Goal: Task Accomplishment & Management: Use online tool/utility

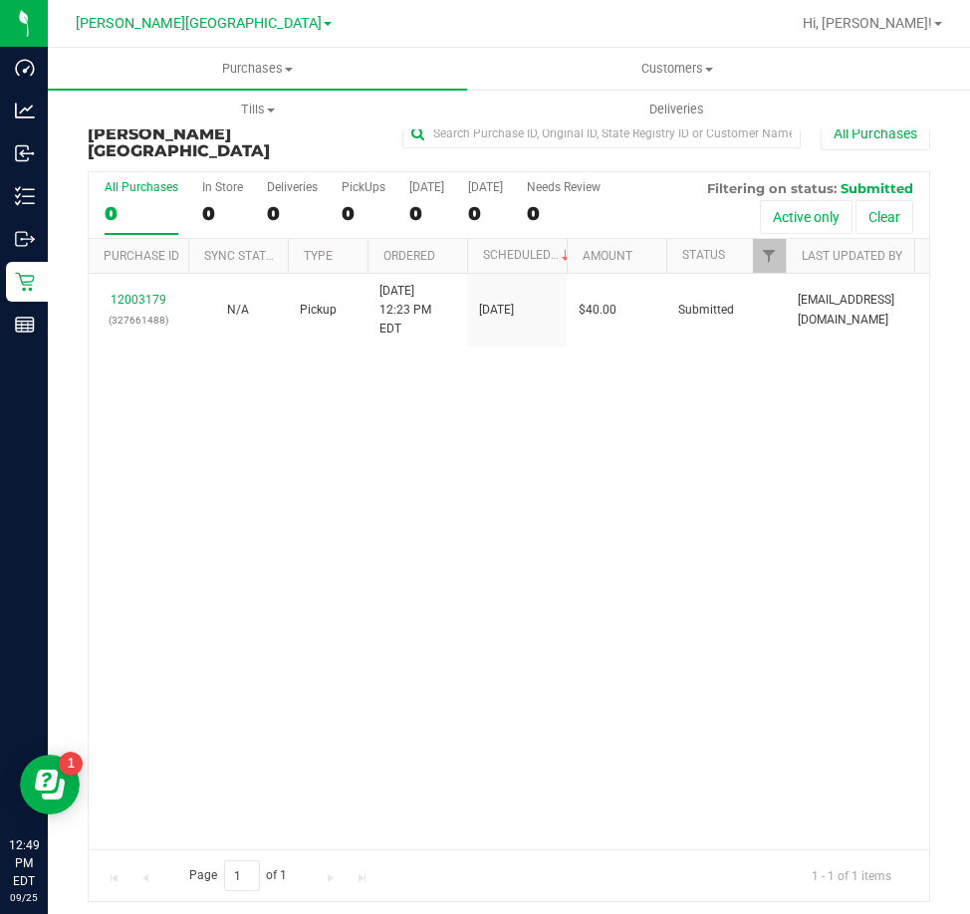
click at [568, 416] on div "12003179 (327661488) N/A Pickup [DATE] 12:23 PM EDT 9/25/2025 $40.00 Submitted …" at bounding box center [509, 562] width 840 height 576
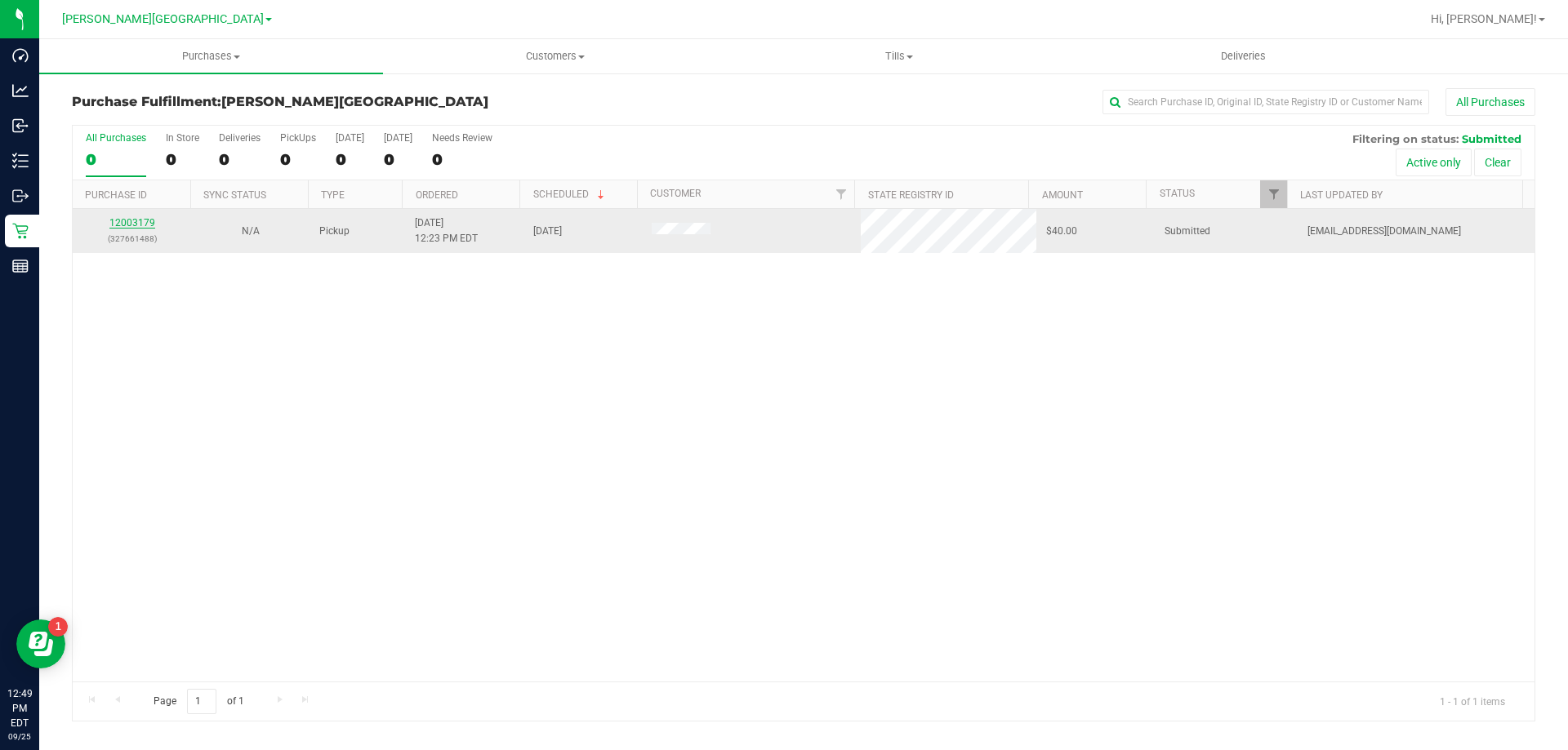
click at [146, 225] on link "12003179" at bounding box center [132, 223] width 46 height 11
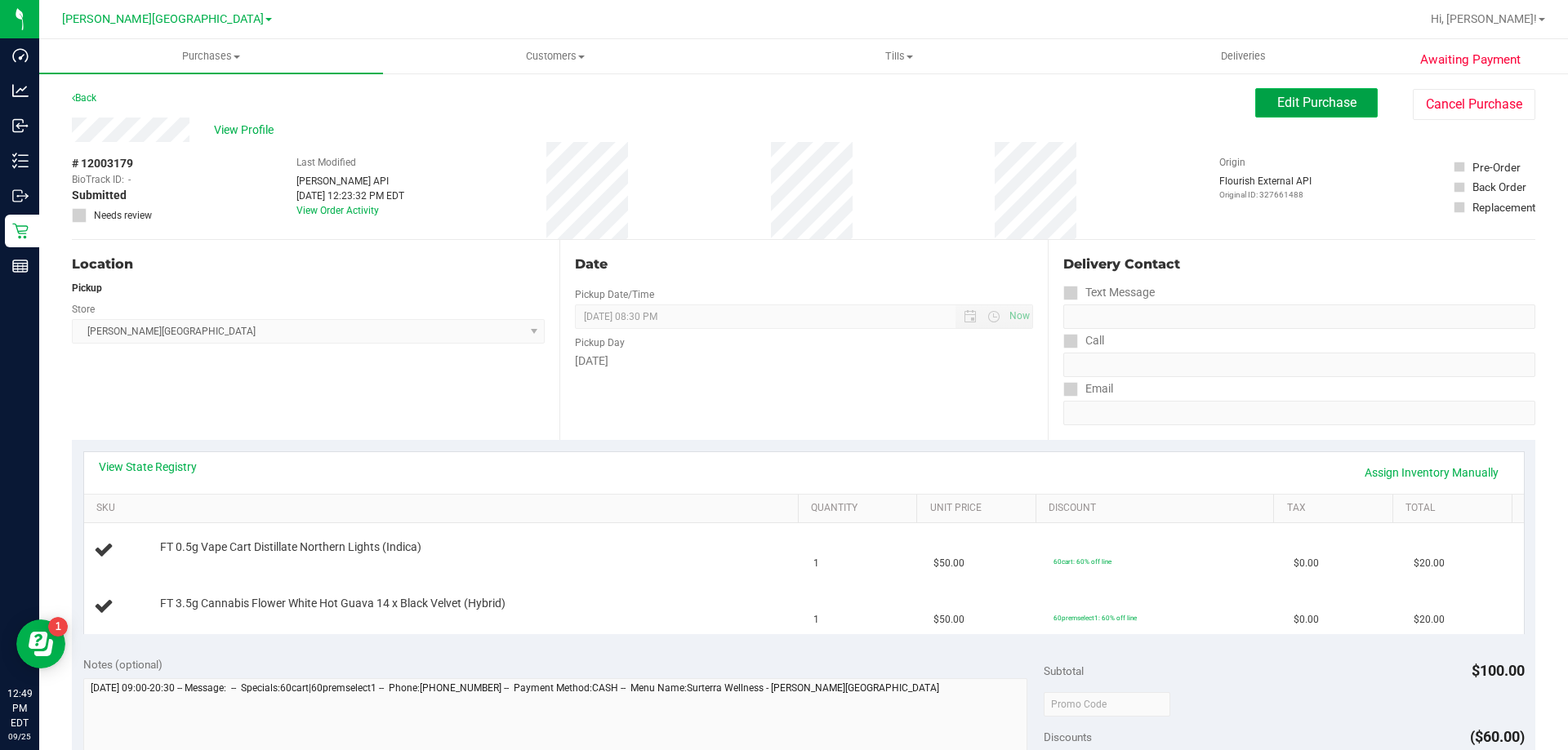
click at [795, 105] on button "Edit Purchase" at bounding box center [1315, 103] width 122 height 30
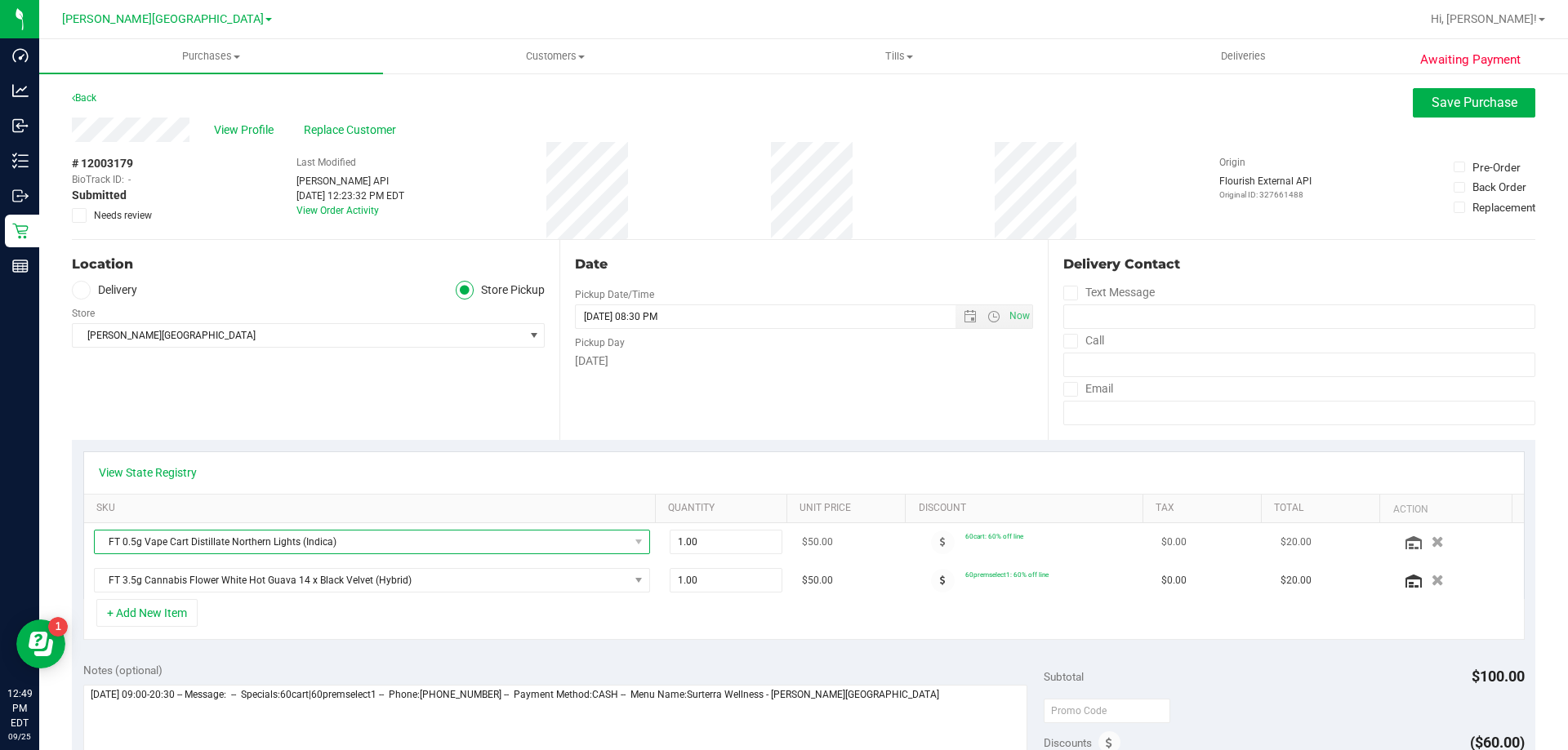
click at [560, 541] on span "FT 0.5g Vape Cart Distillate Northern Lights (Indica)" at bounding box center [362, 542] width 534 height 23
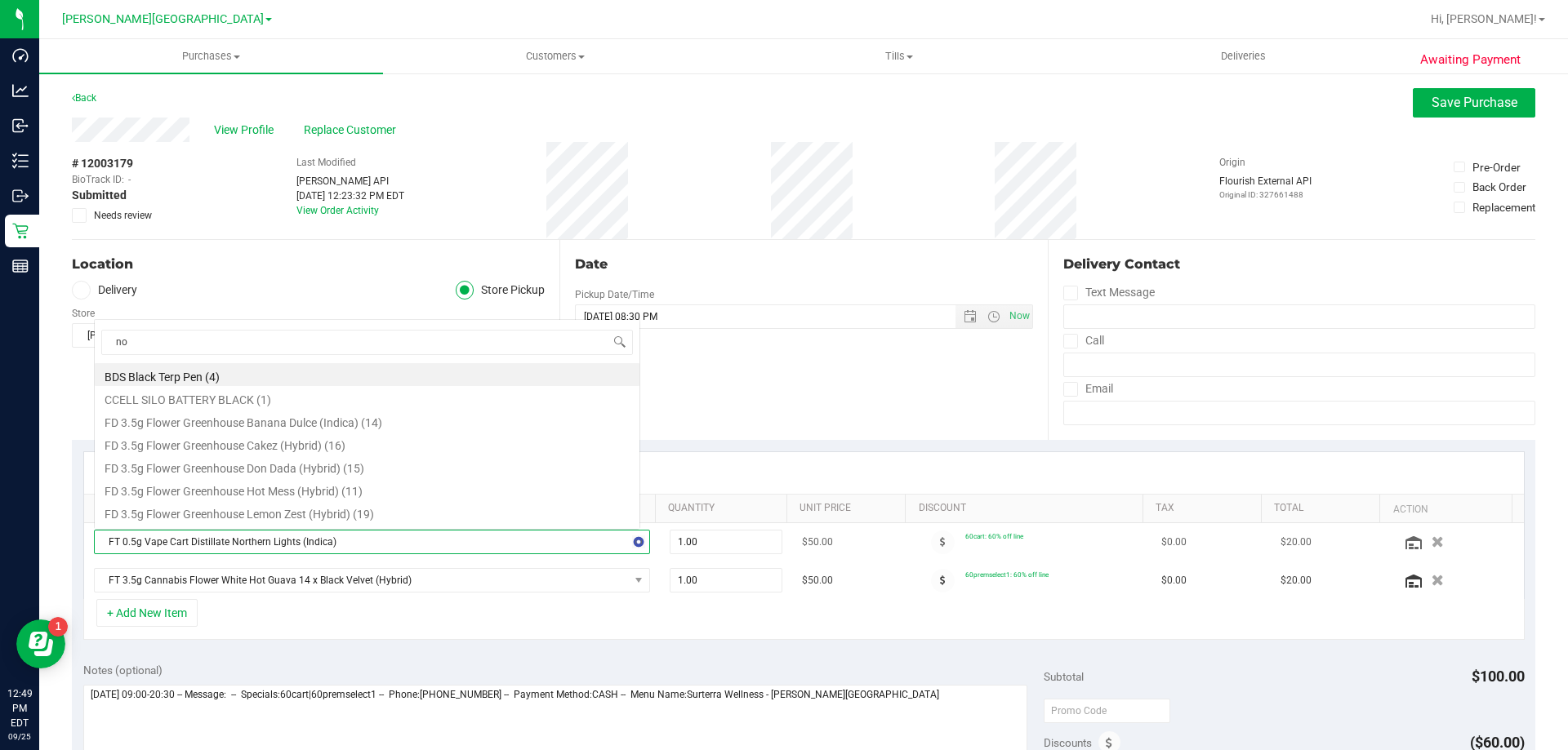
type input "nol"
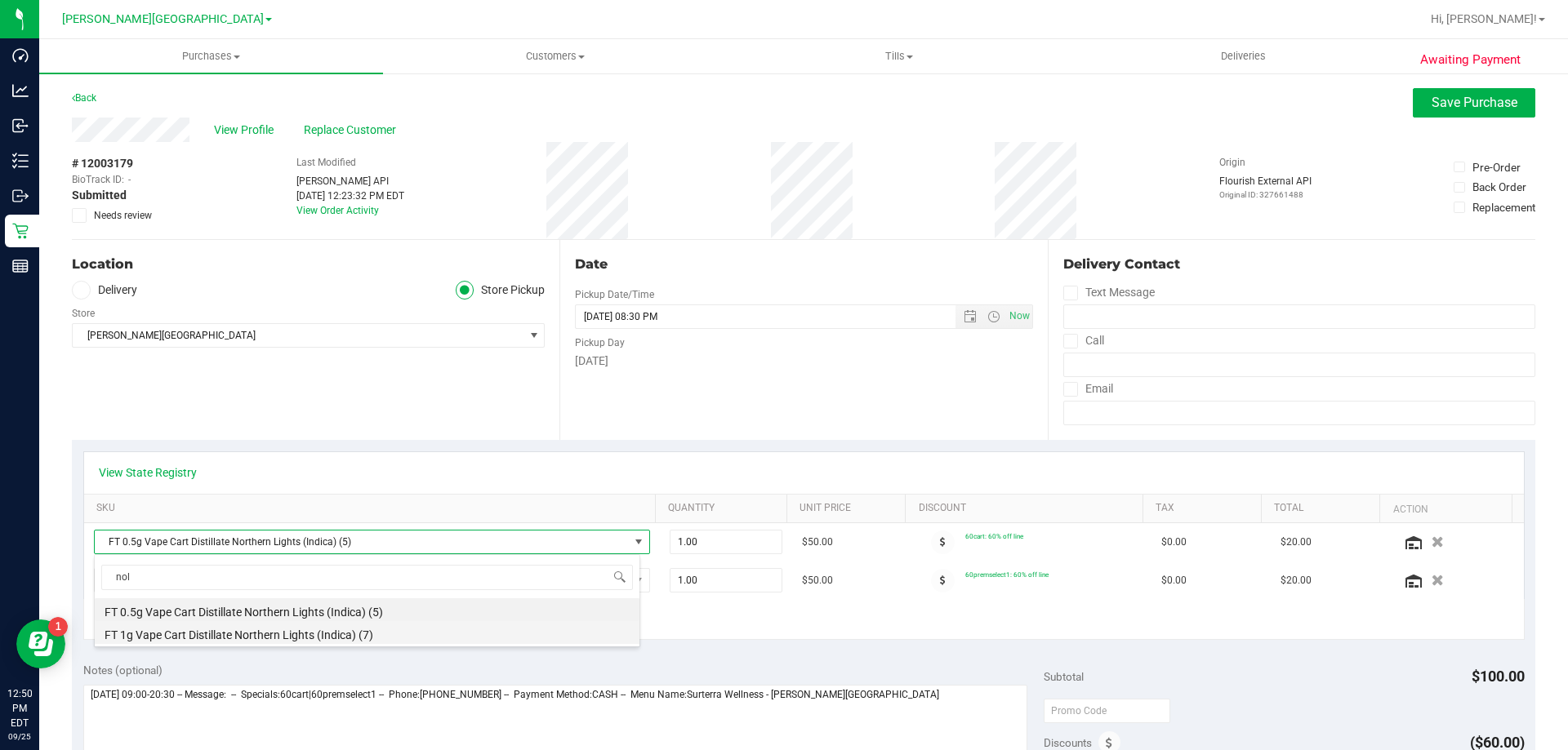
click at [287, 639] on li "FT 1g Vape Cart Distillate Northern Lights (Indica) (7)" at bounding box center [367, 633] width 545 height 23
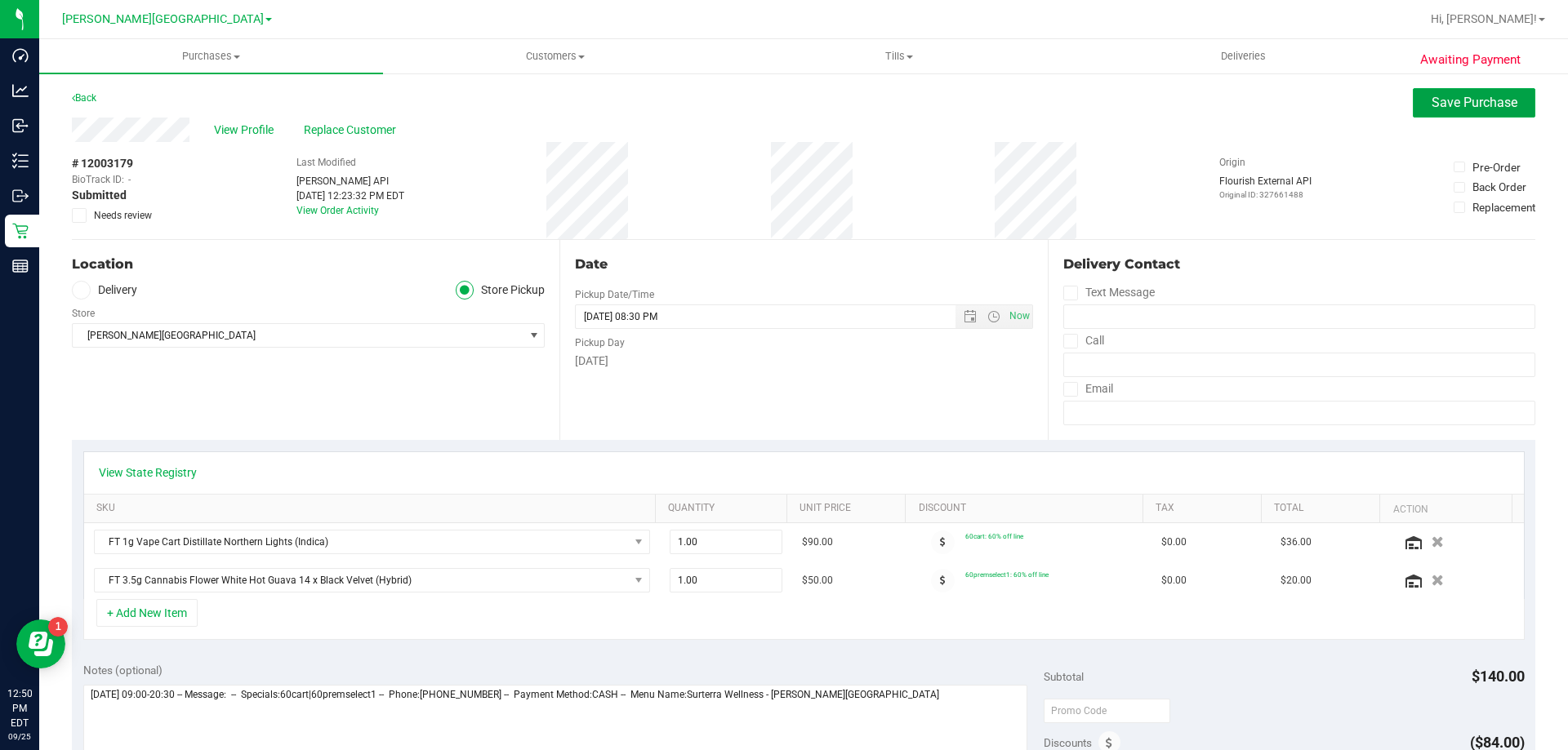
drag, startPoint x: 1452, startPoint y: 89, endPoint x: 1242, endPoint y: 166, distance: 223.7
click at [795, 89] on button "Save Purchase" at bounding box center [1474, 103] width 122 height 30
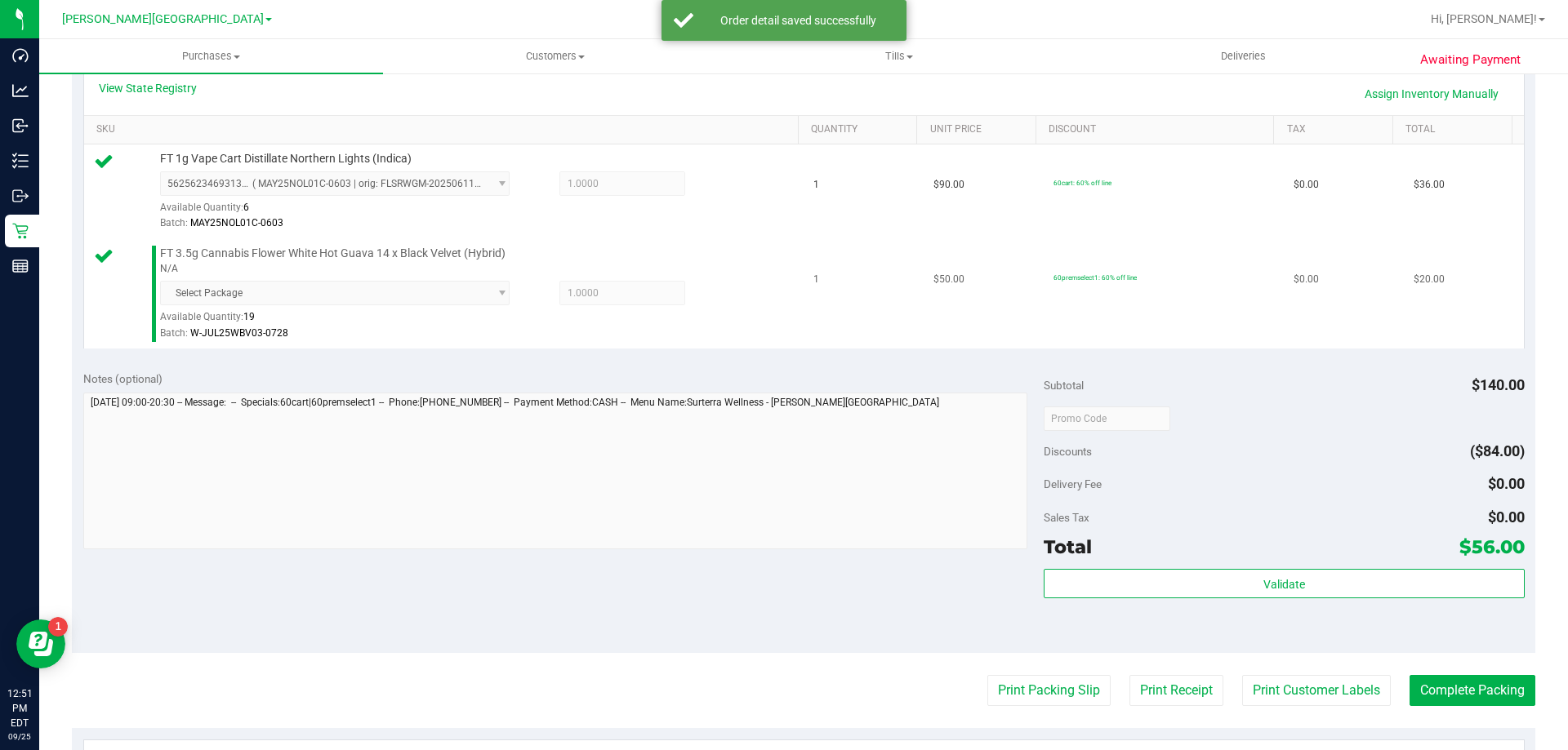
scroll to position [408, 0]
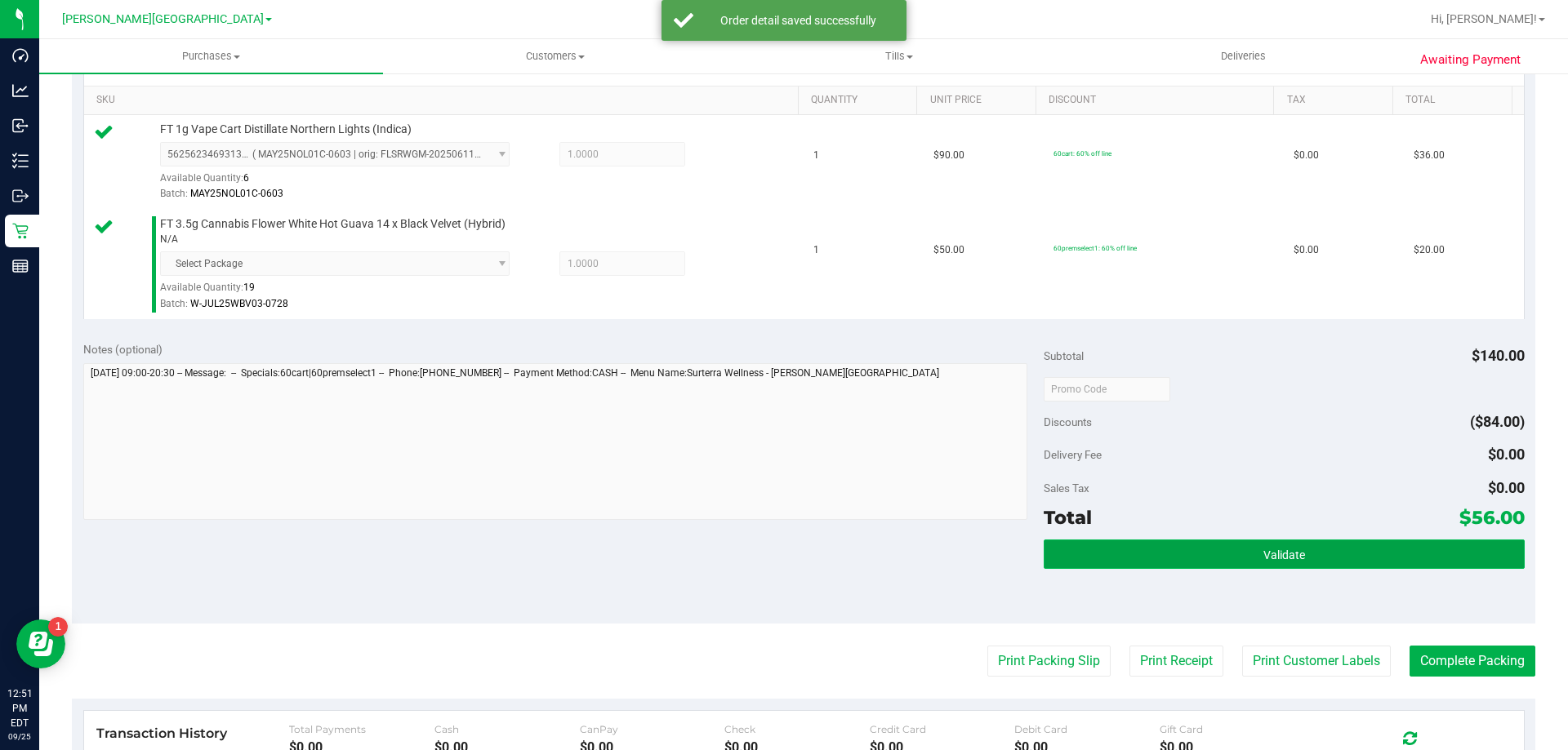
click at [795, 554] on button "Validate" at bounding box center [1283, 554] width 480 height 30
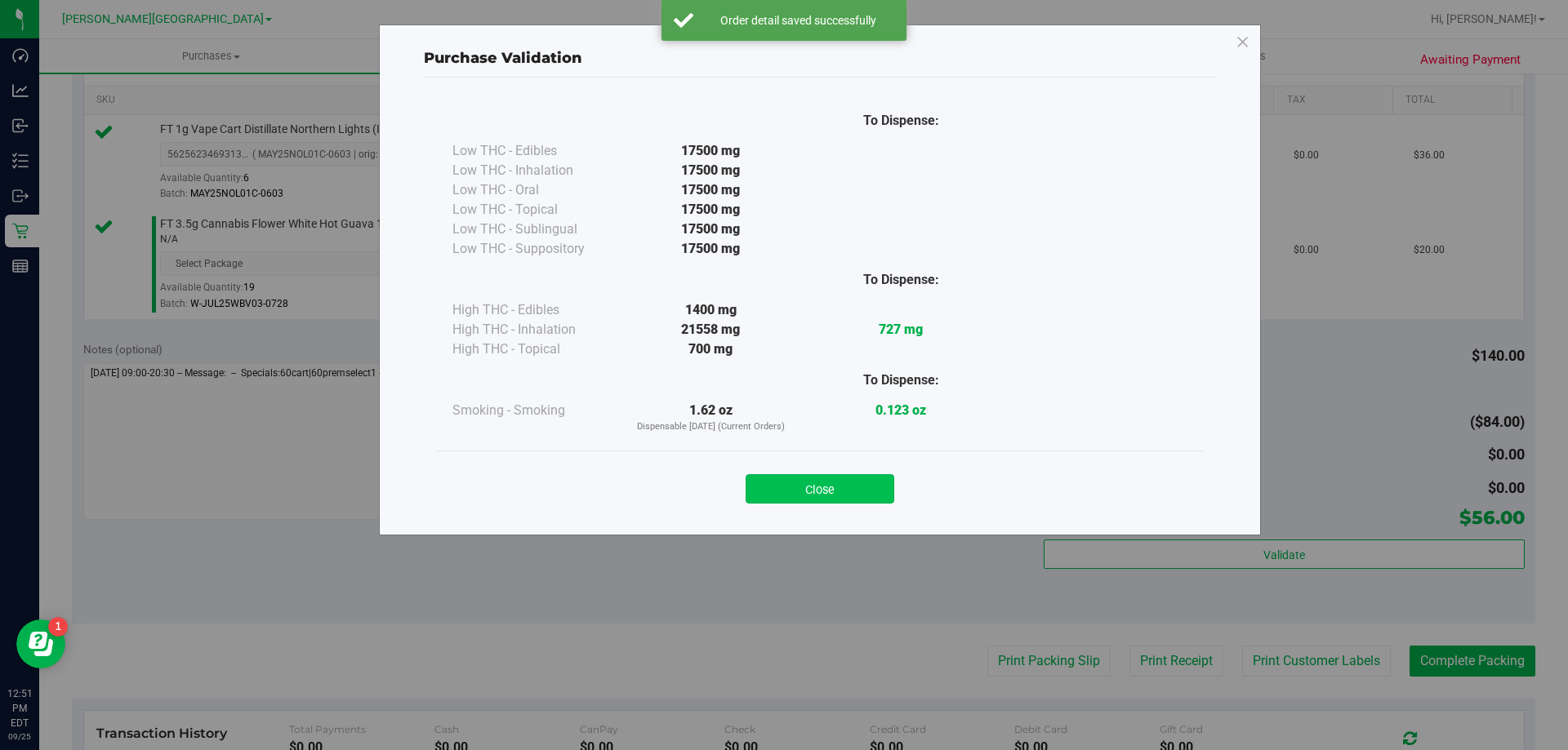
click at [795, 497] on button "Close" at bounding box center [819, 489] width 148 height 30
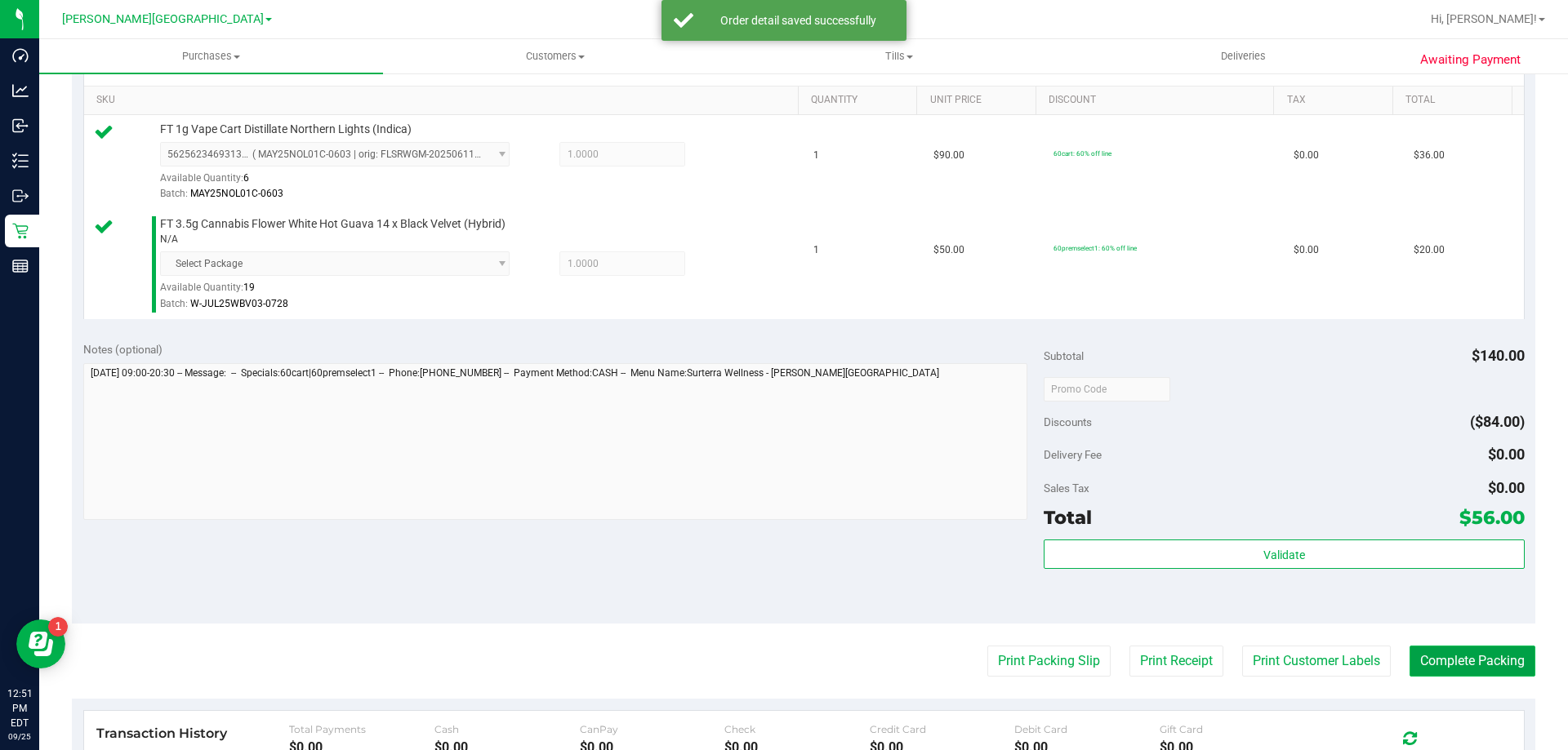
click at [795, 659] on button "Complete Packing" at bounding box center [1472, 661] width 125 height 31
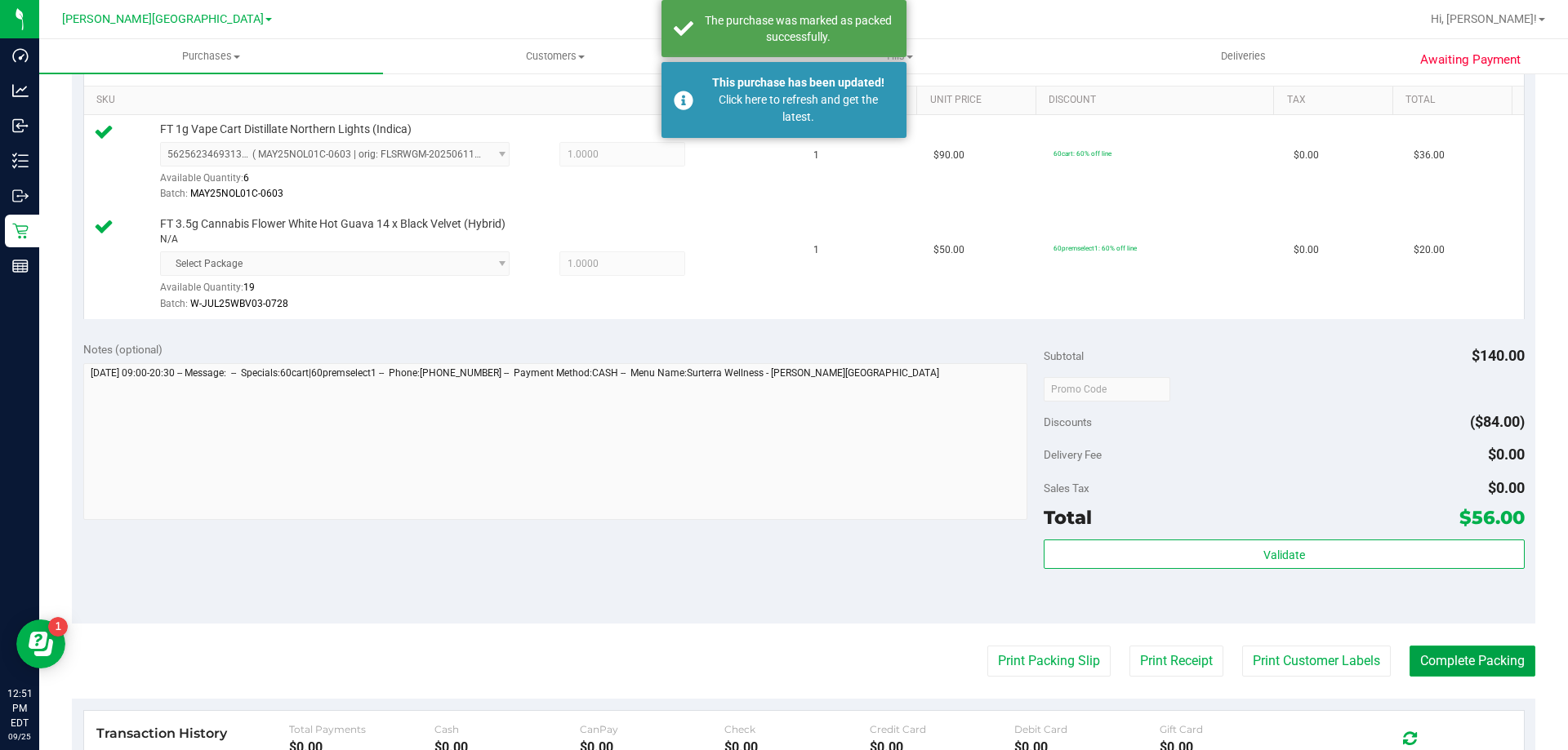
scroll to position [0, 0]
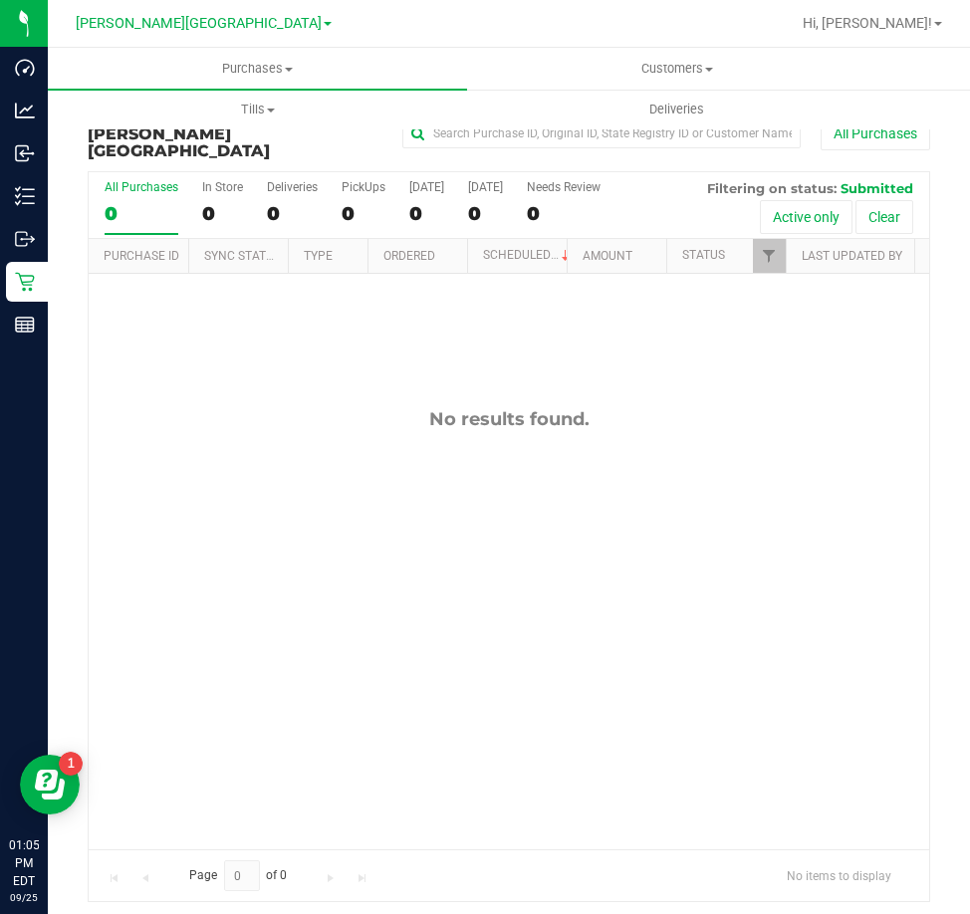
click at [601, 534] on div "No results found." at bounding box center [509, 629] width 840 height 710
click at [366, 182] on label "PickUps 0" at bounding box center [364, 207] width 44 height 55
click at [0, 0] on input "PickUps 0" at bounding box center [0, 0] width 0 height 0
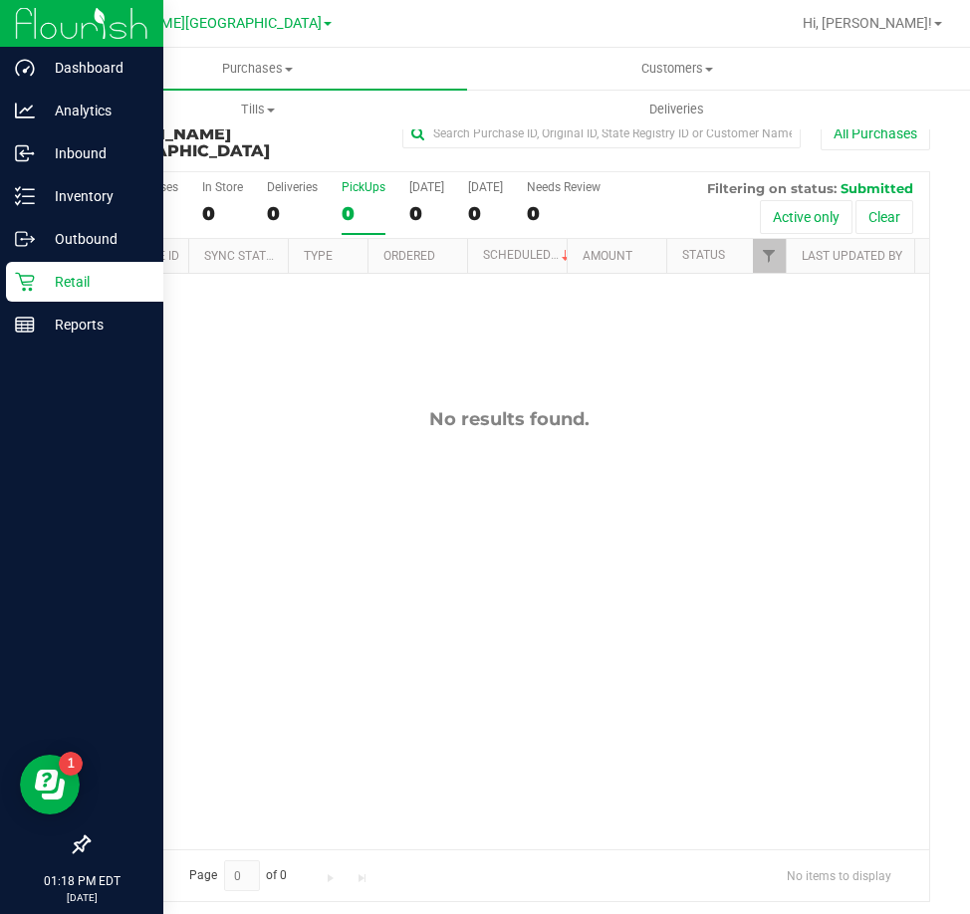
click at [60, 287] on p "Retail" at bounding box center [94, 282] width 119 height 24
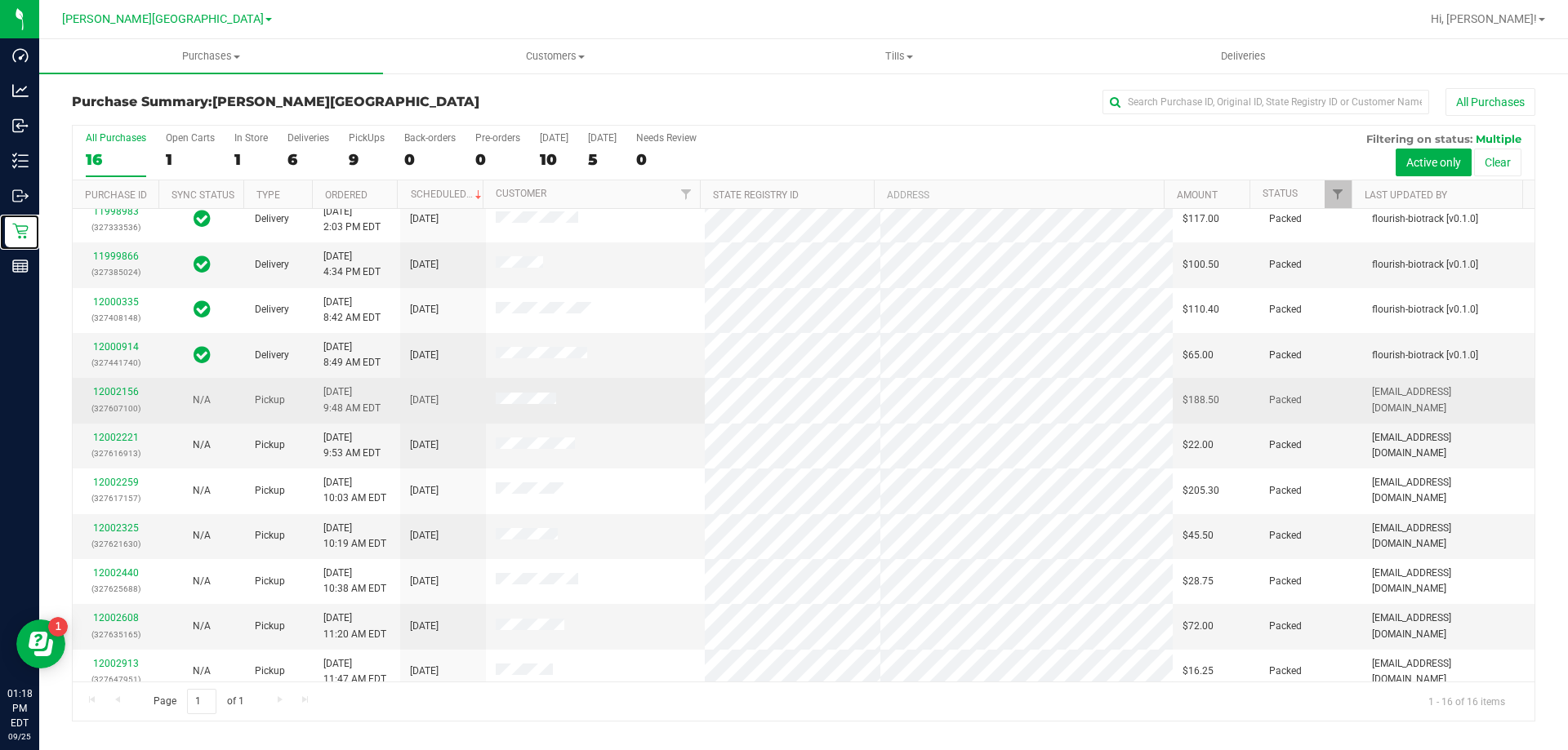
scroll to position [251, 0]
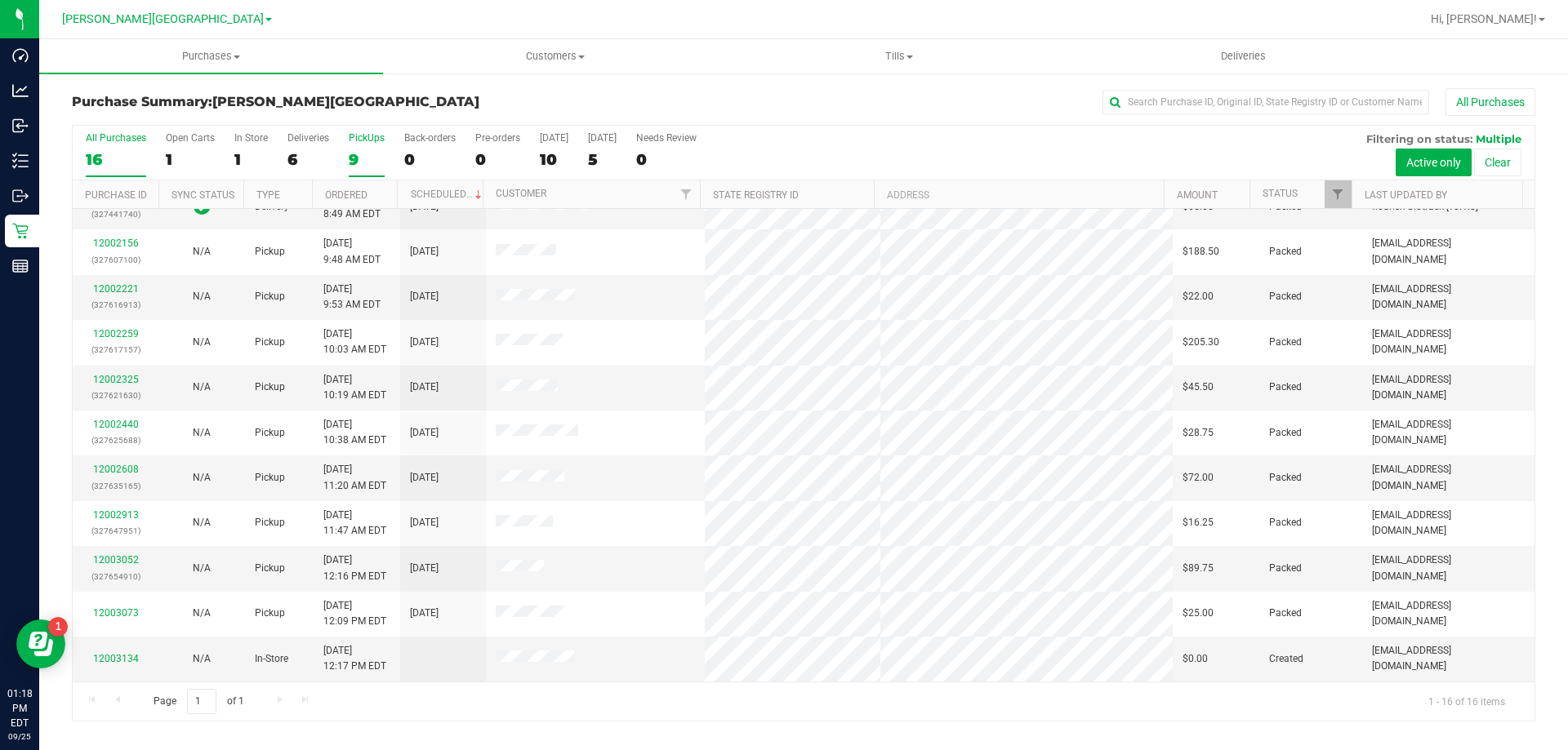
click at [355, 155] on div "9" at bounding box center [367, 159] width 36 height 19
click at [0, 0] on input "PickUps 9" at bounding box center [0, 0] width 0 height 0
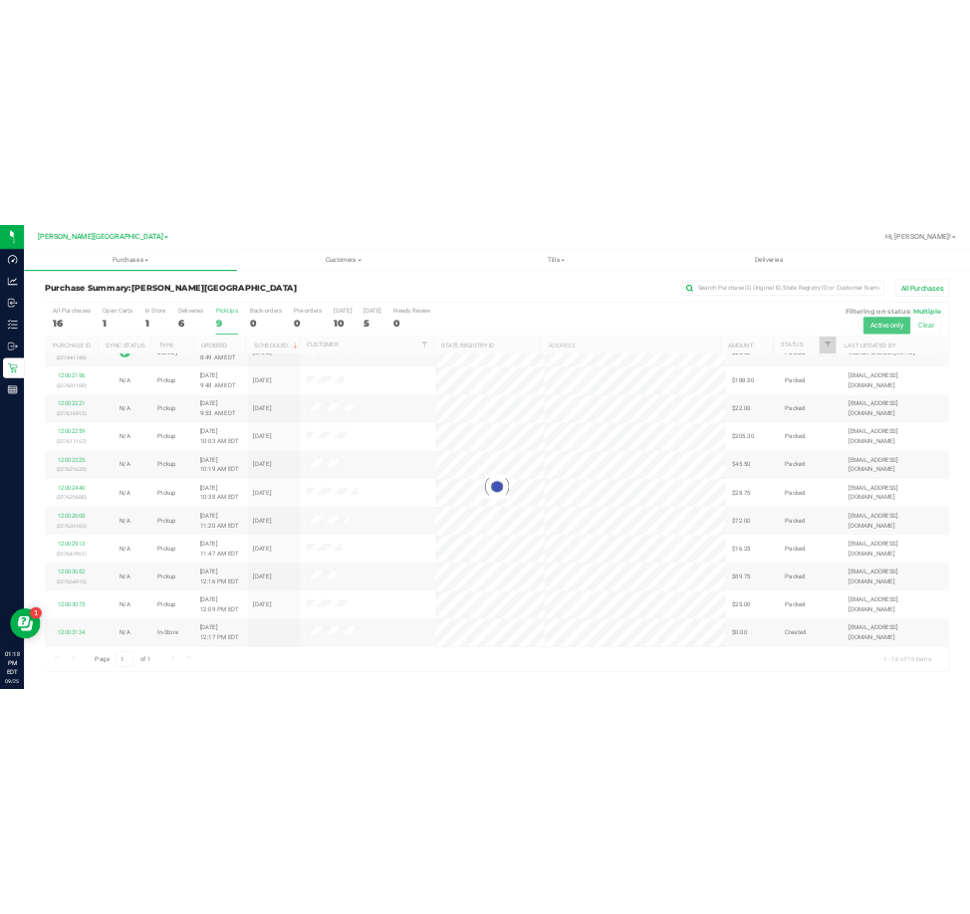
scroll to position [0, 0]
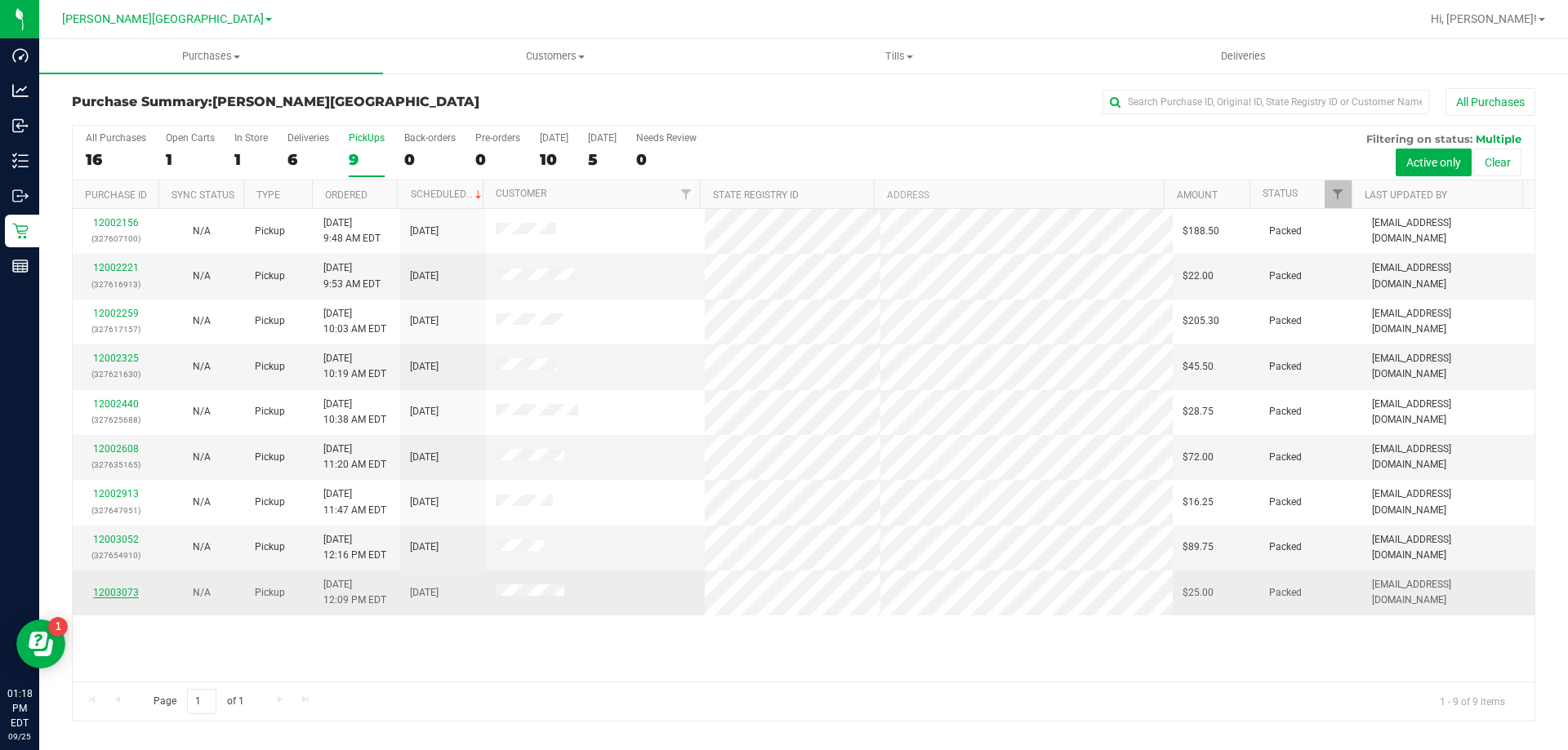
click at [121, 589] on link "12003073" at bounding box center [116, 593] width 46 height 11
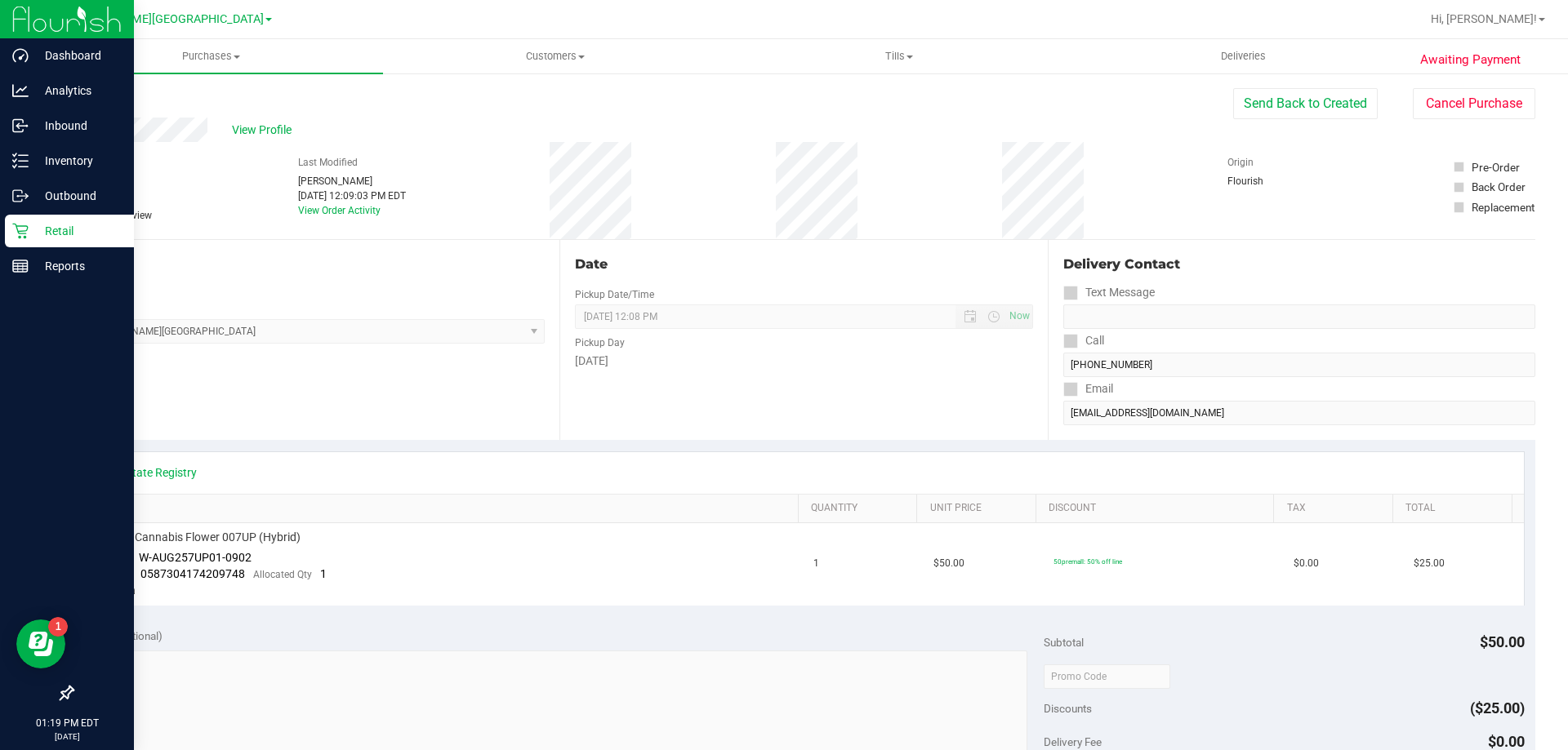
click at [32, 235] on p "Retail" at bounding box center [77, 231] width 98 height 20
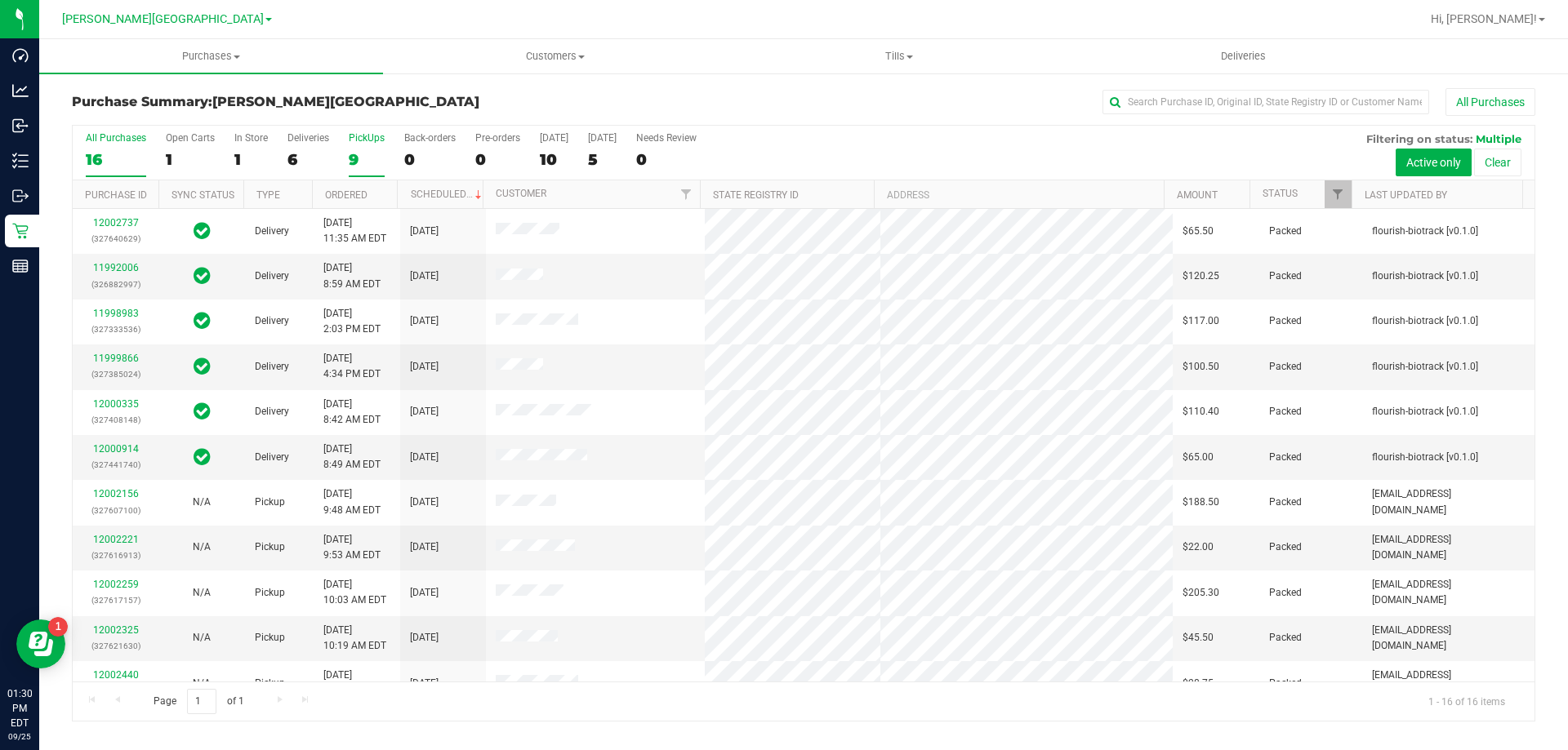
click at [349, 162] on div "9" at bounding box center [367, 159] width 36 height 19
click at [0, 0] on input "PickUps 9" at bounding box center [0, 0] width 0 height 0
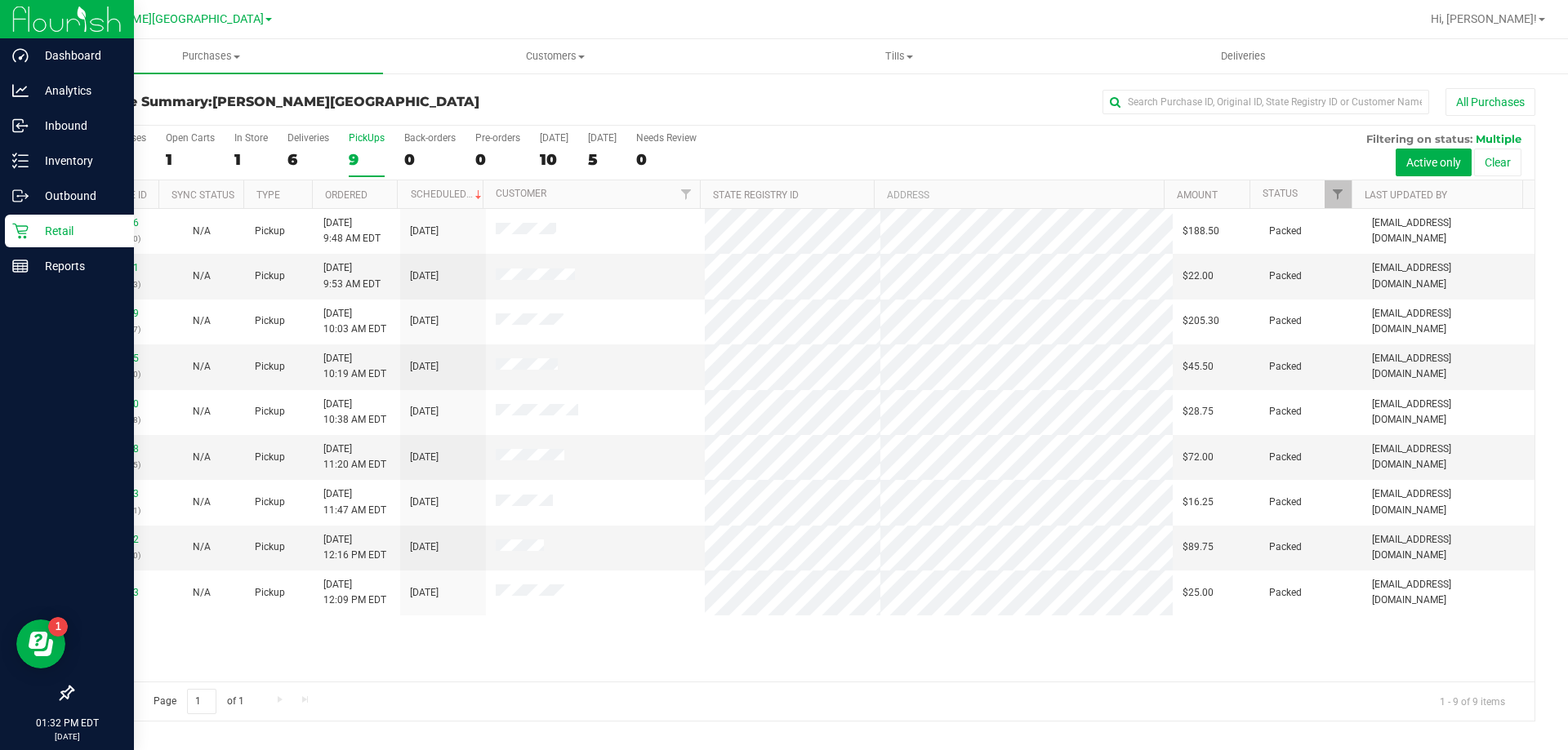
click at [31, 228] on p "Retail" at bounding box center [77, 231] width 98 height 20
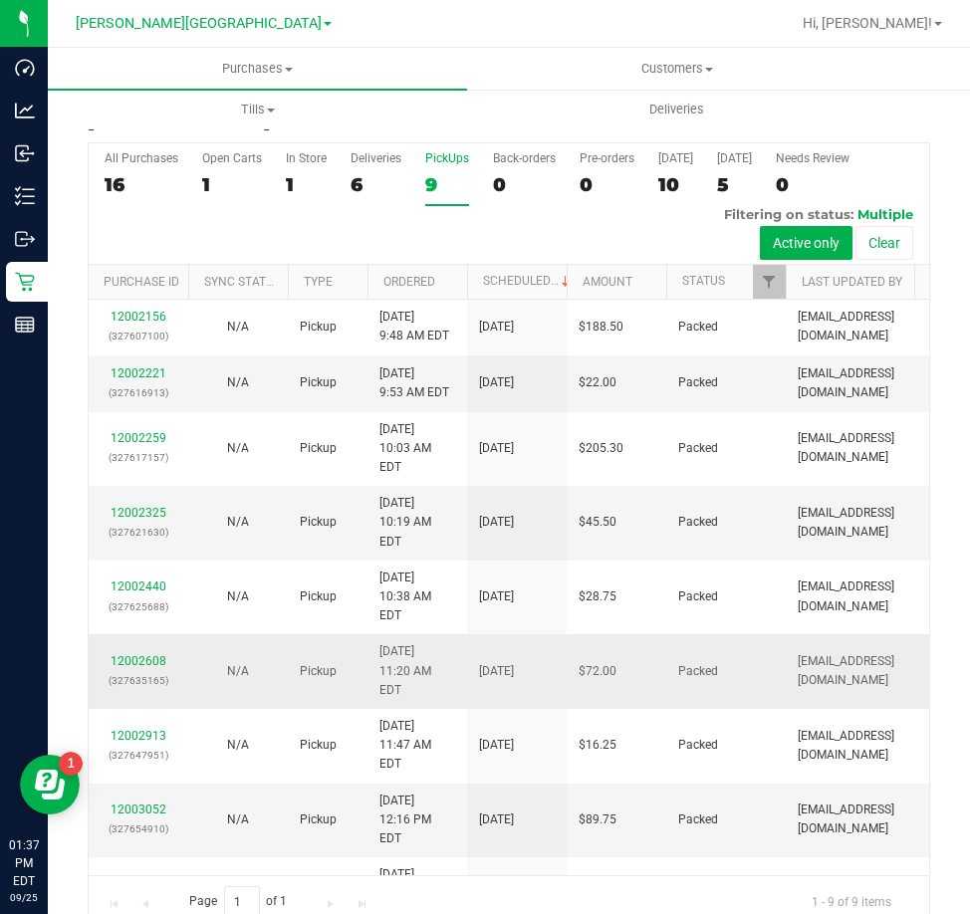
scroll to position [45, 0]
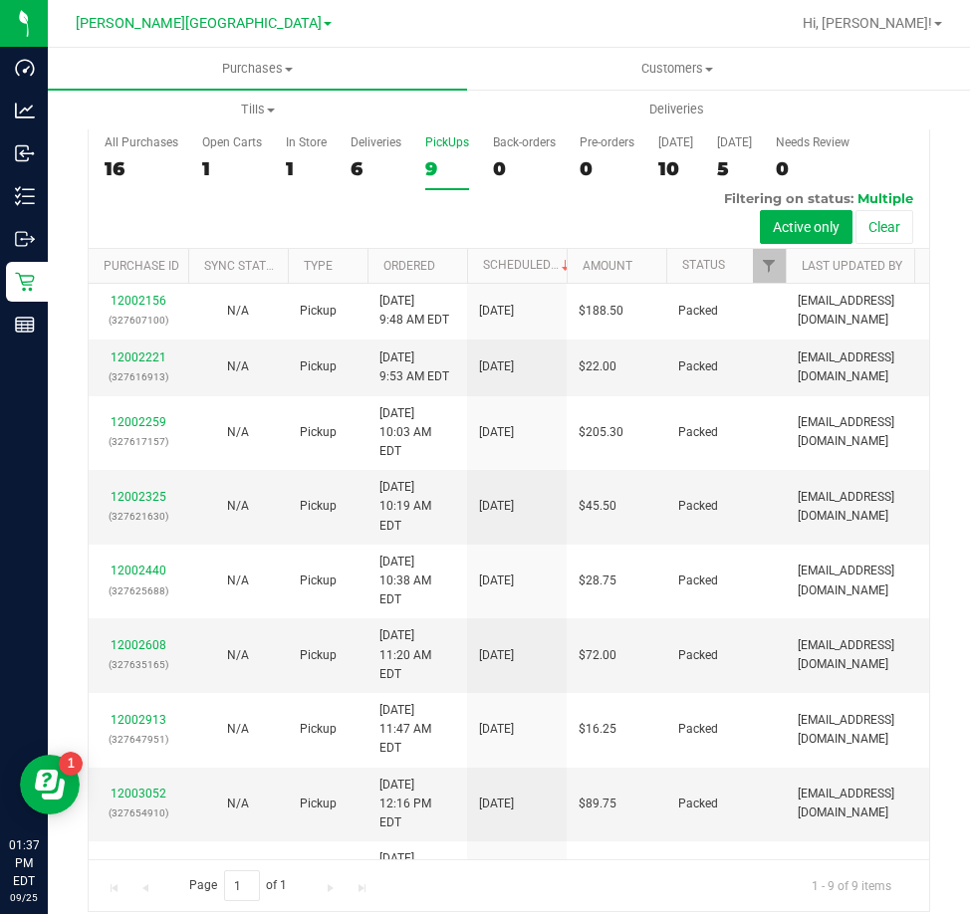
click at [437, 157] on div "9" at bounding box center [447, 168] width 44 height 23
click at [0, 0] on input "PickUps 9" at bounding box center [0, 0] width 0 height 0
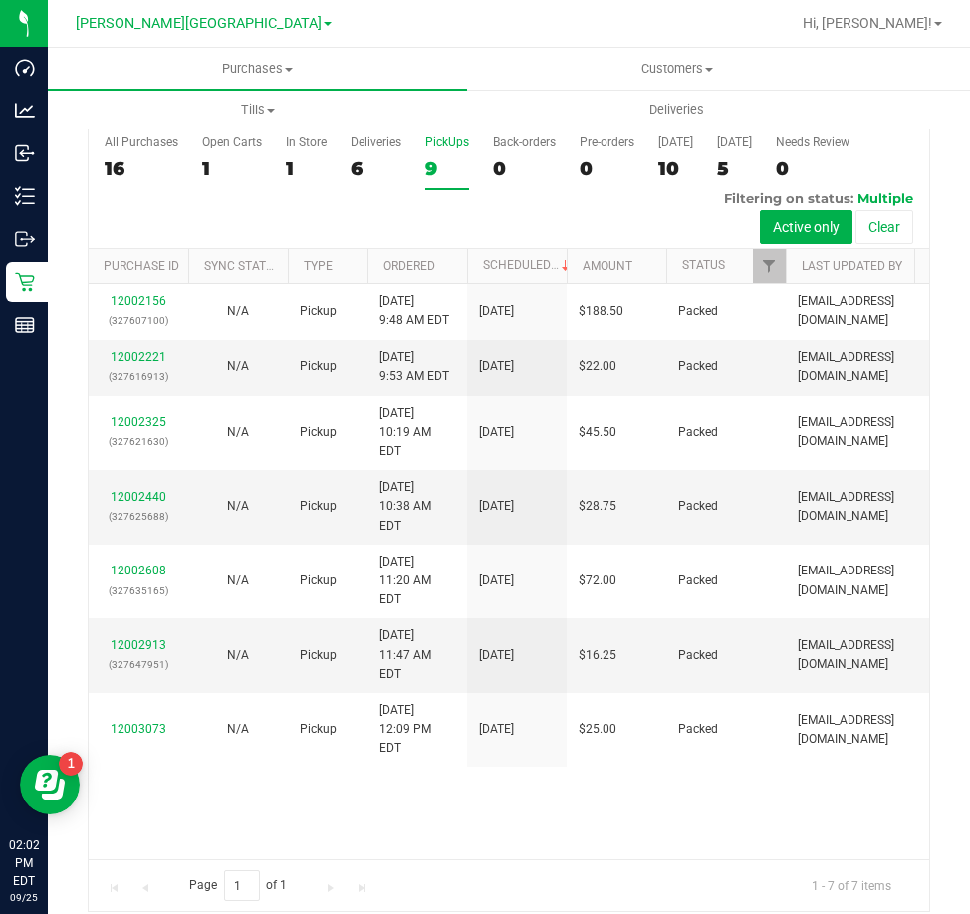
click at [435, 157] on div "9" at bounding box center [447, 168] width 44 height 23
click at [0, 0] on input "PickUps 9" at bounding box center [0, 0] width 0 height 0
click at [425, 157] on div "7" at bounding box center [447, 168] width 44 height 23
click at [0, 0] on input "PickUps 7" at bounding box center [0, 0] width 0 height 0
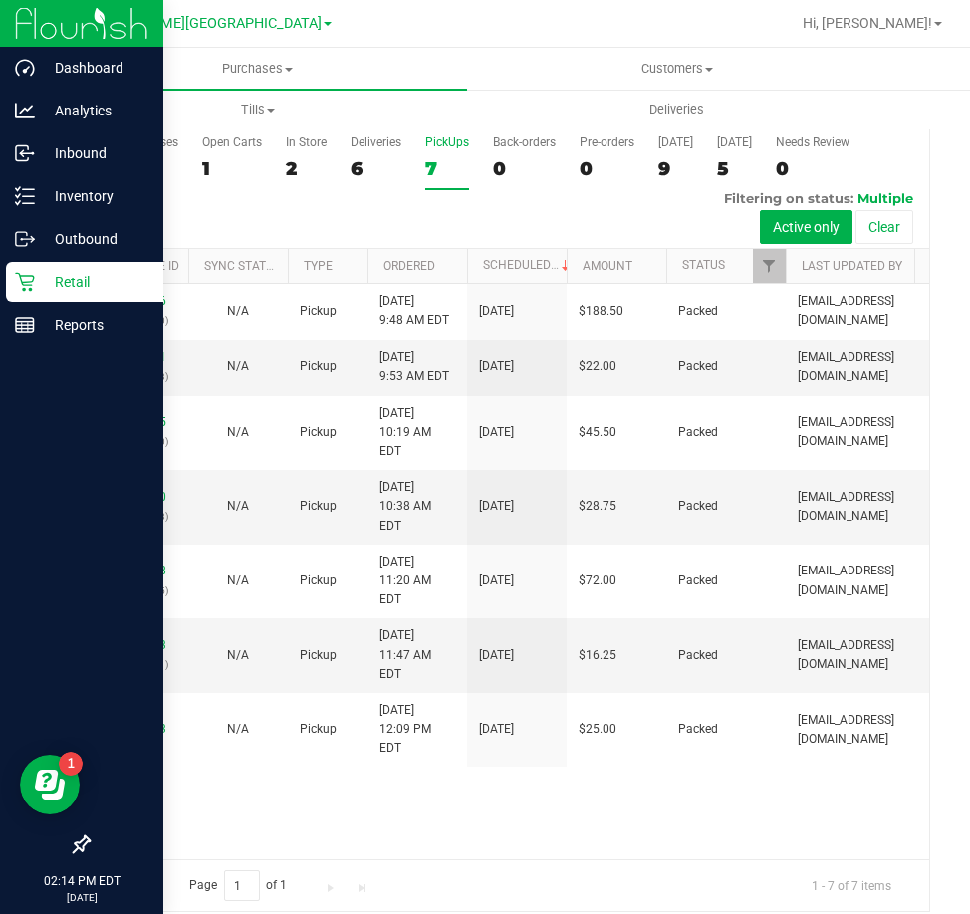
click at [45, 285] on p "Retail" at bounding box center [94, 282] width 119 height 24
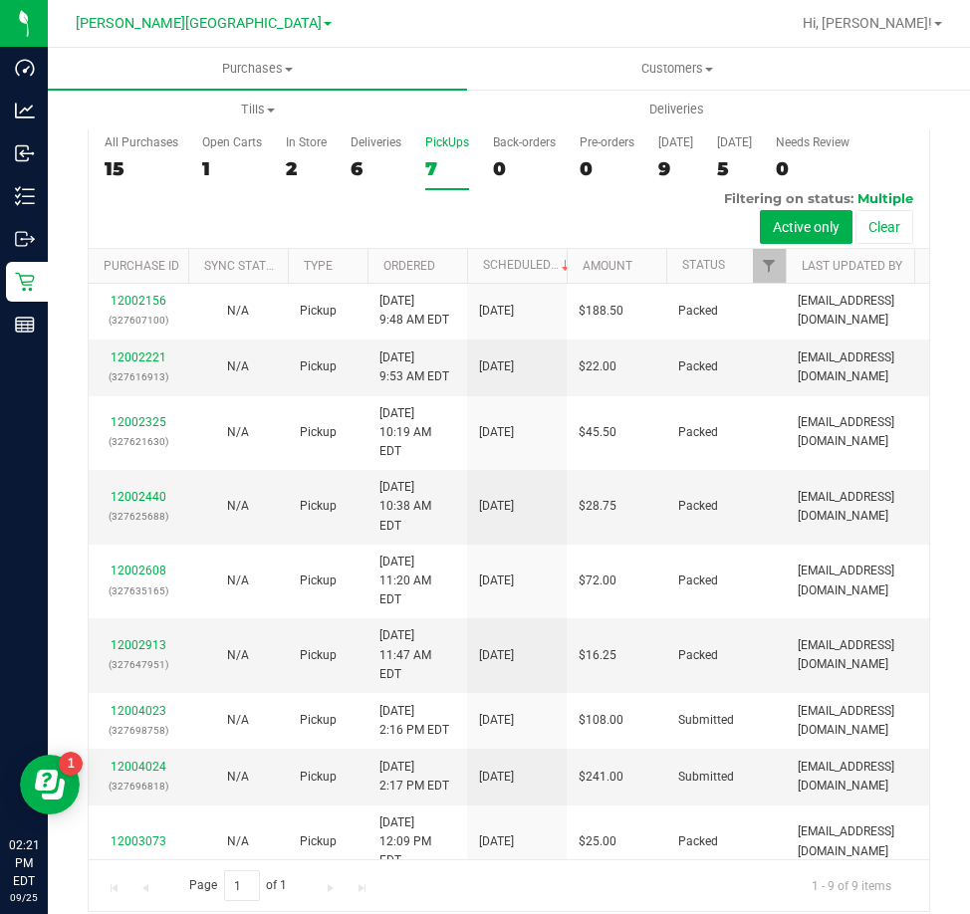
click at [431, 157] on div "7" at bounding box center [447, 168] width 44 height 23
click at [0, 0] on input "PickUps 7" at bounding box center [0, 0] width 0 height 0
click at [158, 760] on link "12004024" at bounding box center [139, 767] width 56 height 14
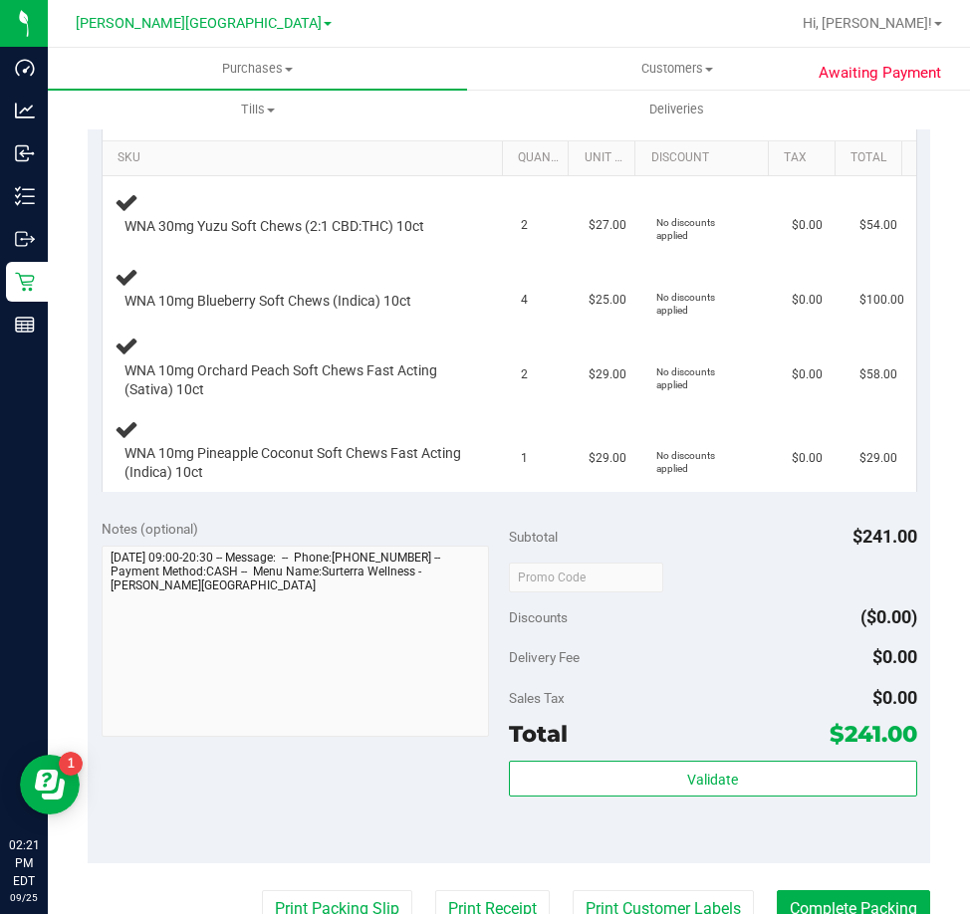
scroll to position [344, 0]
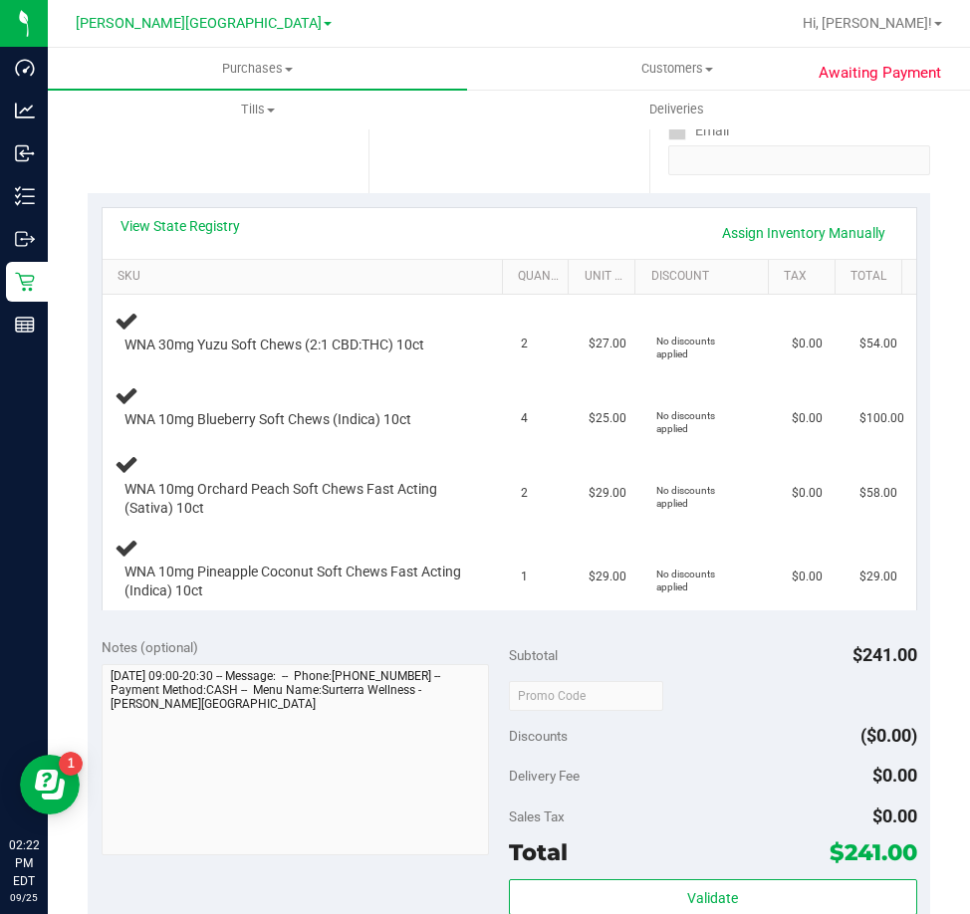
click at [390, 257] on div "View State Registry Assign Inventory Manually" at bounding box center [510, 233] width 814 height 51
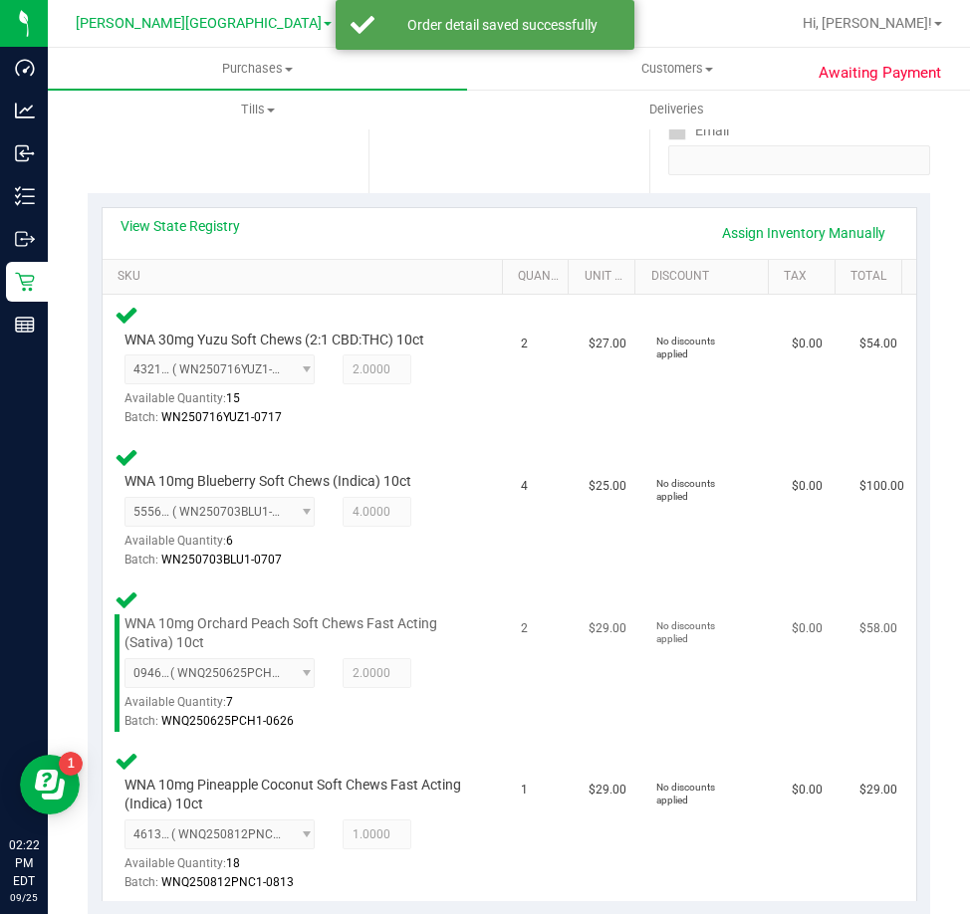
drag, startPoint x: 7, startPoint y: 137, endPoint x: 343, endPoint y: 739, distance: 688.7
click at [343, 739] on td "WNA 10mg Orchard Peach Soft Chews Fast Acting (Sativa) 10ct 0946596695693509 ( …" at bounding box center [306, 660] width 407 height 161
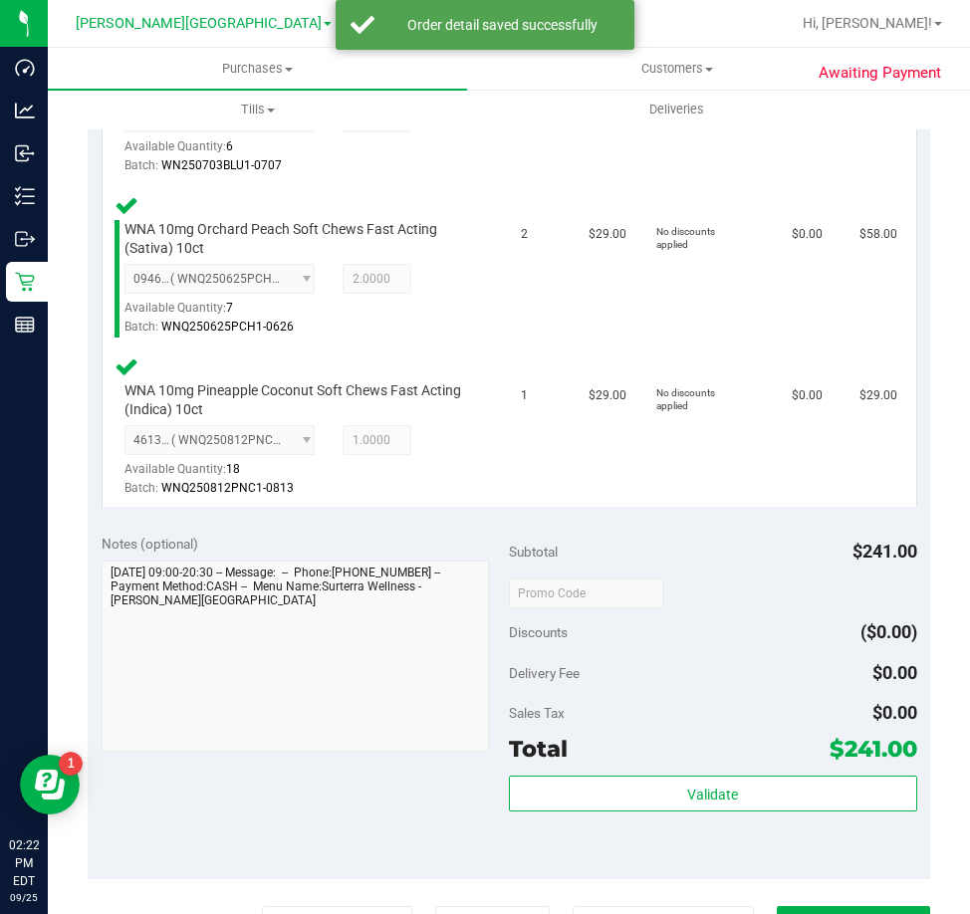
scroll to position [1140, 0]
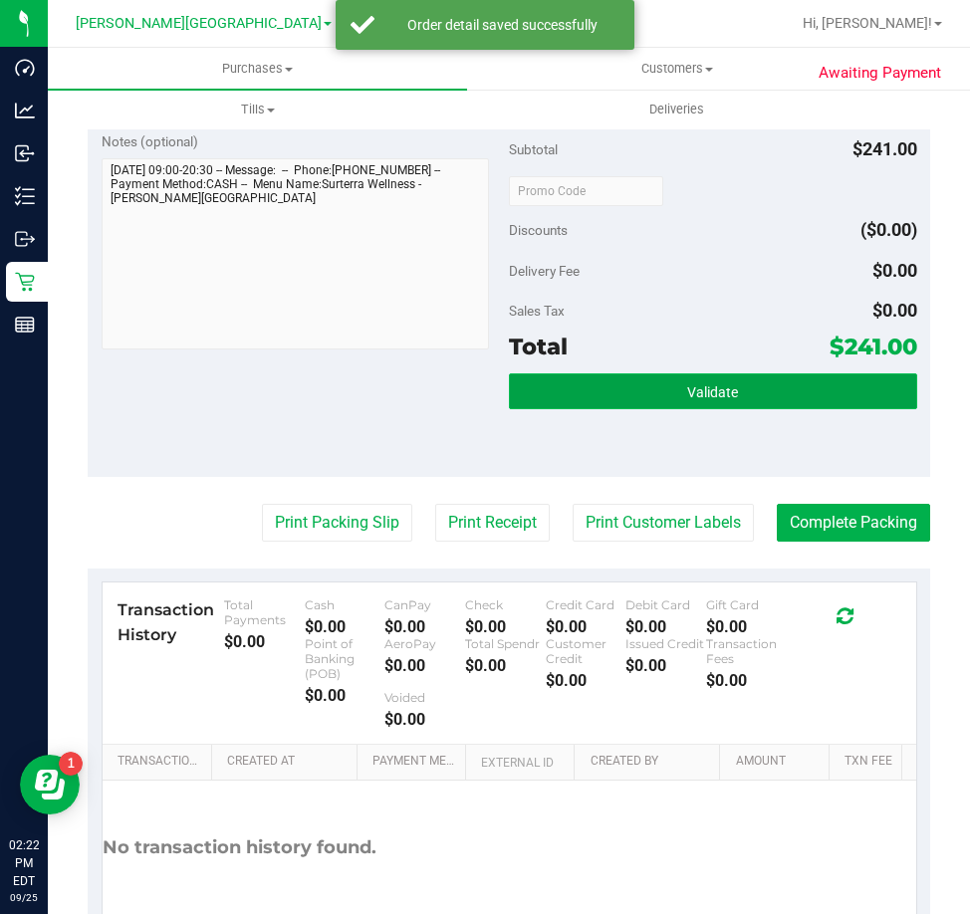
click at [687, 395] on span "Validate" at bounding box center [712, 392] width 51 height 16
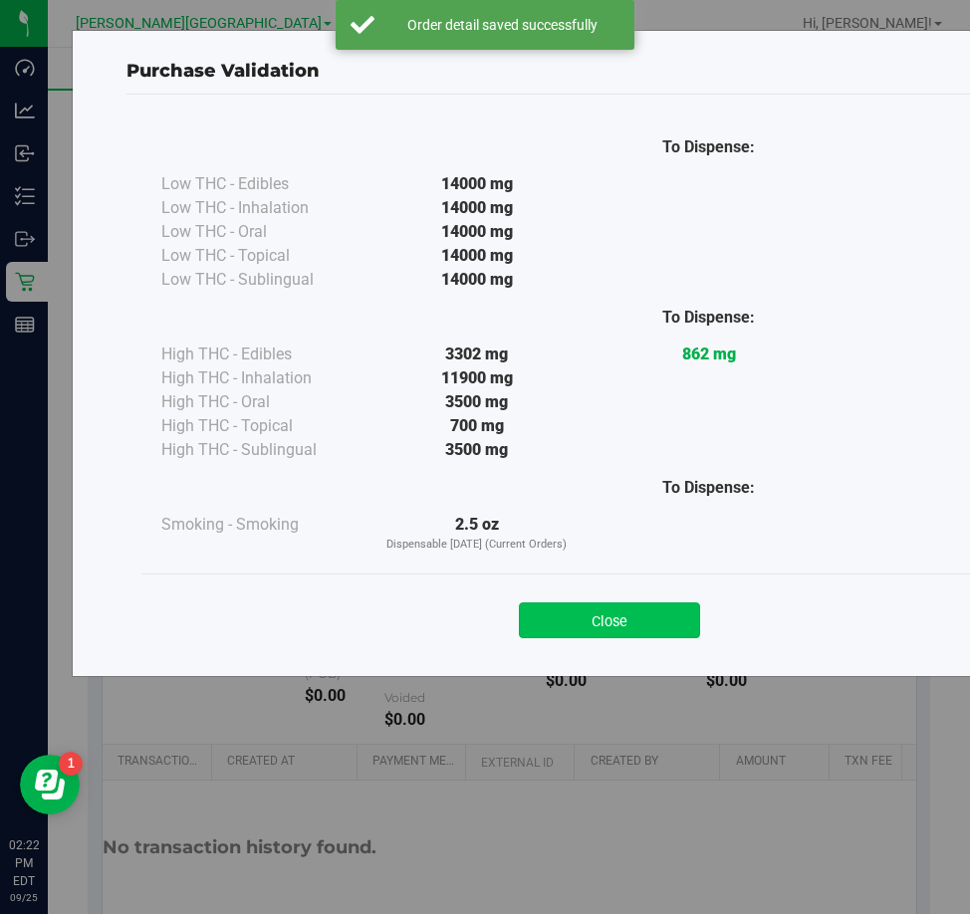
click at [595, 617] on button "Close" at bounding box center [609, 620] width 181 height 36
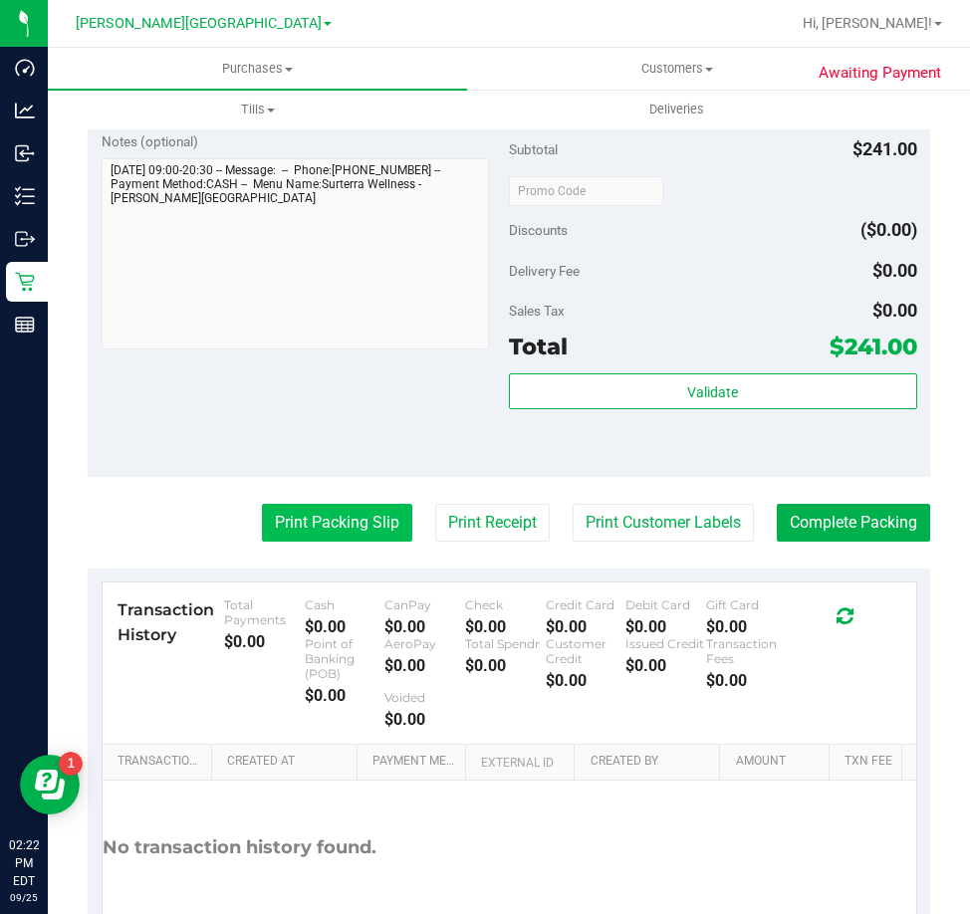
click at [360, 529] on button "Print Packing Slip" at bounding box center [337, 523] width 150 height 38
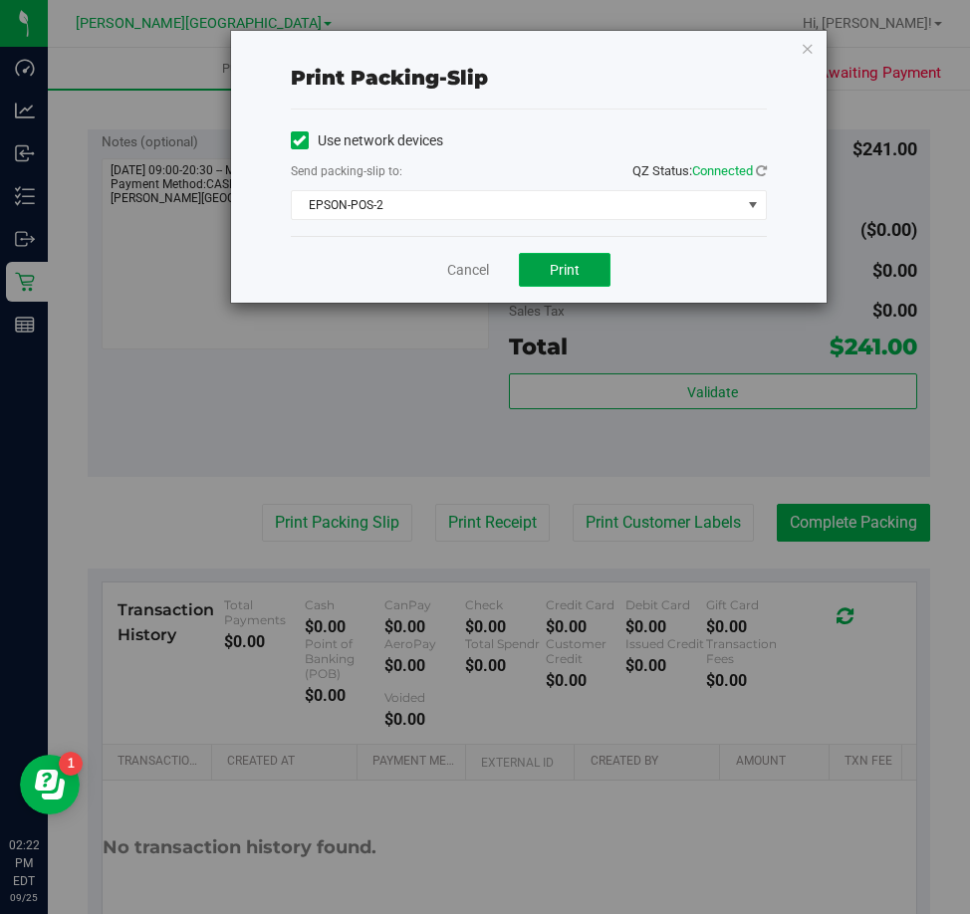
click at [542, 254] on button "Print" at bounding box center [565, 270] width 92 height 34
click at [810, 37] on icon "button" at bounding box center [808, 48] width 14 height 24
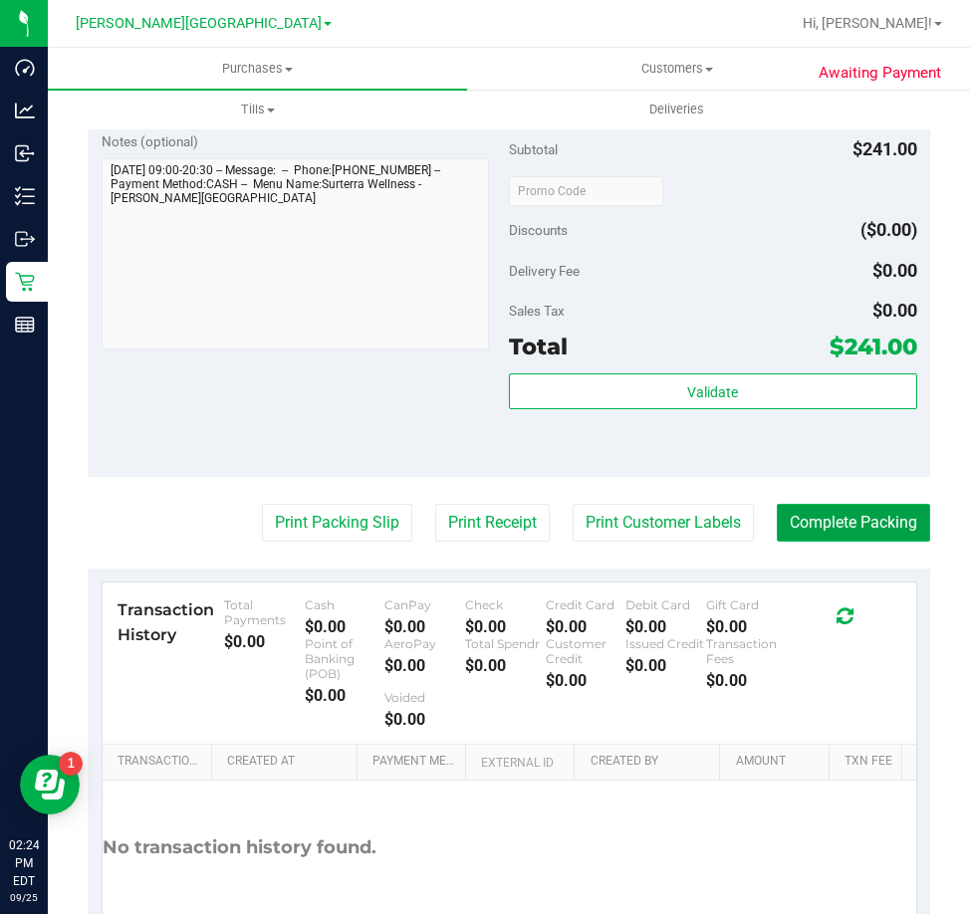
click at [892, 525] on button "Complete Packing" at bounding box center [853, 523] width 153 height 38
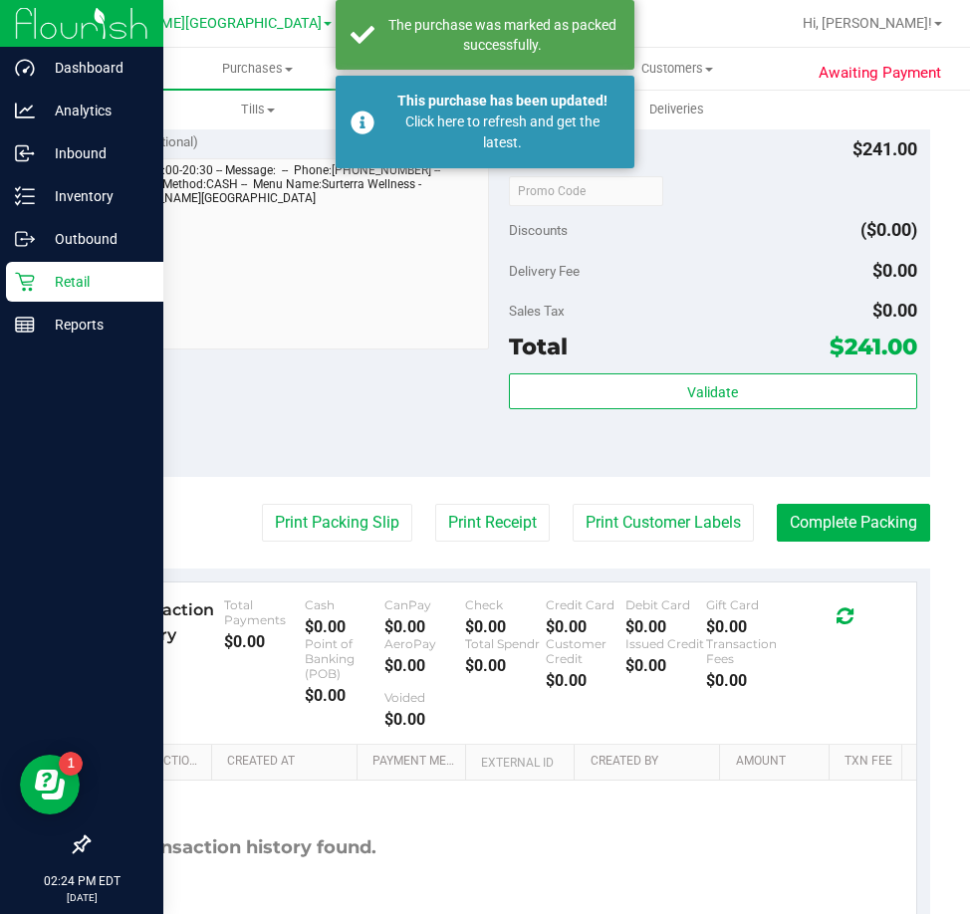
click at [51, 296] on div "Retail" at bounding box center [84, 282] width 157 height 40
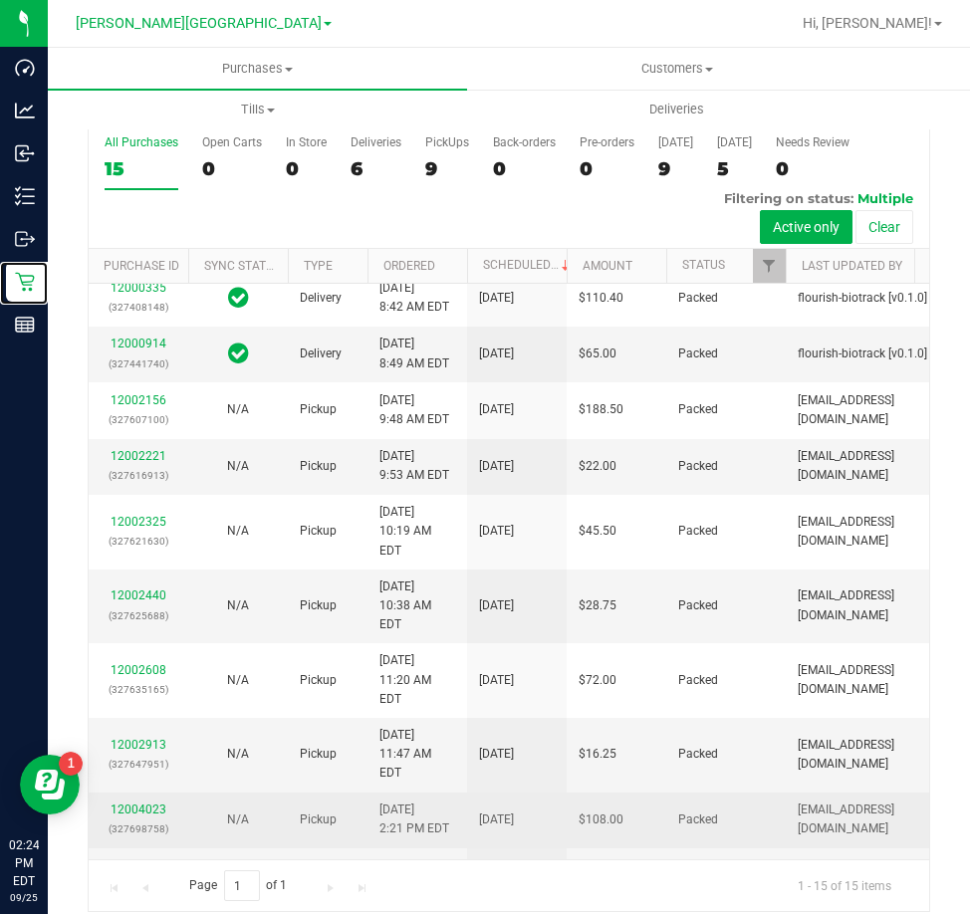
scroll to position [782, 0]
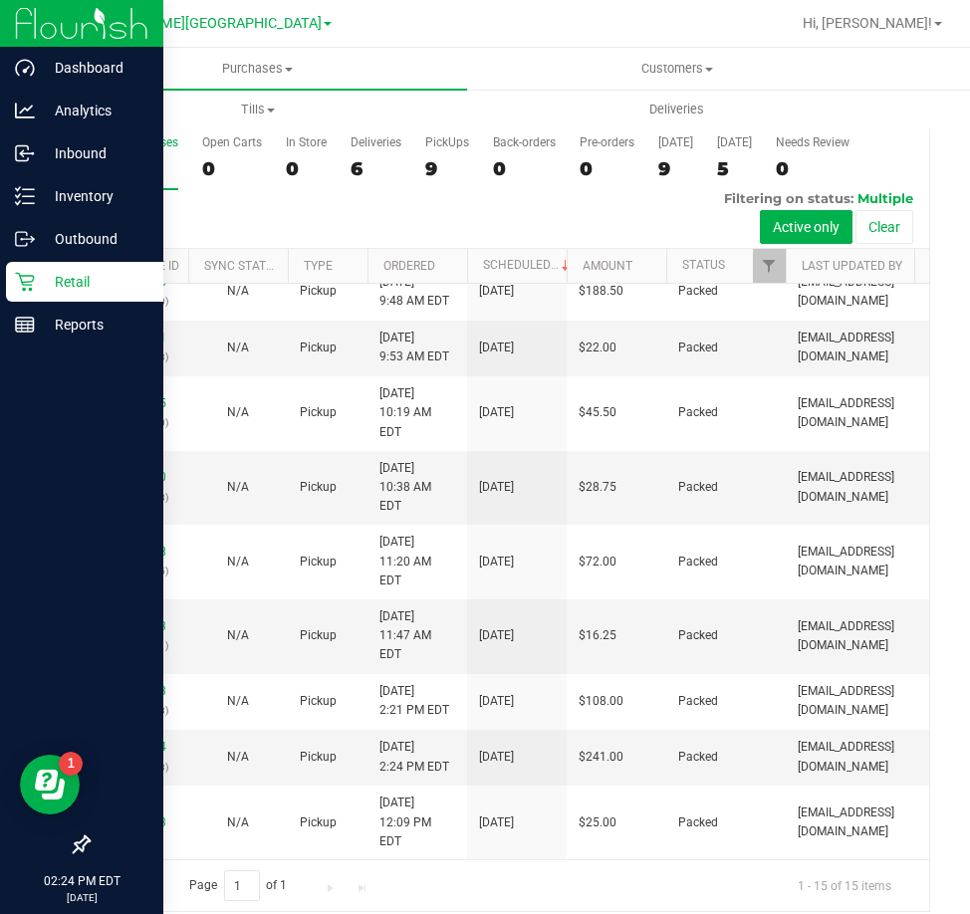
click at [35, 271] on p "Retail" at bounding box center [94, 282] width 119 height 24
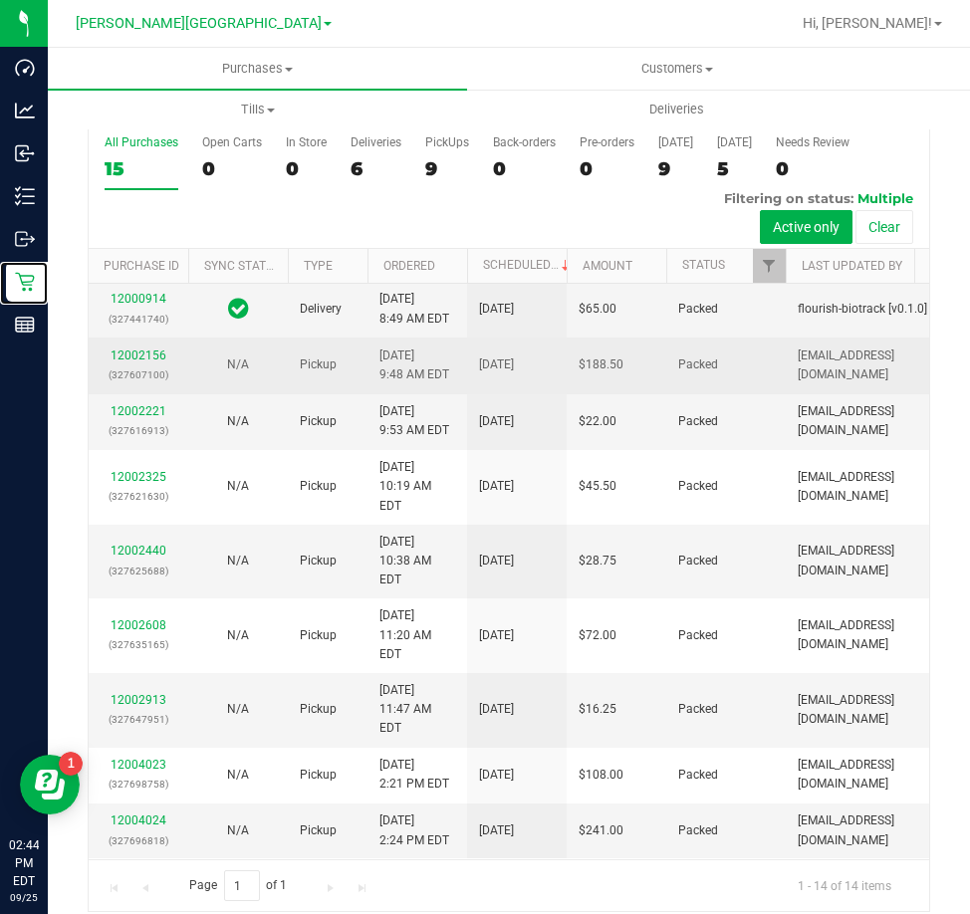
scroll to position [726, 0]
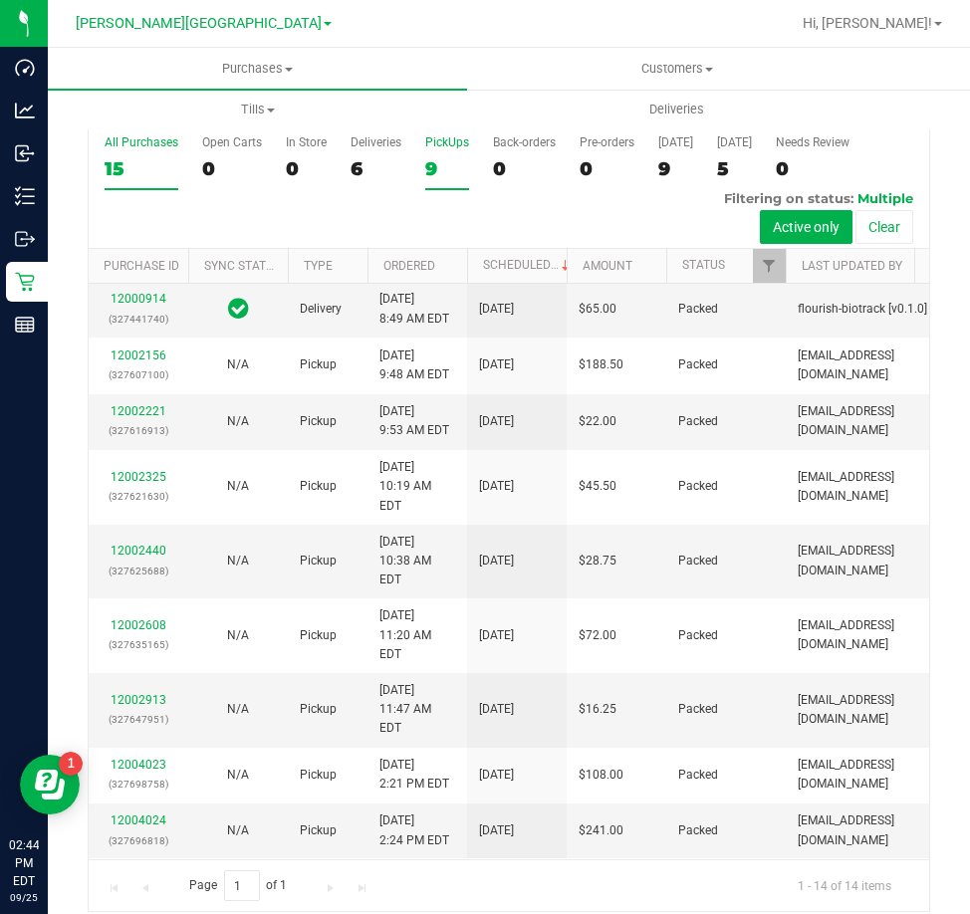
click at [434, 157] on div "9" at bounding box center [447, 168] width 44 height 23
click at [0, 0] on input "PickUps 9" at bounding box center [0, 0] width 0 height 0
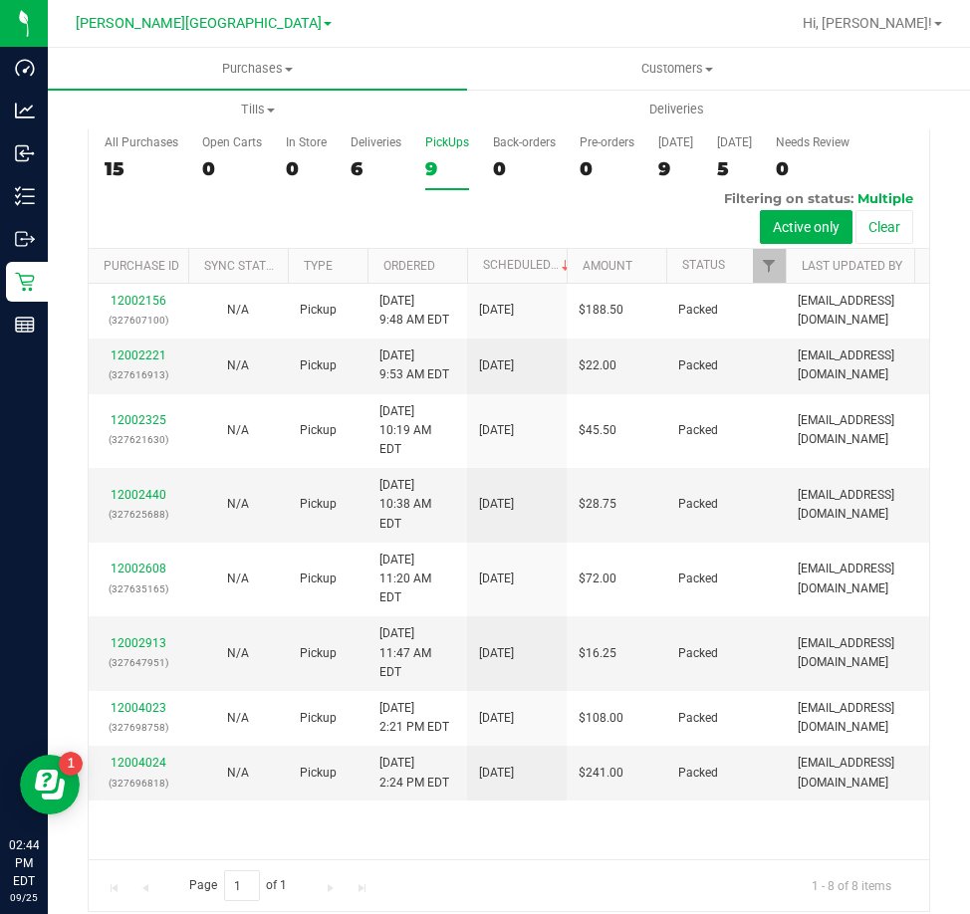
scroll to position [0, 0]
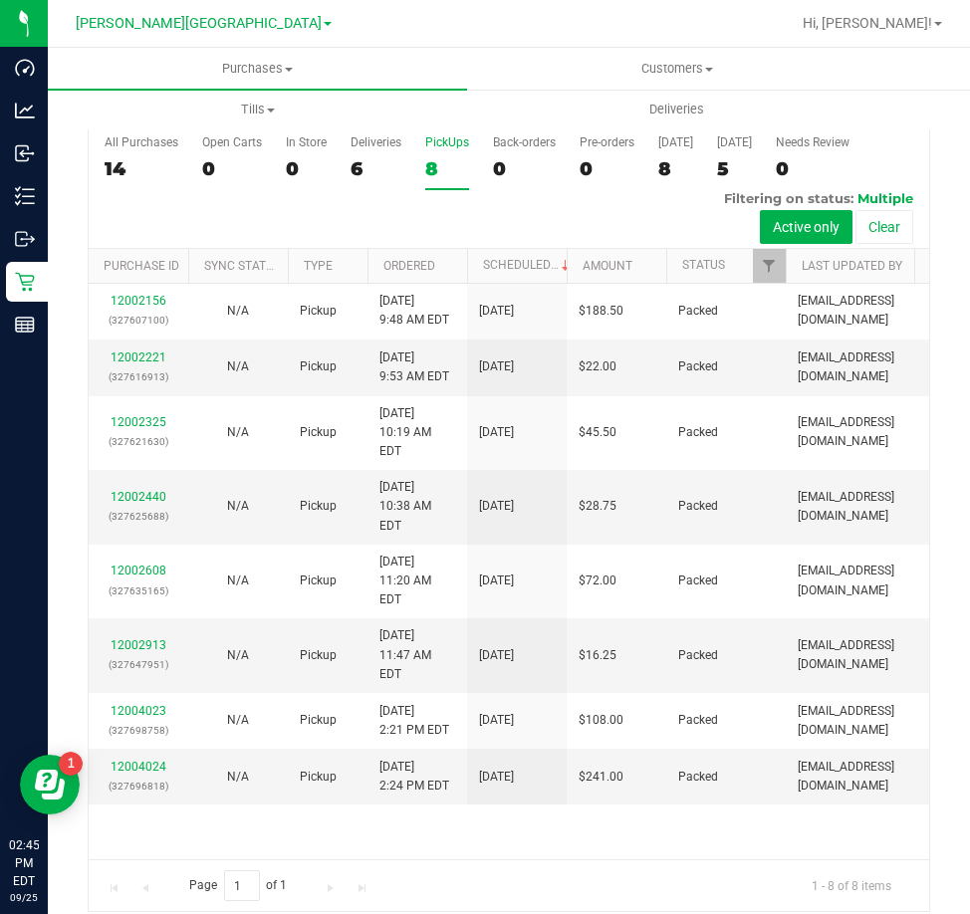
click at [433, 157] on div "8" at bounding box center [447, 168] width 44 height 23
click at [0, 0] on input "PickUps 8" at bounding box center [0, 0] width 0 height 0
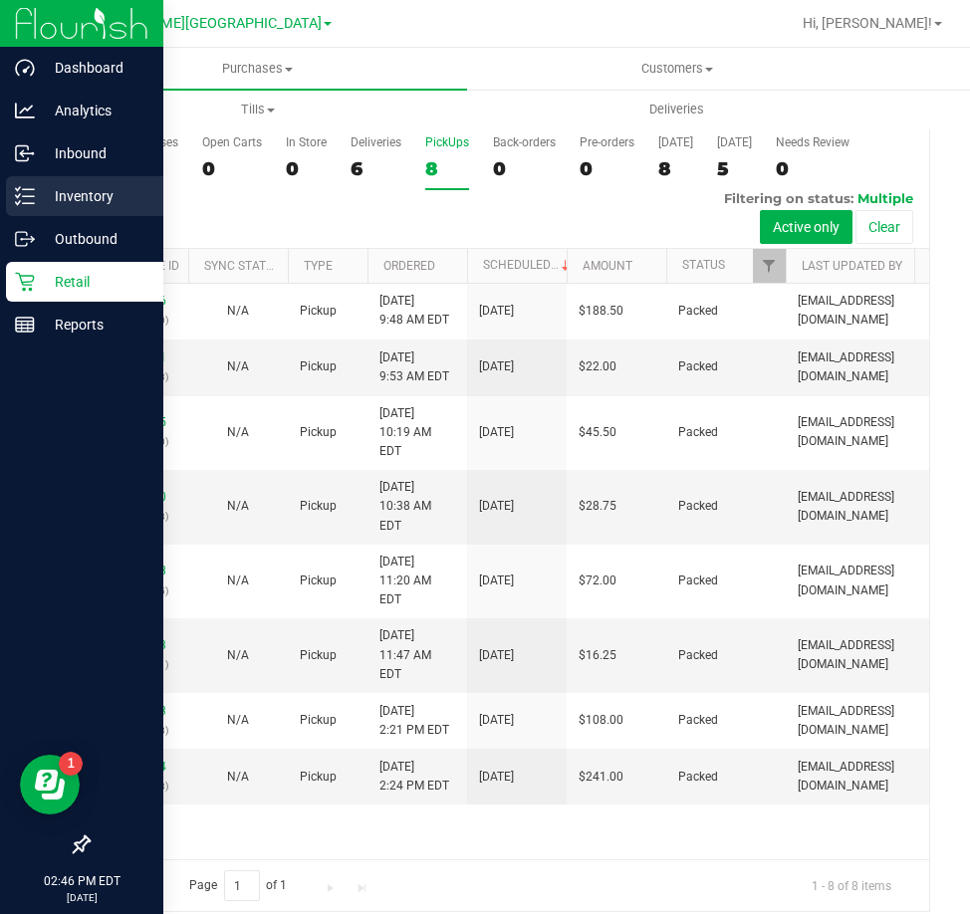
click at [74, 199] on p "Inventory" at bounding box center [94, 196] width 119 height 24
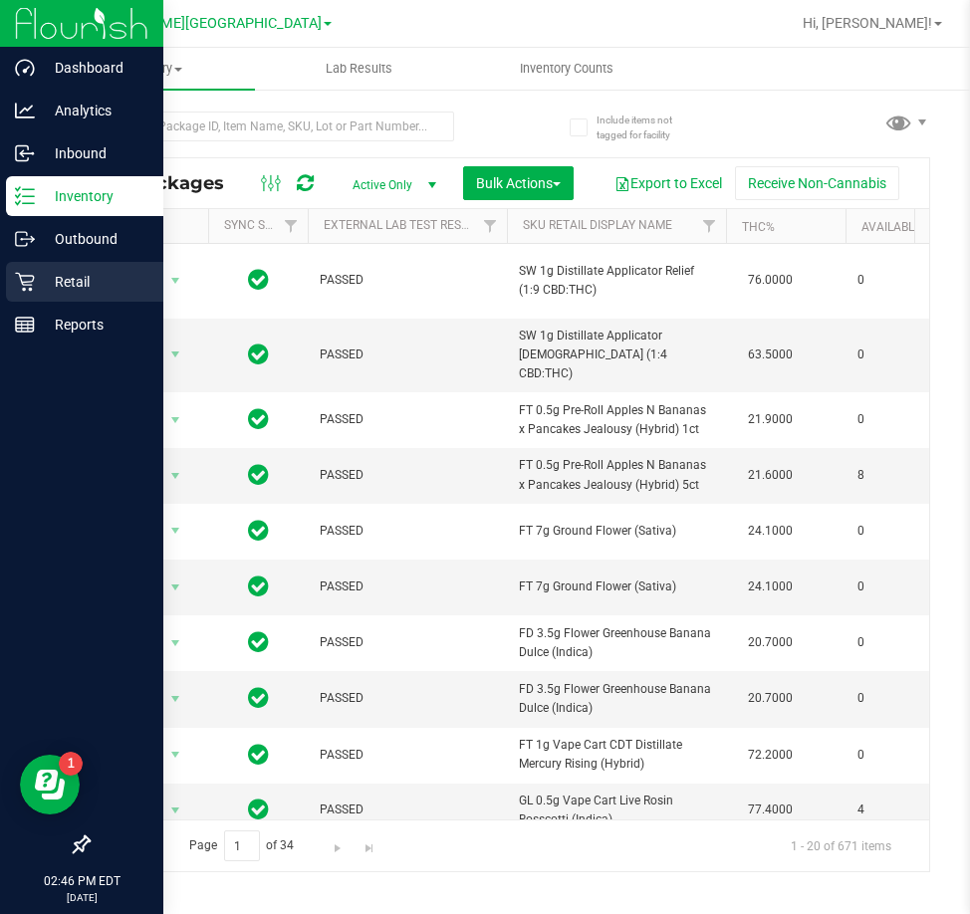
click at [105, 272] on p "Retail" at bounding box center [94, 282] width 119 height 24
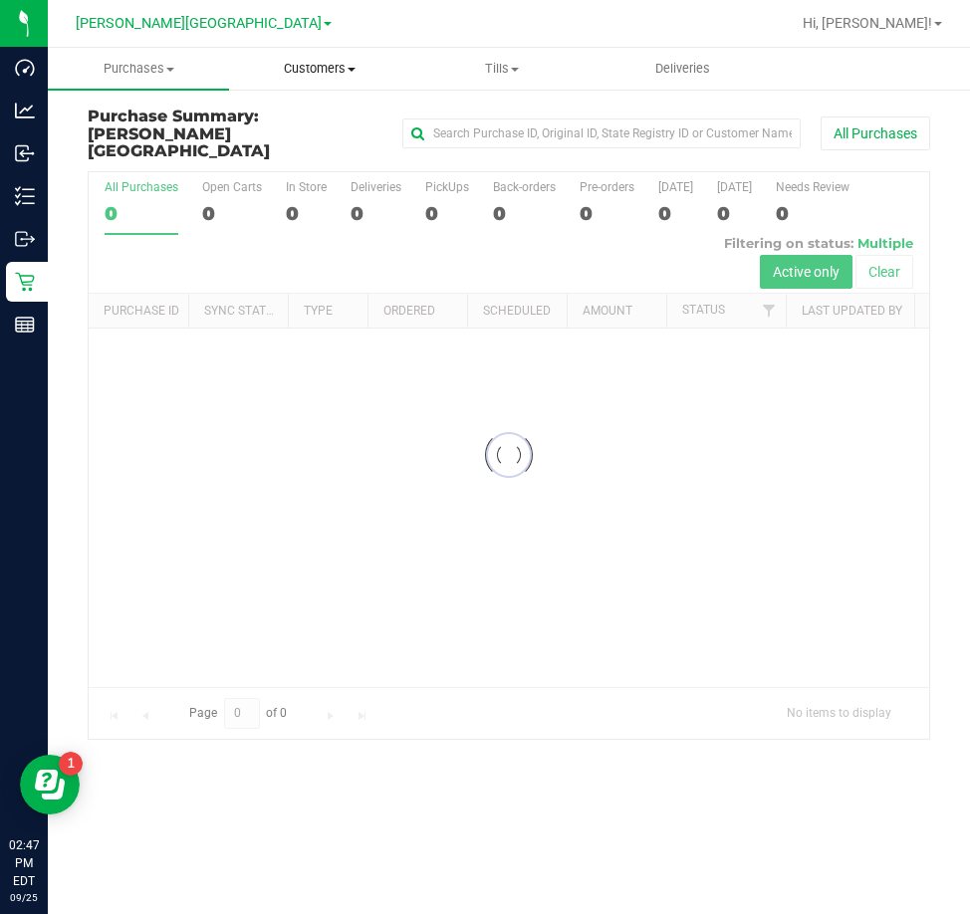
click at [321, 69] on span "Customers" at bounding box center [319, 69] width 179 height 18
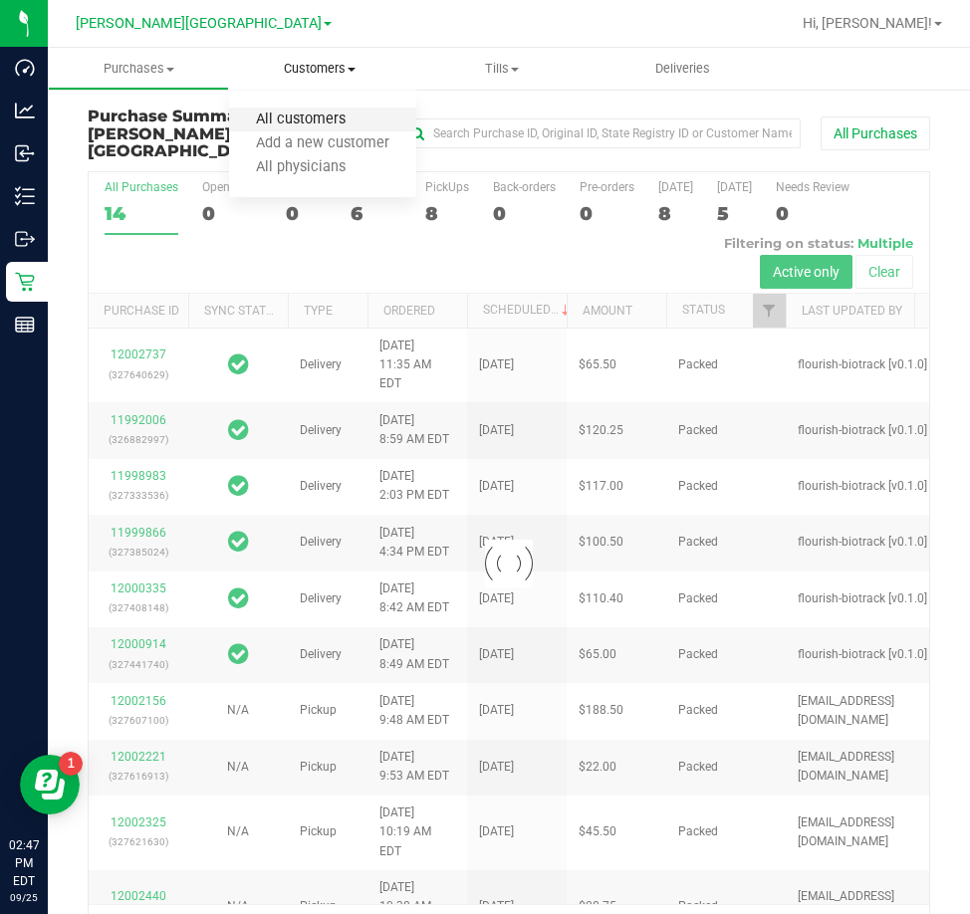
click at [288, 121] on span "All customers" at bounding box center [300, 120] width 143 height 17
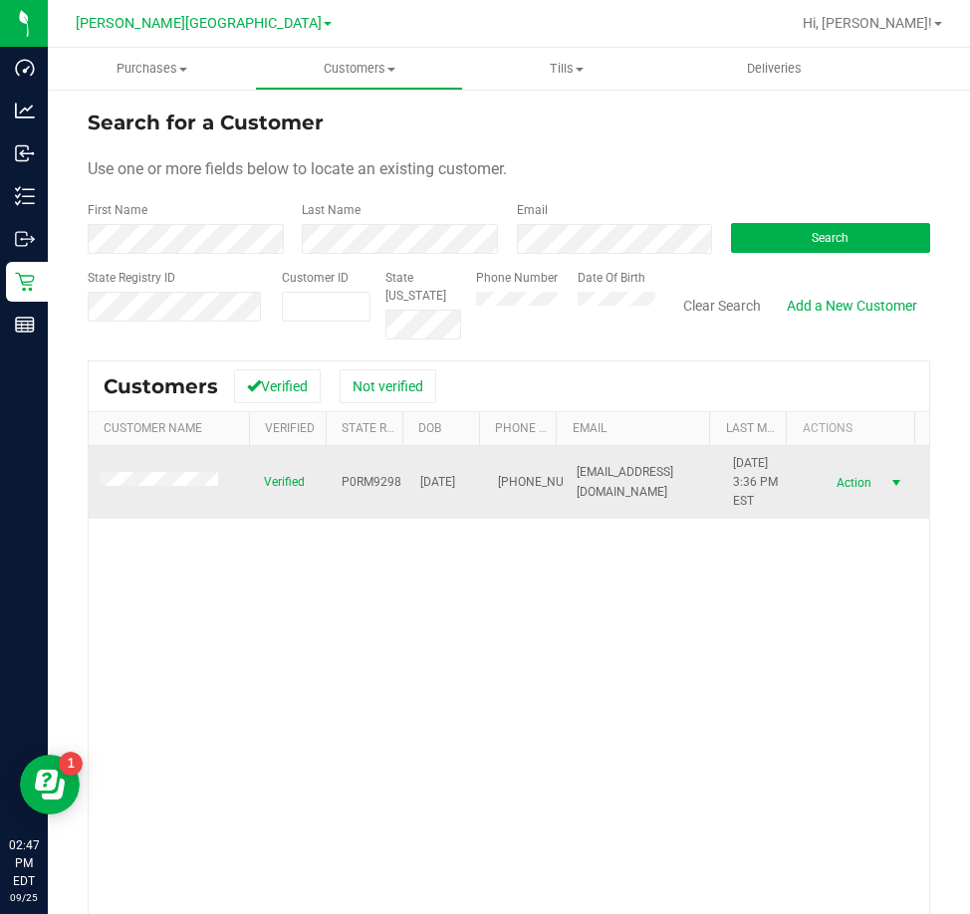
click at [832, 483] on span "Action" at bounding box center [851, 483] width 65 height 28
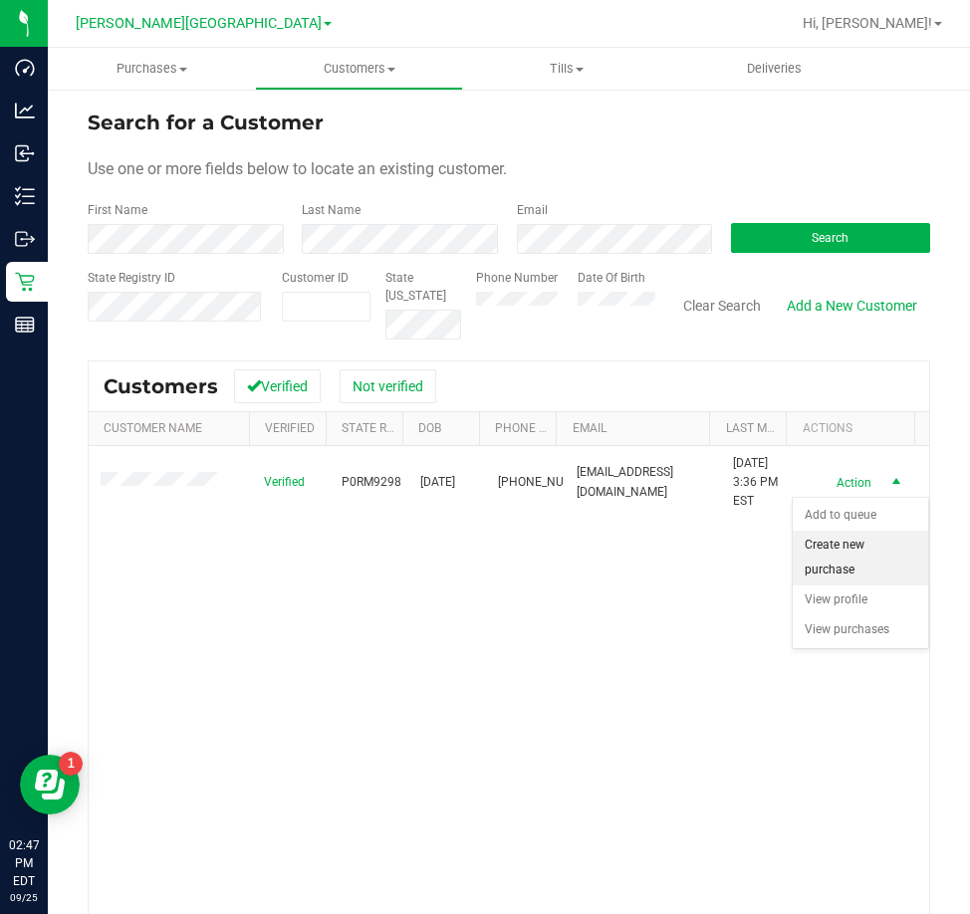
click at [843, 555] on li "Create new purchase" at bounding box center [860, 558] width 135 height 55
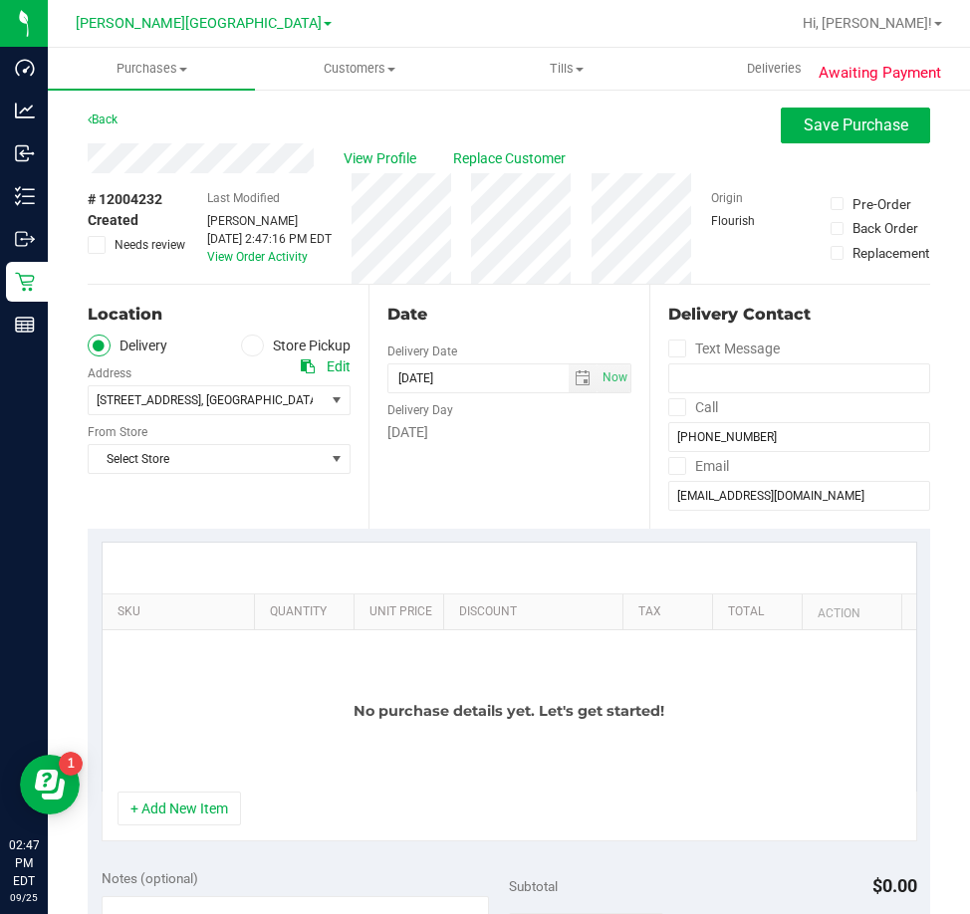
click at [247, 346] on icon at bounding box center [253, 346] width 12 height 0
click at [0, 0] on input "Store Pickup" at bounding box center [0, 0] width 0 height 0
click at [318, 405] on span "Select Store" at bounding box center [207, 400] width 236 height 28
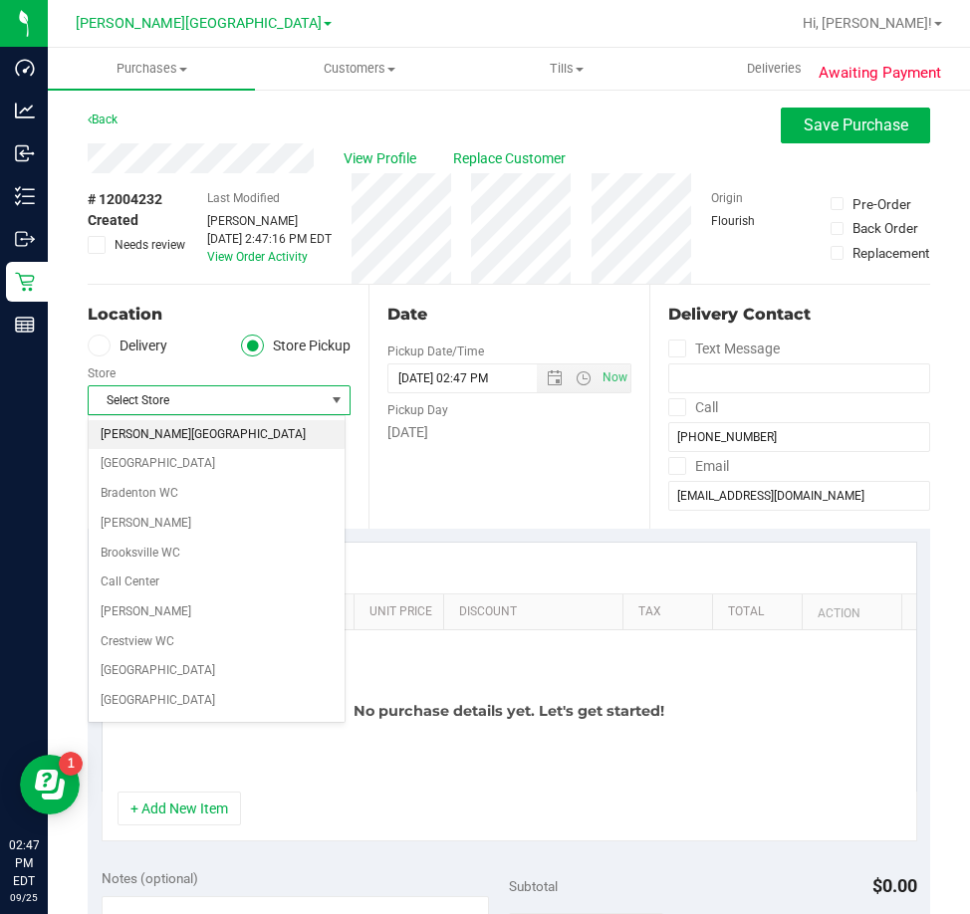
click at [174, 430] on li "[PERSON_NAME][GEOGRAPHIC_DATA]" at bounding box center [217, 435] width 256 height 30
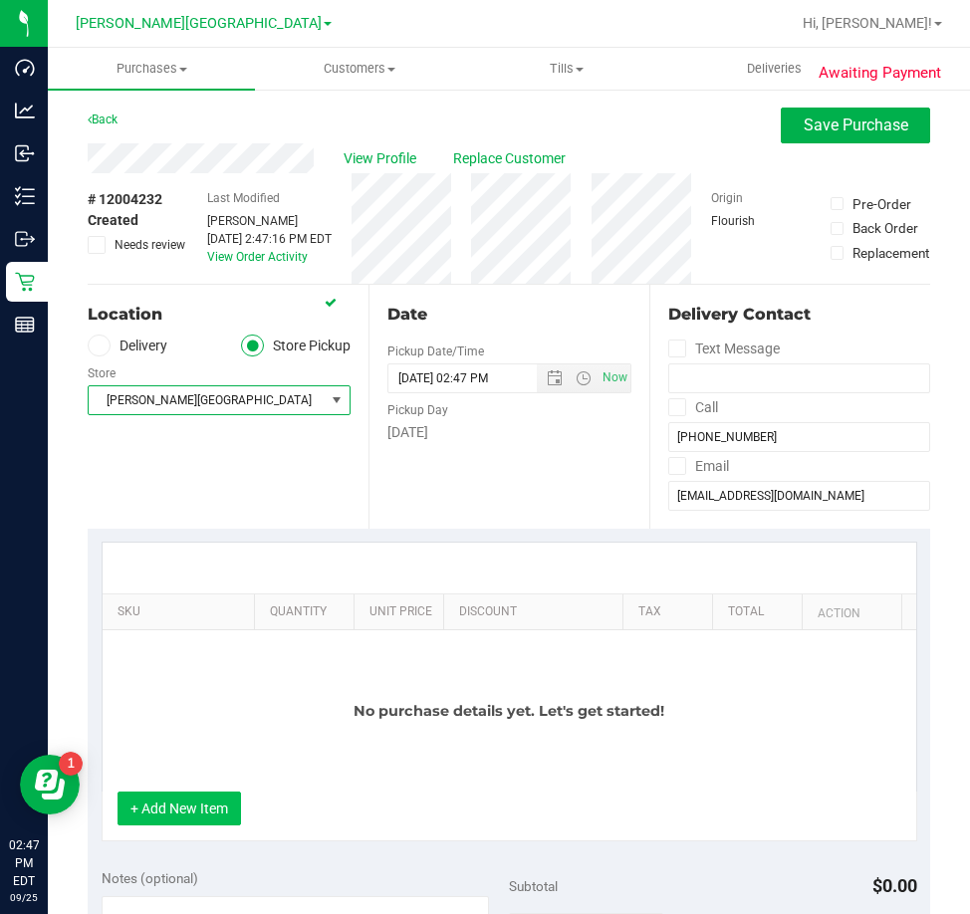
click at [160, 798] on button "+ Add New Item" at bounding box center [178, 809] width 123 height 34
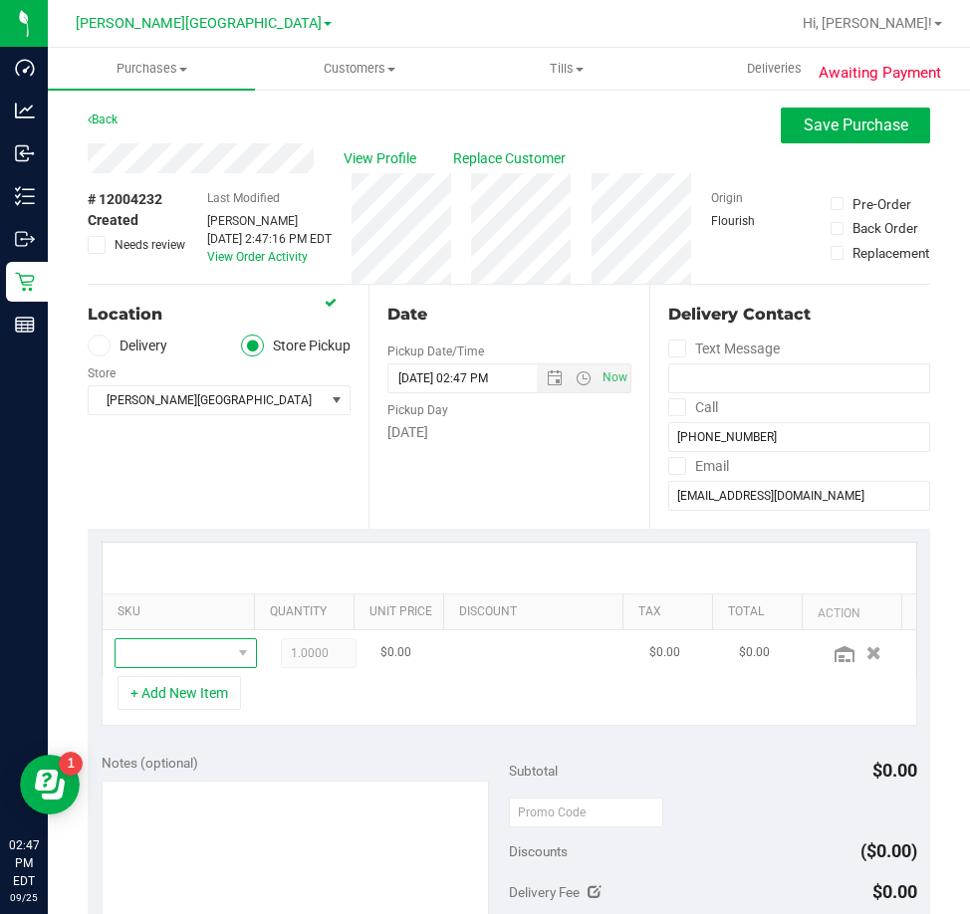
click at [183, 649] on span "NO DATA FOUND" at bounding box center [174, 653] width 116 height 28
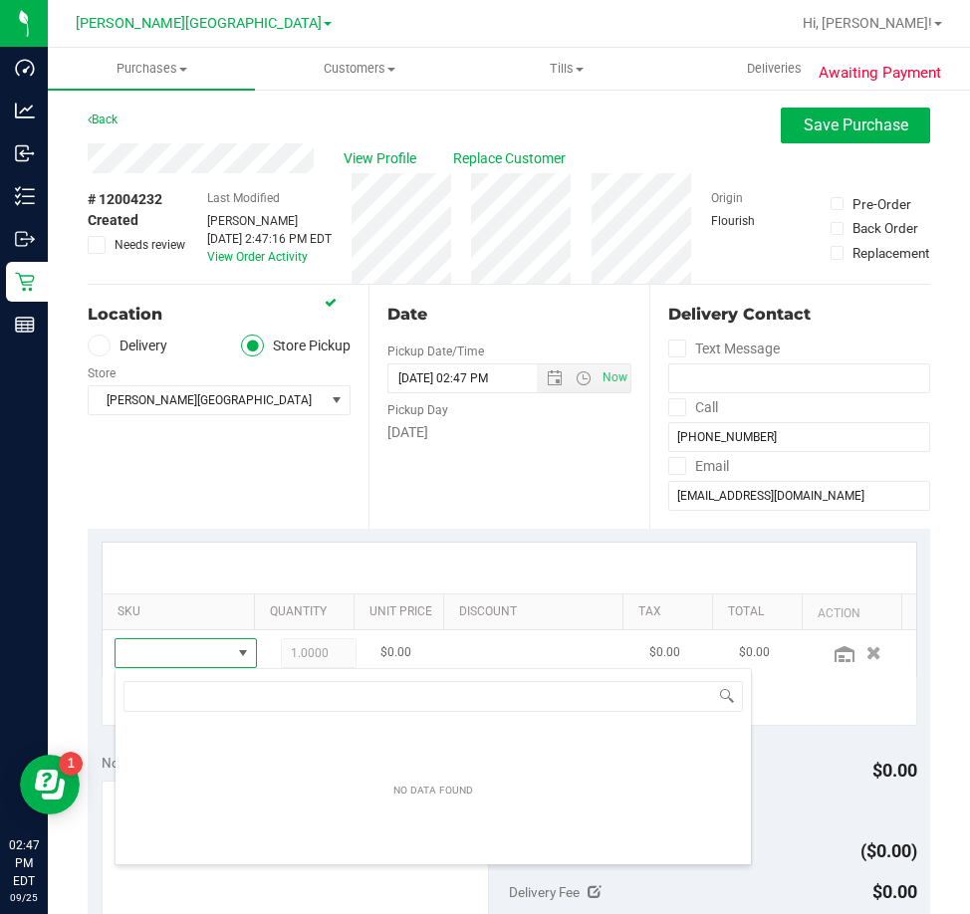
scroll to position [30, 98]
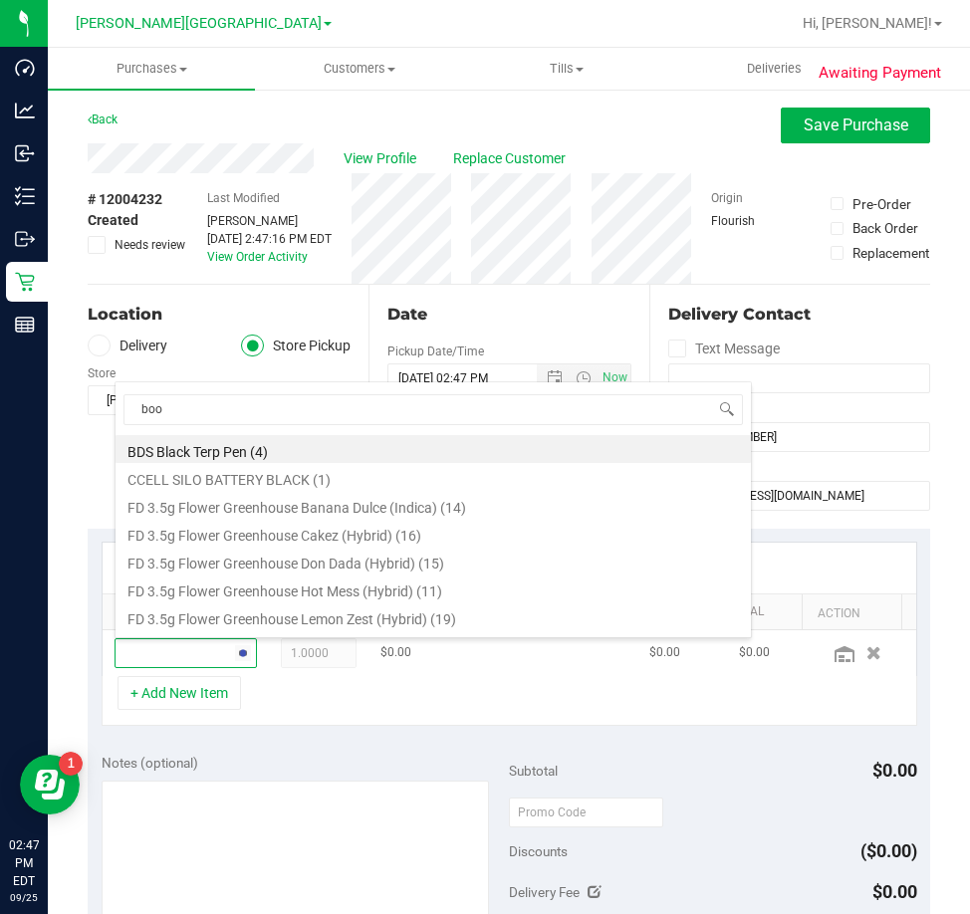
type input "boof"
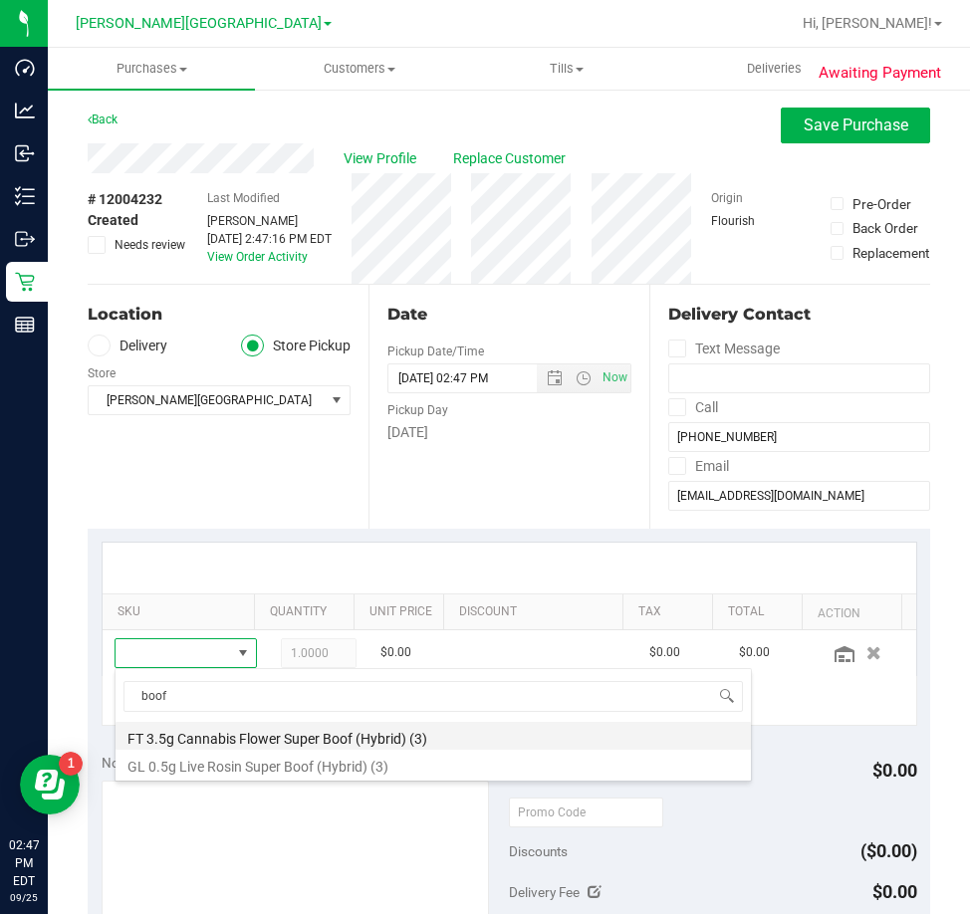
click at [303, 736] on li "FT 3.5g Cannabis Flower Super Boof (Hybrid) (3)" at bounding box center [433, 736] width 635 height 28
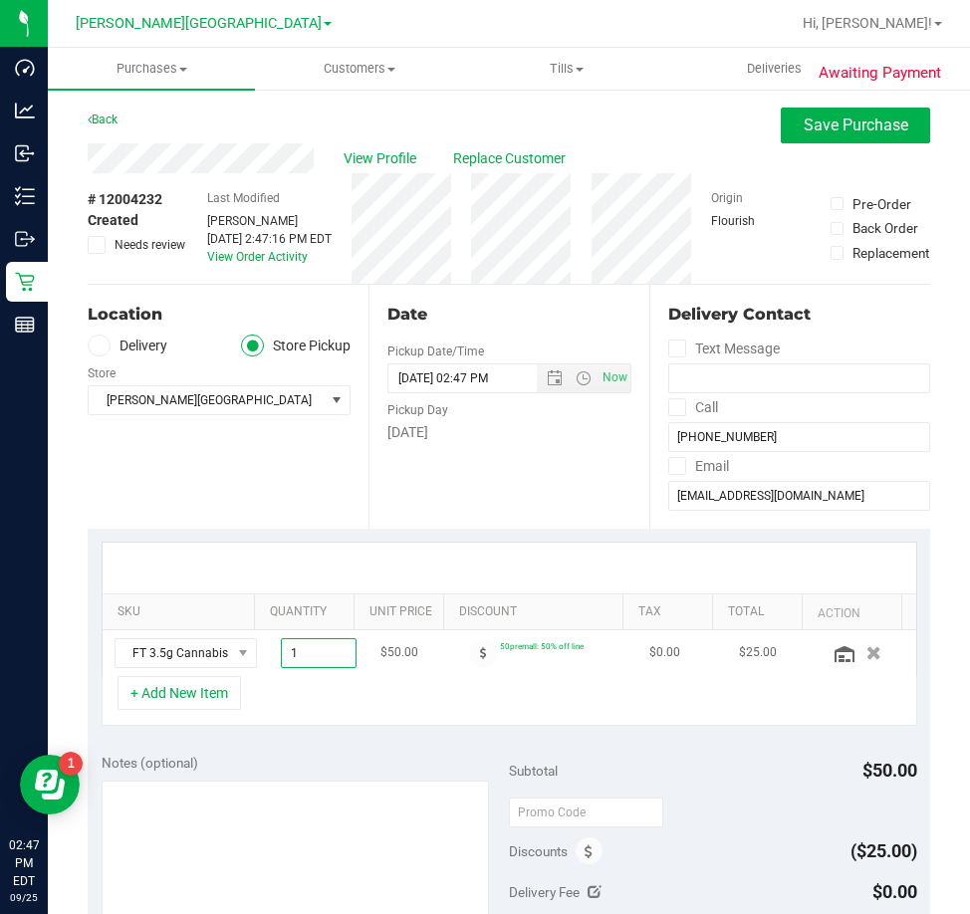
click at [306, 650] on span "1.00 1" at bounding box center [319, 653] width 76 height 30
type input "2"
type input "2.00"
click at [401, 711] on div "+ Add New Item" at bounding box center [510, 701] width 816 height 50
click at [866, 115] on button "Save Purchase" at bounding box center [855, 126] width 149 height 36
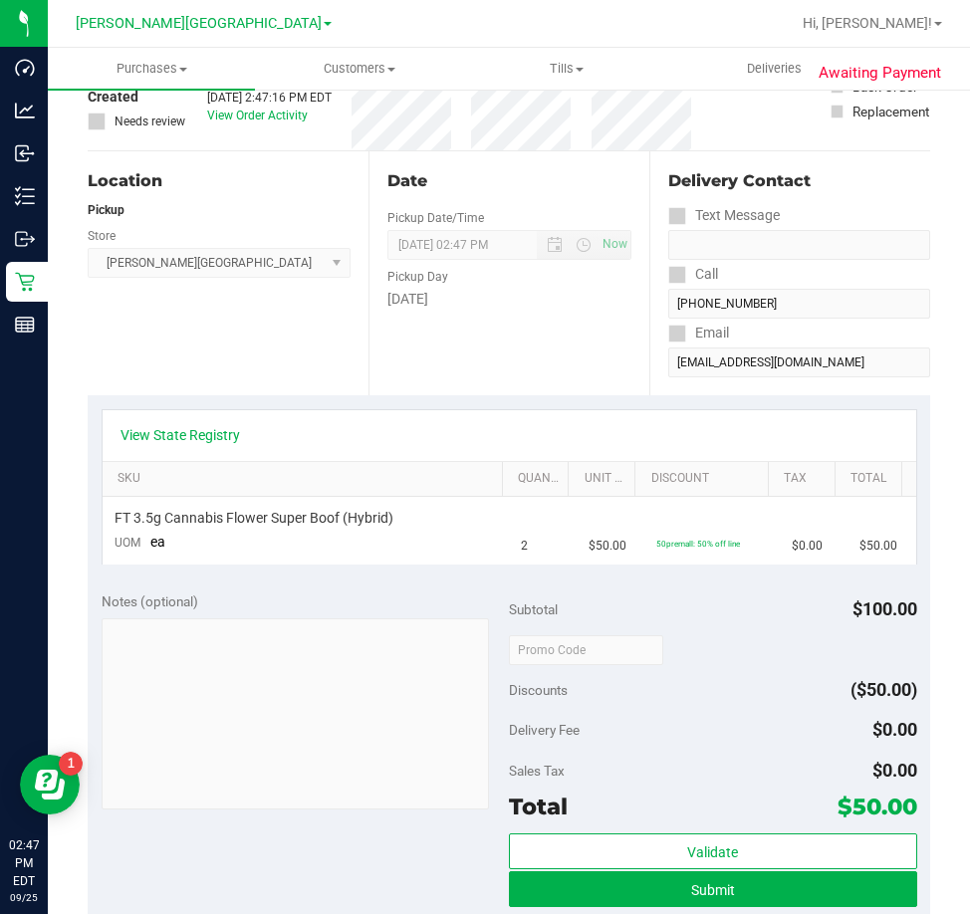
scroll to position [597, 0]
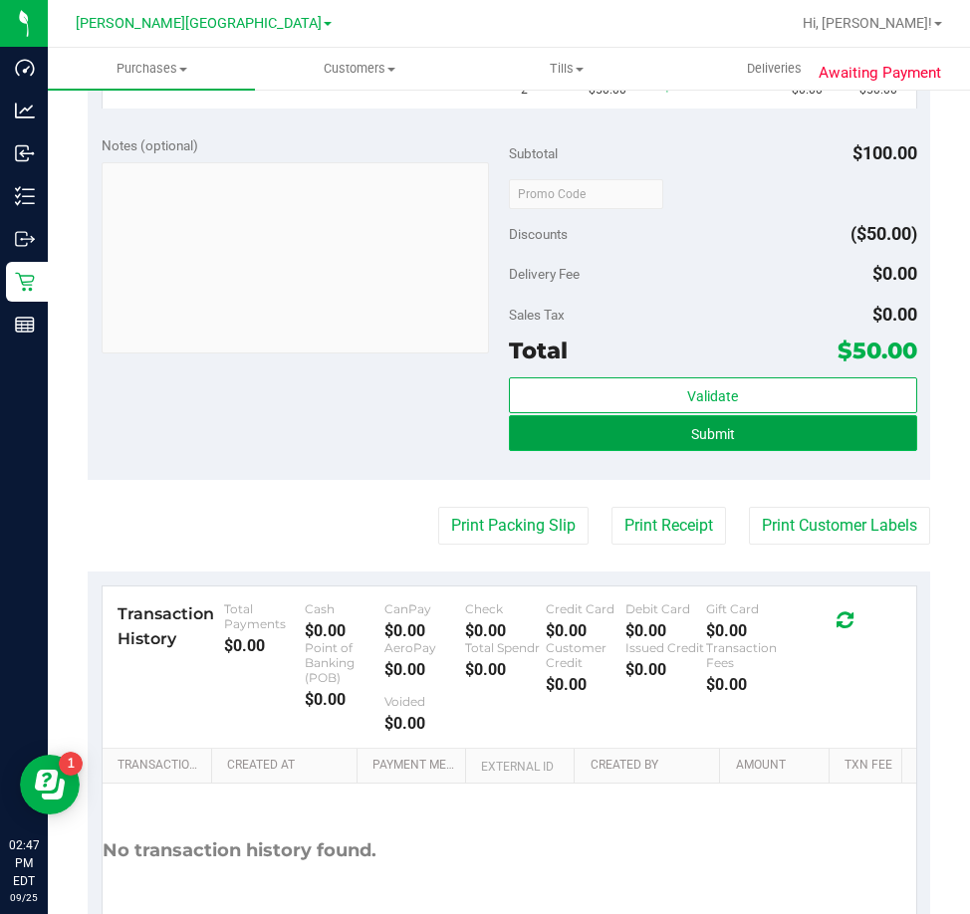
click at [671, 445] on button "Submit" at bounding box center [713, 433] width 408 height 36
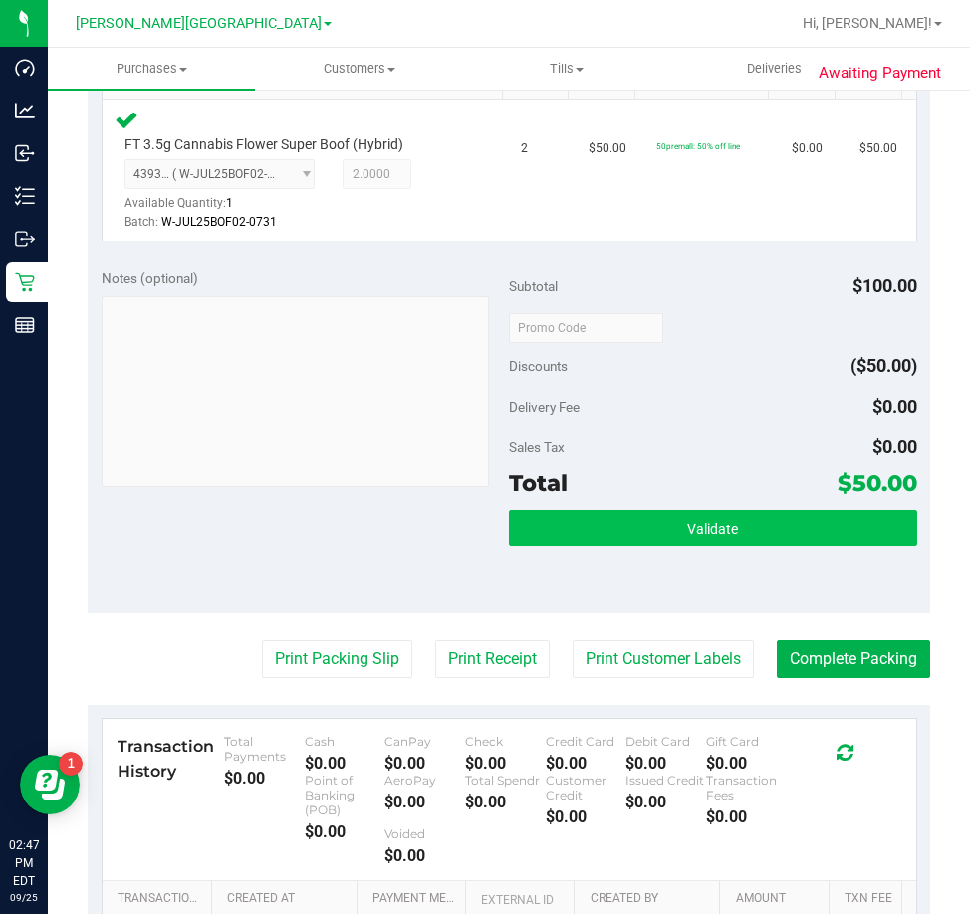
scroll to position [567, 0]
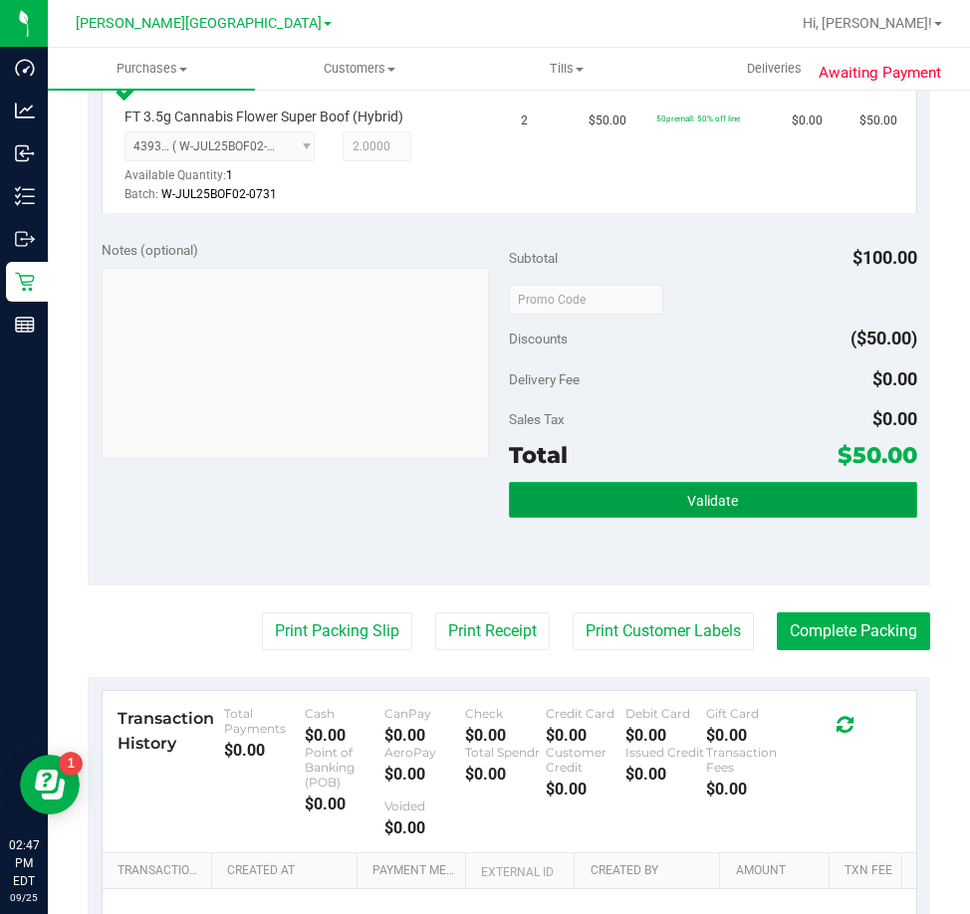
click at [720, 484] on button "Validate" at bounding box center [713, 500] width 408 height 36
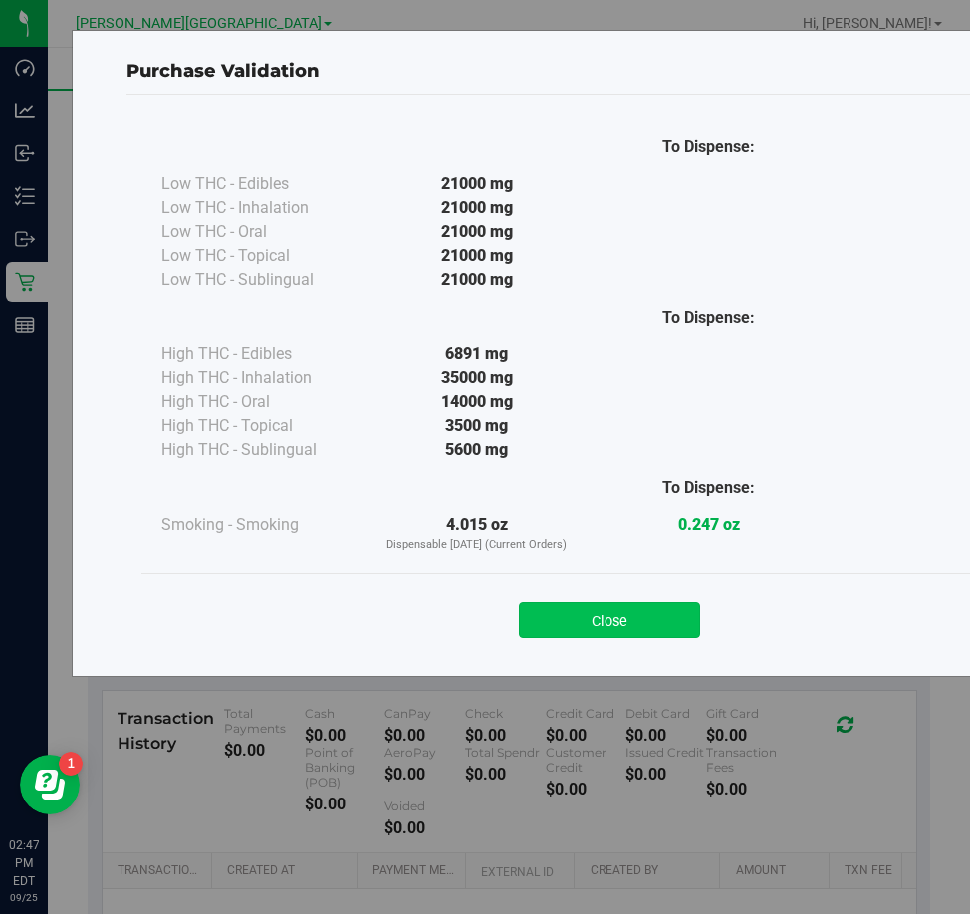
click at [602, 607] on button "Close" at bounding box center [609, 620] width 181 height 36
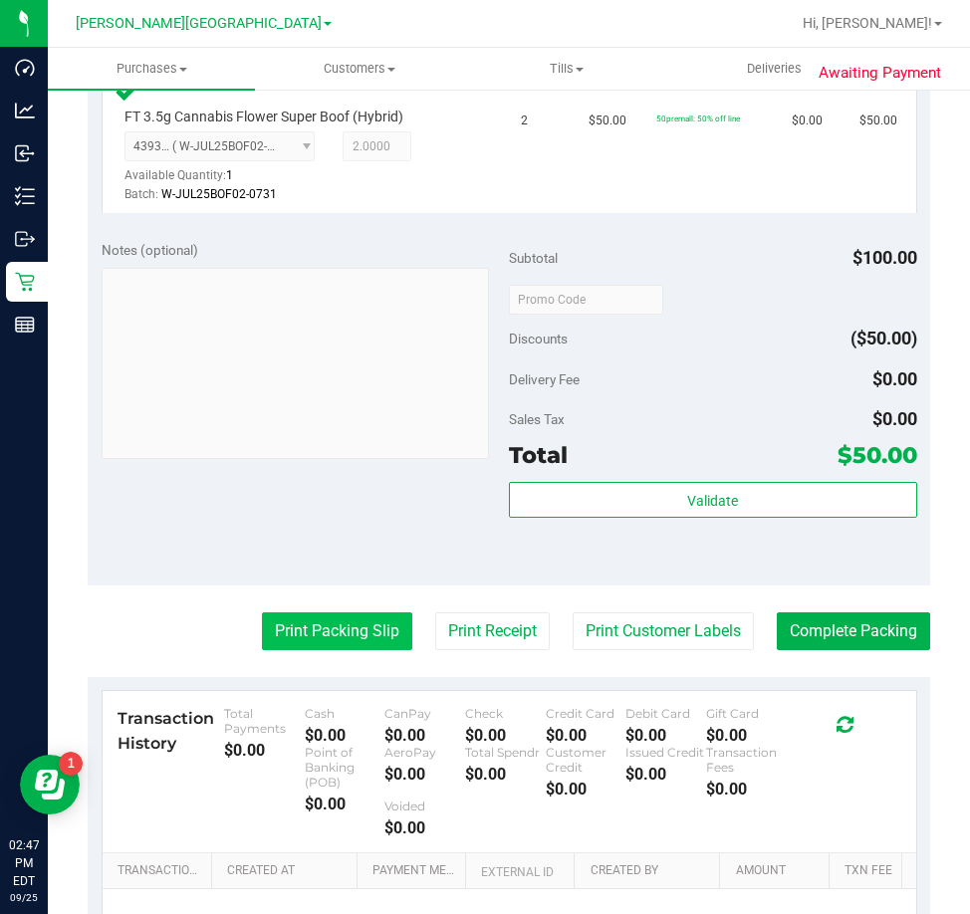
click at [358, 612] on button "Print Packing Slip" at bounding box center [337, 631] width 150 height 38
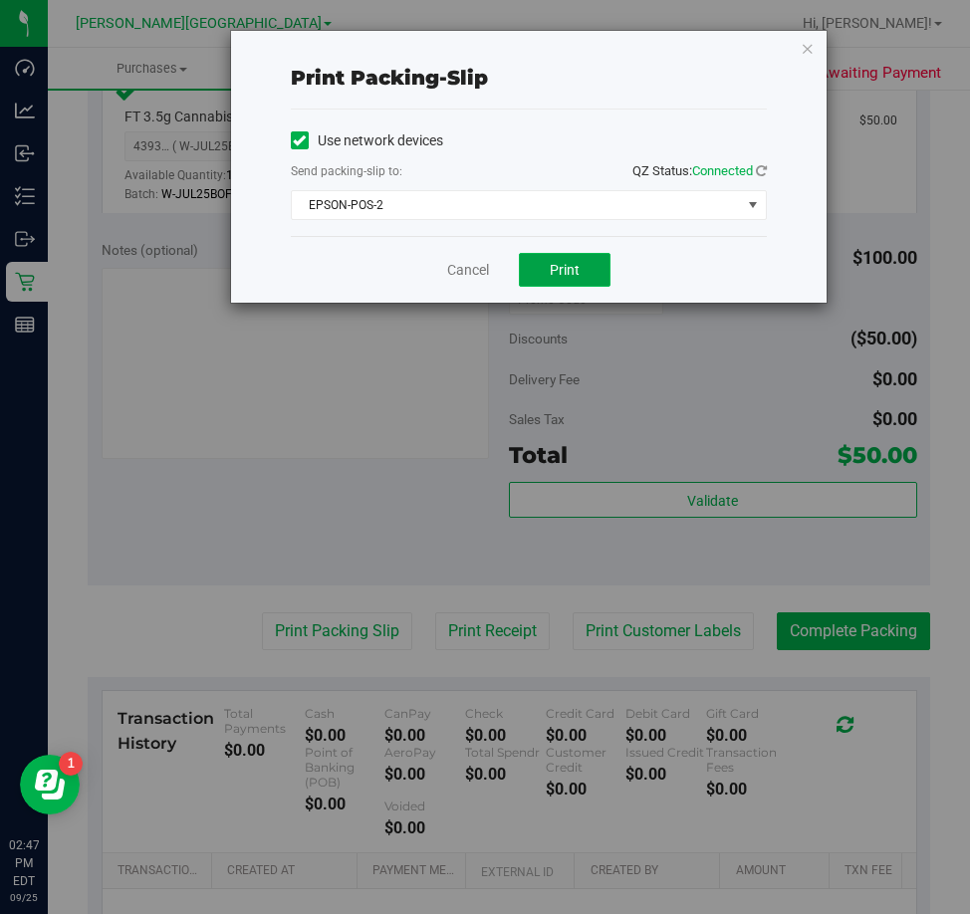
click at [574, 255] on button "Print" at bounding box center [565, 270] width 92 height 34
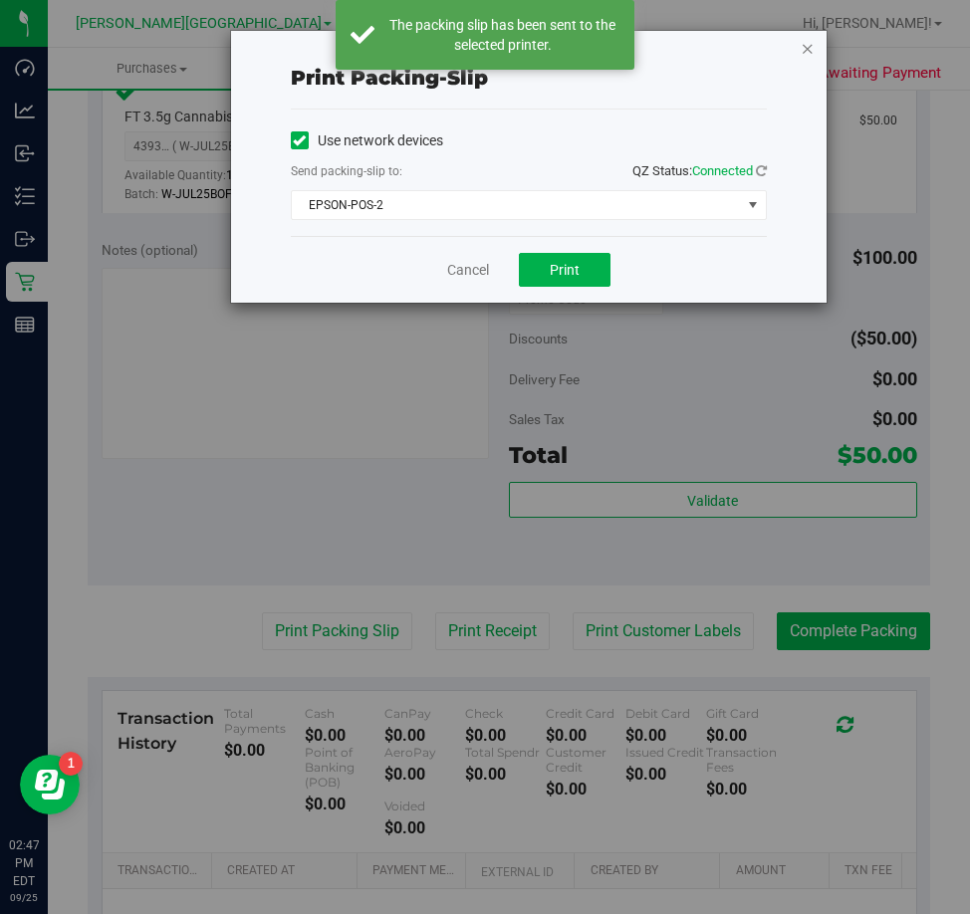
click at [808, 52] on icon "button" at bounding box center [808, 48] width 14 height 24
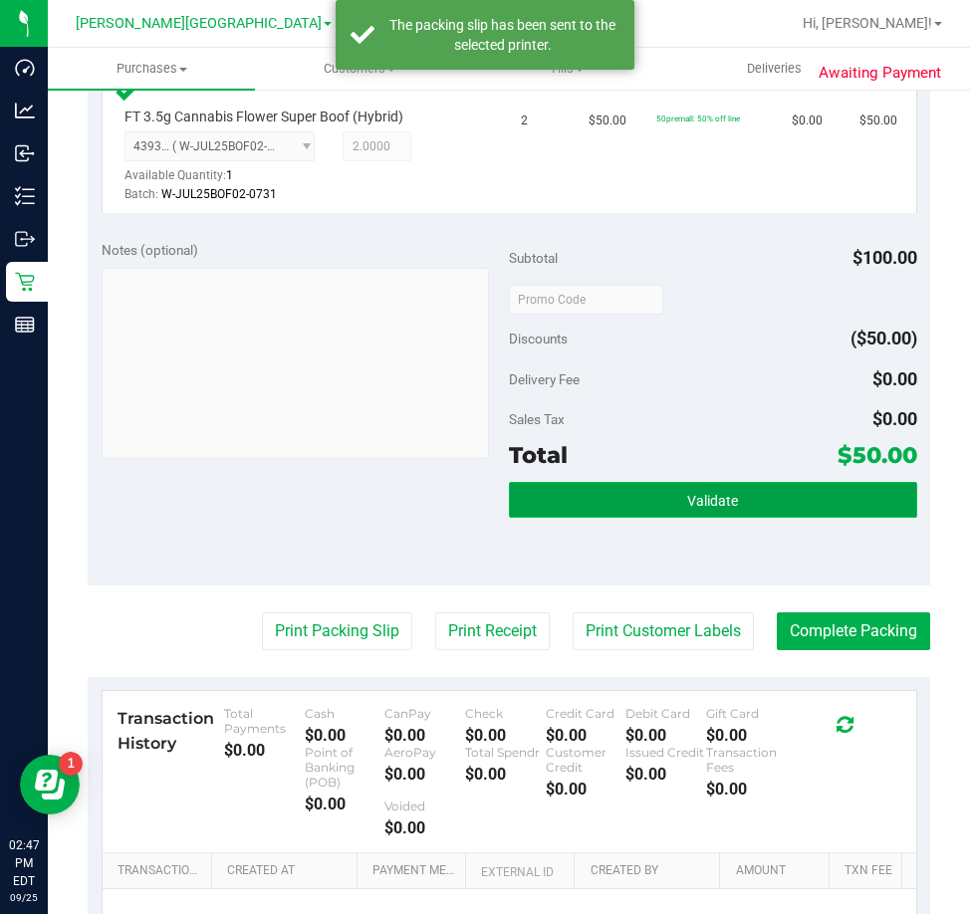
click at [736, 485] on button "Validate" at bounding box center [713, 500] width 408 height 36
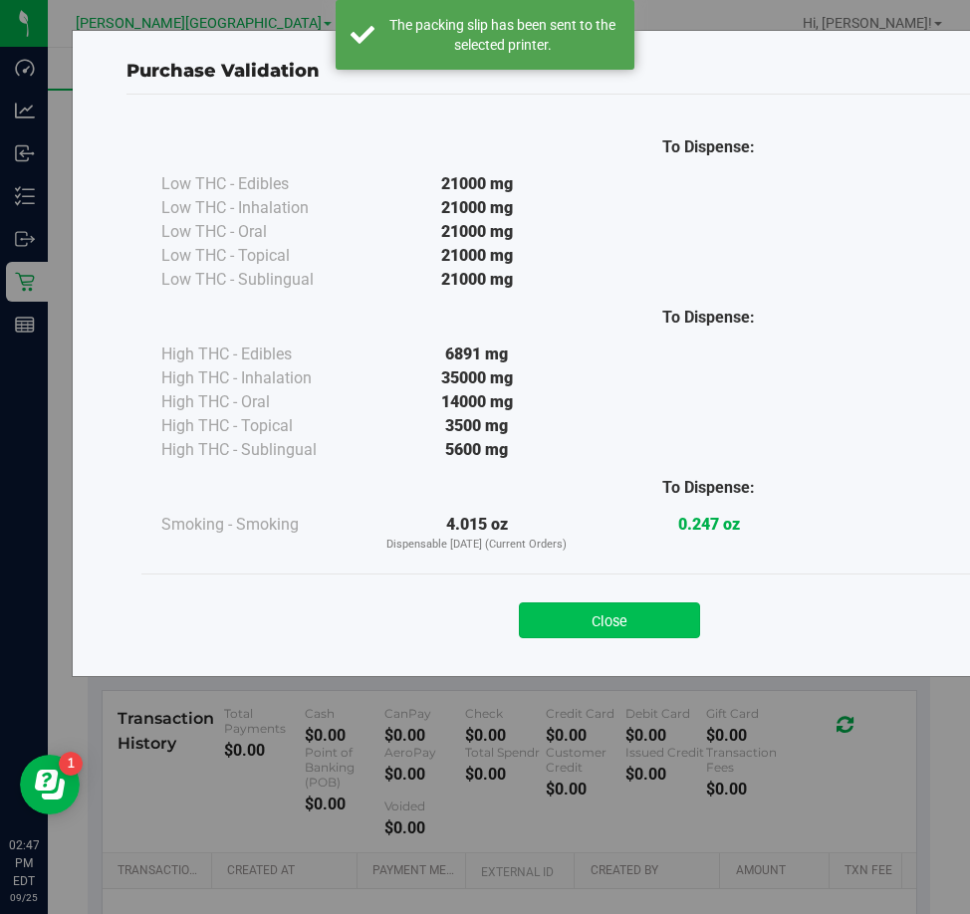
click at [565, 625] on button "Close" at bounding box center [609, 620] width 181 height 36
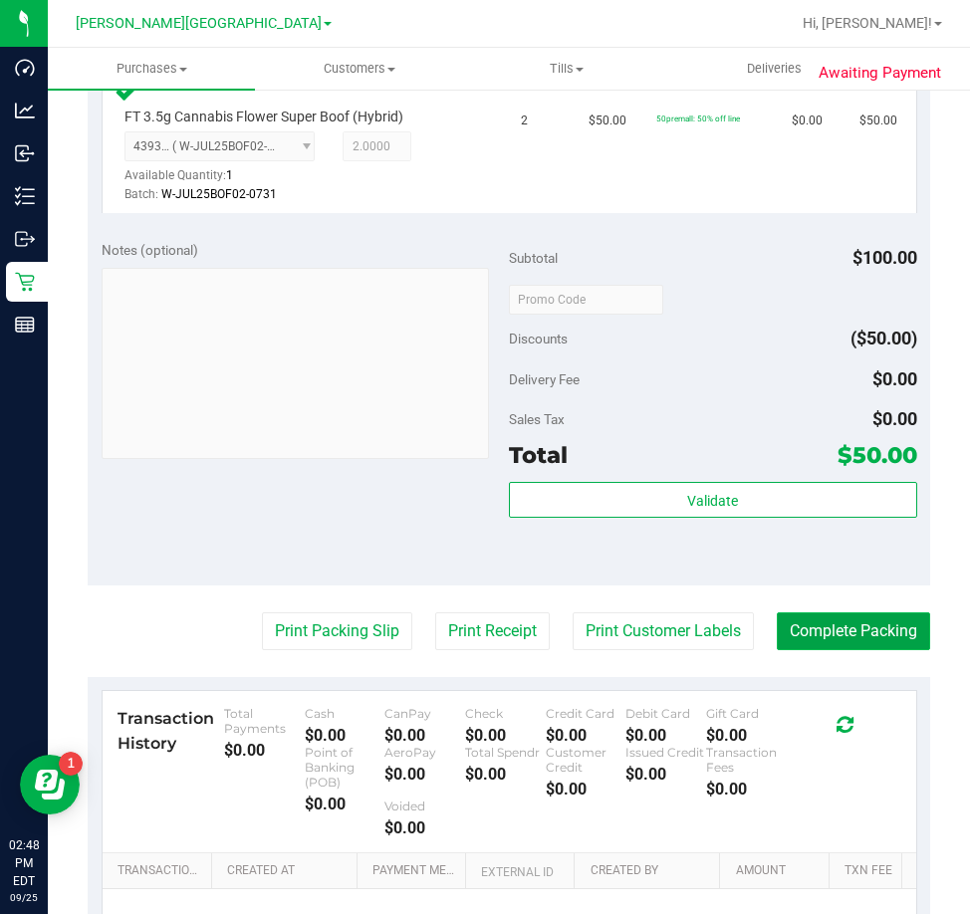
click at [815, 637] on button "Complete Packing" at bounding box center [853, 631] width 153 height 38
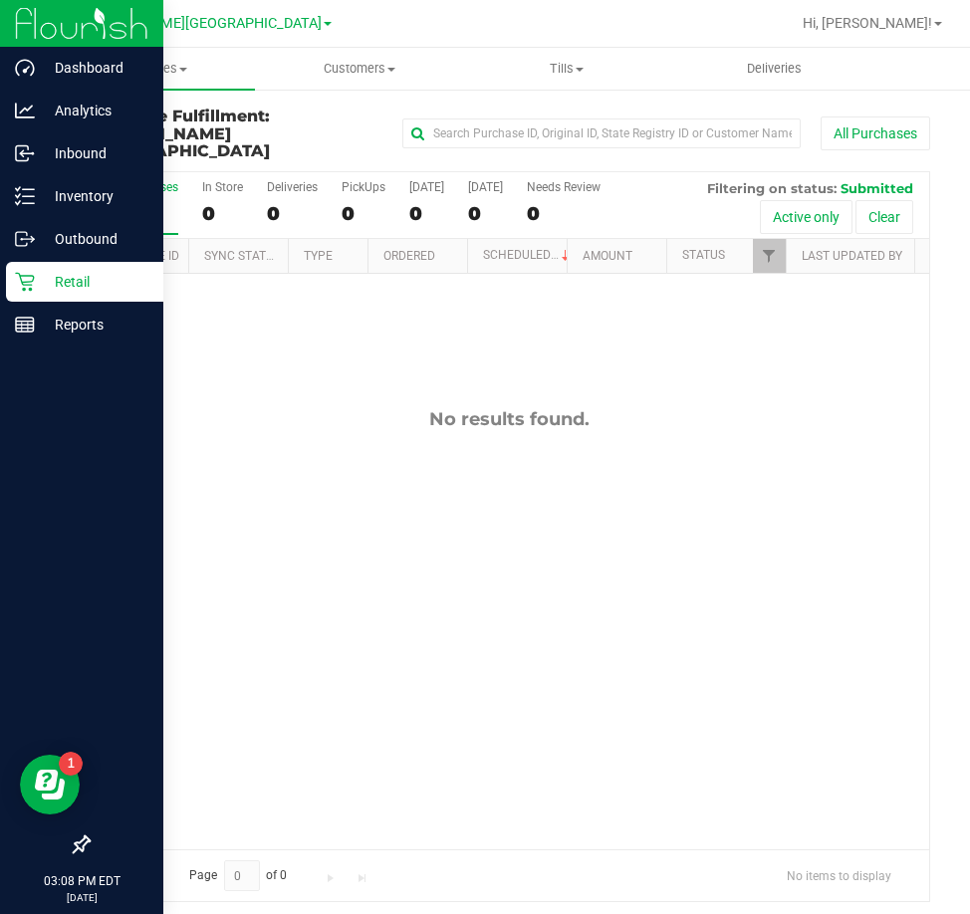
click at [78, 275] on p "Retail" at bounding box center [94, 282] width 119 height 24
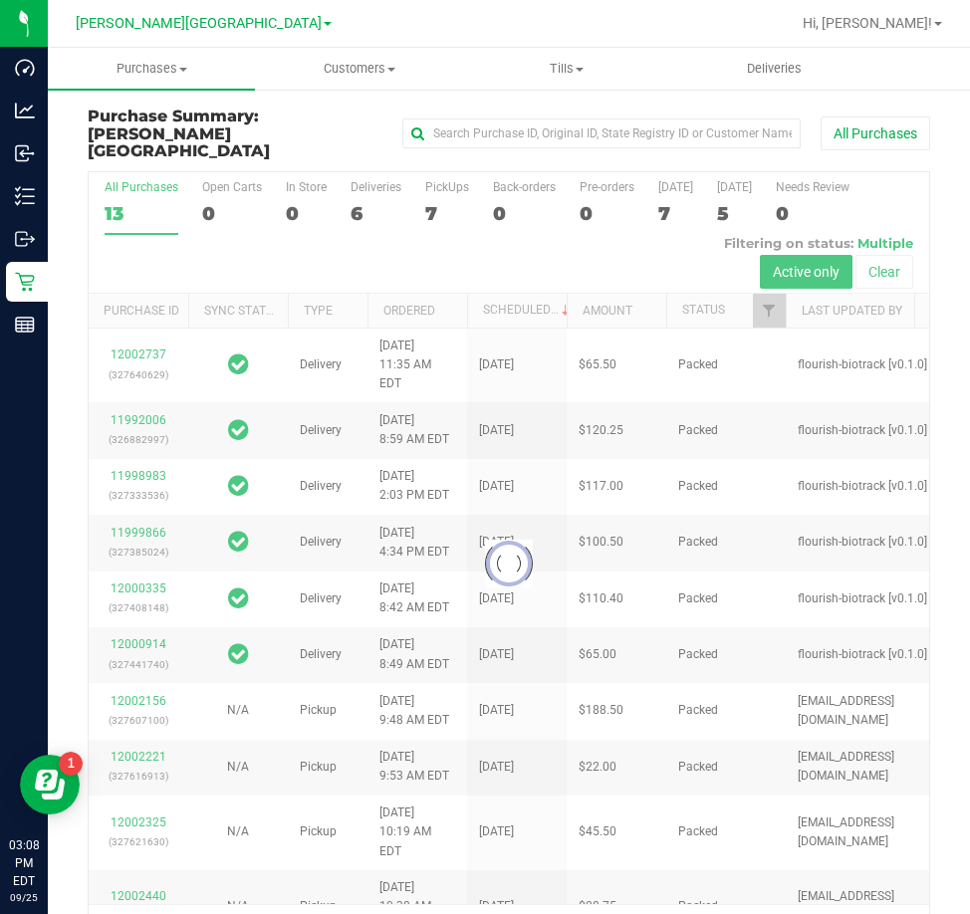
click at [434, 194] on div at bounding box center [509, 564] width 840 height 784
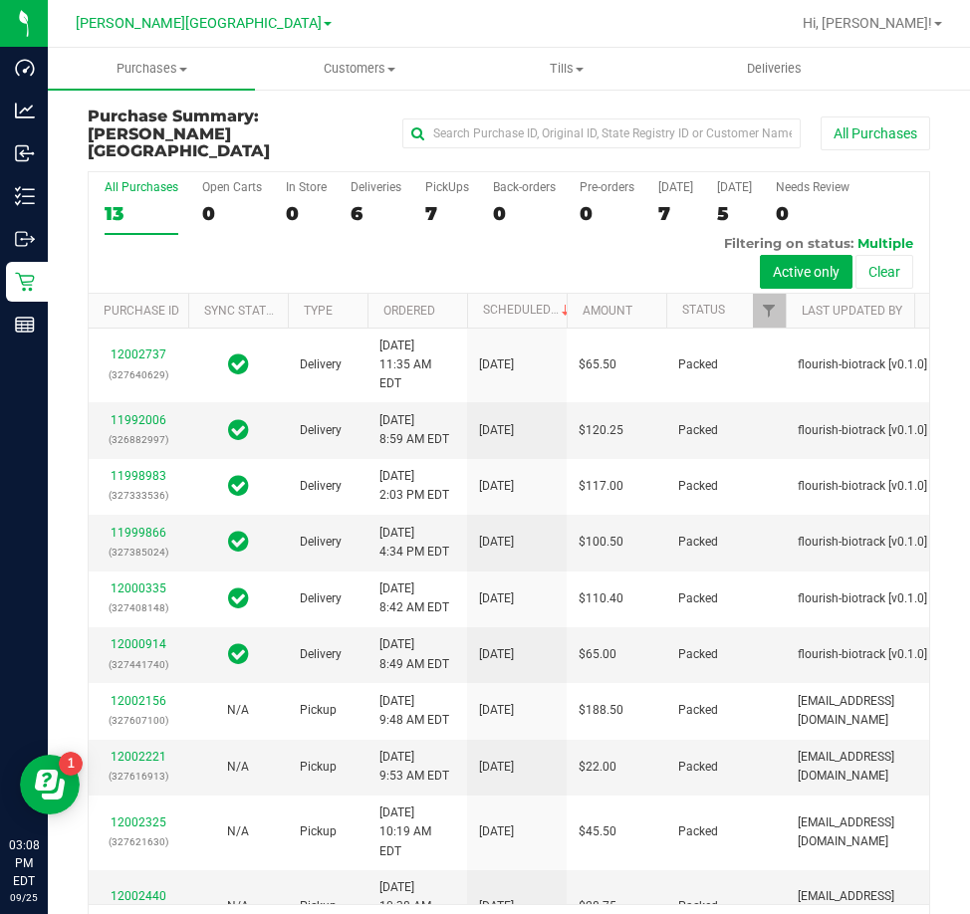
click at [430, 202] on div "7" at bounding box center [447, 213] width 44 height 23
click at [0, 0] on input "PickUps 7" at bounding box center [0, 0] width 0 height 0
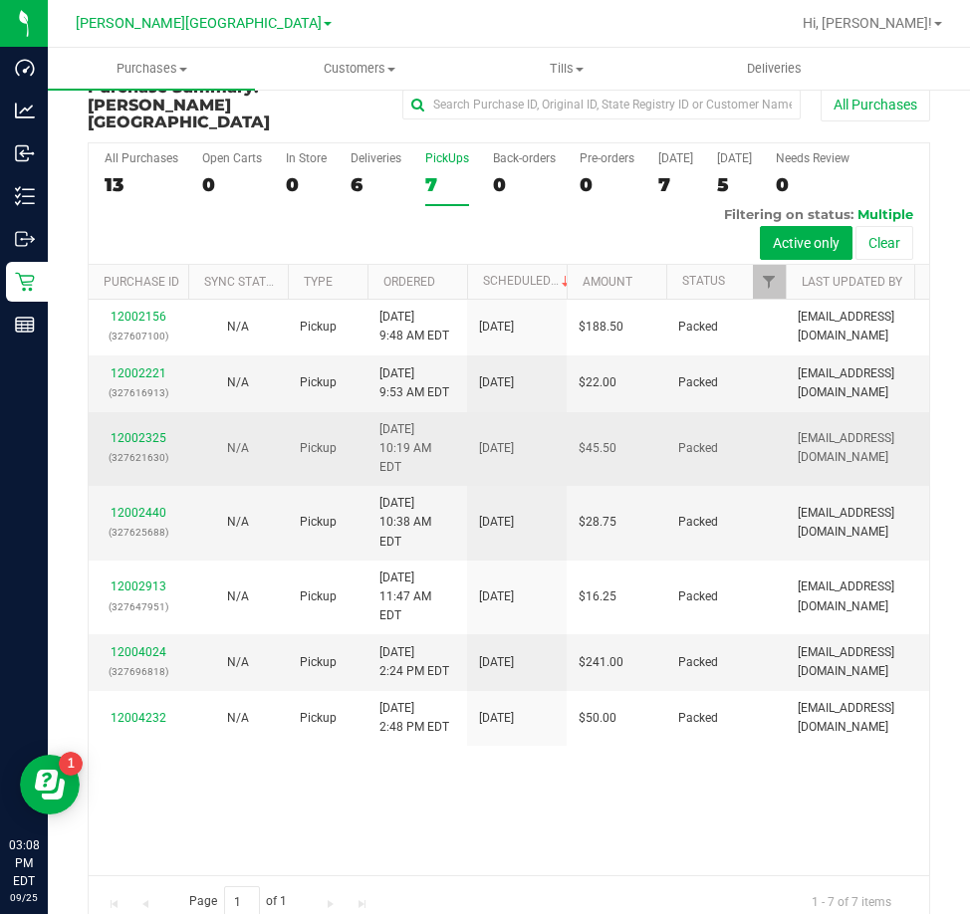
scroll to position [45, 0]
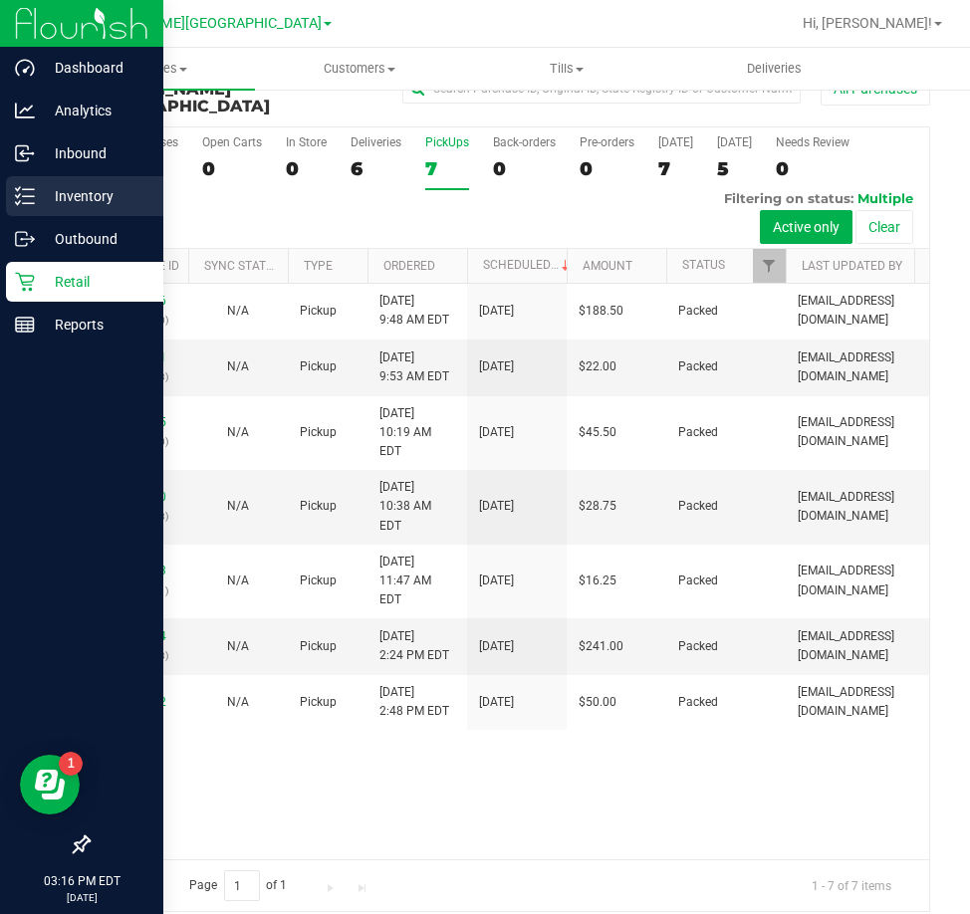
click at [105, 198] on p "Inventory" at bounding box center [94, 196] width 119 height 24
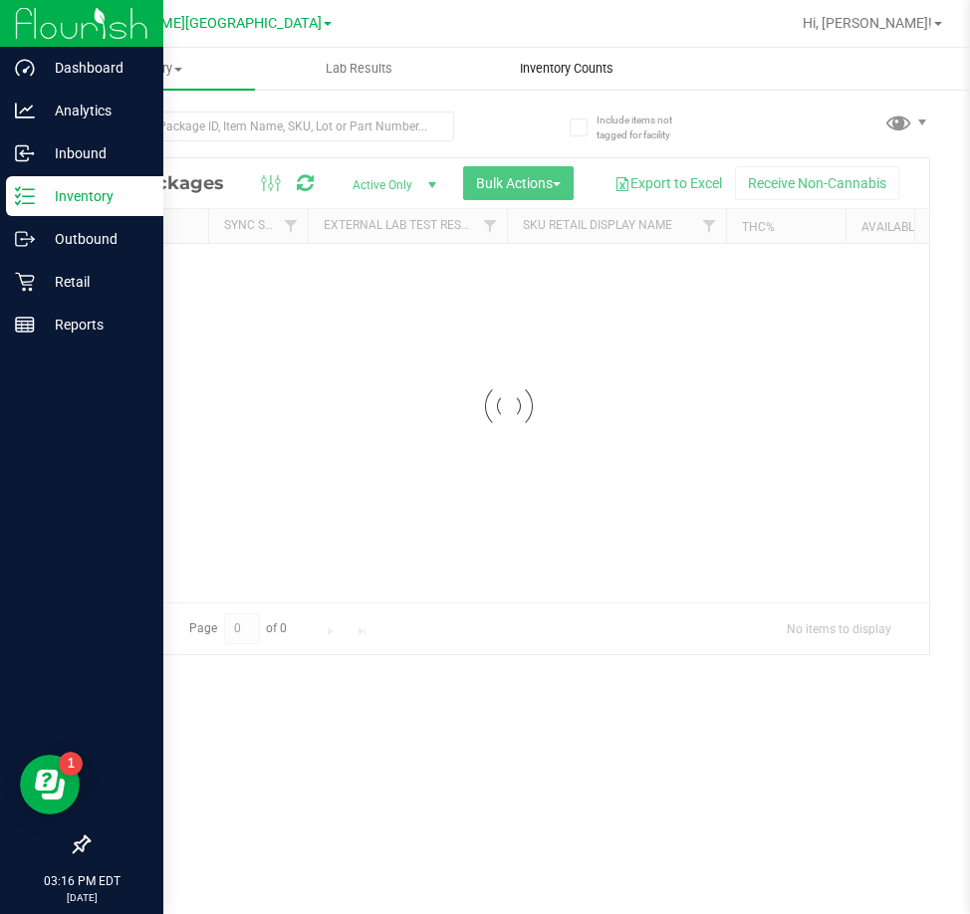
click at [587, 66] on span "Inventory Counts" at bounding box center [566, 69] width 147 height 18
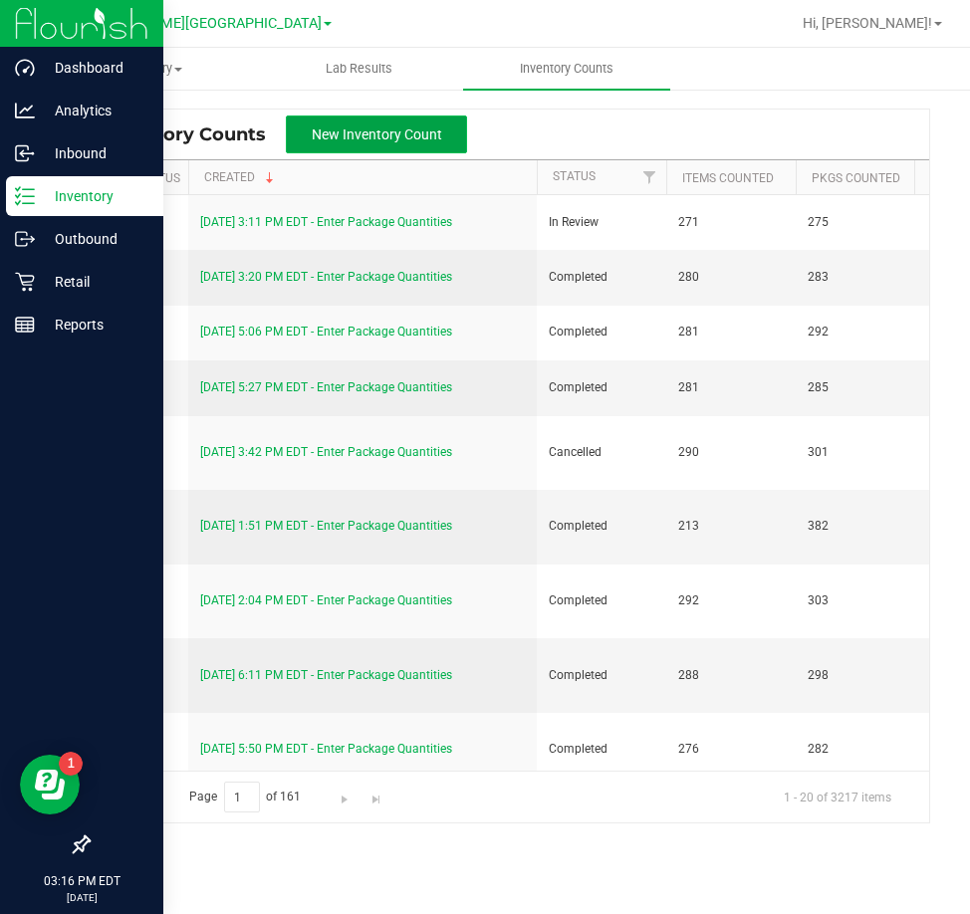
click at [379, 126] on span "New Inventory Count" at bounding box center [377, 134] width 130 height 16
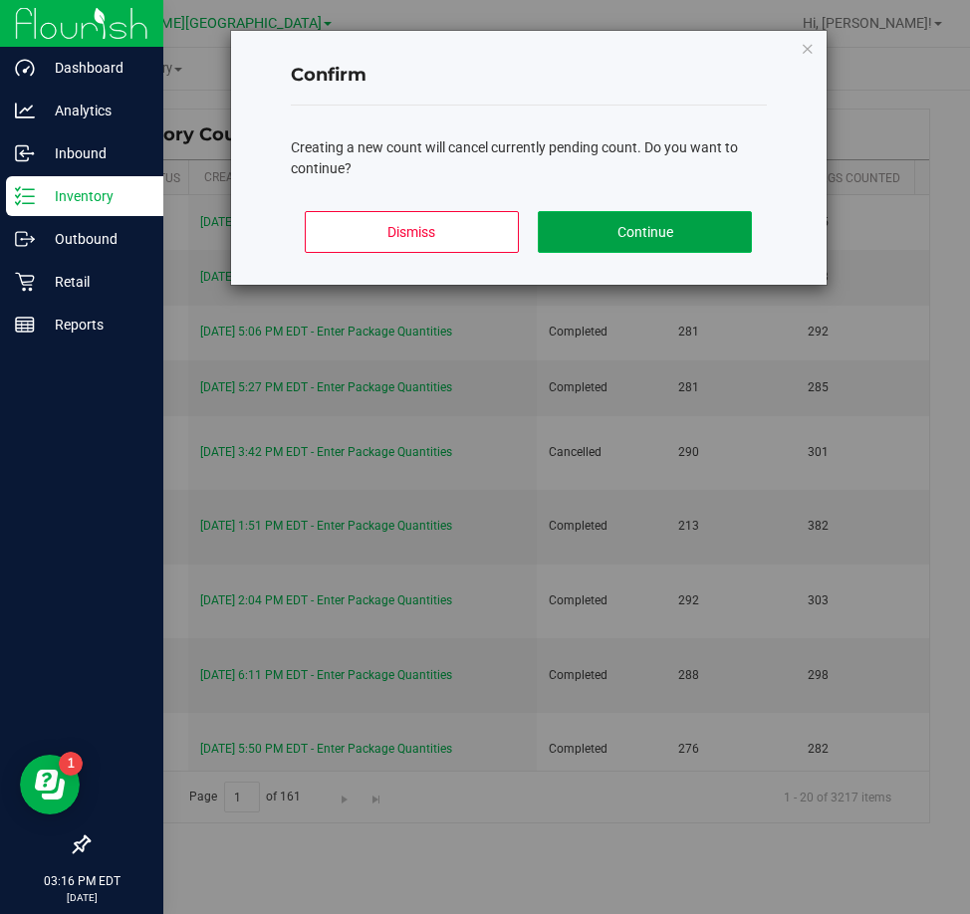
click at [669, 222] on button "Continue" at bounding box center [645, 232] width 214 height 42
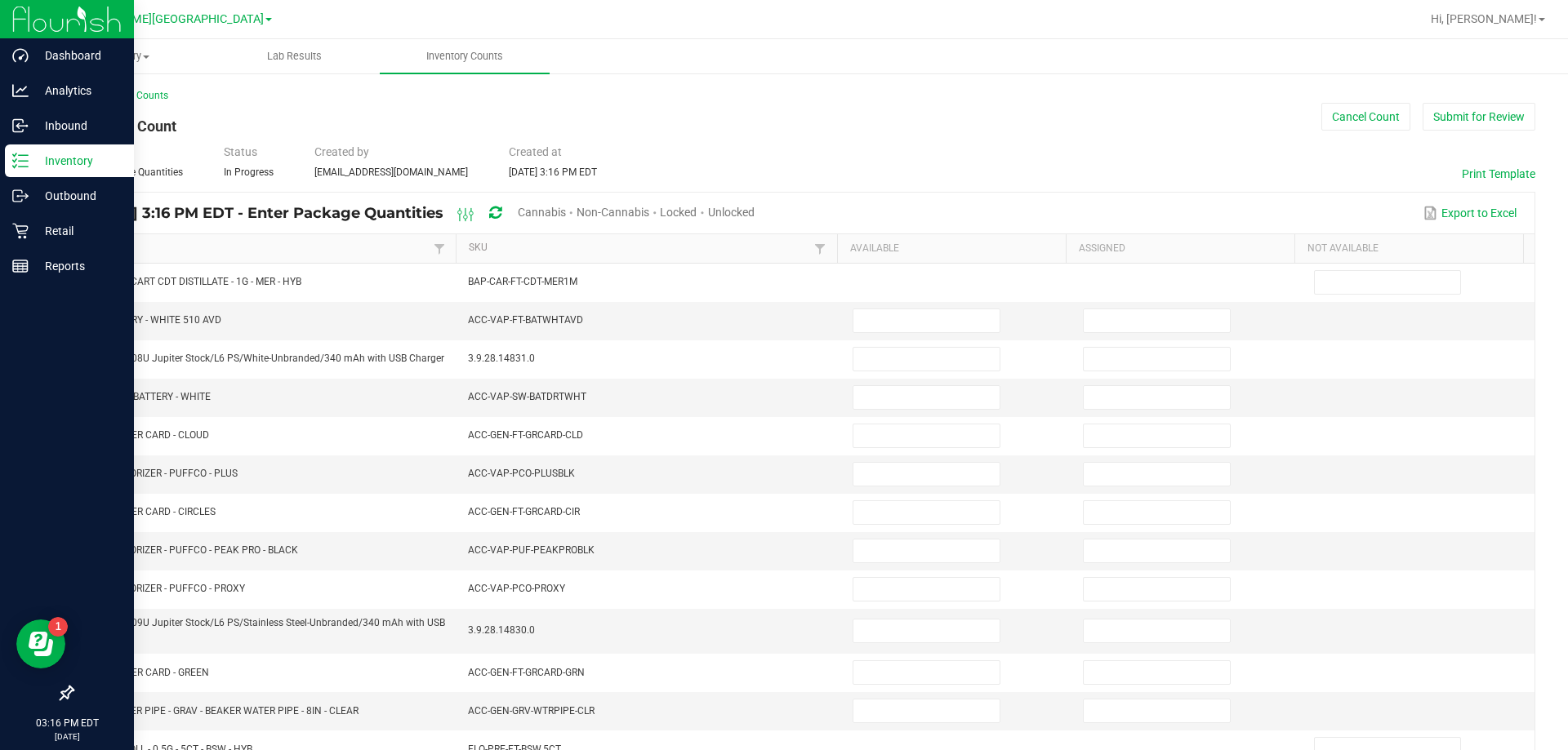
click at [754, 212] on span "Unlocked" at bounding box center [731, 212] width 47 height 13
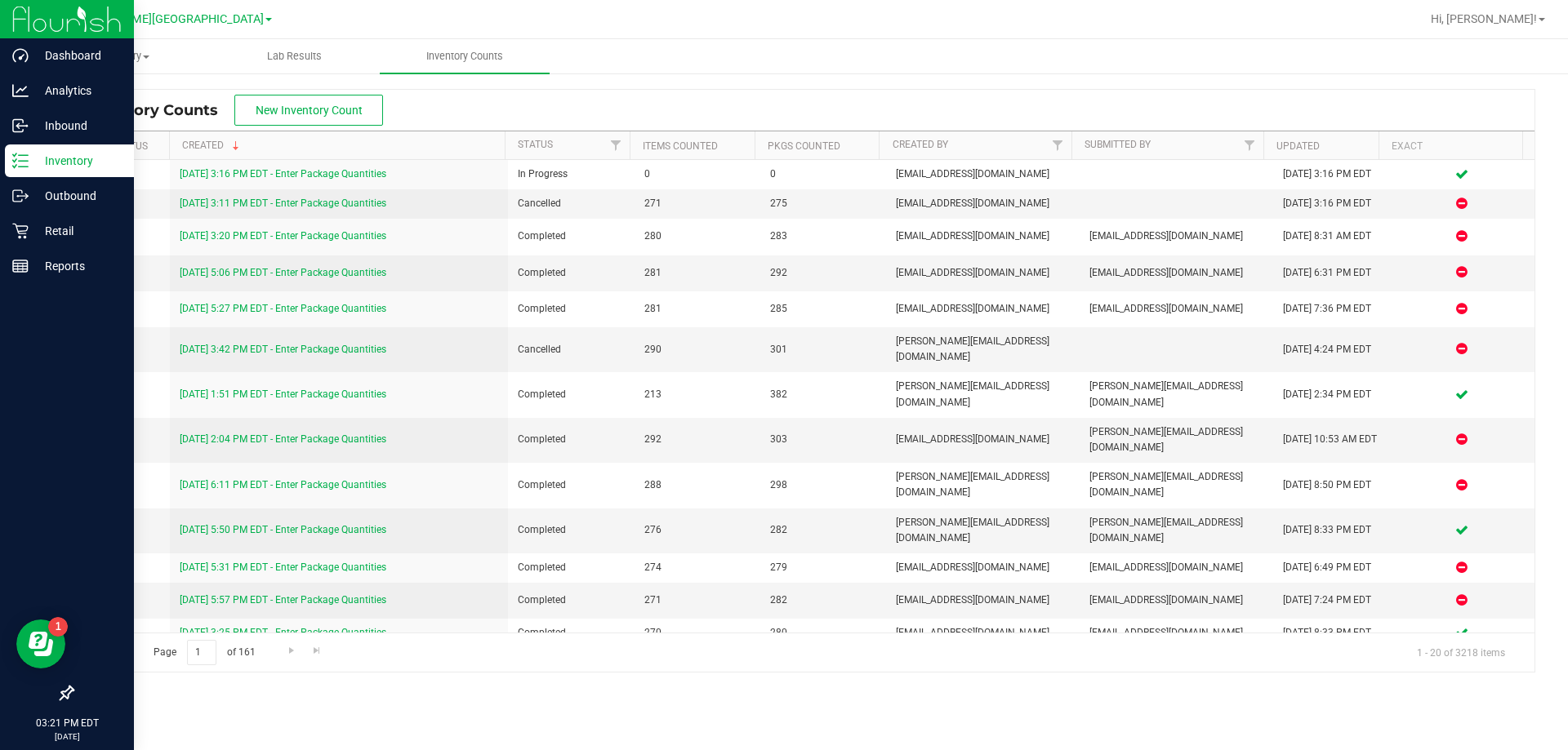
click at [28, 164] on icon at bounding box center [21, 161] width 16 height 16
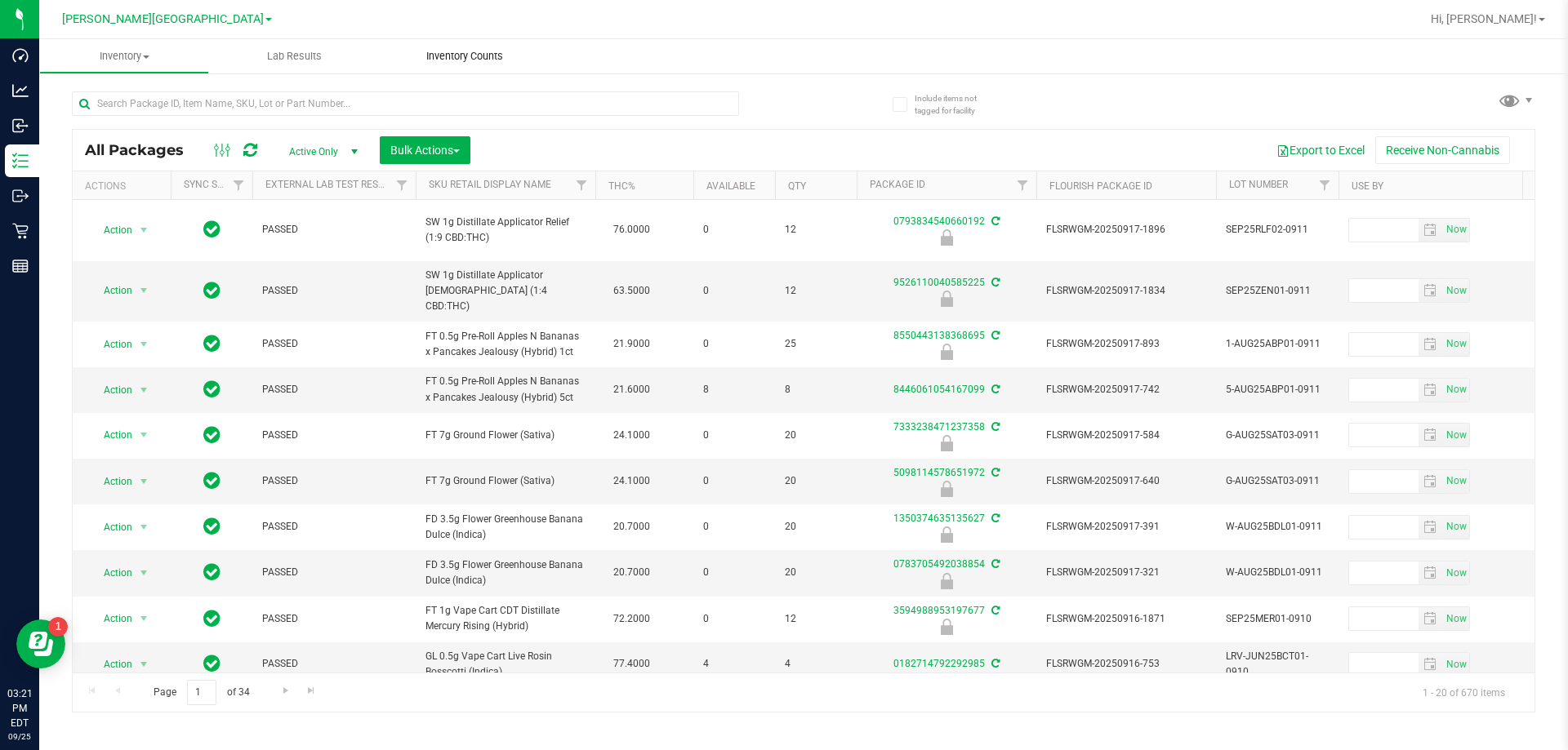
click at [485, 60] on span "Inventory Counts" at bounding box center [464, 57] width 121 height 15
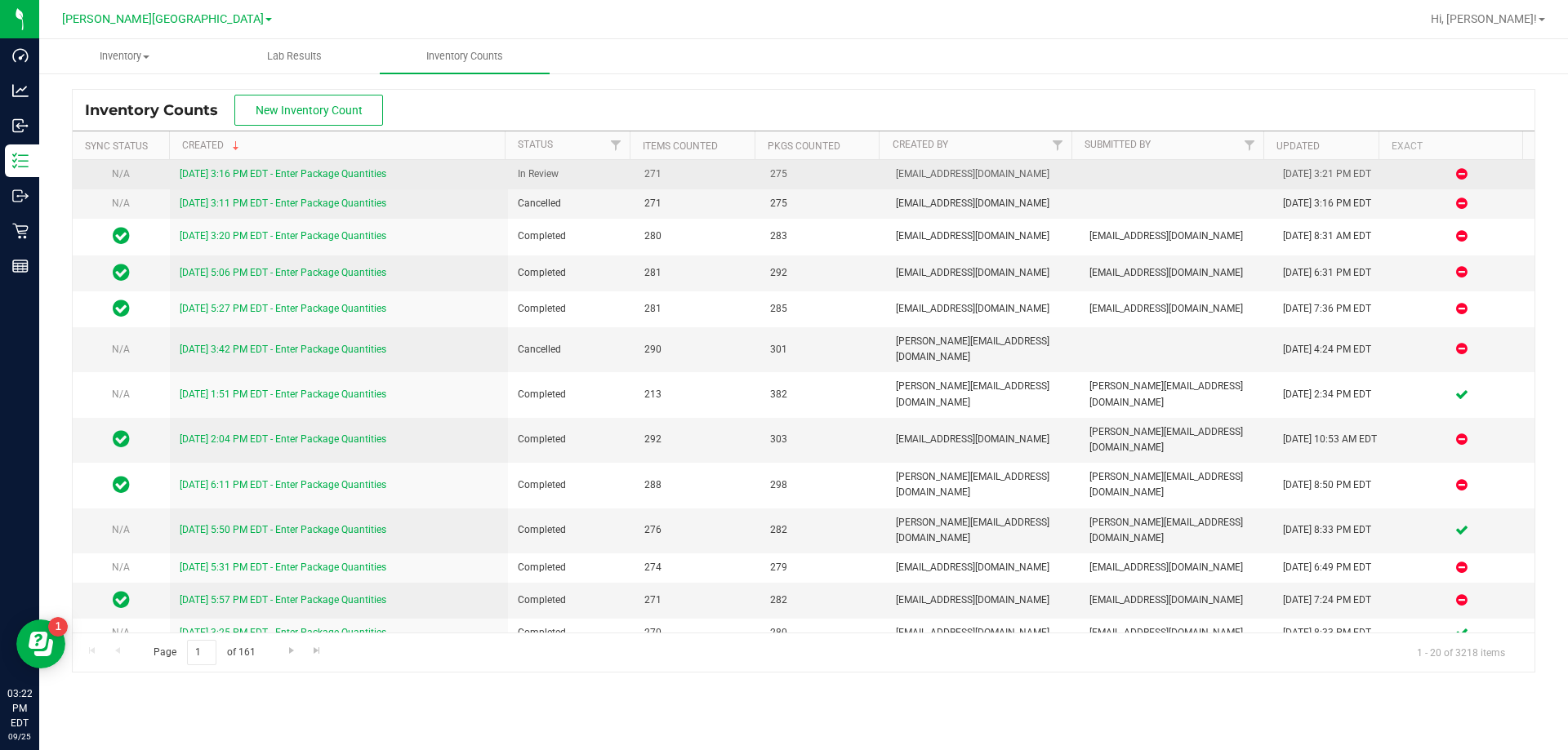
click at [194, 175] on link "[DATE] 3:16 PM EDT - Enter Package Quantities" at bounding box center [283, 174] width 207 height 11
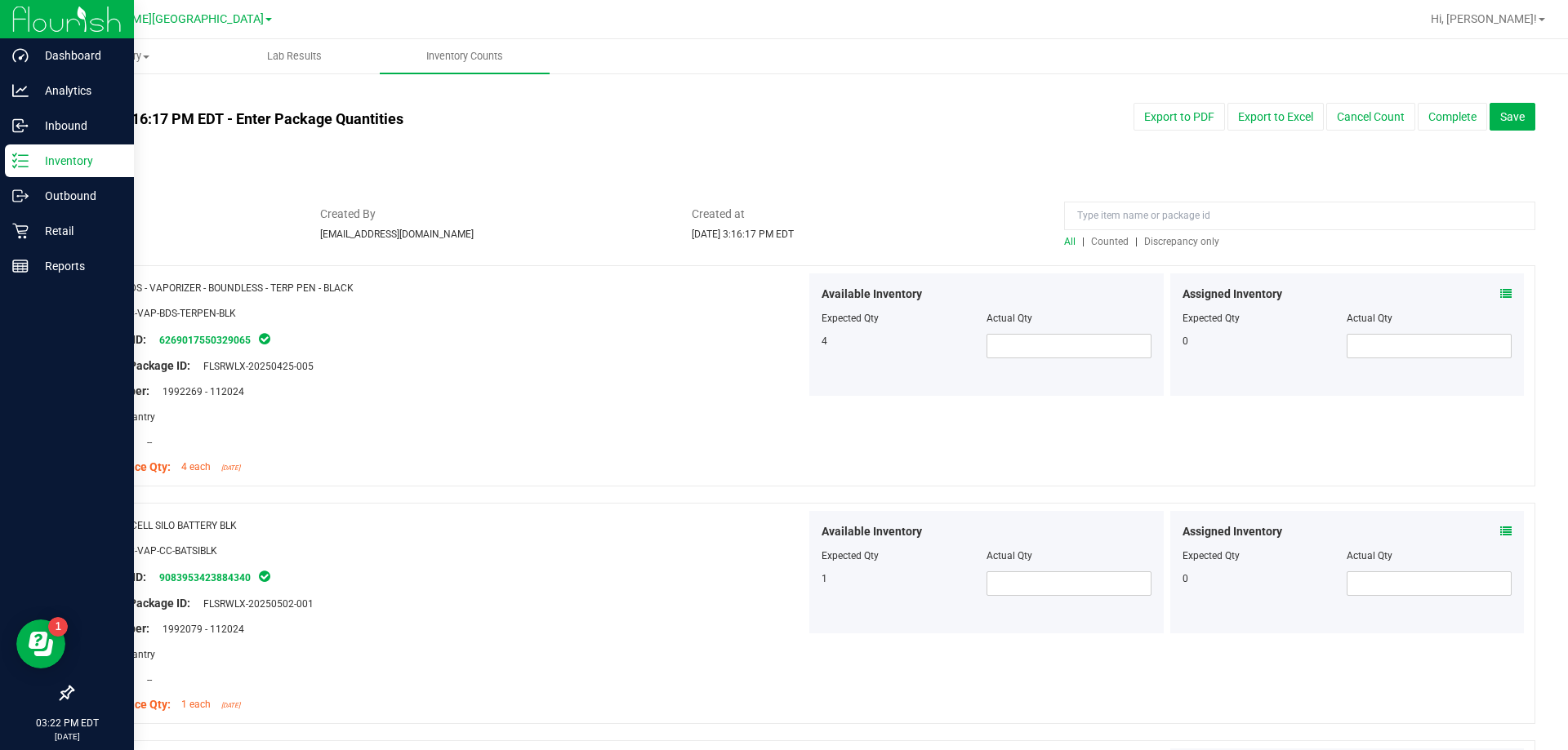
click at [52, 165] on p "Inventory" at bounding box center [77, 161] width 98 height 20
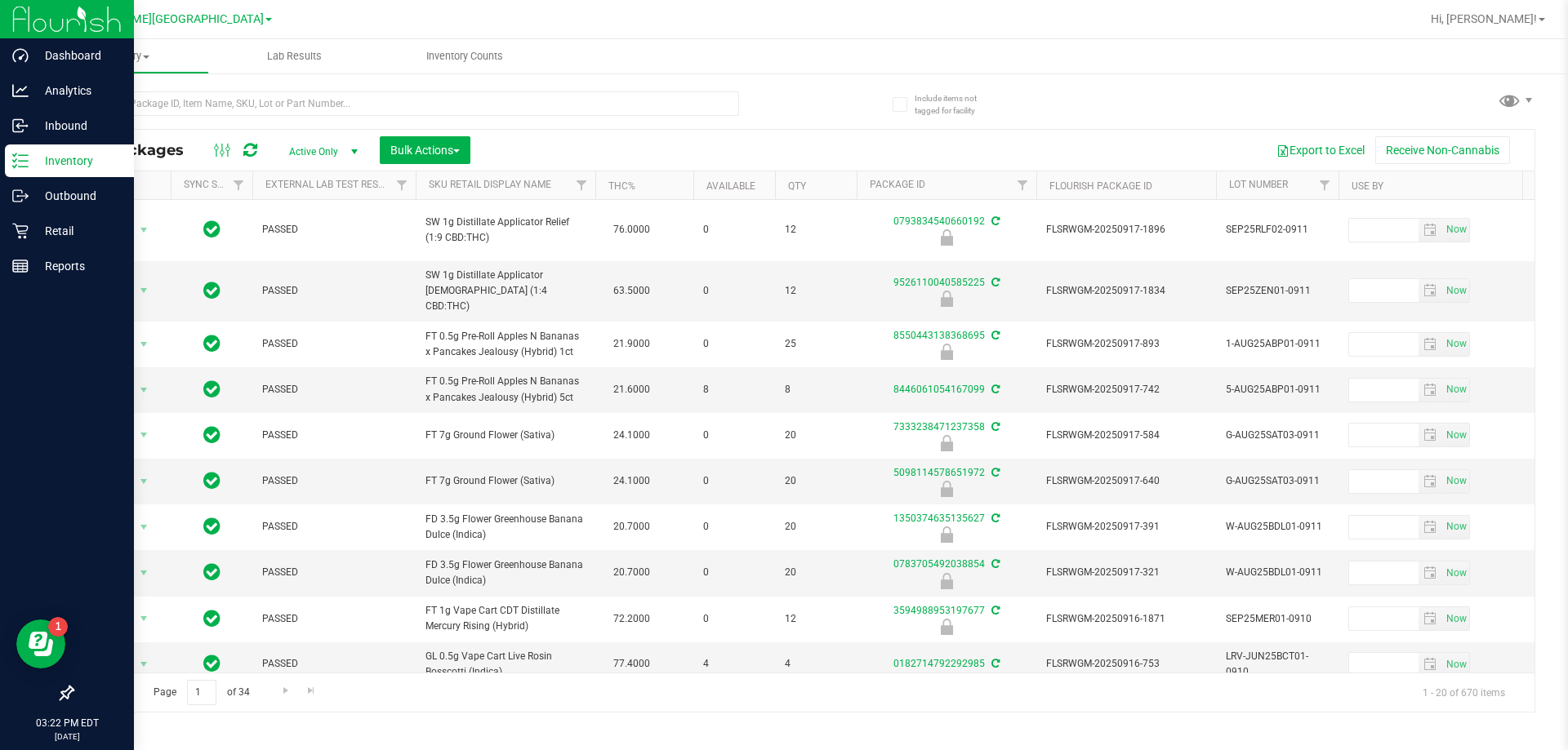
click at [75, 159] on p "Inventory" at bounding box center [77, 161] width 98 height 20
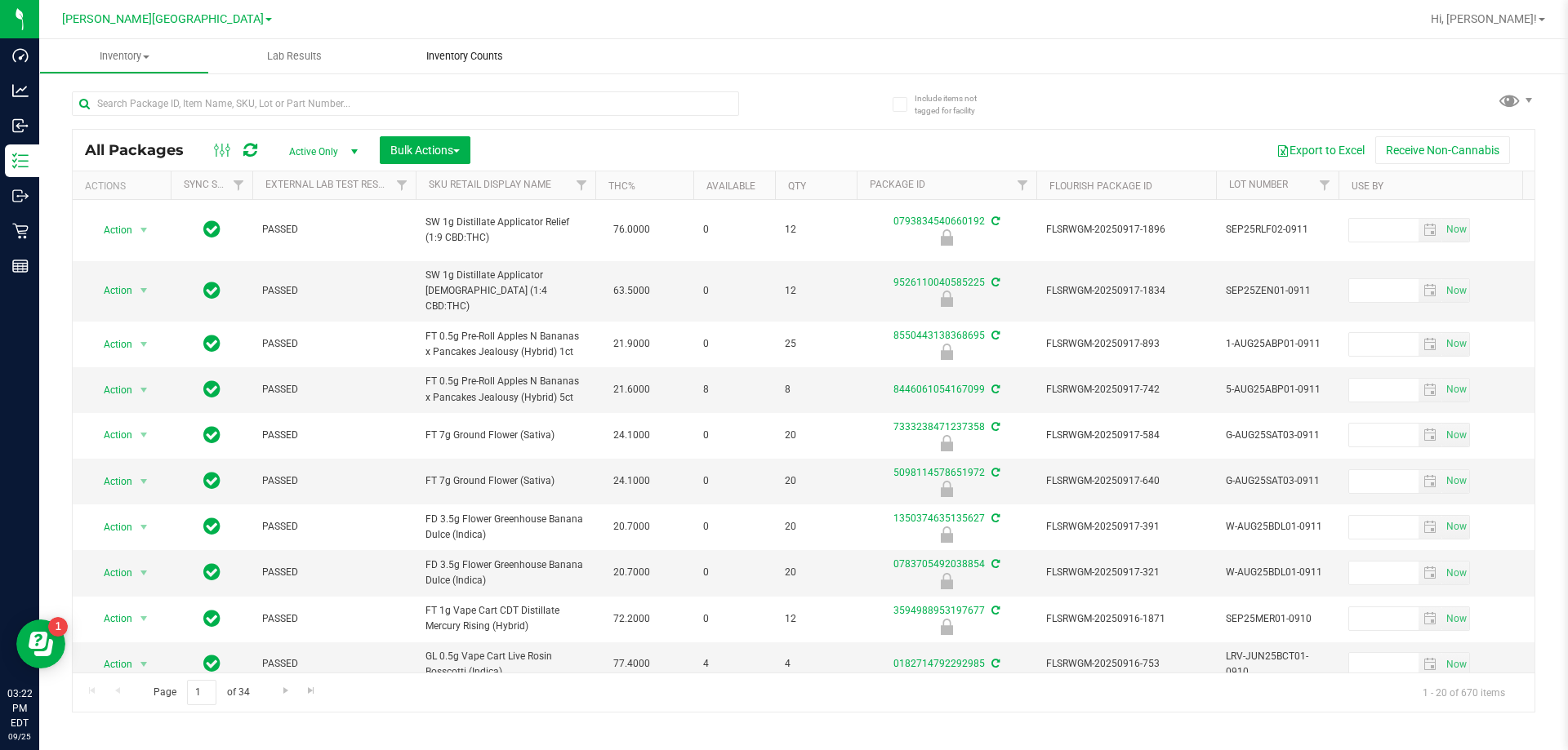
click at [470, 62] on span "Inventory Counts" at bounding box center [464, 57] width 121 height 15
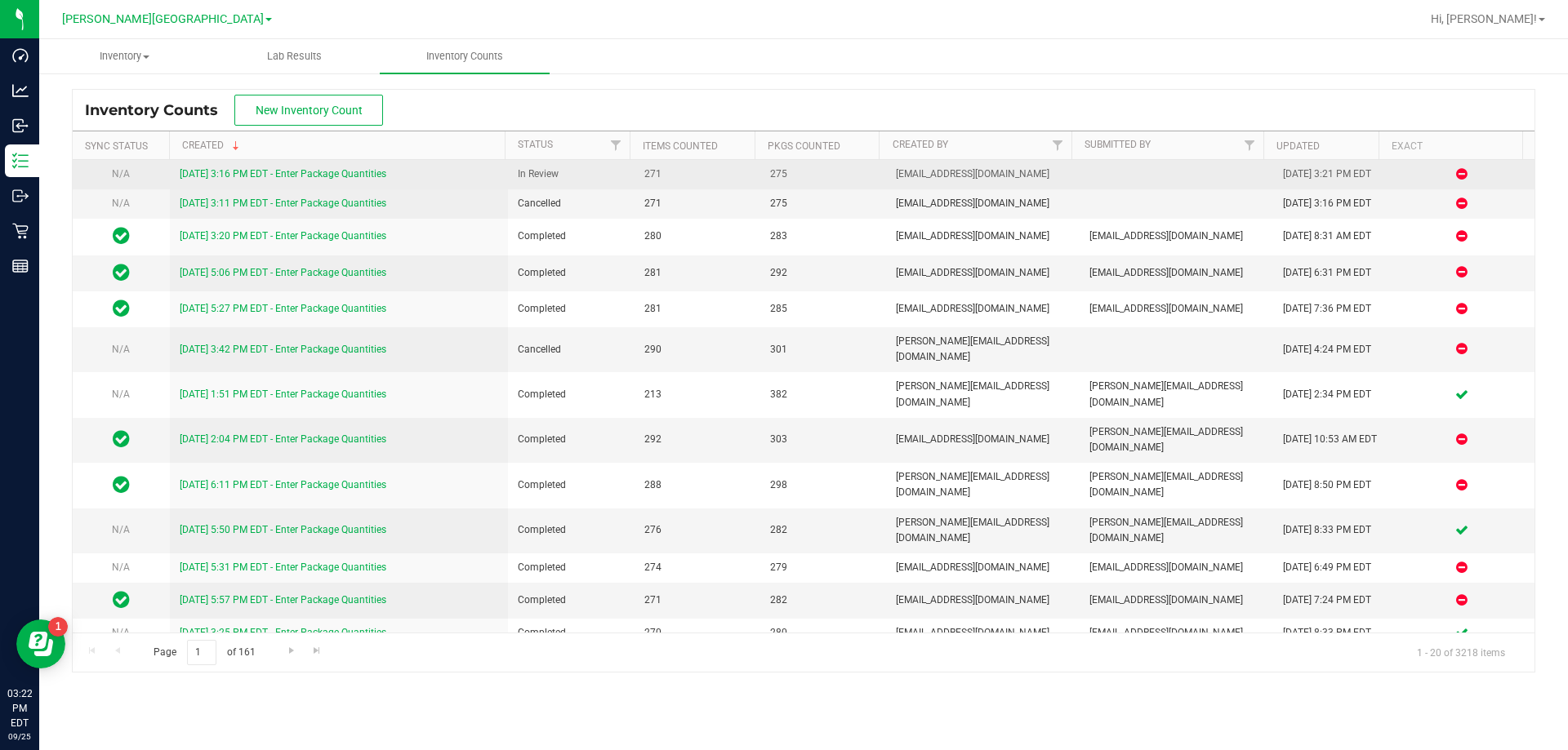
click at [245, 175] on link "[DATE] 3:16 PM EDT - Enter Package Quantities" at bounding box center [283, 174] width 207 height 11
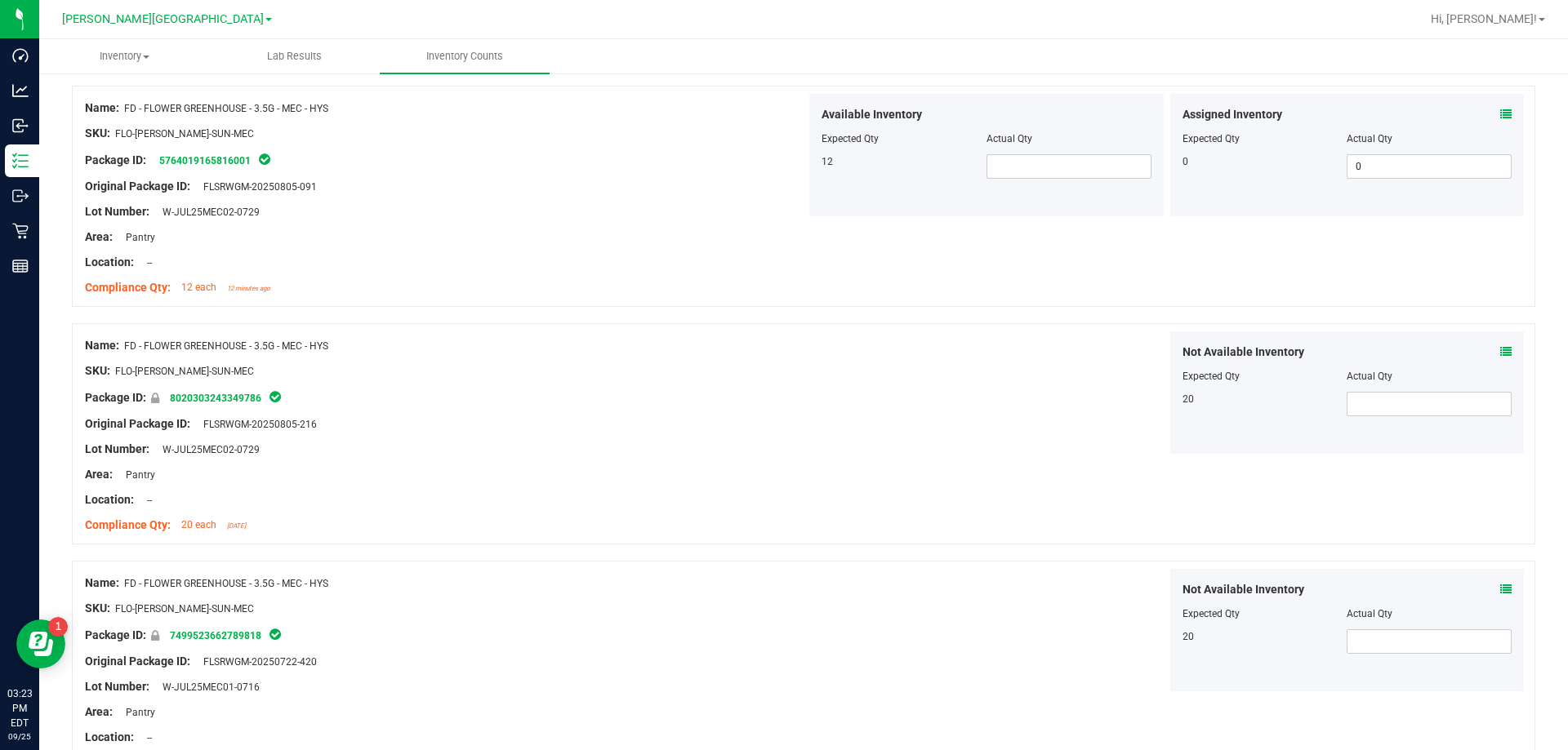
scroll to position [4473, 0]
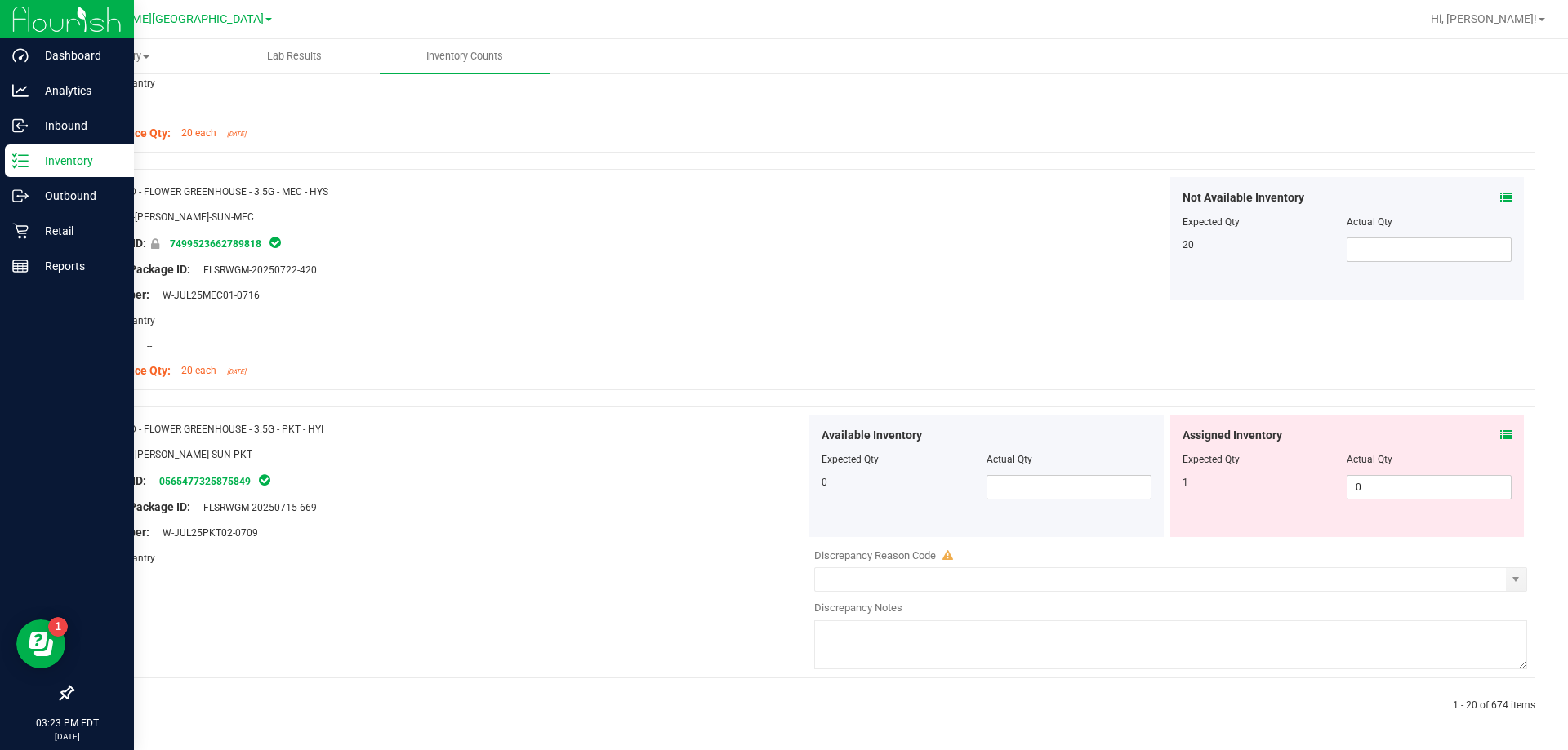
click at [34, 153] on p "Inventory" at bounding box center [77, 161] width 98 height 20
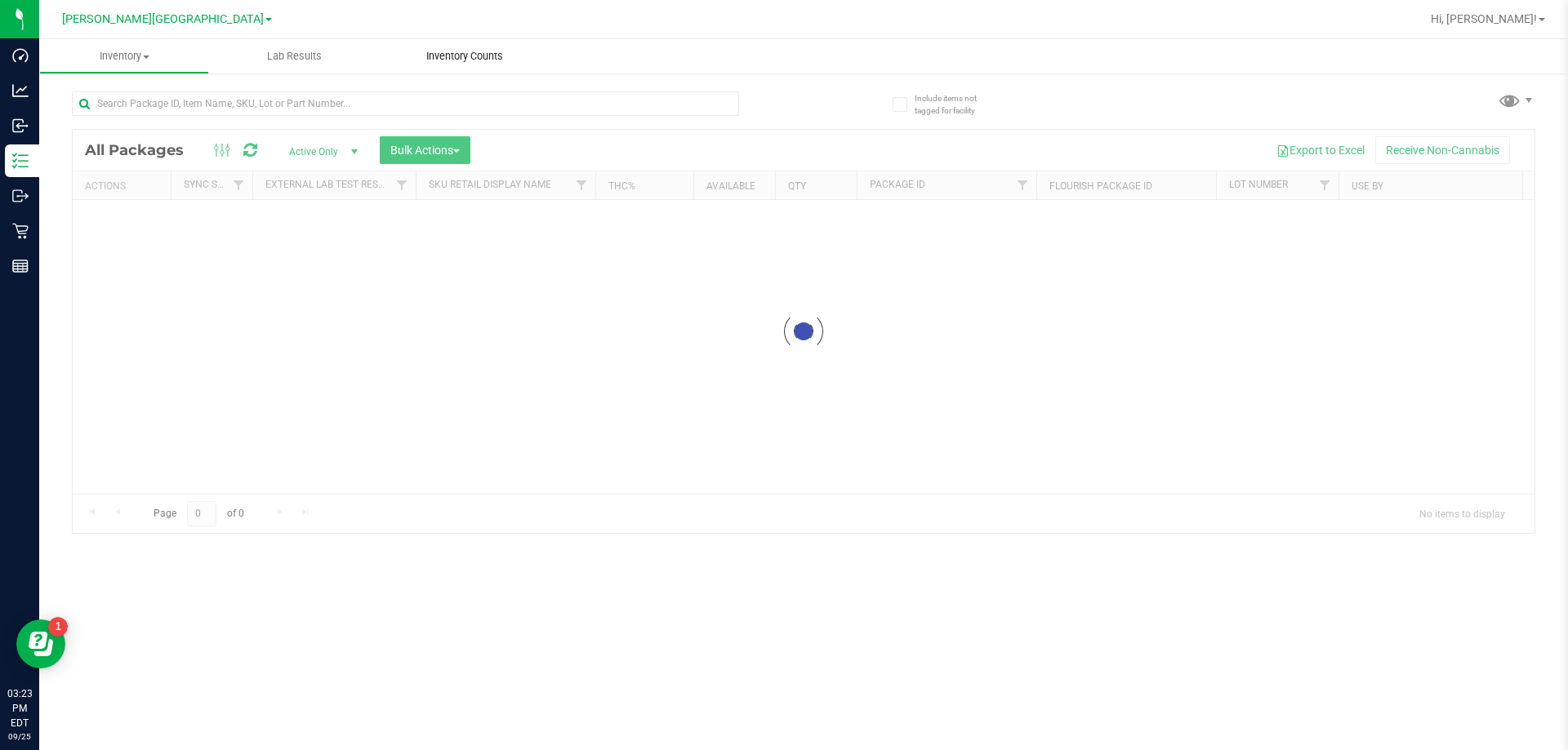
click at [468, 61] on span "Inventory Counts" at bounding box center [464, 57] width 121 height 15
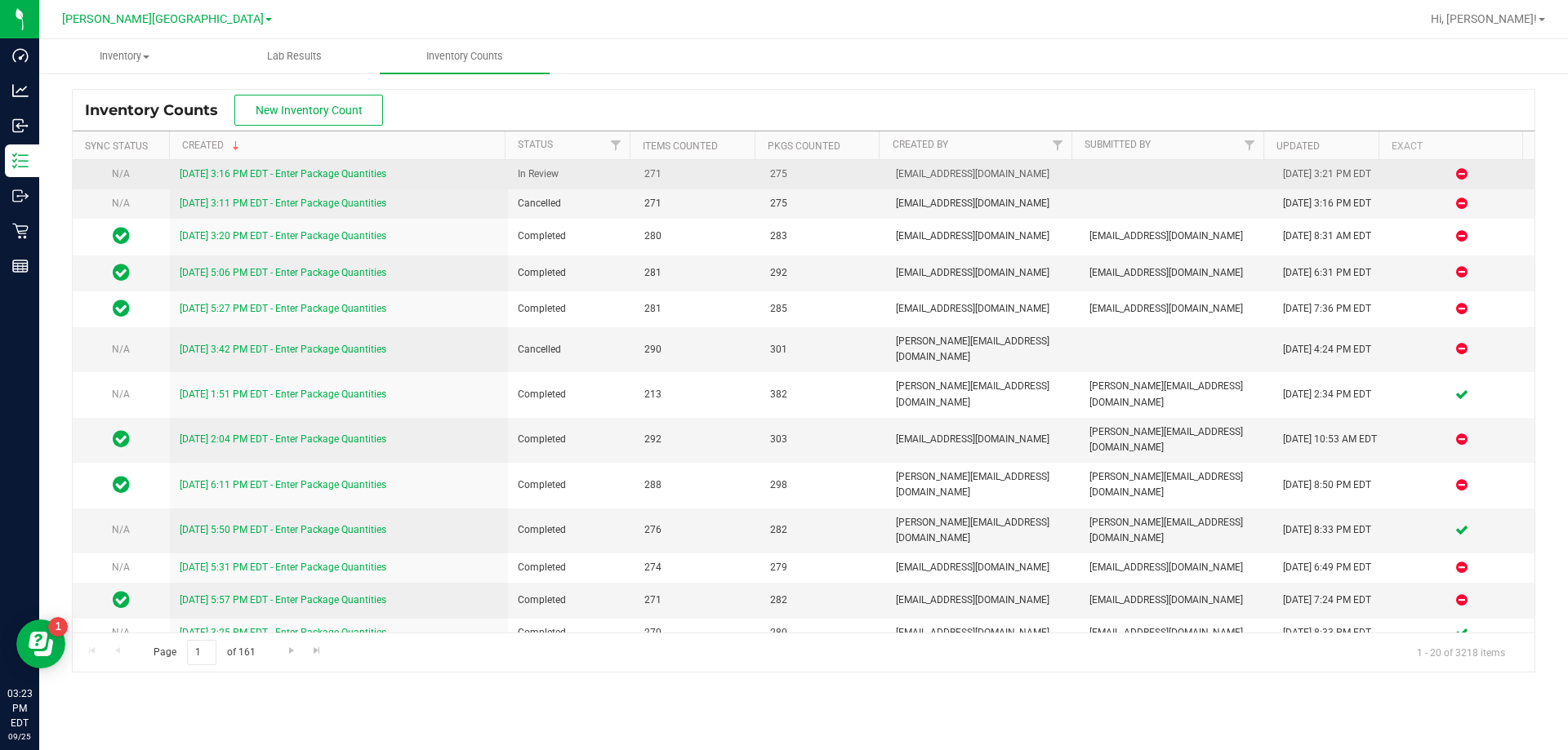
click at [254, 171] on link "[DATE] 3:16 PM EDT - Enter Package Quantities" at bounding box center [283, 174] width 207 height 11
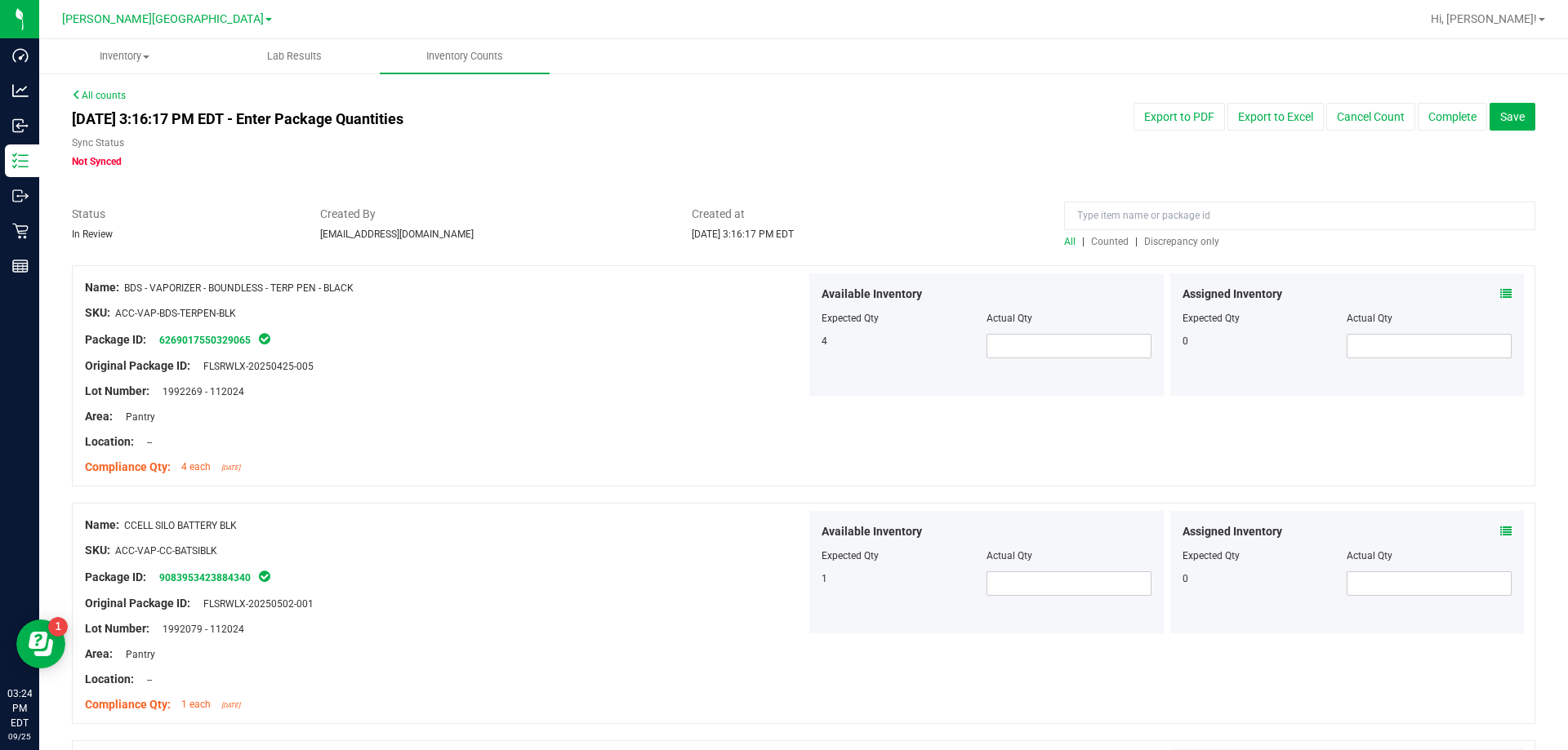
click at [795, 245] on span "Counted" at bounding box center [1110, 242] width 38 height 11
click at [795, 343] on span at bounding box center [1069, 346] width 165 height 25
type input "8"
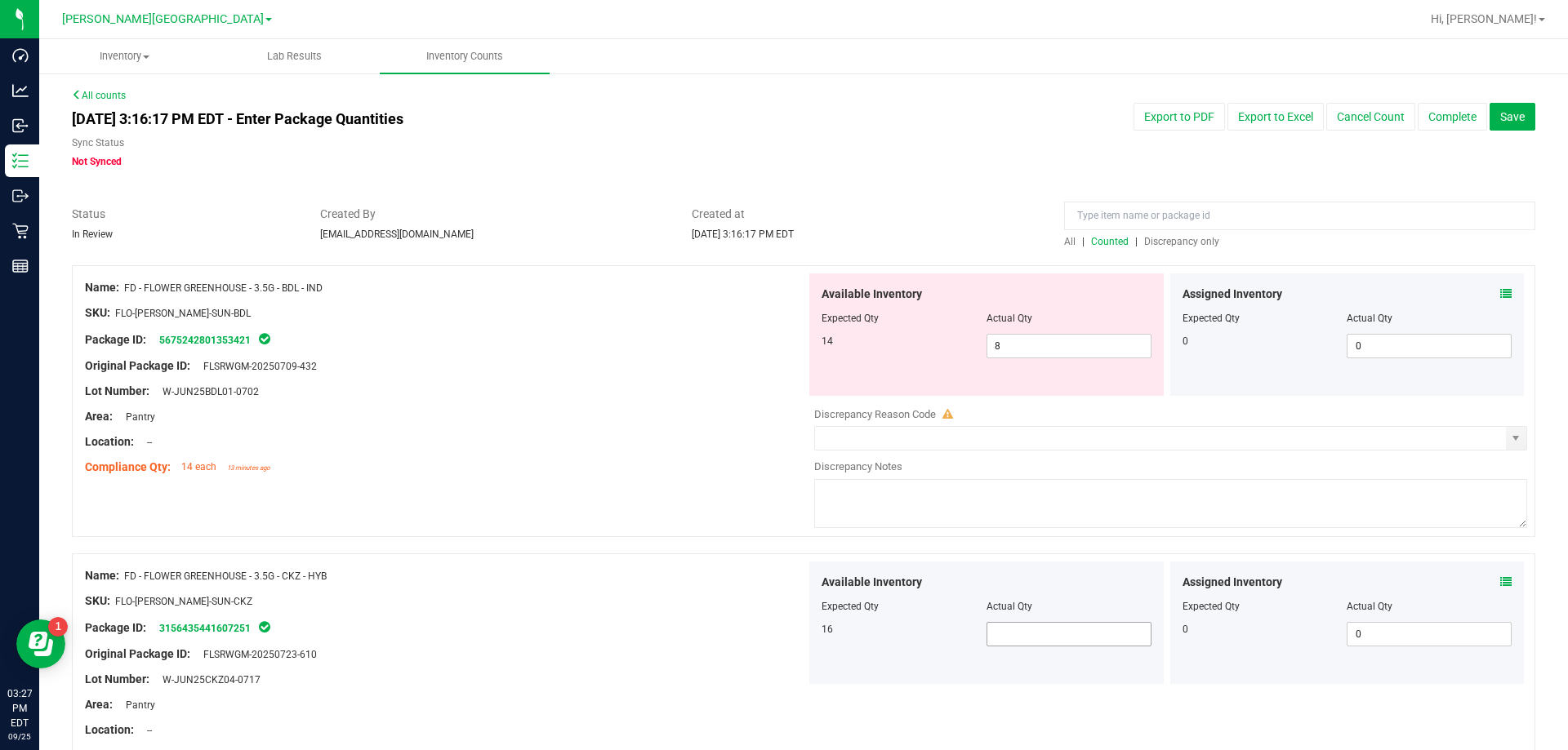
click at [795, 632] on span at bounding box center [1069, 634] width 165 height 25
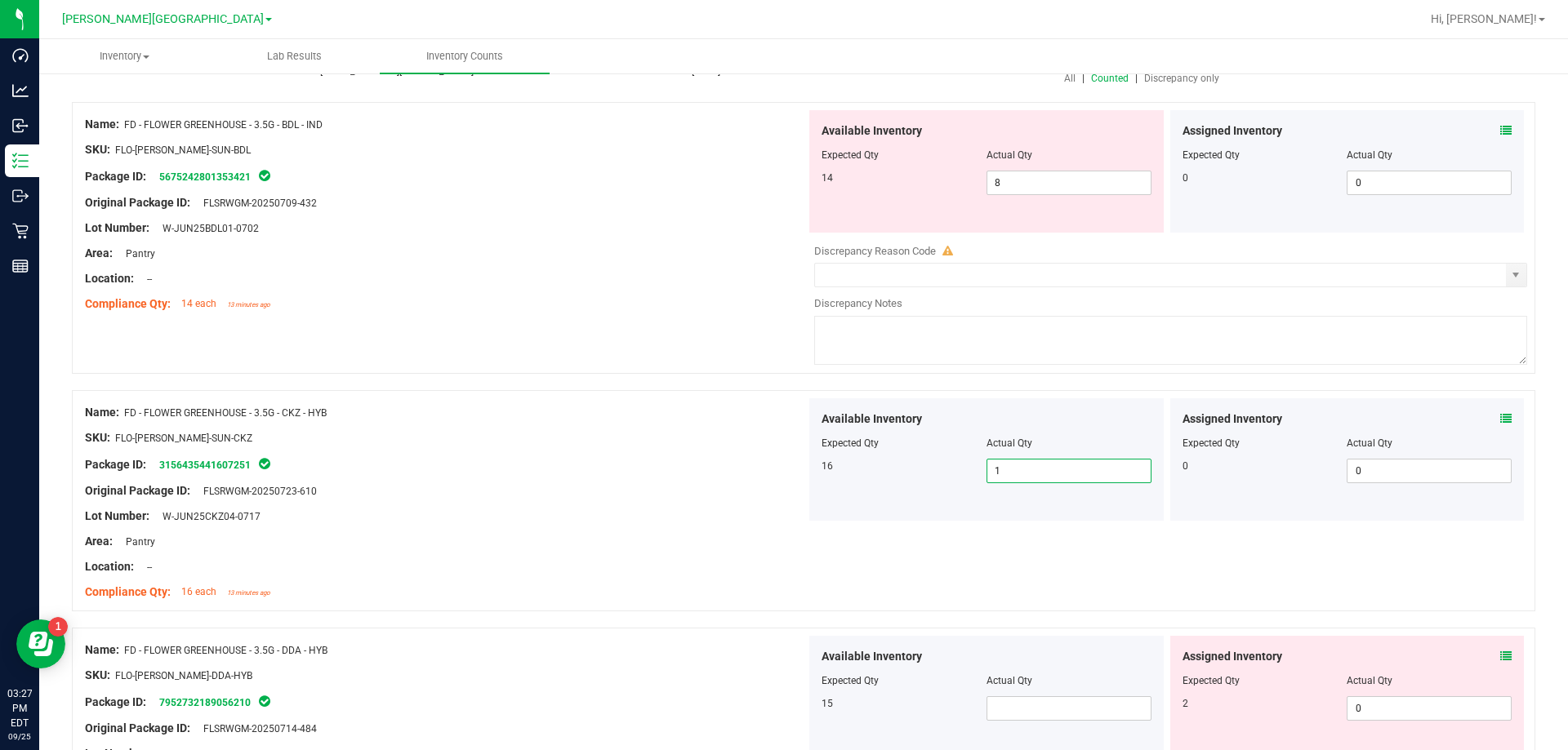
type input "16"
click at [780, 617] on div at bounding box center [804, 620] width 1463 height 16
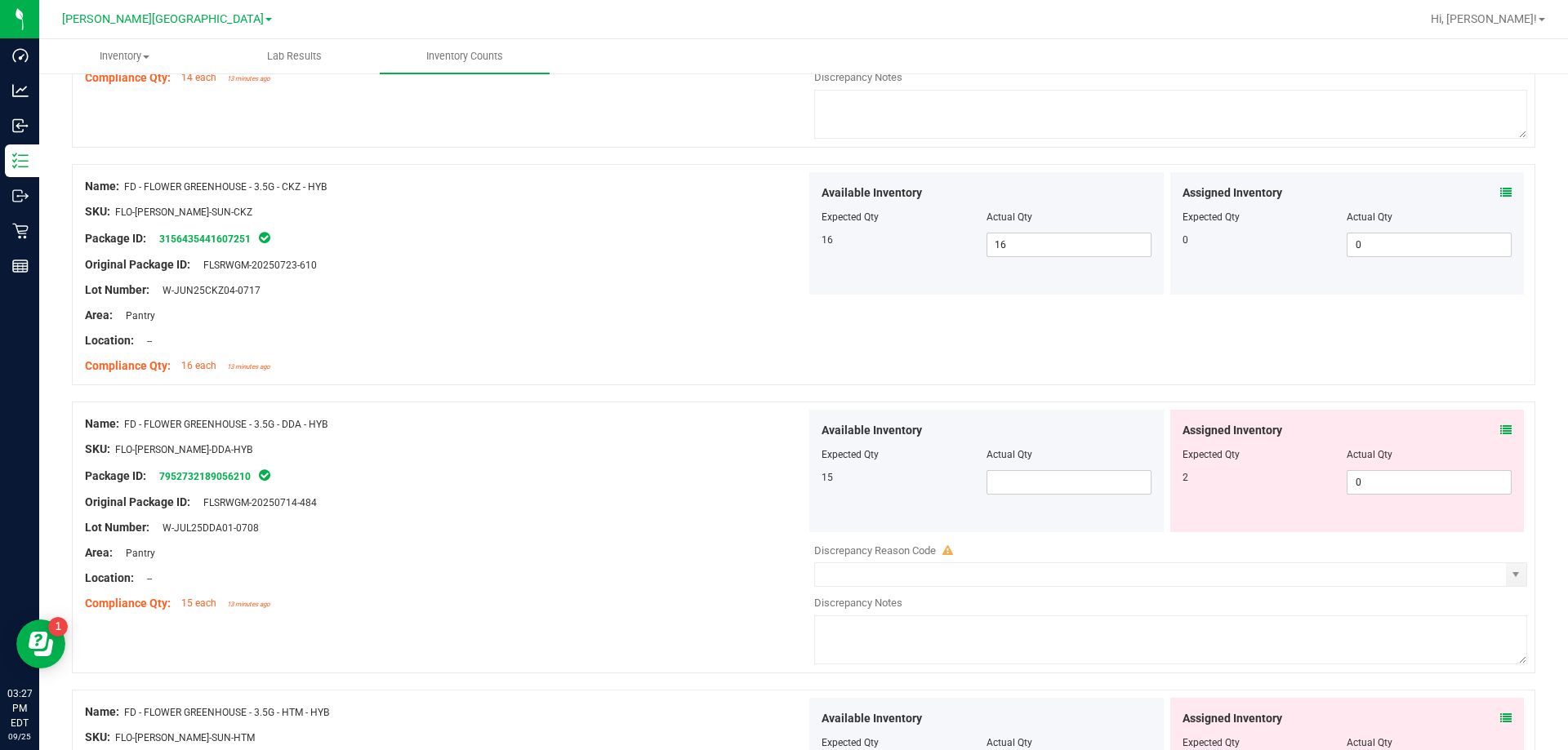
scroll to position [408, 0]
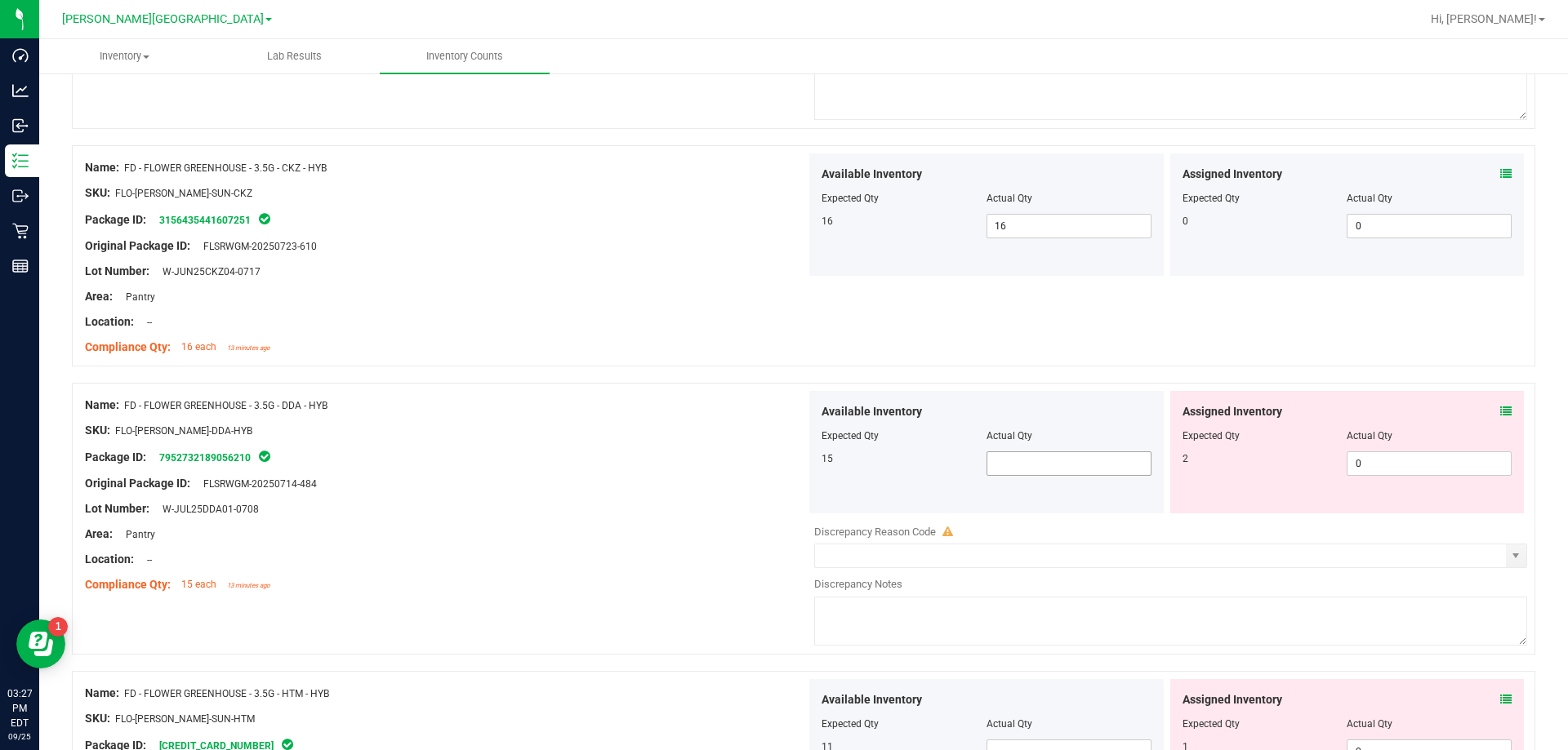
click at [795, 463] on span at bounding box center [1069, 464] width 165 height 25
type input "15"
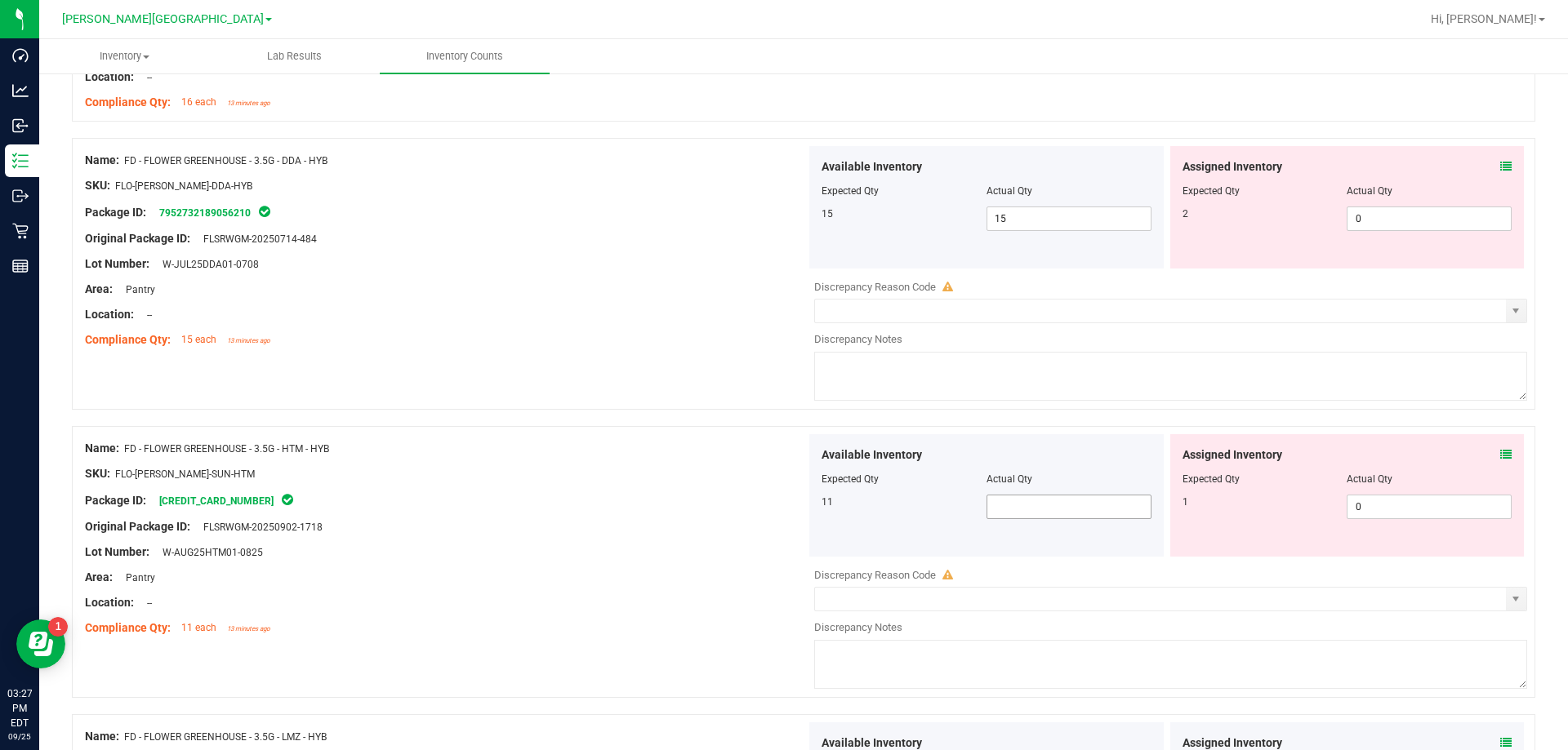
click at [795, 510] on span at bounding box center [1069, 507] width 165 height 25
type input "11"
click at [669, 574] on div "Area: Pantry" at bounding box center [445, 577] width 721 height 17
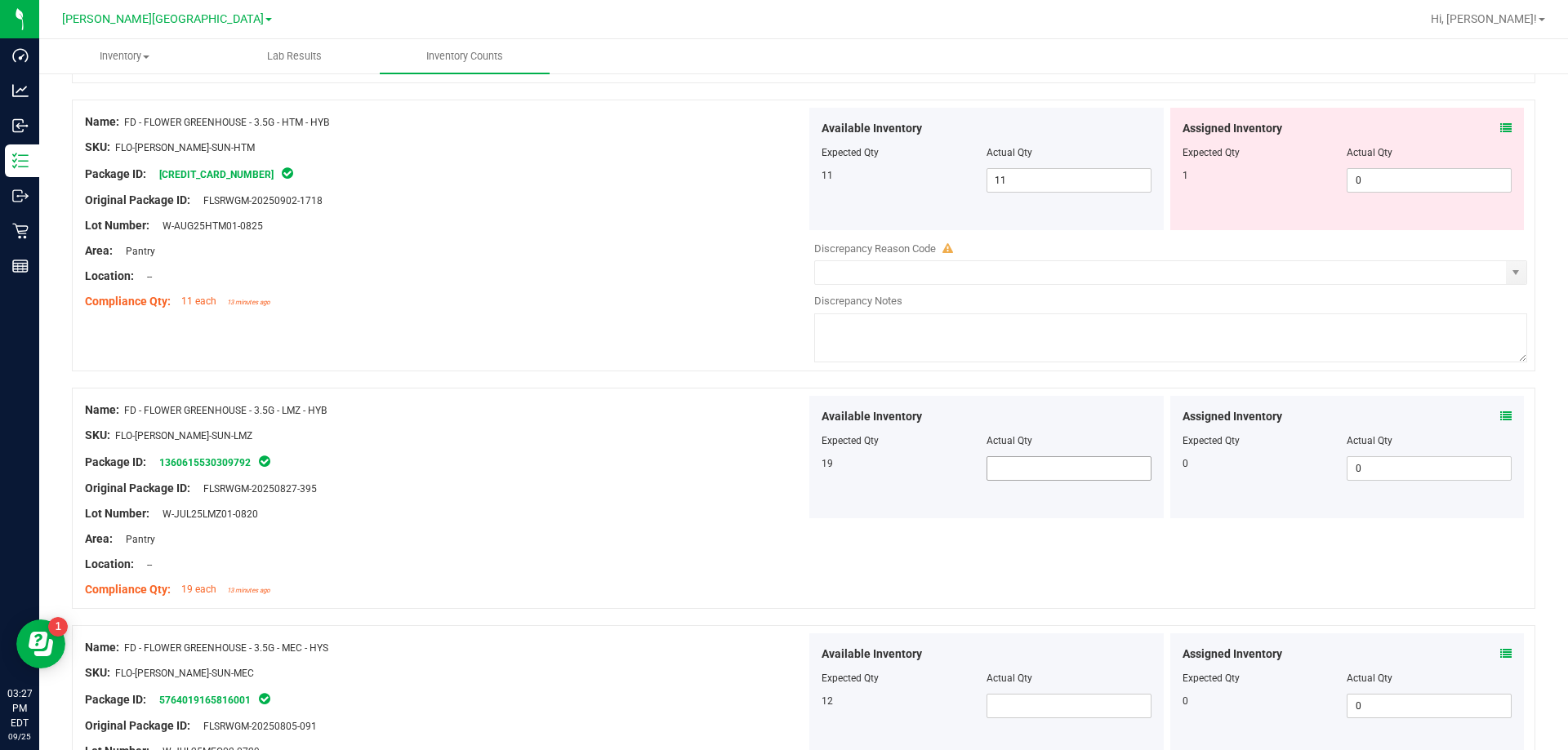
click at [795, 472] on span at bounding box center [1069, 469] width 165 height 25
click at [795, 474] on input "18" at bounding box center [1069, 469] width 163 height 23
type input "19"
click at [722, 570] on div "Location: --" at bounding box center [445, 564] width 721 height 17
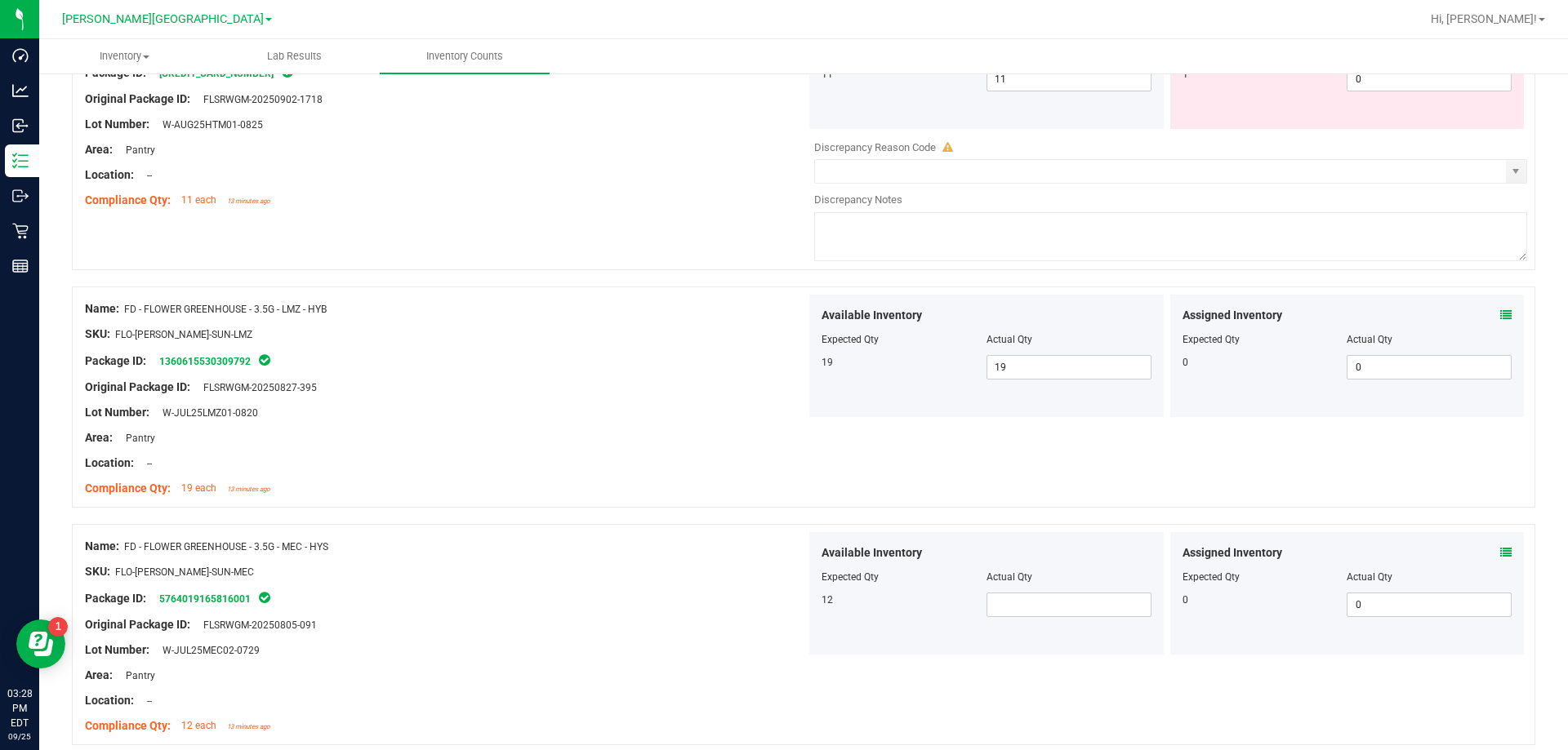
scroll to position [1225, 0]
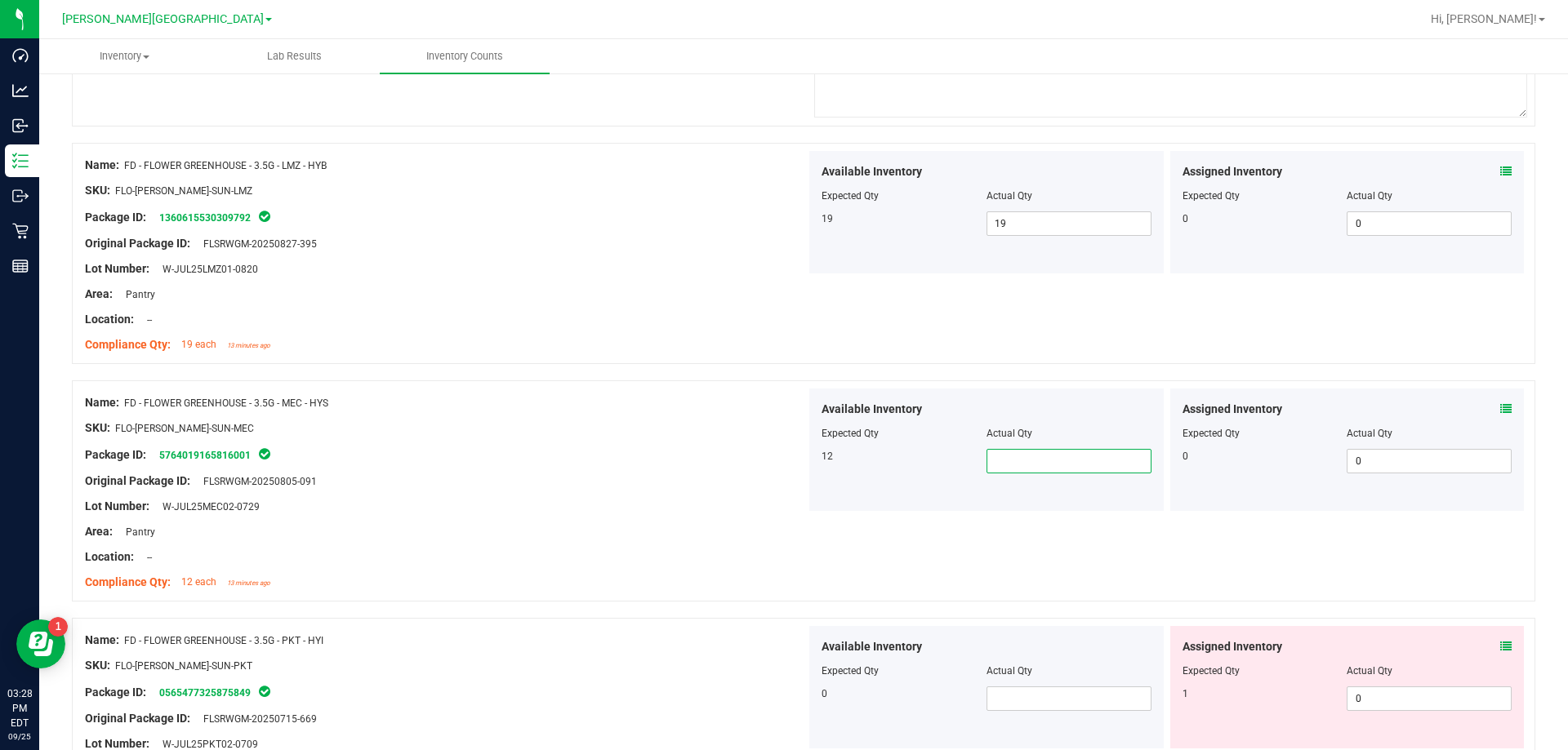
click at [795, 461] on span at bounding box center [1069, 461] width 165 height 25
type input "12"
click at [537, 635] on div "Name: FD - FLOWER GREENHOUSE - 3.5G - PKT - HYI" at bounding box center [445, 640] width 721 height 17
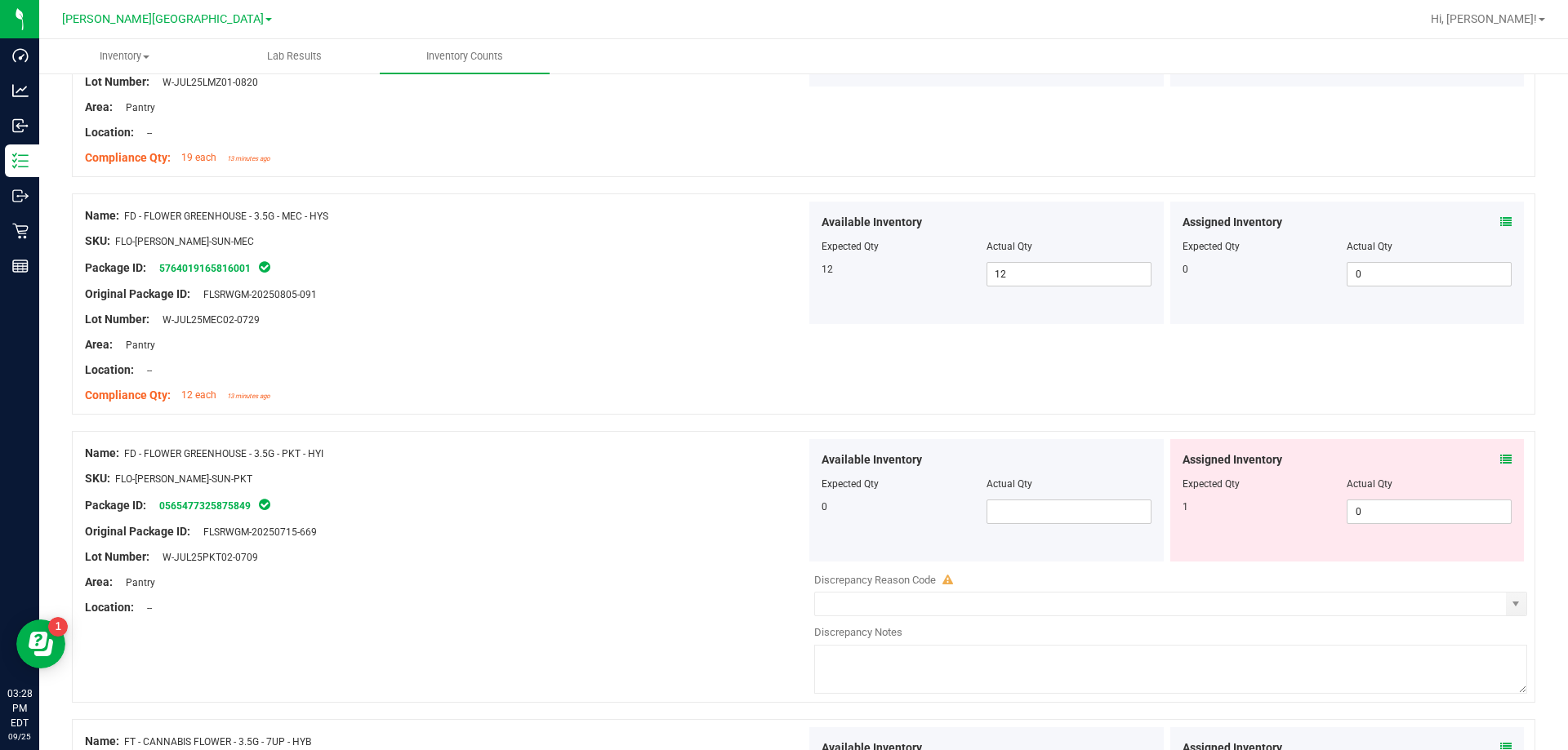
scroll to position [1551, 0]
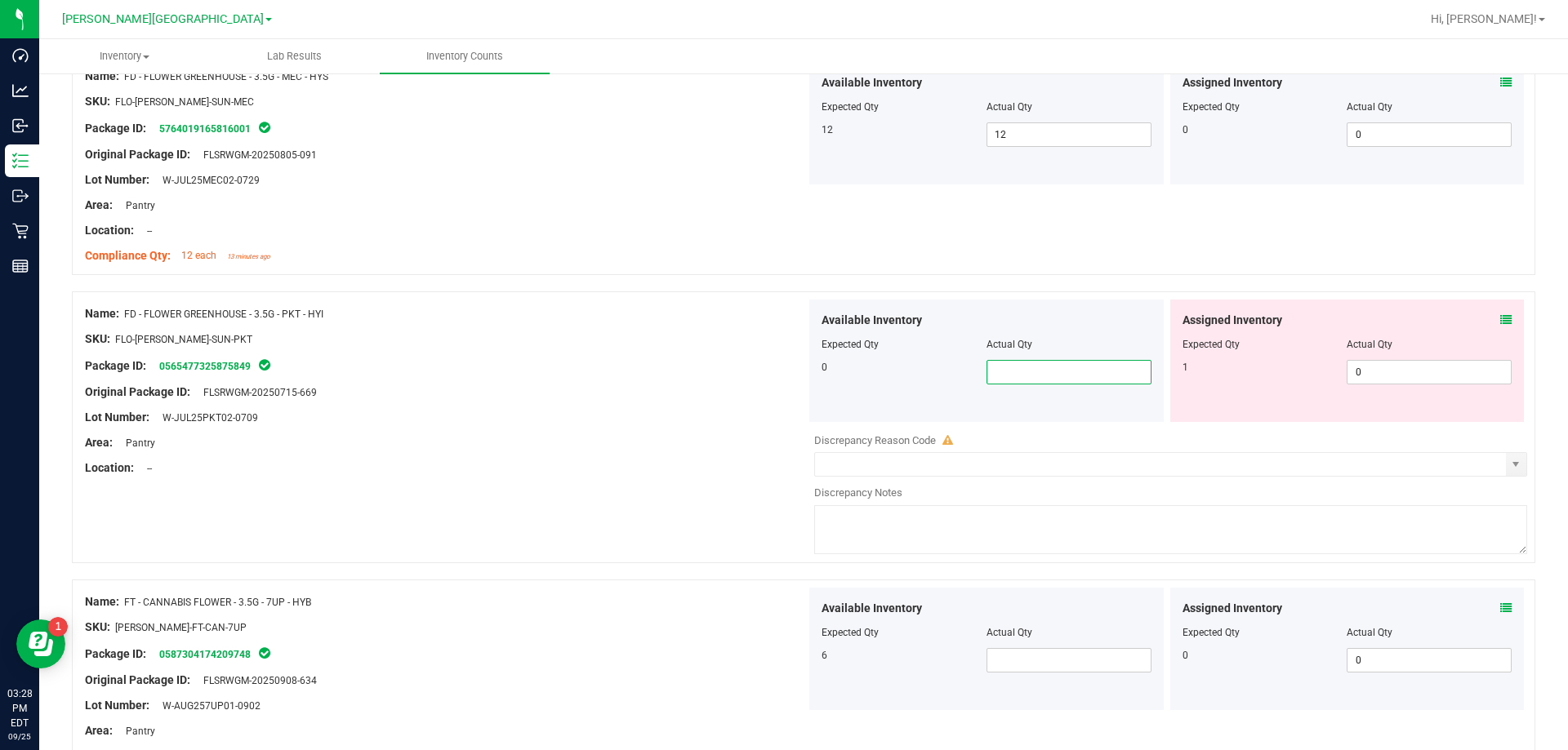
click at [795, 370] on span at bounding box center [1069, 372] width 165 height 25
type input "0"
click at [671, 480] on div "Name: FD - FLOWER GREENHOUSE - 3.5G - PKT - HYI SKU: FLO-[PERSON_NAME]-SUN-PKT …" at bounding box center [445, 390] width 721 height 183
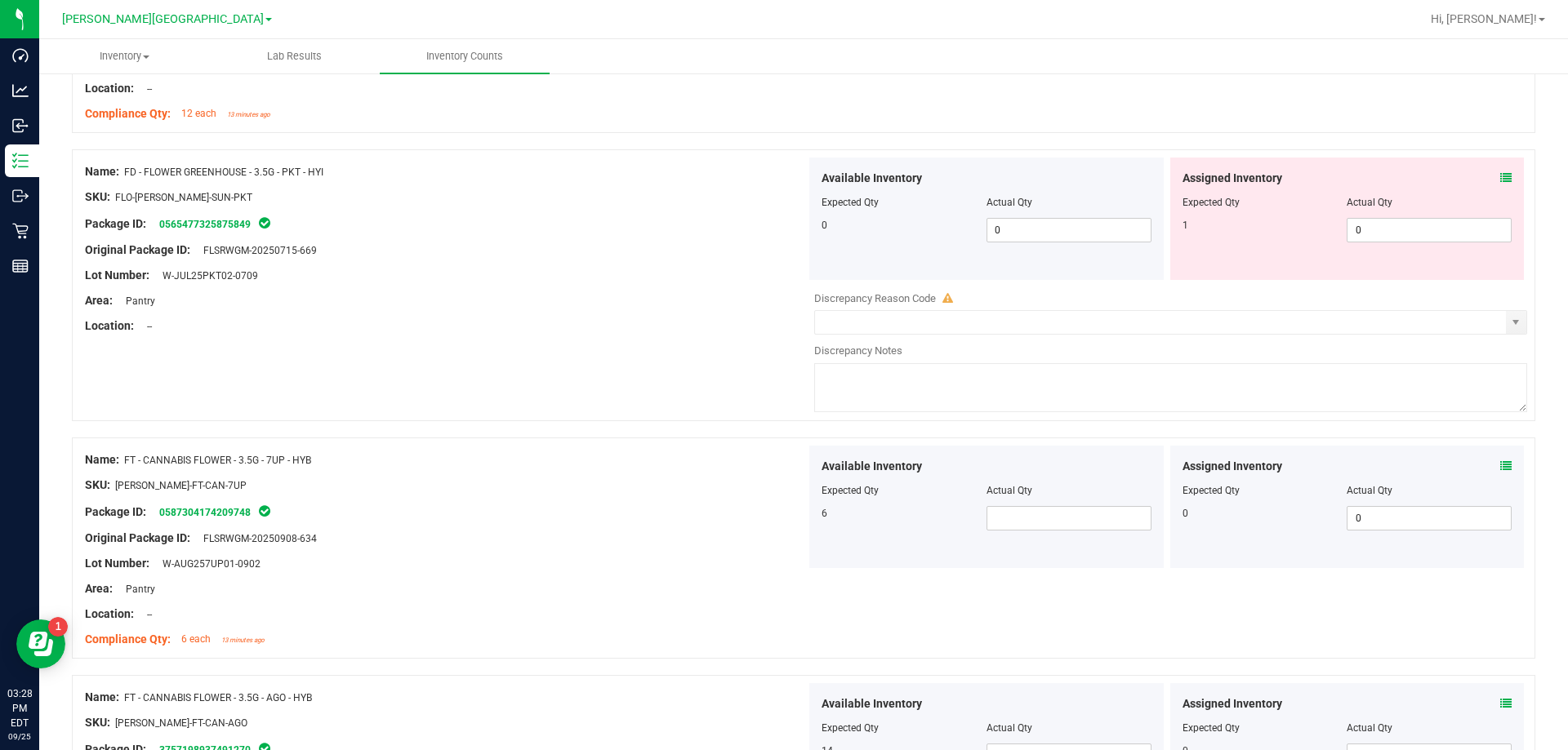
scroll to position [1714, 0]
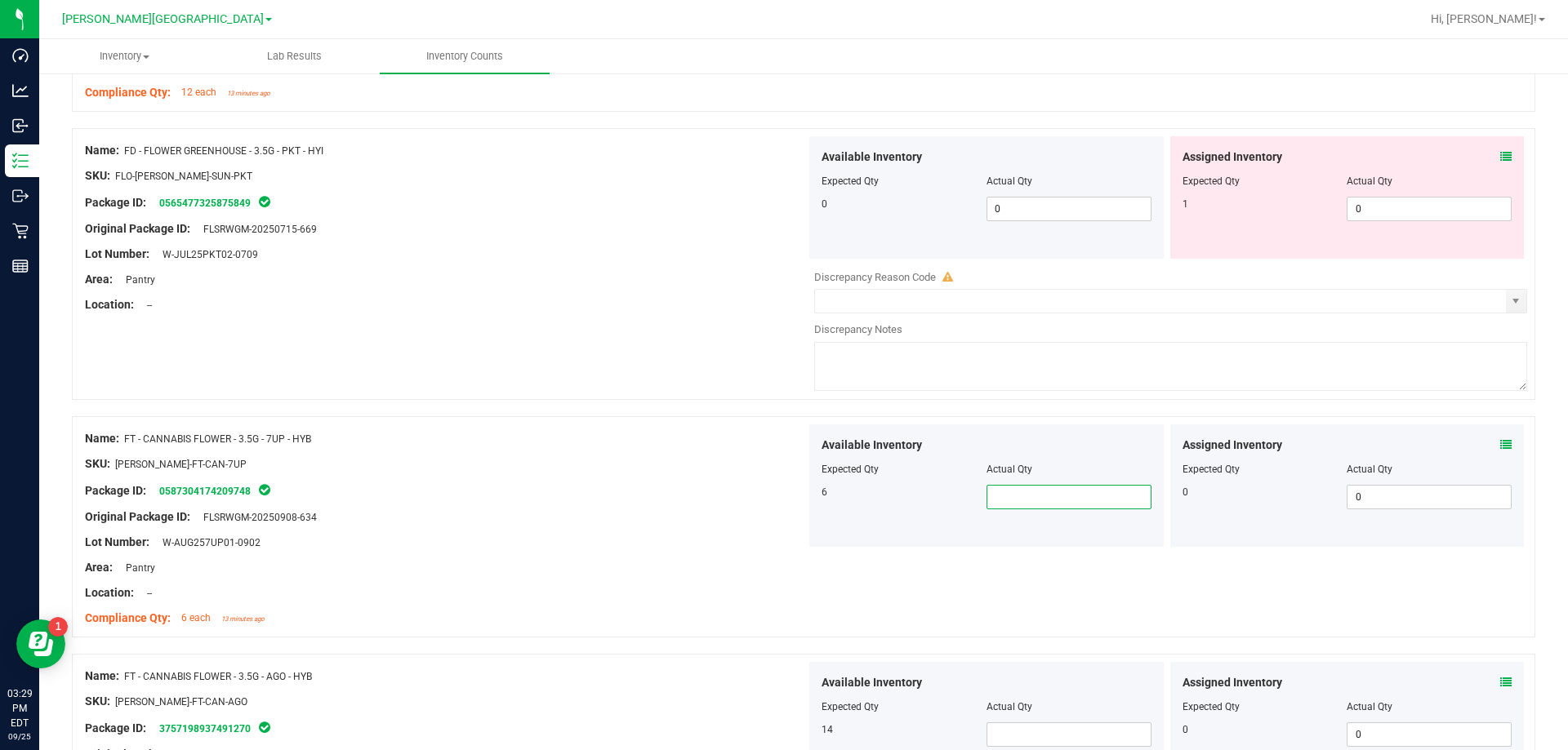
click at [795, 500] on span at bounding box center [1069, 497] width 165 height 25
type input "6"
click at [615, 630] on div "Name: FT - CANNABIS FLOWER - 3.5G - 7UP - HYB SKU: [PERSON_NAME]-FT-CAN-7UP Pac…" at bounding box center [445, 529] width 721 height 208
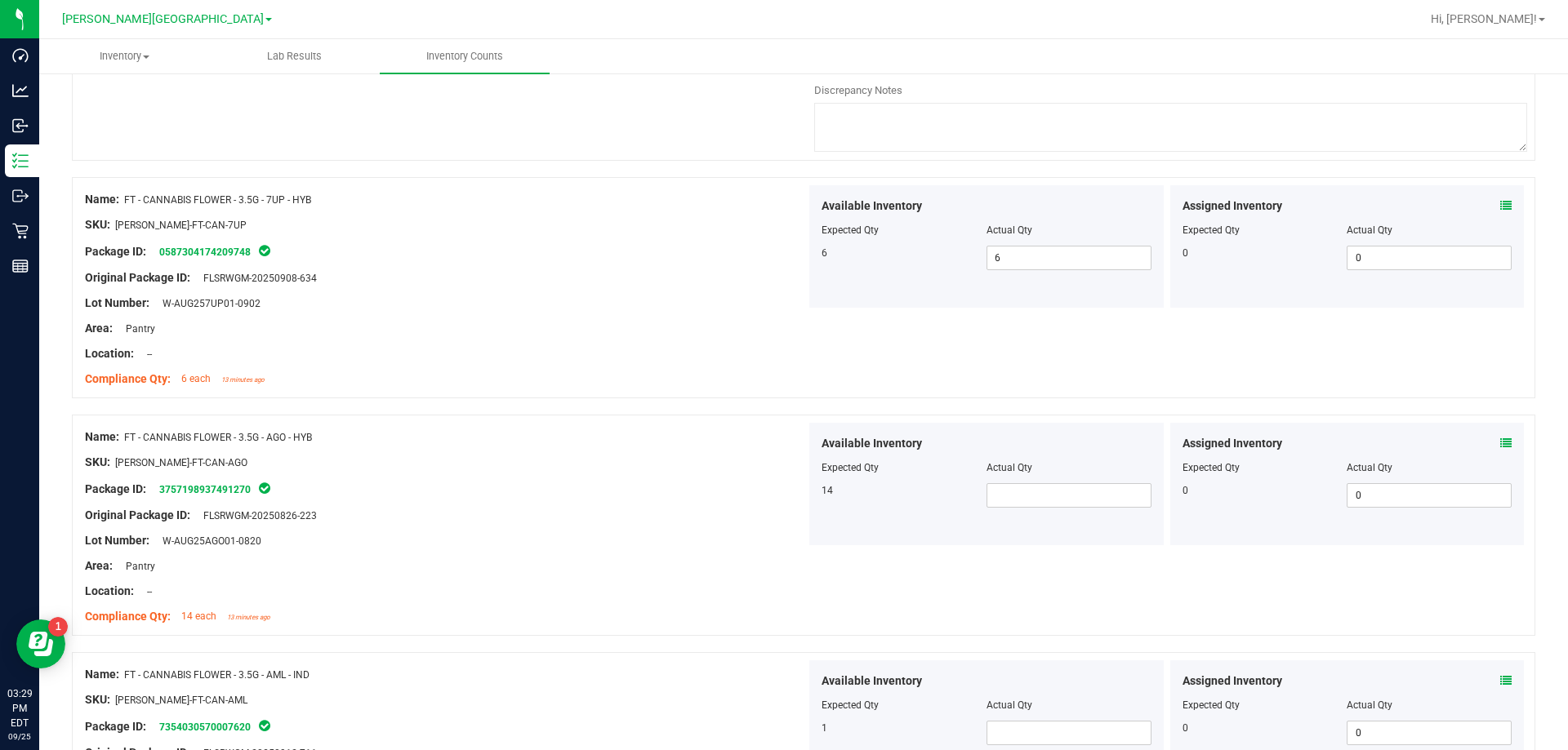
scroll to position [1959, 0]
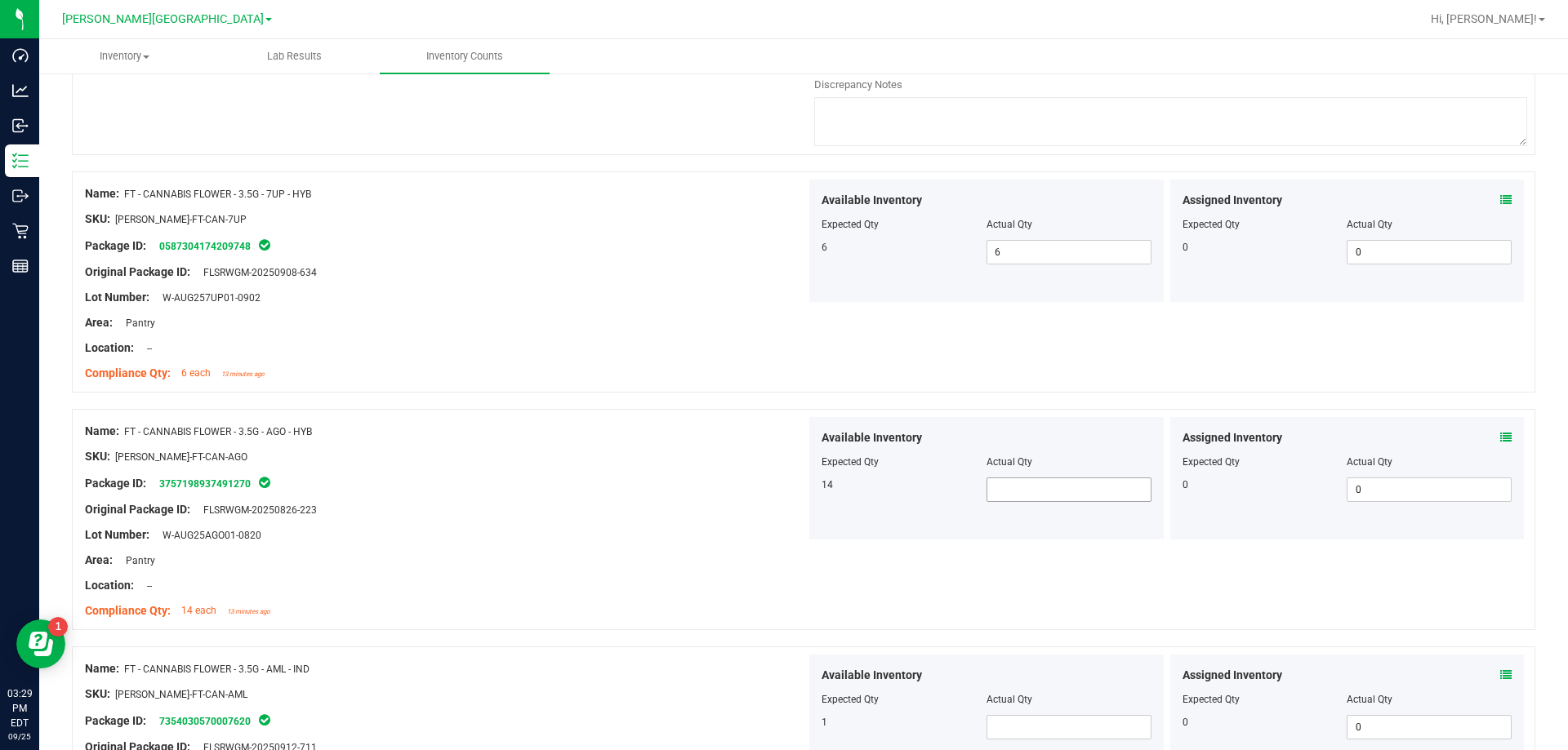
click at [795, 483] on span at bounding box center [1069, 490] width 165 height 25
type input "4"
click at [592, 561] on div "Area: Pantry" at bounding box center [445, 560] width 721 height 17
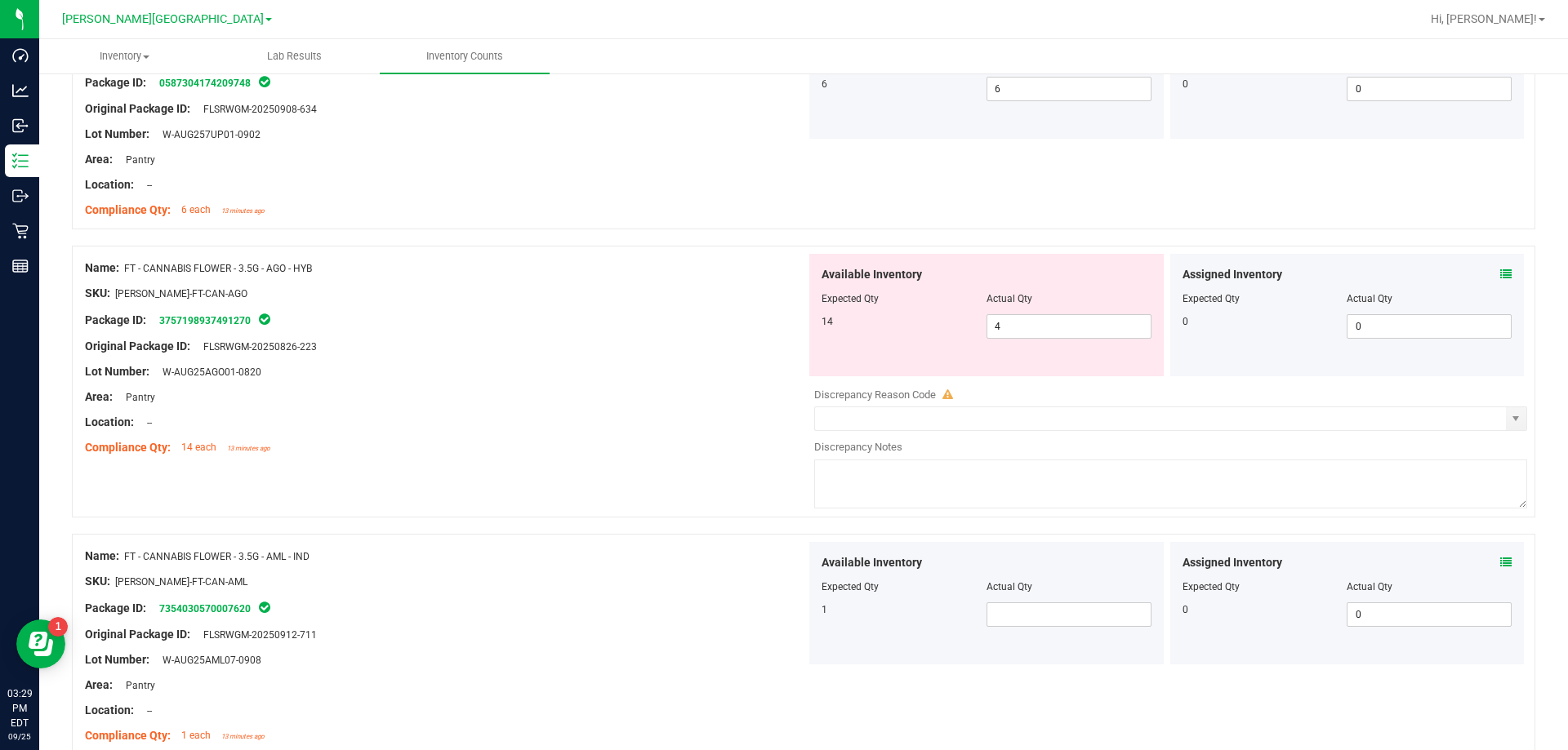
scroll to position [2203, 0]
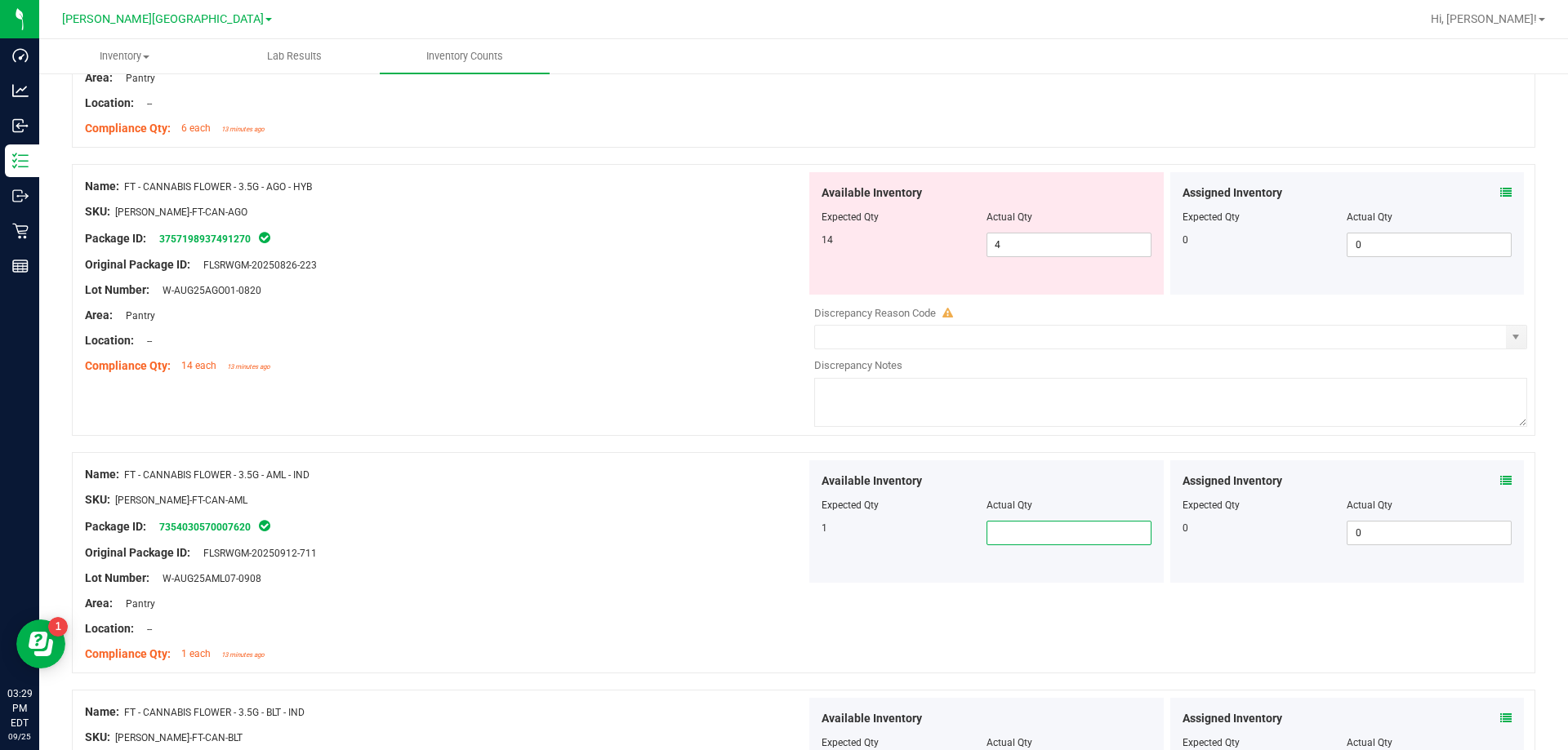
click at [795, 533] on span at bounding box center [1069, 533] width 165 height 25
type input "1"
click at [587, 613] on div at bounding box center [445, 616] width 721 height 8
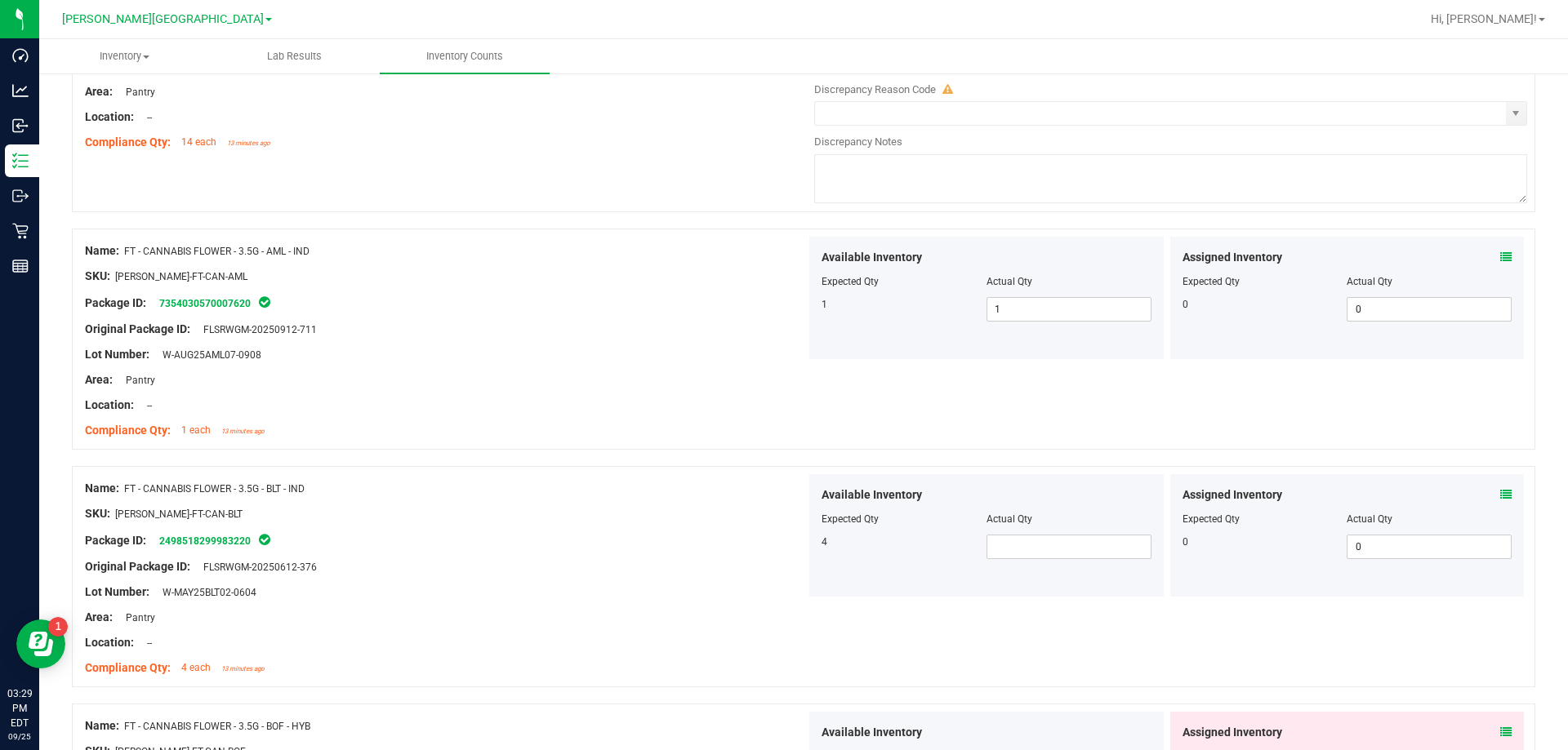
scroll to position [2448, 0]
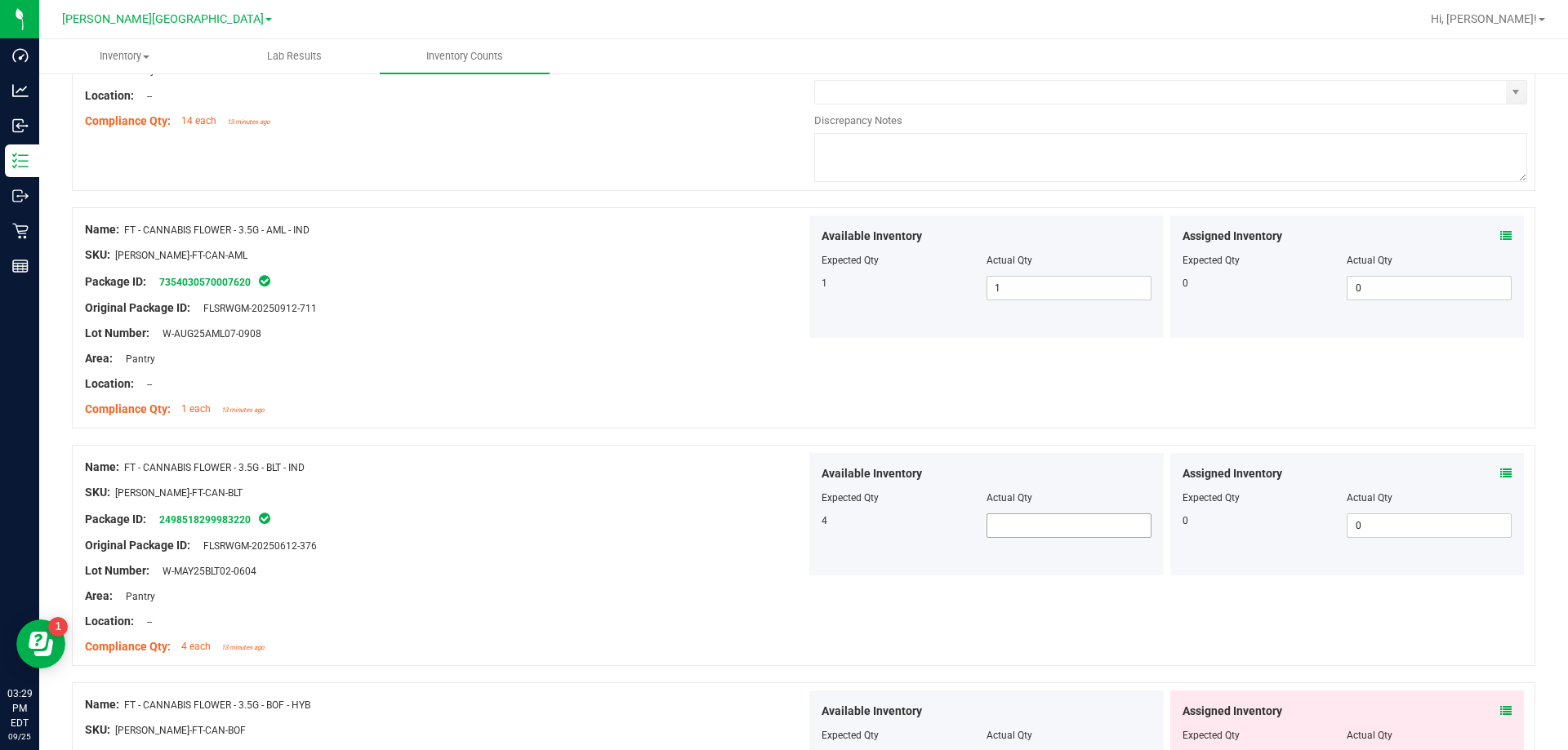
click at [795, 525] on span at bounding box center [1069, 525] width 165 height 25
type input "4"
click at [741, 625] on div "Location: --" at bounding box center [445, 621] width 721 height 17
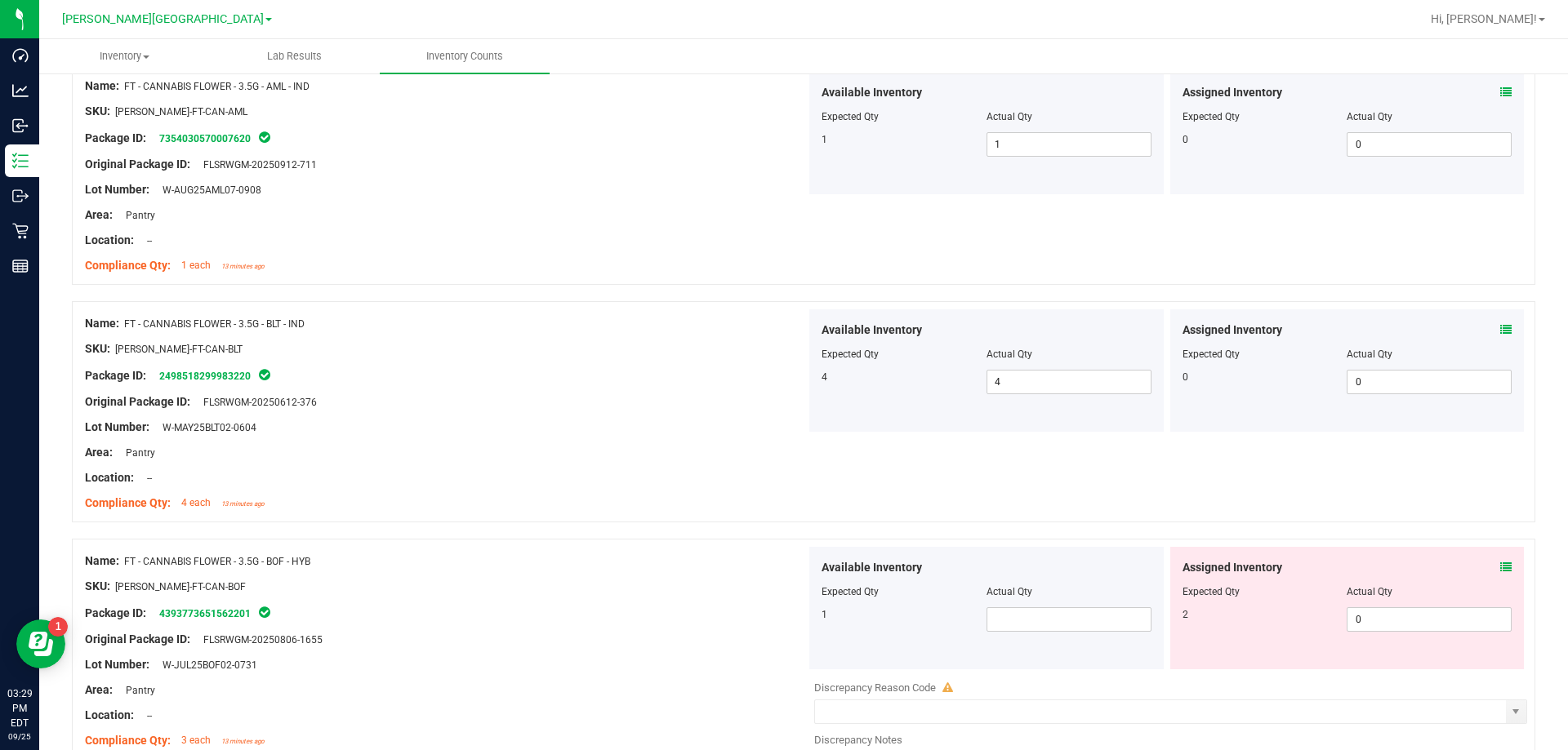
scroll to position [2611, 0]
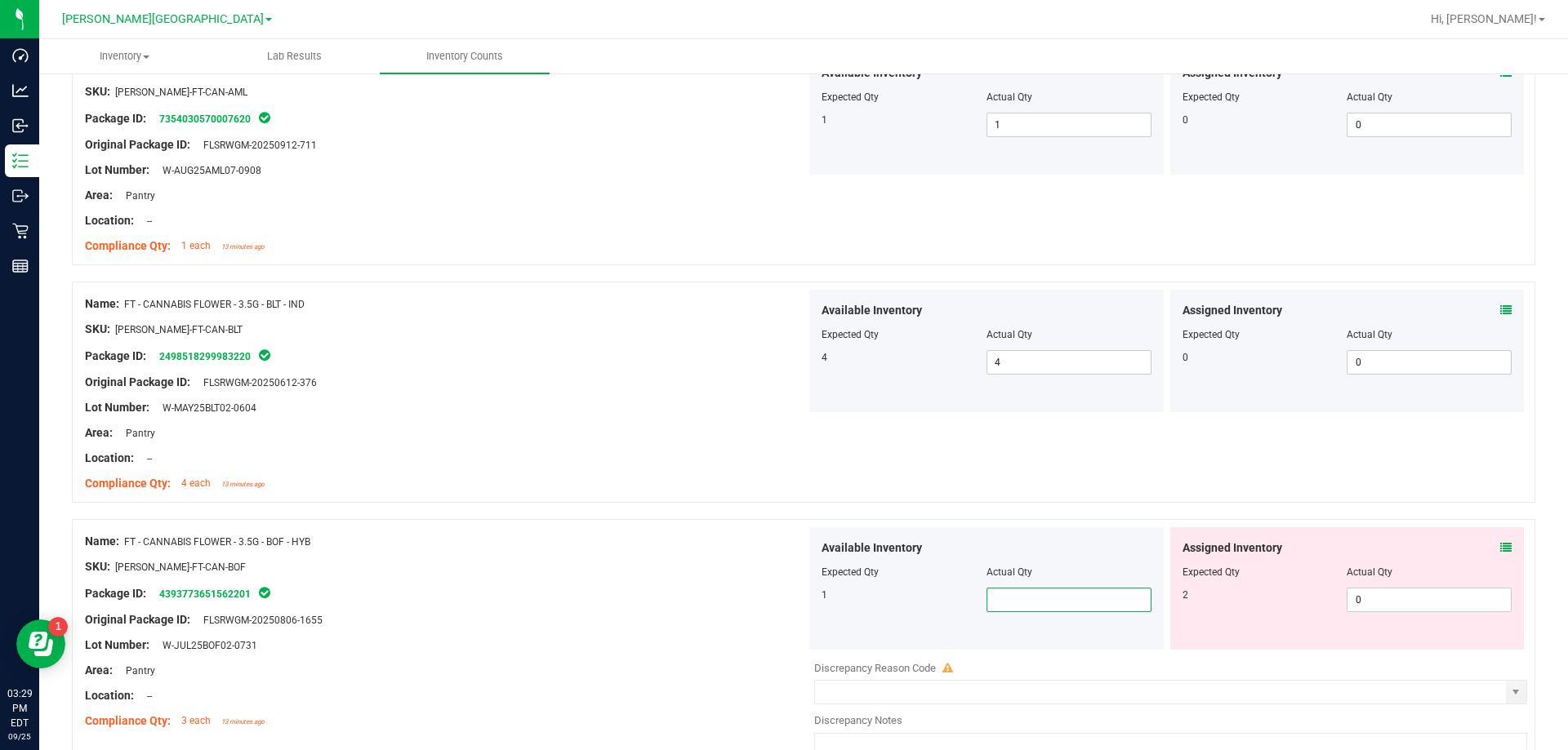
click at [795, 607] on span at bounding box center [1069, 600] width 165 height 25
type input "1"
click at [618, 643] on div "Lot Number: W-JUL25BOF02-0731" at bounding box center [445, 645] width 721 height 17
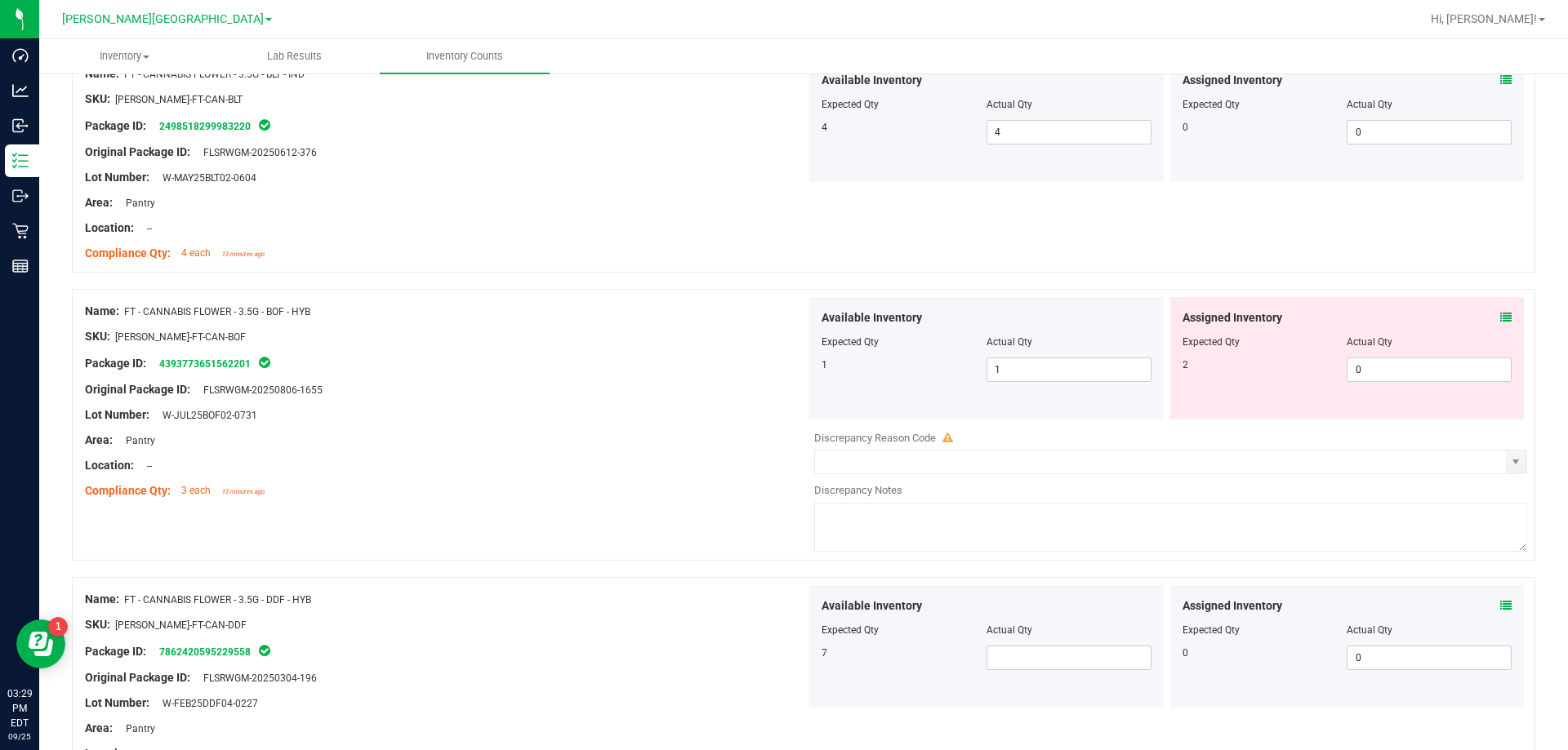
scroll to position [2857, 0]
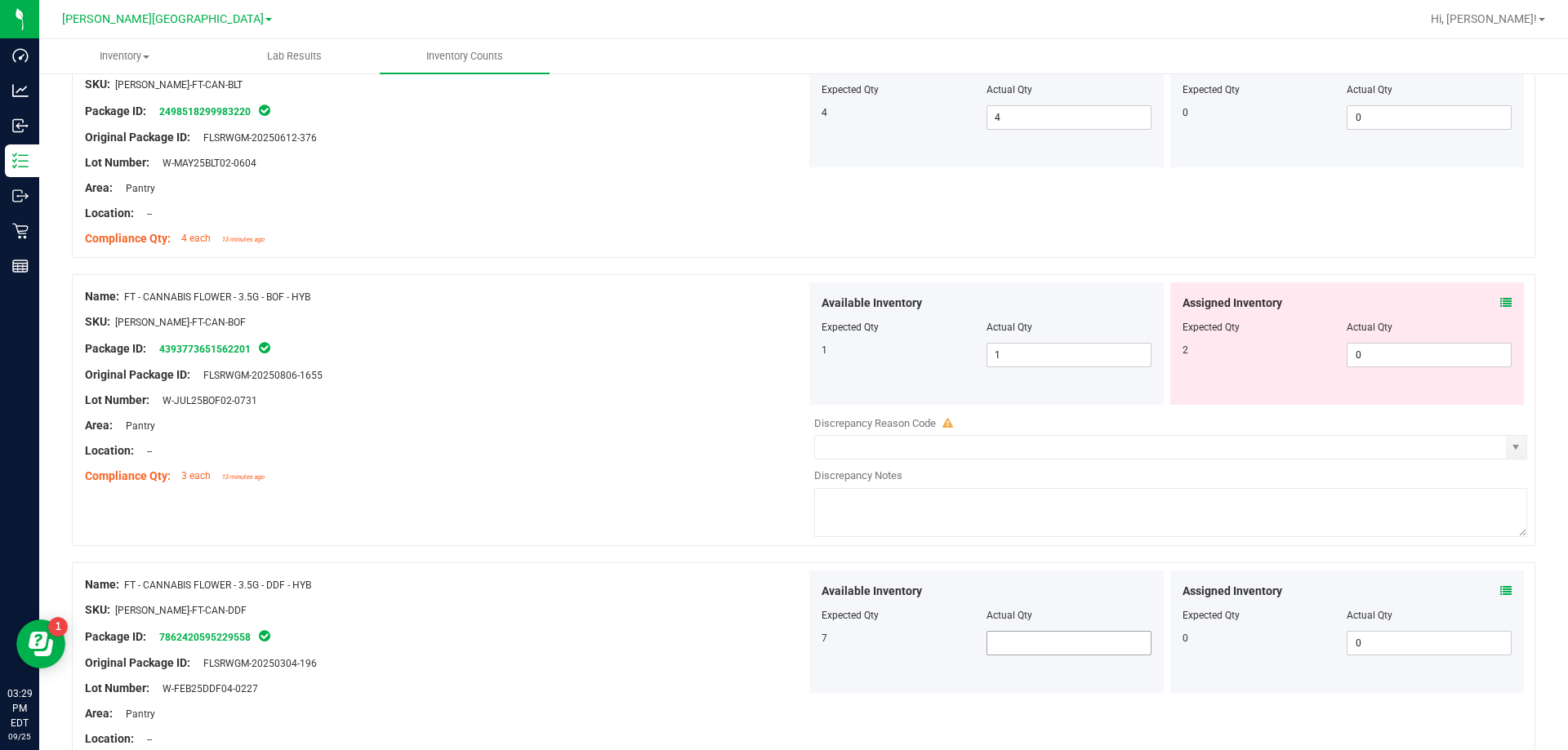
click at [795, 634] on span at bounding box center [1069, 643] width 165 height 25
type input "7"
click at [666, 655] on div "Original Package ID: FLSRWGM-20250304-196" at bounding box center [445, 663] width 721 height 17
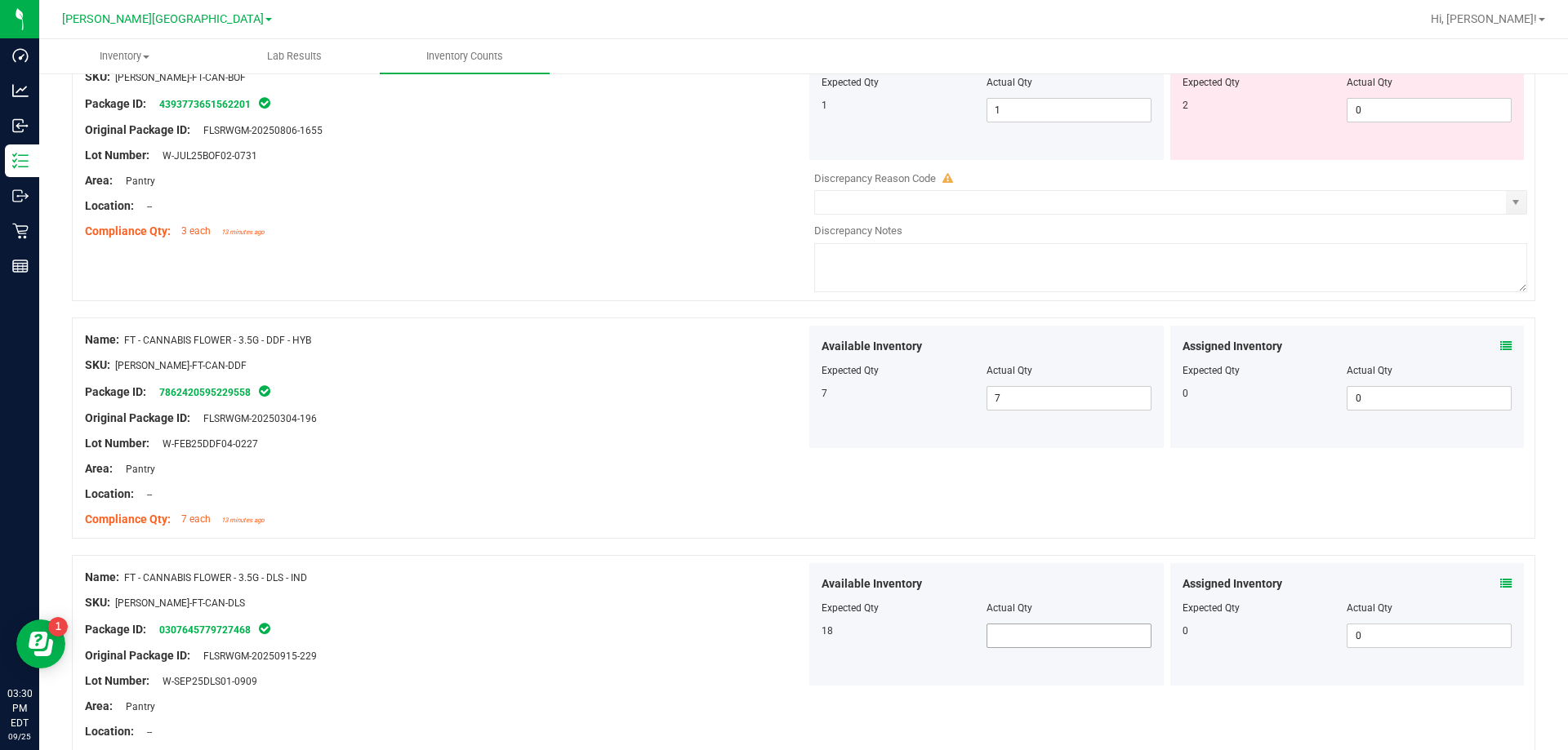
click at [795, 624] on span at bounding box center [1069, 636] width 165 height 25
click at [795, 643] on span at bounding box center [1069, 636] width 165 height 25
type input "18"
click at [795, 689] on div "Name: FT - CANNABIS FLOWER - 3.5G - DLS - IND SKU: [PERSON_NAME]-FT-CAN-DLS Pac…" at bounding box center [804, 666] width 1463 height 221
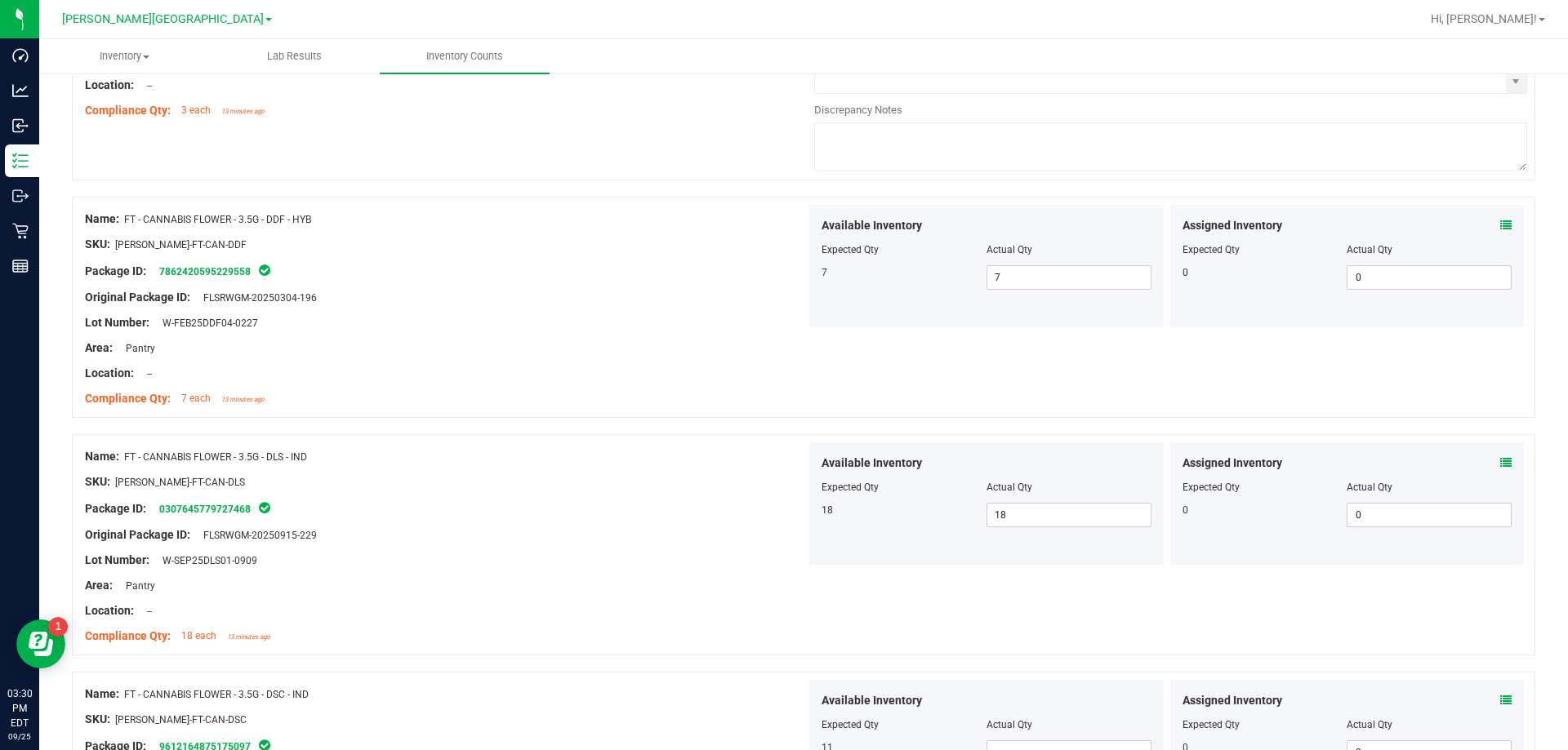
scroll to position [3428, 0]
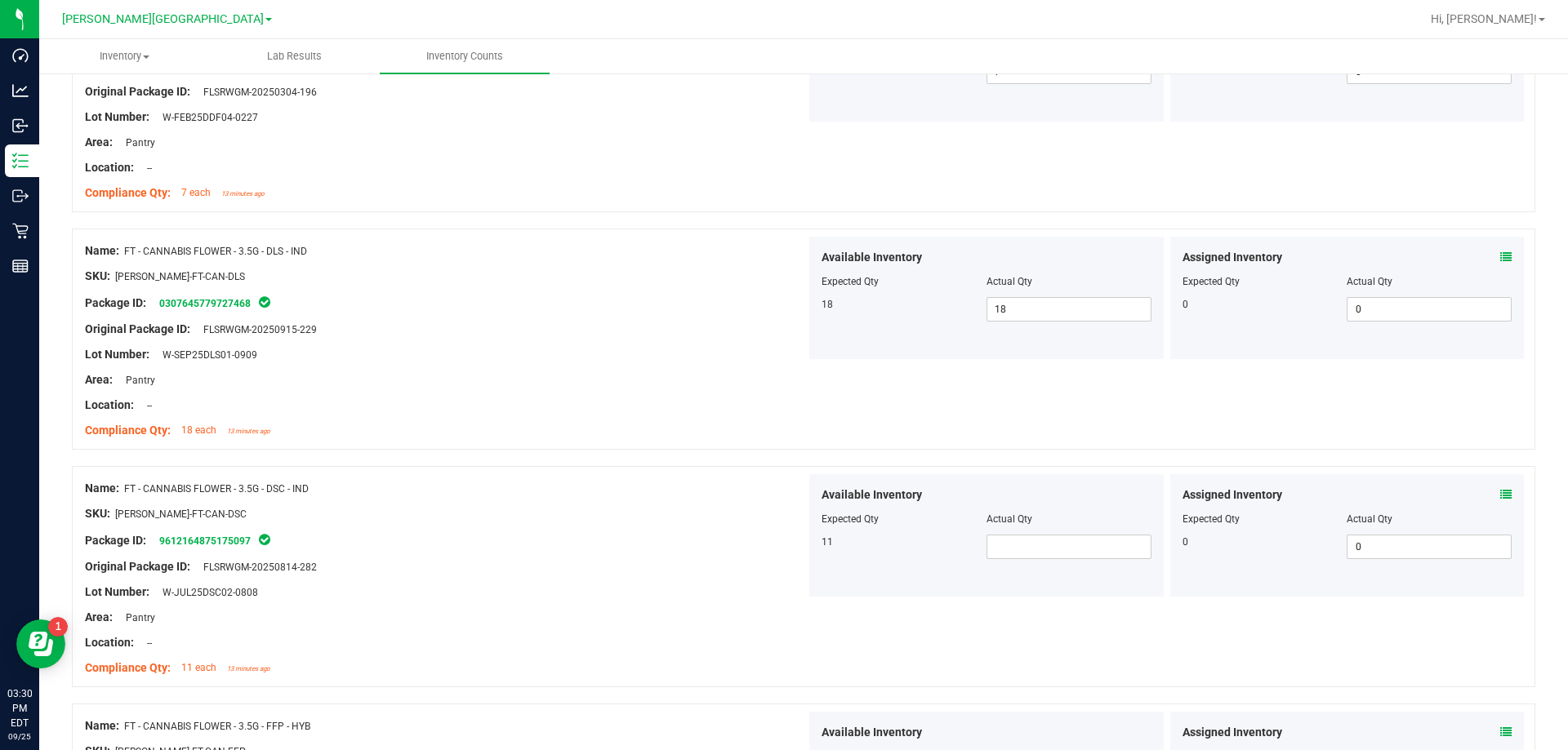
click at [795, 530] on div at bounding box center [987, 530] width 330 height 8
click at [795, 543] on span at bounding box center [1069, 547] width 165 height 25
type input "11"
click at [654, 583] on div "Name: FT - CANNABIS FLOWER - 3.5G - DSC - IND SKU: [PERSON_NAME]-FT-CAN-DSC Pac…" at bounding box center [445, 579] width 721 height 208
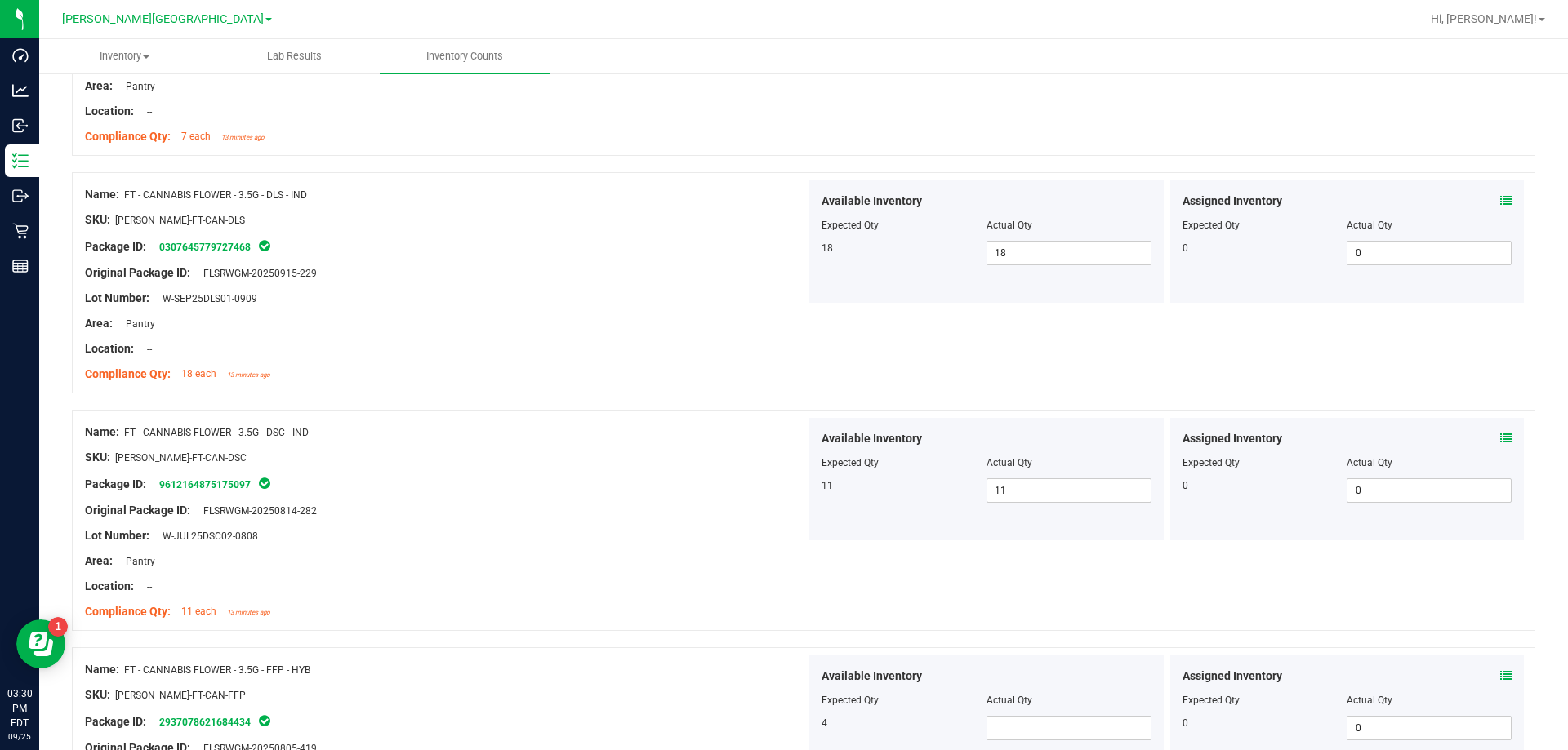
scroll to position [3673, 0]
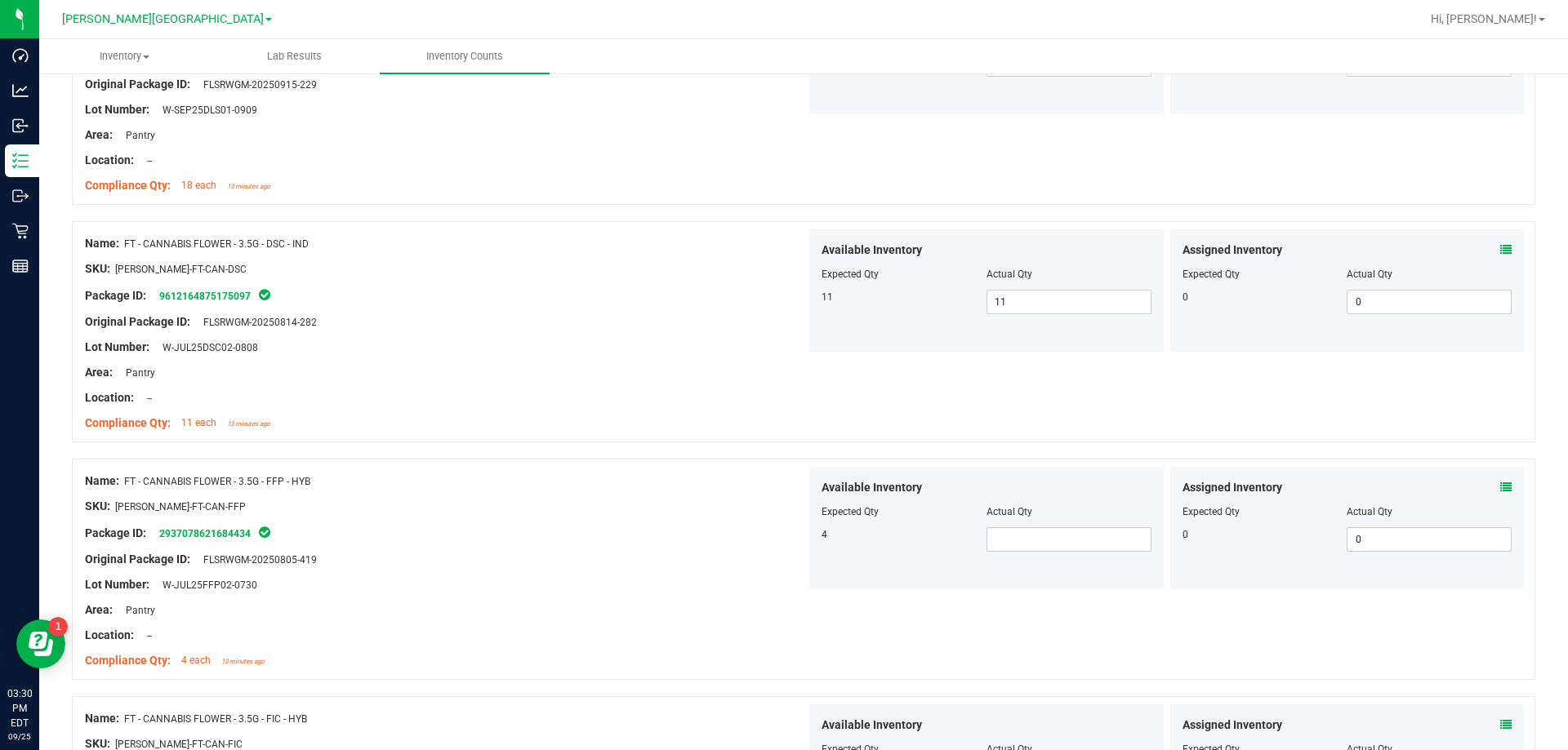
click at [682, 585] on div "Lot Number: W-JUL25FFP02-0730" at bounding box center [445, 584] width 721 height 17
click at [795, 531] on span at bounding box center [1069, 539] width 165 height 25
type input "4"
click at [737, 630] on div "Location: --" at bounding box center [445, 635] width 721 height 17
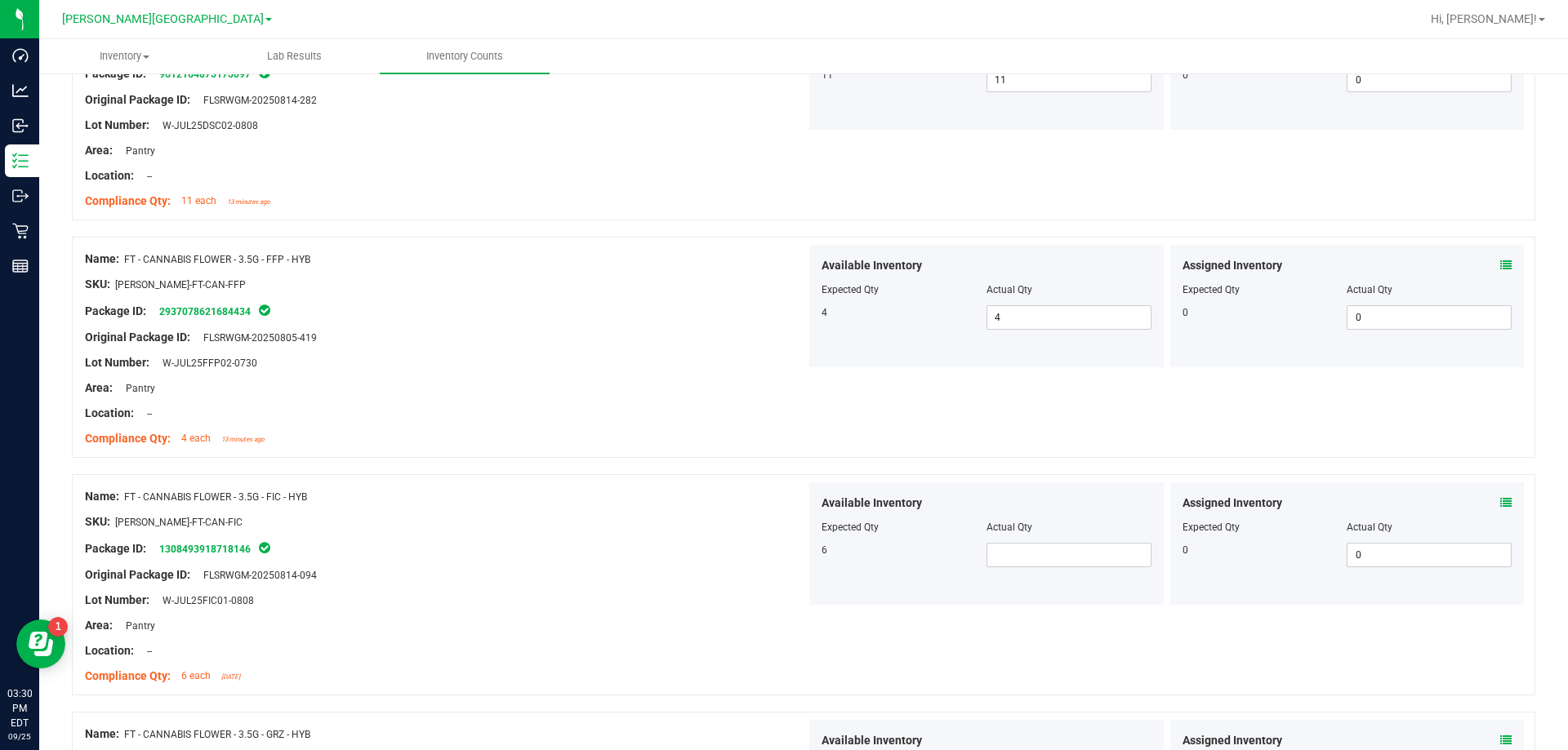
scroll to position [3918, 0]
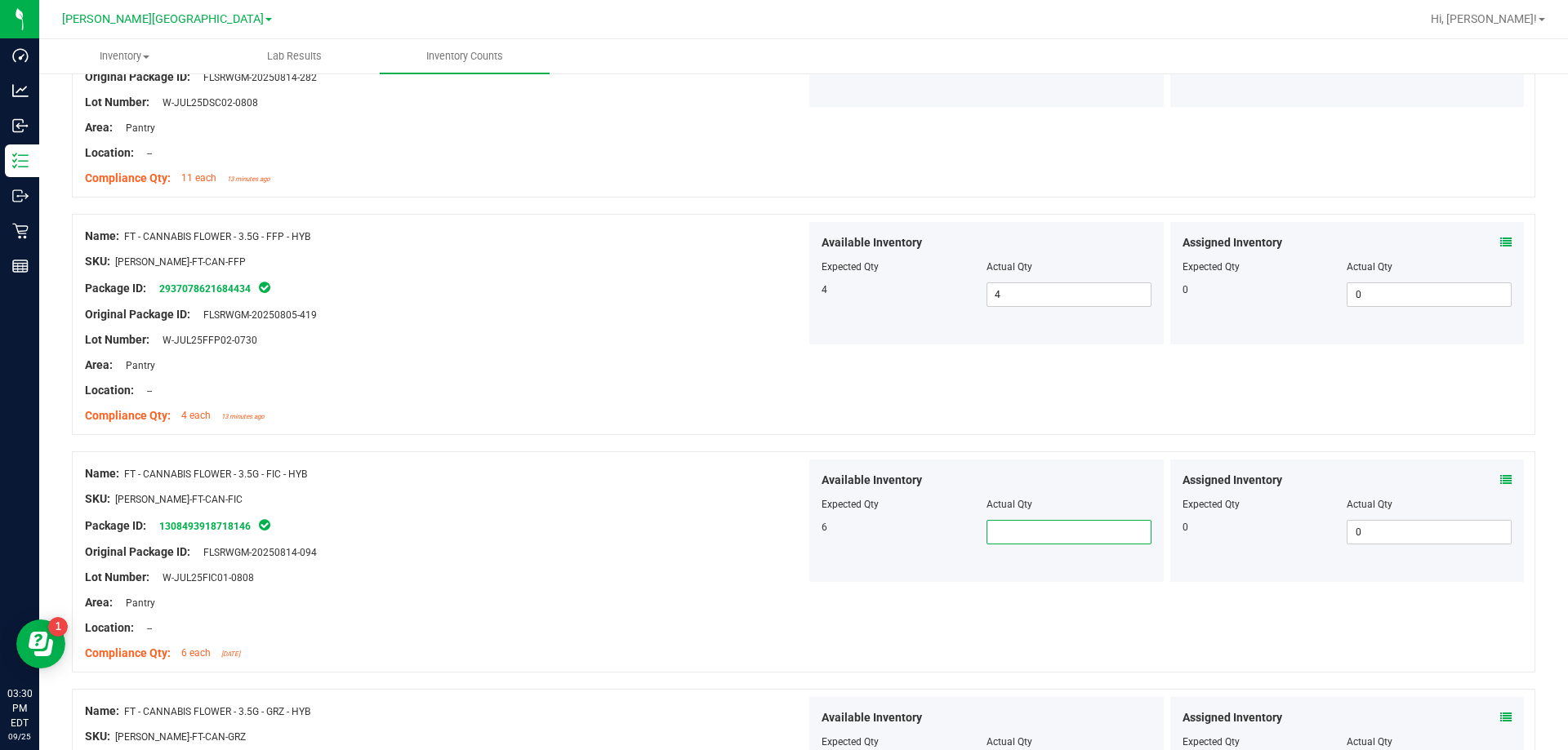
click at [795, 526] on span at bounding box center [1069, 532] width 165 height 25
type input "6"
click at [703, 595] on div "Area: Pantry" at bounding box center [445, 602] width 721 height 17
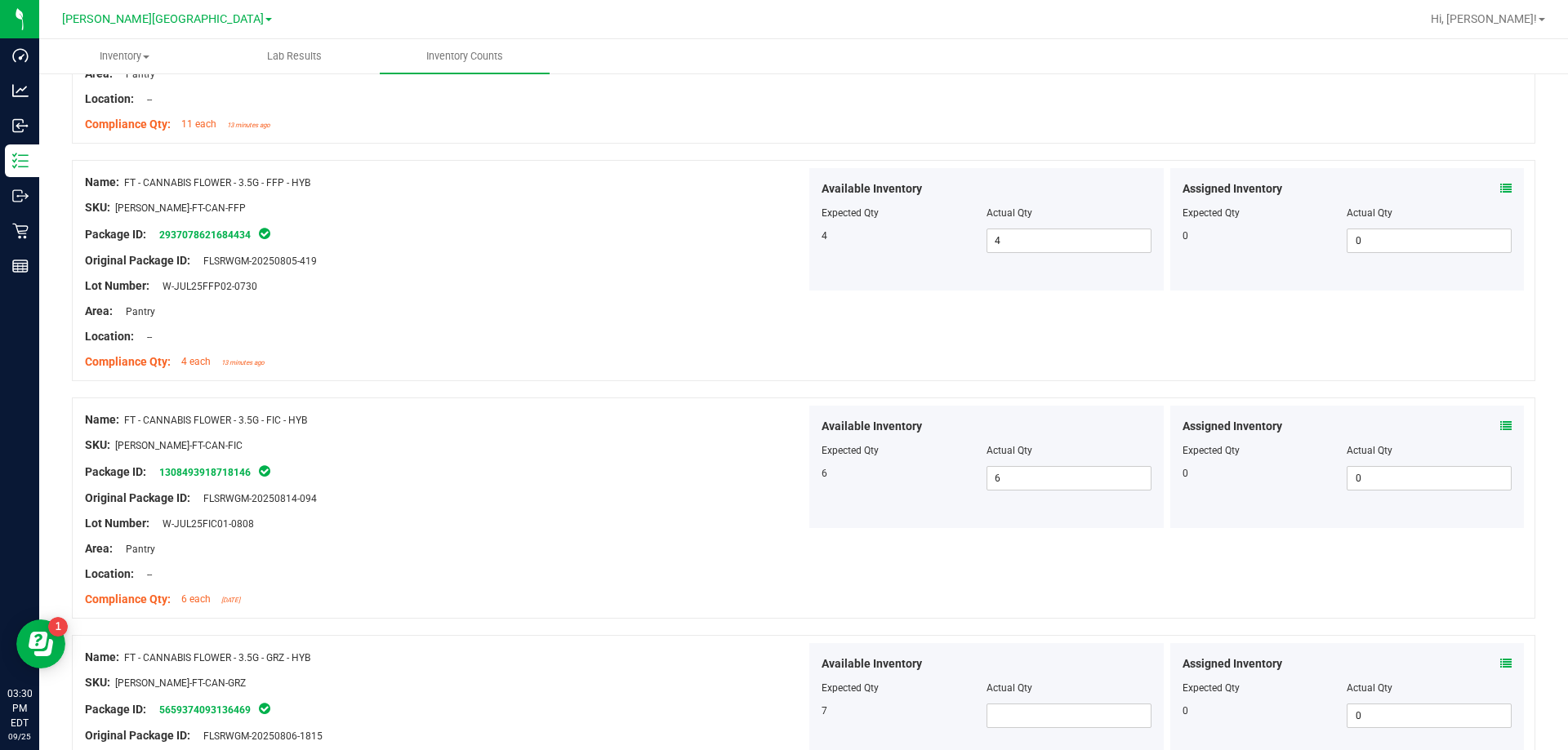
scroll to position [3999, 0]
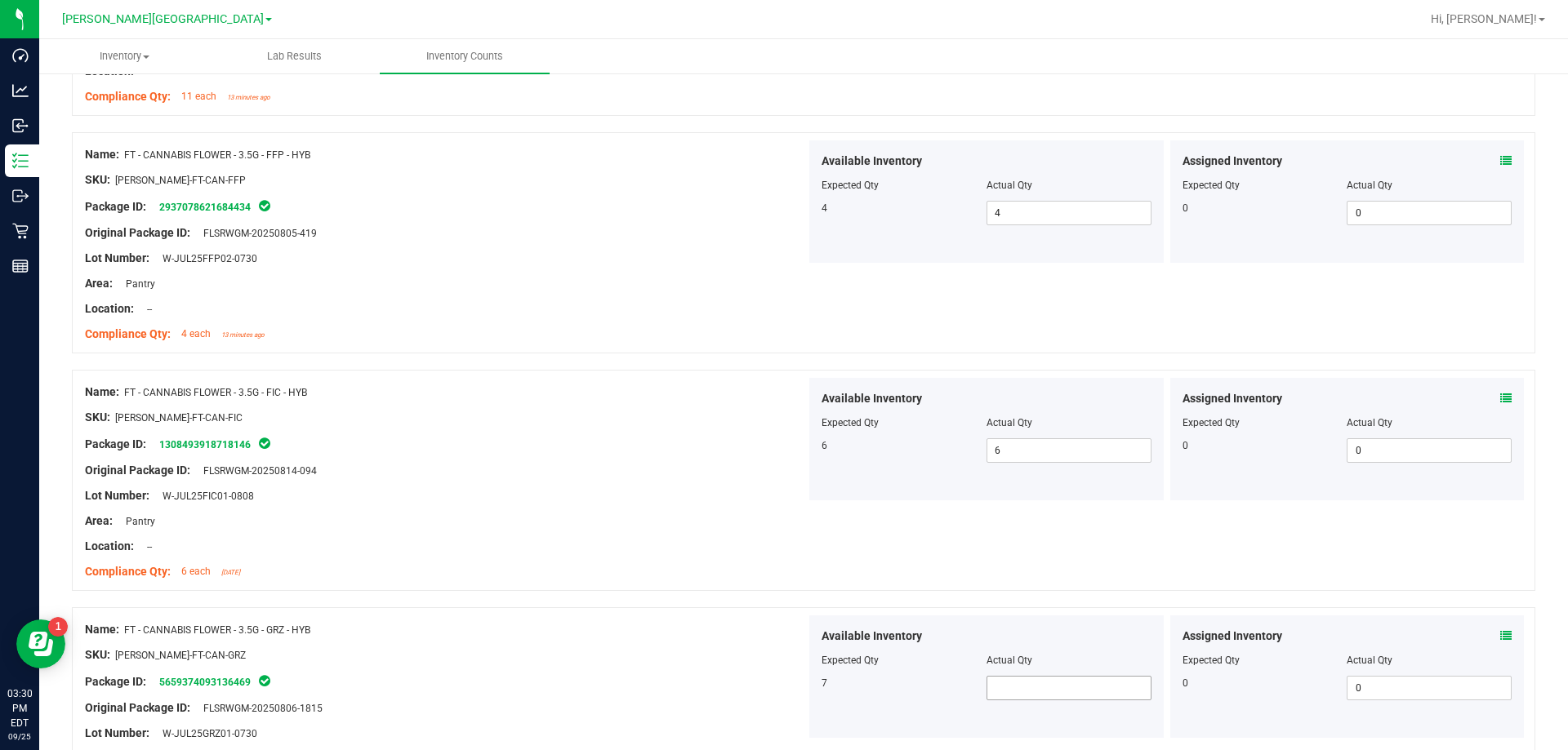
click at [795, 679] on span at bounding box center [1069, 688] width 165 height 25
type input "7"
click at [631, 634] on div "Name: FT - CANNABIS FLOWER - 3.5G - GRZ - HYB" at bounding box center [445, 630] width 721 height 17
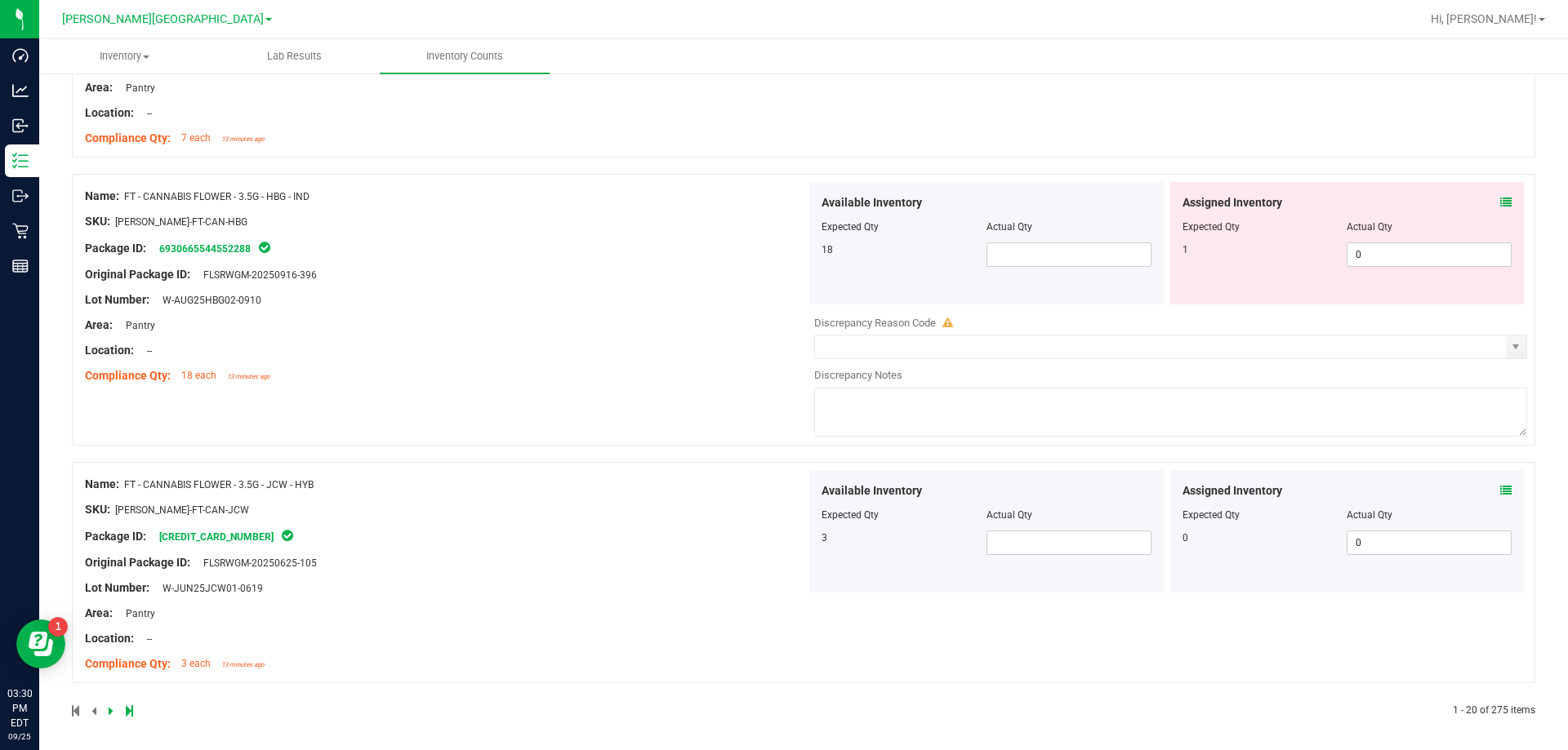
scroll to position [4675, 0]
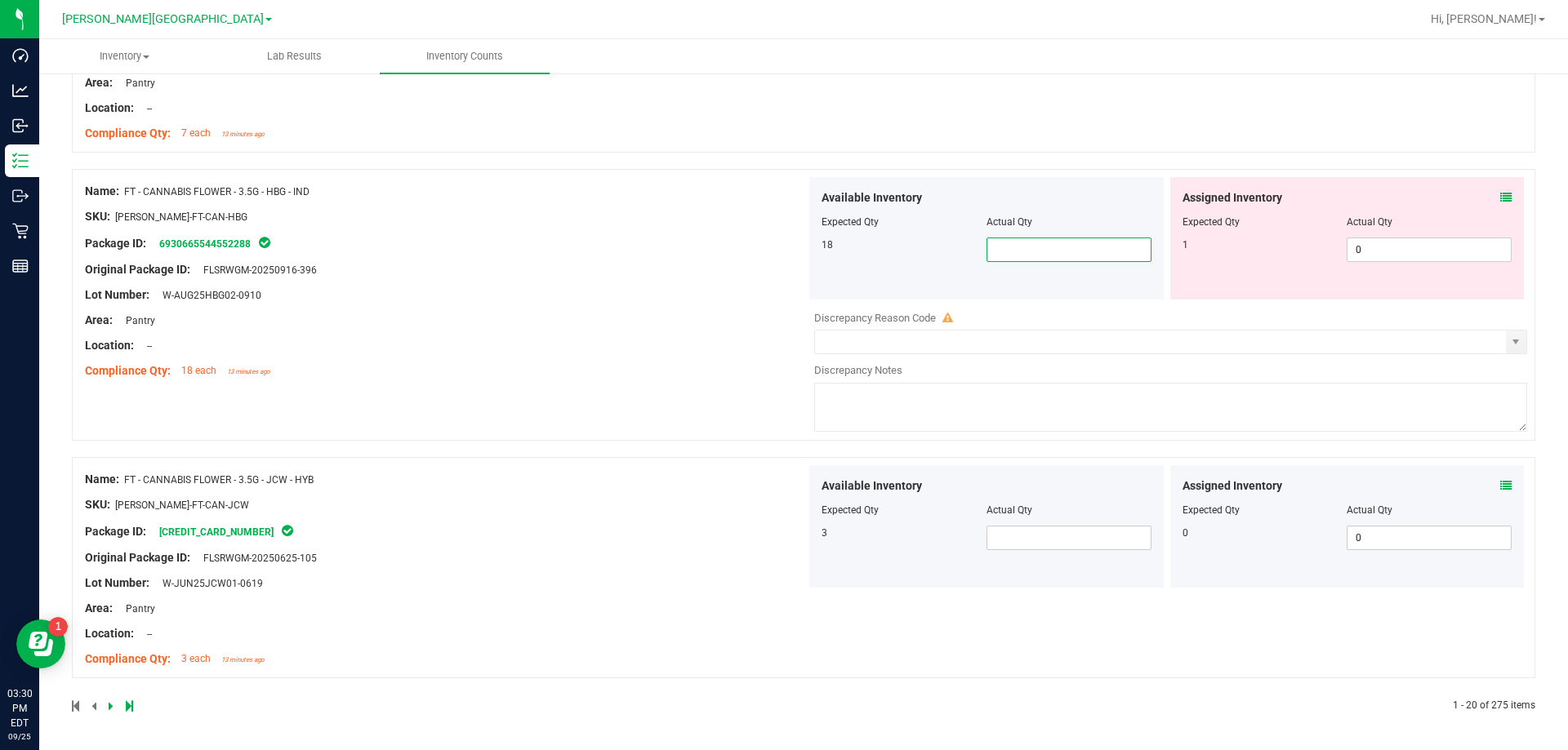
click at [795, 255] on span at bounding box center [1069, 250] width 165 height 25
type input "18"
click at [795, 535] on span at bounding box center [1069, 538] width 165 height 25
type input "3"
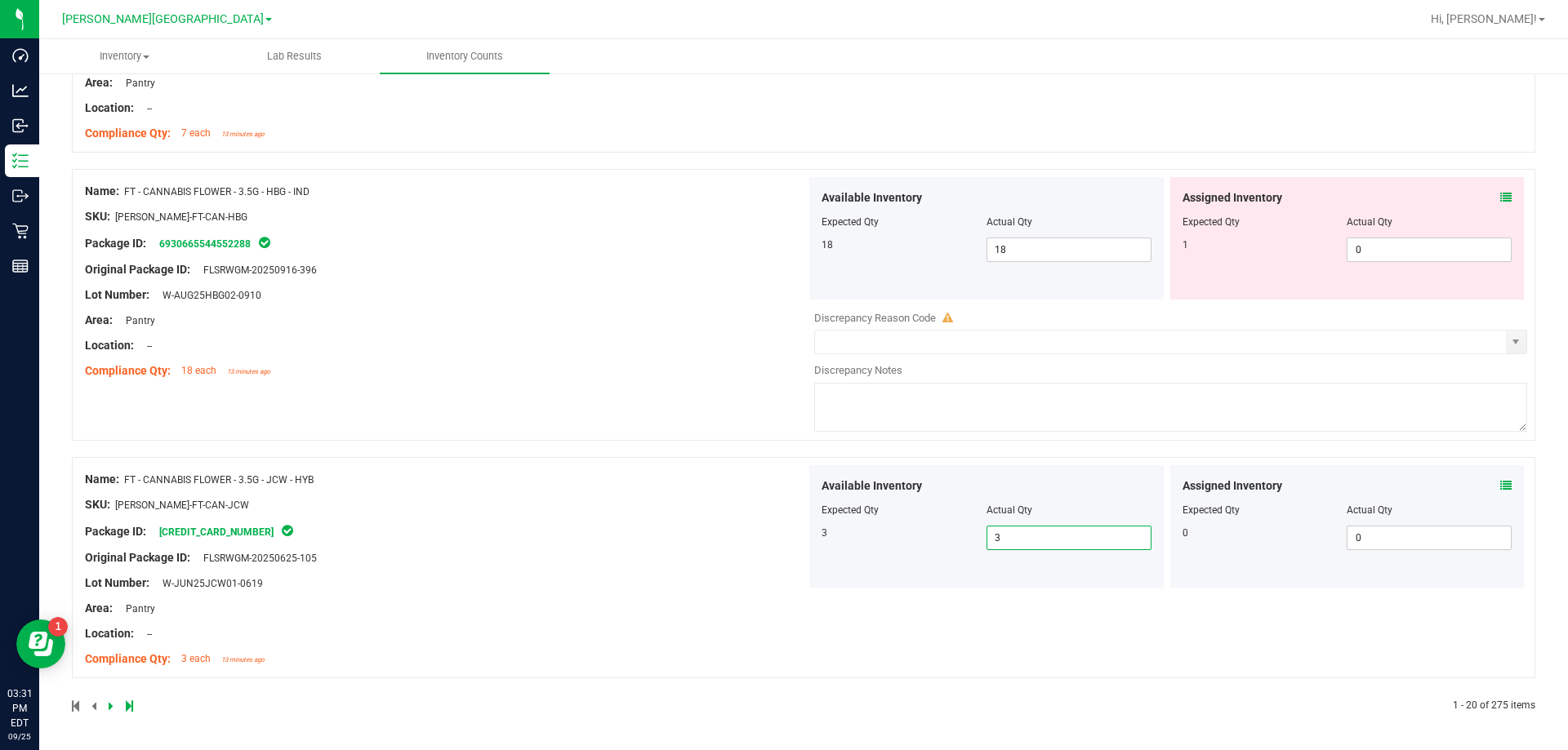
type input "3"
click at [456, 628] on div "Location: --" at bounding box center [445, 634] width 721 height 17
click at [108, 709] on icon at bounding box center [111, 706] width 5 height 10
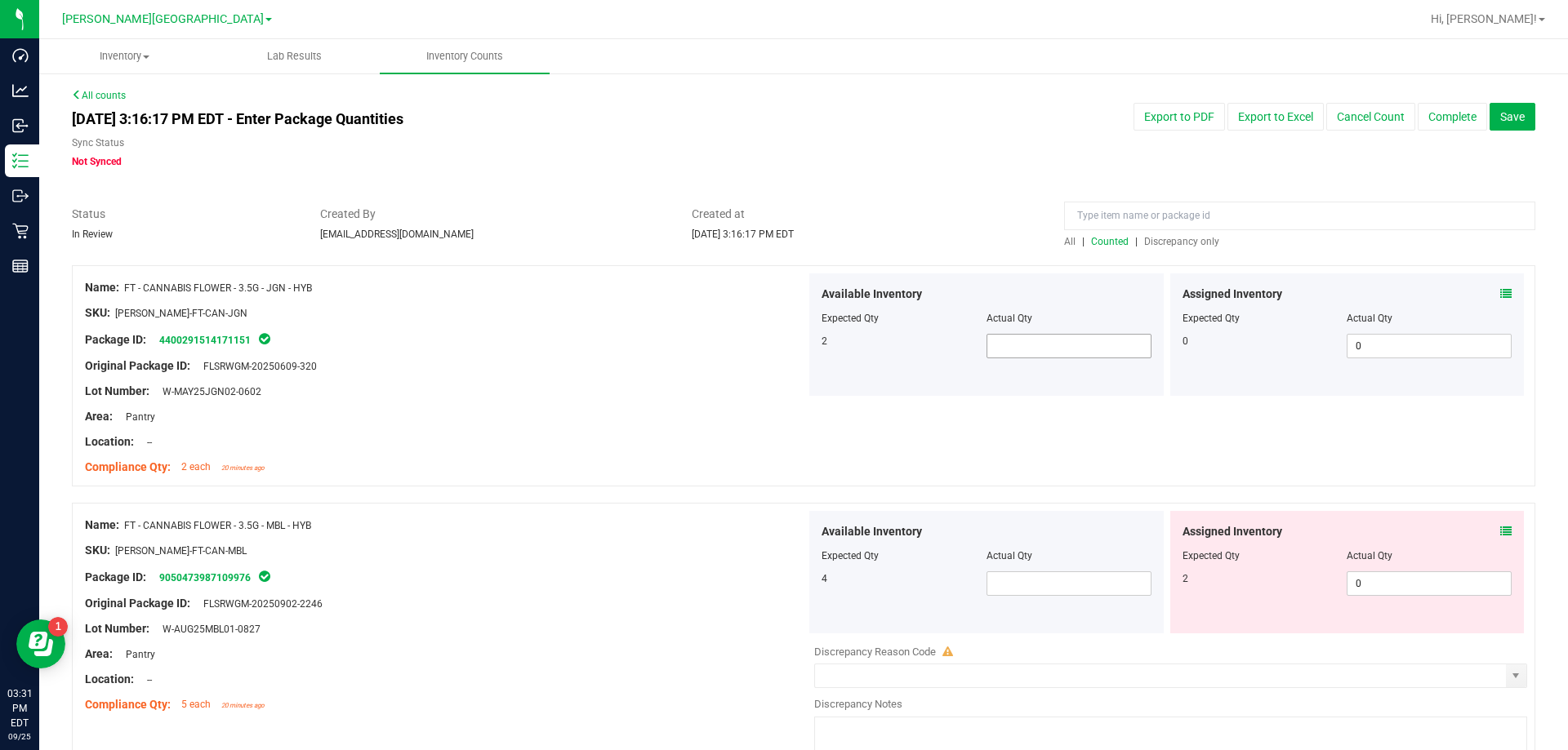
click at [795, 348] on span at bounding box center [1069, 346] width 165 height 25
type input "2"
click at [607, 584] on div "Package ID: 9050473987109976" at bounding box center [445, 577] width 721 height 20
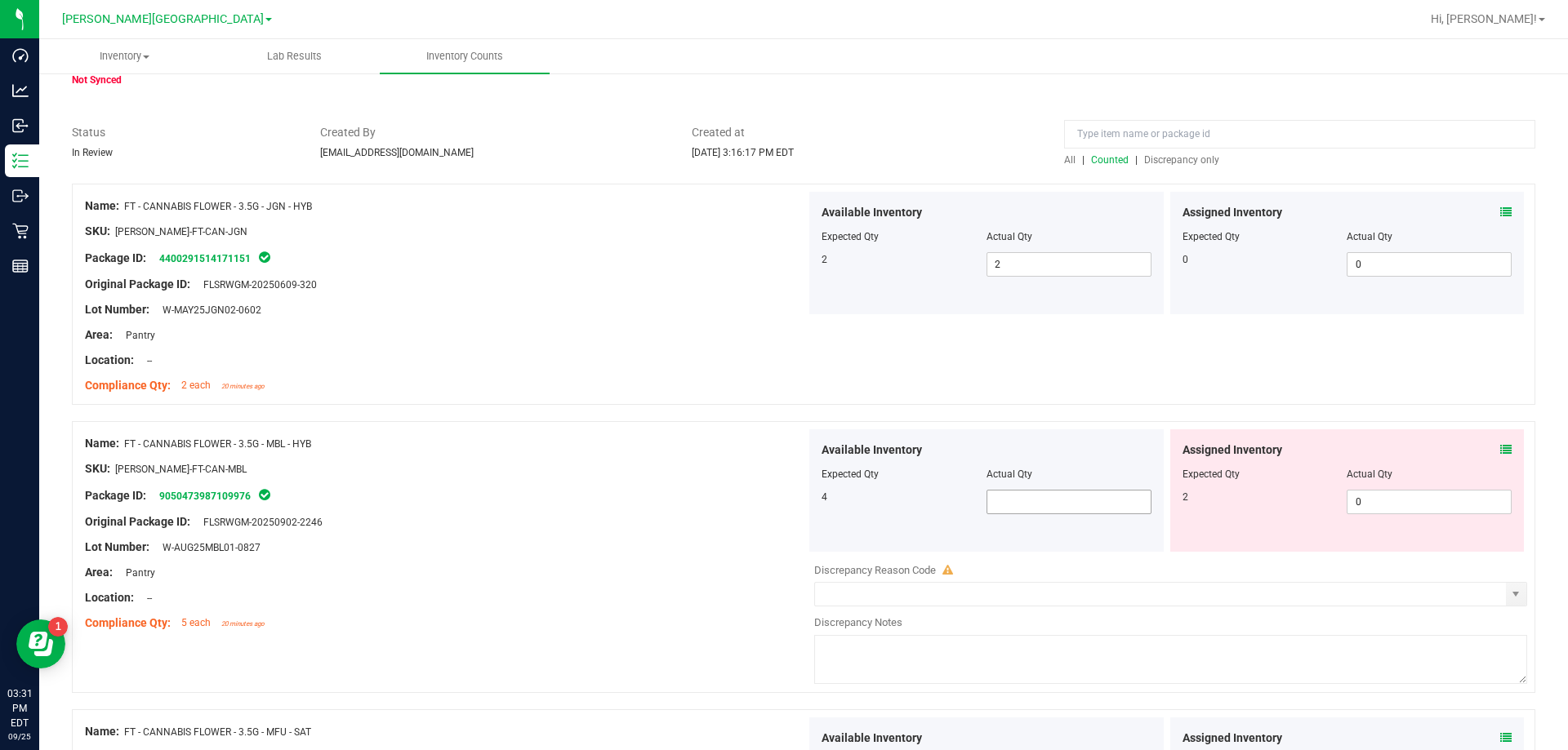
click at [795, 494] on span at bounding box center [1069, 502] width 165 height 25
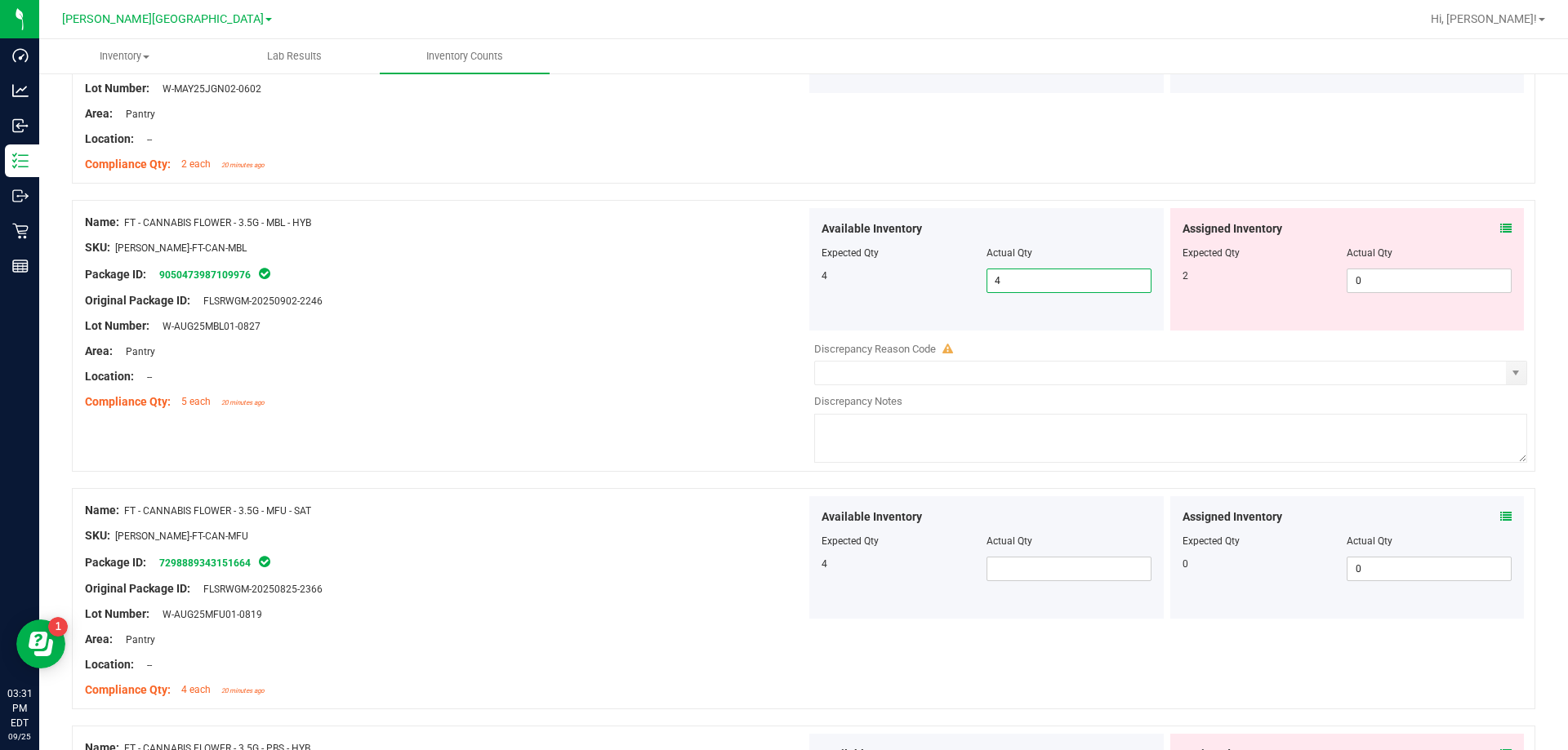
scroll to position [326, 0]
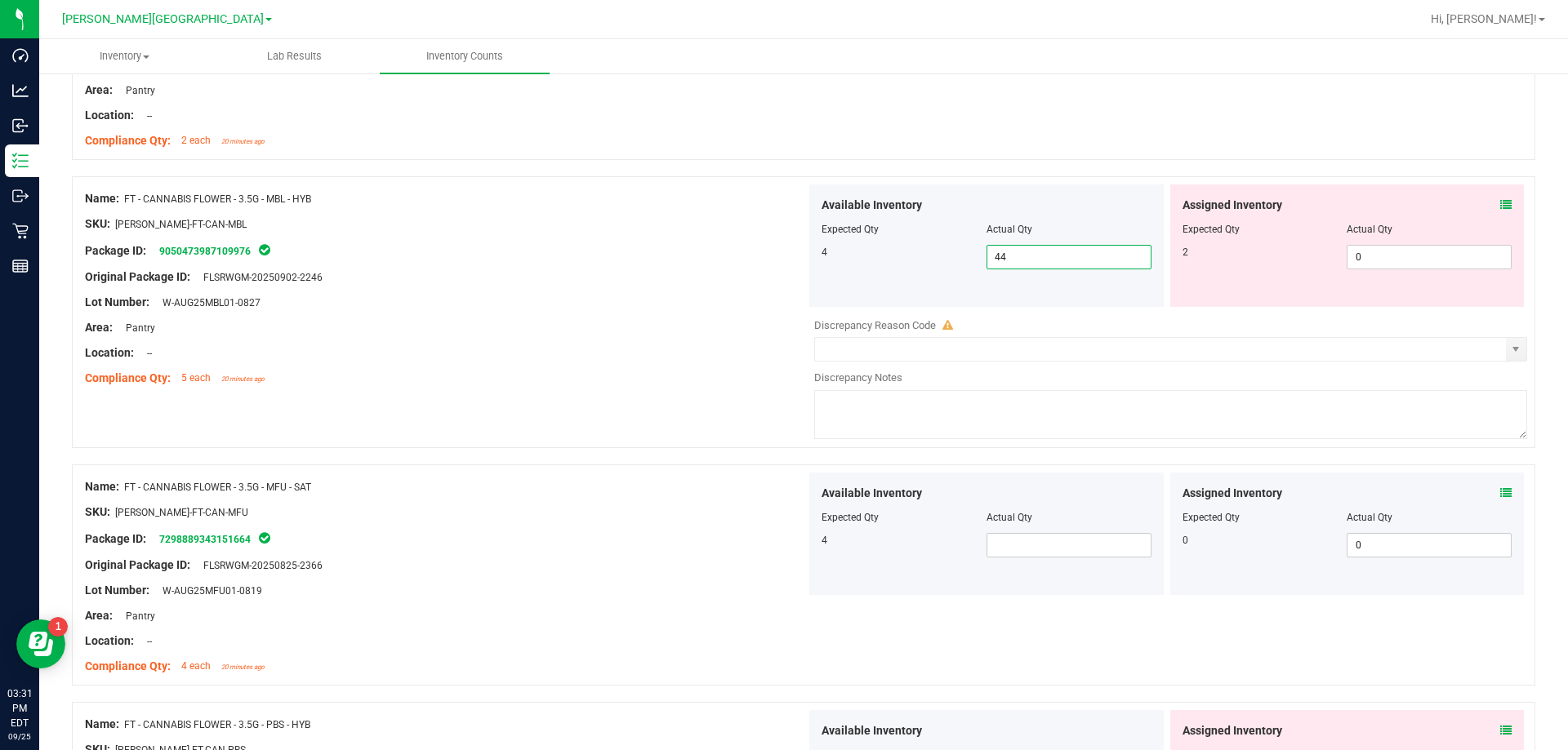
type input "4"
click at [795, 541] on span at bounding box center [1069, 545] width 165 height 25
type input "4"
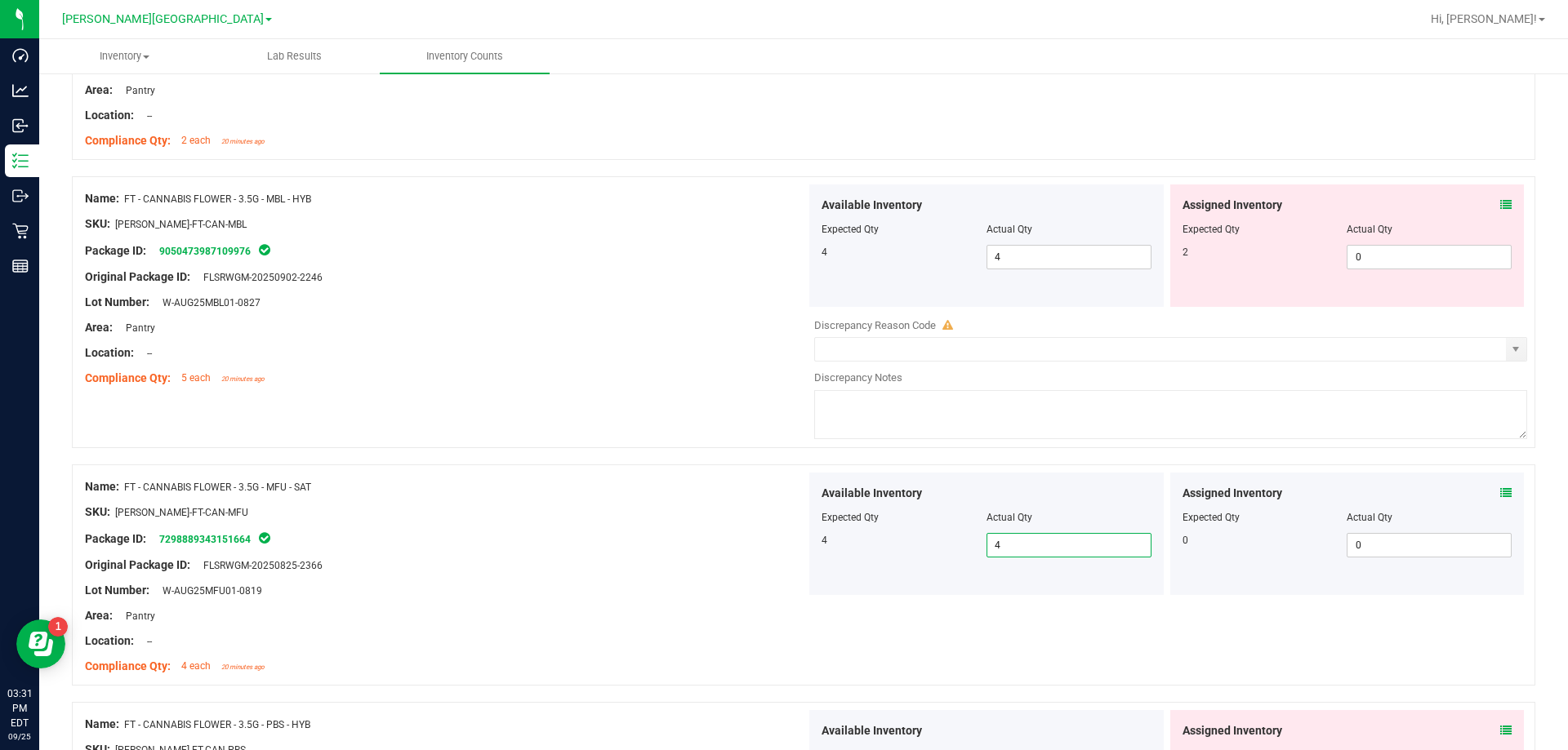
click at [675, 590] on div "Lot Number: W-AUG25MFU01-0819" at bounding box center [445, 590] width 721 height 17
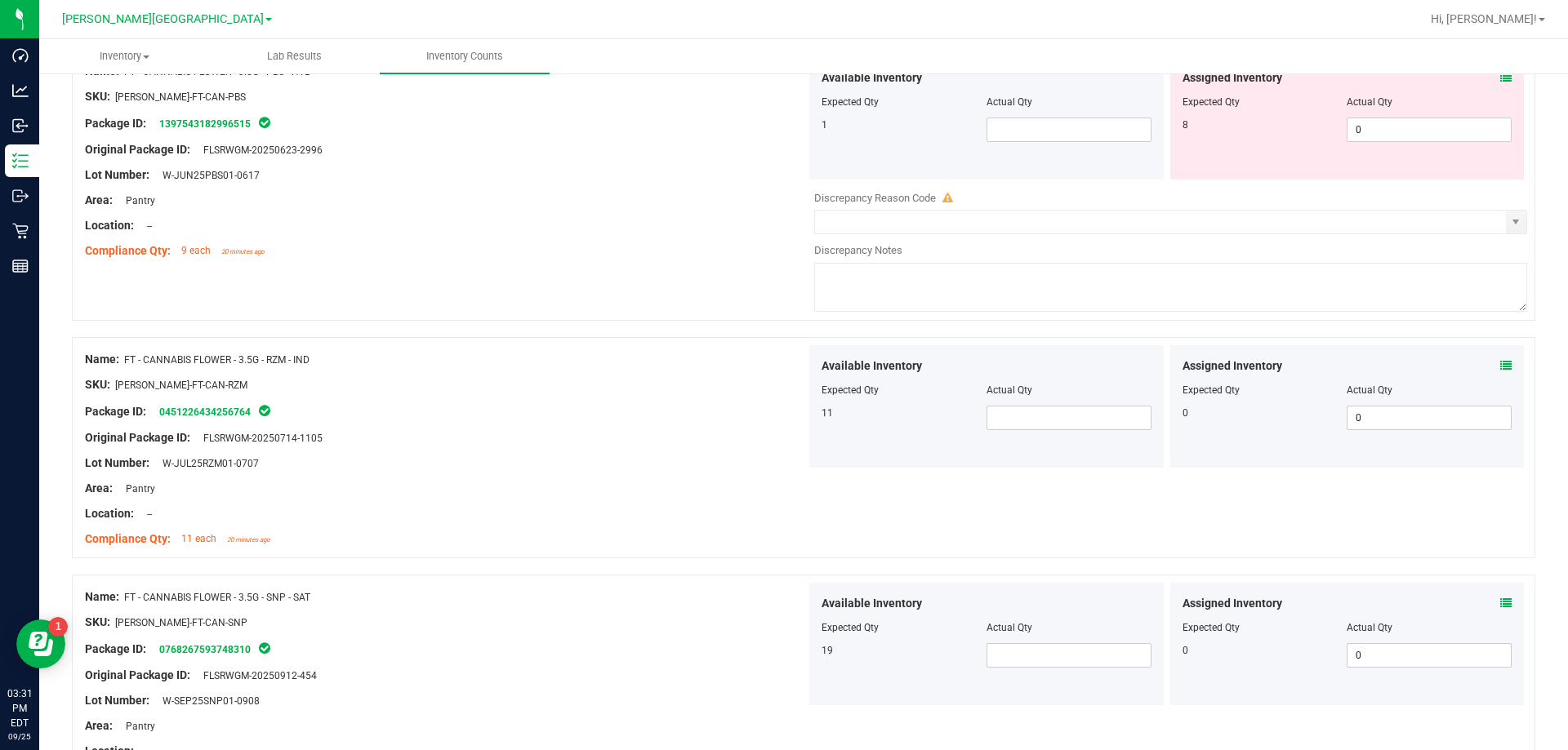
scroll to position [898, 0]
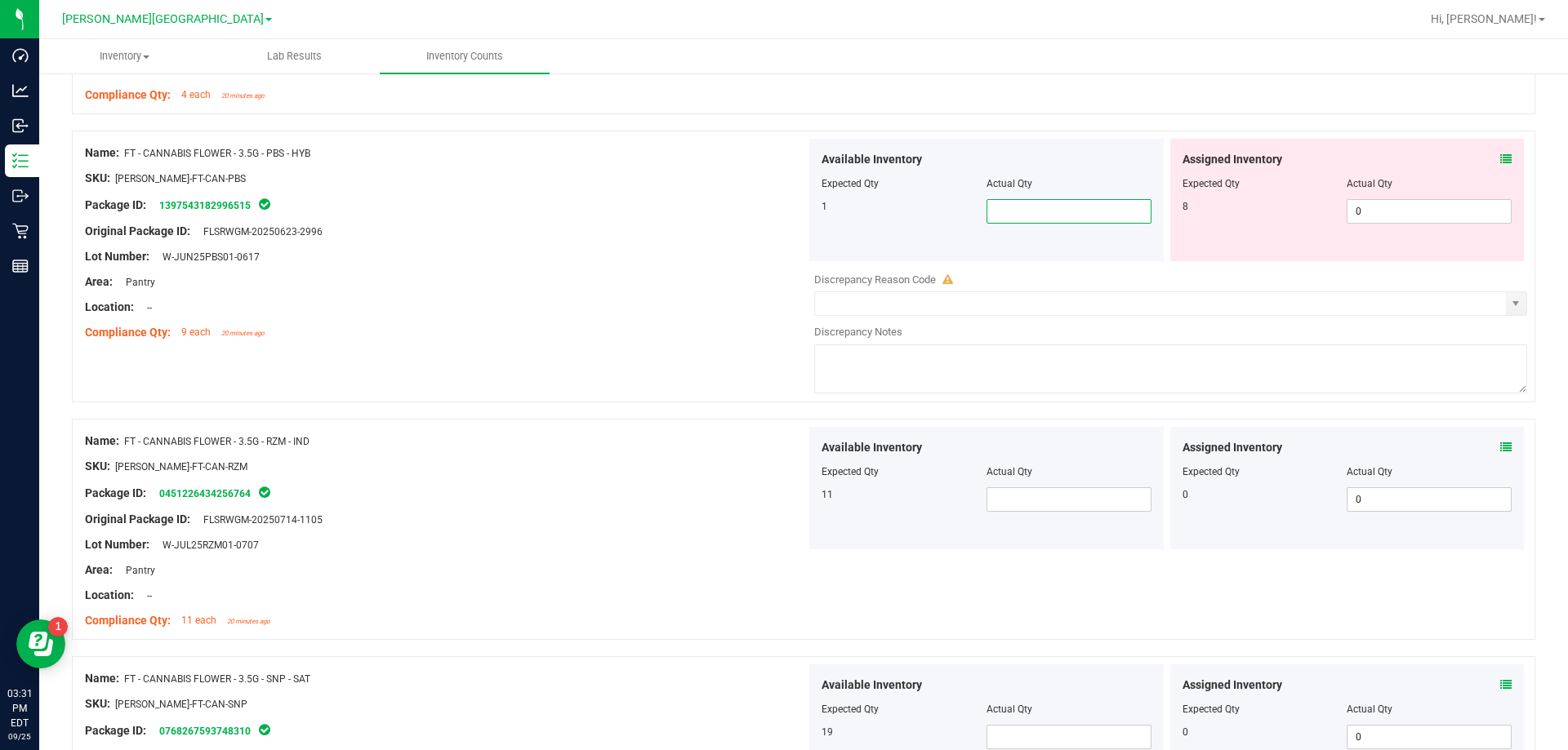
click at [795, 204] on span at bounding box center [1069, 211] width 165 height 25
type input "1"
click at [795, 499] on span at bounding box center [1069, 499] width 165 height 25
type input "7"
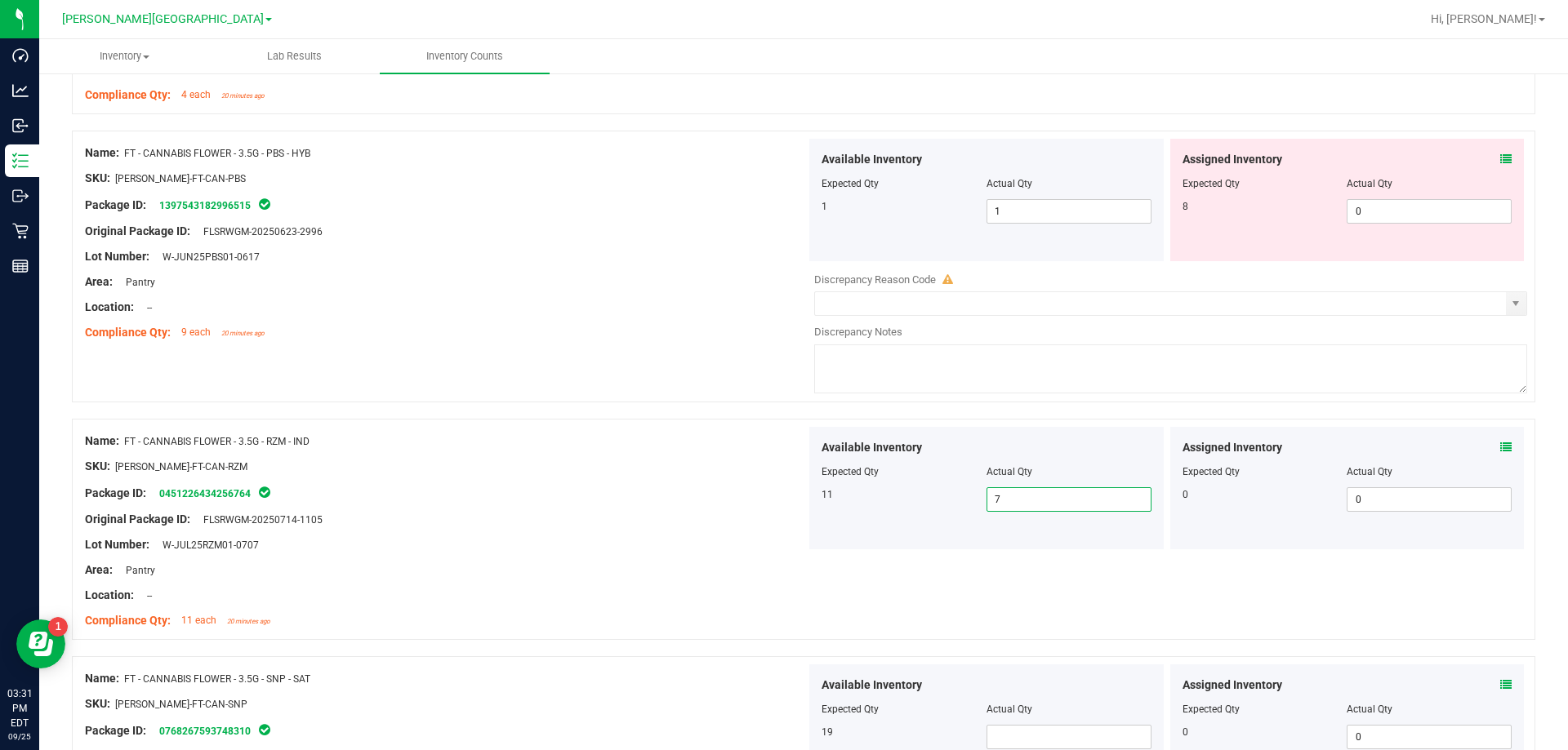
type input "7"
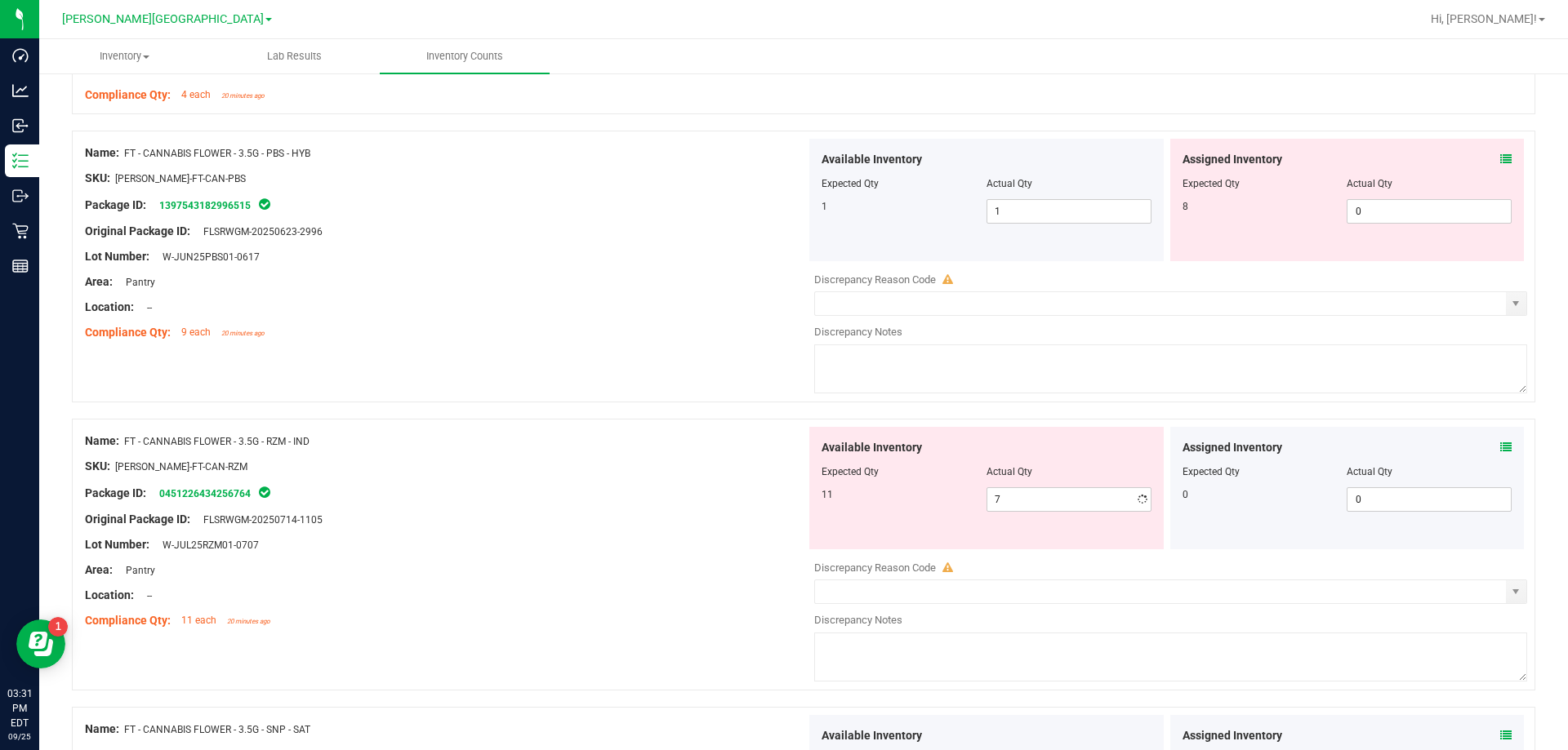
click at [419, 626] on div "Compliance Qty: 11 each 20 minutes ago" at bounding box center [445, 620] width 721 height 17
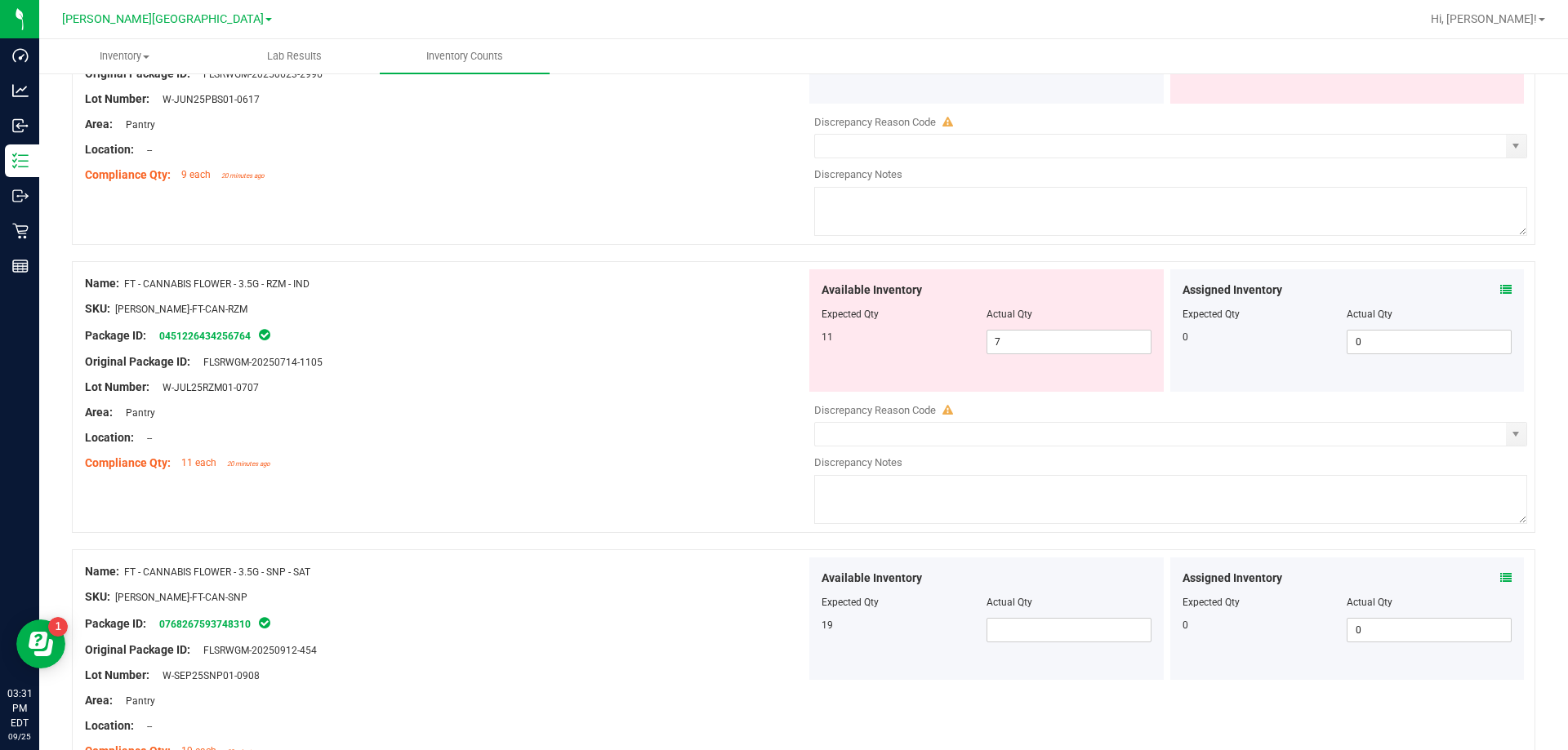
scroll to position [1061, 0]
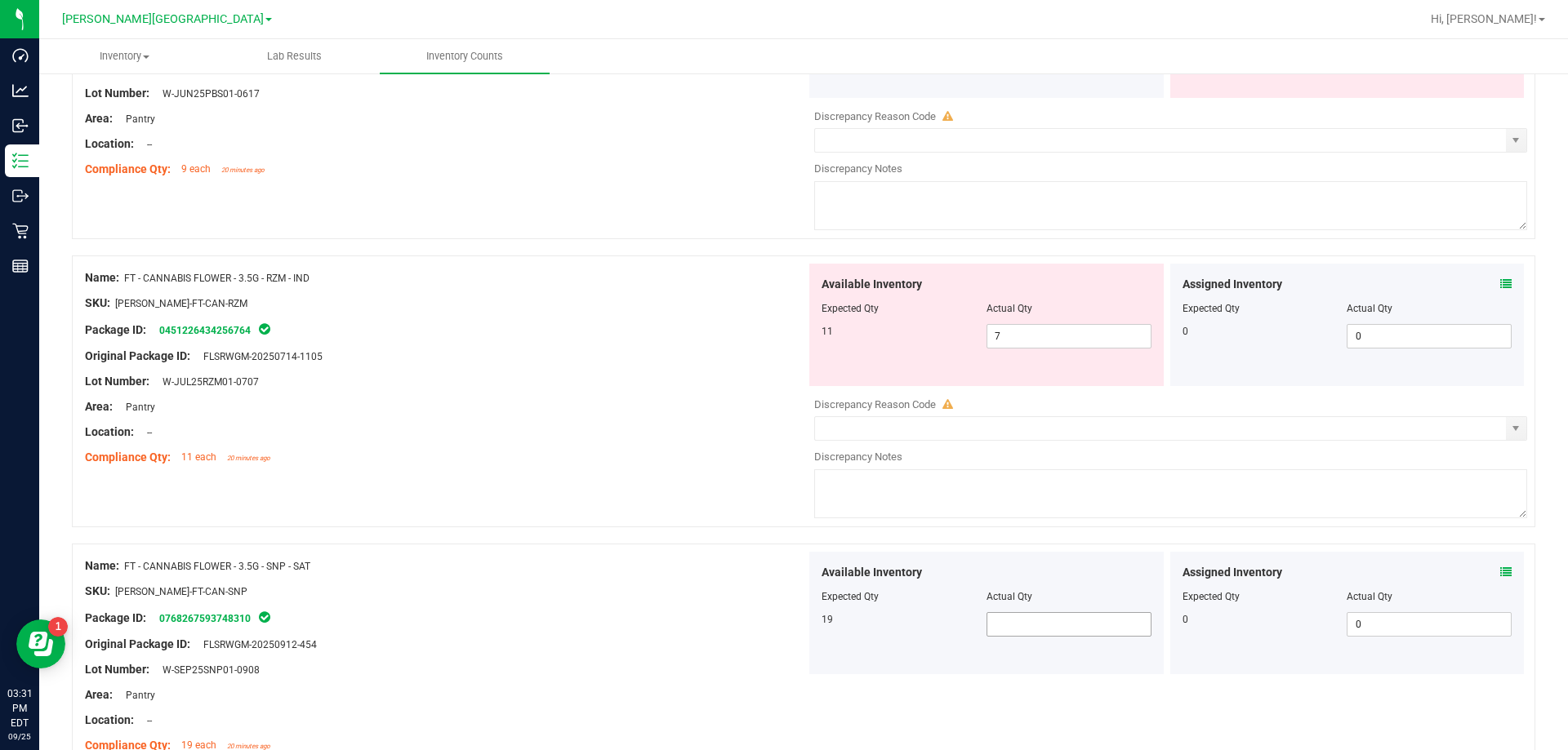
click at [795, 621] on span at bounding box center [1069, 625] width 165 height 25
type input "19"
click at [693, 676] on div "Lot Number: W-SEP25SNP01-0908" at bounding box center [445, 670] width 721 height 17
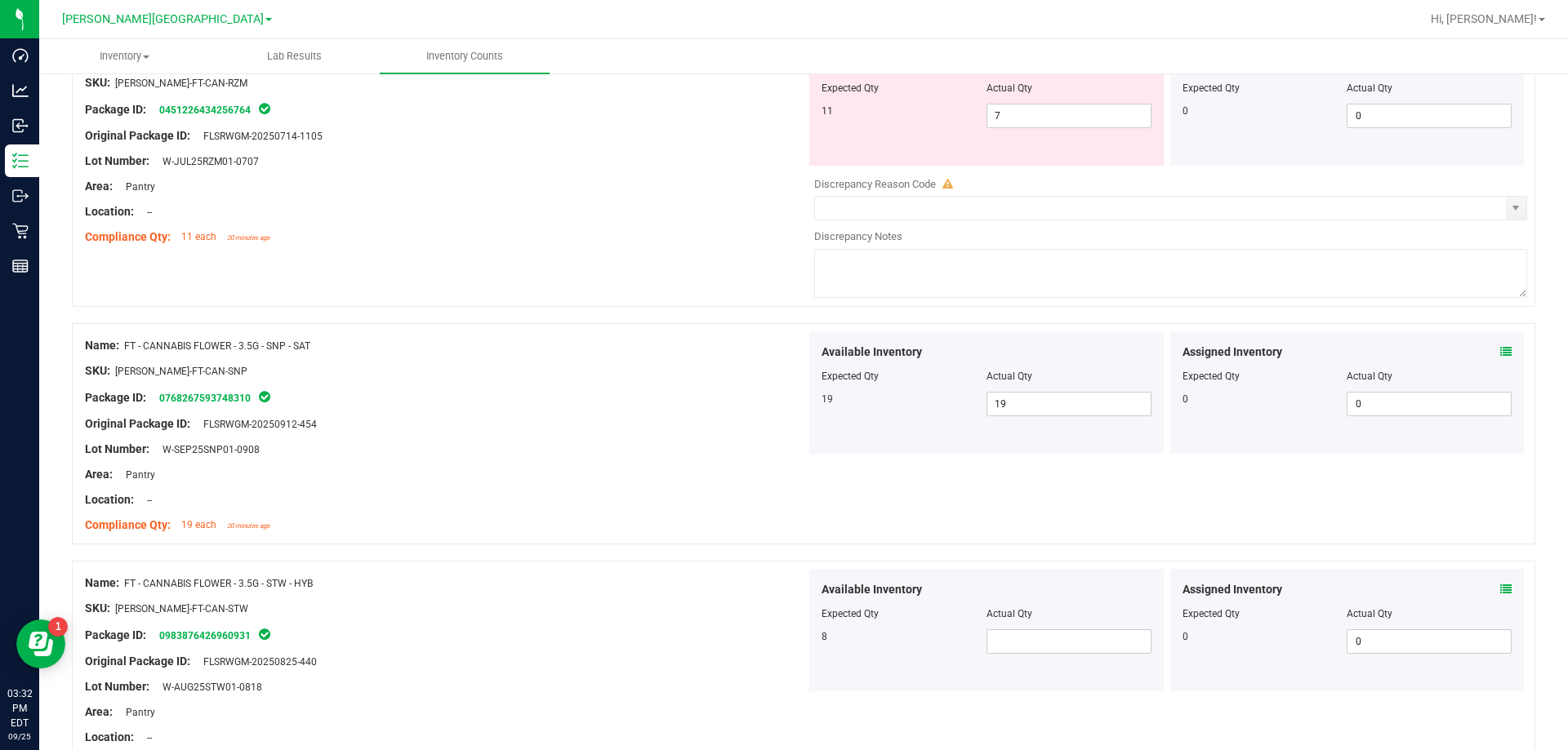
scroll to position [1306, 0]
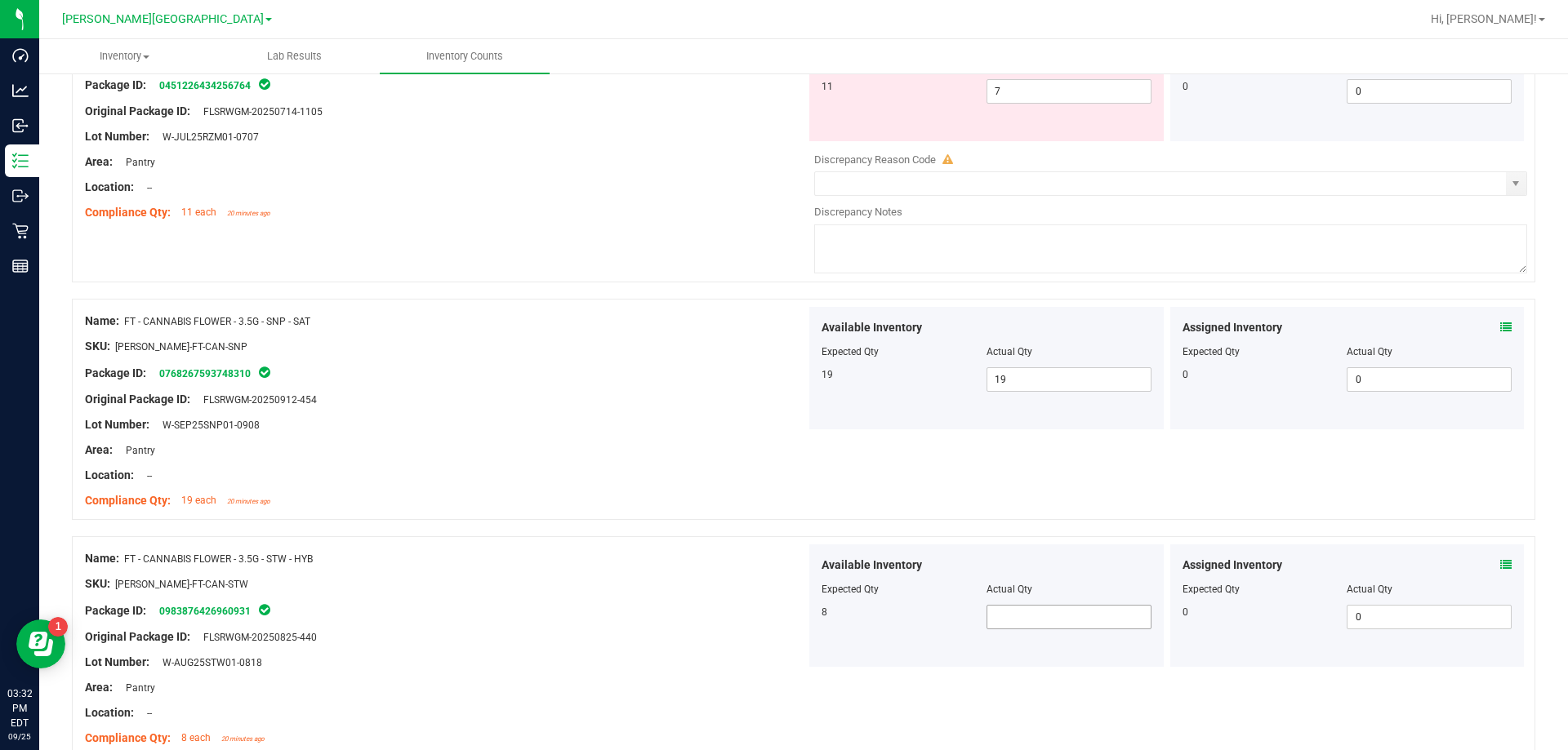
click at [795, 615] on span at bounding box center [1069, 617] width 165 height 25
type input "8"
click at [693, 530] on div at bounding box center [804, 528] width 1463 height 16
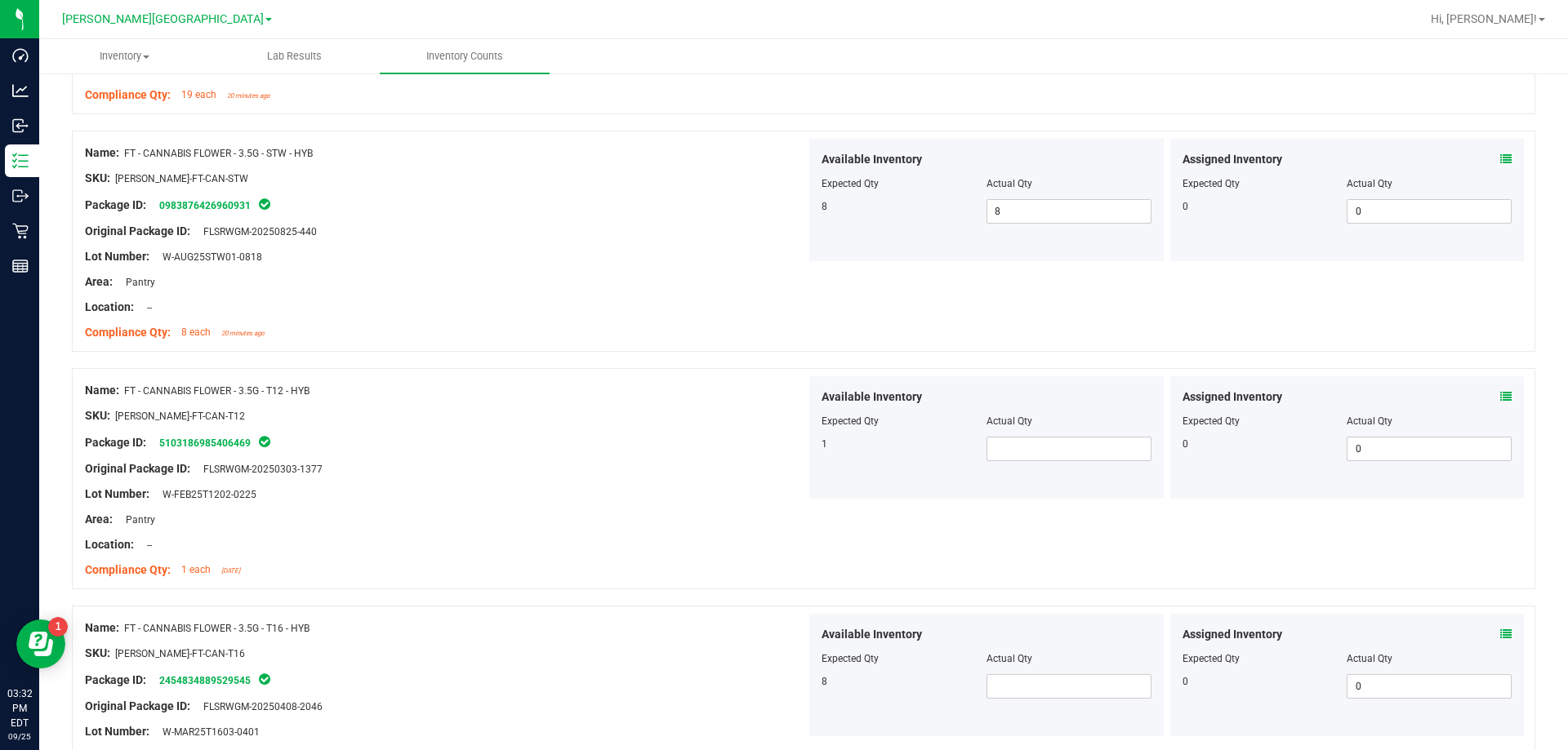
scroll to position [1714, 0]
click at [795, 448] on span at bounding box center [1069, 447] width 165 height 25
type input "1"
click at [795, 683] on span at bounding box center [1069, 684] width 165 height 25
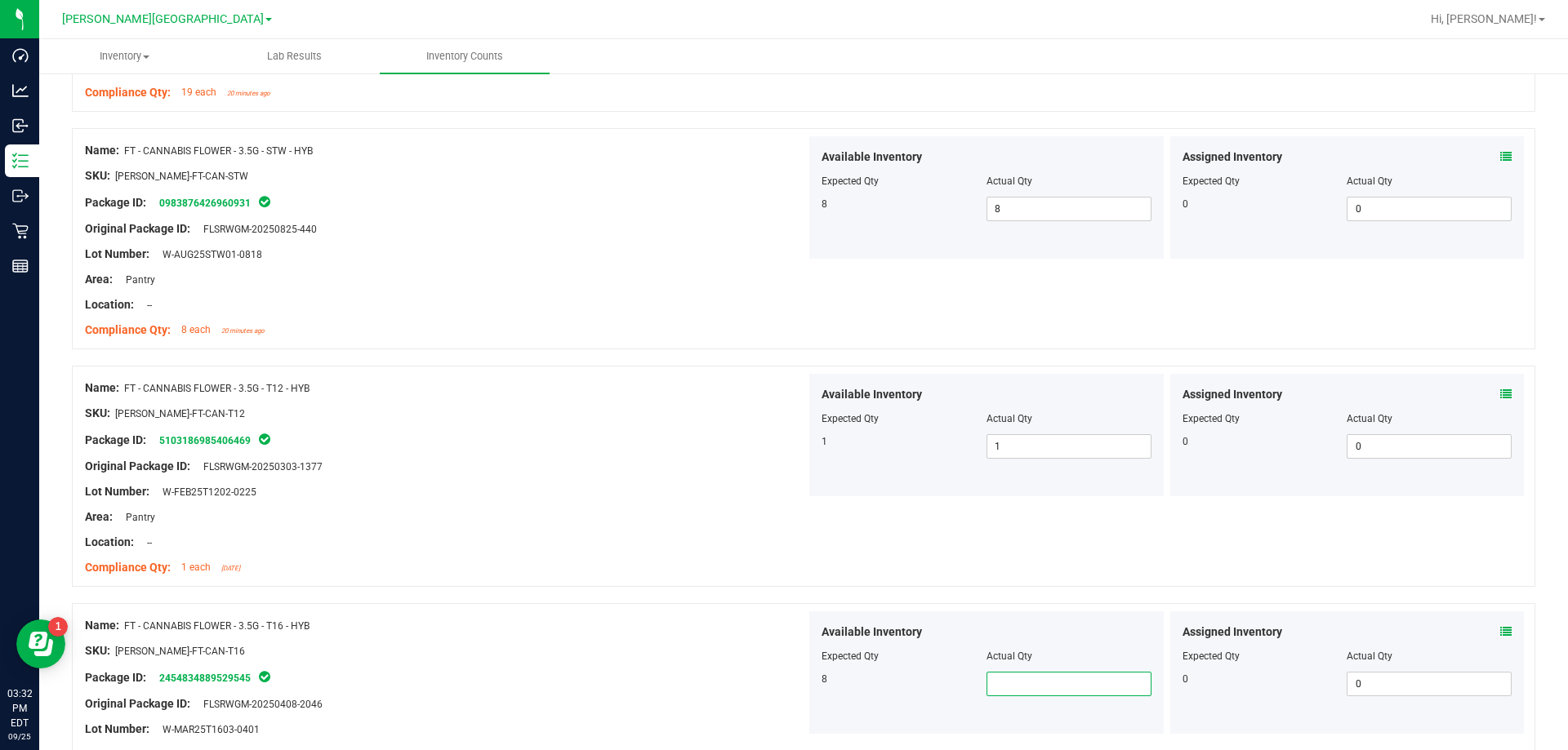
type input "8"
click at [549, 617] on div "Name: FT - CANNABIS FLOWER - 3.5G - T16 - HYB" at bounding box center [445, 625] width 721 height 17
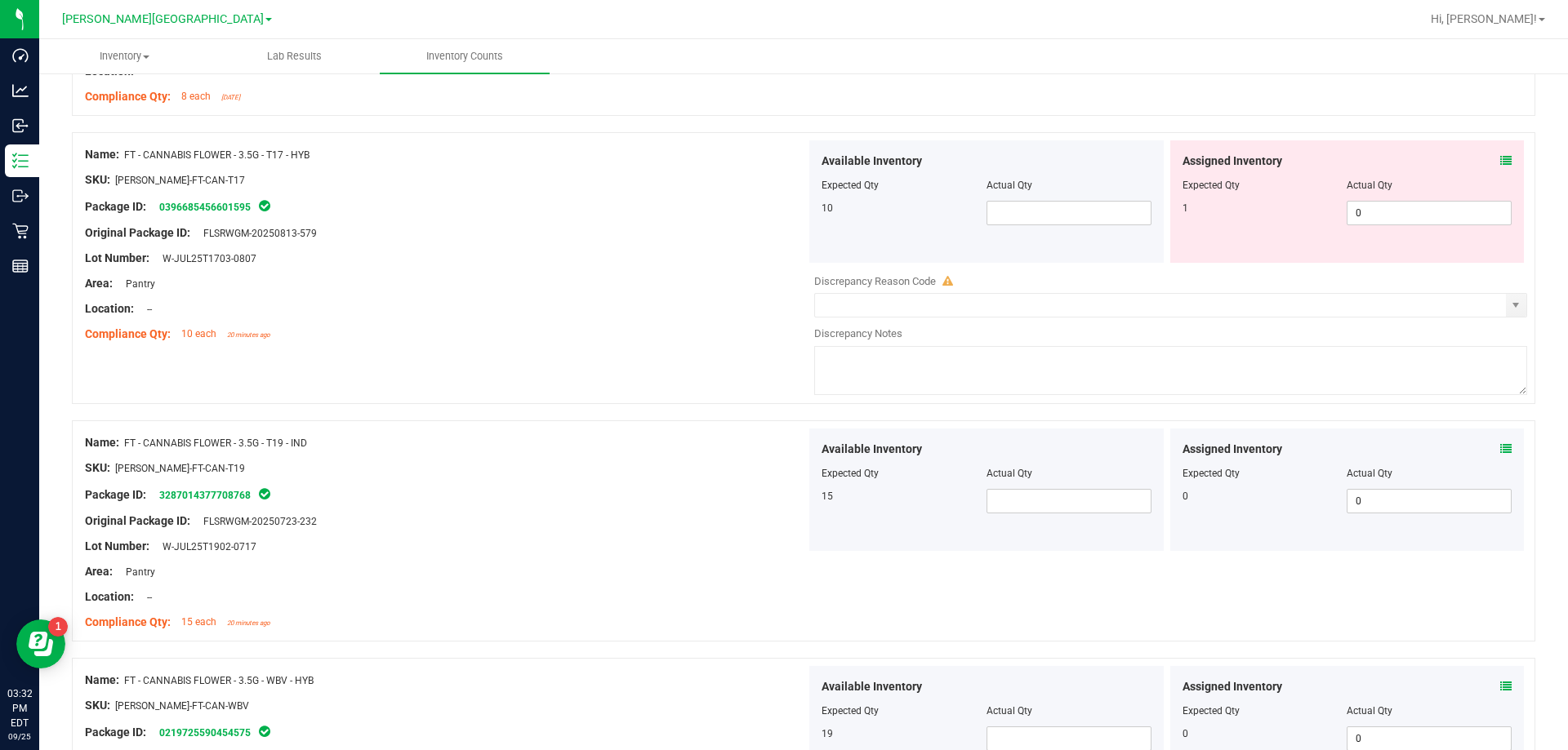
scroll to position [2448, 0]
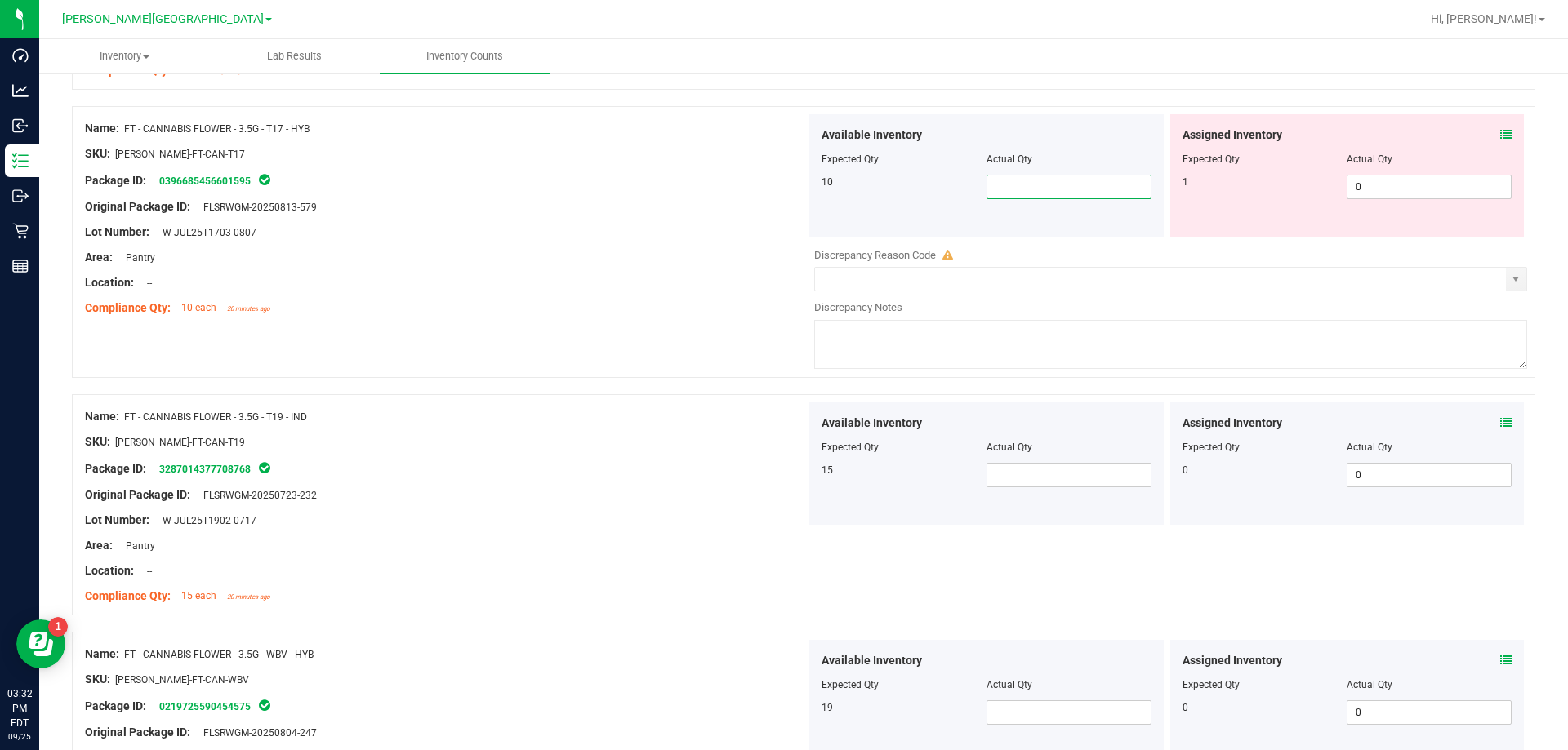
click at [795, 195] on span at bounding box center [1069, 187] width 165 height 25
type input "10"
click at [795, 480] on span at bounding box center [1069, 475] width 165 height 25
type input "5"
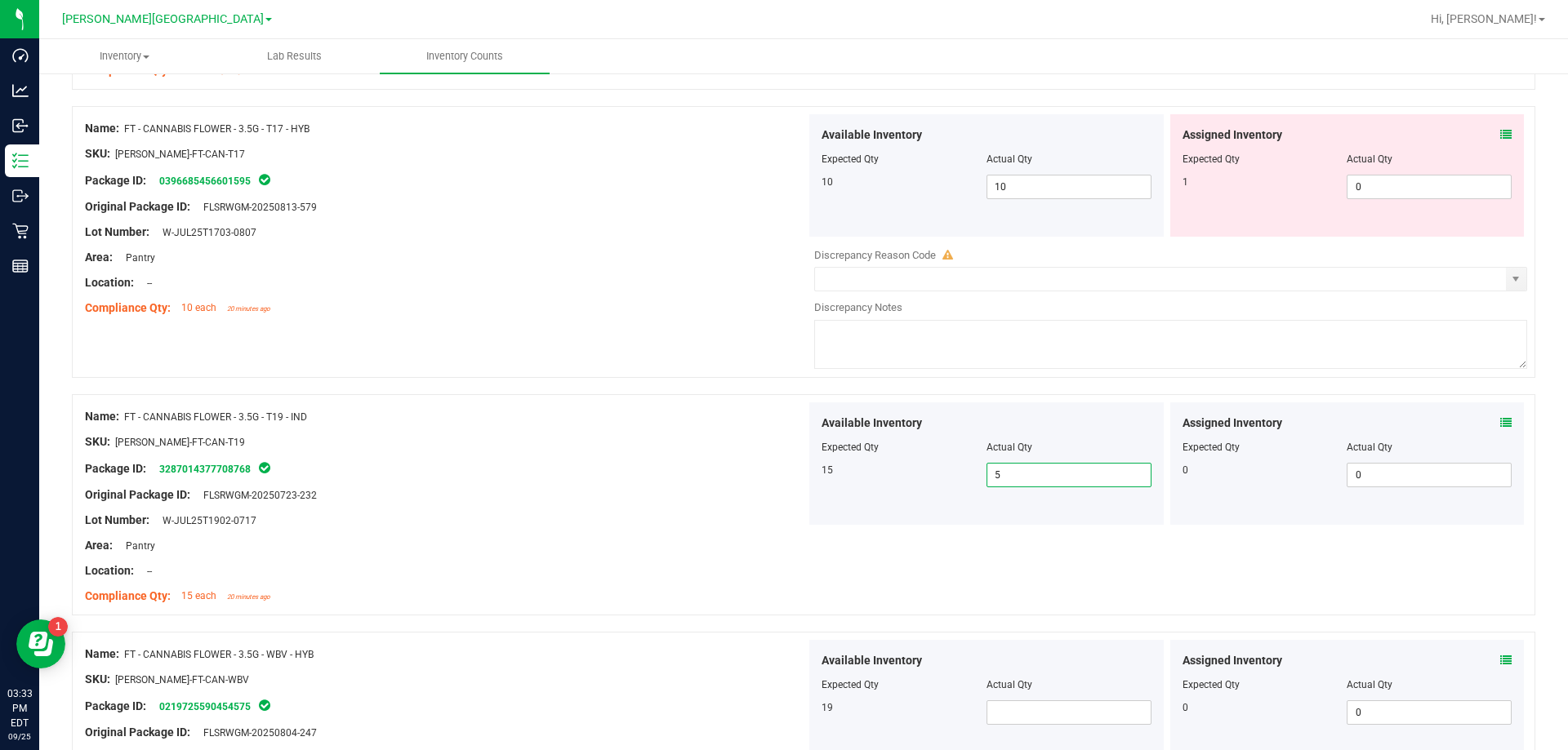
type input "5"
click at [578, 581] on div at bounding box center [445, 584] width 721 height 8
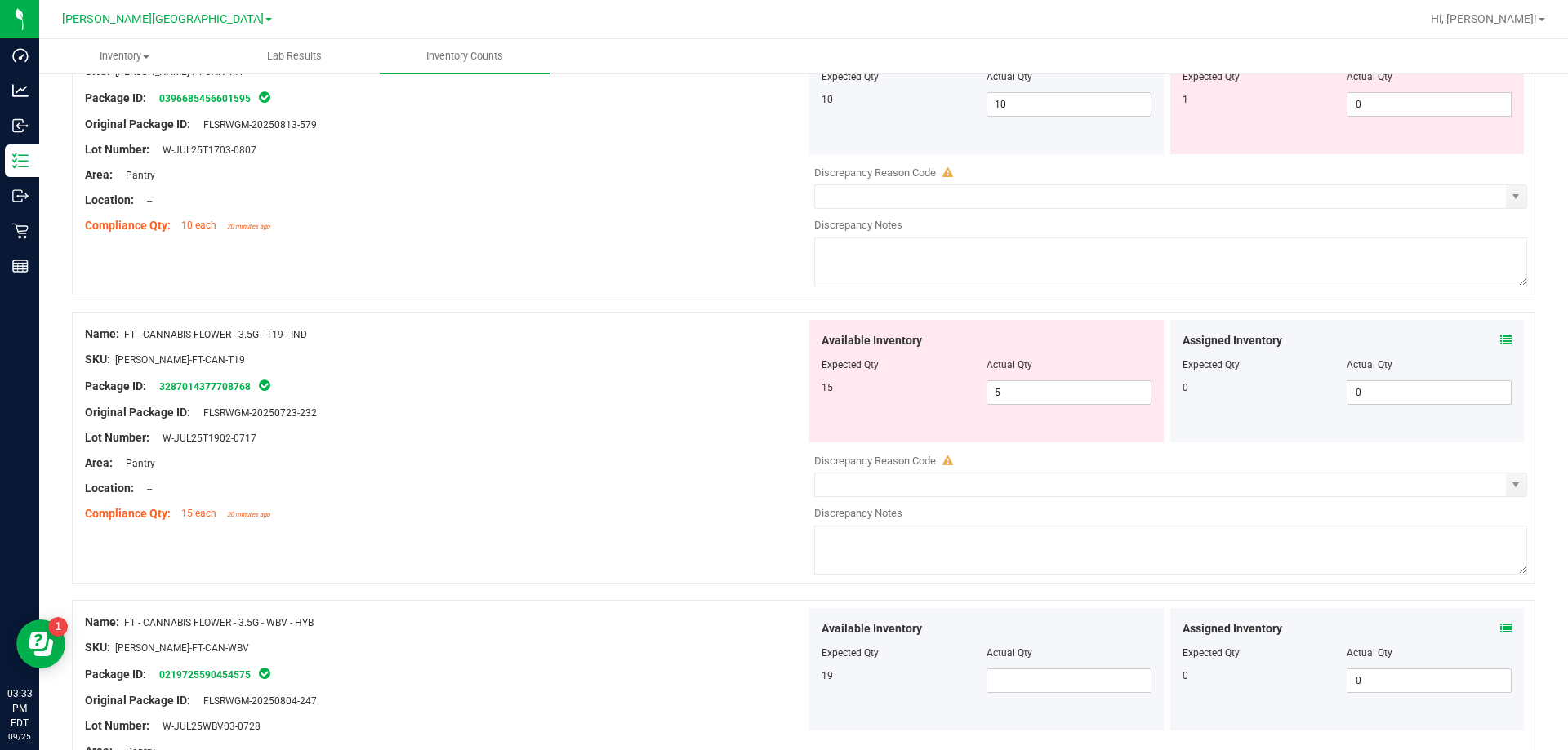
scroll to position [2693, 0]
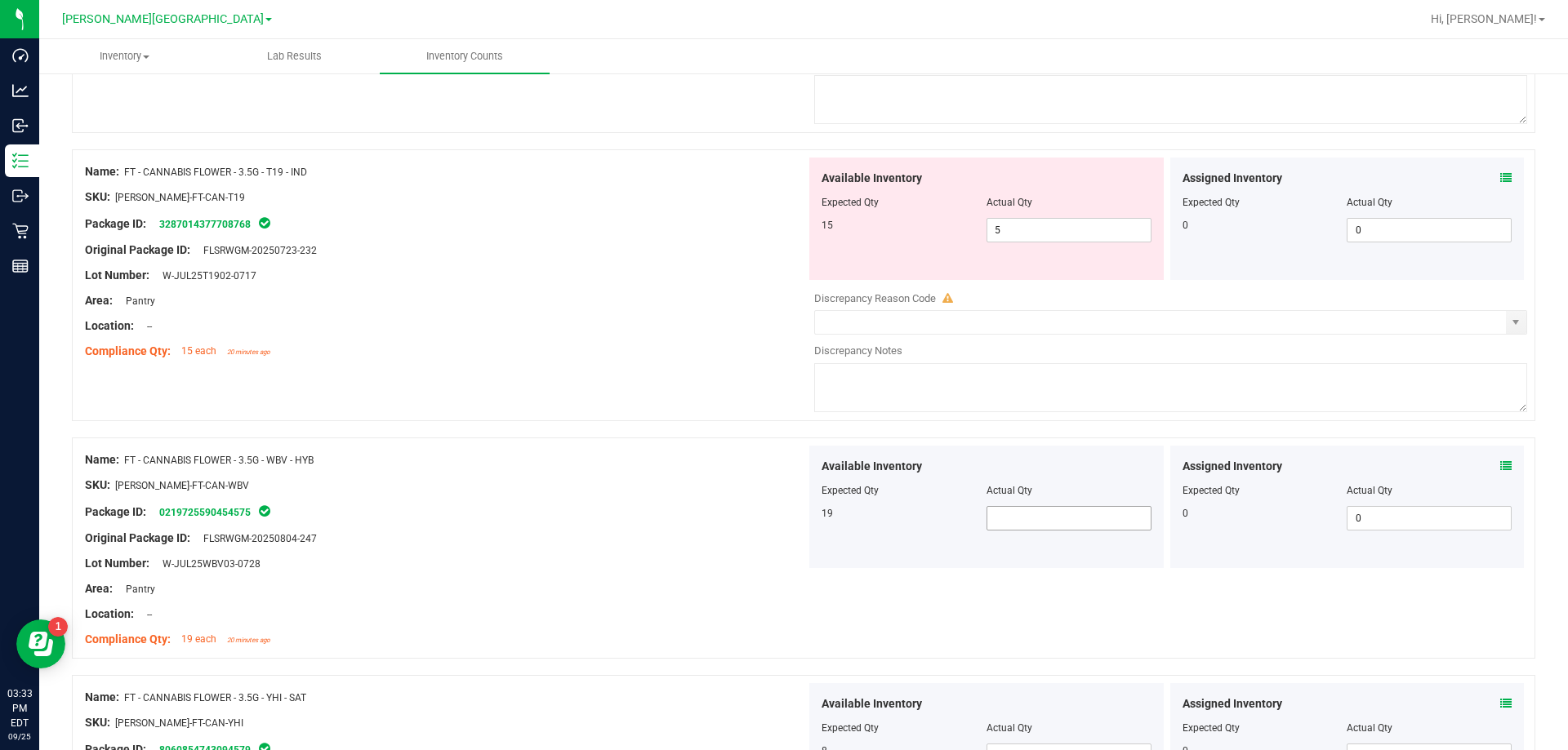
click at [795, 525] on span at bounding box center [1069, 518] width 165 height 25
type input "19"
click at [484, 629] on div at bounding box center [445, 627] width 721 height 8
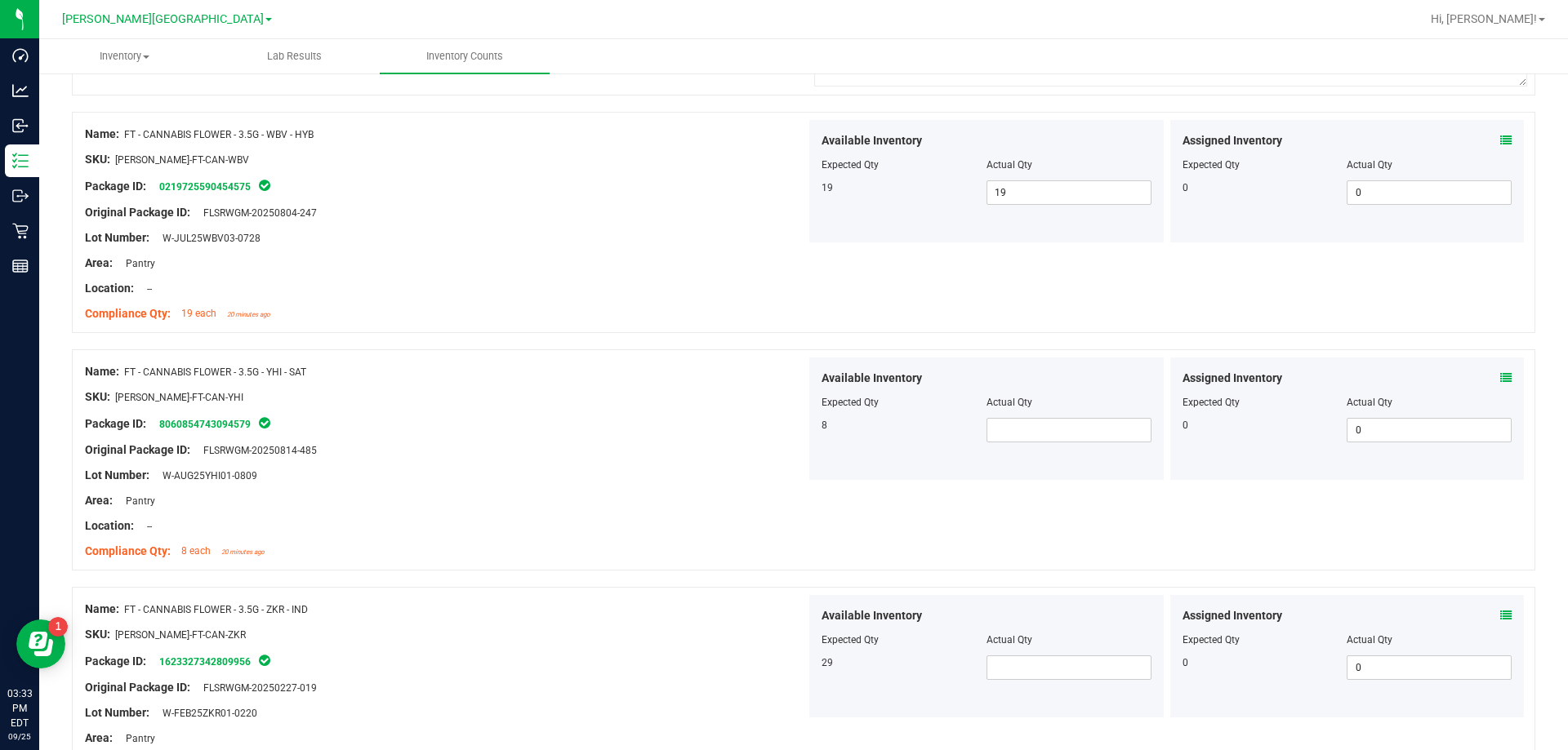
scroll to position [3020, 0]
click at [795, 421] on span at bounding box center [1069, 430] width 165 height 25
type input "8"
click at [558, 608] on div "Name: FT - CANNABIS FLOWER - 3.5G - ZKR - IND" at bounding box center [445, 608] width 721 height 17
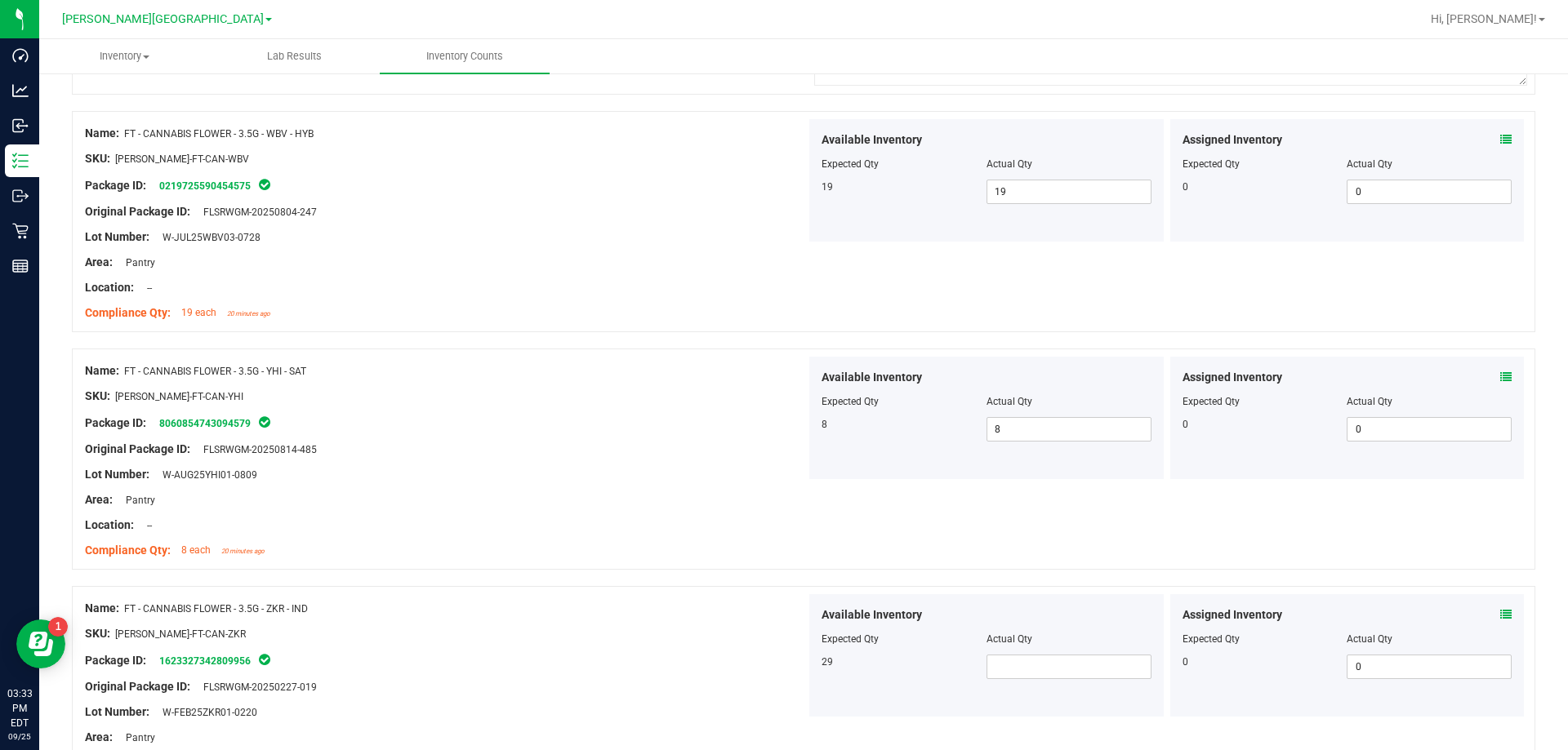
scroll to position [3265, 0]
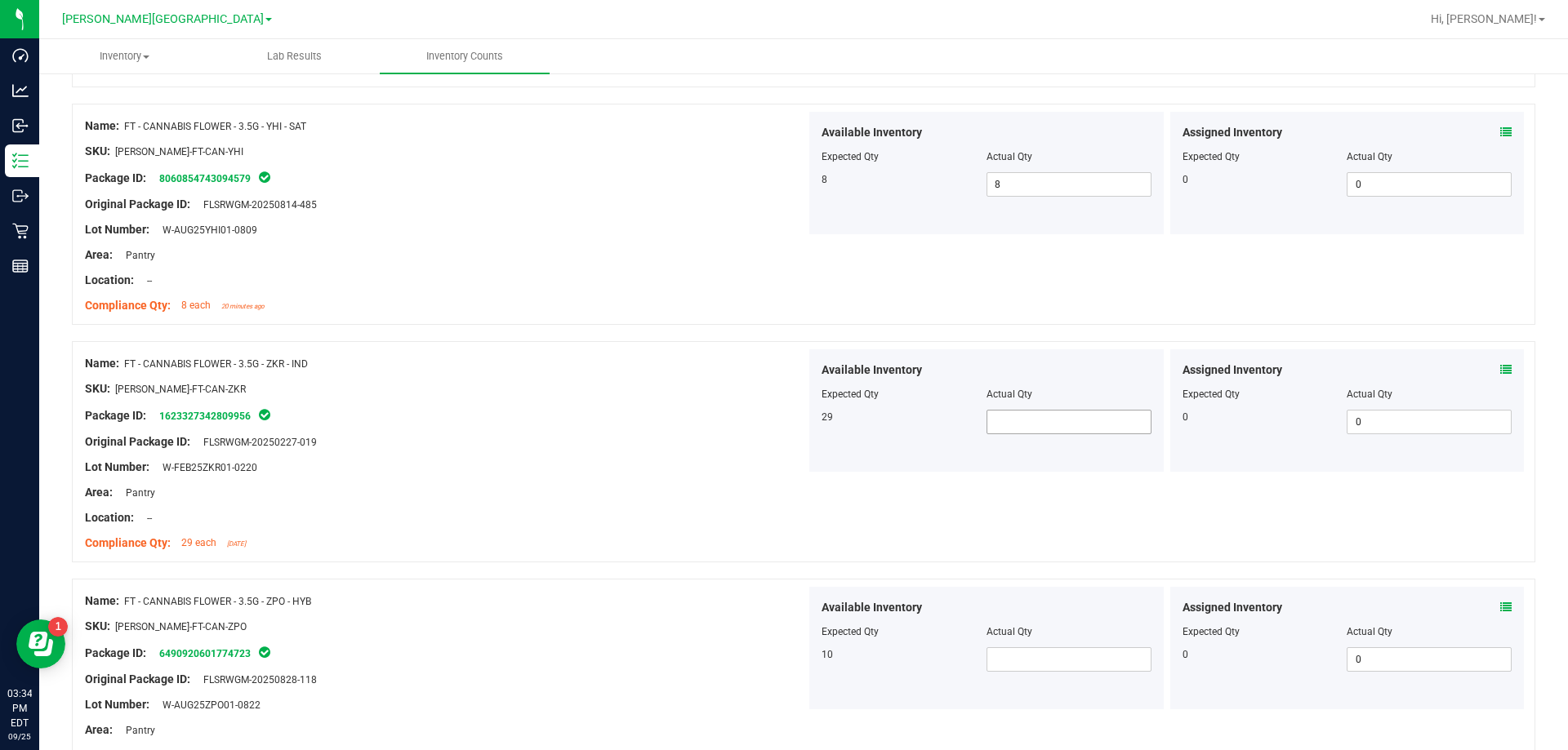
click at [795, 425] on span at bounding box center [1069, 422] width 165 height 25
type input "19"
click at [720, 498] on div "Area: Pantry" at bounding box center [445, 492] width 721 height 17
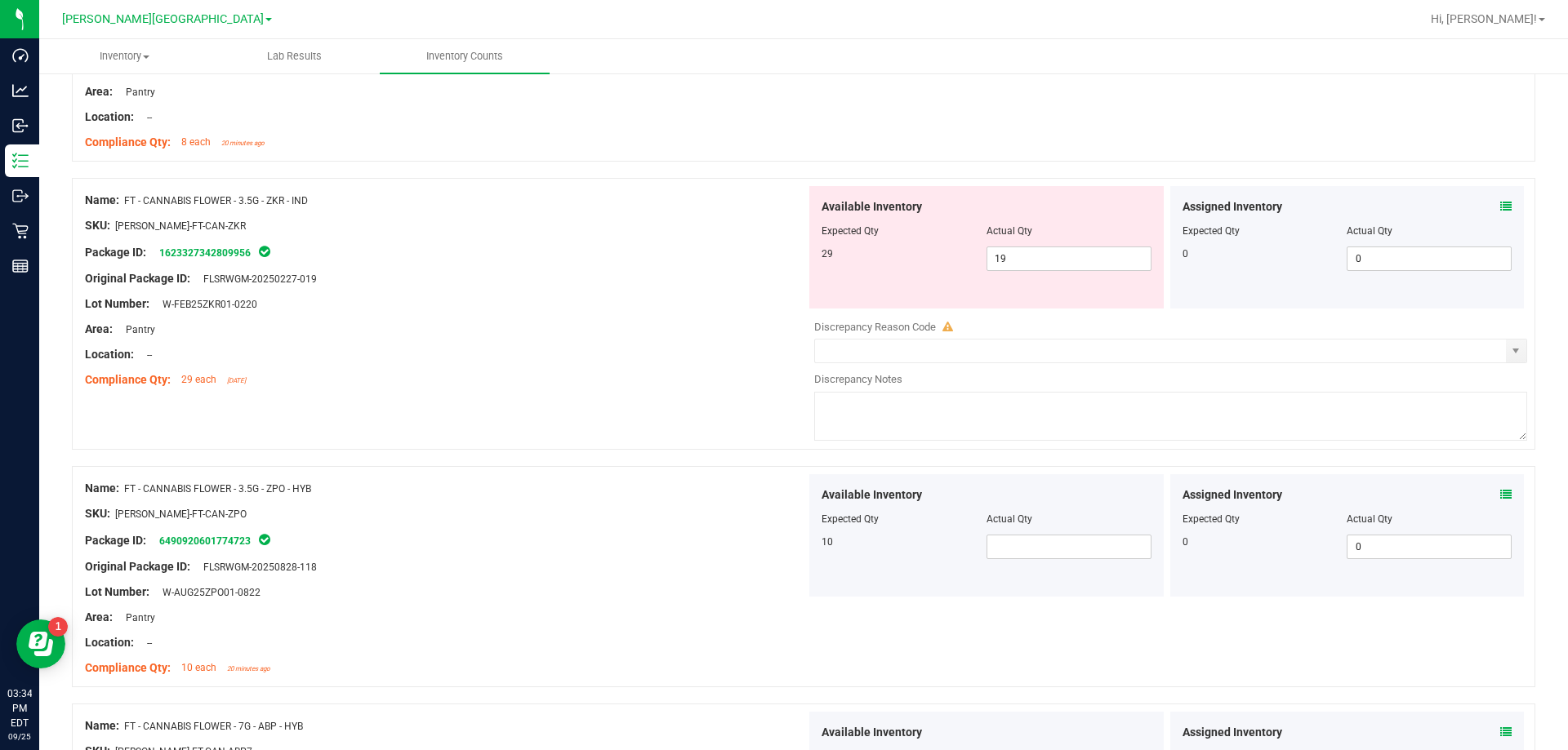
scroll to position [3510, 0]
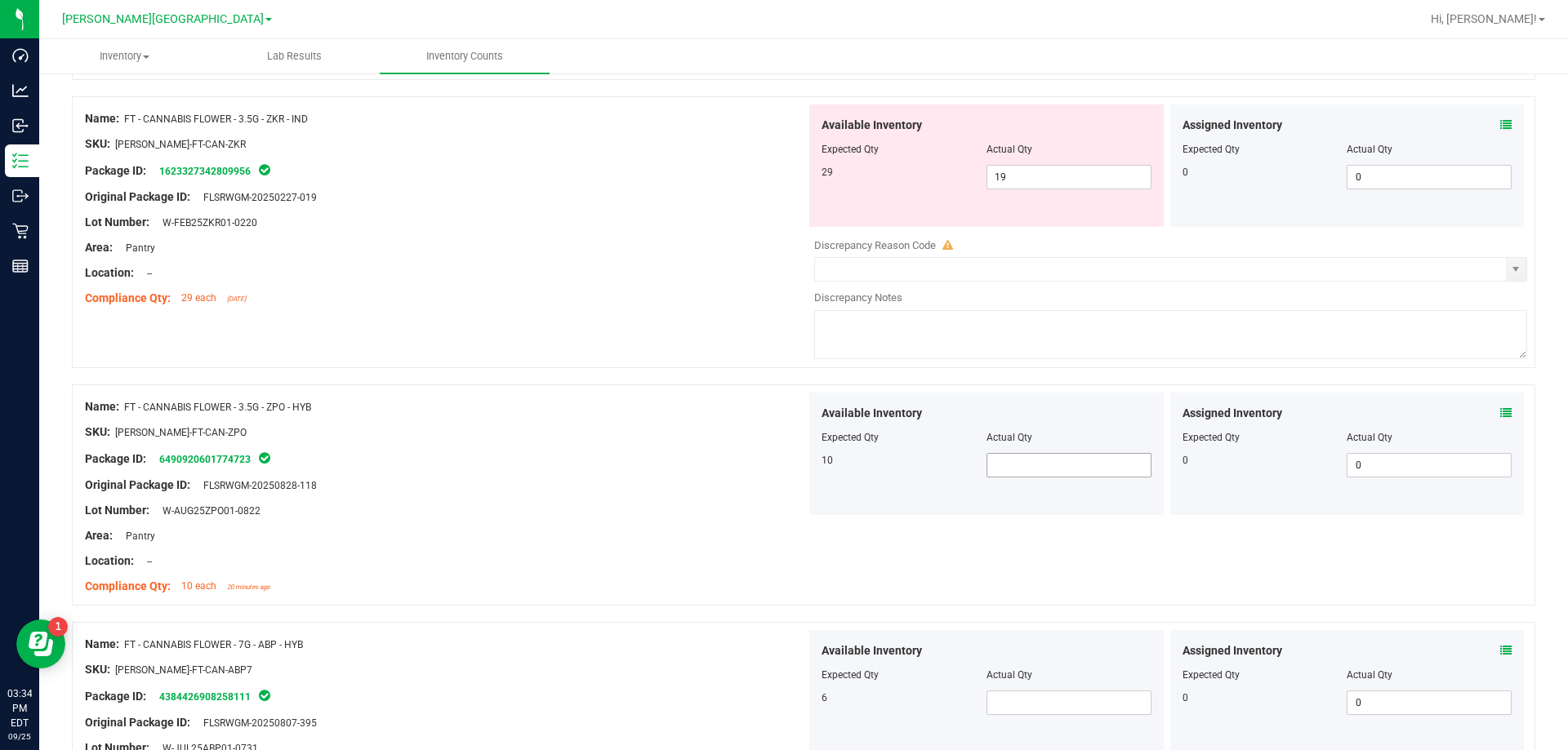
click at [795, 466] on span at bounding box center [1069, 466] width 165 height 25
type input "10"
click at [692, 506] on div "Lot Number: W-AUG25ZPO01-0822" at bounding box center [445, 510] width 721 height 17
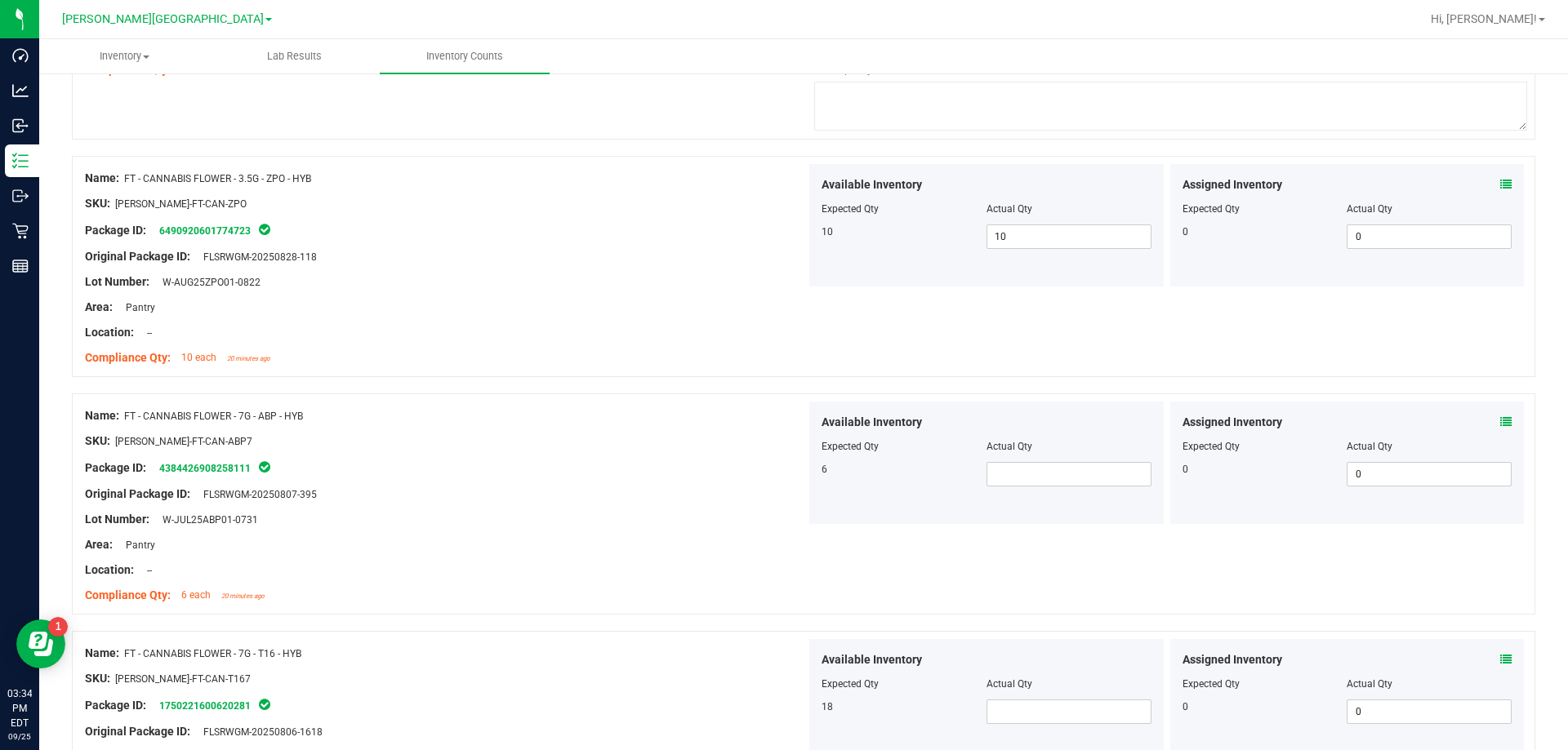
scroll to position [3754, 0]
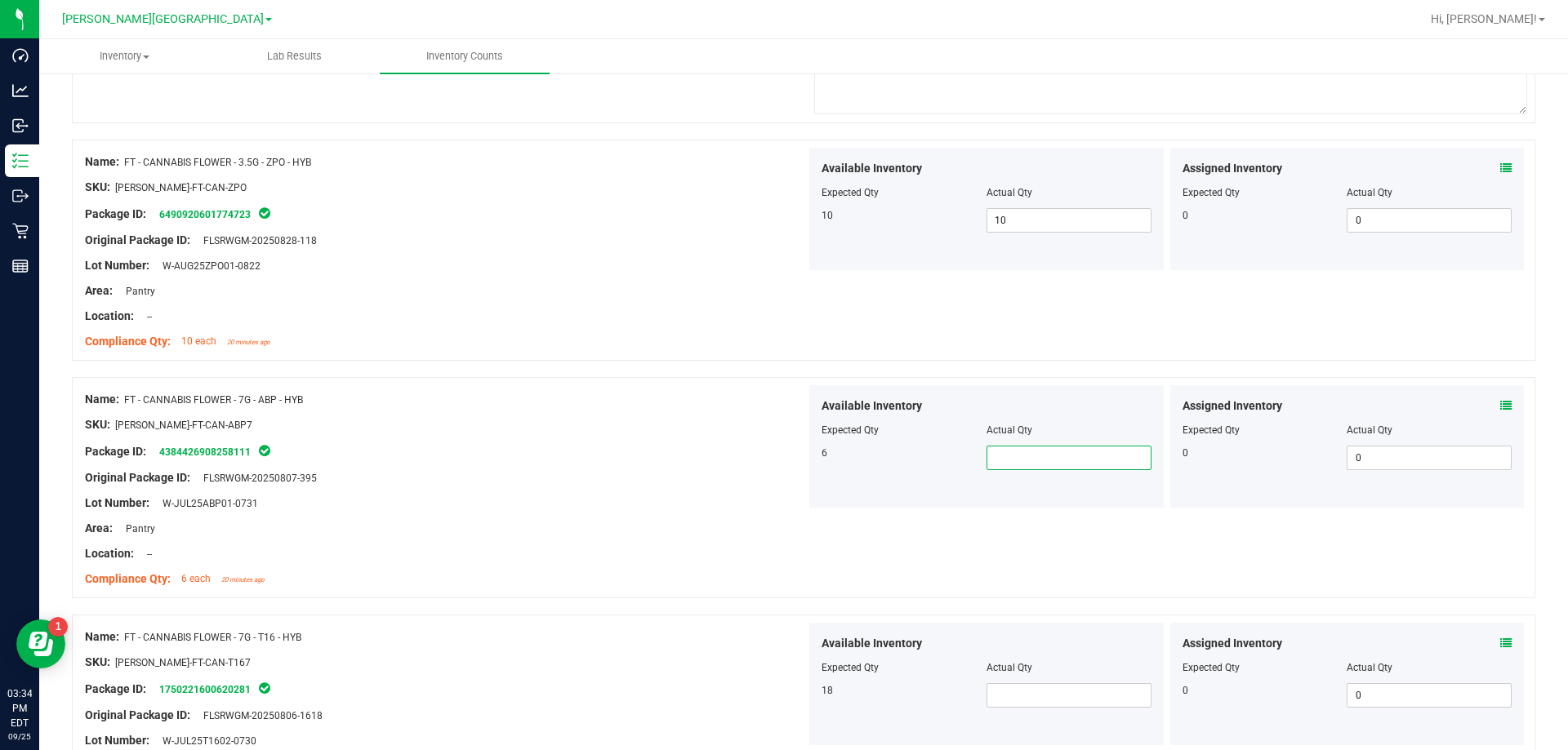
click at [795, 457] on span at bounding box center [1069, 458] width 165 height 25
type input "6"
click at [795, 706] on span at bounding box center [1069, 695] width 165 height 25
type input "18"
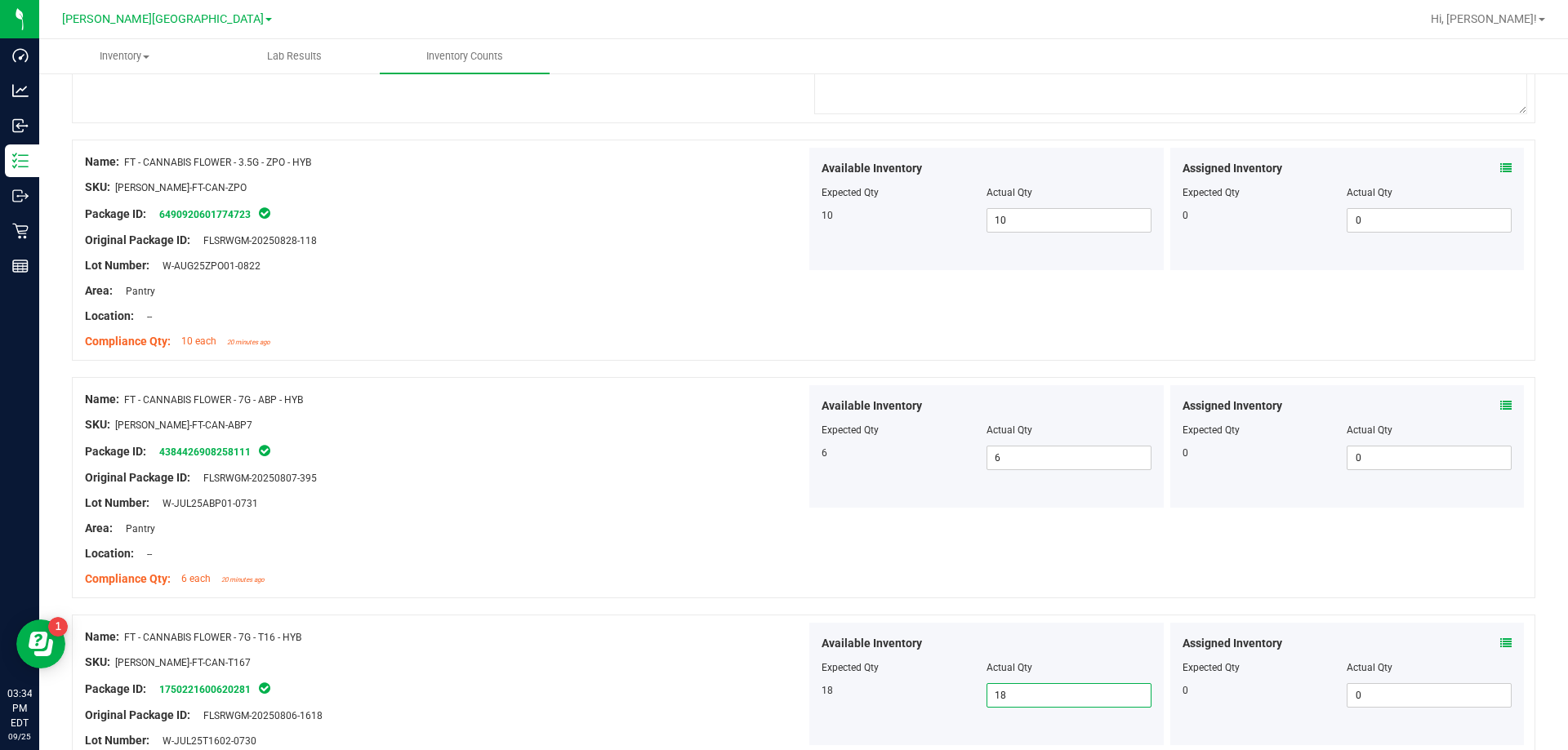
type input "18"
click at [666, 575] on div "Compliance Qty: 6 each 20 minutes ago" at bounding box center [445, 579] width 721 height 17
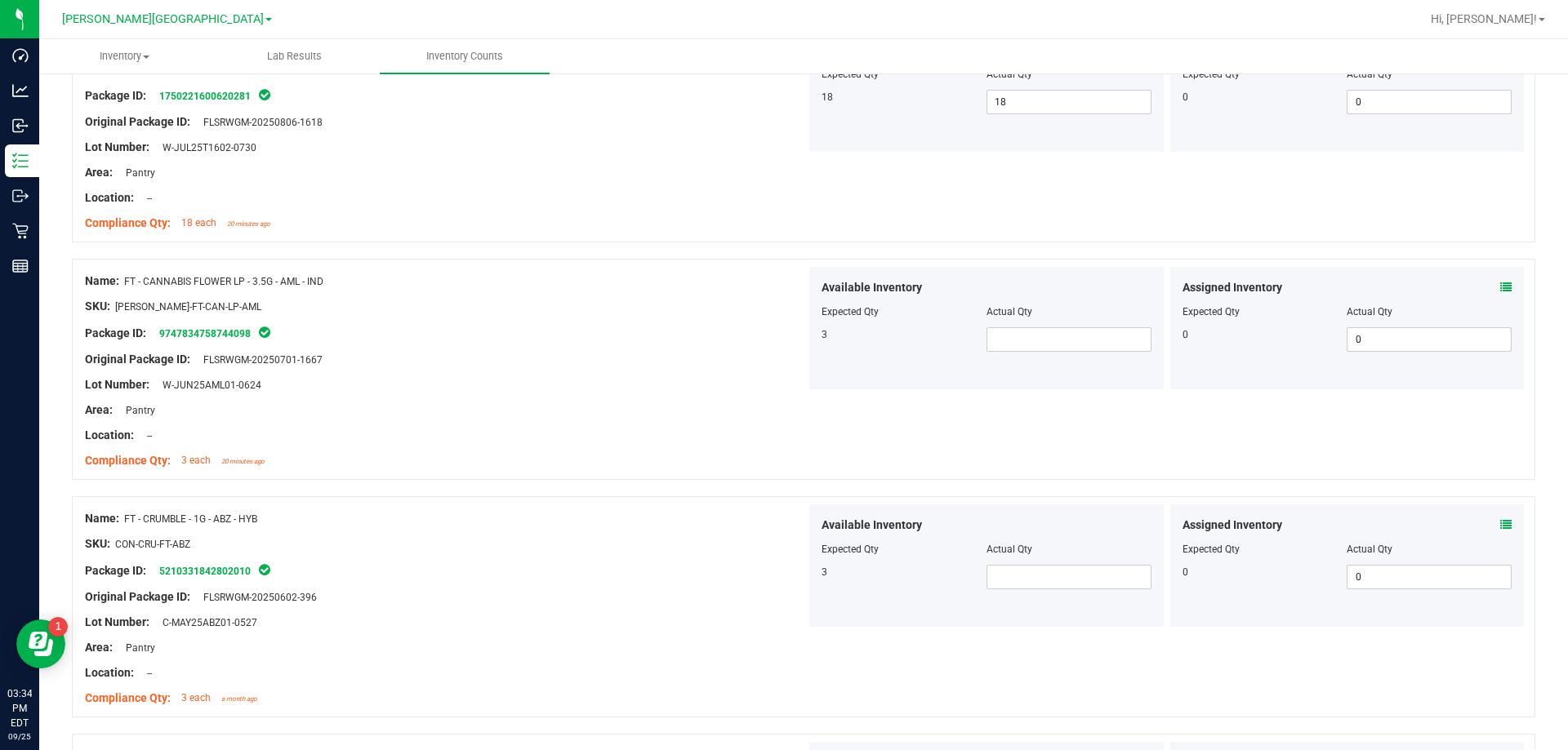
scroll to position [4489, 0]
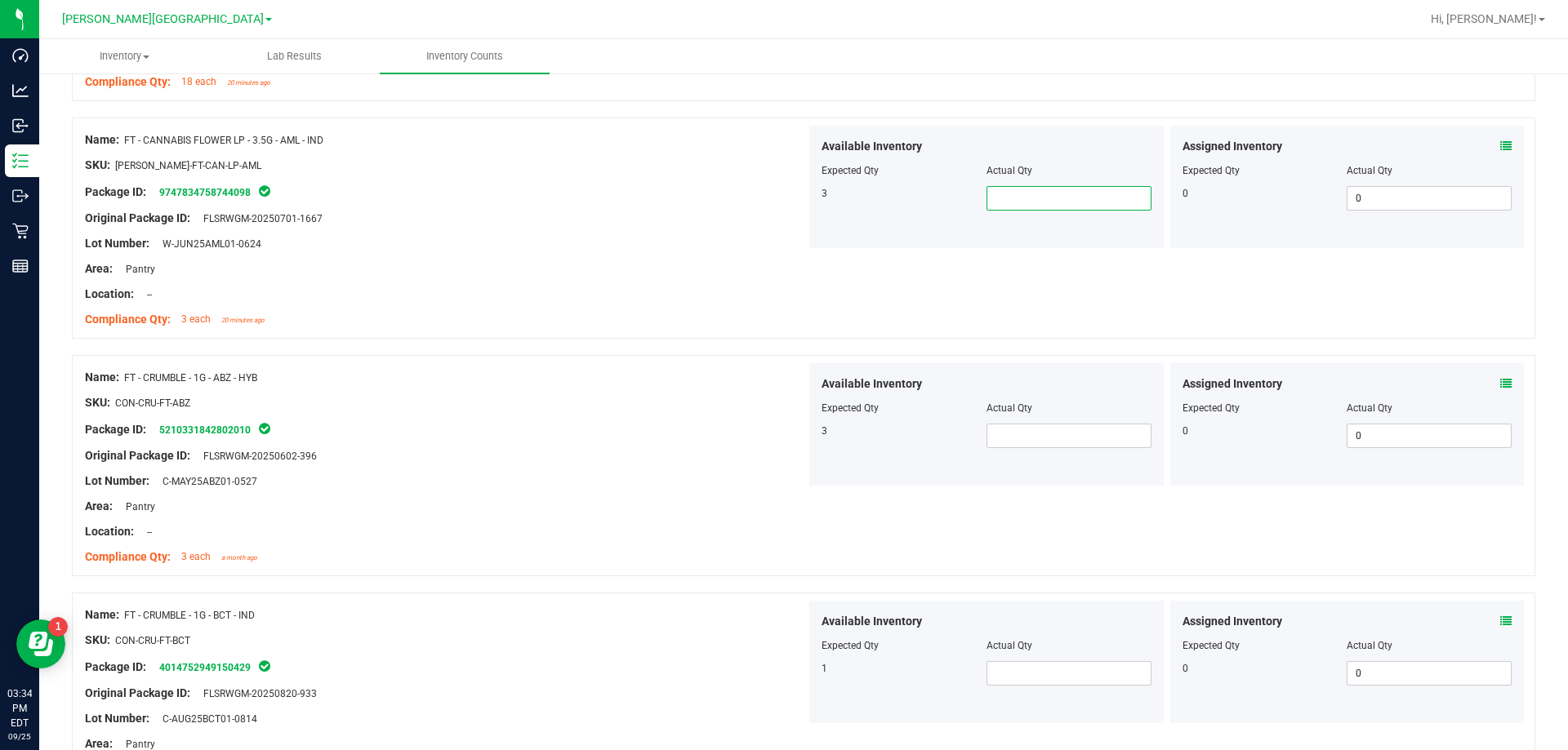
click at [795, 193] on span at bounding box center [1069, 198] width 165 height 25
type input "3"
click at [577, 427] on div "Package ID: 5210331842802010" at bounding box center [445, 430] width 721 height 20
click at [795, 425] on span at bounding box center [1069, 436] width 165 height 25
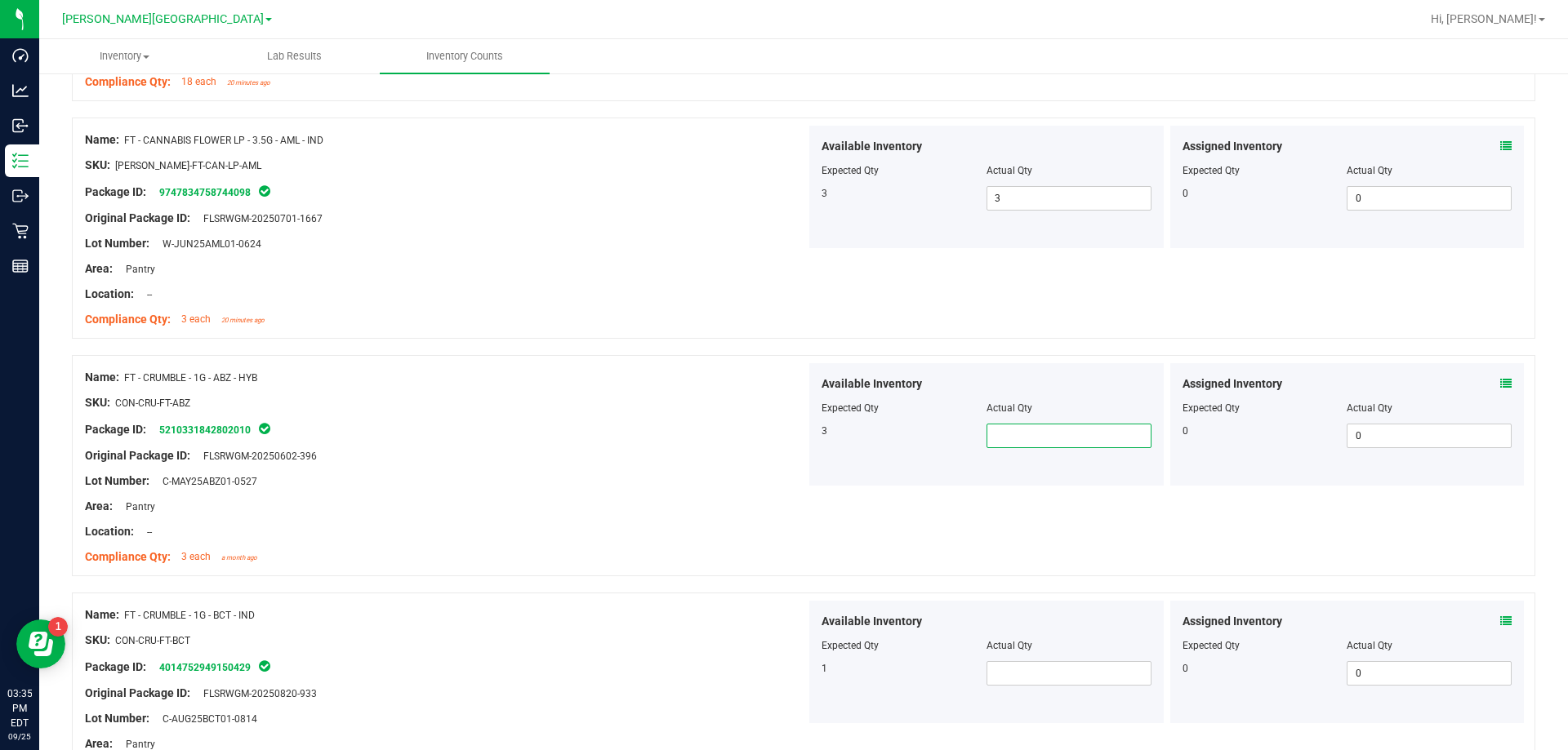
type input "3"
click at [795, 679] on span at bounding box center [1069, 674] width 165 height 25
type input "1"
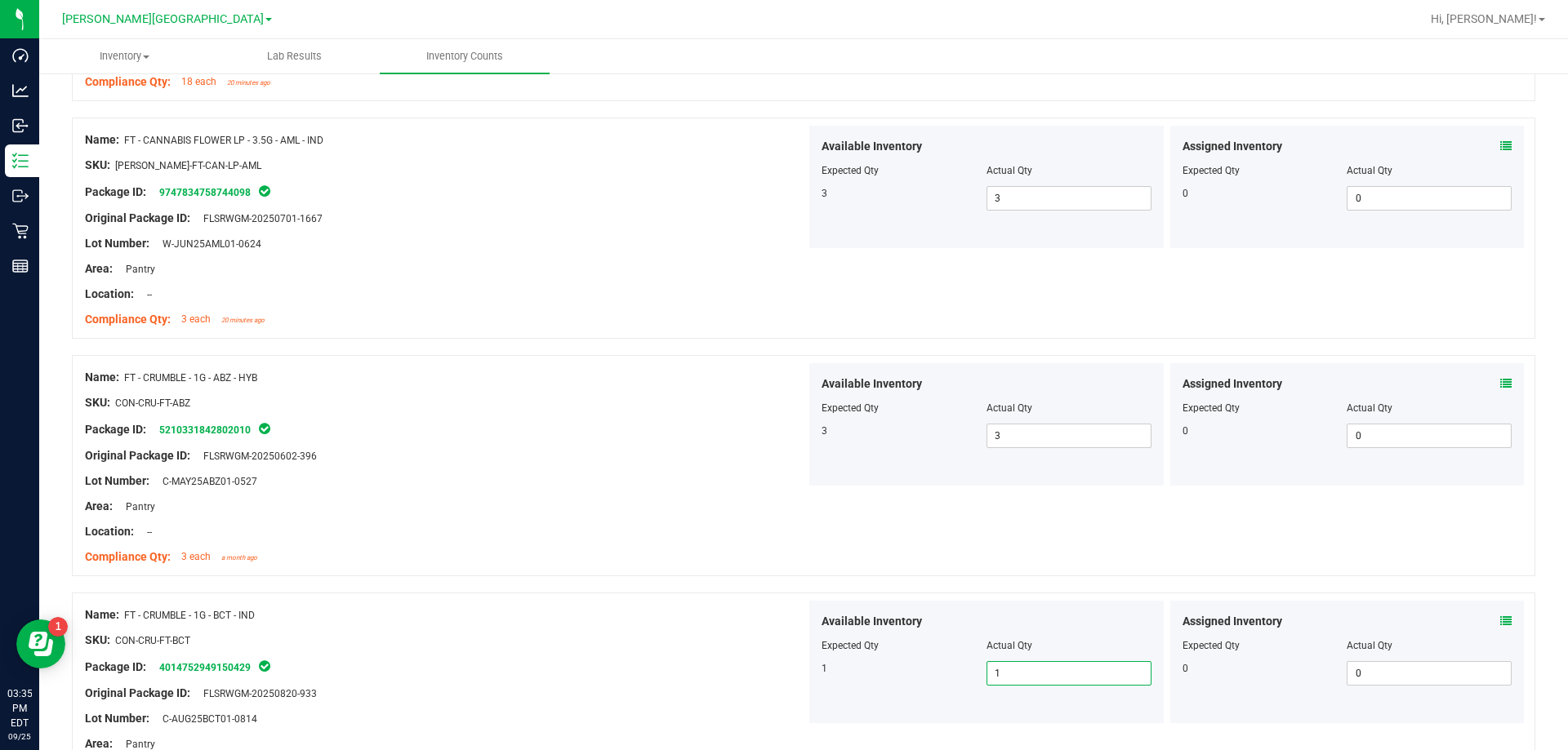
click at [722, 668] on div "Package ID: 4014752949150429" at bounding box center [445, 667] width 721 height 20
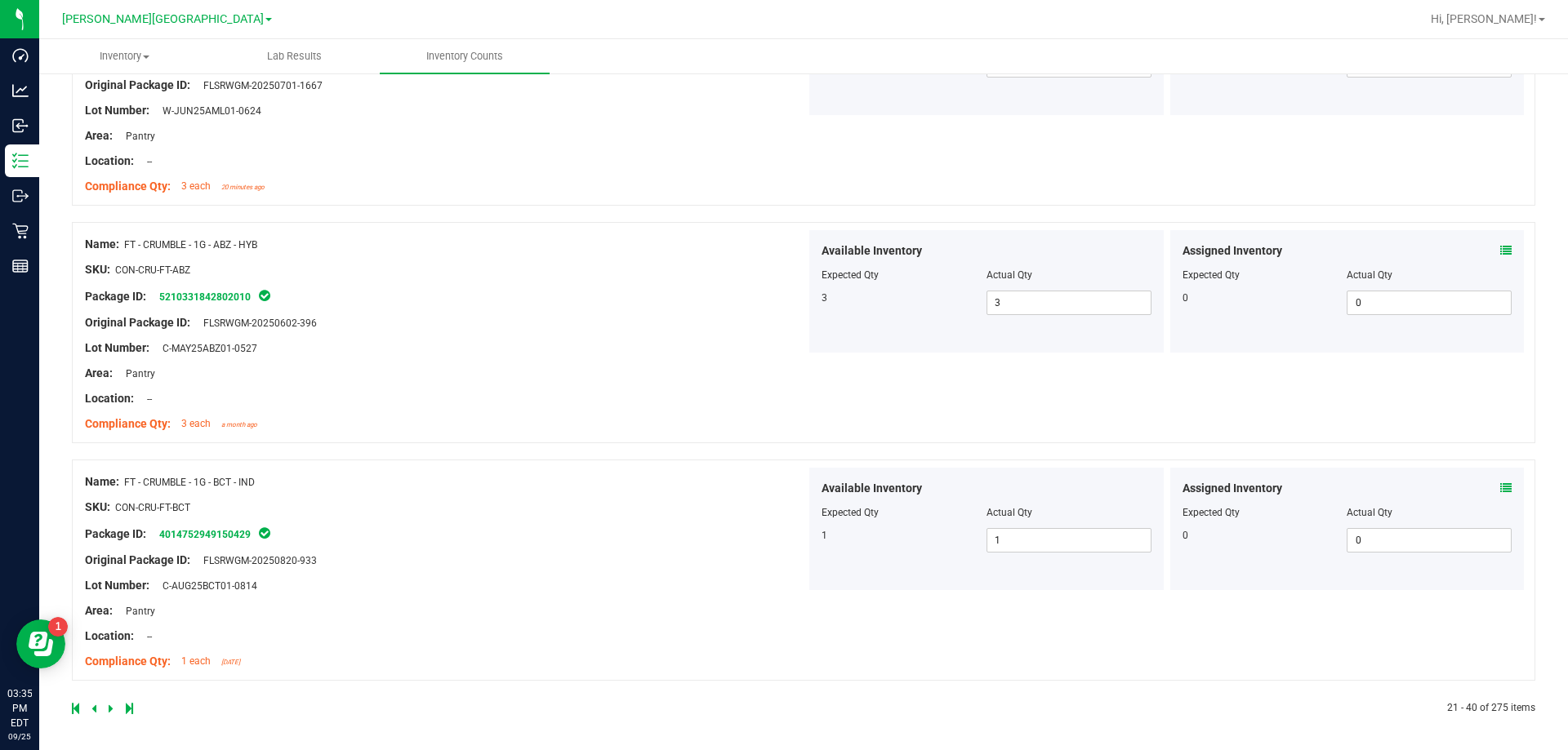
scroll to position [4625, 0]
click at [112, 706] on icon at bounding box center [111, 706] width 5 height 10
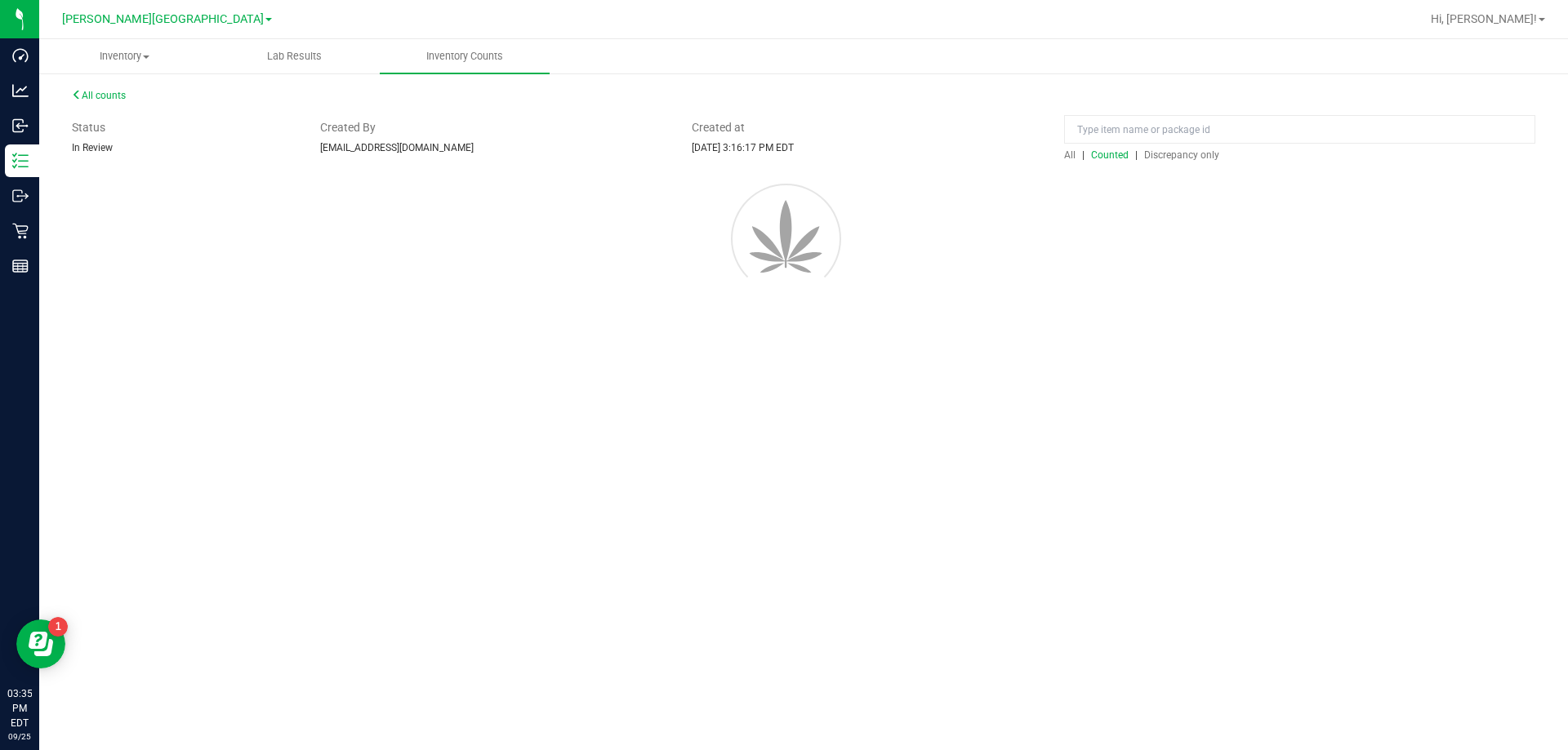
scroll to position [0, 0]
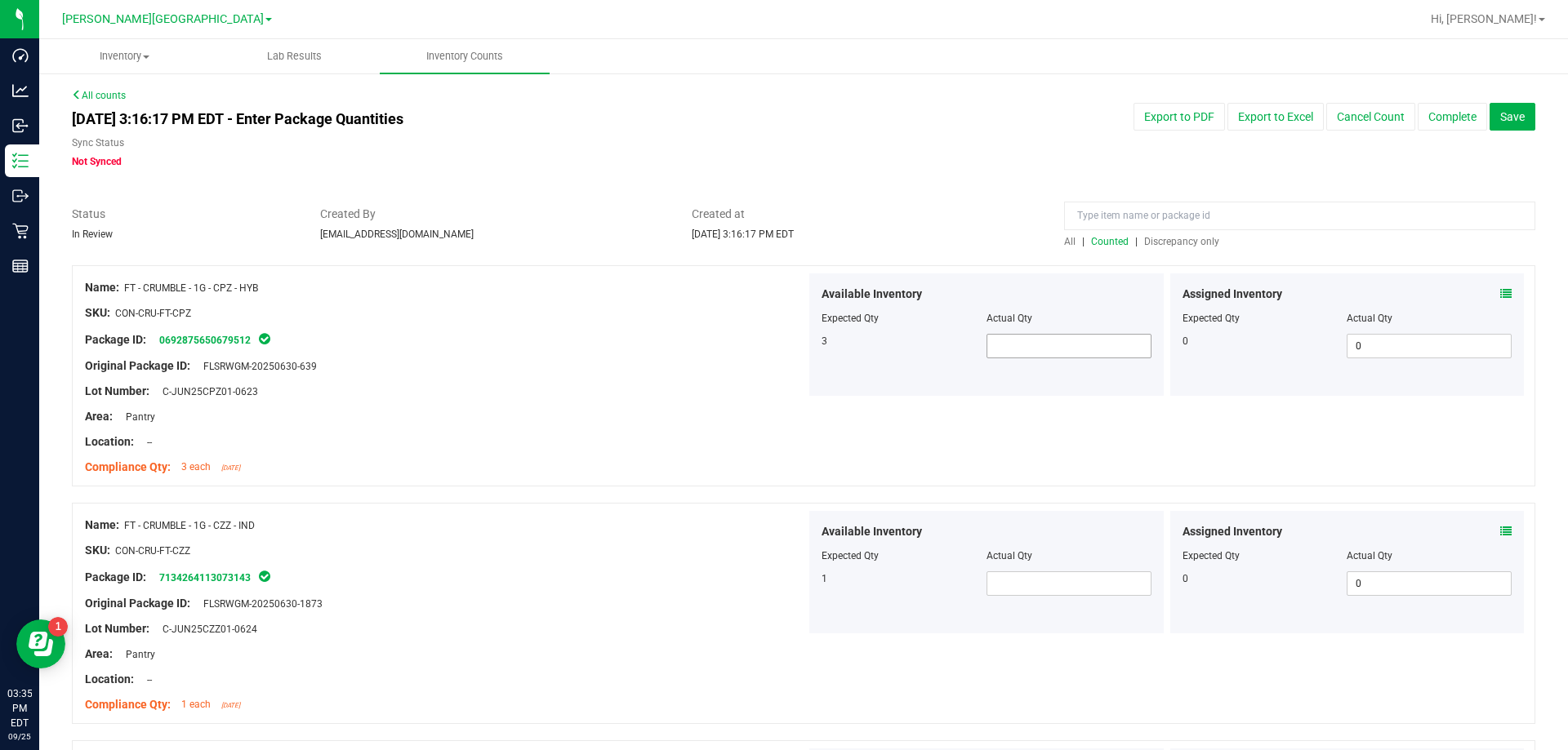
click at [795, 339] on span at bounding box center [1069, 346] width 165 height 25
type input "3"
click at [795, 580] on span at bounding box center [1069, 584] width 165 height 25
type input "1"
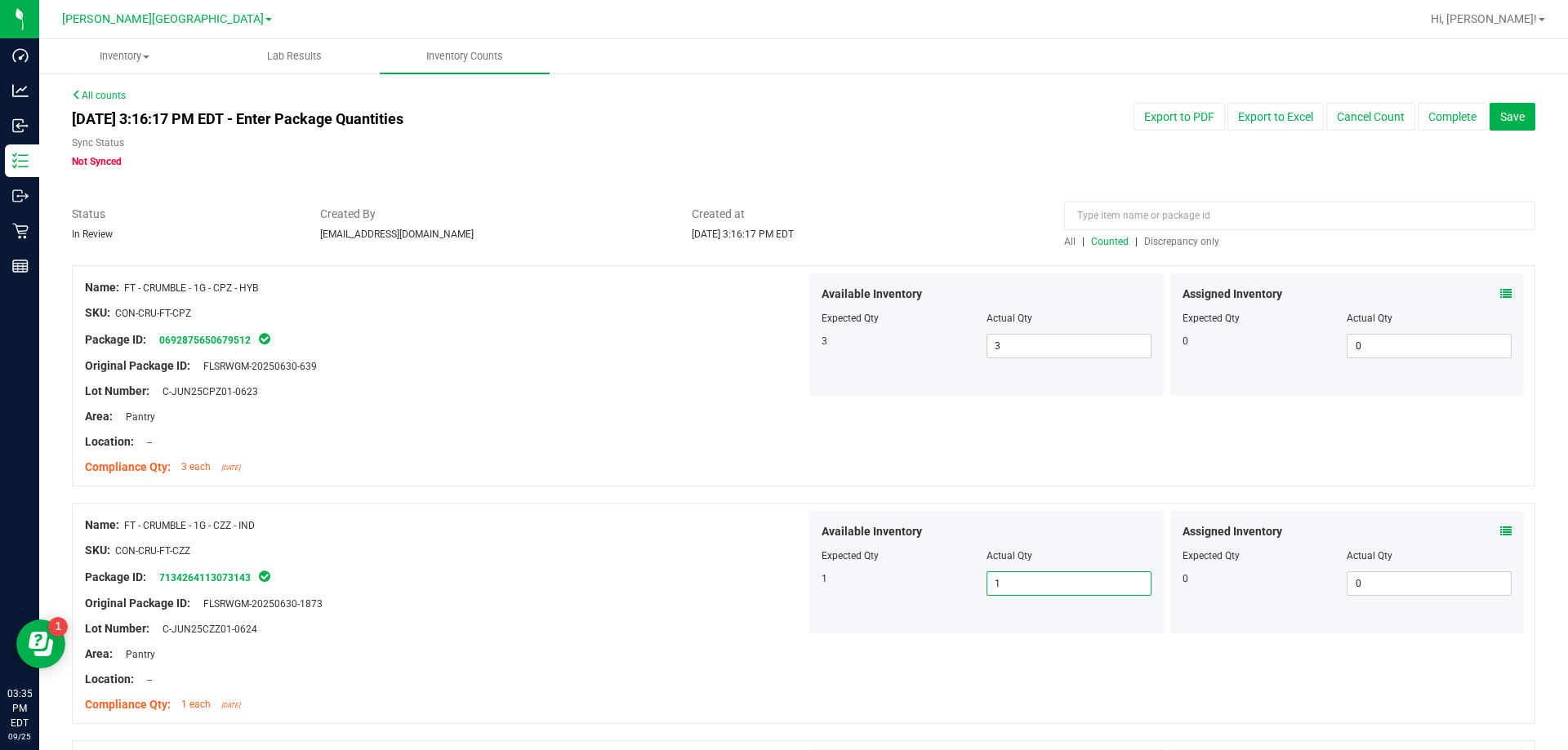
type input "1"
click at [658, 593] on div at bounding box center [445, 591] width 721 height 8
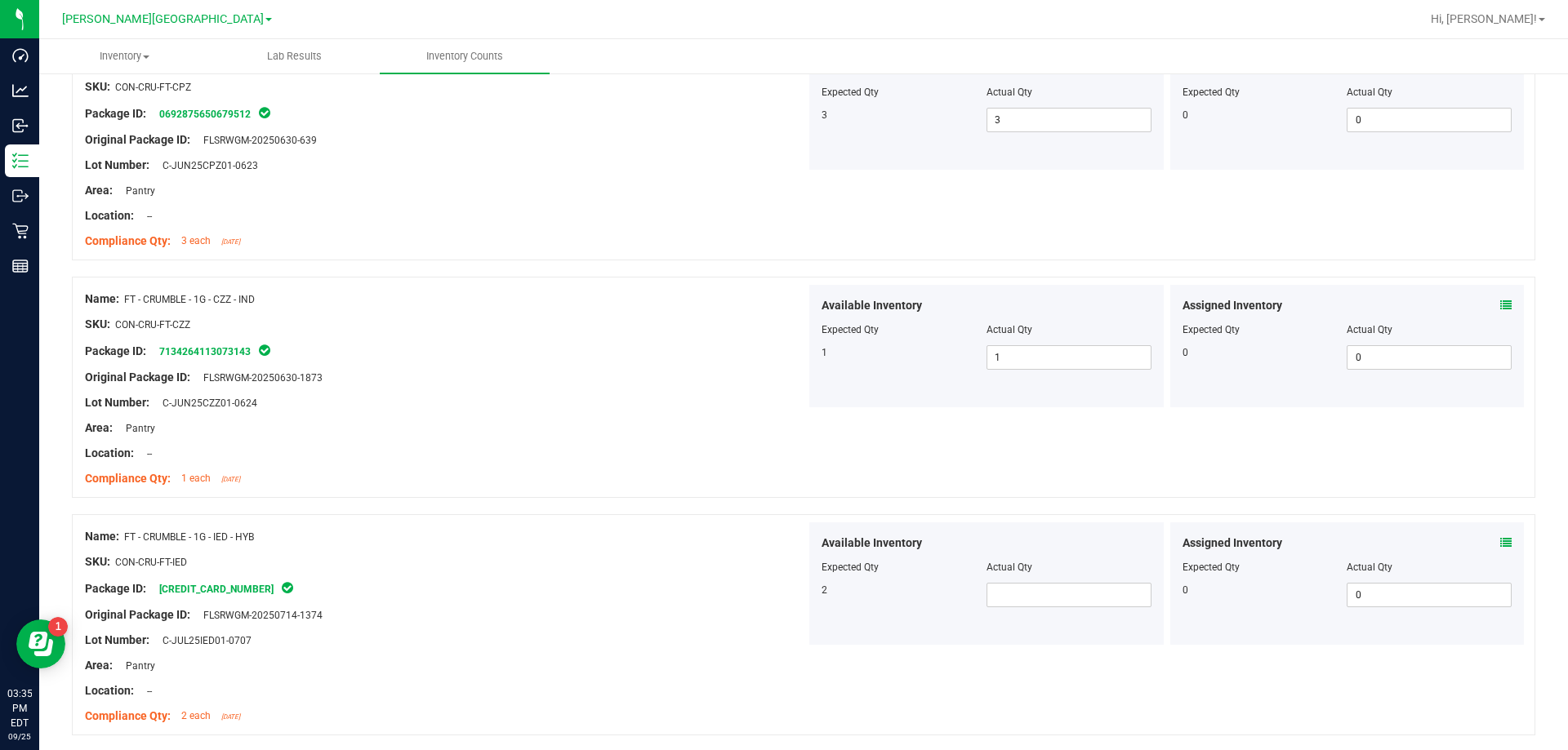
scroll to position [245, 0]
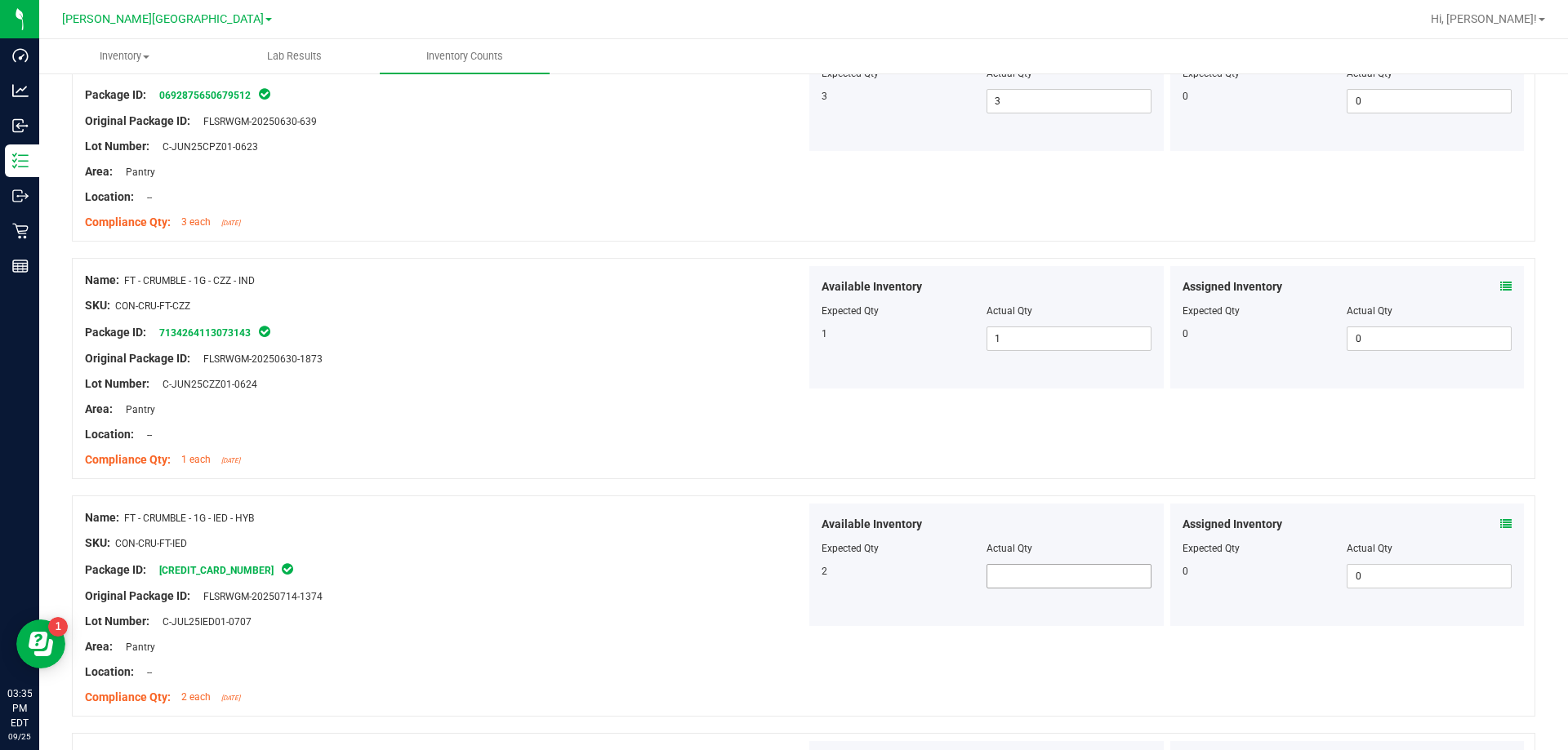
click at [795, 575] on span at bounding box center [1069, 576] width 165 height 25
type input "2"
click at [679, 654] on div "Area: Pantry" at bounding box center [445, 647] width 721 height 17
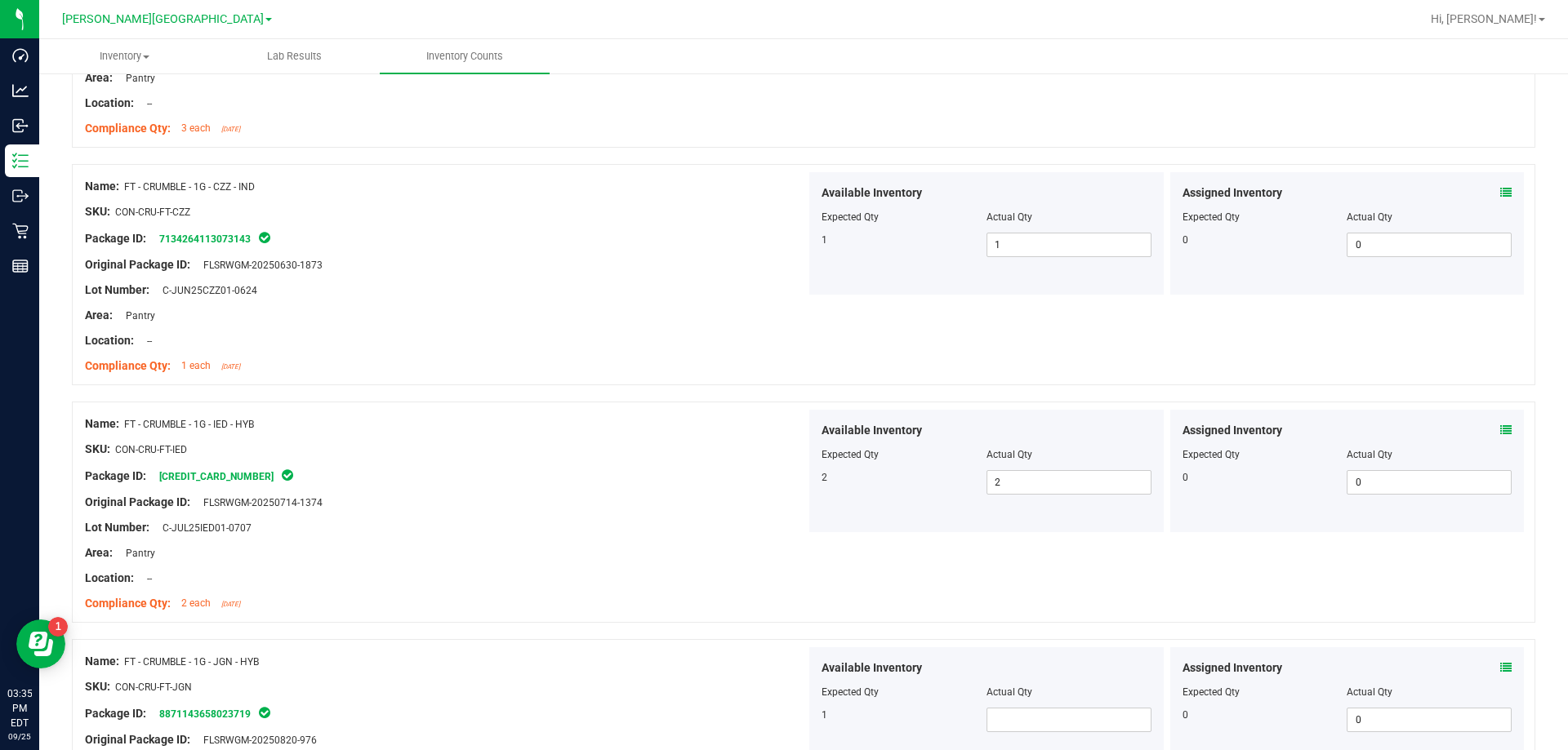
scroll to position [489, 0]
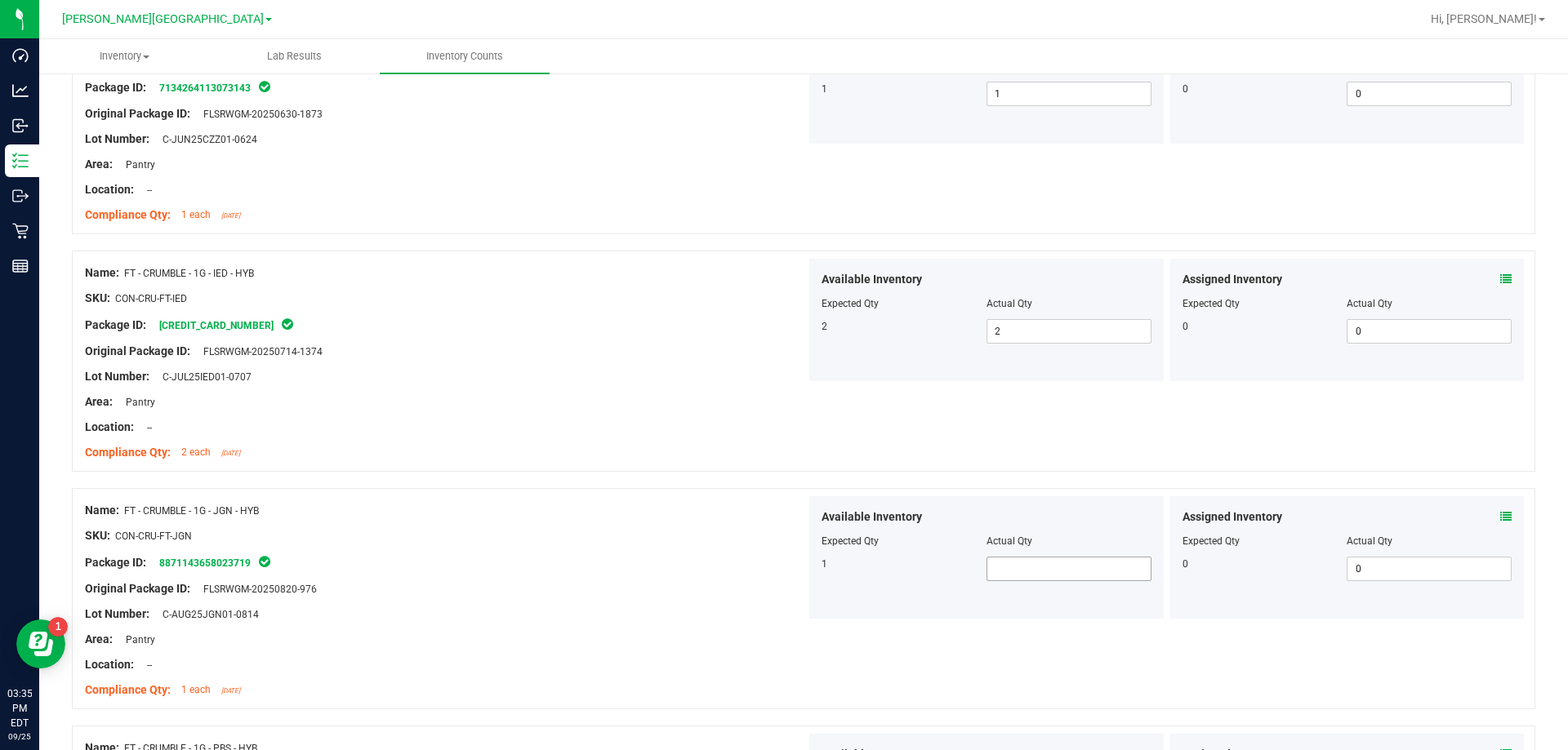
click at [795, 563] on span at bounding box center [1069, 569] width 165 height 25
type input "1"
click at [695, 619] on div "Lot Number: C-AUG25JGN01-0814" at bounding box center [445, 614] width 721 height 17
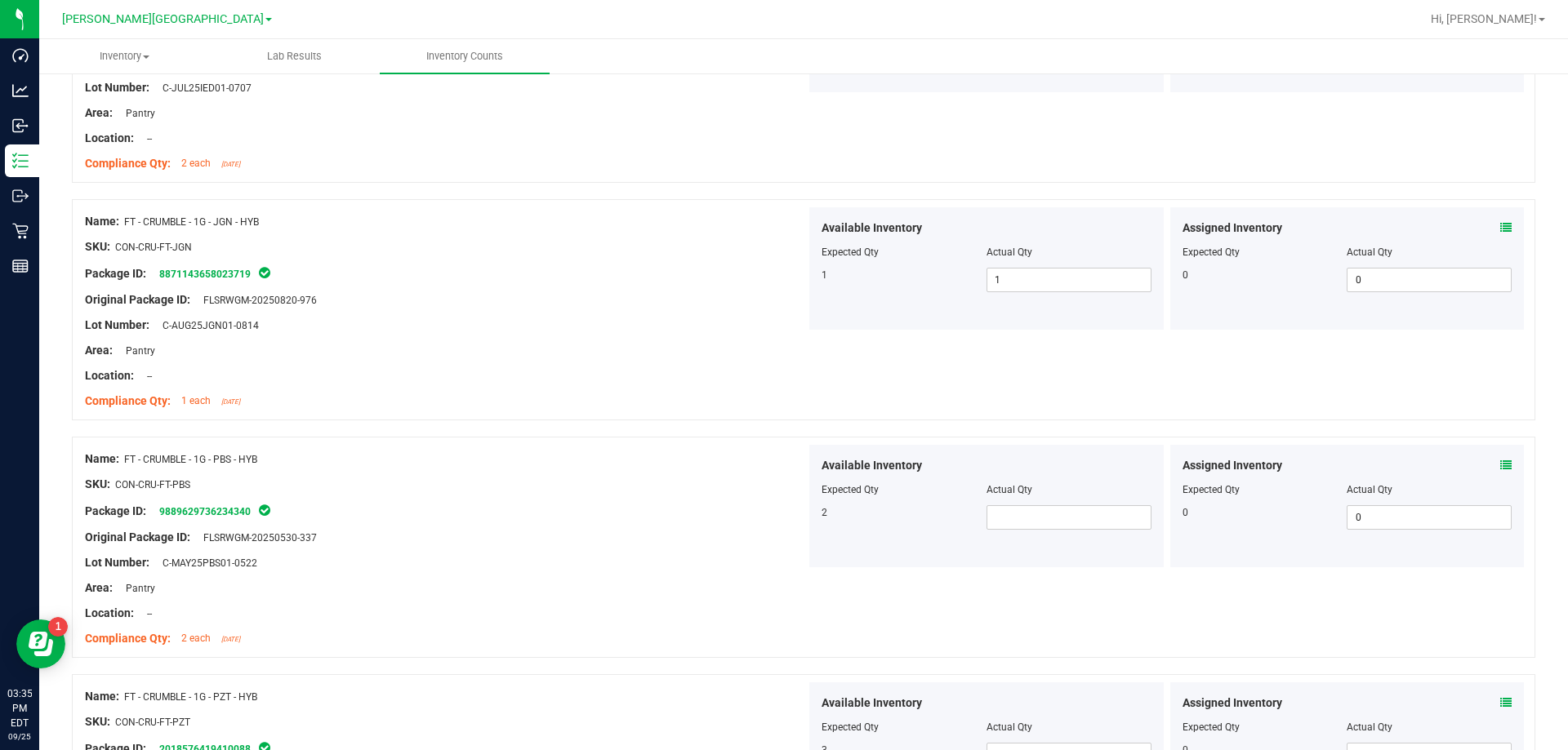
scroll to position [816, 0]
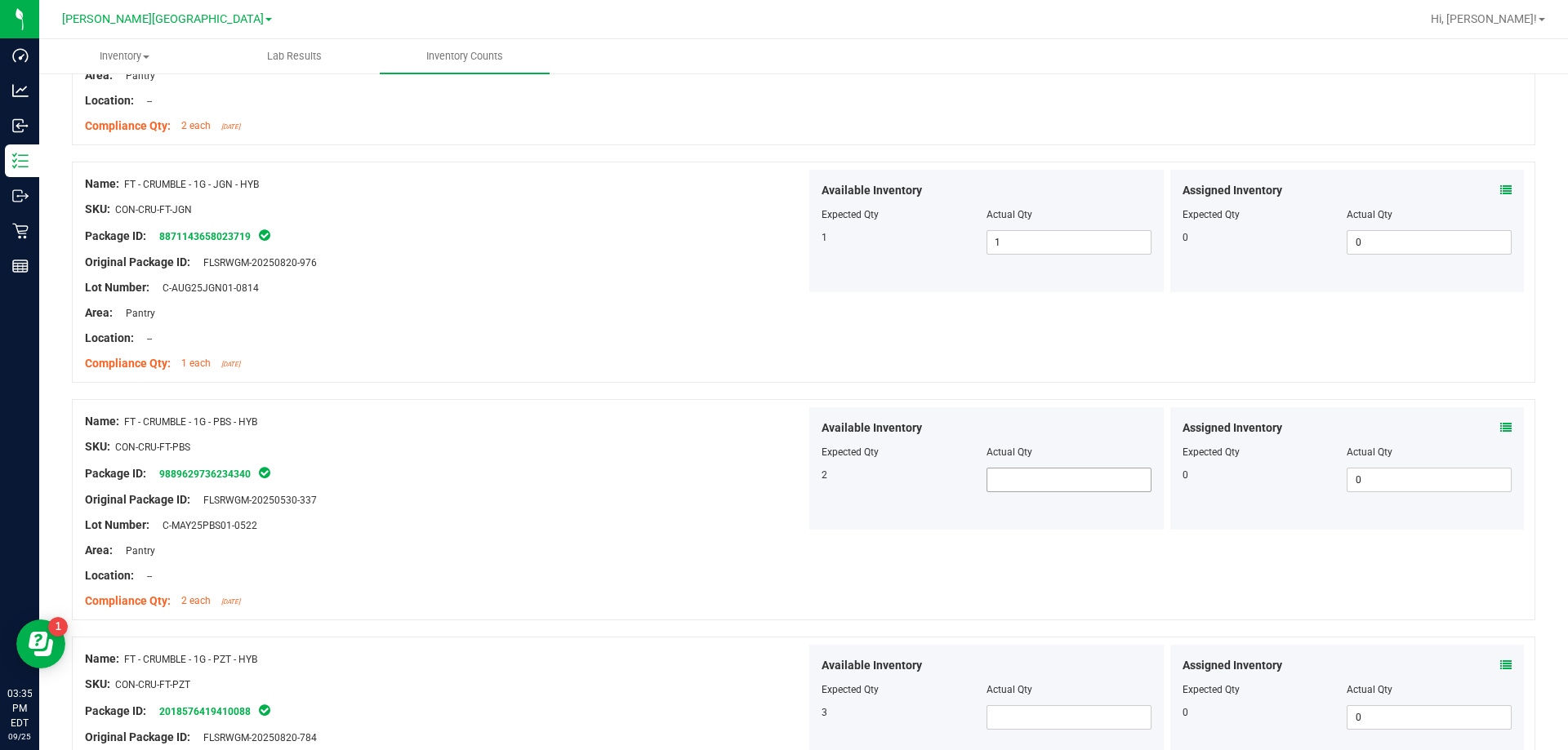
click at [795, 481] on span at bounding box center [1069, 480] width 165 height 25
type input "2"
click at [567, 557] on div "Area: Pantry" at bounding box center [445, 550] width 721 height 17
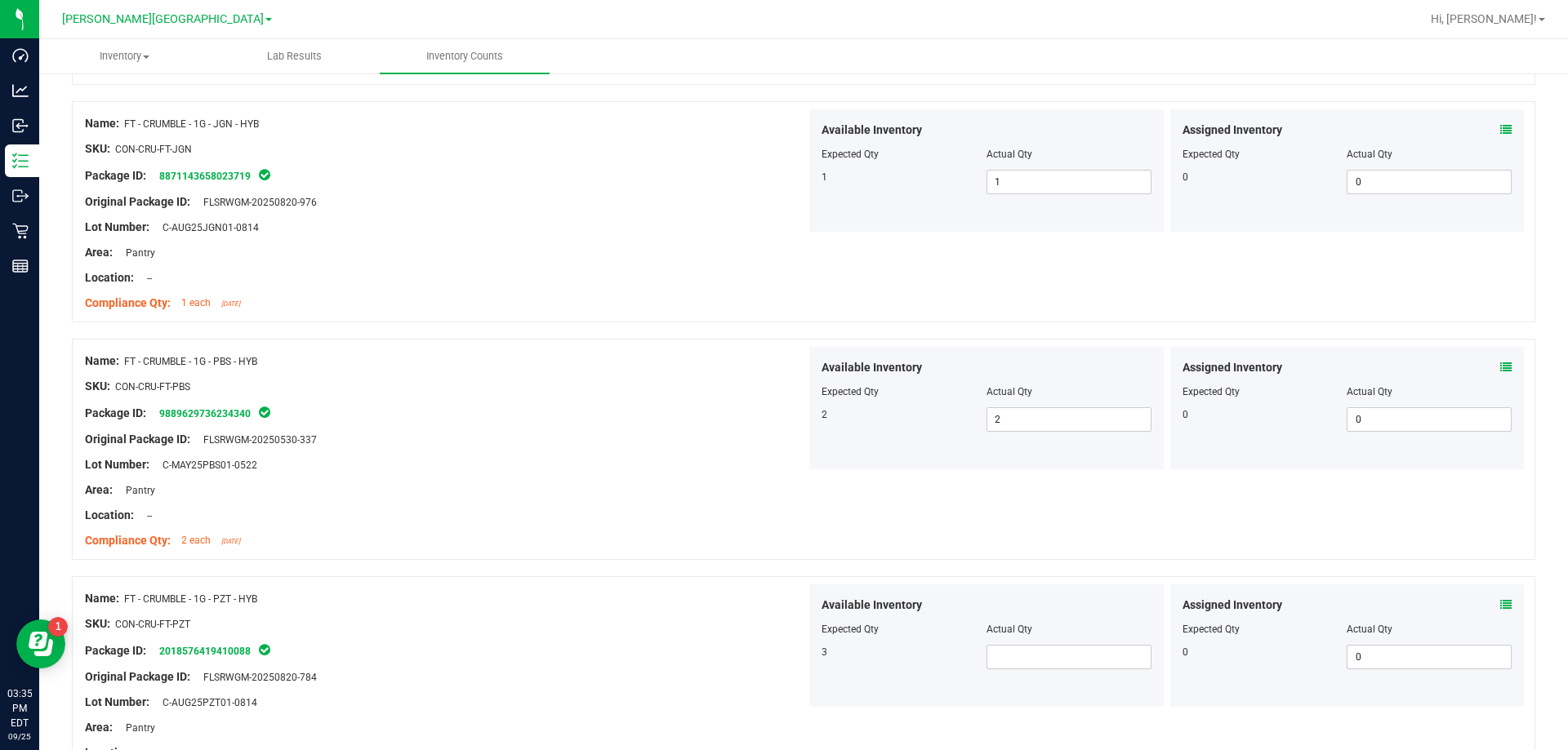
scroll to position [980, 0]
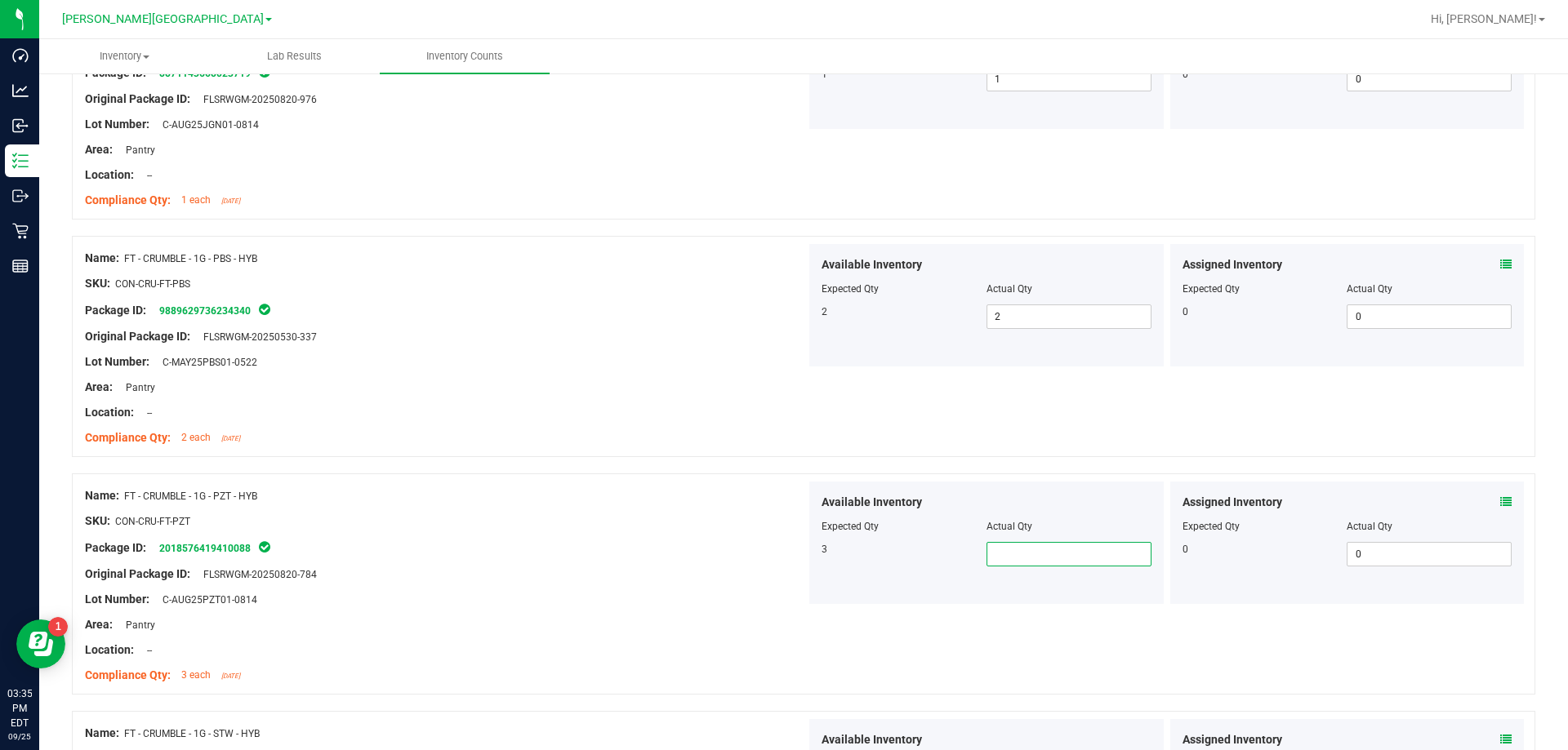
click at [795, 553] on span at bounding box center [1069, 554] width 165 height 25
type input "3"
click at [704, 571] on div "Original Package ID: FLSRWGM-20250820-784" at bounding box center [445, 574] width 721 height 17
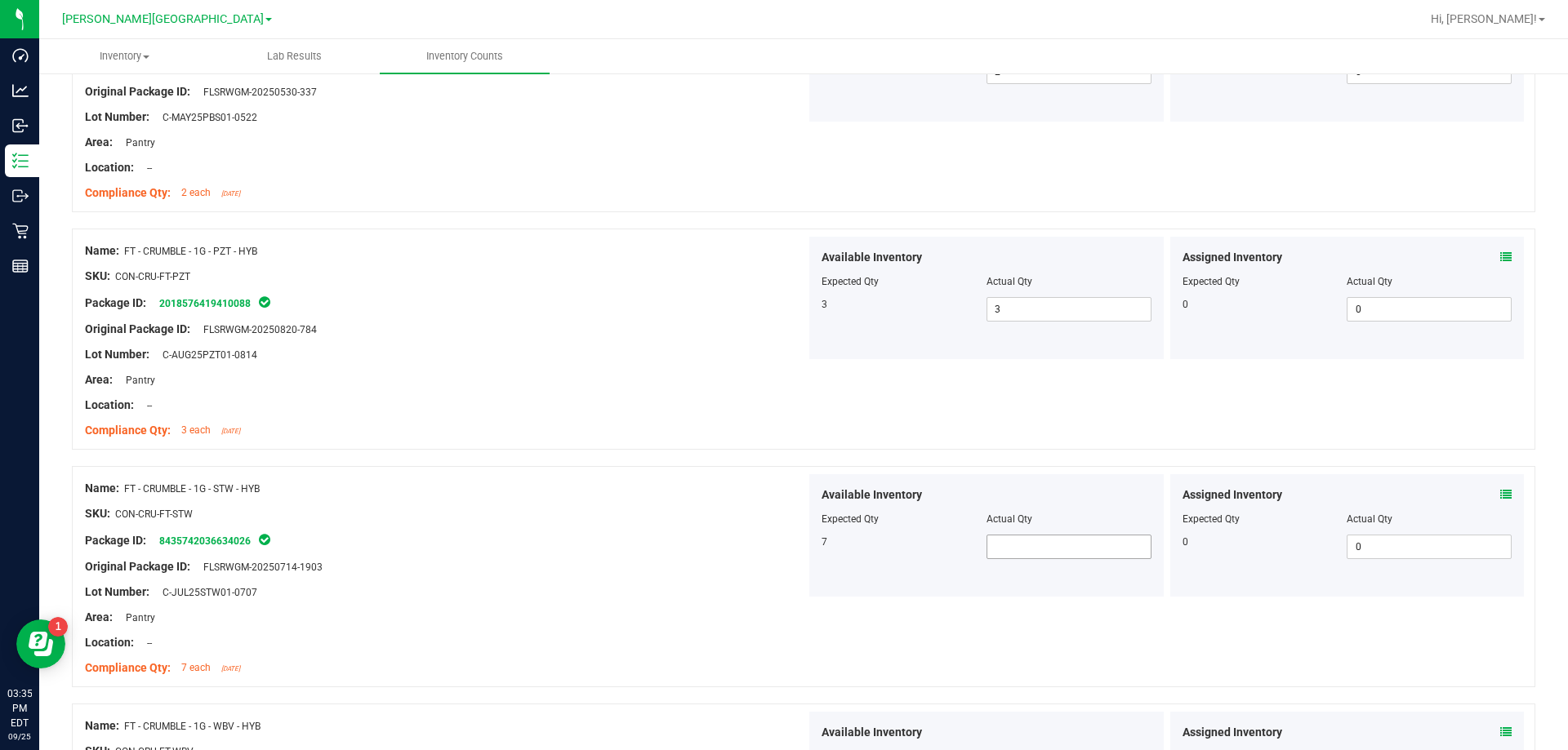
click at [795, 549] on span at bounding box center [1069, 547] width 165 height 25
type input "7"
click at [727, 607] on div at bounding box center [445, 605] width 721 height 8
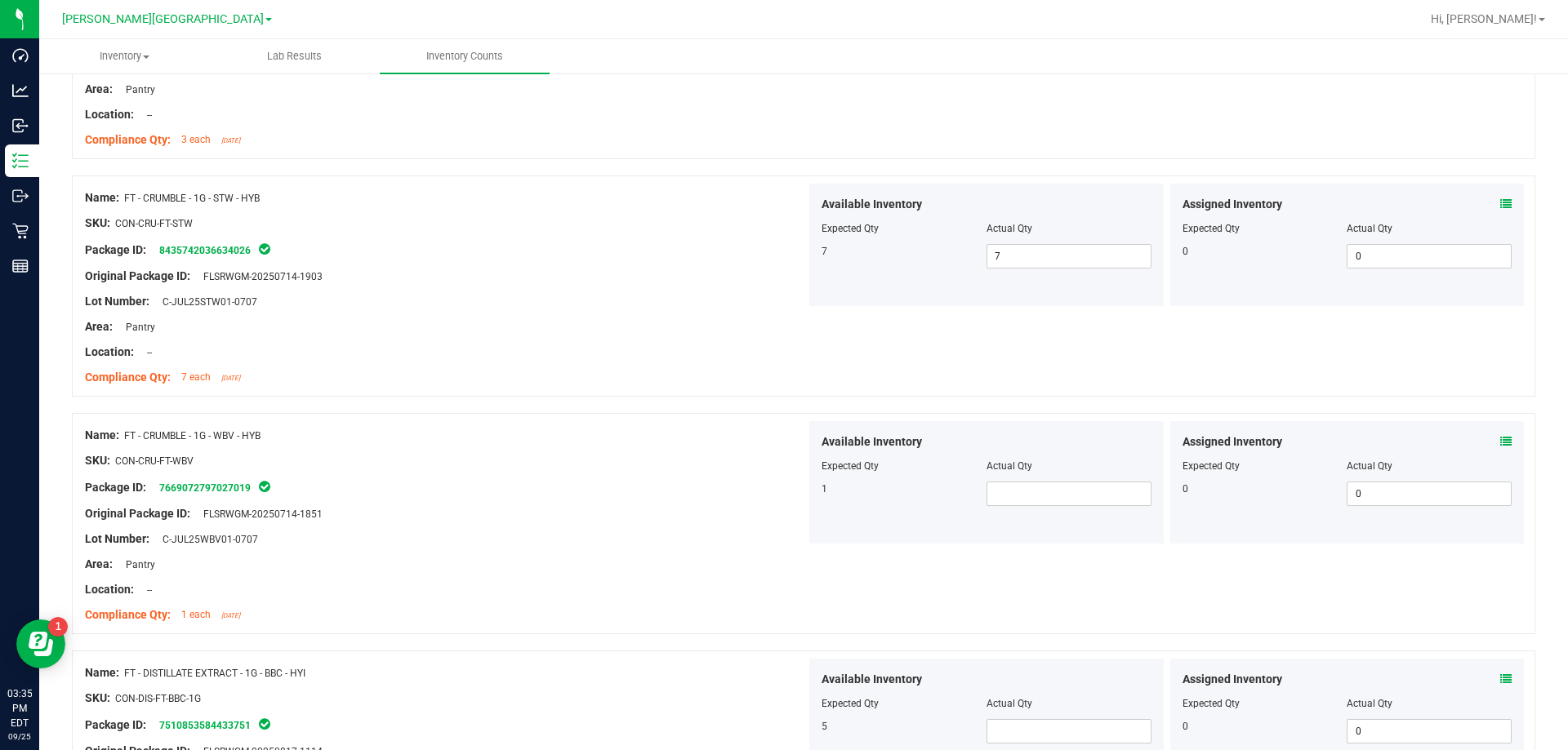
scroll to position [1551, 0]
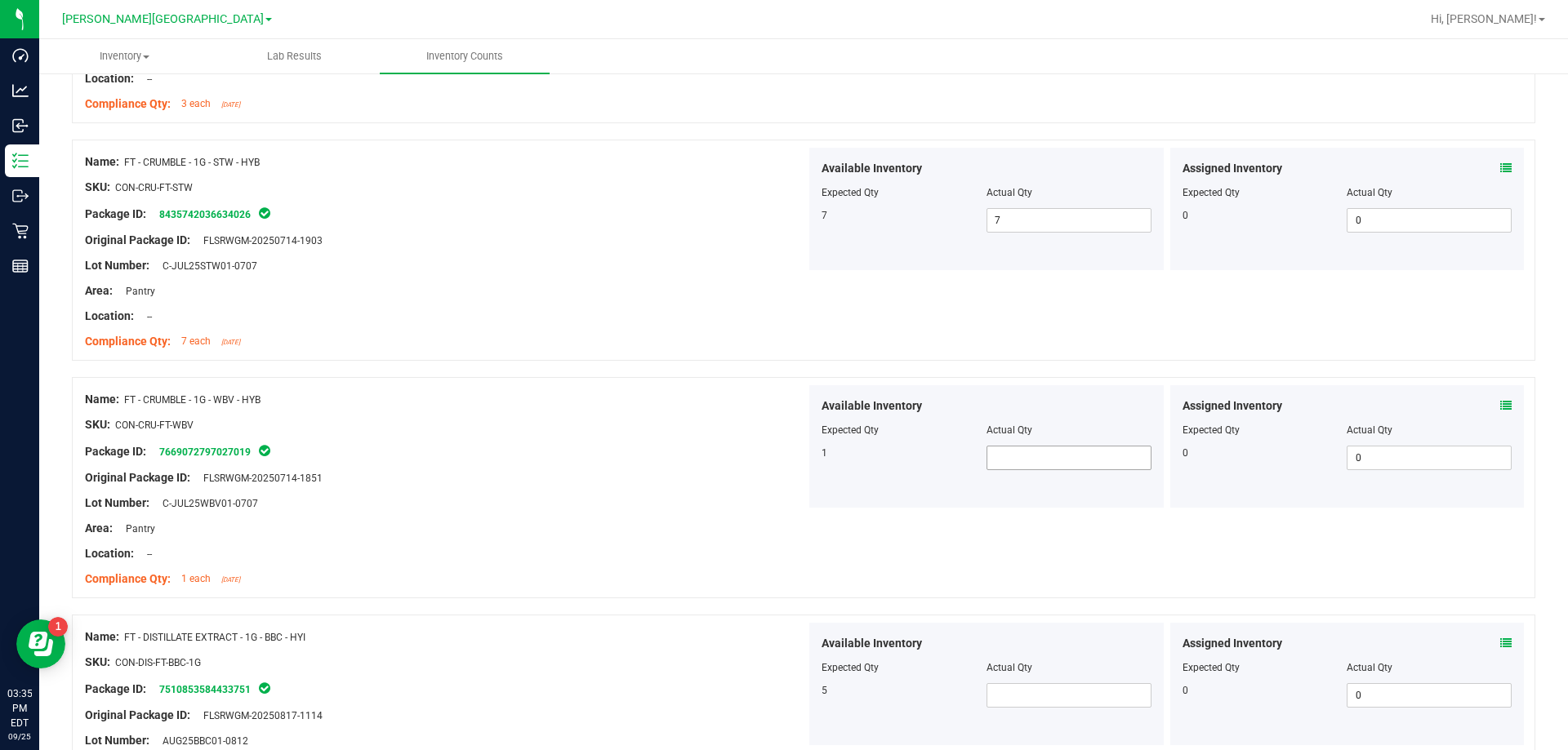
click at [795, 457] on span at bounding box center [1069, 458] width 165 height 25
type input "1"
click at [676, 548] on div "Location: --" at bounding box center [445, 553] width 721 height 17
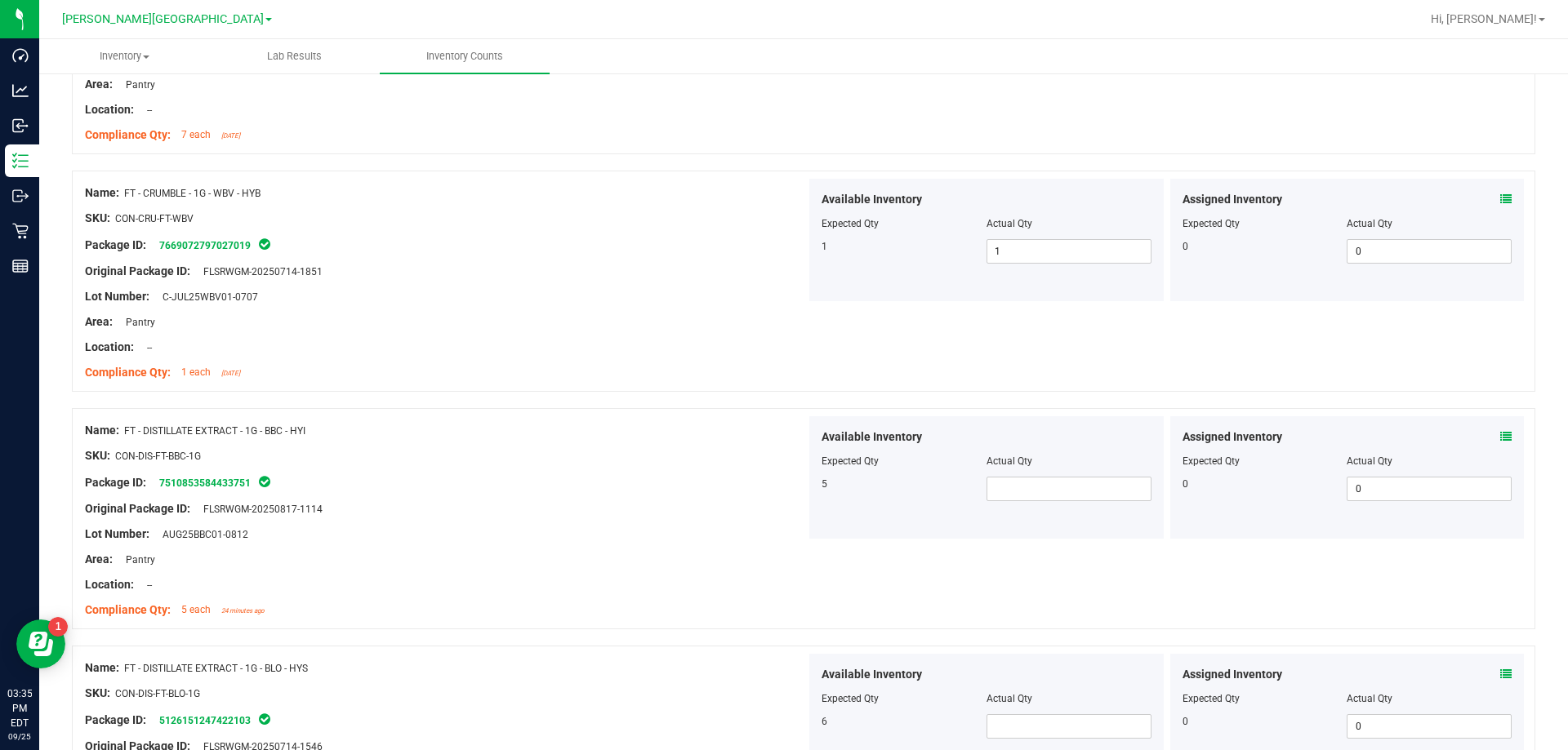
scroll to position [1796, 0]
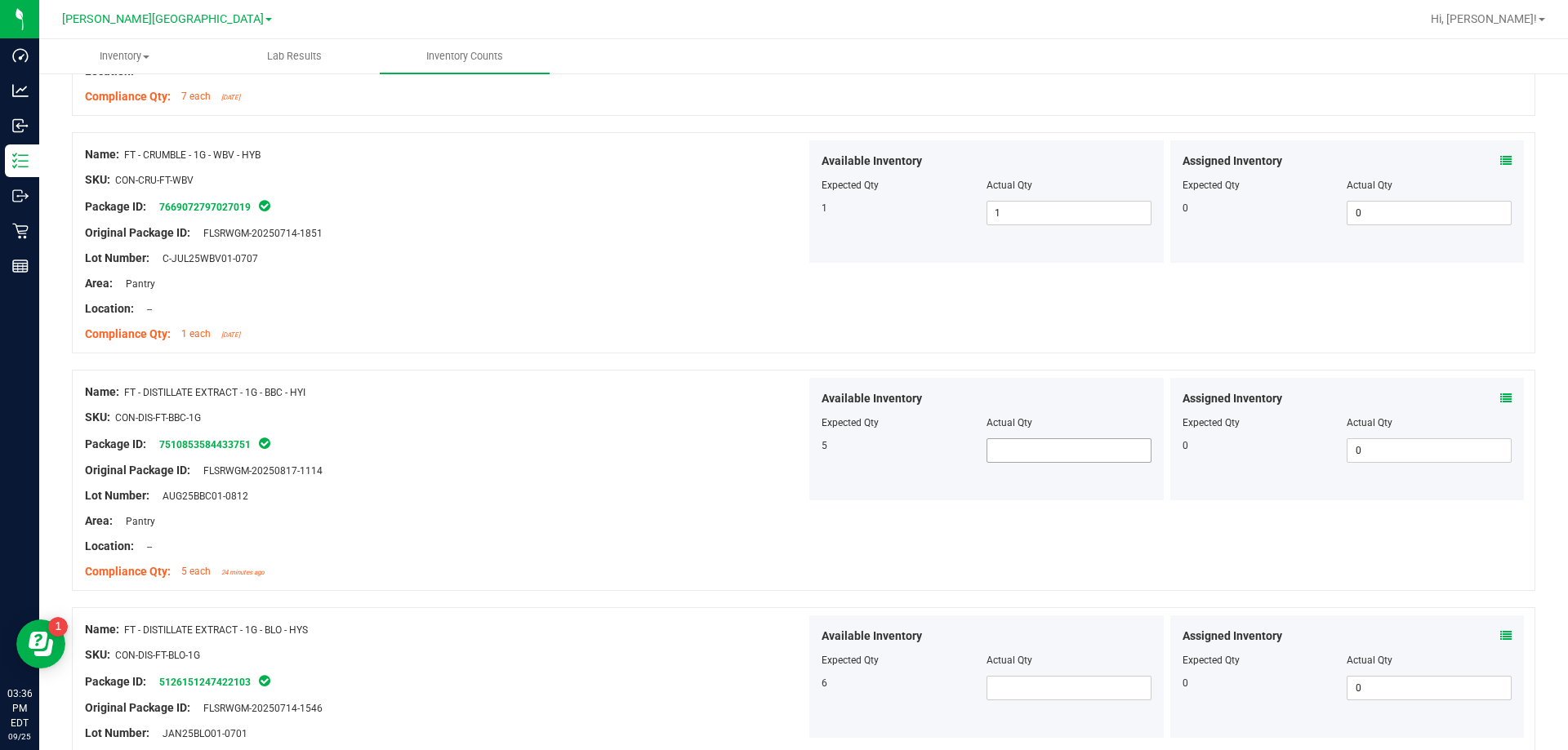
click at [795, 457] on span at bounding box center [1069, 451] width 165 height 25
type input "5"
click at [795, 685] on span at bounding box center [1069, 688] width 165 height 25
type input "6"
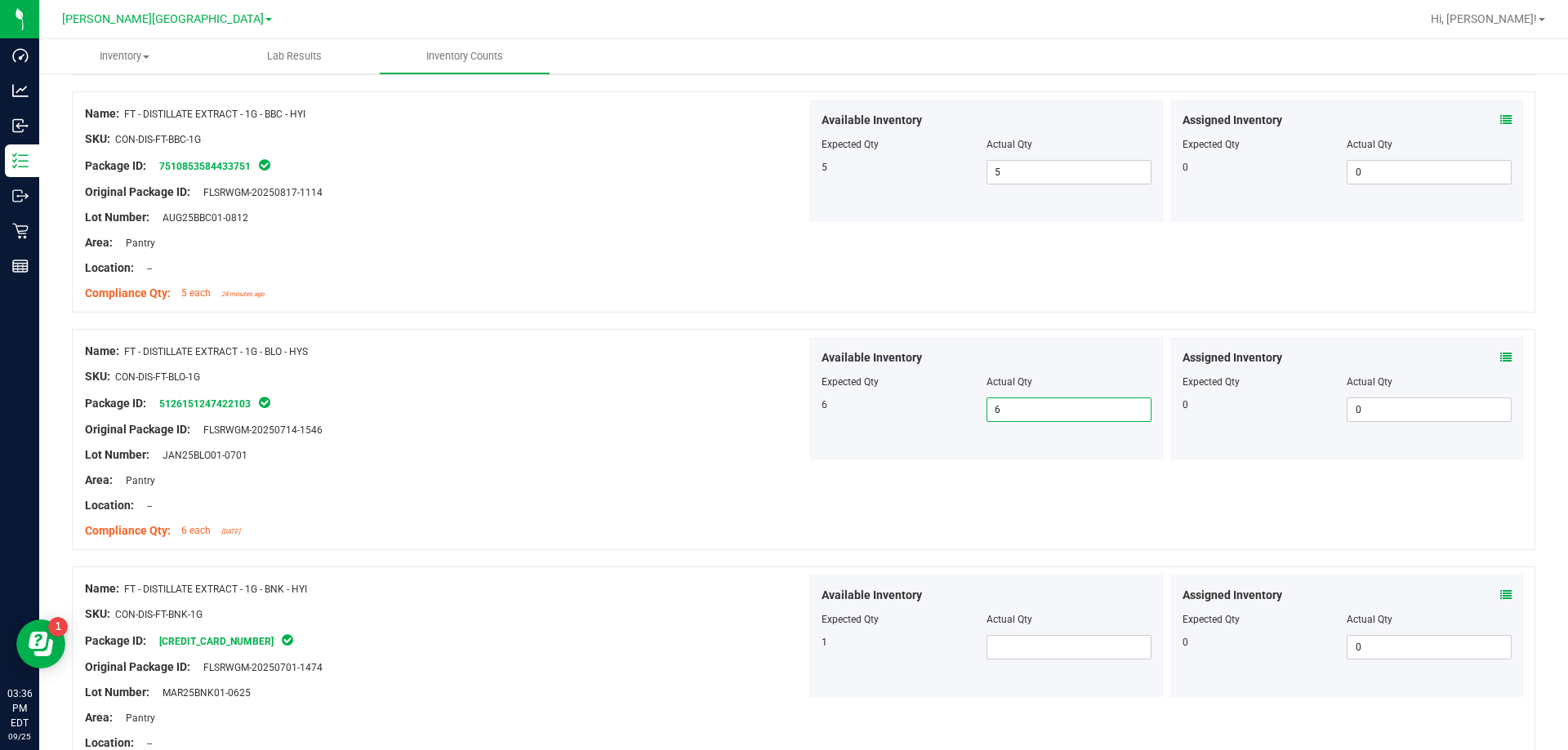
scroll to position [2122, 0]
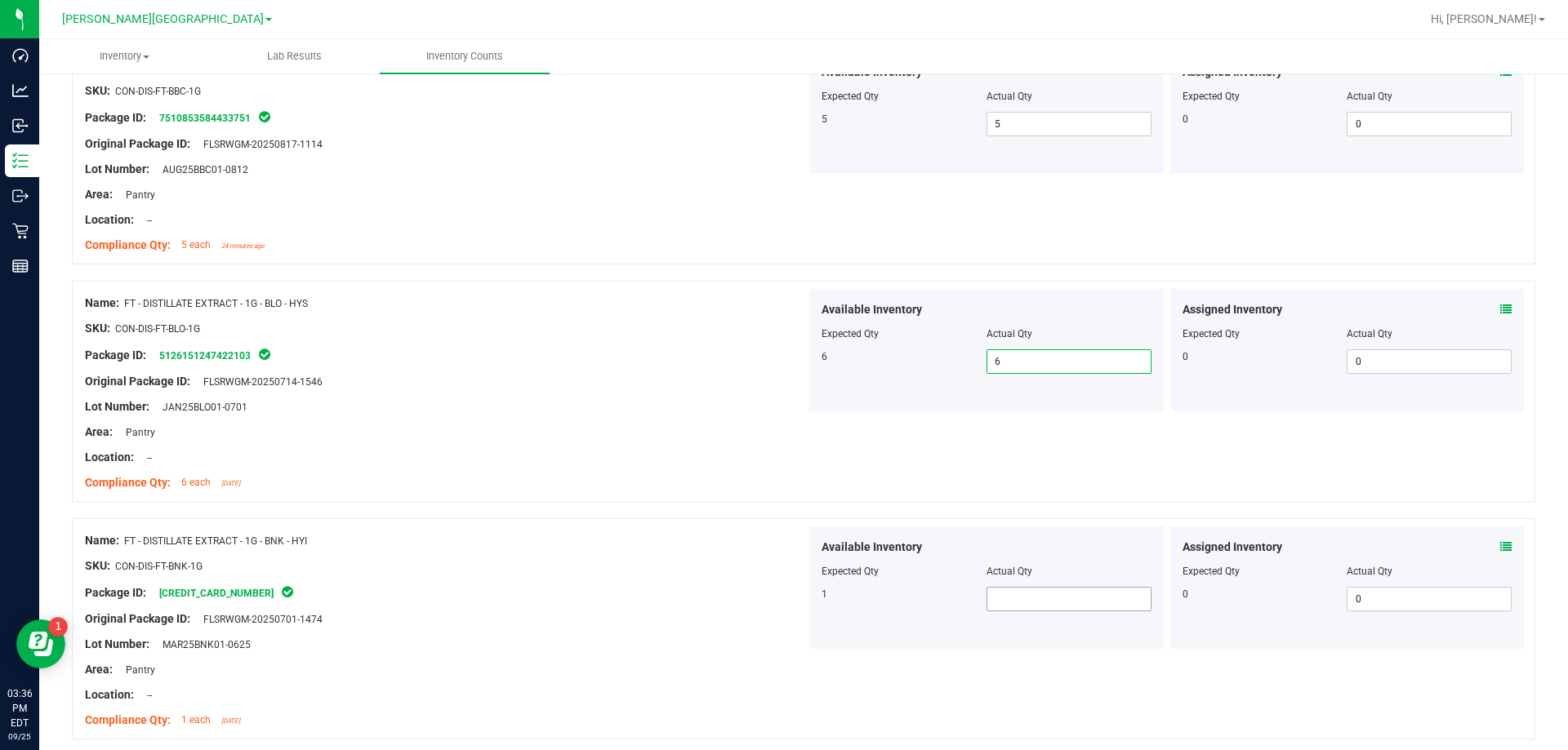
type input "6"
click at [795, 603] on span at bounding box center [1069, 599] width 165 height 25
type input "1"
click at [654, 614] on div "Original Package ID: FLSRWGM-20250701-1474" at bounding box center [445, 619] width 721 height 17
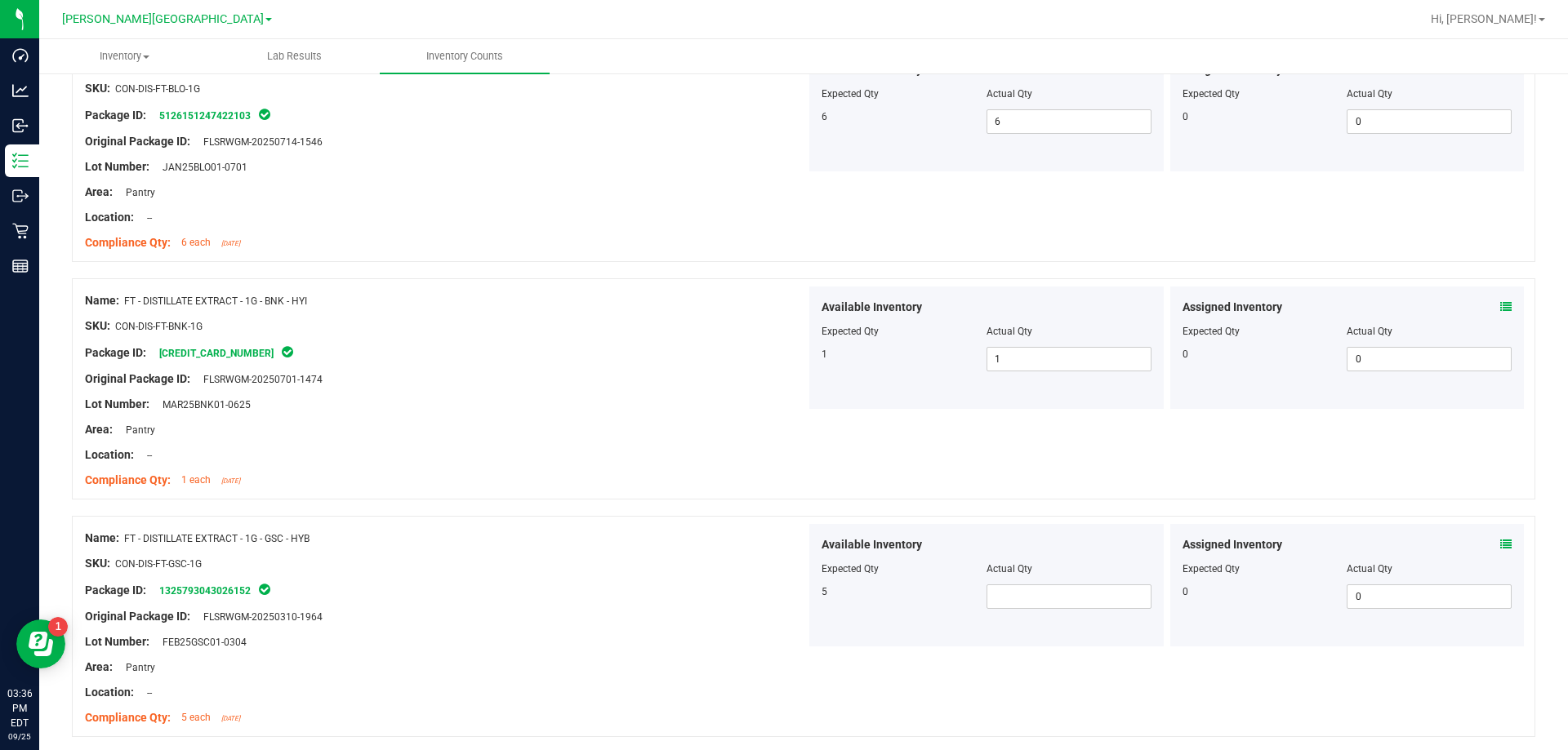
scroll to position [2367, 0]
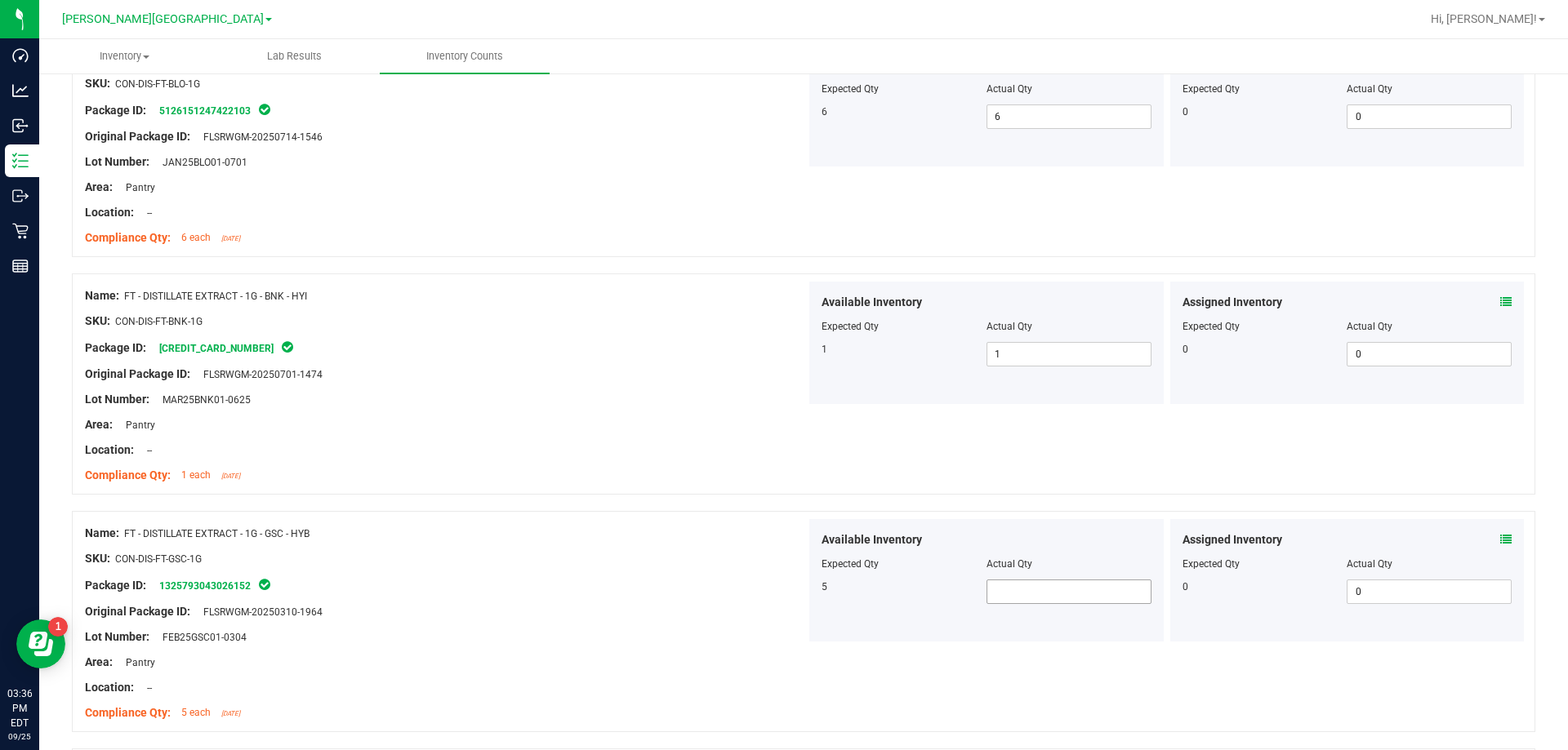
click at [795, 596] on span at bounding box center [1069, 592] width 165 height 25
type input "5"
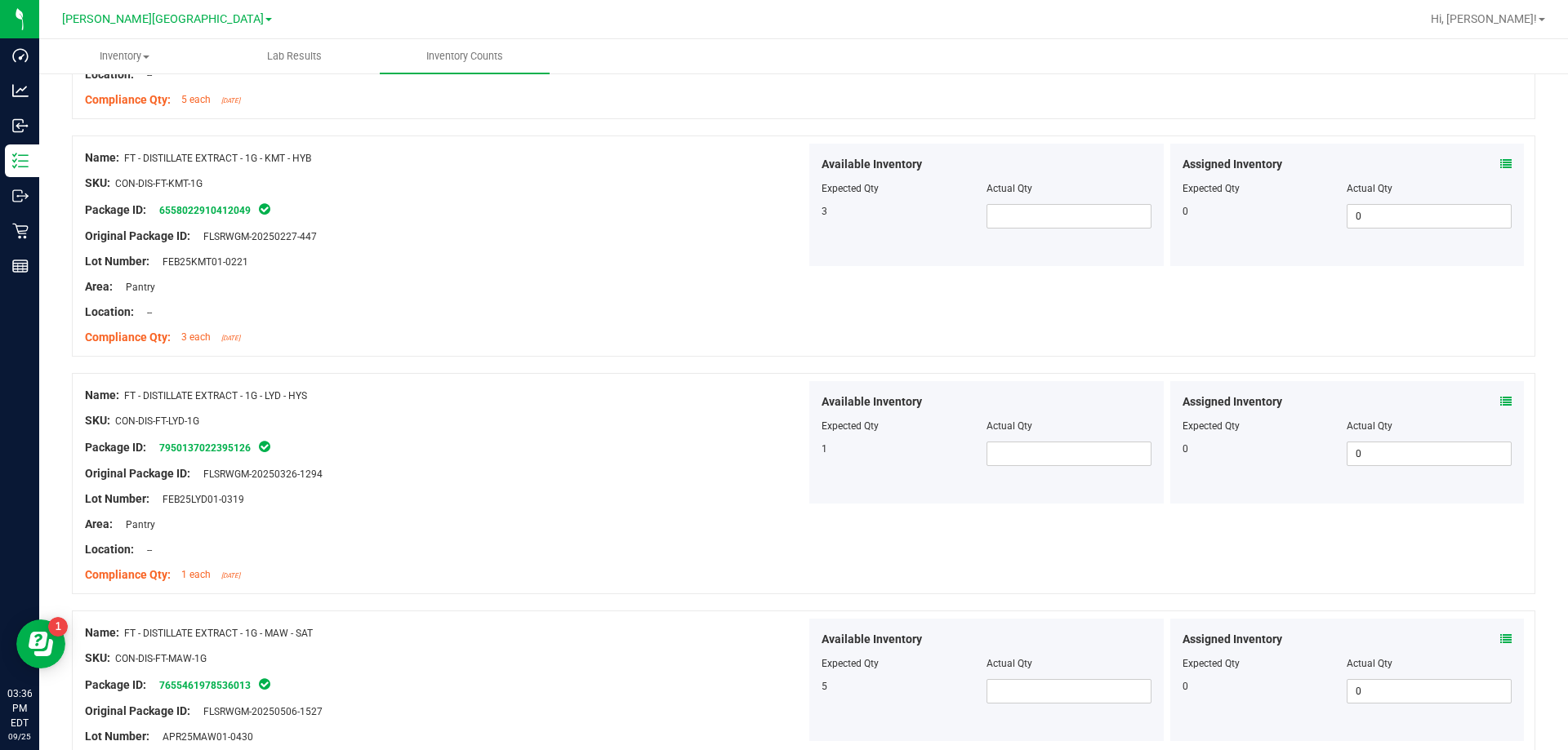
scroll to position [3102, 0]
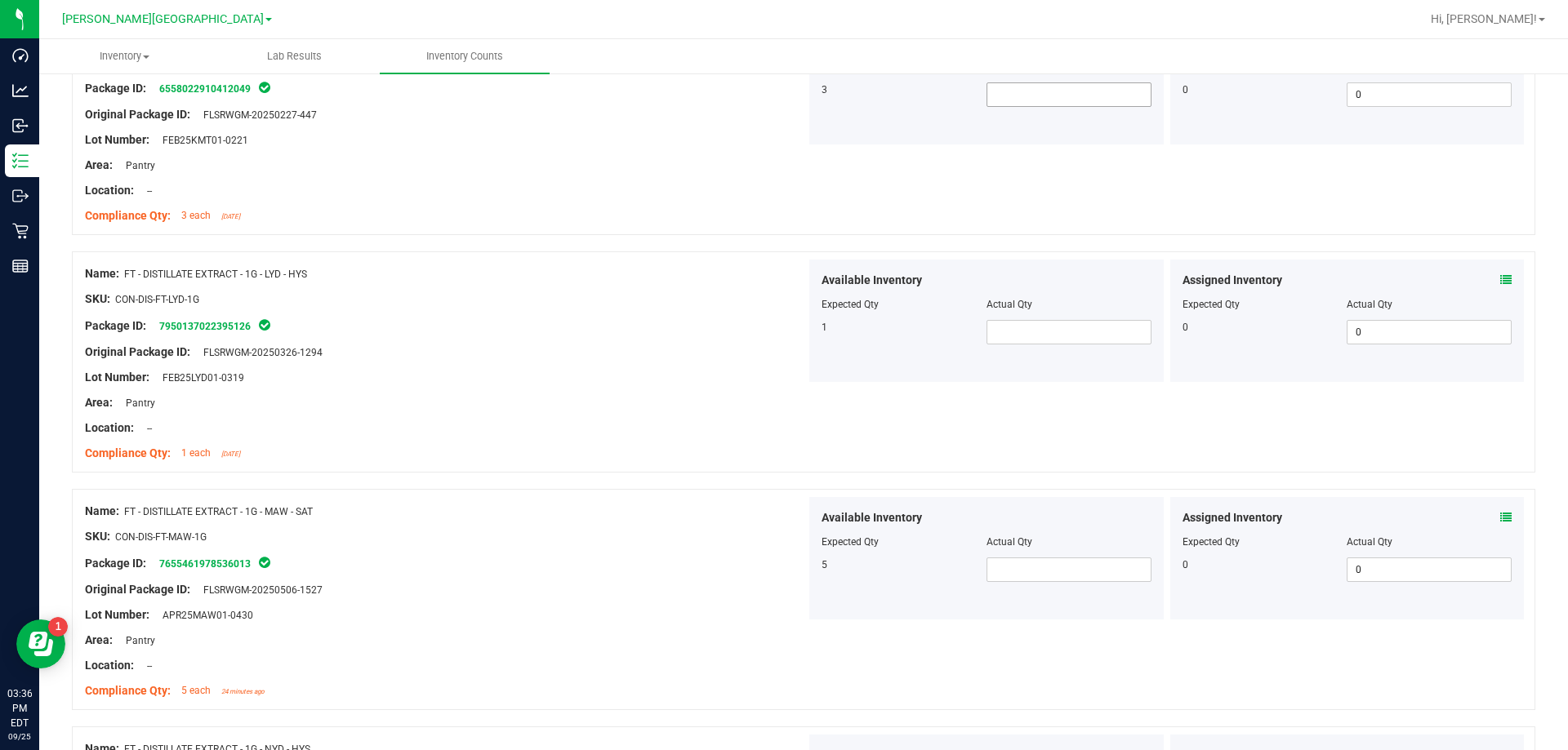
type input "5"
click at [795, 96] on span at bounding box center [1069, 95] width 165 height 25
type input "3"
click at [795, 337] on span at bounding box center [1069, 332] width 165 height 25
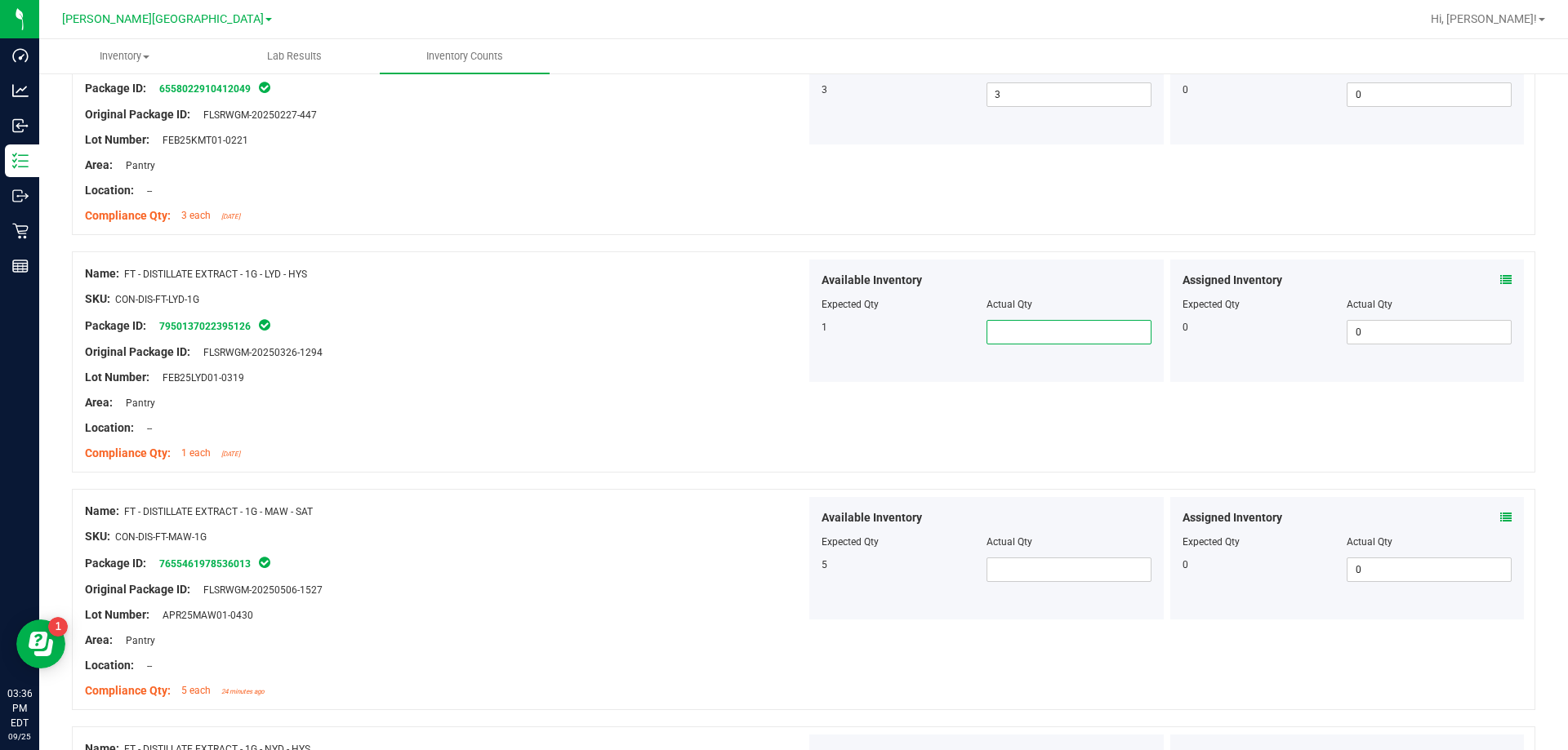
type input "1"
click at [795, 575] on span at bounding box center [1069, 570] width 165 height 25
type input "5"
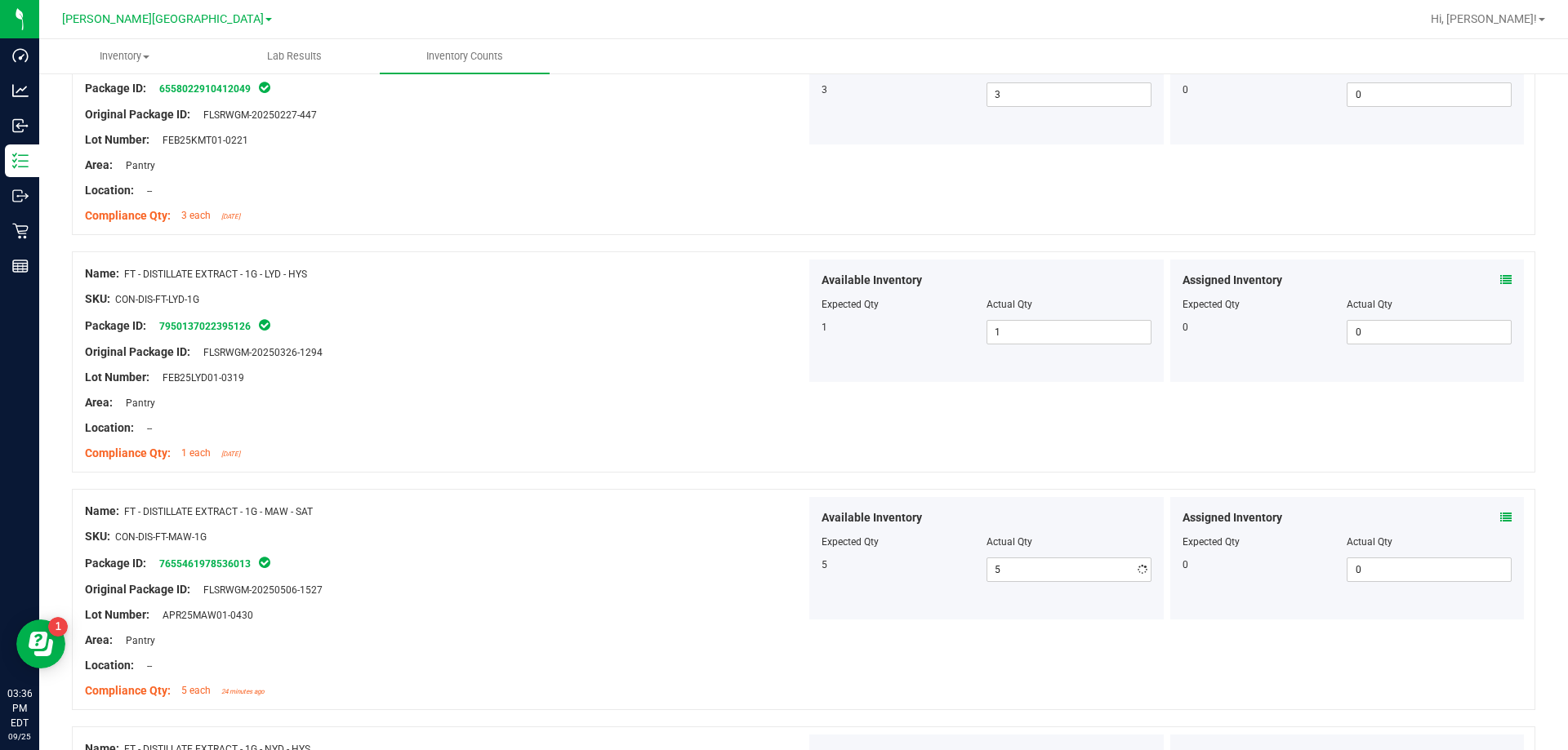
click at [761, 507] on div "Name: FT - DISTILLATE EXTRACT - 1G - MAW - SAT" at bounding box center [445, 511] width 721 height 17
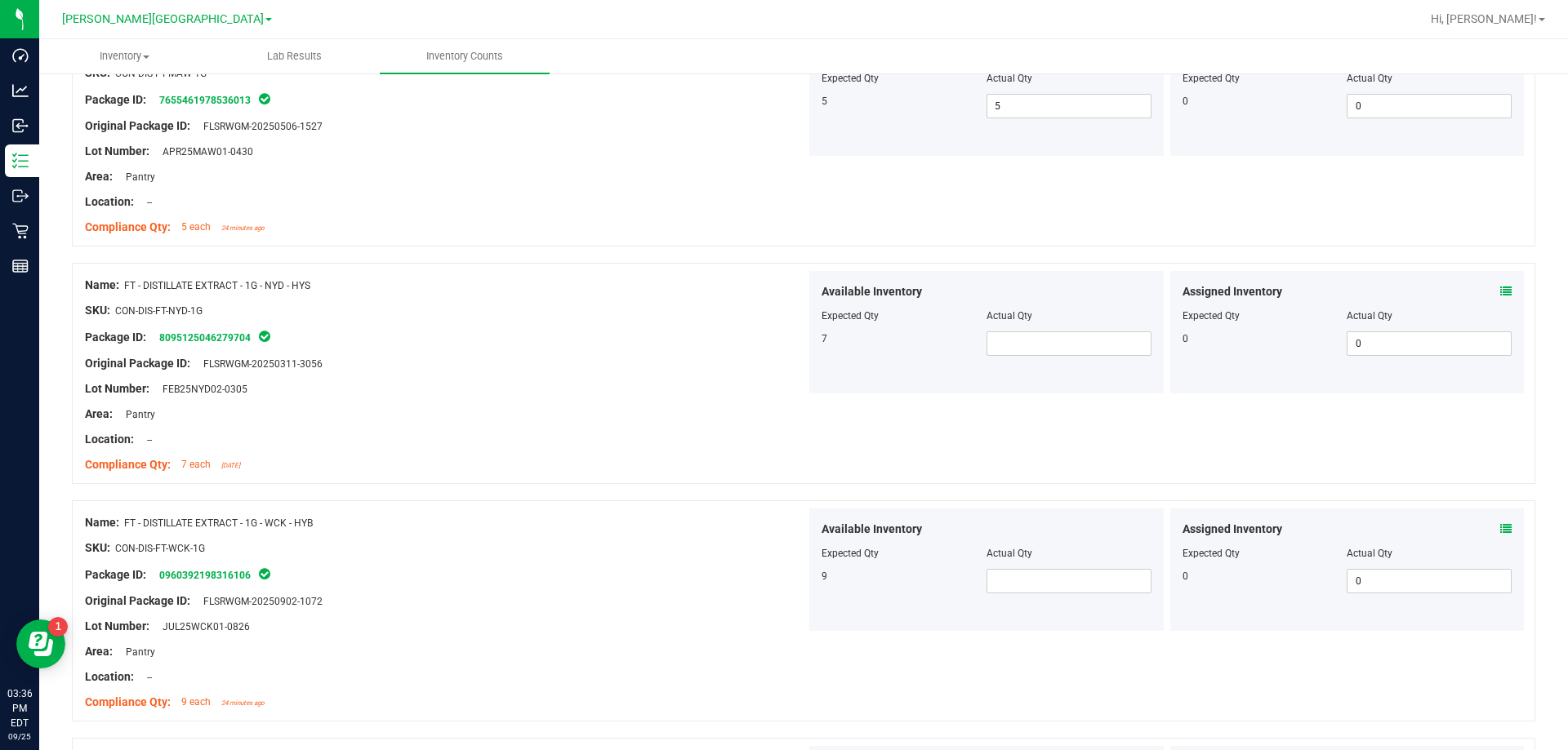
scroll to position [3591, 0]
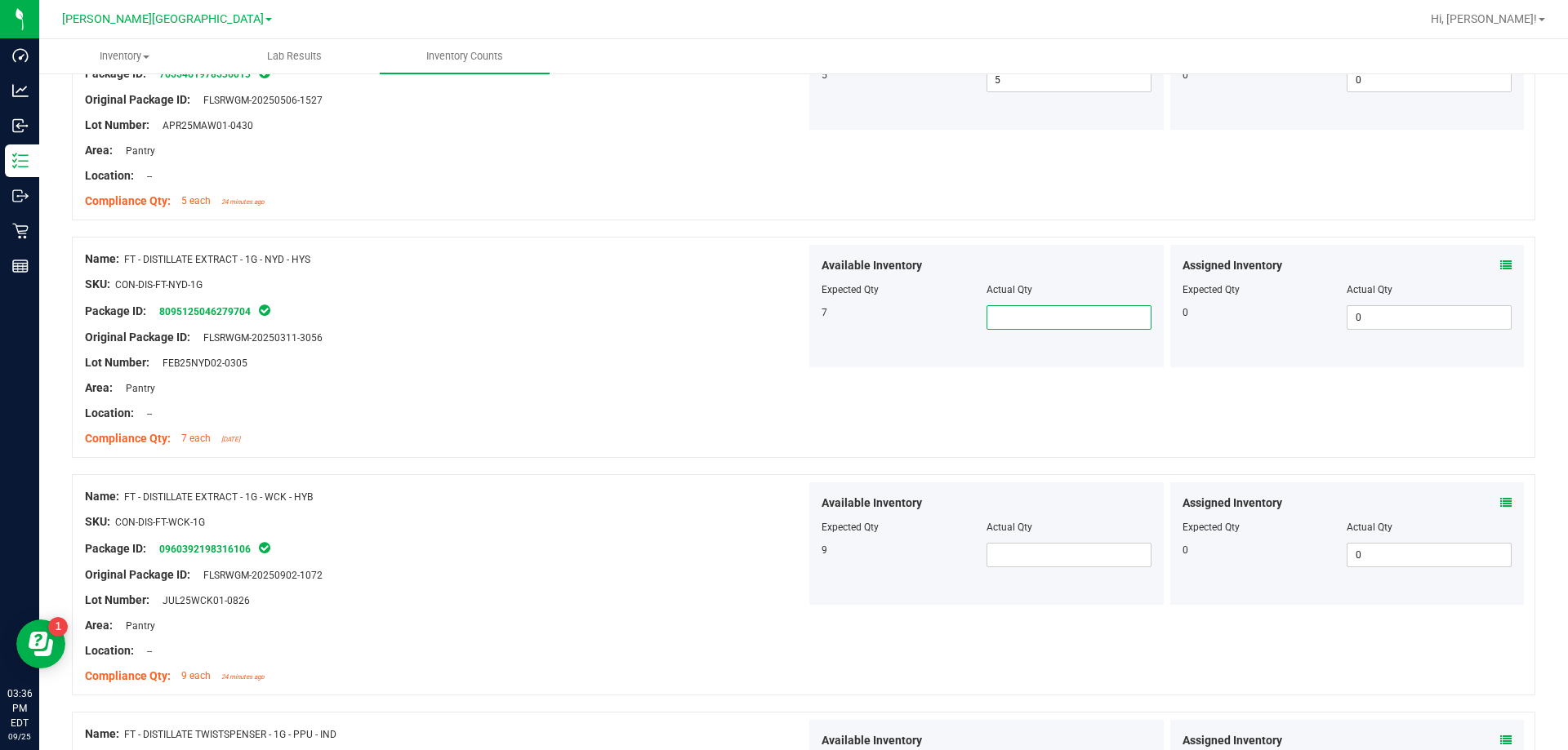
click at [795, 315] on span at bounding box center [1069, 317] width 165 height 25
type input "7"
click at [795, 557] on span at bounding box center [1069, 555] width 165 height 25
type input "9"
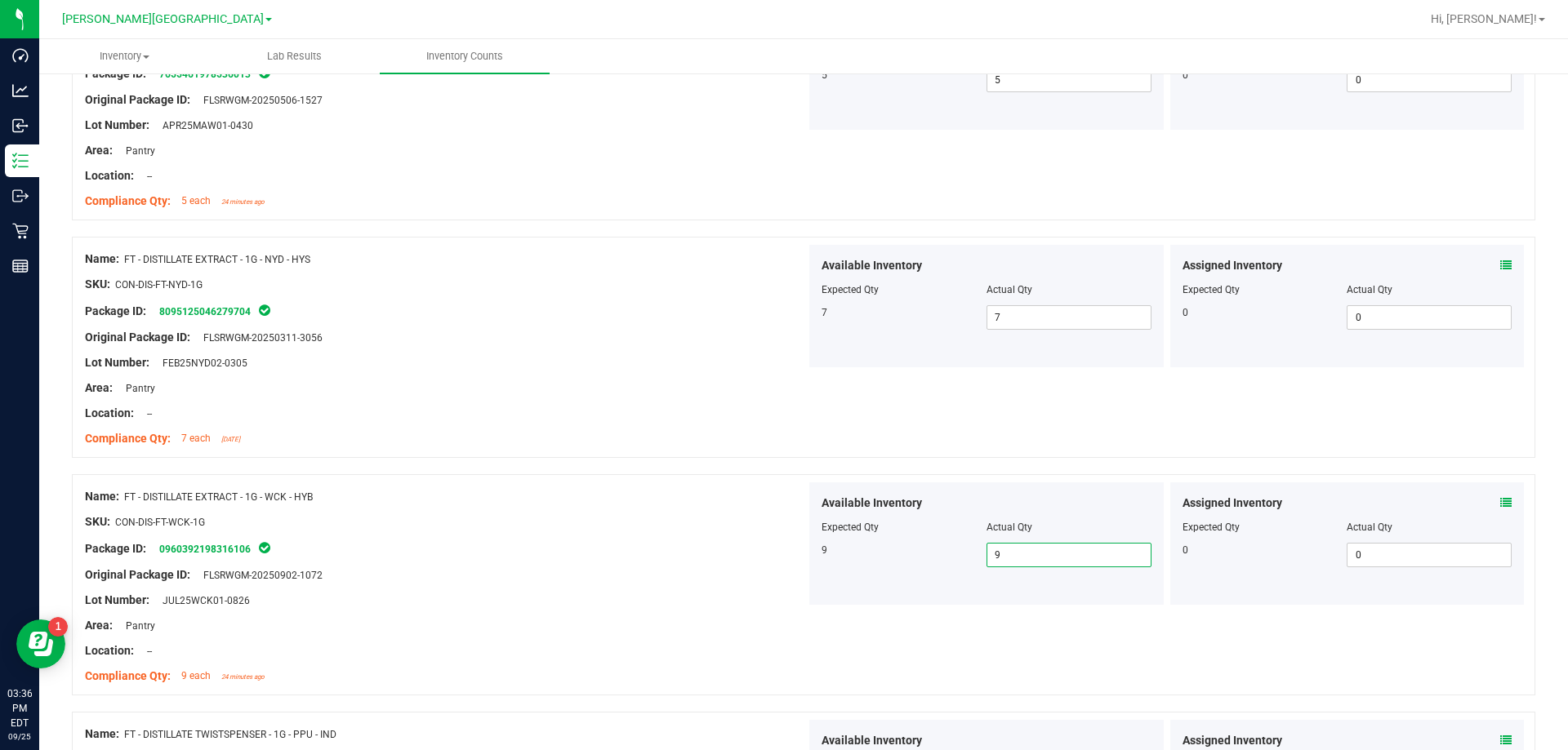
type input "9"
click at [727, 661] on div at bounding box center [445, 664] width 721 height 8
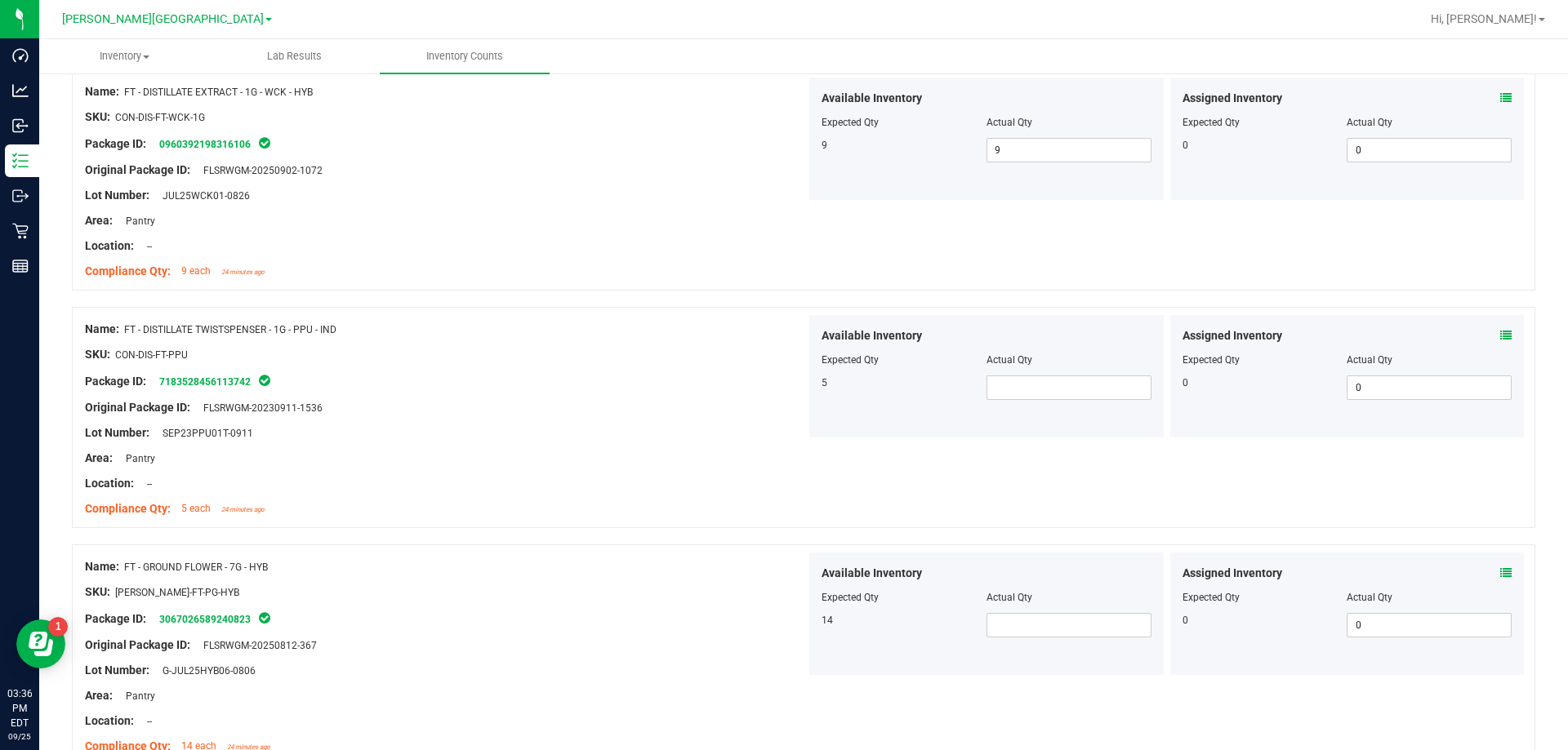
scroll to position [3999, 0]
click at [795, 383] on span at bounding box center [1069, 384] width 165 height 25
type input "5"
click at [795, 627] on span at bounding box center [1069, 622] width 165 height 25
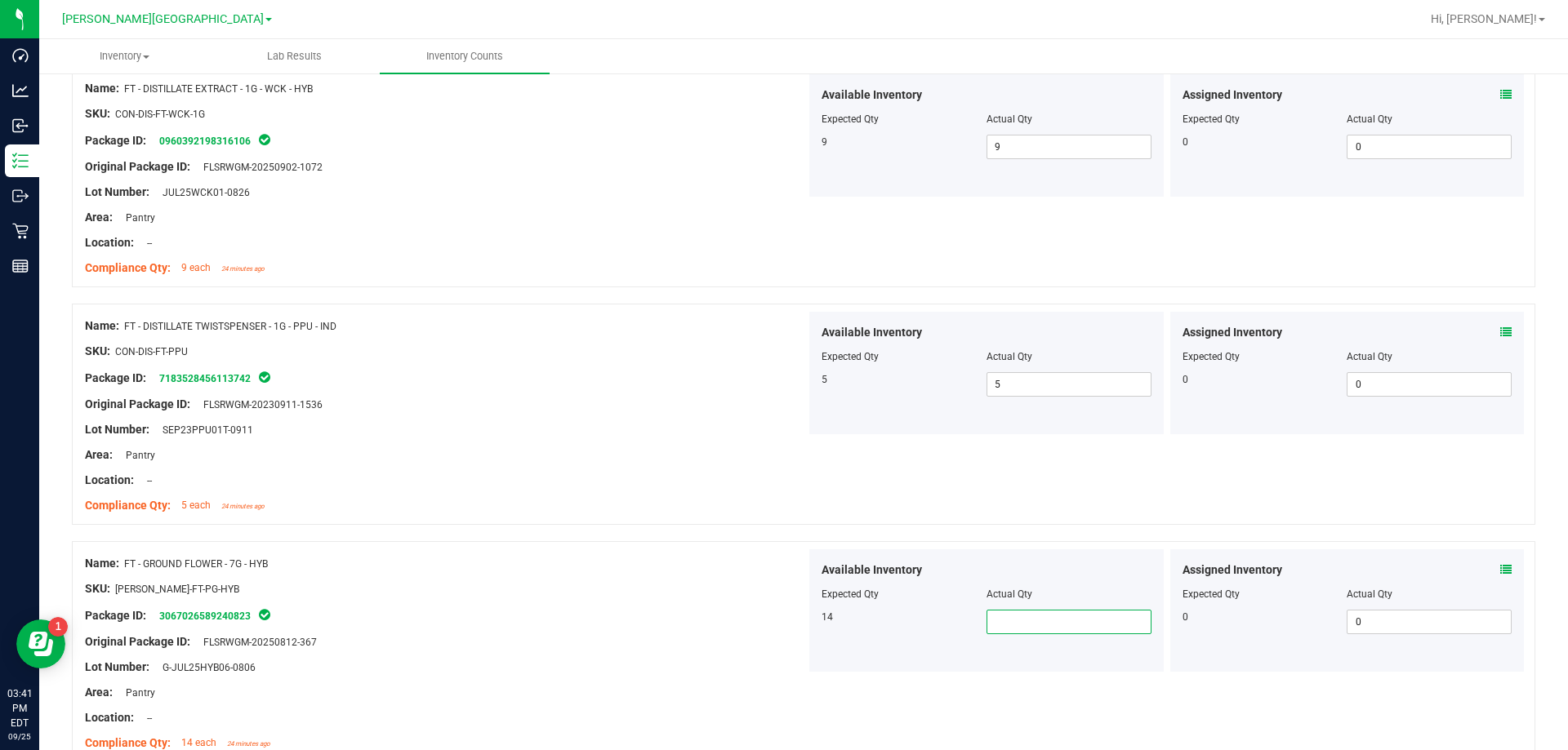
type input "7"
click at [565, 656] on div at bounding box center [445, 655] width 721 height 8
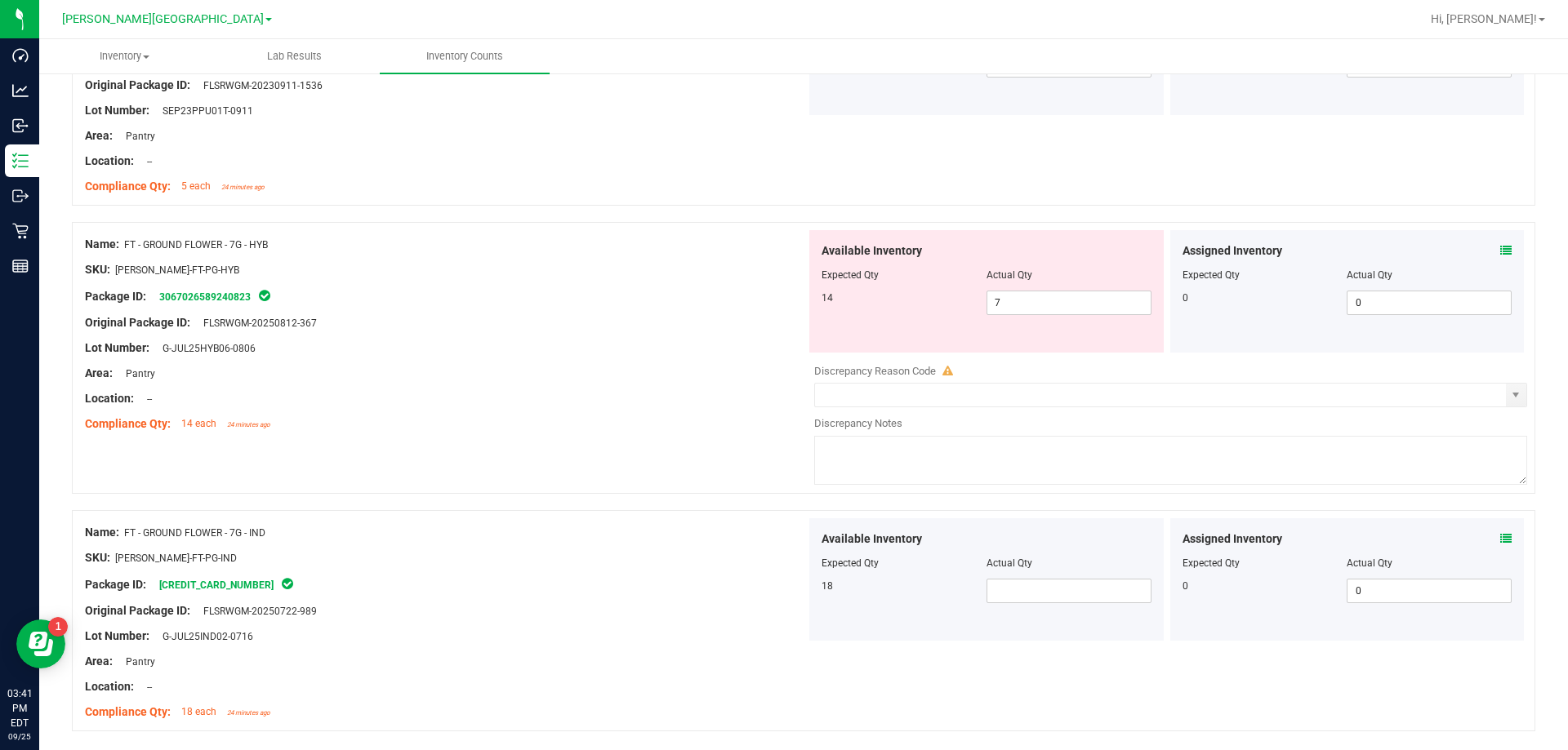
scroll to position [4325, 0]
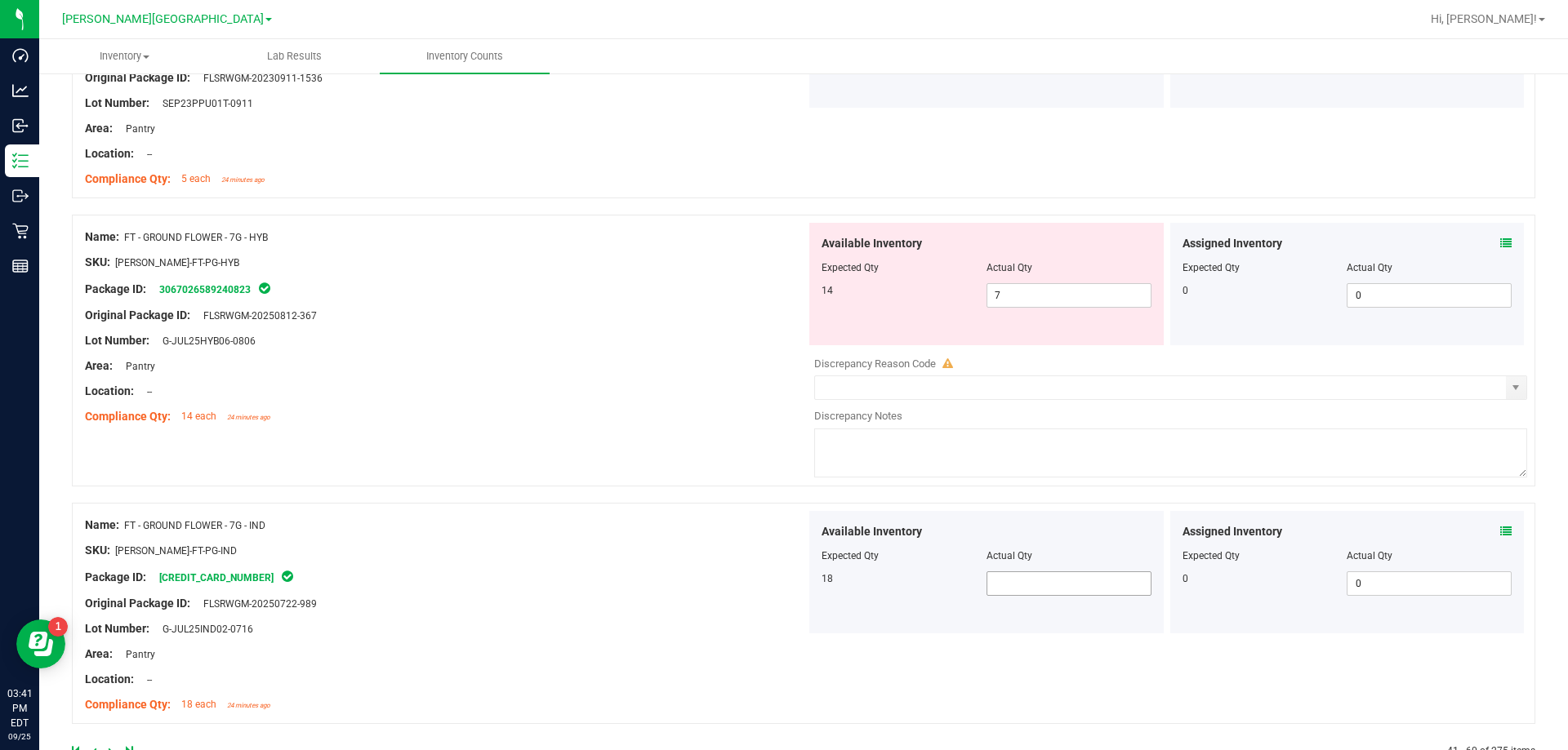
click at [795, 575] on span at bounding box center [1069, 584] width 165 height 25
click at [795, 575] on input "text" at bounding box center [1069, 584] width 163 height 23
type input "8"
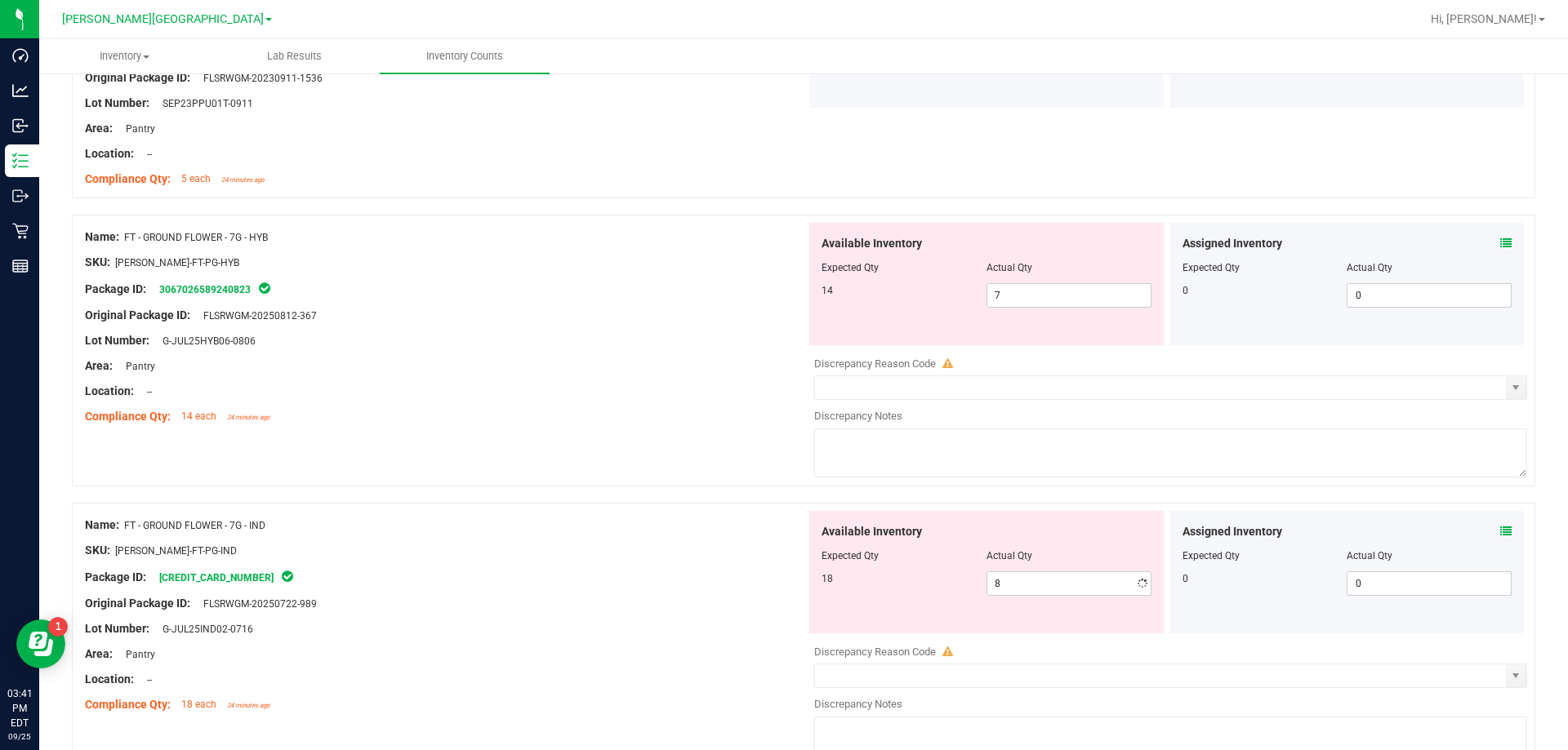
click at [689, 560] on div at bounding box center [445, 563] width 721 height 8
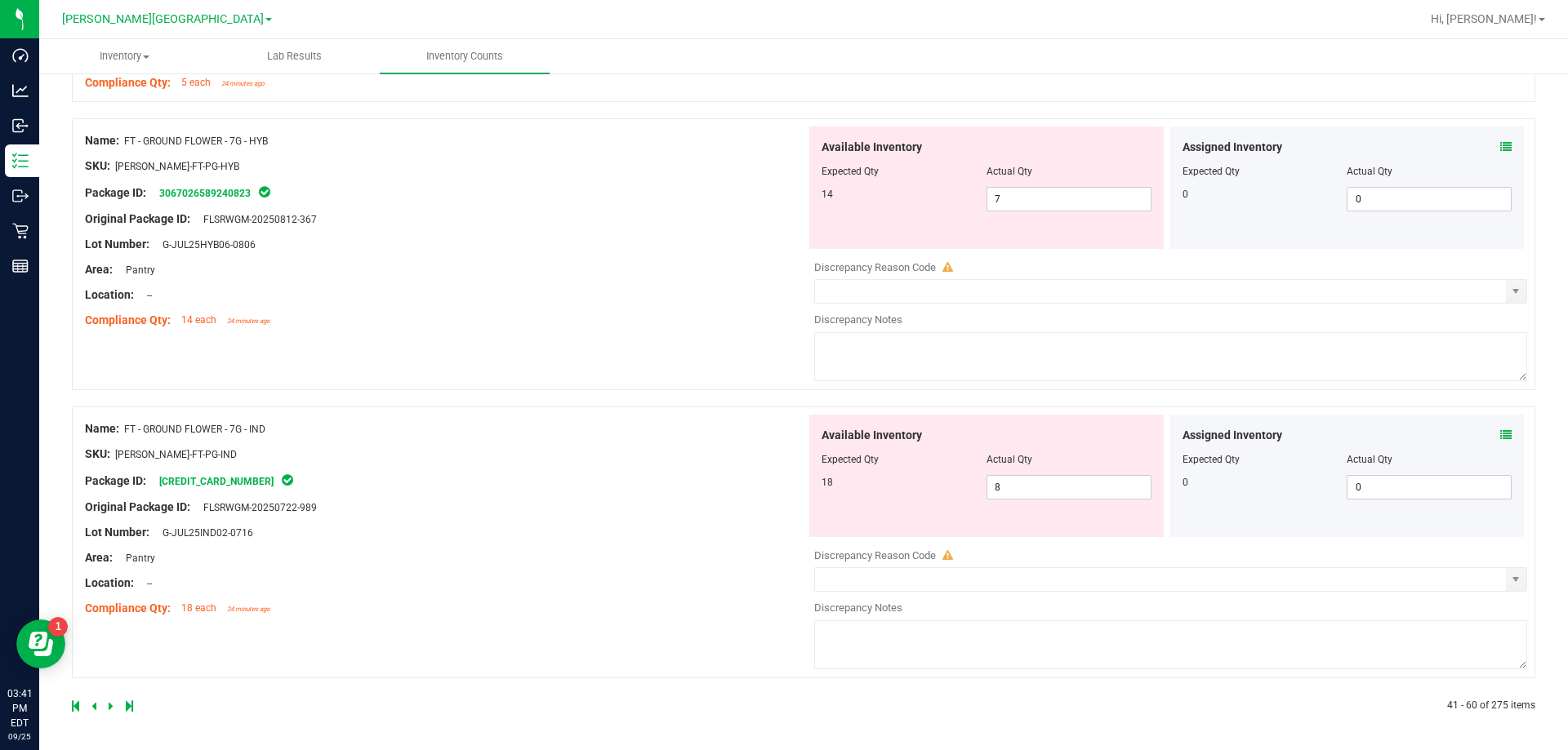
click at [111, 707] on icon at bounding box center [111, 706] width 5 height 10
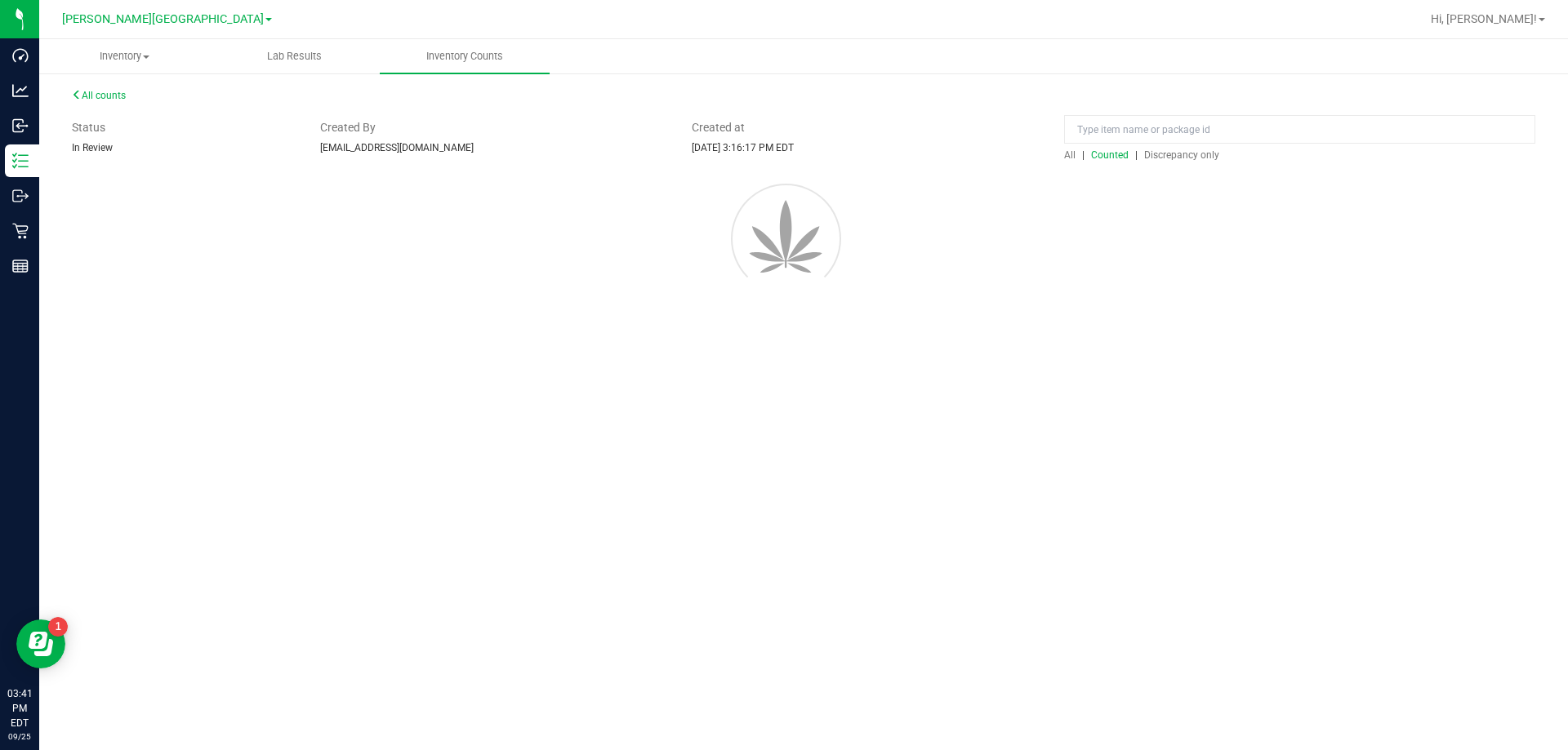
scroll to position [0, 0]
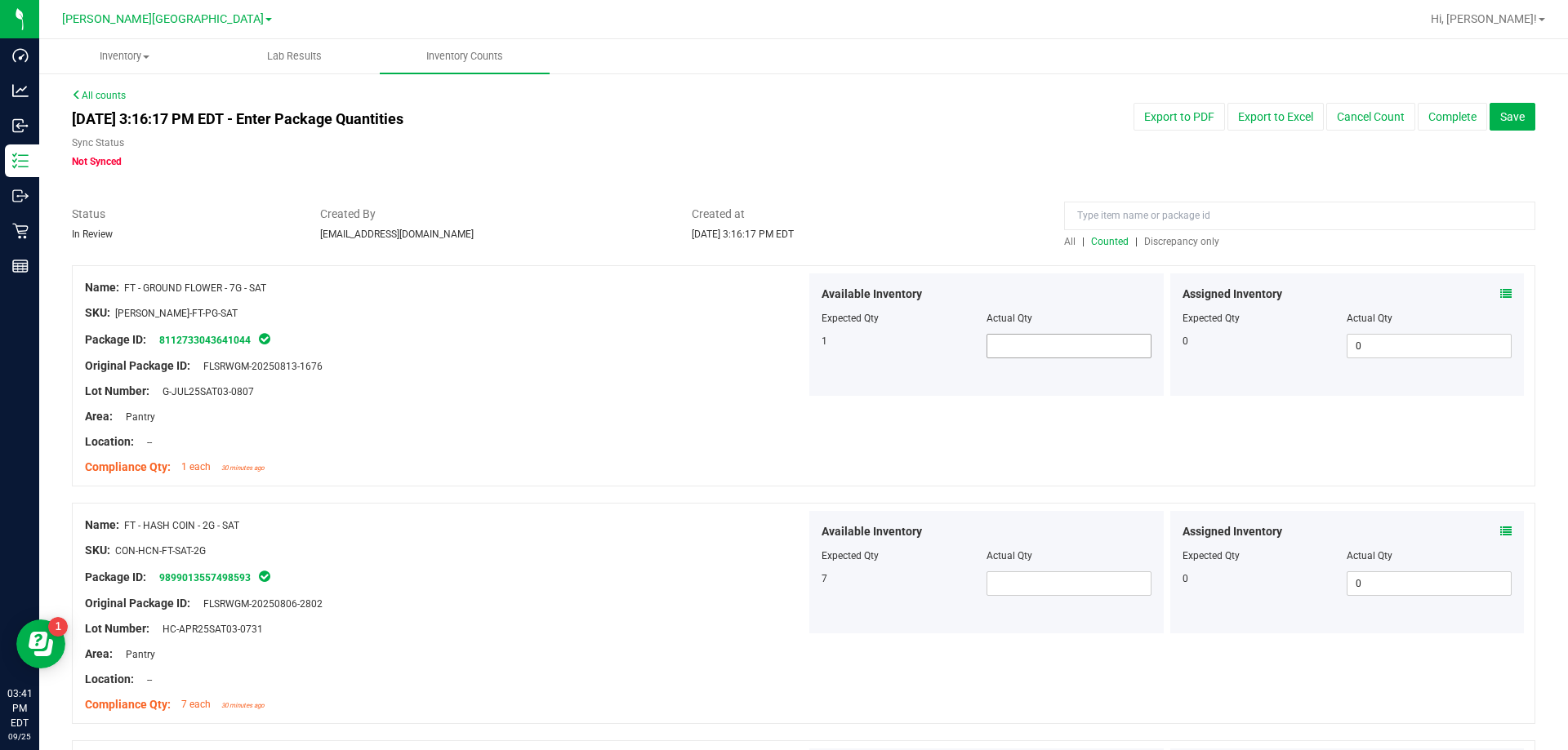
click at [795, 341] on span at bounding box center [1069, 346] width 165 height 25
type input "1"
click at [588, 359] on div "Original Package ID: FLSRWGM-20250813-1676" at bounding box center [445, 366] width 721 height 17
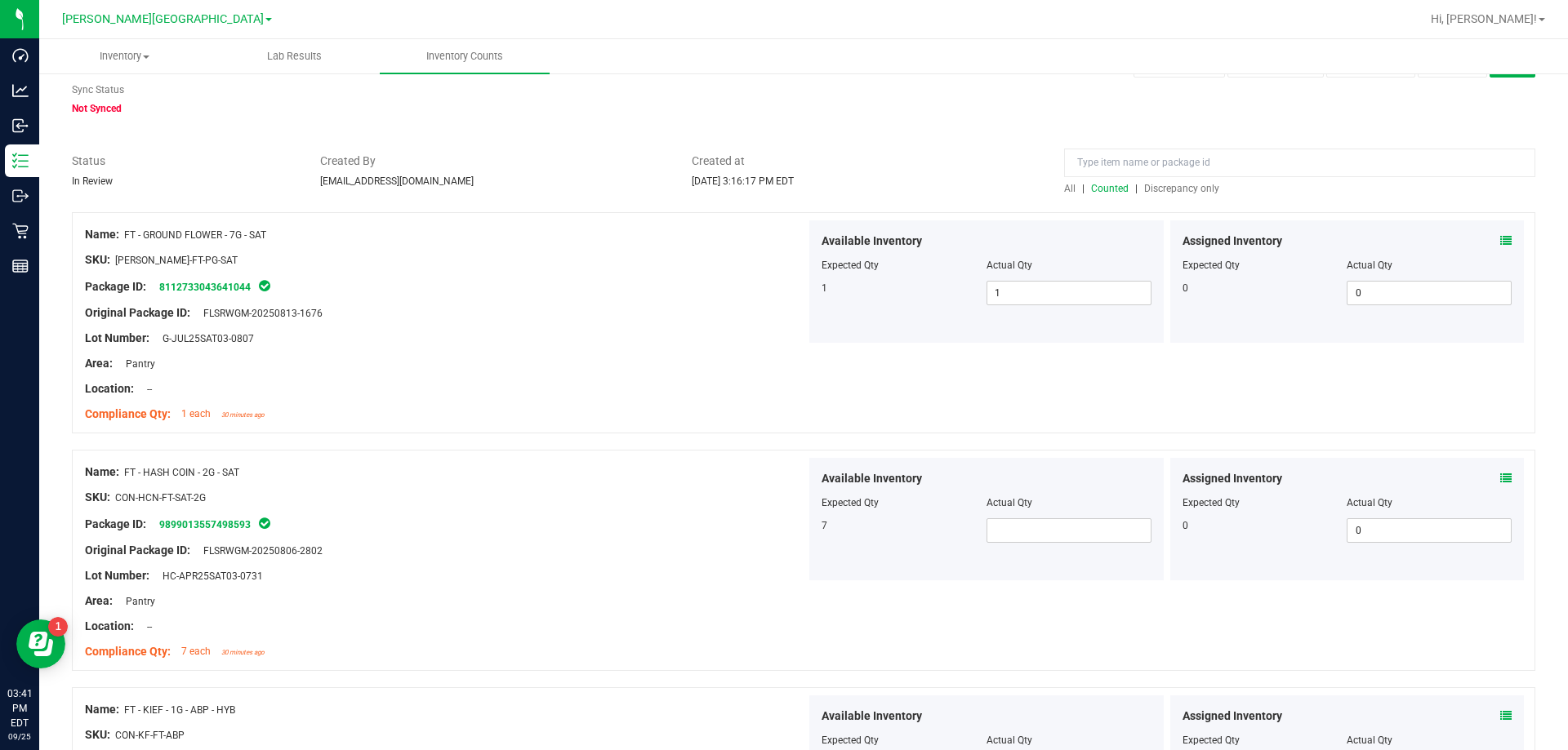
scroll to position [82, 0]
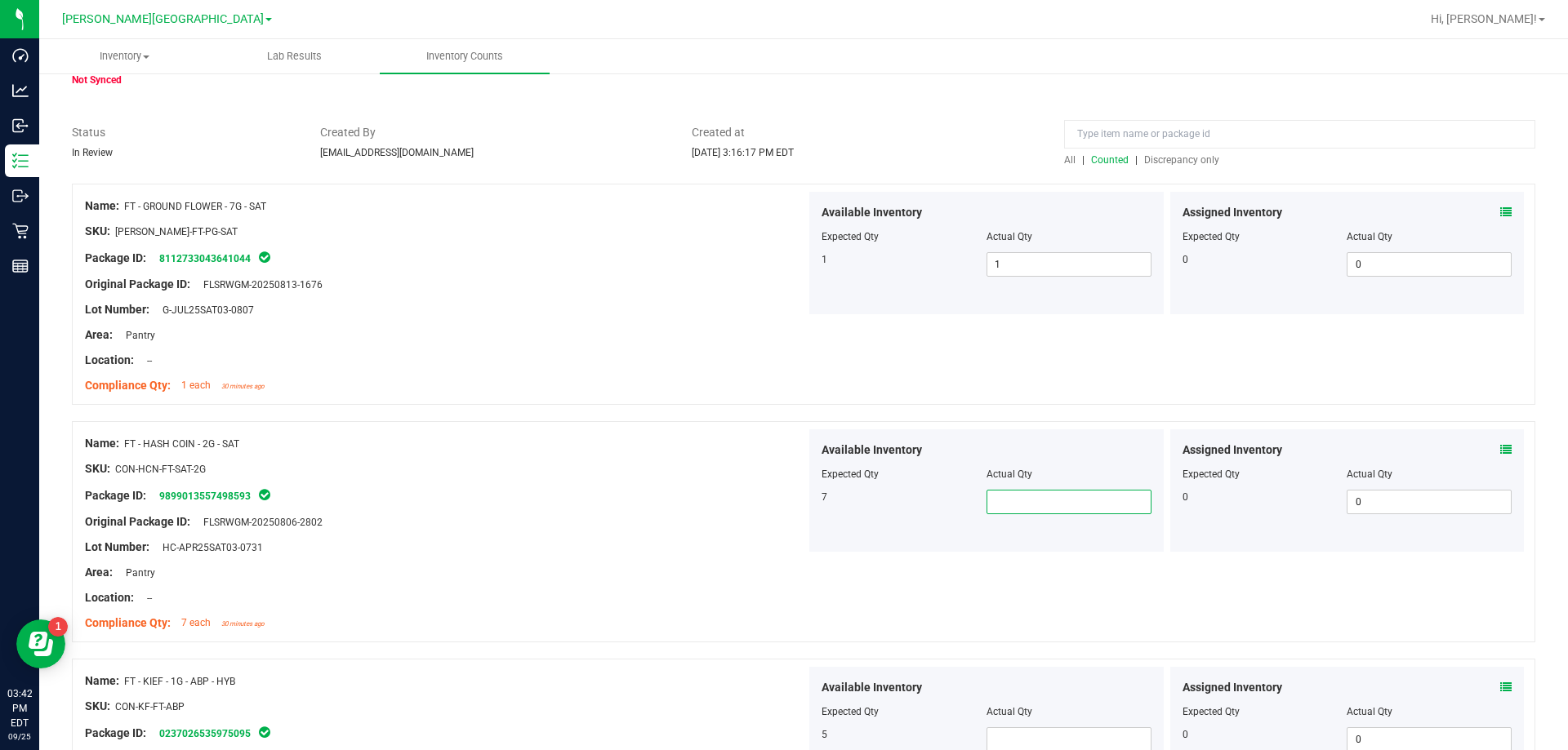
click at [795, 499] on span at bounding box center [1069, 502] width 165 height 25
type input "7"
click at [657, 741] on div "Package ID: 0237026535975095" at bounding box center [445, 733] width 721 height 20
click at [649, 706] on div "SKU: CON-KF-FT-ABP" at bounding box center [445, 706] width 721 height 17
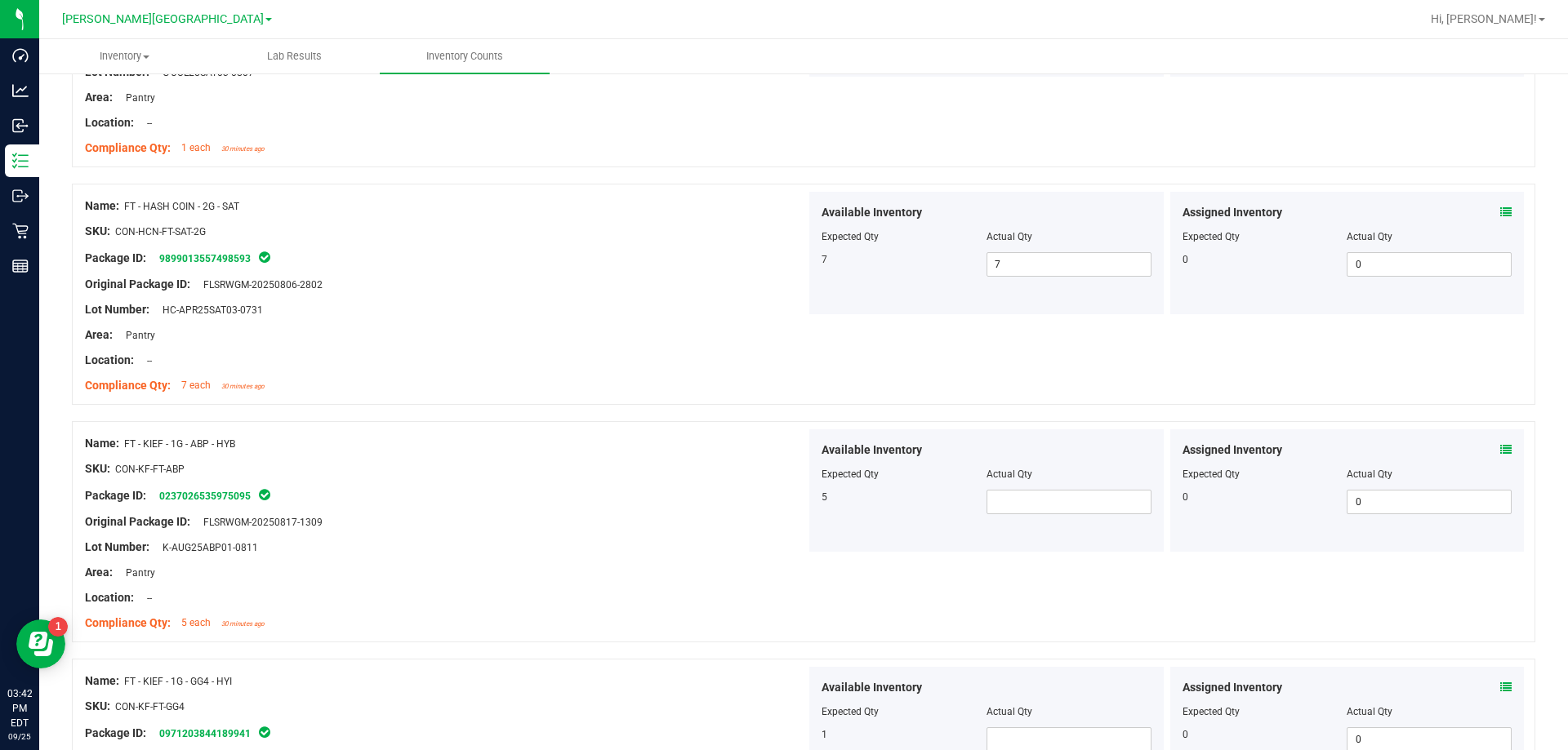
scroll to position [326, 0]
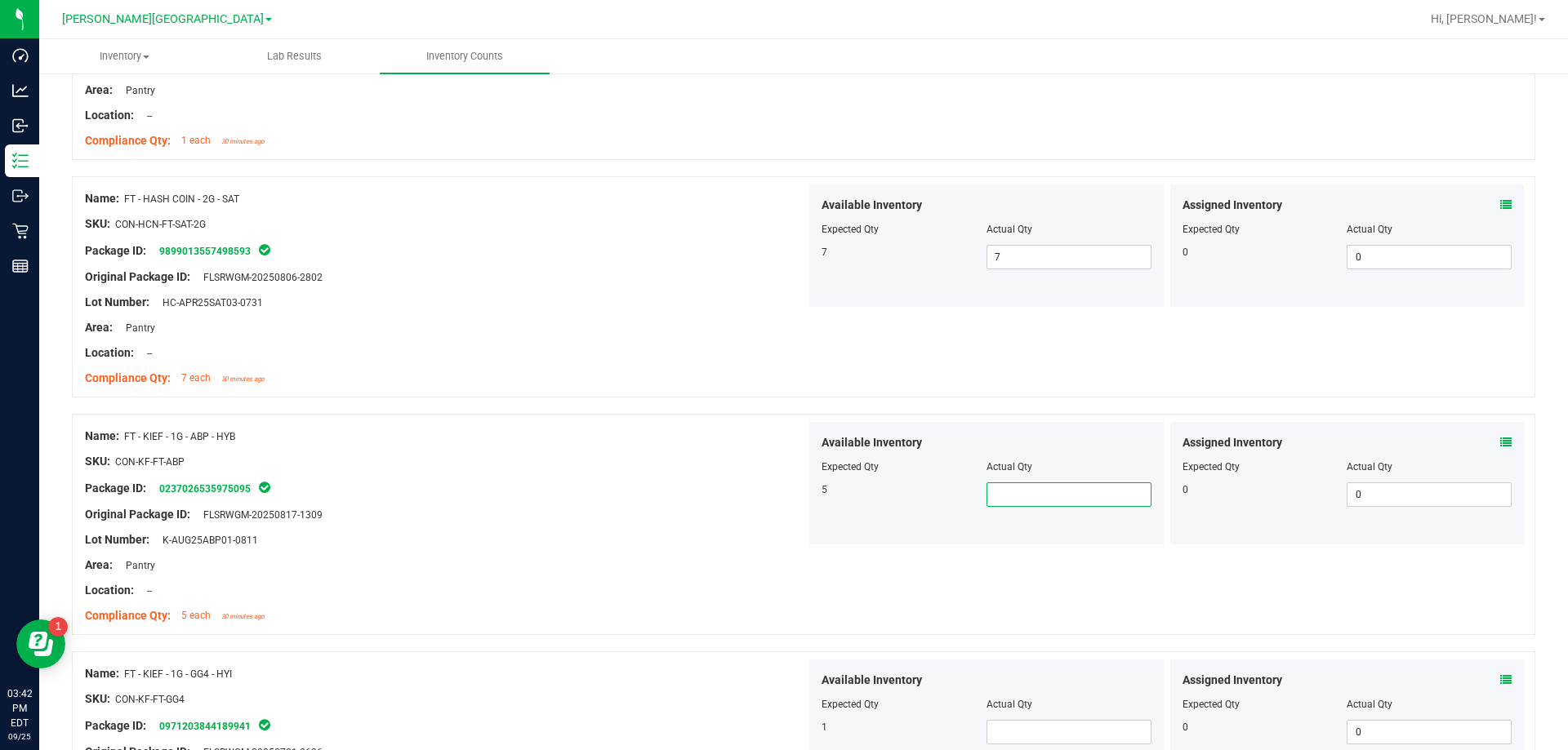
click at [795, 492] on span at bounding box center [1069, 494] width 165 height 25
type input "5"
click at [745, 632] on div "Name: FT - KIEF - 1G - ABP - HYB SKU: CON-KF-FT-ABP Package ID: 023702653597509…" at bounding box center [804, 525] width 1463 height 221
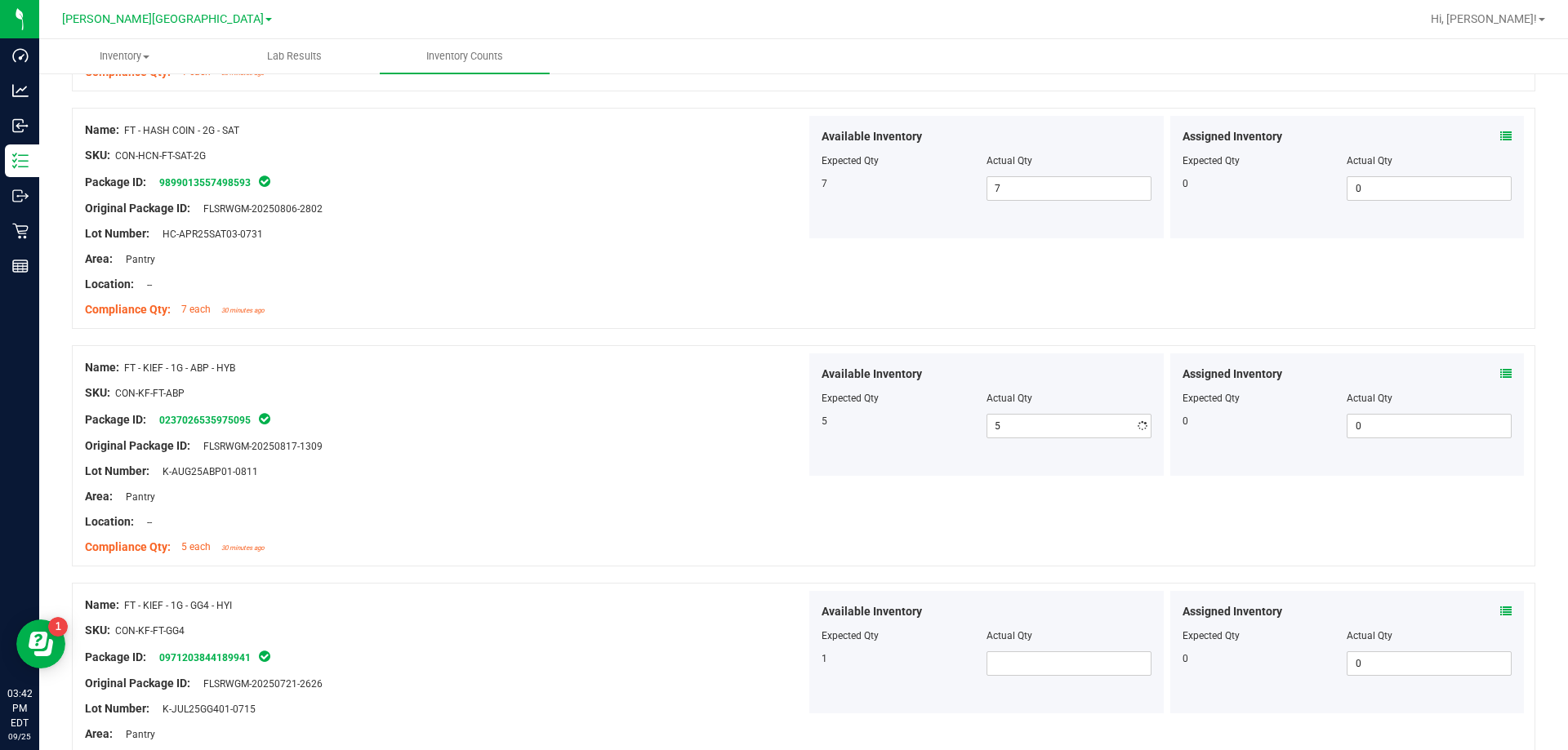
scroll to position [489, 0]
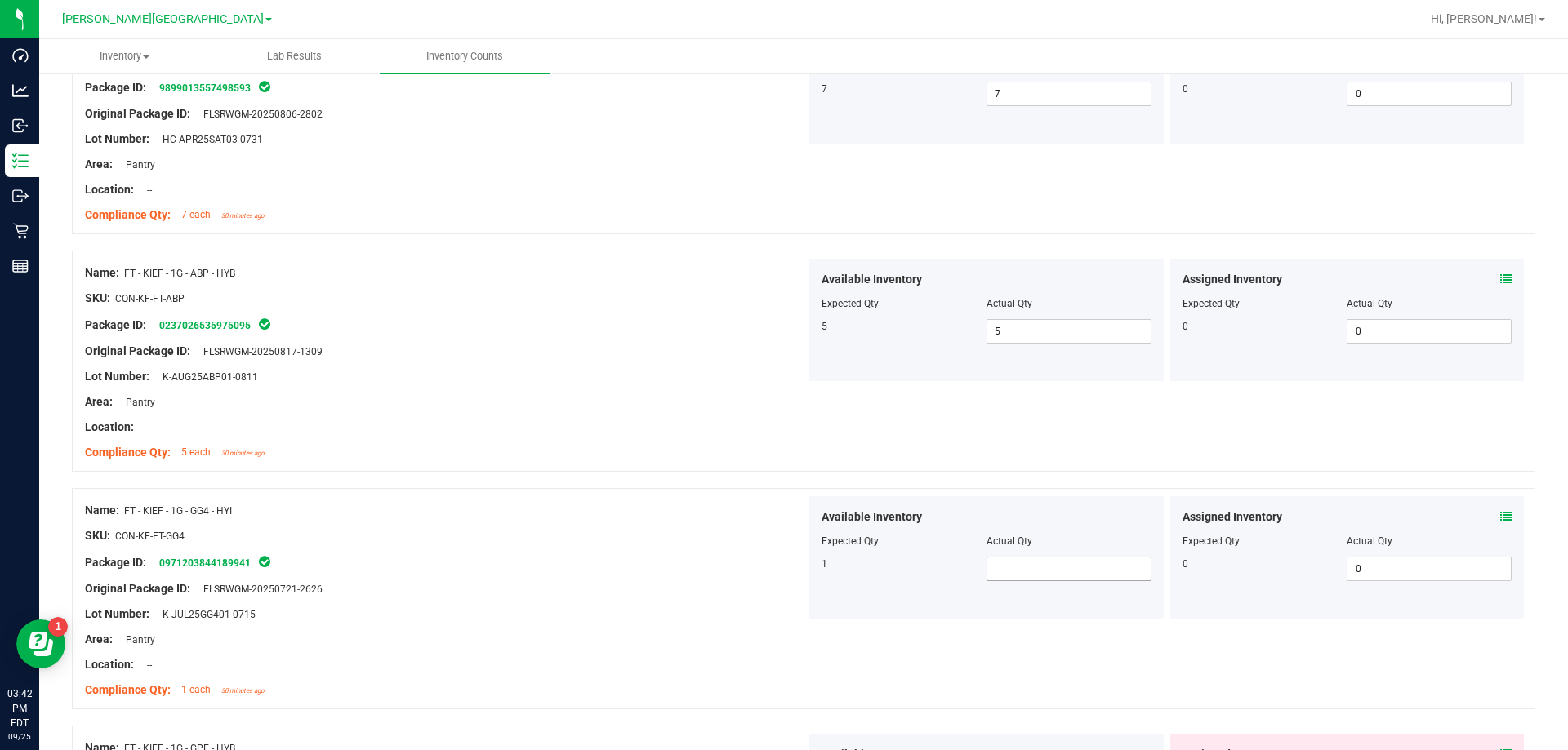
click at [795, 561] on span at bounding box center [1069, 569] width 165 height 25
type input "1"
click at [691, 568] on div "Package ID: 0971203844189941" at bounding box center [445, 562] width 721 height 20
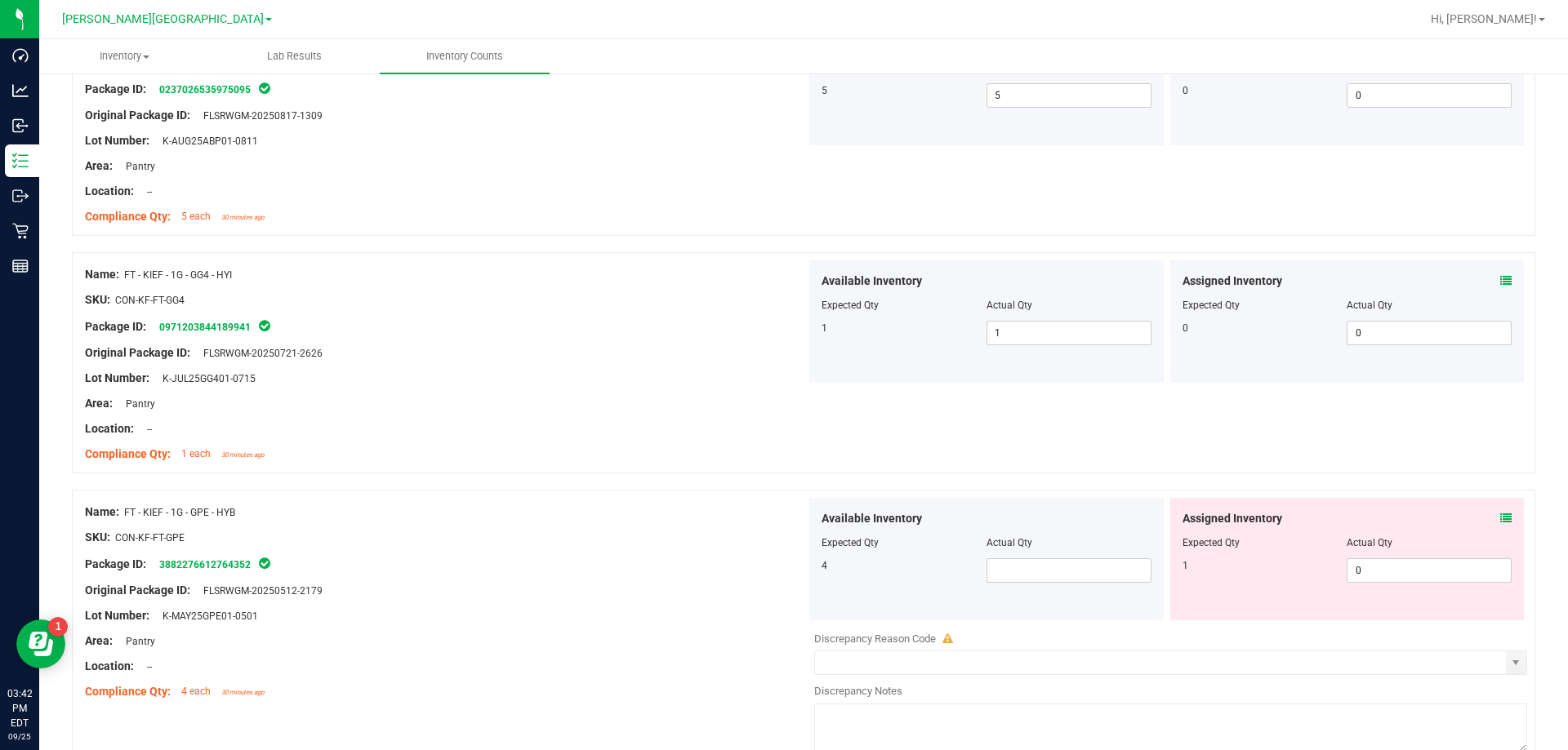
scroll to position [734, 0]
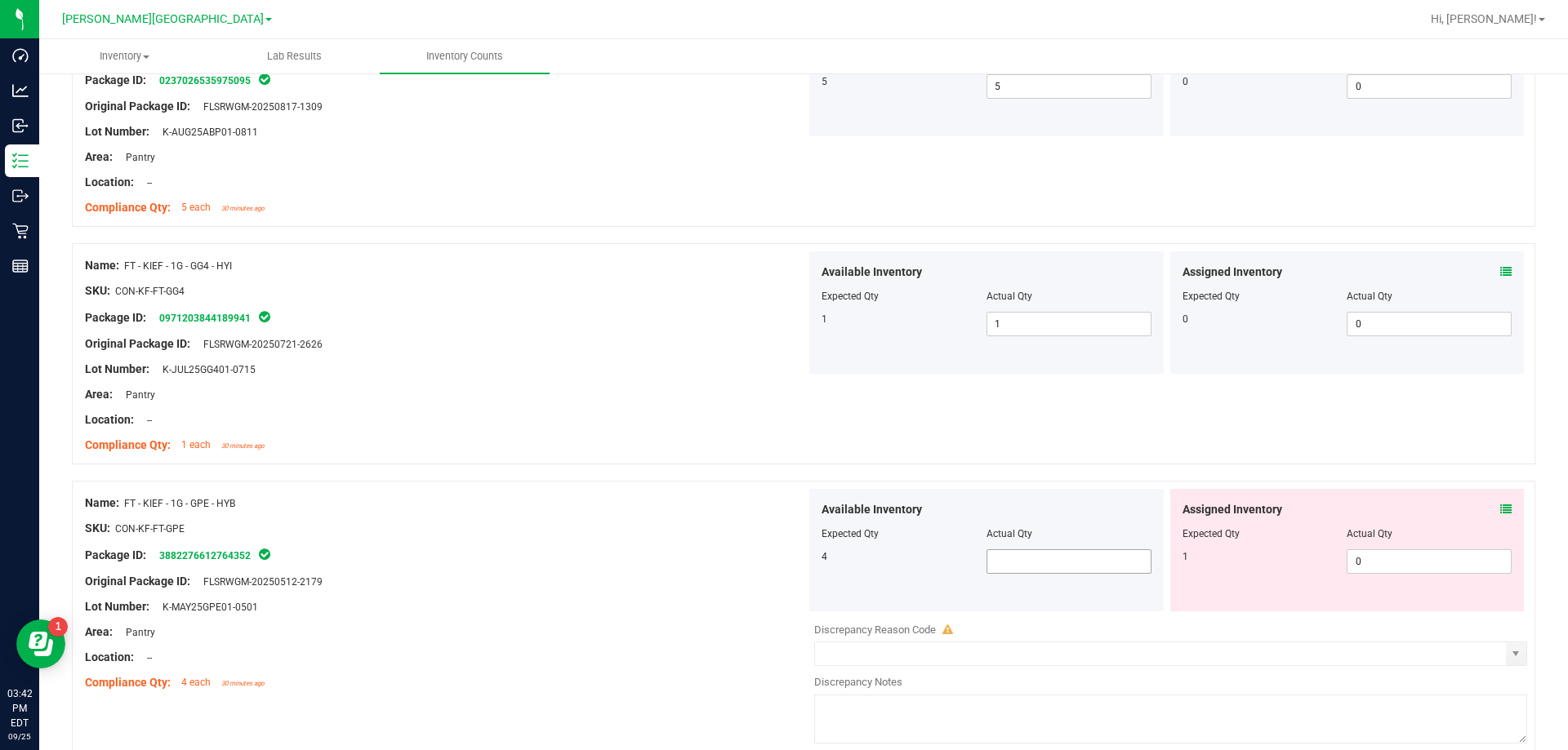
click at [795, 557] on span at bounding box center [1069, 561] width 165 height 25
type input "4"
click at [549, 565] on div at bounding box center [445, 569] width 721 height 8
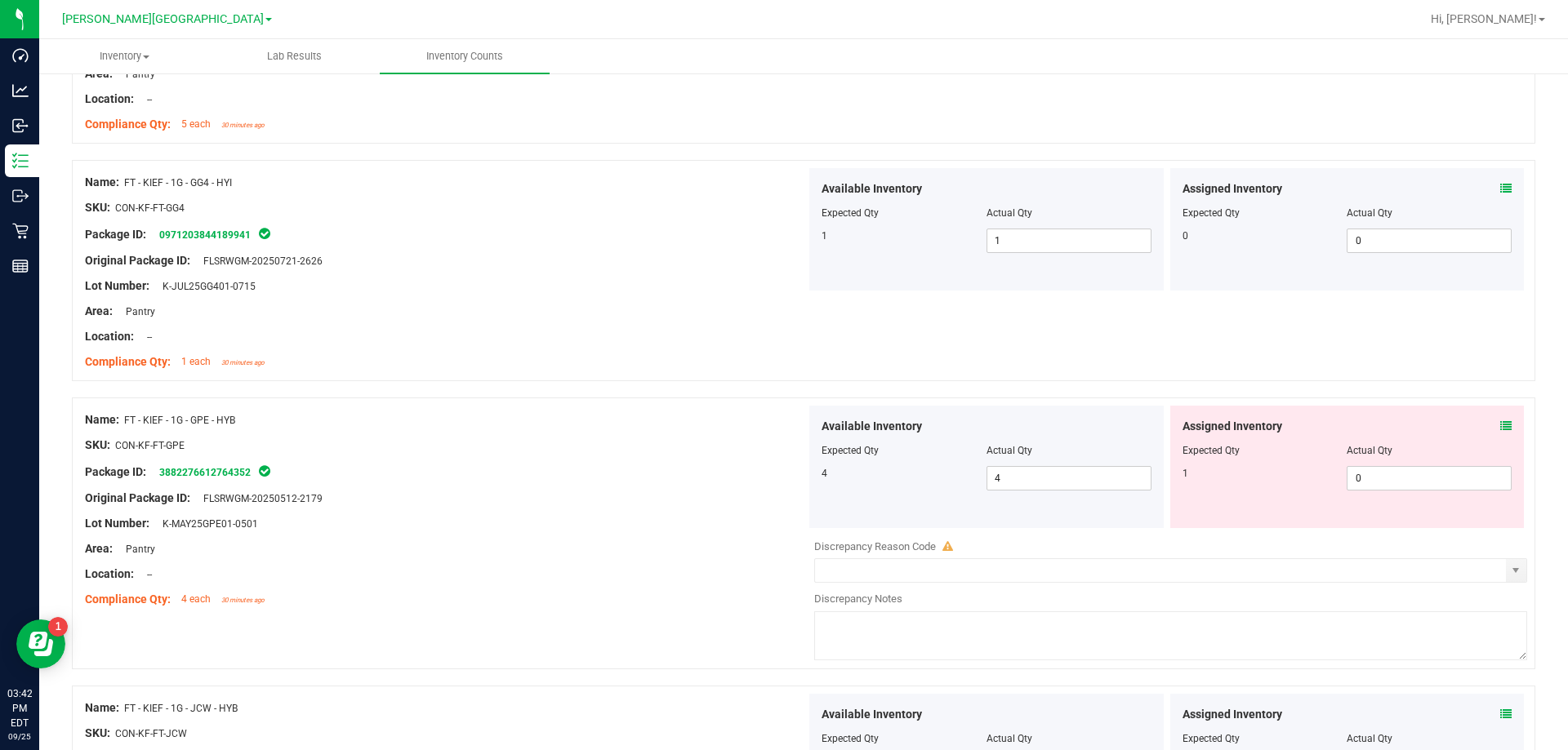
scroll to position [980, 0]
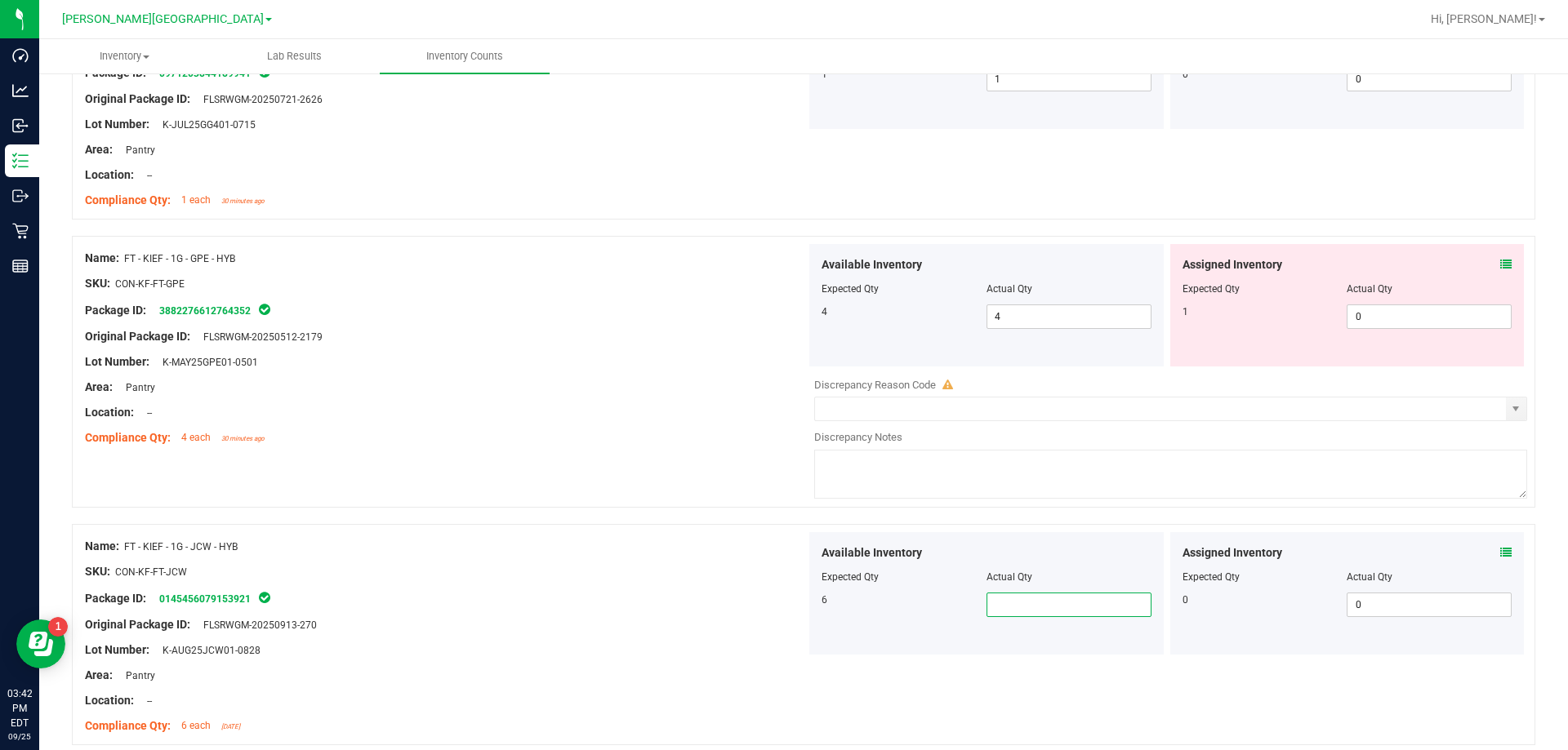
click at [795, 606] on span at bounding box center [1069, 605] width 165 height 25
type input "6"
click at [724, 618] on div "Original Package ID: FLSRWGM-20250913-270" at bounding box center [445, 625] width 721 height 17
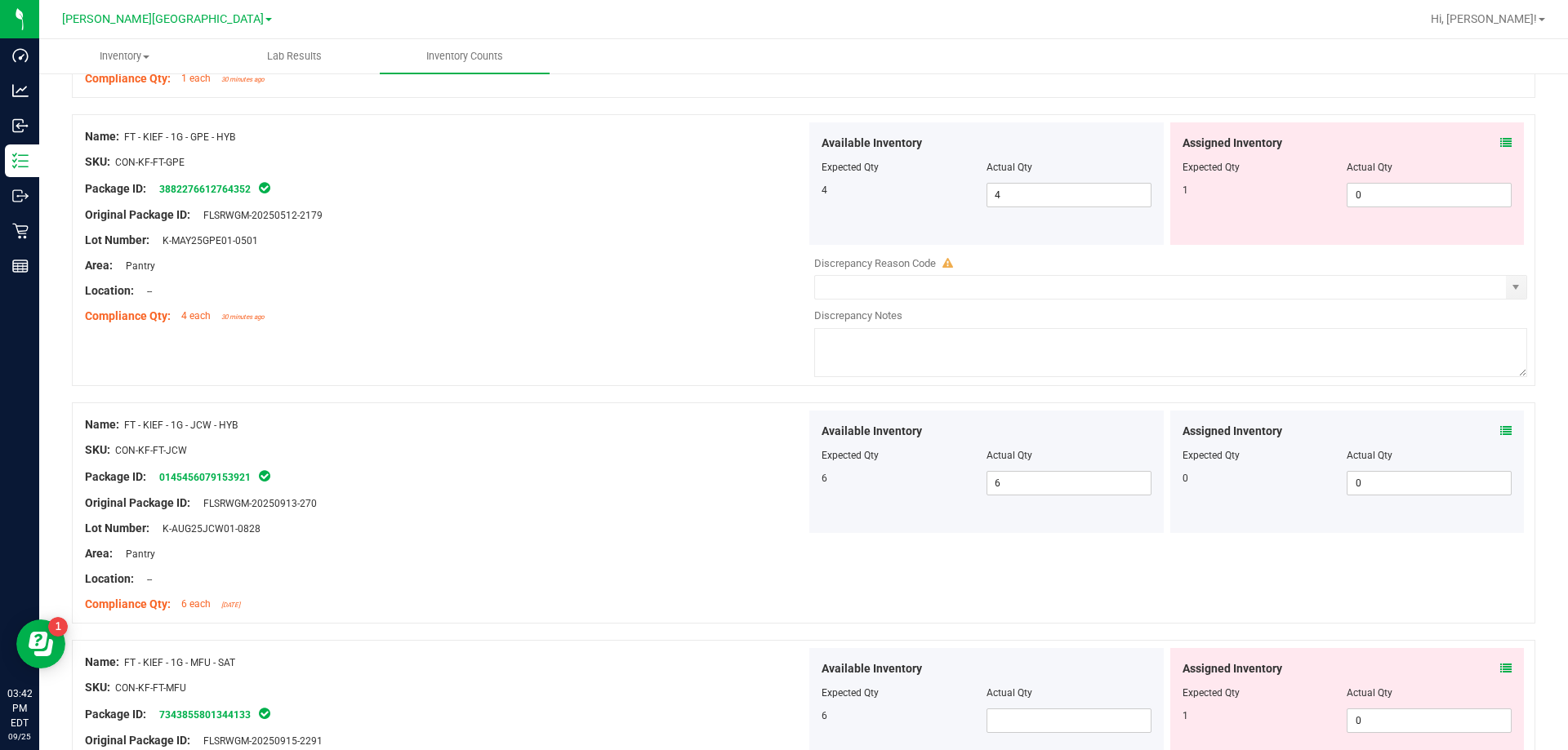
scroll to position [1306, 0]
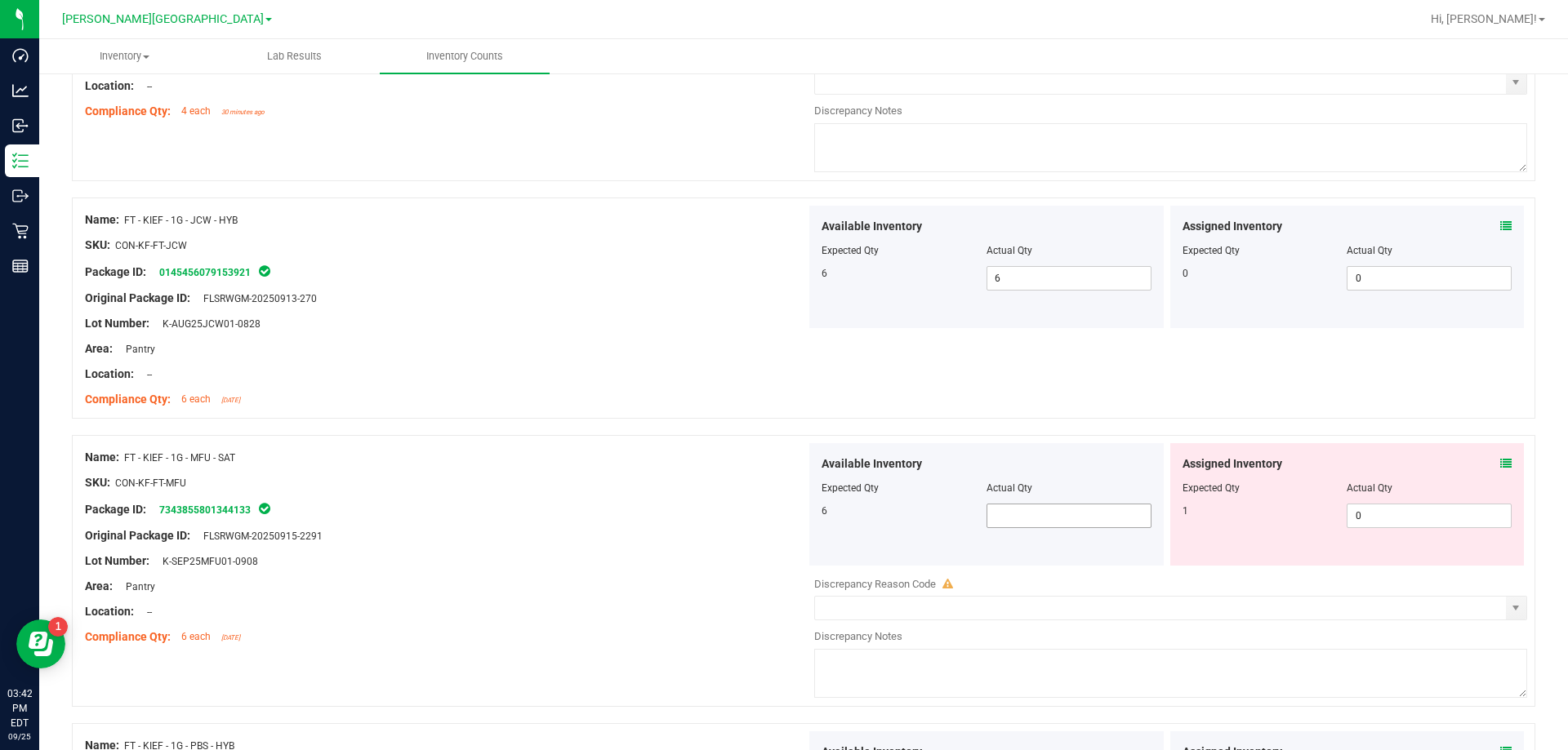
click at [795, 516] on span at bounding box center [1069, 516] width 165 height 25
type input "6"
click at [698, 547] on div at bounding box center [445, 548] width 721 height 8
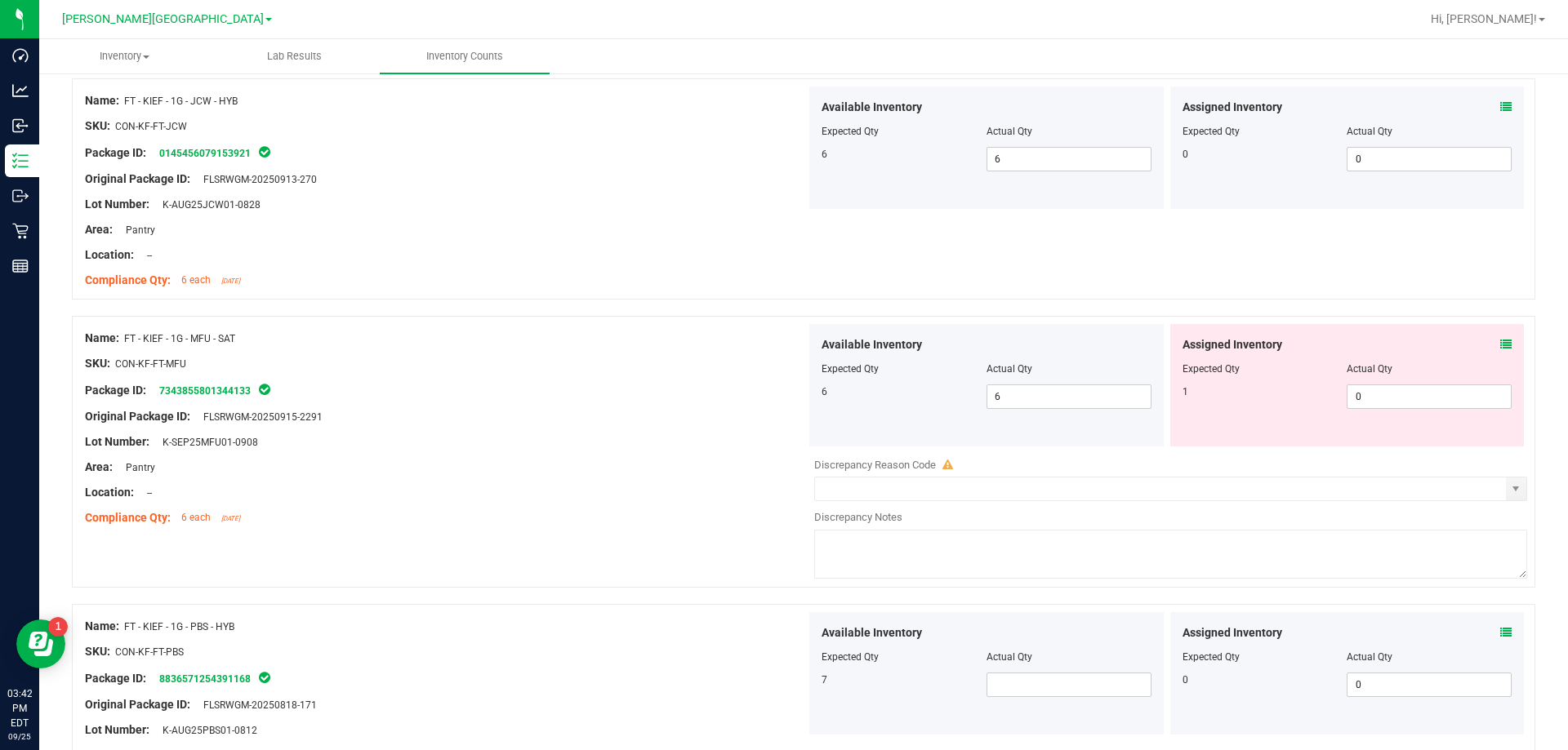
scroll to position [1551, 0]
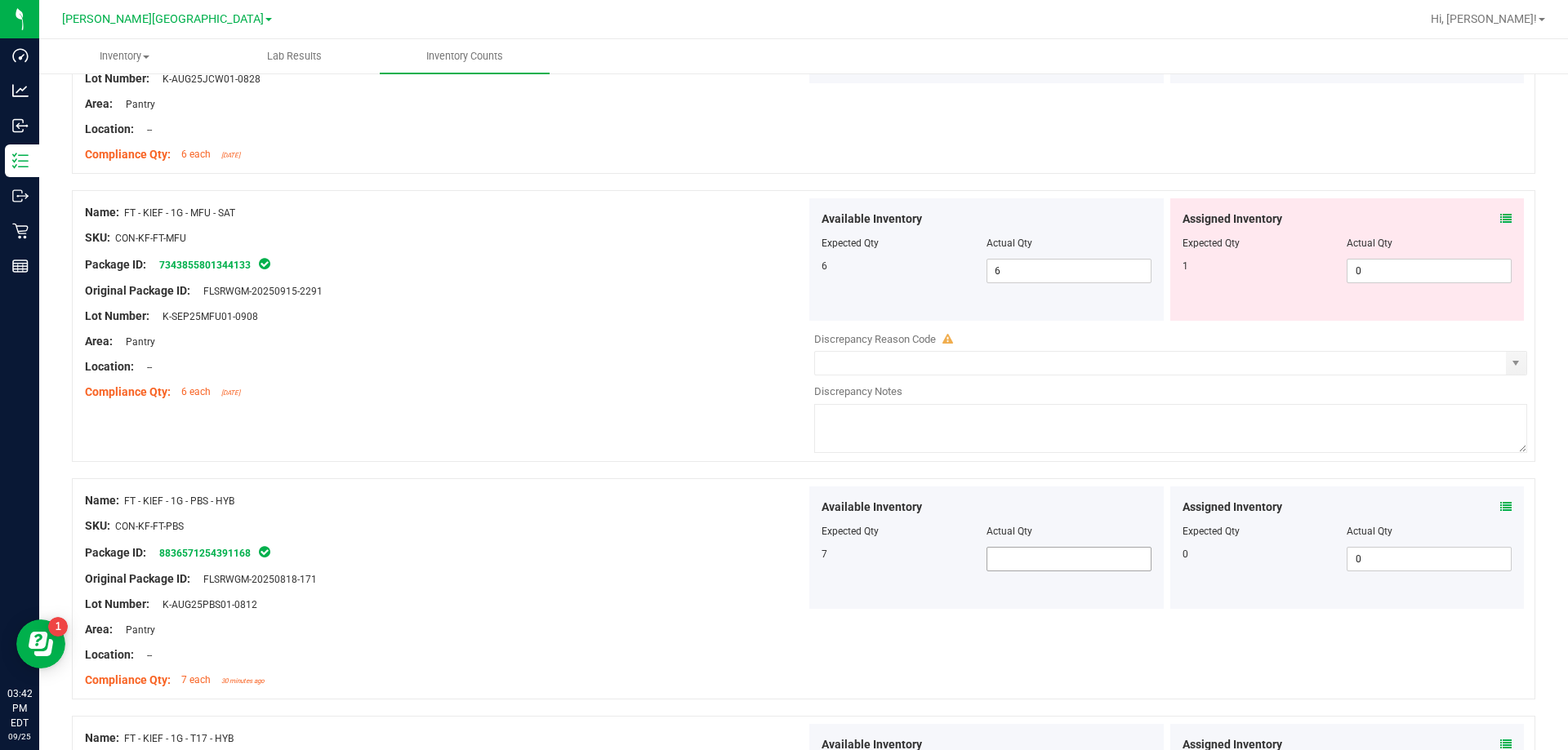
click at [795, 554] on span at bounding box center [1069, 559] width 165 height 25
type input "7"
click at [622, 553] on div "Package ID: 8836571254391168" at bounding box center [445, 552] width 721 height 20
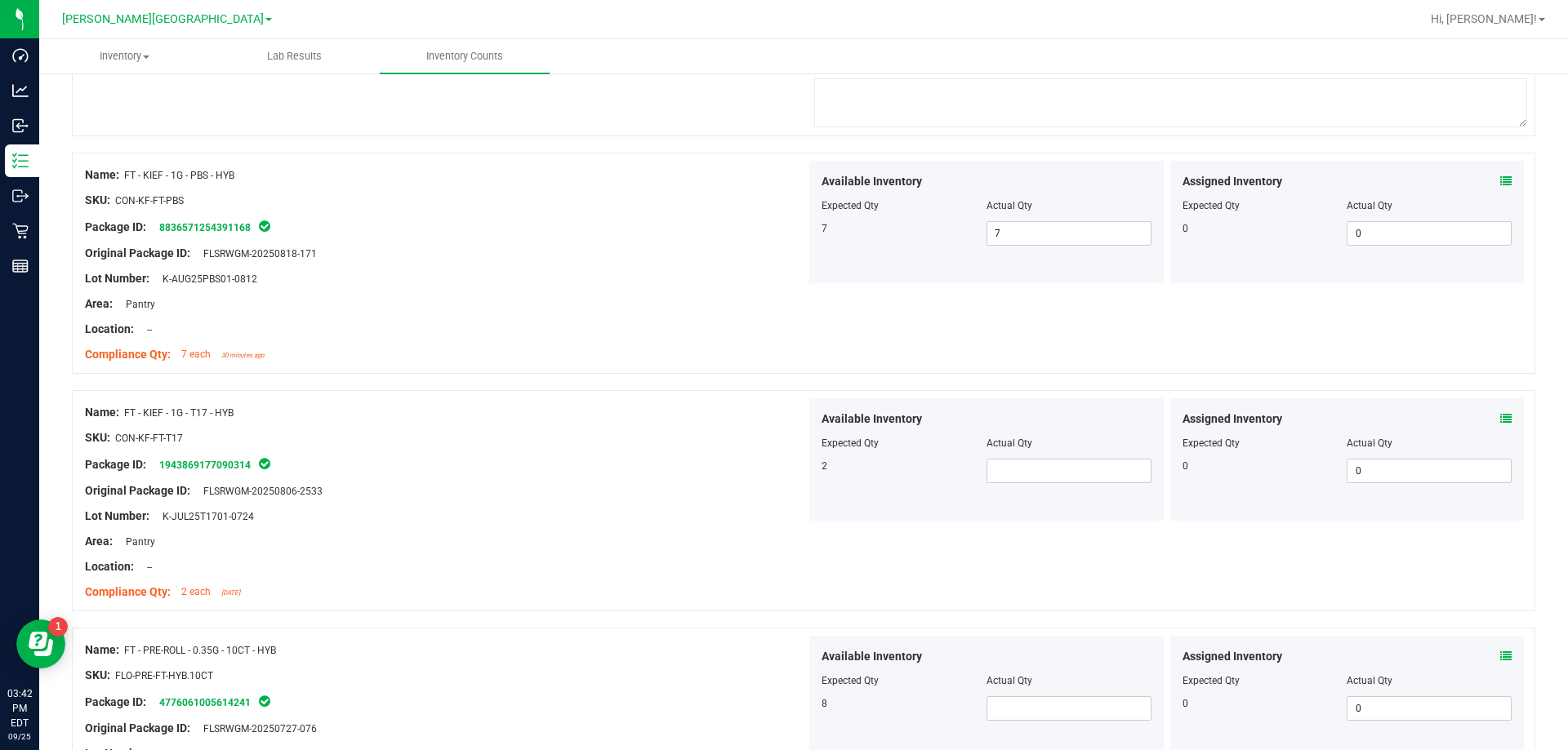
scroll to position [1877, 0]
click at [795, 470] on span at bounding box center [1069, 470] width 165 height 25
type input "2"
click at [655, 526] on div at bounding box center [445, 528] width 721 height 8
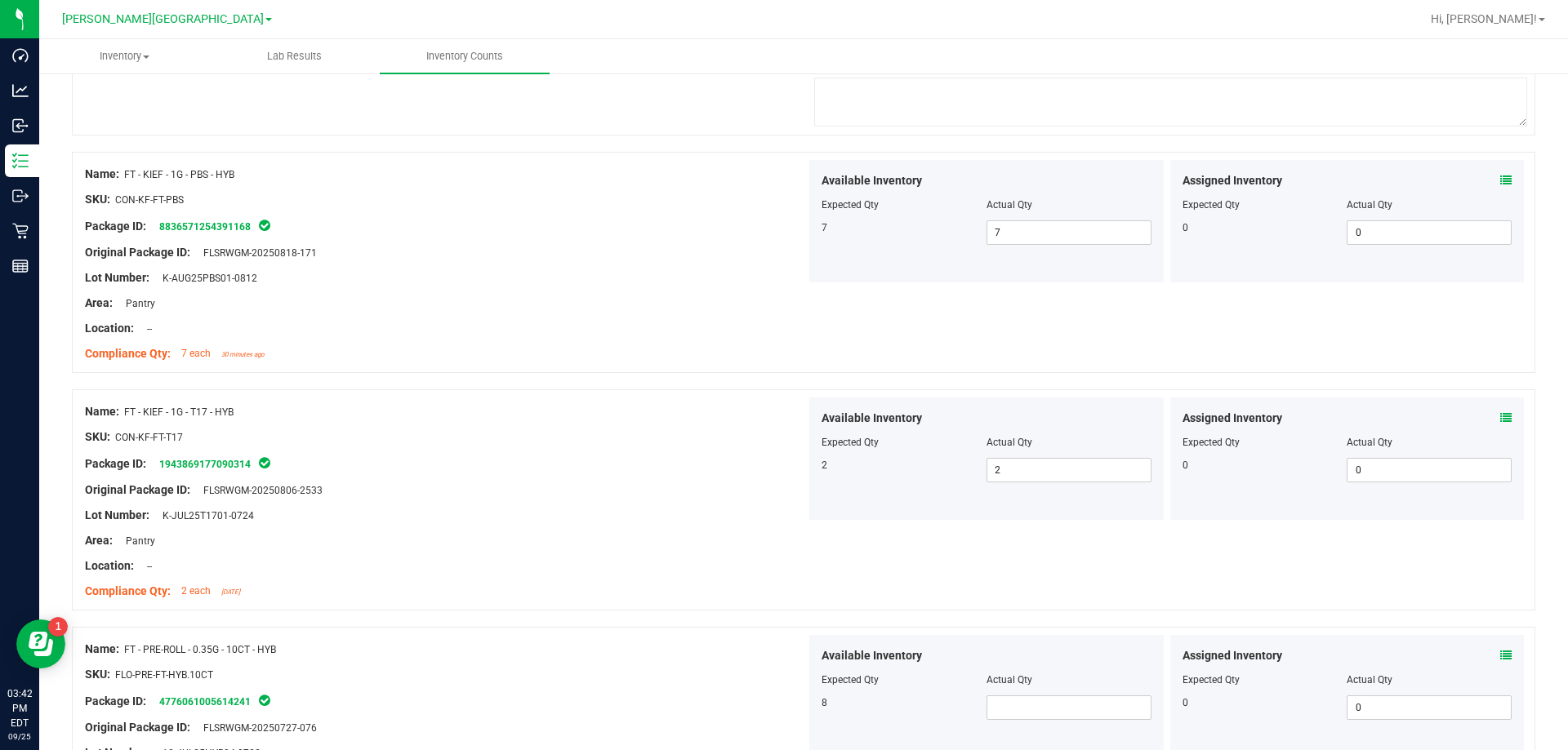
scroll to position [2040, 0]
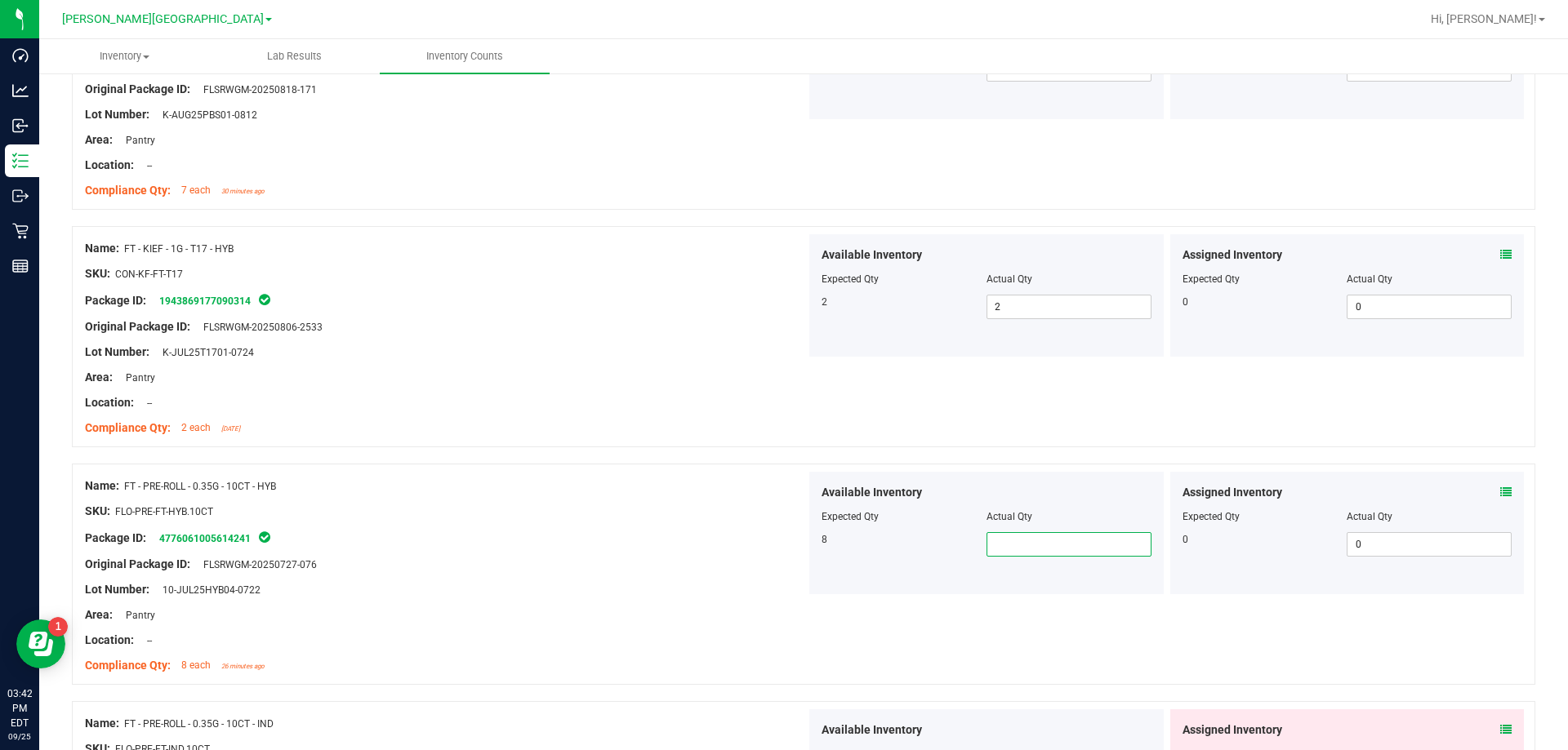
click at [795, 540] on span at bounding box center [1069, 544] width 165 height 25
type input "8"
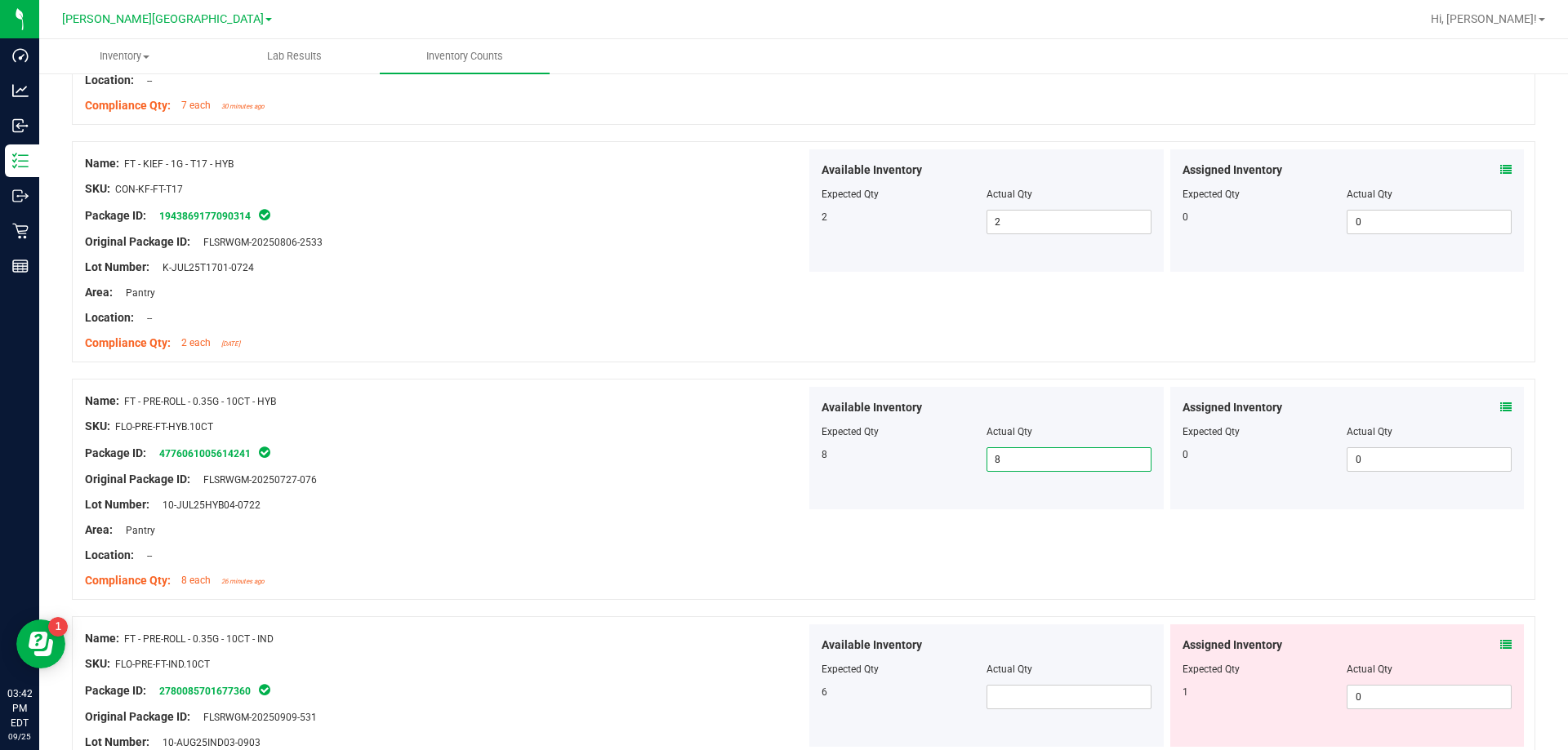
scroll to position [2285, 0]
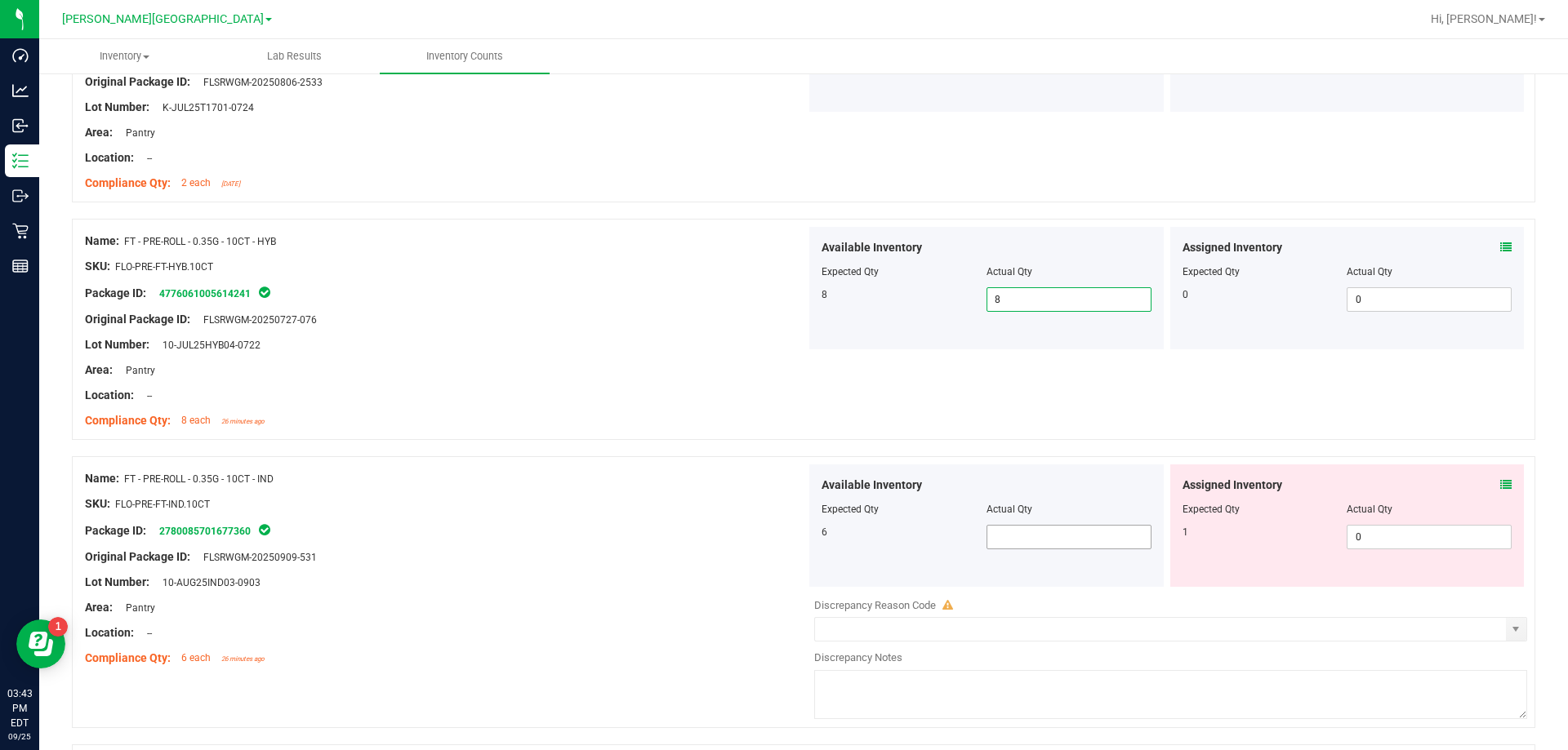
type input "8"
click at [795, 528] on span at bounding box center [1069, 537] width 165 height 25
click at [795, 298] on span "8 8" at bounding box center [1069, 299] width 165 height 25
type input "9"
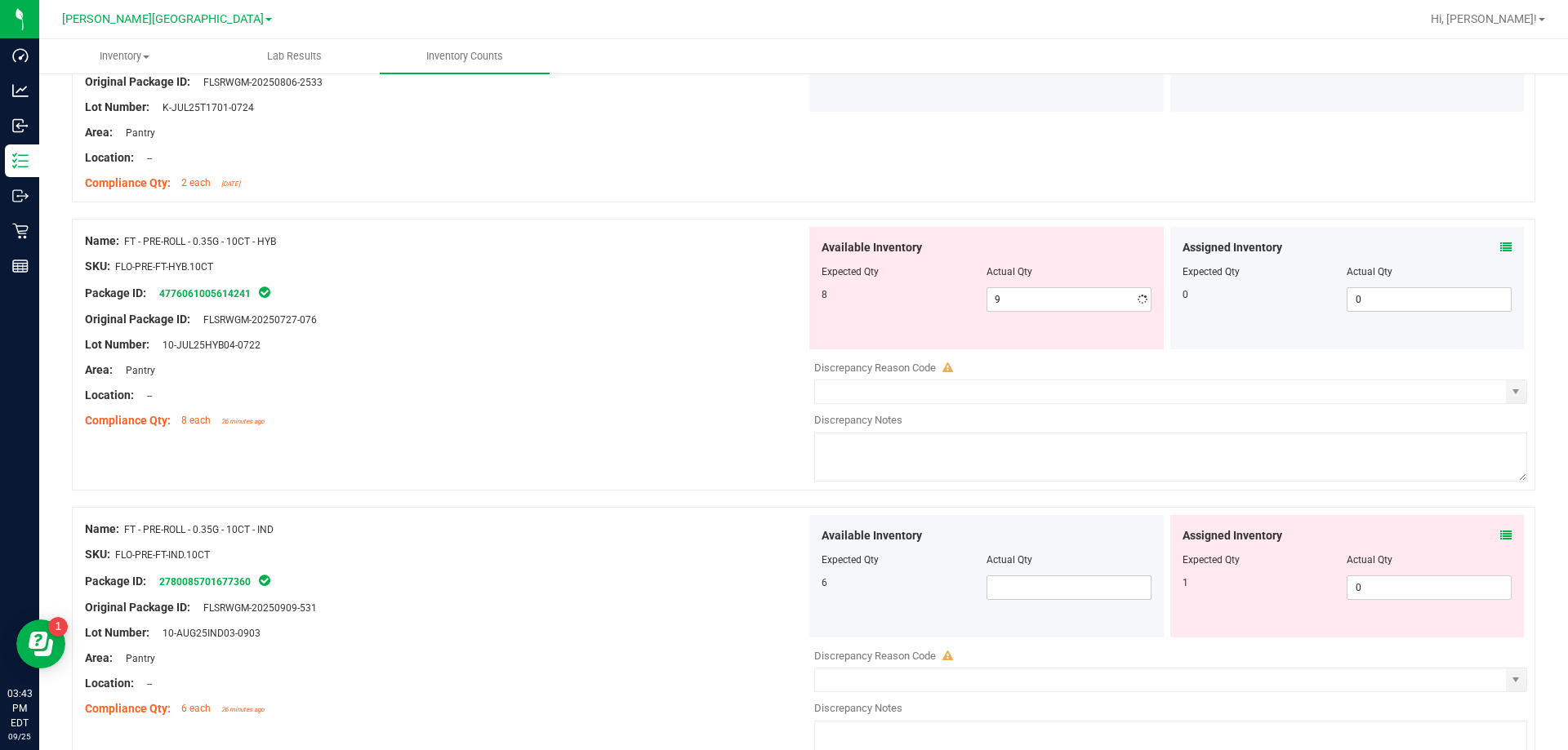
click at [600, 472] on div "Name: FT - GROUND FLOWER - 7G - SAT SKU: [PERSON_NAME]-FT-PG-SAT Package ID: 81…" at bounding box center [804, 516] width 1463 height 5072
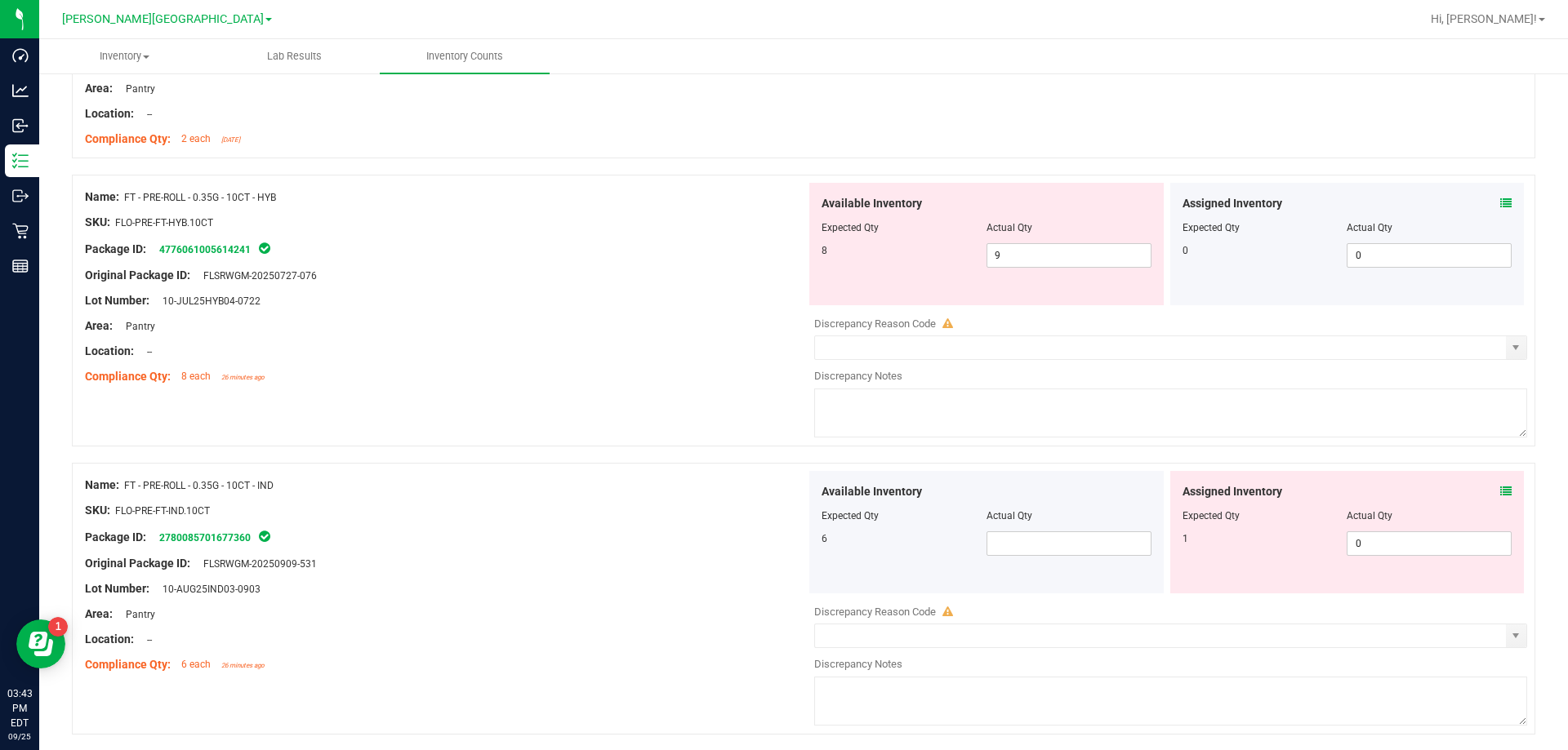
scroll to position [2367, 0]
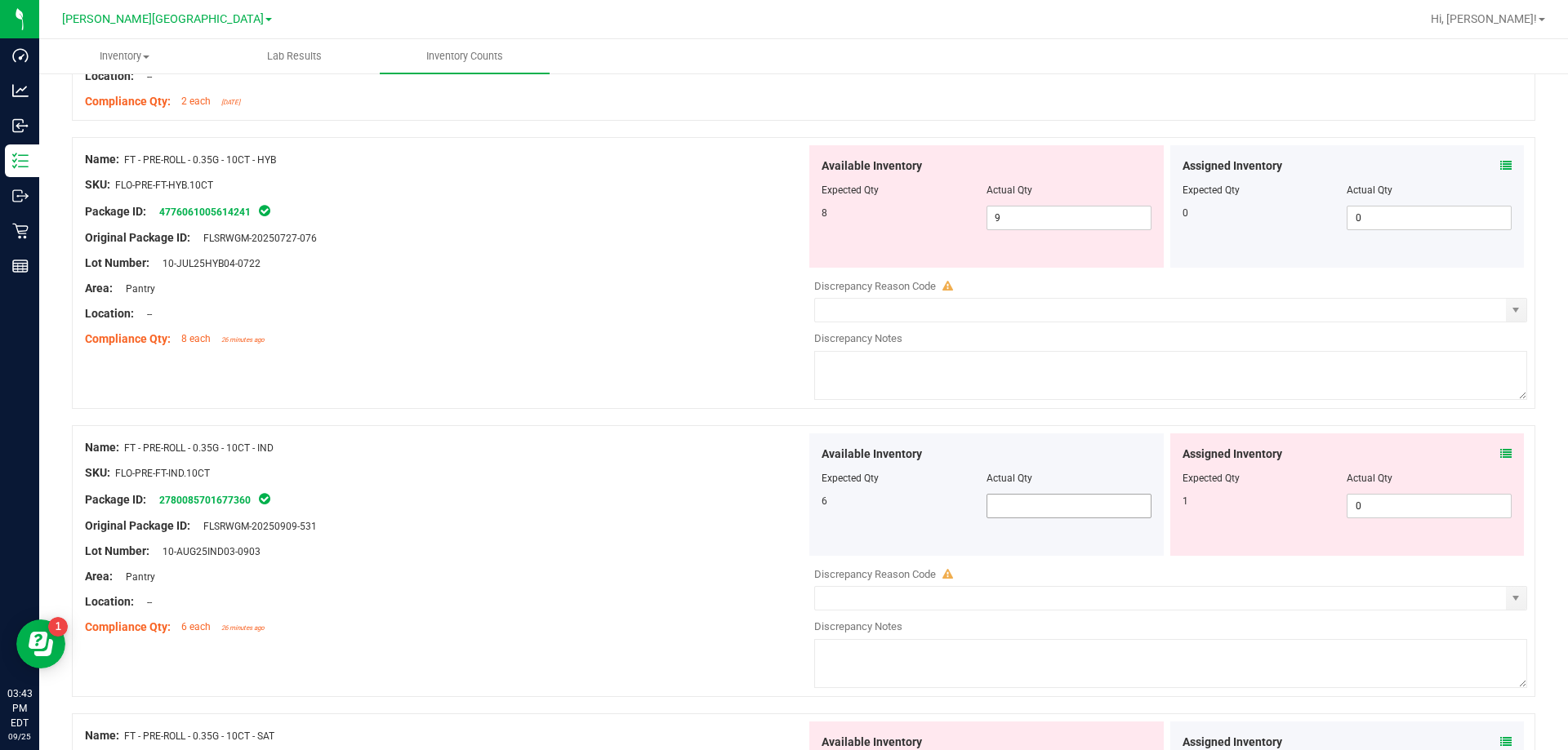
click at [795, 509] on span at bounding box center [1069, 506] width 165 height 25
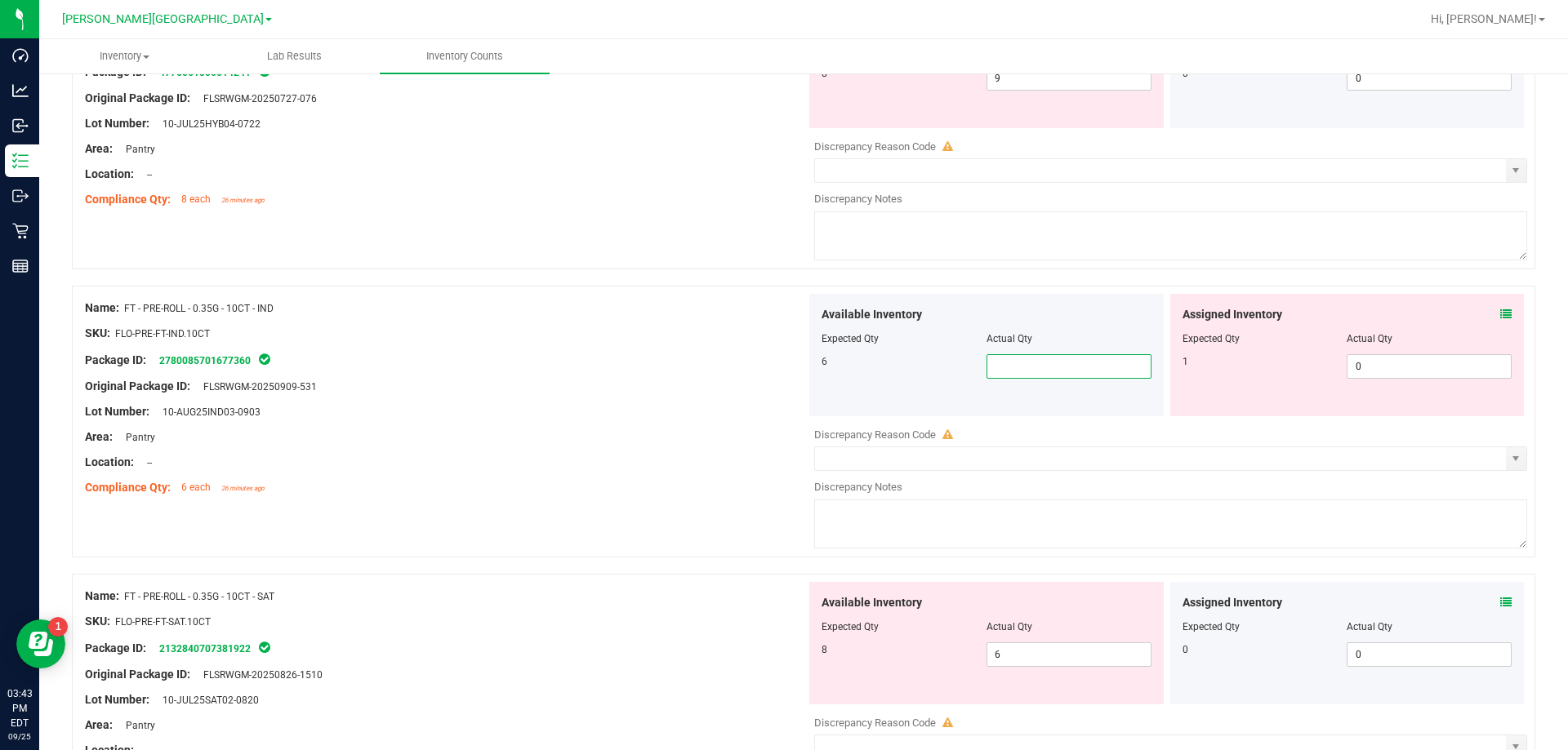
scroll to position [2530, 0]
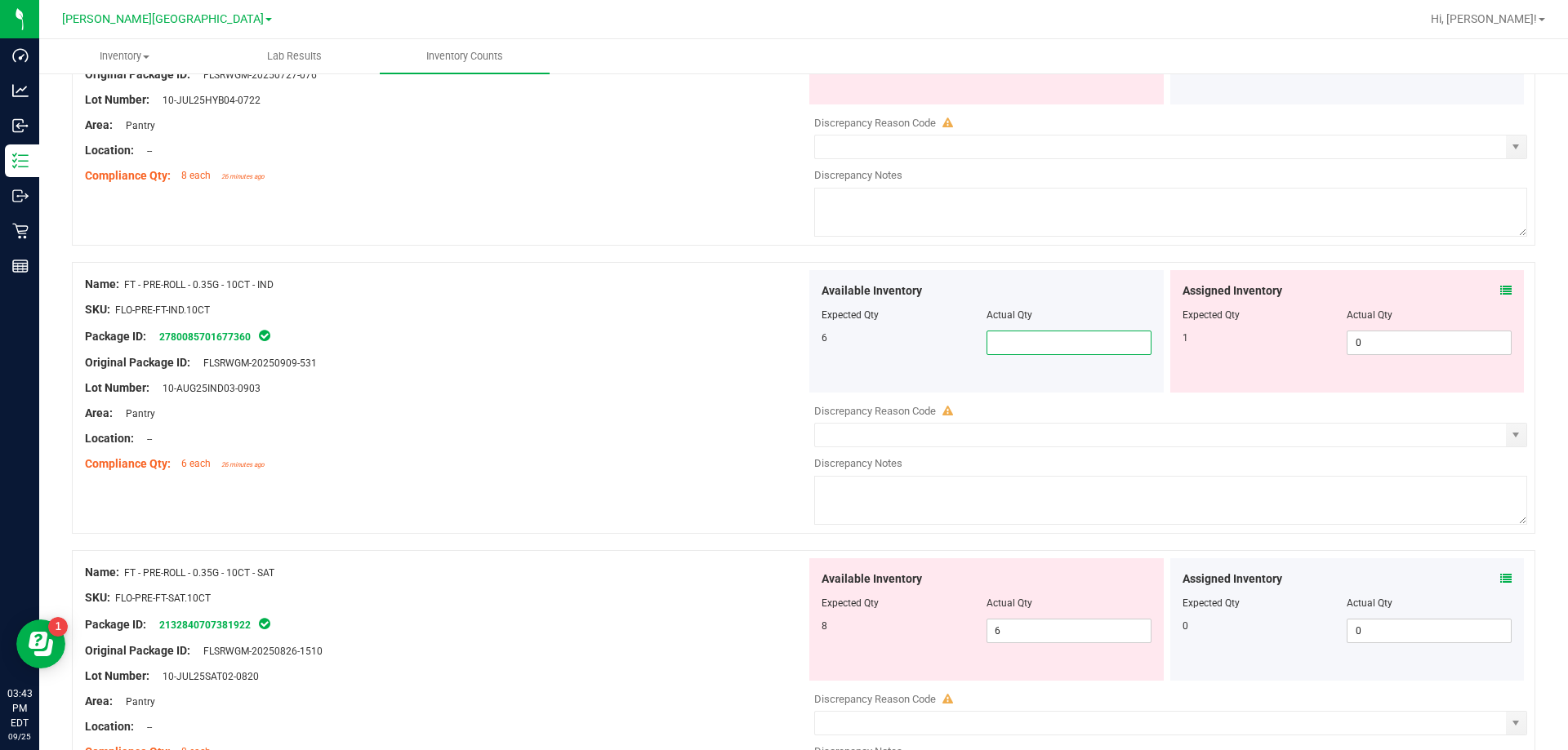
type input "6"
click at [726, 469] on div "Compliance Qty: 6 each 26 minutes ago" at bounding box center [445, 464] width 721 height 17
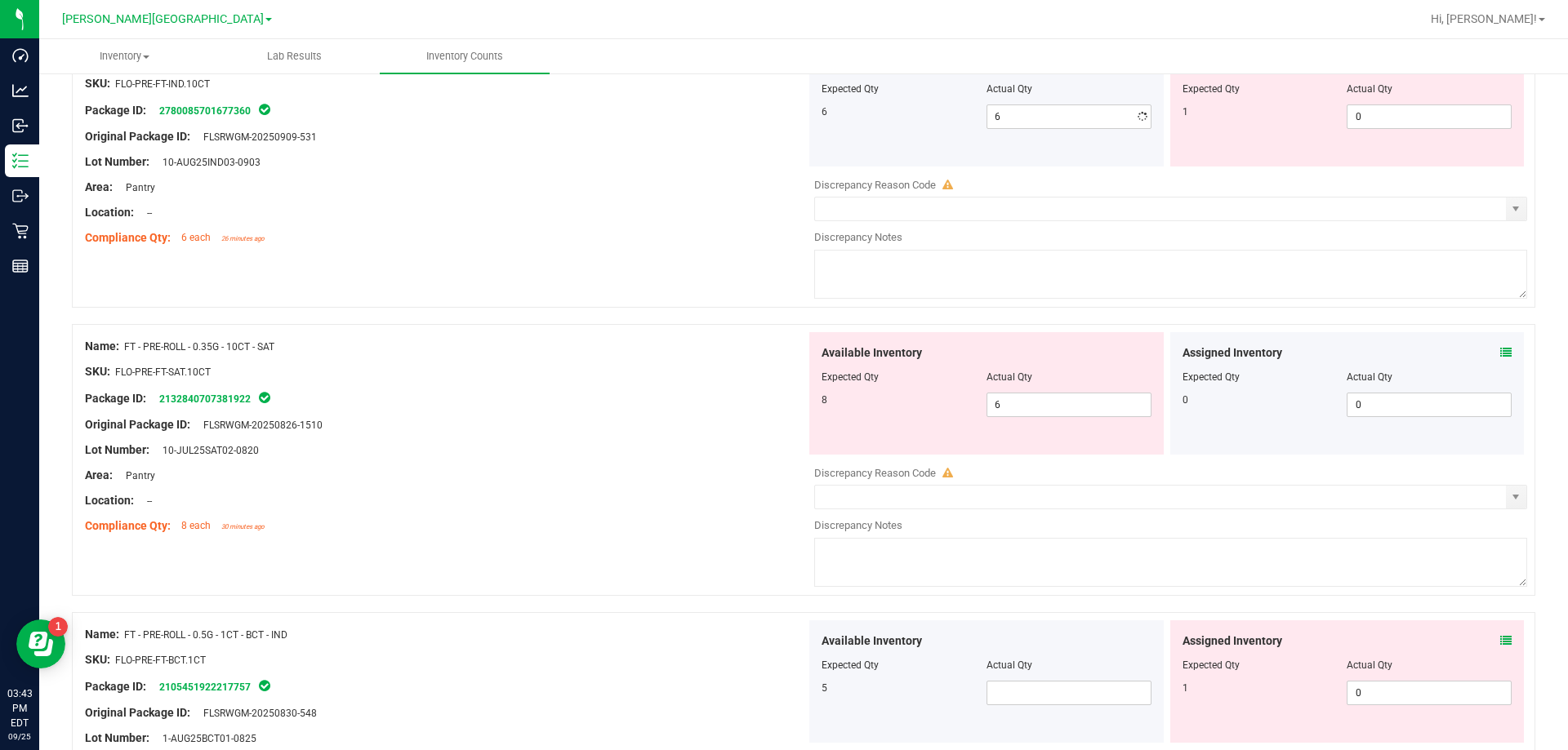
scroll to position [2775, 0]
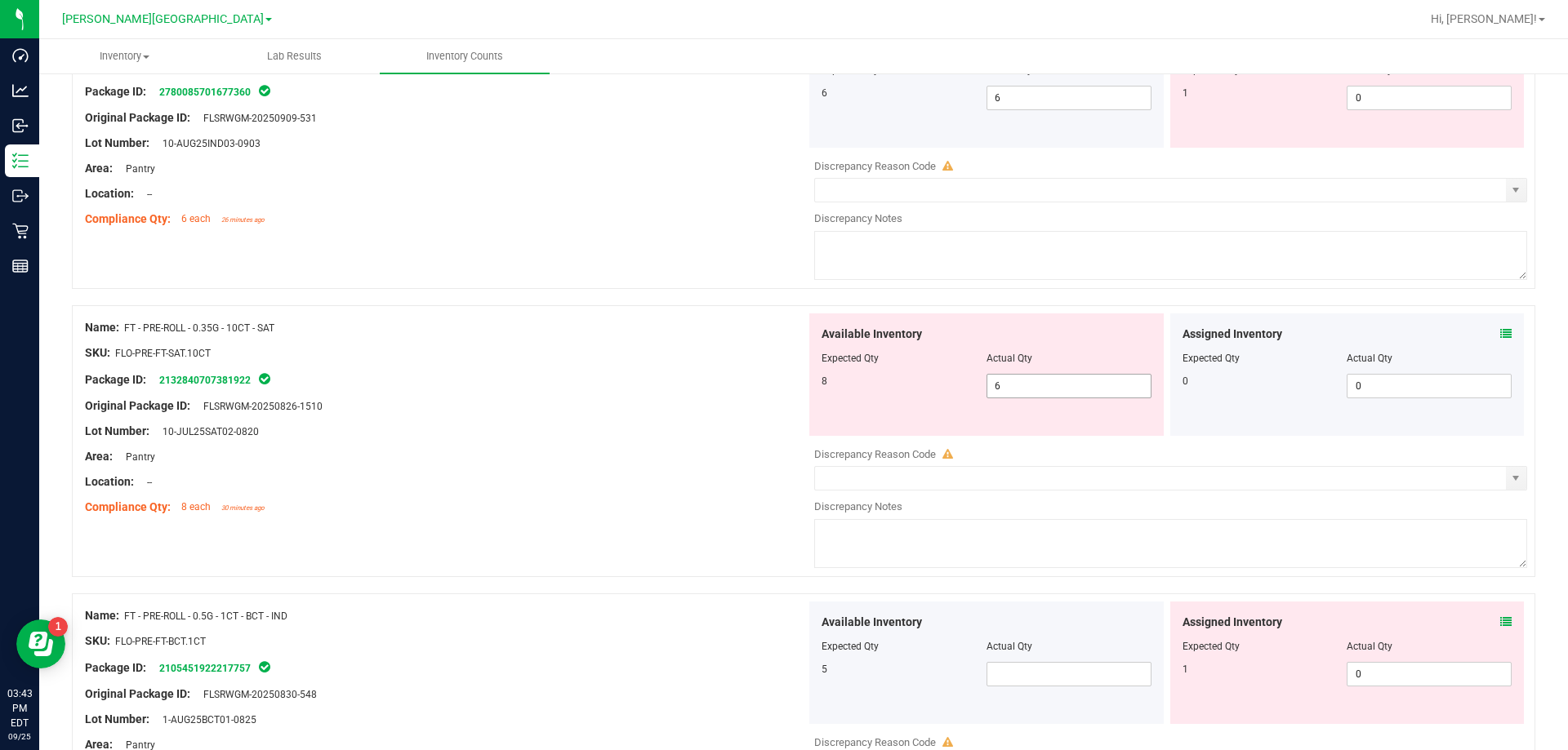
click at [795, 378] on span "6 6" at bounding box center [1069, 386] width 165 height 25
type input "8"
click at [741, 400] on div "Original Package ID: FLSRWGM-20250826-1510" at bounding box center [445, 406] width 721 height 17
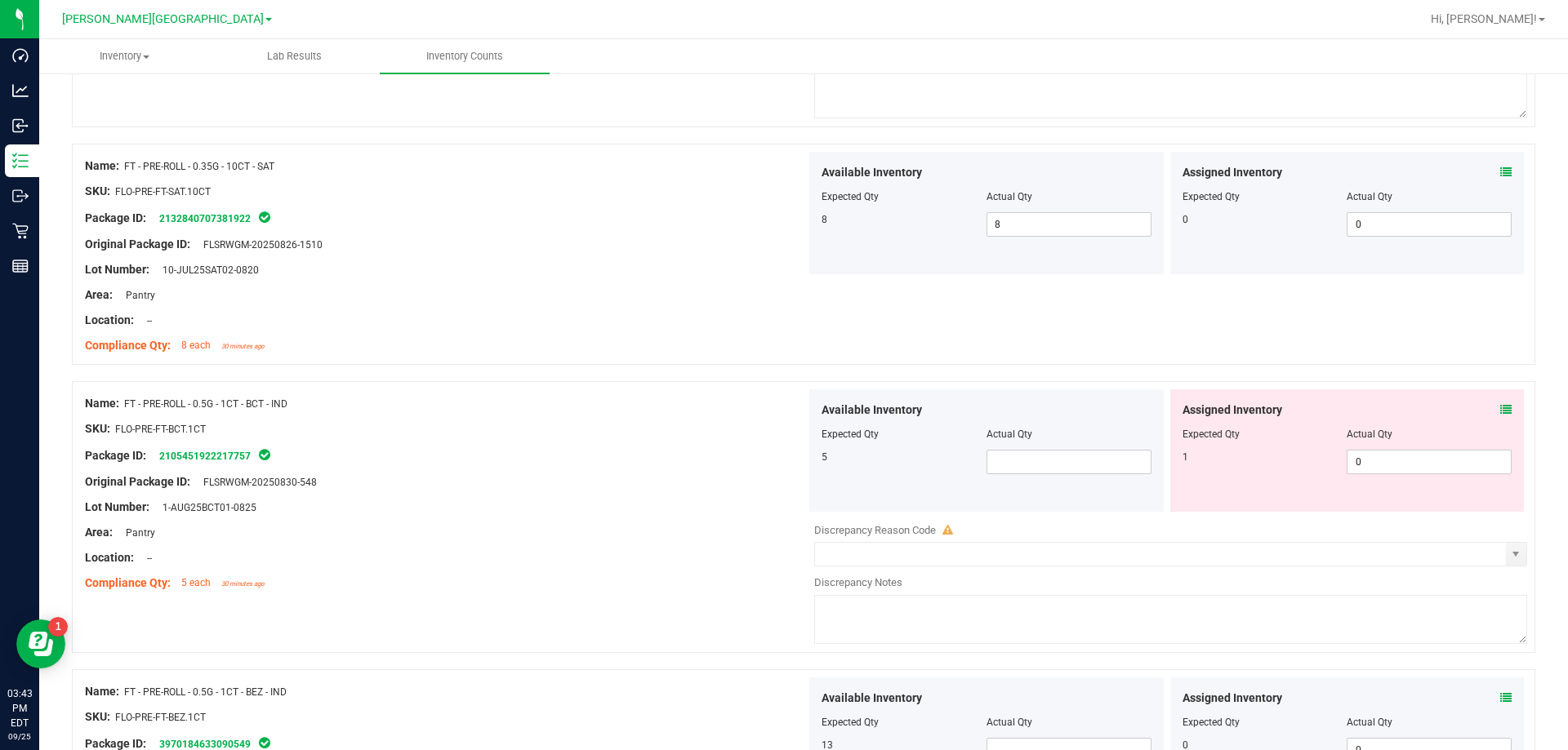
scroll to position [2939, 0]
click at [795, 457] on span at bounding box center [1069, 461] width 165 height 25
type input "5"
click at [717, 517] on div at bounding box center [445, 518] width 721 height 8
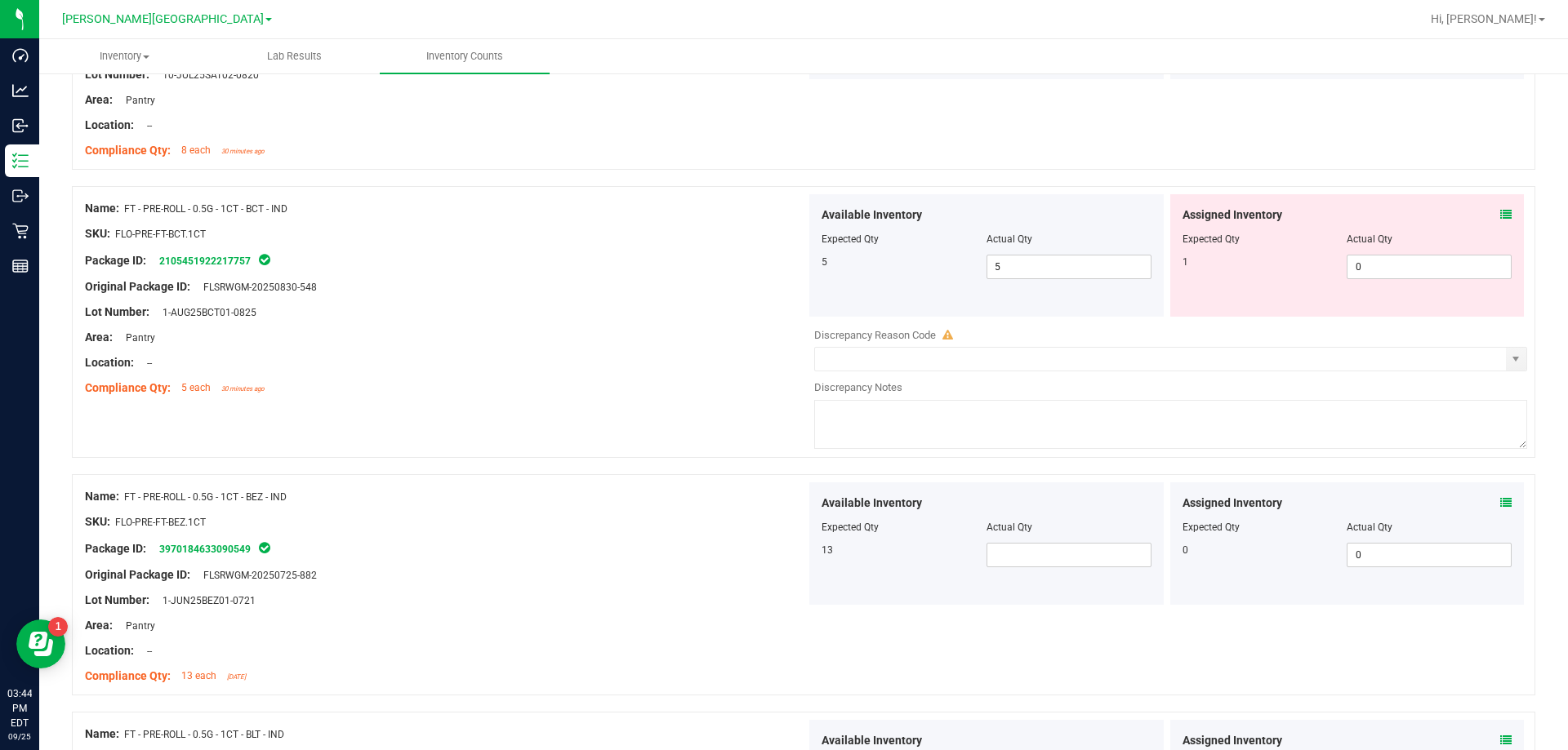
scroll to position [3183, 0]
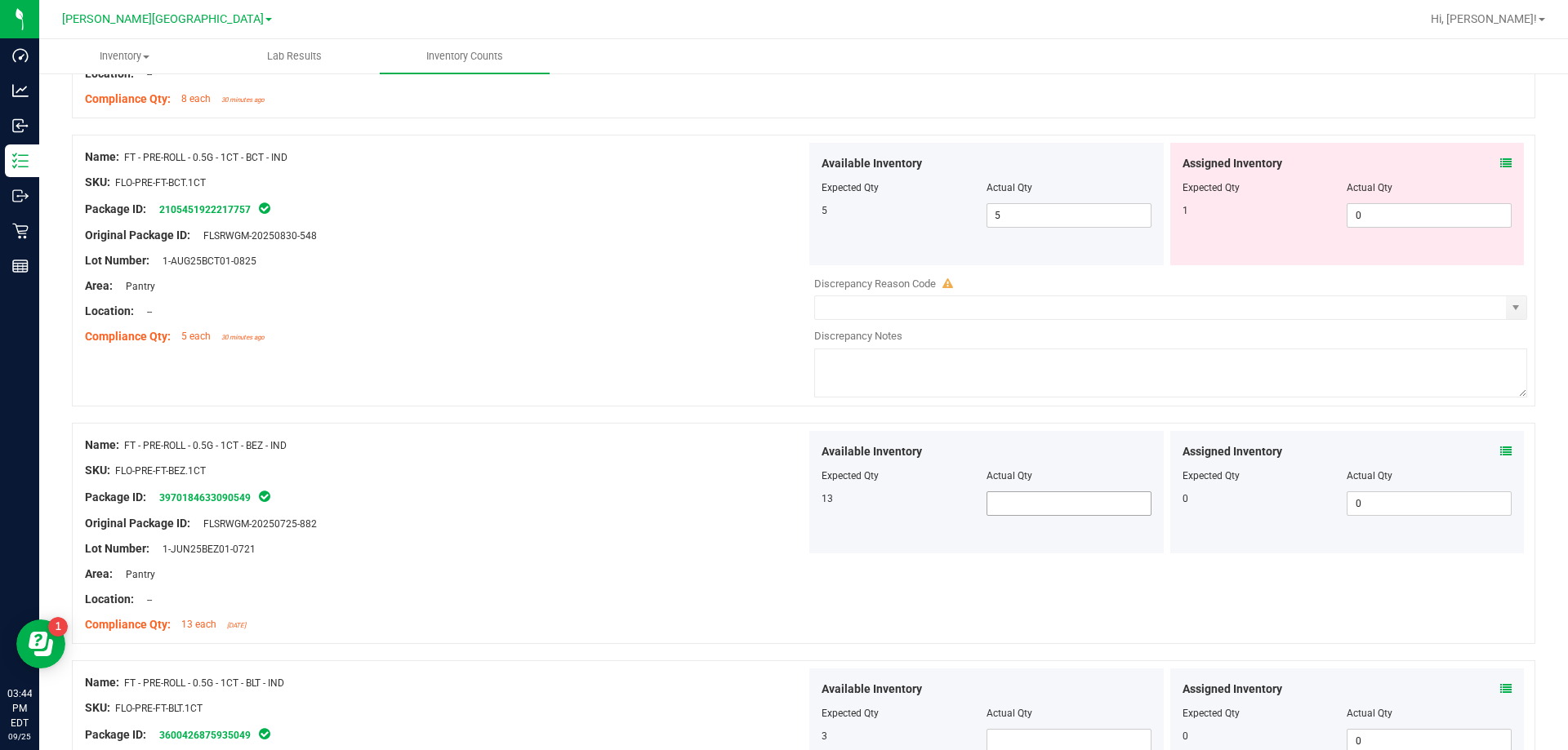
click at [795, 508] on span at bounding box center [1069, 503] width 165 height 25
type input "13"
click at [744, 572] on div "Area: Pantry" at bounding box center [445, 574] width 721 height 17
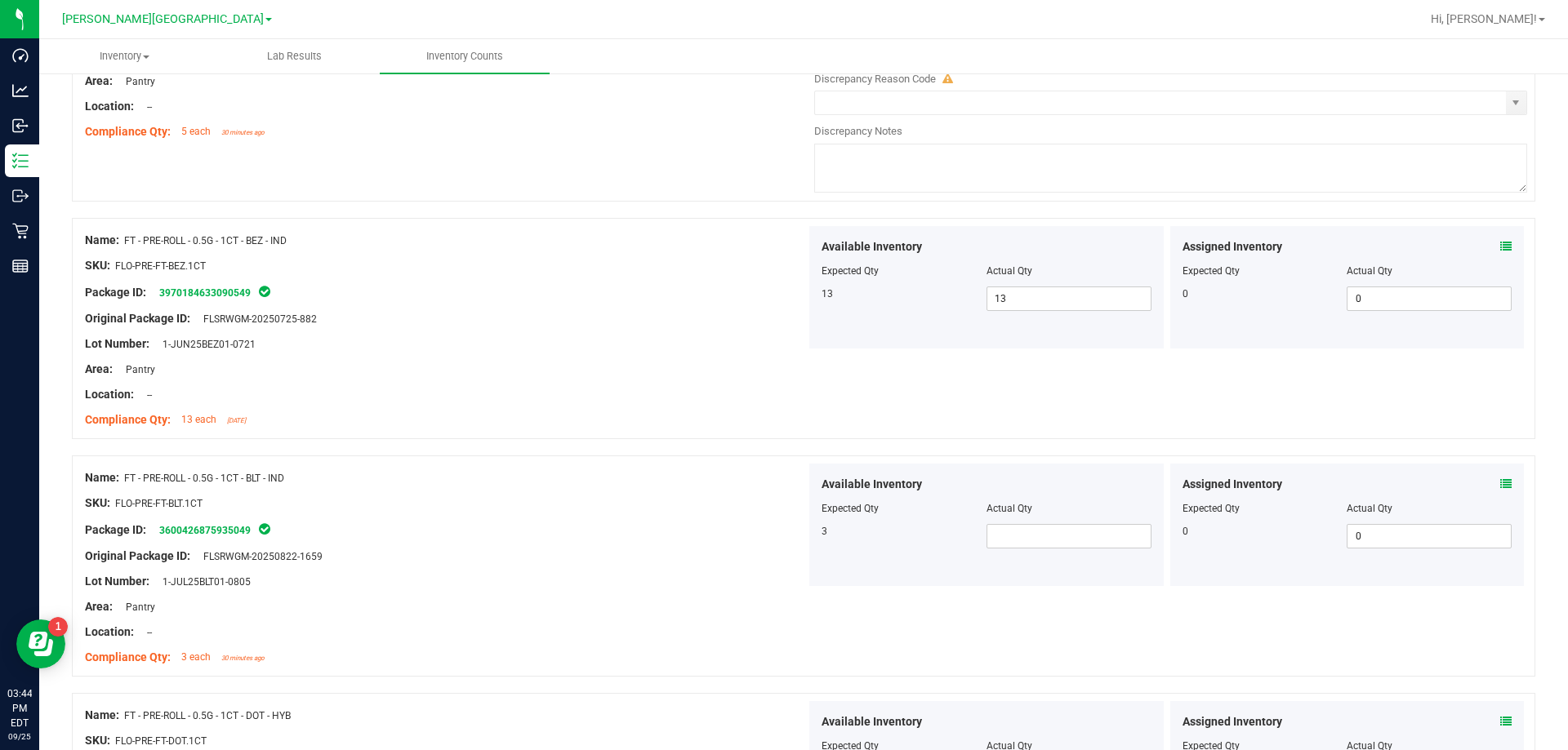
scroll to position [3428, 0]
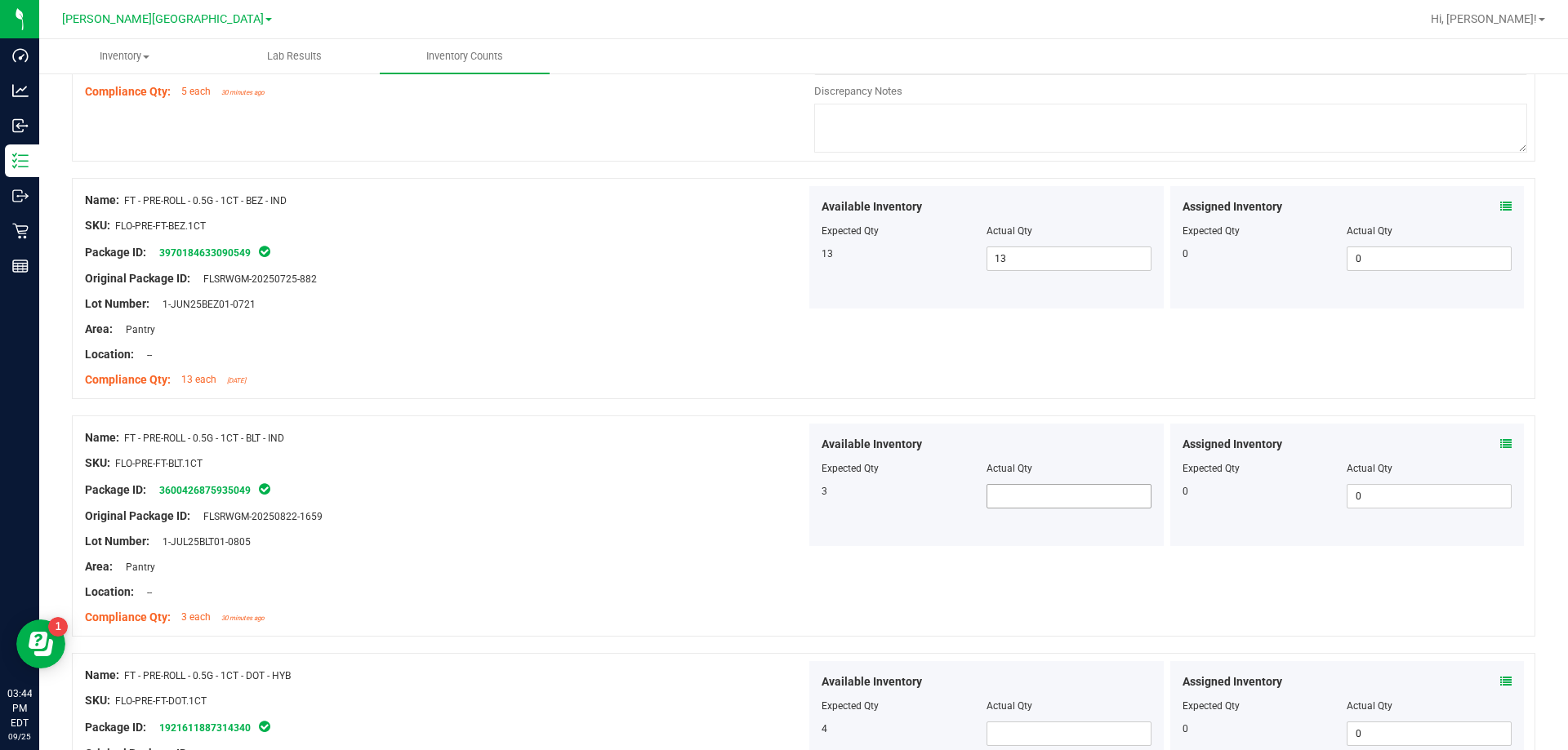
click at [795, 491] on span at bounding box center [1069, 496] width 165 height 25
type input "3"
click at [671, 551] on div at bounding box center [445, 554] width 721 height 8
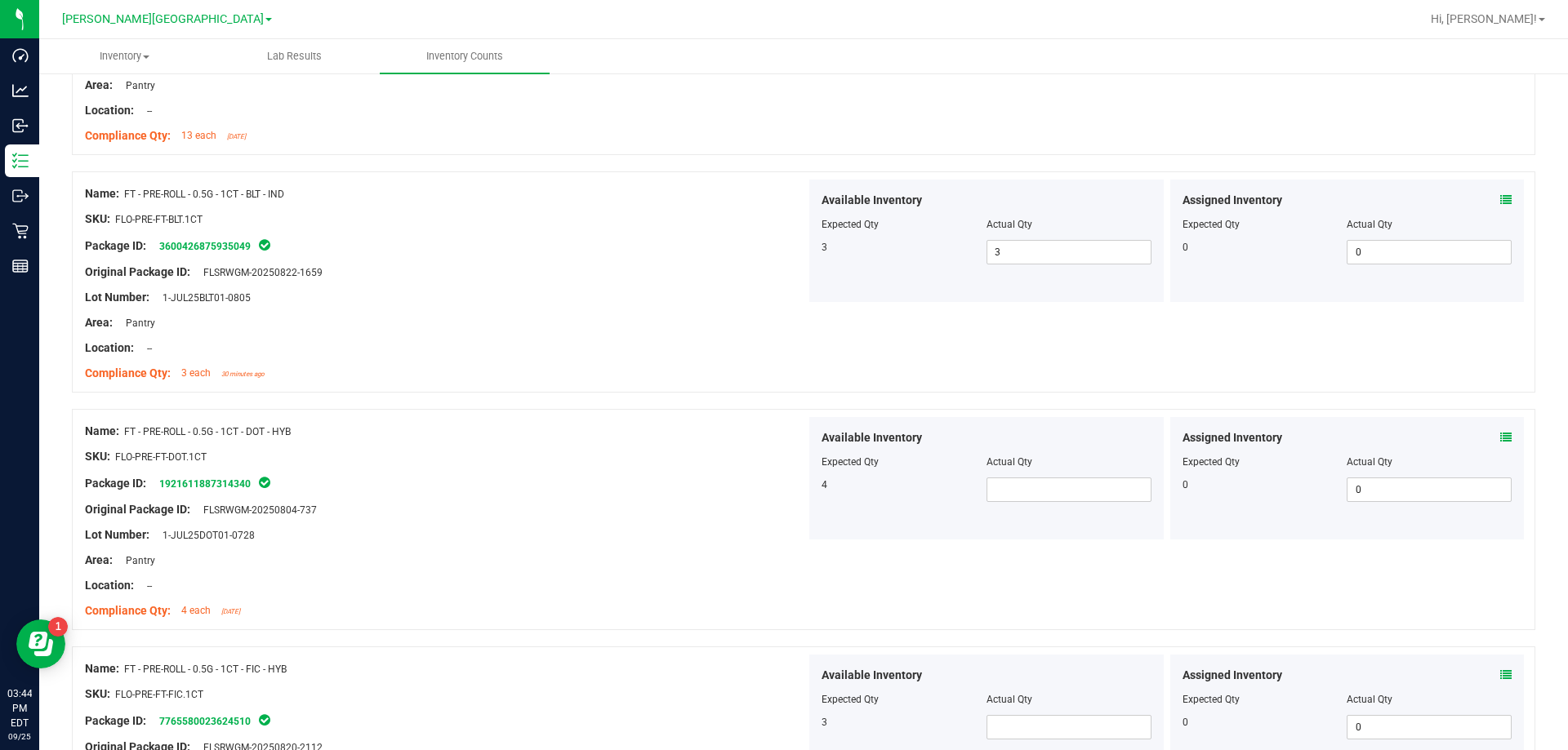
scroll to position [3673, 0]
click at [795, 474] on div at bounding box center [987, 473] width 330 height 8
click at [795, 481] on span at bounding box center [1069, 489] width 165 height 25
type input "4"
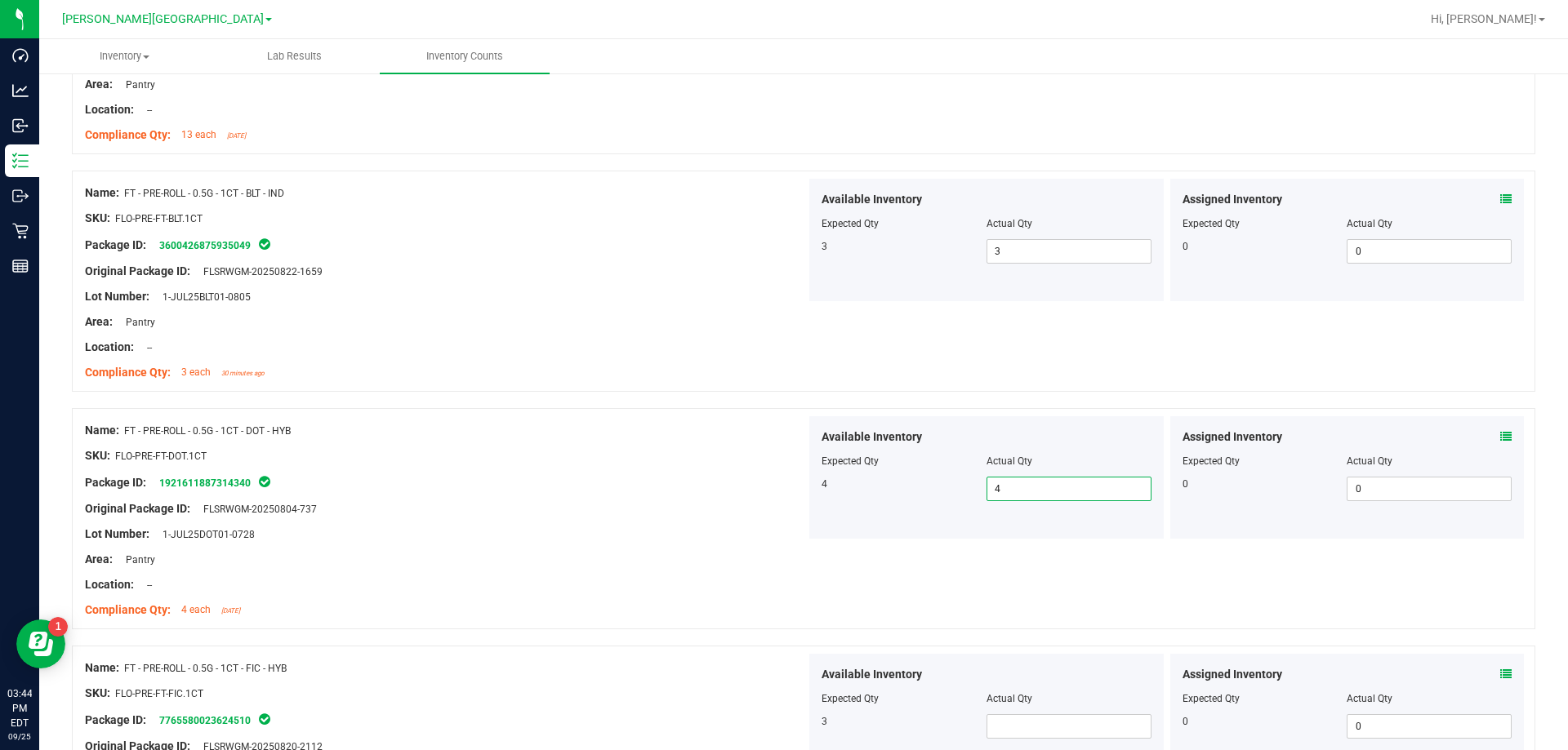
click at [600, 714] on div "Package ID: 7765580023624510" at bounding box center [445, 720] width 721 height 20
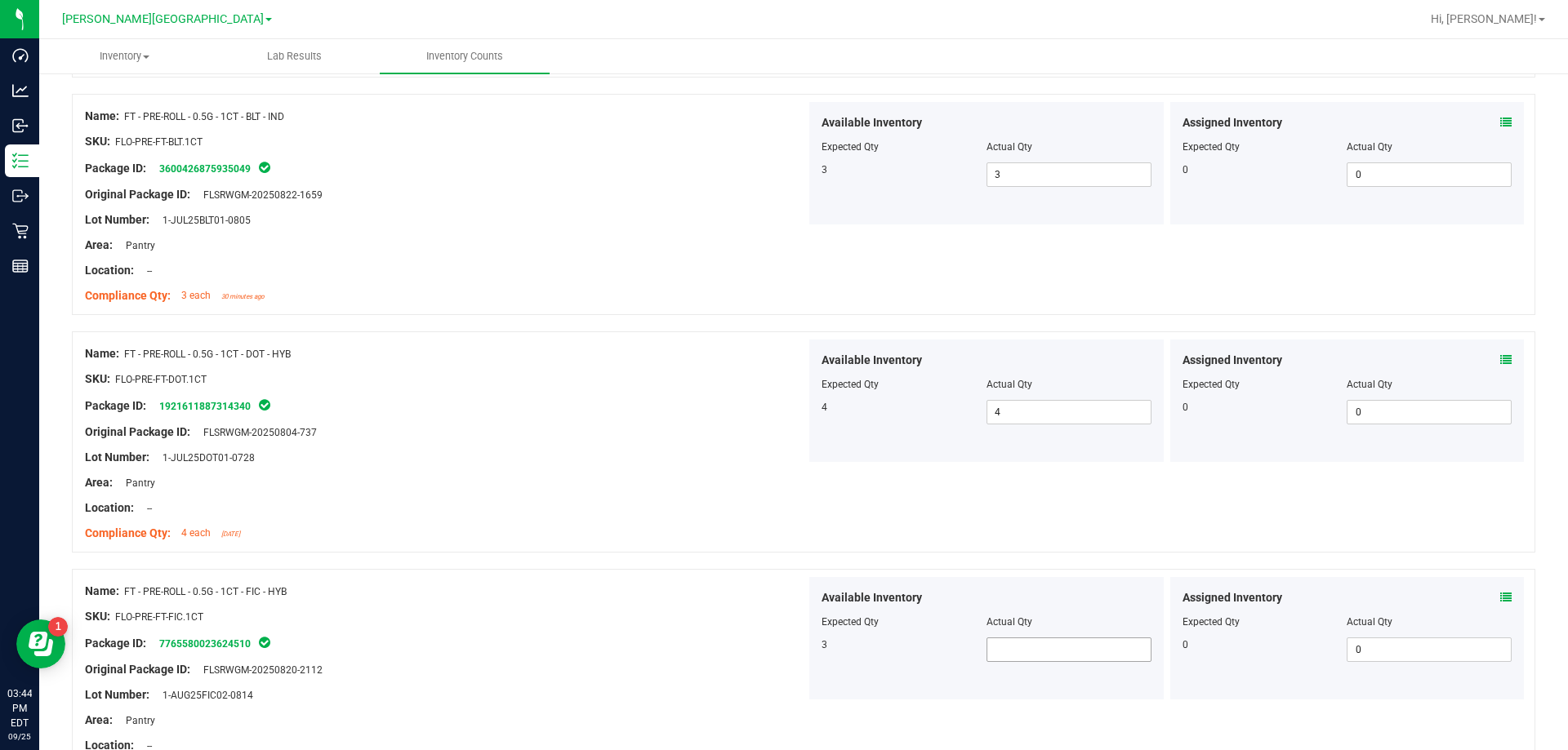
scroll to position [3836, 0]
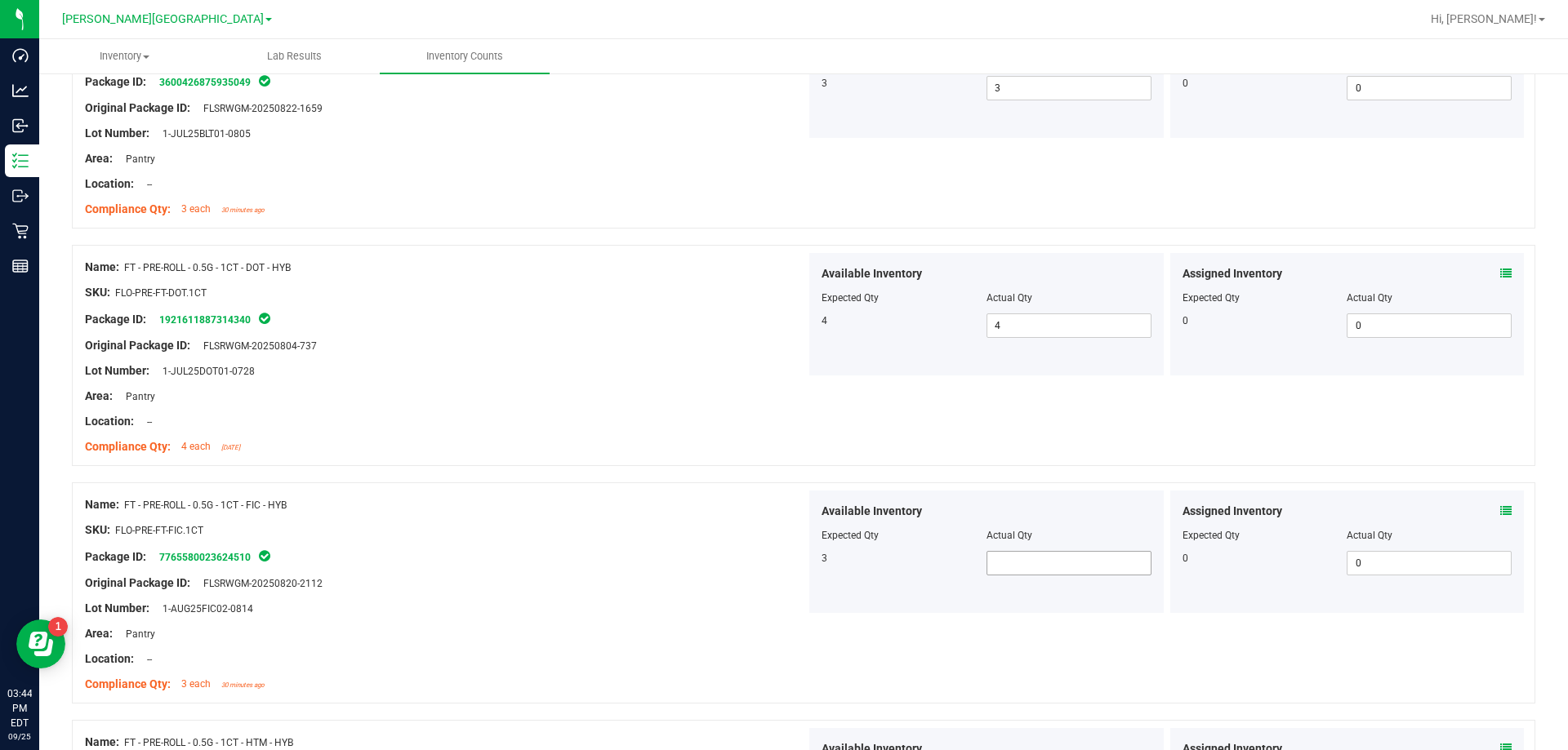
click at [795, 573] on span at bounding box center [1069, 563] width 165 height 25
type input "3"
click at [770, 558] on div "Package ID: 7765580023624510" at bounding box center [445, 557] width 721 height 20
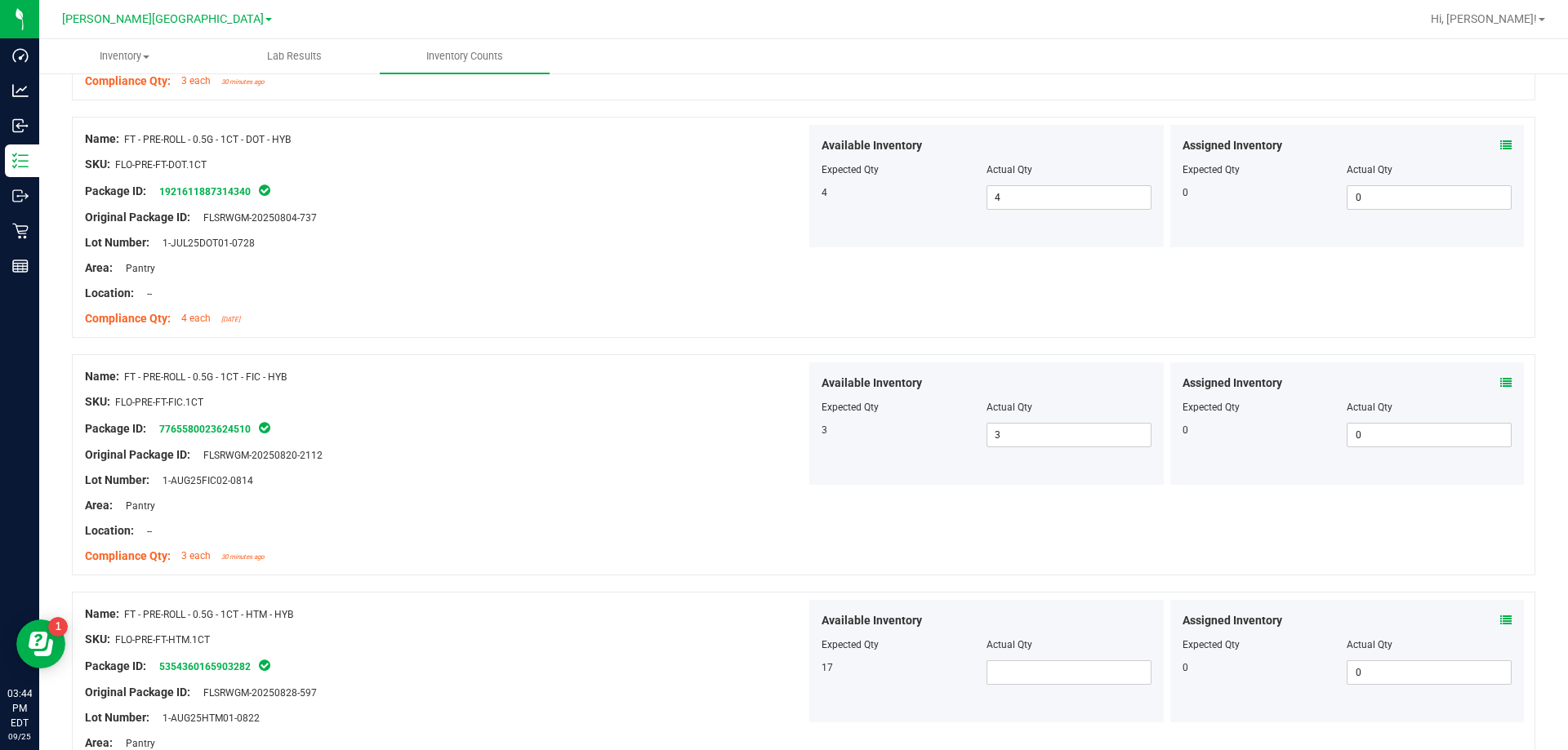
scroll to position [4162, 0]
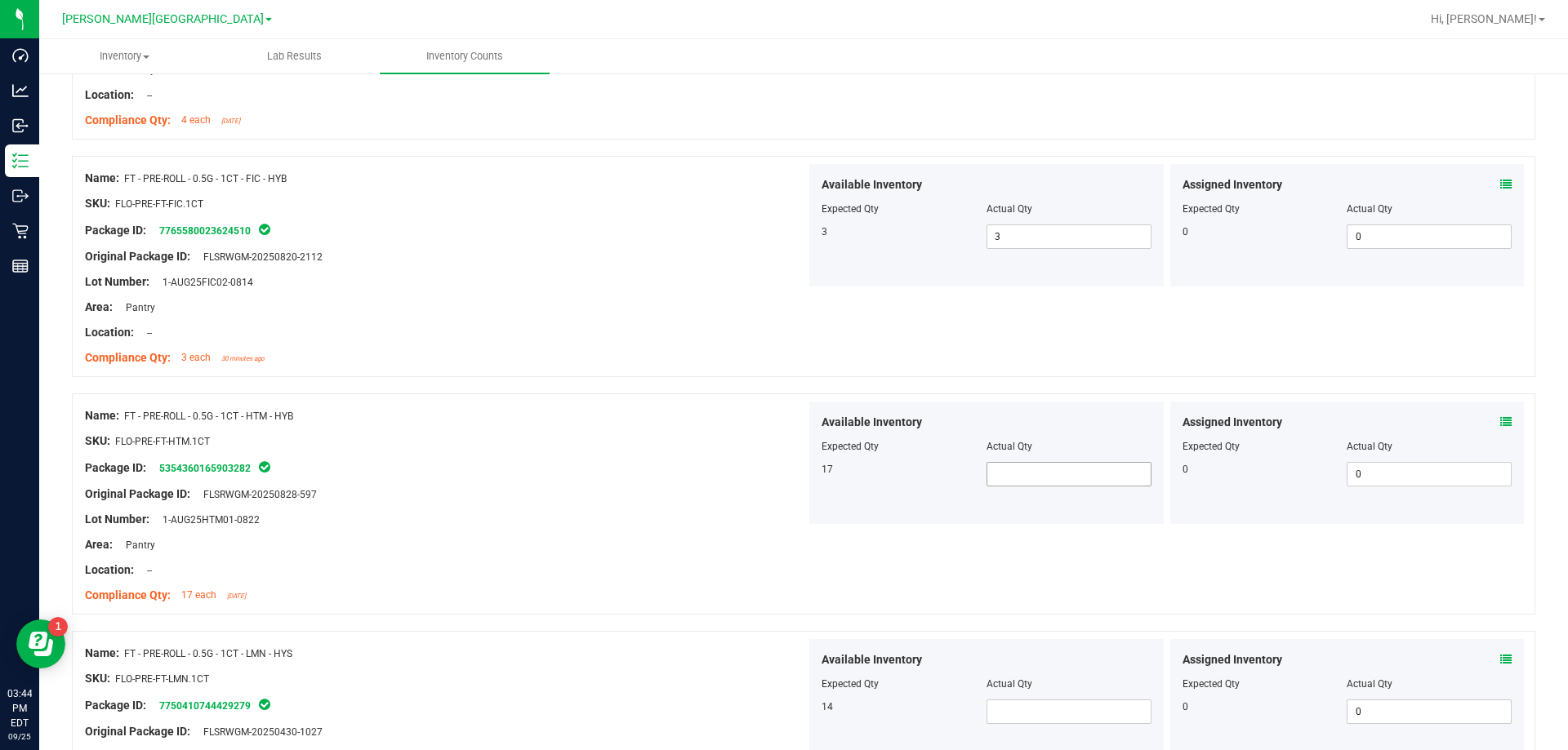
click at [795, 480] on span at bounding box center [1069, 475] width 165 height 25
type input "17"
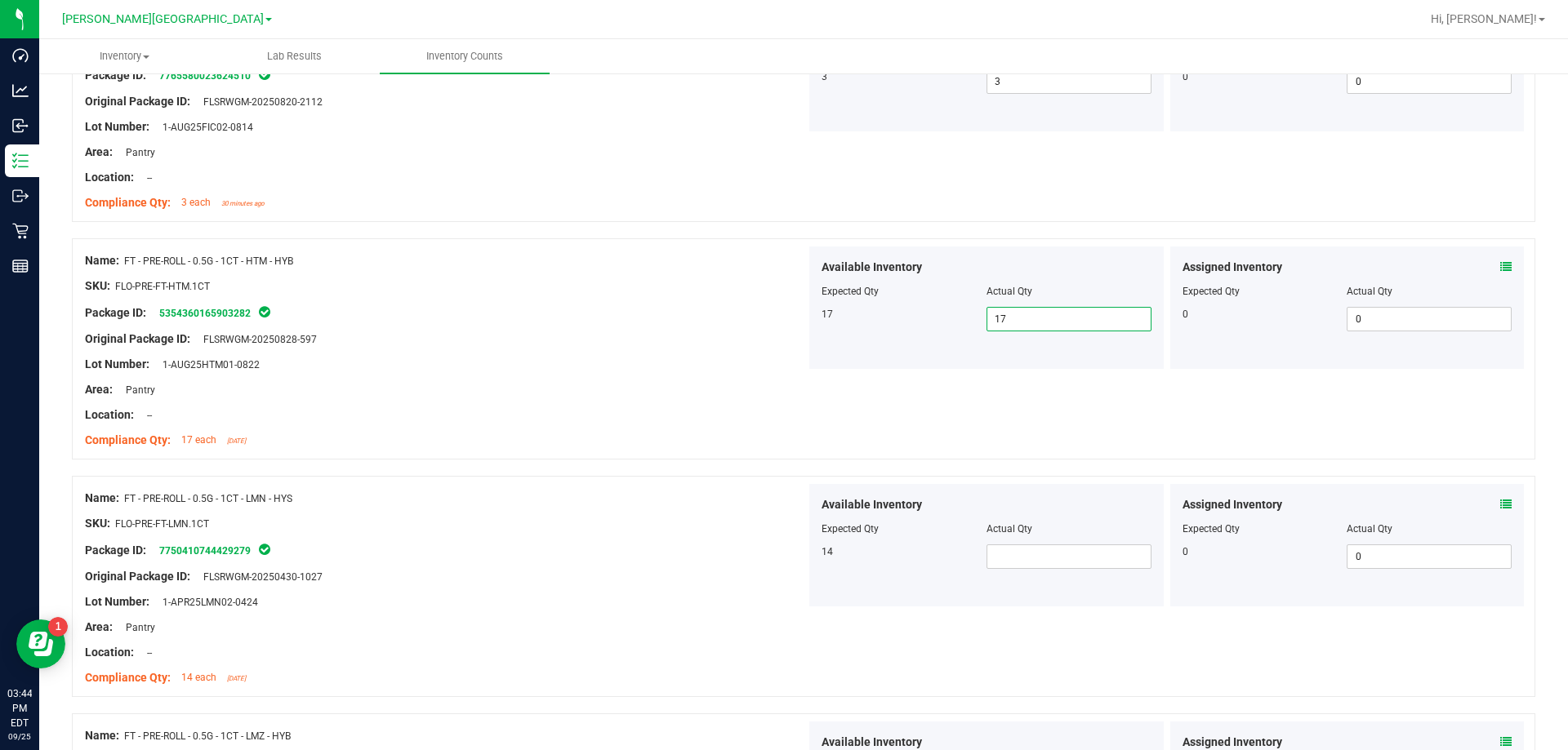
scroll to position [4325, 0]
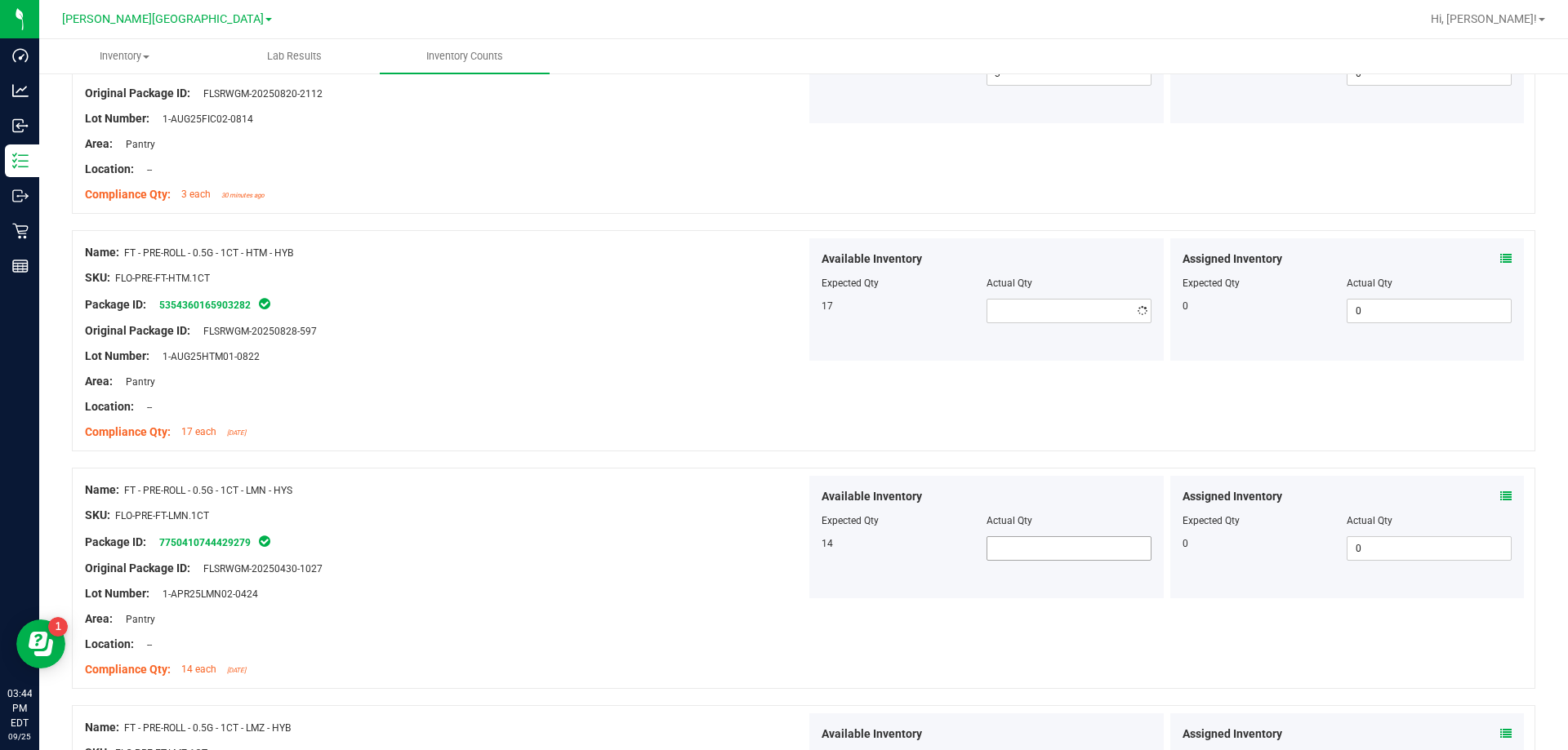
type input "17"
click at [795, 552] on span at bounding box center [1069, 548] width 165 height 25
type input "14"
drag, startPoint x: 615, startPoint y: 717, endPoint x: 620, endPoint y: 702, distance: 15.8
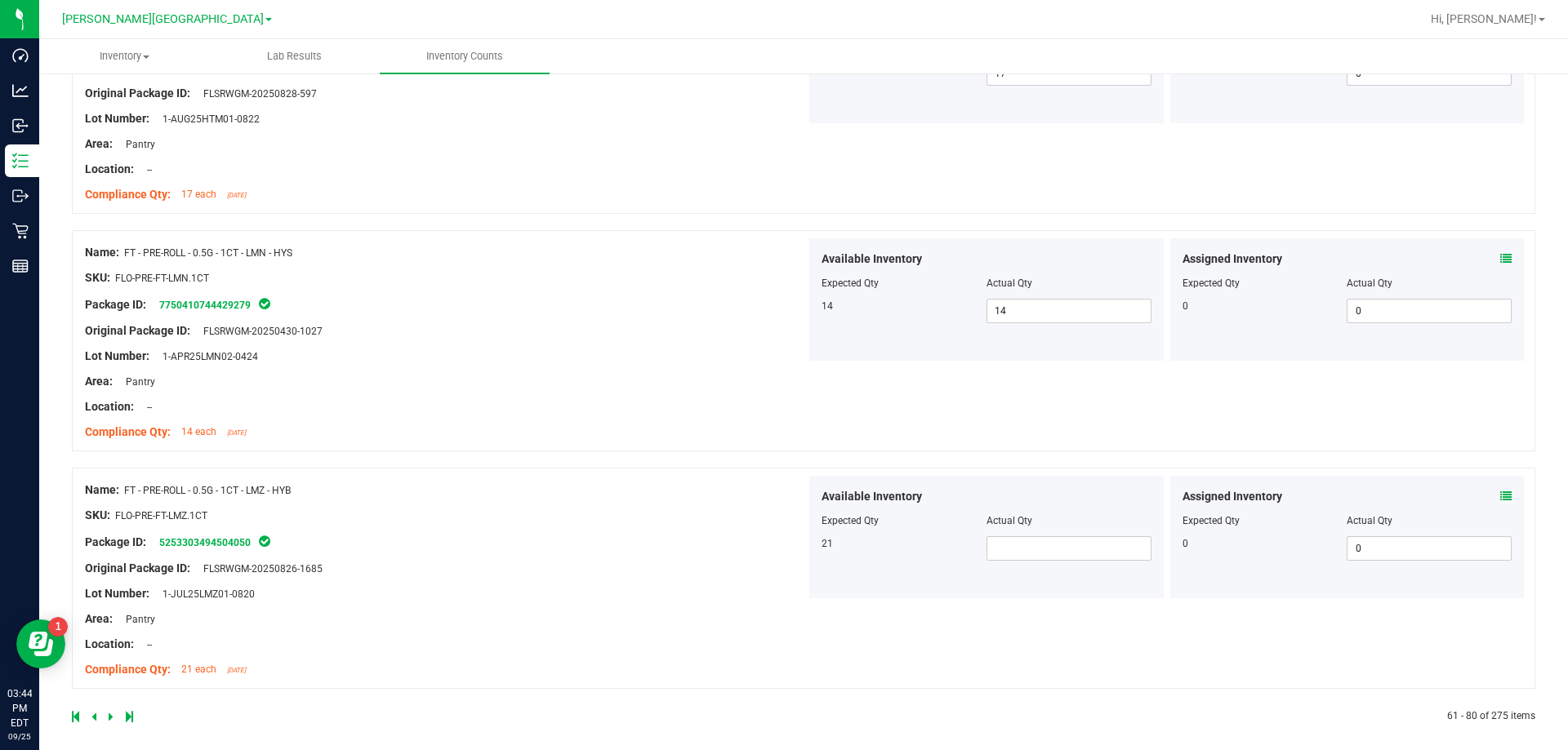
scroll to position [4570, 0]
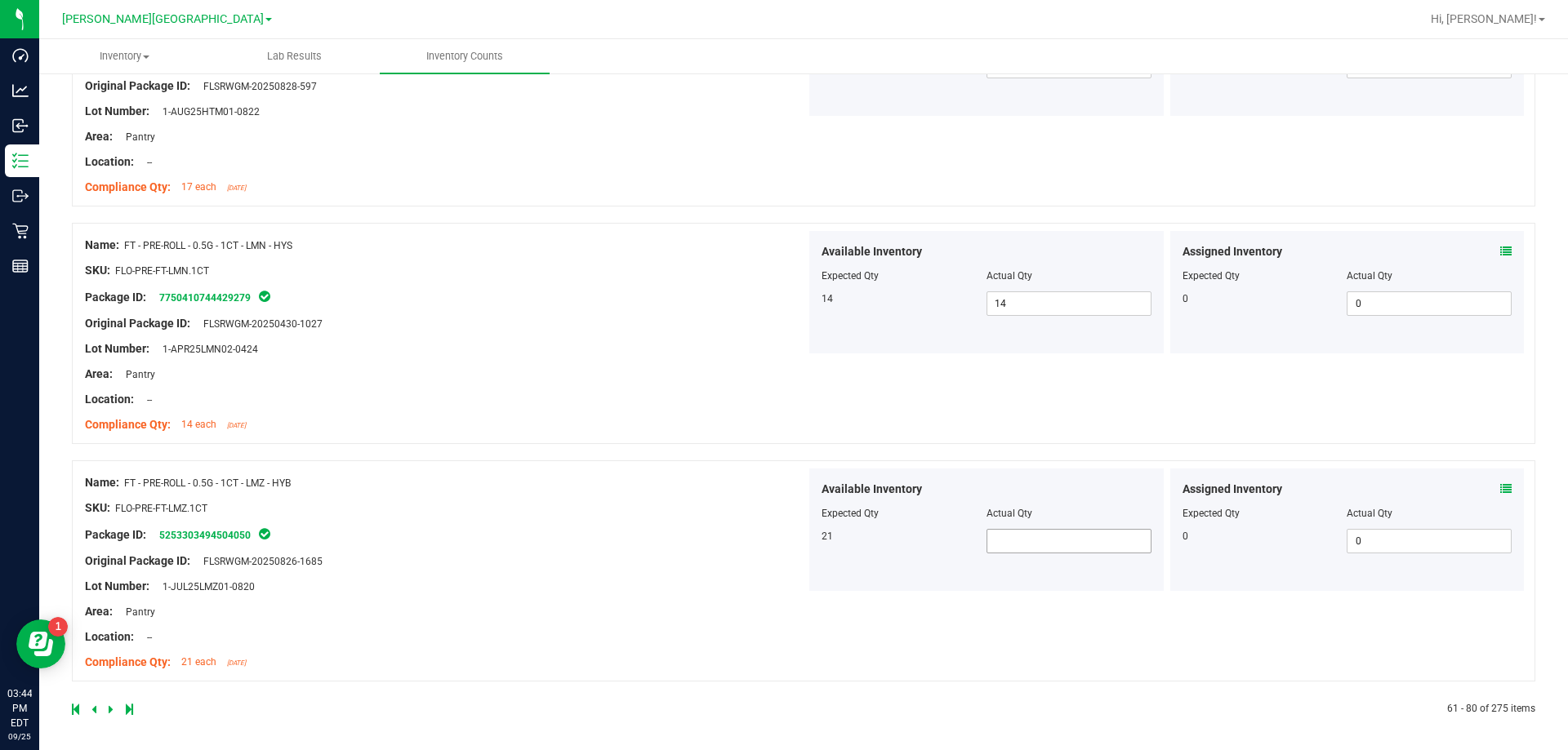
click at [795, 547] on span at bounding box center [1069, 541] width 165 height 25
type input "21"
click at [739, 570] on div at bounding box center [445, 574] width 721 height 8
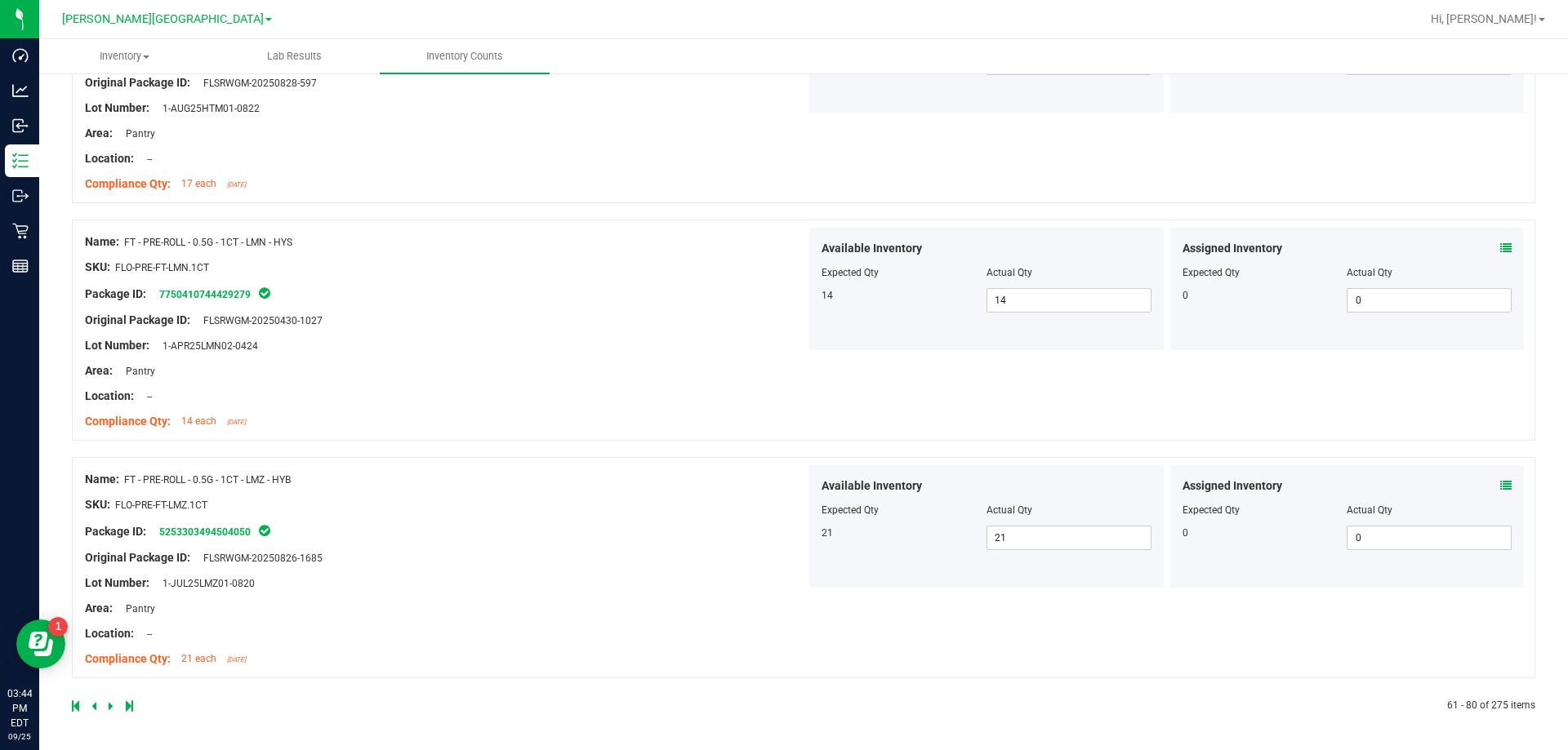
click at [108, 705] on icon at bounding box center [111, 706] width 5 height 10
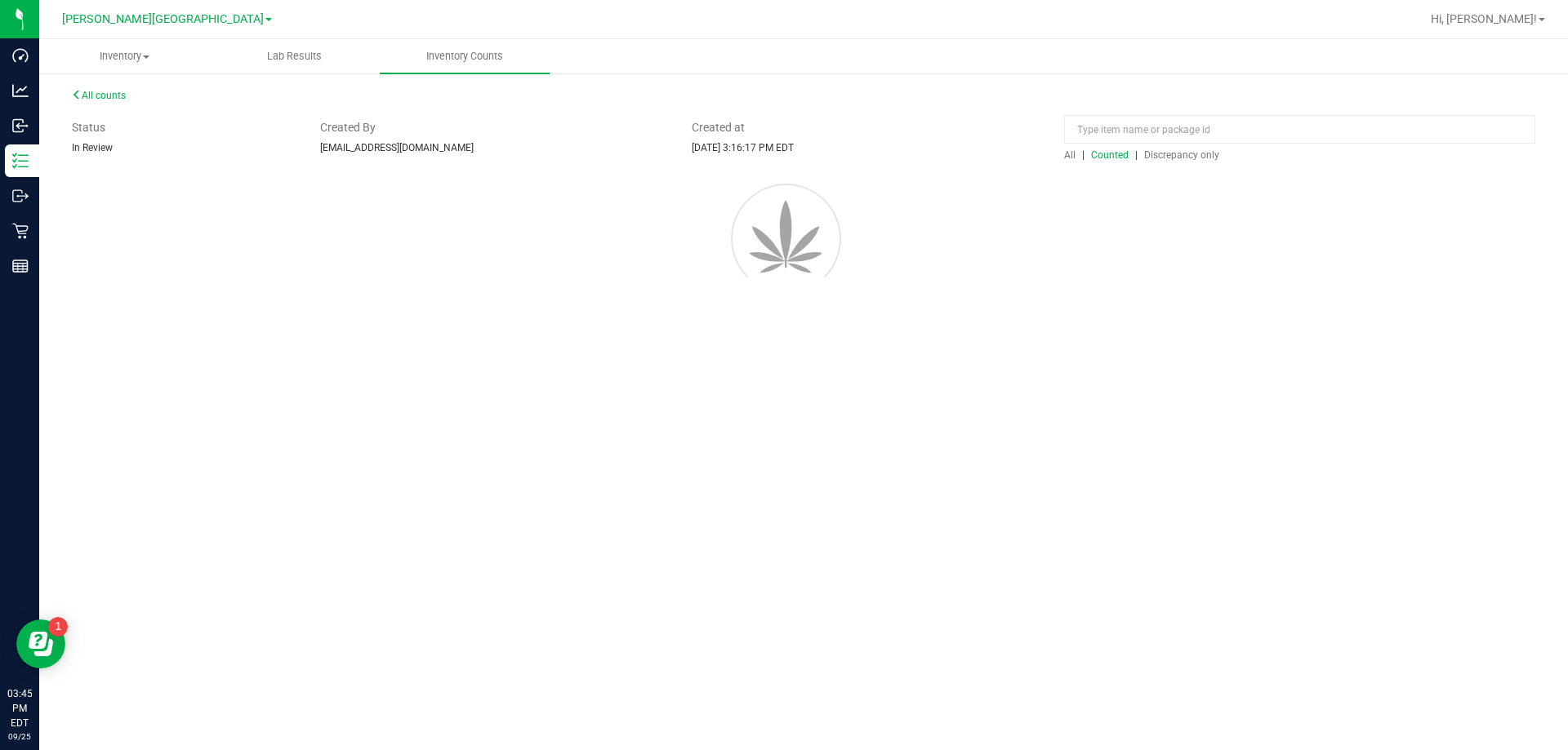
scroll to position [0, 0]
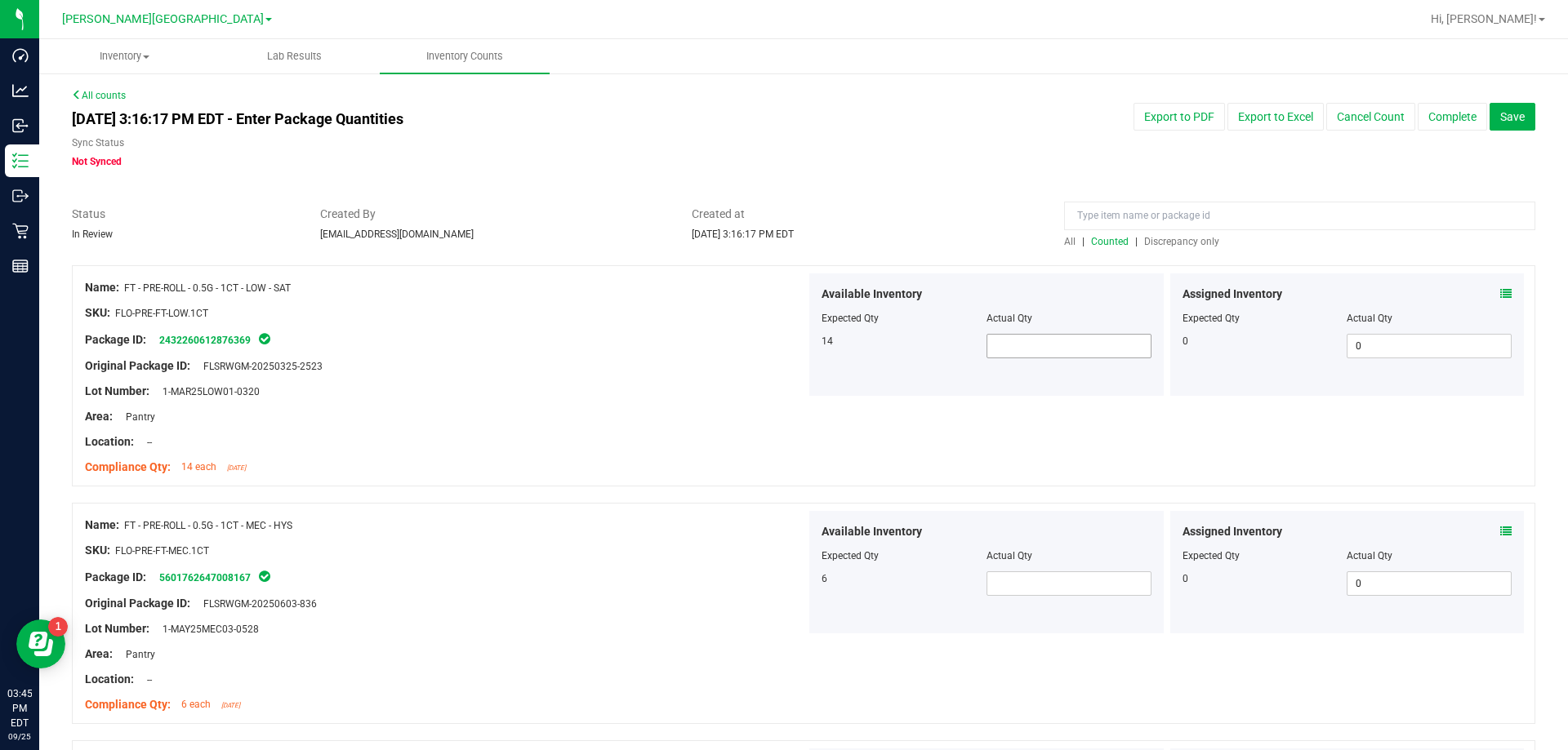
click at [795, 342] on span at bounding box center [1069, 346] width 165 height 25
type input "14"
click at [795, 591] on span at bounding box center [1069, 584] width 165 height 25
type input "6"
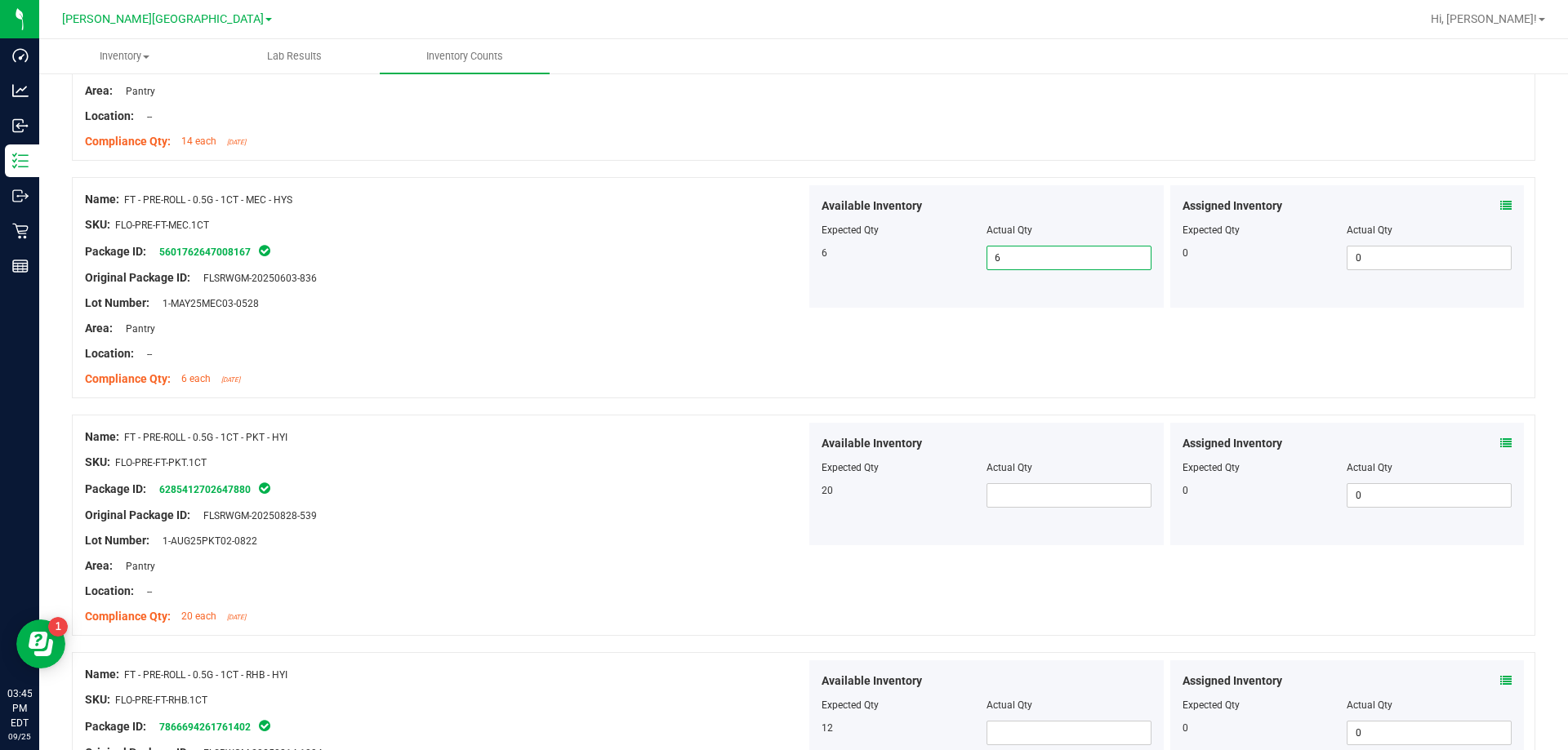
scroll to position [326, 0]
type input "6"
click at [795, 509] on div "Available Inventory Expected Qty Actual Qty 20" at bounding box center [987, 483] width 354 height 122
click at [795, 489] on span at bounding box center [1069, 494] width 165 height 25
type input "20"
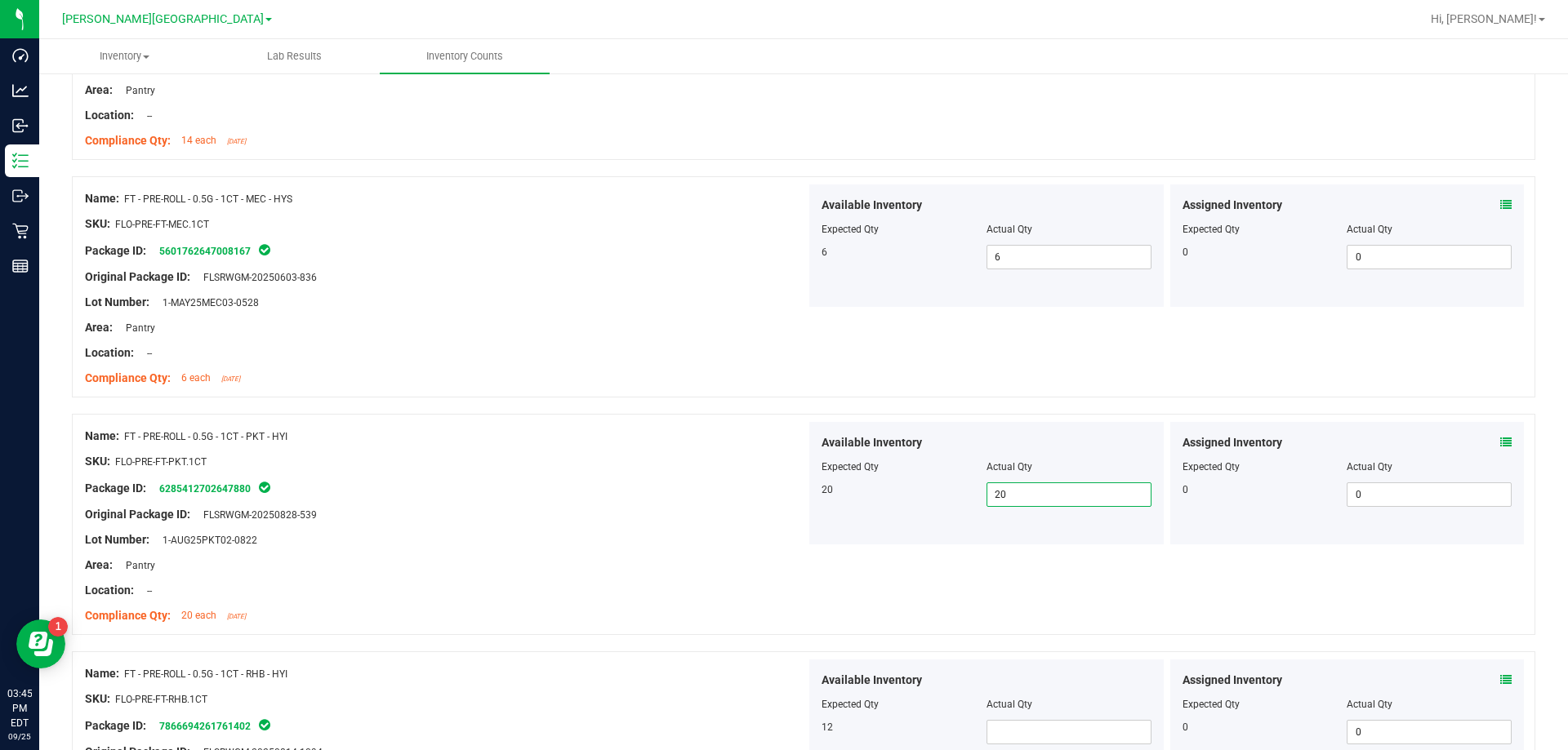
type input "20"
click at [616, 586] on div "Location: --" at bounding box center [445, 590] width 721 height 17
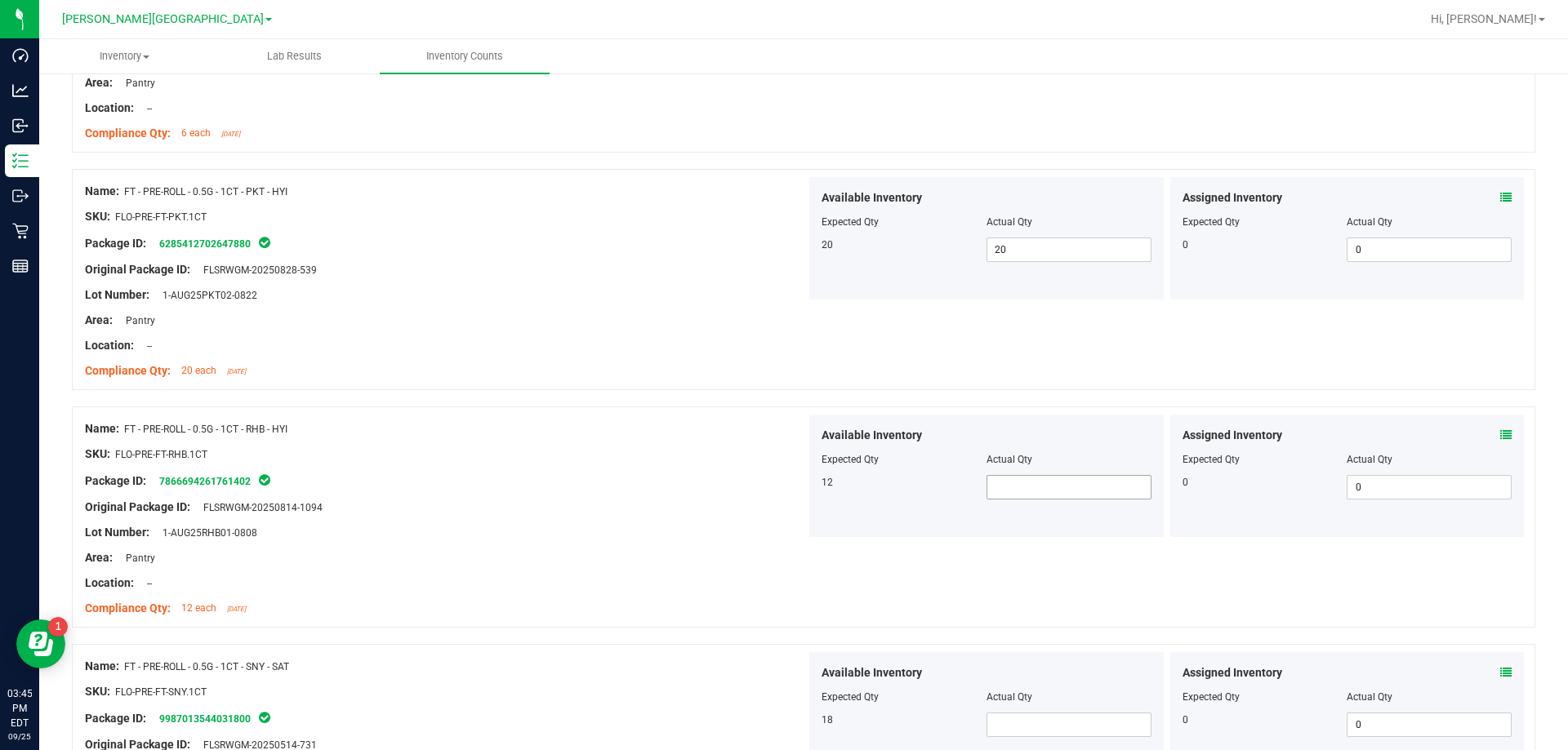
click at [795, 492] on span at bounding box center [1069, 488] width 165 height 25
type input "12"
click at [663, 458] on div "SKU: FLO-PRE-FT-RHB.1CT" at bounding box center [445, 454] width 721 height 17
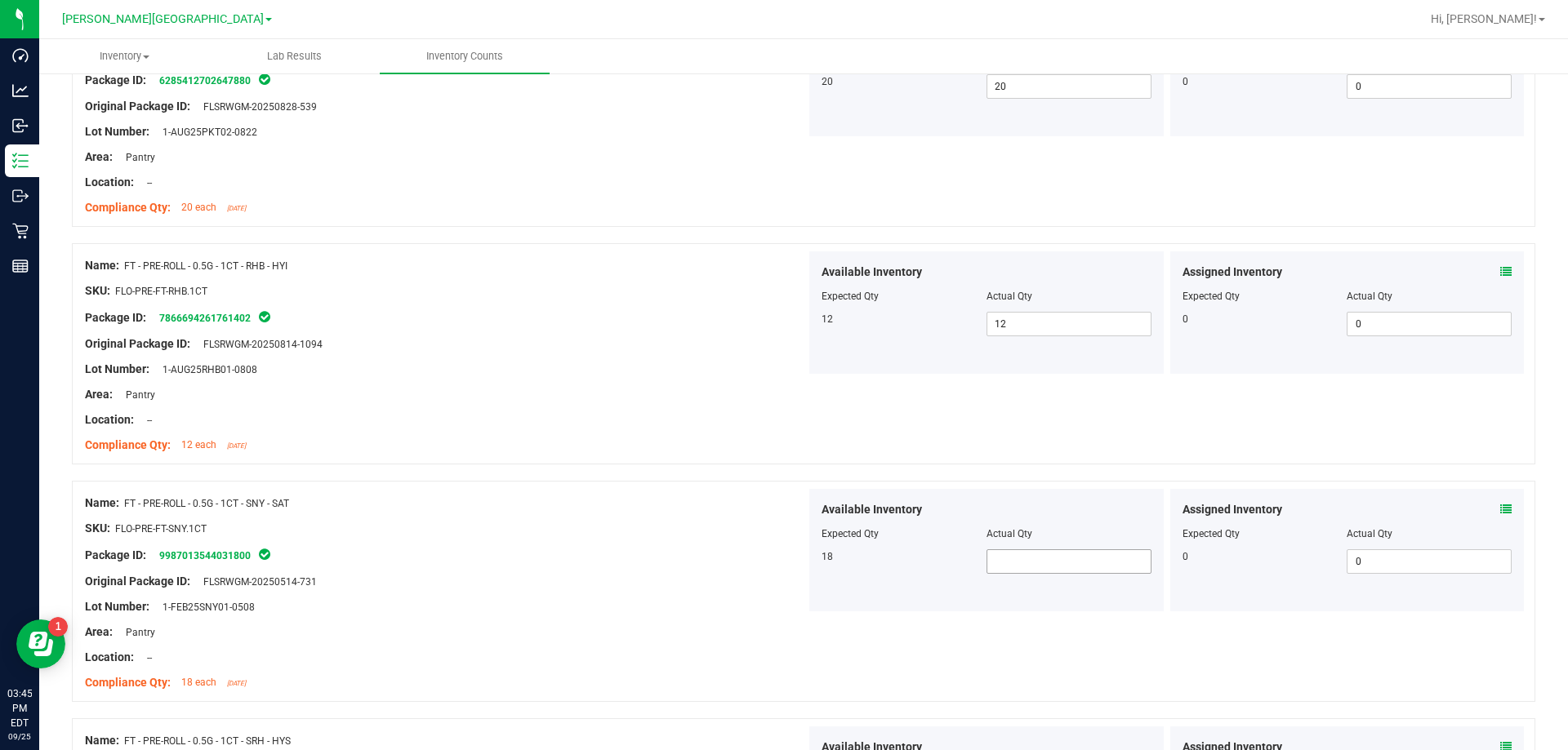
click at [795, 561] on span at bounding box center [1069, 561] width 165 height 25
type input "18"
click at [615, 539] on div at bounding box center [445, 541] width 721 height 8
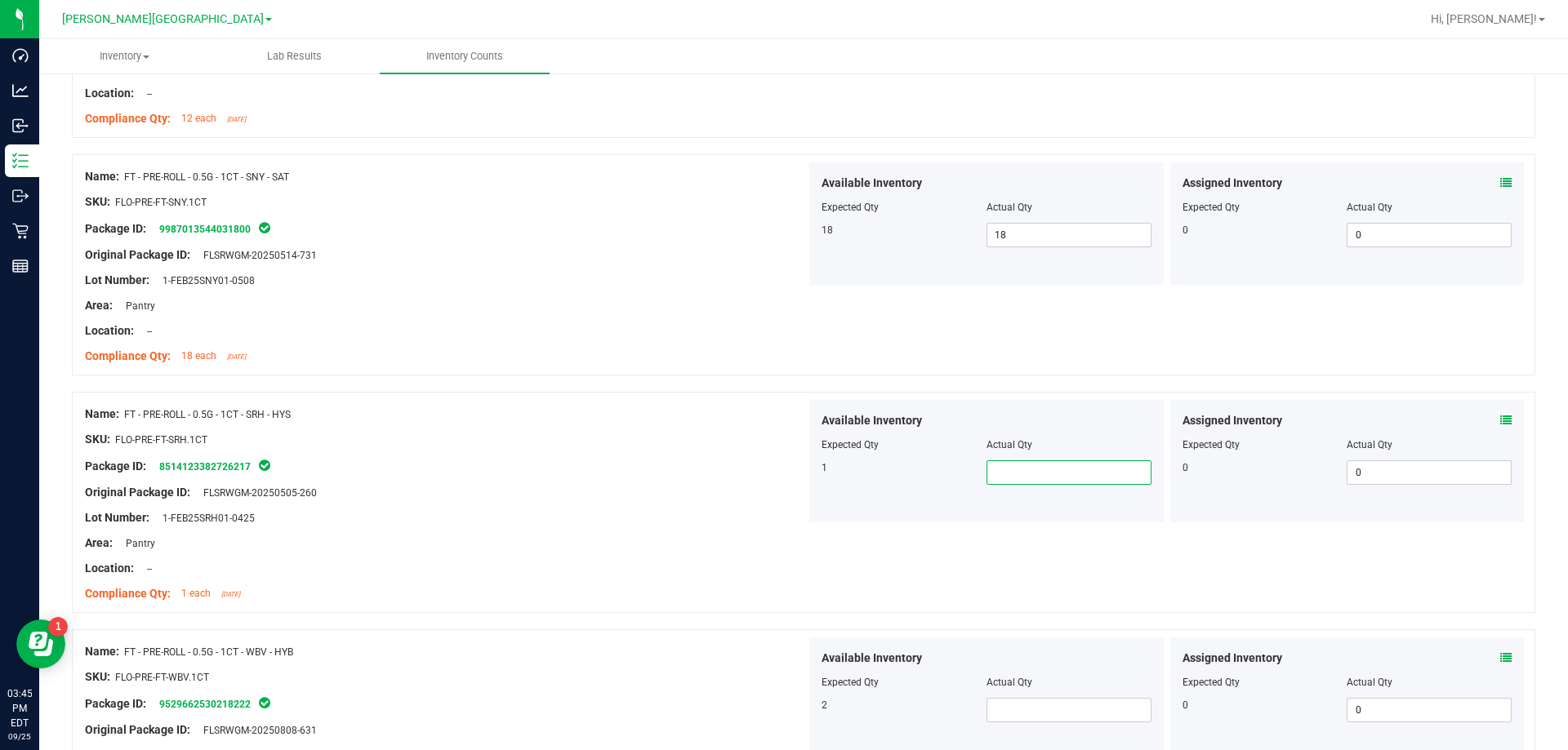
click at [795, 470] on span at bounding box center [1069, 473] width 165 height 25
type input "1"
click at [685, 644] on div "Name: FT - PRE-ROLL - 0.5G - 1CT - WBV - HYB" at bounding box center [445, 652] width 721 height 17
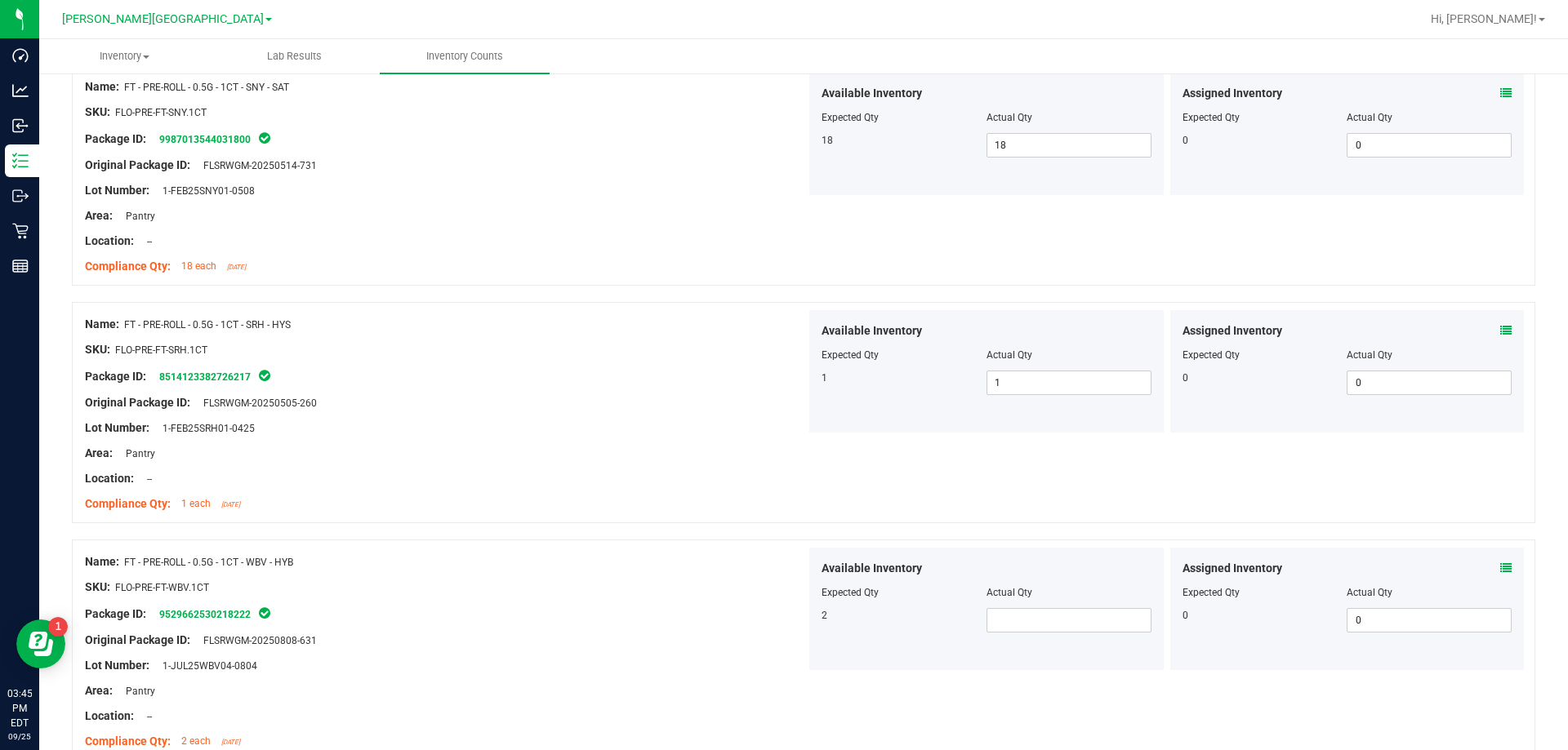
scroll to position [1306, 0]
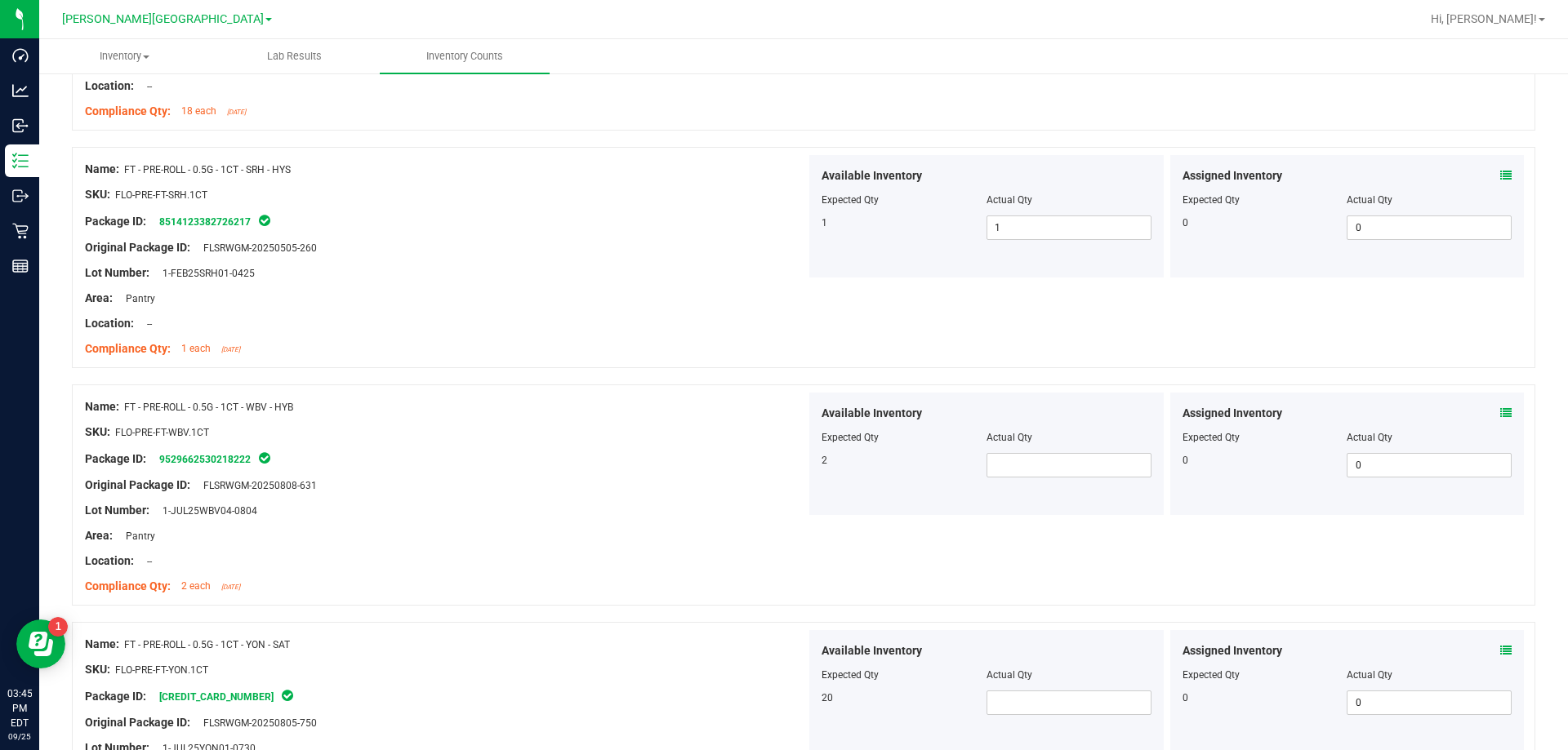
click at [795, 479] on div "Available Inventory Expected Qty Actual Qty 2" at bounding box center [987, 453] width 354 height 122
click at [795, 477] on span at bounding box center [1069, 466] width 165 height 25
click at [795, 462] on span at bounding box center [1069, 466] width 165 height 25
type input "2"
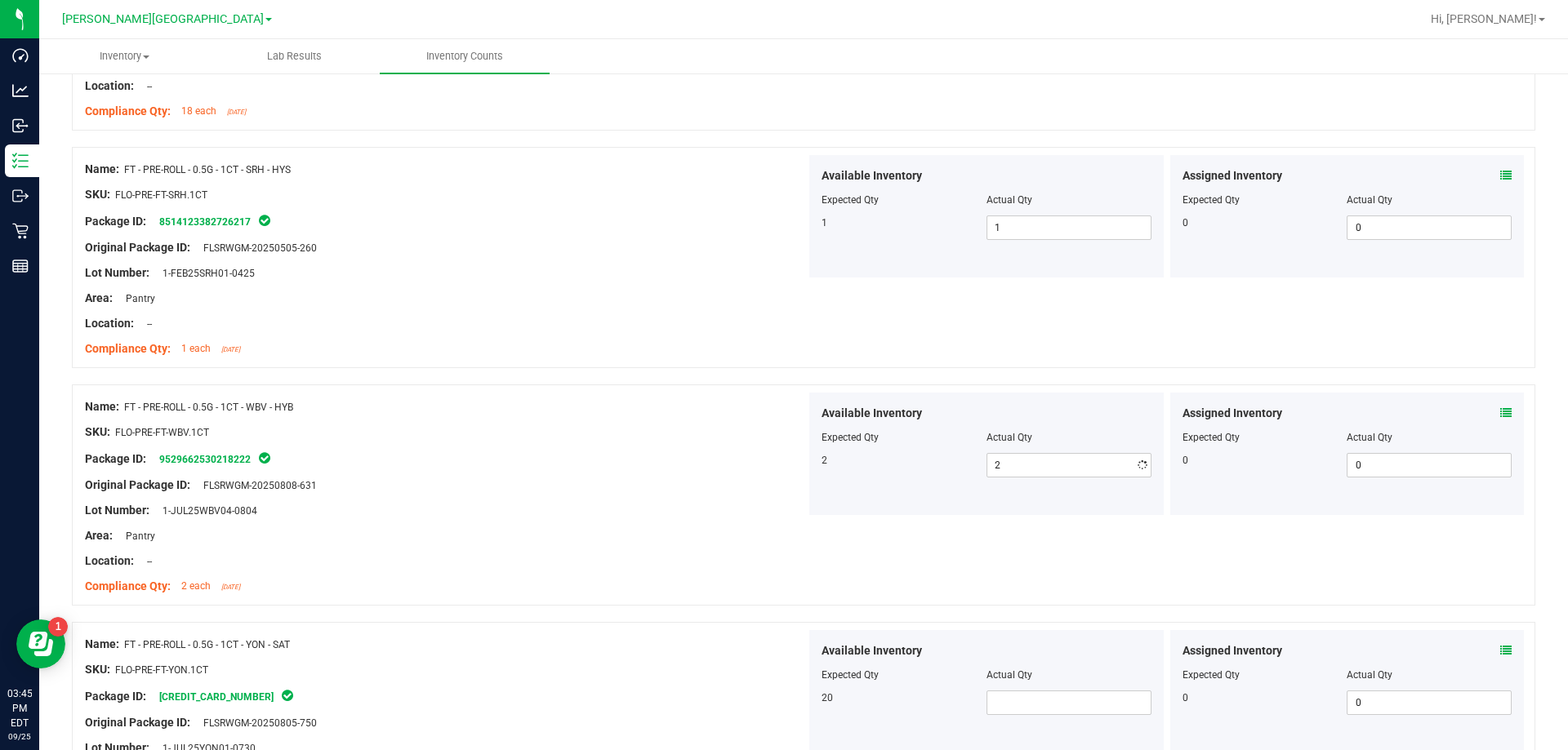
click at [440, 607] on div at bounding box center [804, 614] width 1463 height 16
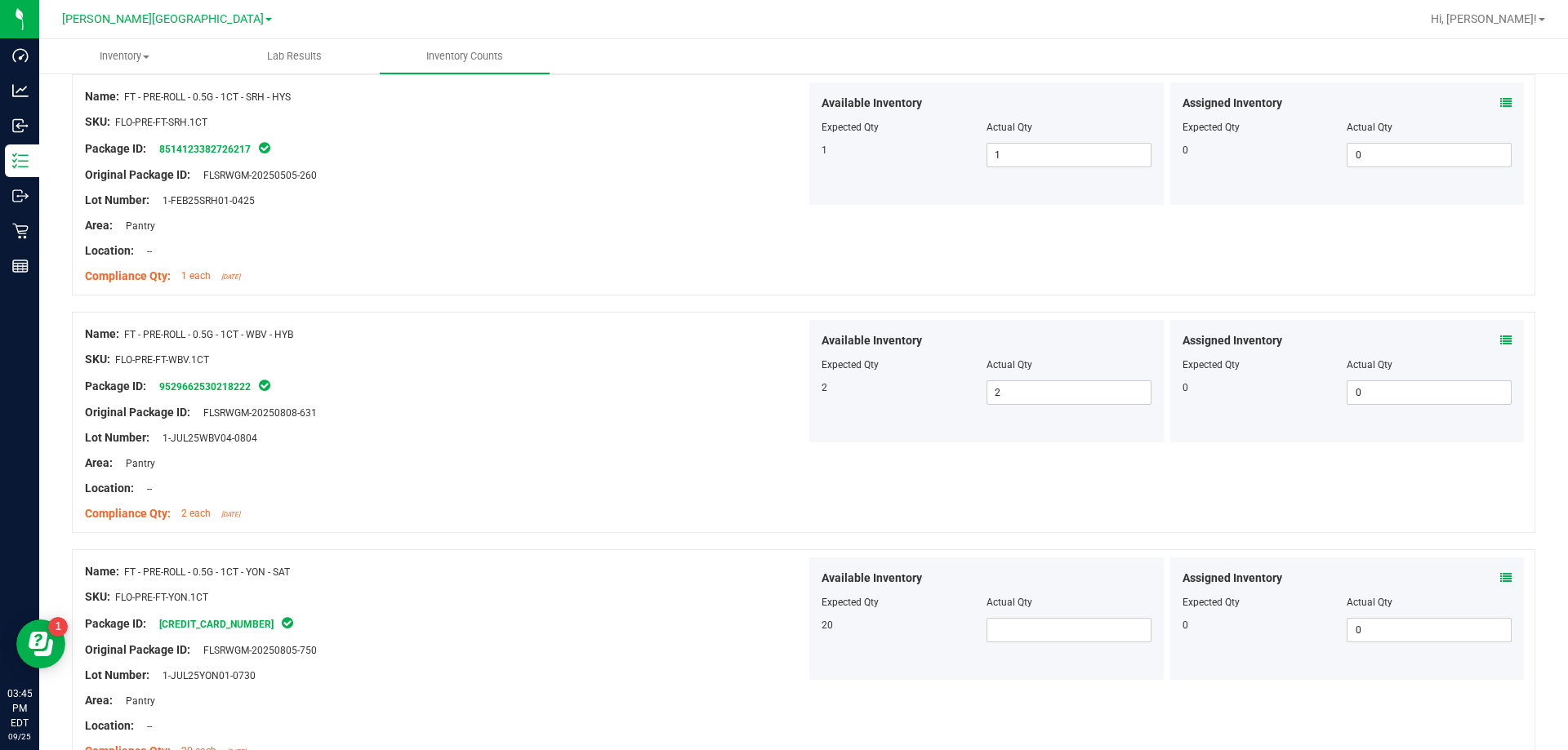
scroll to position [1469, 0]
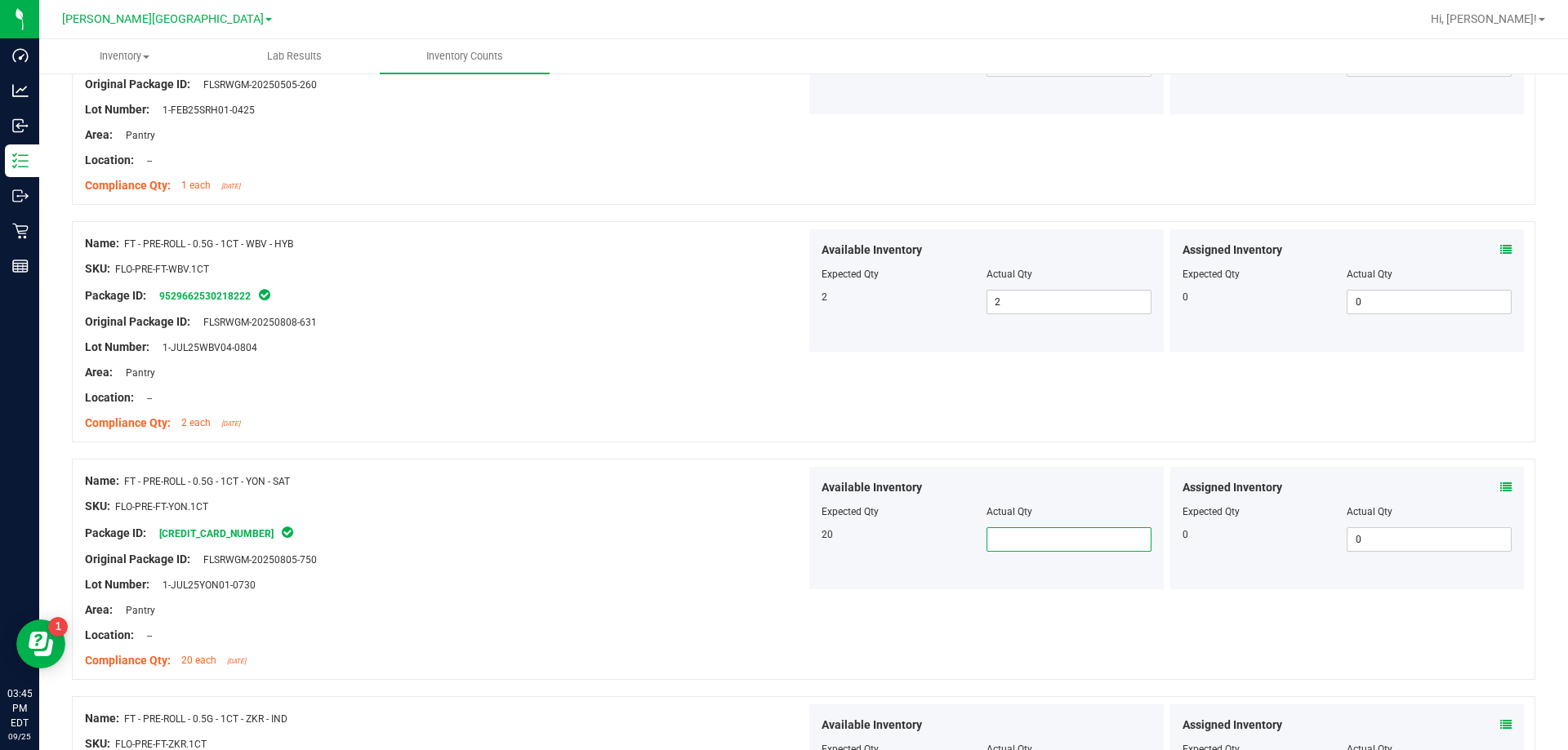
click at [795, 544] on span at bounding box center [1069, 539] width 165 height 25
type input "20"
click at [680, 572] on div at bounding box center [445, 572] width 721 height 8
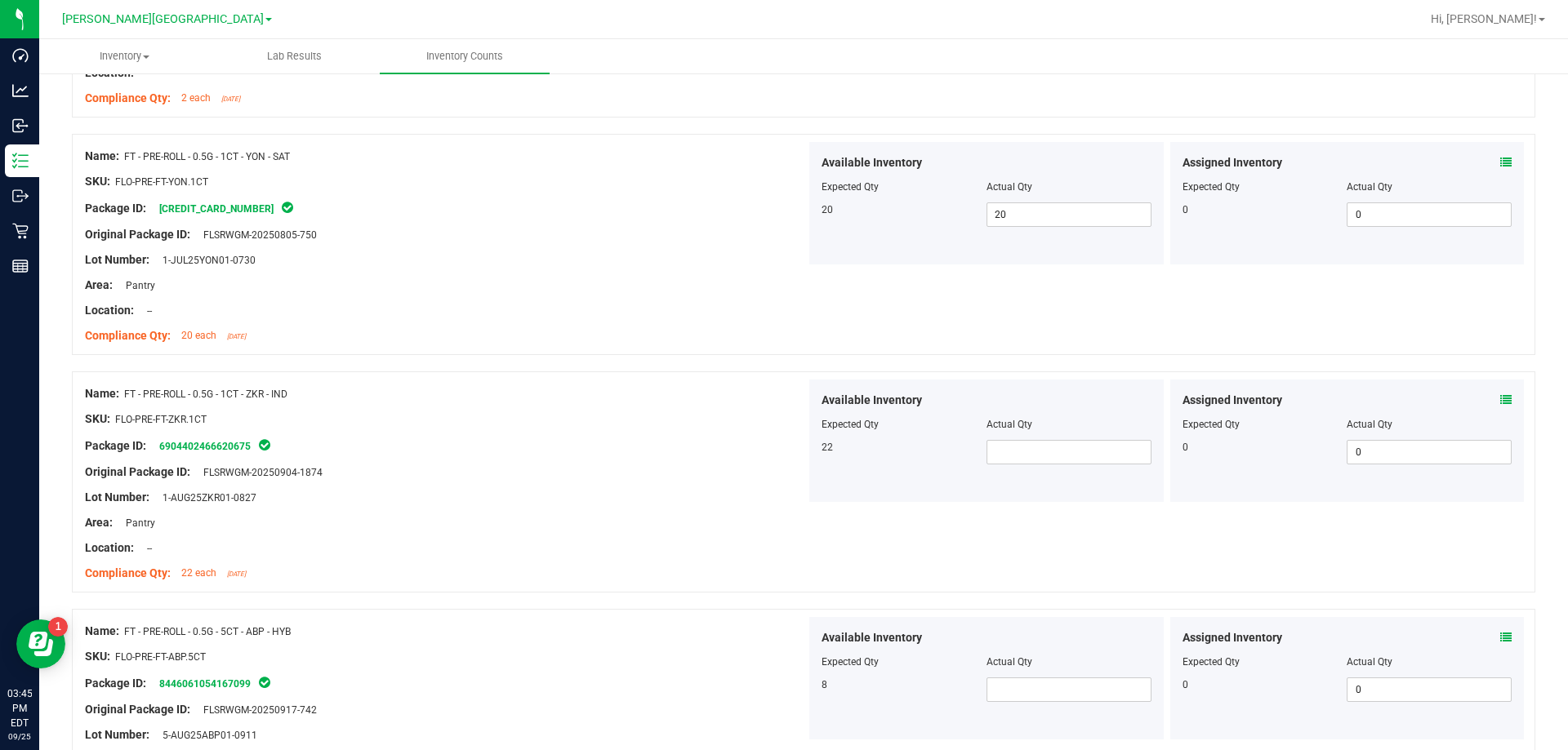
scroll to position [1796, 0]
click at [795, 448] on span at bounding box center [1069, 451] width 165 height 25
type input "22"
click at [473, 615] on div "Name: FT - PRE-ROLL - 0.5G - 5CT - ABP - HYB SKU: FLO-PRE-FT-ABP.5CT Package ID…" at bounding box center [804, 718] width 1463 height 221
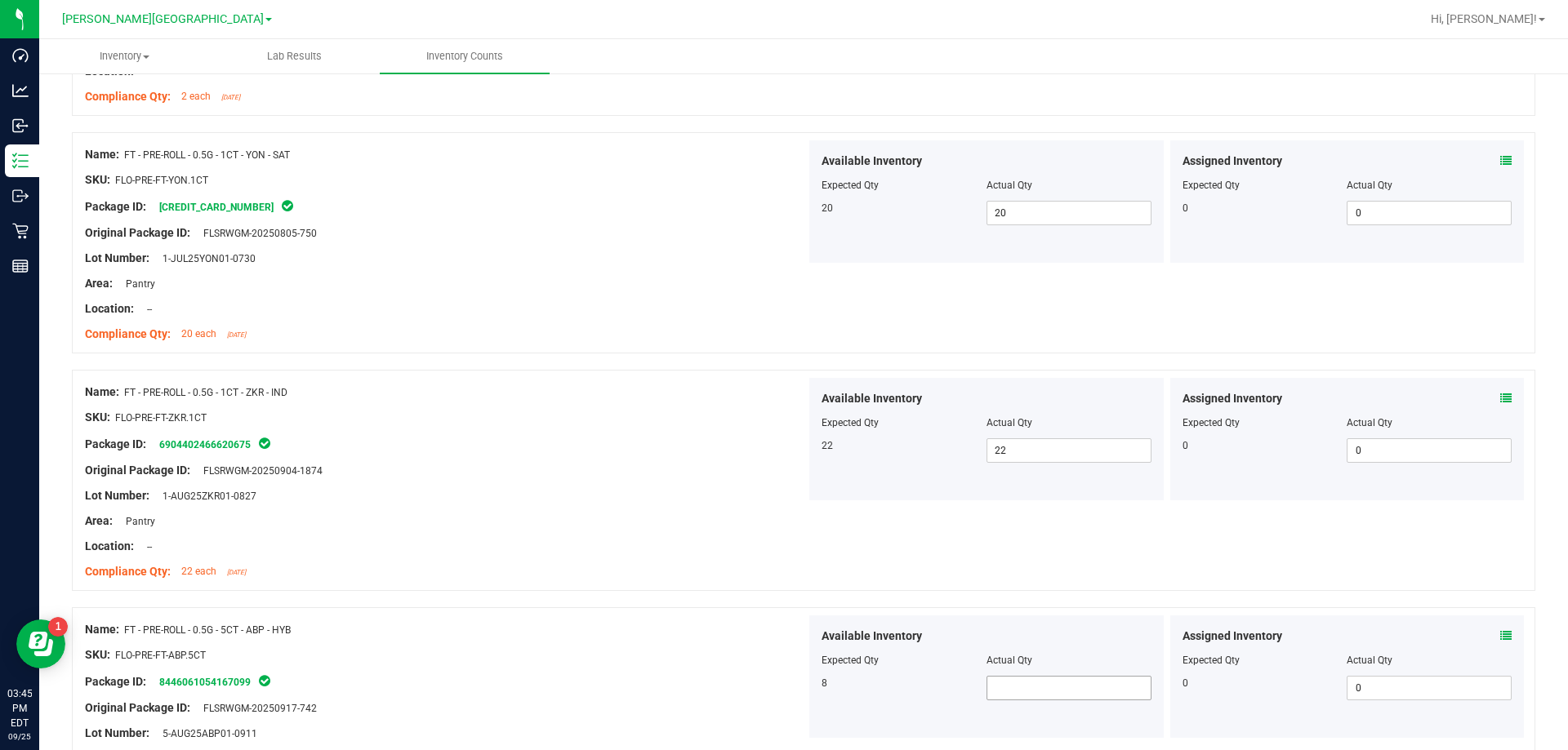
click at [795, 681] on span at bounding box center [1069, 688] width 165 height 25
type input "8"
click at [759, 572] on div "Compliance Qty: 22 each [DATE]" at bounding box center [445, 571] width 721 height 17
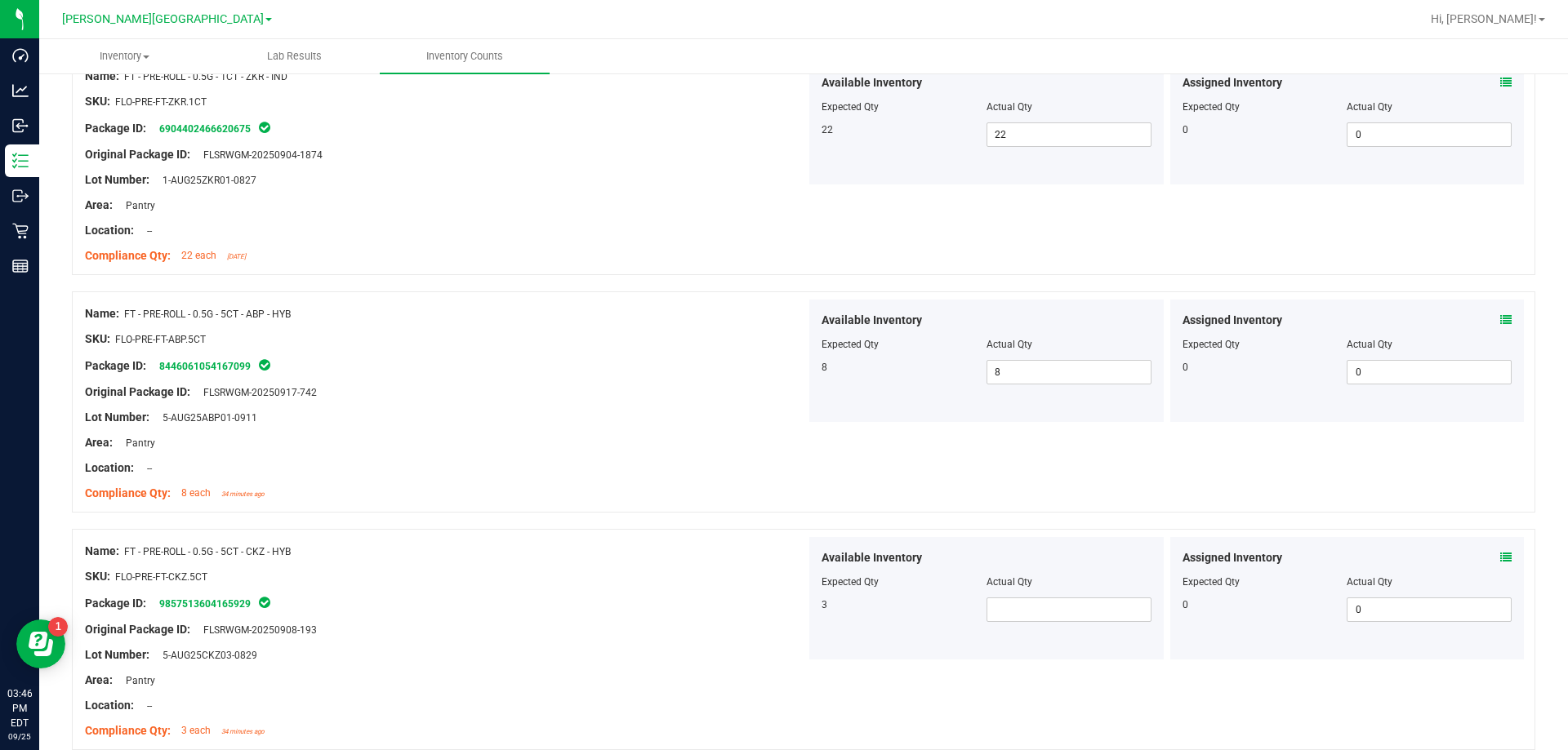
scroll to position [2122, 0]
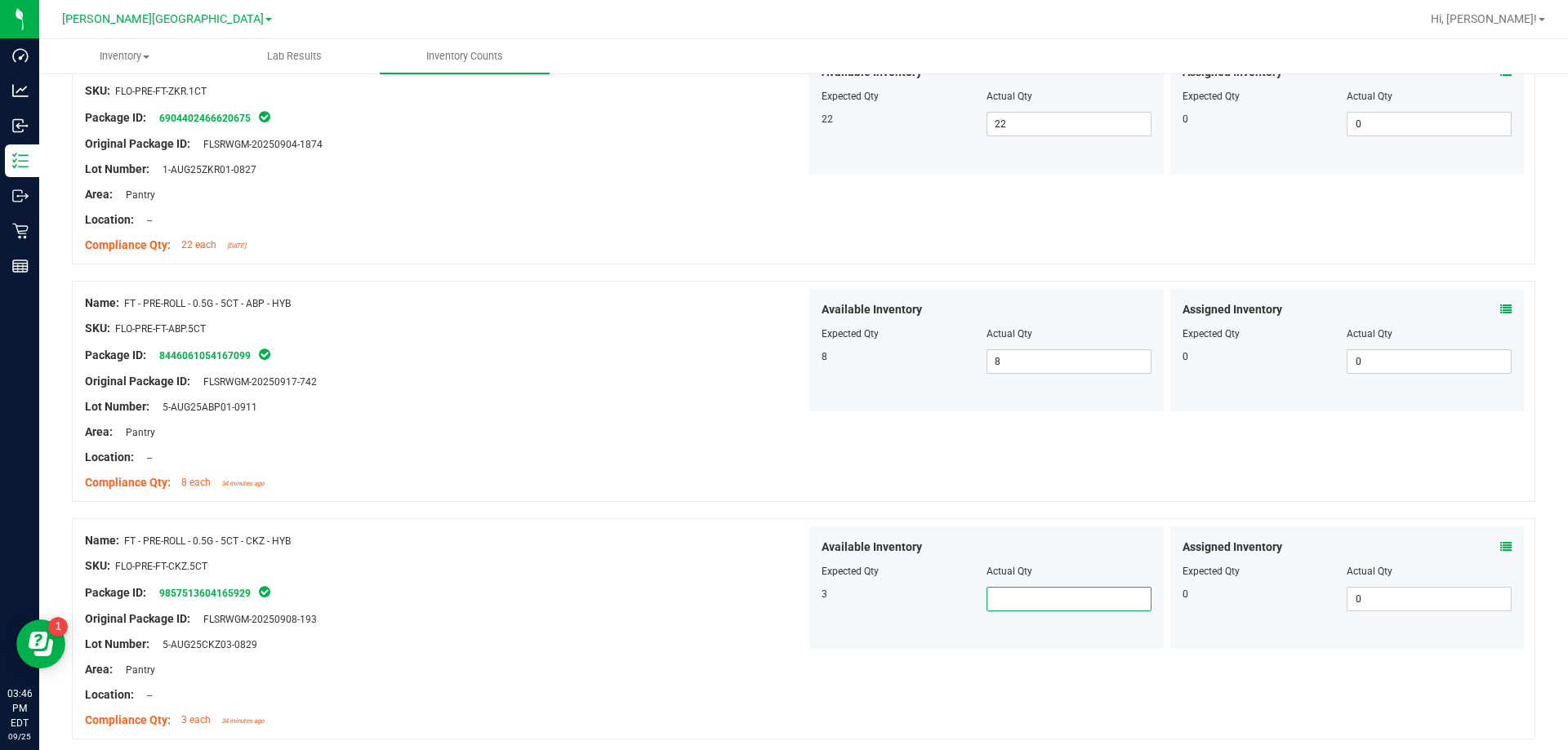
click at [795, 594] on span at bounding box center [1069, 599] width 165 height 25
type input "3"
click at [718, 630] on div at bounding box center [445, 632] width 721 height 8
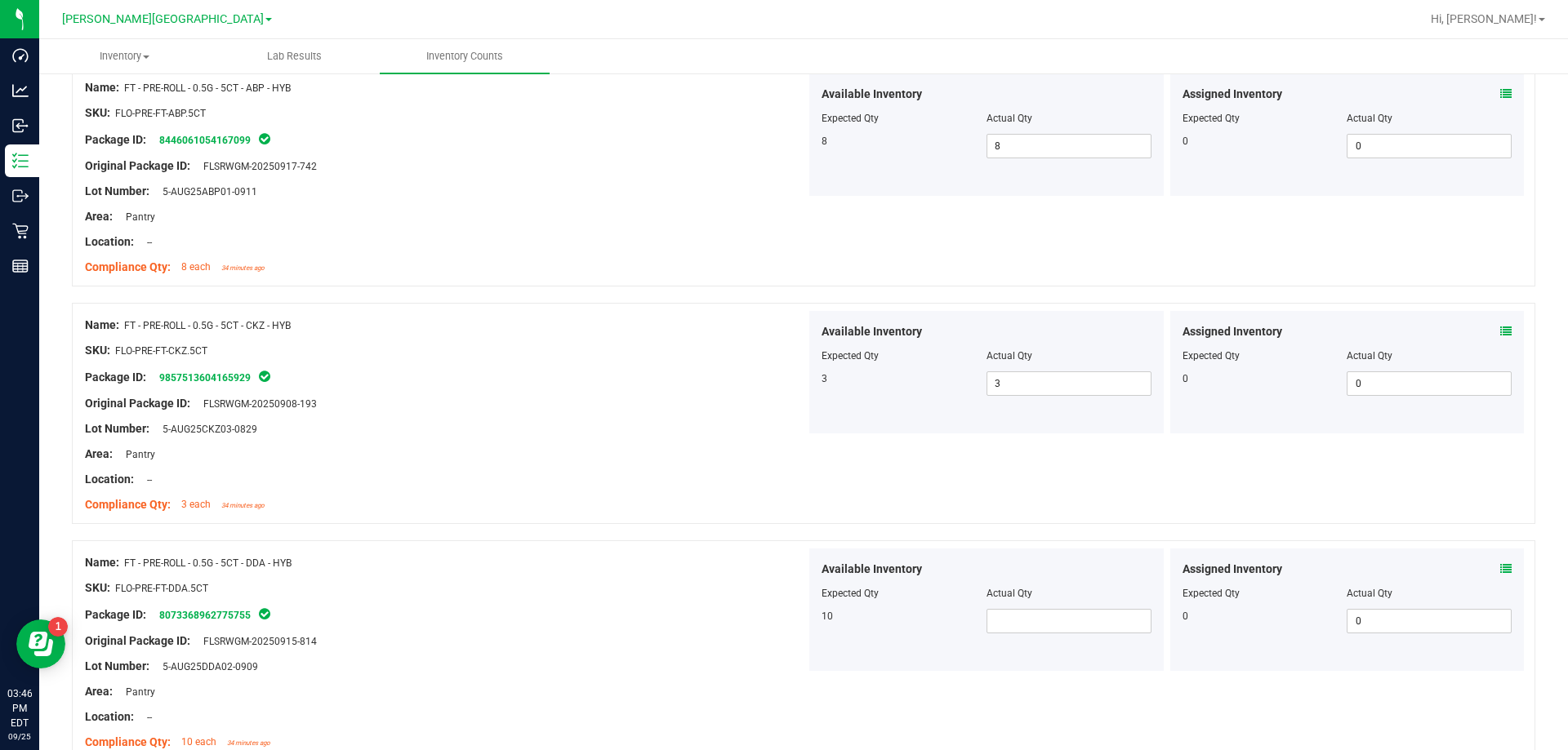
scroll to position [2367, 0]
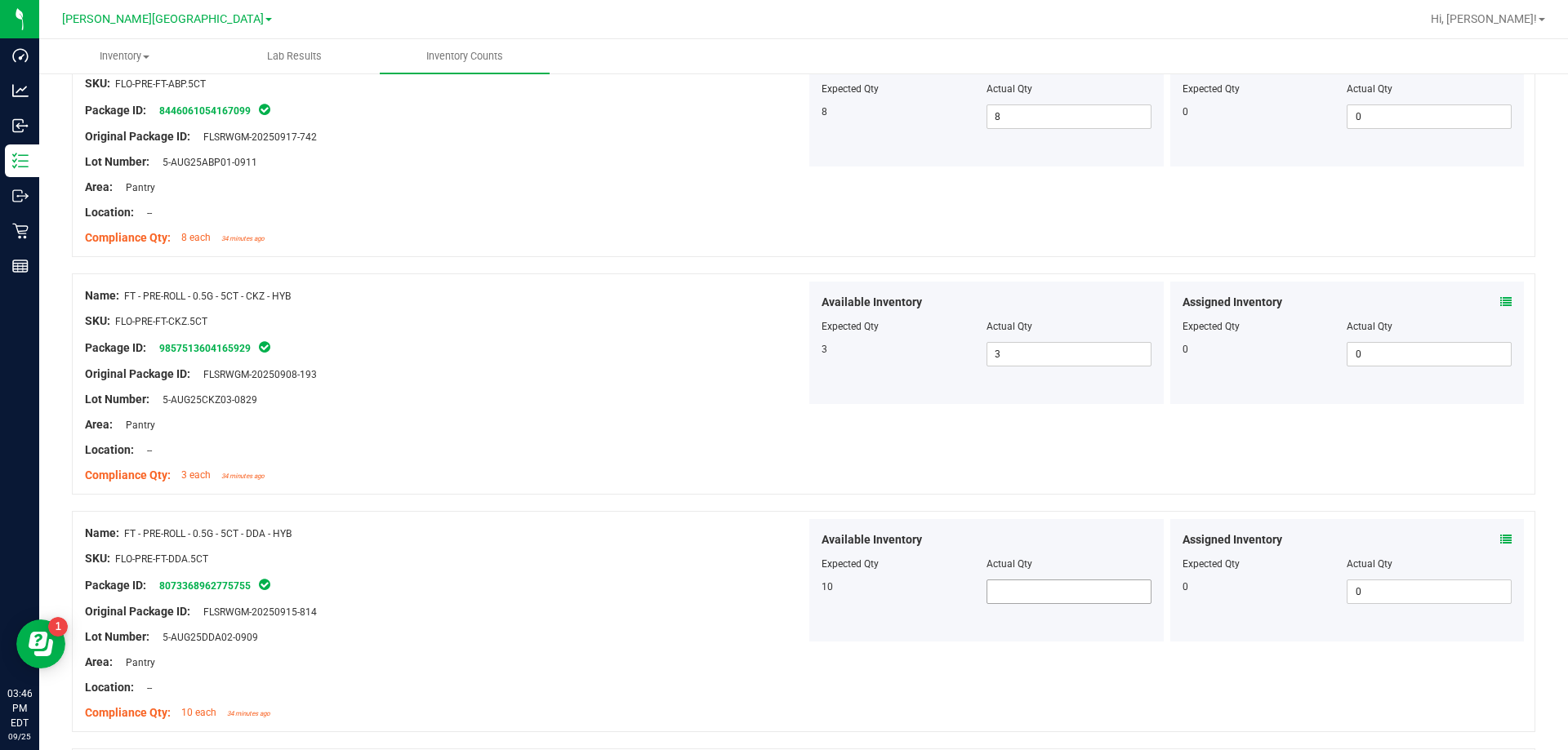
click at [795, 603] on span at bounding box center [1069, 592] width 165 height 25
click at [795, 586] on span at bounding box center [1069, 592] width 165 height 25
type input "10"
click at [706, 667] on div "Area: Pantry" at bounding box center [445, 662] width 721 height 17
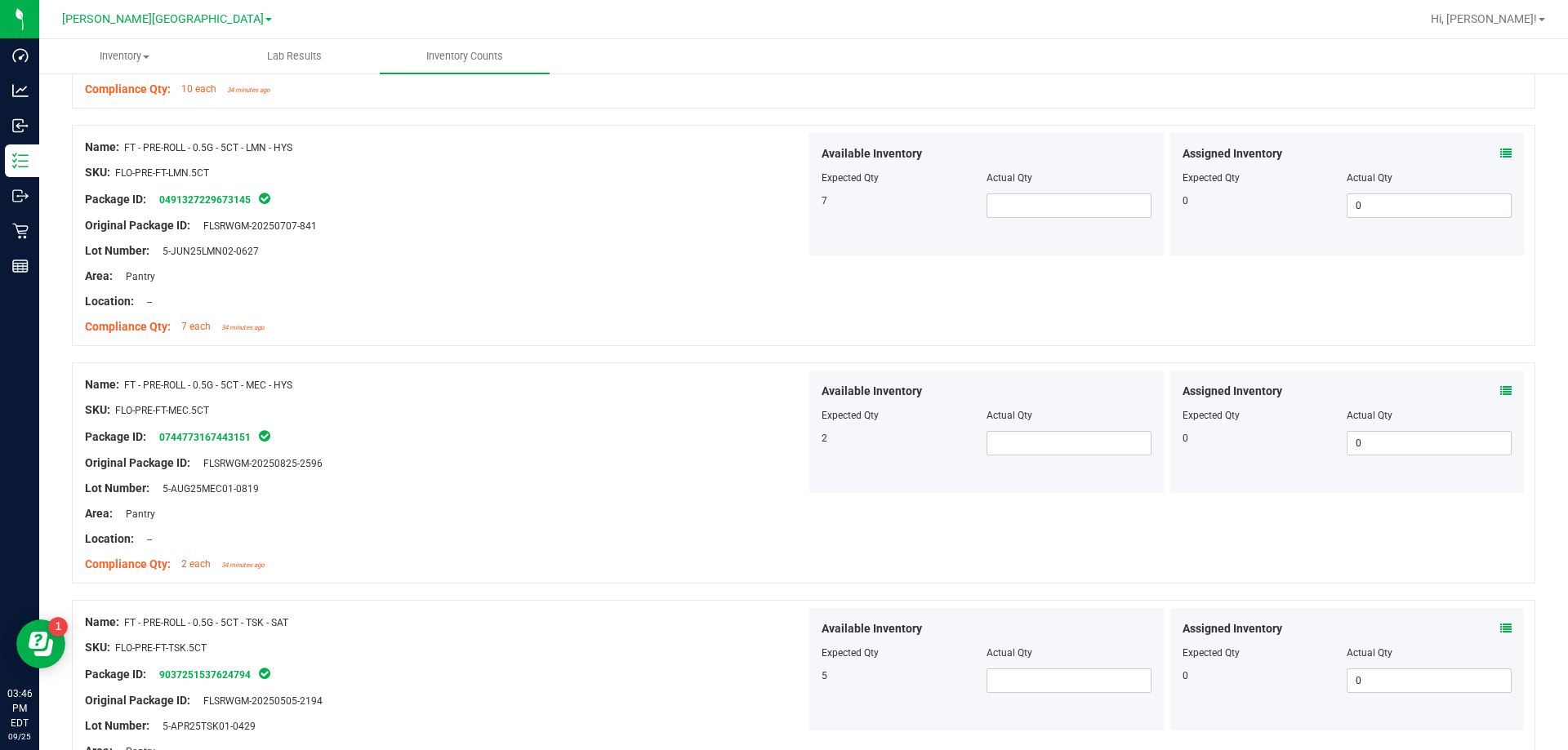
scroll to position [3020, 0]
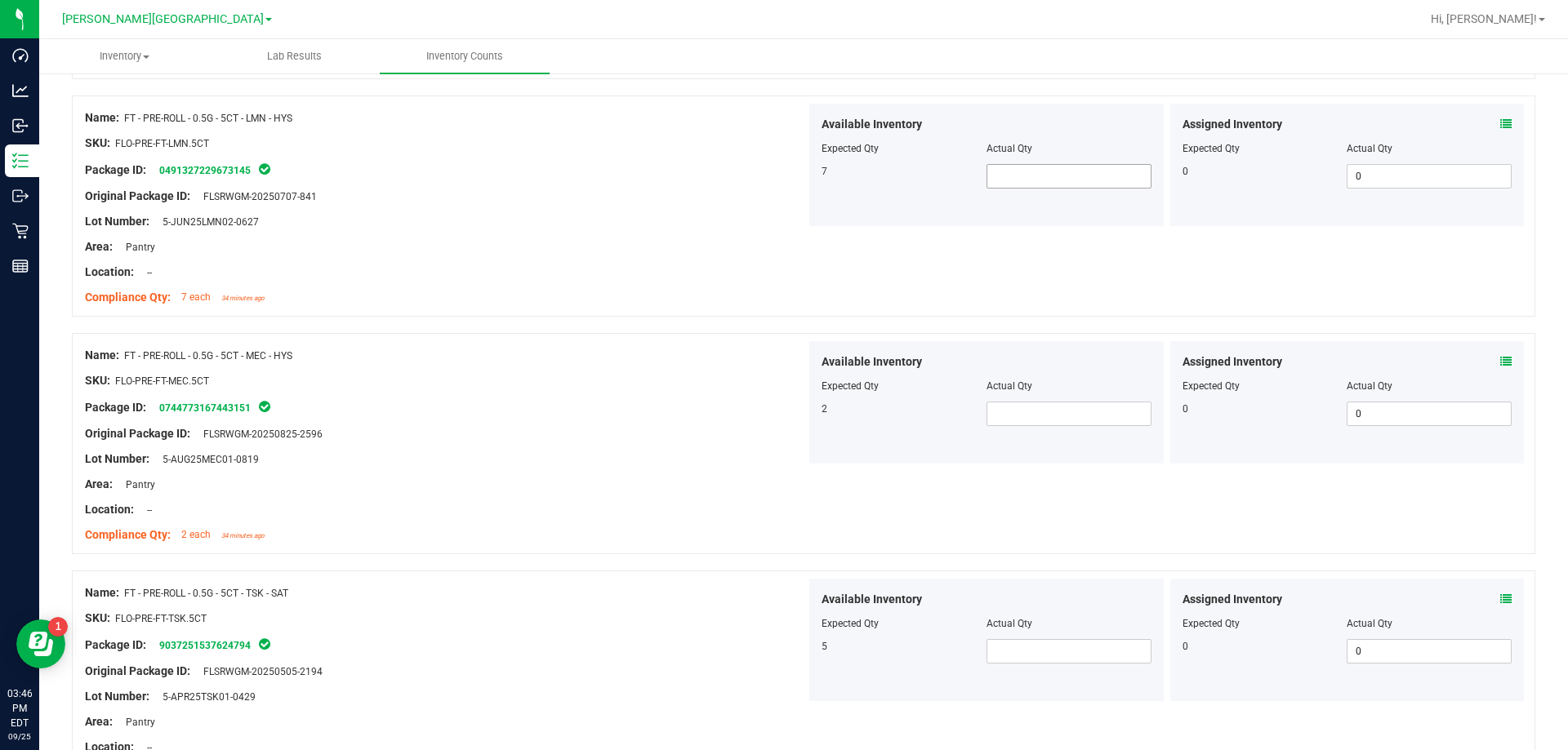
click at [795, 174] on span at bounding box center [1069, 176] width 165 height 25
type input "7"
click at [795, 238] on div "Name: FT - PRE-ROLL - 0.5G - 5CT - LMN - HYS SKU: FLO-PRE-FT-LMN.5CT Package ID…" at bounding box center [804, 207] width 1463 height 221
click at [795, 408] on span at bounding box center [1069, 414] width 165 height 25
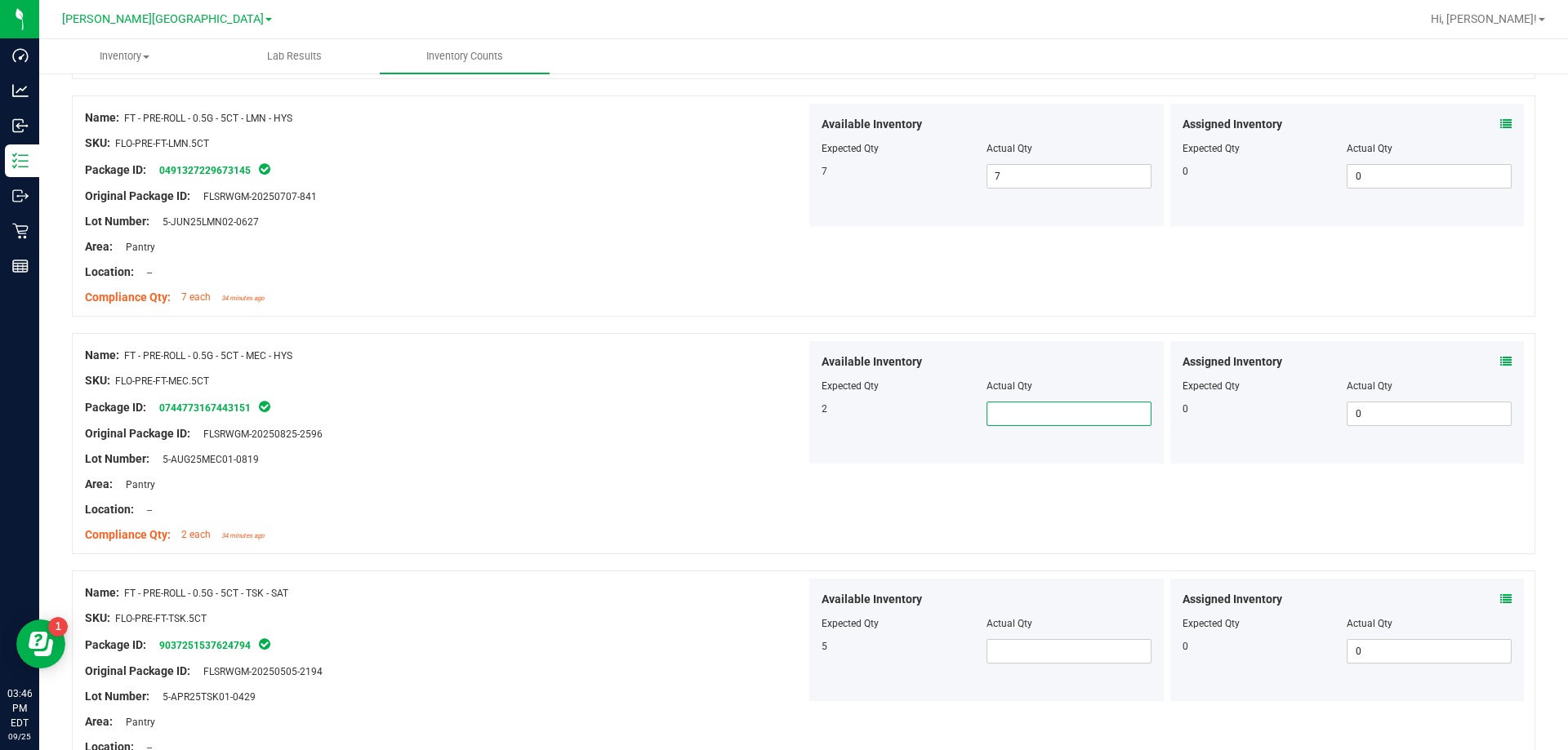
type input "2"
click at [795, 647] on span at bounding box center [1069, 652] width 165 height 25
type input "5"
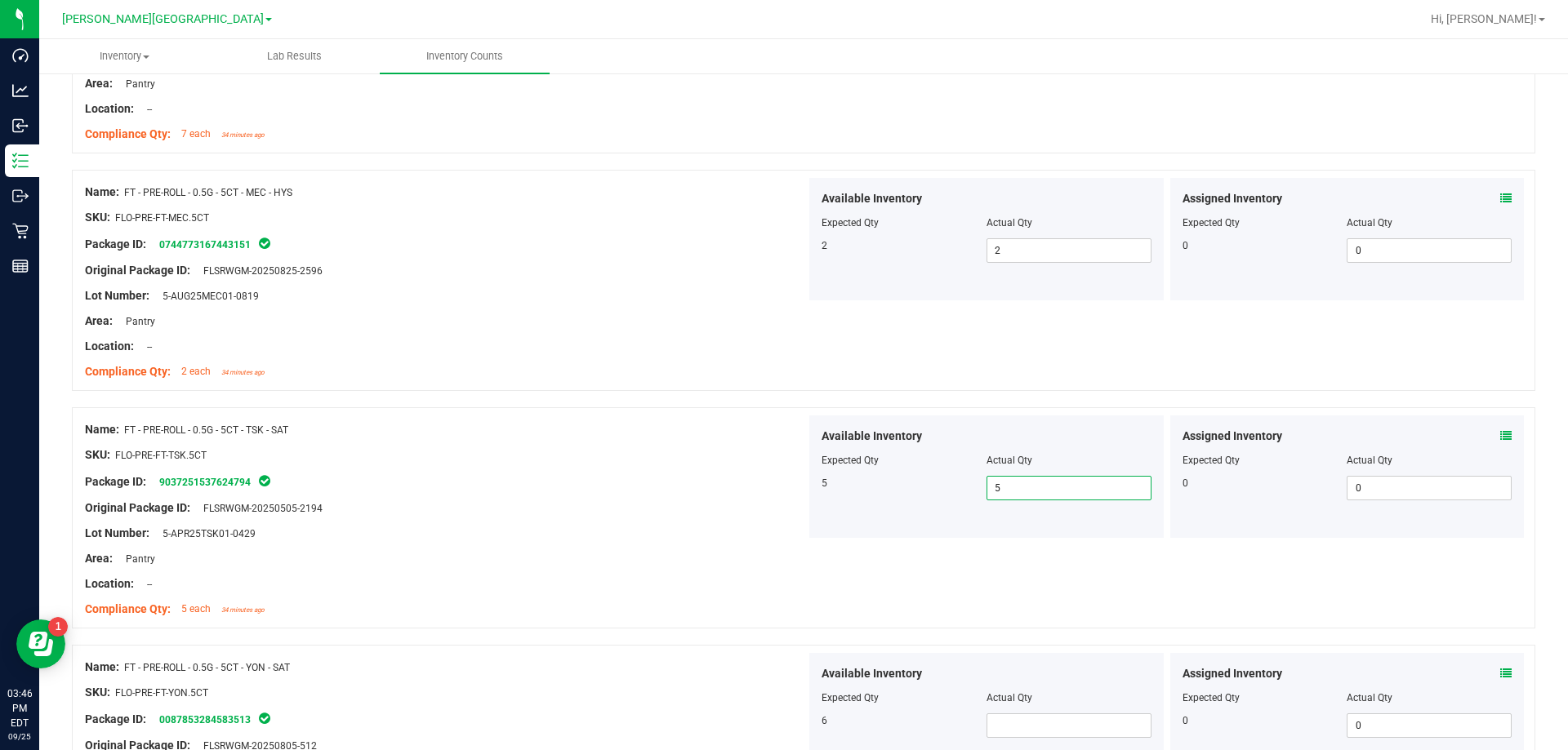
type input "5"
click at [795, 582] on div "Location: --" at bounding box center [445, 584] width 721 height 17
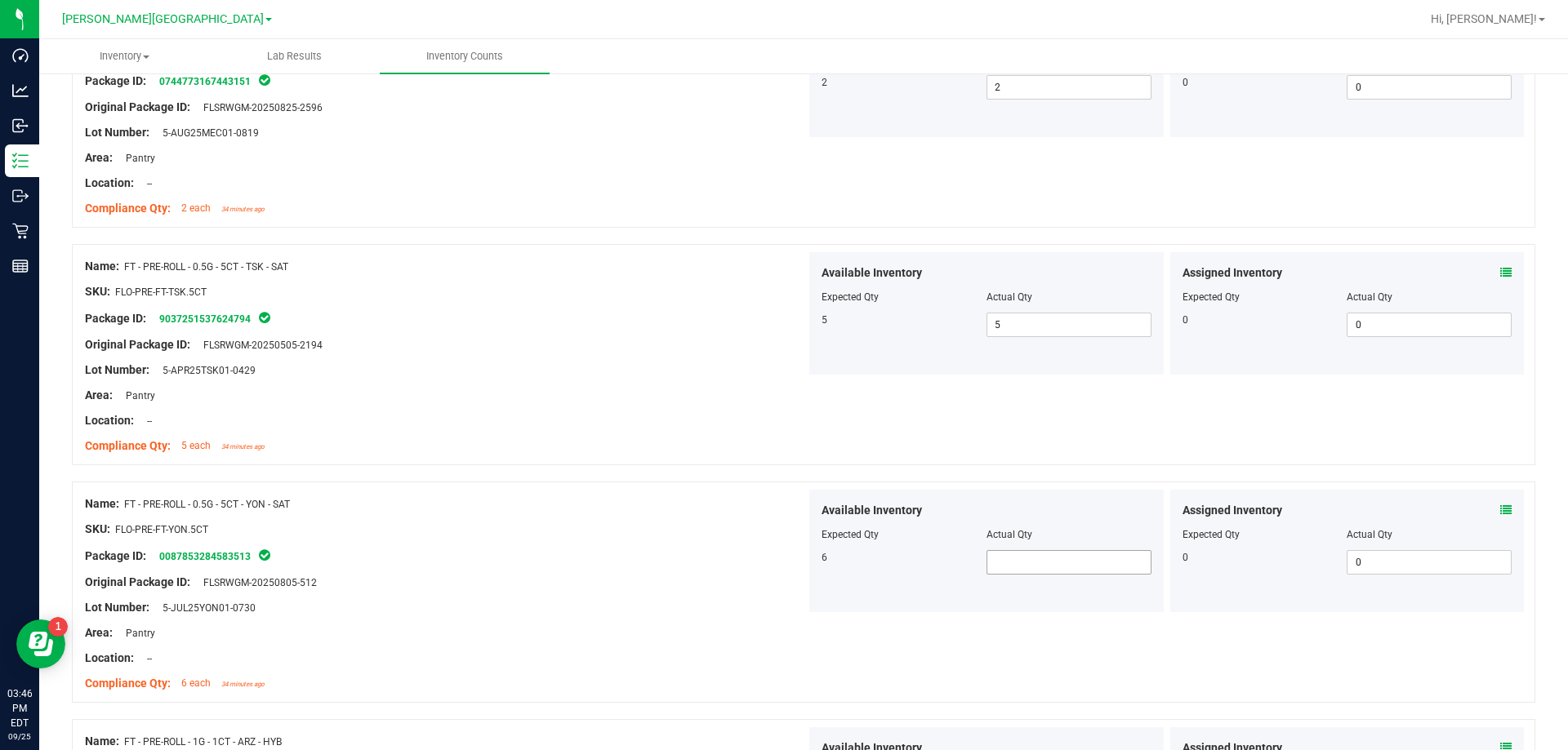
click at [795, 569] on span at bounding box center [1069, 562] width 165 height 25
type input "6"
click at [766, 595] on div at bounding box center [445, 595] width 721 height 8
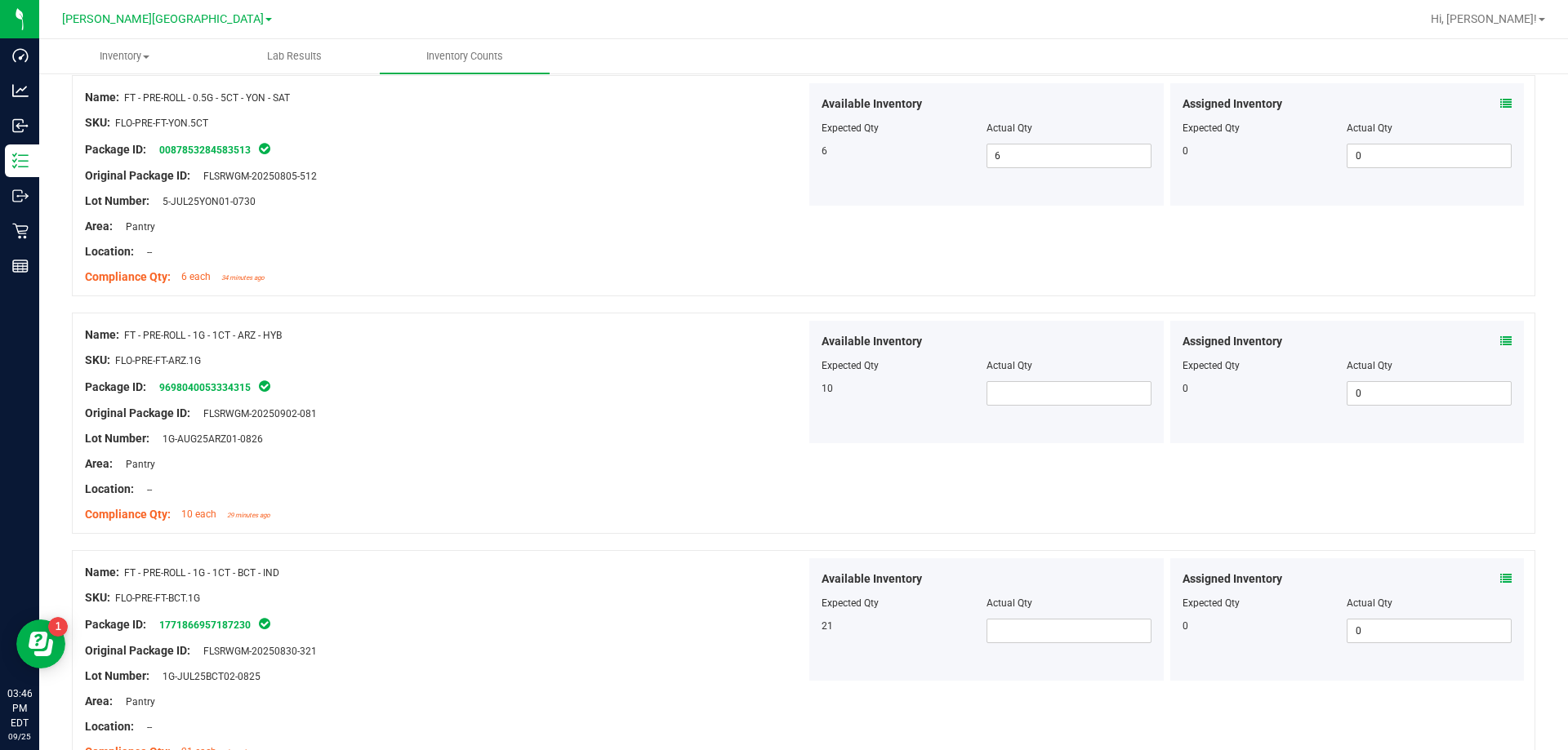
scroll to position [3754, 0]
click at [795, 392] on span at bounding box center [1069, 392] width 165 height 25
type input "10"
click at [615, 577] on div "Name: FT - PRE-ROLL - 1G - 1CT - BCT - IND" at bounding box center [445, 570] width 721 height 17
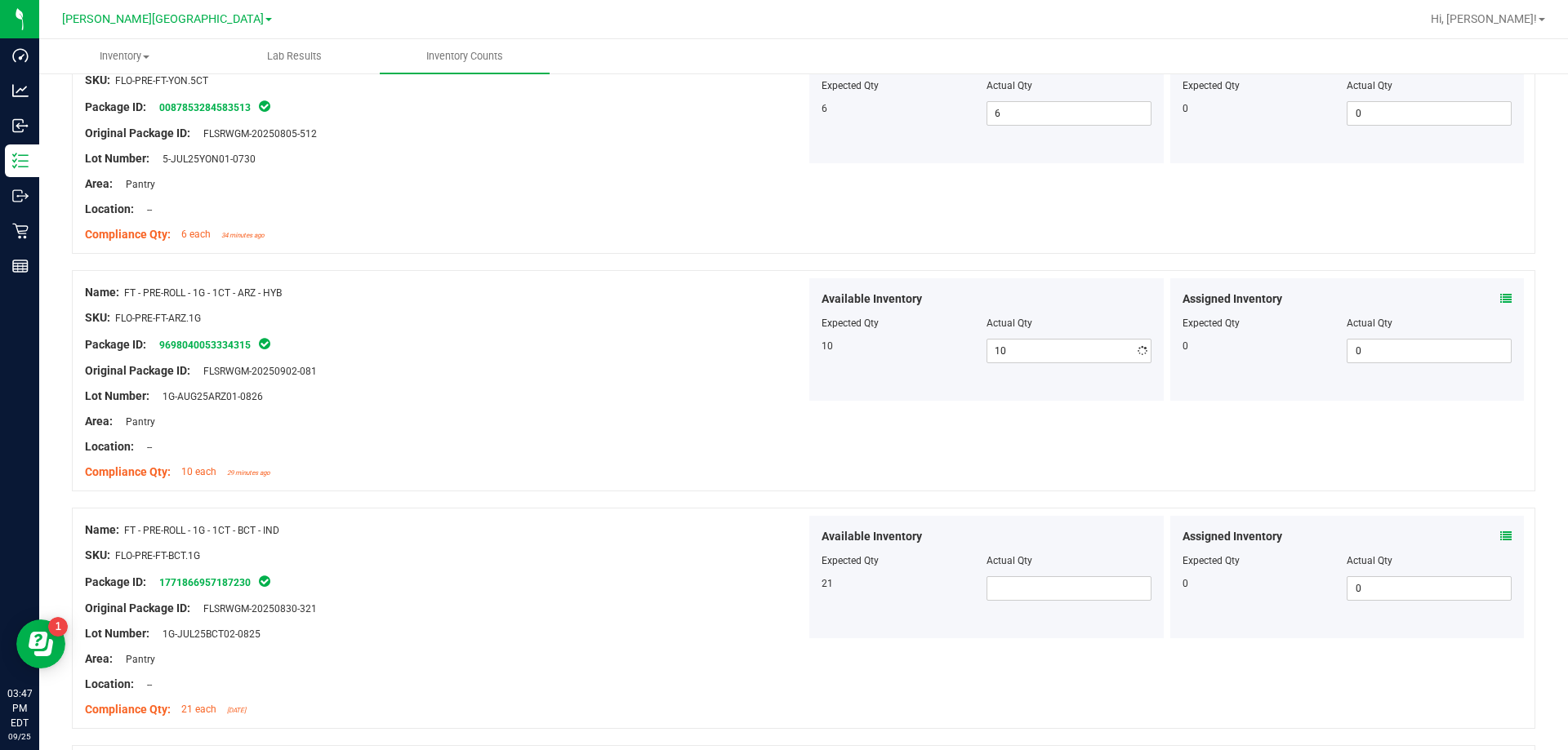
scroll to position [3836, 0]
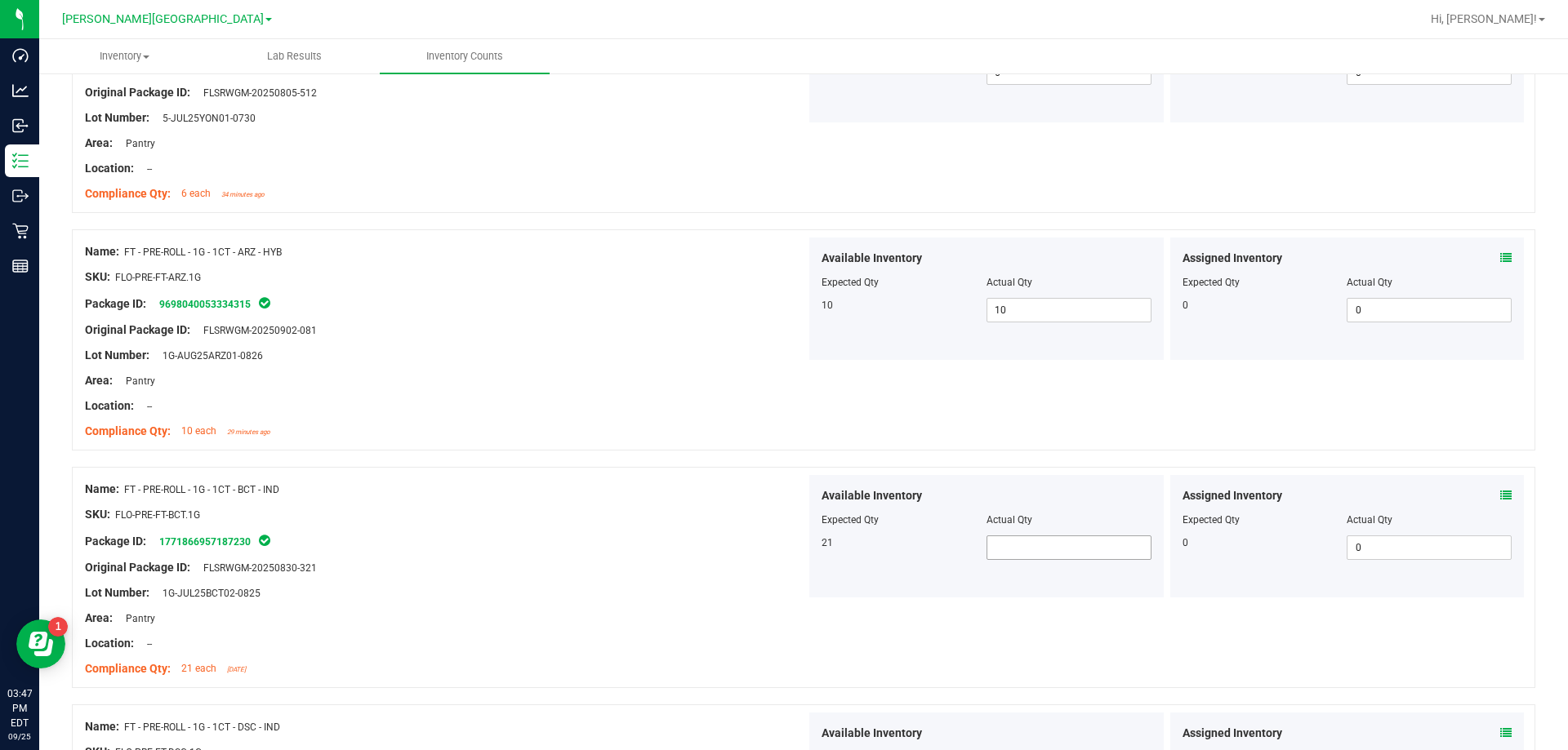
click at [795, 541] on span at bounding box center [1069, 548] width 165 height 25
click at [779, 579] on div at bounding box center [445, 580] width 721 height 8
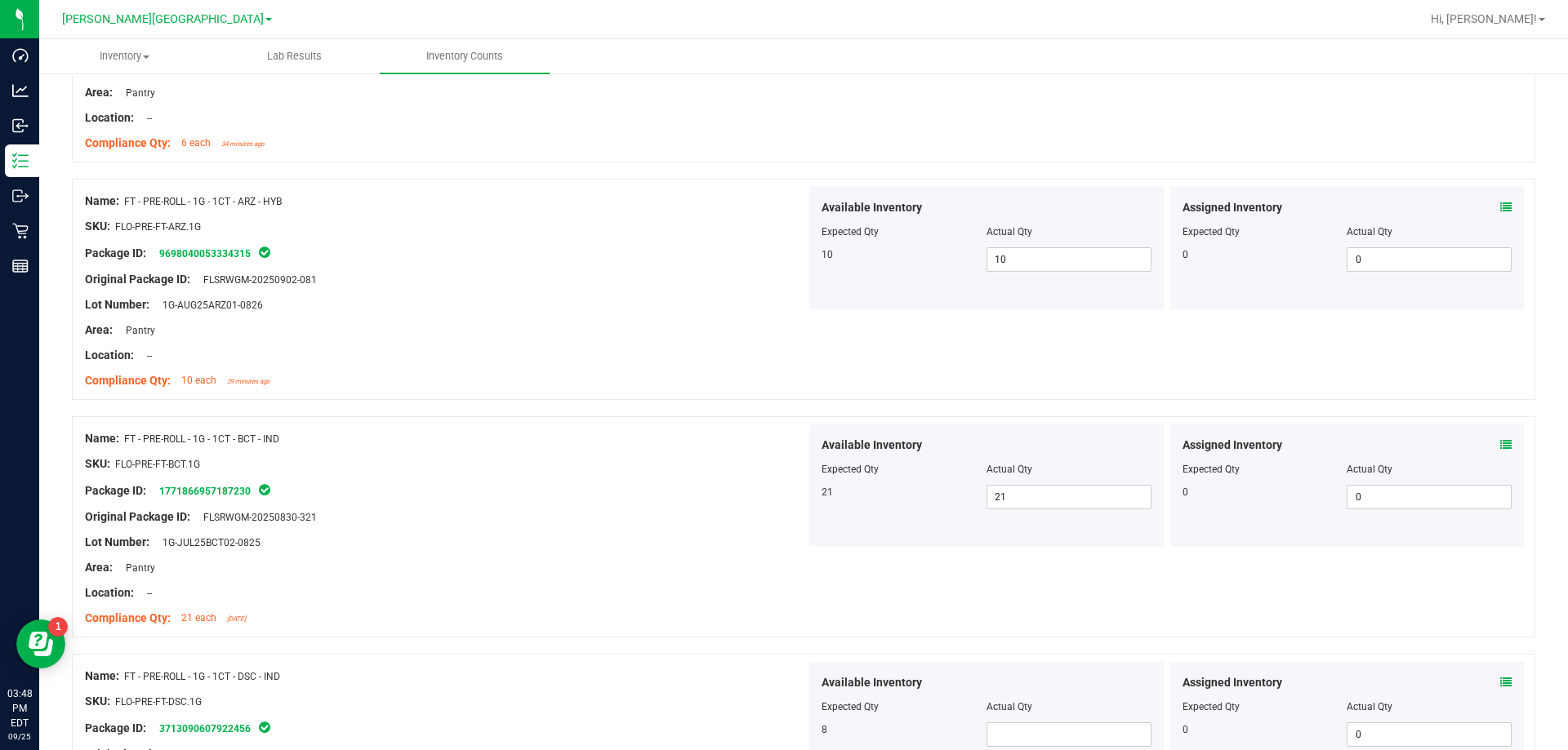
scroll to position [4162, 0]
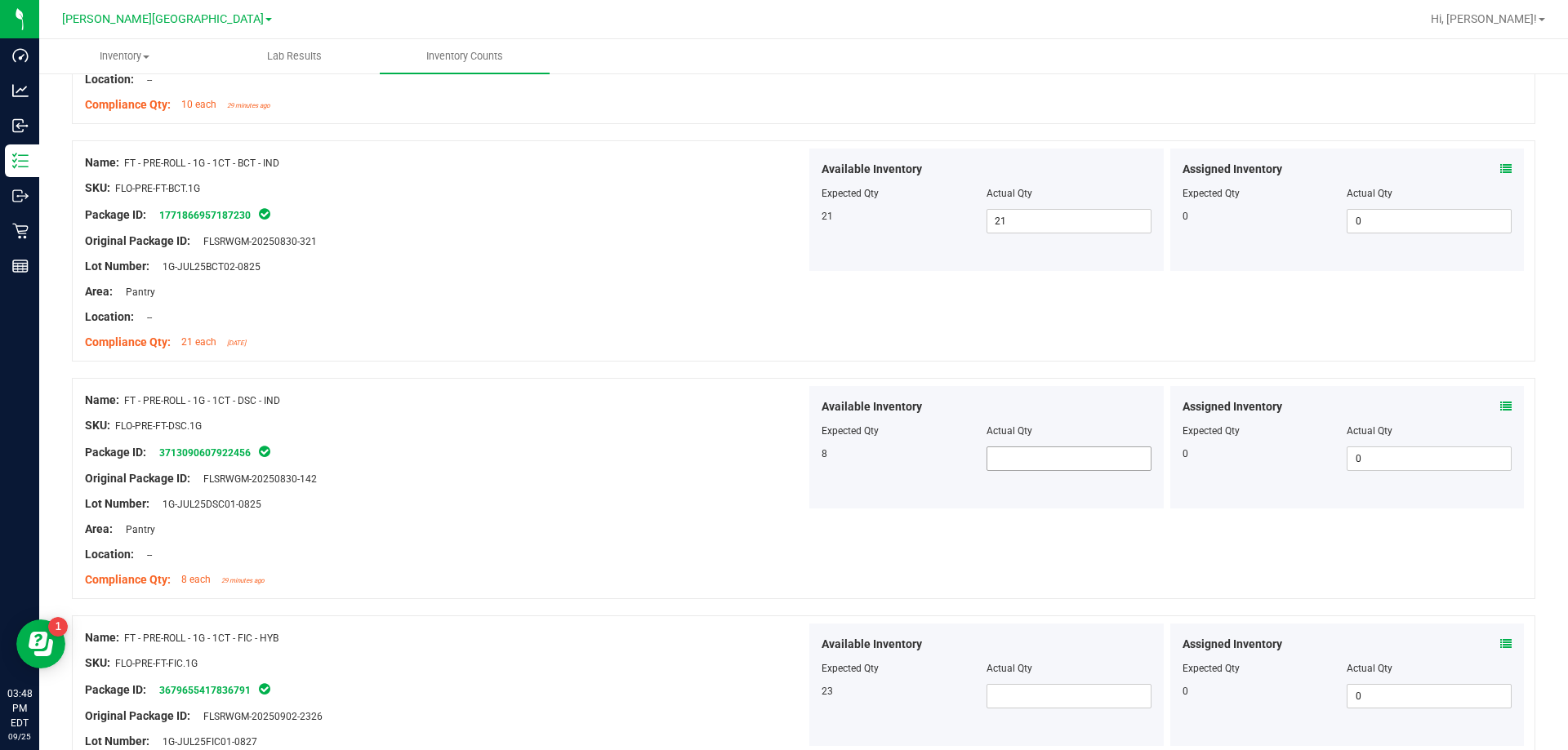
click at [795, 453] on span at bounding box center [1069, 459] width 165 height 25
drag, startPoint x: 548, startPoint y: 721, endPoint x: 594, endPoint y: 705, distance: 48.7
click at [549, 722] on div "Original Package ID: FLSRWGM-20250902-2326" at bounding box center [445, 716] width 721 height 17
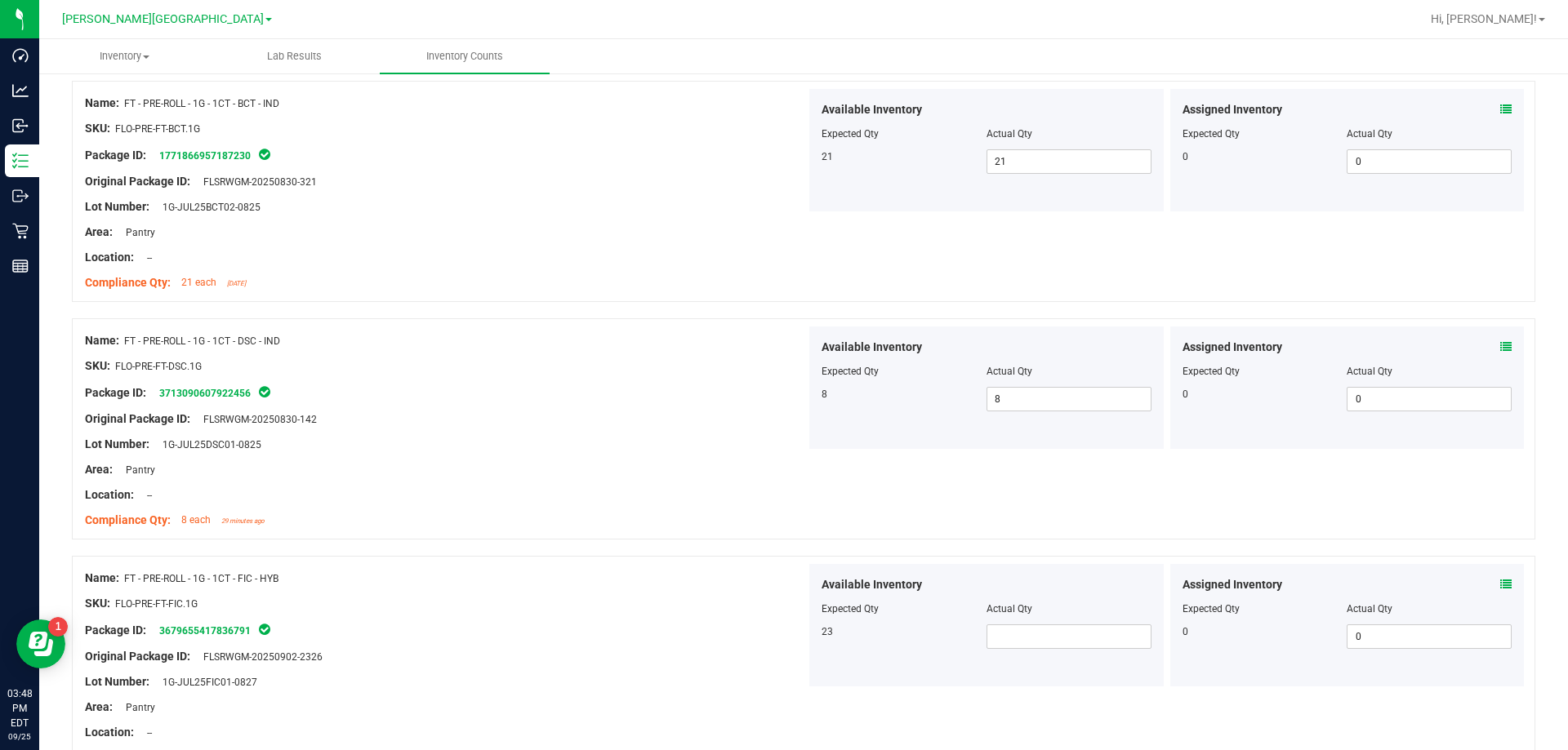
scroll to position [4320, 0]
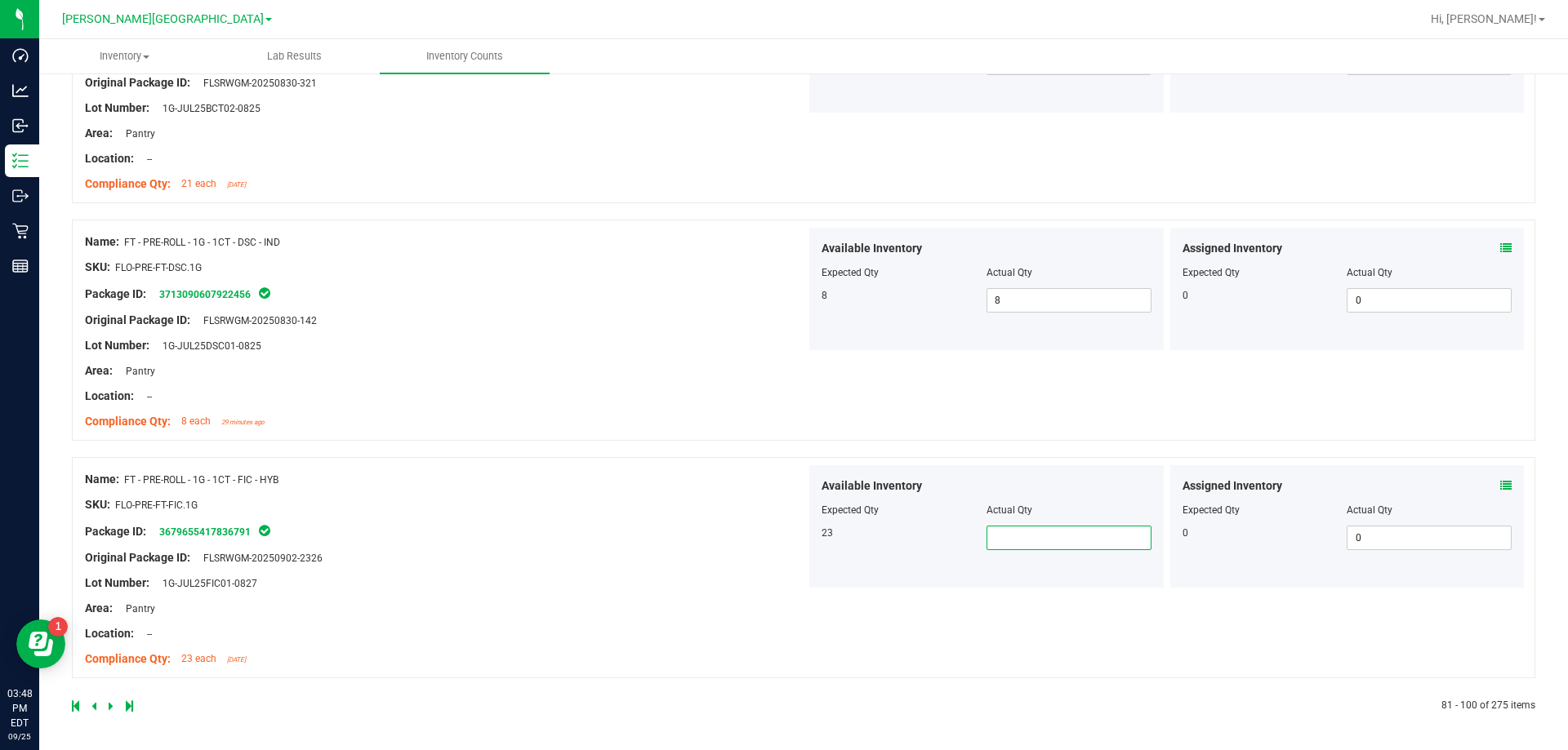
click at [795, 529] on span at bounding box center [1069, 538] width 165 height 25
click at [686, 552] on div "Original Package ID: FLSRWGM-20250902-2326" at bounding box center [445, 557] width 721 height 17
click at [115, 708] on div at bounding box center [438, 706] width 732 height 15
click at [112, 706] on icon at bounding box center [111, 706] width 5 height 10
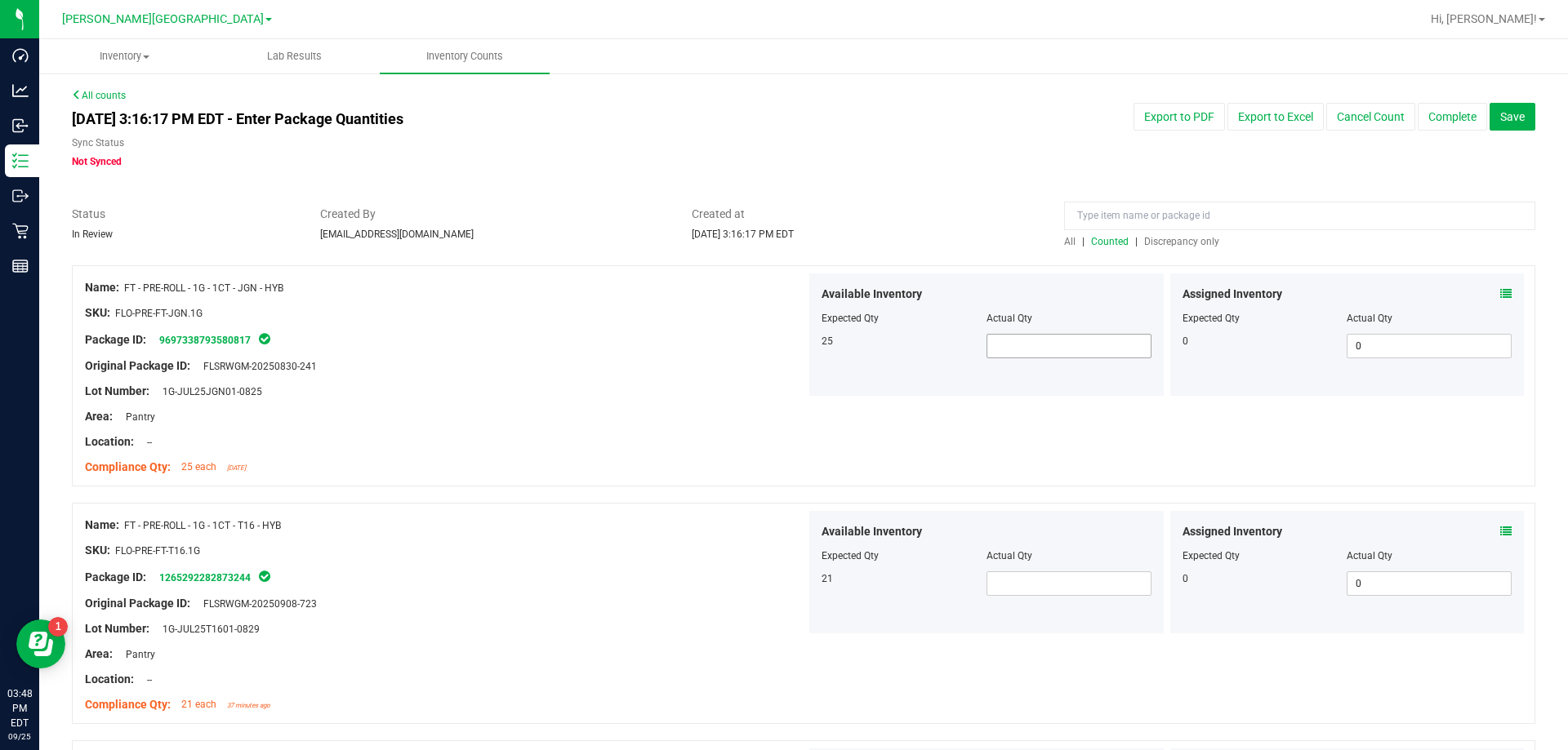
click at [795, 348] on span at bounding box center [1069, 346] width 165 height 25
click at [422, 684] on div "Location: --" at bounding box center [445, 679] width 721 height 17
click at [795, 589] on span at bounding box center [1069, 584] width 165 height 25
drag, startPoint x: 413, startPoint y: 677, endPoint x: 426, endPoint y: 672, distance: 13.9
click at [413, 677] on div "Location: --" at bounding box center [445, 679] width 721 height 17
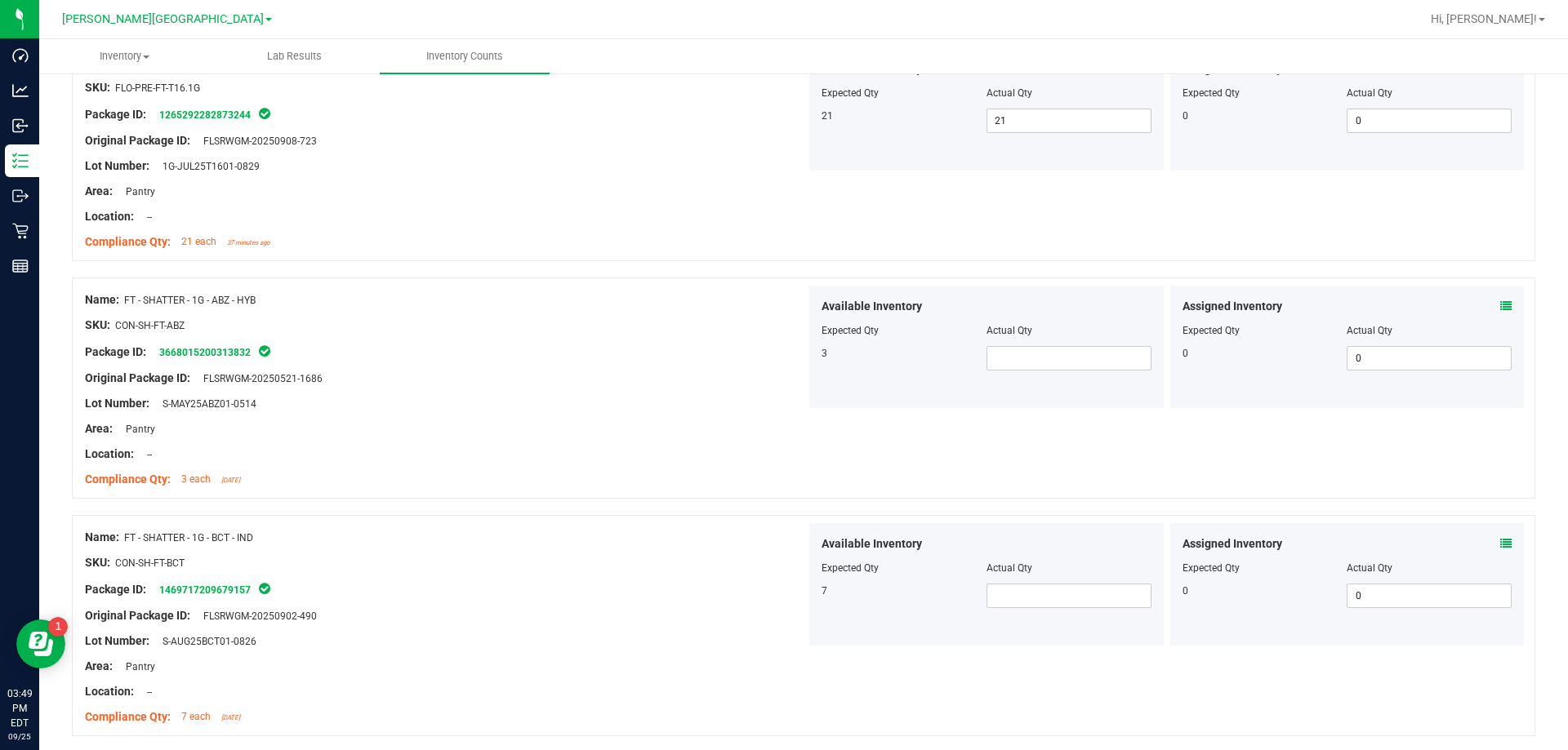
scroll to position [489, 0]
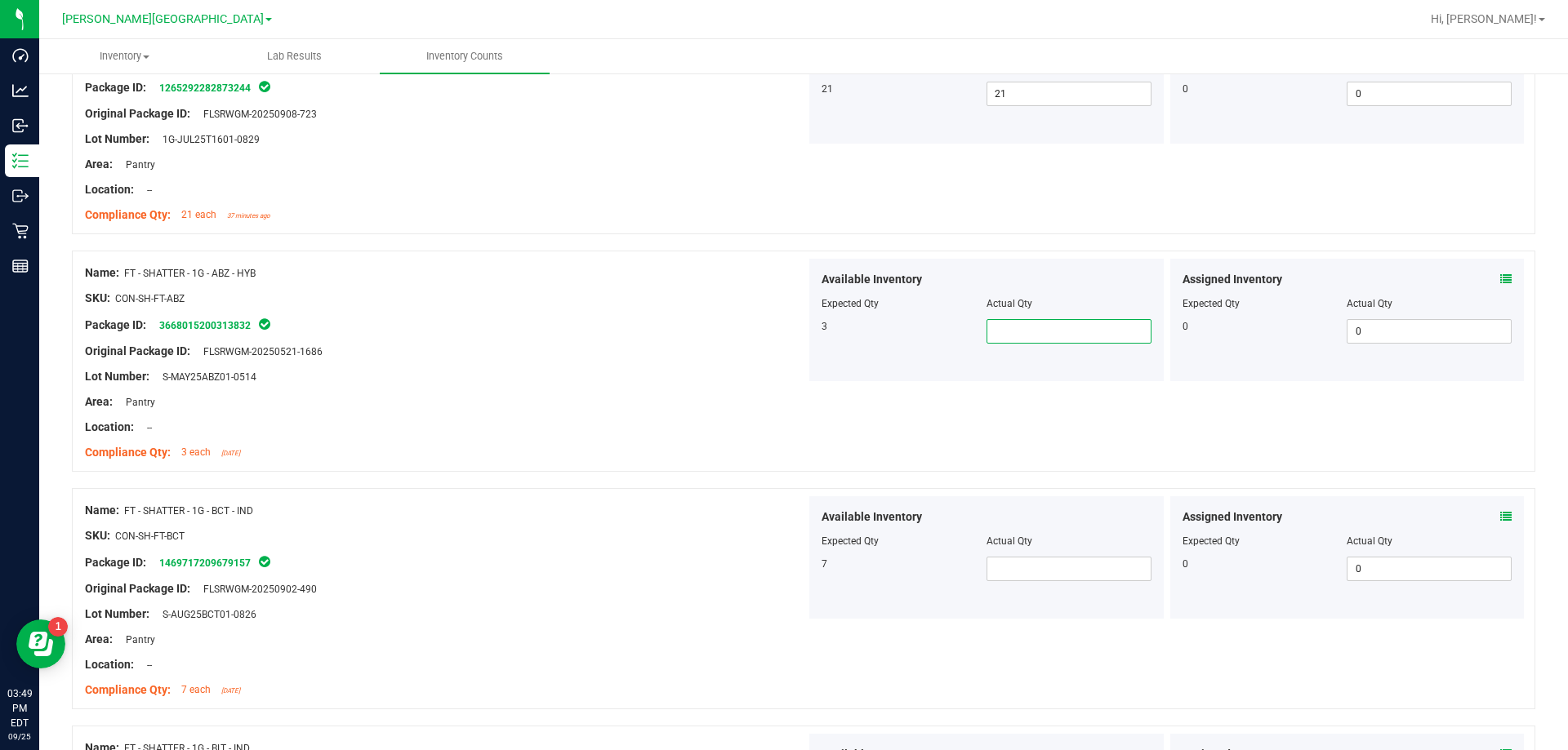
click at [795, 320] on span at bounding box center [1069, 331] width 165 height 25
click at [795, 570] on span at bounding box center [1069, 569] width 165 height 25
click at [774, 598] on div at bounding box center [445, 602] width 721 height 8
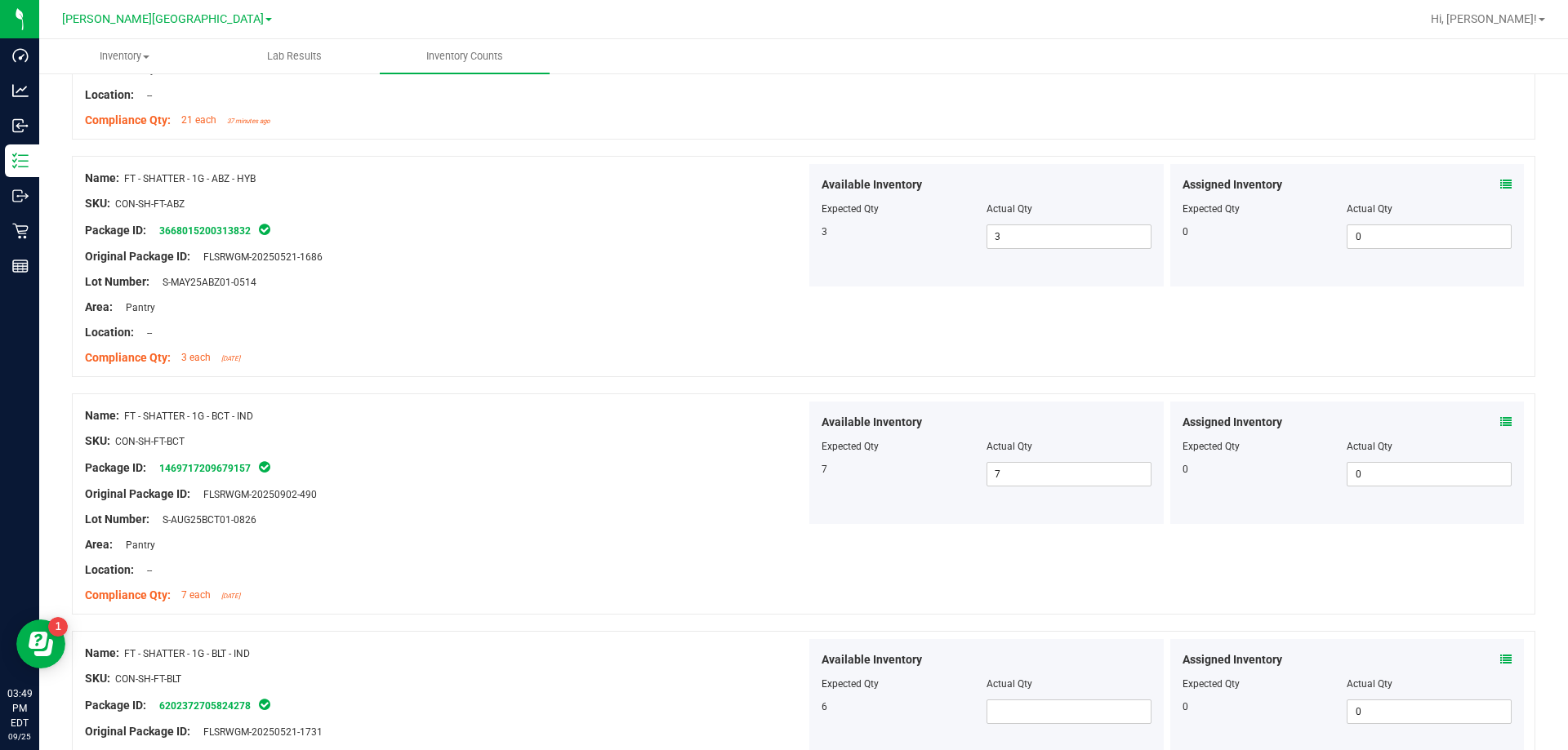
scroll to position [734, 0]
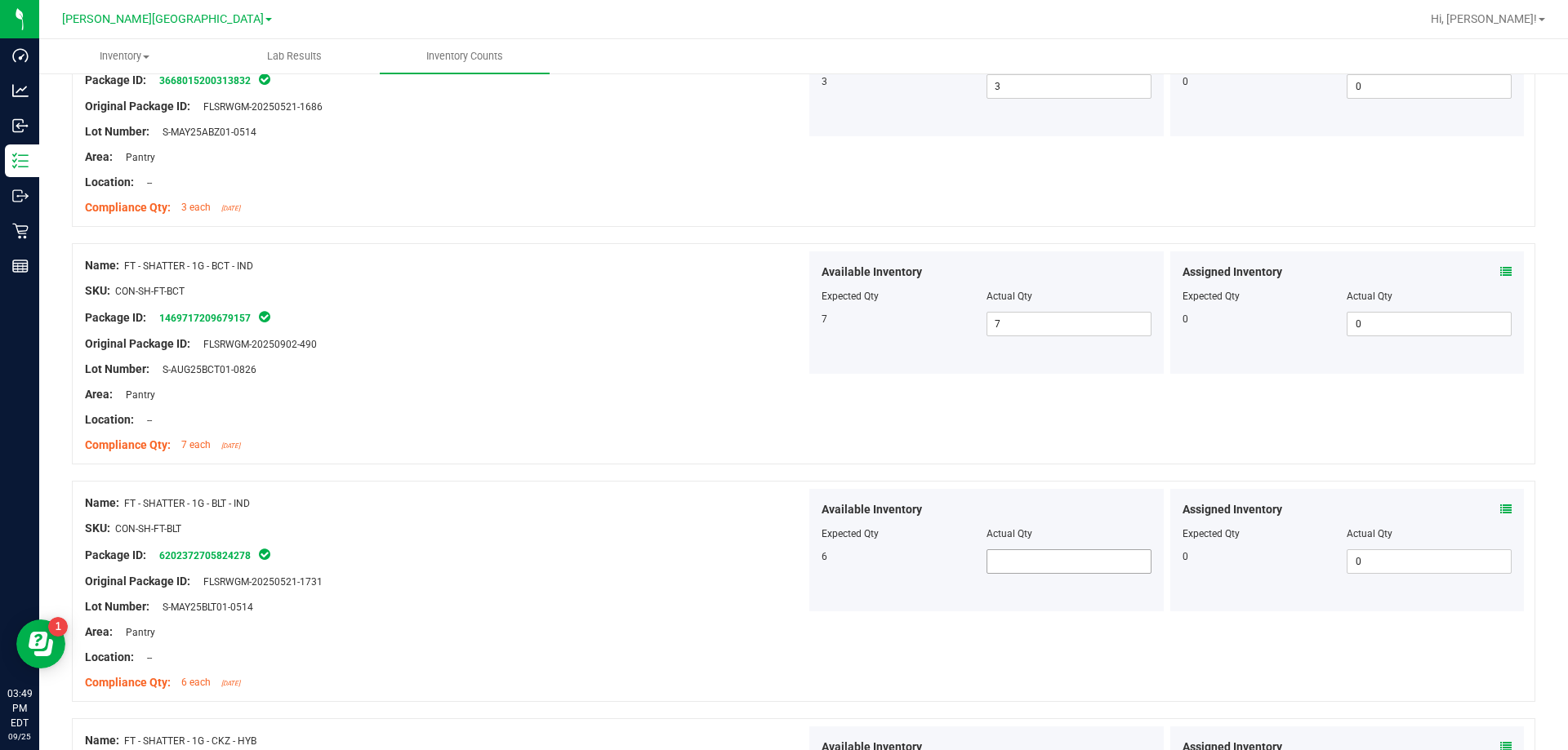
click at [795, 557] on span at bounding box center [1069, 561] width 165 height 25
click at [762, 599] on div "Lot Number: S-MAY25BLT01-0514" at bounding box center [445, 607] width 721 height 17
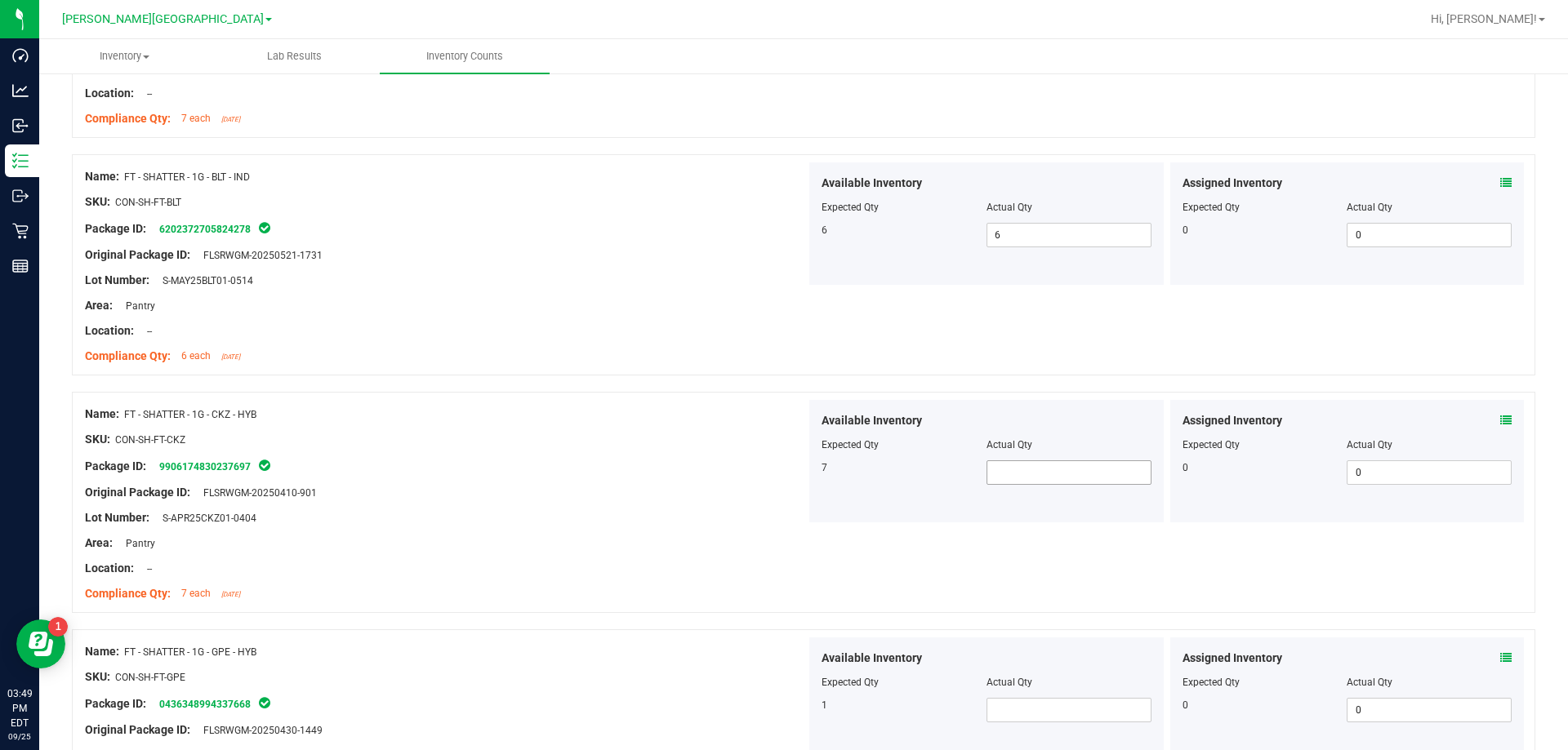
click at [795, 475] on span at bounding box center [1069, 473] width 165 height 25
click at [795, 475] on input "text" at bounding box center [1069, 473] width 163 height 23
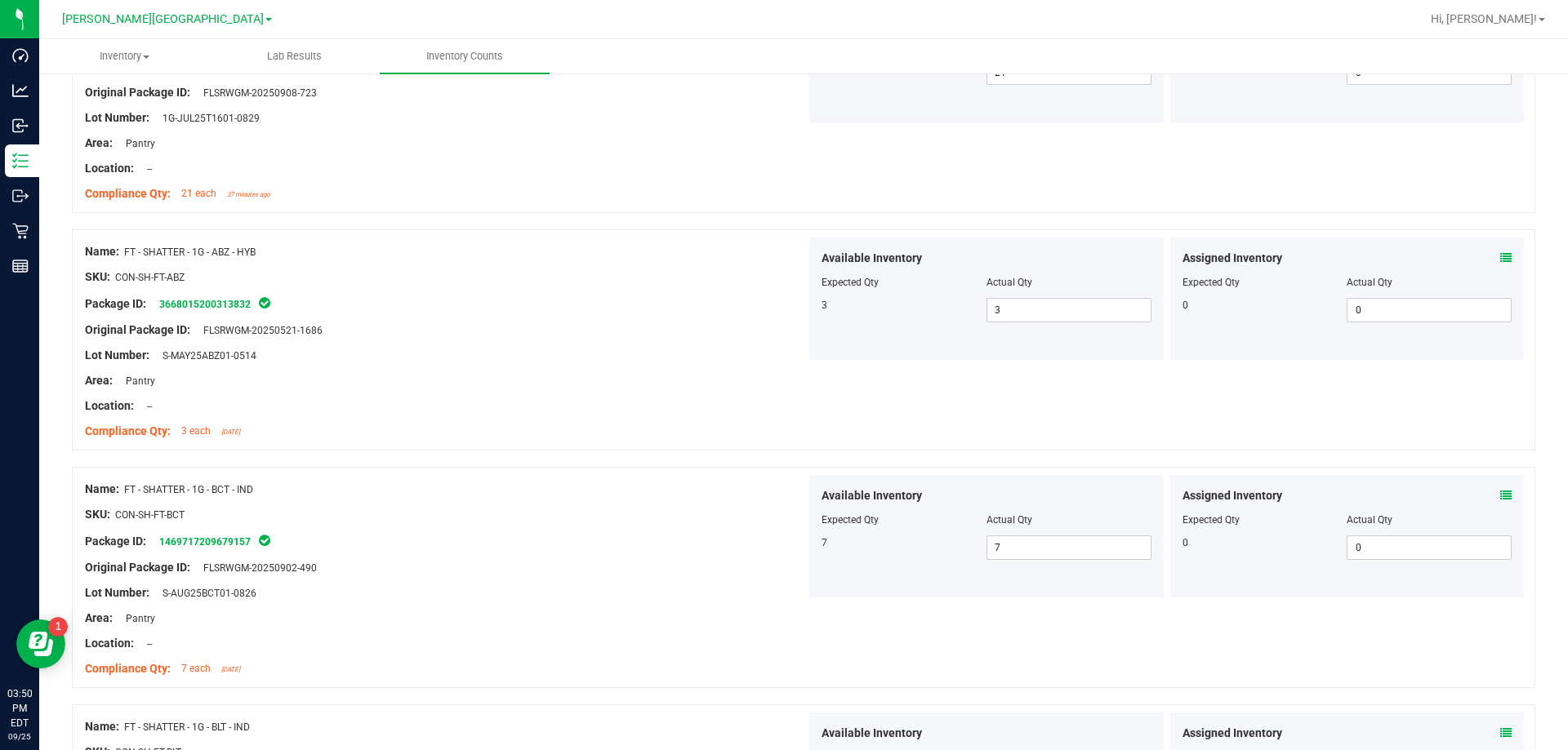
scroll to position [326, 0]
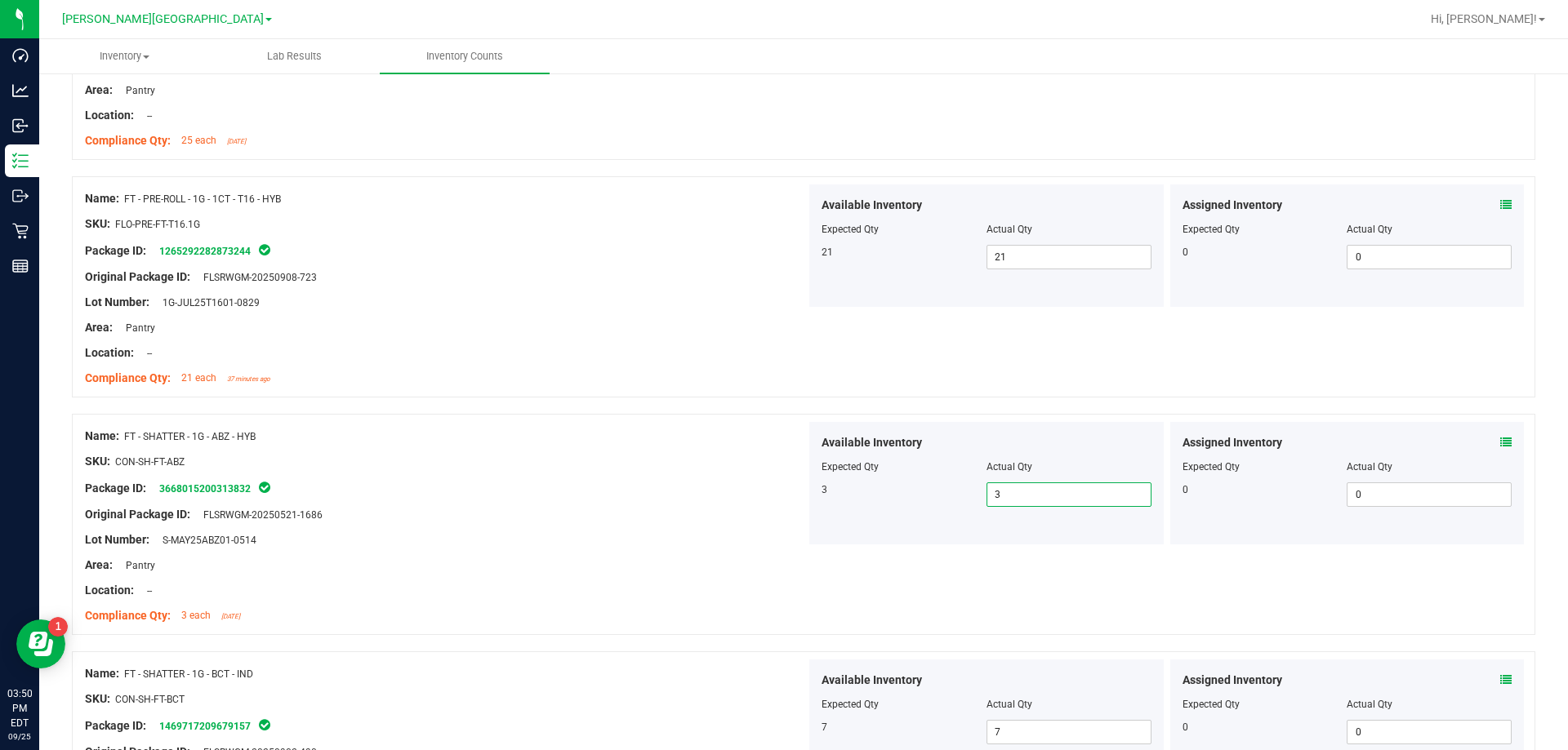
drag, startPoint x: 1024, startPoint y: 488, endPoint x: 874, endPoint y: 498, distance: 150.3
click at [795, 498] on div "3 3 3" at bounding box center [987, 494] width 330 height 25
click at [701, 488] on div "Package ID: 3668015200313832" at bounding box center [445, 488] width 721 height 20
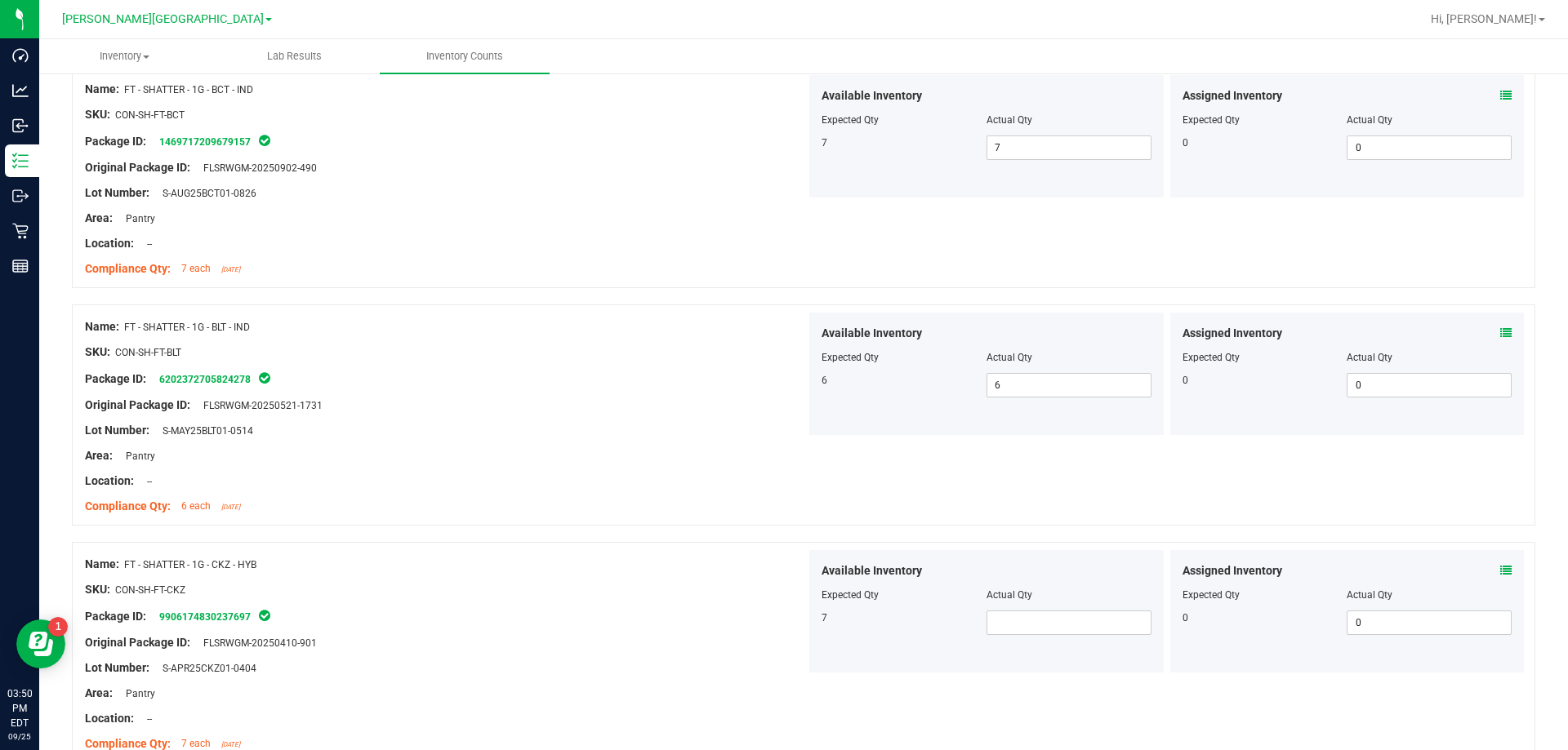
scroll to position [980, 0]
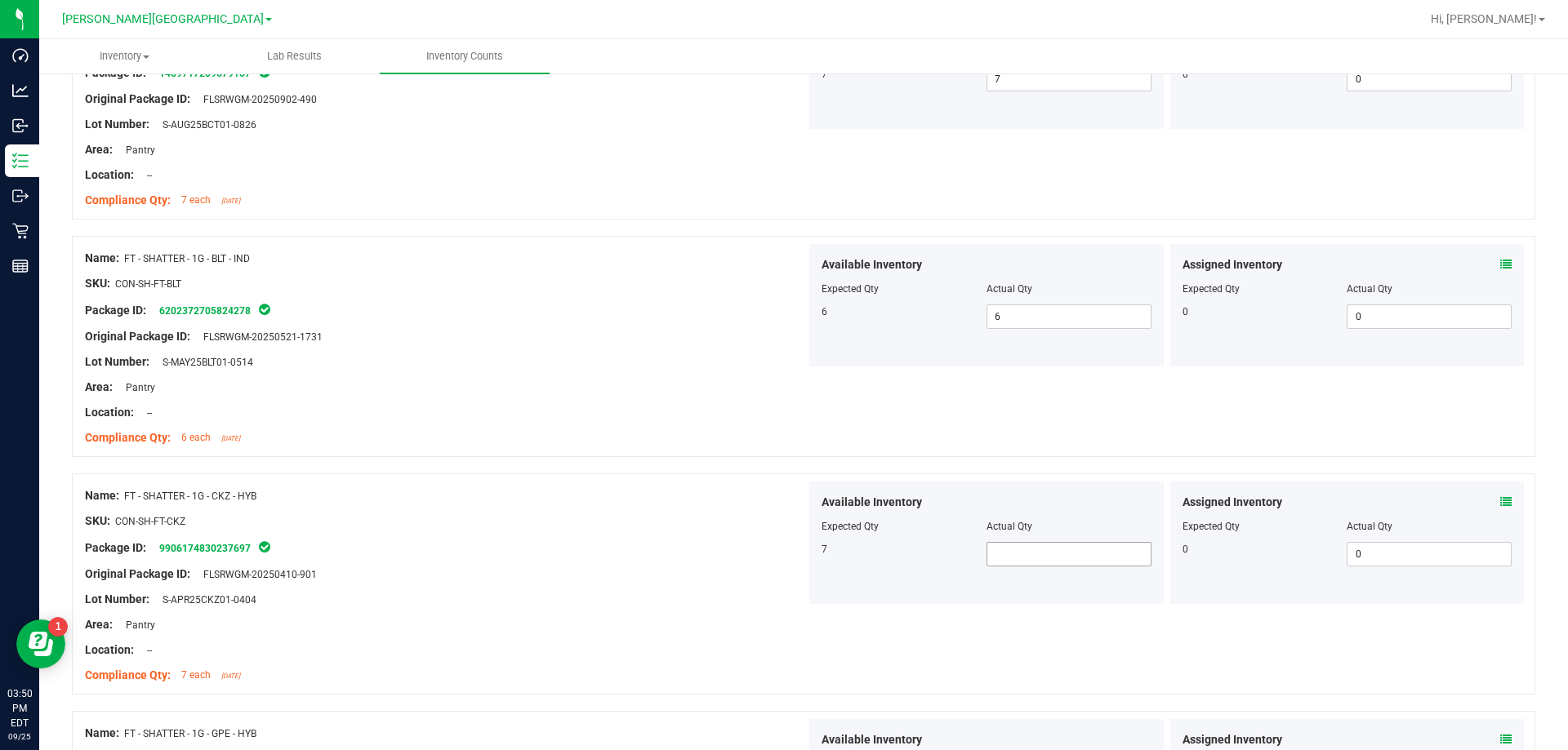
click at [795, 555] on span at bounding box center [1069, 554] width 165 height 25
click at [692, 593] on div "Lot Number: S-APR25CKZ01-0404" at bounding box center [445, 599] width 721 height 17
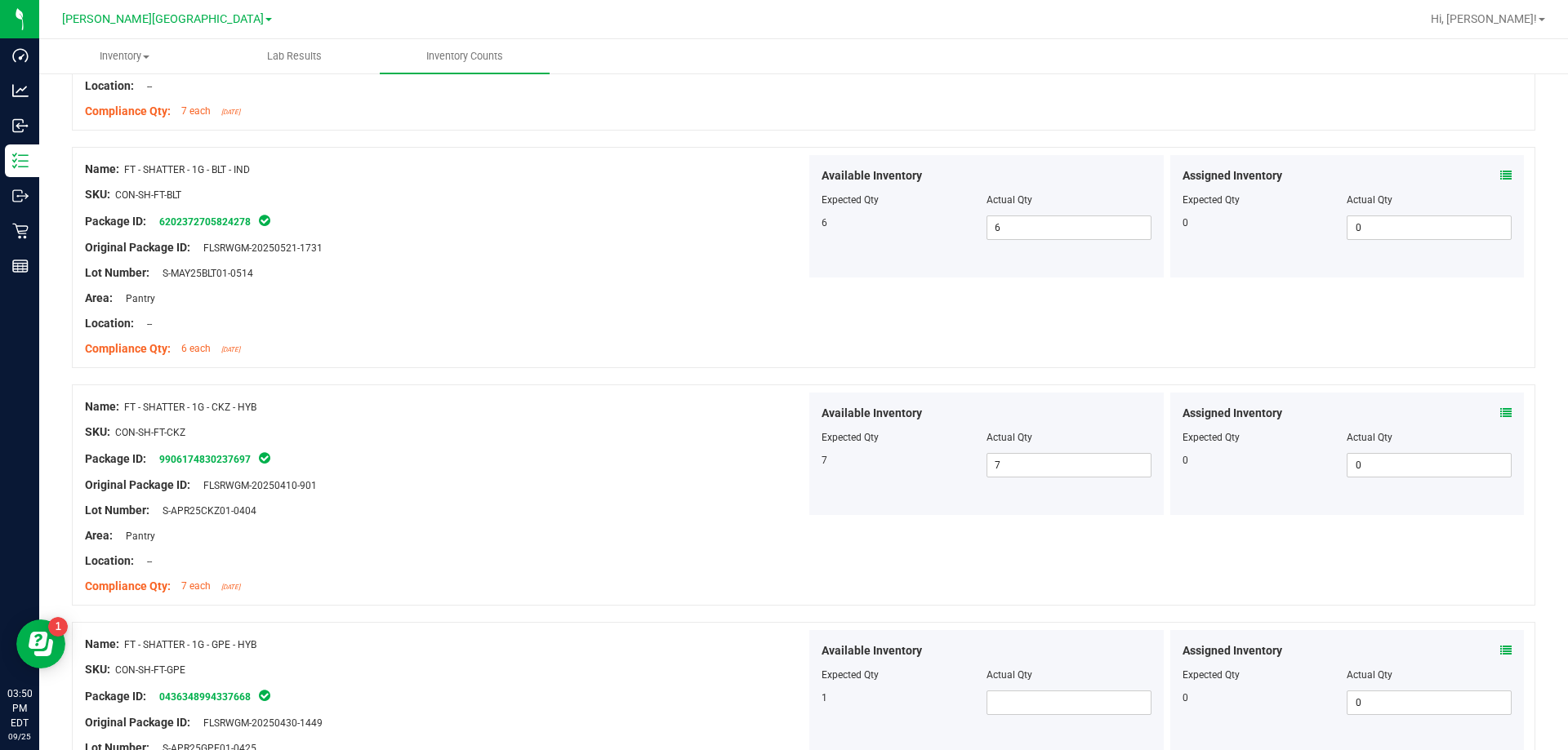
scroll to position [1225, 0]
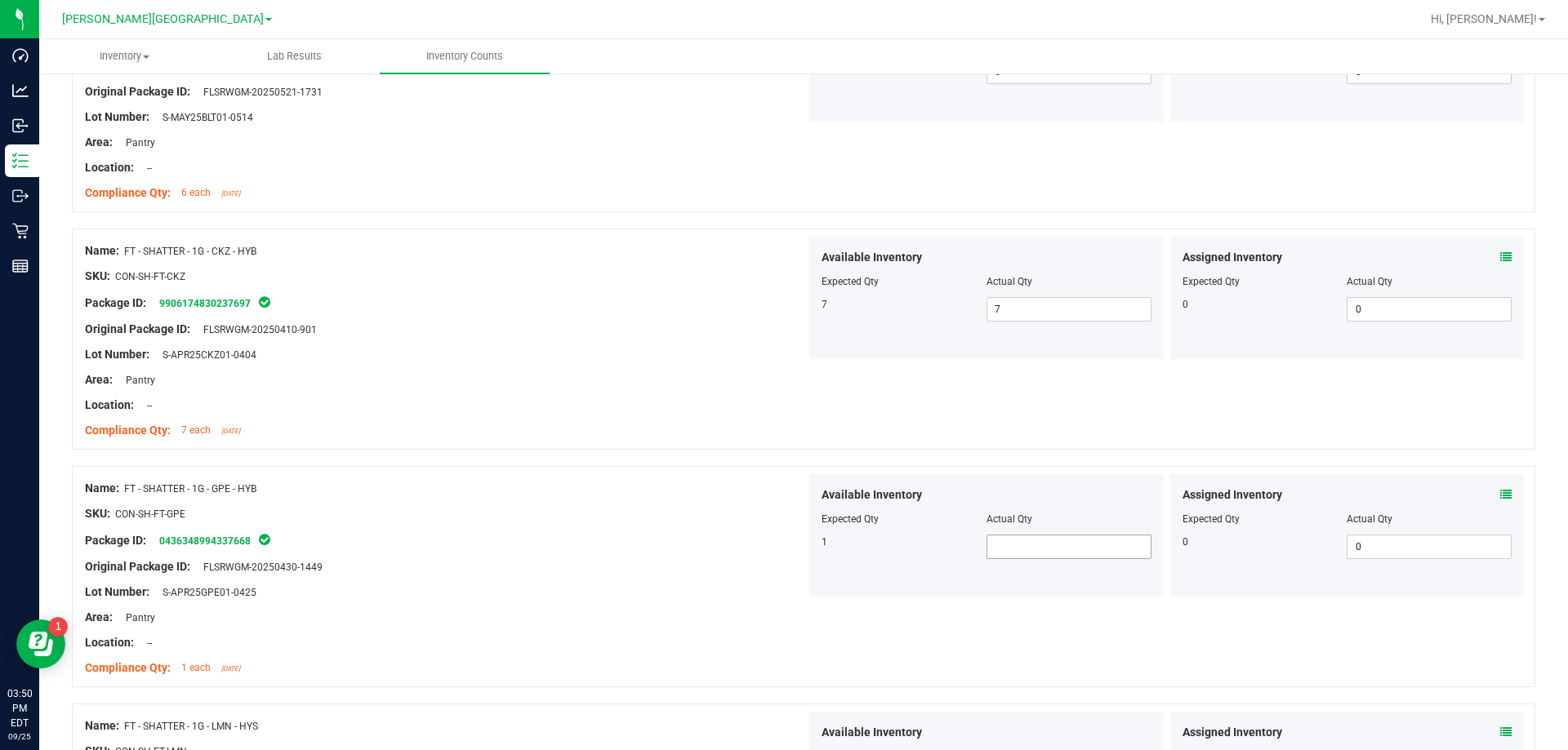
click at [795, 546] on span at bounding box center [1069, 547] width 165 height 25
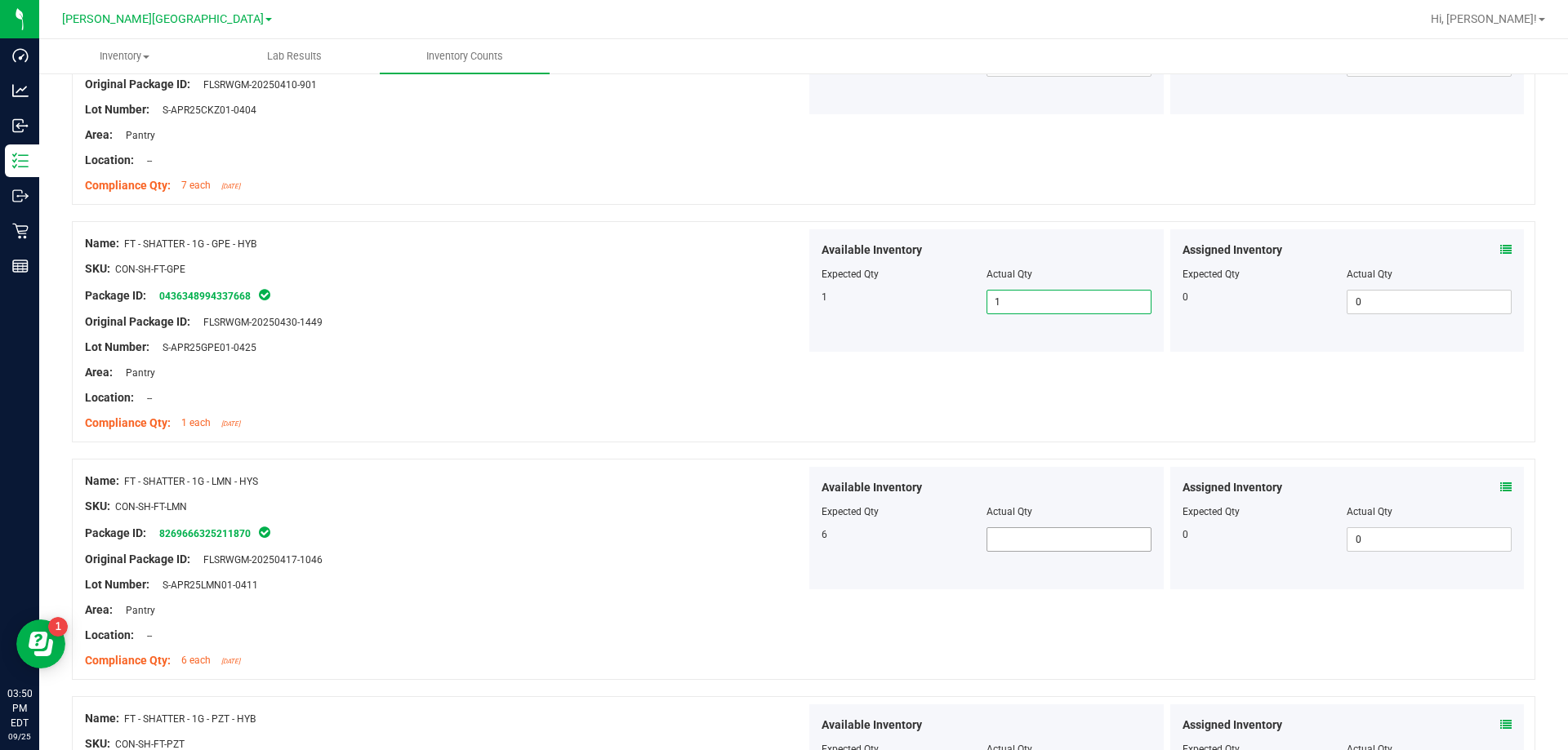
click at [795, 541] on span at bounding box center [1069, 539] width 165 height 25
click at [774, 526] on div "Package ID: 8269666325211870" at bounding box center [445, 533] width 721 height 20
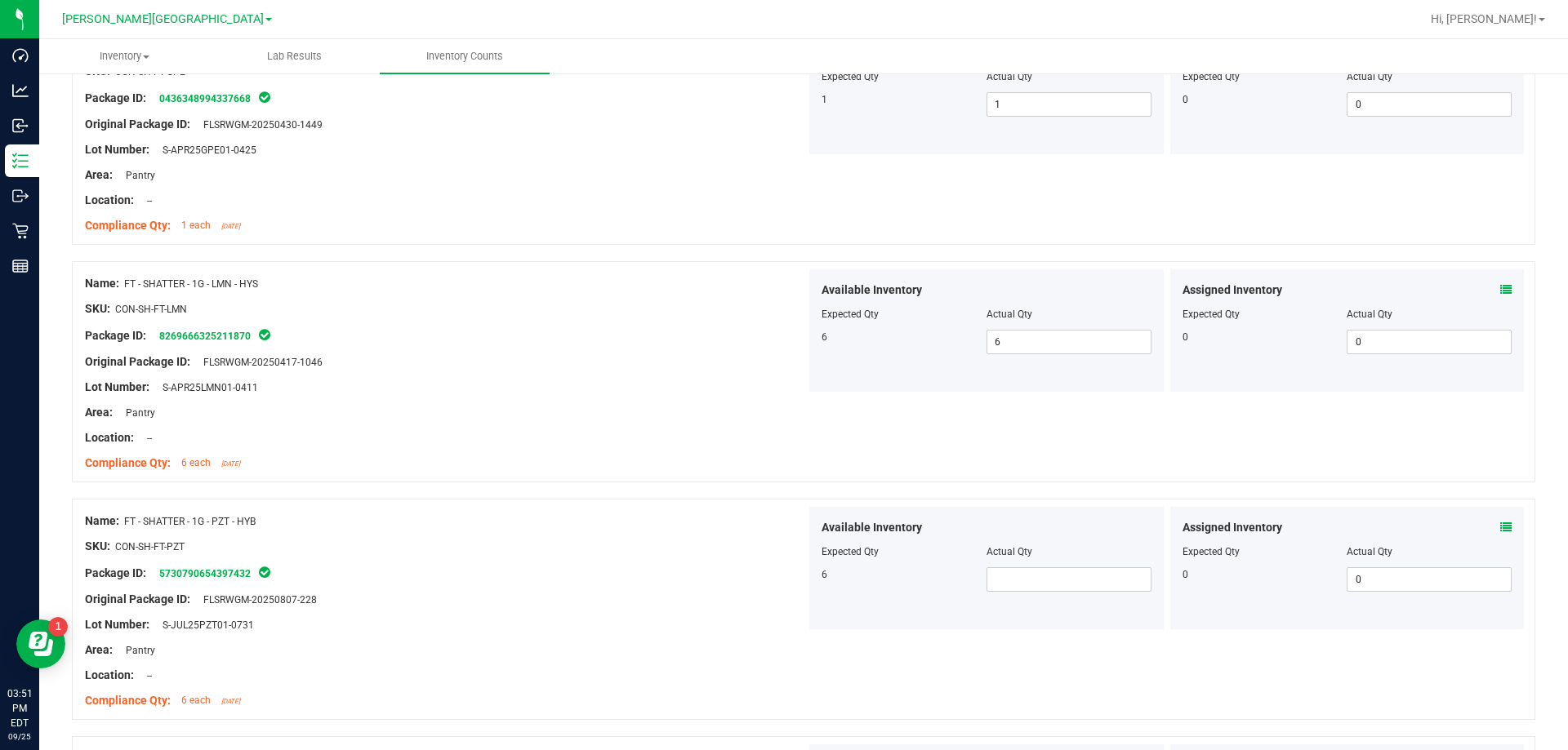
scroll to position [1714, 0]
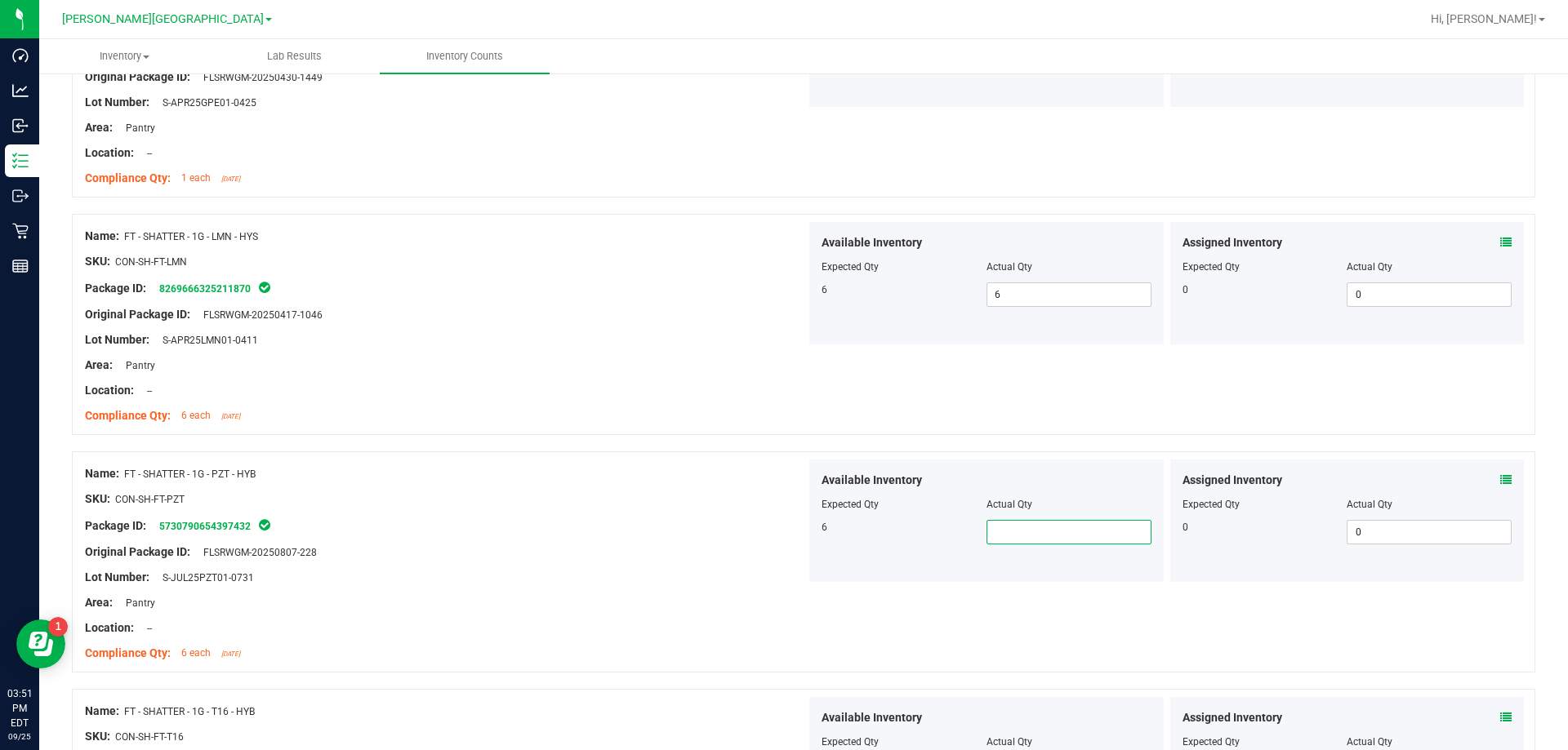
click at [795, 534] on span at bounding box center [1069, 532] width 165 height 25
click at [377, 632] on div "Location: --" at bounding box center [445, 628] width 721 height 17
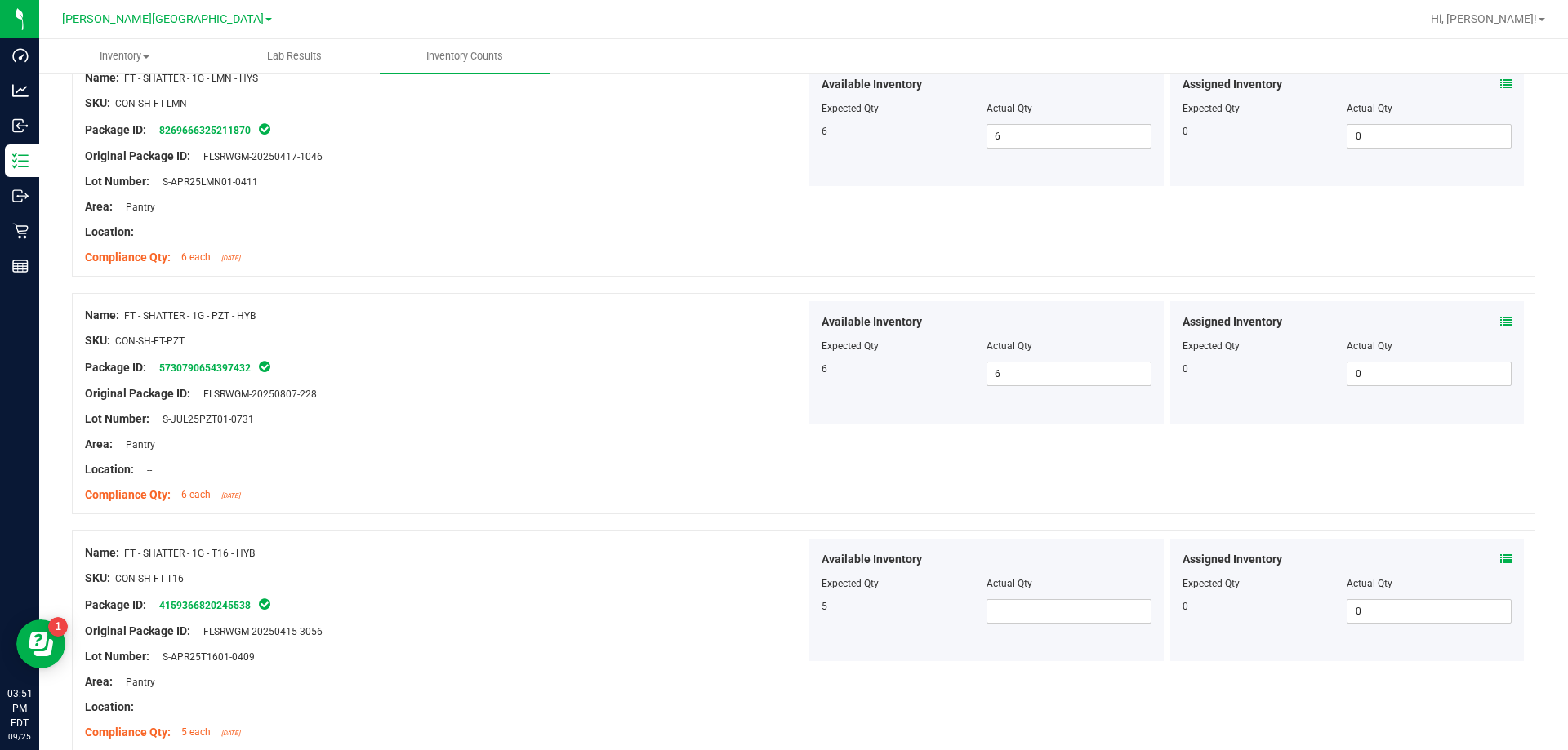
scroll to position [1877, 0]
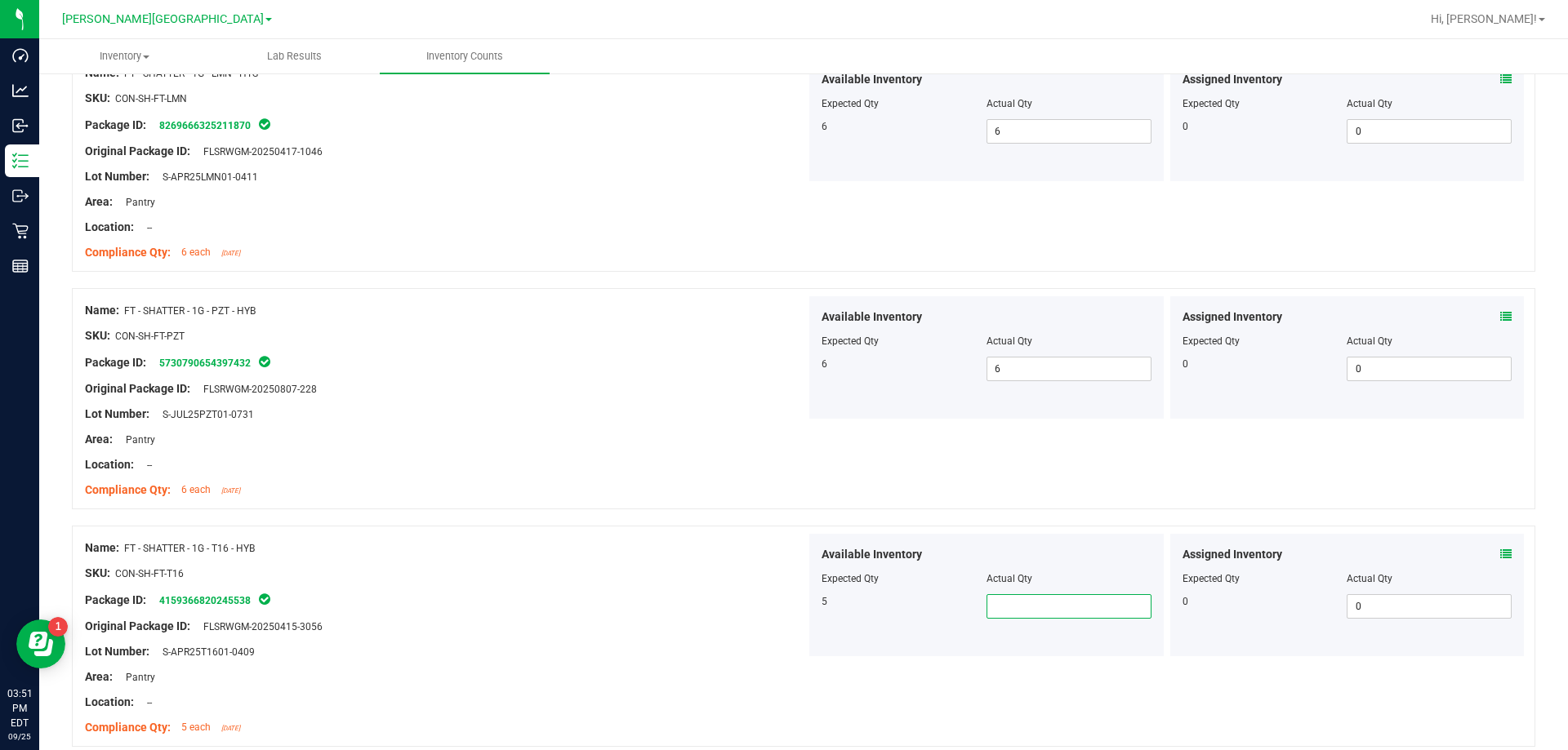
click at [795, 606] on span at bounding box center [1069, 607] width 165 height 25
click at [547, 571] on div "SKU: CON-SH-FT-T16" at bounding box center [445, 573] width 721 height 17
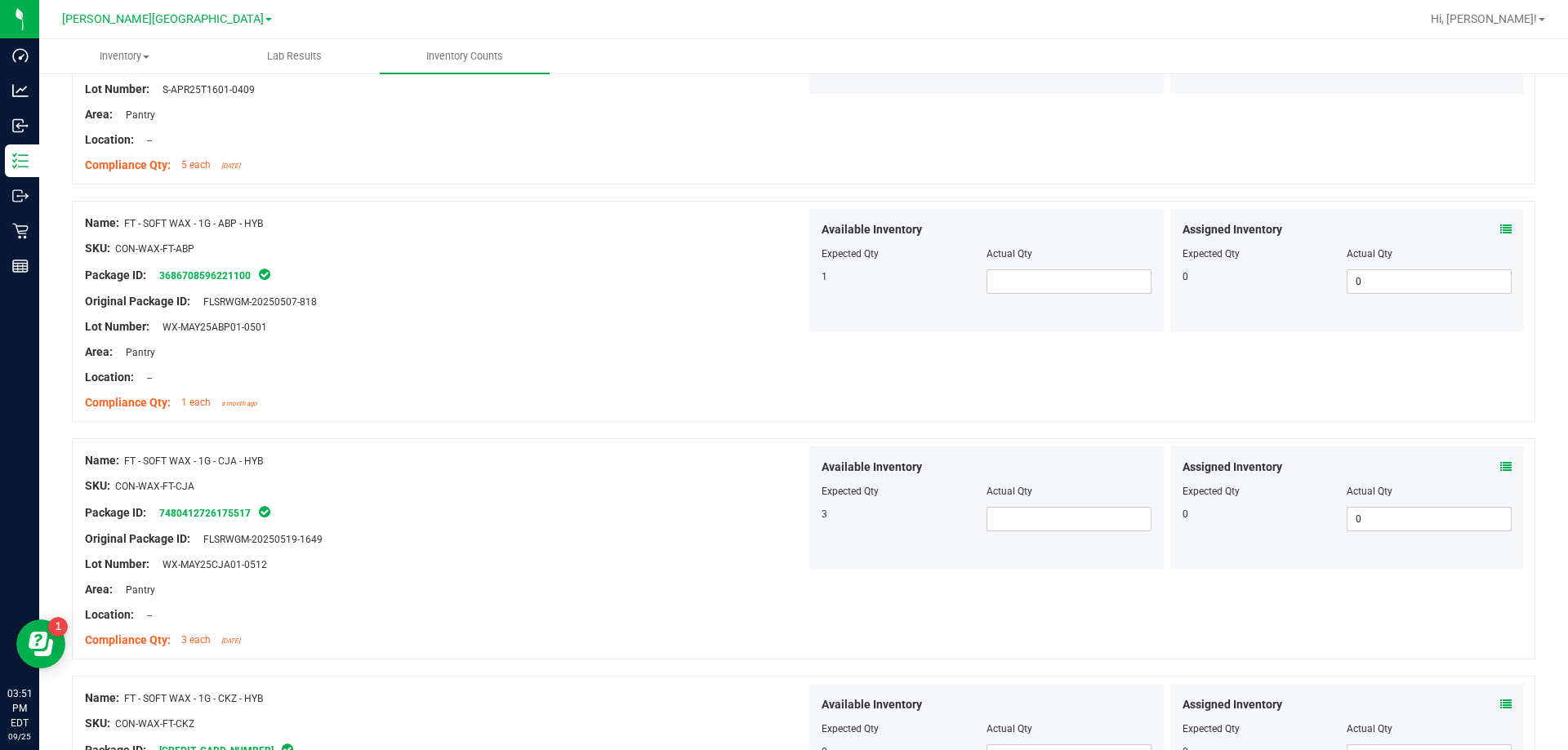
scroll to position [2448, 0]
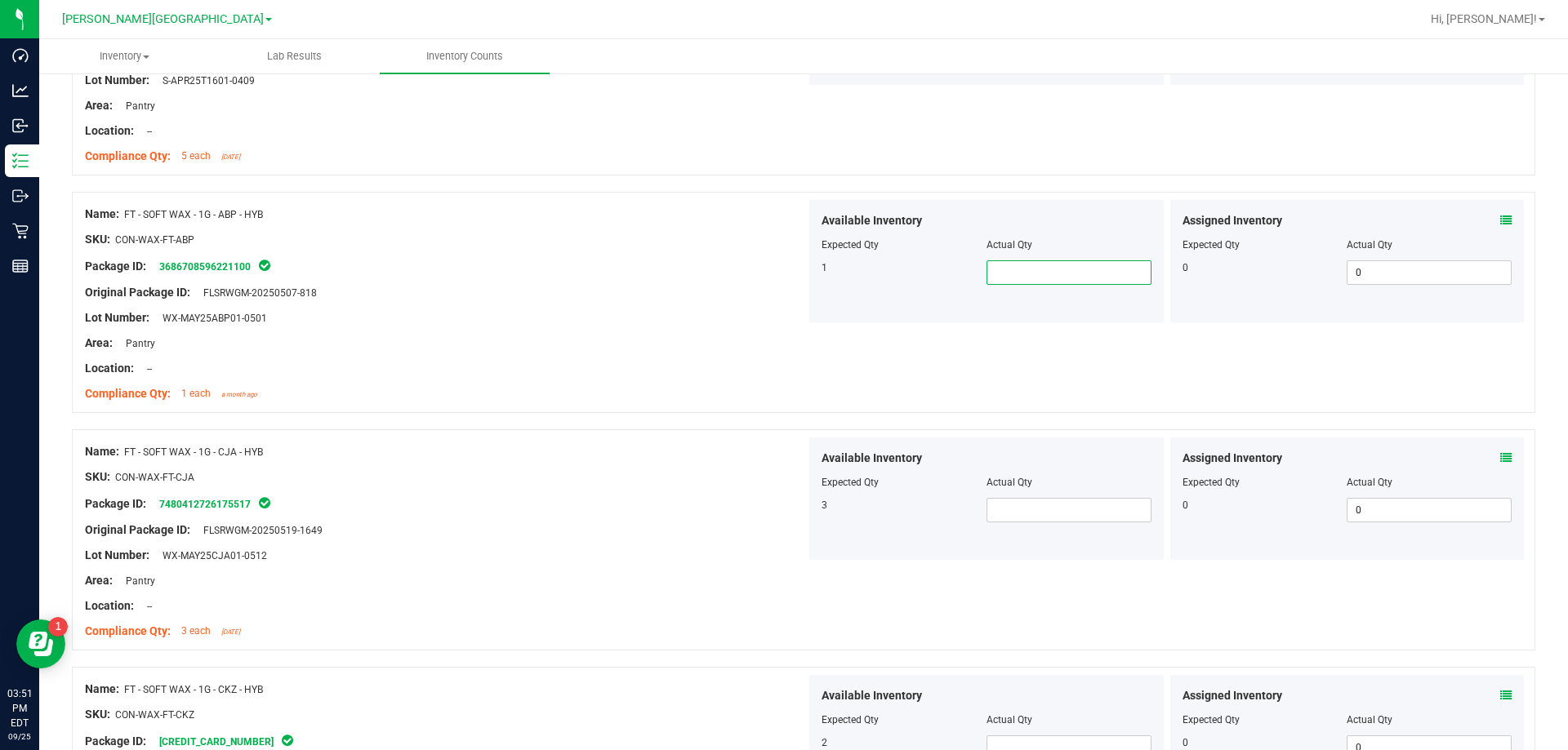
click at [795, 267] on span at bounding box center [1069, 273] width 165 height 25
click at [795, 498] on span at bounding box center [1069, 510] width 165 height 25
click at [795, 506] on span at bounding box center [1069, 510] width 165 height 25
click at [761, 566] on div at bounding box center [445, 568] width 721 height 8
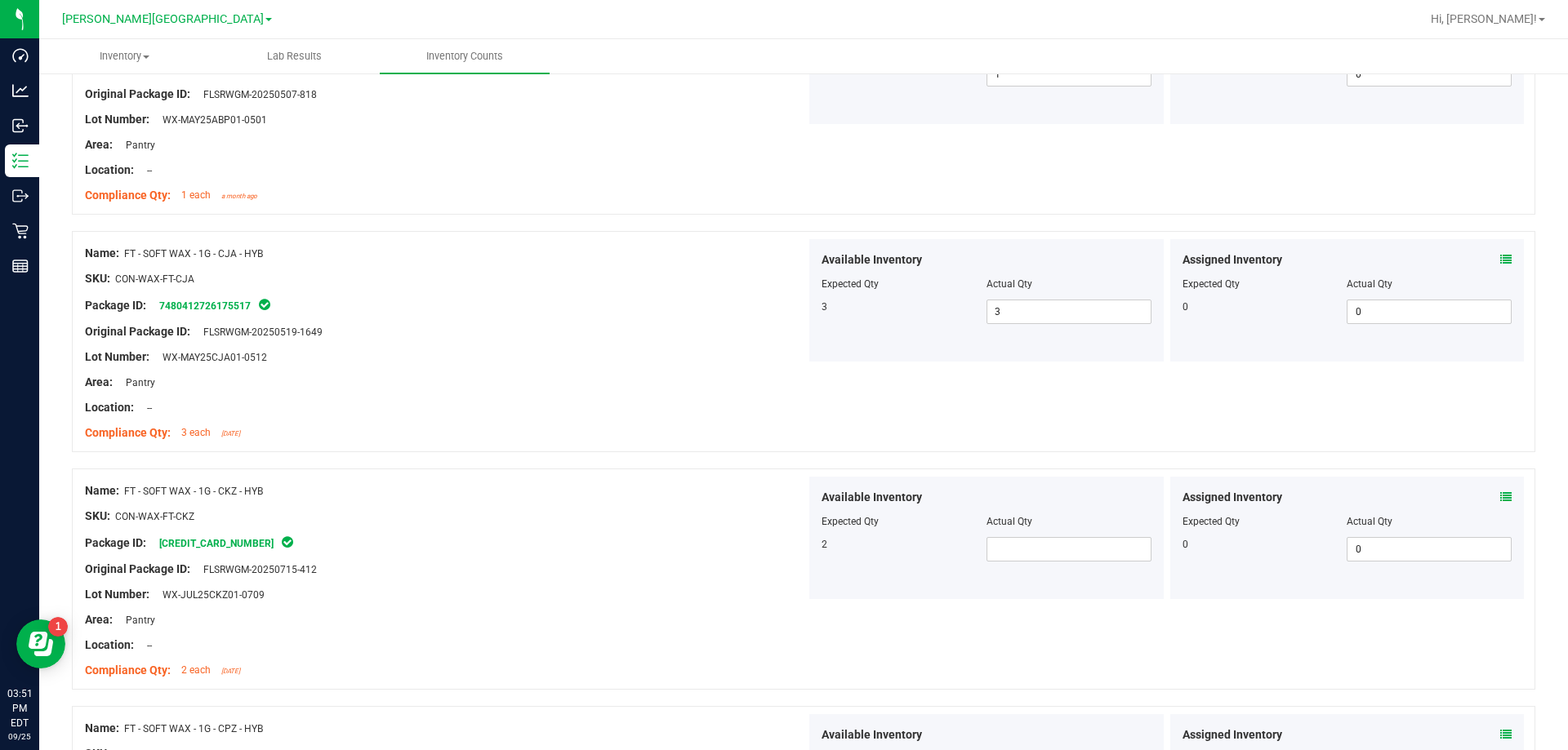
scroll to position [2693, 0]
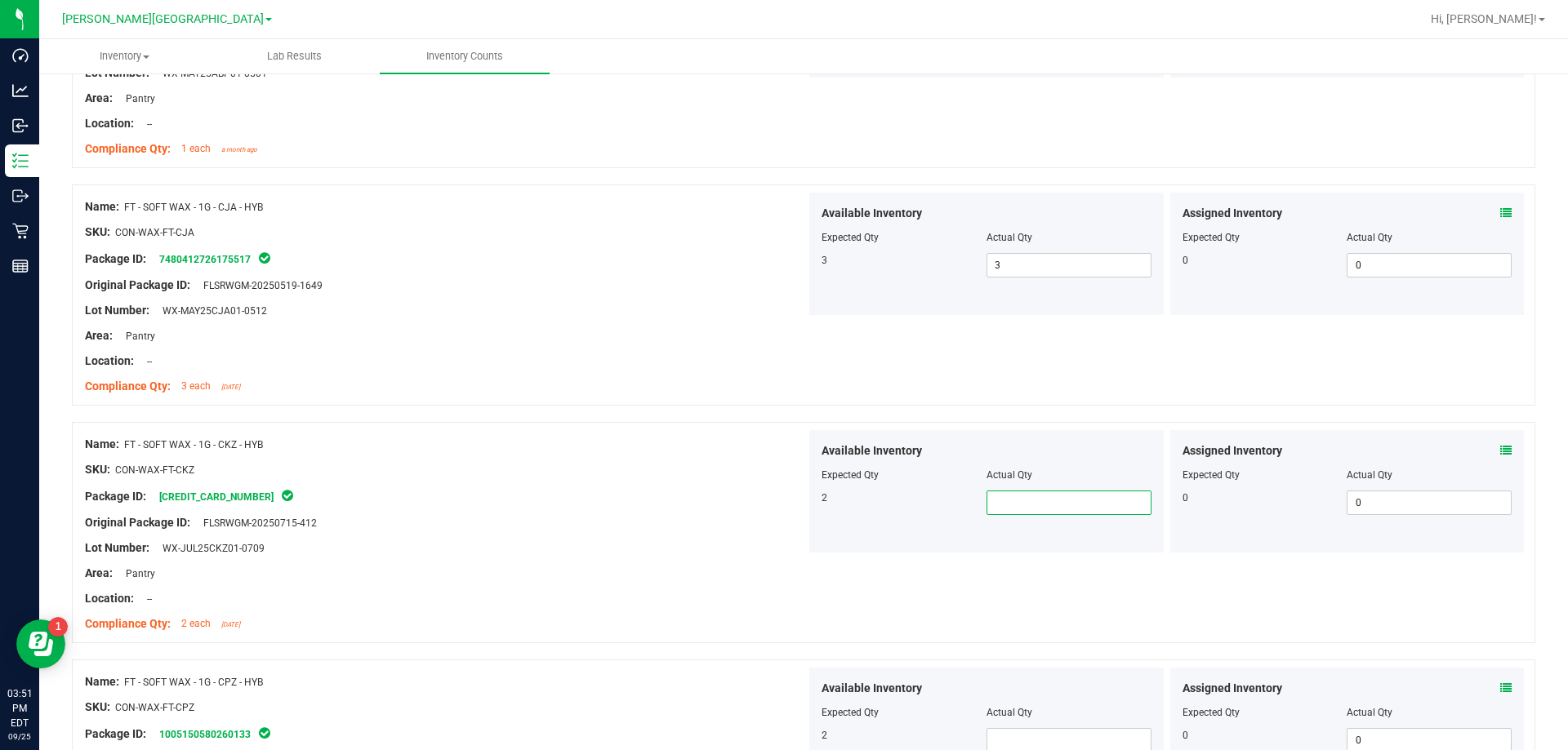
click at [795, 503] on span at bounding box center [1069, 502] width 165 height 25
click at [703, 525] on div "Original Package ID: FLSRWGM-20250715-412" at bounding box center [445, 522] width 721 height 17
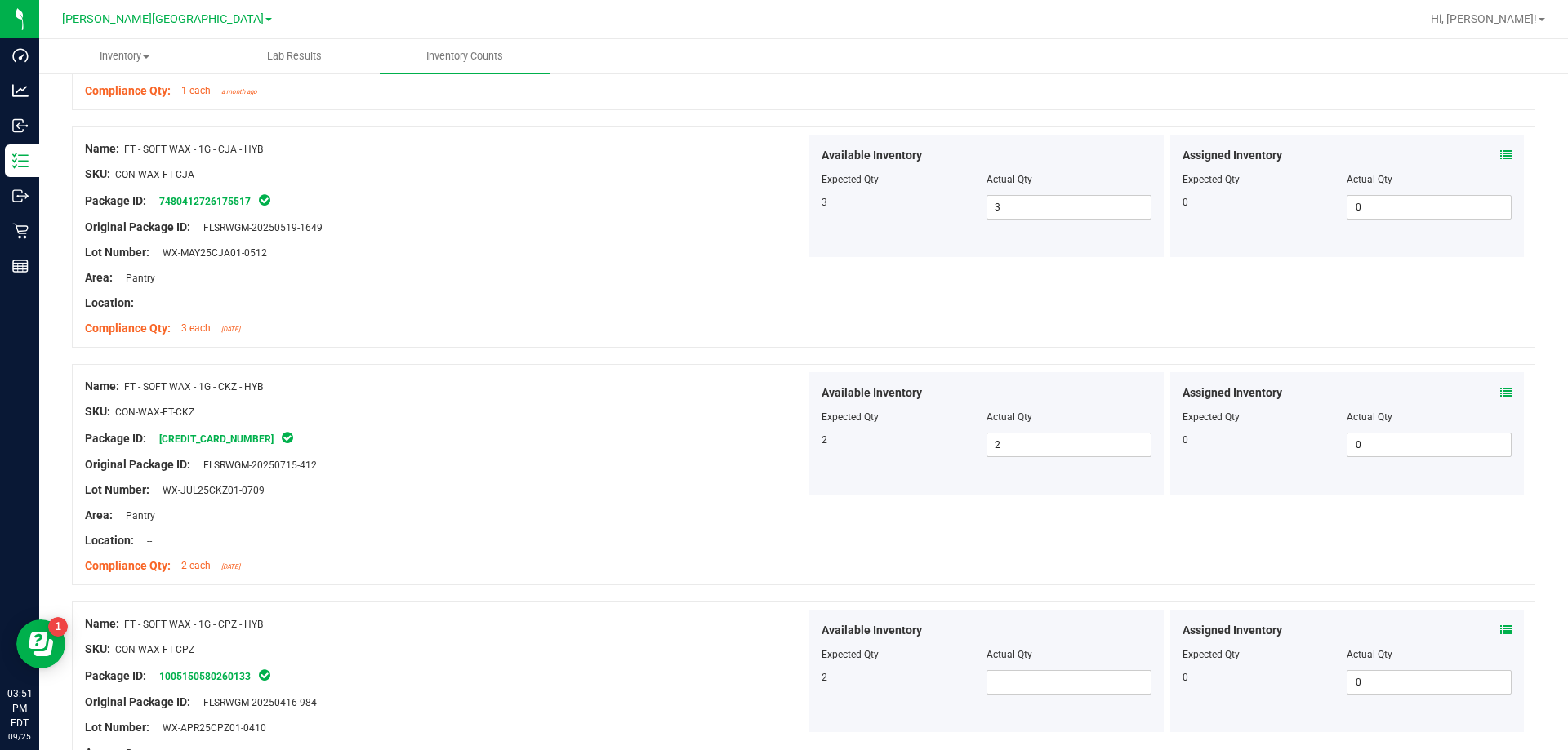
scroll to position [2857, 0]
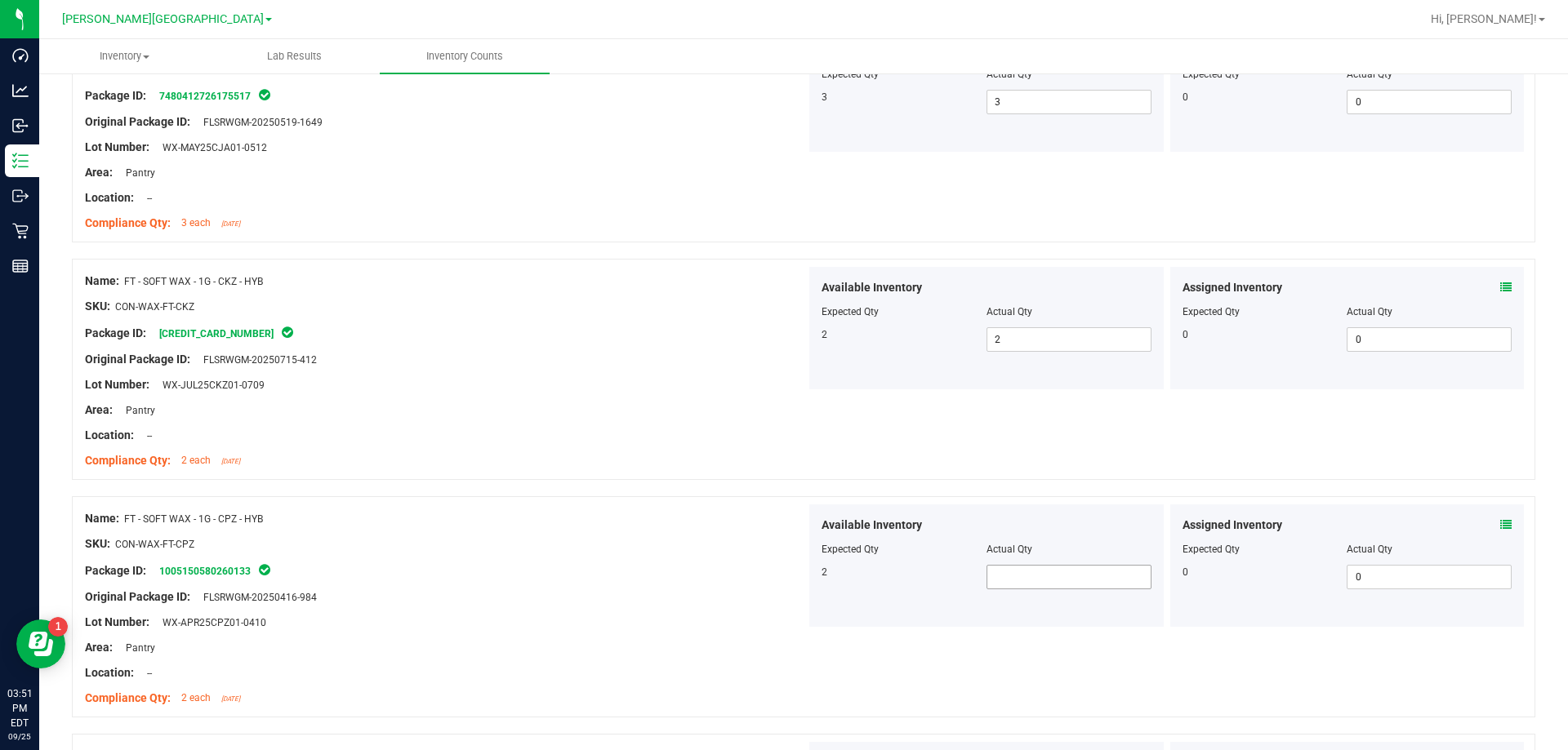
click at [795, 575] on span at bounding box center [1069, 577] width 165 height 25
click at [645, 602] on div "Original Package ID: FLSRWGM-20250416-984" at bounding box center [445, 597] width 721 height 17
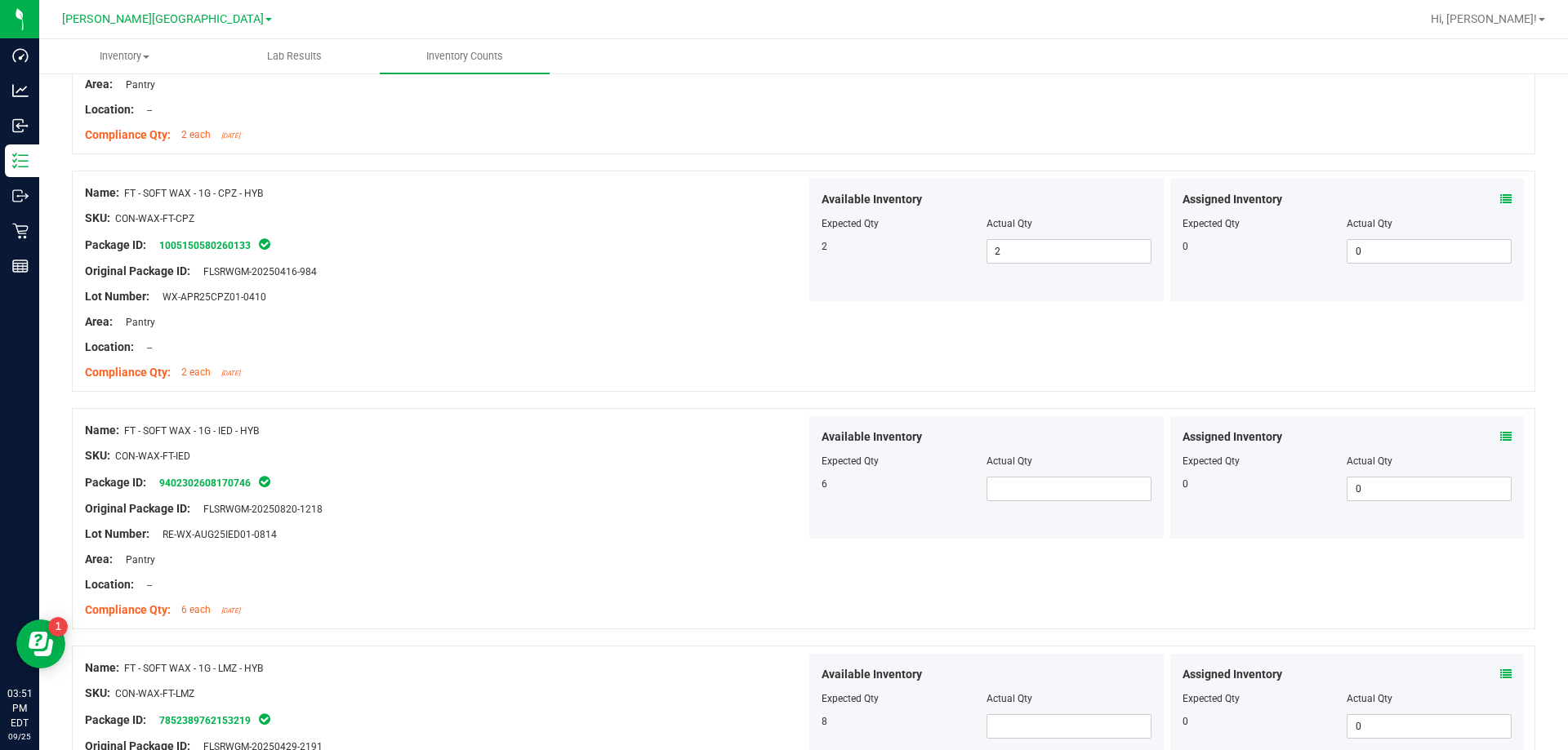
scroll to position [3183, 0]
click at [795, 493] on span at bounding box center [1069, 489] width 165 height 25
click at [669, 562] on div "Area: Pantry" at bounding box center [445, 558] width 721 height 17
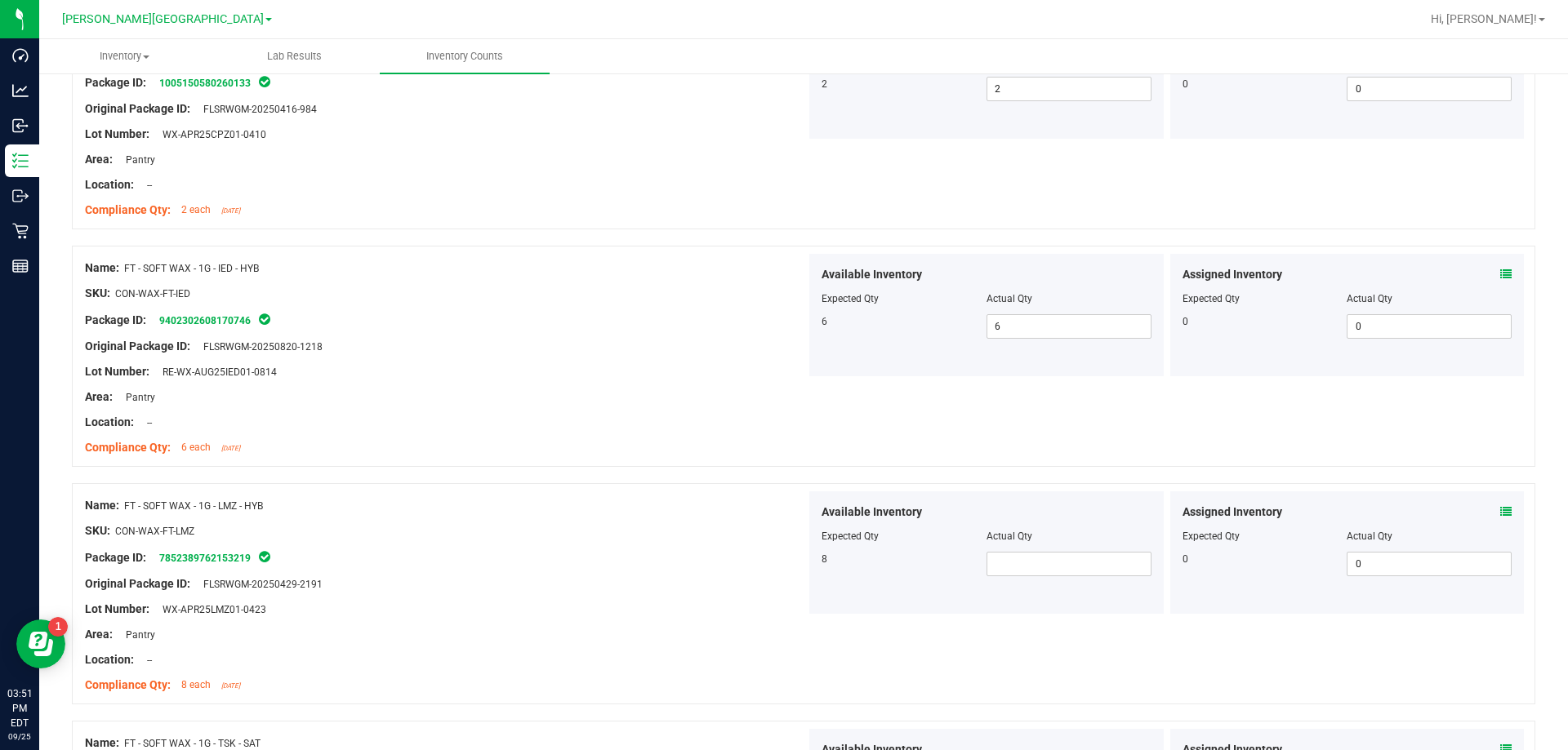
scroll to position [3346, 0]
click at [795, 563] on span at bounding box center [1069, 562] width 165 height 25
click at [711, 551] on div "Package ID: 7852389762153219" at bounding box center [445, 556] width 721 height 20
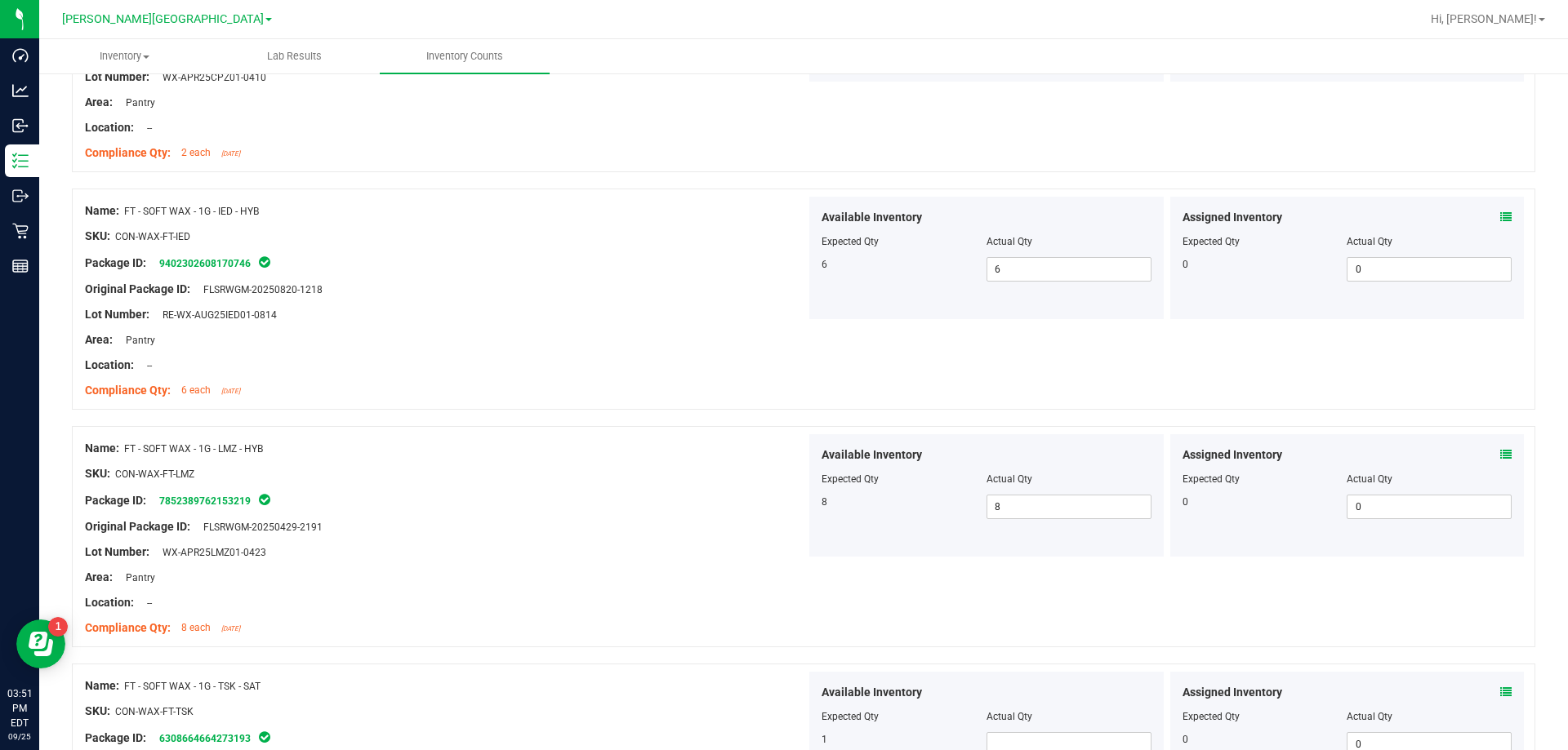
scroll to position [3591, 0]
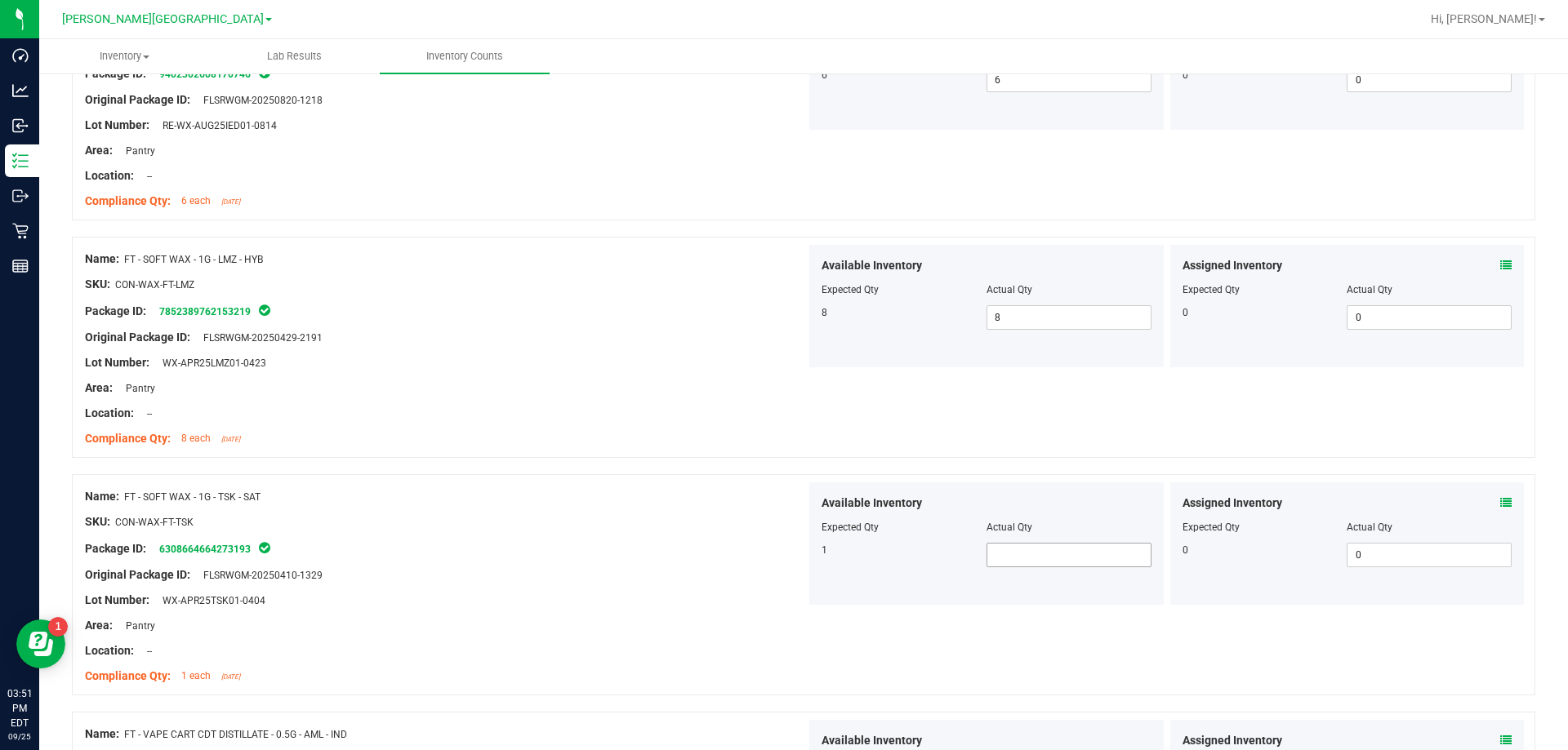
click at [795, 554] on span at bounding box center [1069, 555] width 165 height 25
click at [635, 590] on div at bounding box center [445, 588] width 721 height 8
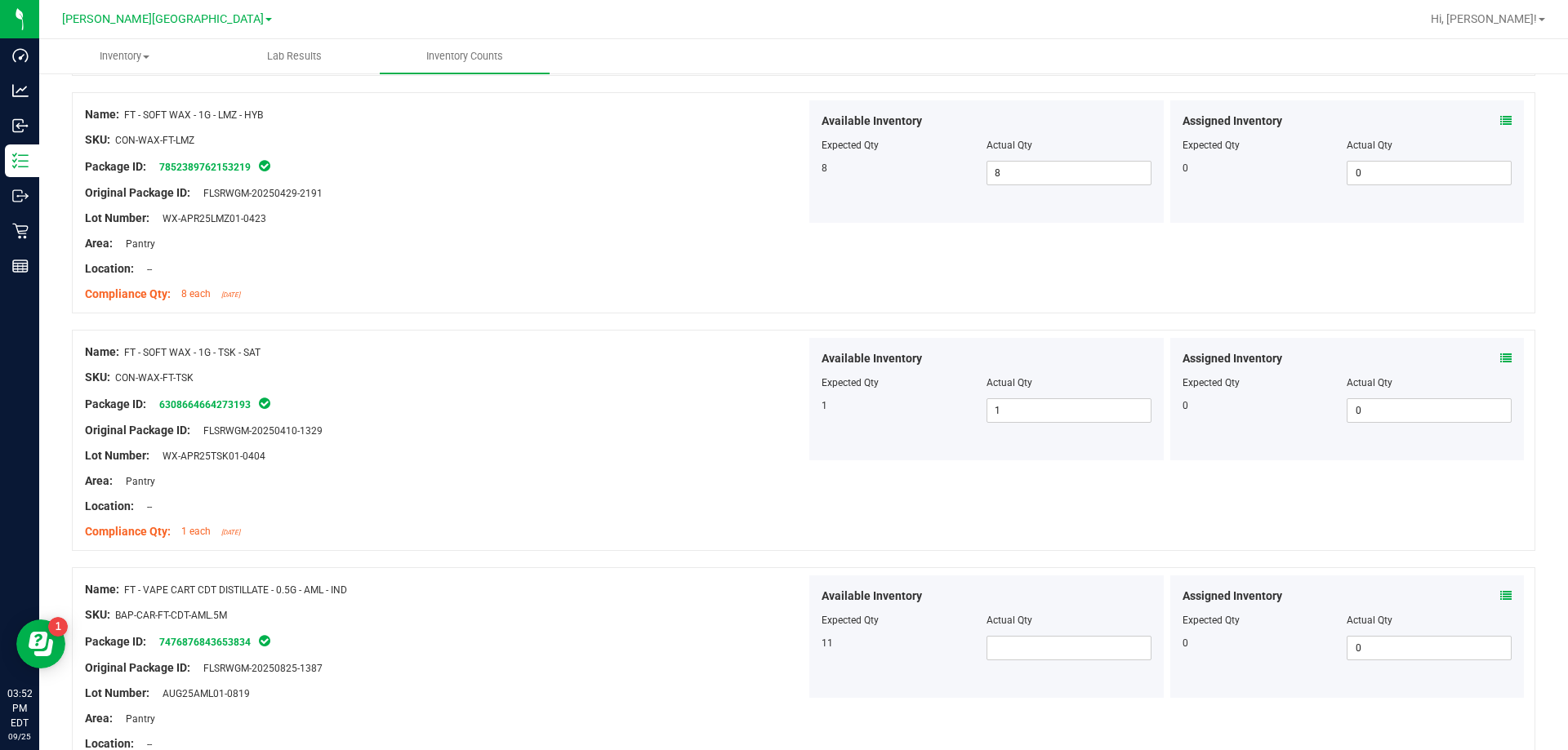
scroll to position [3754, 0]
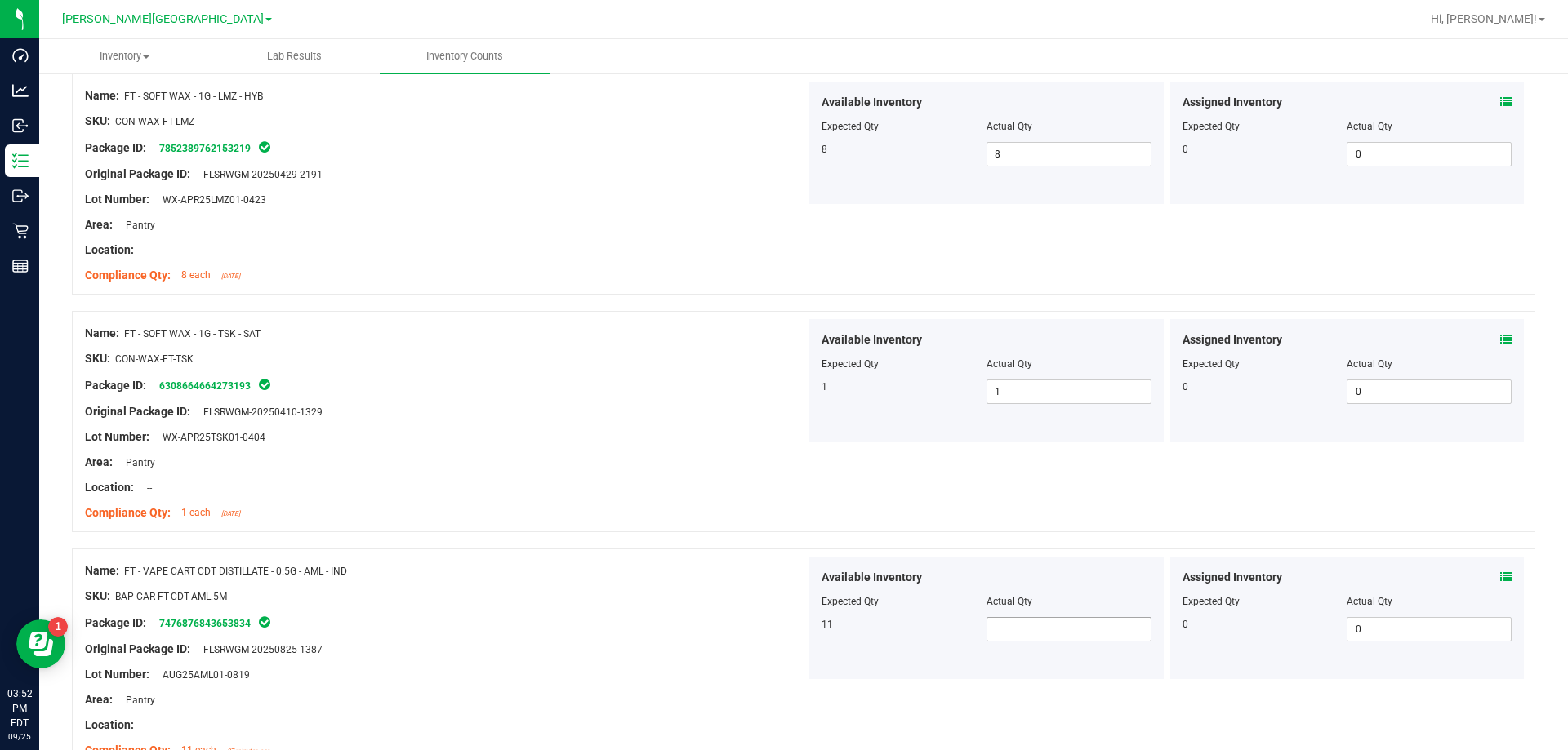
click at [795, 631] on span at bounding box center [1069, 630] width 165 height 25
click at [672, 599] on div "SKU: BAP-CAR-FT-CDT-AML.5M" at bounding box center [445, 596] width 721 height 17
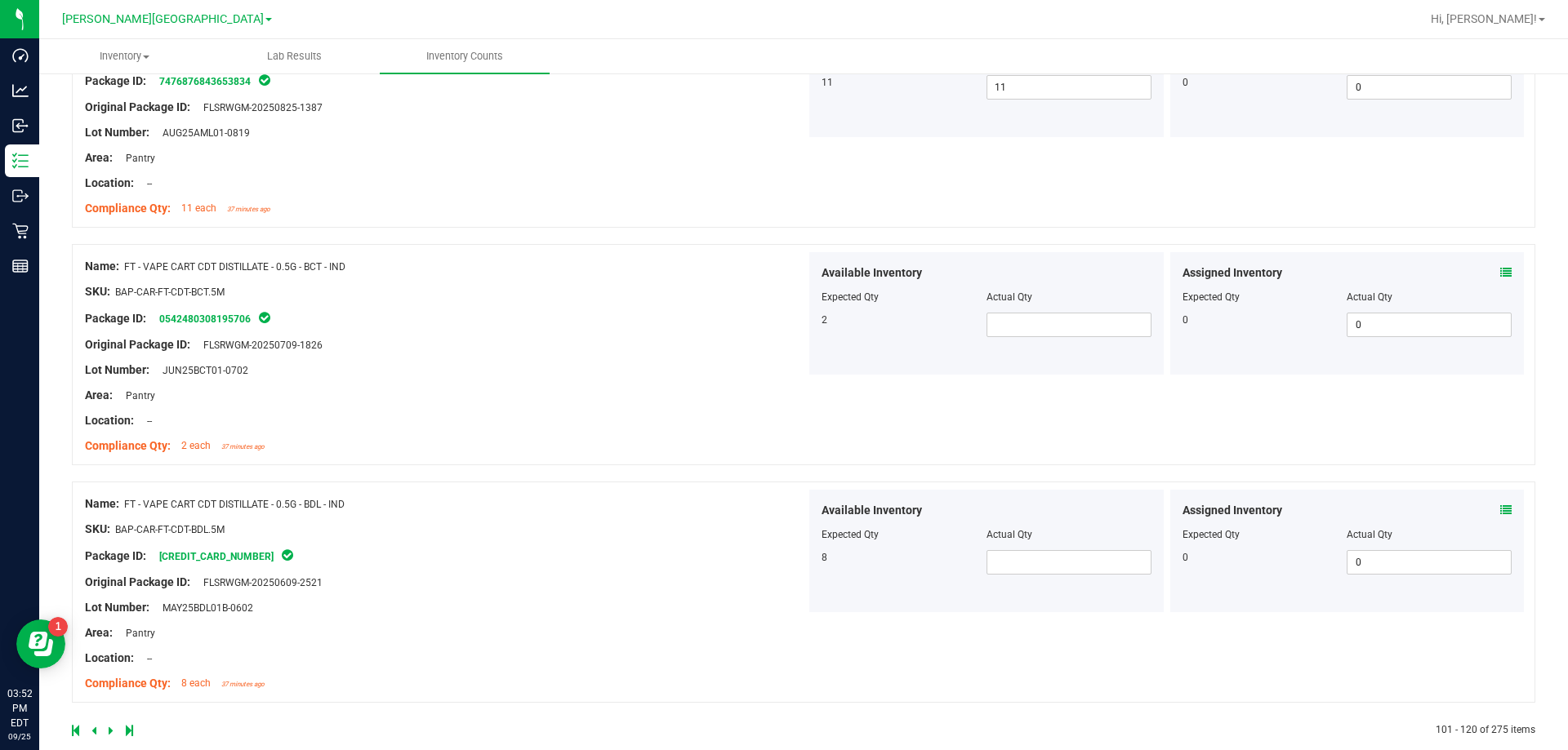
scroll to position [4320, 0]
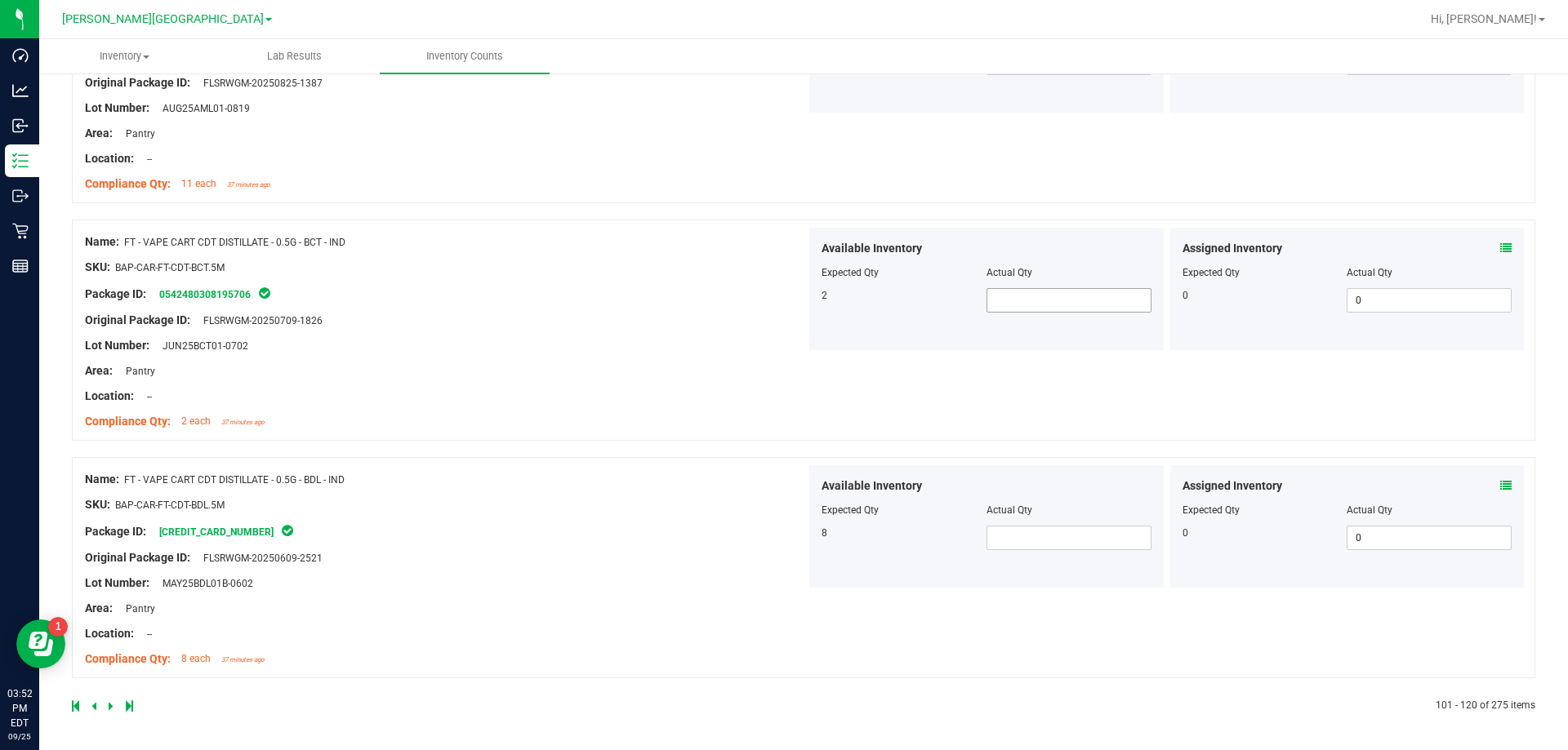
click at [795, 298] on span at bounding box center [1069, 300] width 165 height 25
click at [795, 534] on span at bounding box center [1069, 538] width 165 height 25
click at [108, 707] on icon at bounding box center [111, 706] width 5 height 10
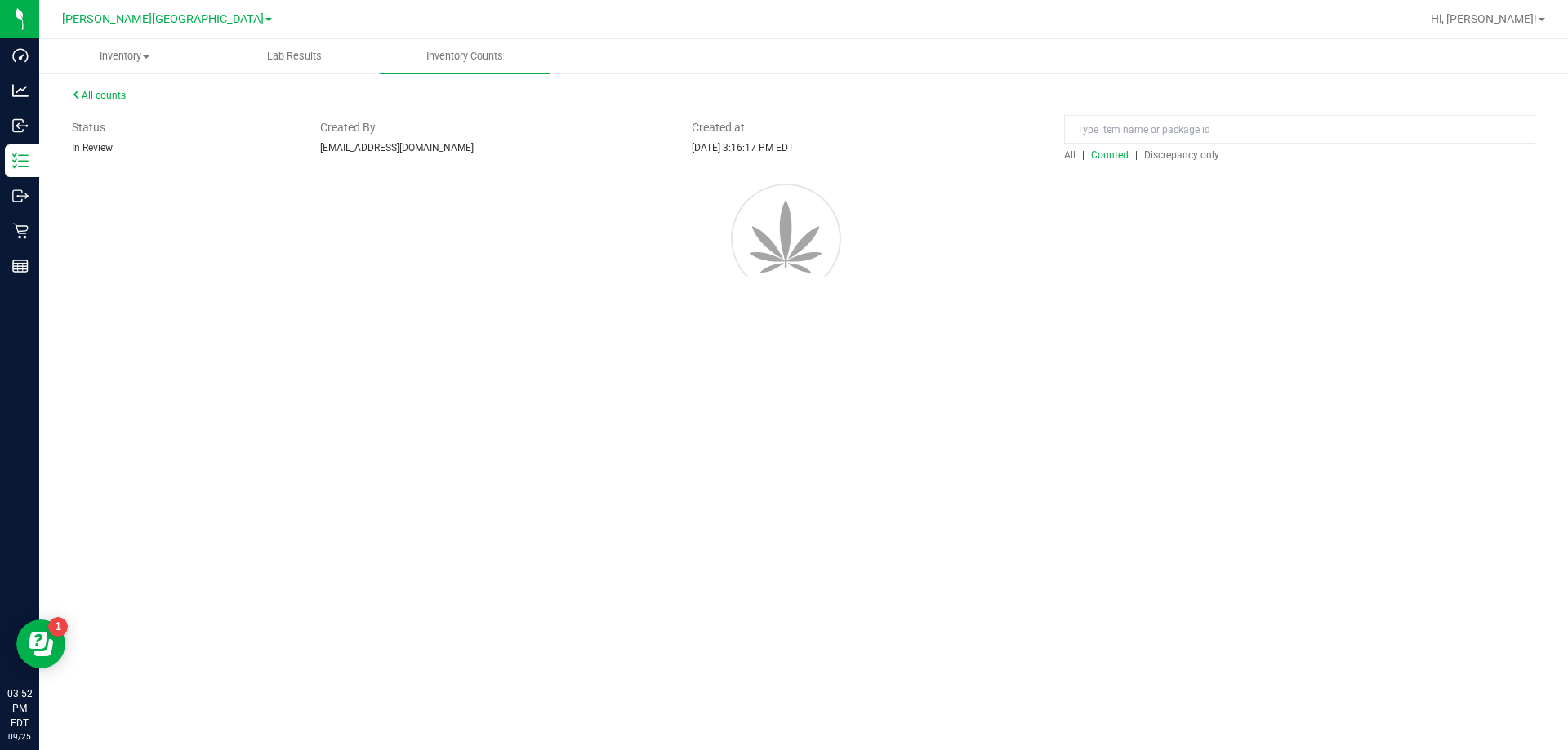
scroll to position [0, 0]
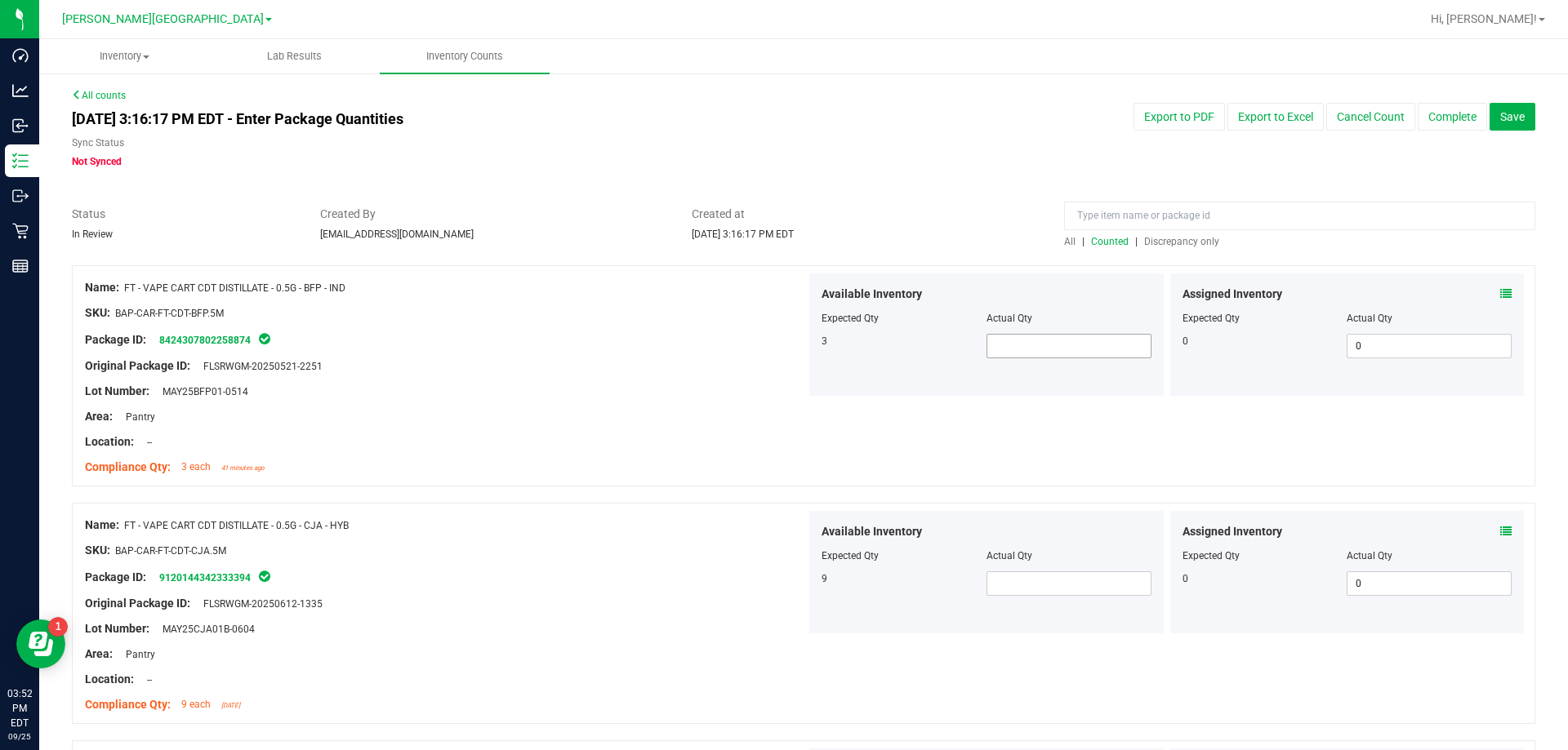
click at [795, 341] on span at bounding box center [1069, 346] width 165 height 25
click at [795, 586] on span at bounding box center [1069, 584] width 165 height 25
click at [711, 582] on div "Package ID: 9120144342333394" at bounding box center [445, 577] width 721 height 20
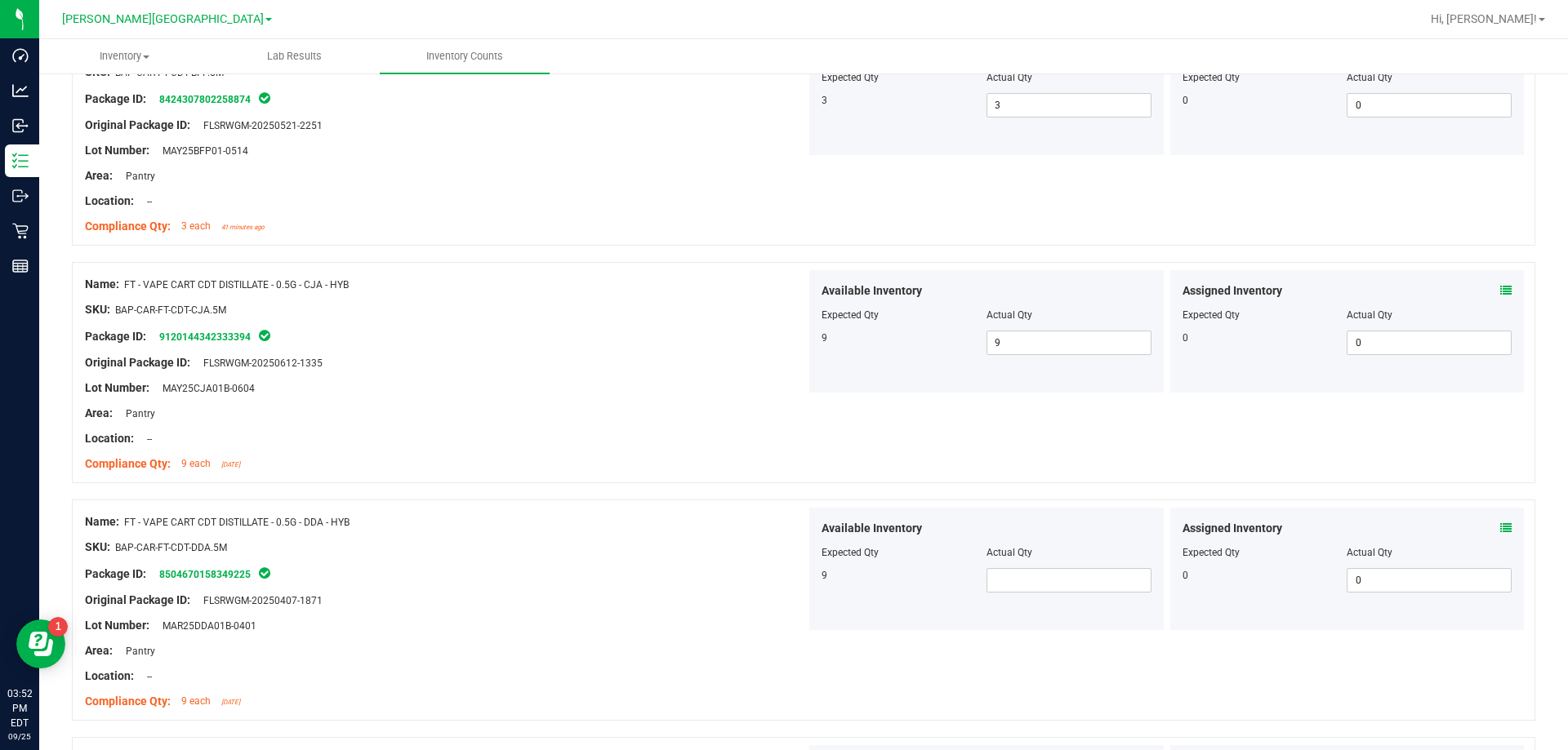
scroll to position [326, 0]
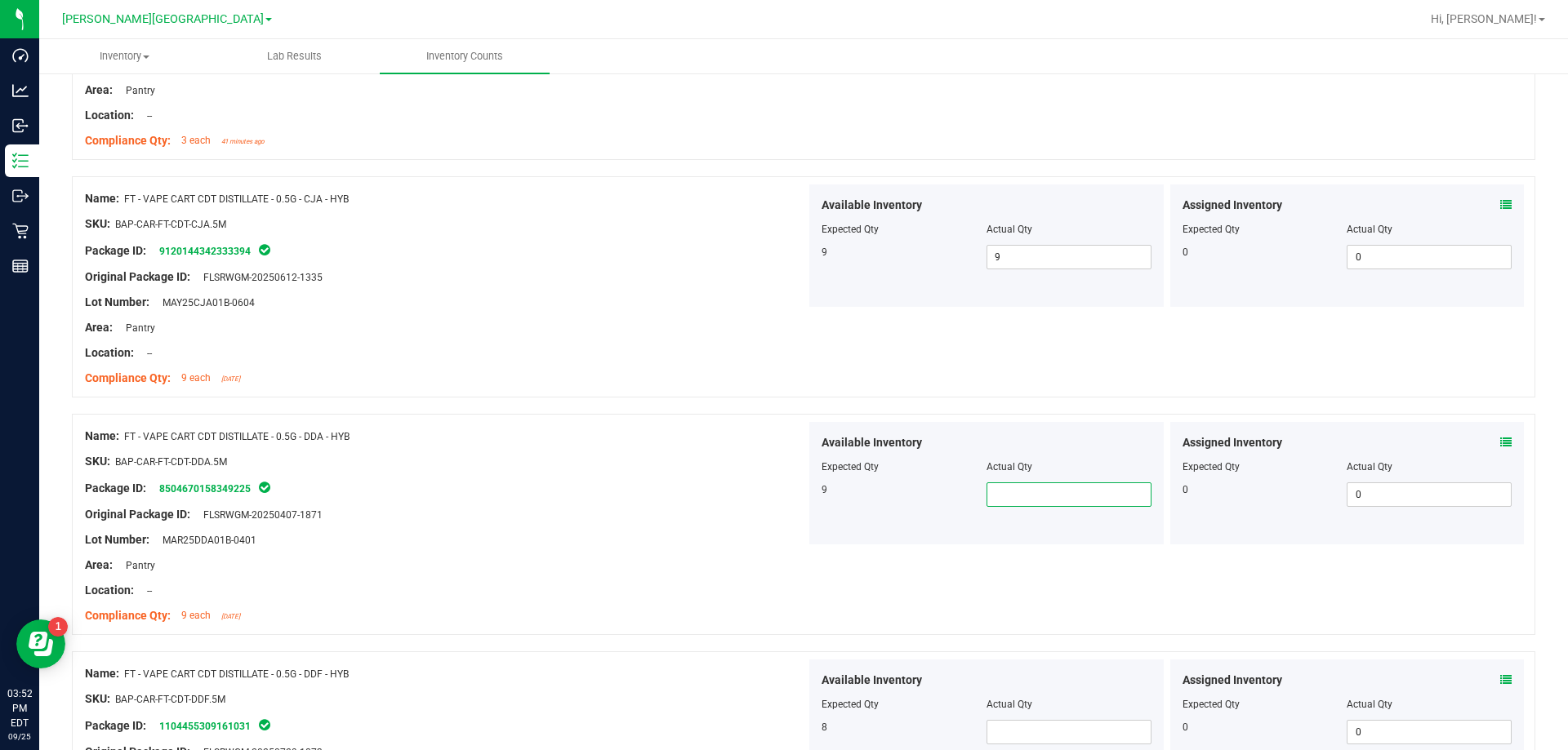
click at [795, 486] on span at bounding box center [1069, 494] width 165 height 25
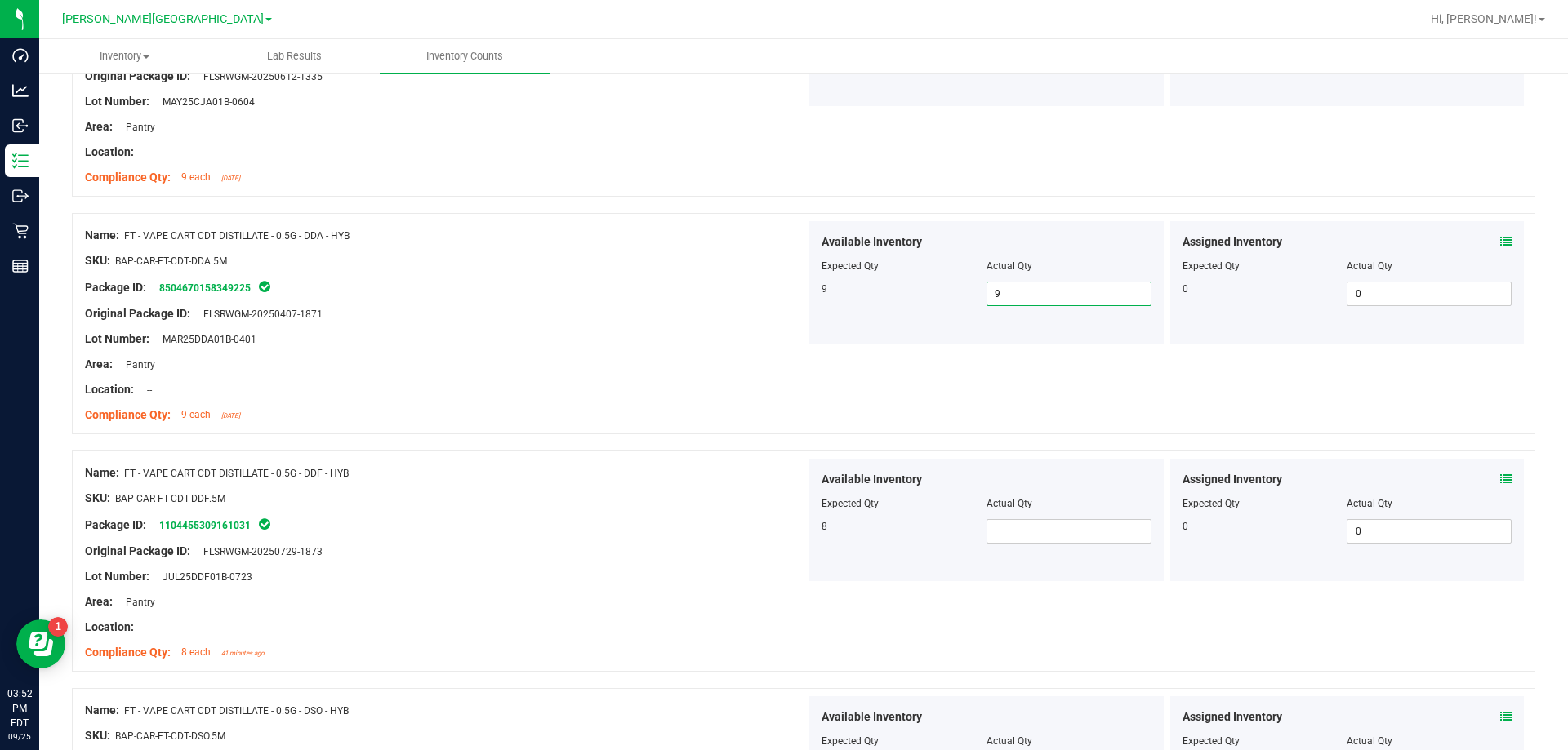
scroll to position [571, 0]
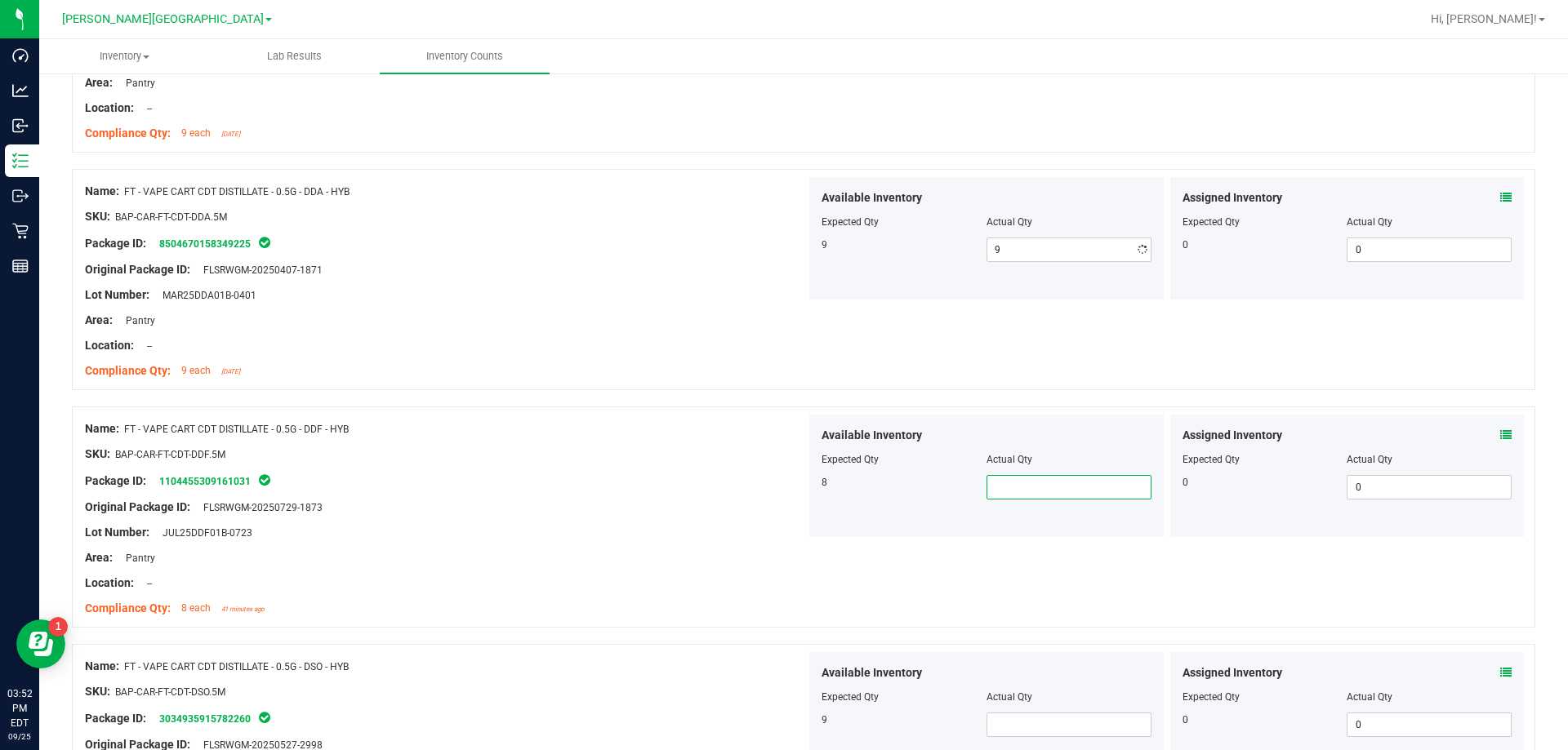
click at [795, 486] on span at bounding box center [1069, 488] width 165 height 25
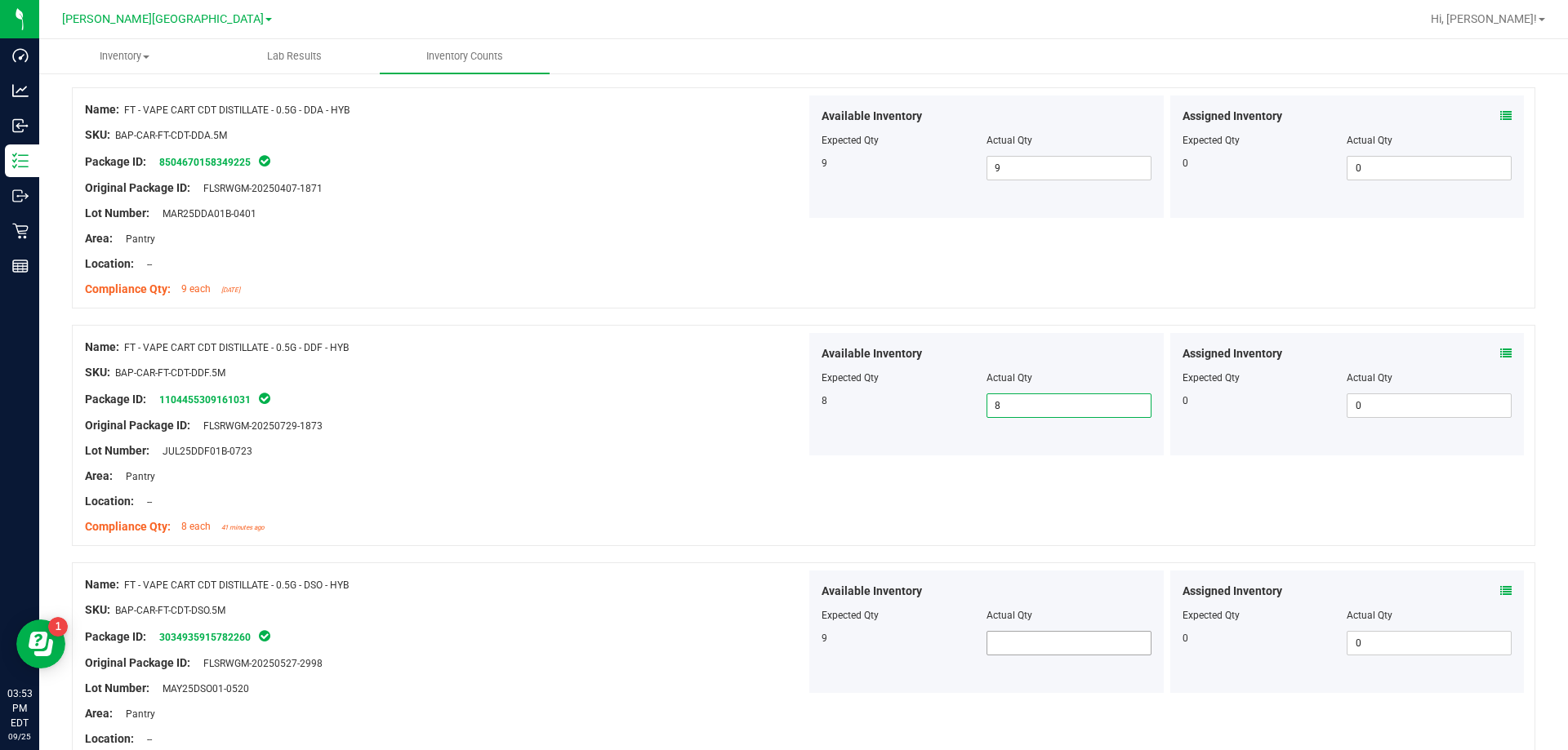
click at [795, 647] on span at bounding box center [1069, 643] width 165 height 25
click at [777, 572] on div "Name: FT - VAPE CART CDT DISTILLATE - 0.5G - DSO - HYB SKU: BAP-CAR-FT-CDT-DSO.…" at bounding box center [445, 675] width 721 height 208
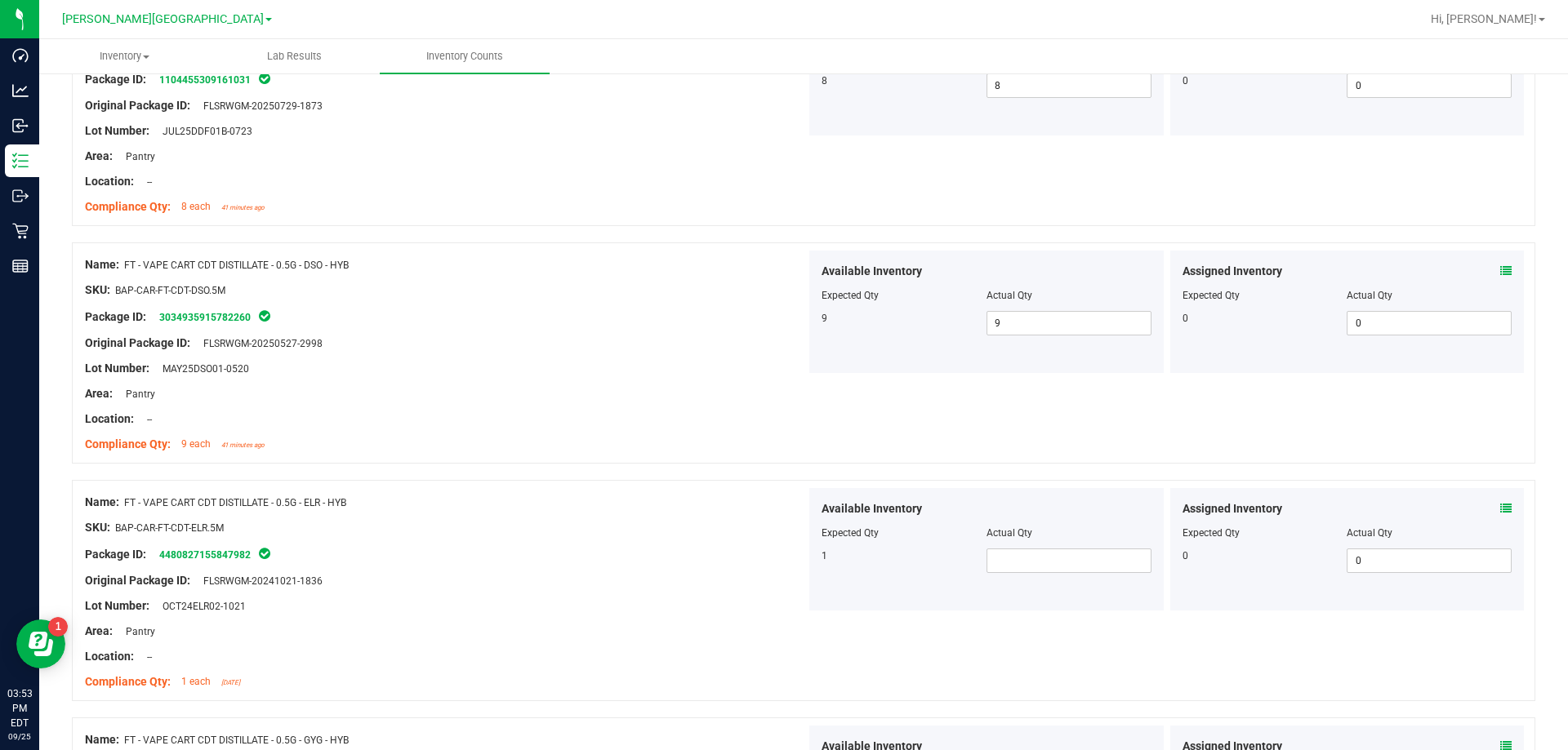
scroll to position [980, 0]
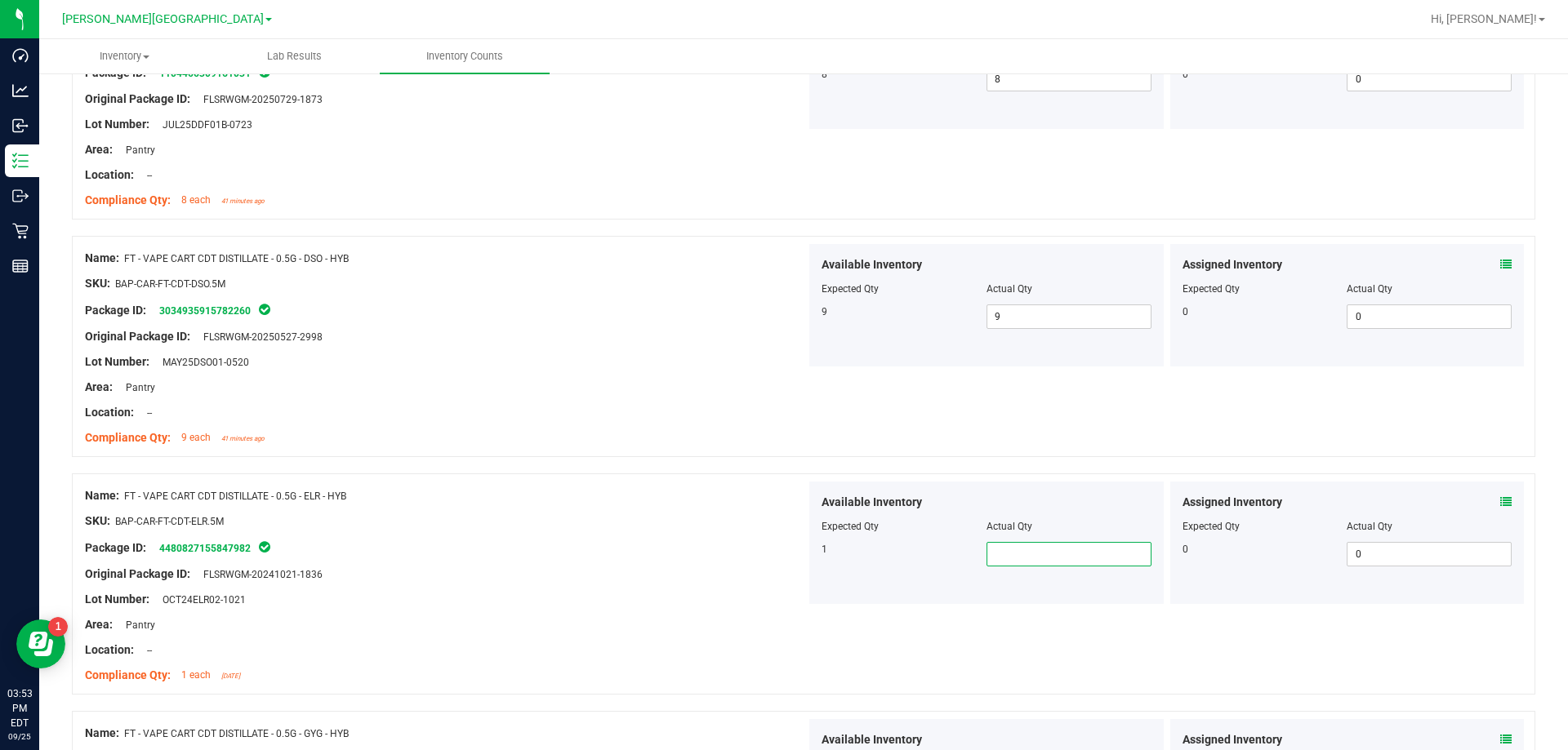
click at [795, 550] on span at bounding box center [1069, 554] width 165 height 25
click at [599, 535] on div at bounding box center [445, 534] width 721 height 8
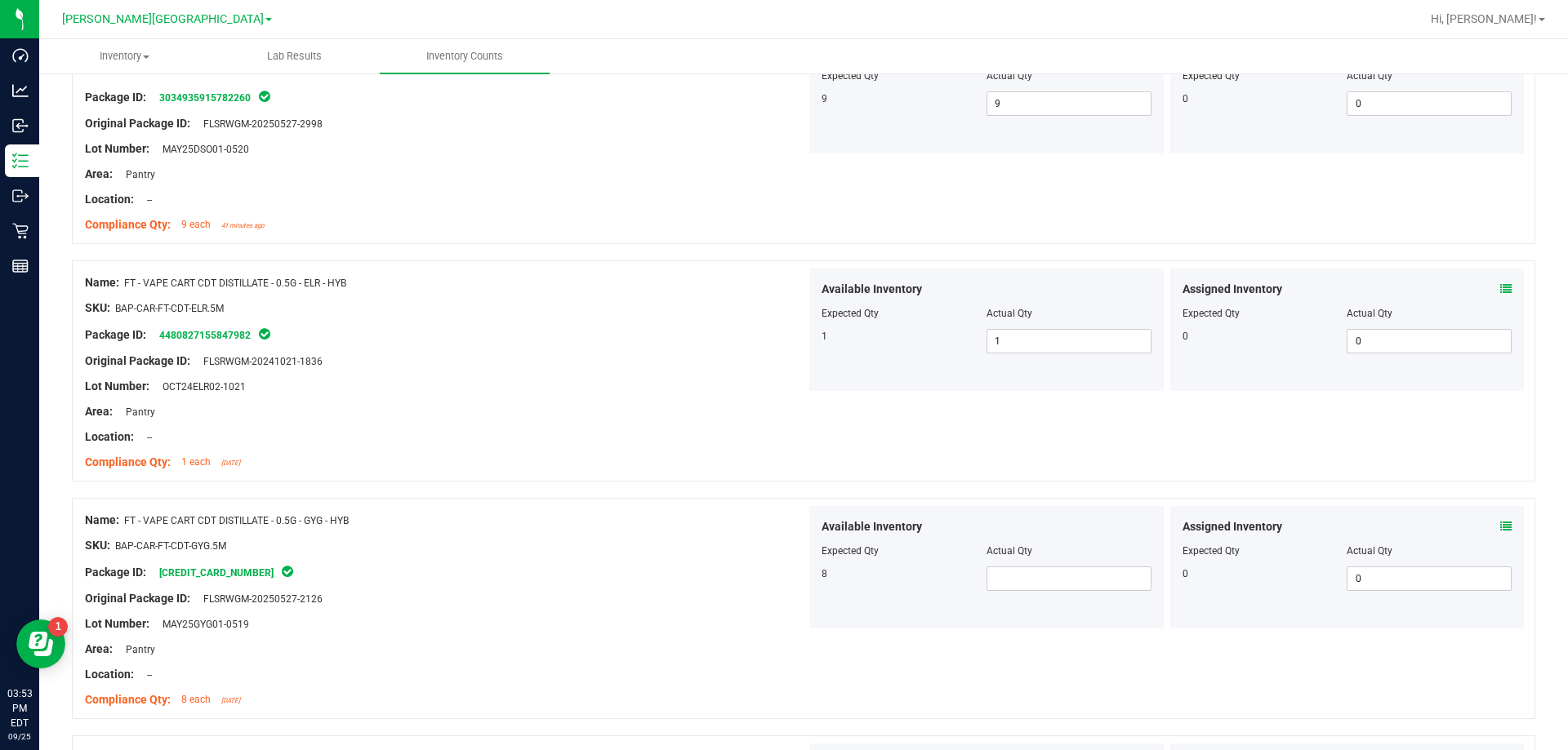
scroll to position [1306, 0]
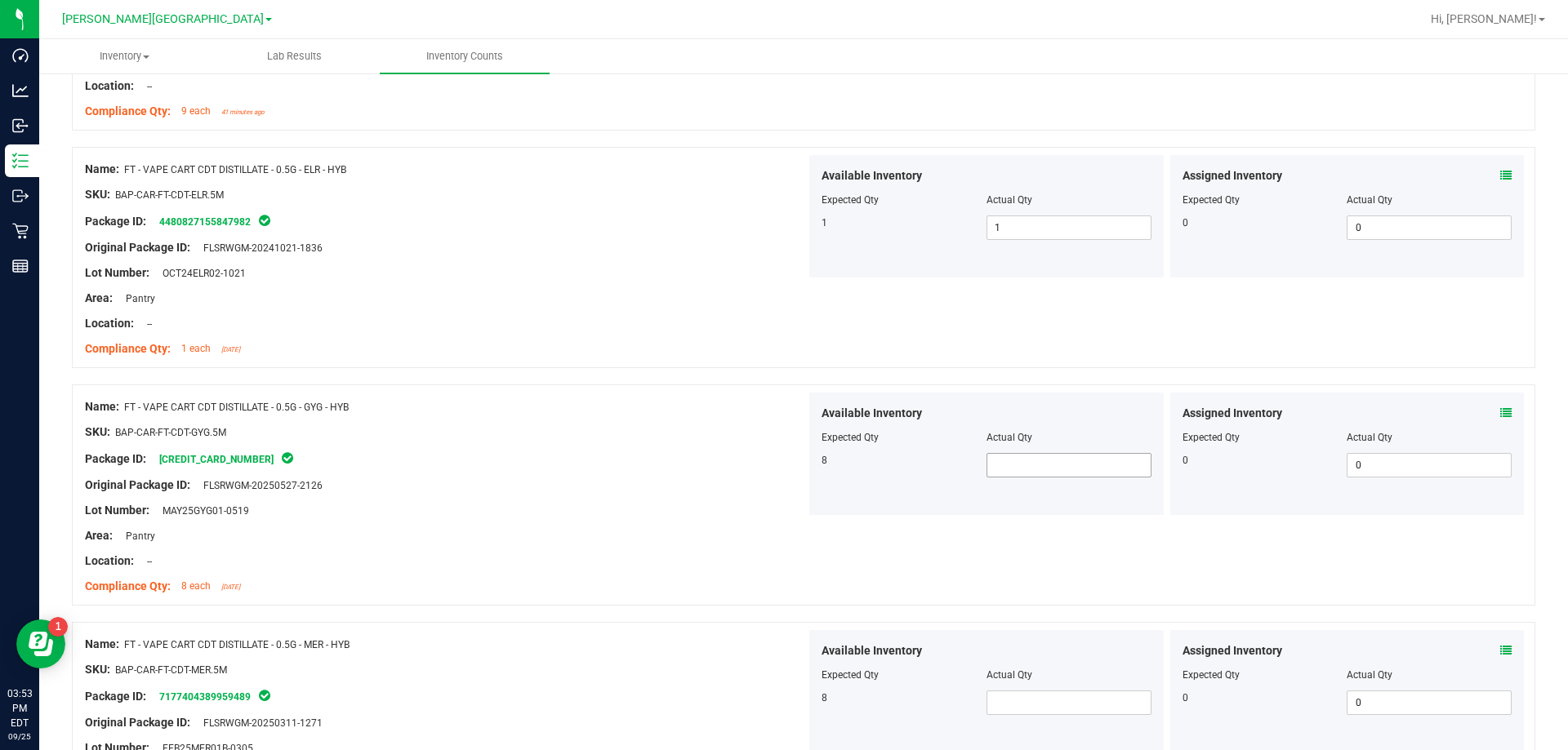
click at [795, 470] on span at bounding box center [1069, 466] width 165 height 25
click at [632, 568] on div "Location: --" at bounding box center [445, 561] width 721 height 17
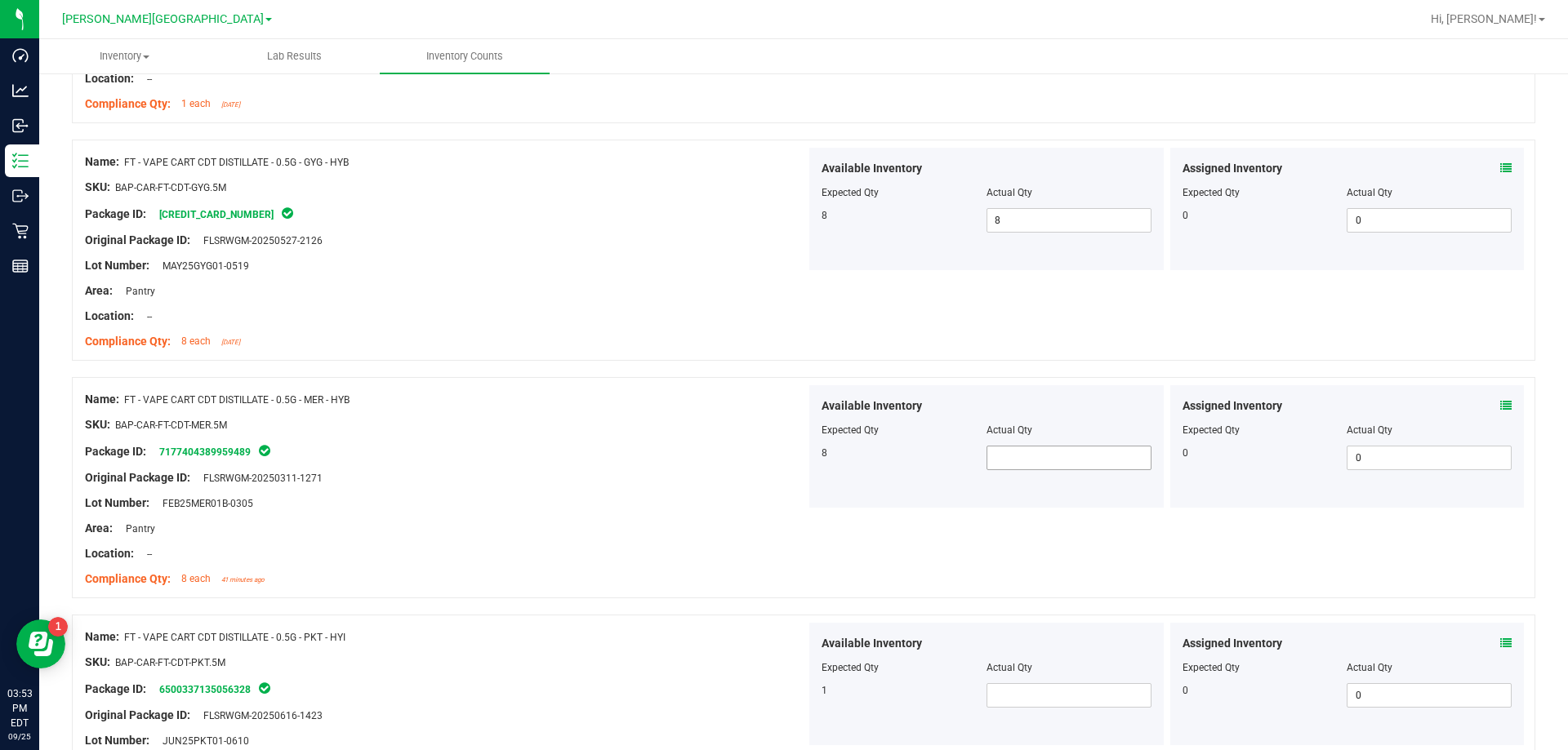
click at [795, 459] on span at bounding box center [1069, 458] width 165 height 25
click at [723, 484] on div "Original Package ID: FLSRWGM-20250311-1271" at bounding box center [445, 478] width 721 height 17
click at [795, 689] on span at bounding box center [1069, 695] width 165 height 25
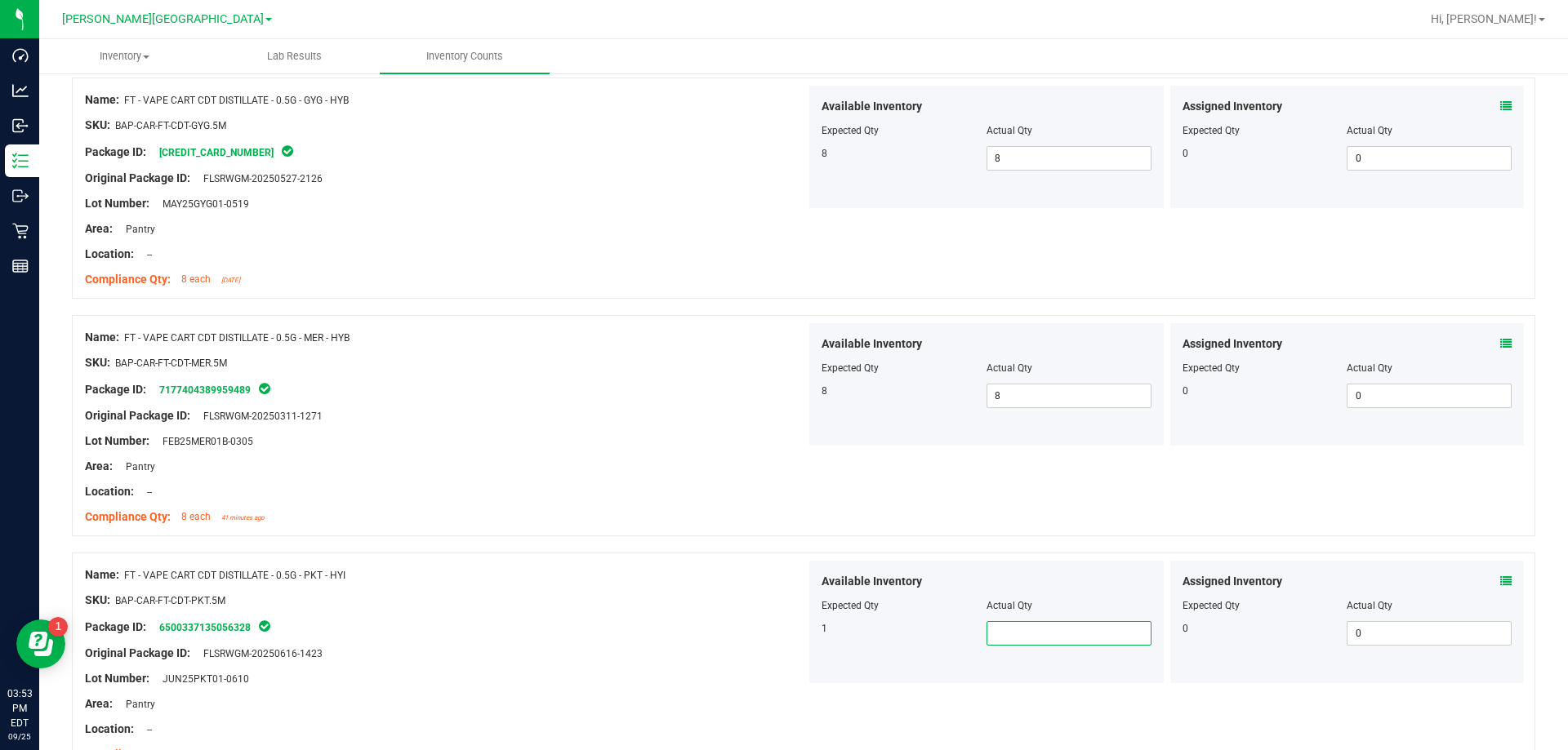
scroll to position [1714, 0]
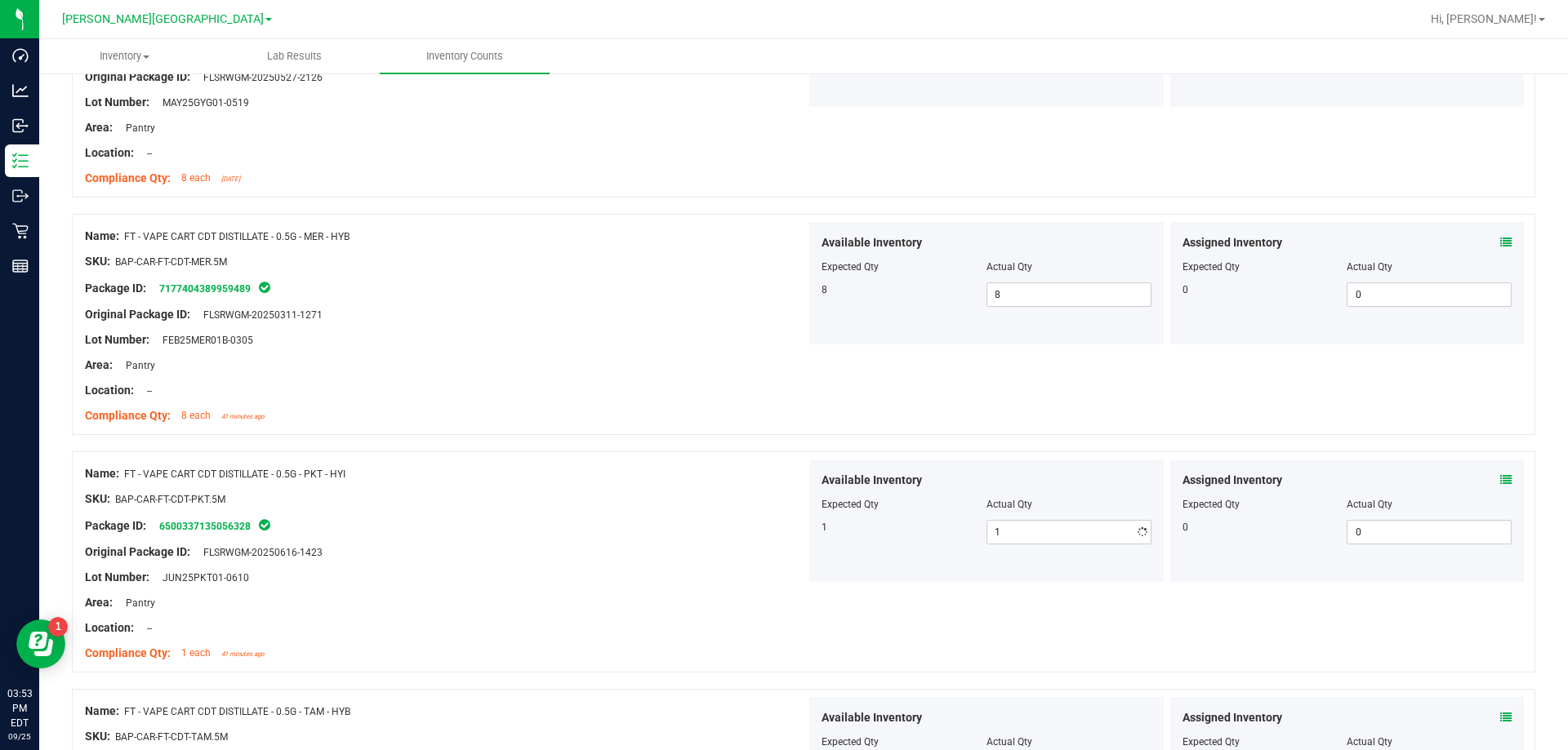
click at [728, 625] on div "Location: --" at bounding box center [445, 628] width 721 height 17
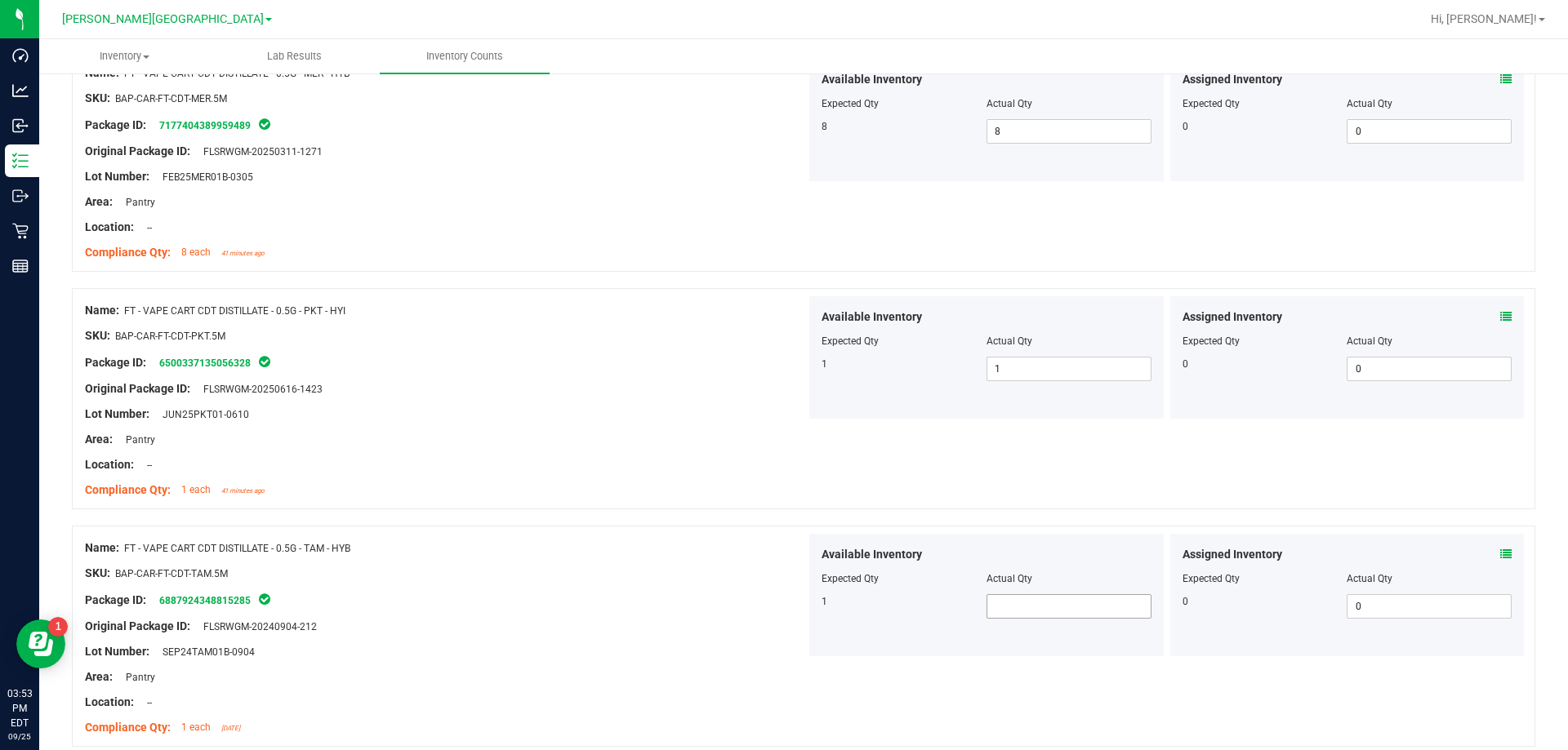
click at [795, 598] on span at bounding box center [1069, 607] width 165 height 25
click at [650, 610] on div at bounding box center [445, 614] width 721 height 8
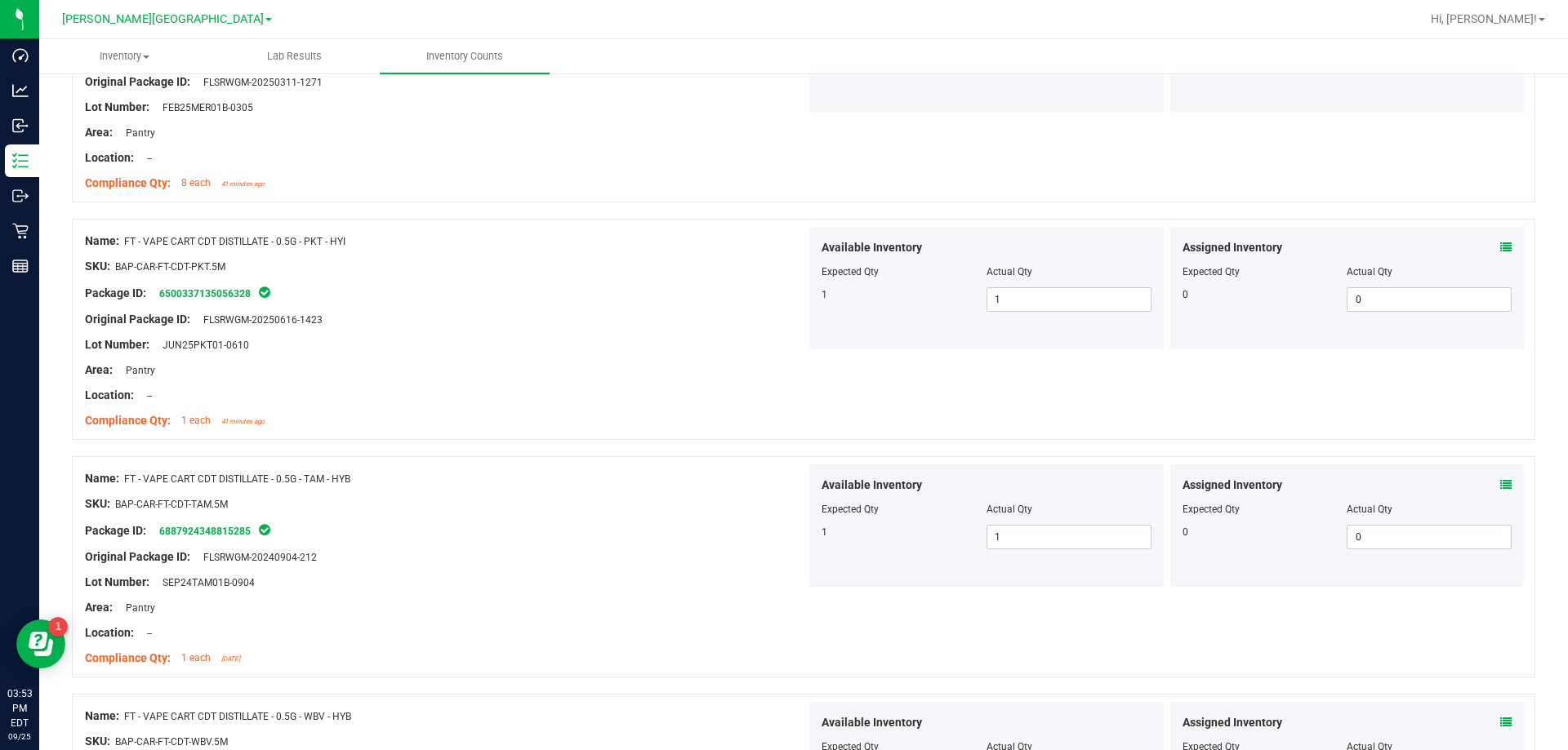
scroll to position [2122, 0]
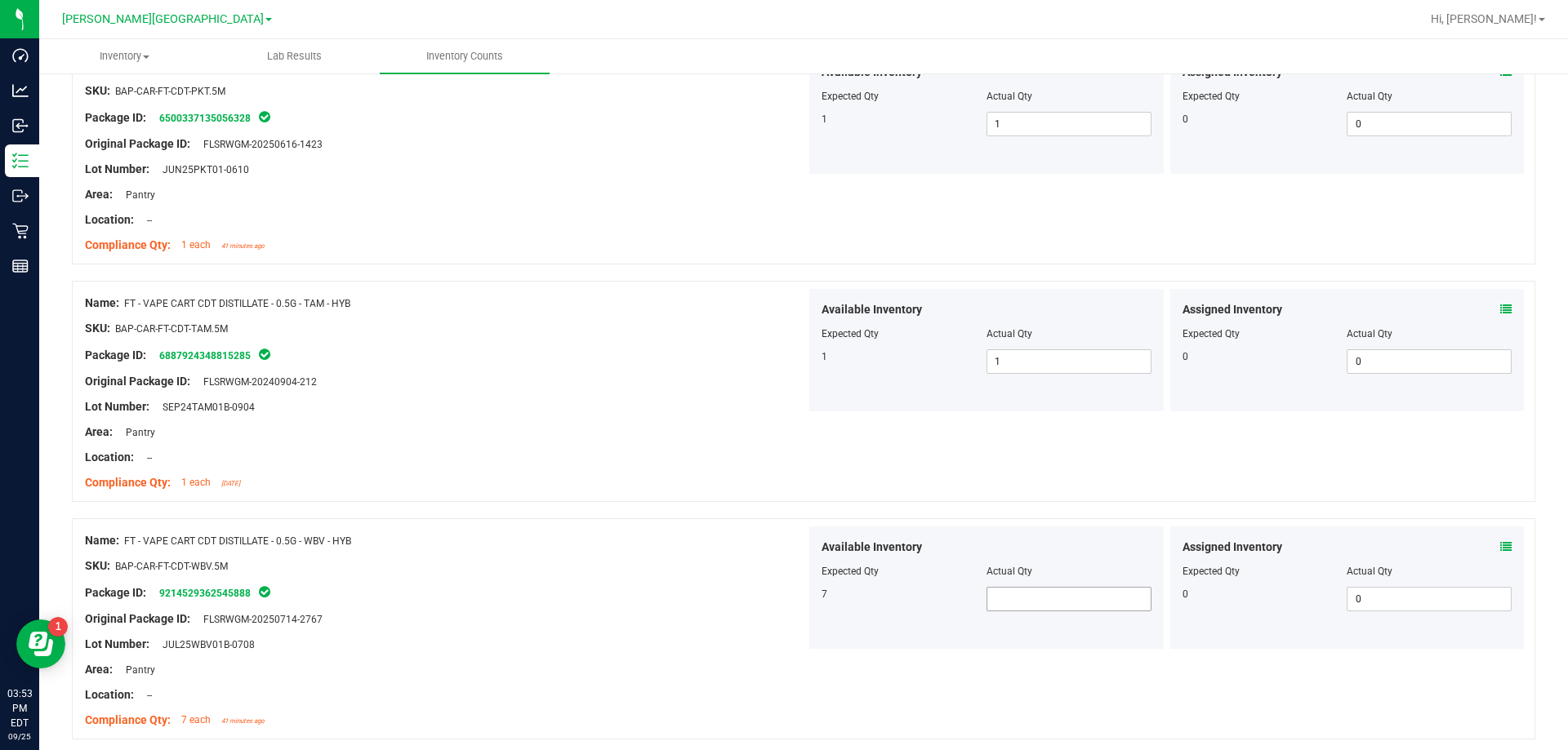
click at [795, 592] on span at bounding box center [1069, 599] width 165 height 25
click at [595, 643] on div "Lot Number: JUL25WBV01B-0708" at bounding box center [445, 644] width 721 height 17
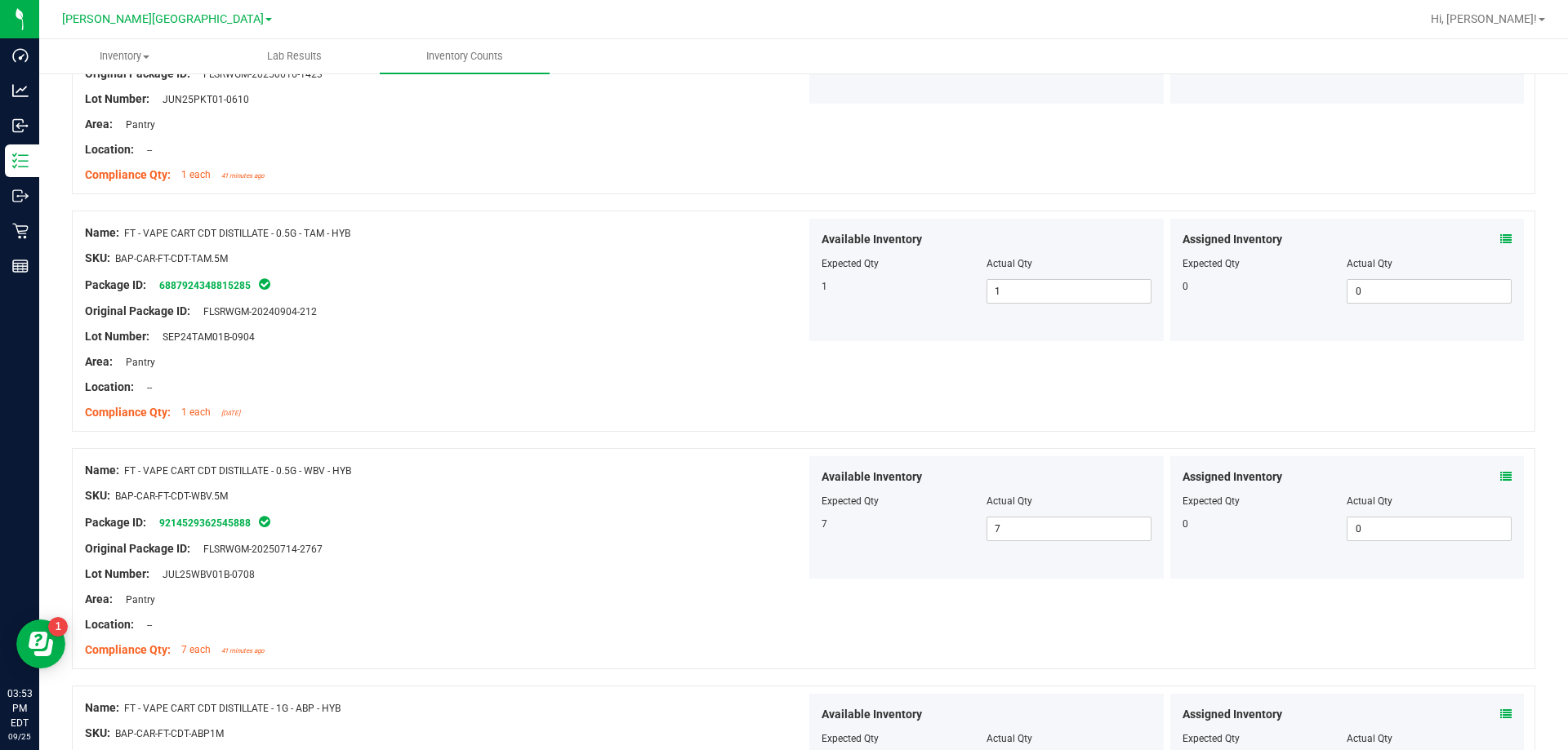
scroll to position [2367, 0]
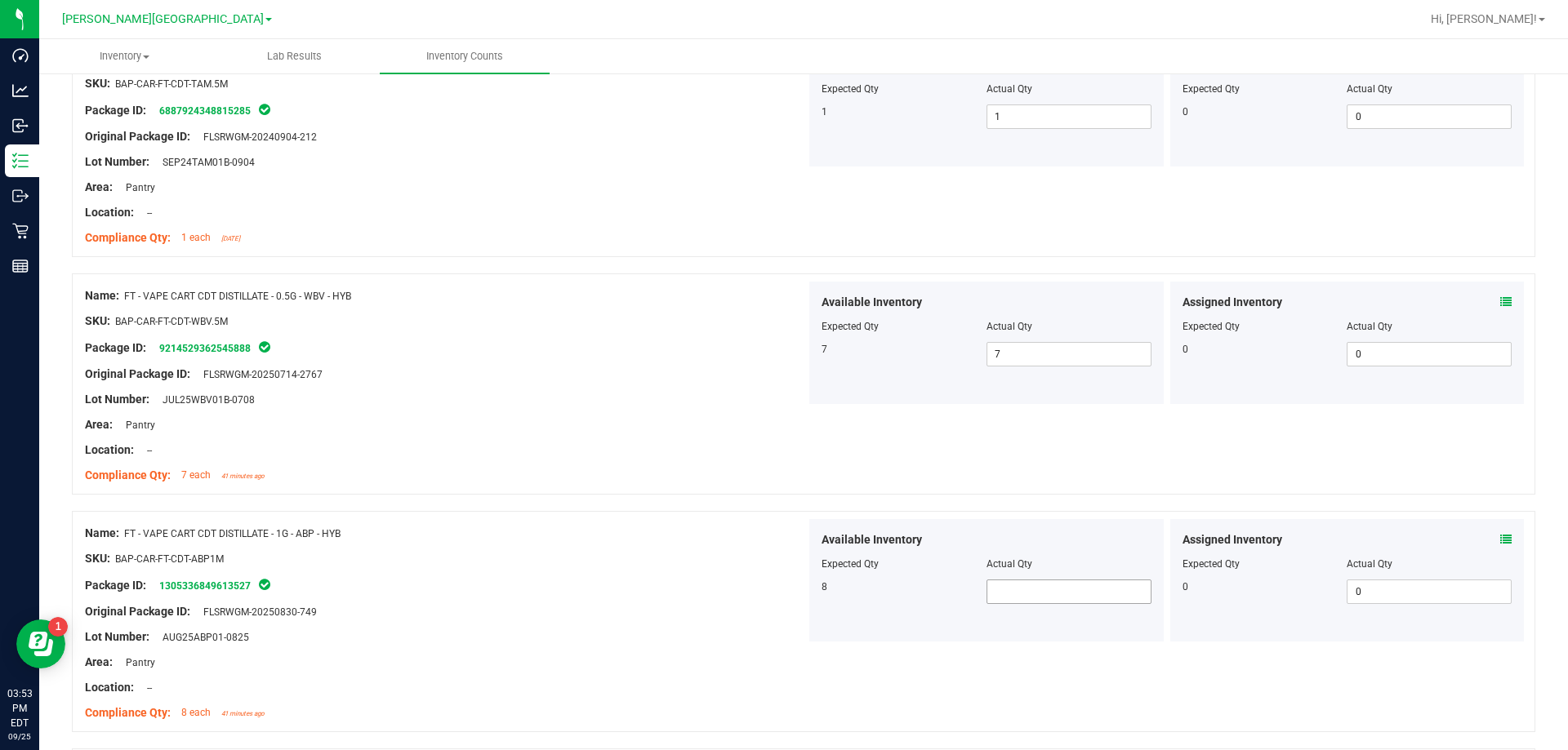
click at [795, 586] on span at bounding box center [1069, 592] width 165 height 25
click at [600, 668] on div "Area: Pantry" at bounding box center [445, 662] width 721 height 17
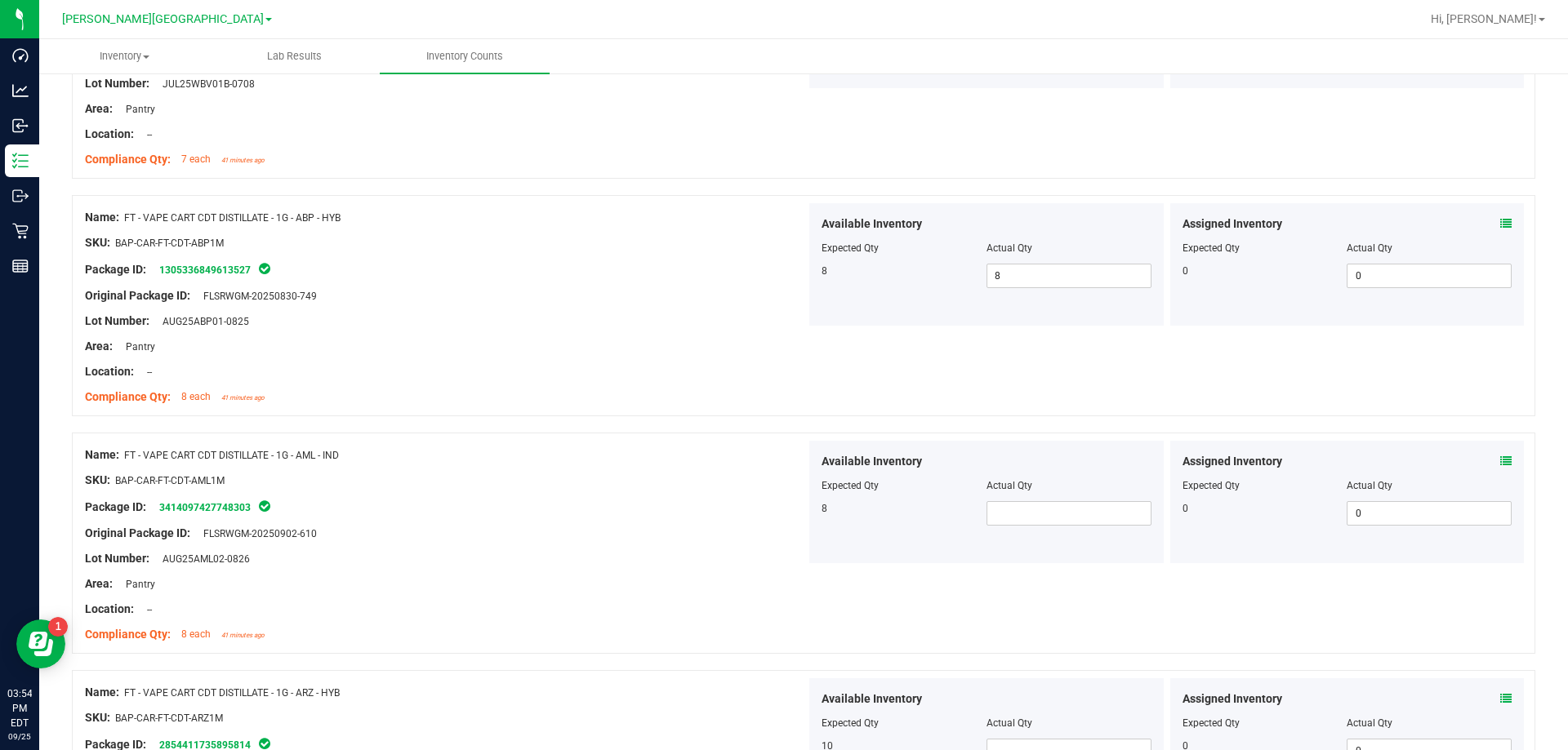
scroll to position [2693, 0]
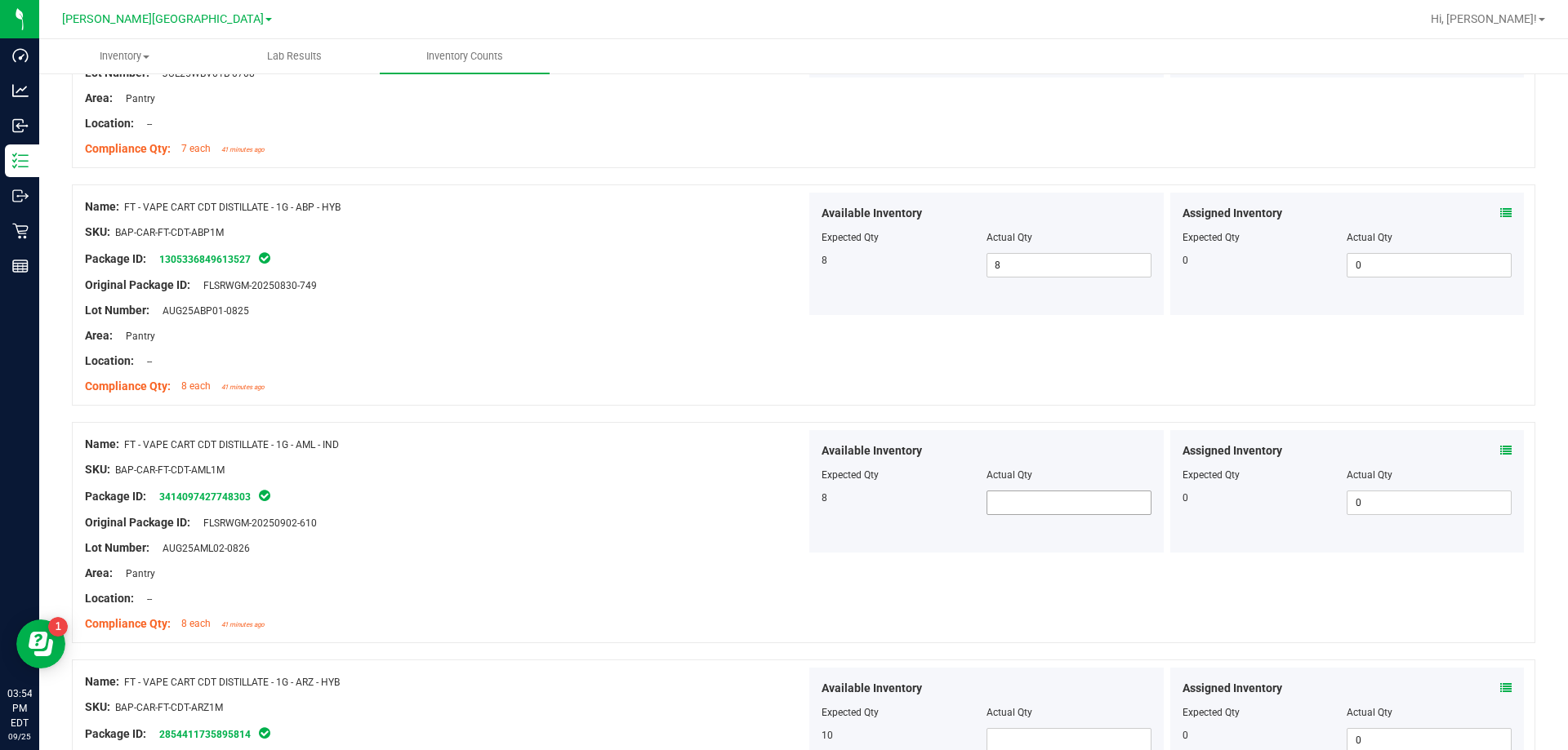
click at [795, 503] on span at bounding box center [1069, 502] width 165 height 25
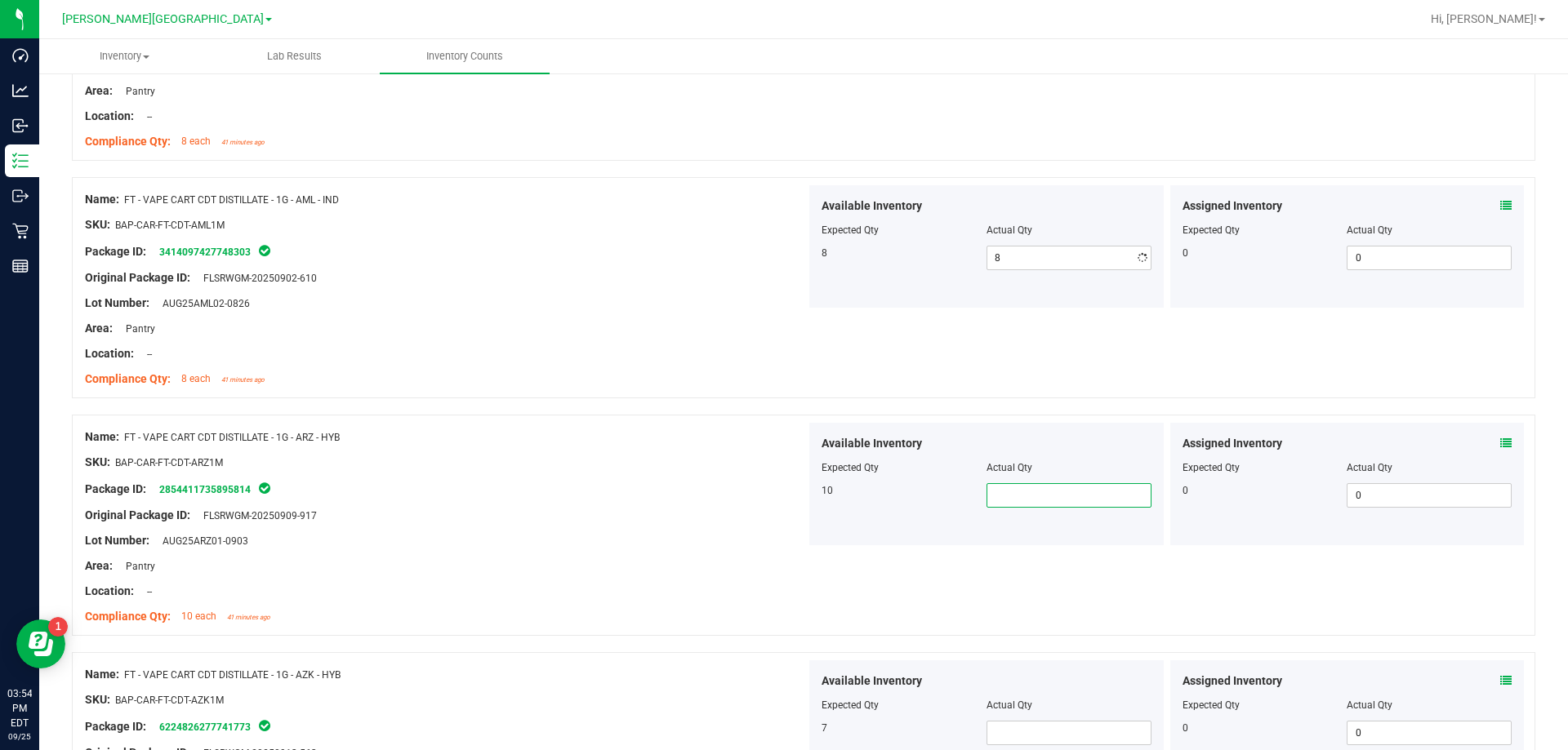
click at [795, 492] on span at bounding box center [1069, 495] width 165 height 25
click at [489, 564] on div "Area: Pantry" at bounding box center [445, 566] width 721 height 17
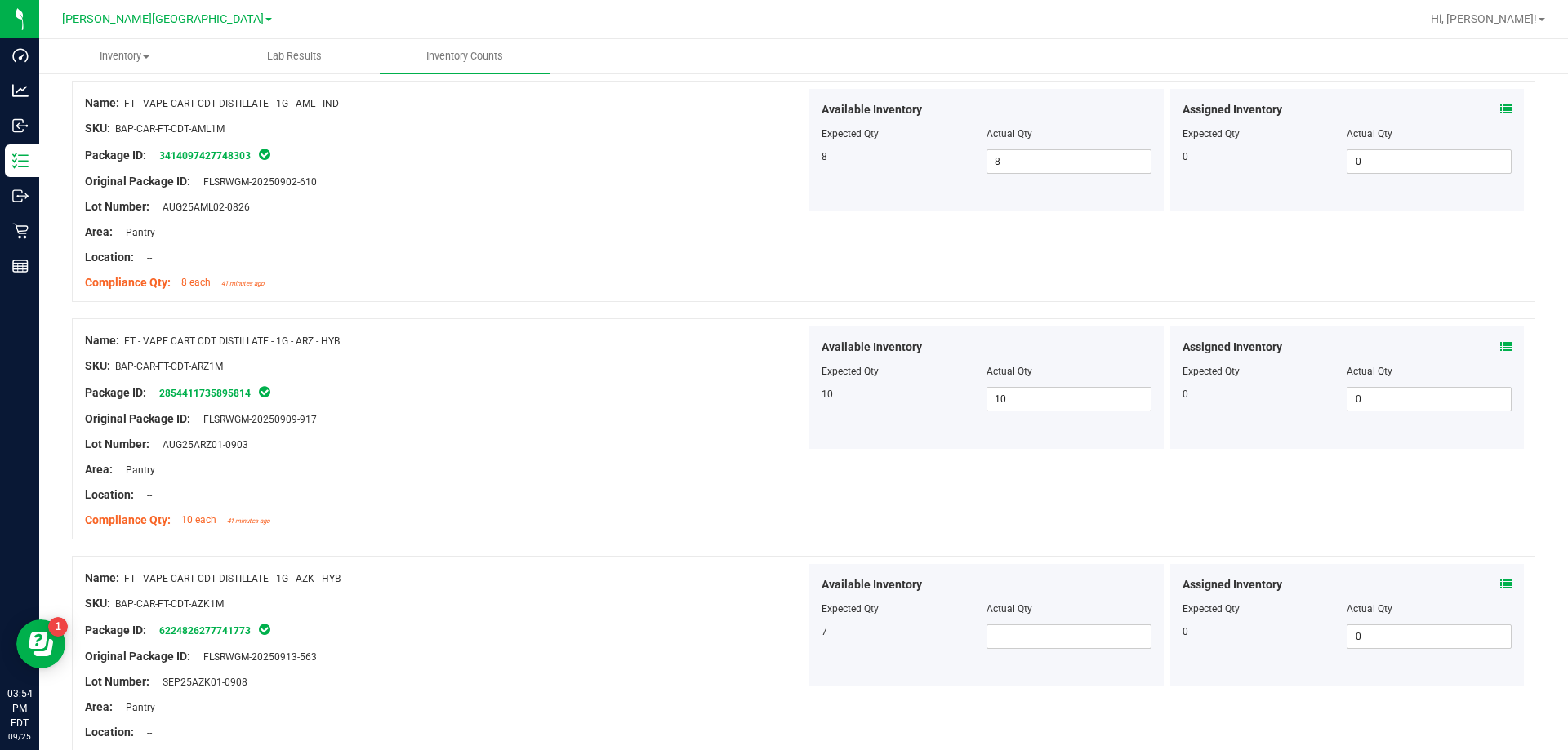
scroll to position [3183, 0]
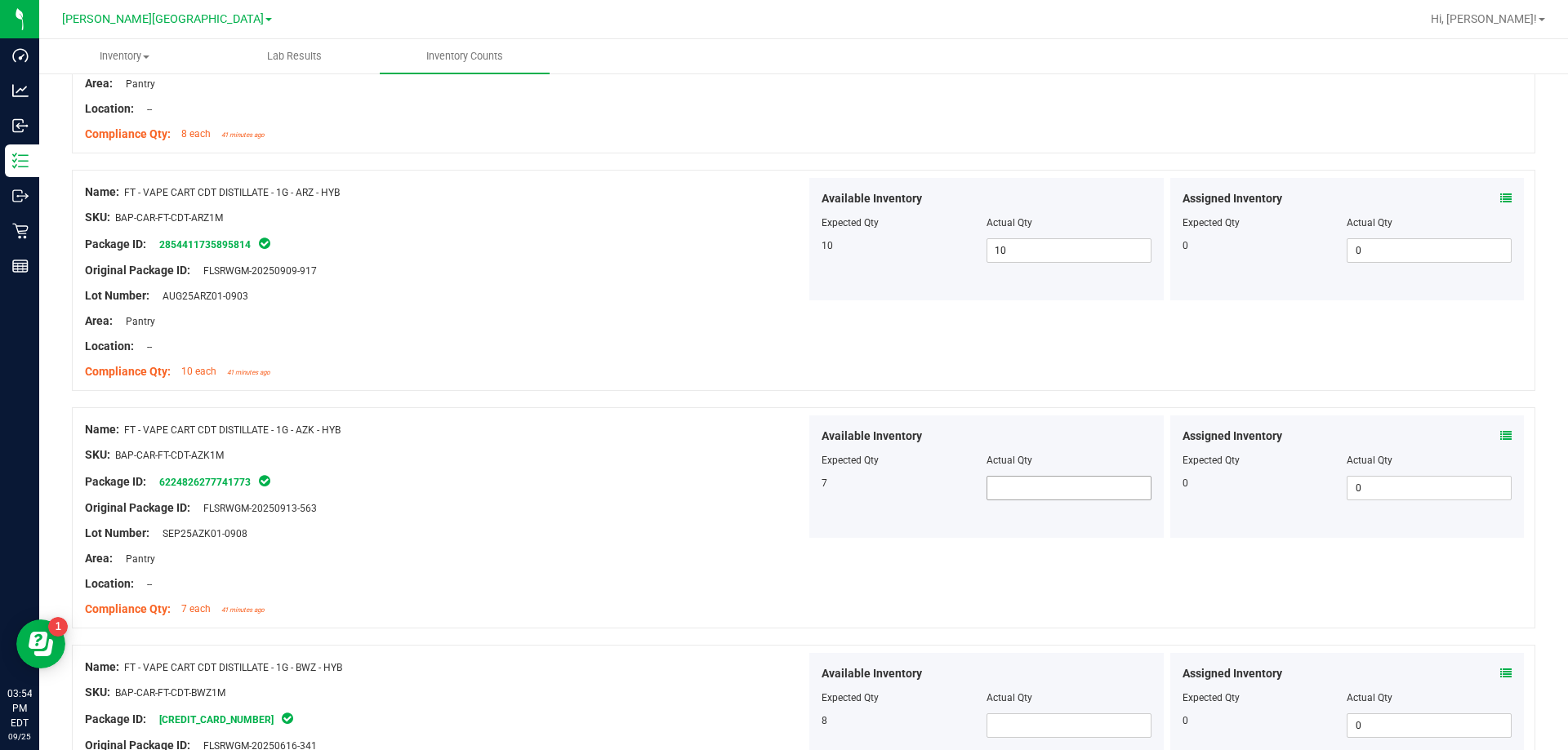
click at [795, 485] on span at bounding box center [1069, 489] width 165 height 25
click at [795, 728] on span at bounding box center [1069, 725] width 165 height 25
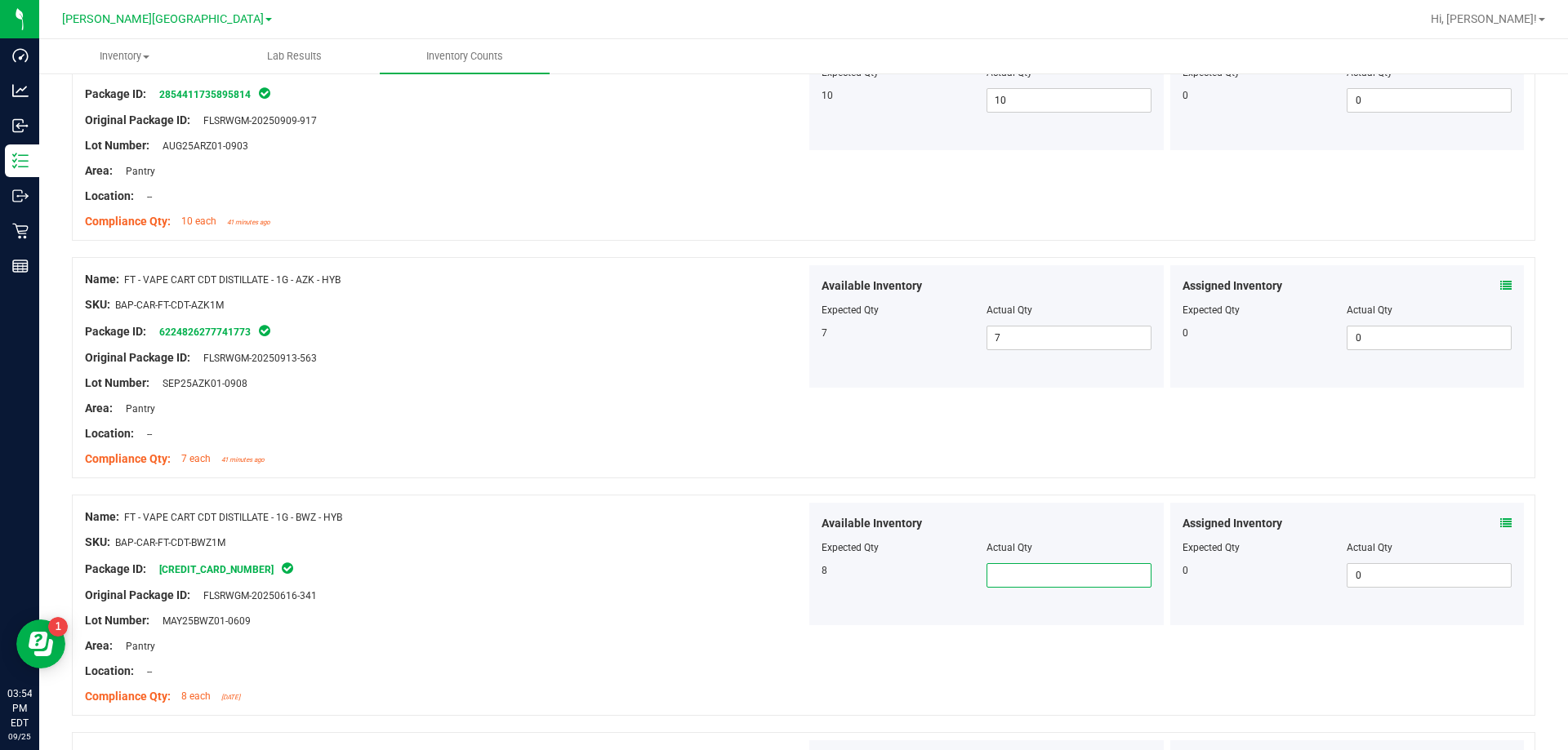
scroll to position [3346, 0]
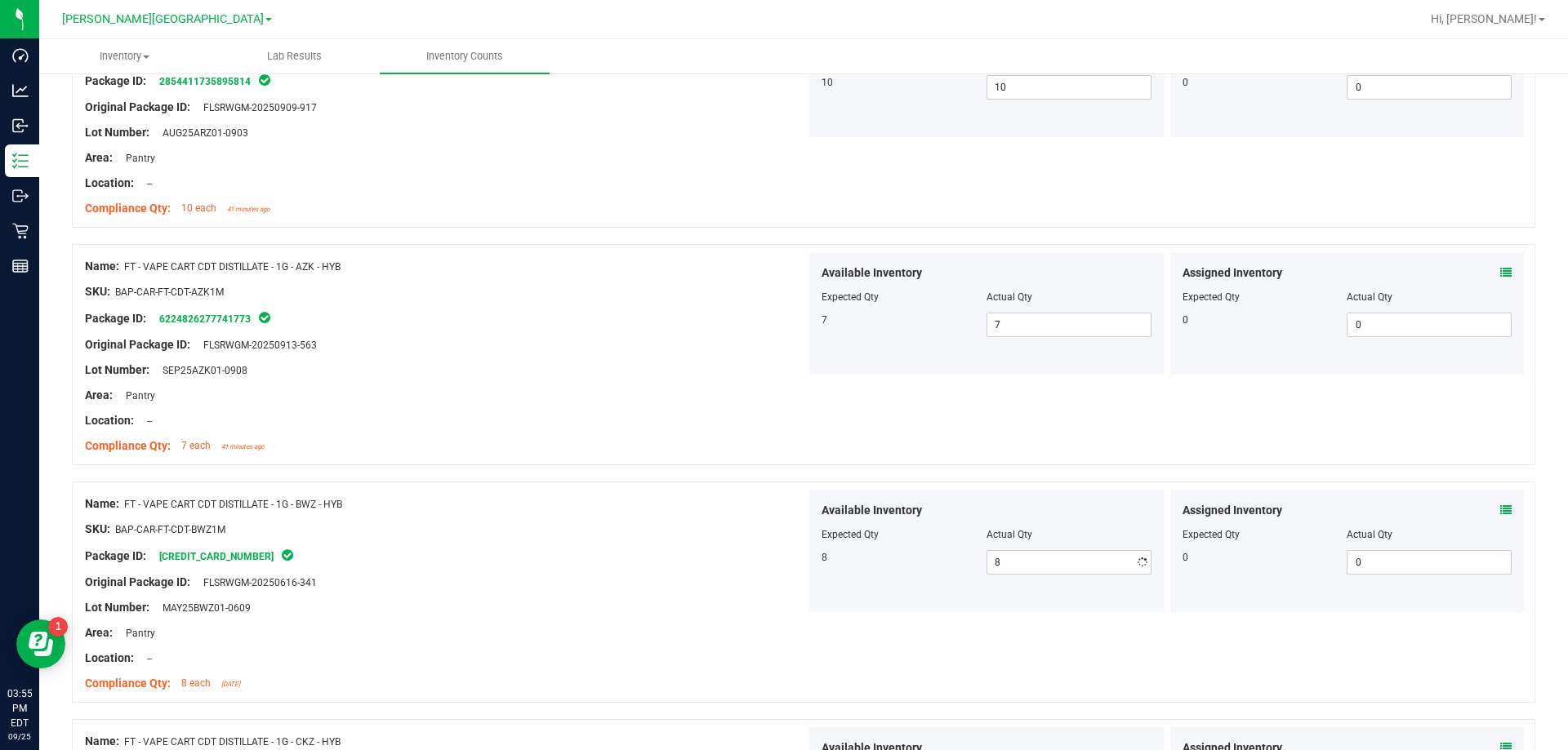
click at [663, 564] on div "Package ID: [CREDIT_CARD_NUMBER]" at bounding box center [445, 556] width 721 height 20
click at [795, 562] on span "8 8" at bounding box center [1069, 562] width 165 height 25
click at [600, 576] on div "Original Package ID: FLSRWGM-20250616-341" at bounding box center [445, 582] width 721 height 17
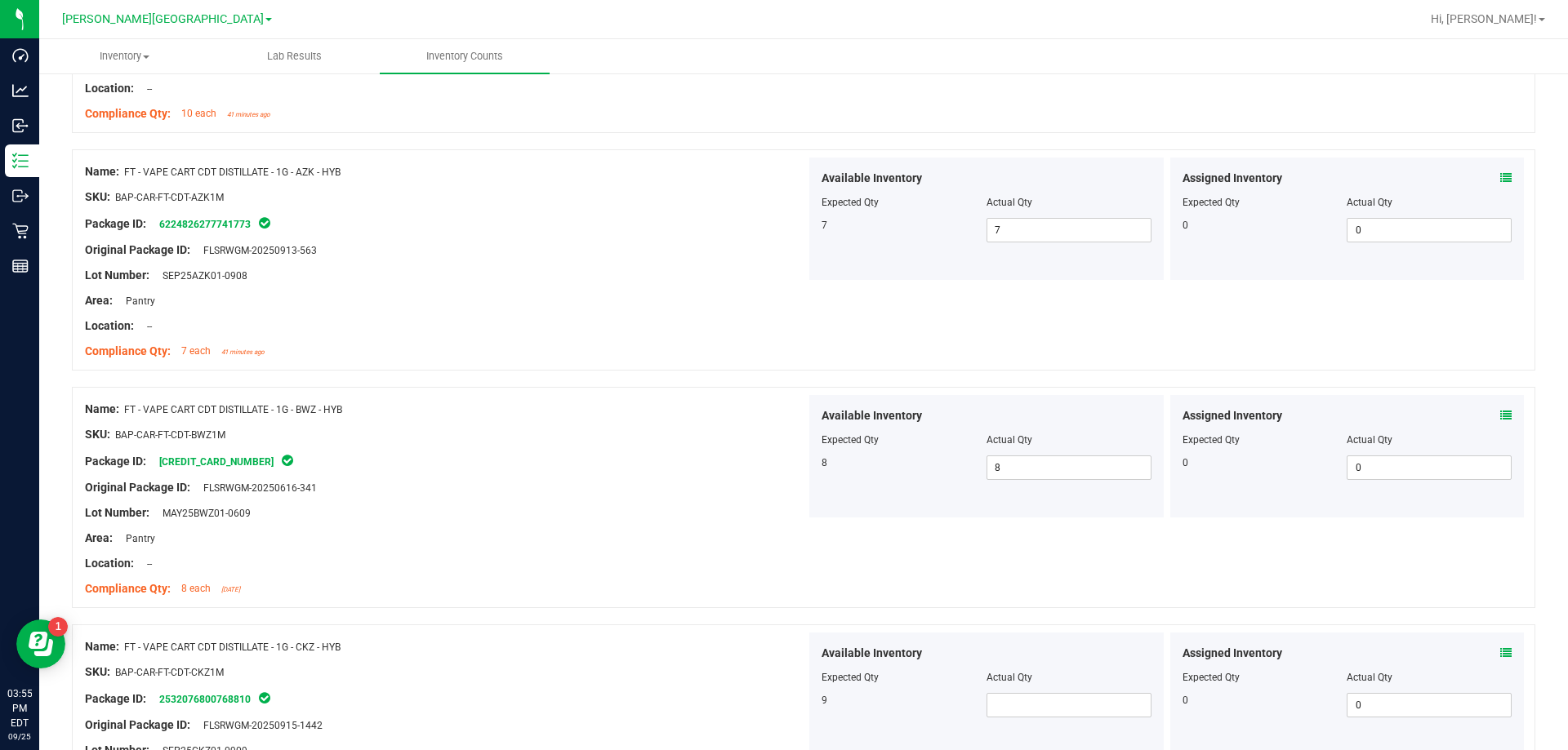
scroll to position [3591, 0]
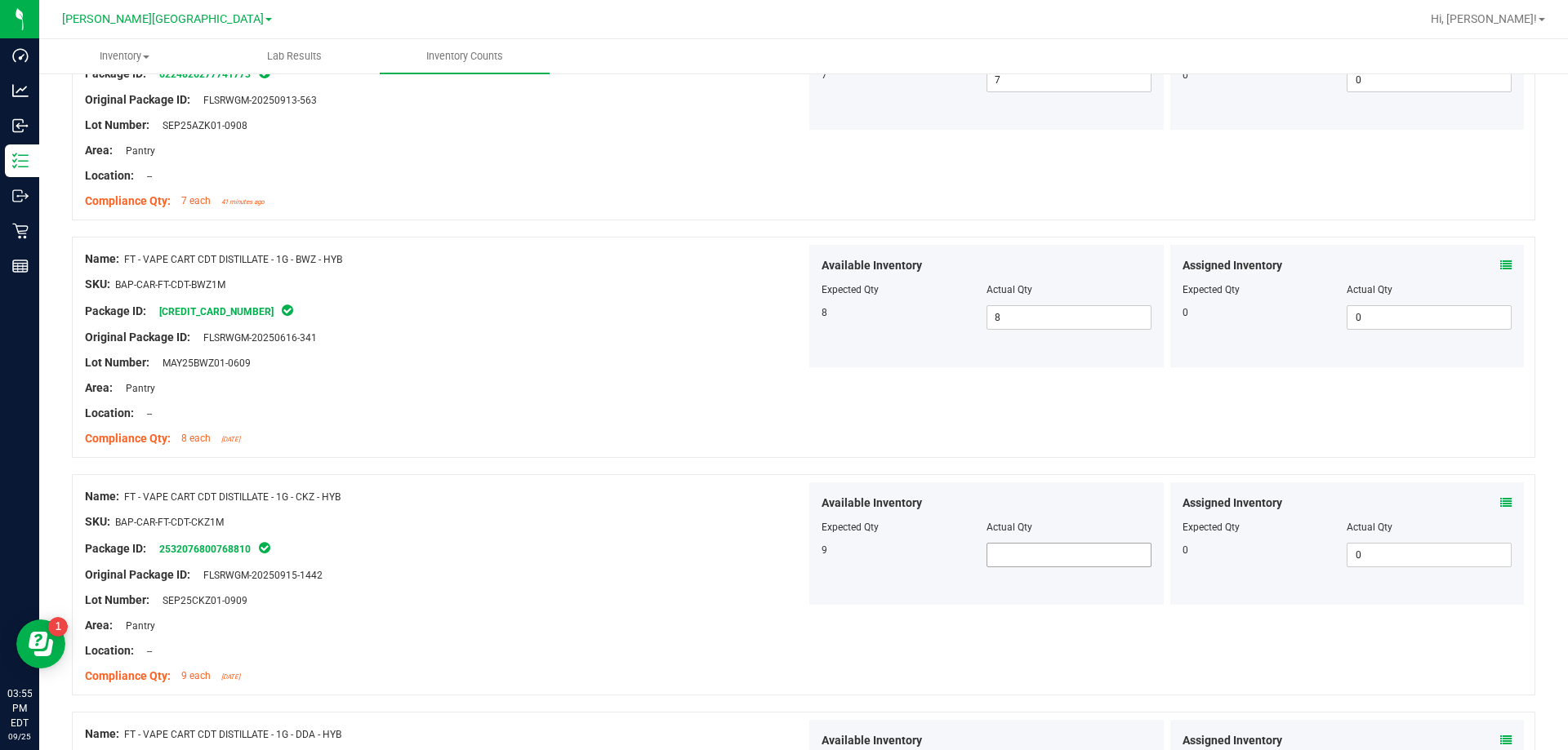
click at [795, 548] on span at bounding box center [1069, 555] width 165 height 25
click at [676, 618] on div "Area: Pantry" at bounding box center [445, 625] width 721 height 17
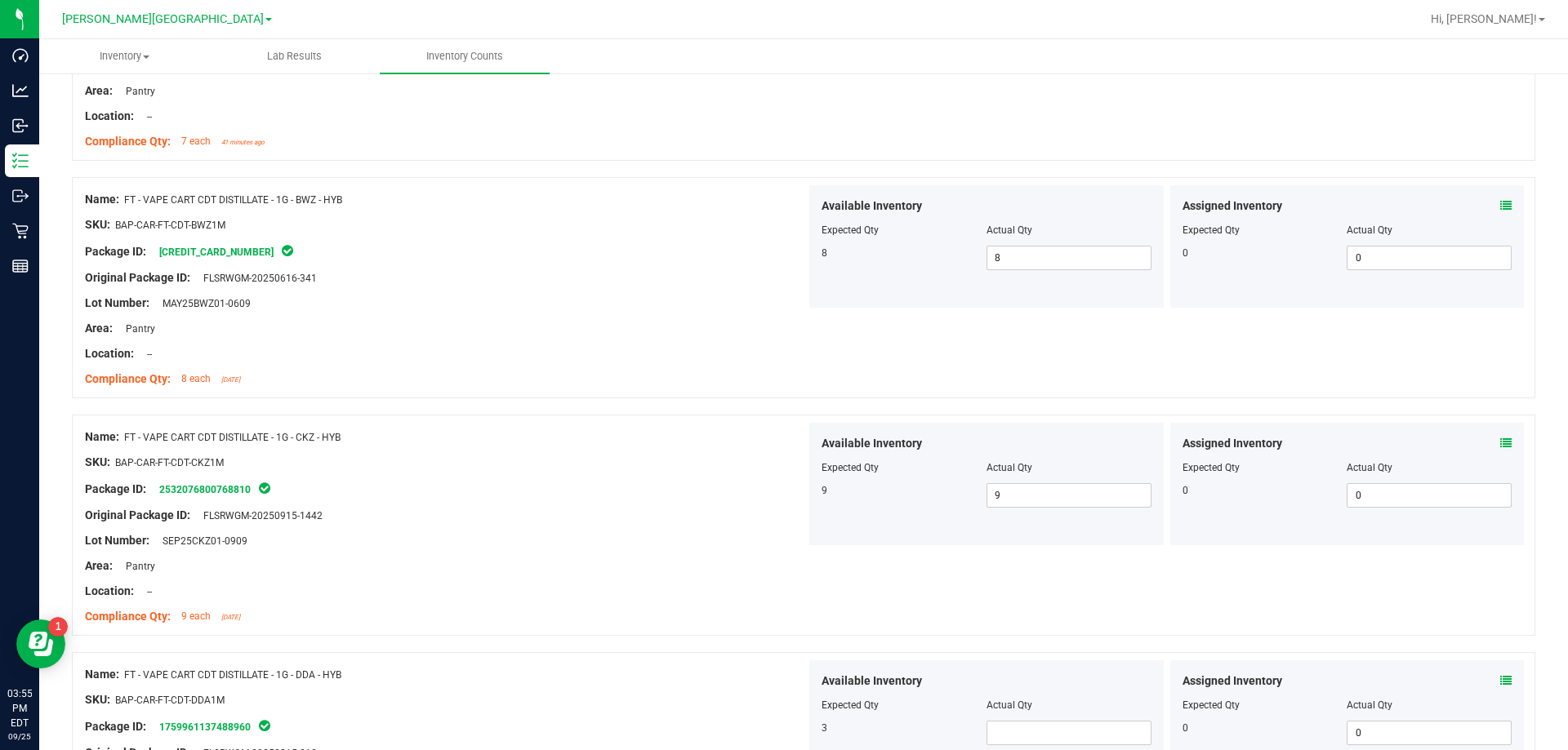
scroll to position [3754, 0]
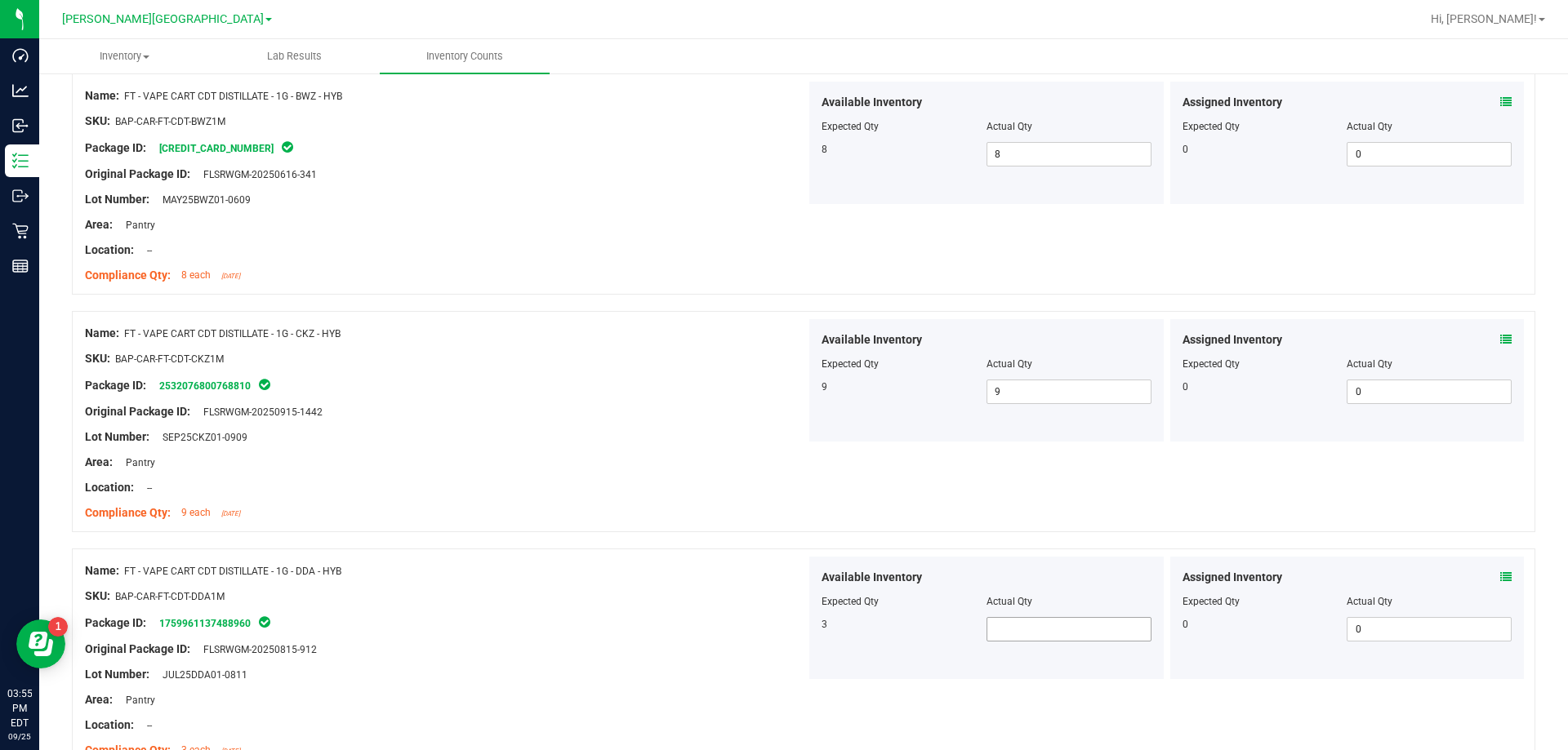
click at [795, 640] on span at bounding box center [1069, 630] width 165 height 25
click at [639, 600] on div "SKU: BAP-CAR-FT-CDT-DDA1M" at bounding box center [445, 596] width 721 height 17
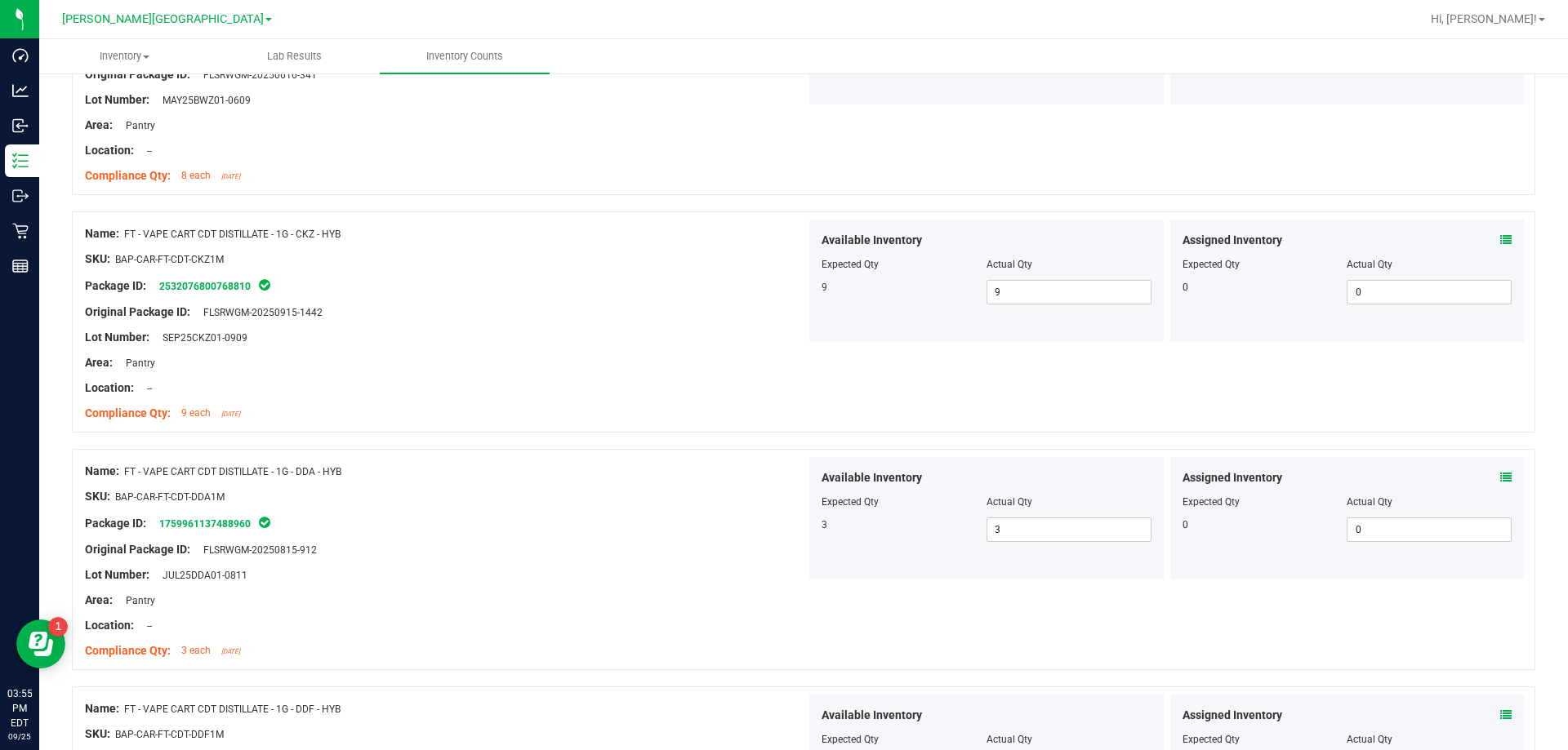
scroll to position [4081, 0]
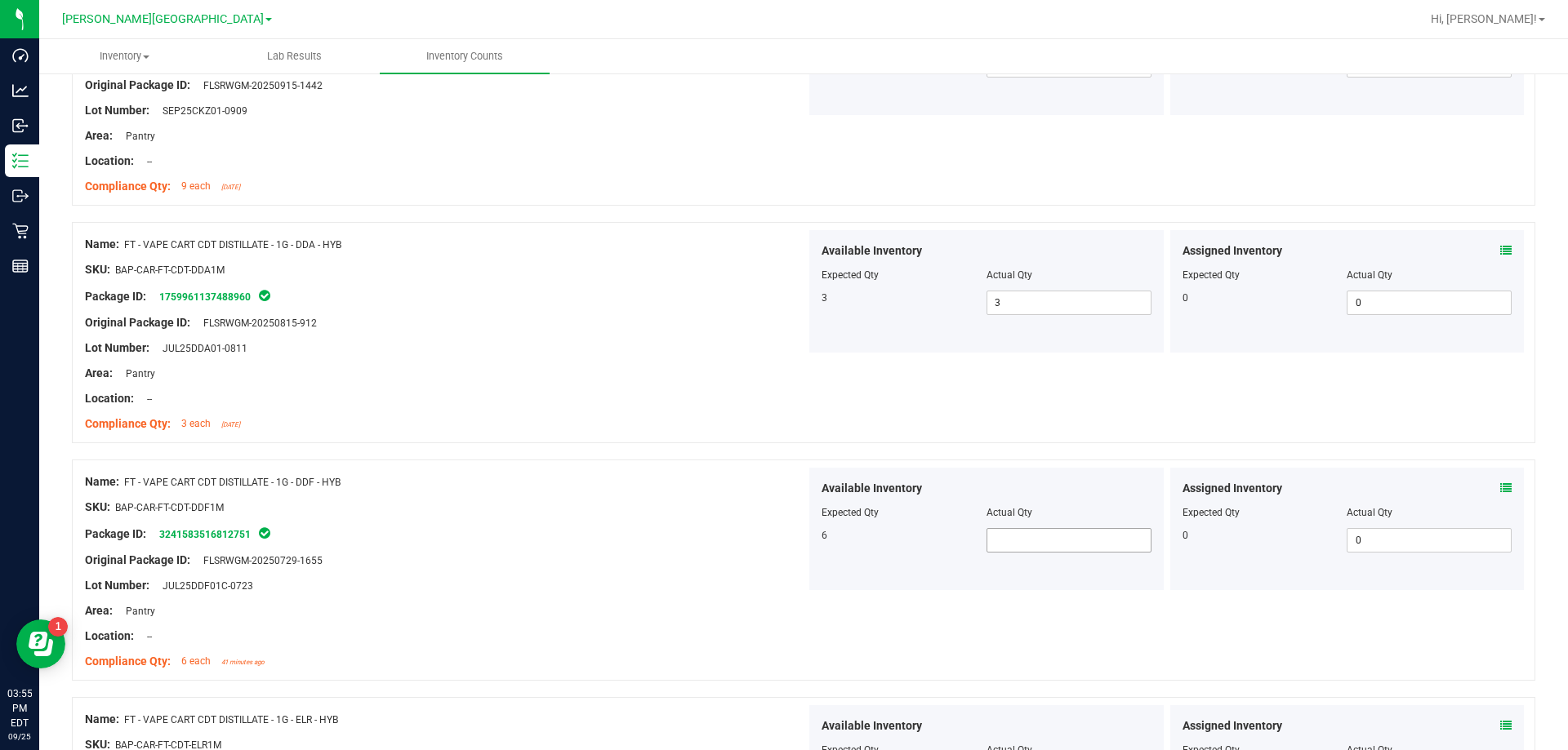
click at [795, 532] on span at bounding box center [1069, 540] width 165 height 25
click at [703, 604] on div "Area: Pantry" at bounding box center [445, 611] width 721 height 17
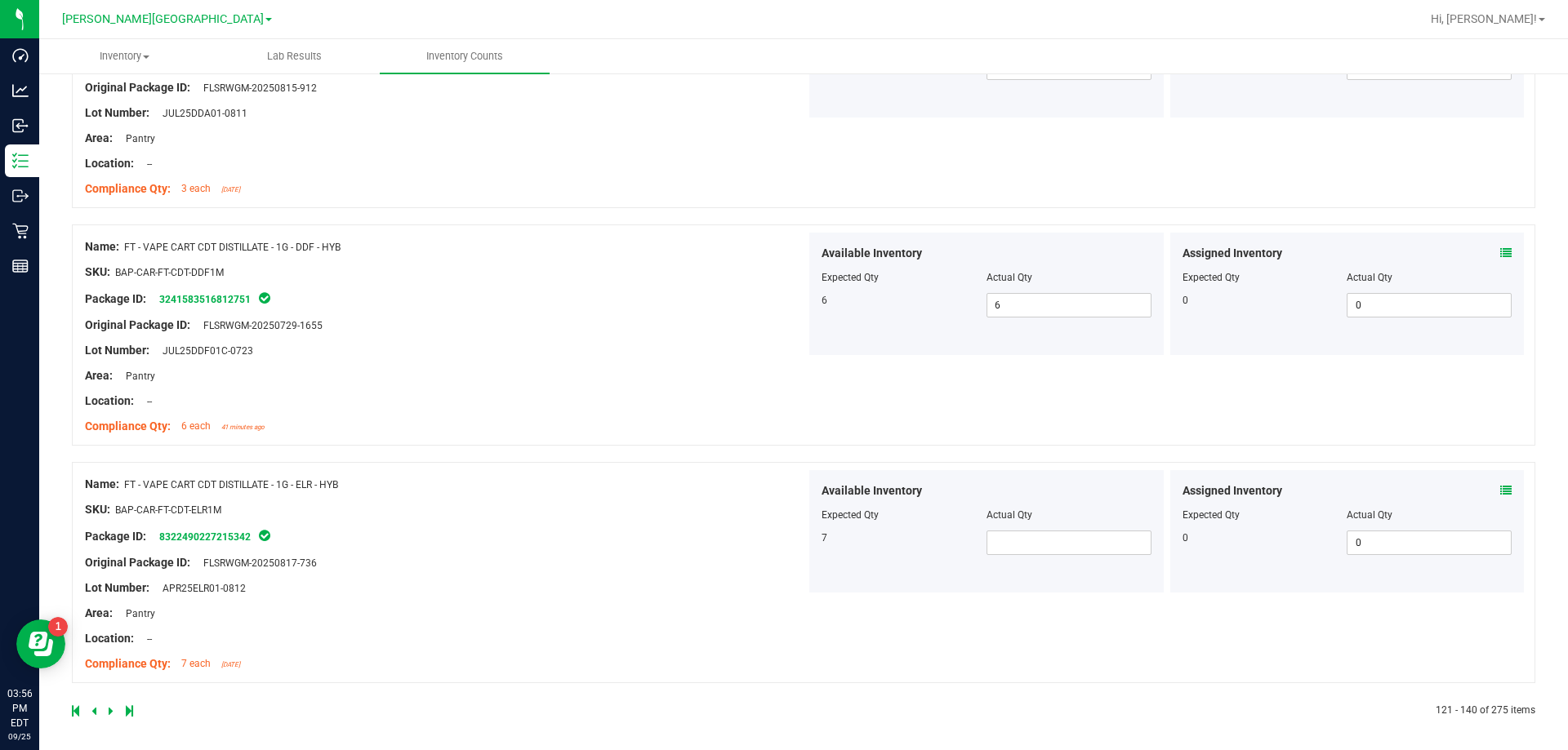
scroll to position [4320, 0]
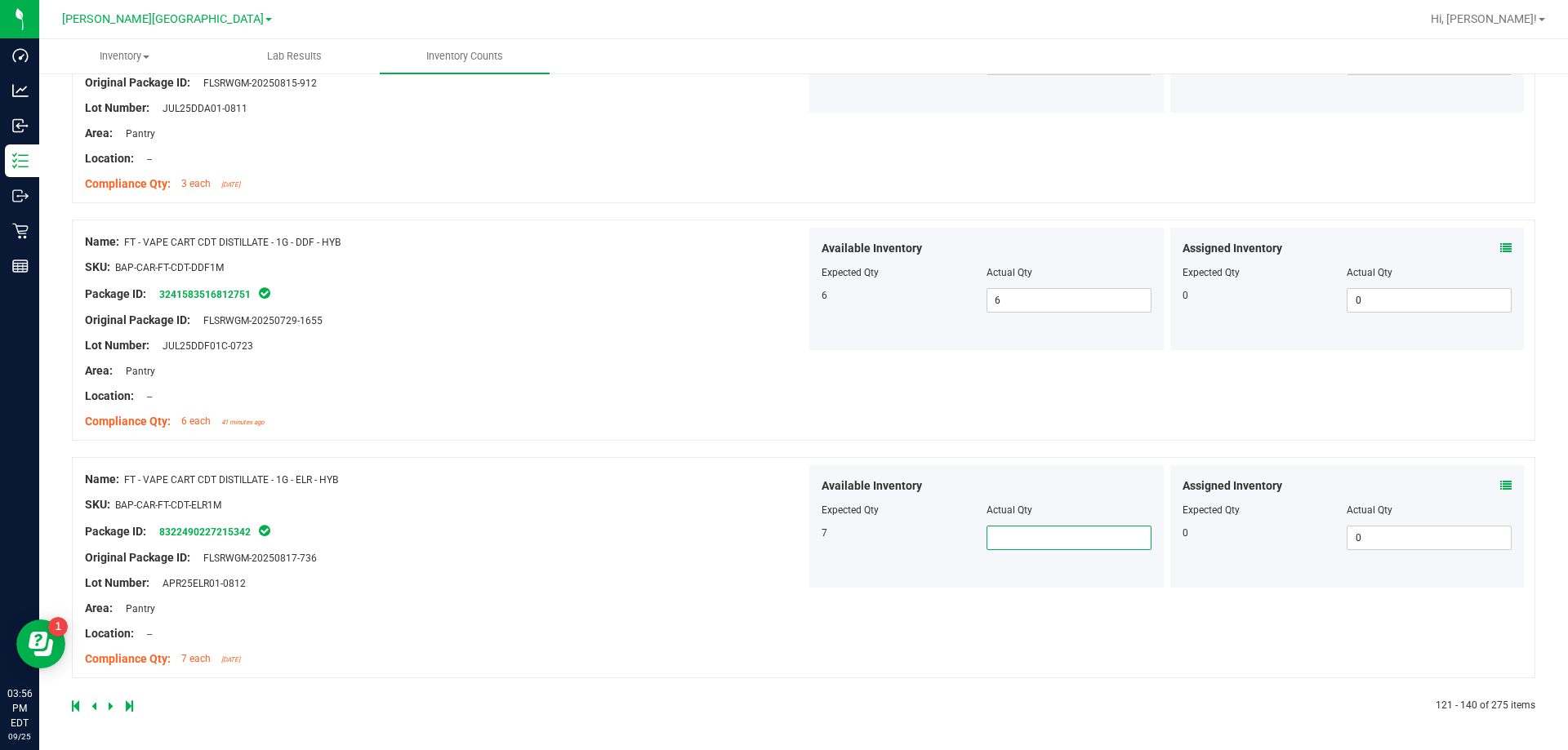
click at [795, 530] on span at bounding box center [1069, 538] width 165 height 25
click at [795, 576] on div "Available Inventory Expected Qty Actual Qty 7 7 7" at bounding box center [987, 526] width 354 height 122
click at [110, 707] on icon at bounding box center [111, 706] width 5 height 10
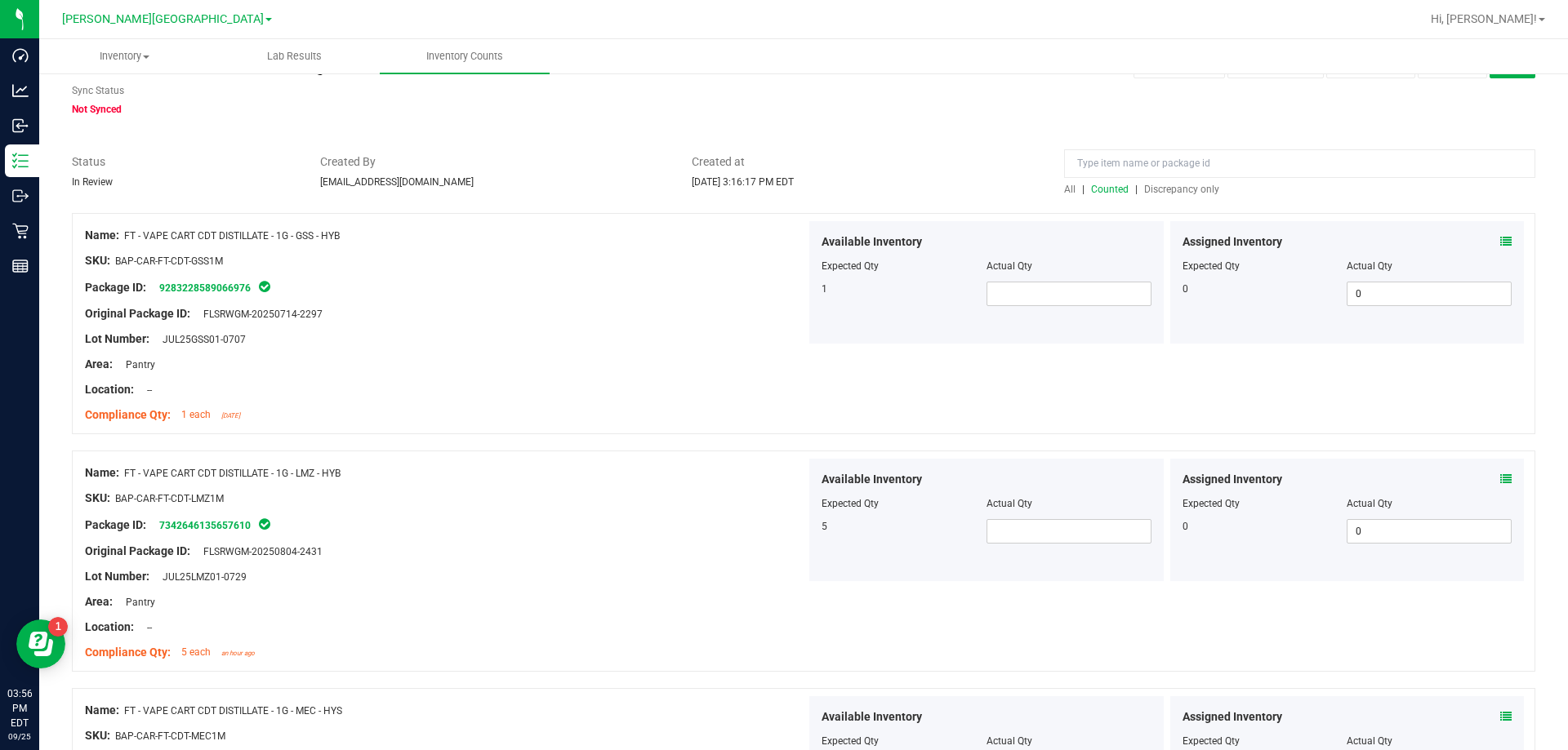
scroll to position [82, 0]
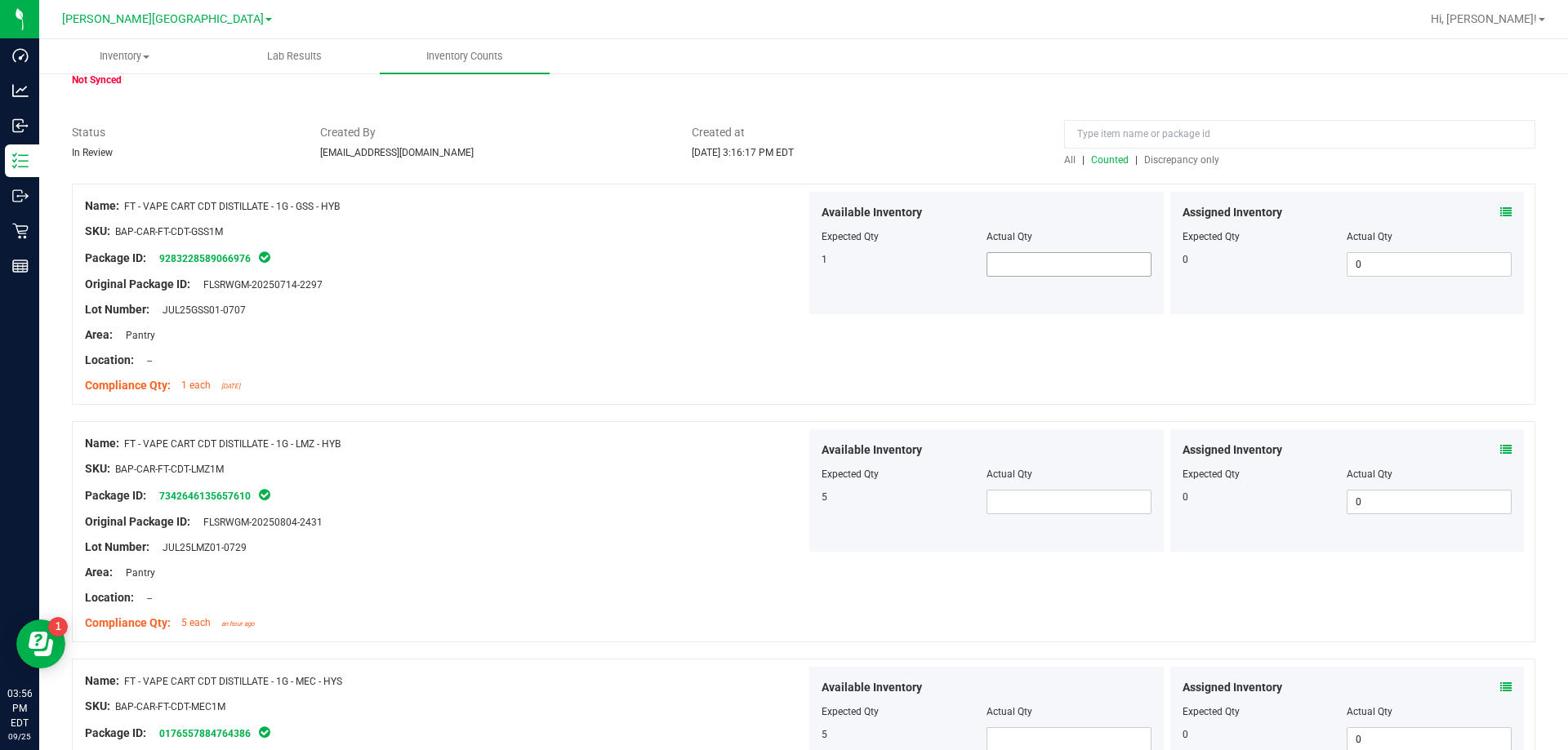
click at [795, 261] on span at bounding box center [1069, 265] width 165 height 25
click at [795, 502] on span at bounding box center [1069, 502] width 165 height 25
click at [795, 735] on span at bounding box center [1069, 739] width 165 height 25
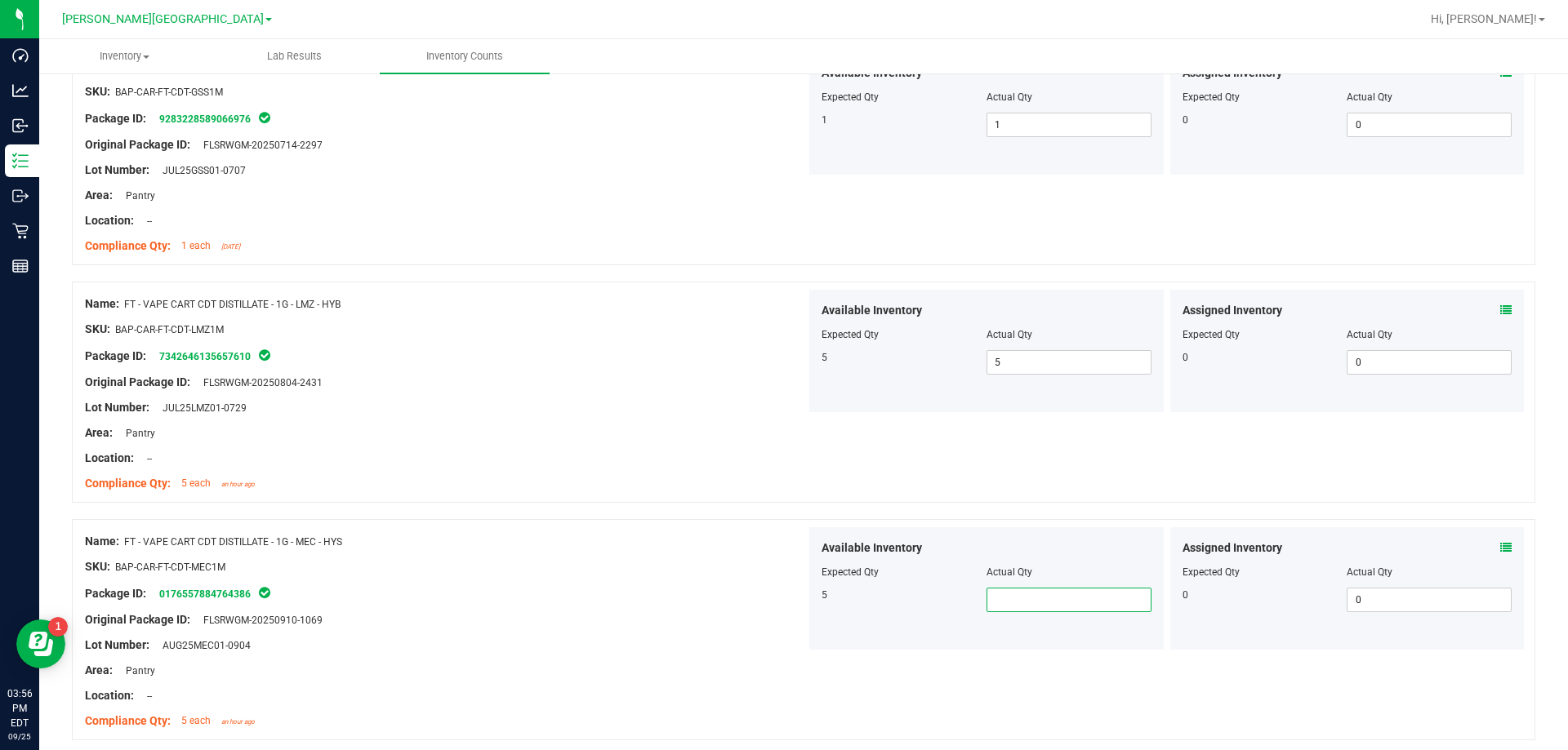
scroll to position [246, 0]
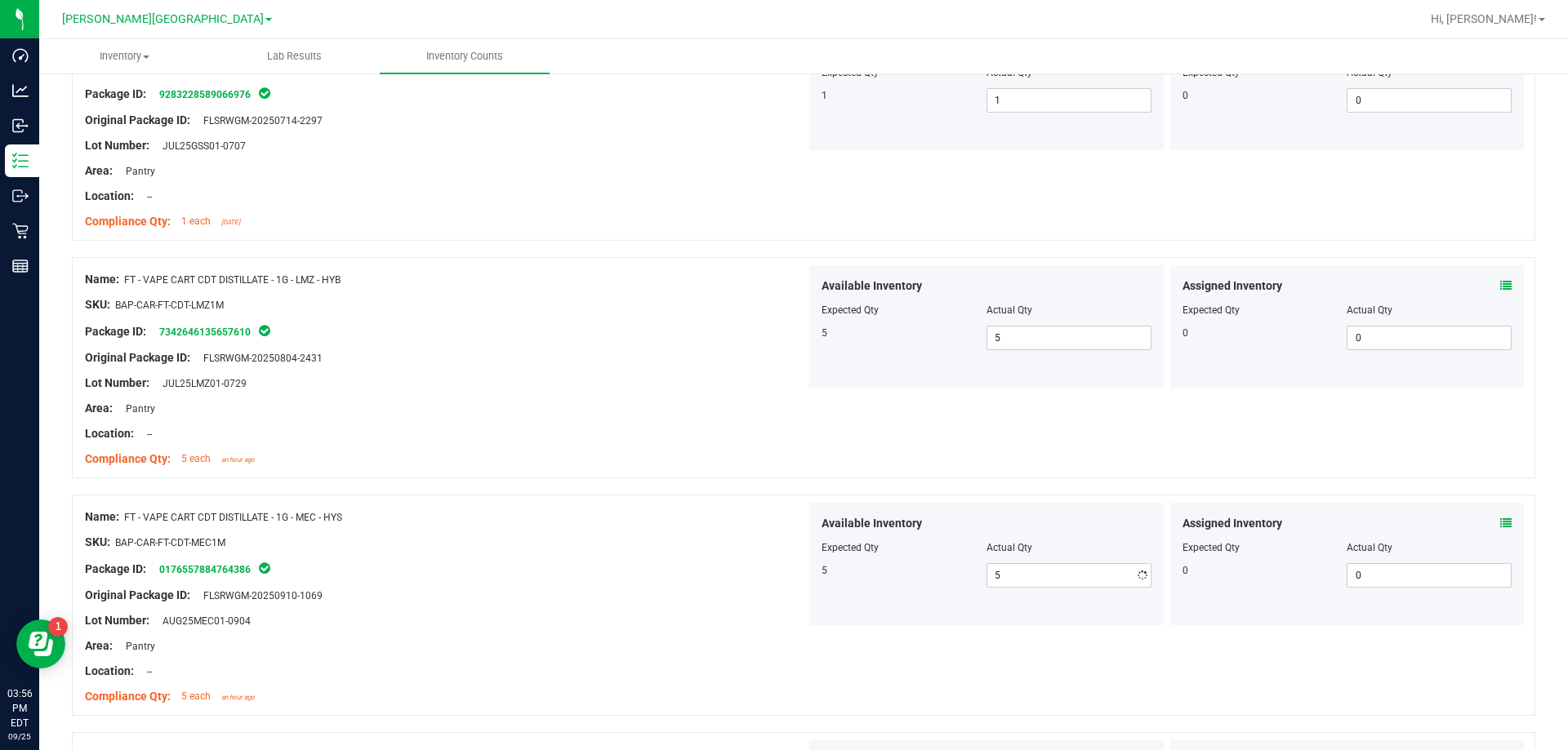
click at [795, 631] on div "Name: FT - VAPE CART CDT DISTILLATE - 1G - MEC - HYS SKU: BAP-CAR-FT-CDT-MEC1M …" at bounding box center [804, 605] width 1463 height 221
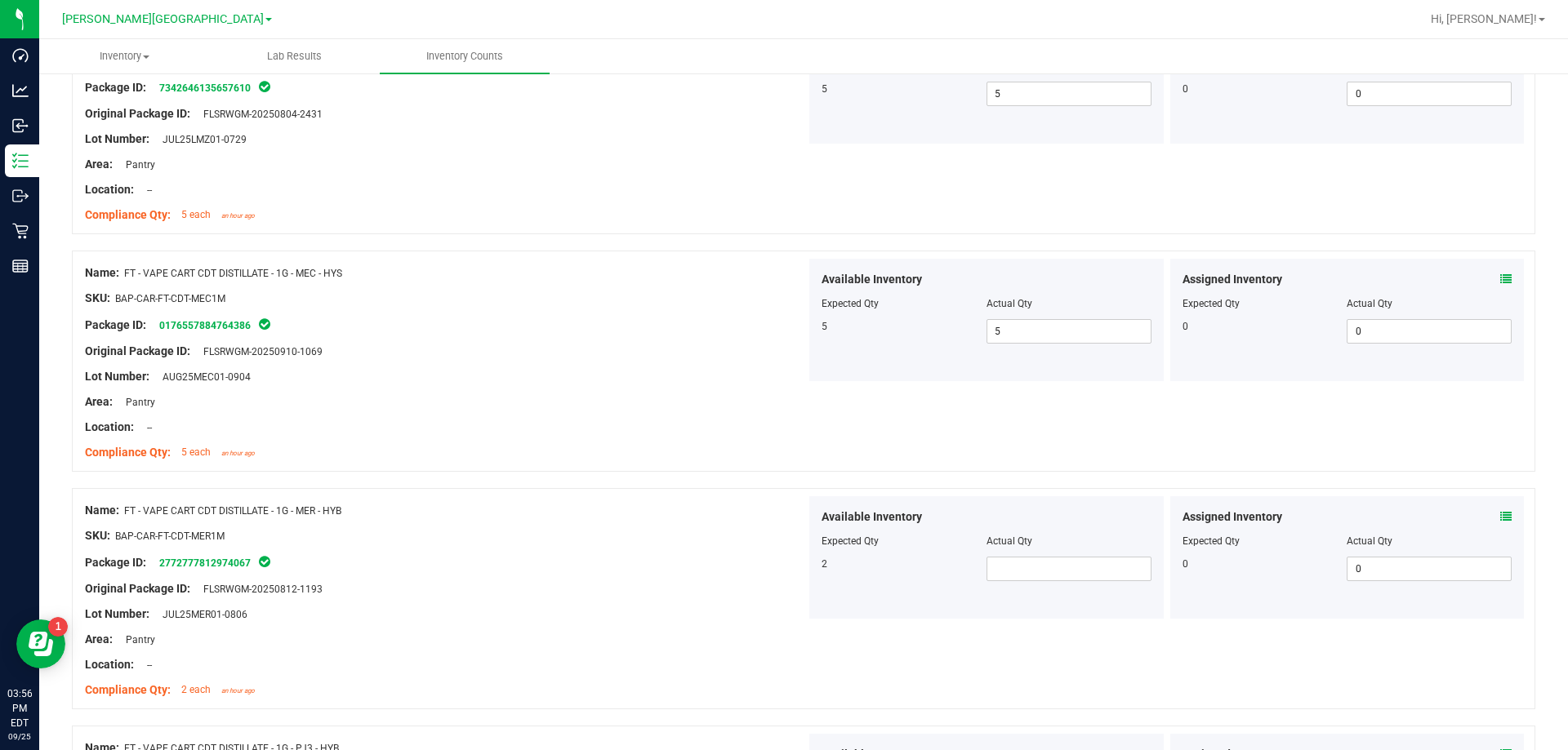
scroll to position [490, 0]
click at [795, 589] on div "Available Inventory Expected Qty Actual Qty 2" at bounding box center [987, 556] width 354 height 122
click at [795, 556] on span at bounding box center [1069, 568] width 165 height 25
click at [601, 546] on div at bounding box center [445, 548] width 721 height 8
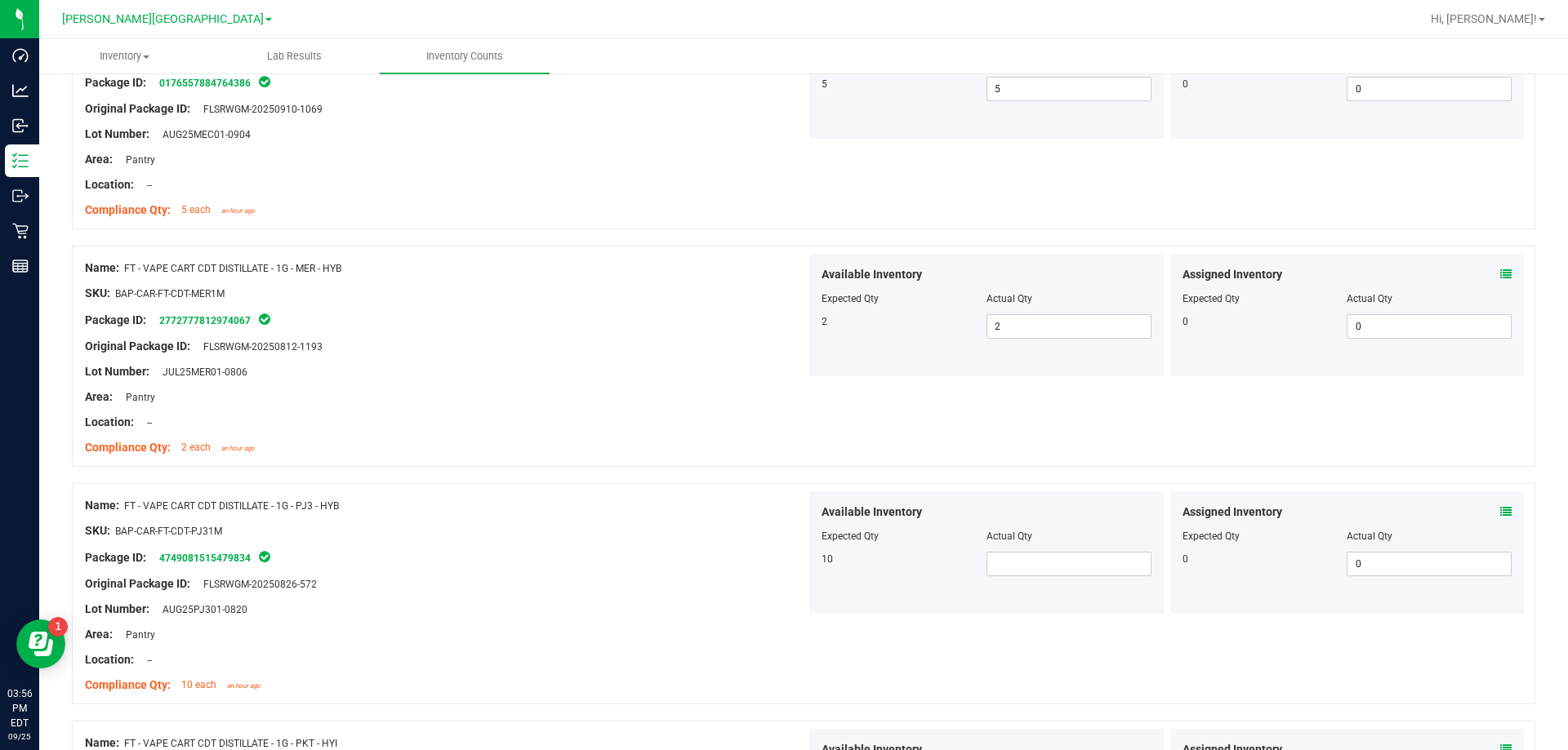
scroll to position [735, 0]
click at [795, 557] on span at bounding box center [1069, 561] width 165 height 25
click at [615, 598] on div "Lot Number: AUG25PJ301-0820" at bounding box center [445, 606] width 721 height 17
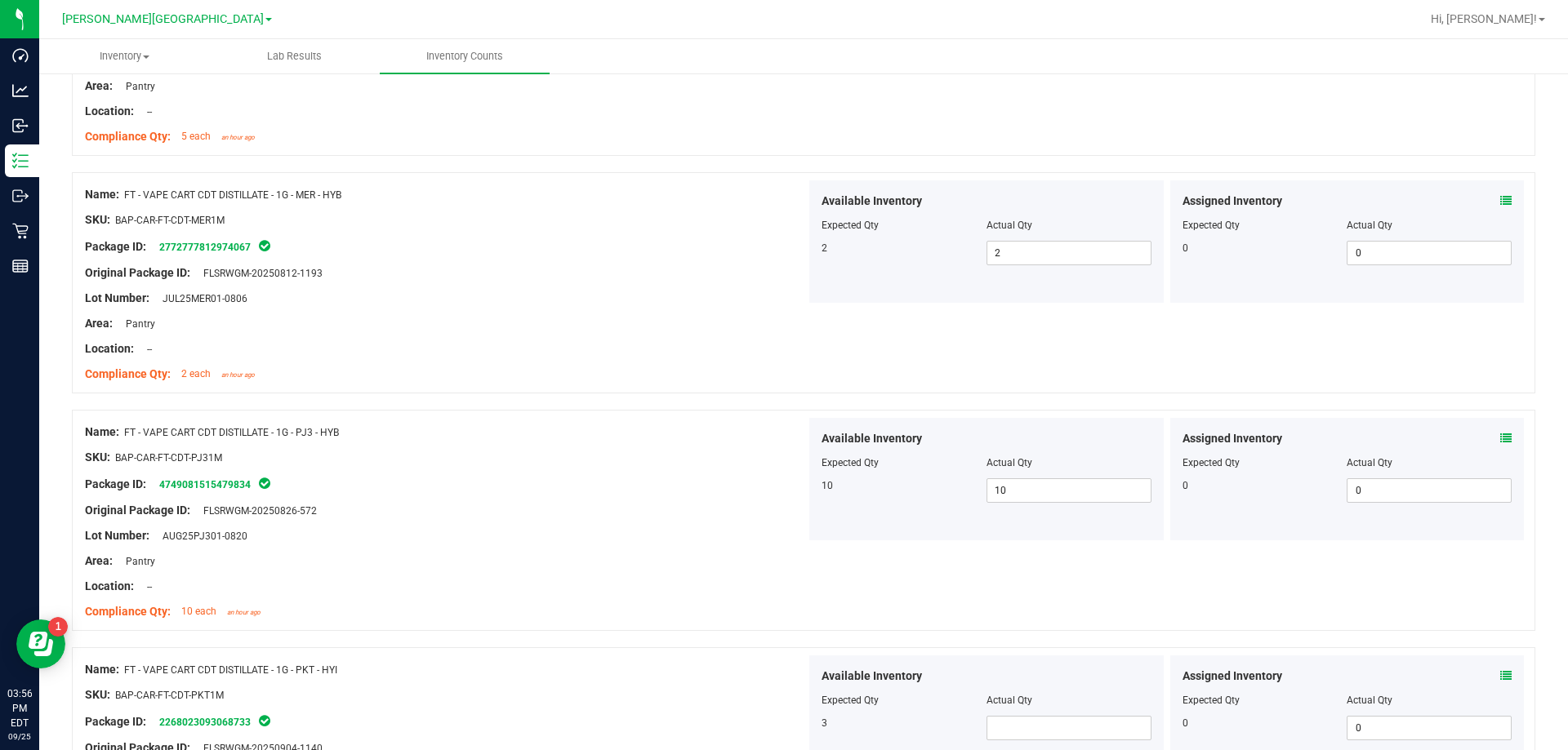
scroll to position [898, 0]
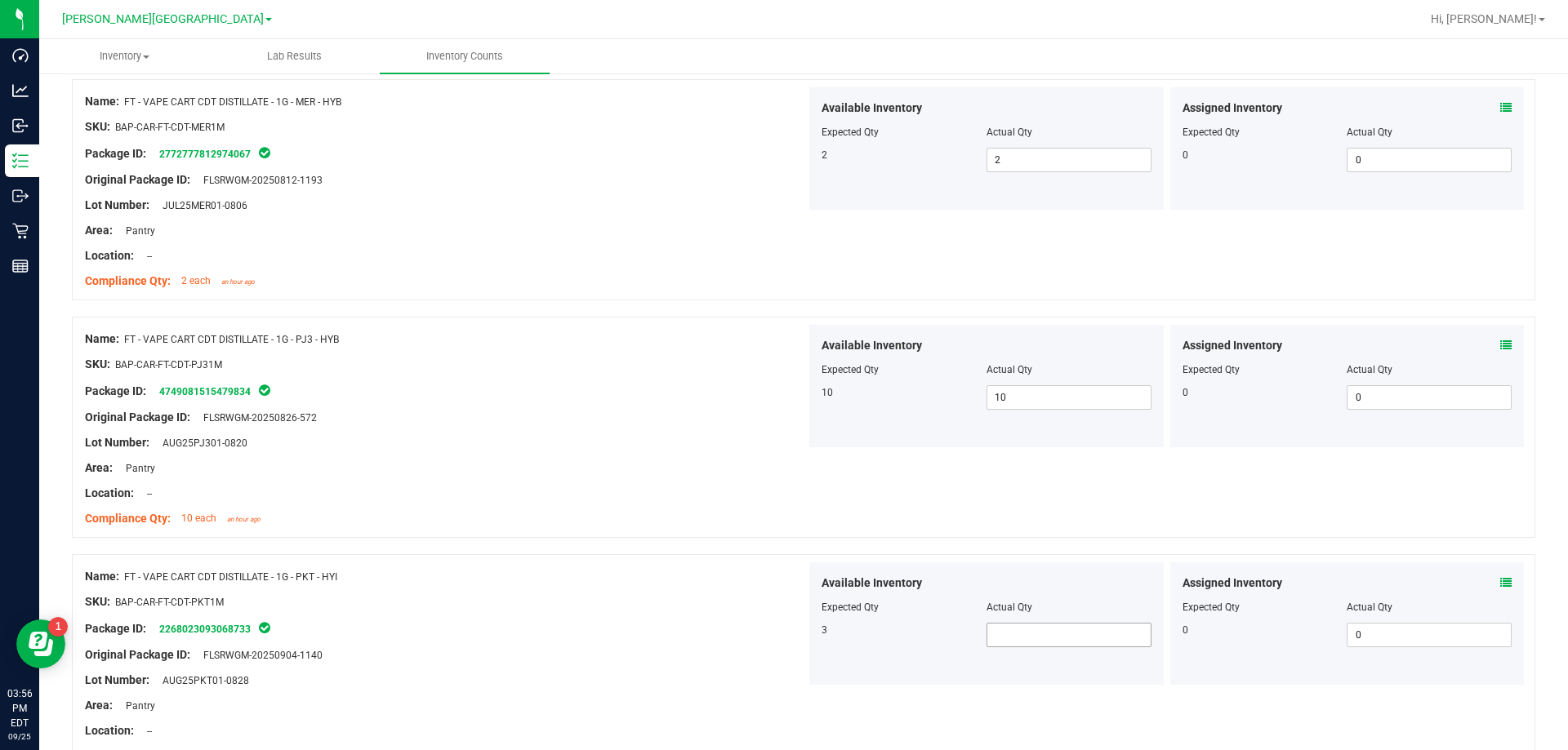
click at [795, 636] on span at bounding box center [1069, 635] width 165 height 25
click at [631, 598] on div "SKU: BAP-CAR-FT-CDT-PKT1M" at bounding box center [445, 602] width 721 height 17
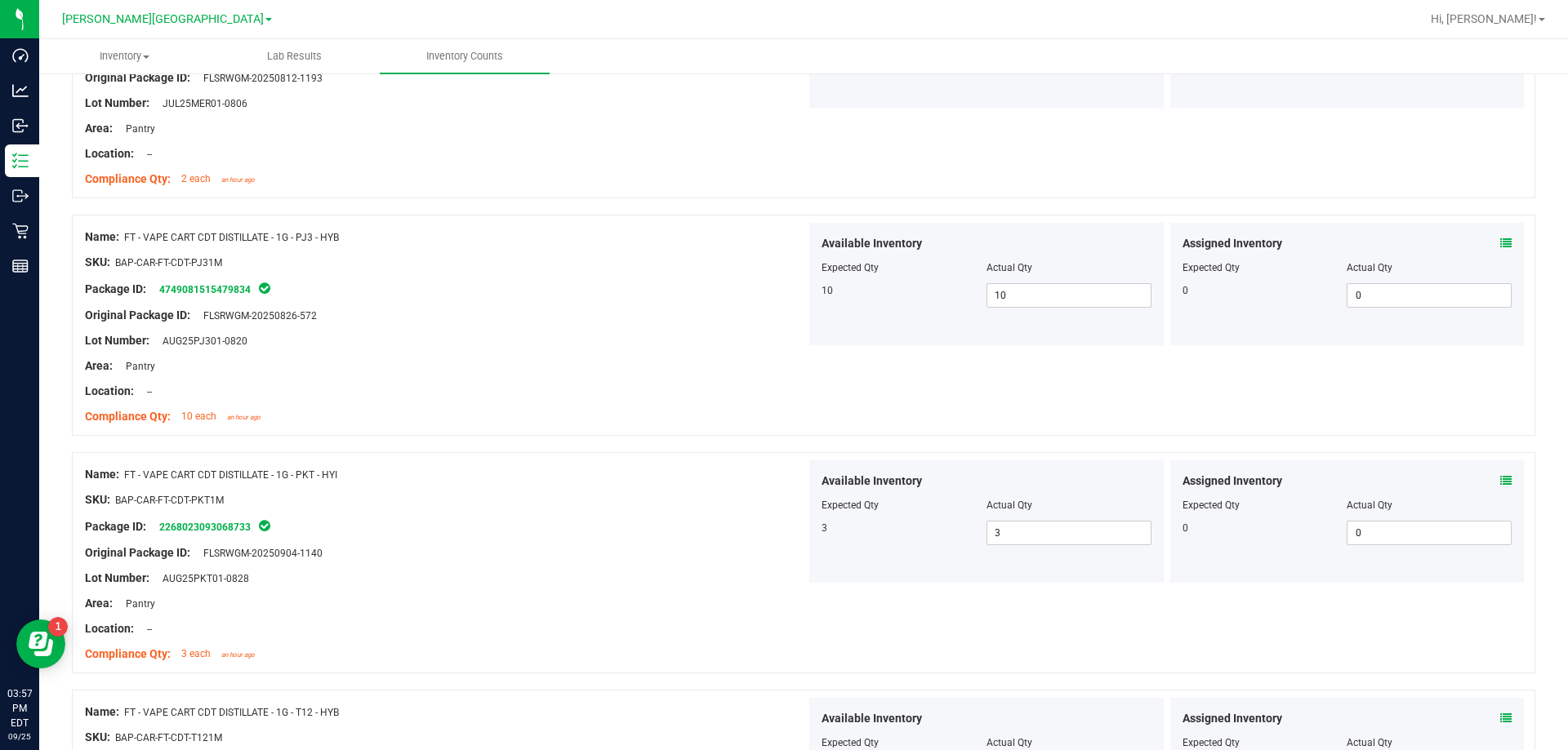
scroll to position [1225, 0]
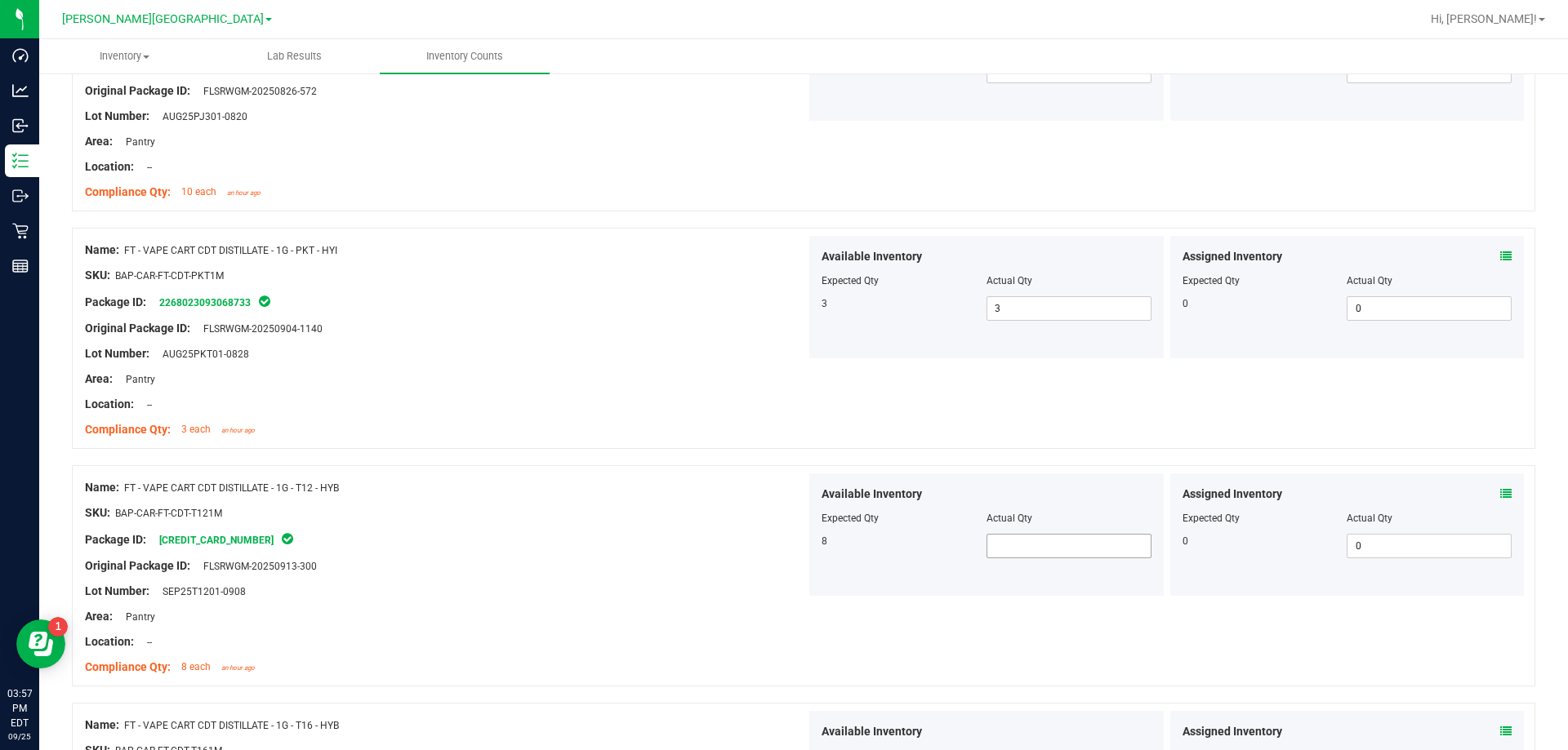
click at [795, 552] on span at bounding box center [1069, 546] width 165 height 25
click at [538, 550] on div at bounding box center [445, 553] width 721 height 8
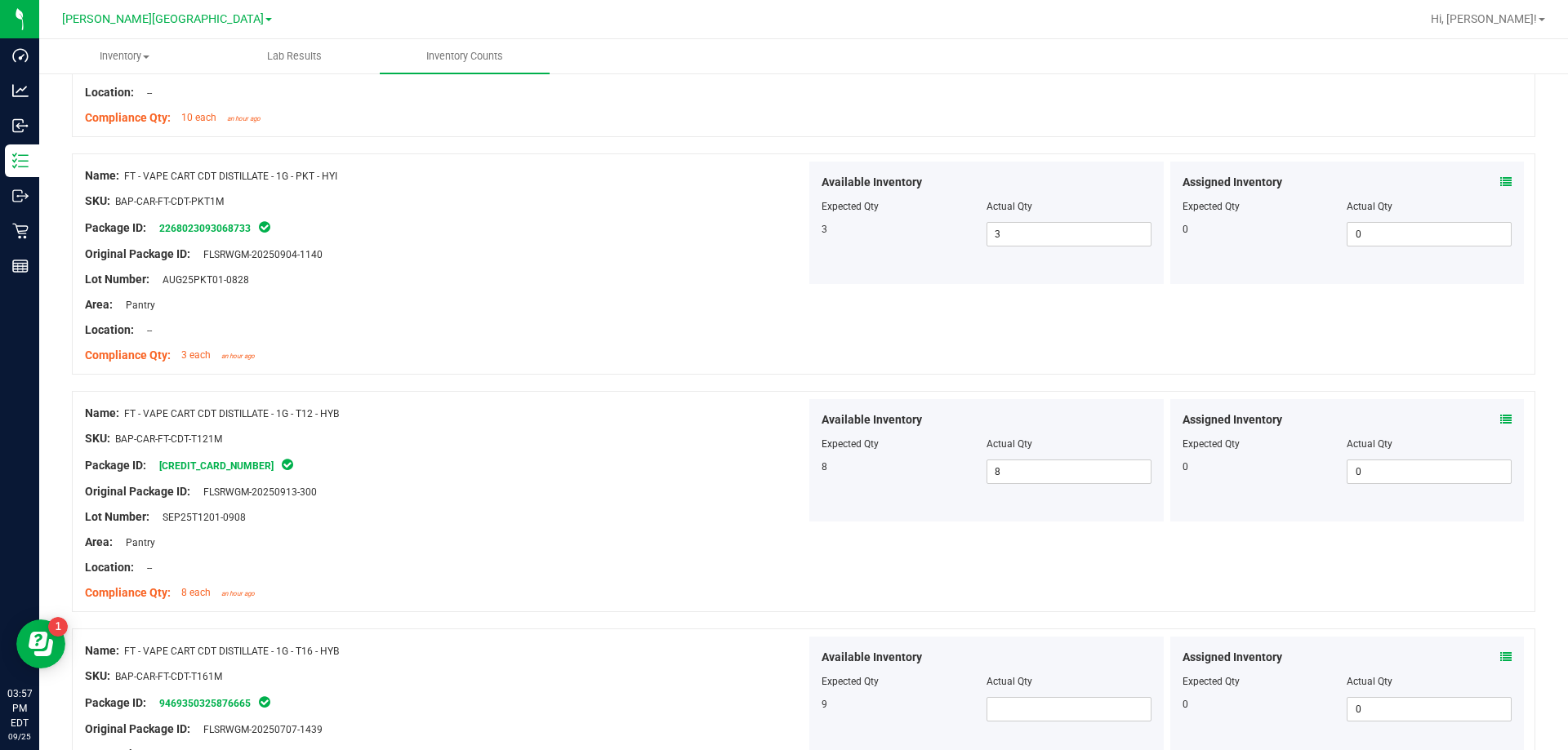
scroll to position [1389, 0]
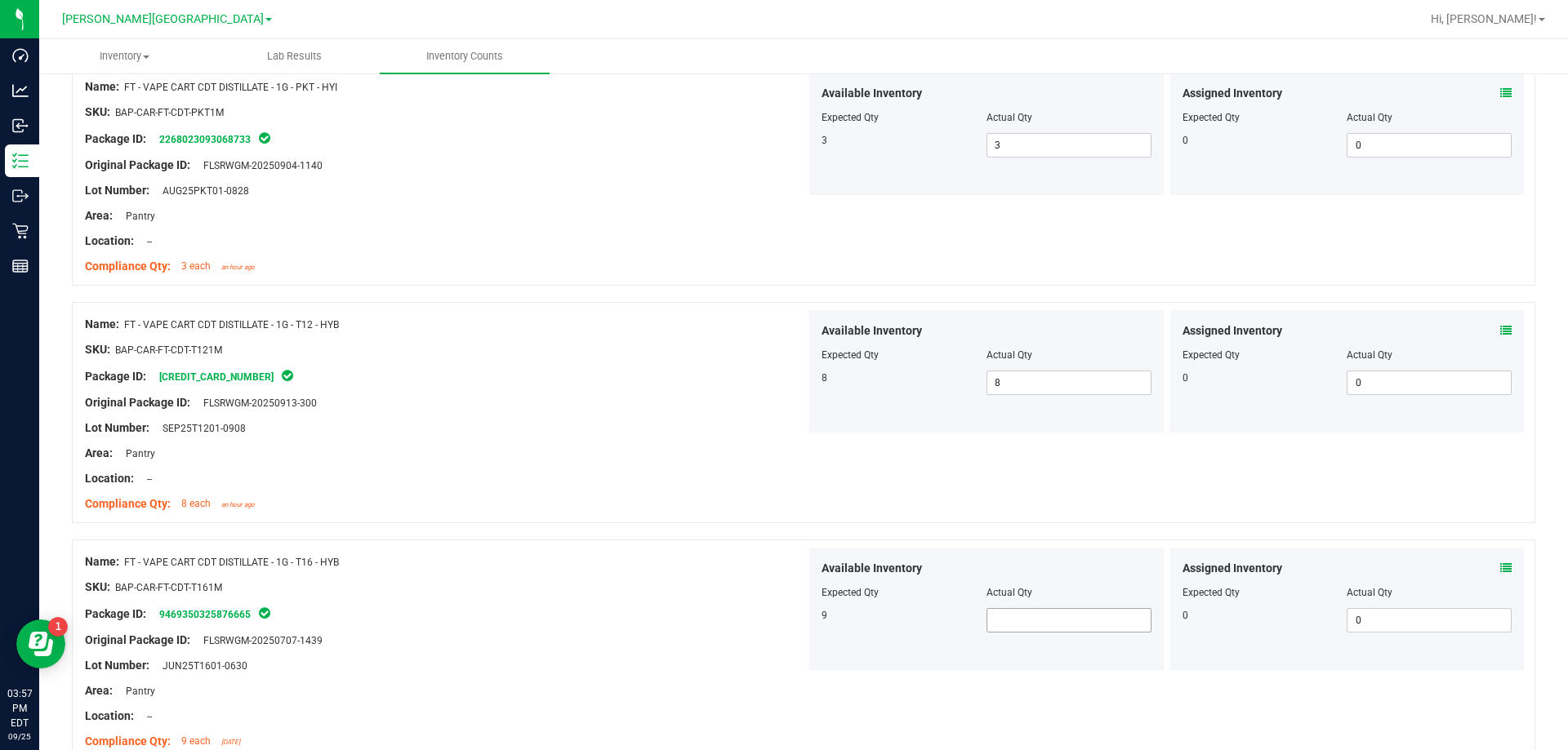
click at [795, 620] on span at bounding box center [1069, 620] width 165 height 25
click at [742, 632] on div "Original Package ID: FLSRWGM-20250707-1439" at bounding box center [445, 640] width 721 height 17
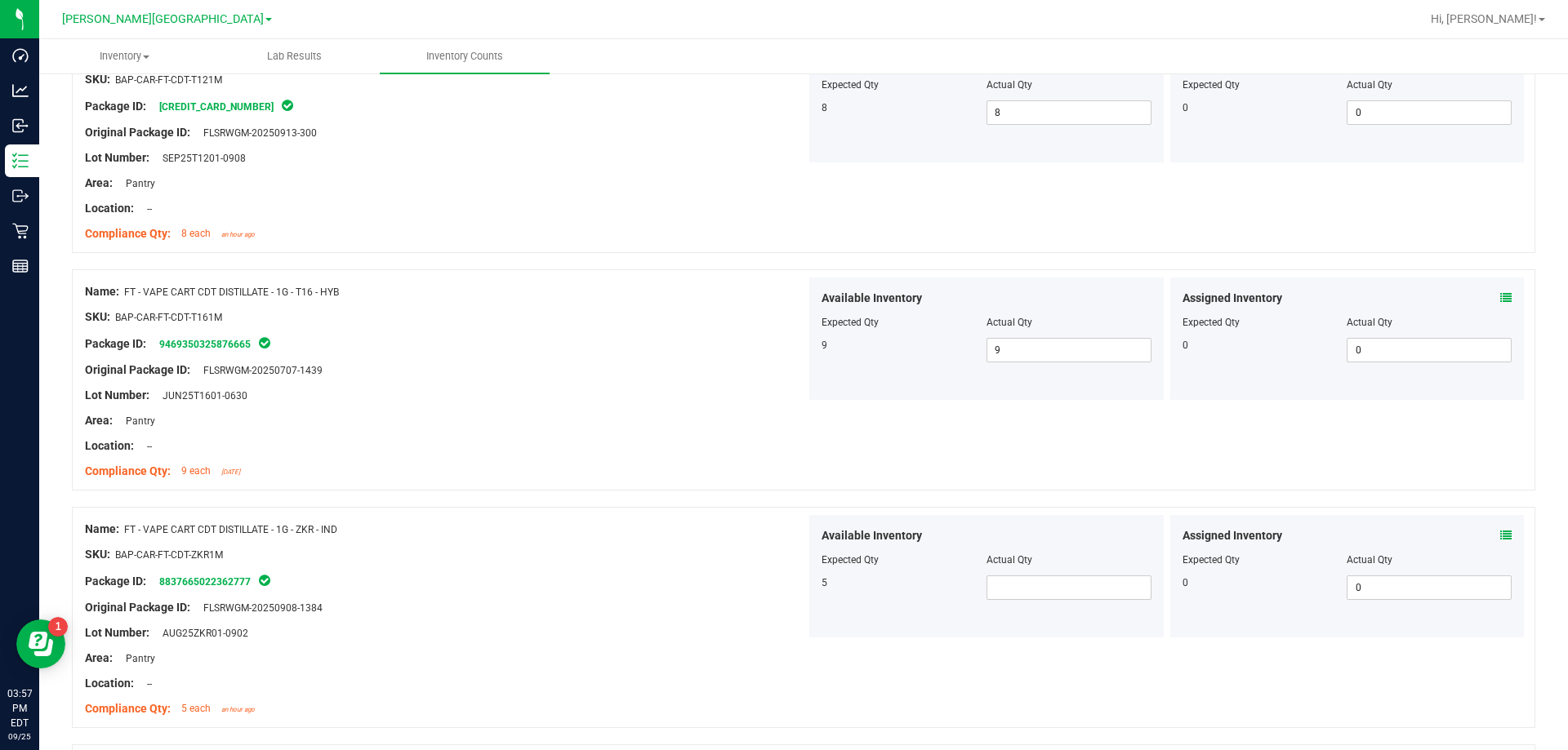
scroll to position [1715, 0]
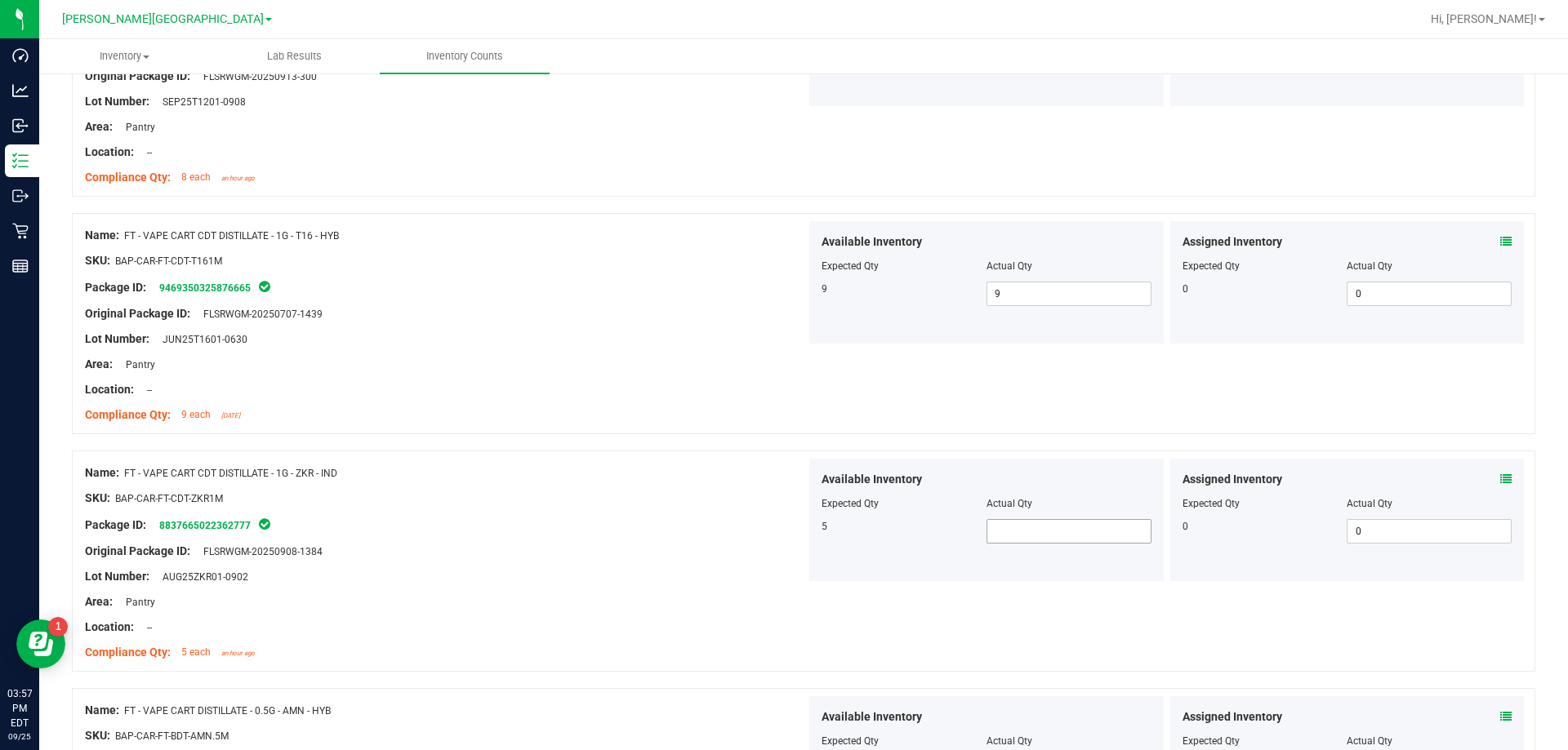
click at [795, 526] on span at bounding box center [1069, 531] width 165 height 25
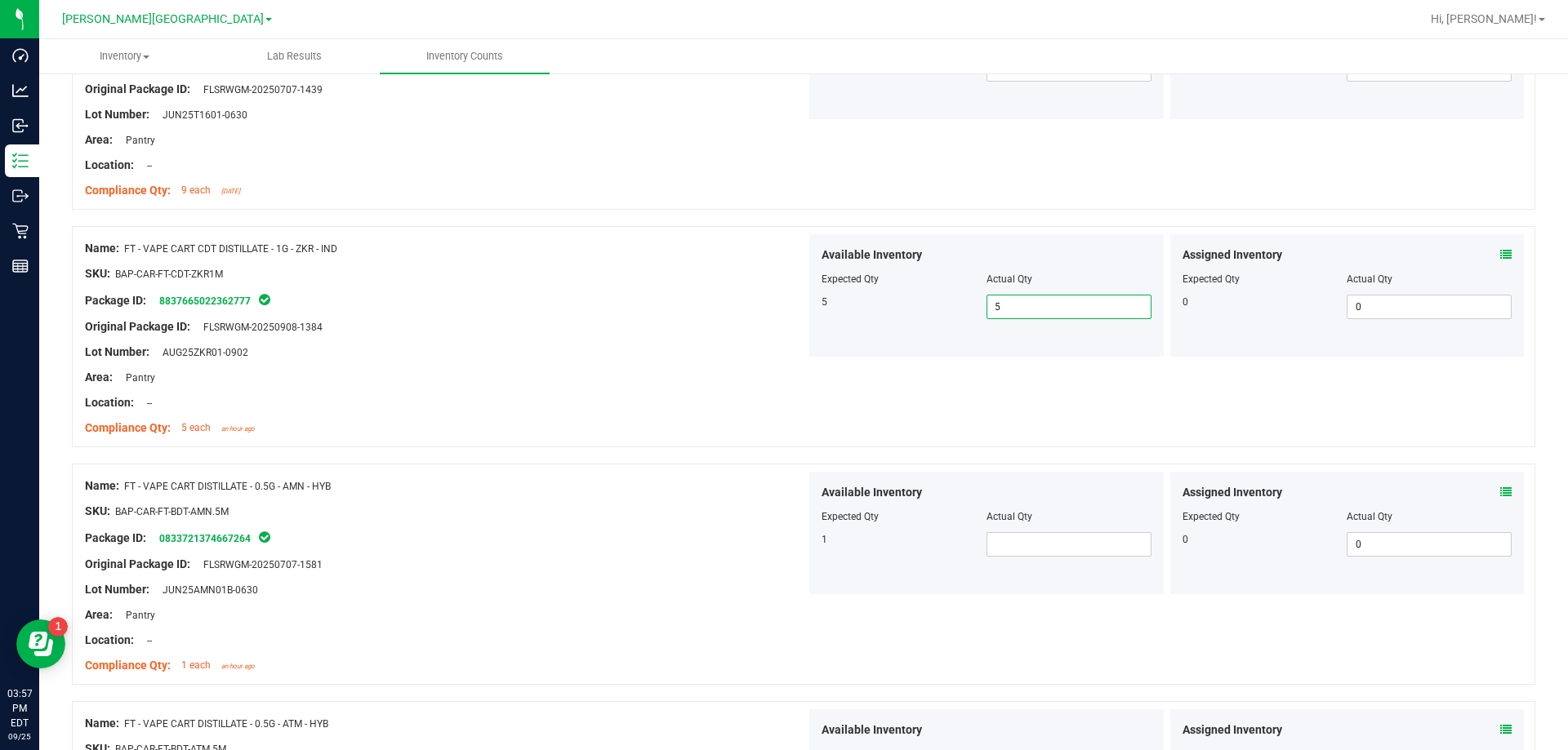
scroll to position [1960, 0]
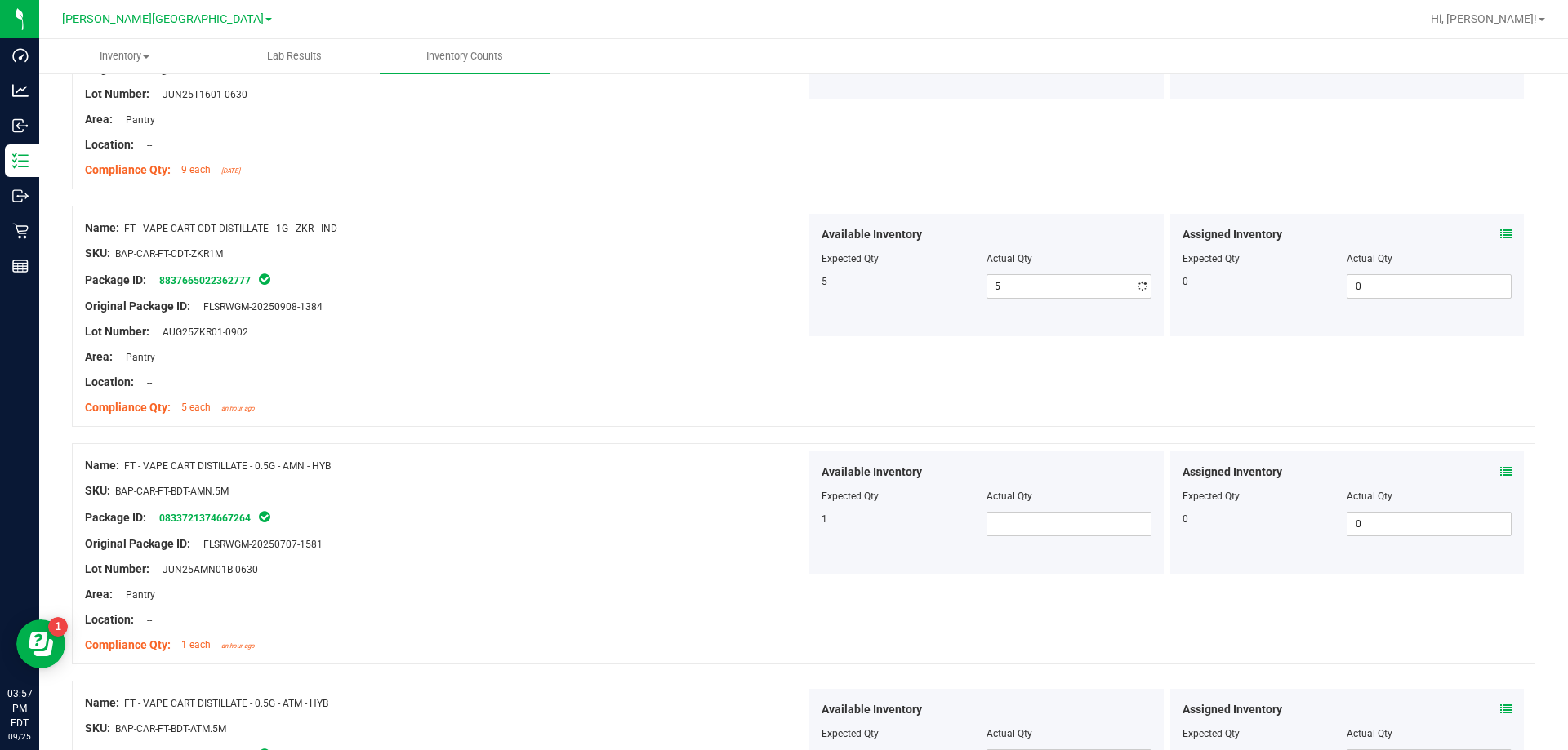
click at [659, 566] on div "Lot Number: JUN25AMN01B-0630" at bounding box center [445, 569] width 721 height 17
click at [795, 516] on span at bounding box center [1069, 524] width 165 height 25
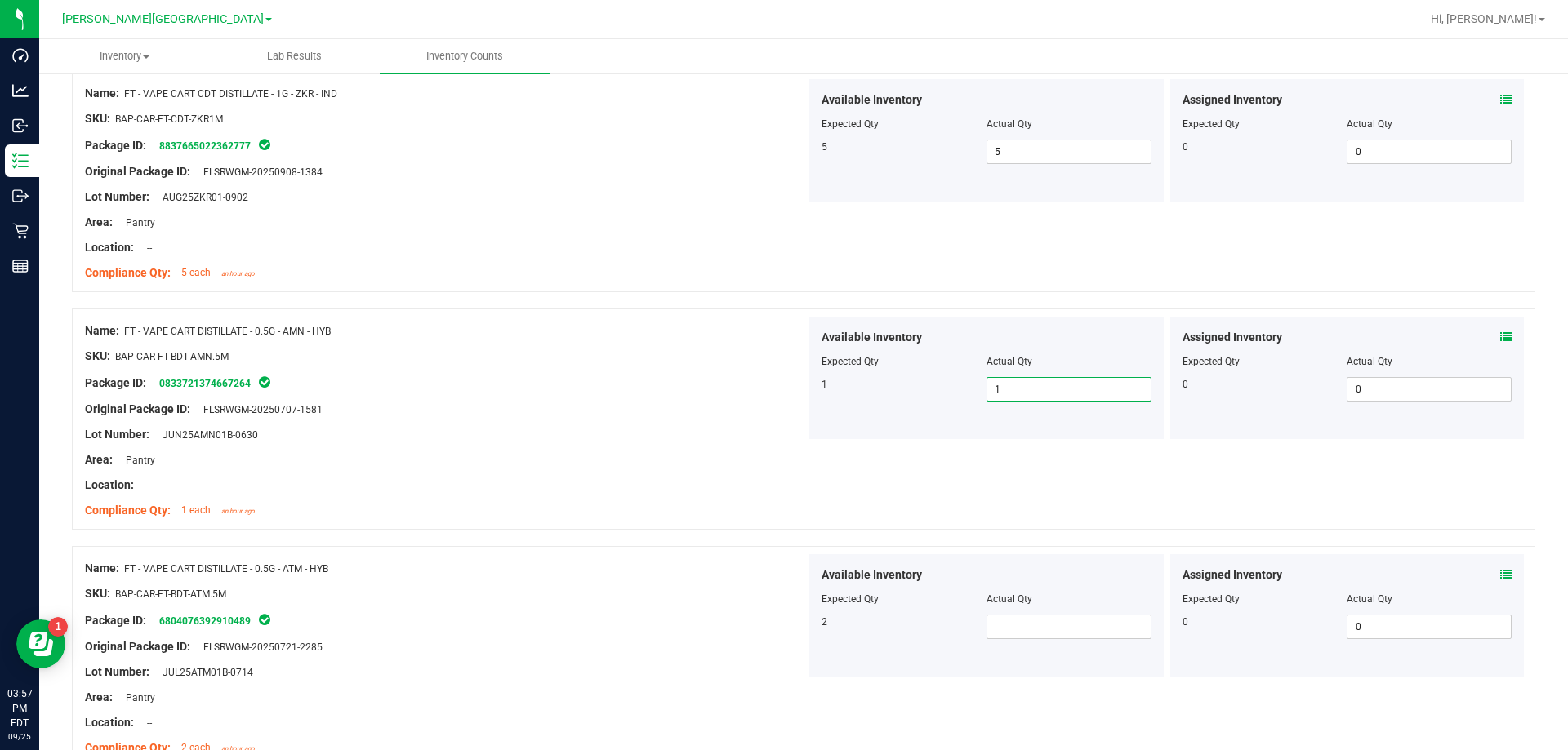
scroll to position [2123, 0]
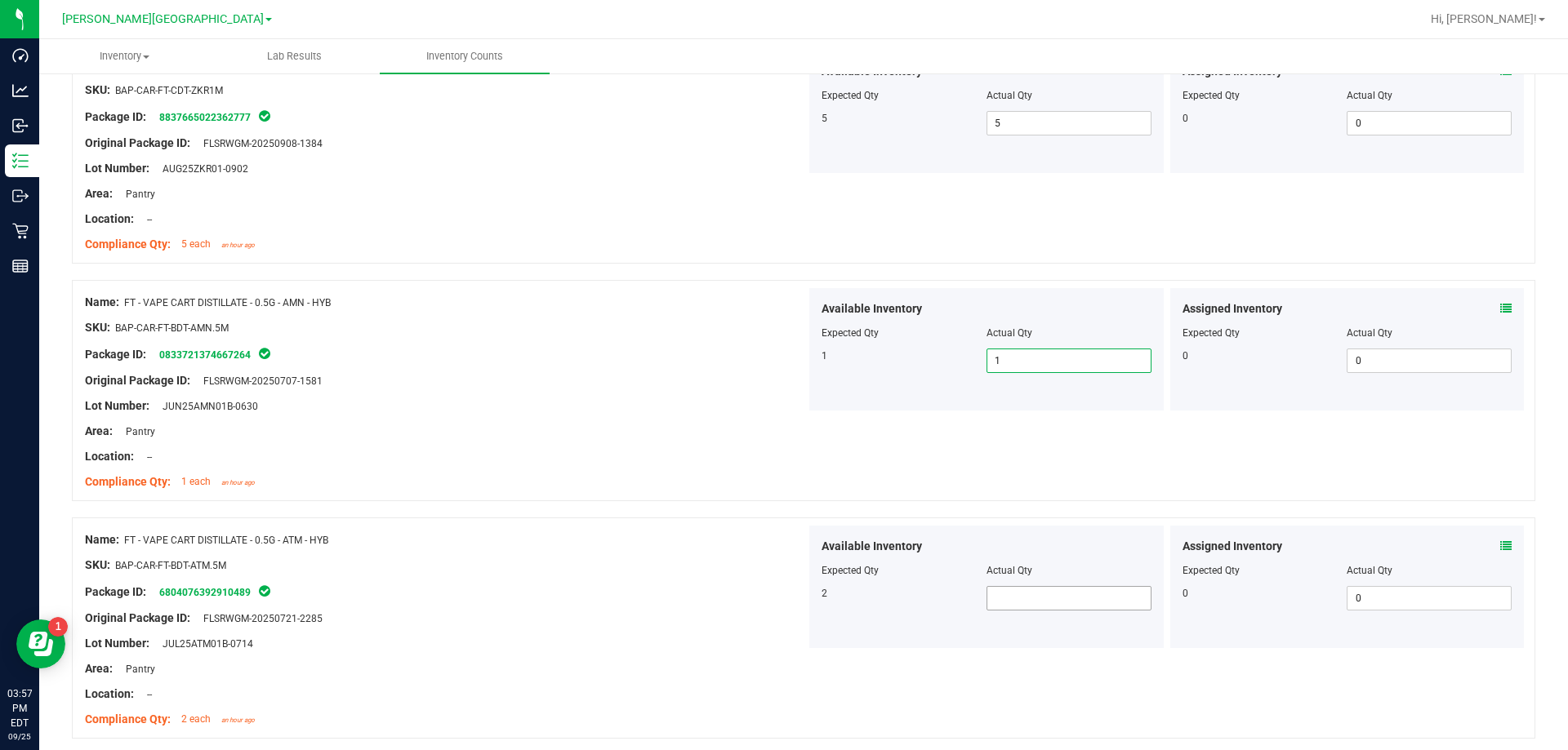
click at [795, 610] on span at bounding box center [1069, 598] width 165 height 25
click at [795, 601] on span at bounding box center [1069, 598] width 165 height 25
click at [718, 630] on div at bounding box center [445, 631] width 721 height 8
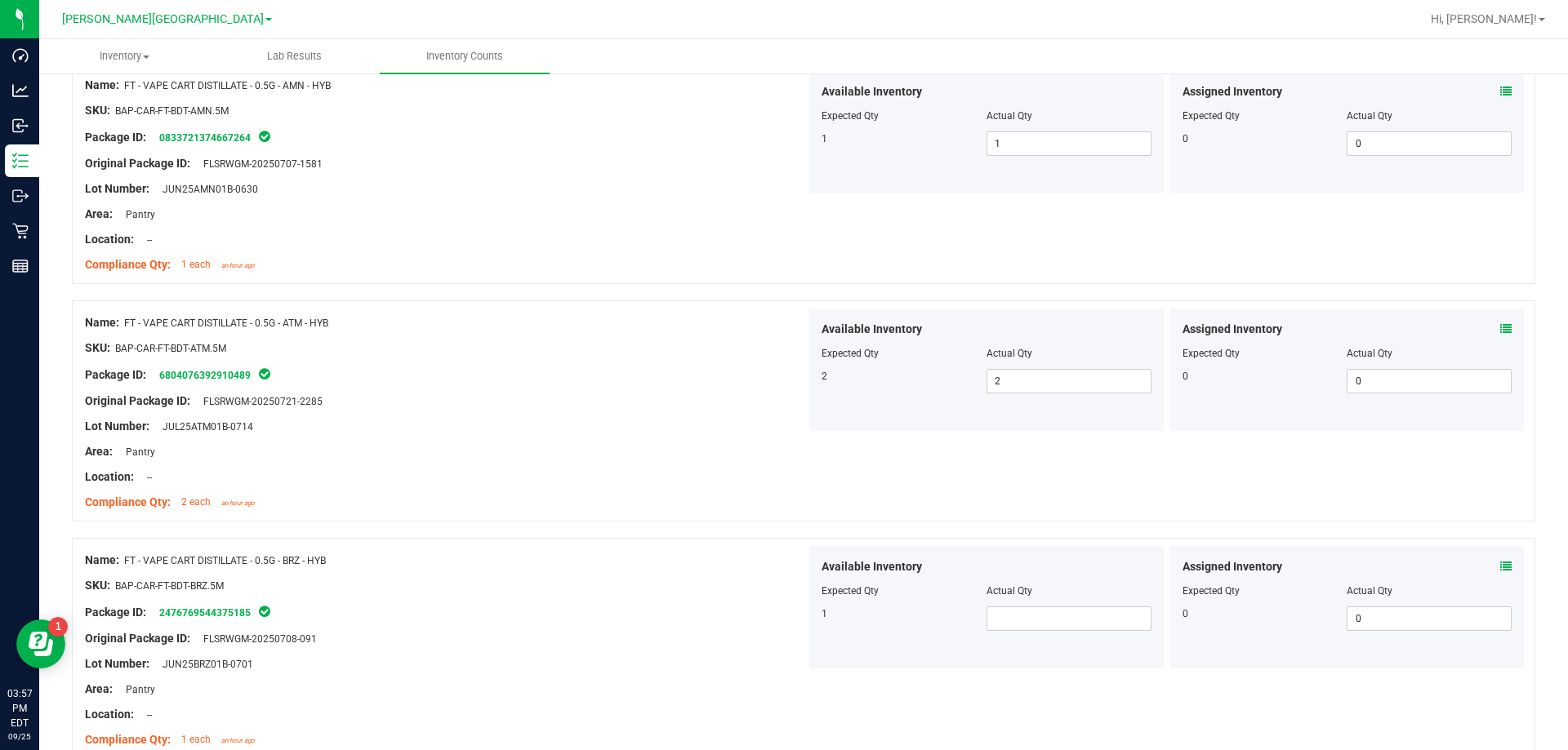
scroll to position [2368, 0]
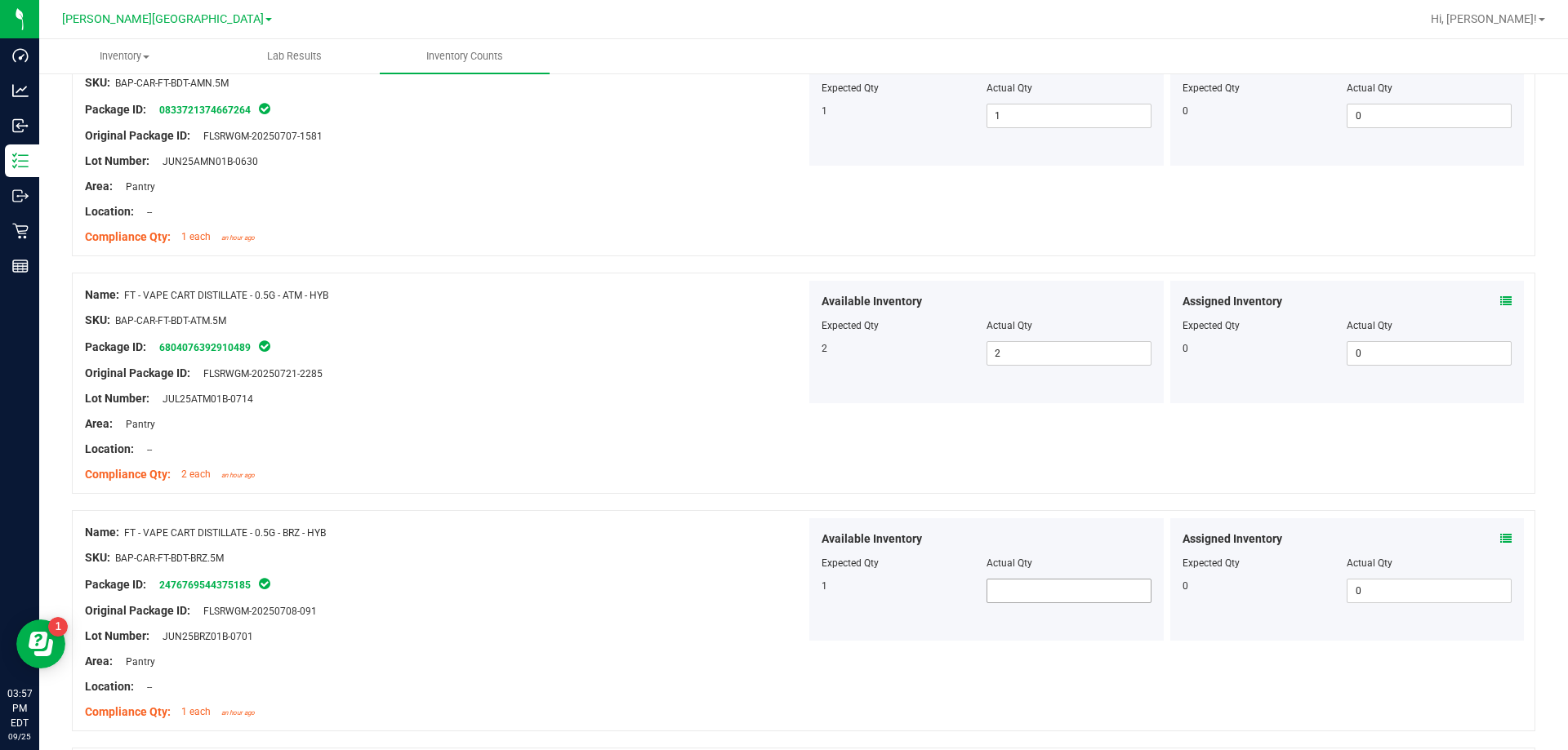
click at [795, 586] on span at bounding box center [1069, 591] width 165 height 25
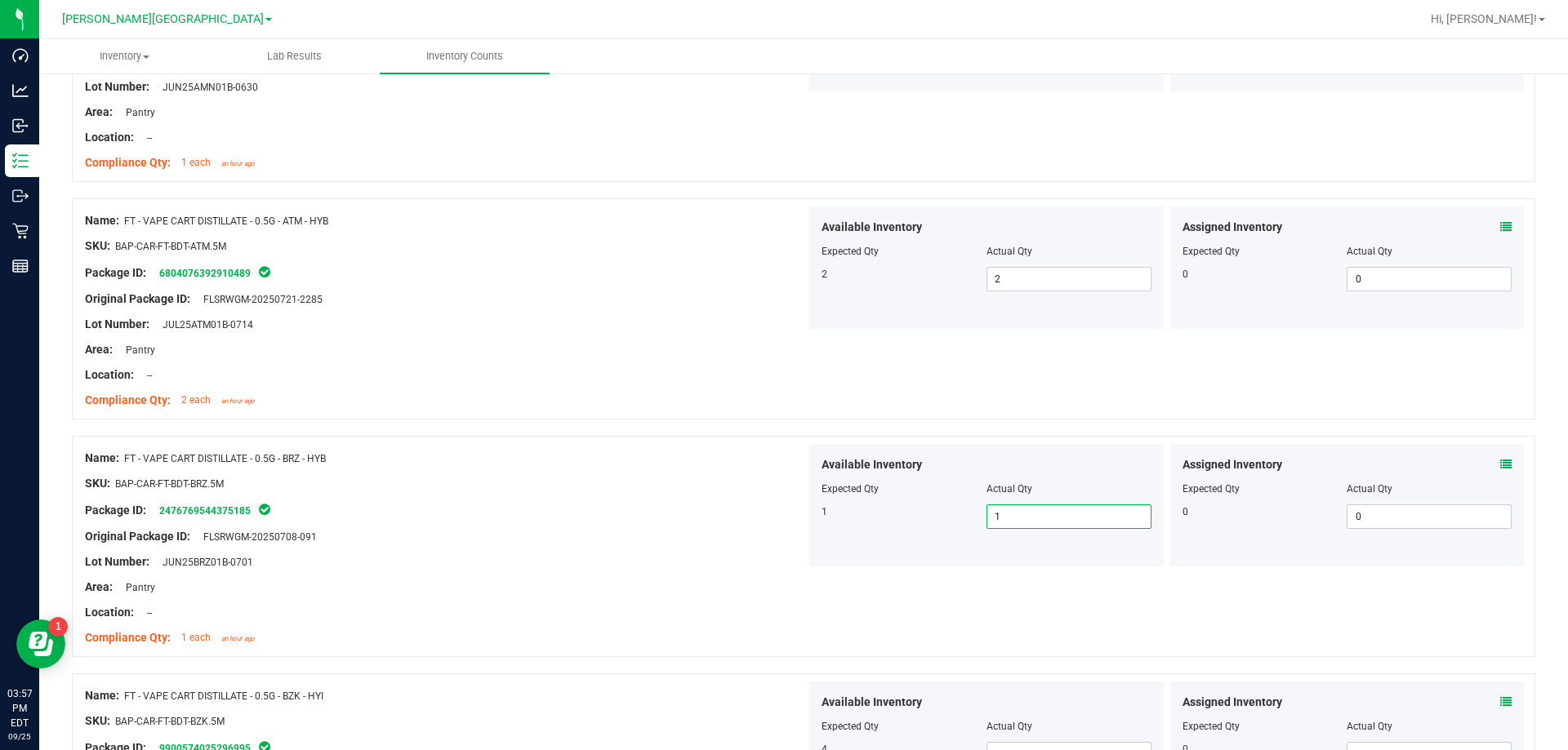
scroll to position [2612, 0]
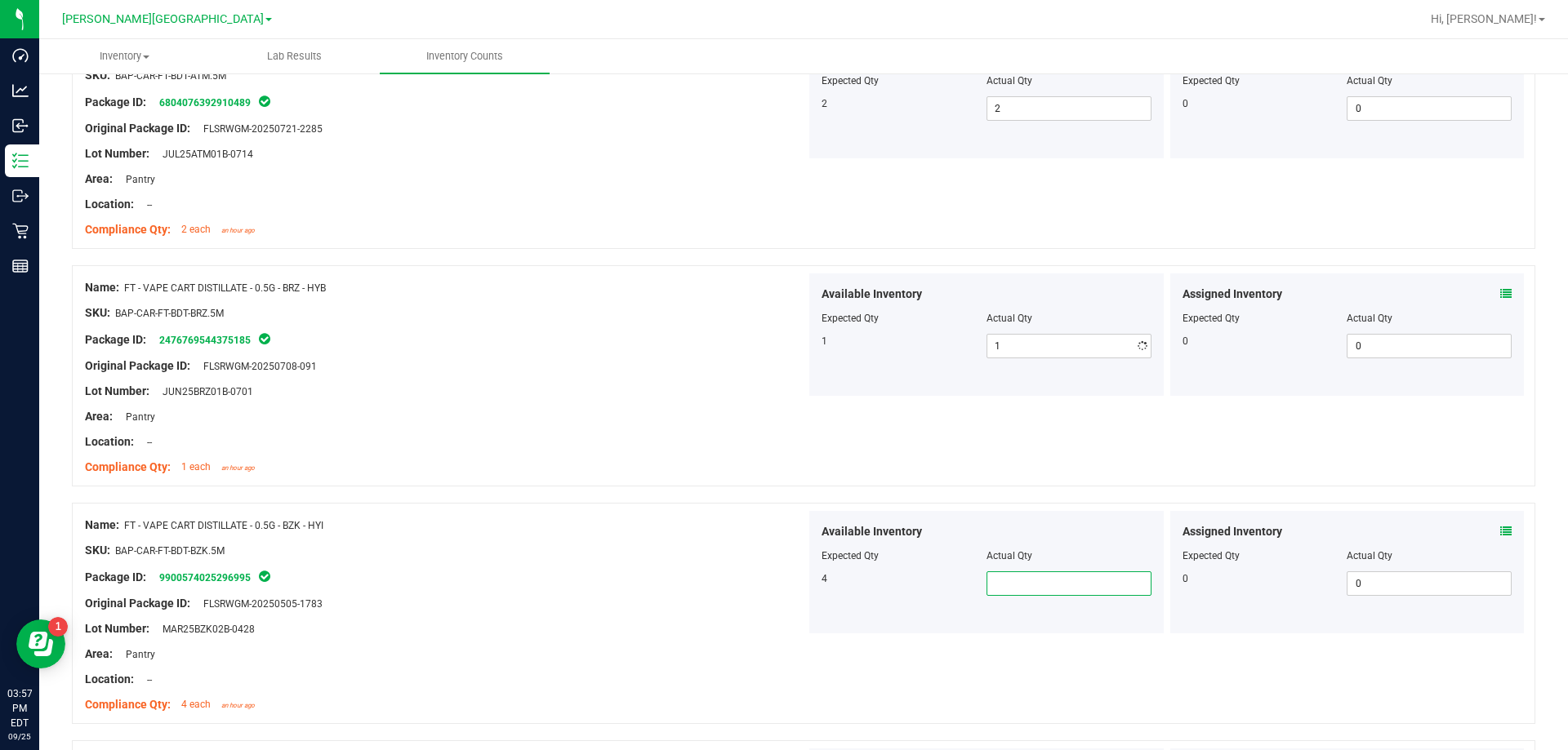
click at [795, 592] on span at bounding box center [1069, 584] width 165 height 25
click at [795, 575] on div "Available Inventory Expected Qty Actual Qty 4 4 4" at bounding box center [987, 571] width 354 height 122
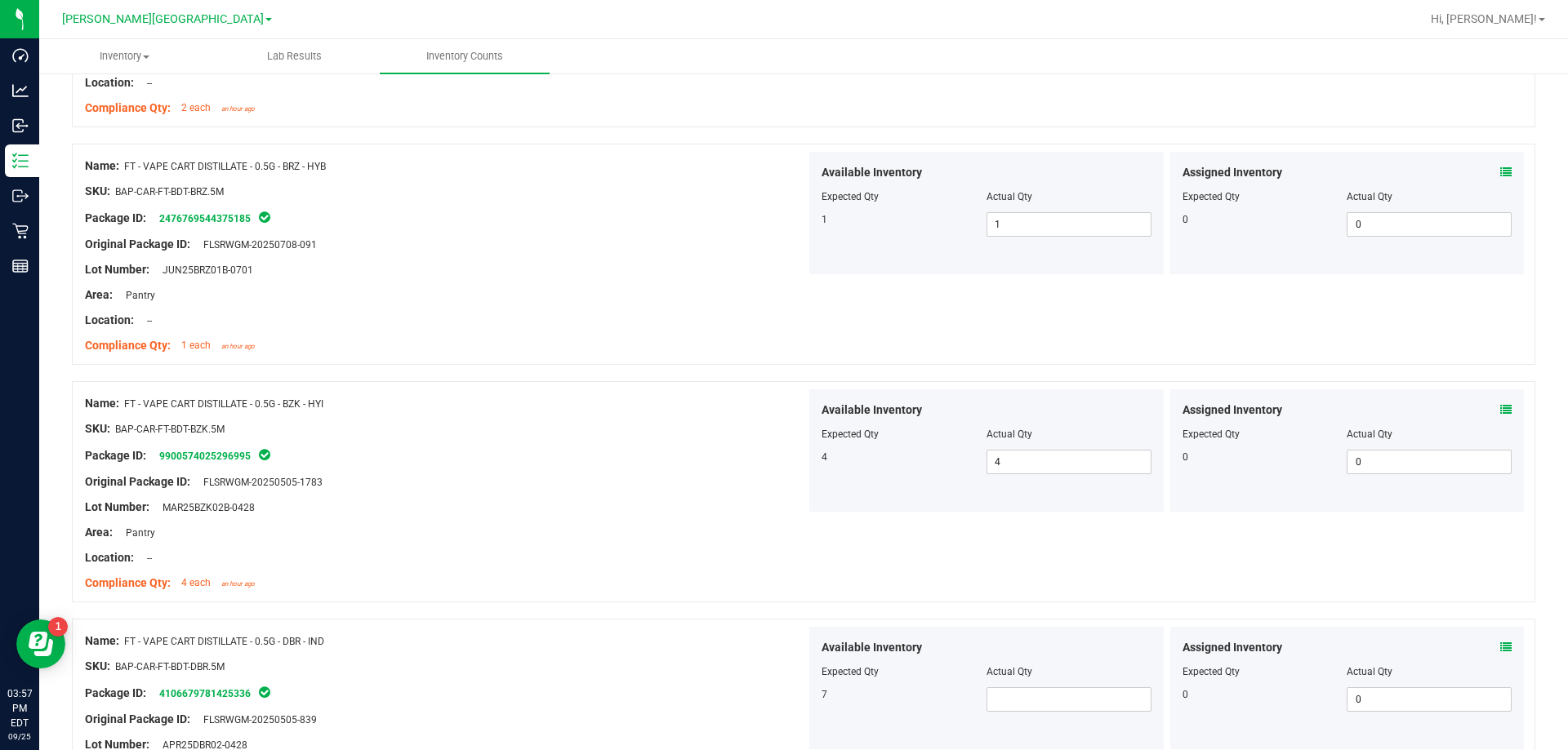
scroll to position [2775, 0]
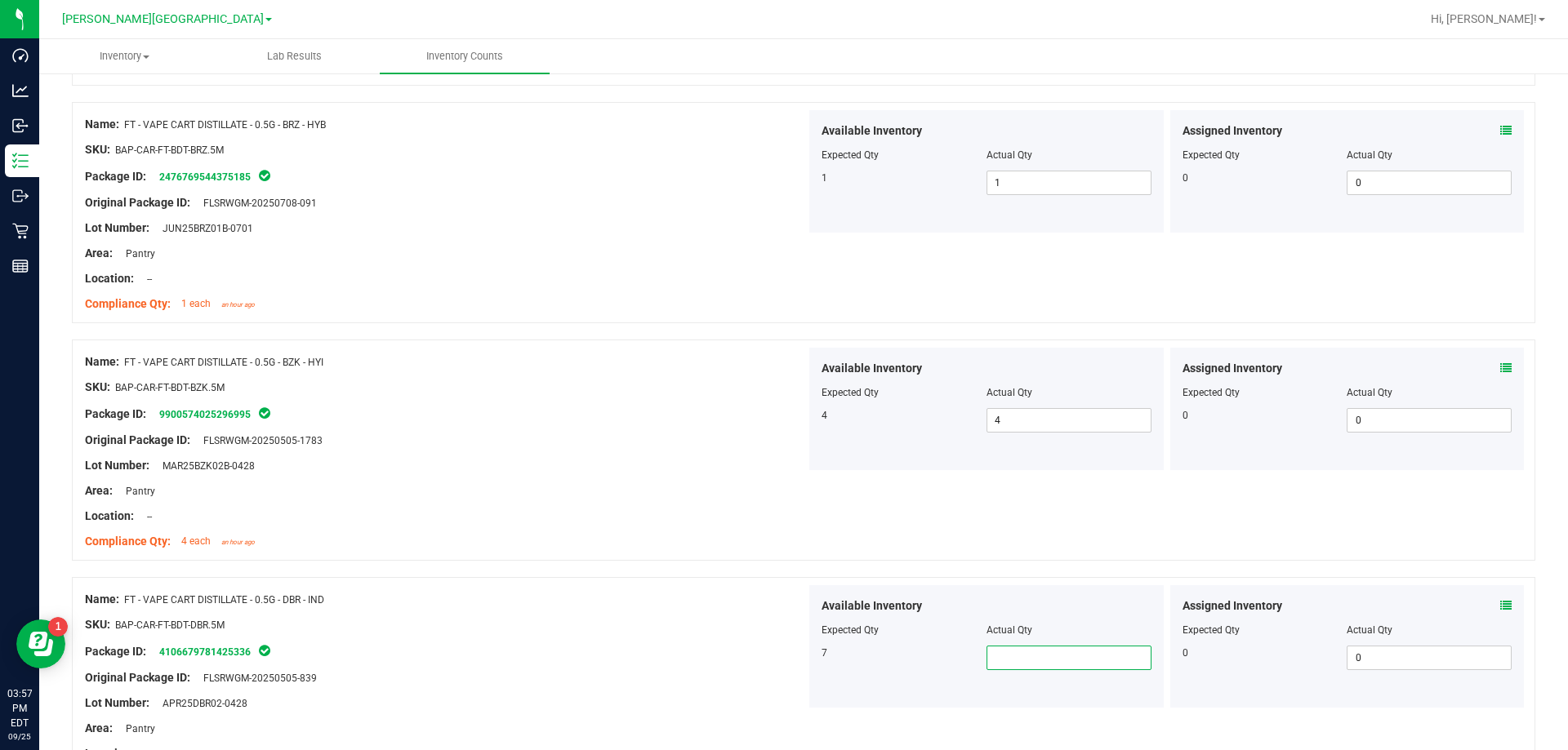
click at [795, 656] on span at bounding box center [1069, 658] width 165 height 25
click at [772, 668] on div at bounding box center [445, 666] width 721 height 8
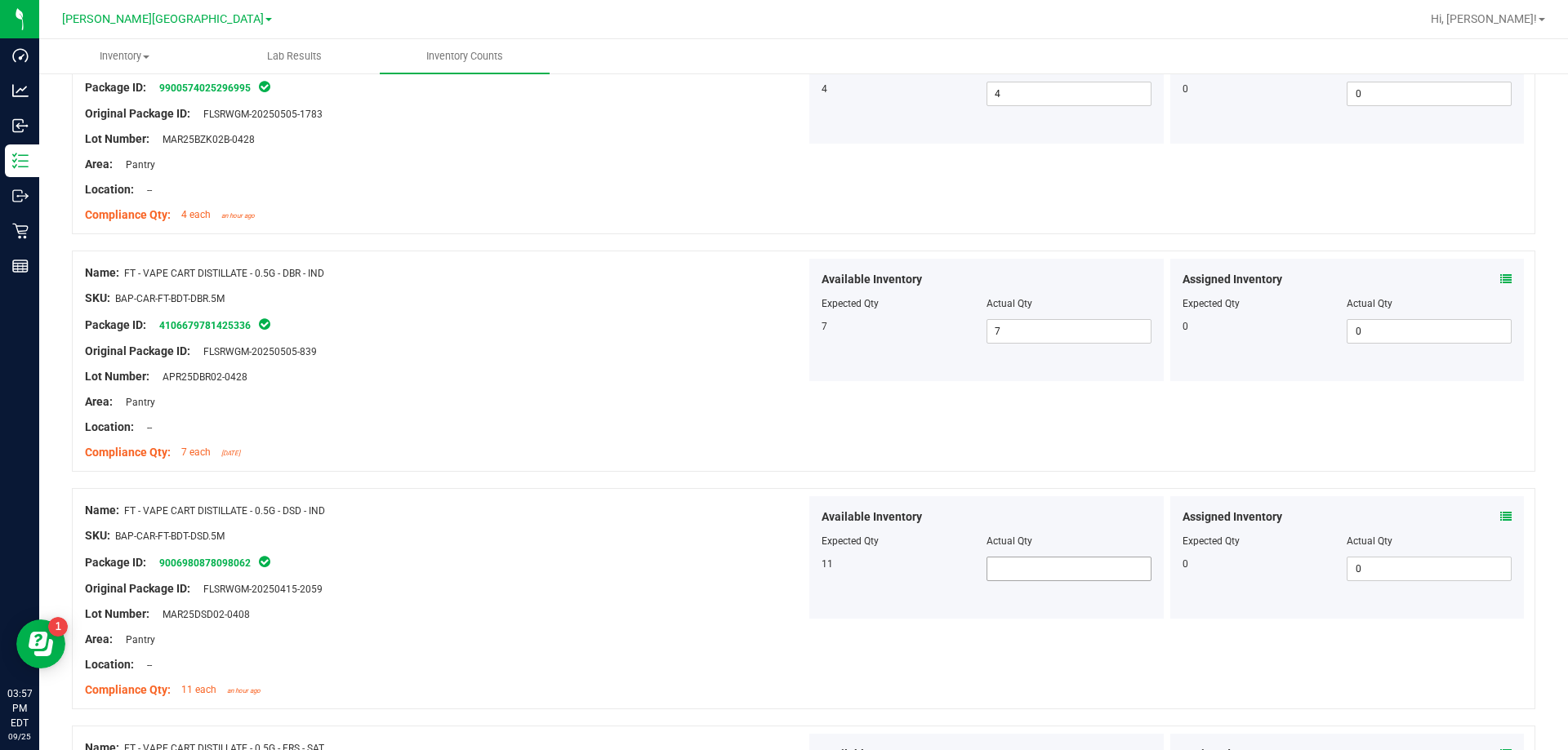
click at [795, 568] on span at bounding box center [1069, 569] width 165 height 25
click at [763, 534] on div "SKU: BAP-CAR-FT-BDT-DSD.5M" at bounding box center [445, 535] width 721 height 17
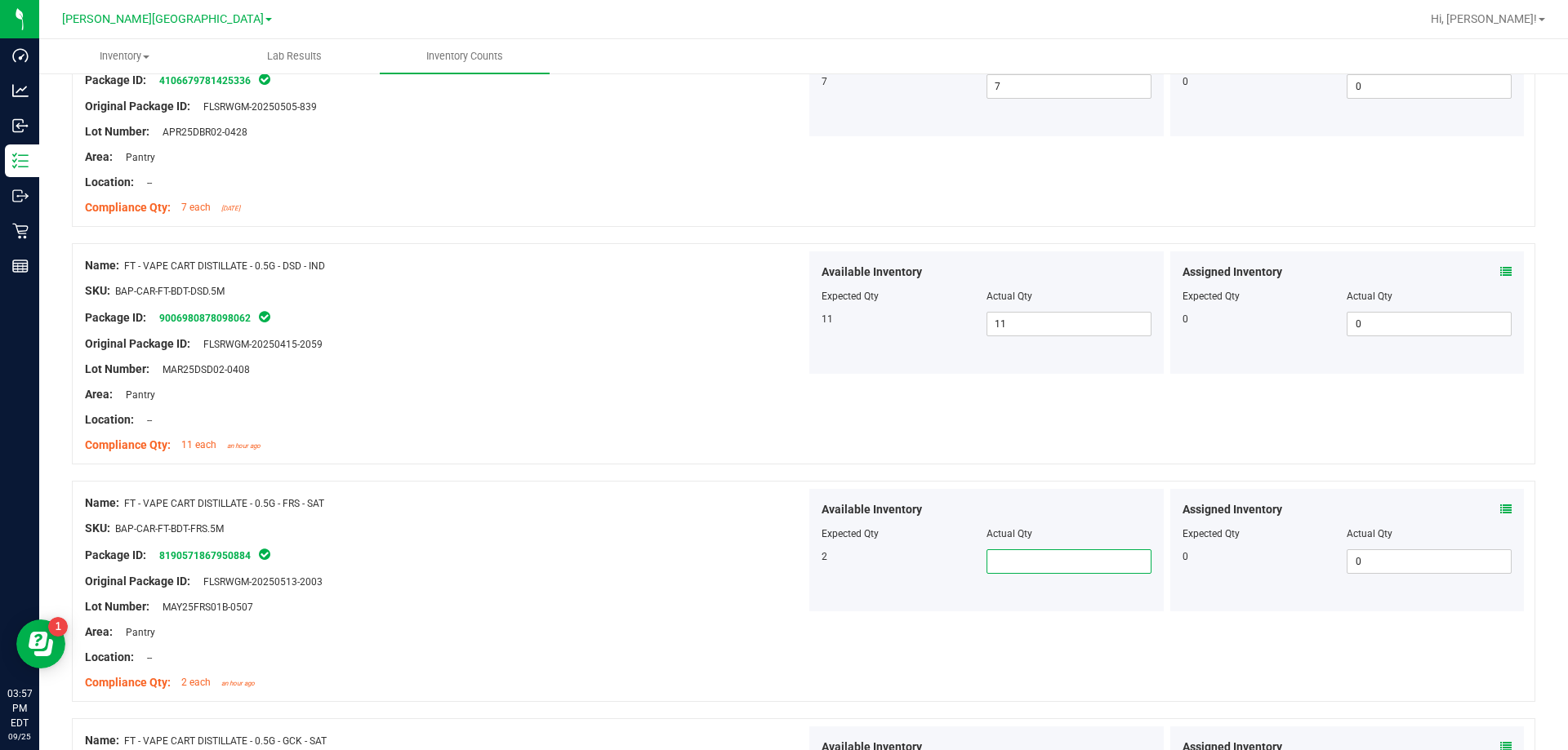
click at [795, 566] on span at bounding box center [1069, 561] width 165 height 25
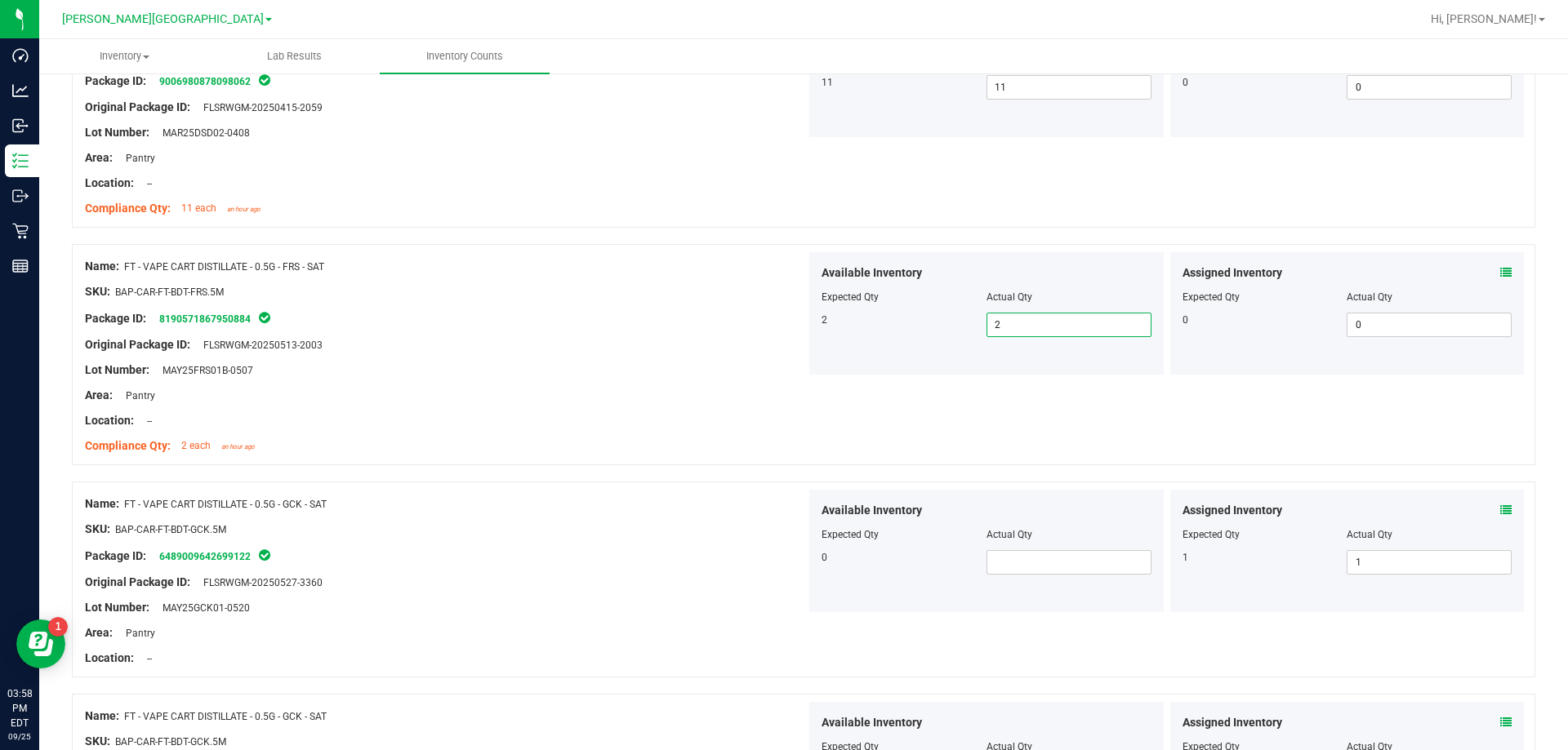
scroll to position [3592, 0]
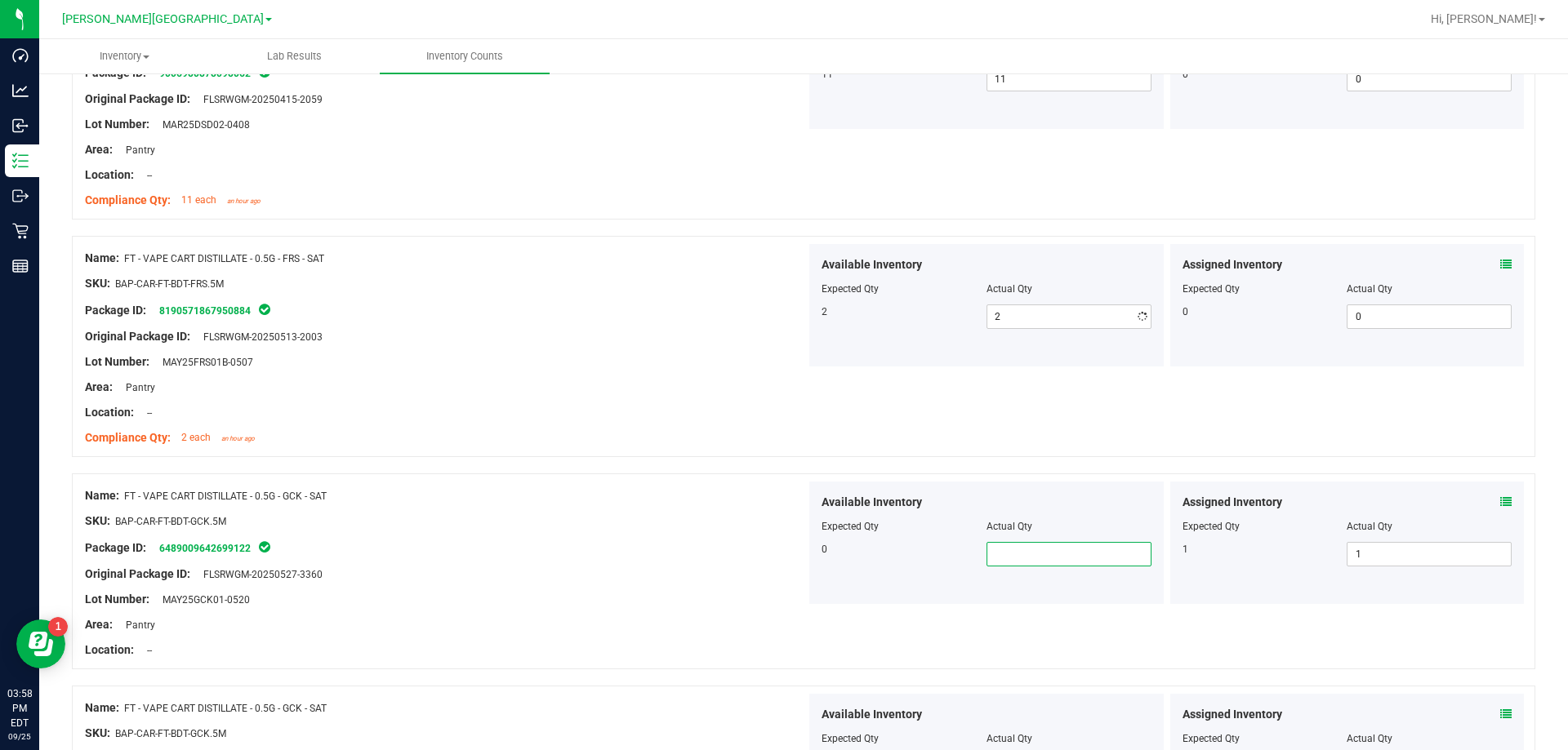
click at [795, 542] on span at bounding box center [1069, 554] width 165 height 25
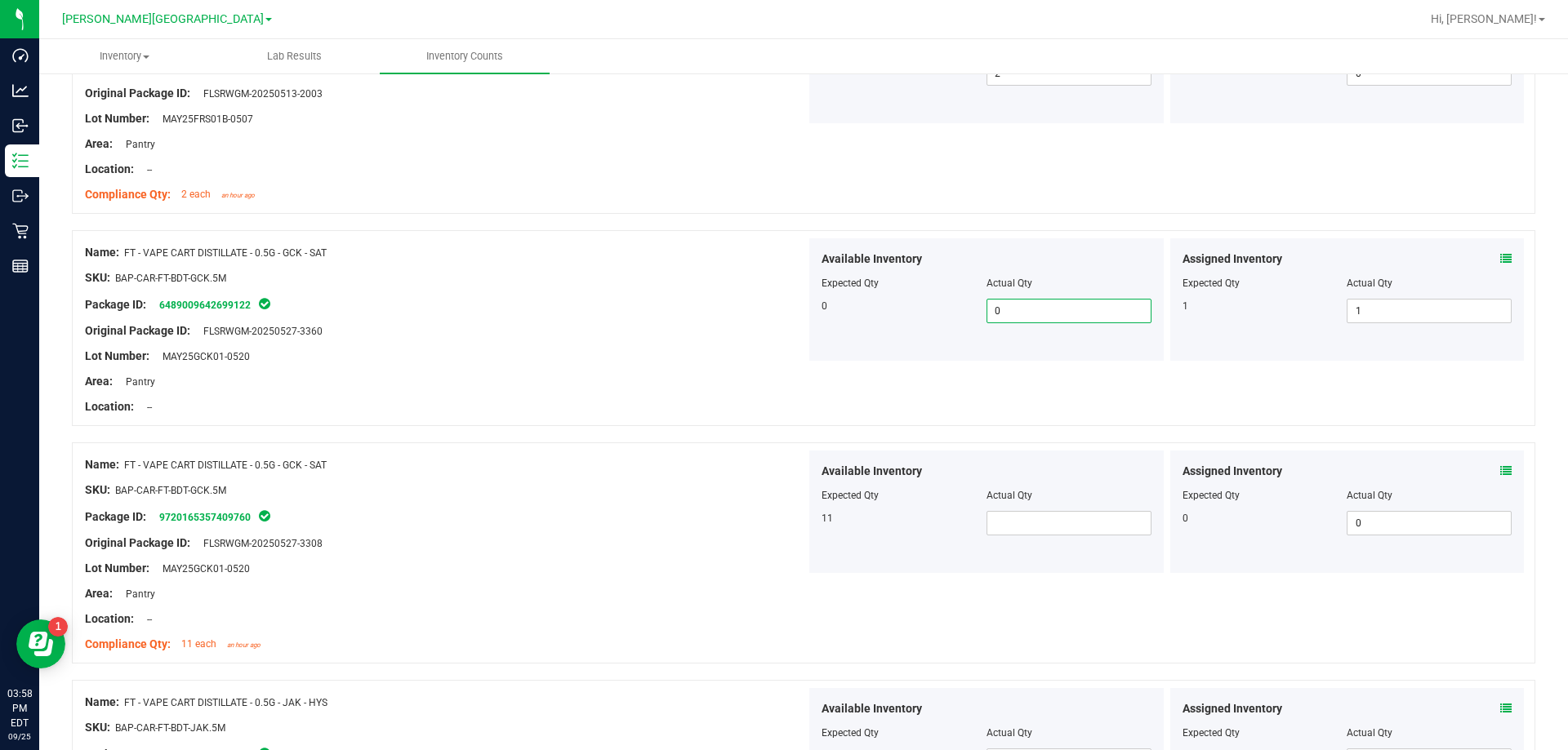
scroll to position [3837, 0]
click at [795, 526] on span at bounding box center [1069, 521] width 165 height 25
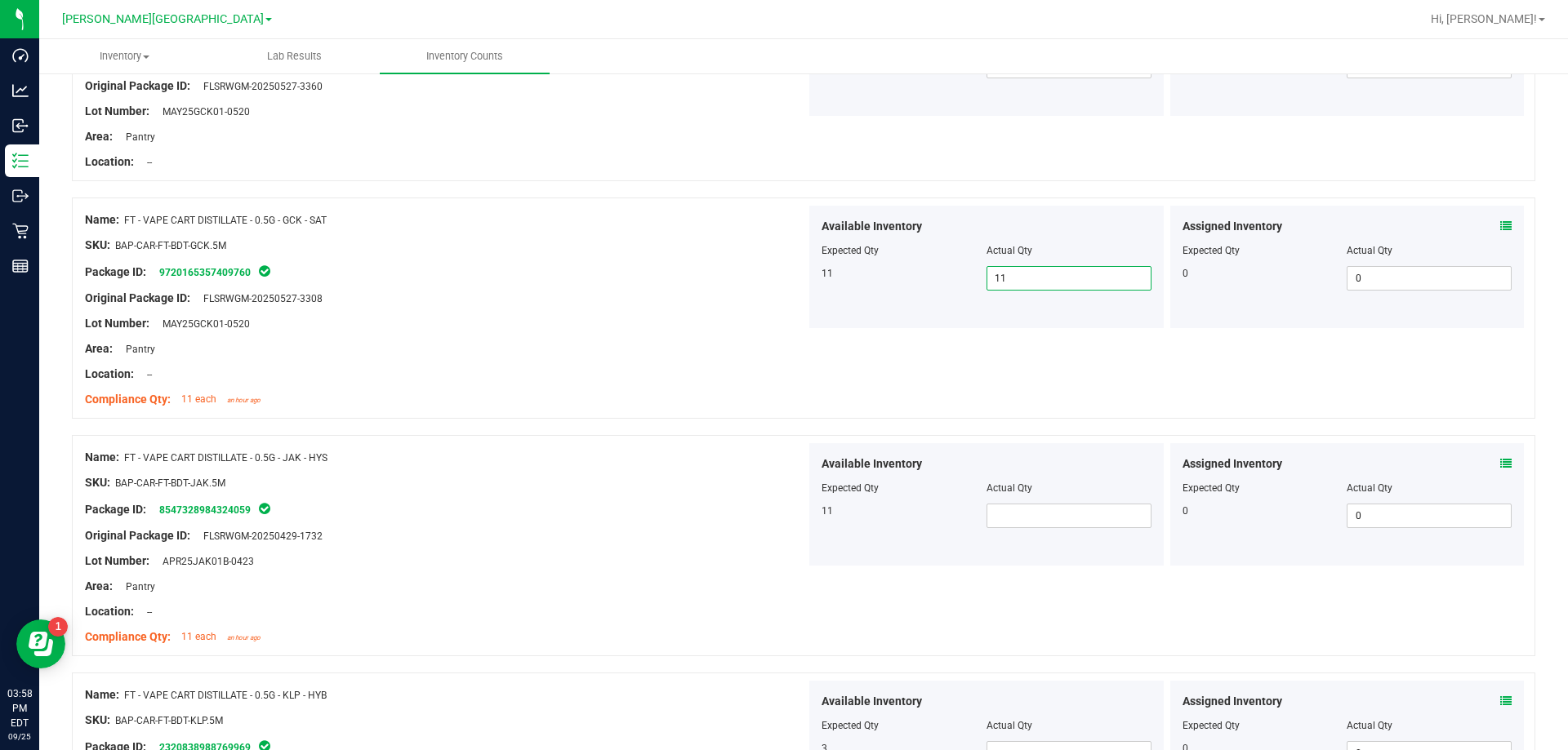
scroll to position [4082, 0]
click at [795, 507] on span at bounding box center [1069, 514] width 165 height 25
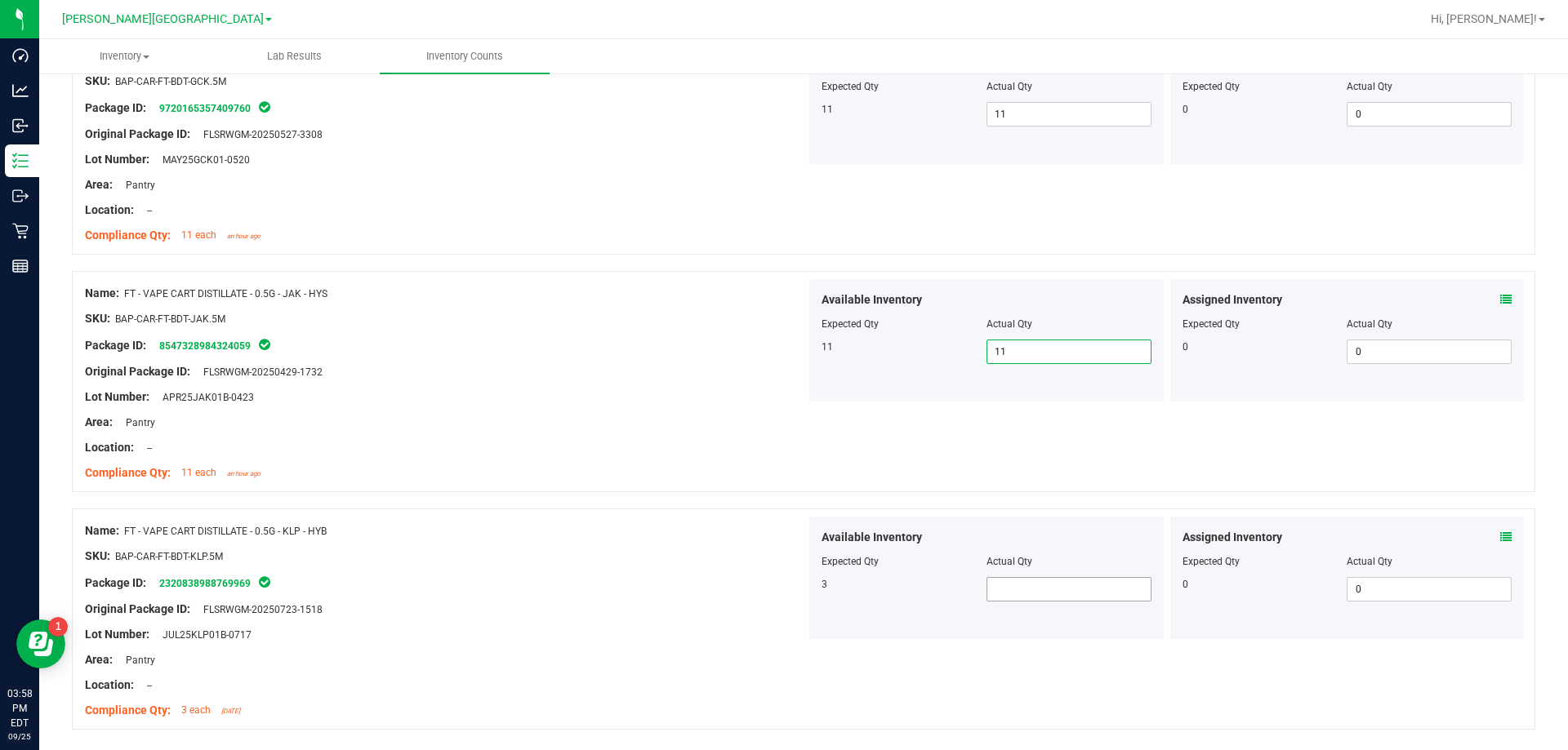
scroll to position [4245, 0]
click at [795, 588] on span at bounding box center [1069, 589] width 165 height 25
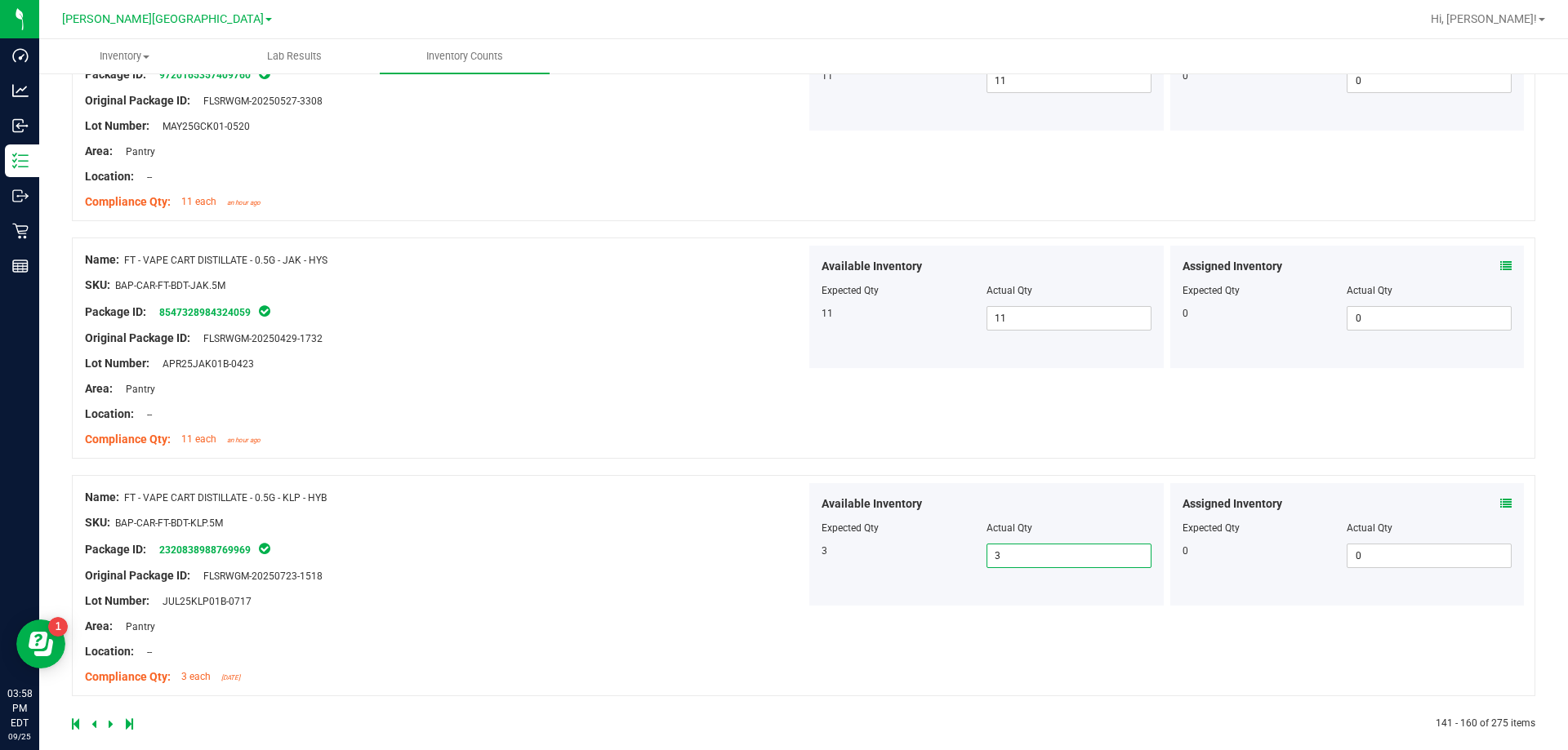
scroll to position [4296, 0]
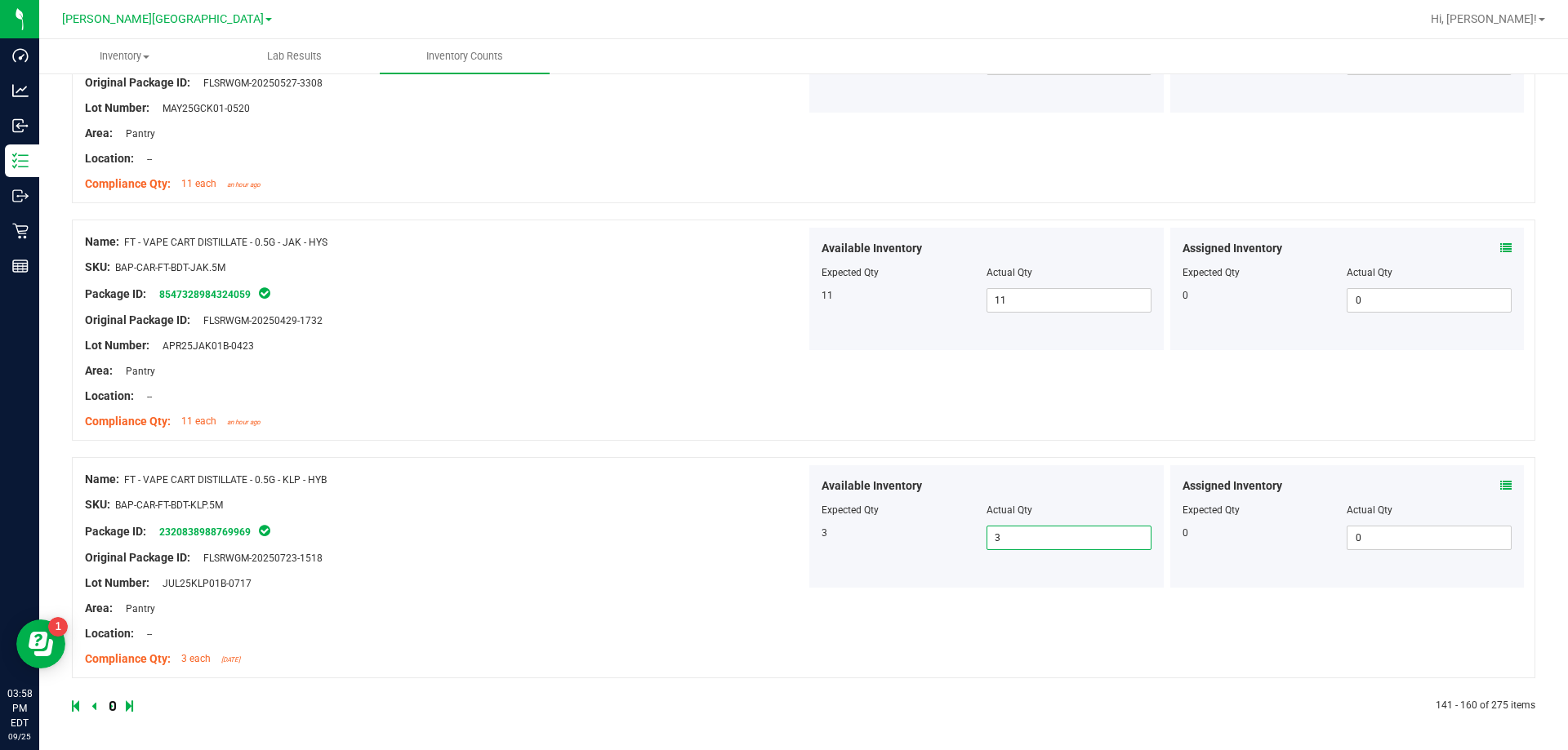
drag, startPoint x: 108, startPoint y: 704, endPoint x: 121, endPoint y: 692, distance: 17.7
click at [109, 705] on icon at bounding box center [111, 706] width 5 height 10
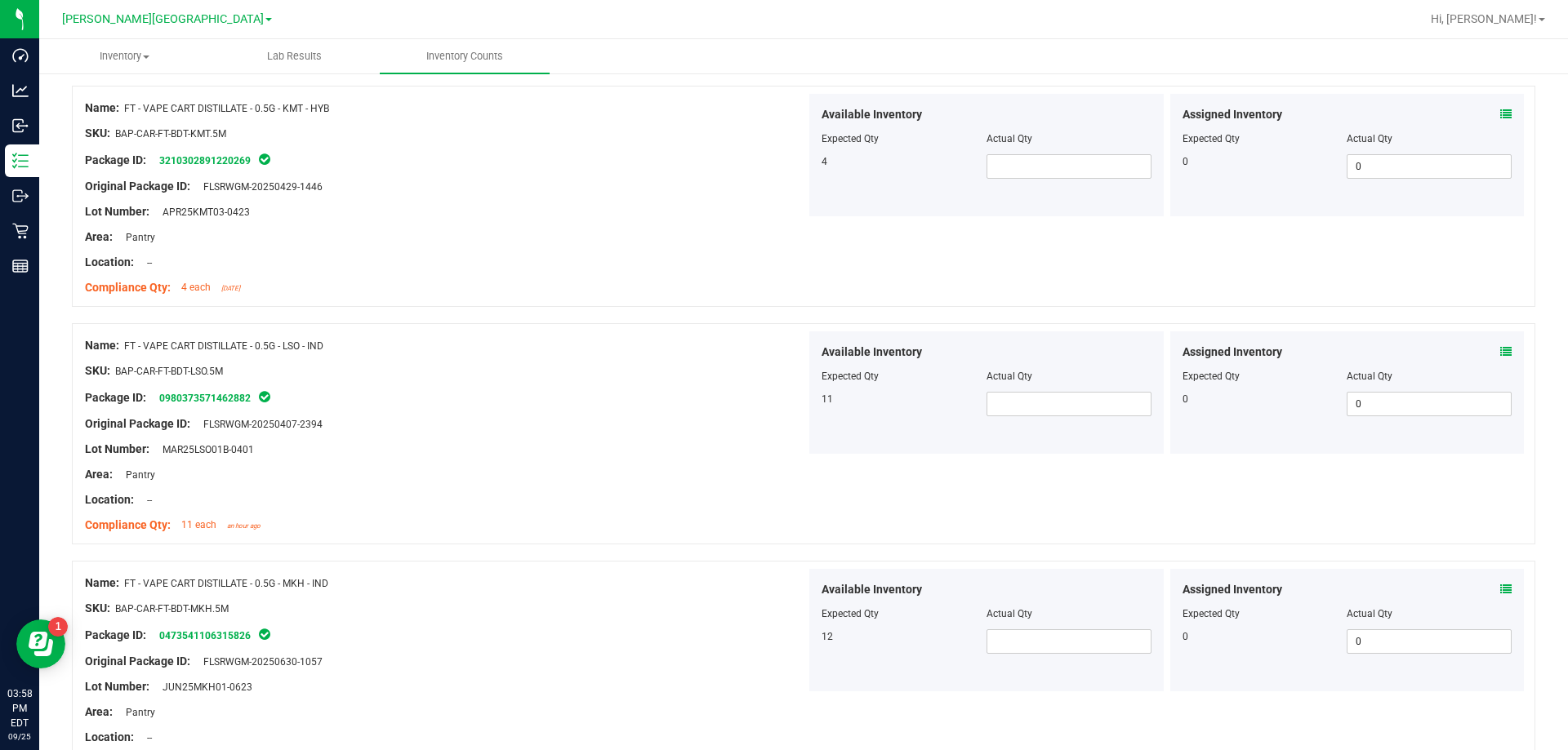
scroll to position [0, 0]
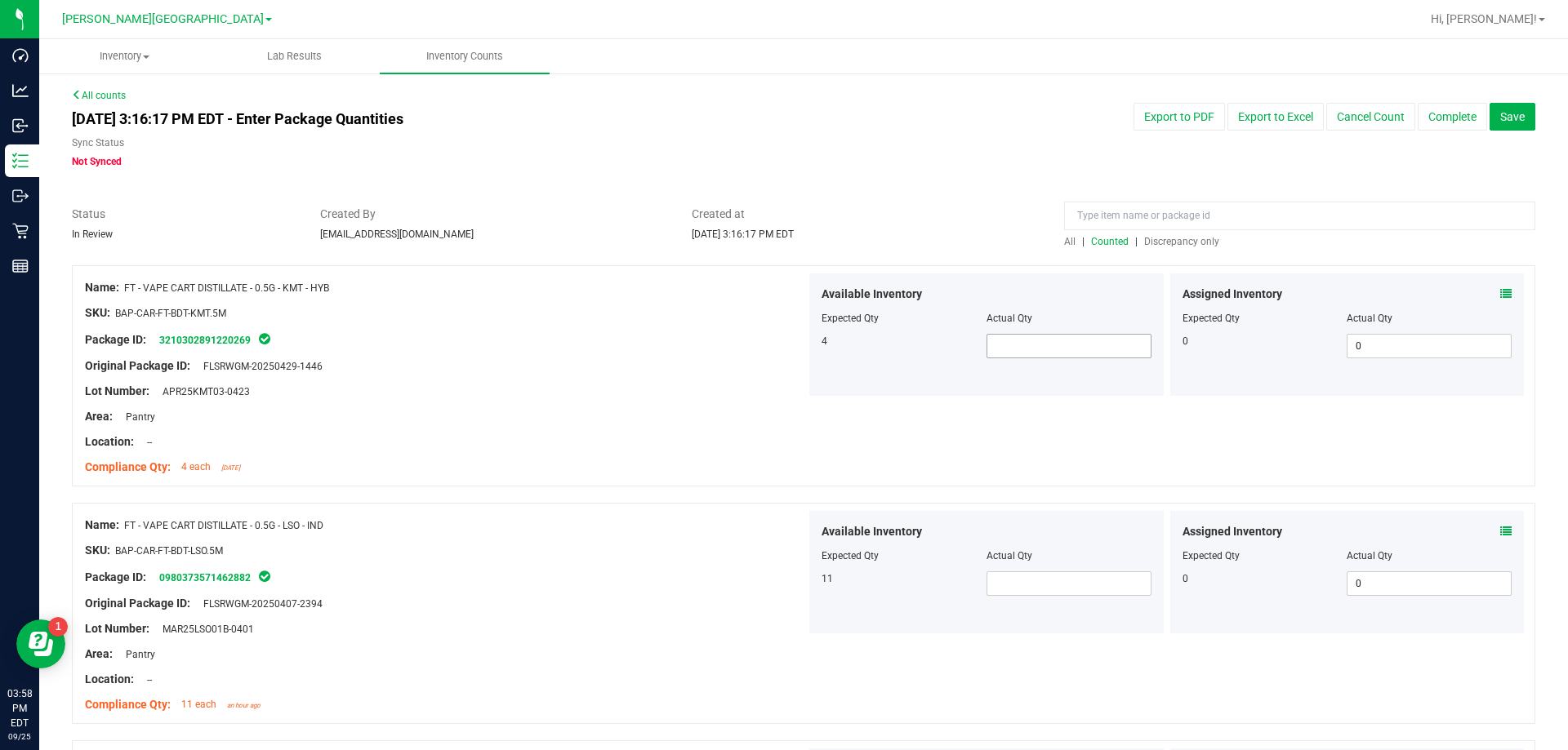
click at [795, 346] on span at bounding box center [1069, 346] width 165 height 25
click at [795, 575] on span at bounding box center [1069, 584] width 165 height 25
click at [795, 585] on div "Available Inventory Expected Qty Actual Qty 11 11 11" at bounding box center [987, 571] width 354 height 122
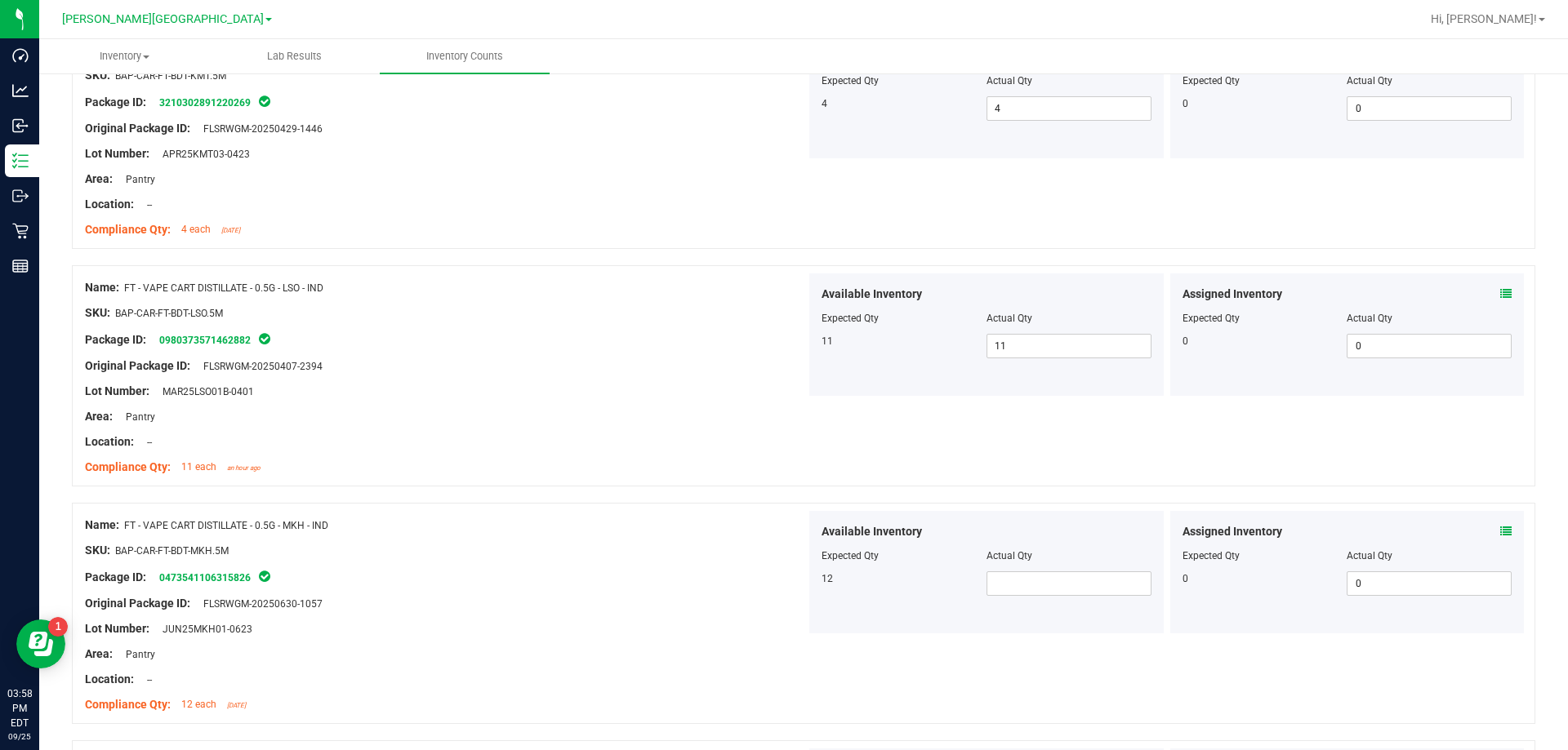
scroll to position [245, 0]
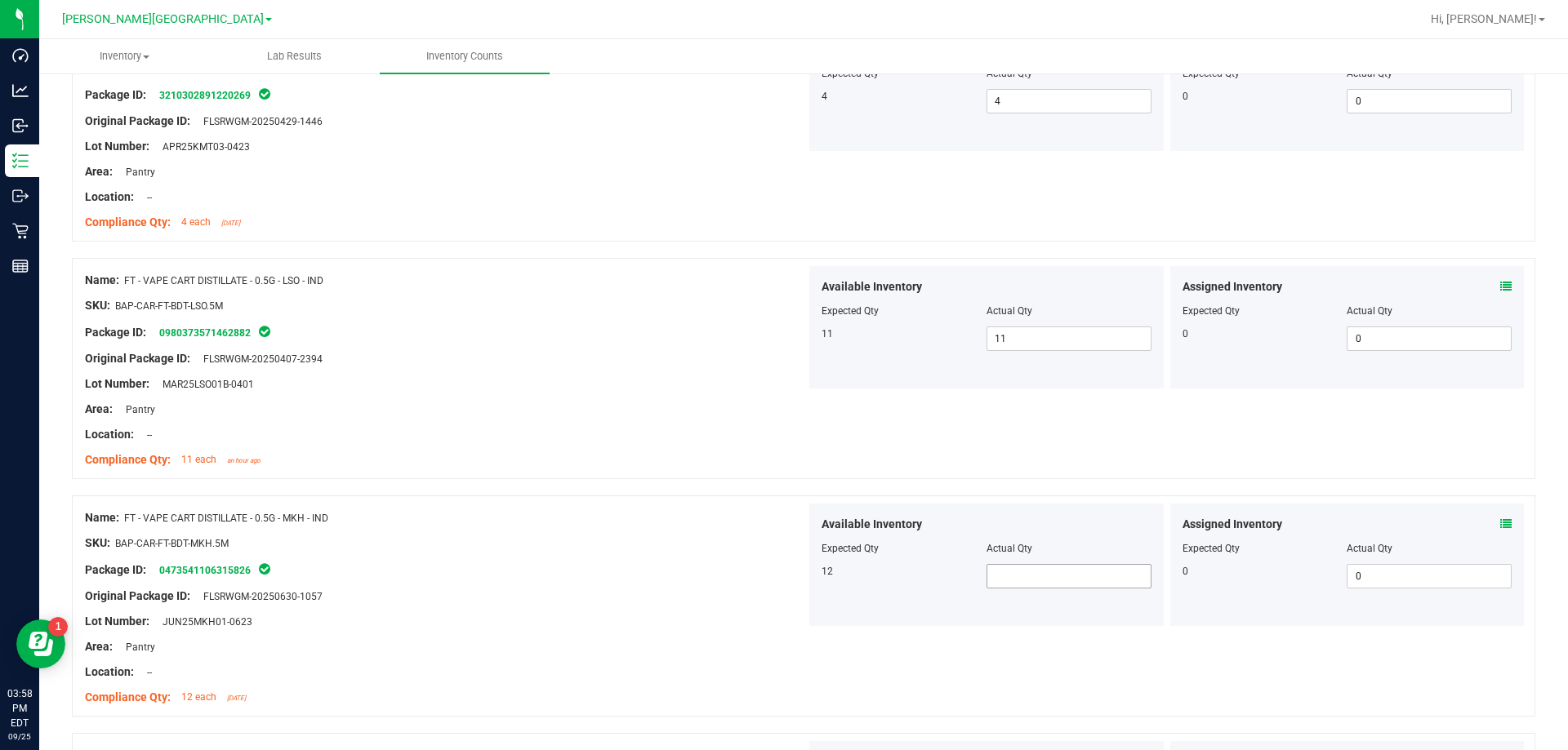
click at [795, 580] on span at bounding box center [1069, 576] width 165 height 25
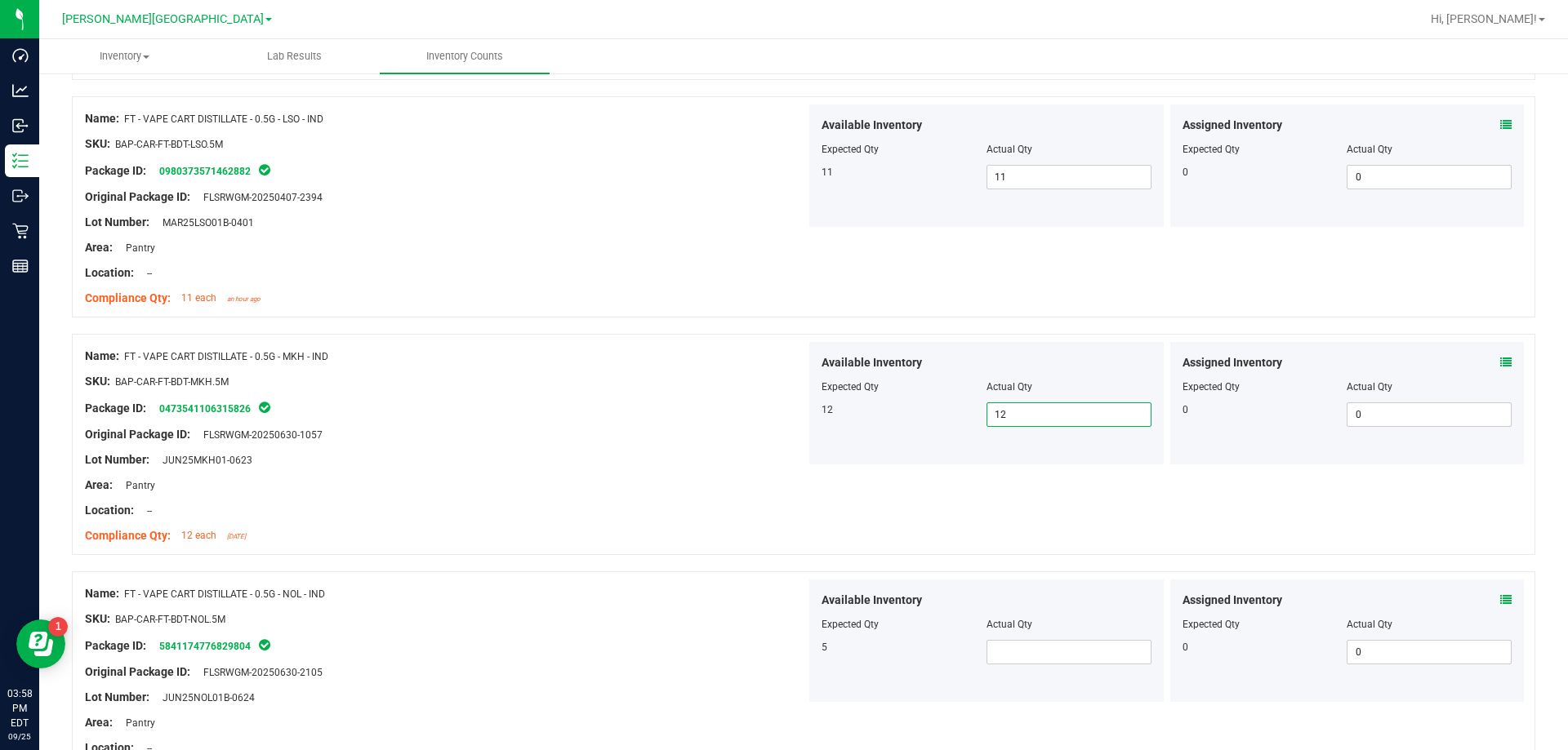
scroll to position [408, 0]
click at [795, 650] on span at bounding box center [1069, 651] width 165 height 25
click at [685, 502] on div "Location: --" at bounding box center [445, 508] width 721 height 17
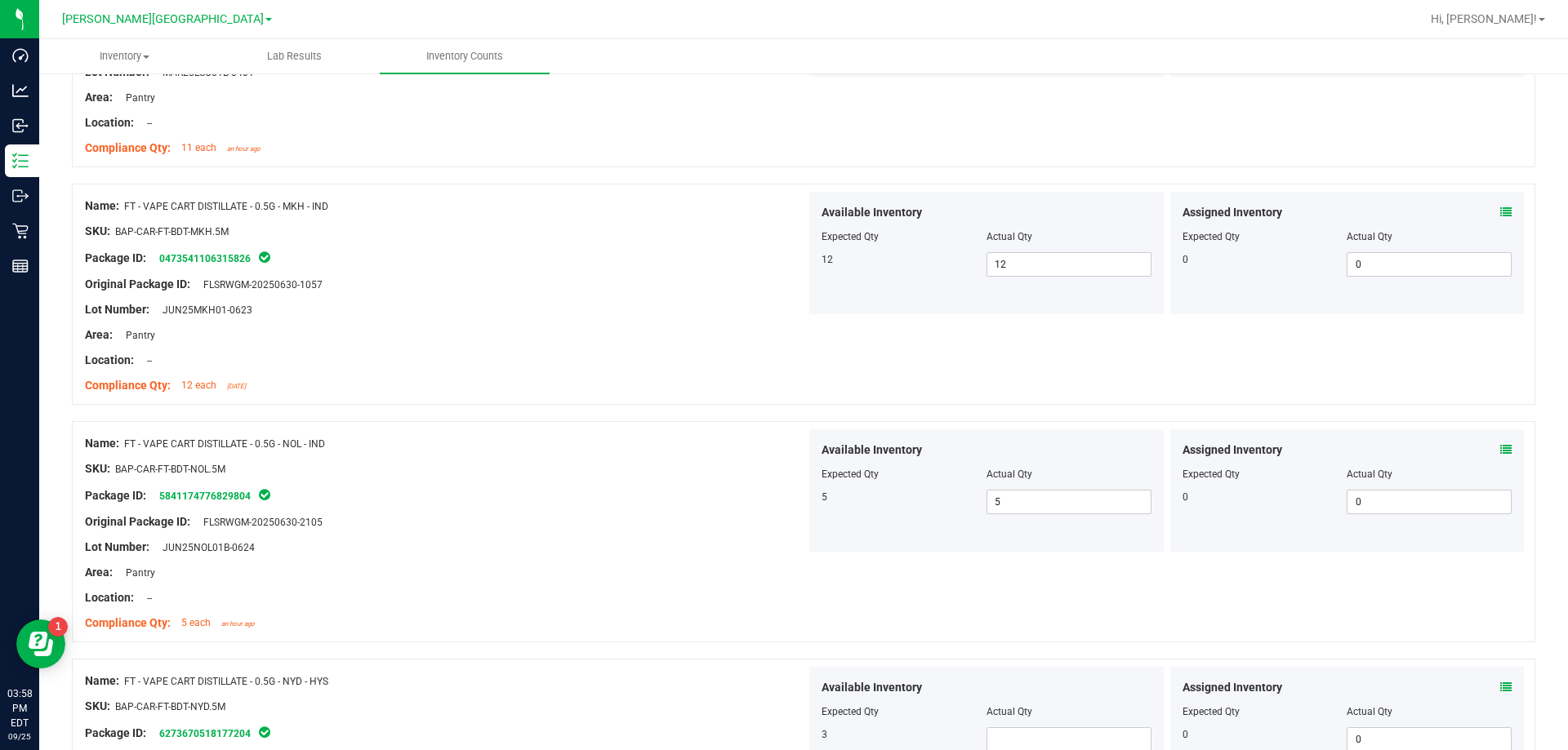
scroll to position [734, 0]
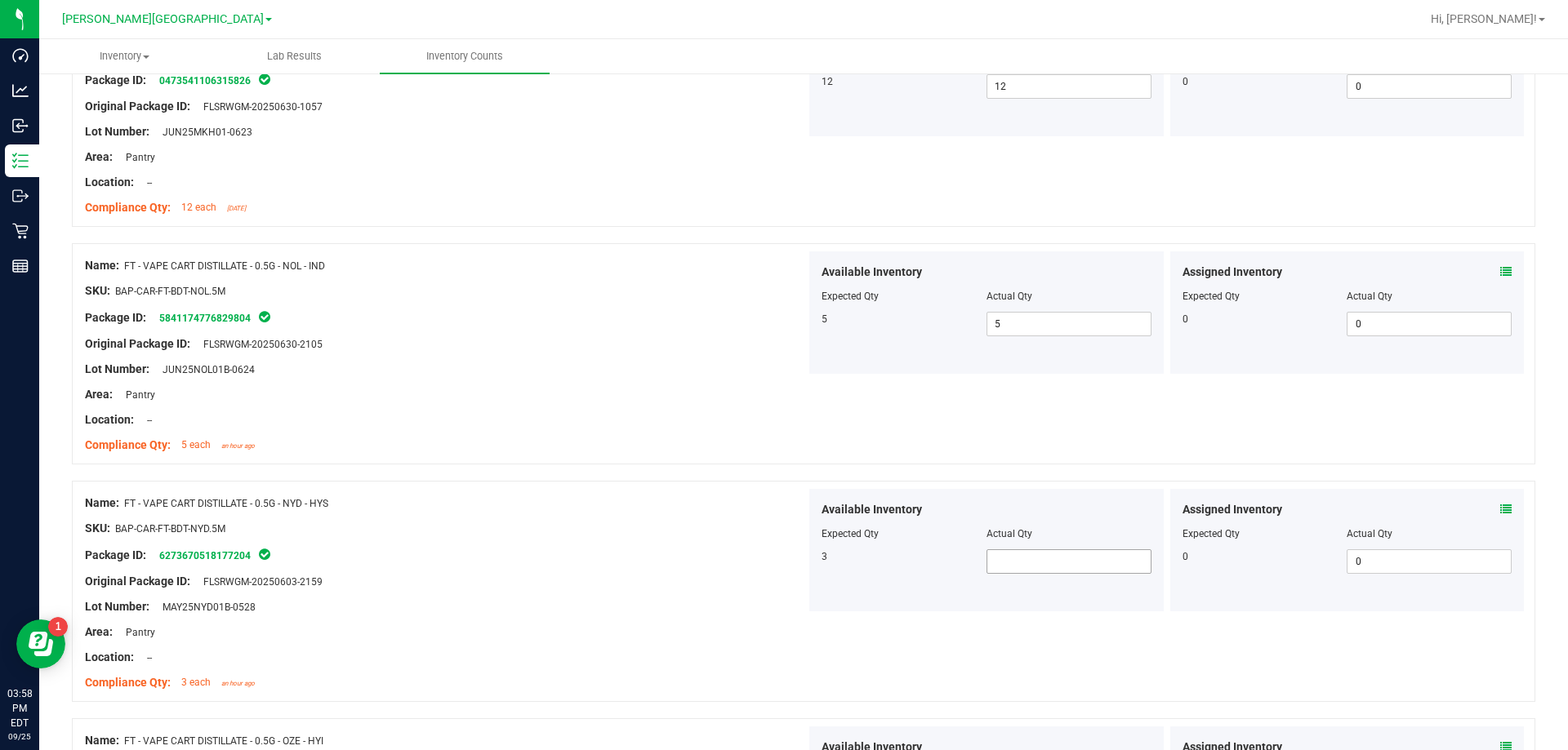
click at [795, 561] on span at bounding box center [1069, 561] width 165 height 25
click at [695, 562] on div "Package ID: 6273670518177204" at bounding box center [445, 555] width 721 height 20
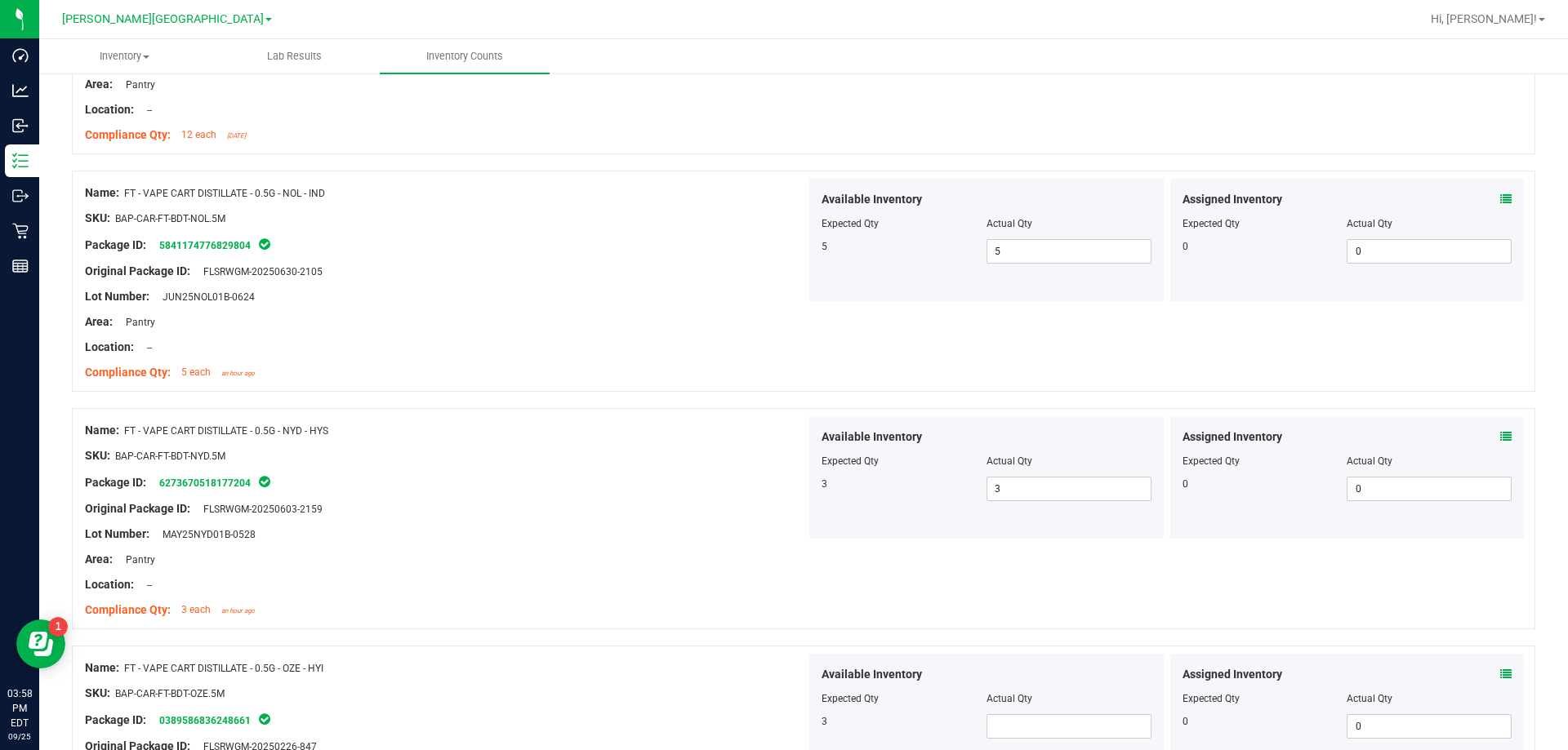
scroll to position [898, 0]
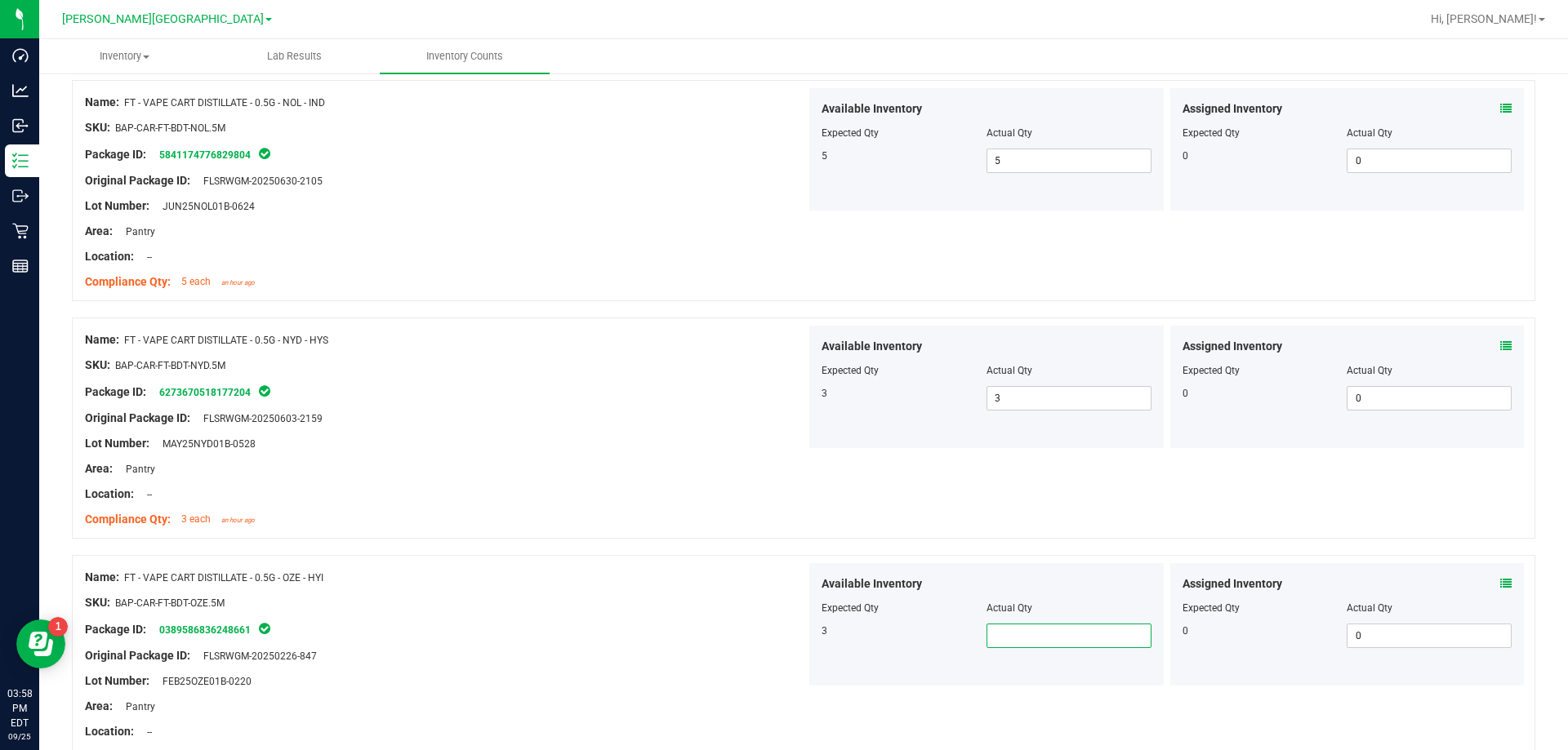
click at [795, 629] on span at bounding box center [1069, 636] width 165 height 25
click at [745, 662] on div "Original Package ID: FLSRWGM-20250226-847" at bounding box center [445, 656] width 721 height 17
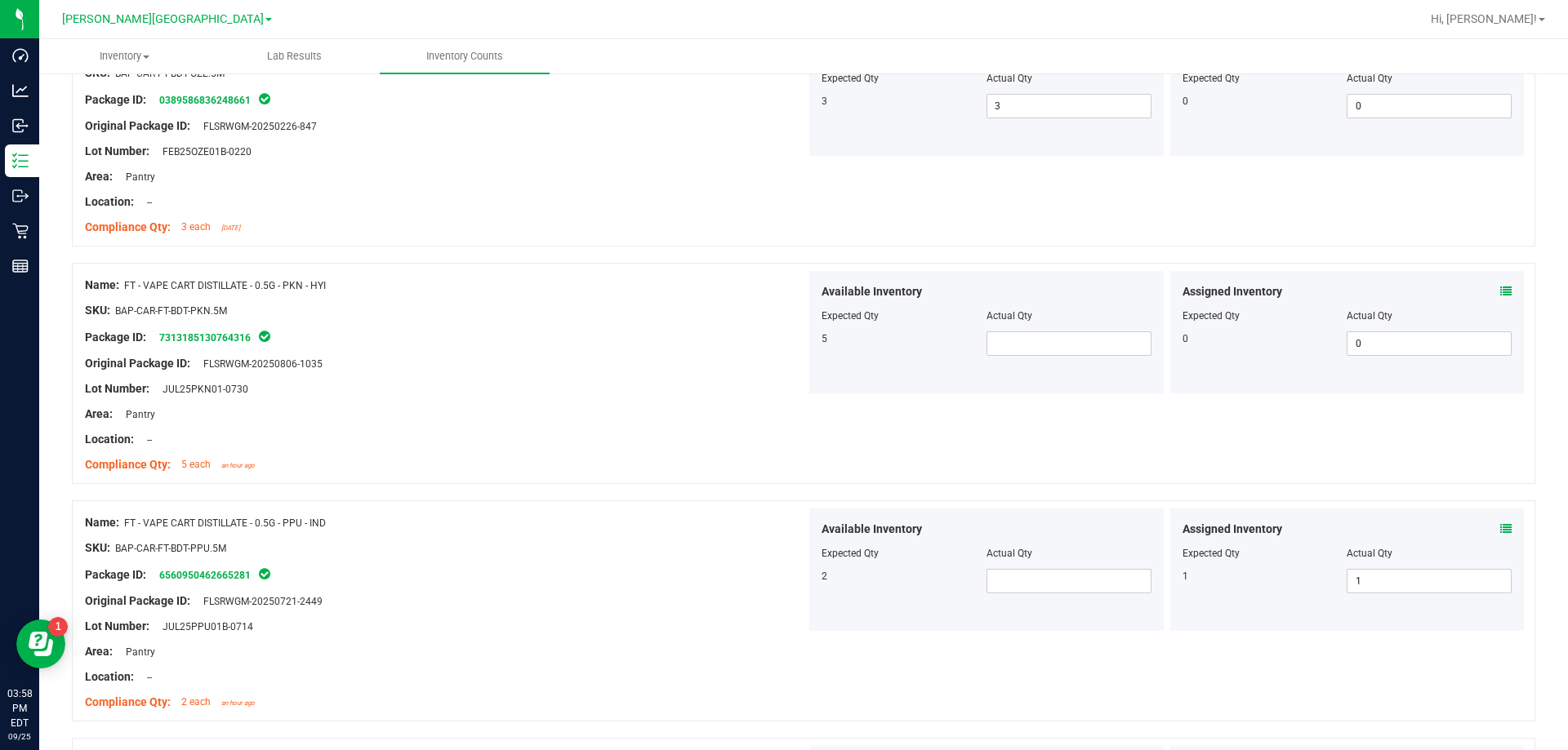
scroll to position [1388, 0]
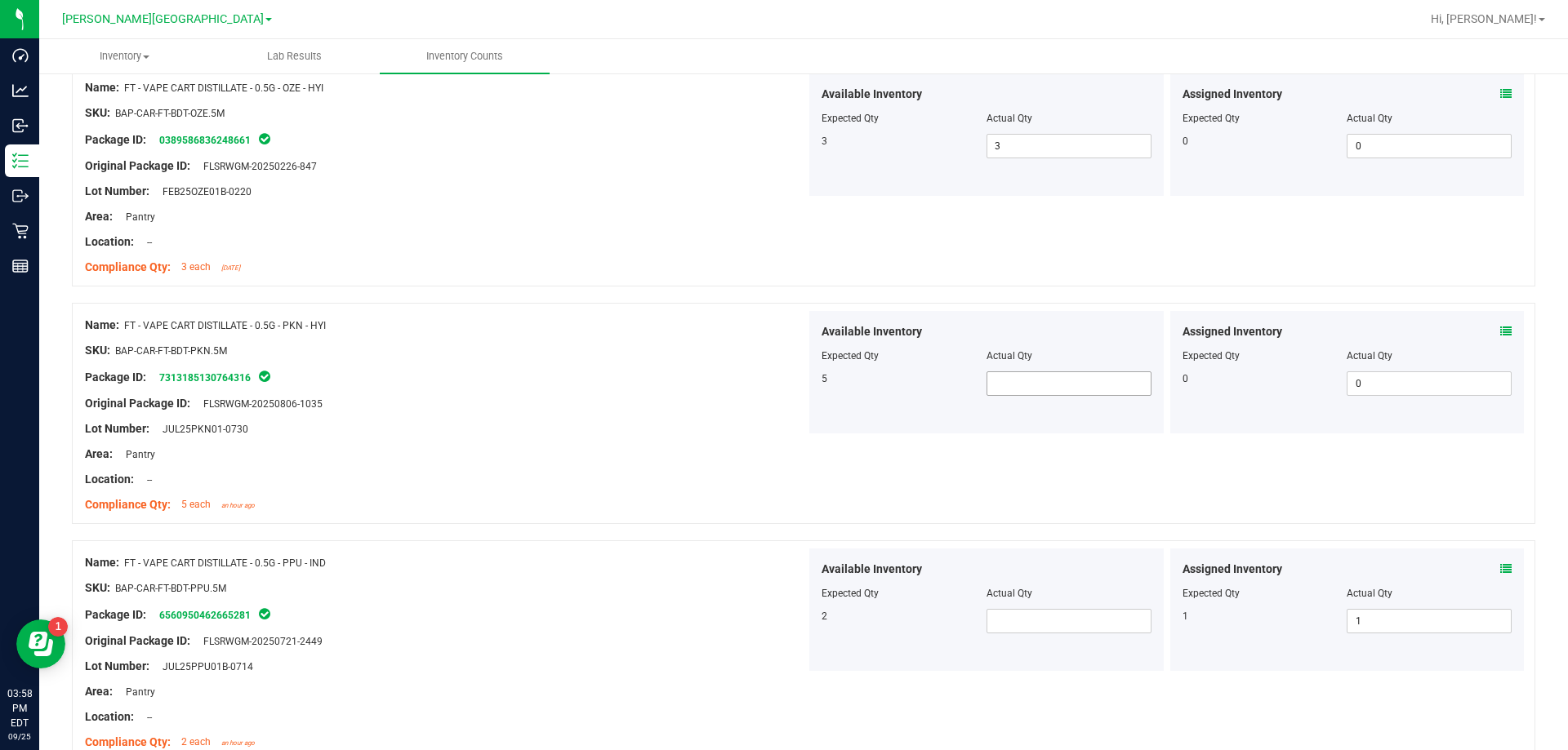
click at [795, 386] on span at bounding box center [1069, 384] width 165 height 25
click at [795, 620] on span at bounding box center [1069, 621] width 165 height 25
click at [721, 584] on div "SKU: BAP-CAR-FT-BDT-PPU.5M" at bounding box center [445, 588] width 721 height 17
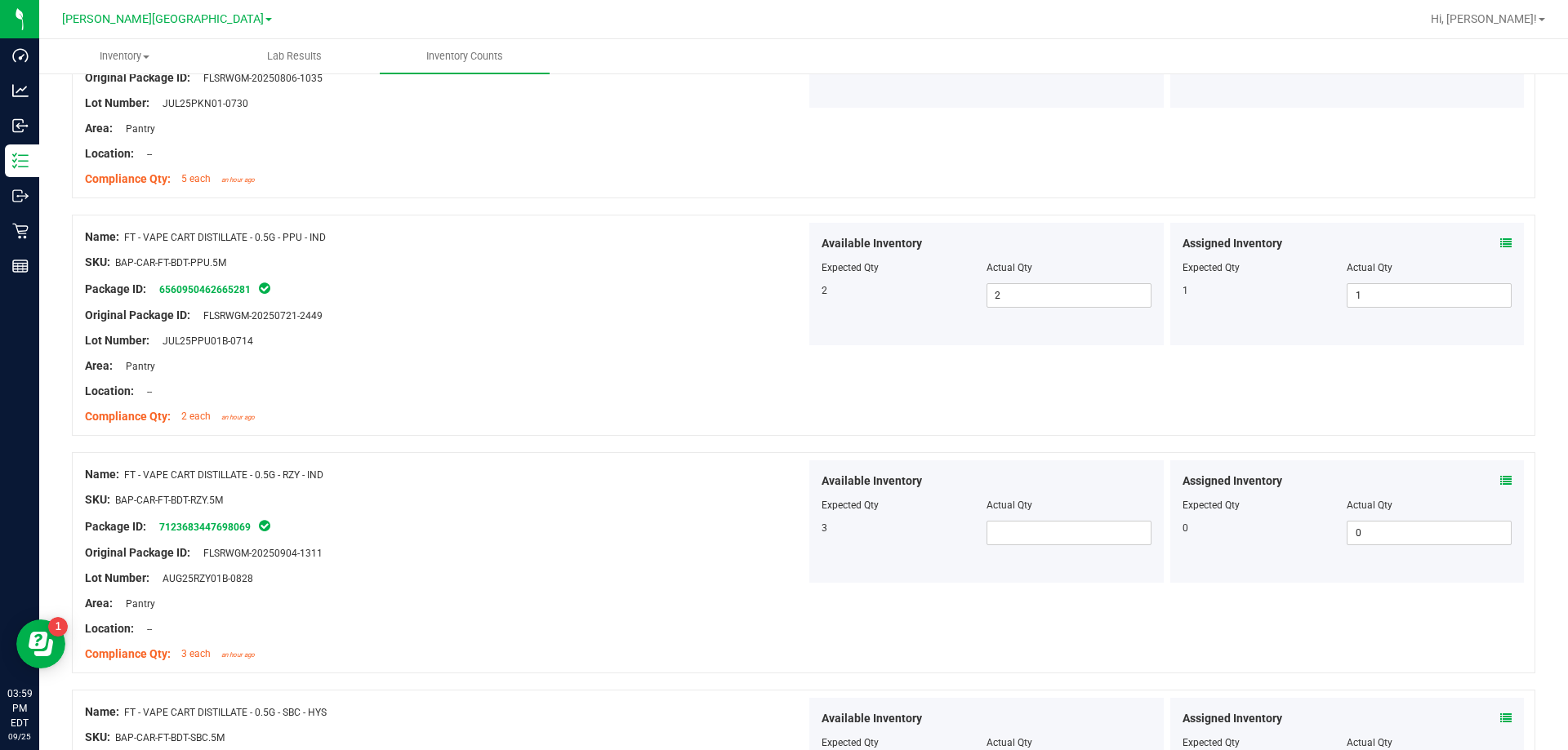
scroll to position [1714, 0]
click at [795, 530] on span at bounding box center [1069, 532] width 165 height 25
click at [718, 640] on div at bounding box center [445, 641] width 721 height 8
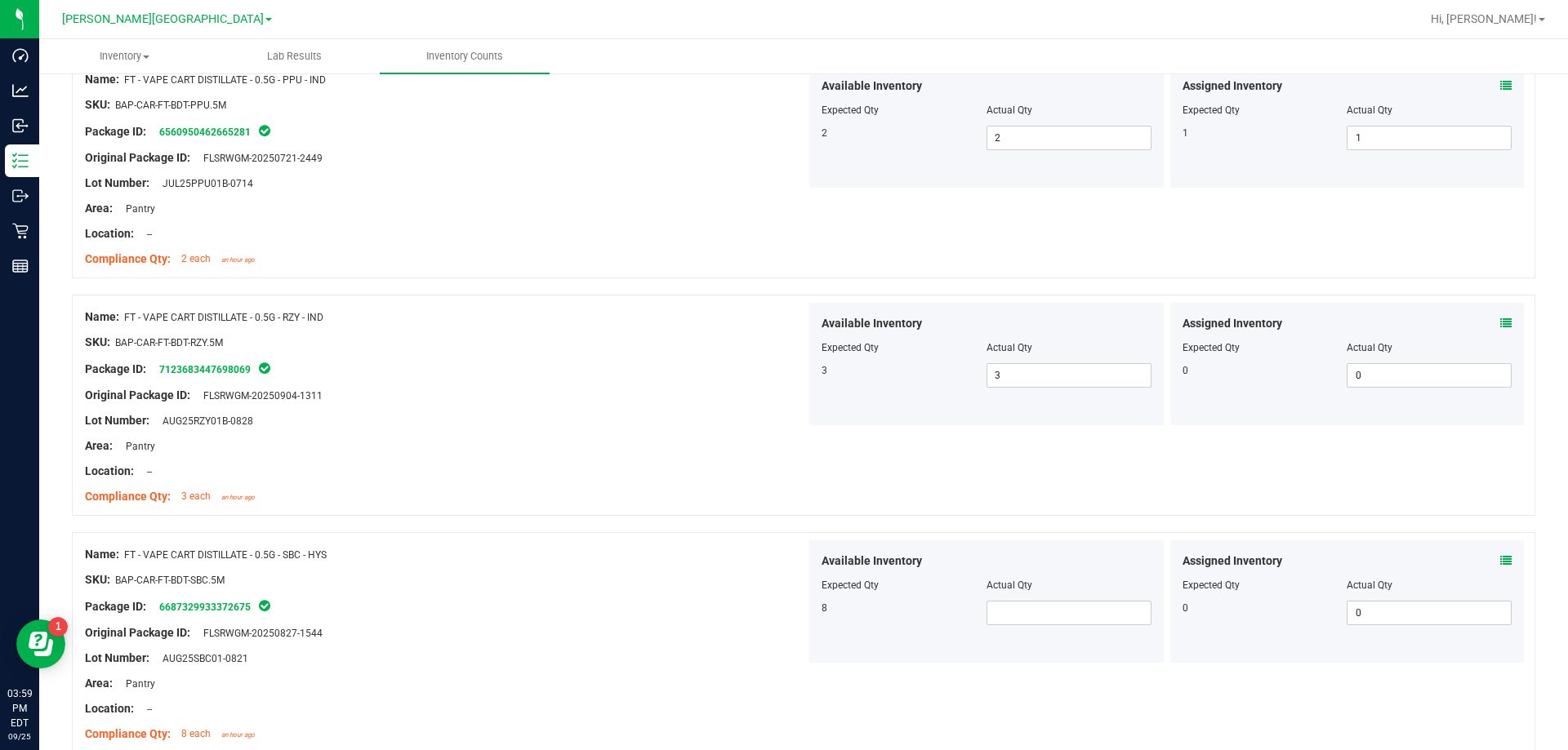
scroll to position [1877, 0]
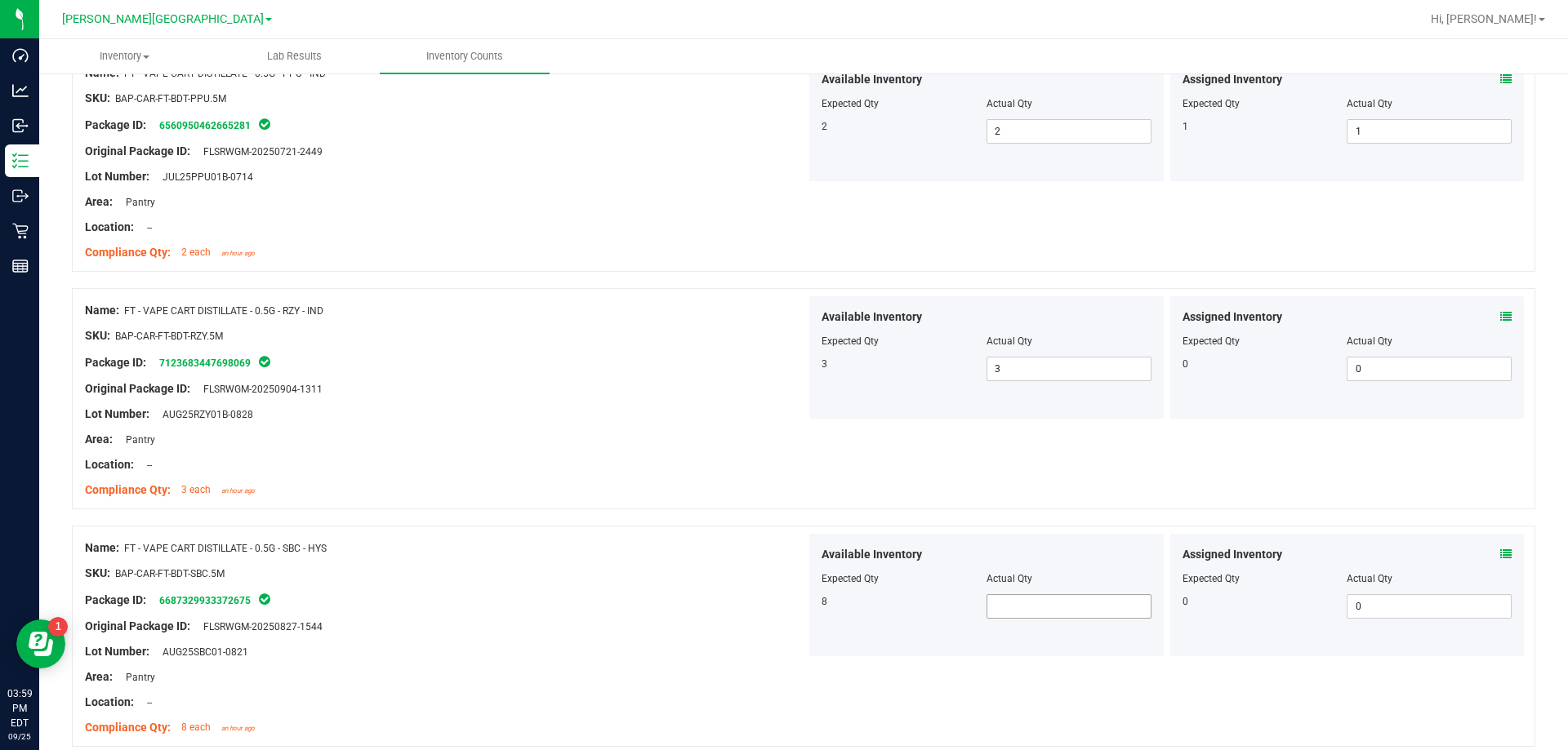
click at [795, 608] on span at bounding box center [1069, 607] width 165 height 25
click at [375, 707] on div "Location: --" at bounding box center [445, 702] width 721 height 17
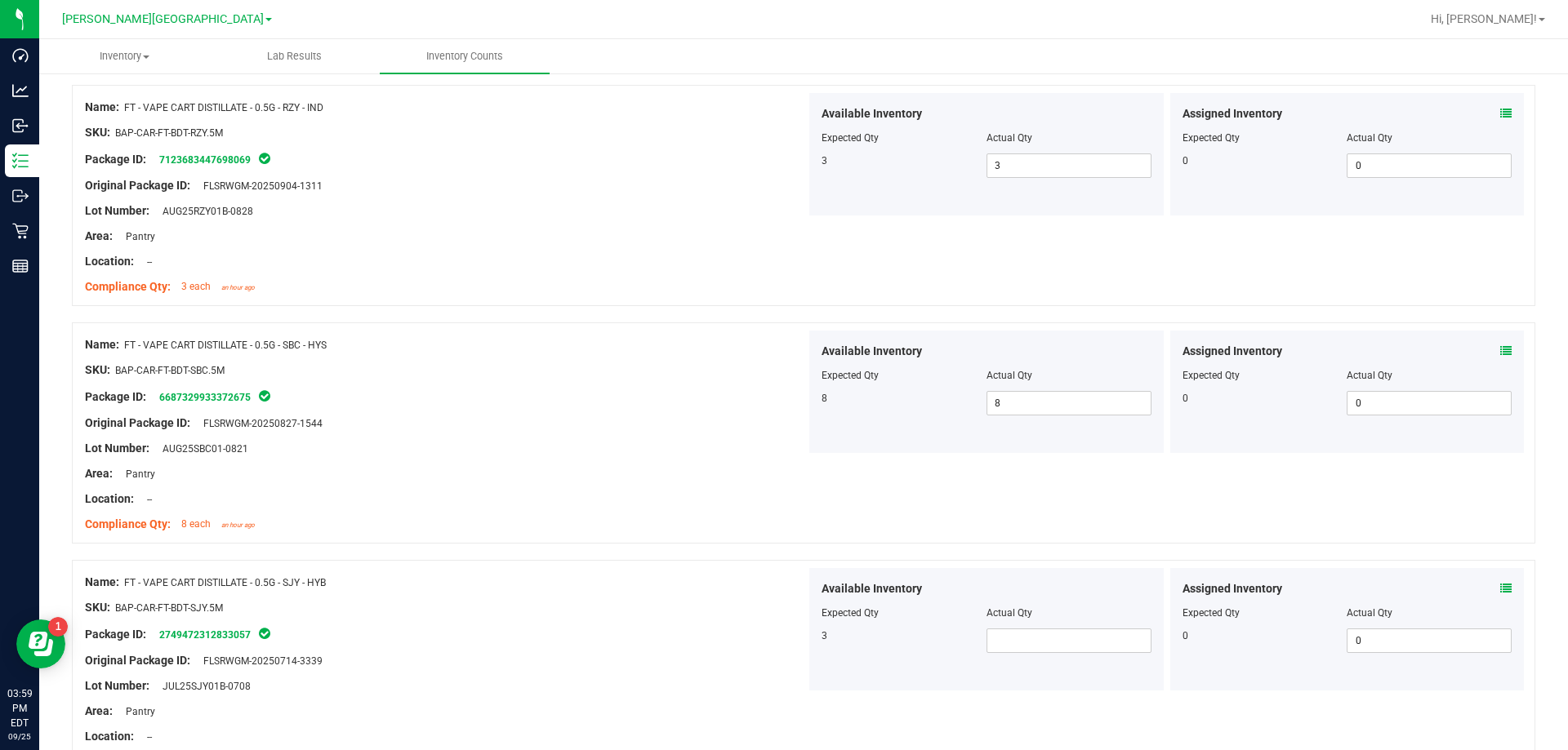
scroll to position [2203, 0]
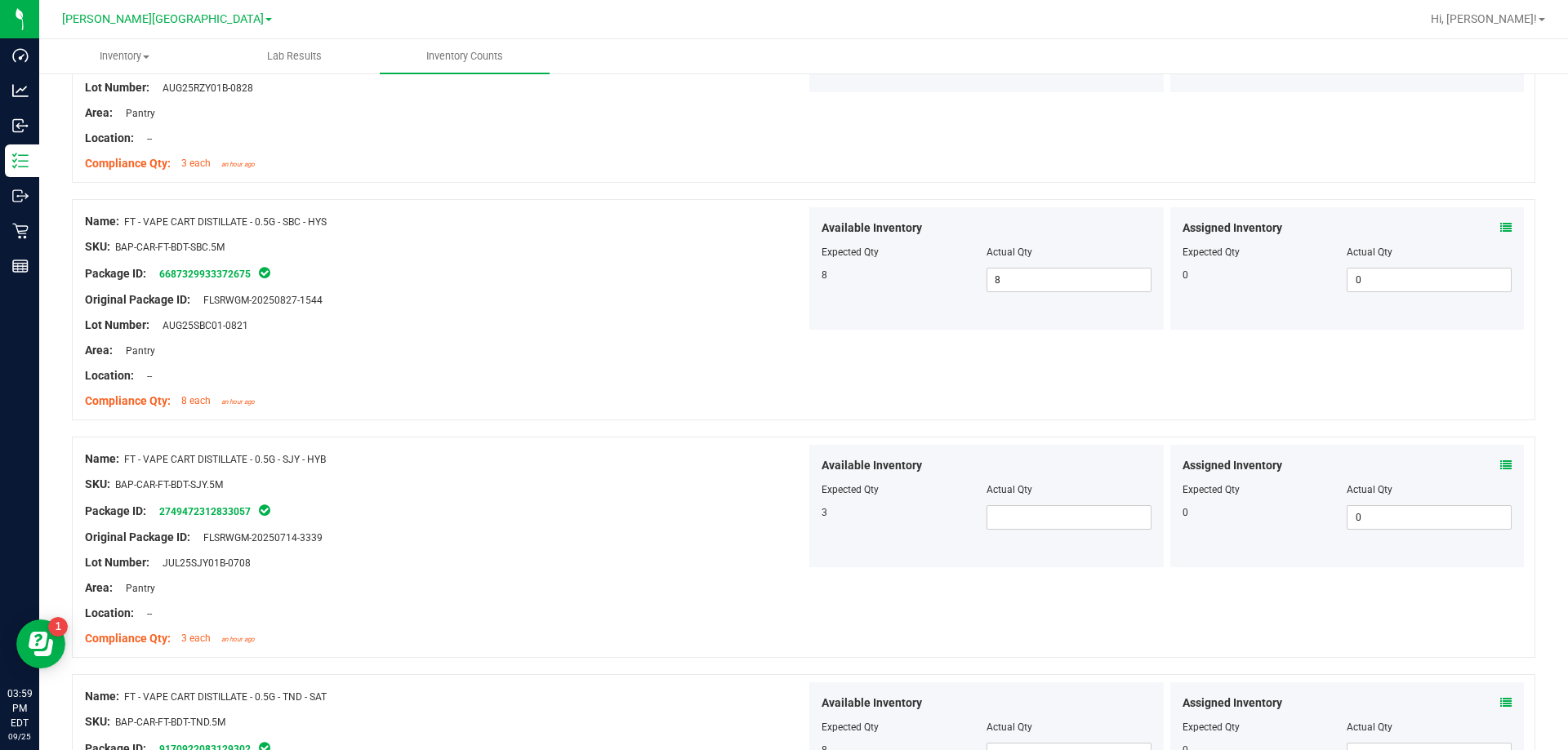
click at [795, 498] on div at bounding box center [987, 501] width 330 height 8
click at [795, 500] on div at bounding box center [987, 501] width 330 height 8
click at [795, 505] on span at bounding box center [1069, 517] width 165 height 25
click at [669, 543] on div "Original Package ID: FLSRWGM-20250714-3339" at bounding box center [445, 537] width 721 height 17
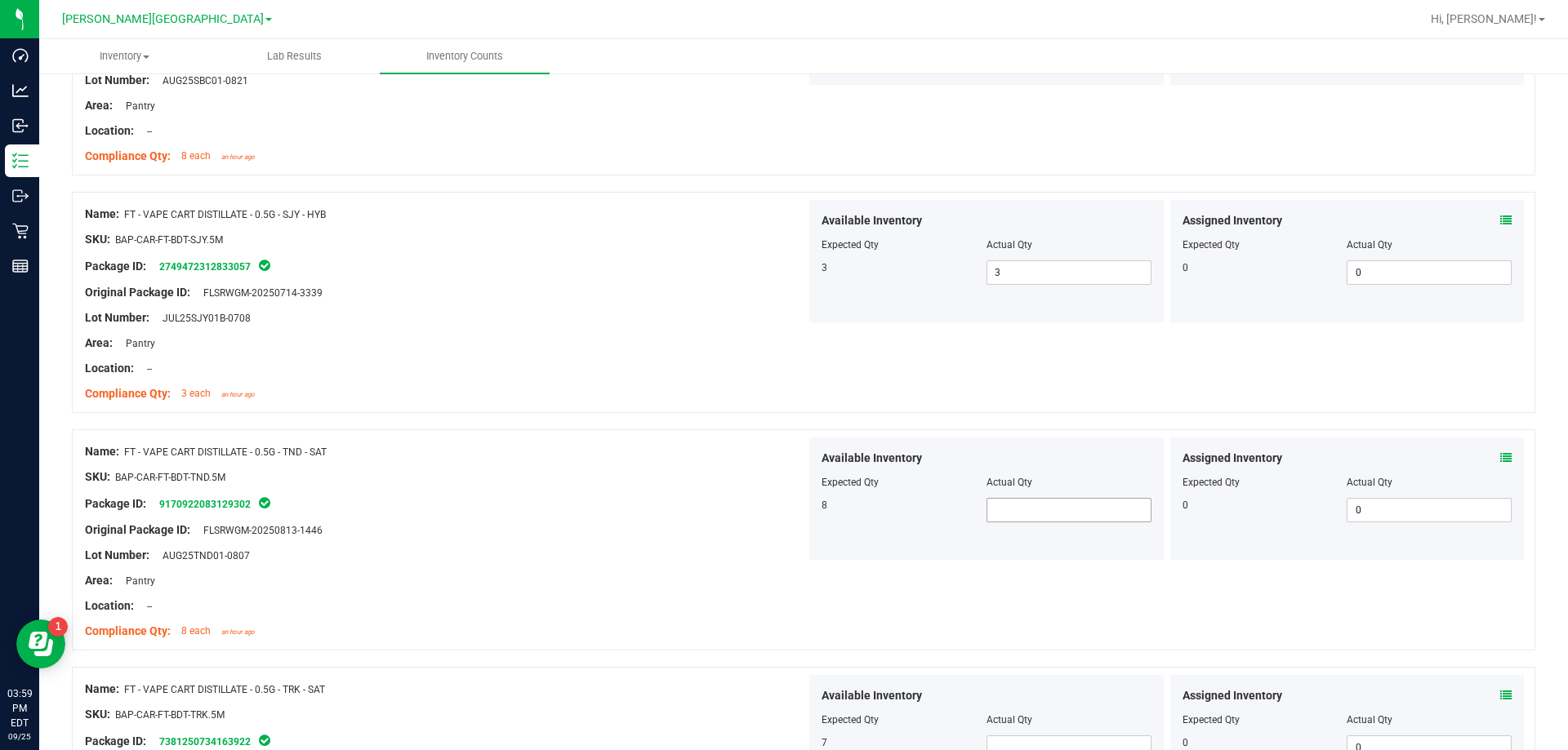
click at [795, 498] on span at bounding box center [1069, 510] width 165 height 25
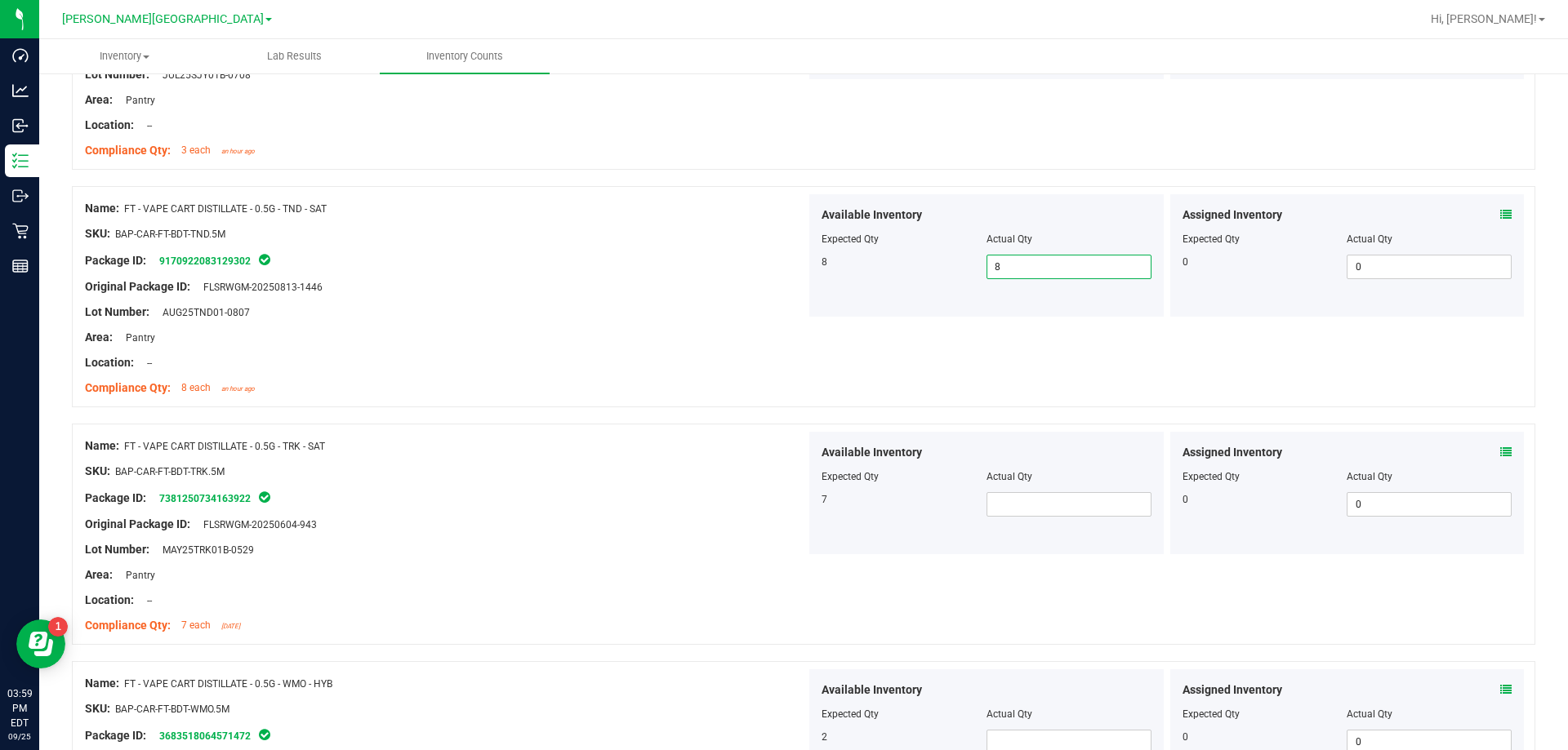
scroll to position [2693, 0]
click at [795, 500] on span at bounding box center [1069, 502] width 165 height 25
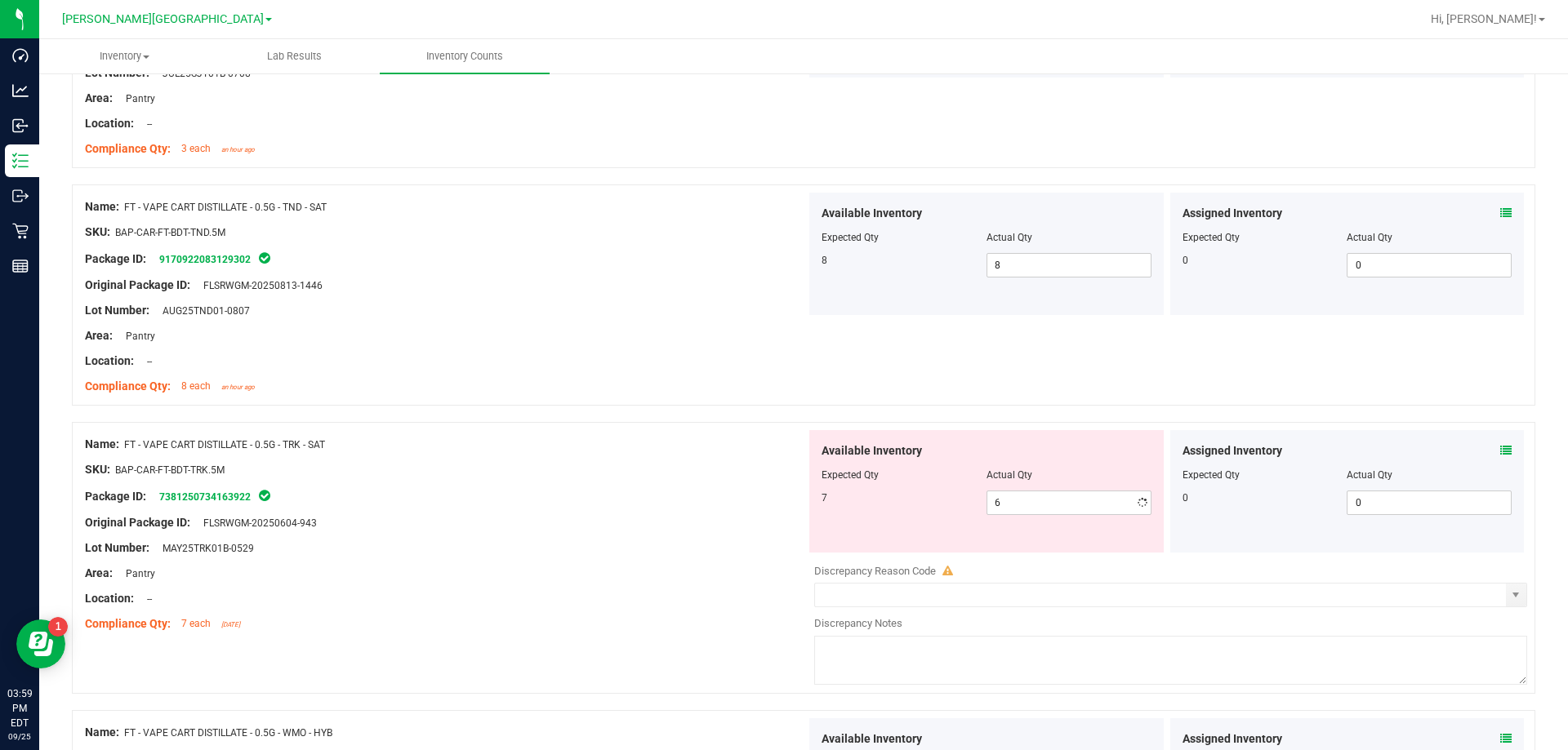
click at [679, 565] on div "Area: Pantry" at bounding box center [445, 573] width 721 height 17
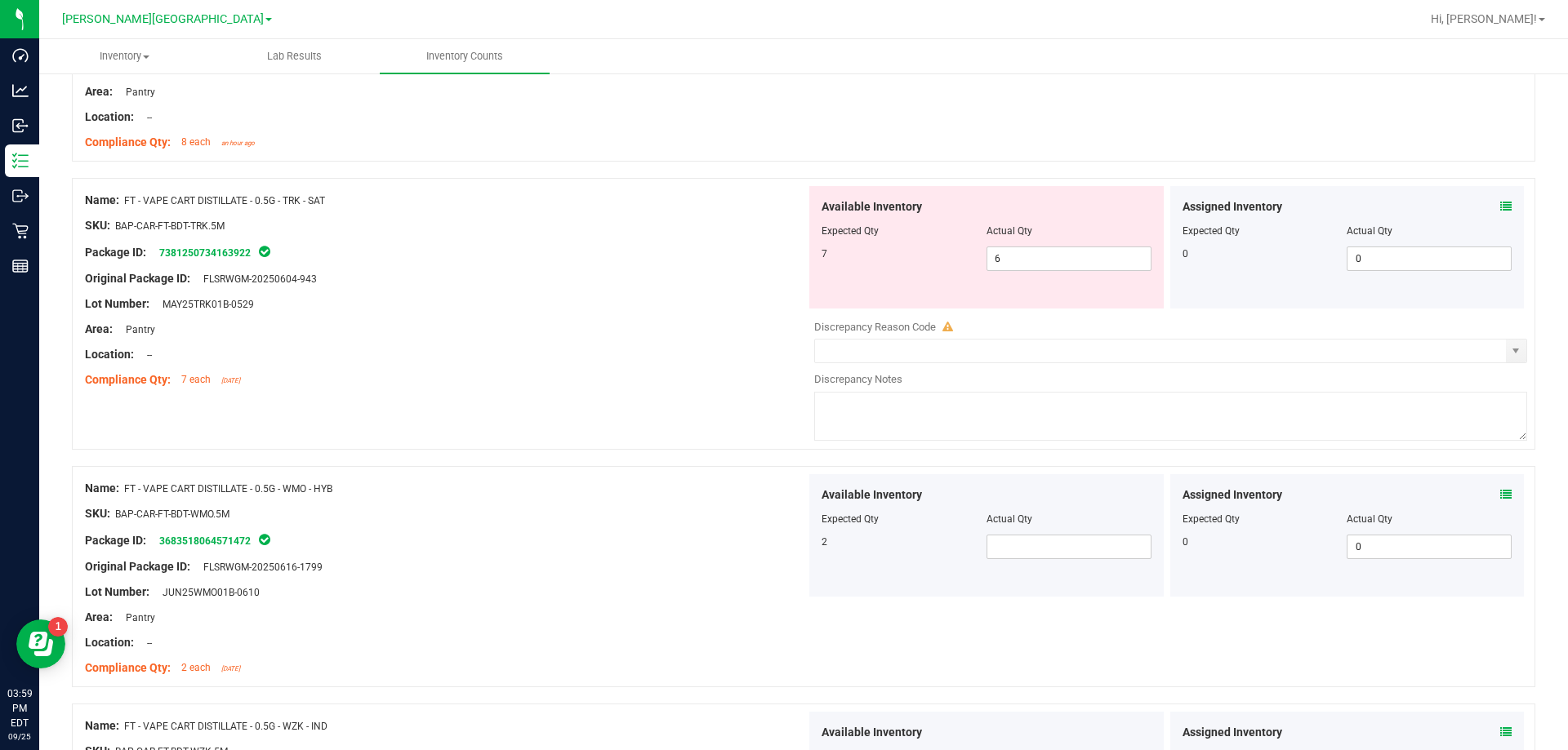
scroll to position [2939, 0]
click at [795, 544] on span at bounding box center [1069, 546] width 165 height 25
drag, startPoint x: 991, startPoint y: 257, endPoint x: 943, endPoint y: 258, distance: 48.0
click at [795, 258] on div "7 6 6" at bounding box center [987, 258] width 330 height 25
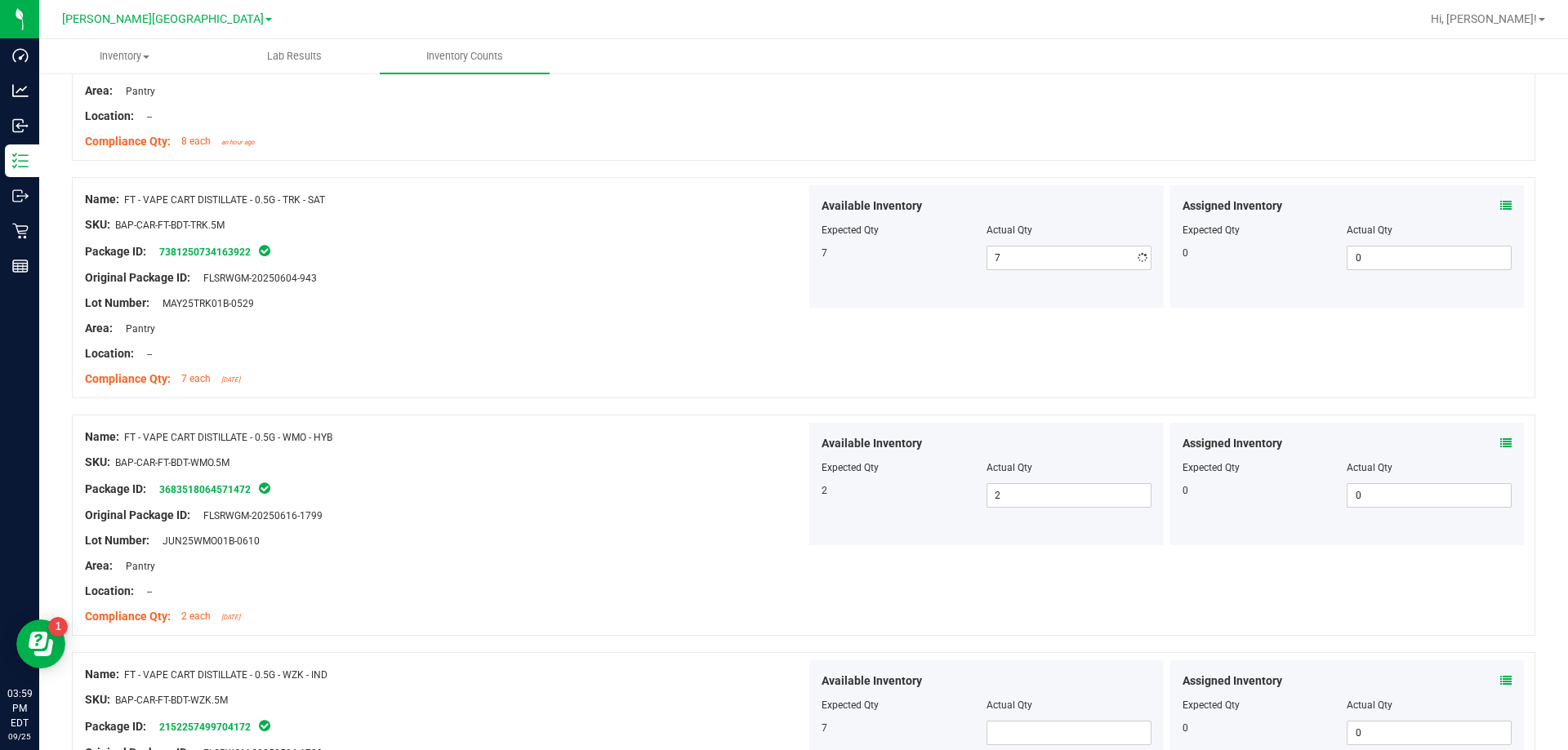
click at [709, 317] on div at bounding box center [445, 316] width 721 height 8
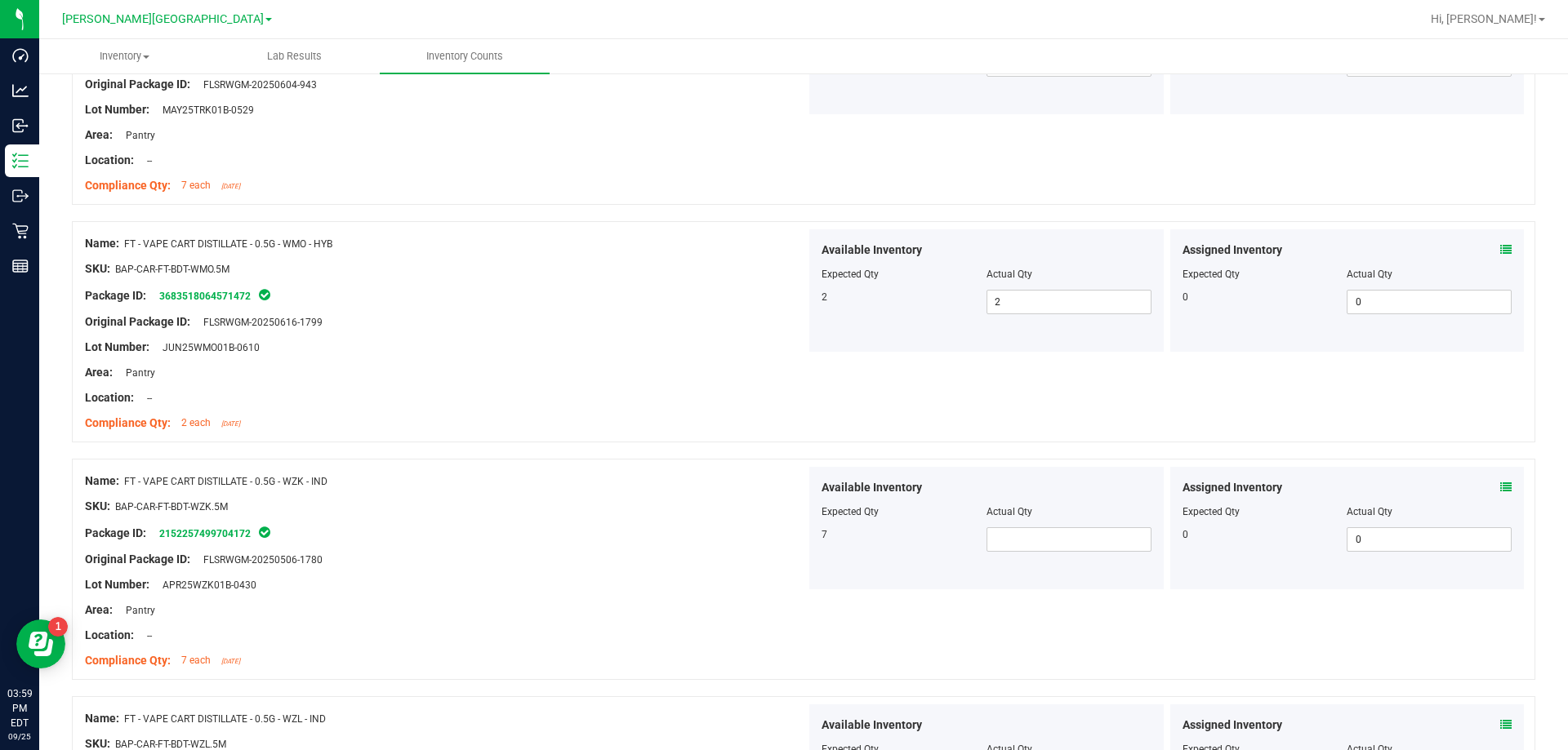
scroll to position [3183, 0]
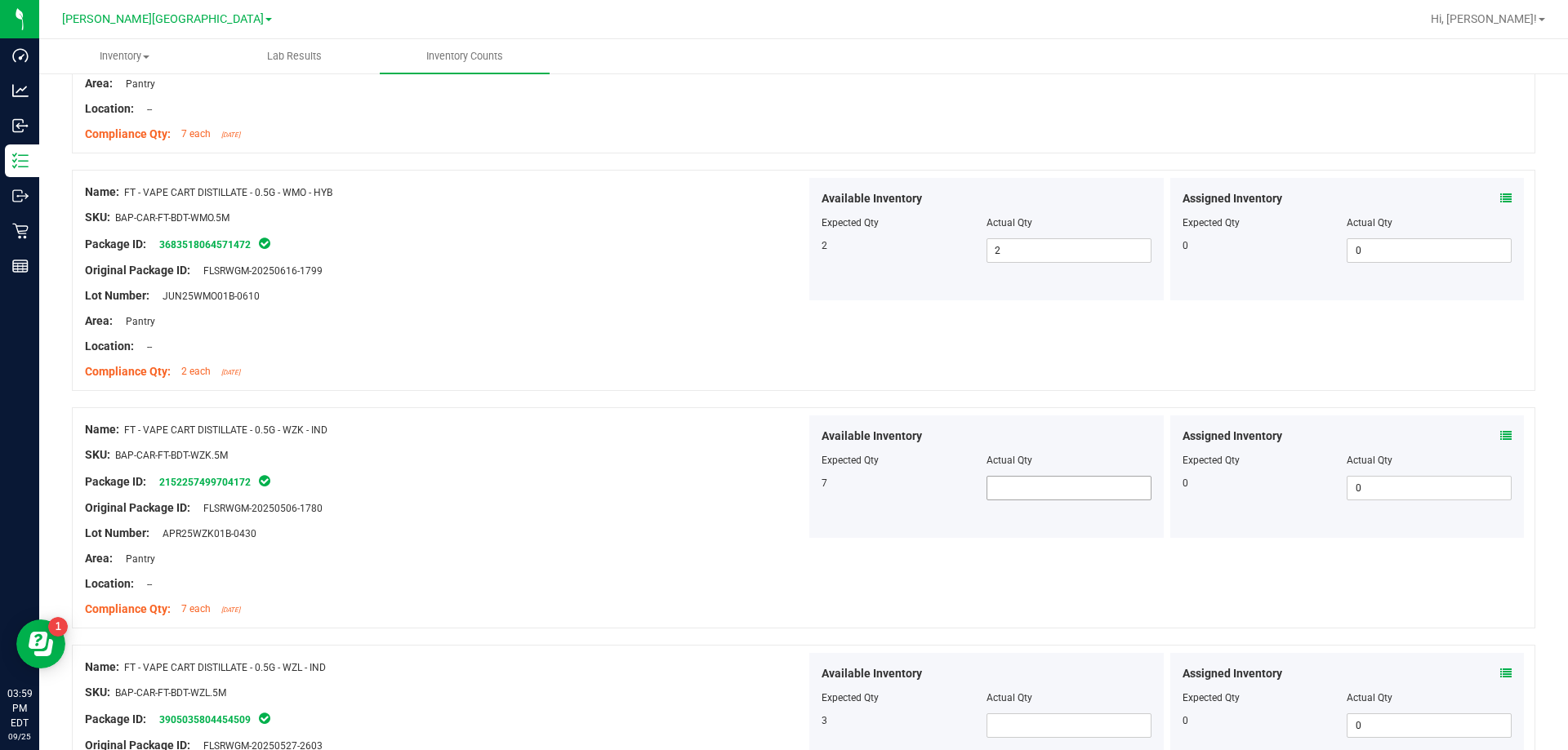
click at [795, 484] on span at bounding box center [1069, 489] width 165 height 25
click at [795, 481] on input "text" at bounding box center [1069, 489] width 163 height 23
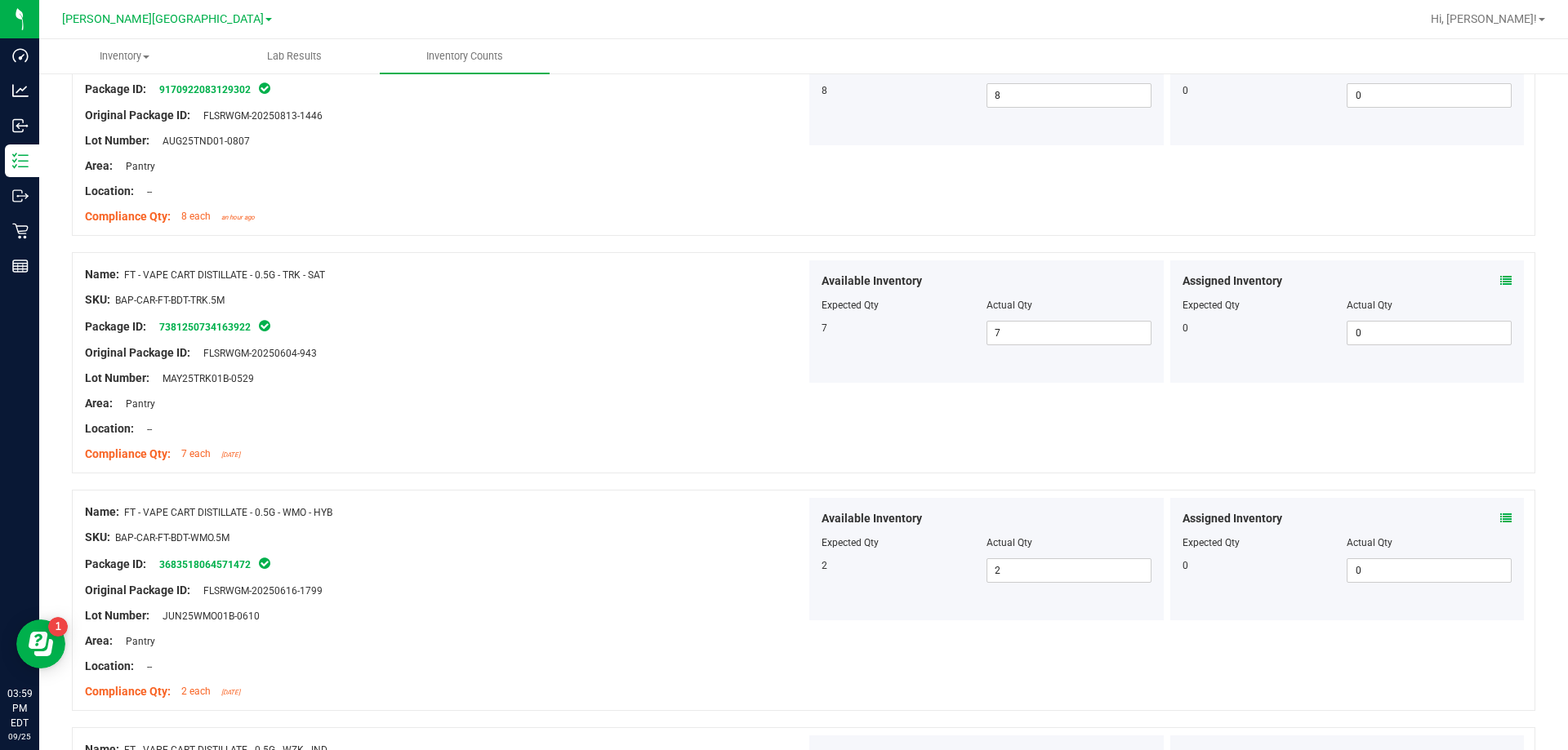
scroll to position [2857, 0]
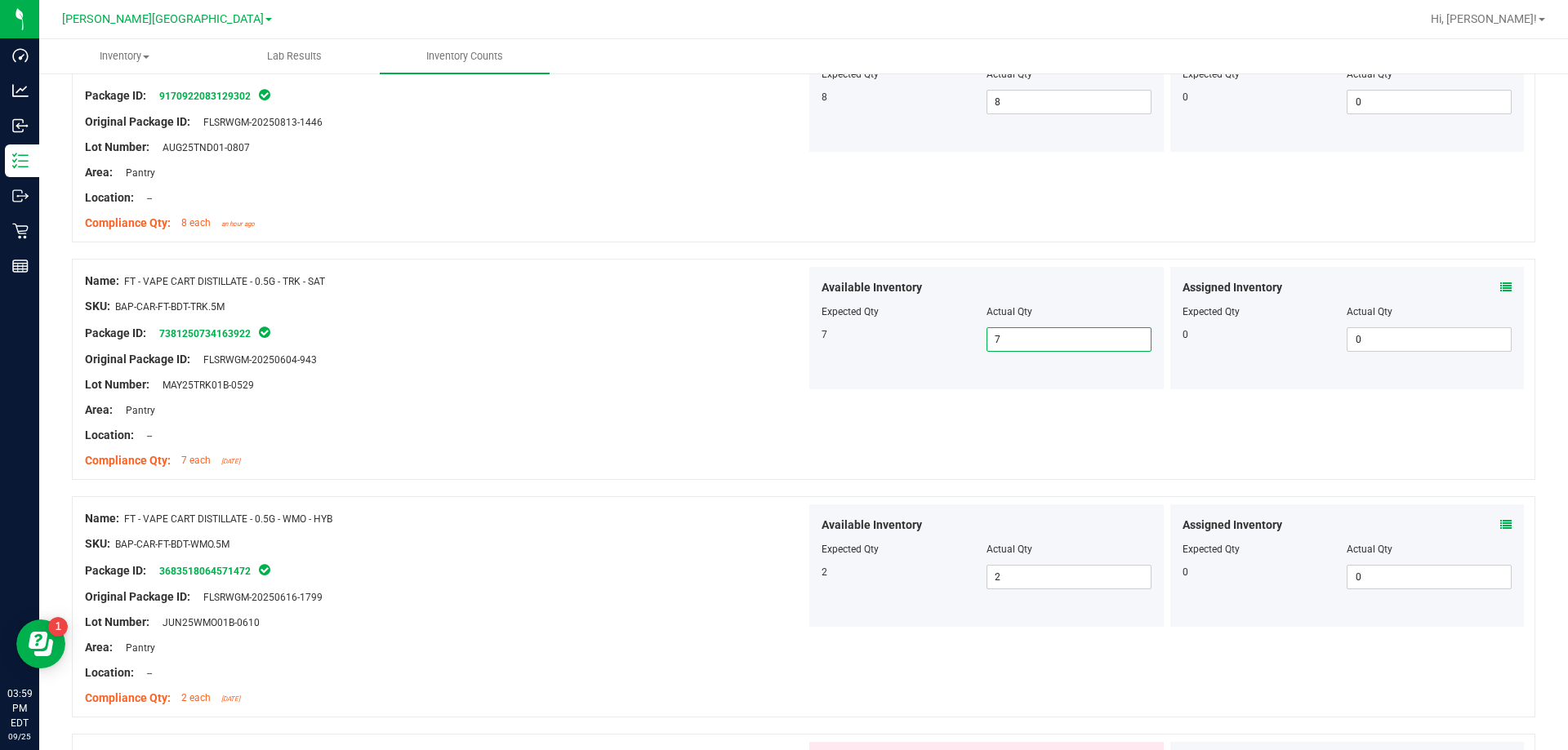
drag, startPoint x: 1005, startPoint y: 339, endPoint x: 955, endPoint y: 339, distance: 50.0
click at [795, 339] on div "7 7 7" at bounding box center [987, 339] width 330 height 25
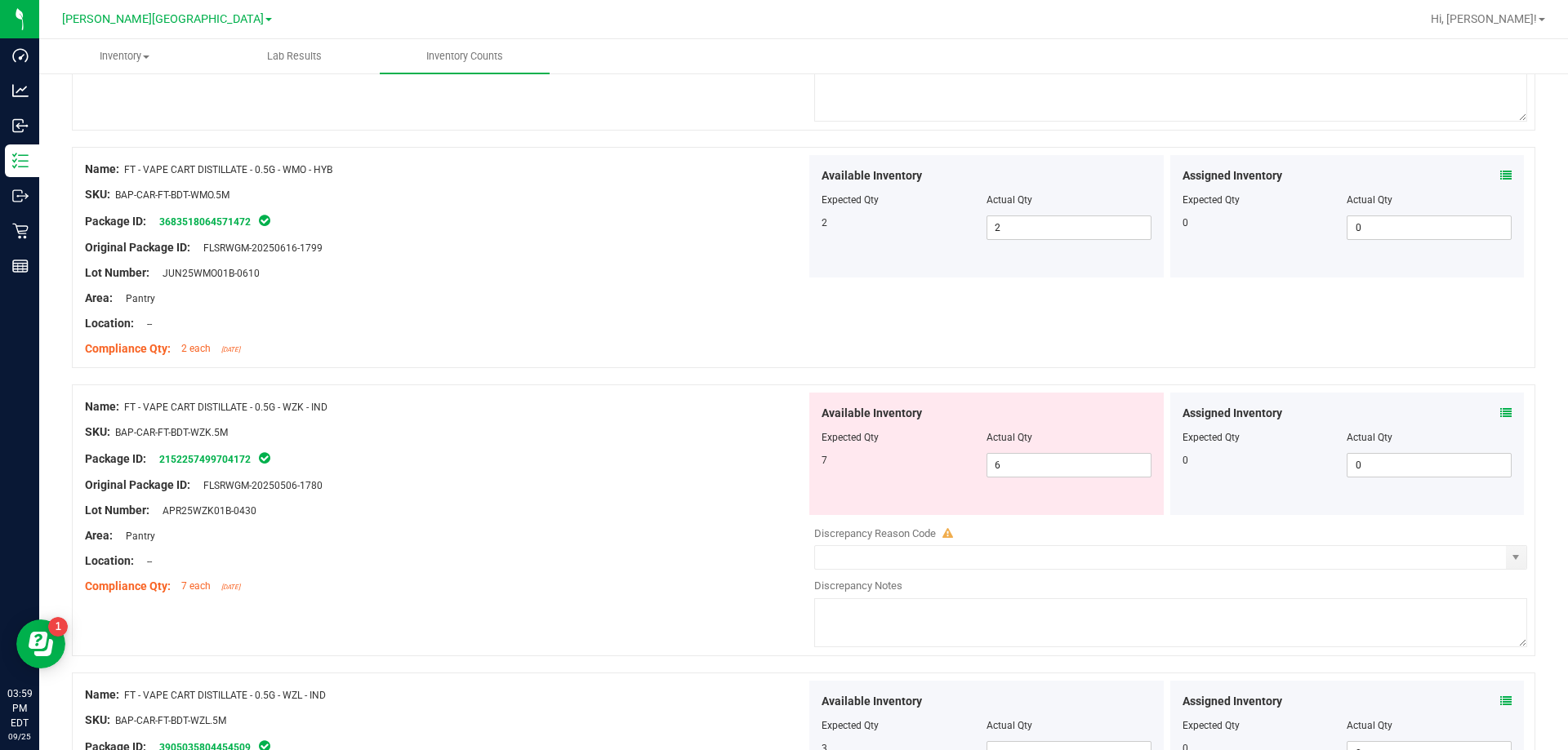
scroll to position [3346, 0]
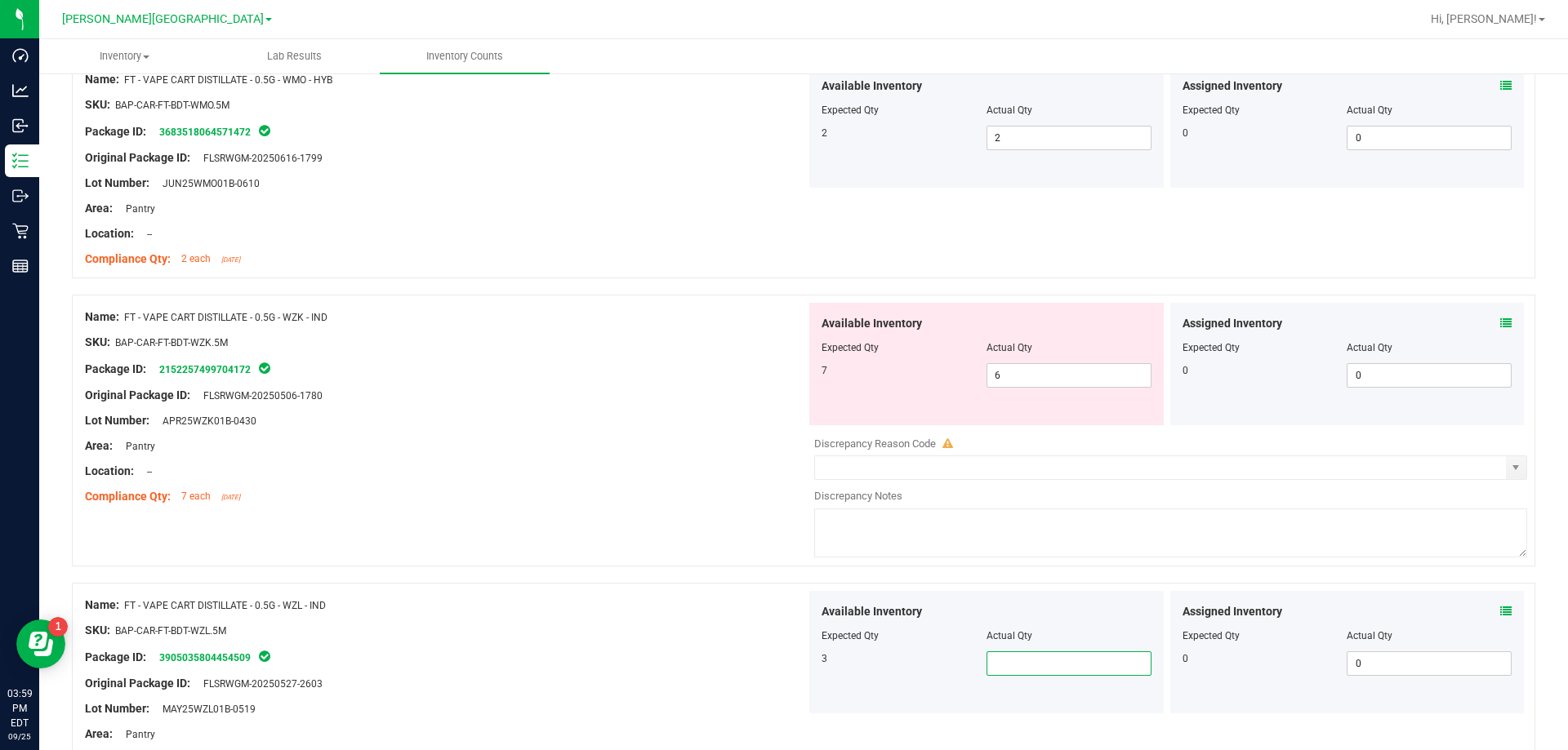
click at [795, 661] on span at bounding box center [1069, 664] width 165 height 25
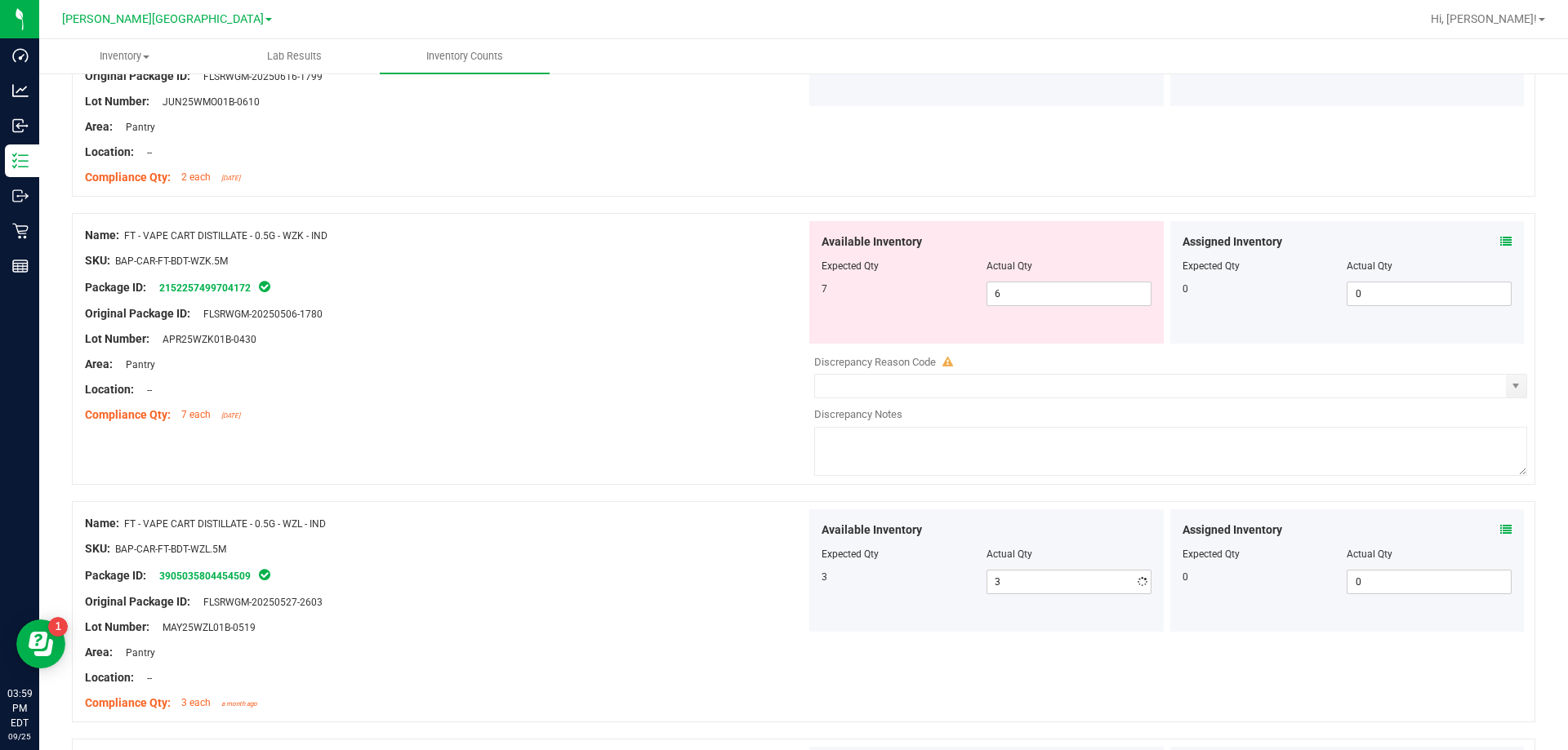
click at [612, 650] on div "Area: Pantry" at bounding box center [445, 652] width 721 height 17
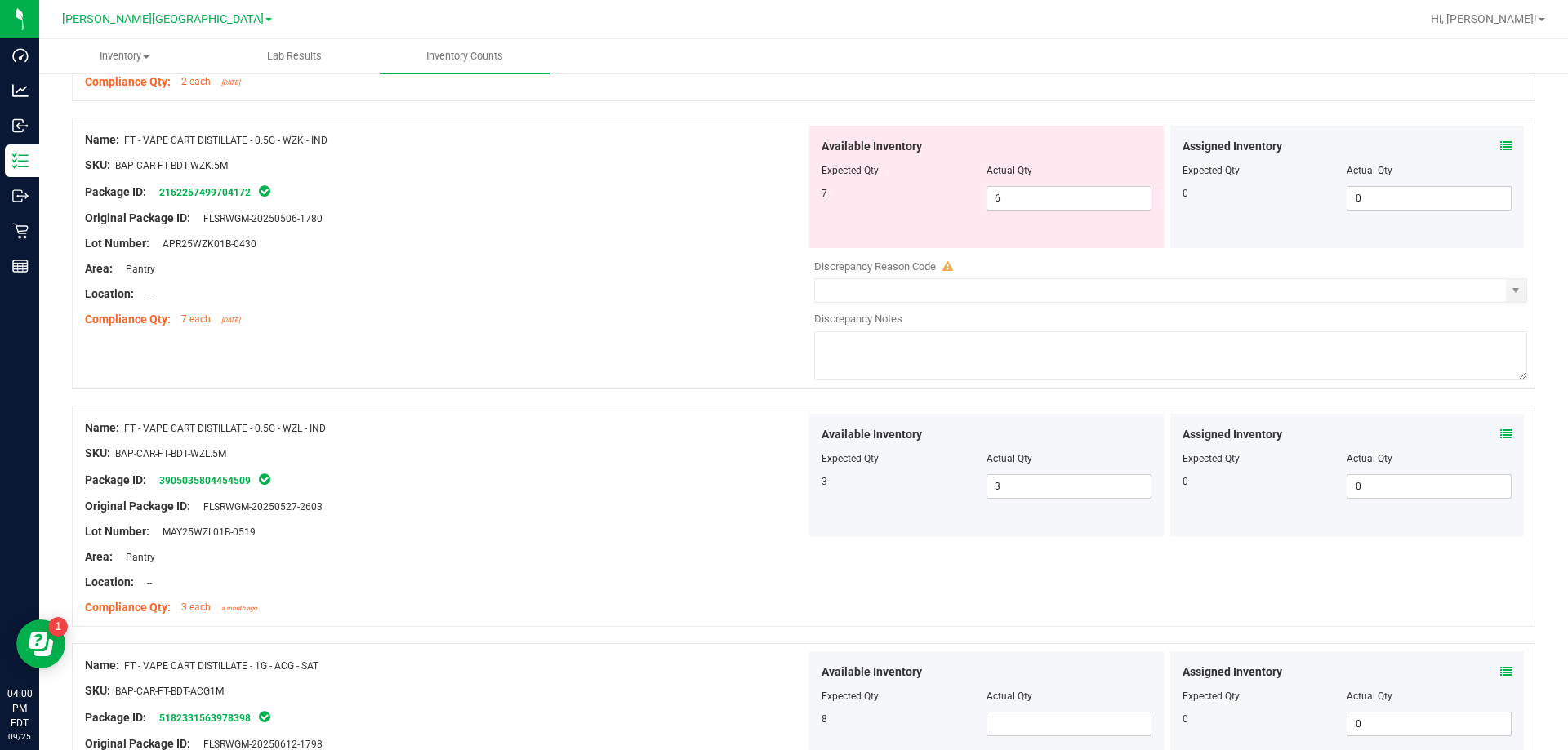
scroll to position [3673, 0]
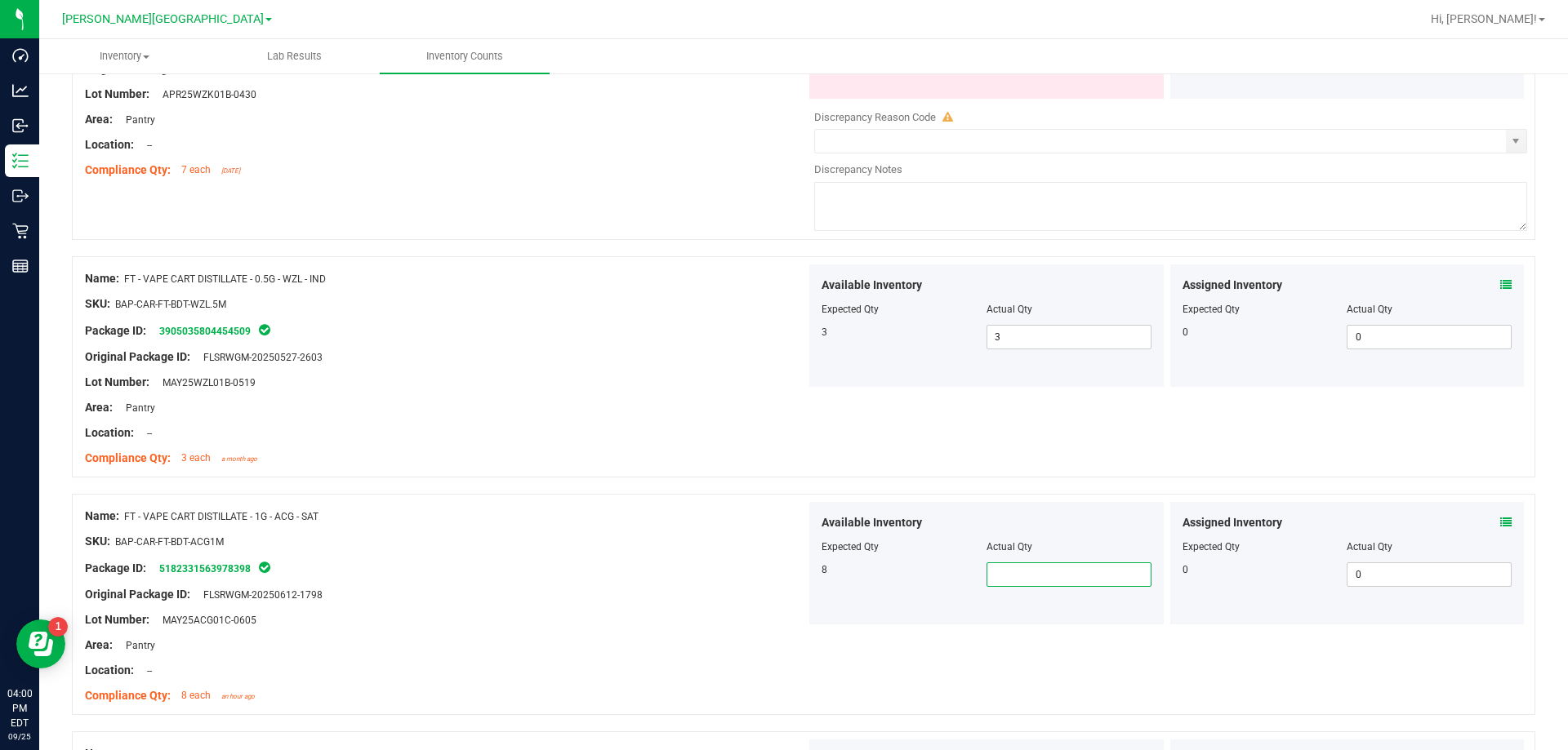
click at [795, 579] on span at bounding box center [1069, 575] width 165 height 25
click at [654, 670] on div "Location: --" at bounding box center [445, 670] width 721 height 17
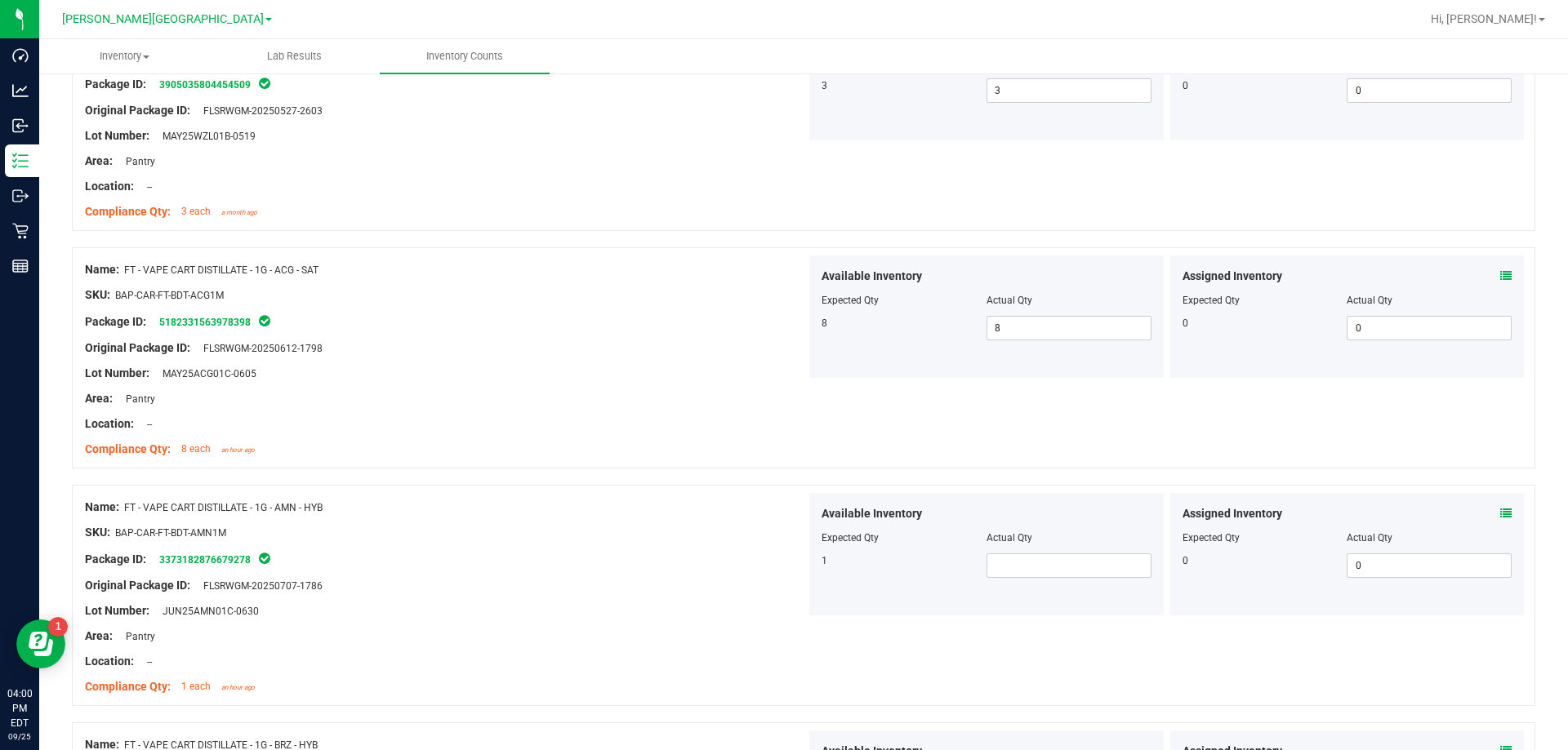
scroll to position [3999, 0]
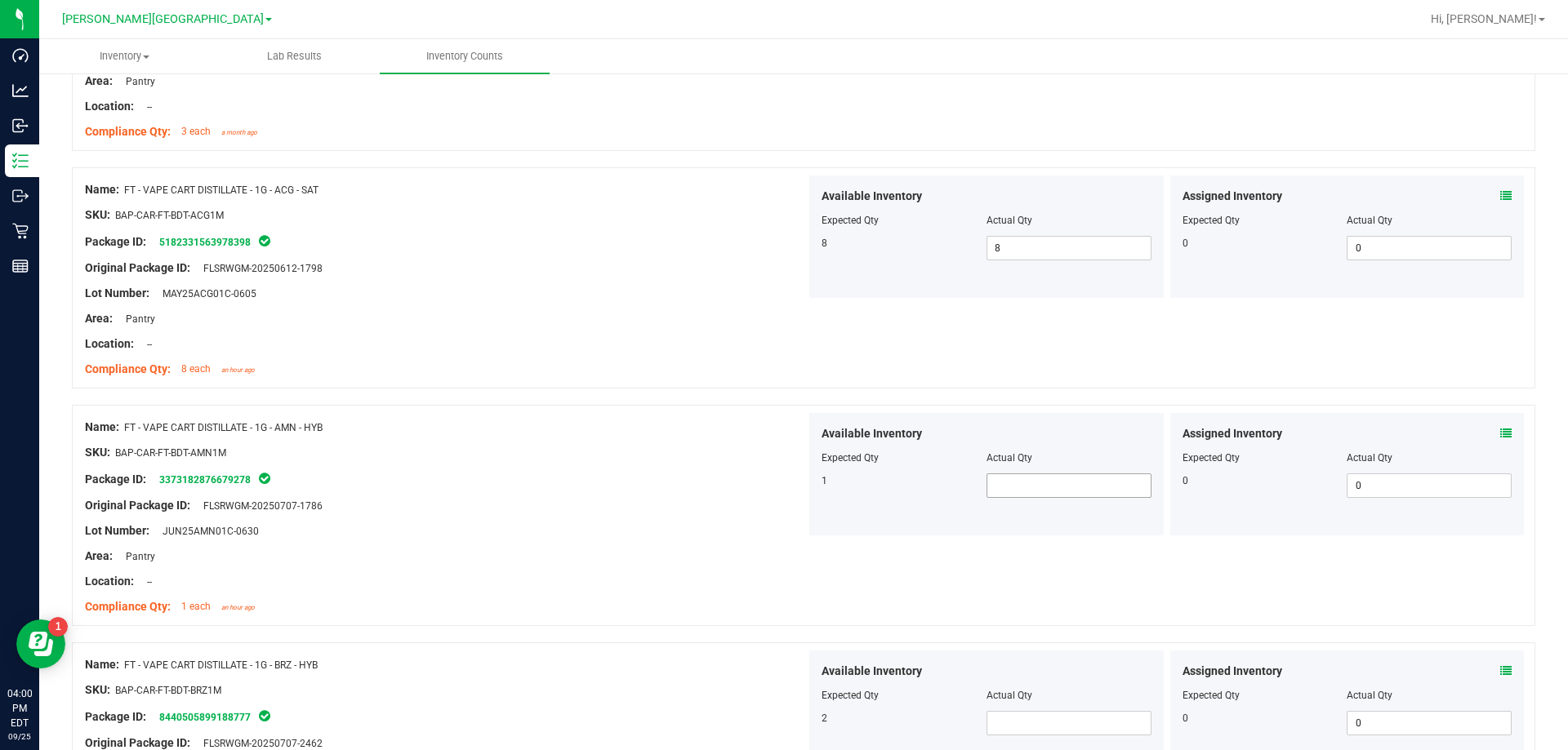
click at [795, 479] on span at bounding box center [1069, 486] width 165 height 25
click at [795, 724] on span at bounding box center [1069, 723] width 165 height 25
click at [709, 646] on div "Name: FT - VAPE CART DISTILLATE - 1G - BRZ - HYB SKU: BAP-CAR-FT-BDT-BRZ1M Pack…" at bounding box center [804, 753] width 1463 height 221
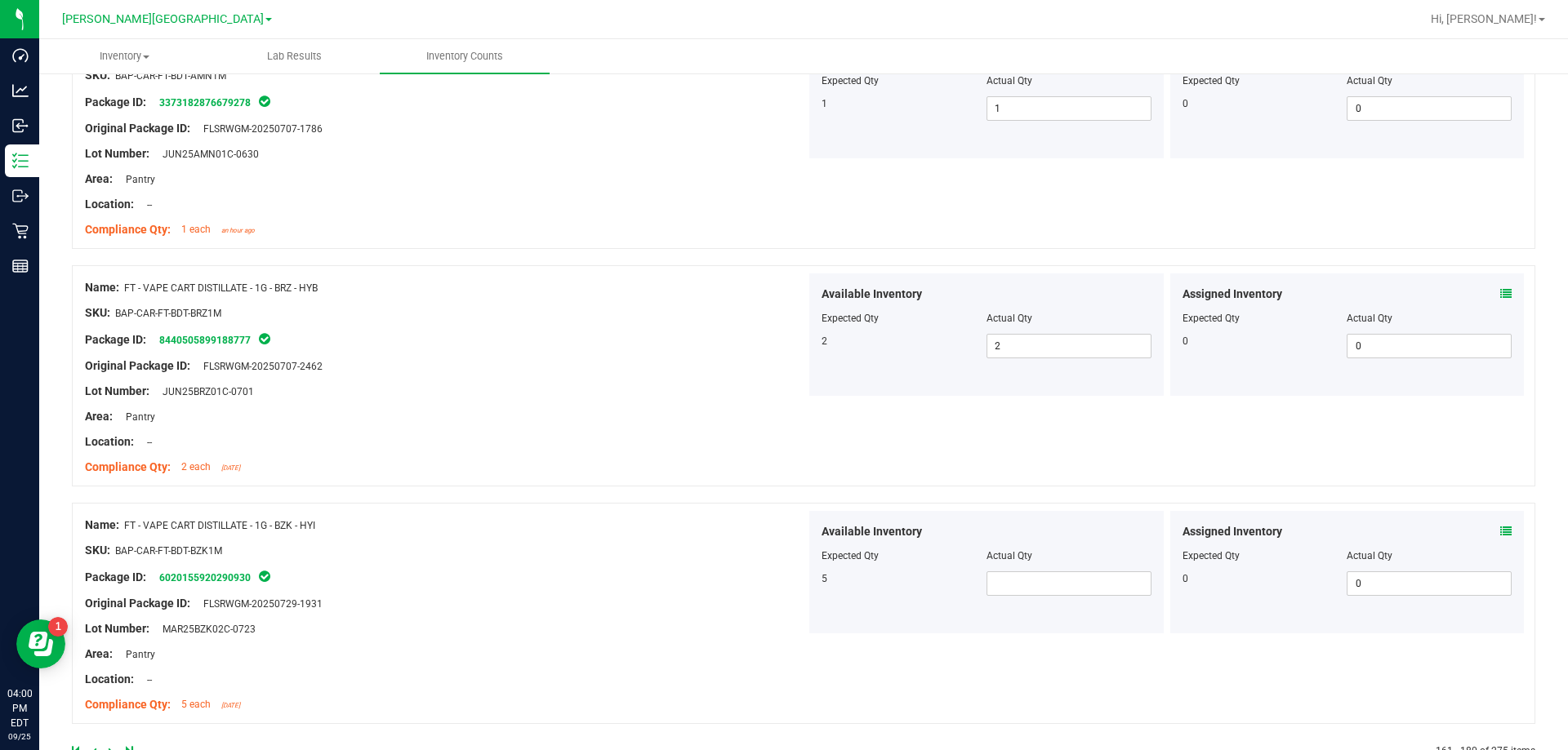
scroll to position [4422, 0]
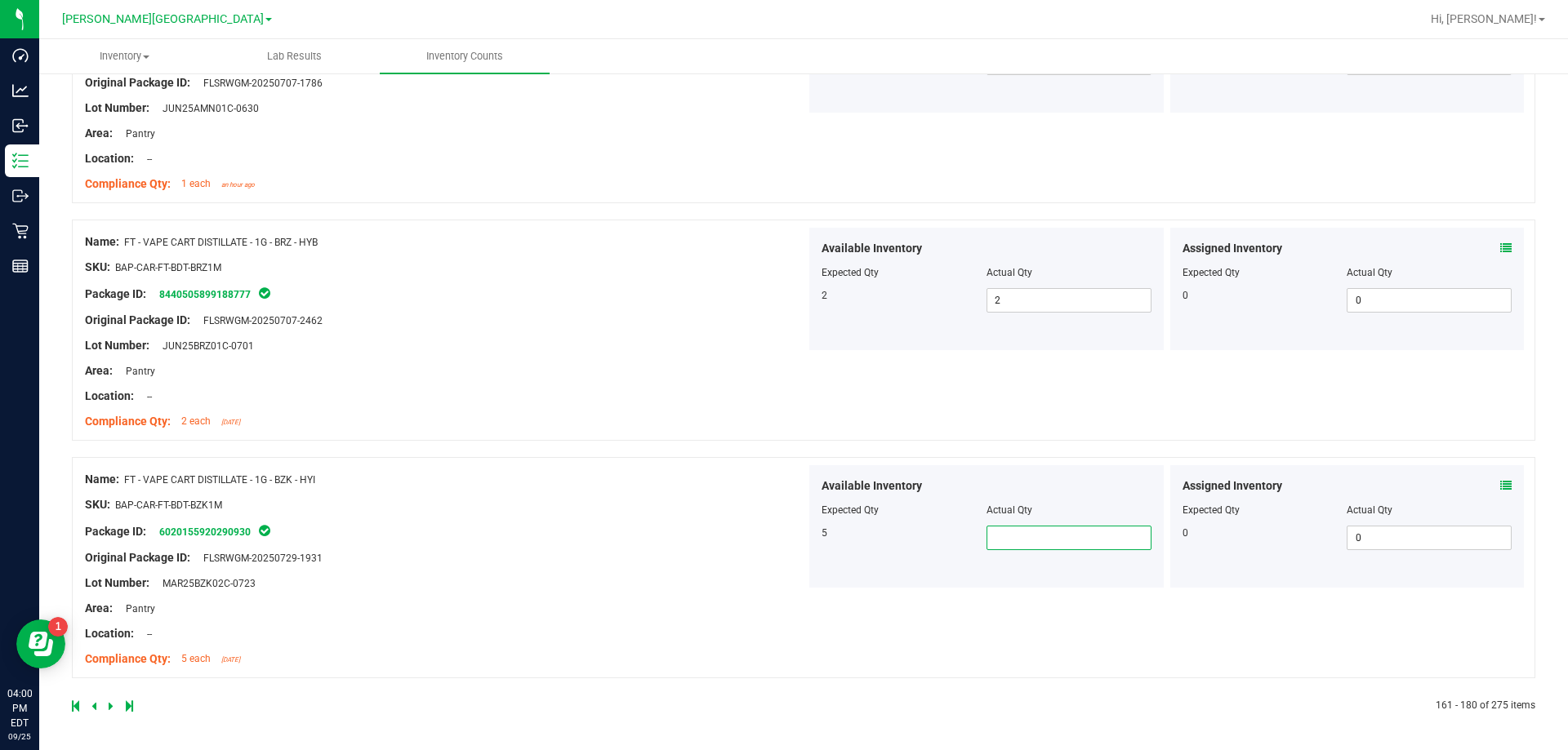
click at [795, 536] on span at bounding box center [1069, 538] width 165 height 25
click at [494, 541] on div at bounding box center [445, 545] width 721 height 8
click at [110, 701] on icon at bounding box center [111, 706] width 5 height 10
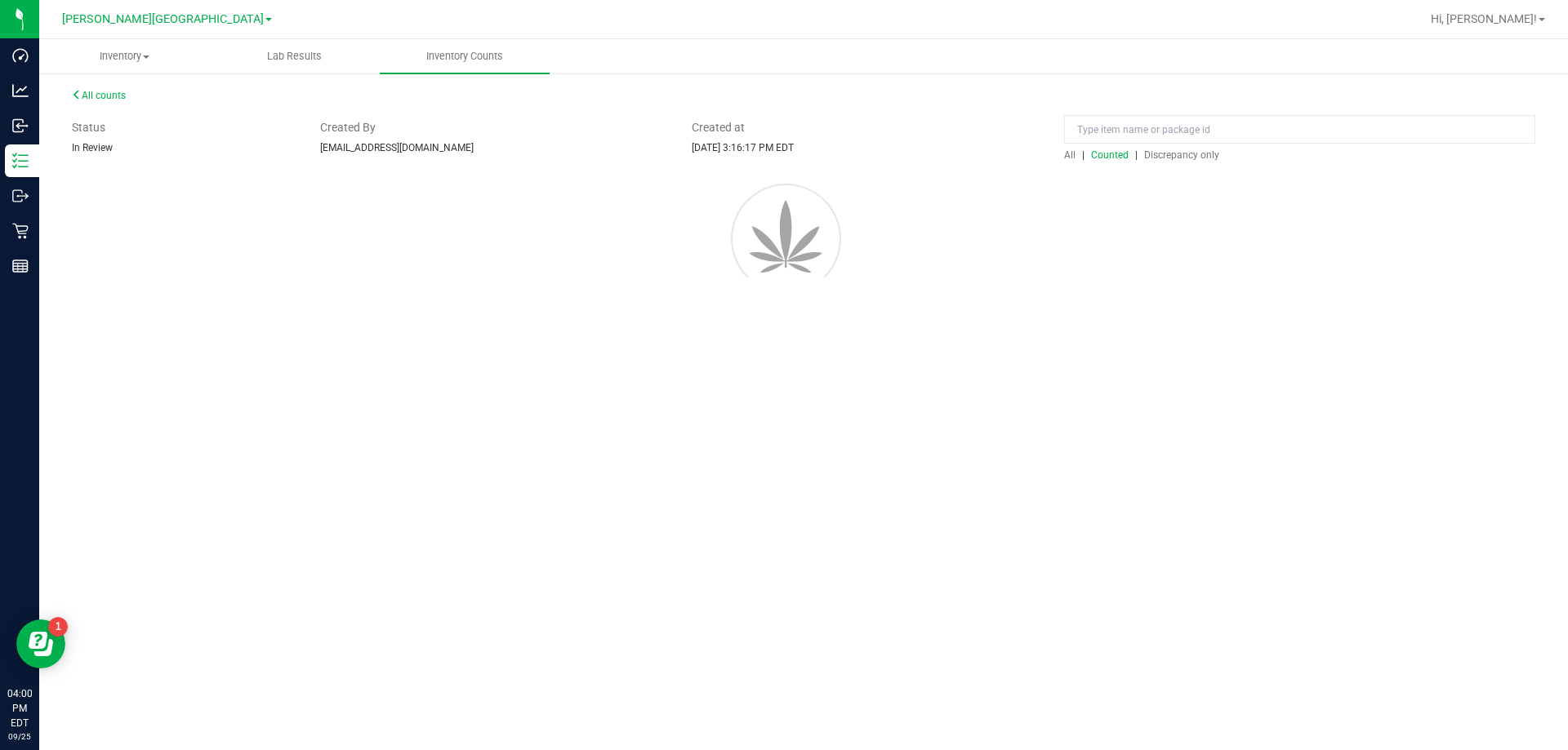
scroll to position [0, 0]
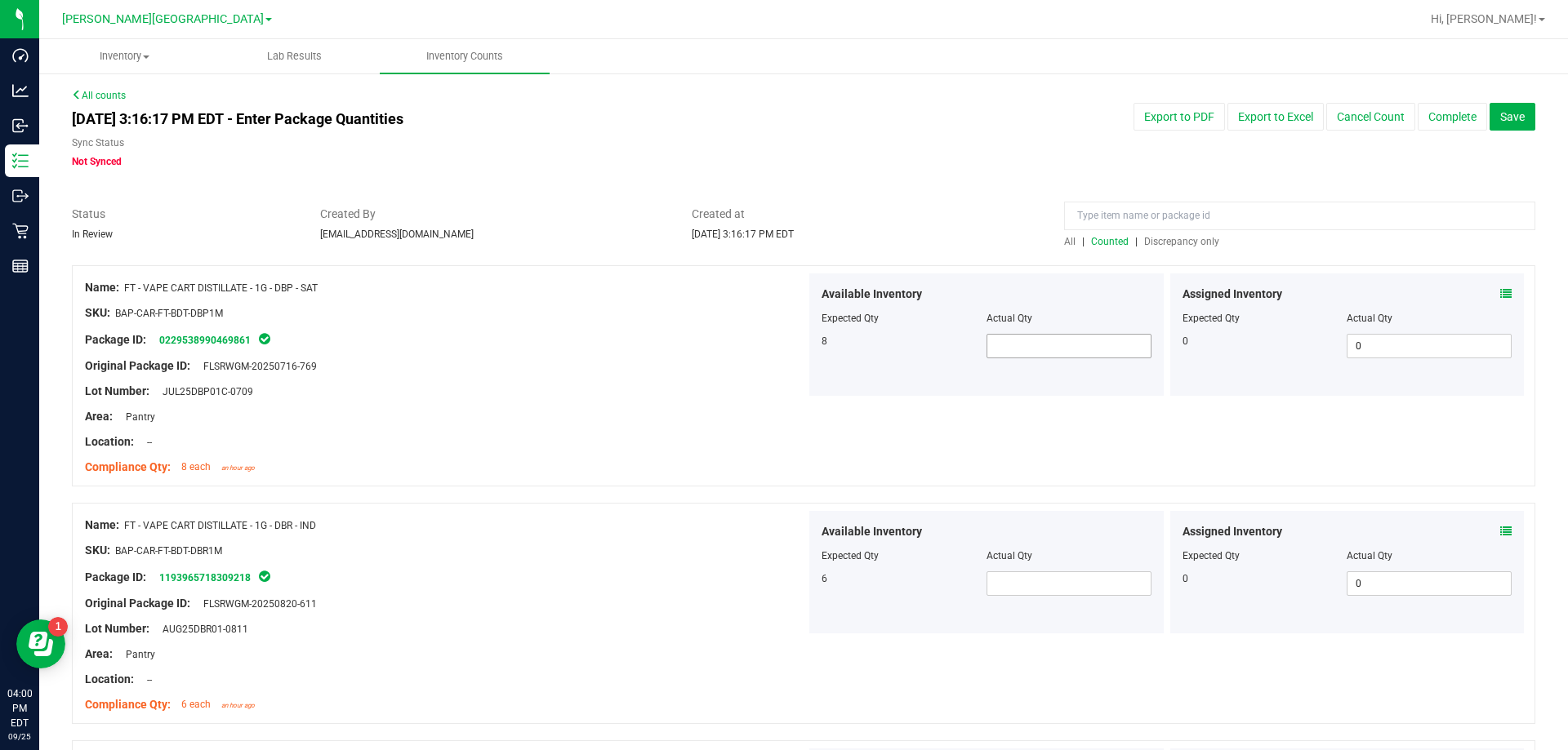
click at [795, 339] on span at bounding box center [1069, 346] width 165 height 25
click at [740, 435] on div "Location: --" at bounding box center [445, 442] width 721 height 17
click at [795, 594] on span at bounding box center [1069, 584] width 165 height 25
click at [538, 565] on div at bounding box center [445, 563] width 721 height 8
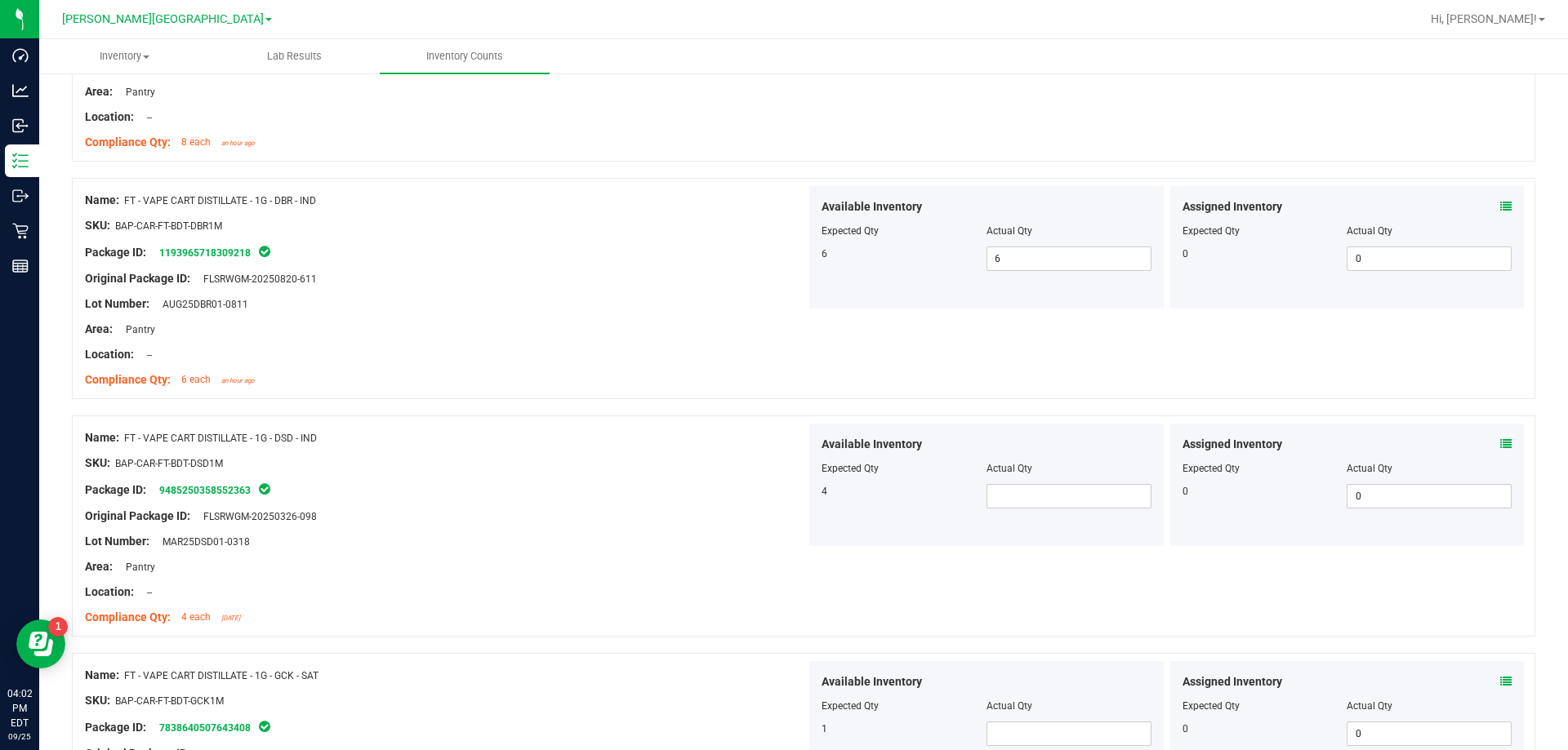
scroll to position [326, 0]
click at [795, 489] on span at bounding box center [1069, 494] width 165 height 25
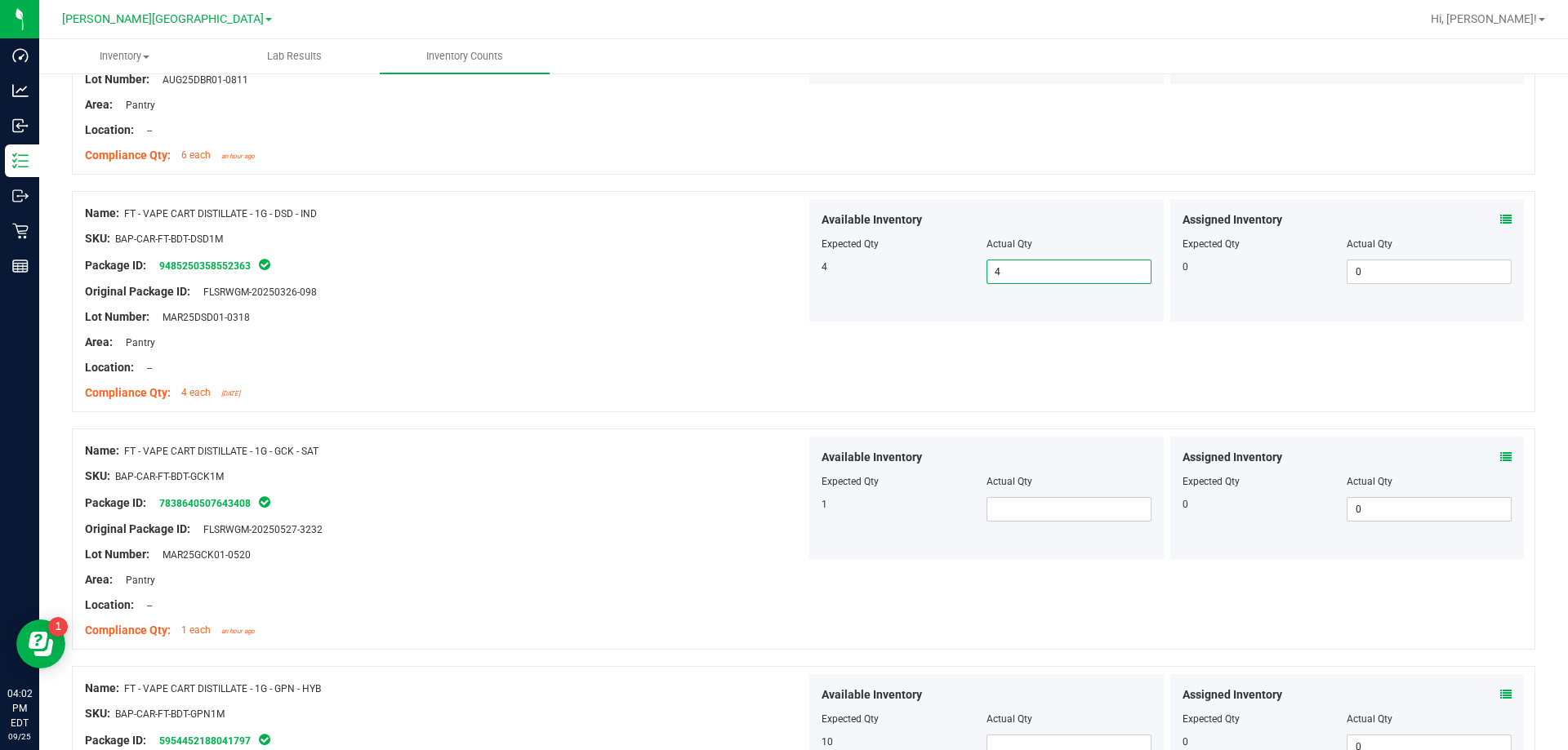
scroll to position [571, 0]
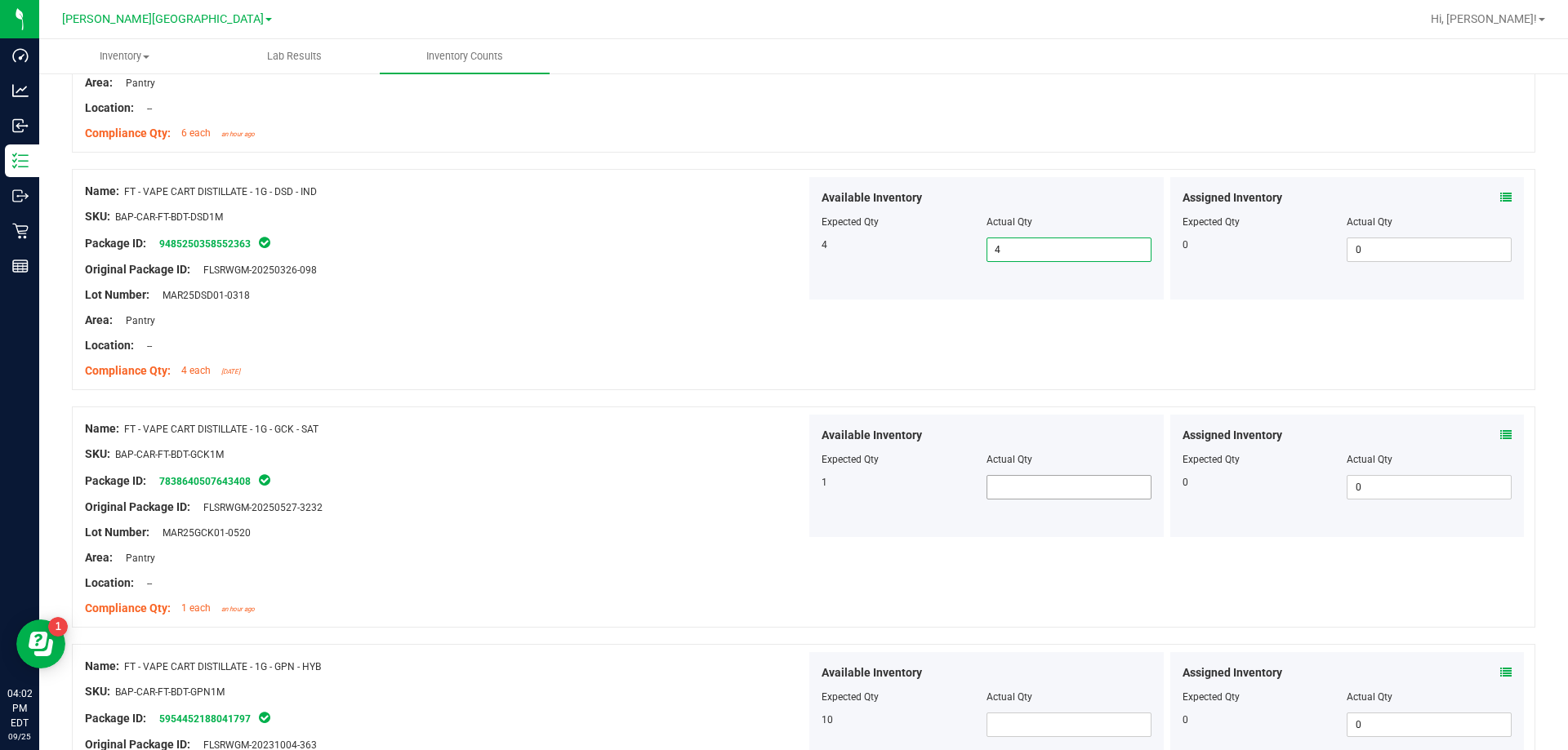
click at [795, 475] on span at bounding box center [1069, 488] width 165 height 25
click at [795, 497] on span at bounding box center [1069, 488] width 165 height 25
click at [658, 631] on div at bounding box center [804, 636] width 1463 height 16
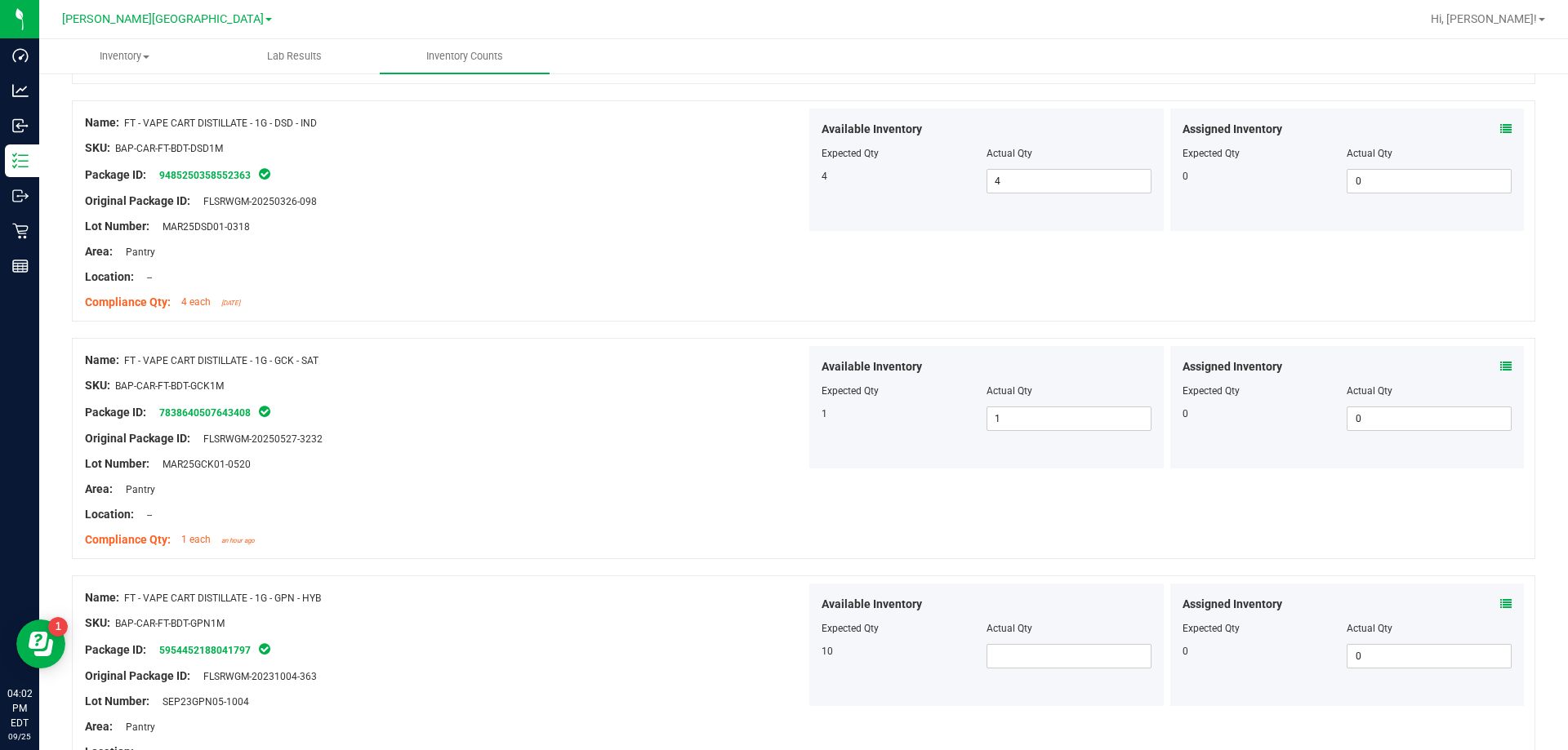
scroll to position [734, 0]
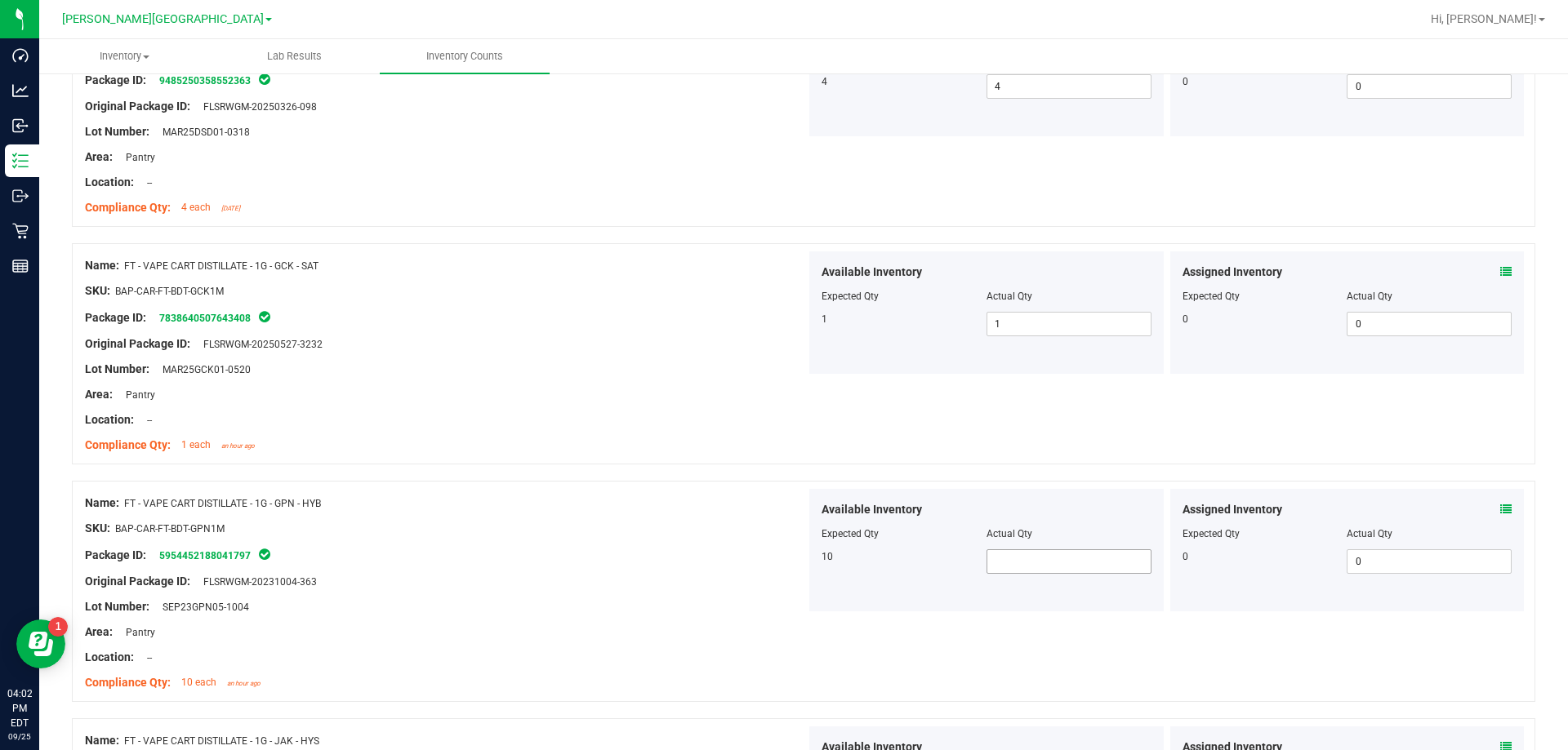
click at [795, 561] on span at bounding box center [1069, 561] width 165 height 25
click at [681, 634] on div "Area: Pantry" at bounding box center [445, 632] width 721 height 17
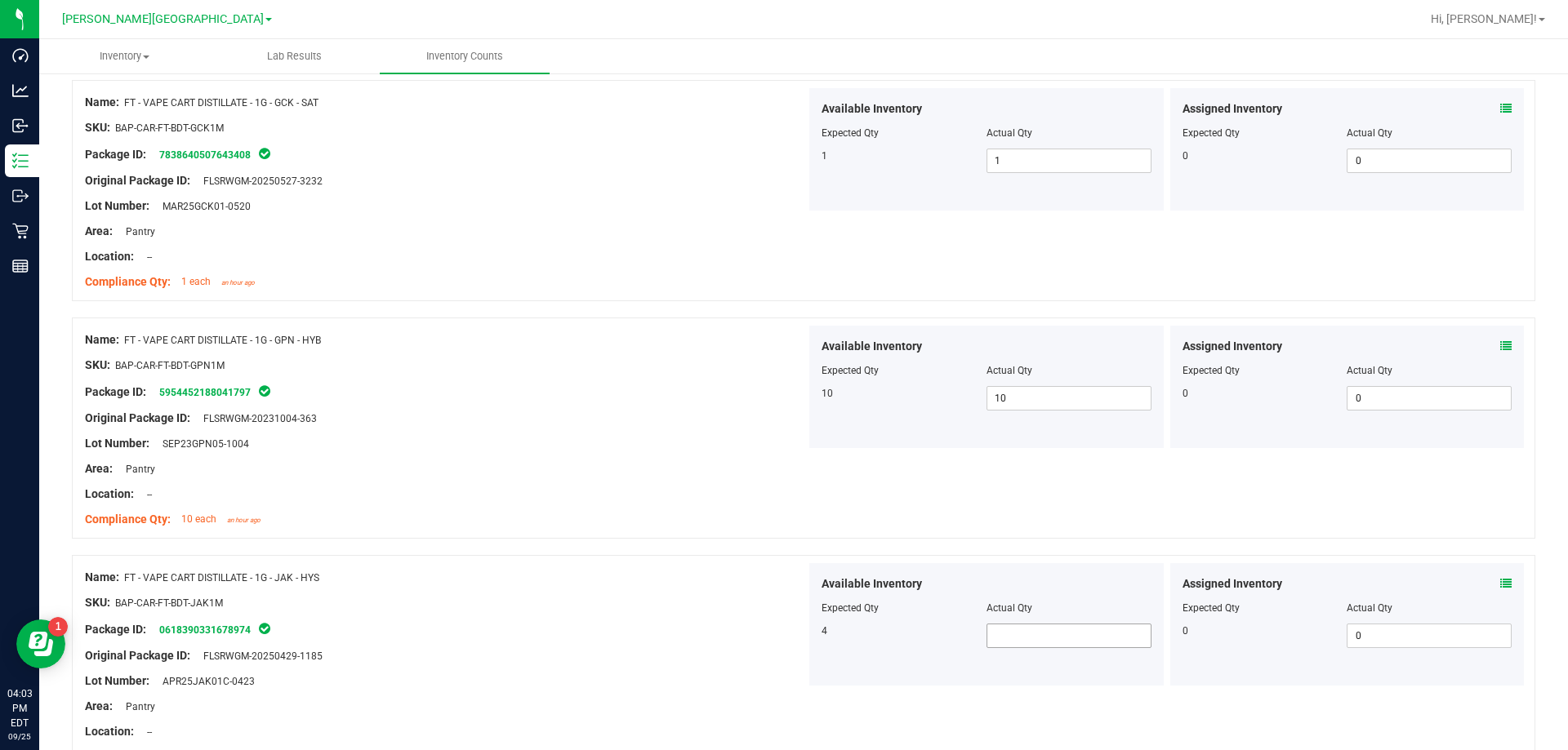
click at [795, 639] on span at bounding box center [1069, 636] width 165 height 25
click at [577, 676] on div "Lot Number: APR25JAK01C-0423" at bounding box center [445, 680] width 721 height 17
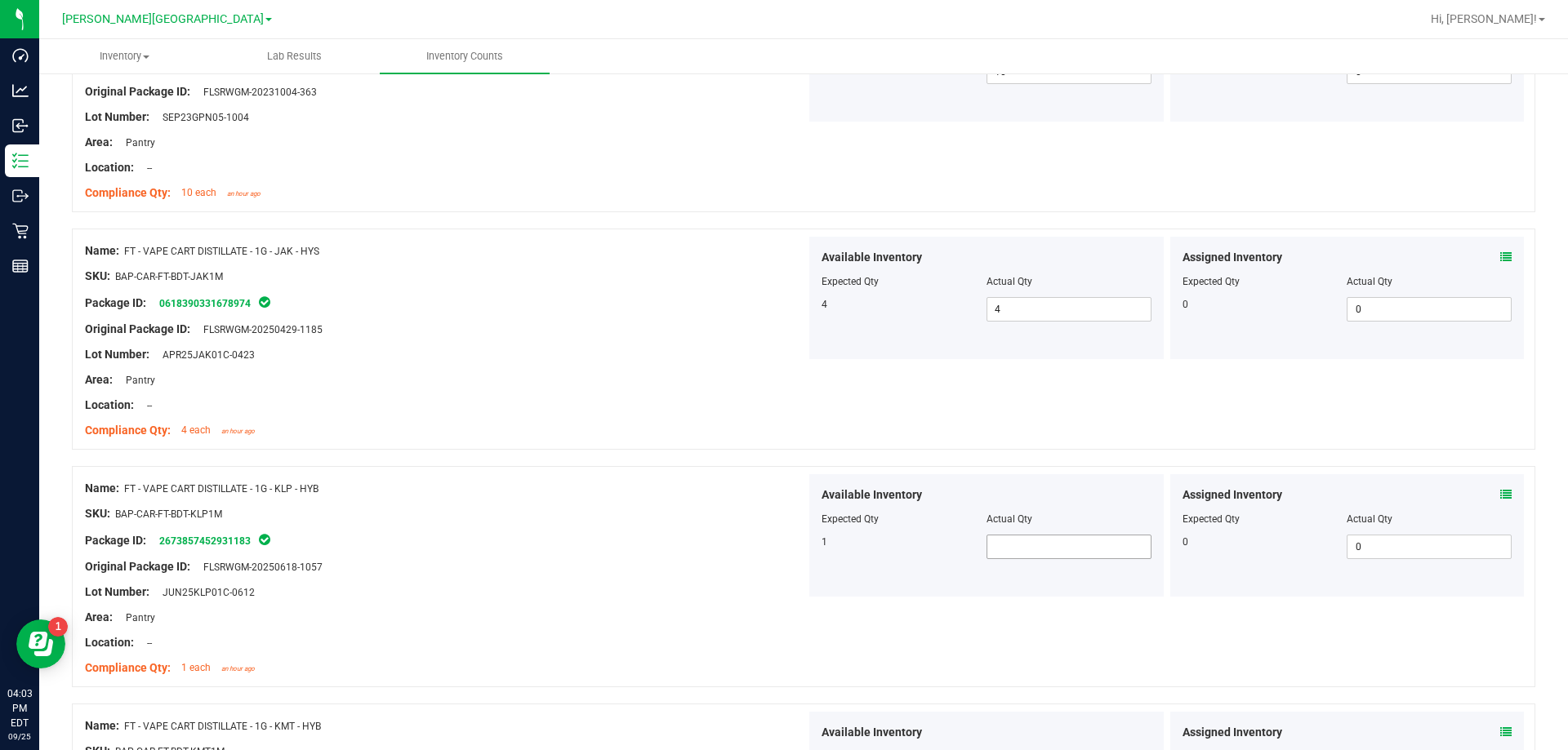
click at [795, 540] on span at bounding box center [1069, 547] width 165 height 25
click at [475, 558] on div "Original Package ID: FLSRWGM-20250618-1057" at bounding box center [445, 566] width 721 height 17
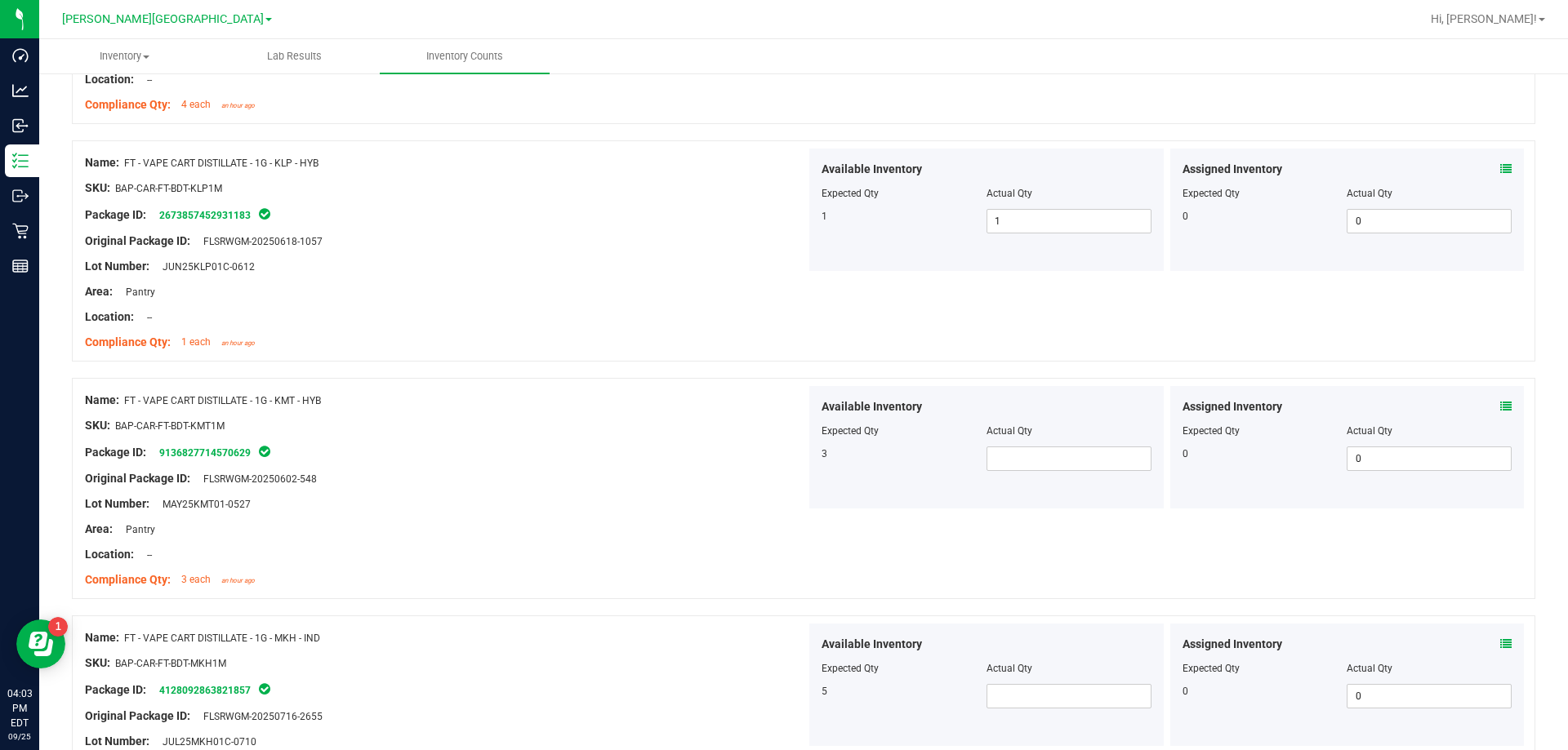
scroll to position [1551, 0]
click at [795, 450] on span at bounding box center [1069, 458] width 165 height 25
click at [569, 661] on div "SKU: BAP-CAR-FT-BDT-MKH1M" at bounding box center [445, 662] width 721 height 17
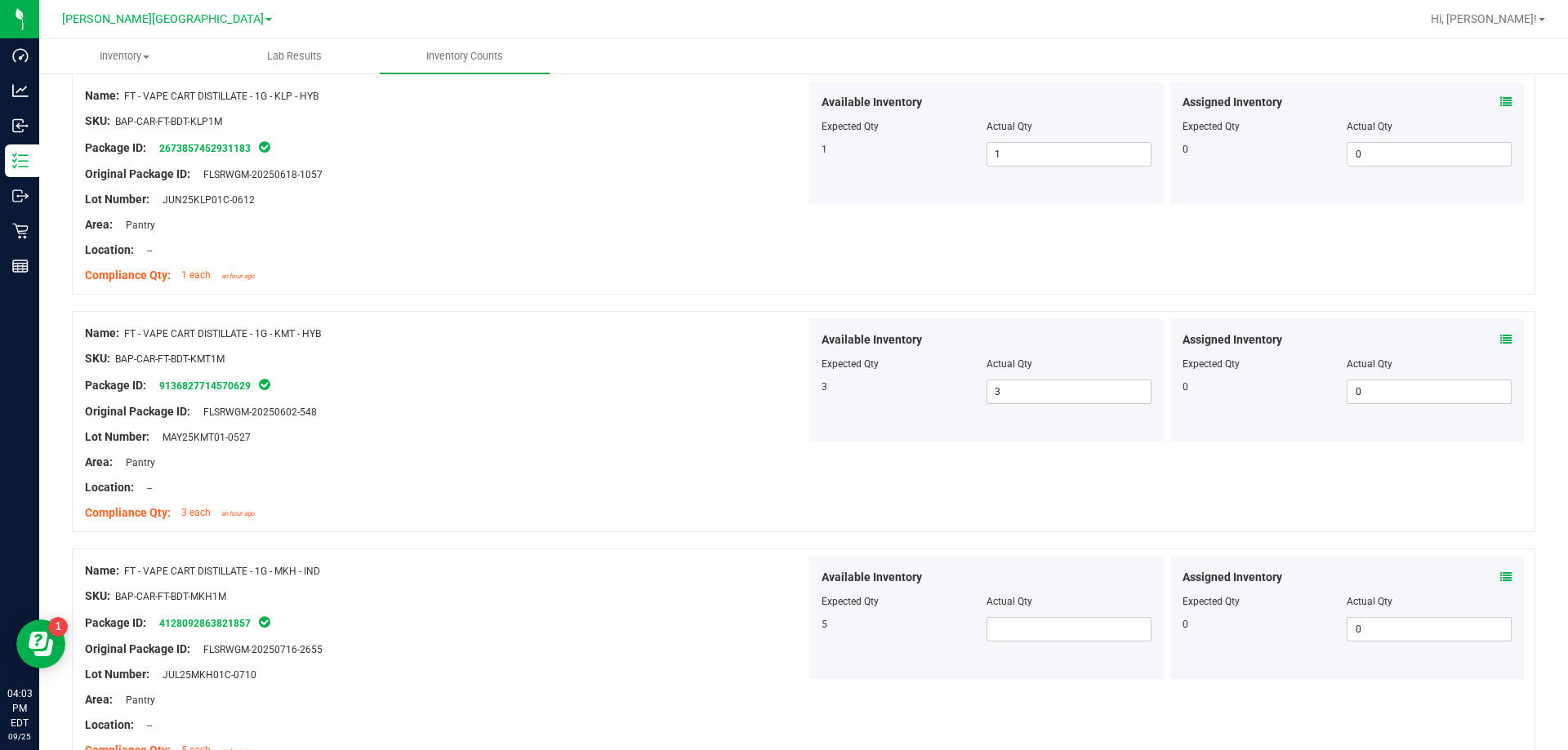
scroll to position [1714, 0]
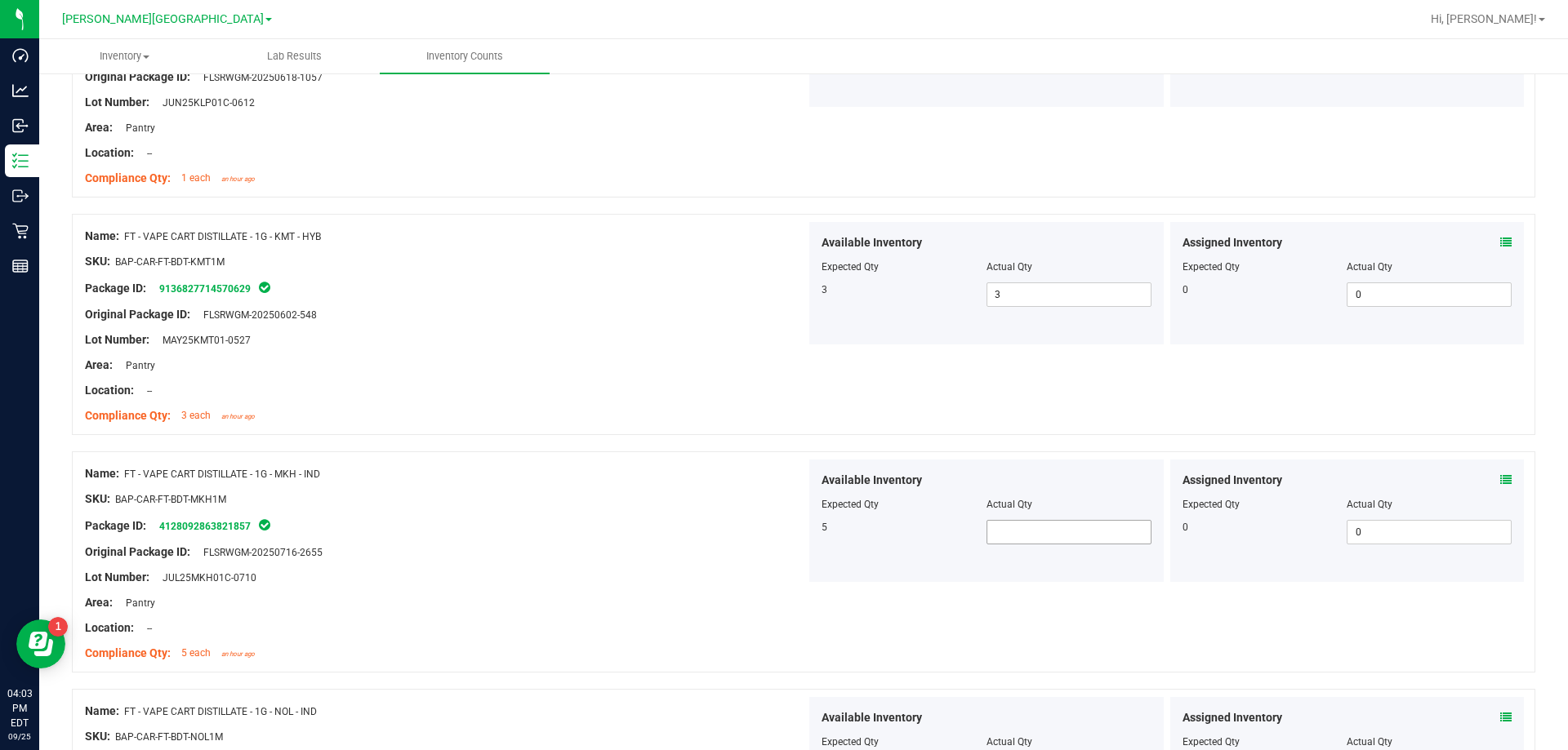
click at [795, 528] on span at bounding box center [1069, 532] width 165 height 25
click at [654, 562] on div at bounding box center [445, 565] width 721 height 8
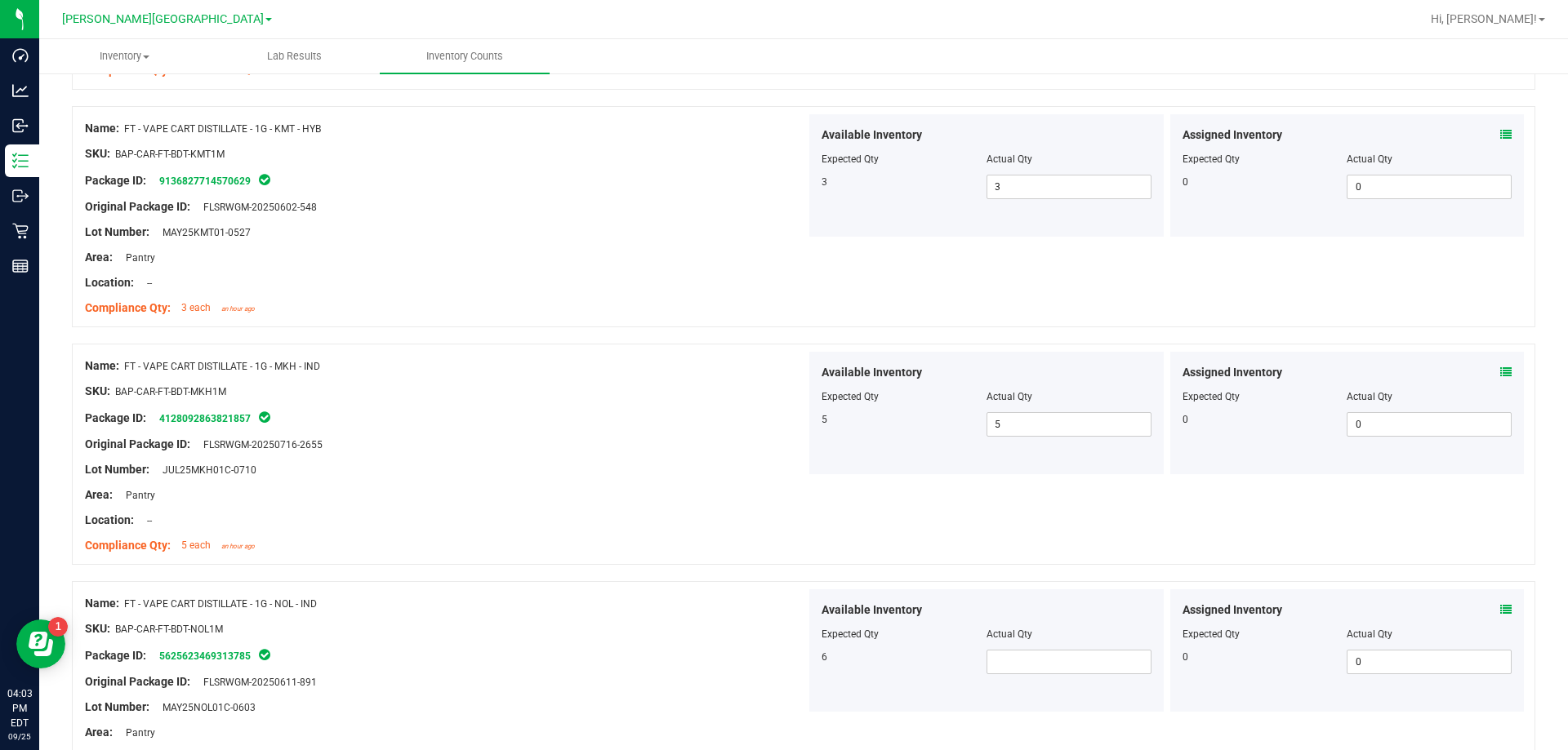
scroll to position [1877, 0]
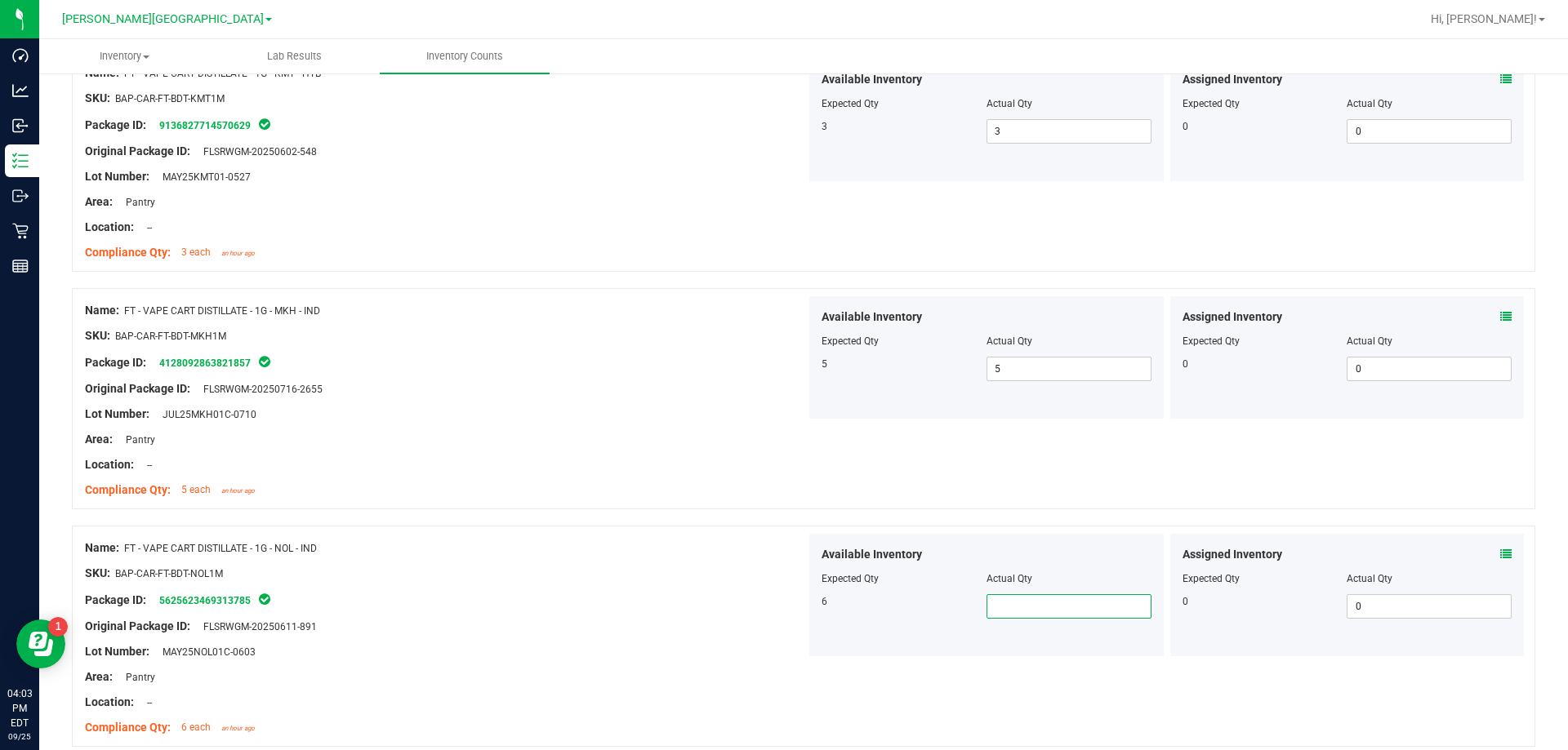
click at [795, 611] on span at bounding box center [1069, 607] width 165 height 25
click at [701, 643] on div "Lot Number: MAY25NOL01C-0603" at bounding box center [445, 652] width 721 height 17
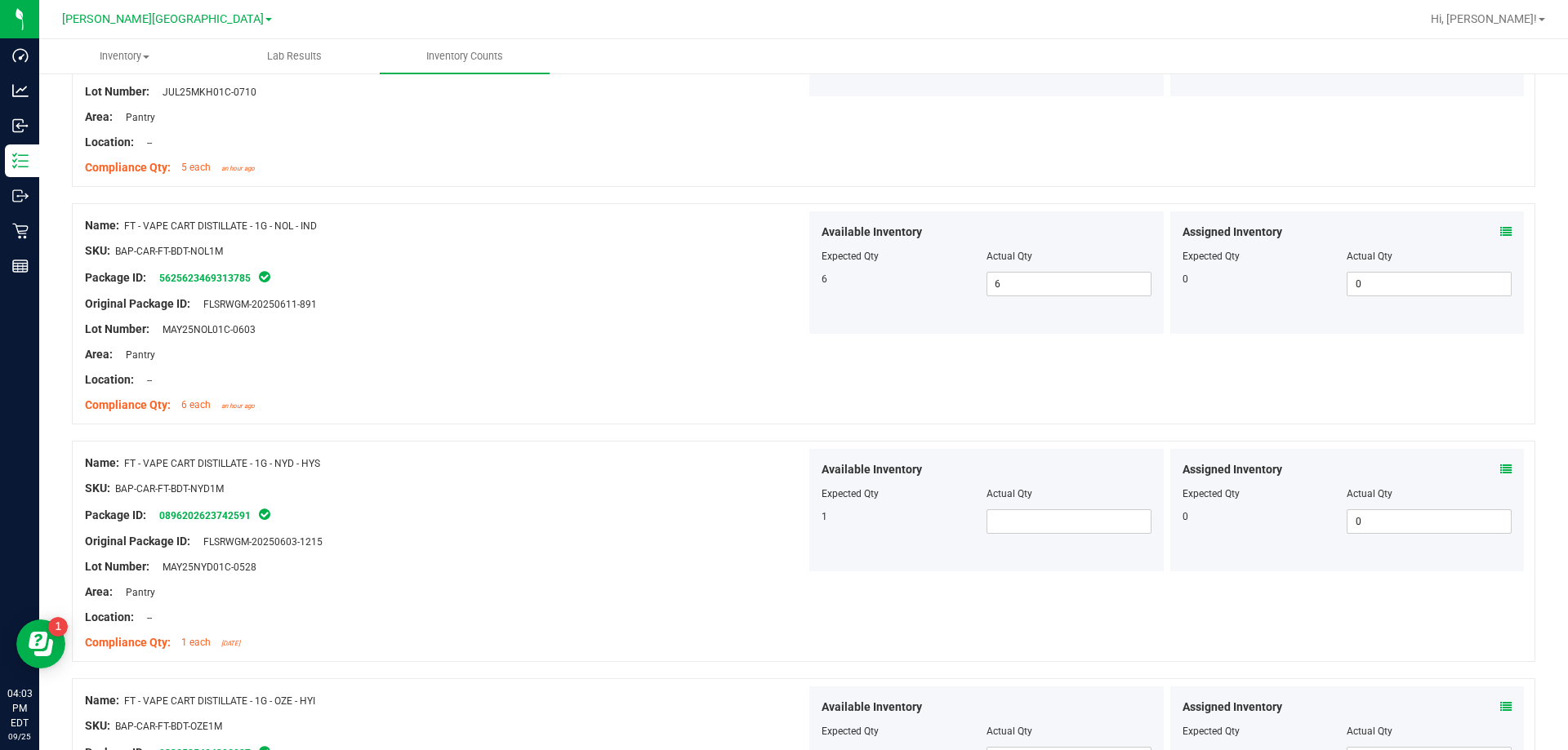
scroll to position [2203, 0]
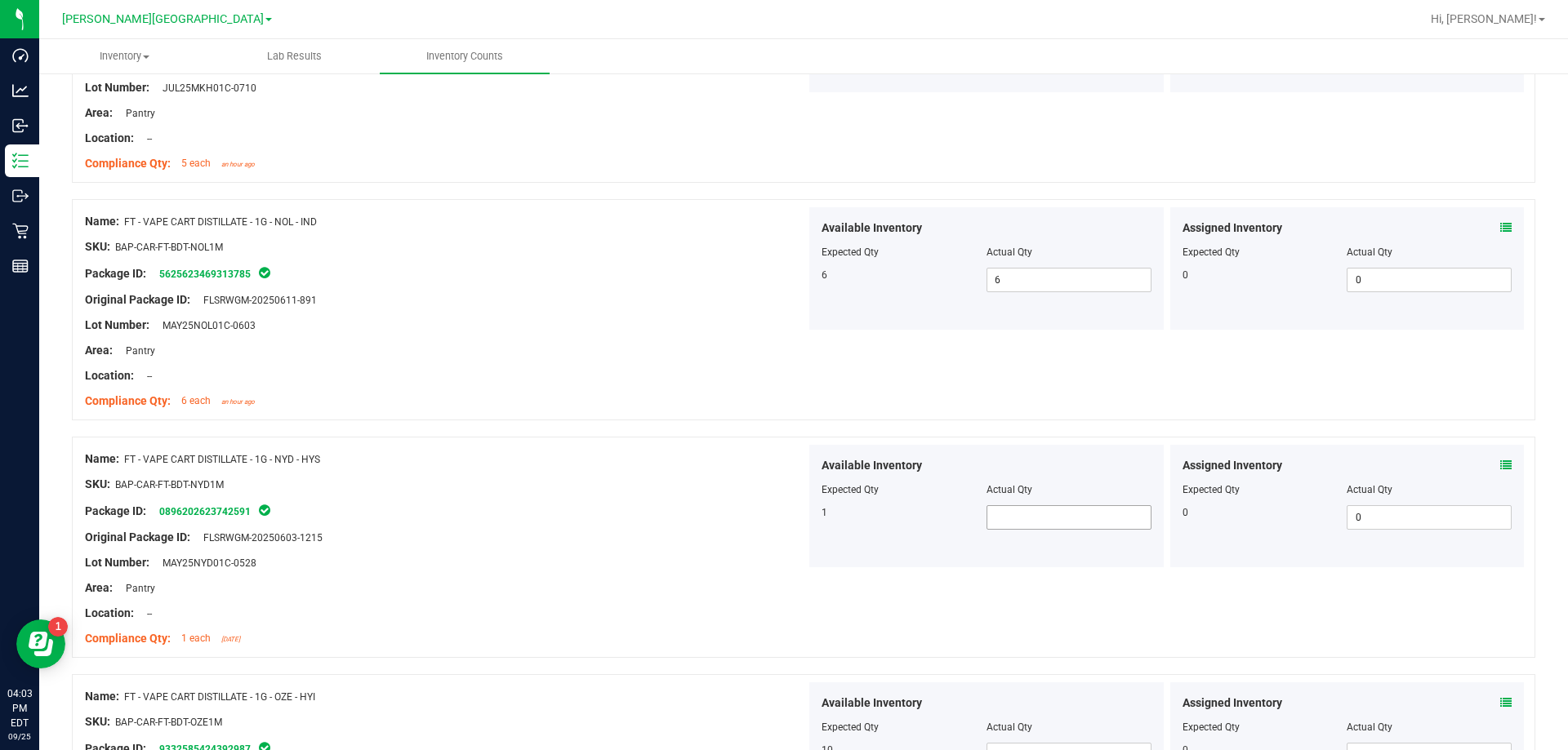
click at [795, 517] on span at bounding box center [1069, 517] width 165 height 25
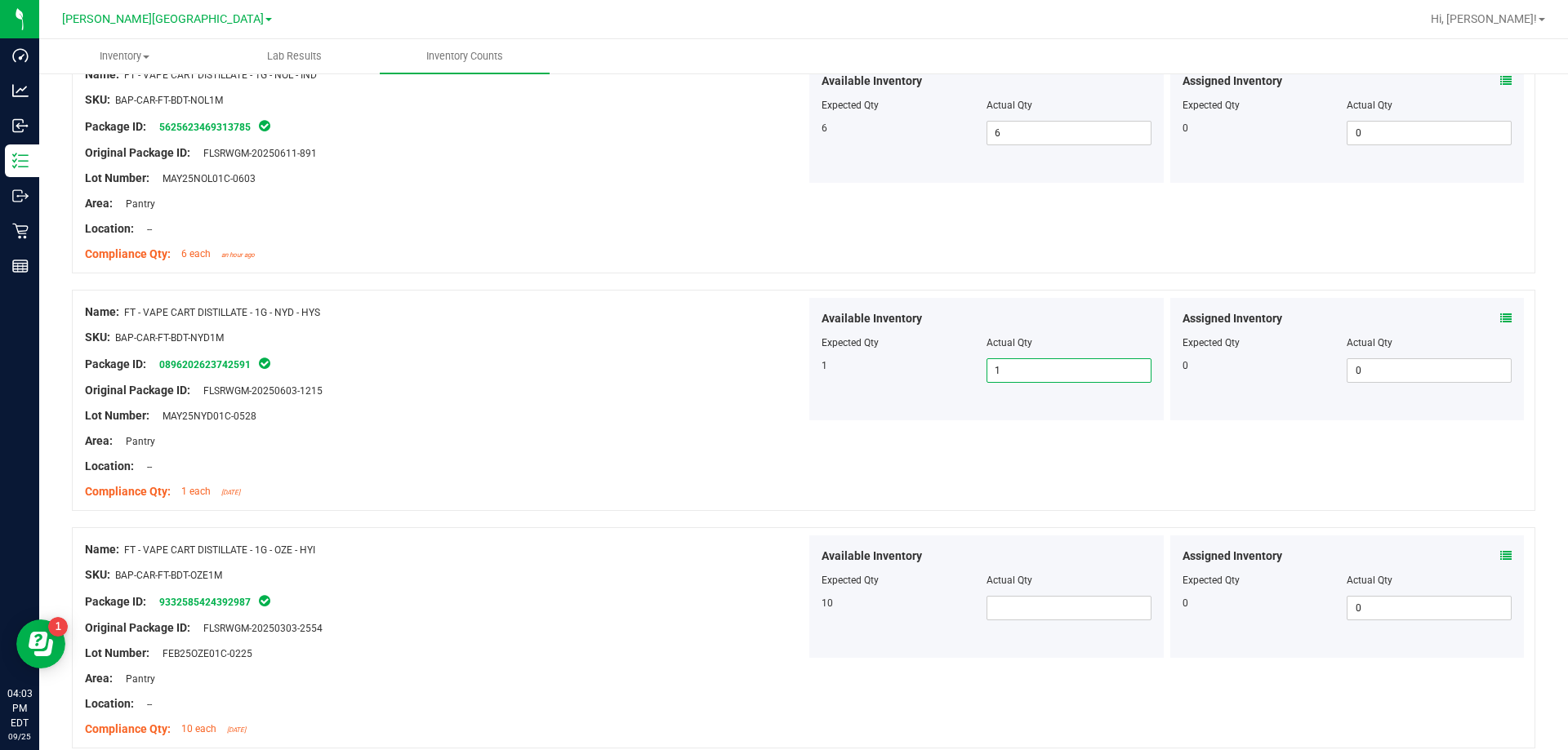
scroll to position [2367, 0]
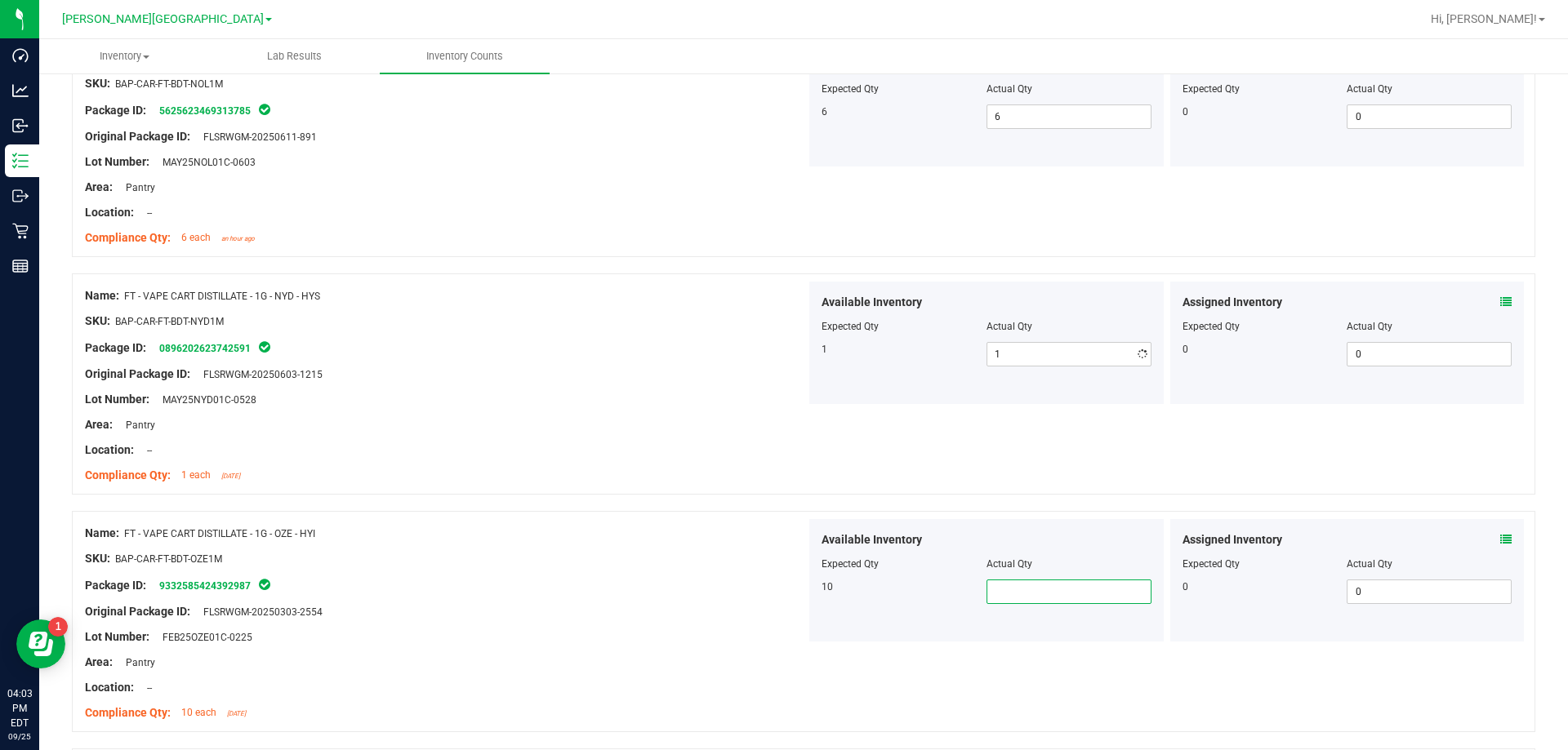
click at [795, 594] on span at bounding box center [1069, 592] width 165 height 25
click at [402, 595] on div at bounding box center [445, 599] width 721 height 8
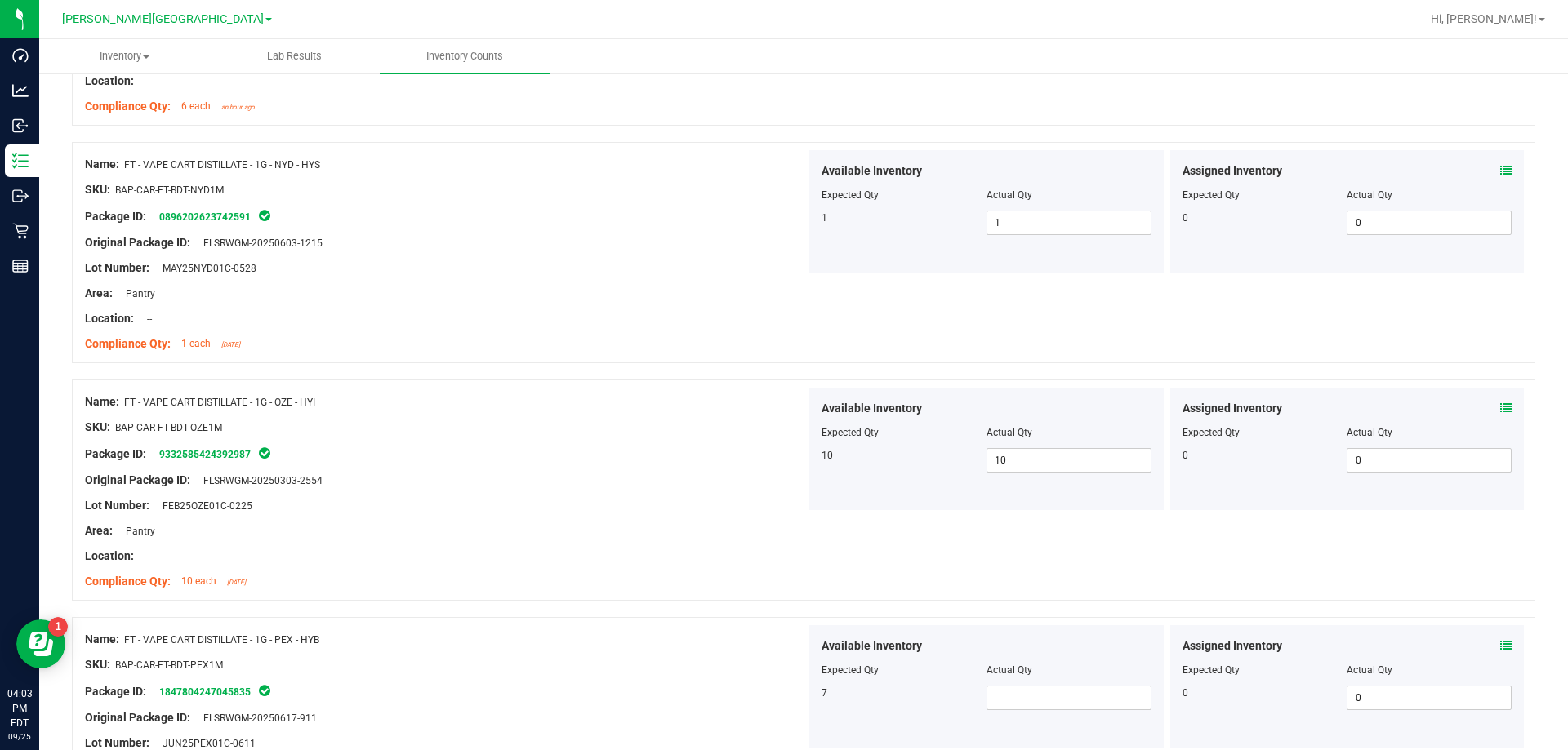
scroll to position [2693, 0]
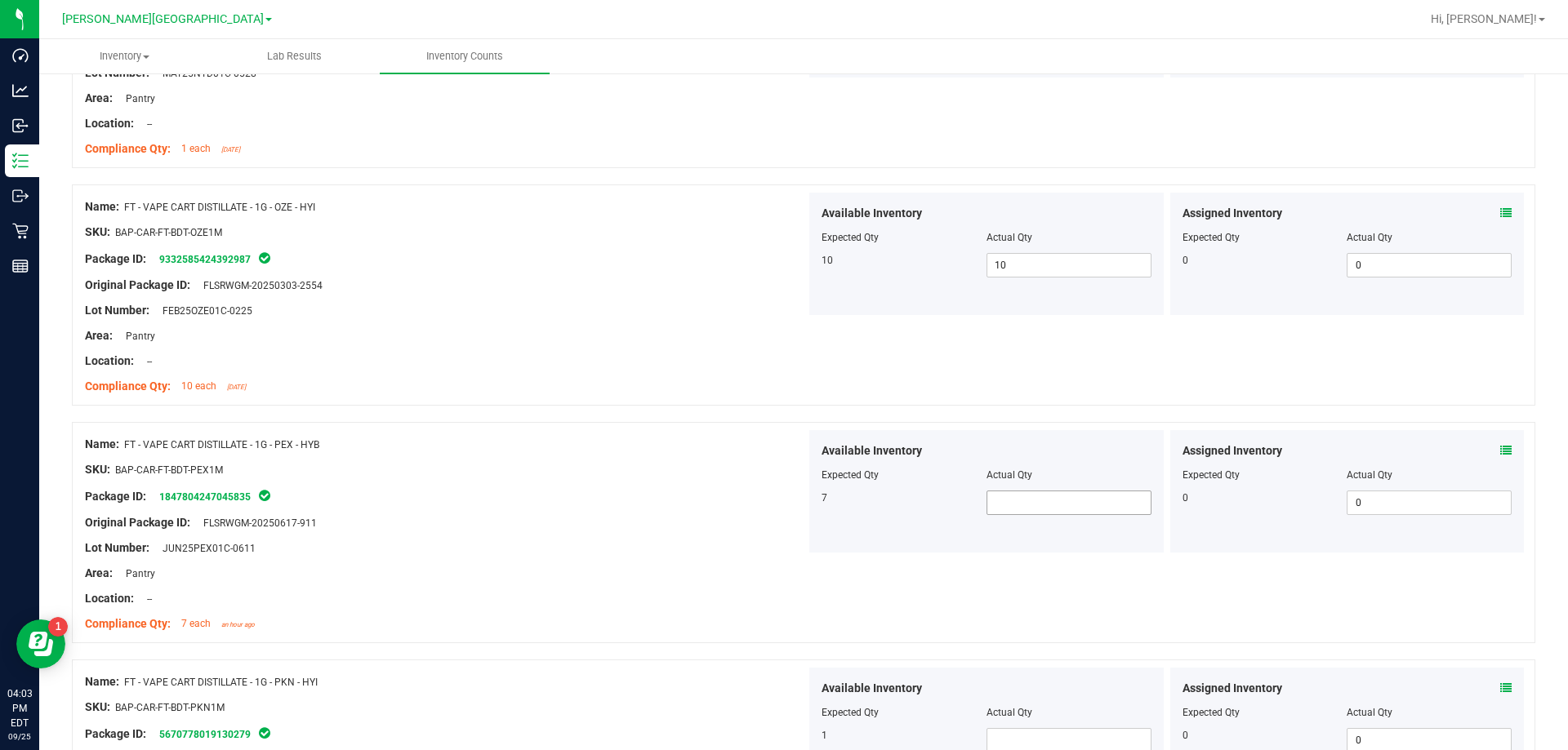
click at [795, 498] on span at bounding box center [1069, 502] width 165 height 25
click at [795, 543] on div "Available Inventory Expected Qty Actual Qty 7 7 7" at bounding box center [987, 491] width 354 height 122
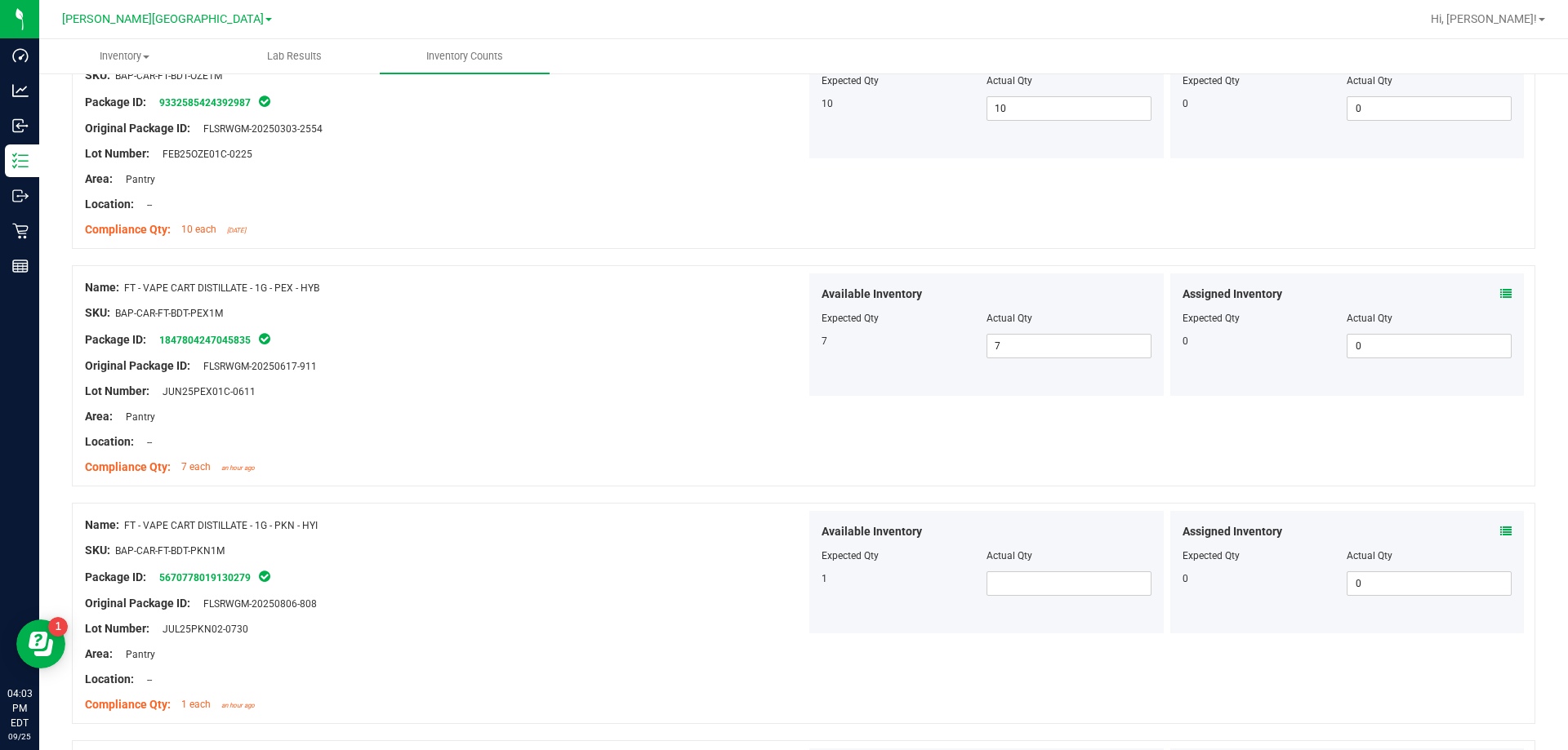
scroll to position [2857, 0]
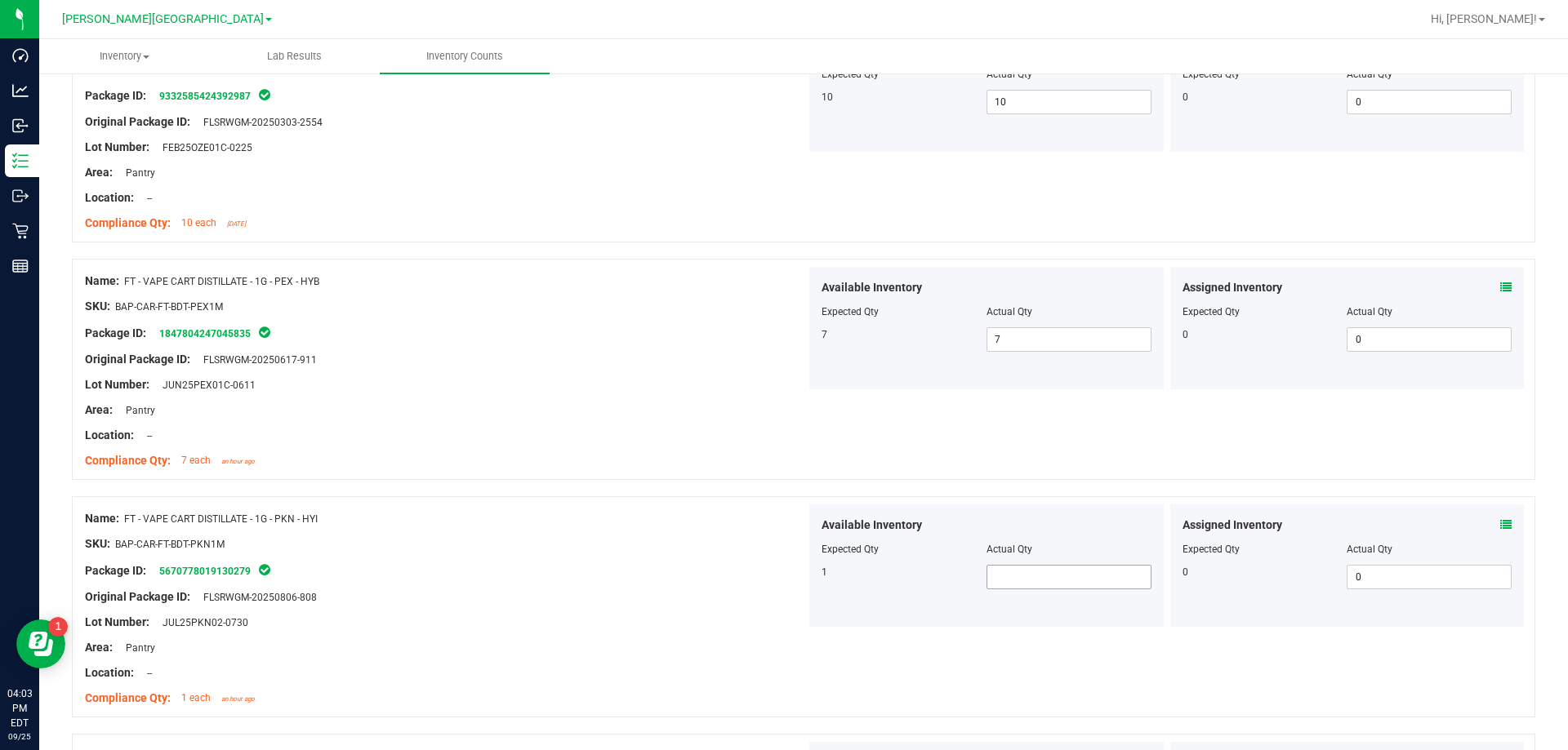
click at [795, 581] on span at bounding box center [1069, 577] width 165 height 25
click at [761, 595] on div "Original Package ID: FLSRWGM-20250806-808" at bounding box center [445, 597] width 721 height 17
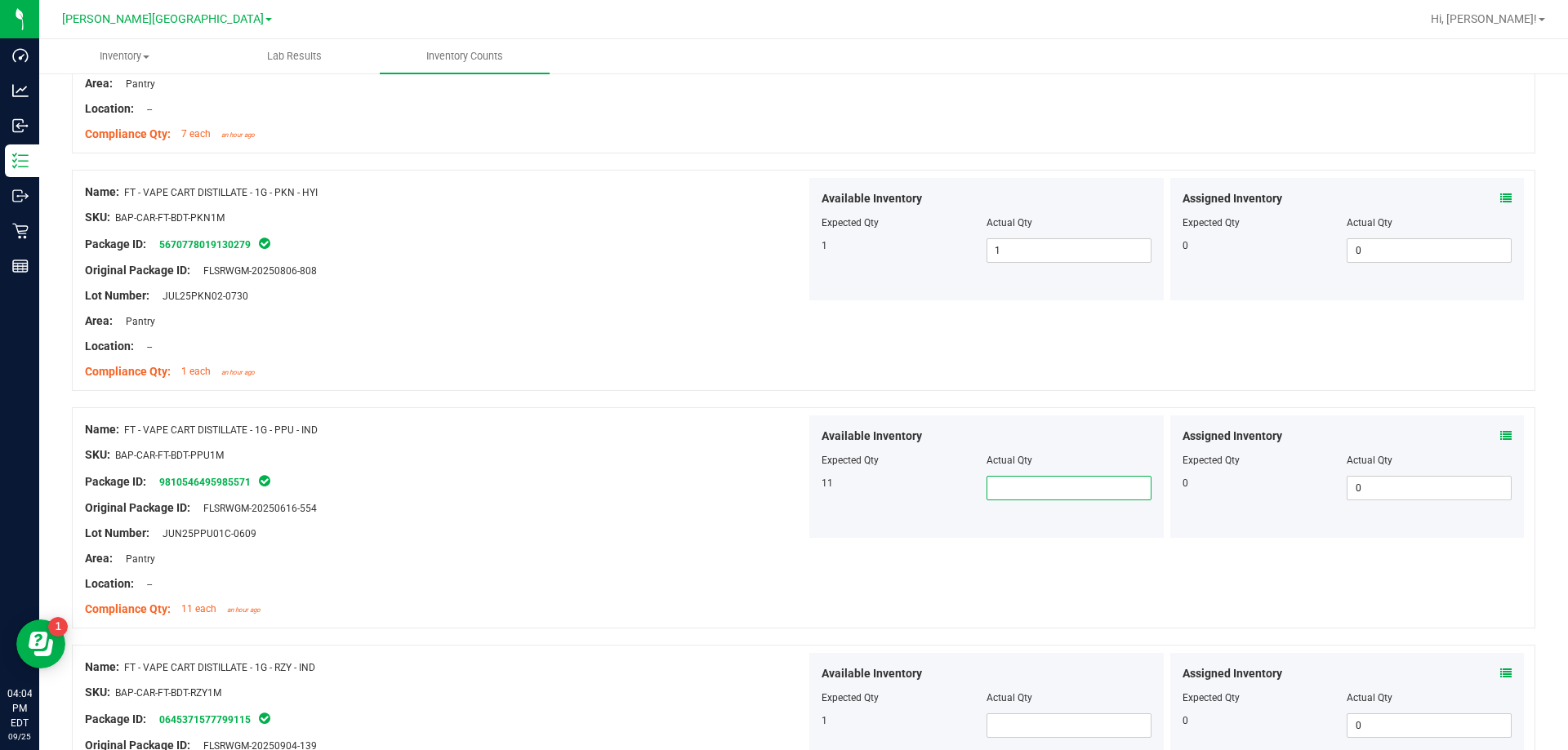
click at [795, 484] on span at bounding box center [1069, 489] width 165 height 25
click at [651, 569] on div at bounding box center [445, 571] width 721 height 8
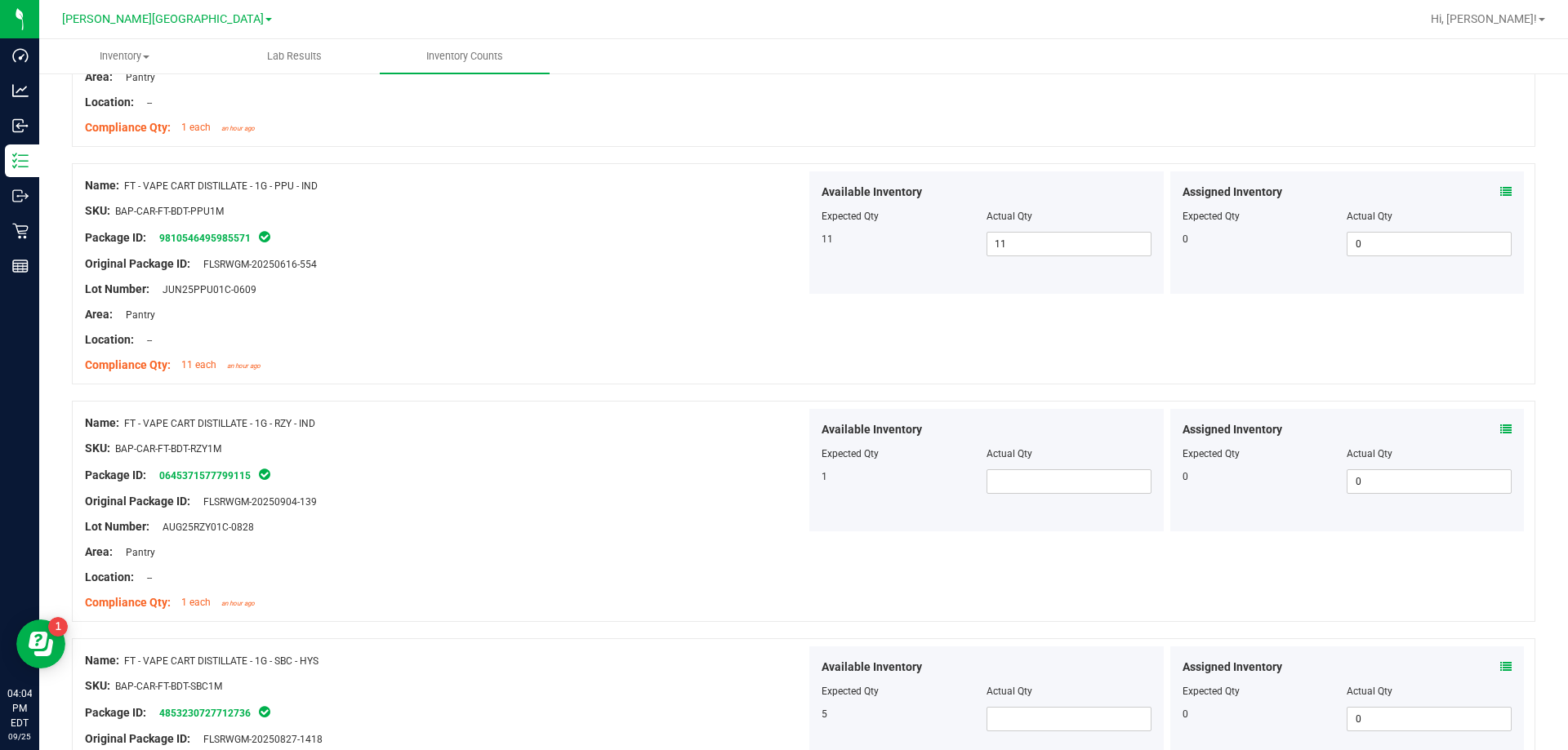
scroll to position [3428, 0]
click at [795, 482] on span at bounding box center [1069, 481] width 165 height 25
click at [621, 548] on div "Area: Pantry" at bounding box center [445, 551] width 721 height 17
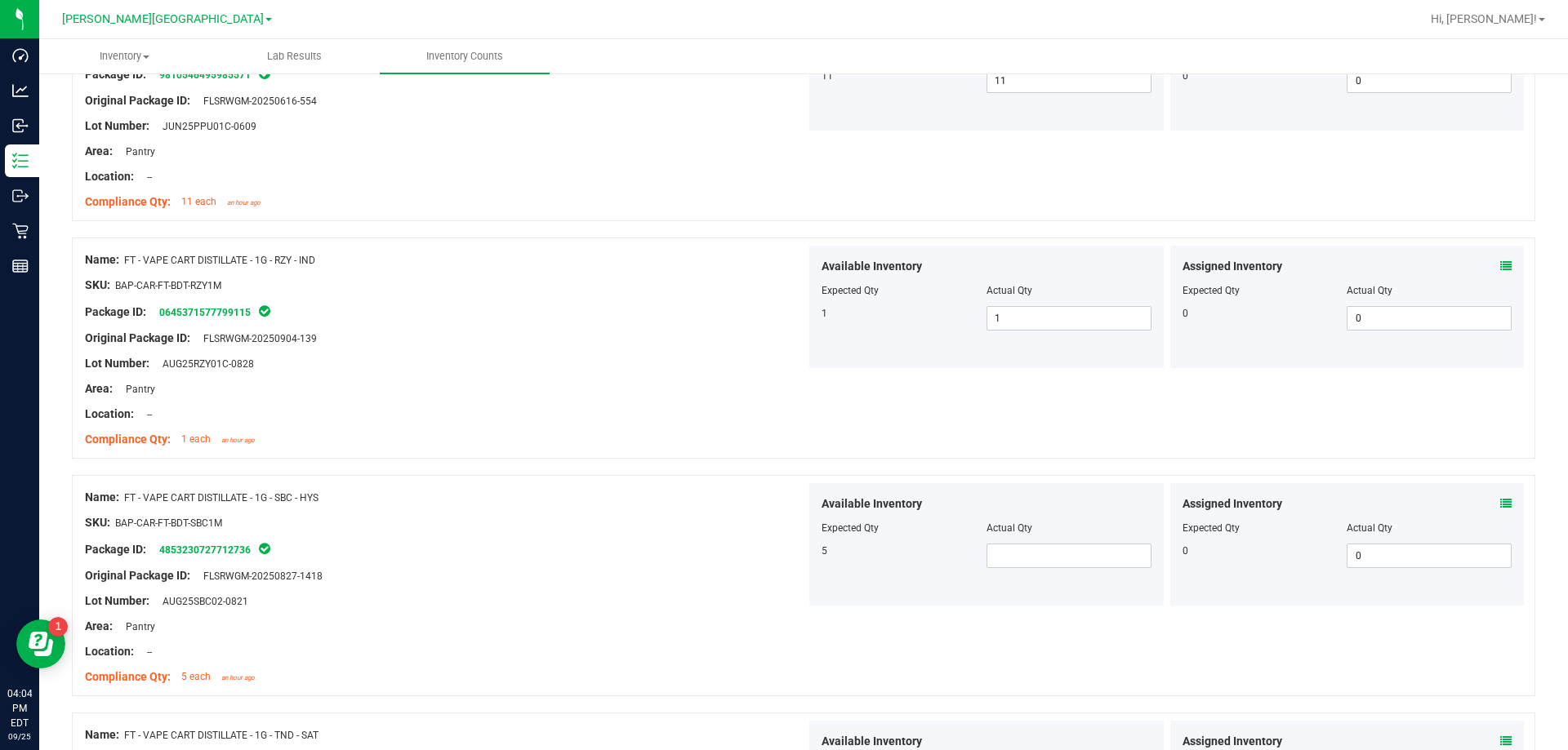
scroll to position [3591, 0]
click at [795, 557] on span at bounding box center [1069, 555] width 165 height 25
click at [633, 573] on div "Original Package ID: FLSRWGM-20250827-1418" at bounding box center [445, 575] width 721 height 17
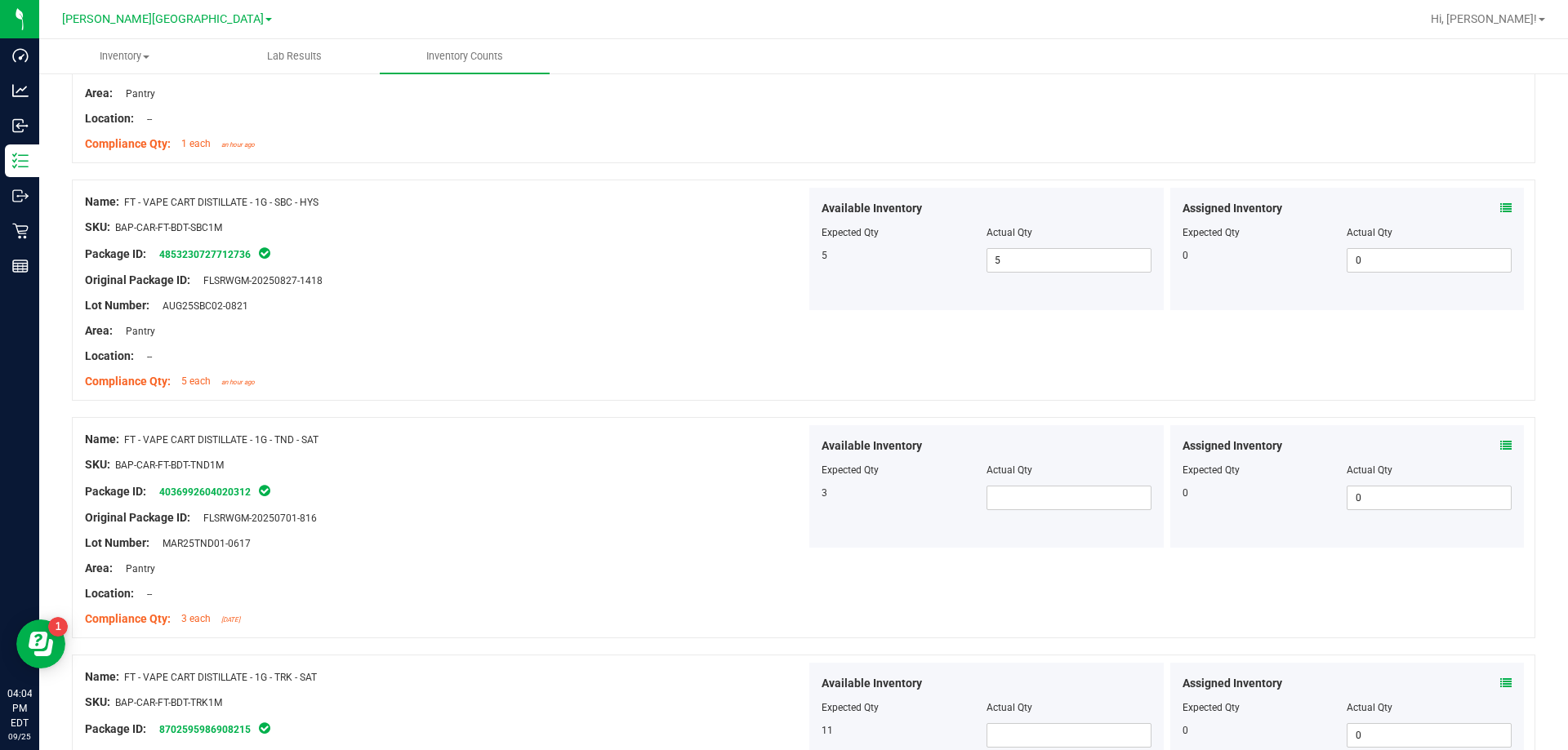
scroll to position [3918, 0]
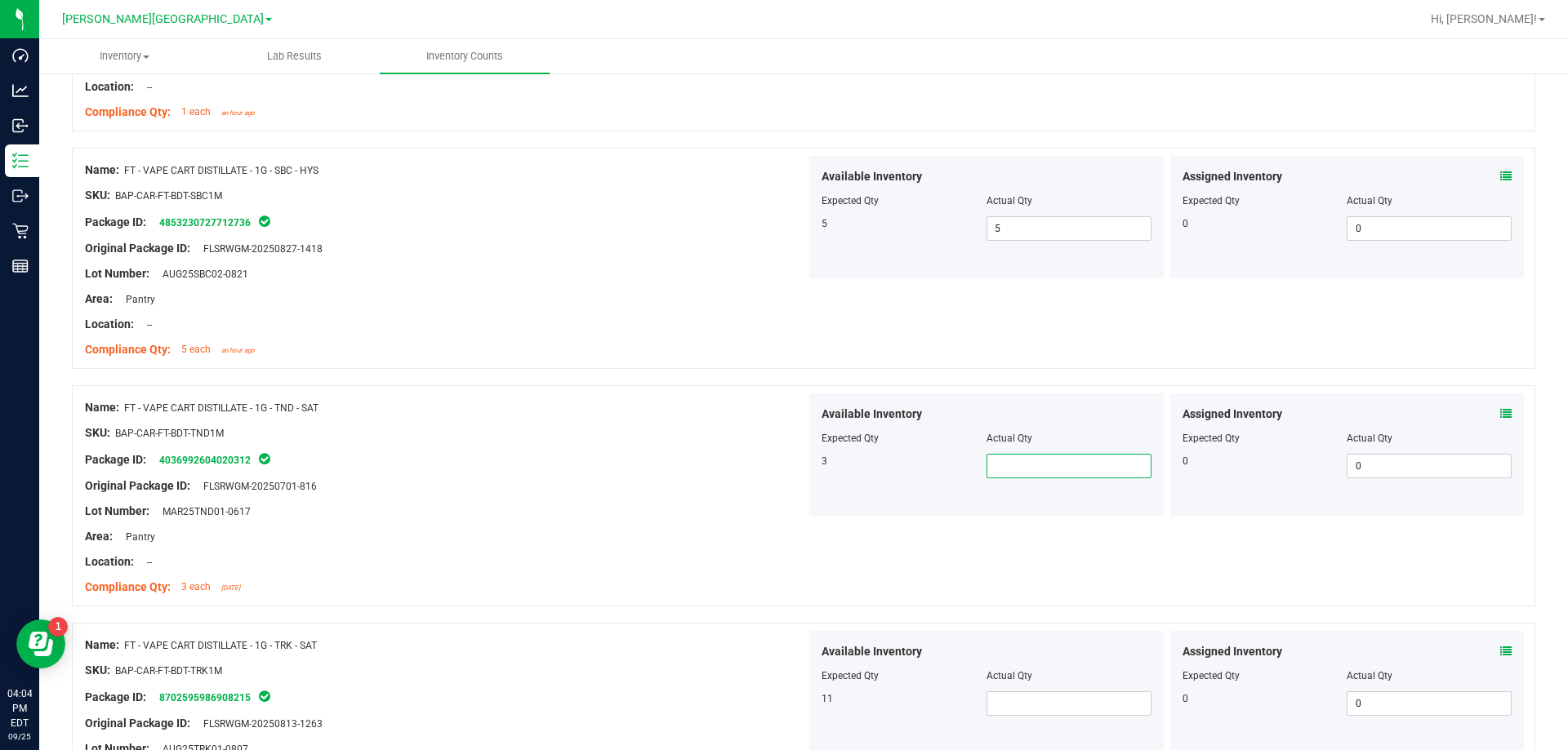
click at [795, 468] on span at bounding box center [1069, 466] width 165 height 25
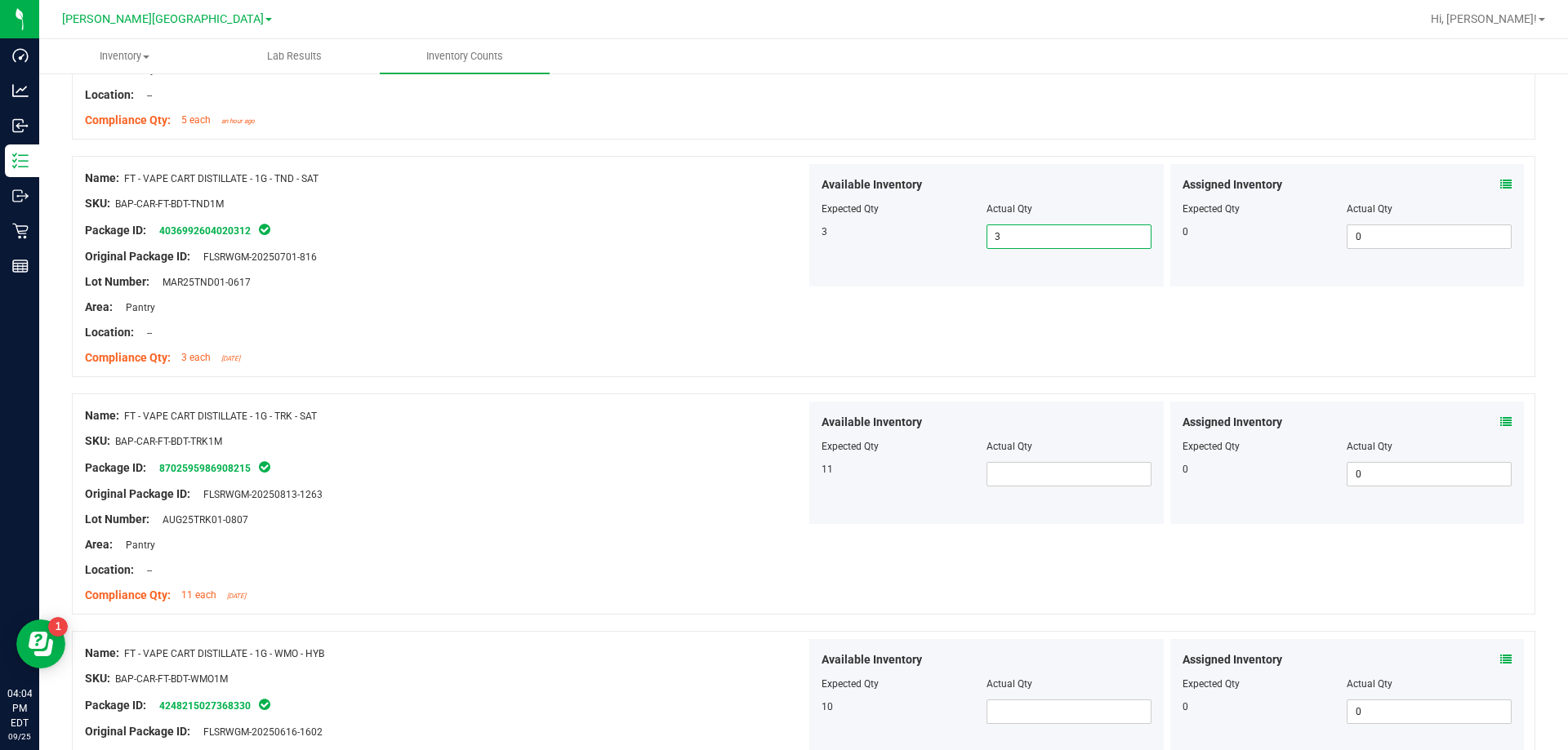
scroll to position [4162, 0]
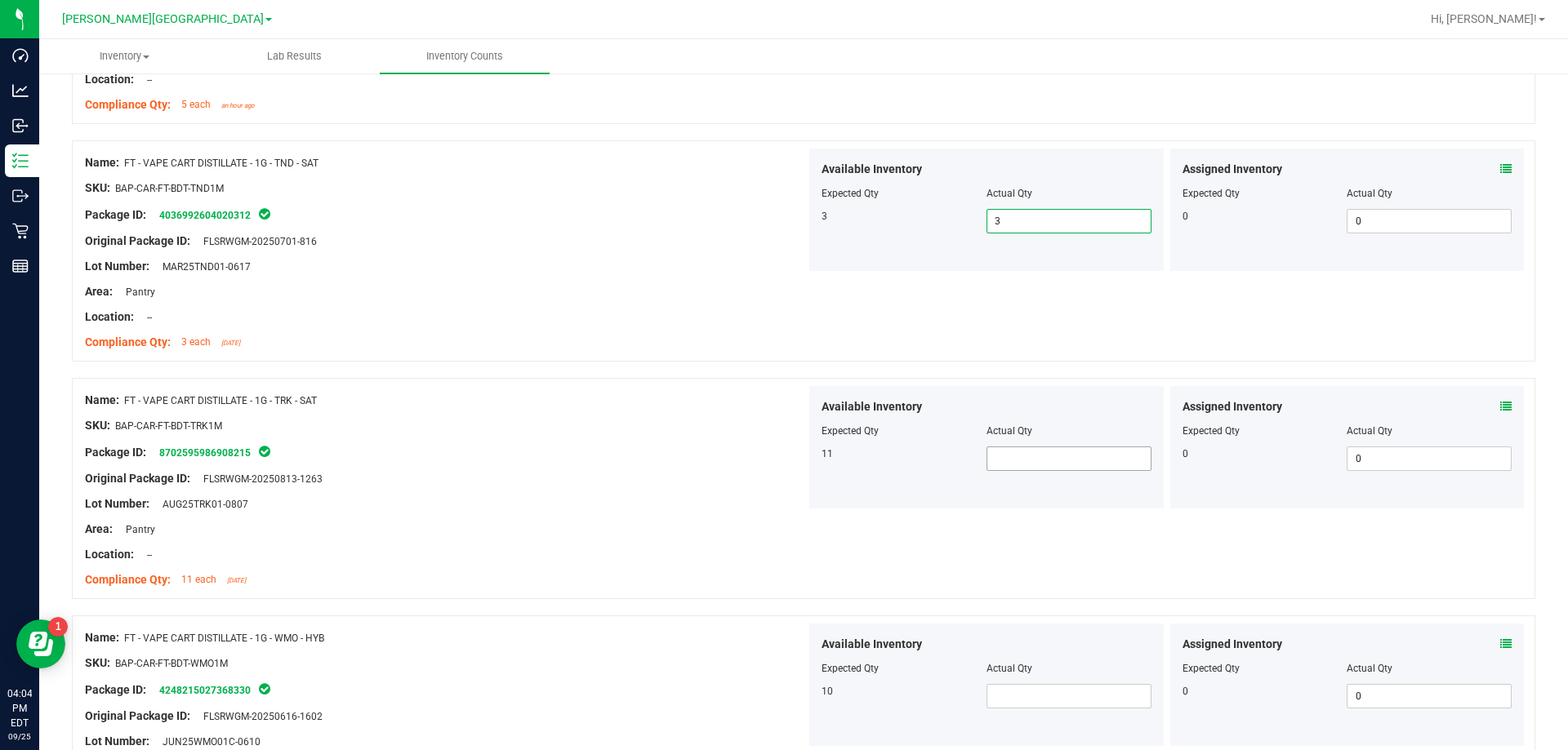
click at [795, 455] on span at bounding box center [1069, 459] width 165 height 25
click at [795, 685] on span at bounding box center [1069, 696] width 165 height 25
click at [651, 589] on div "Name: FT - VAPE CART DISTILLATE - 1G - TRK - SAT SKU: BAP-CAR-FT-BDT-TRK1M Pack…" at bounding box center [445, 490] width 721 height 208
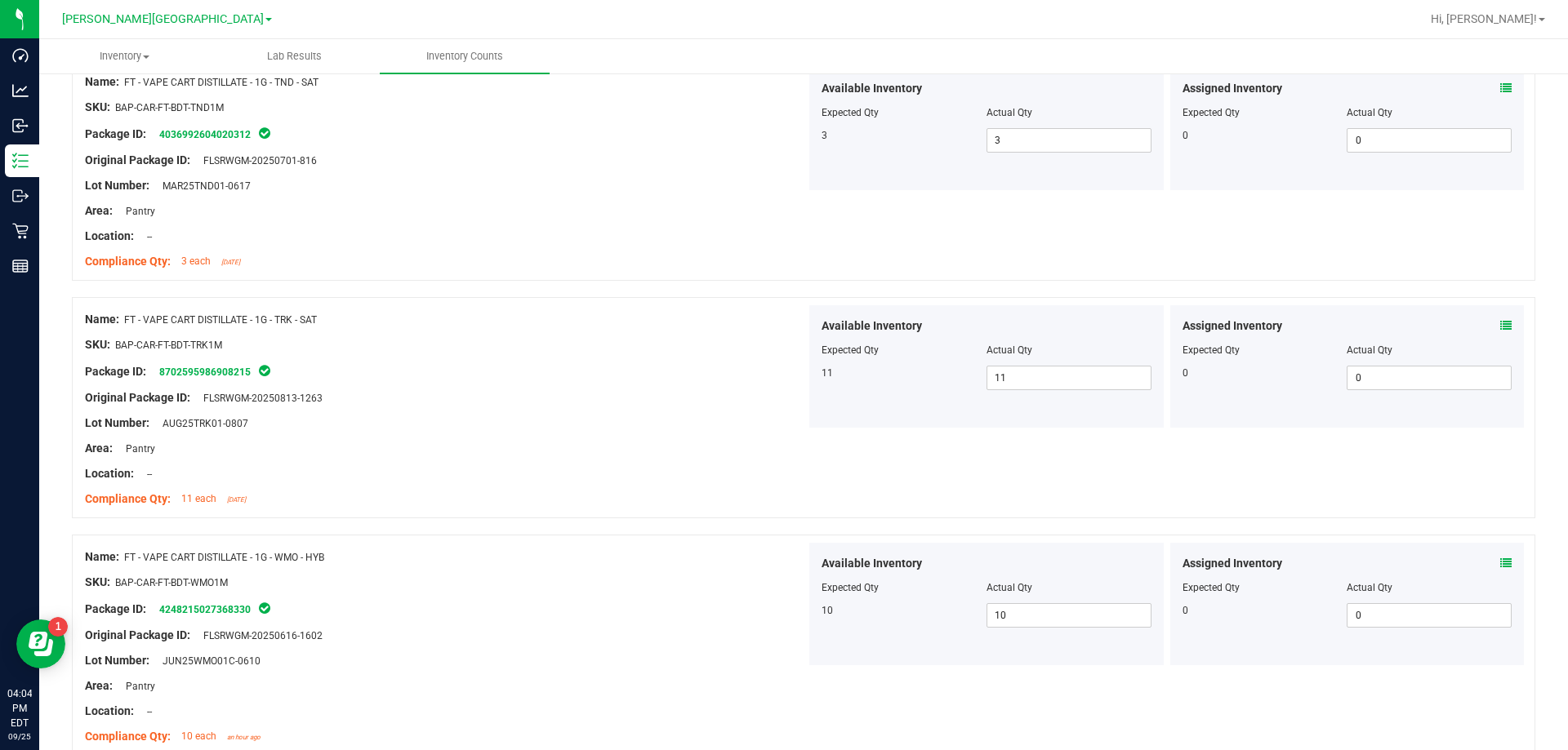
scroll to position [4320, 0]
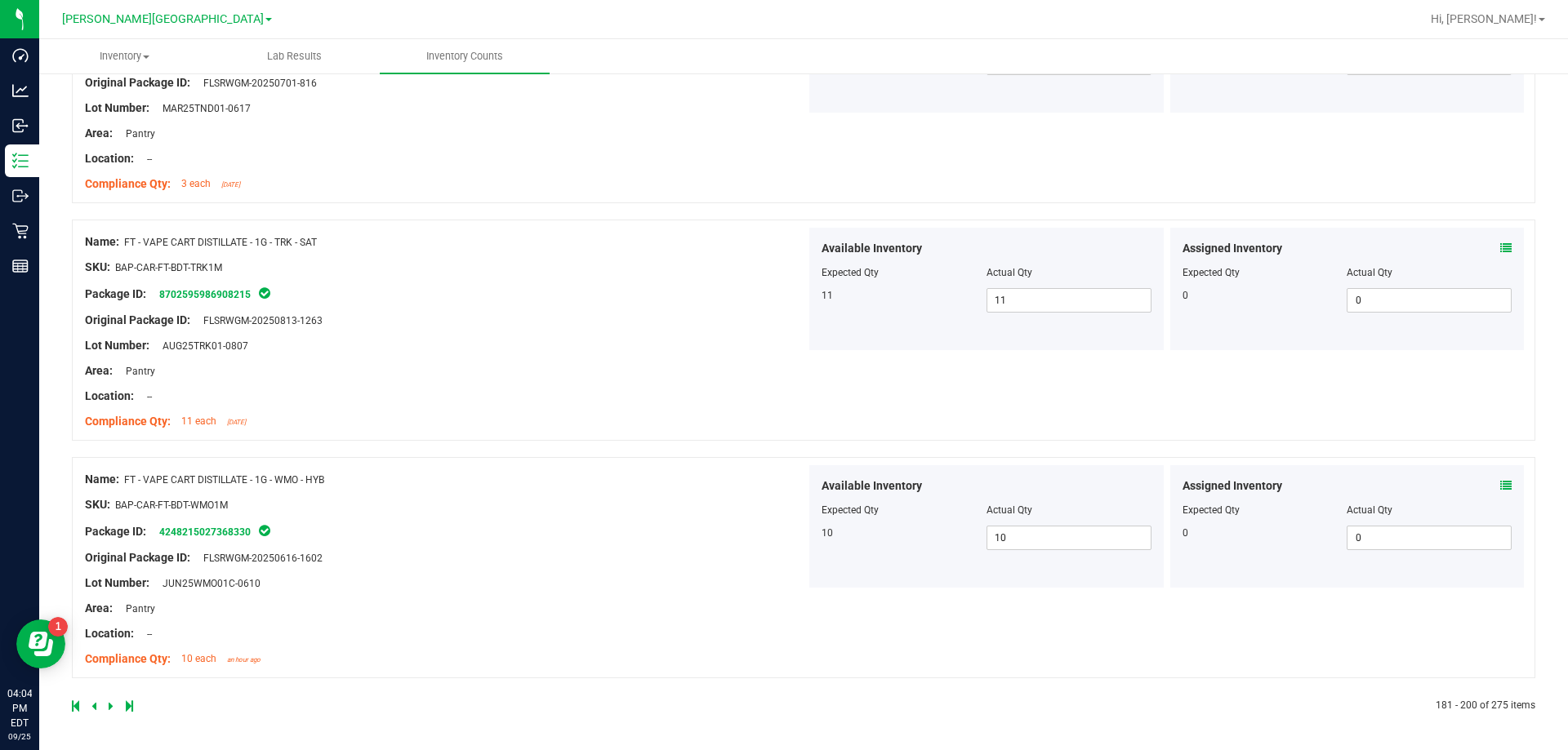
click at [106, 709] on div at bounding box center [438, 706] width 732 height 15
click at [113, 707] on link at bounding box center [112, 706] width 7 height 11
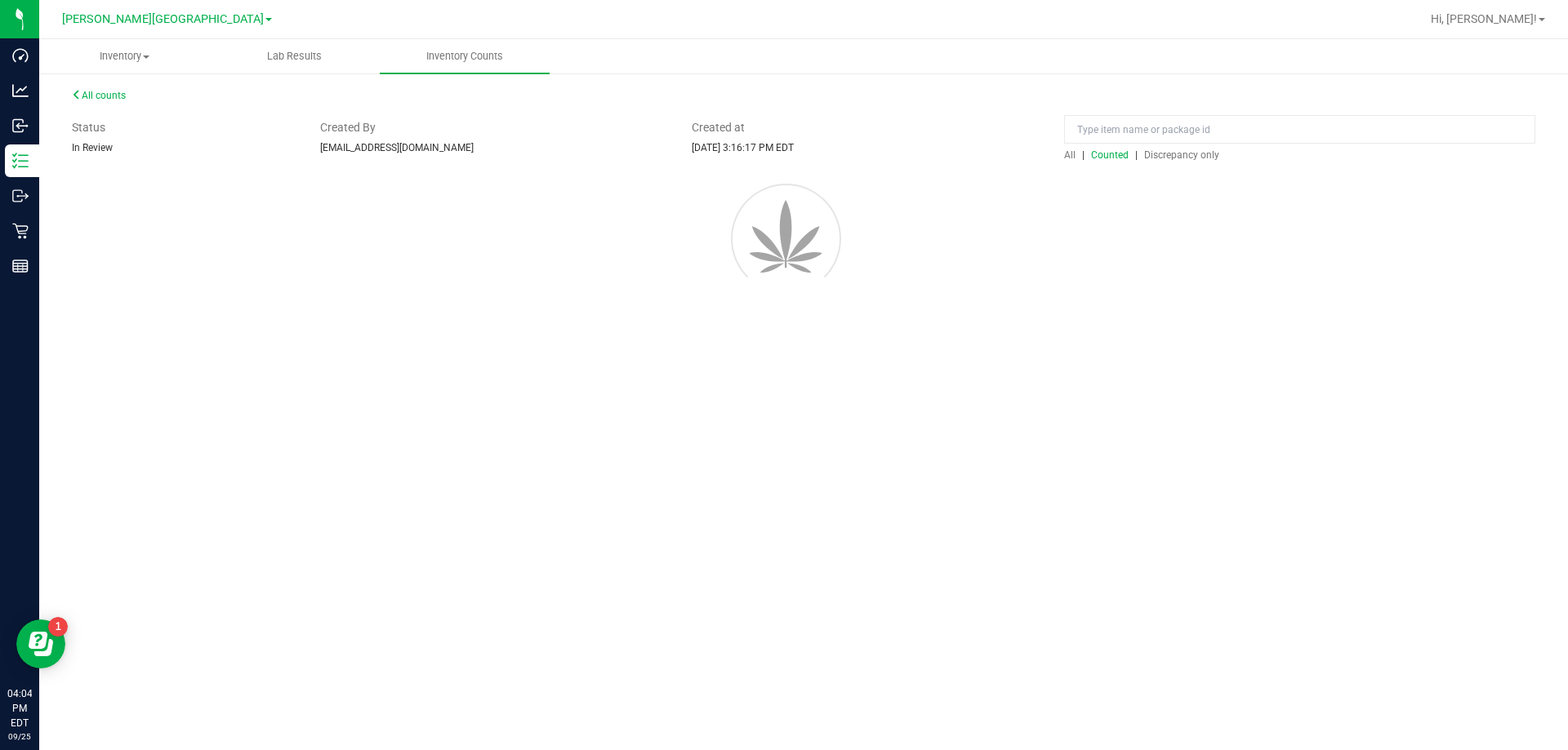
scroll to position [0, 0]
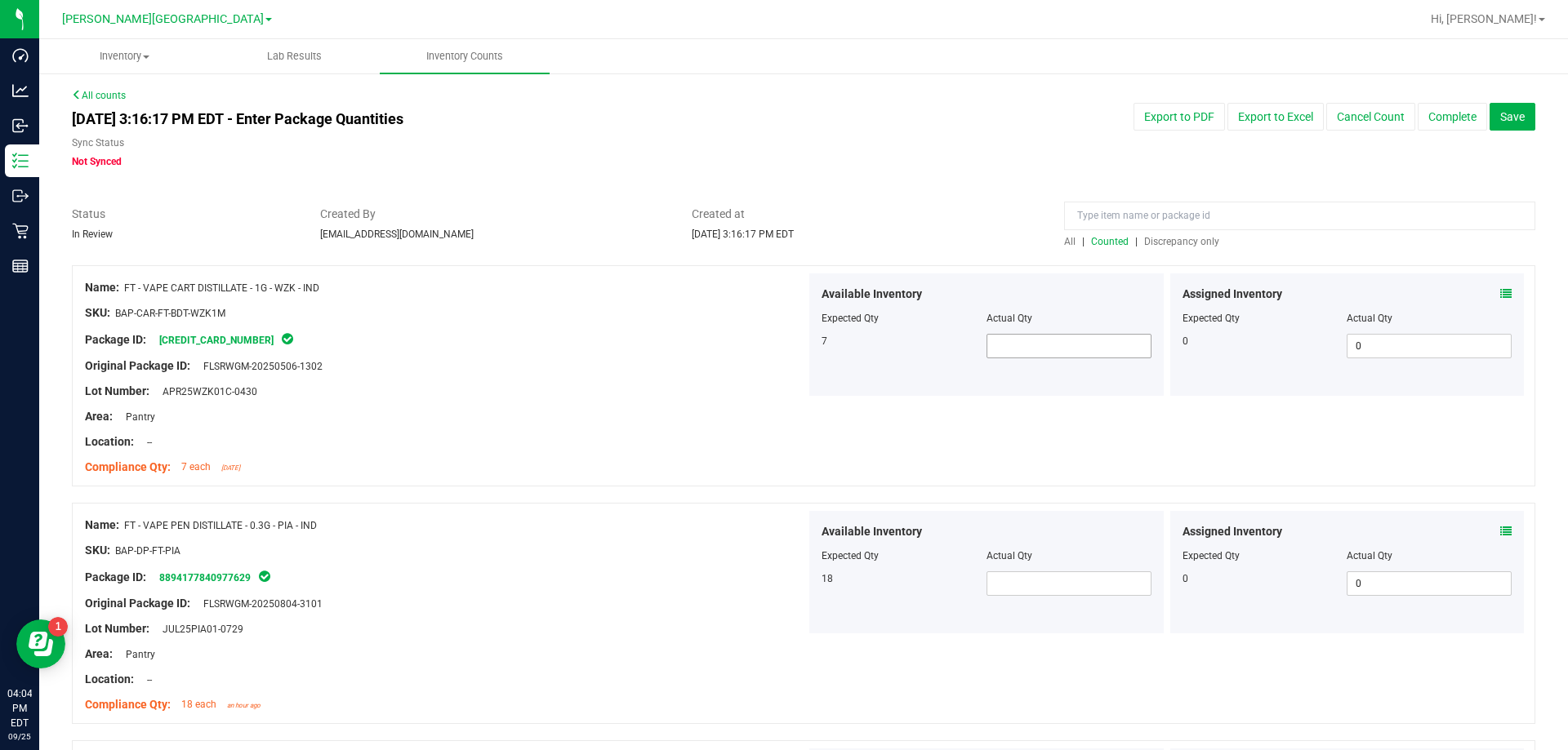
click at [795, 354] on span at bounding box center [1069, 346] width 165 height 25
click at [795, 585] on span at bounding box center [1069, 584] width 165 height 25
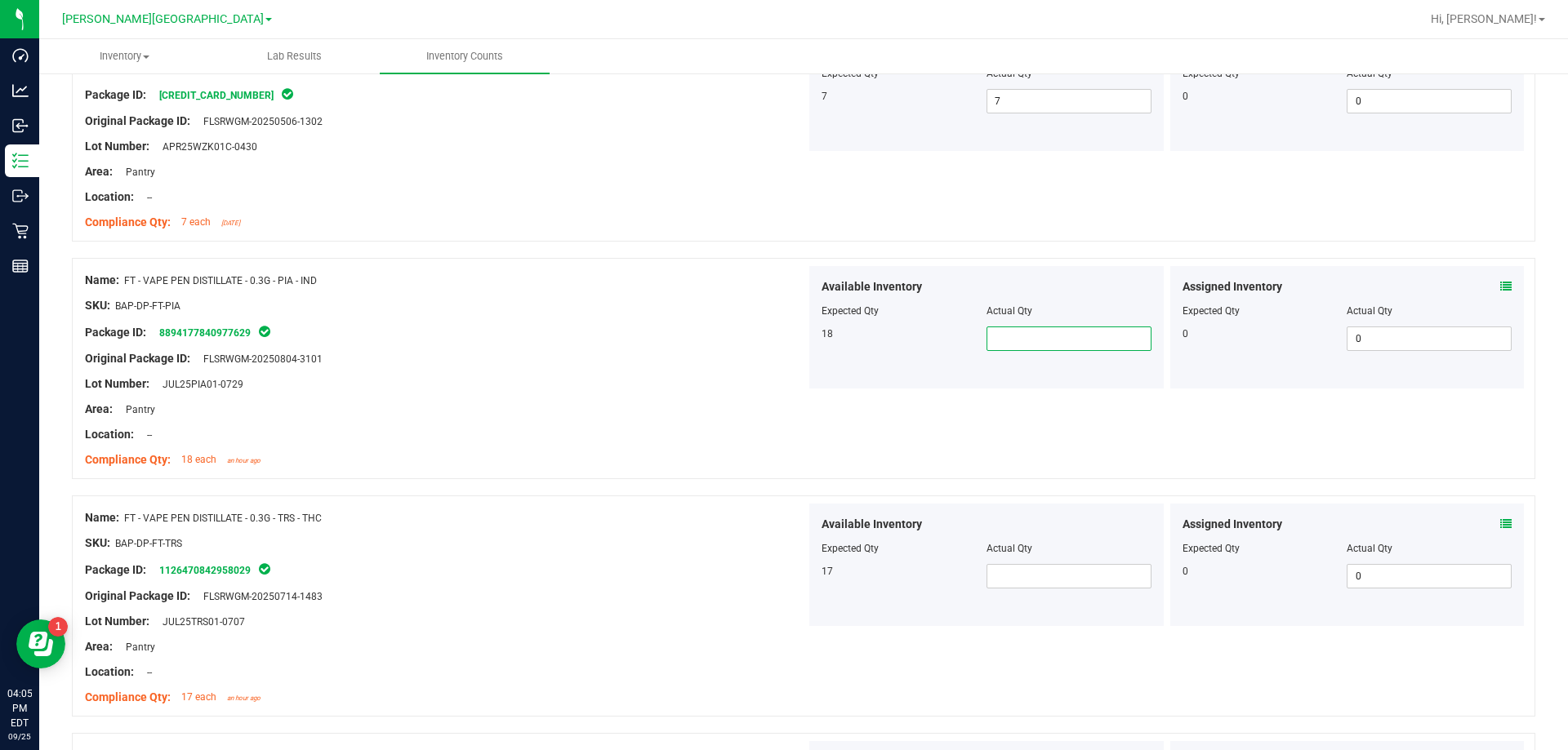
scroll to position [326, 0]
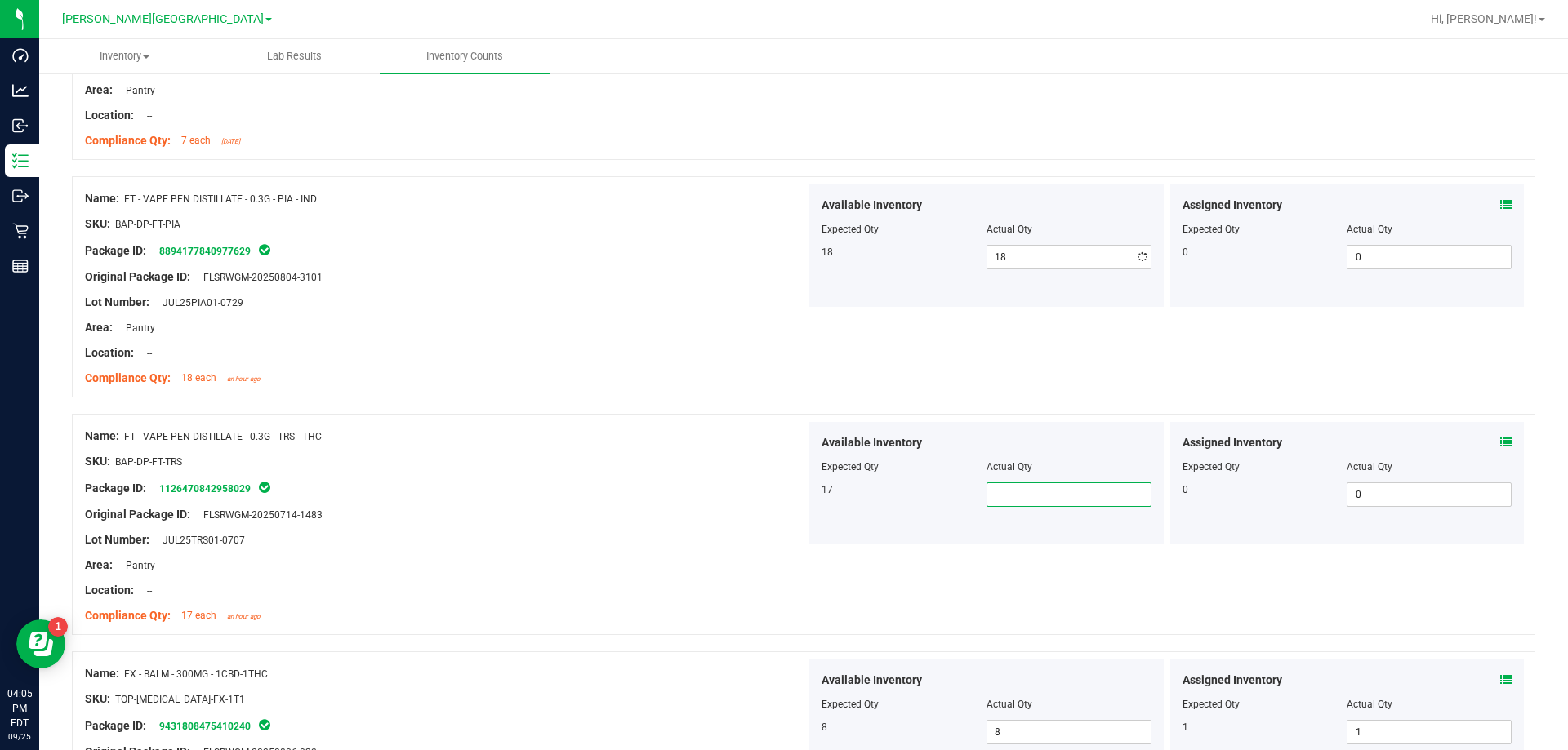
click at [795, 496] on span at bounding box center [1069, 494] width 165 height 25
click at [567, 666] on div "Name: FX - BALM - 300MG - 1CBD-1THC" at bounding box center [445, 674] width 721 height 17
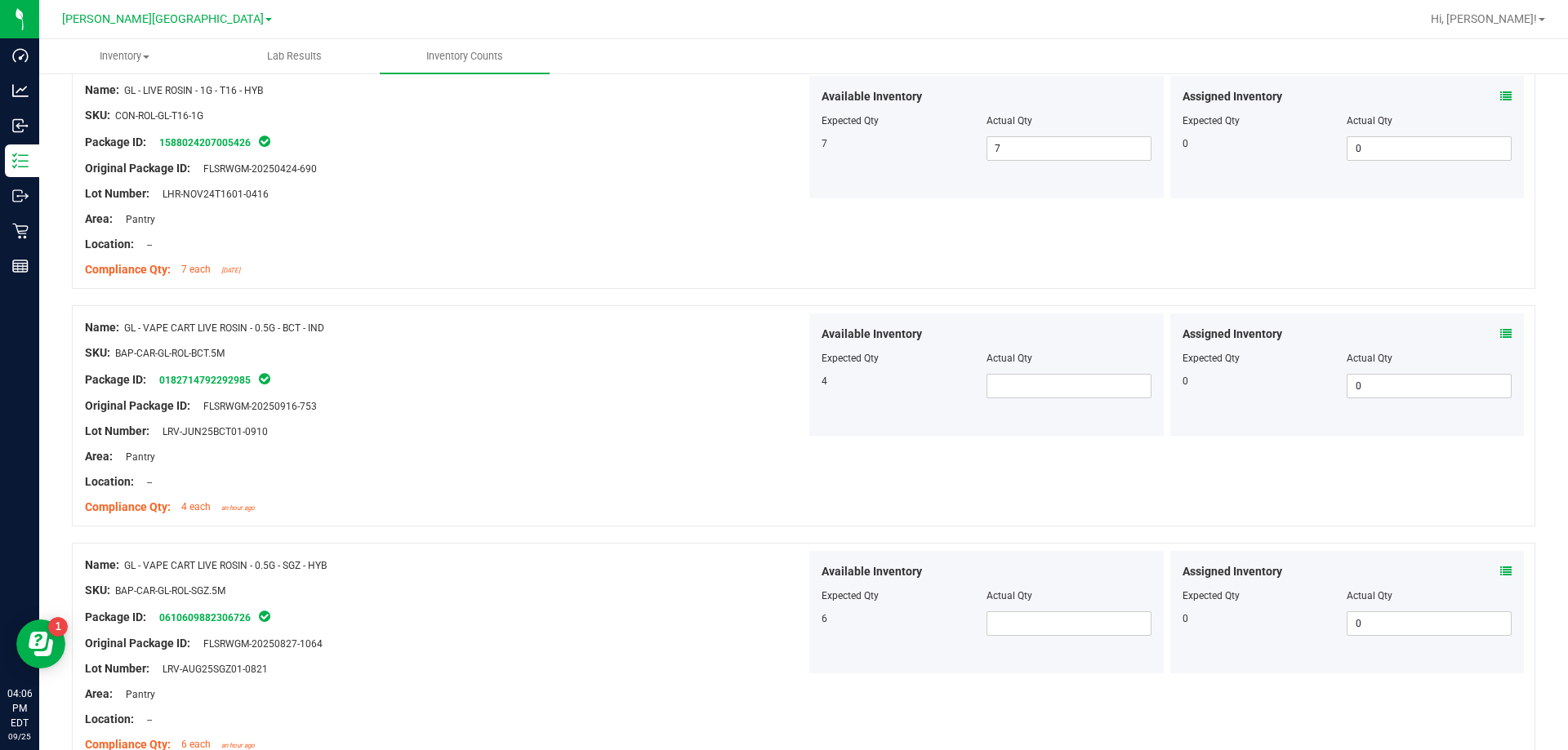
scroll to position [3999, 0]
click at [795, 390] on span at bounding box center [1069, 384] width 165 height 25
click at [795, 630] on span at bounding box center [1069, 622] width 165 height 25
click at [483, 664] on div "Lot Number: LRV-AUG25SGZ01-0821" at bounding box center [445, 667] width 721 height 17
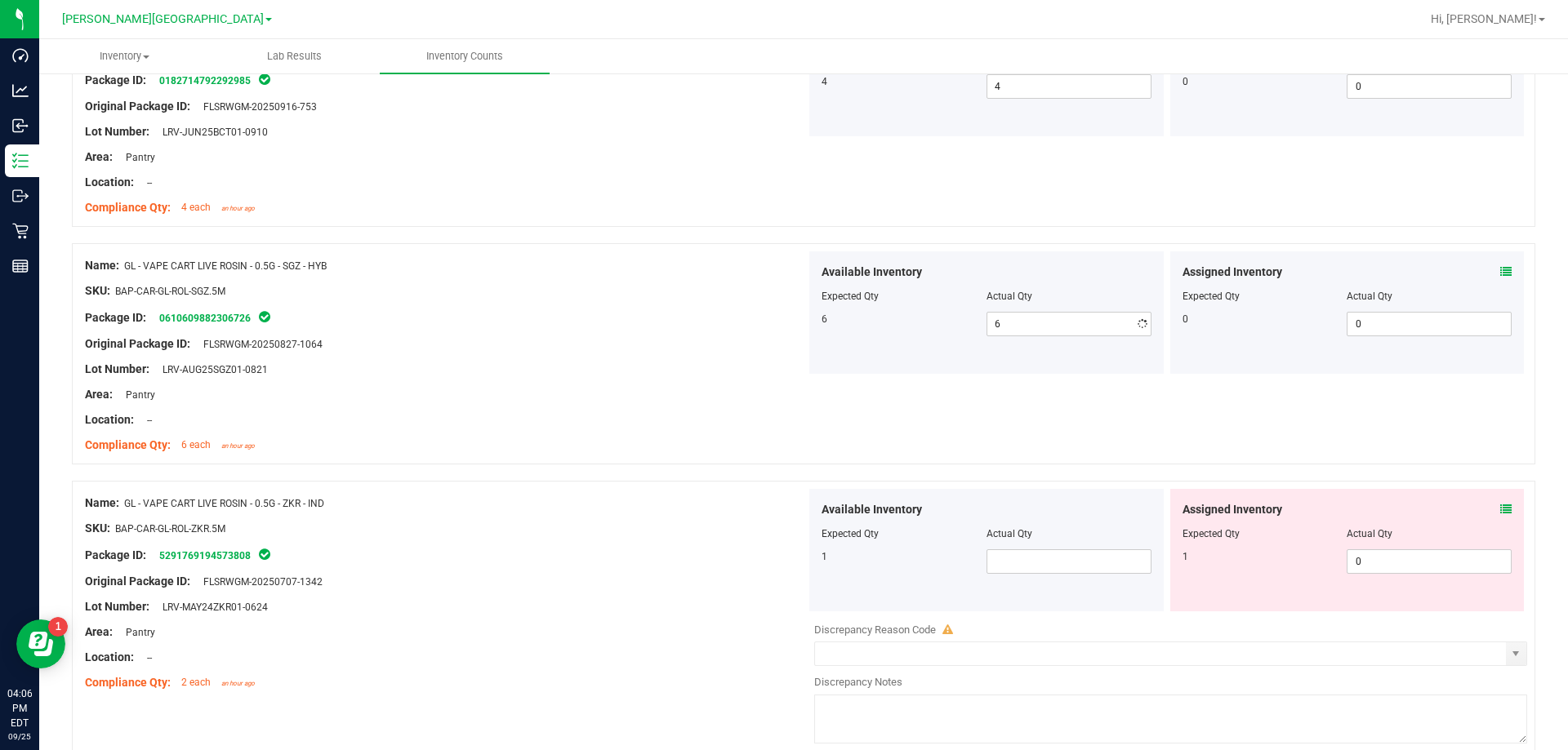
scroll to position [4325, 0]
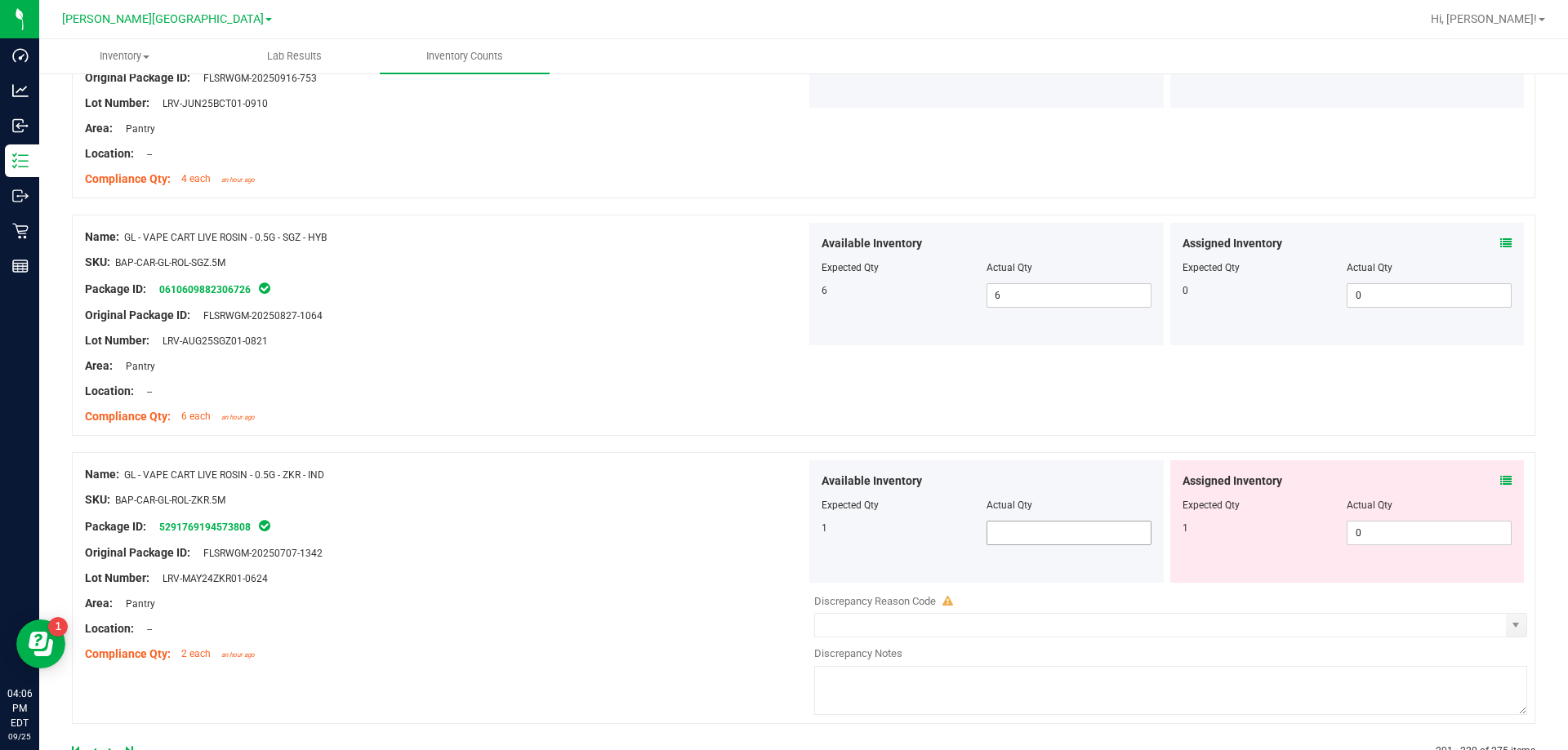
click at [795, 539] on span at bounding box center [1069, 533] width 165 height 25
click at [727, 570] on div "Lot Number: LRV-MAY24ZKR01-0624" at bounding box center [445, 578] width 721 height 17
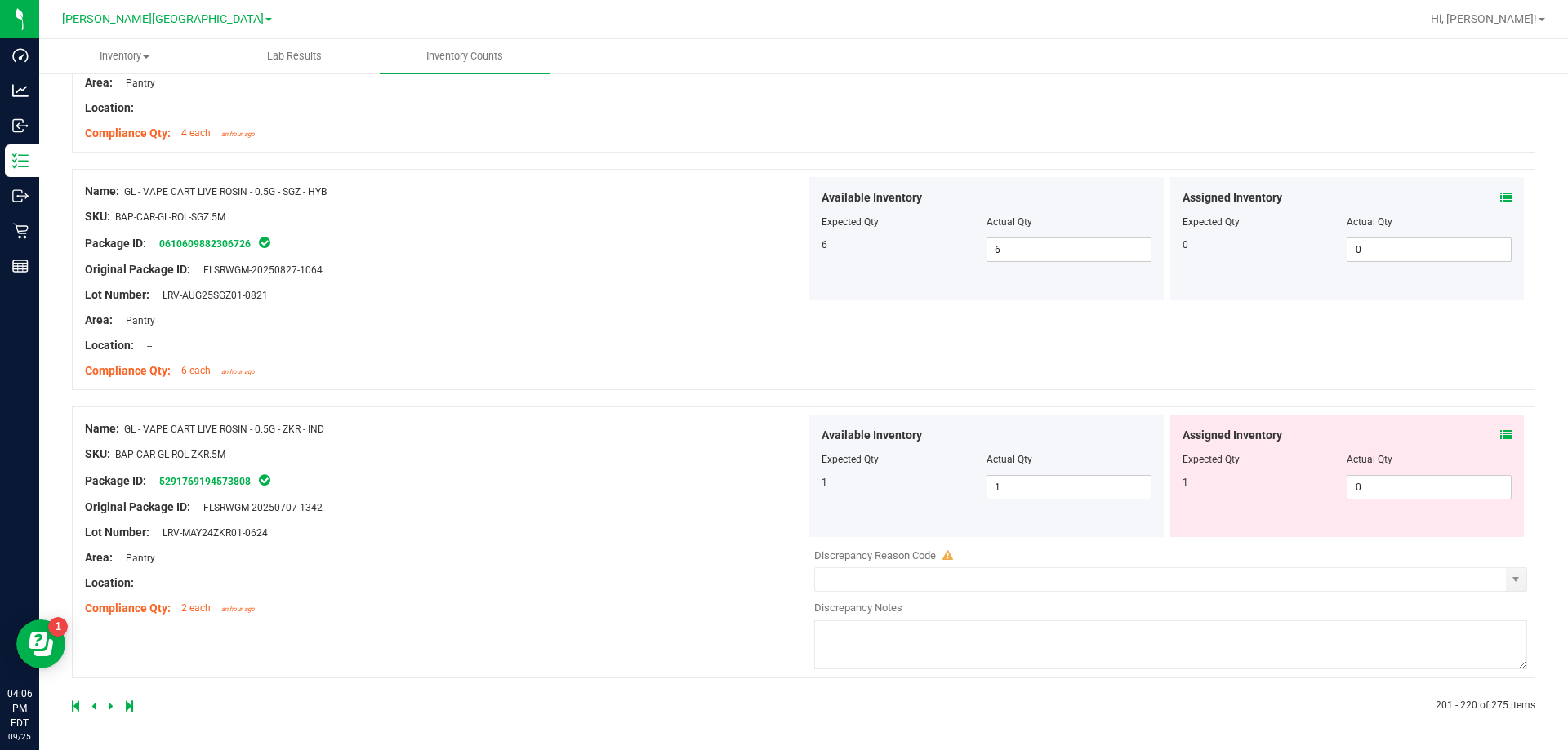
click at [108, 707] on icon at bounding box center [111, 706] width 5 height 10
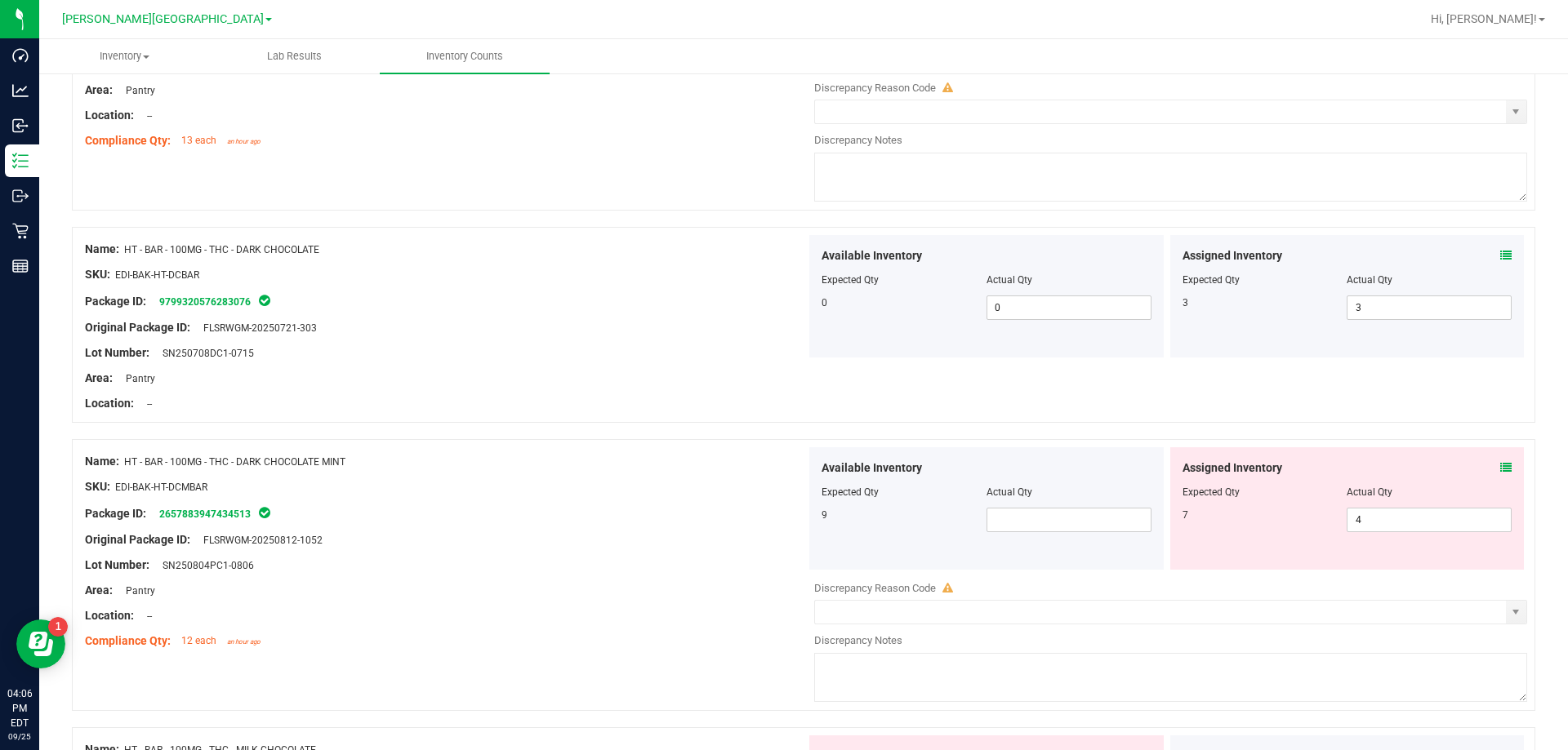
scroll to position [408, 0]
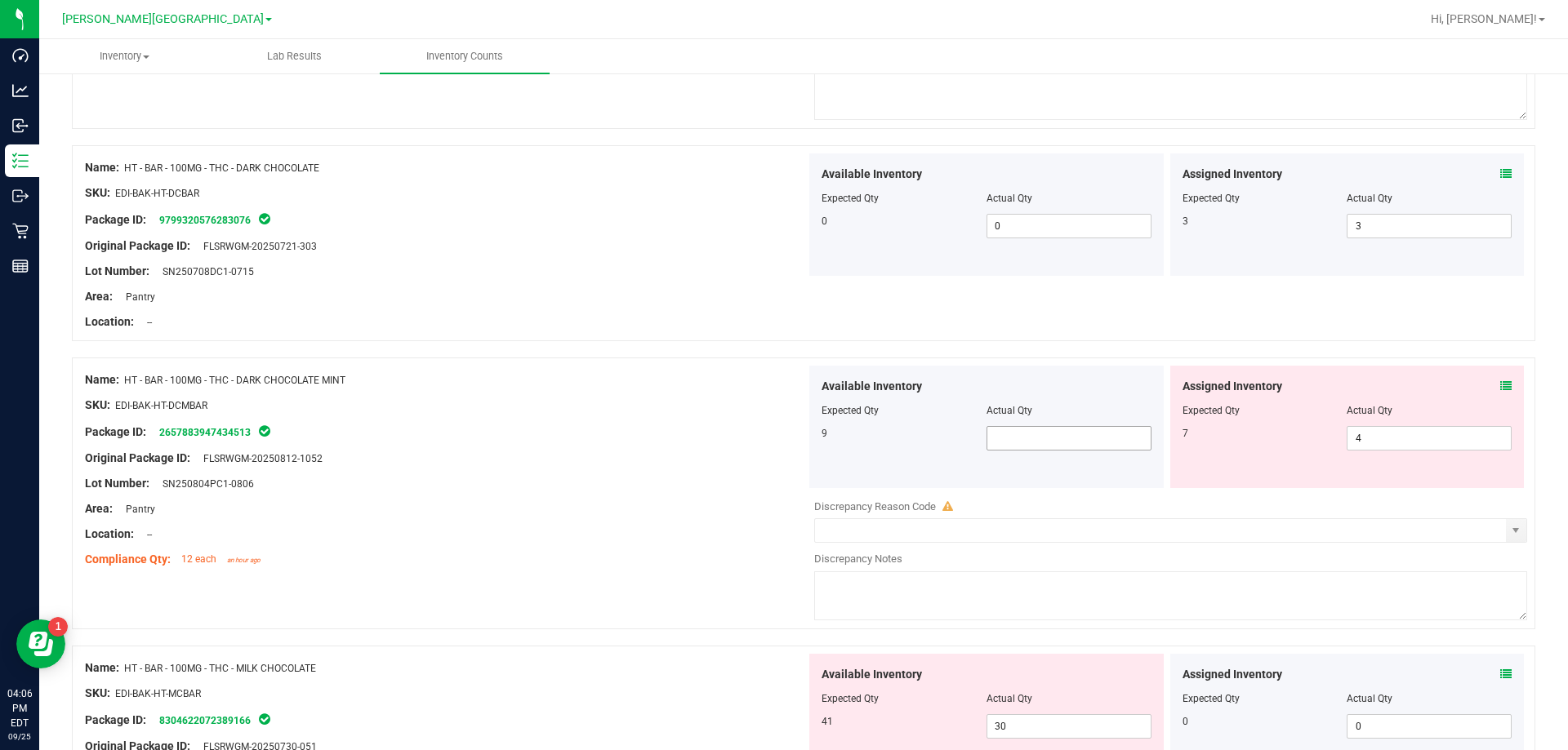
click at [795, 434] on span at bounding box center [1069, 439] width 165 height 25
click at [730, 489] on div "Lot Number: SN250804PC1-0806" at bounding box center [445, 484] width 721 height 17
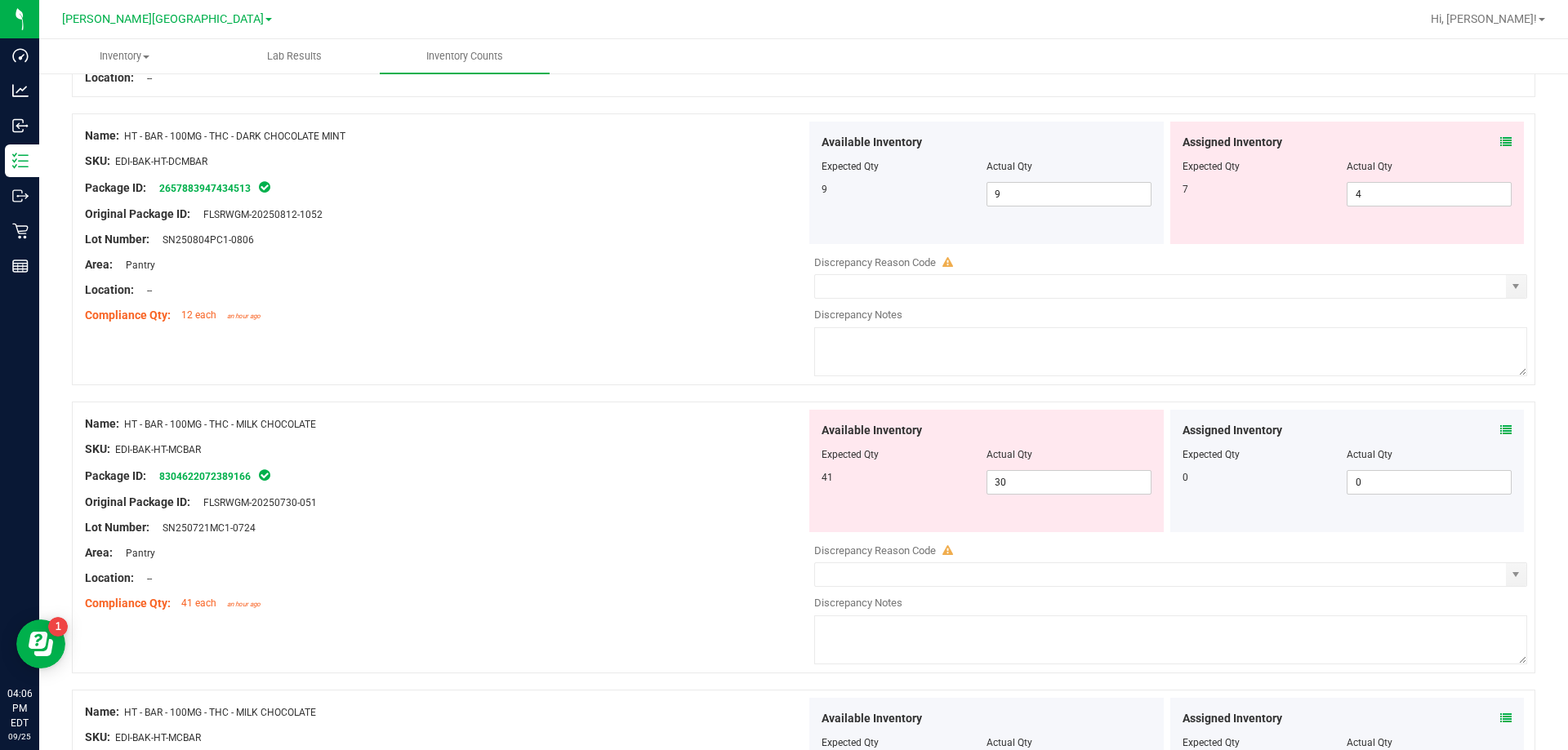
scroll to position [653, 0]
click at [795, 485] on span "30 30" at bounding box center [1069, 482] width 165 height 25
click at [750, 535] on div at bounding box center [445, 539] width 721 height 8
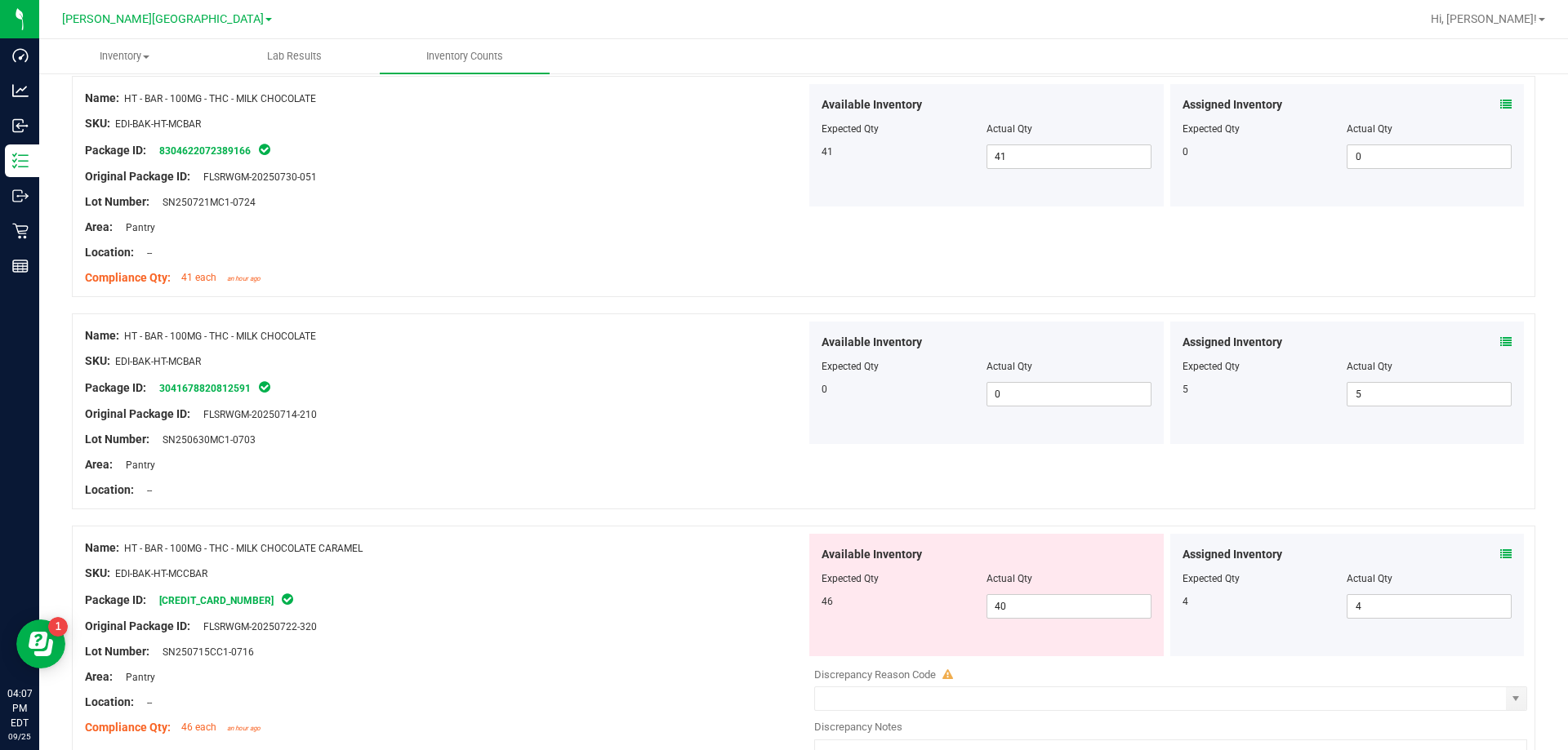
scroll to position [980, 0]
click at [795, 611] on span "40 40" at bounding box center [1069, 605] width 165 height 25
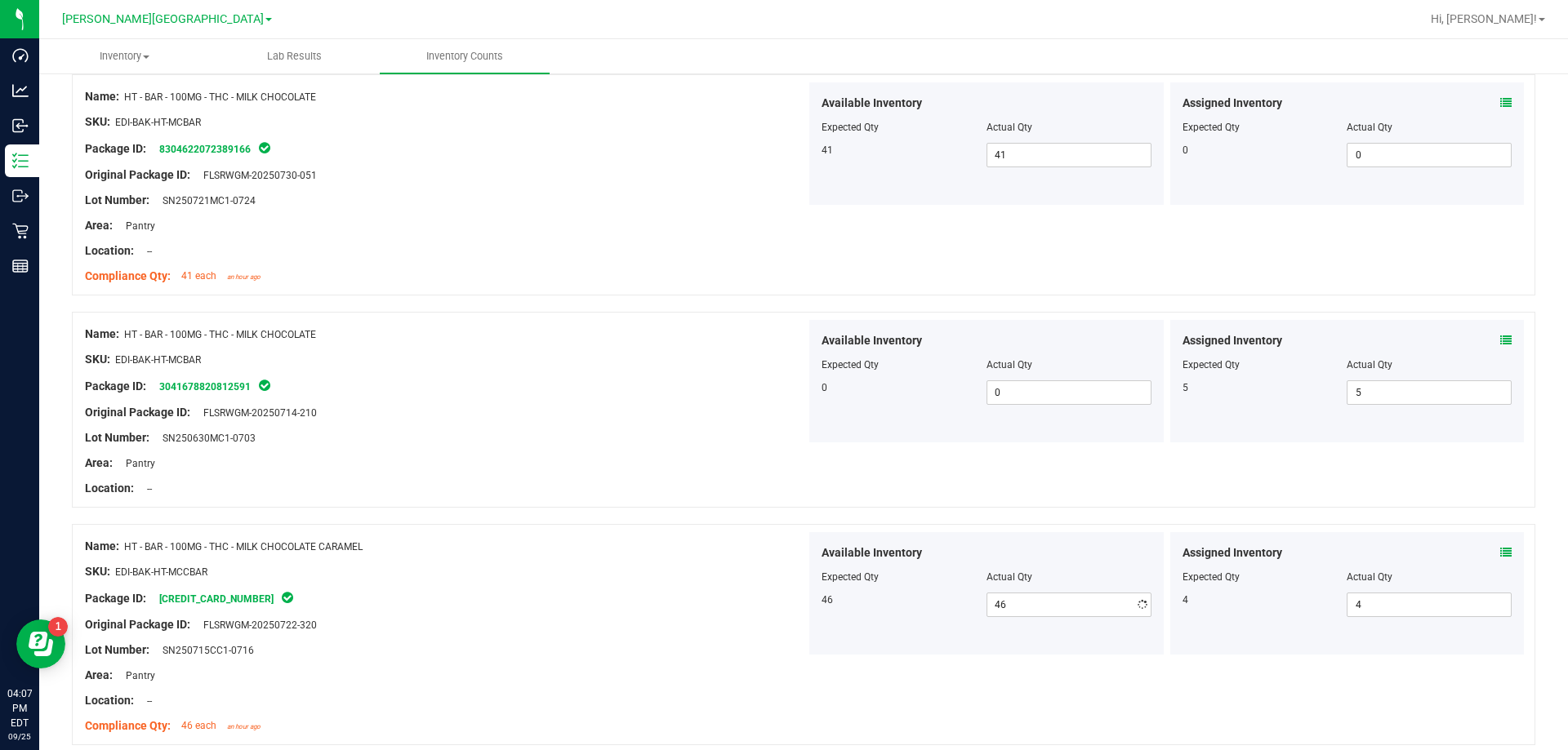
click at [755, 661] on div at bounding box center [445, 663] width 721 height 8
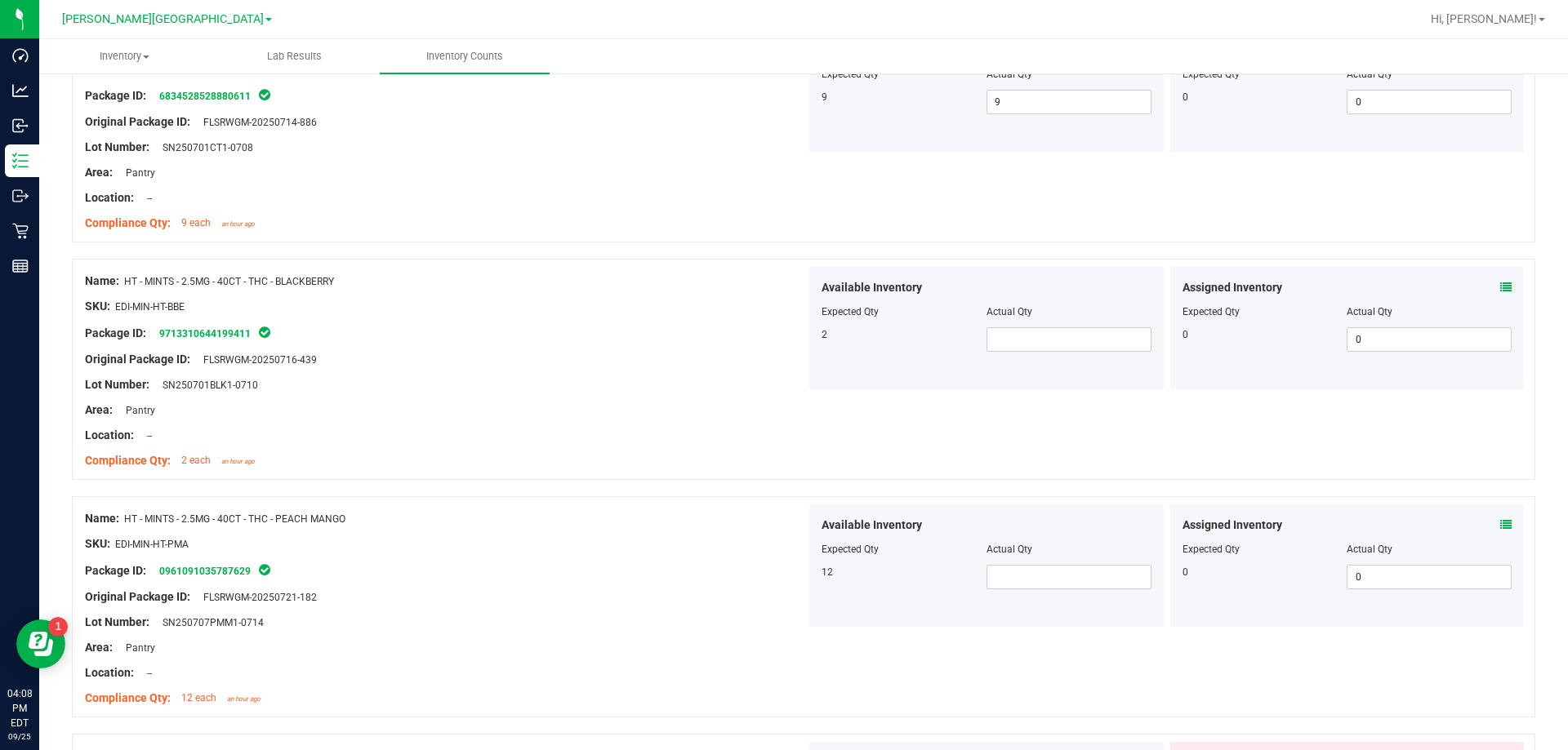
scroll to position [3020, 0]
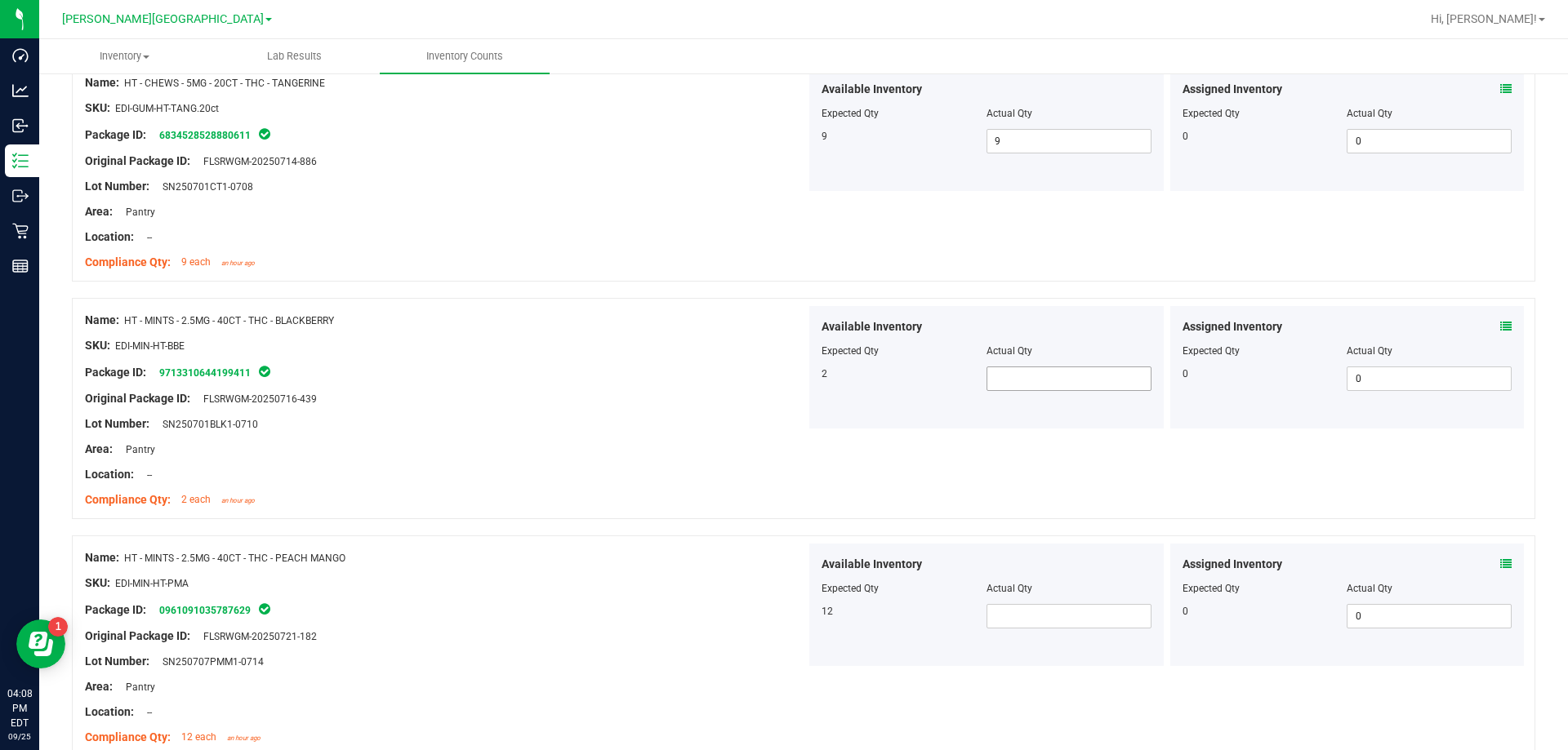
click at [795, 373] on span at bounding box center [1069, 379] width 165 height 25
click at [795, 614] on span at bounding box center [1069, 616] width 165 height 25
click at [577, 577] on div "SKU: EDI-MIN-HT-PMA" at bounding box center [445, 583] width 721 height 17
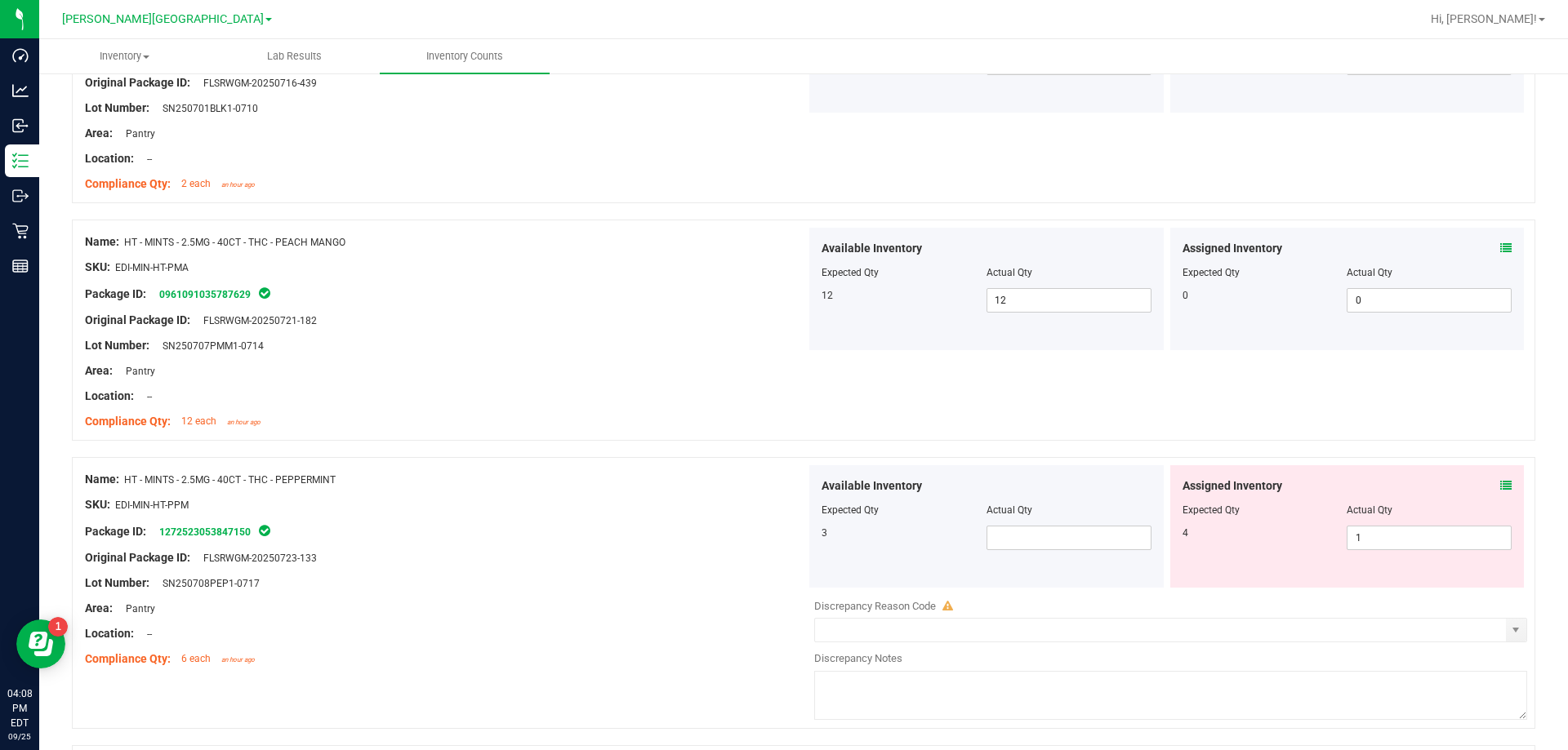
scroll to position [3346, 0]
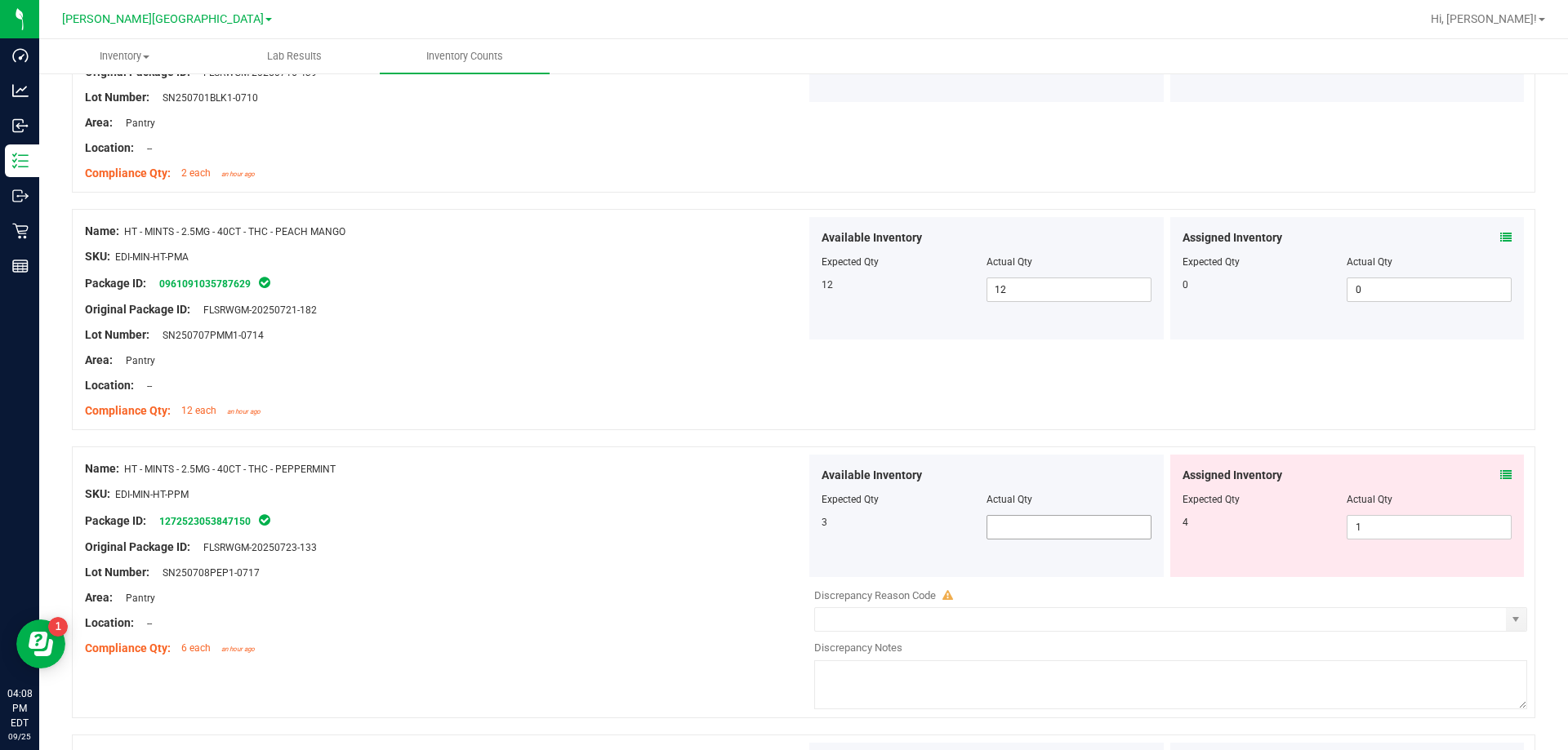
click at [795, 529] on span at bounding box center [1069, 527] width 165 height 25
click at [677, 499] on div "SKU: EDI-MIN-HT-PPM" at bounding box center [445, 493] width 721 height 17
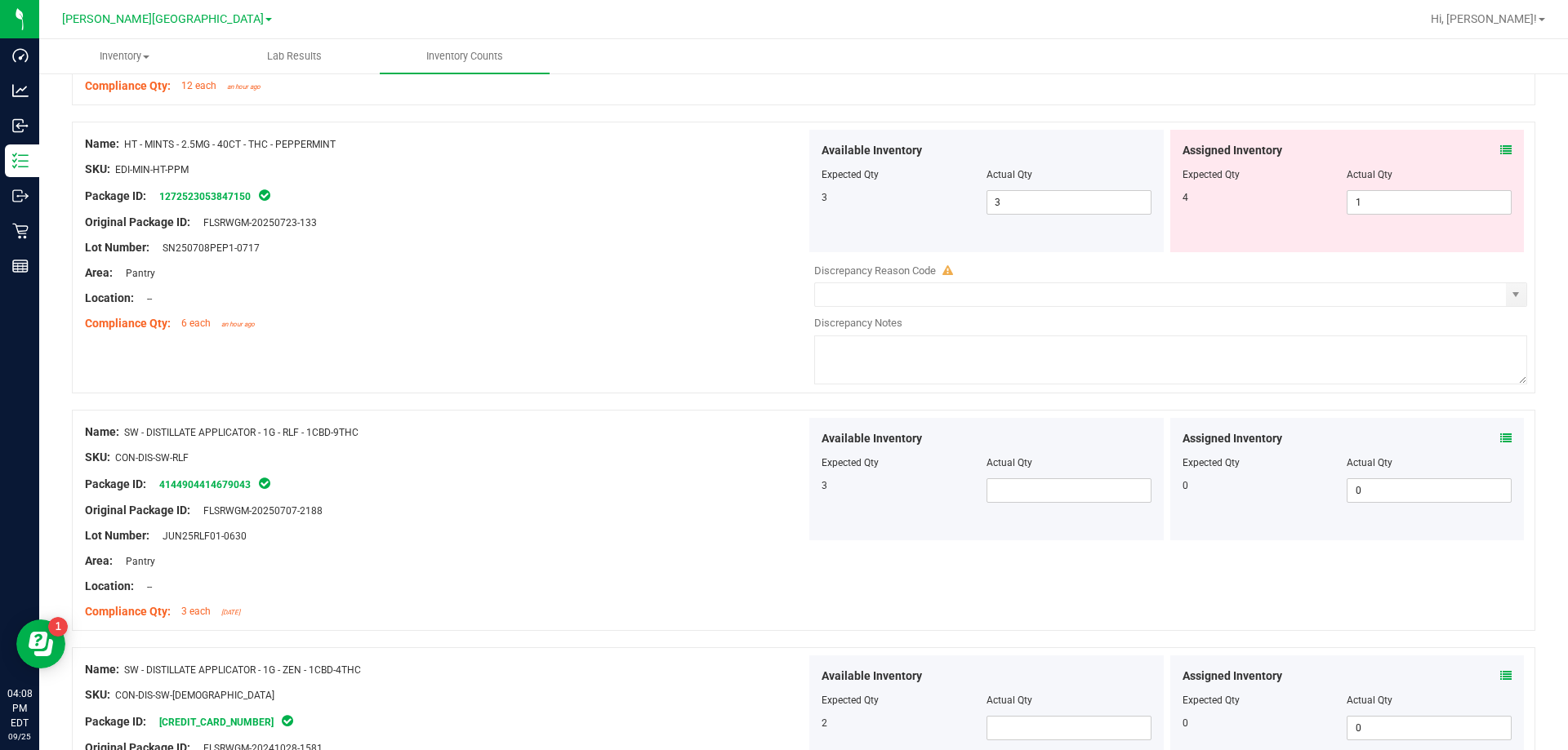
scroll to position [3673, 0]
click at [795, 493] on span at bounding box center [1069, 489] width 165 height 25
click at [675, 602] on div "Compliance Qty: 3 each [DATE]" at bounding box center [445, 610] width 721 height 17
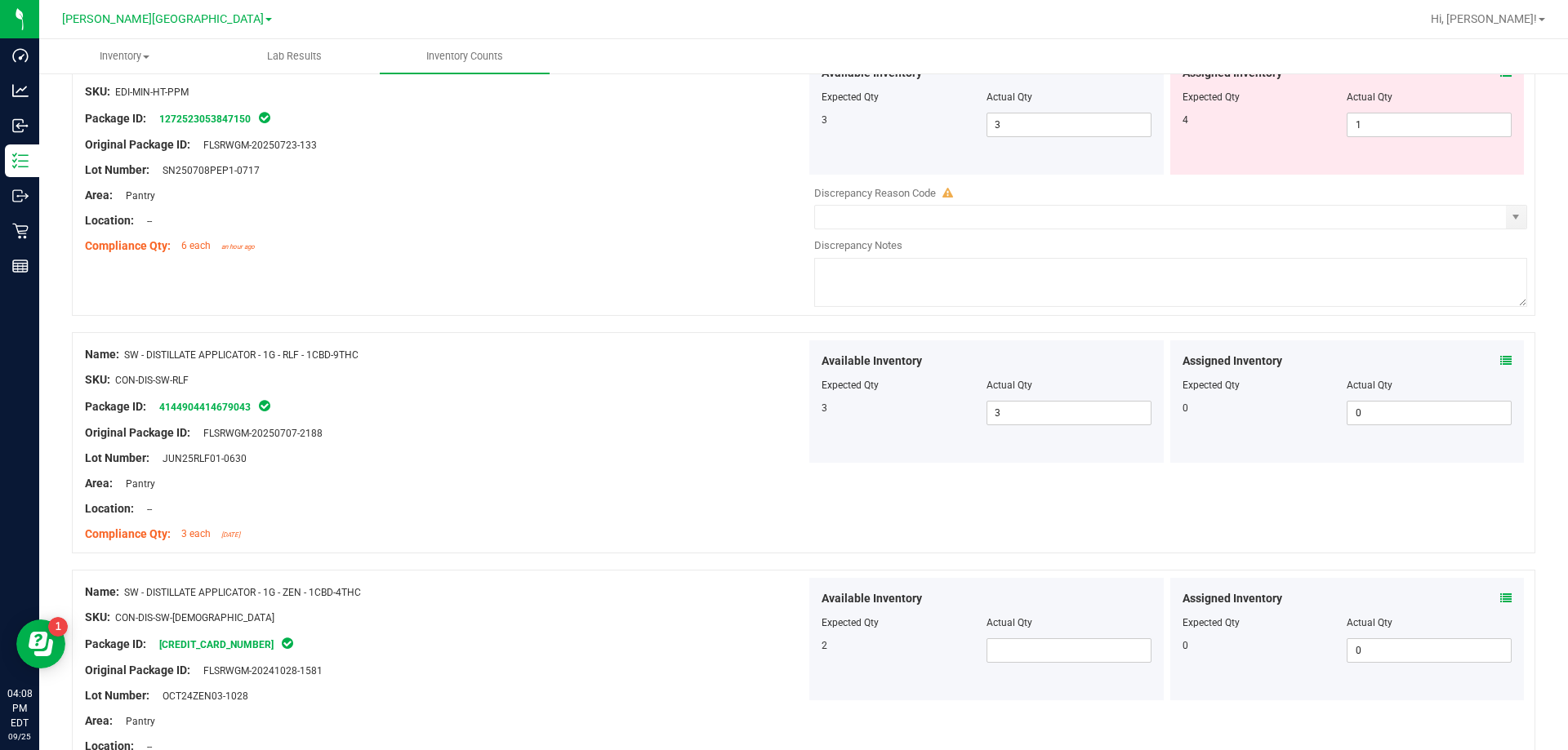
scroll to position [3918, 0]
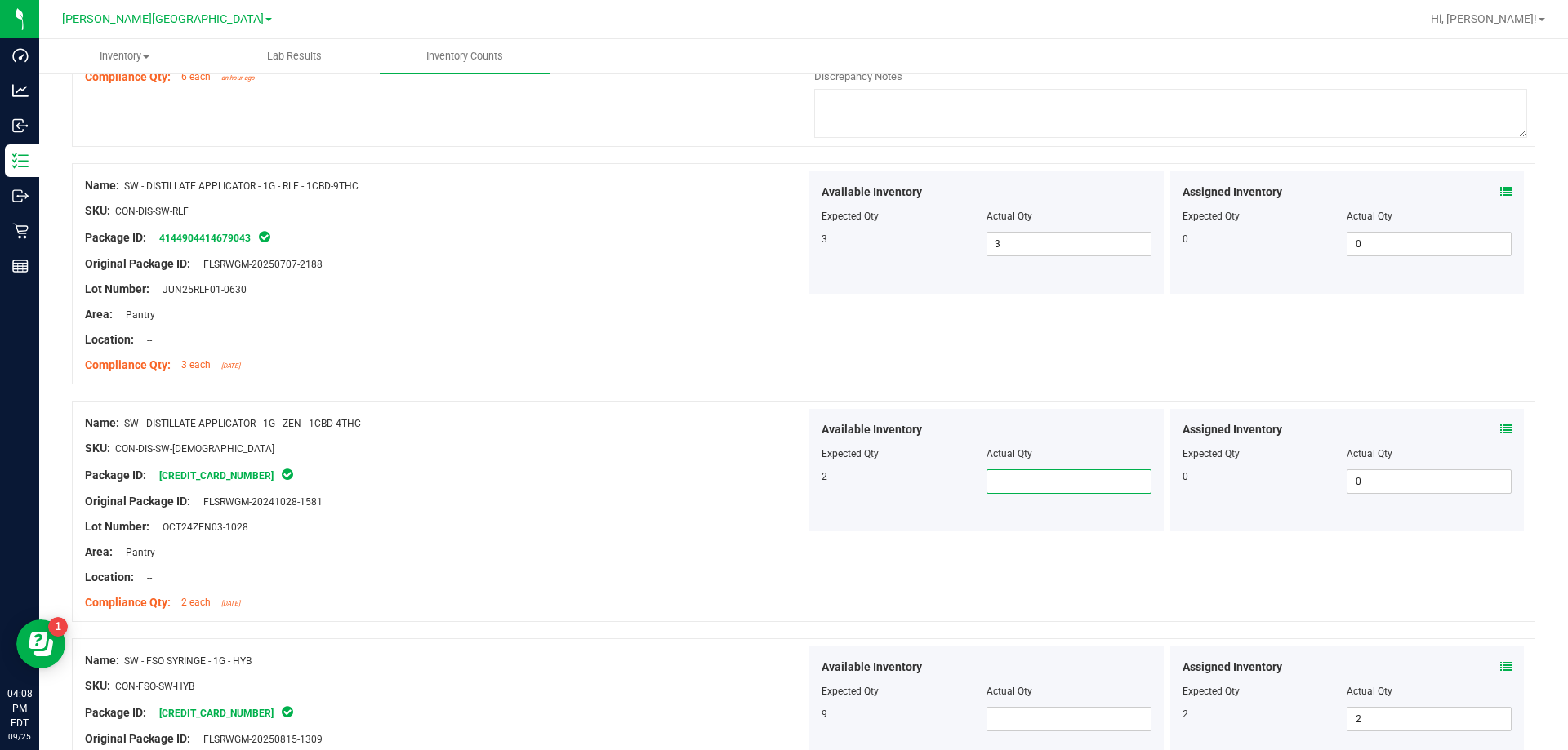
click at [795, 477] on span at bounding box center [1069, 482] width 165 height 25
click at [725, 548] on div "Area: Pantry" at bounding box center [445, 552] width 721 height 17
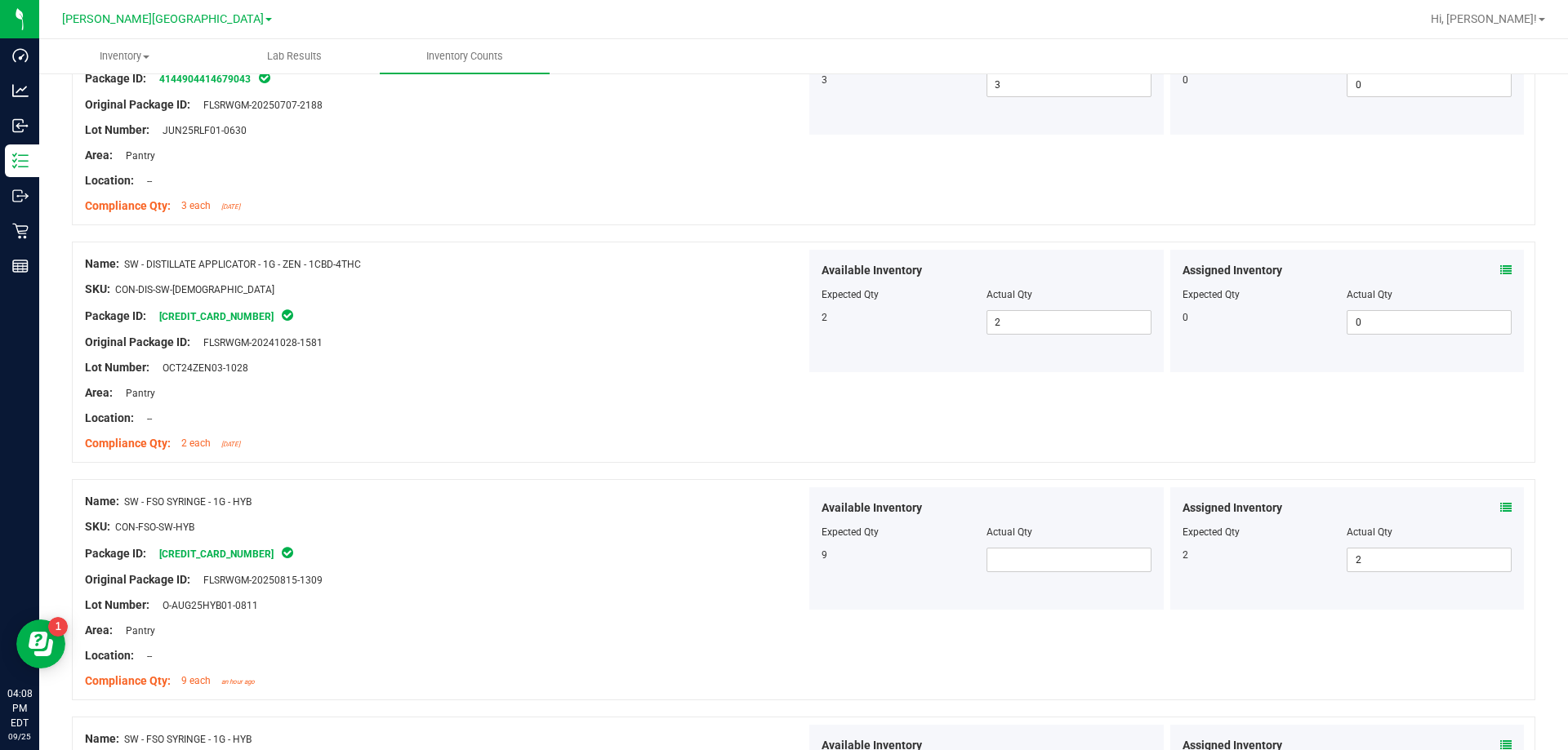
scroll to position [4081, 0]
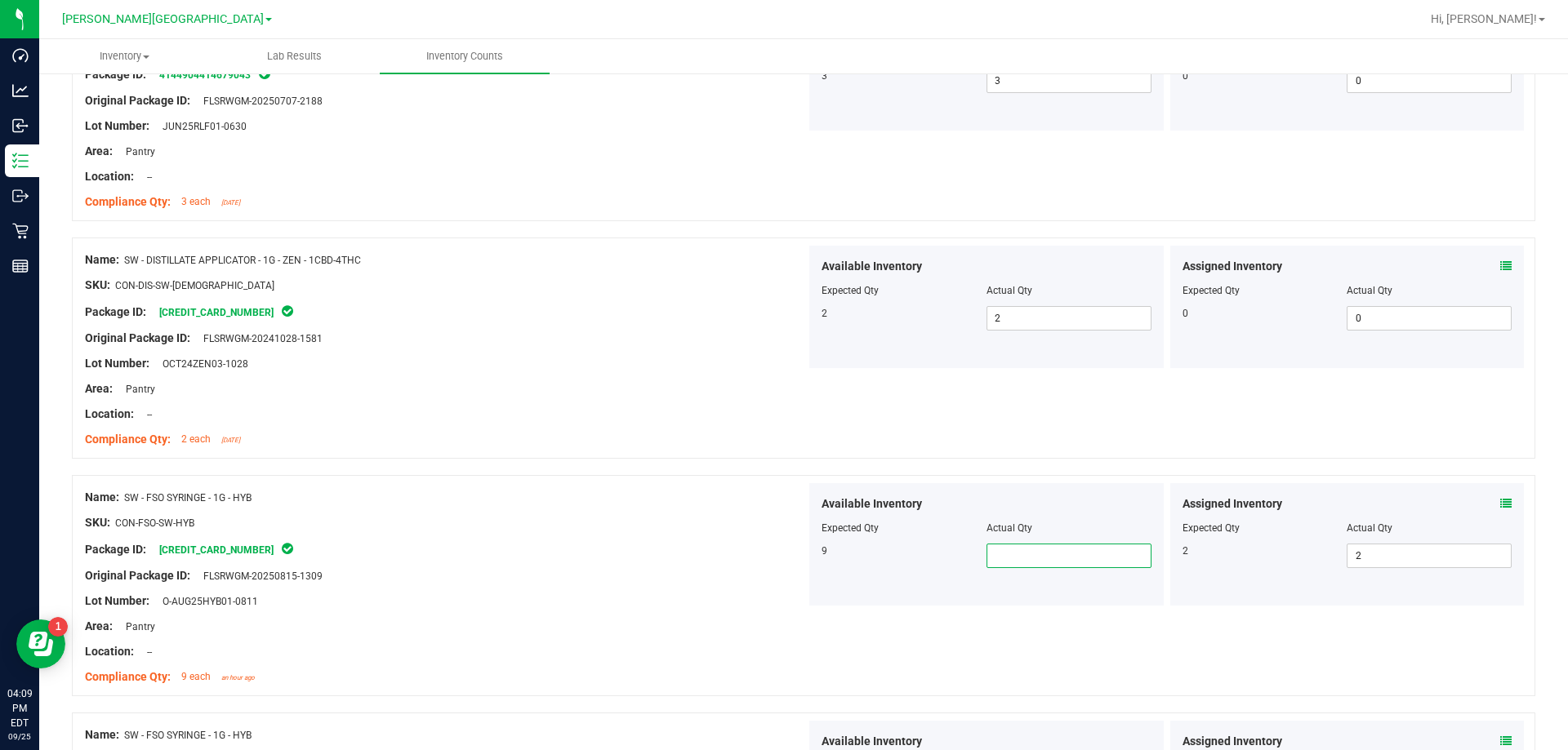
click at [795, 566] on span at bounding box center [1069, 556] width 165 height 25
click at [641, 593] on div "Name: SW - FSO SYRINGE - 1G - HYB SKU: CON-FSO-SW-HYB Package ID: [CREDIT_CARD_…" at bounding box center [445, 587] width 721 height 208
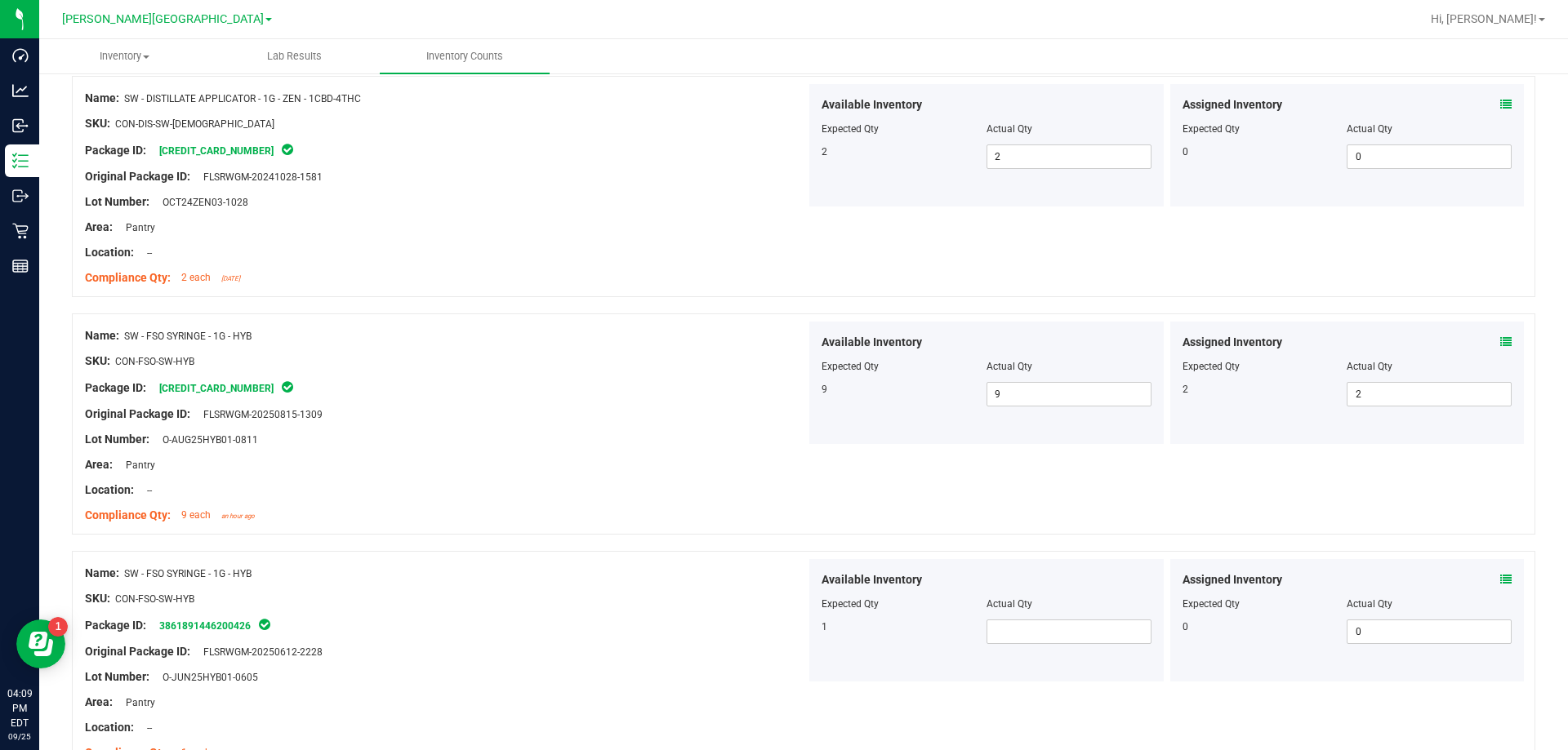
scroll to position [4244, 0]
click at [795, 636] on span at bounding box center [1069, 630] width 165 height 25
click at [481, 624] on div "Package ID: 3861891446200426" at bounding box center [445, 624] width 721 height 20
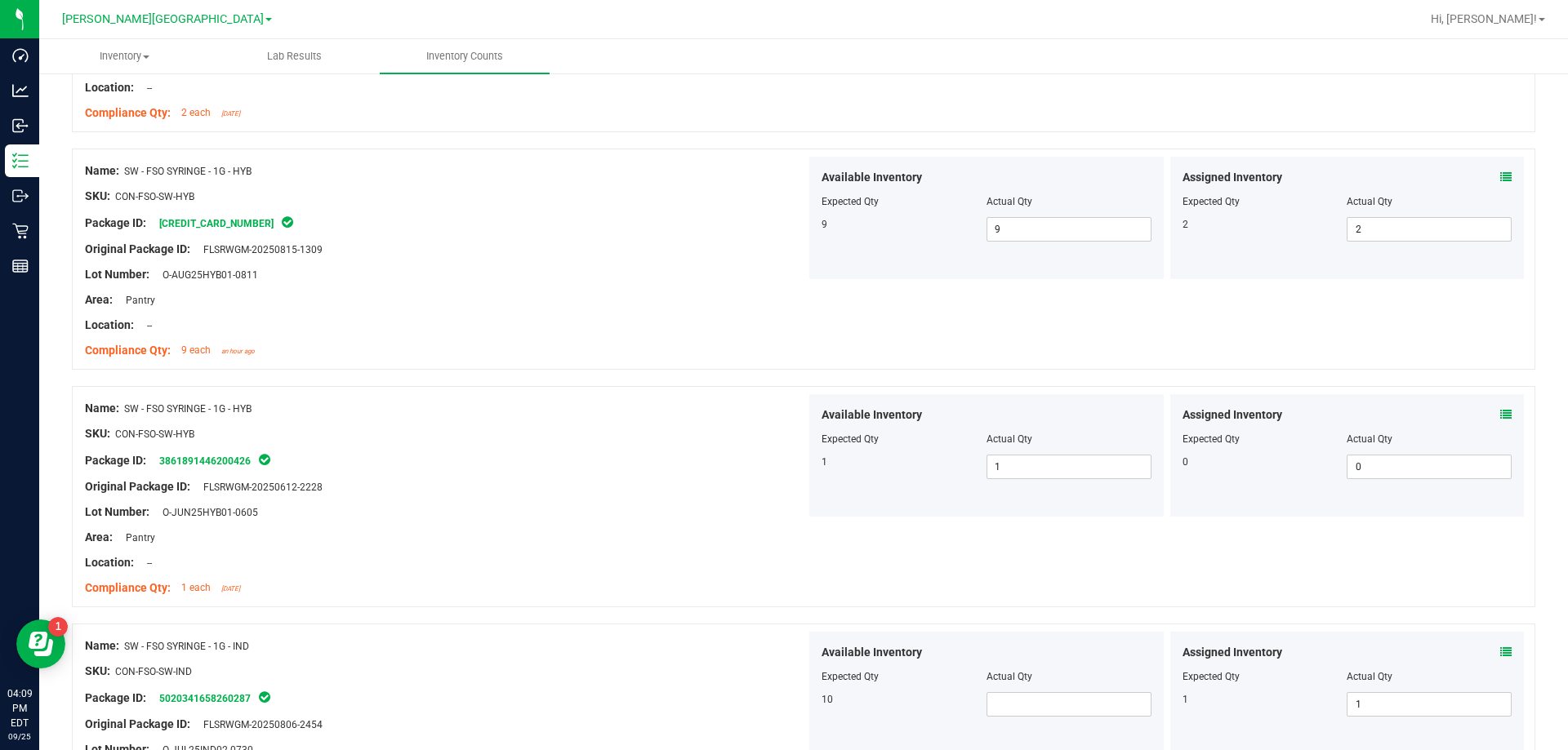
scroll to position [4489, 0]
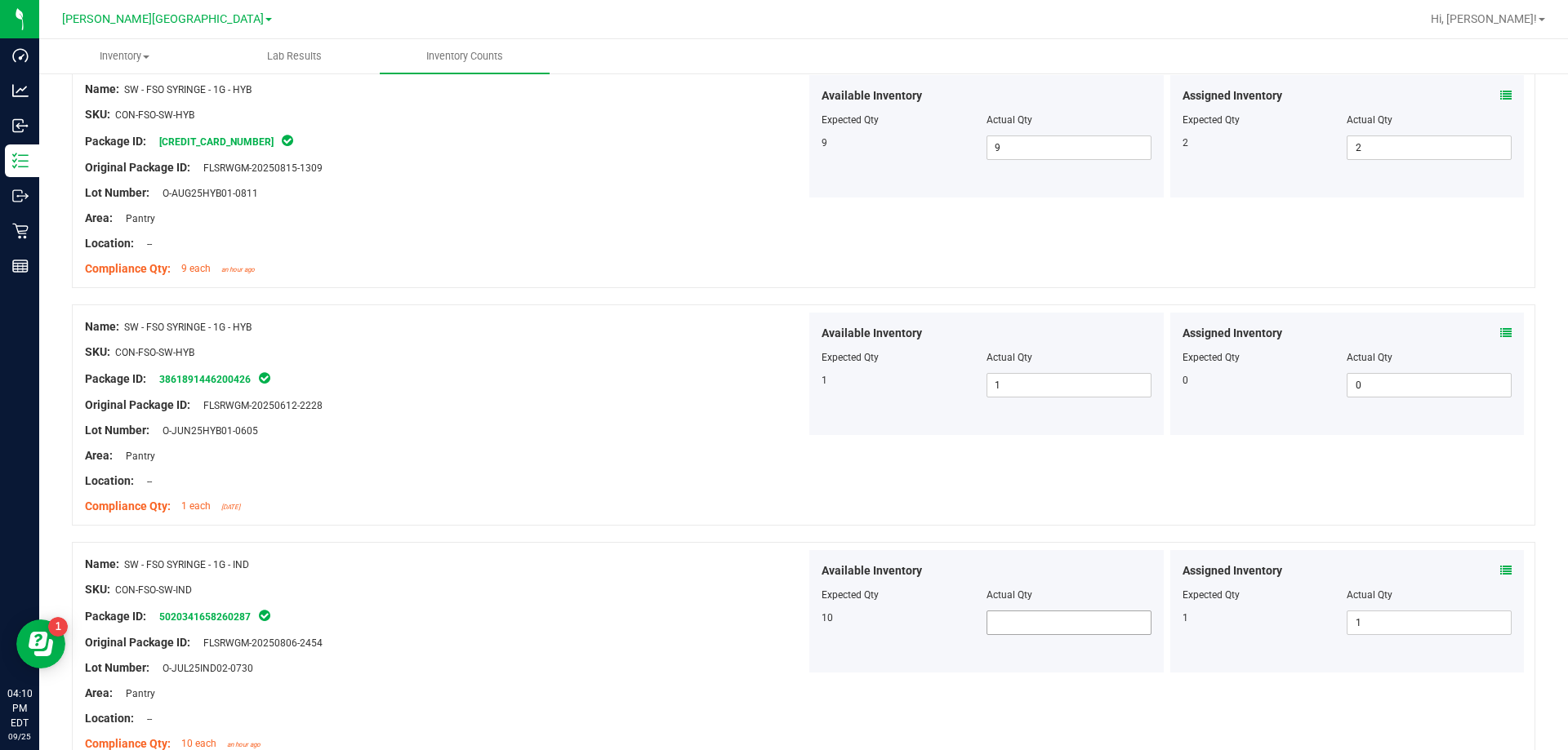
click at [795, 625] on span at bounding box center [1069, 623] width 165 height 25
click at [656, 688] on div "Area: Pantry" at bounding box center [445, 693] width 721 height 17
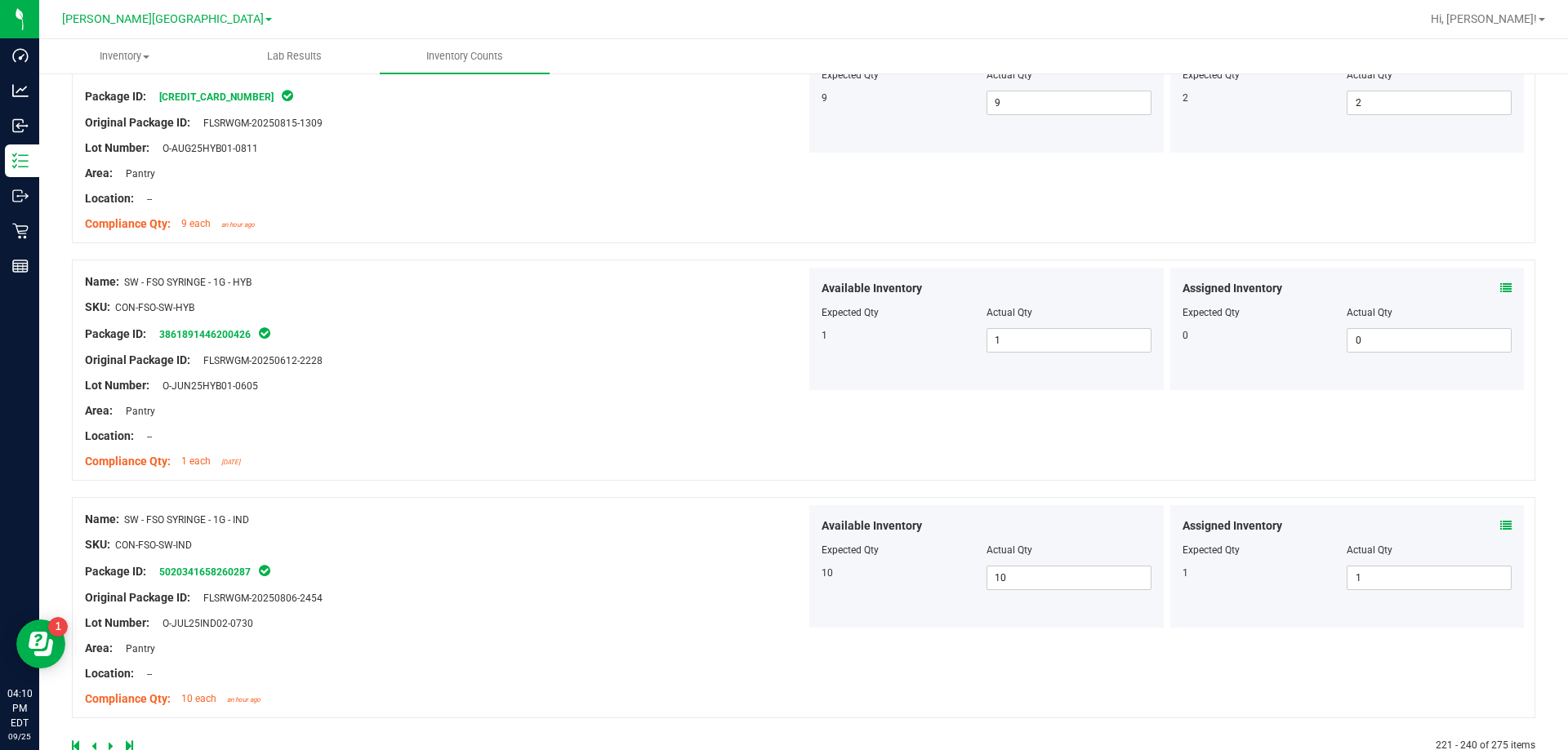
scroll to position [4574, 0]
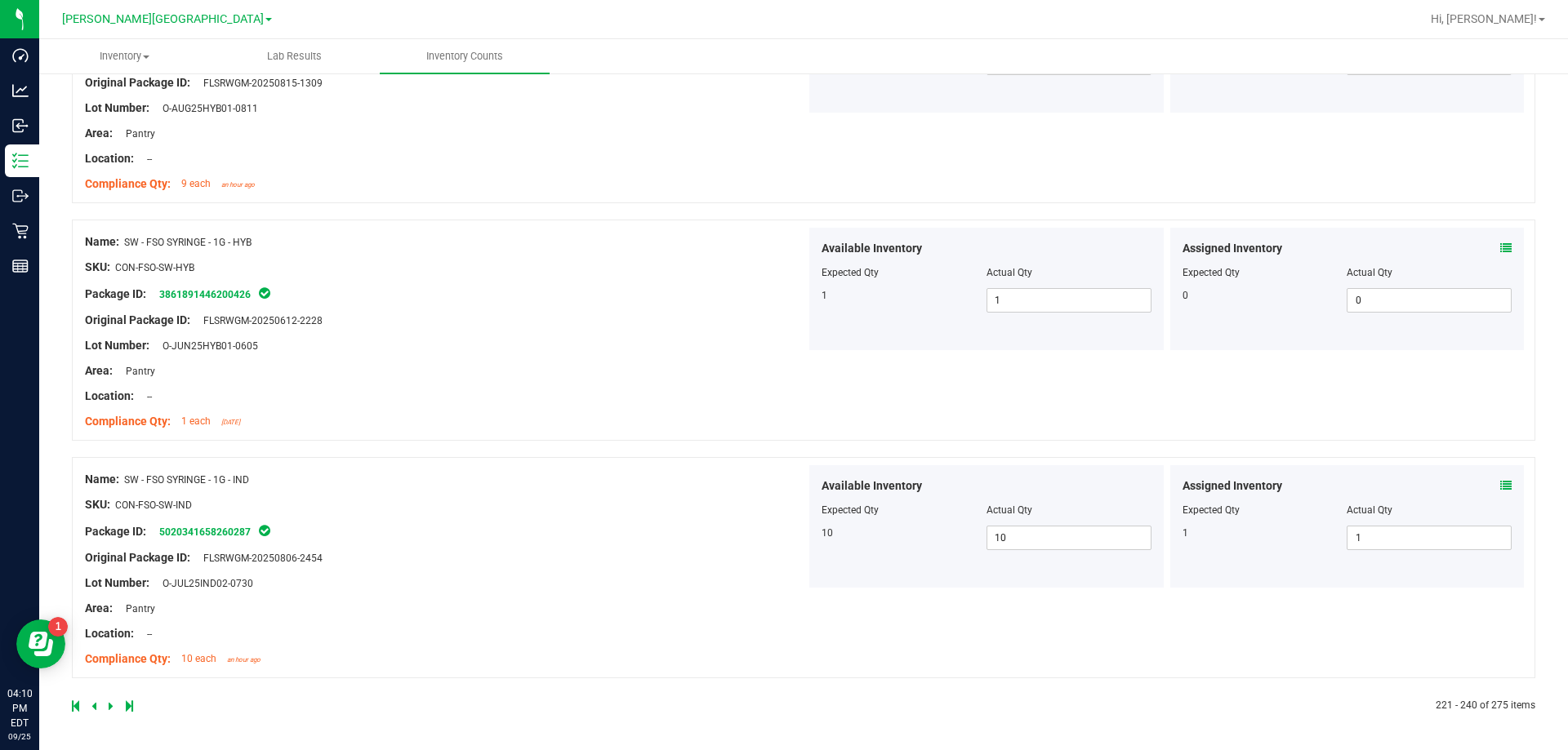
click at [110, 704] on icon at bounding box center [111, 706] width 5 height 10
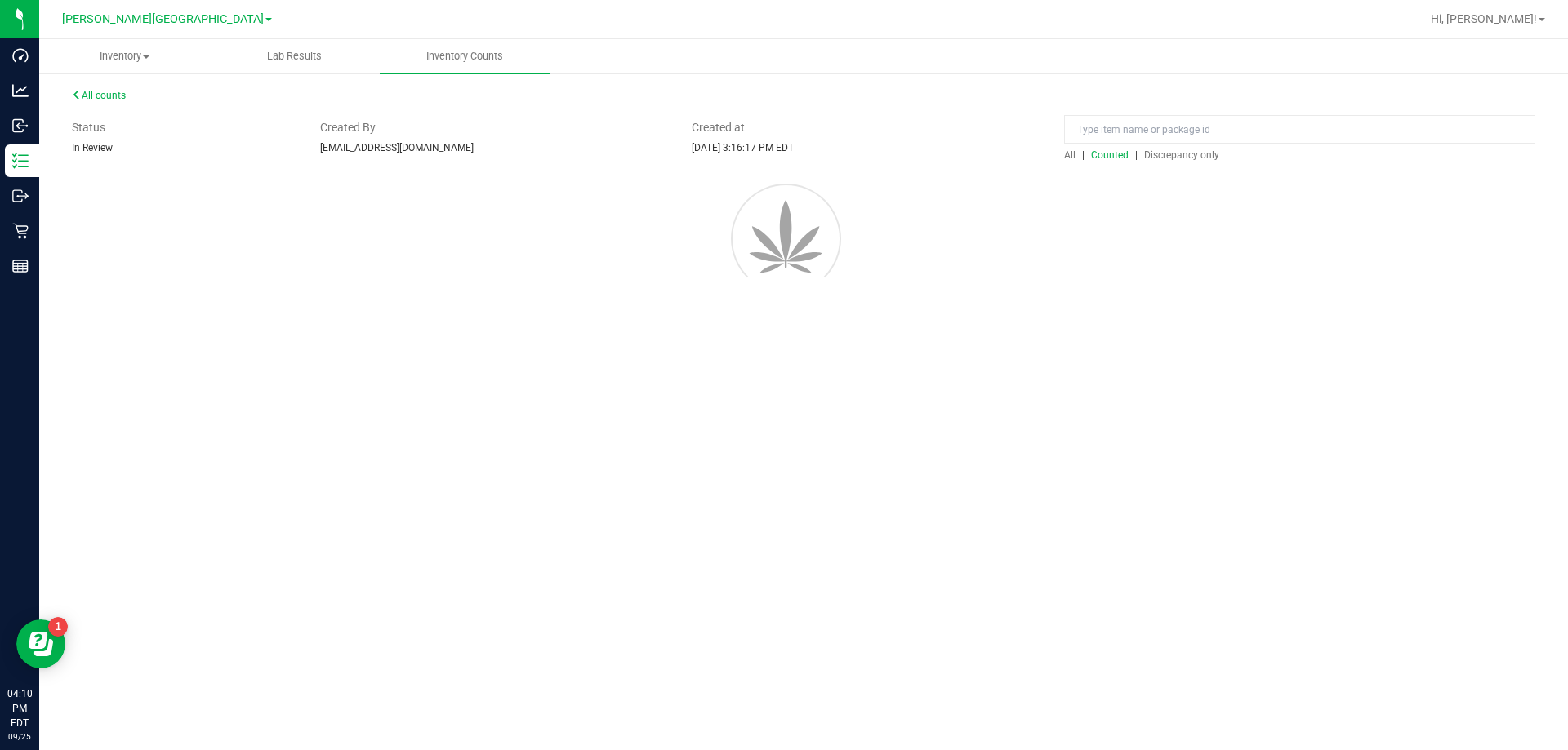
scroll to position [0, 0]
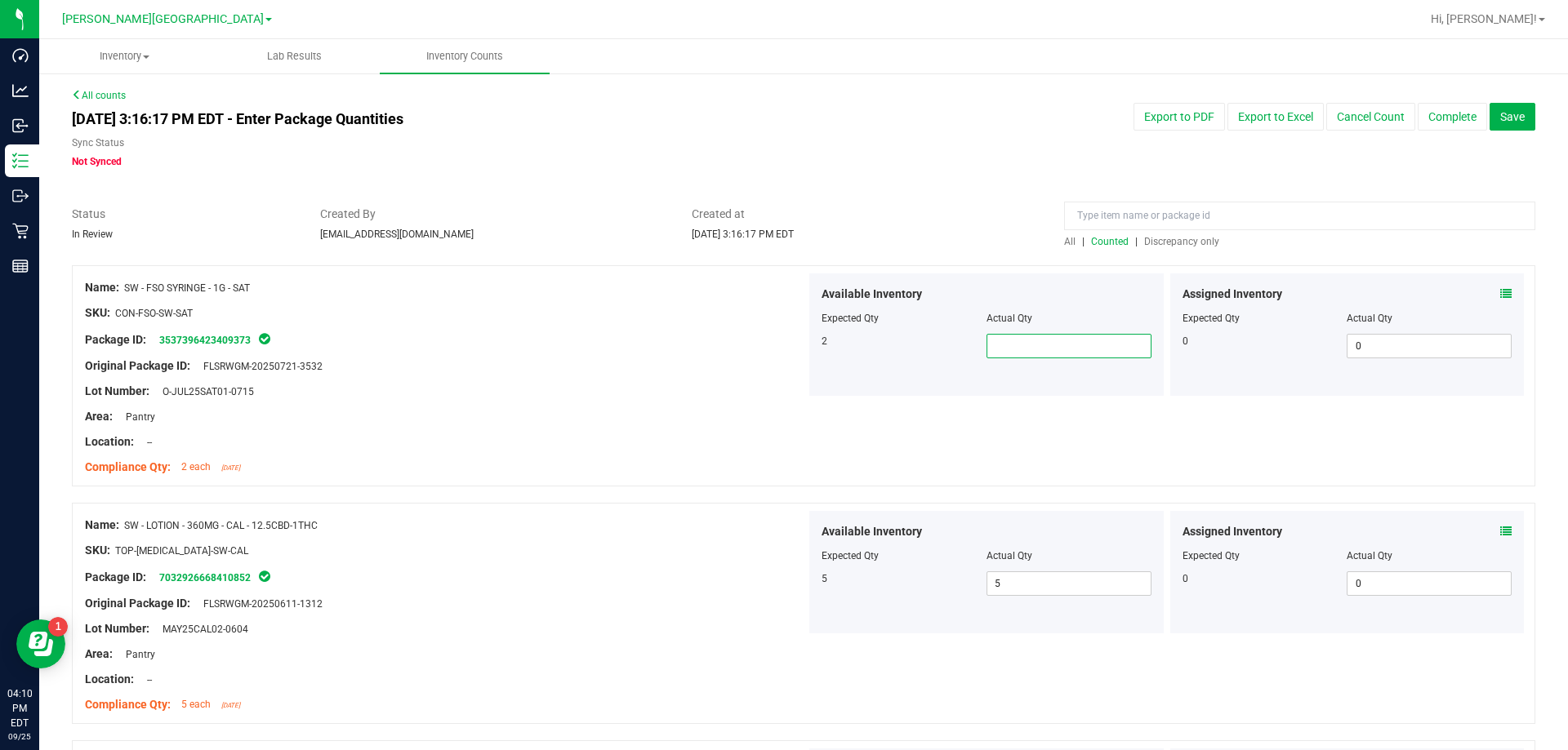
click at [795, 350] on span at bounding box center [1069, 346] width 165 height 25
drag, startPoint x: 686, startPoint y: 445, endPoint x: 696, endPoint y: 458, distance: 16.4
click at [686, 448] on div "Location: --" at bounding box center [445, 442] width 721 height 17
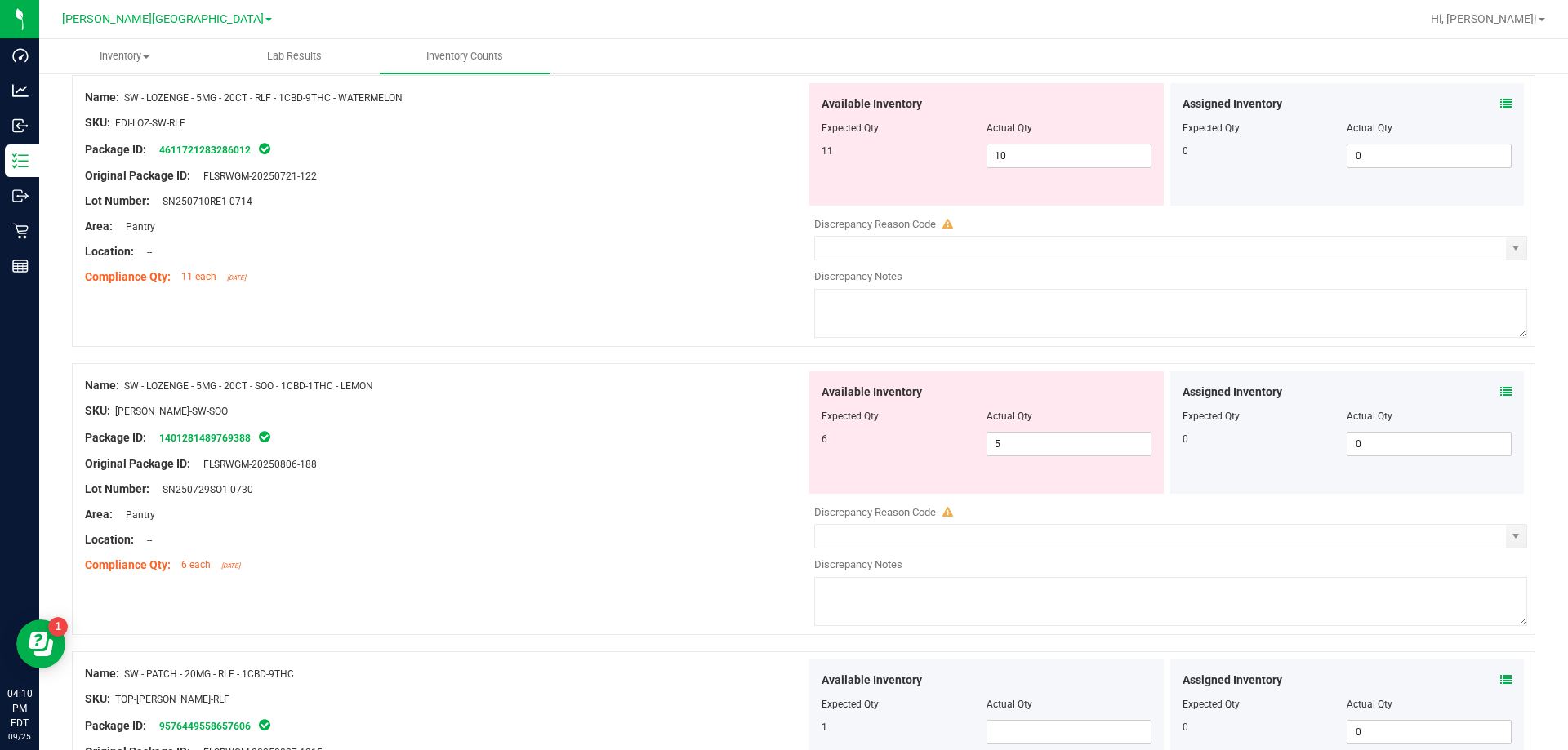
scroll to position [1143, 0]
click at [795, 161] on span "10 10" at bounding box center [1069, 153] width 165 height 25
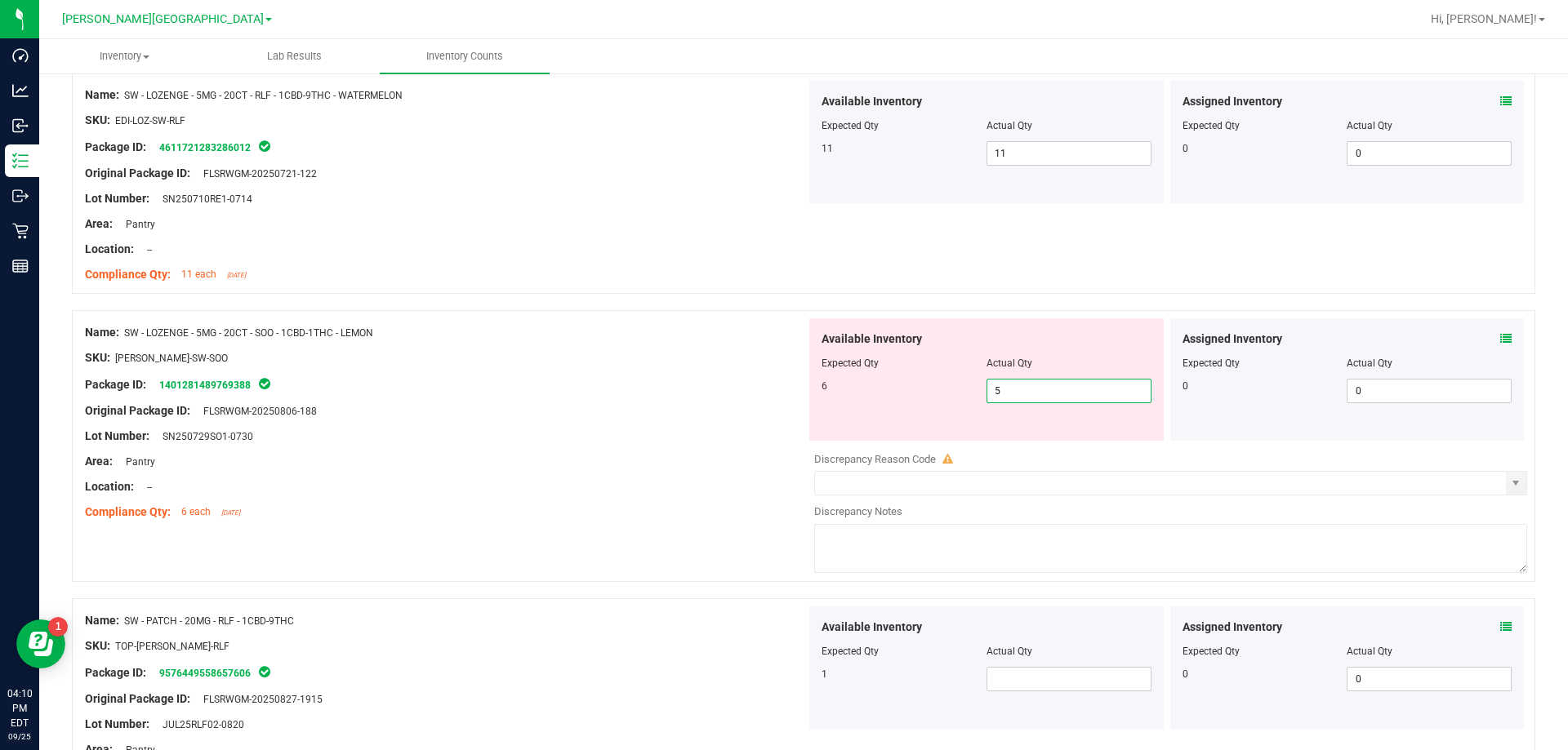
drag, startPoint x: 1021, startPoint y: 439, endPoint x: 921, endPoint y: 436, distance: 100.0
click at [795, 437] on div "Available Inventory Expected Qty Actual Qty 6 5 5" at bounding box center [987, 379] width 354 height 122
click at [674, 475] on div at bounding box center [445, 475] width 721 height 8
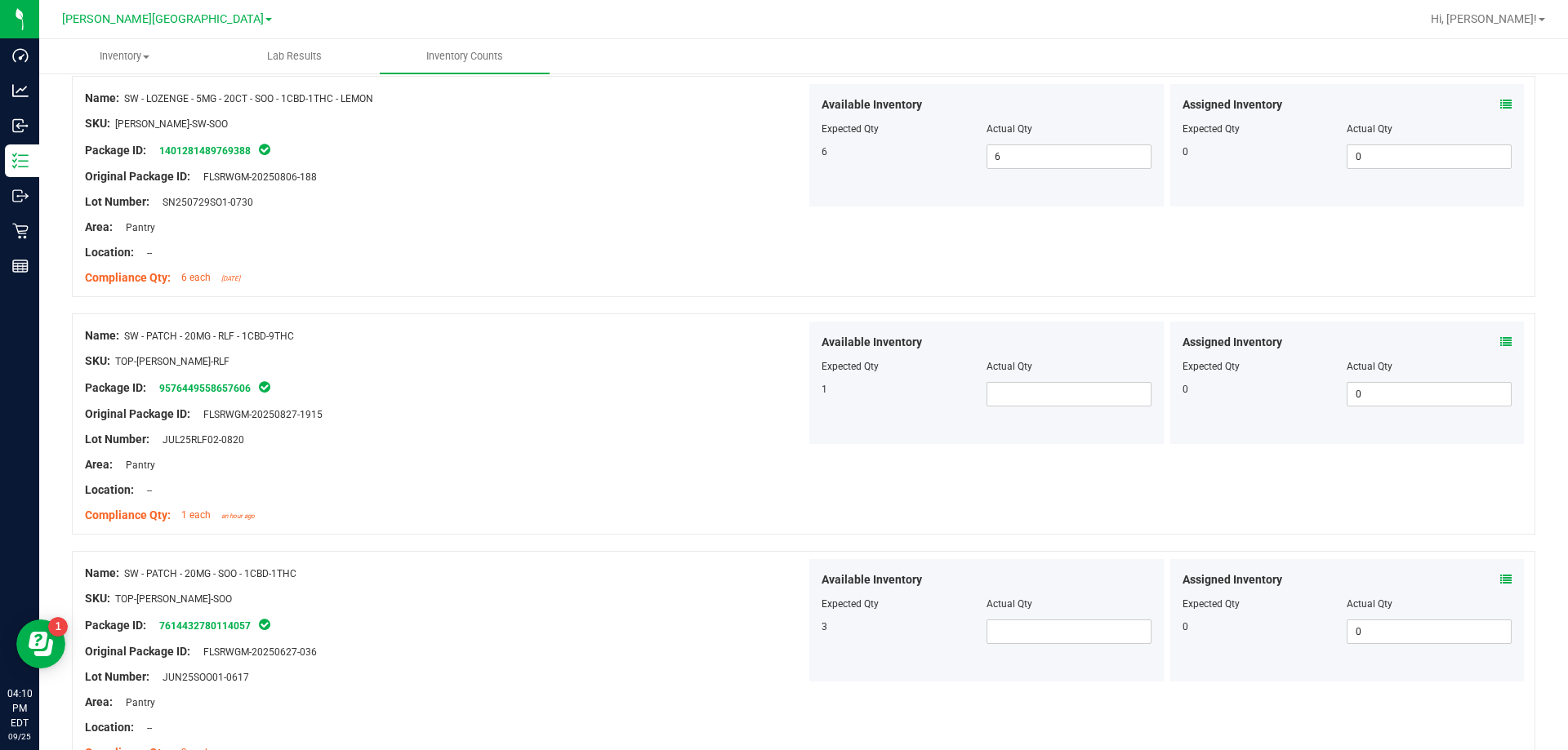
scroll to position [1388, 0]
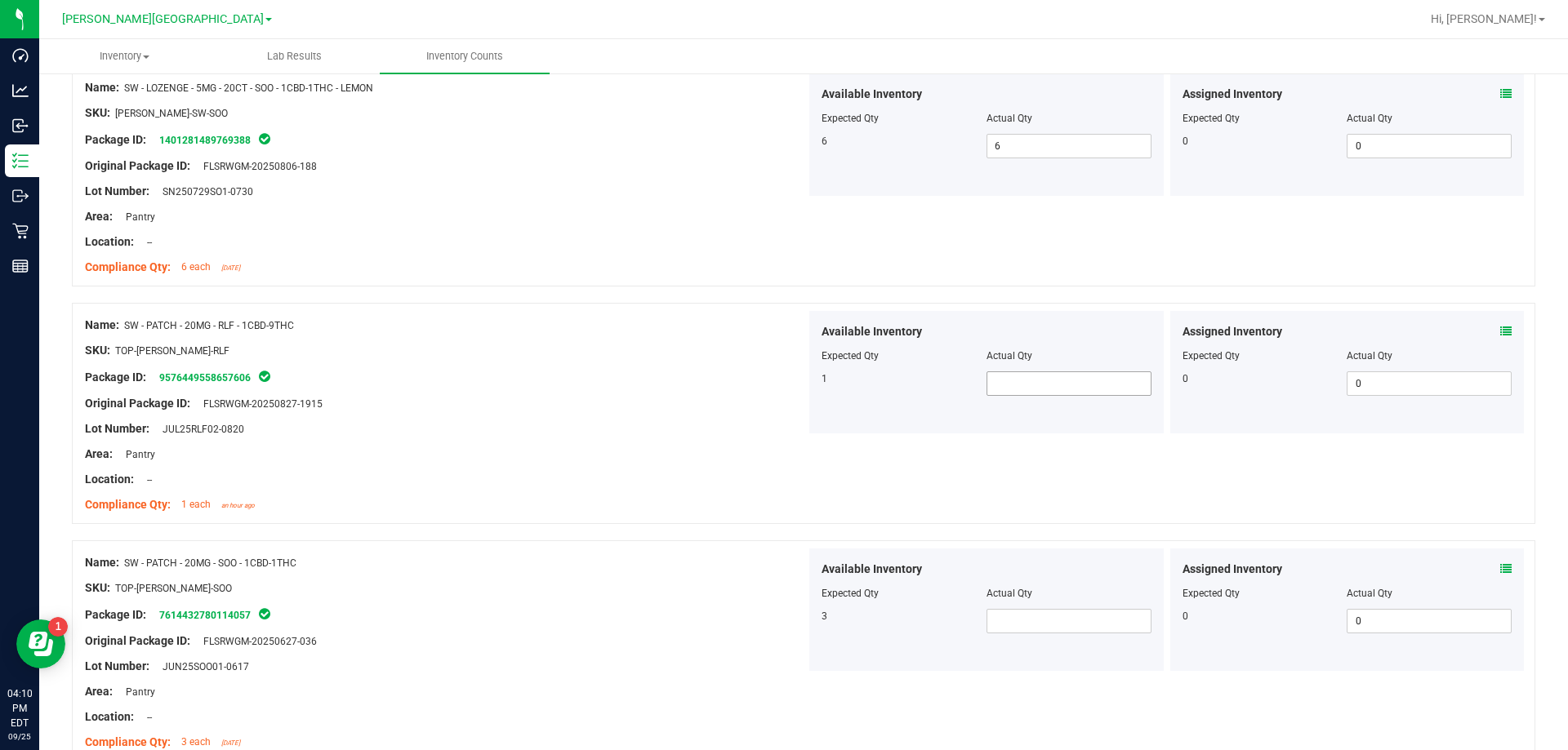
click at [795, 387] on span at bounding box center [1069, 384] width 165 height 25
click at [795, 618] on span at bounding box center [1069, 621] width 165 height 25
click at [763, 623] on div "Package ID: 7614432780114057" at bounding box center [445, 615] width 721 height 20
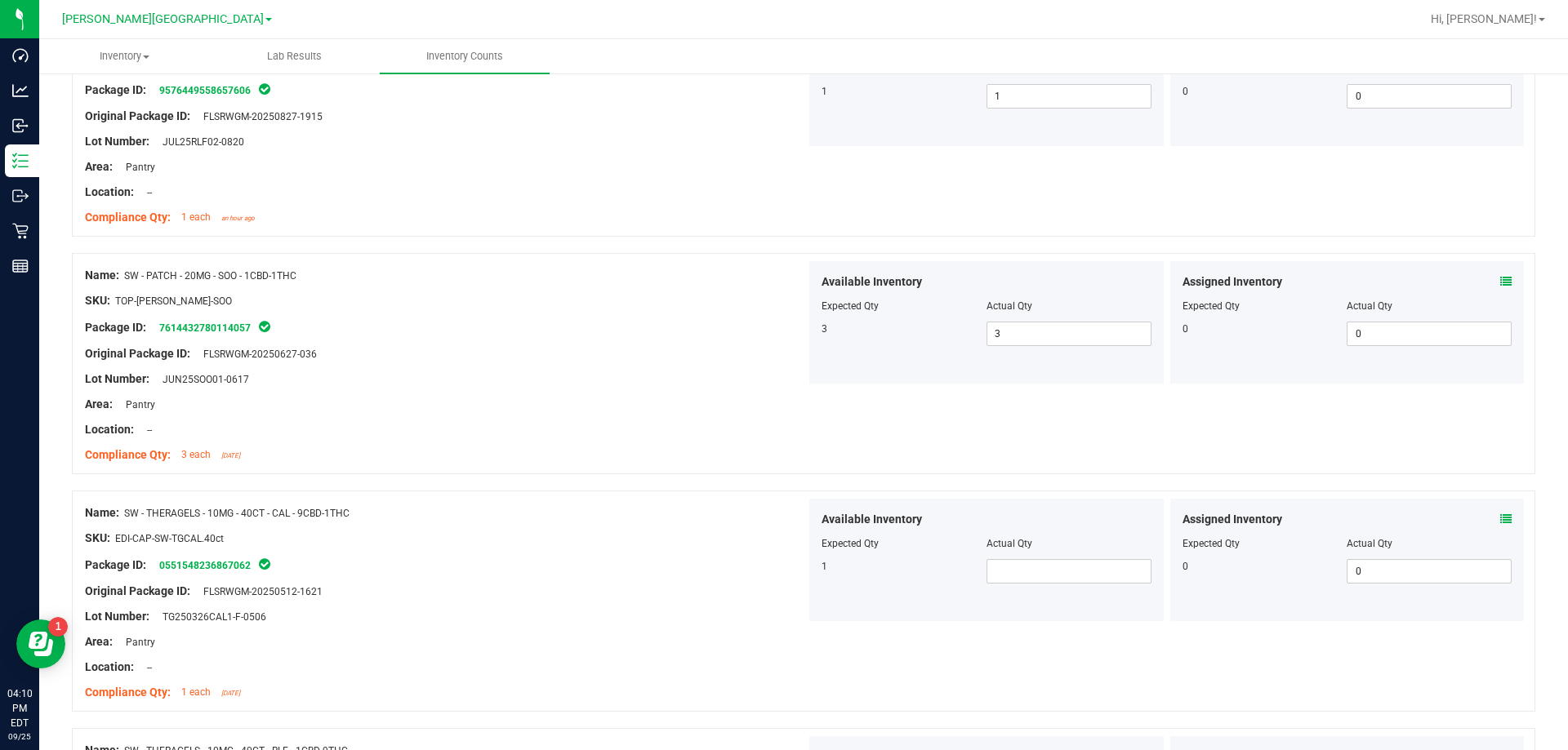
scroll to position [1714, 0]
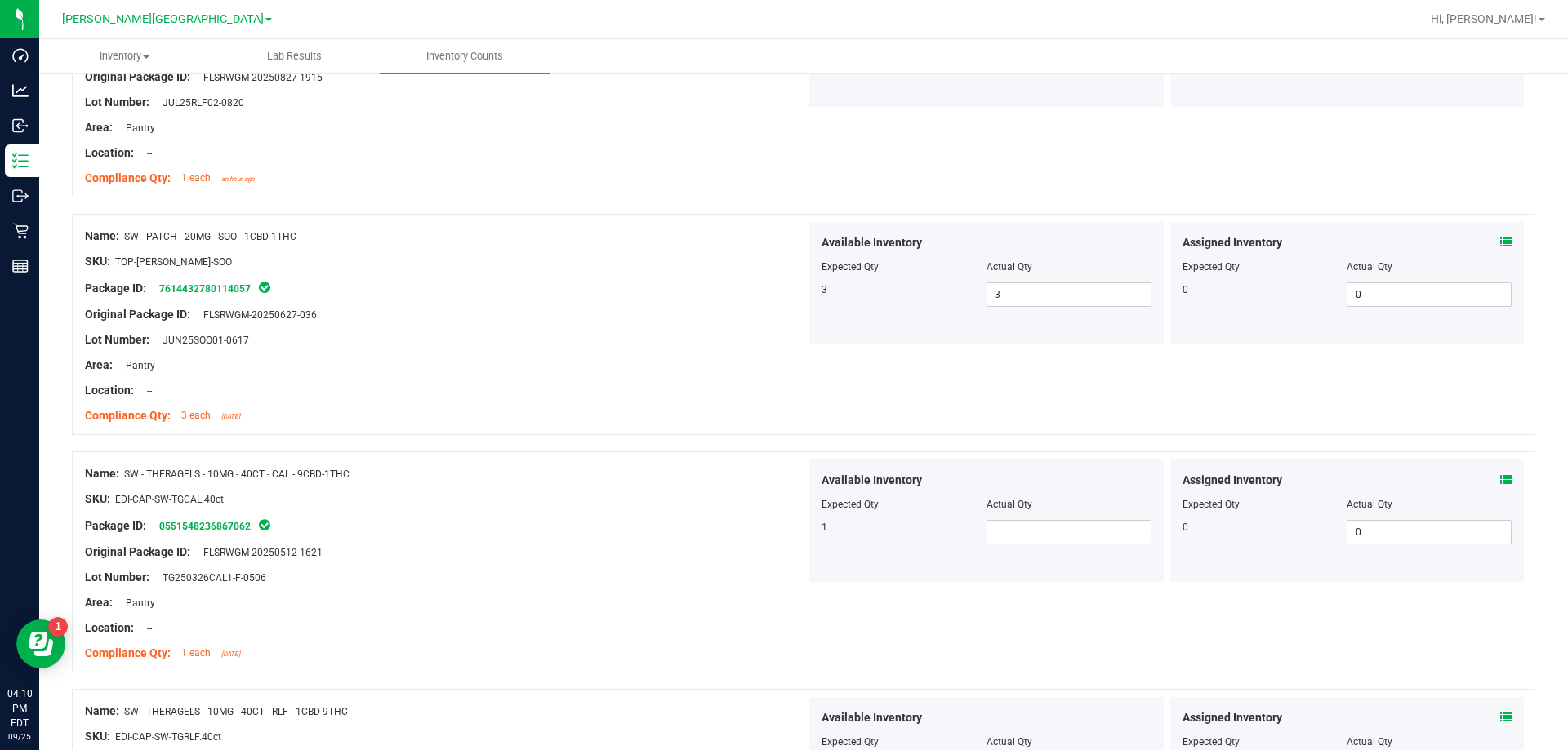
click at [795, 518] on div at bounding box center [987, 516] width 330 height 8
click at [795, 526] on span at bounding box center [1069, 532] width 165 height 25
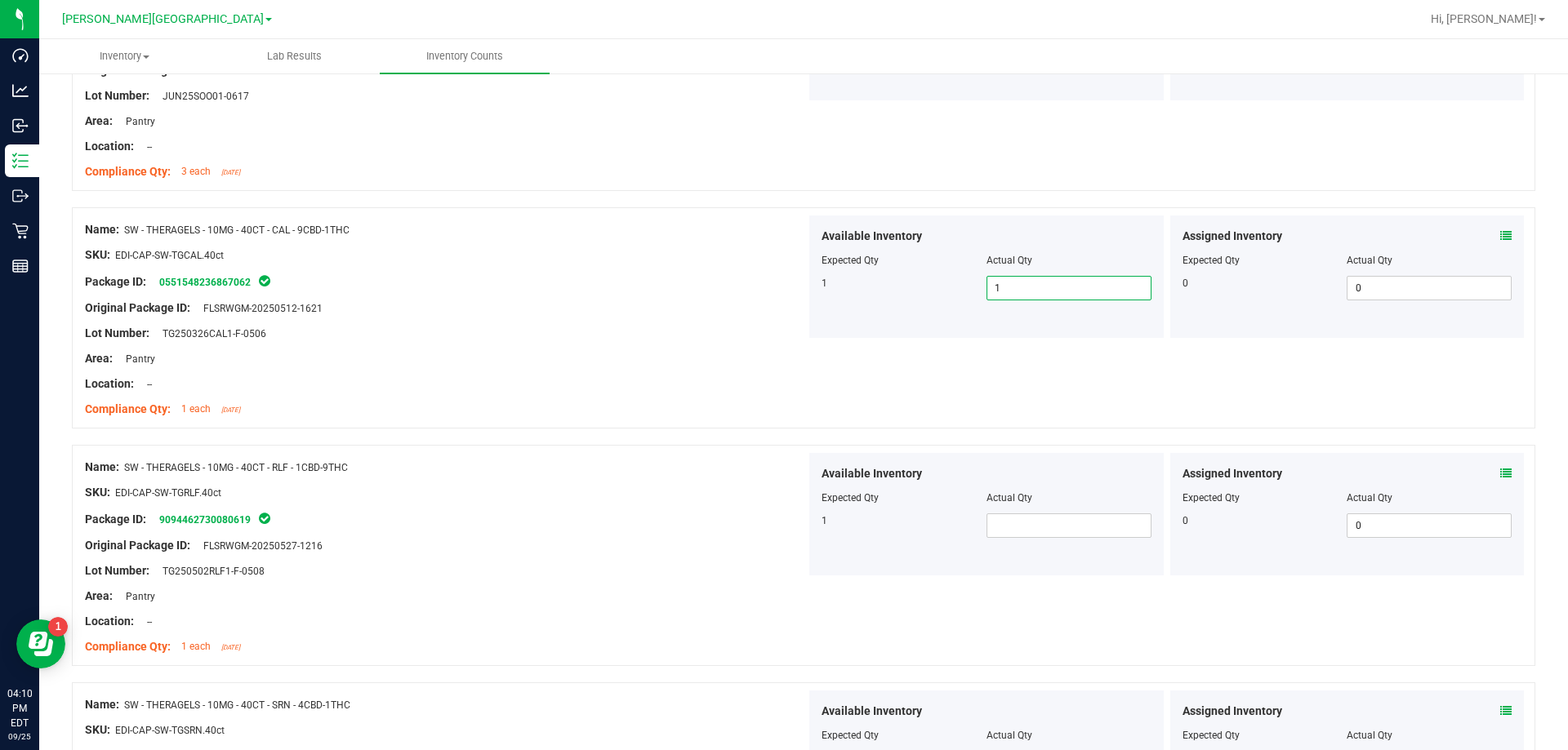
scroll to position [1959, 0]
click at [795, 513] on span at bounding box center [1069, 525] width 165 height 25
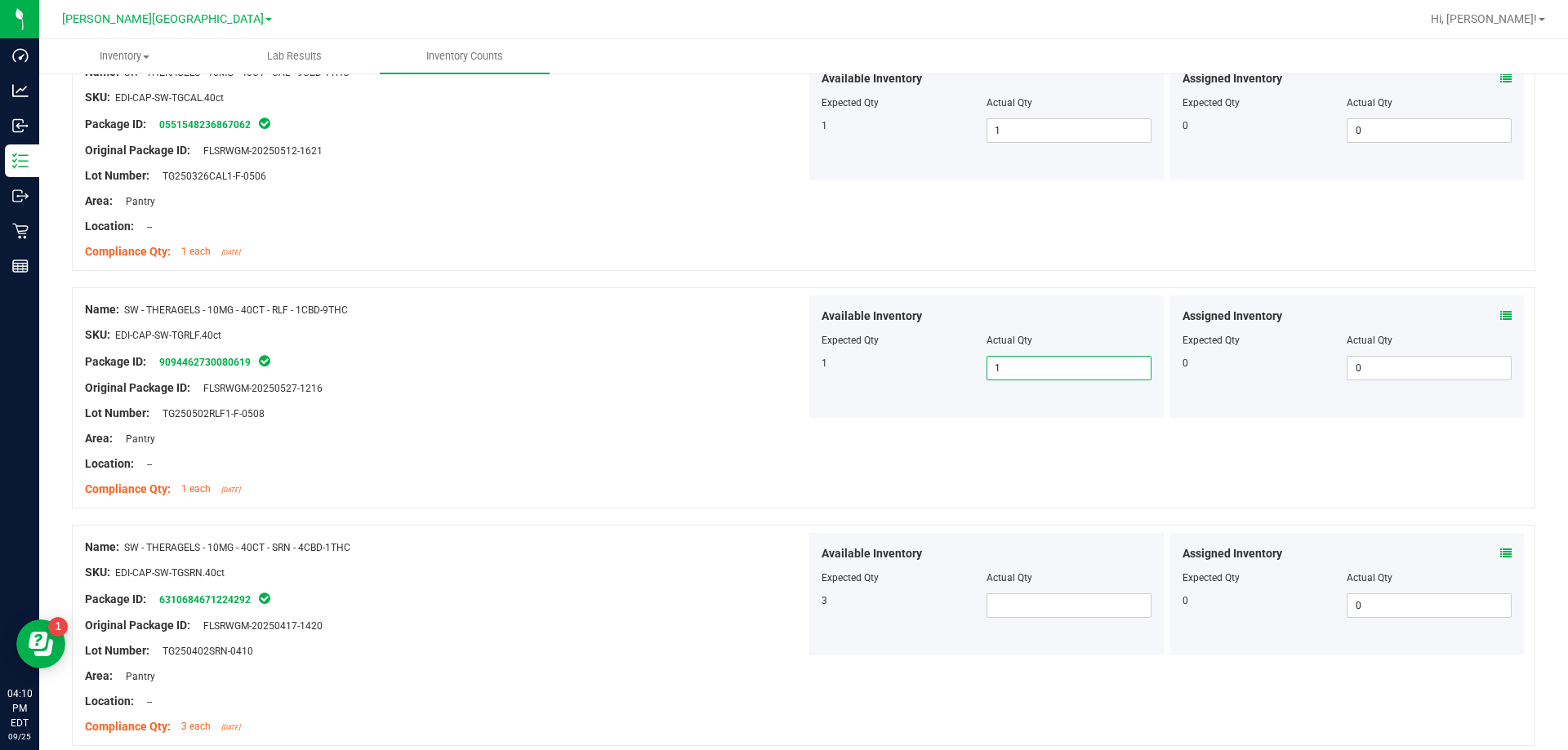
scroll to position [2122, 0]
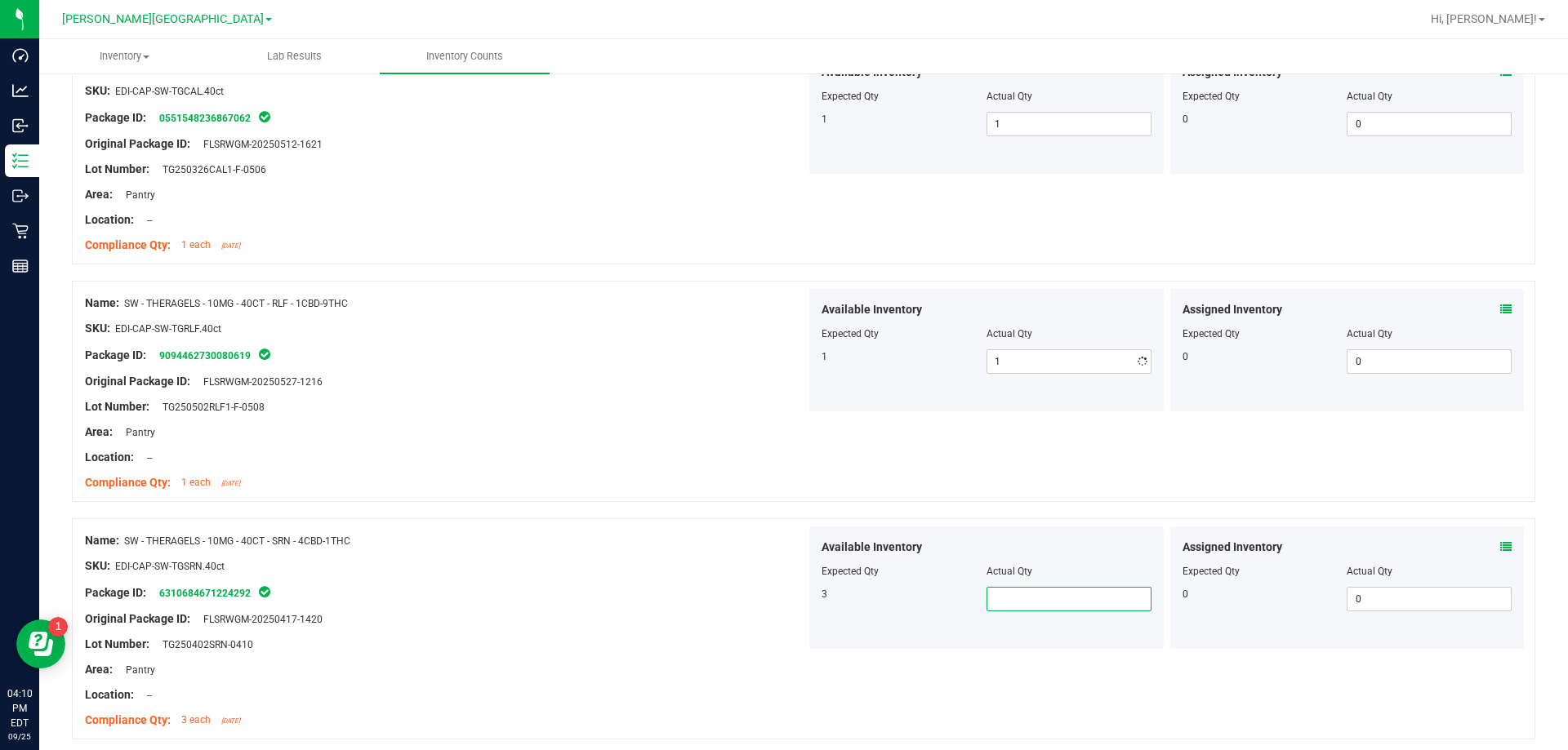
click at [795, 601] on span at bounding box center [1069, 599] width 165 height 25
click at [441, 628] on div at bounding box center [445, 632] width 721 height 8
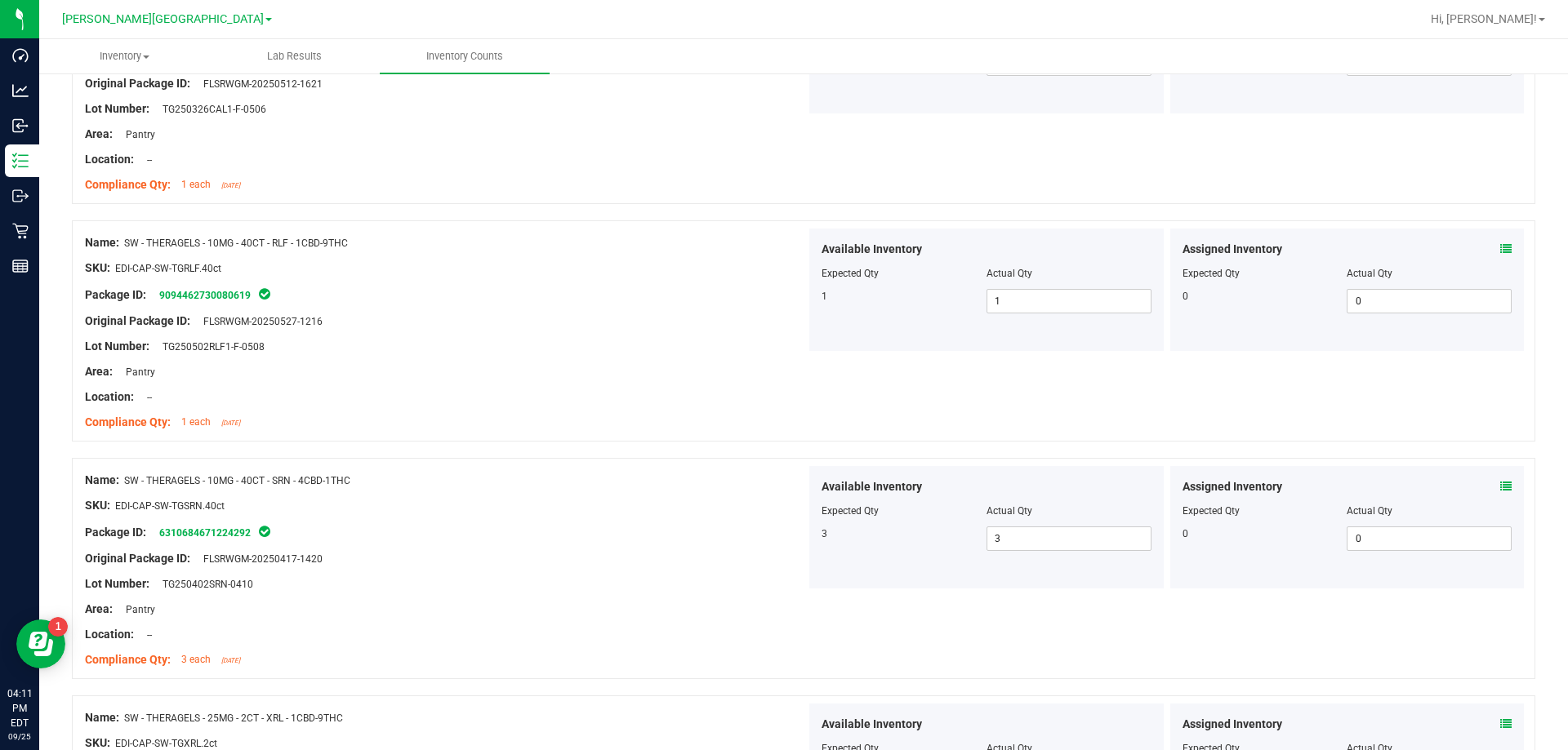
scroll to position [2367, 0]
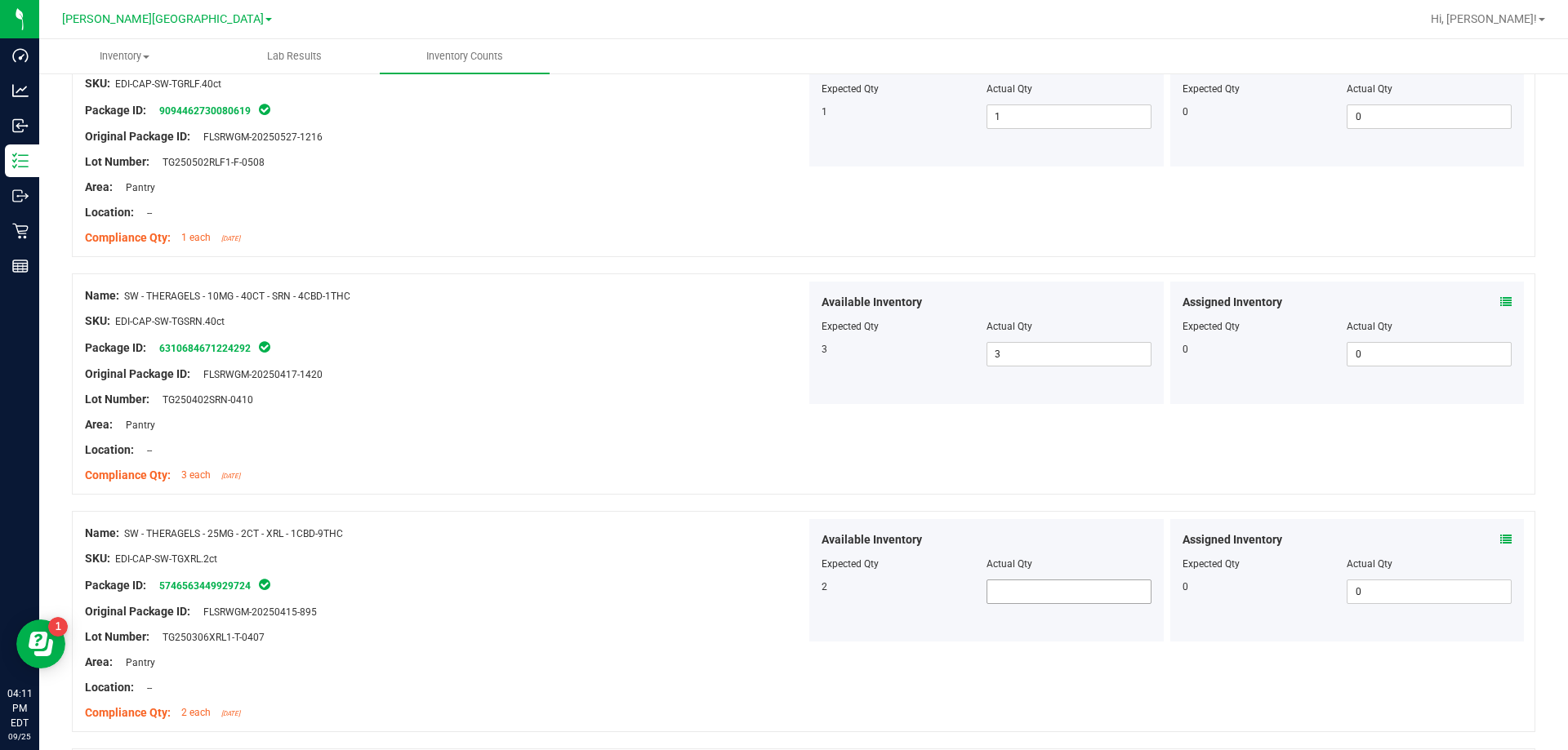
click at [795, 594] on span at bounding box center [1069, 592] width 165 height 25
click at [735, 630] on div "Lot Number: TG250306XRL1-T-0407" at bounding box center [445, 637] width 721 height 17
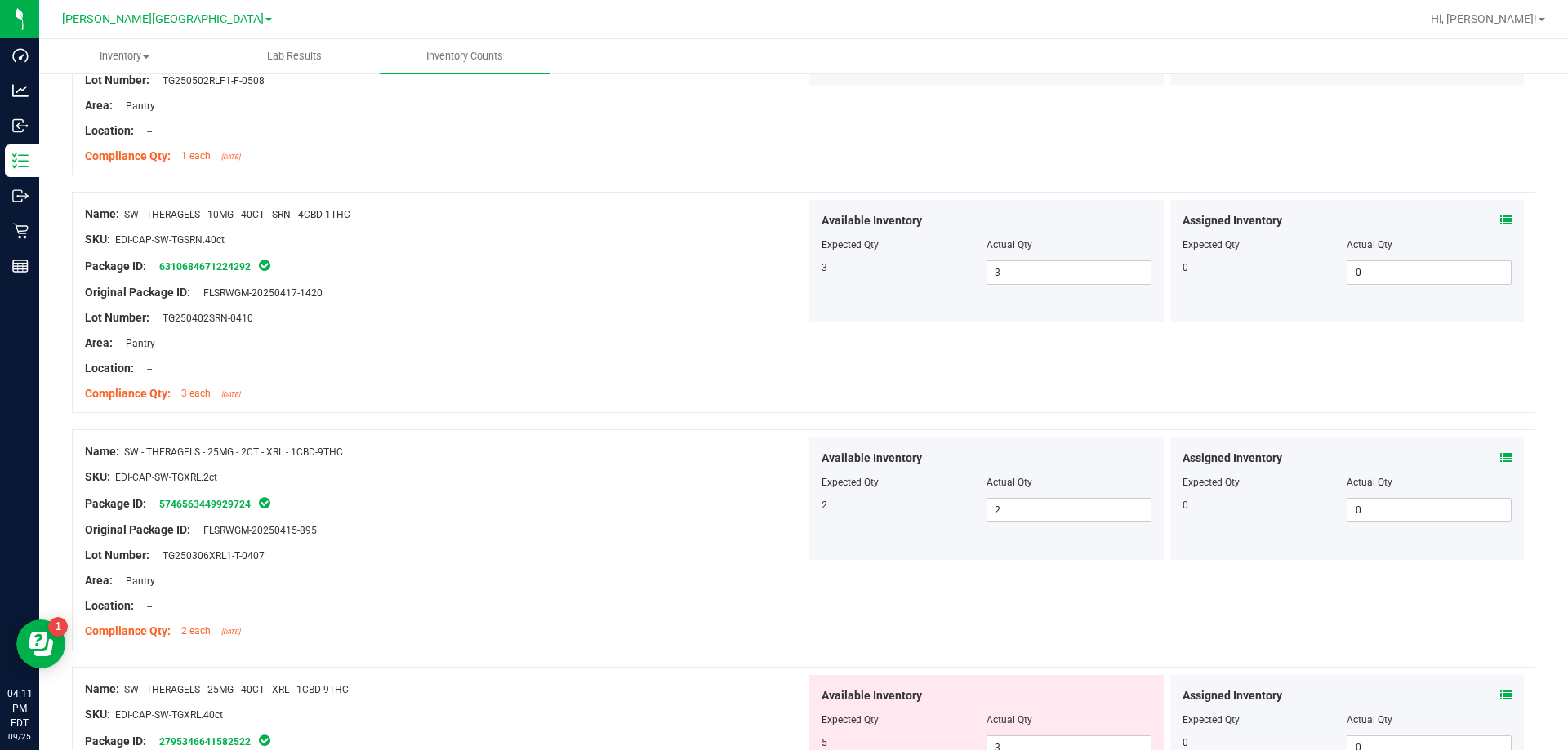
click at [750, 575] on div "Area: Pantry" at bounding box center [445, 580] width 721 height 17
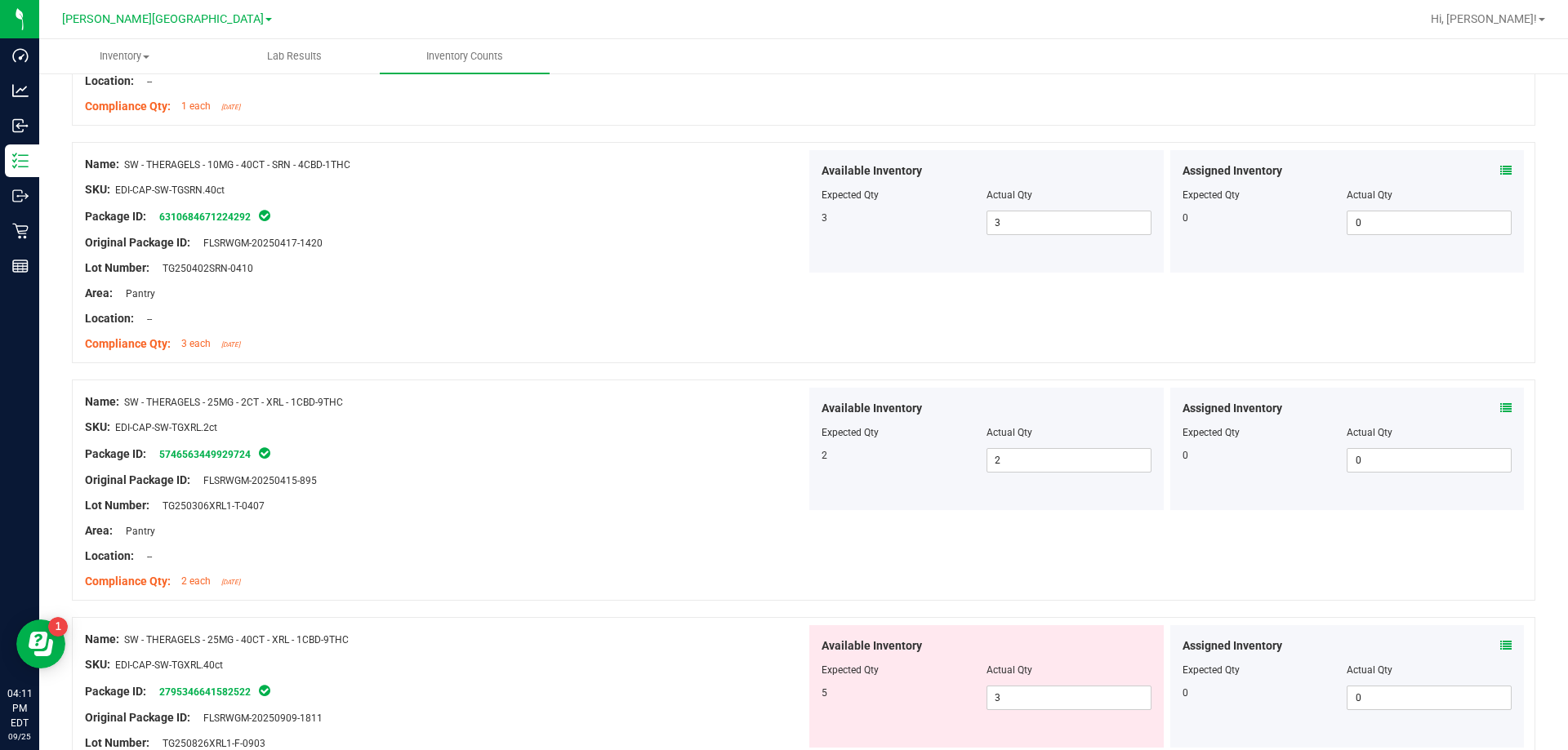
scroll to position [2693, 0]
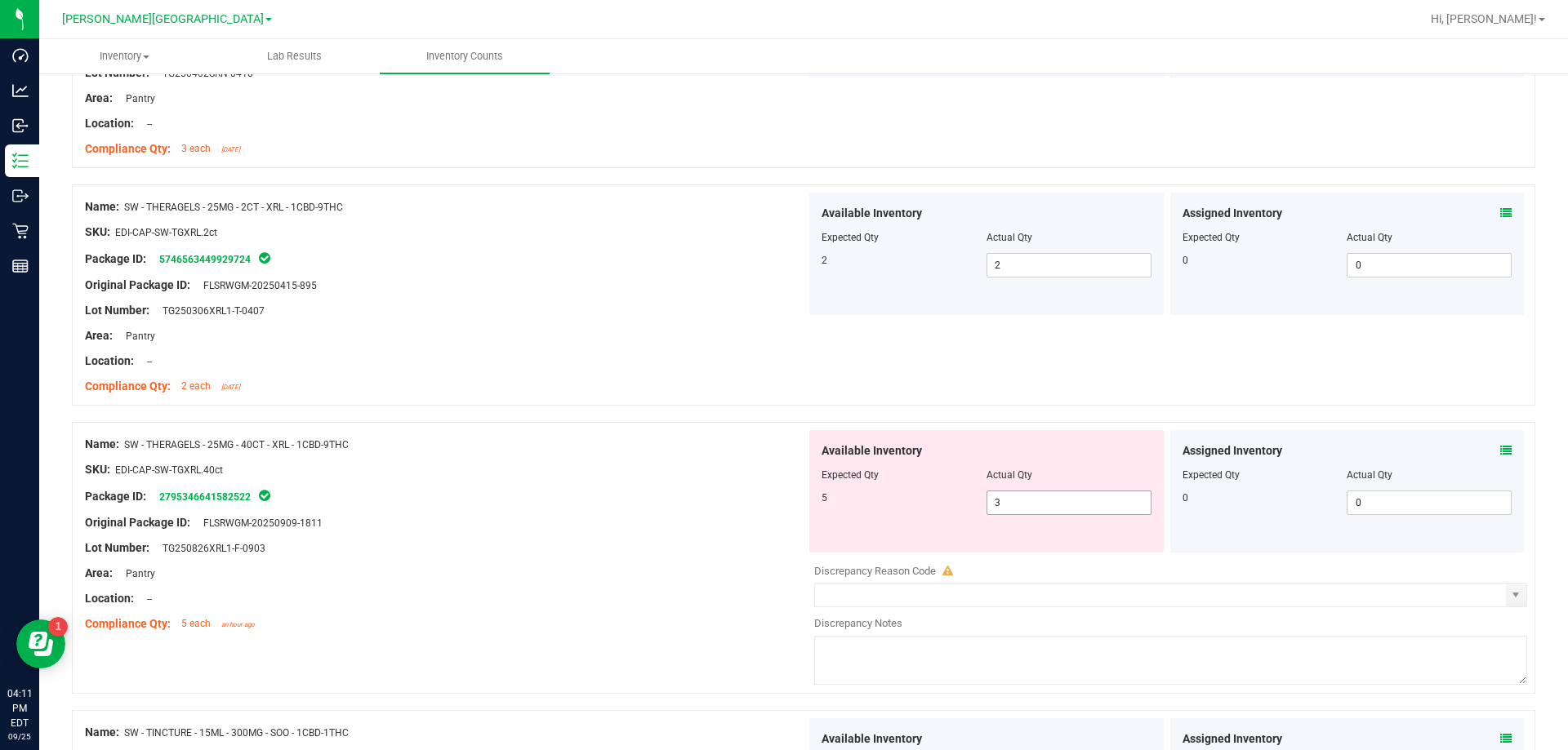
drag, startPoint x: 1028, startPoint y: 494, endPoint x: 989, endPoint y: 502, distance: 39.8
click at [795, 502] on span "3 3" at bounding box center [1069, 502] width 165 height 25
click at [681, 552] on div "Lot Number: TG250826XRL1-F-0903" at bounding box center [445, 548] width 721 height 17
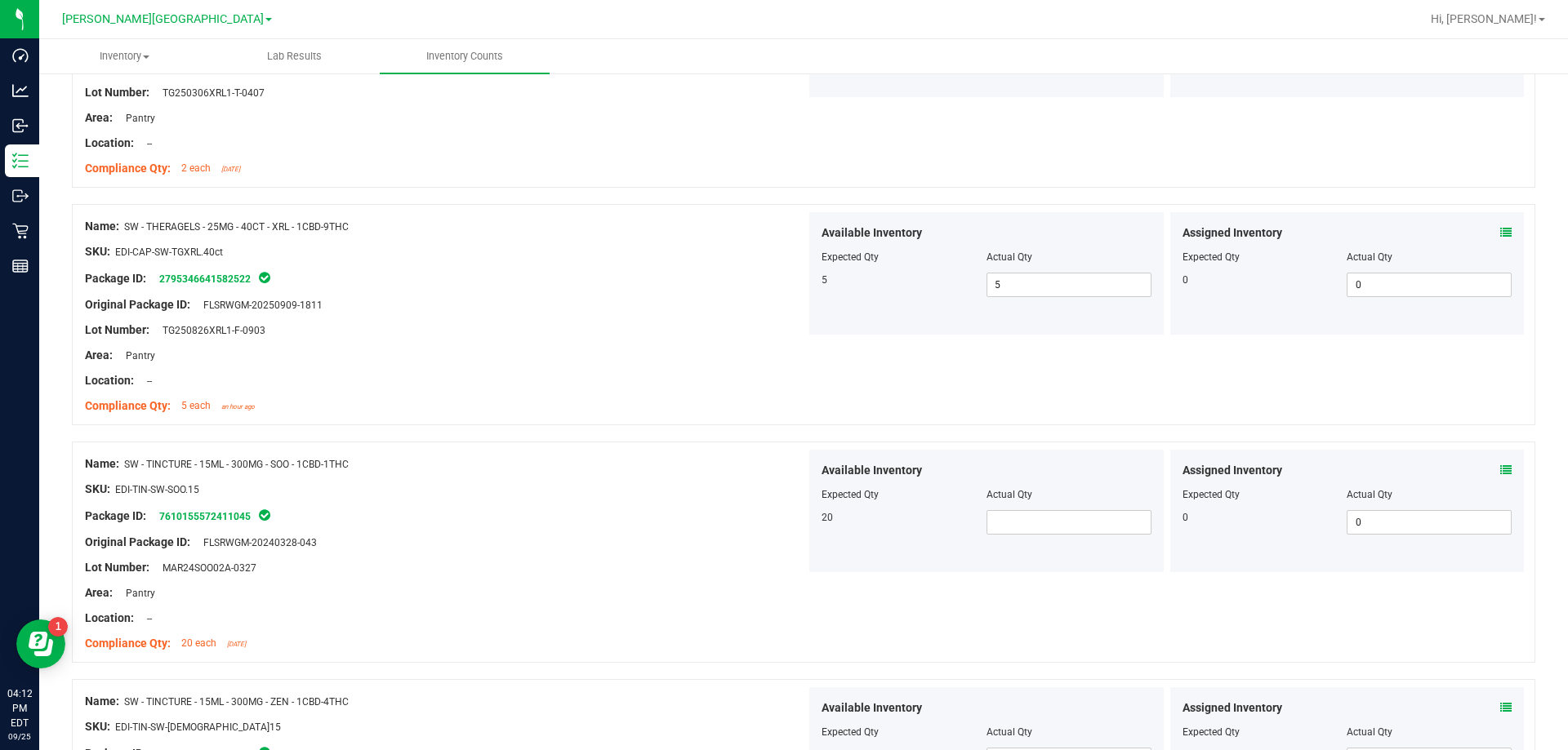
scroll to position [2939, 0]
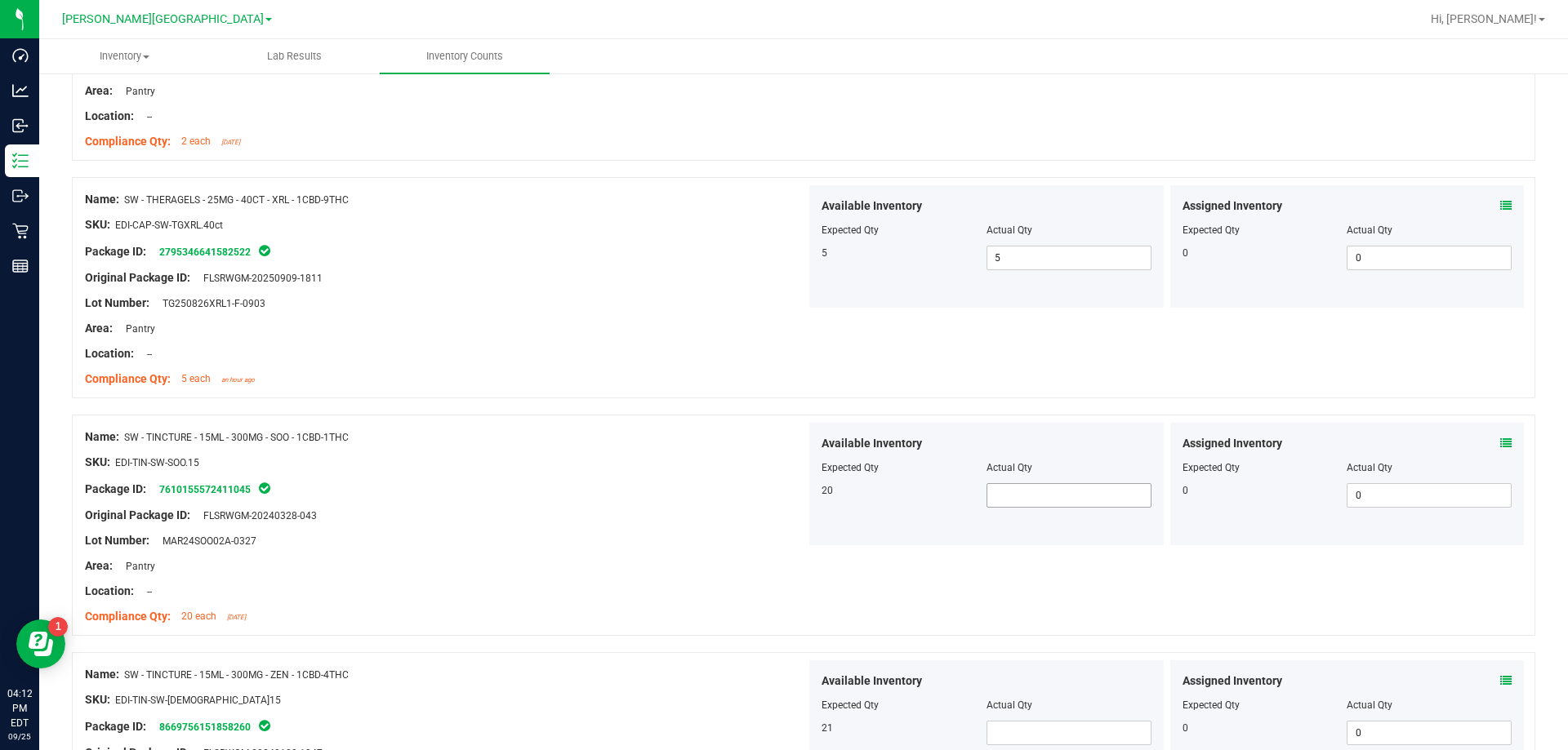
click at [795, 495] on span at bounding box center [1069, 495] width 165 height 25
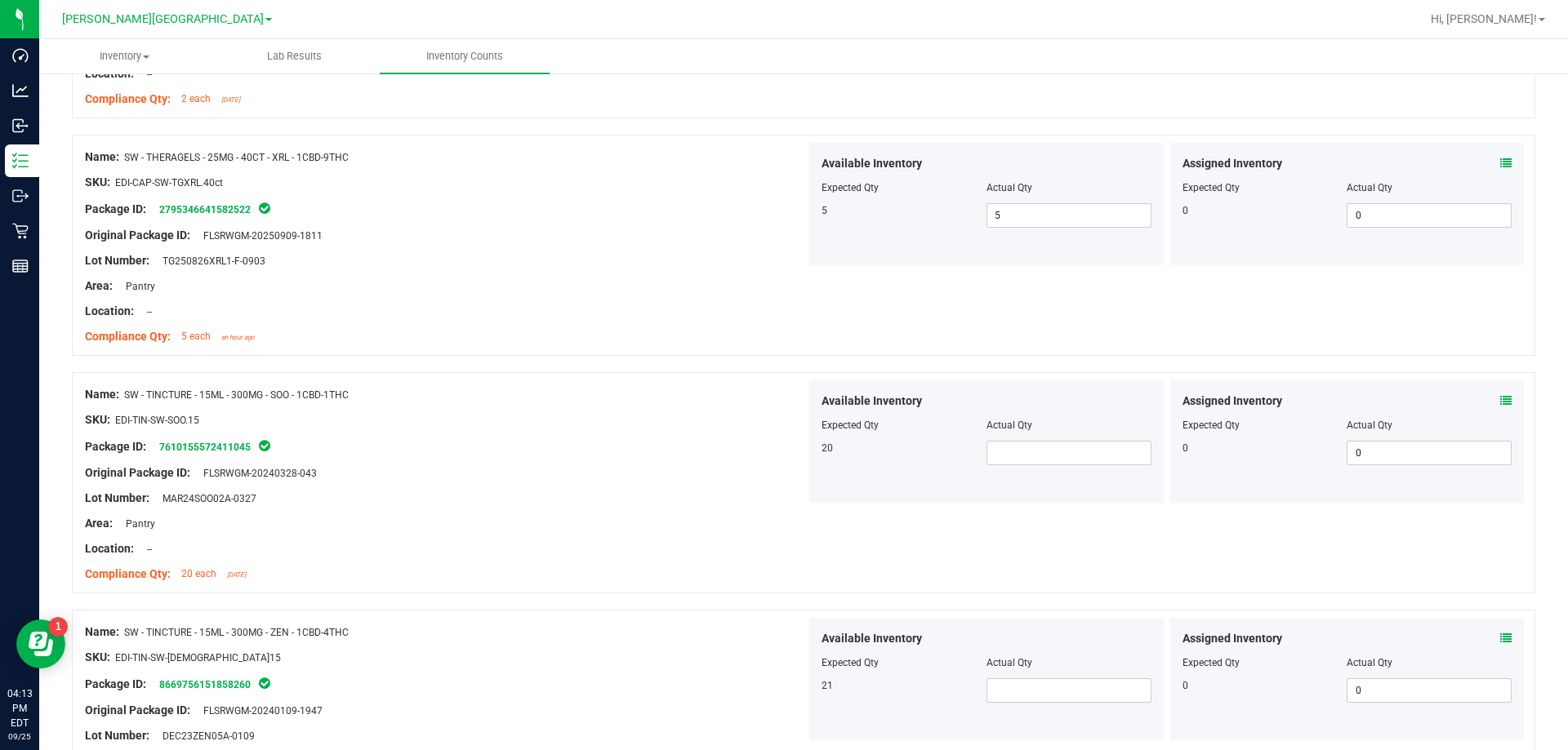
scroll to position [3020, 0]
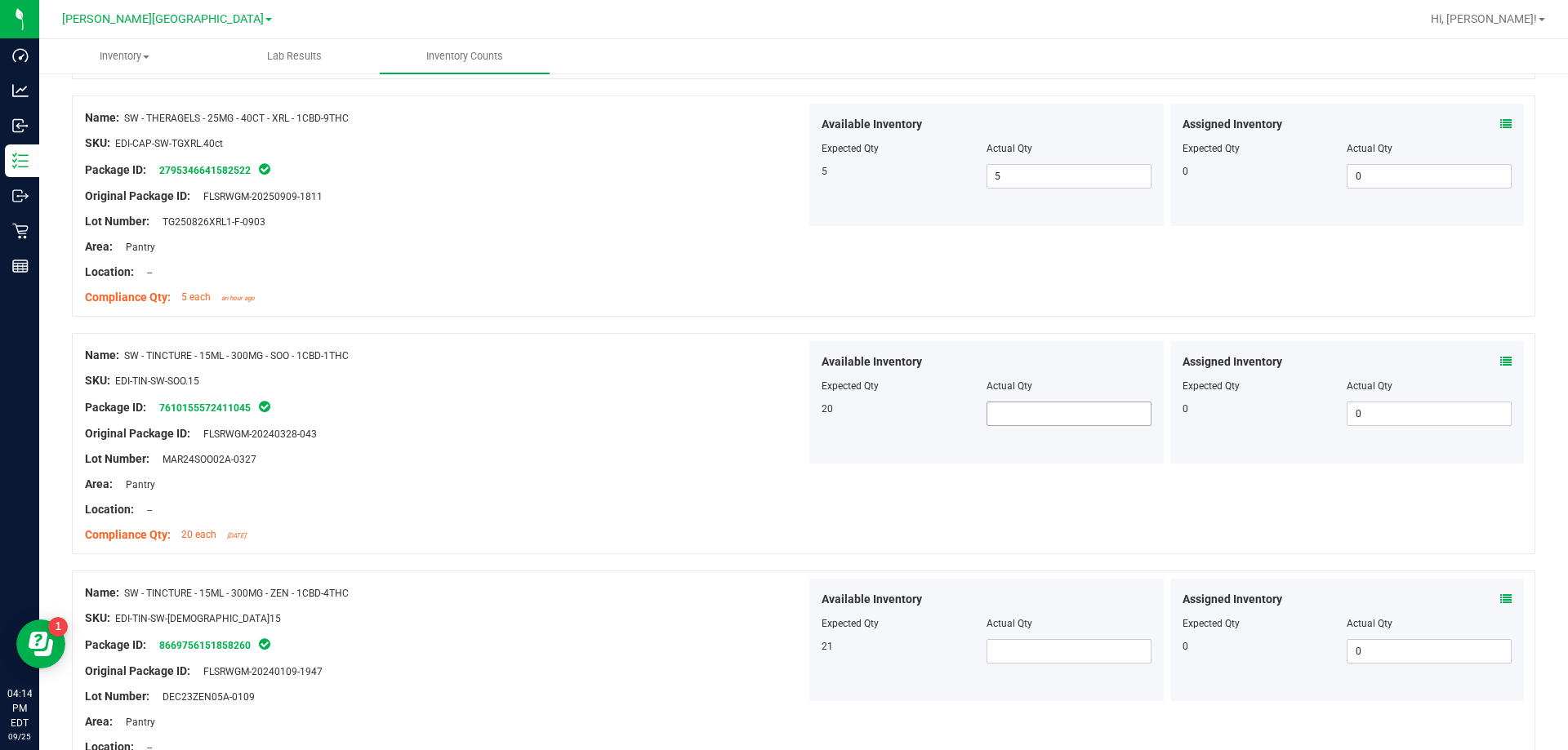
click at [795, 417] on span at bounding box center [1069, 414] width 165 height 25
click at [795, 646] on span at bounding box center [1069, 652] width 165 height 25
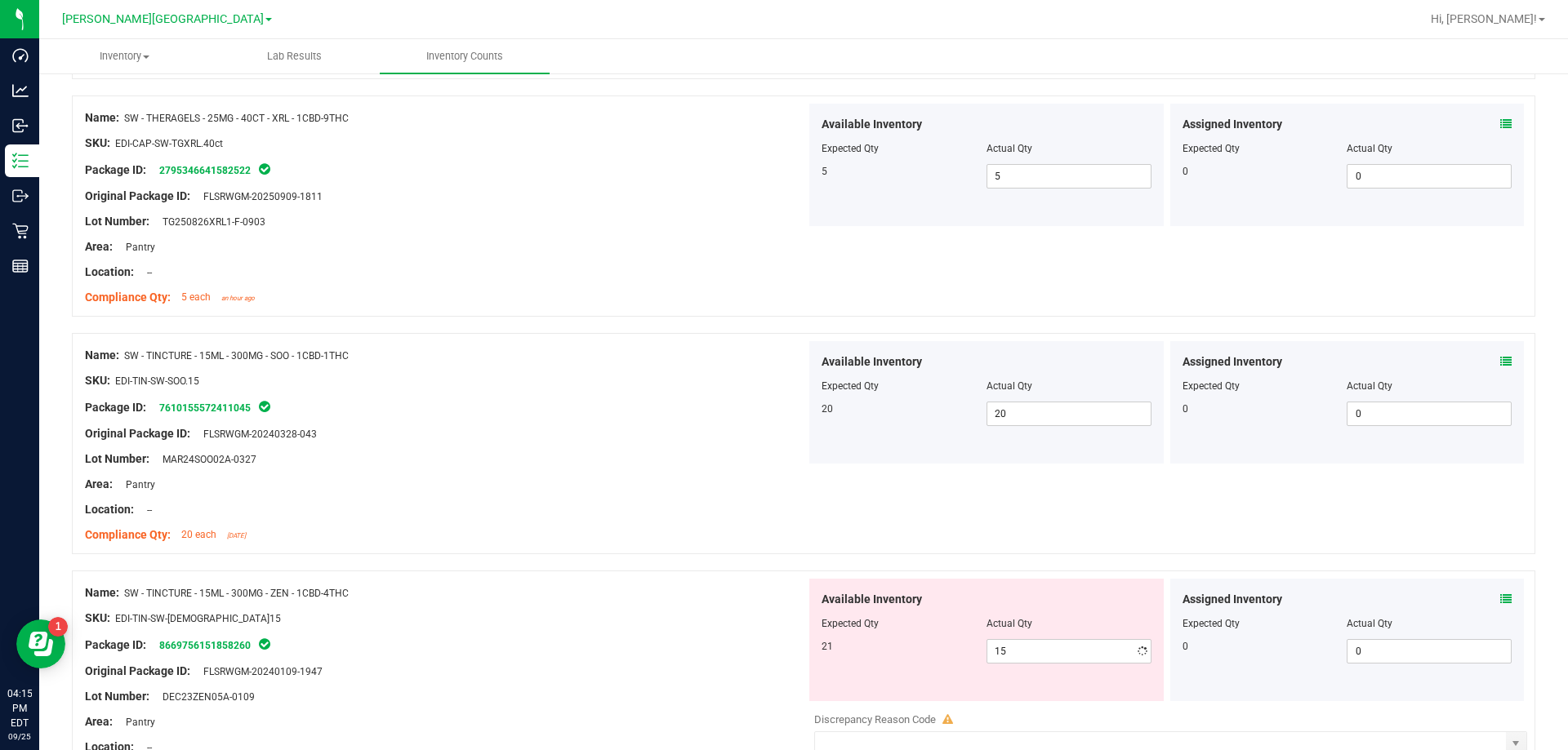
click at [558, 648] on div "Package ID: 8669756151858260" at bounding box center [445, 645] width 721 height 20
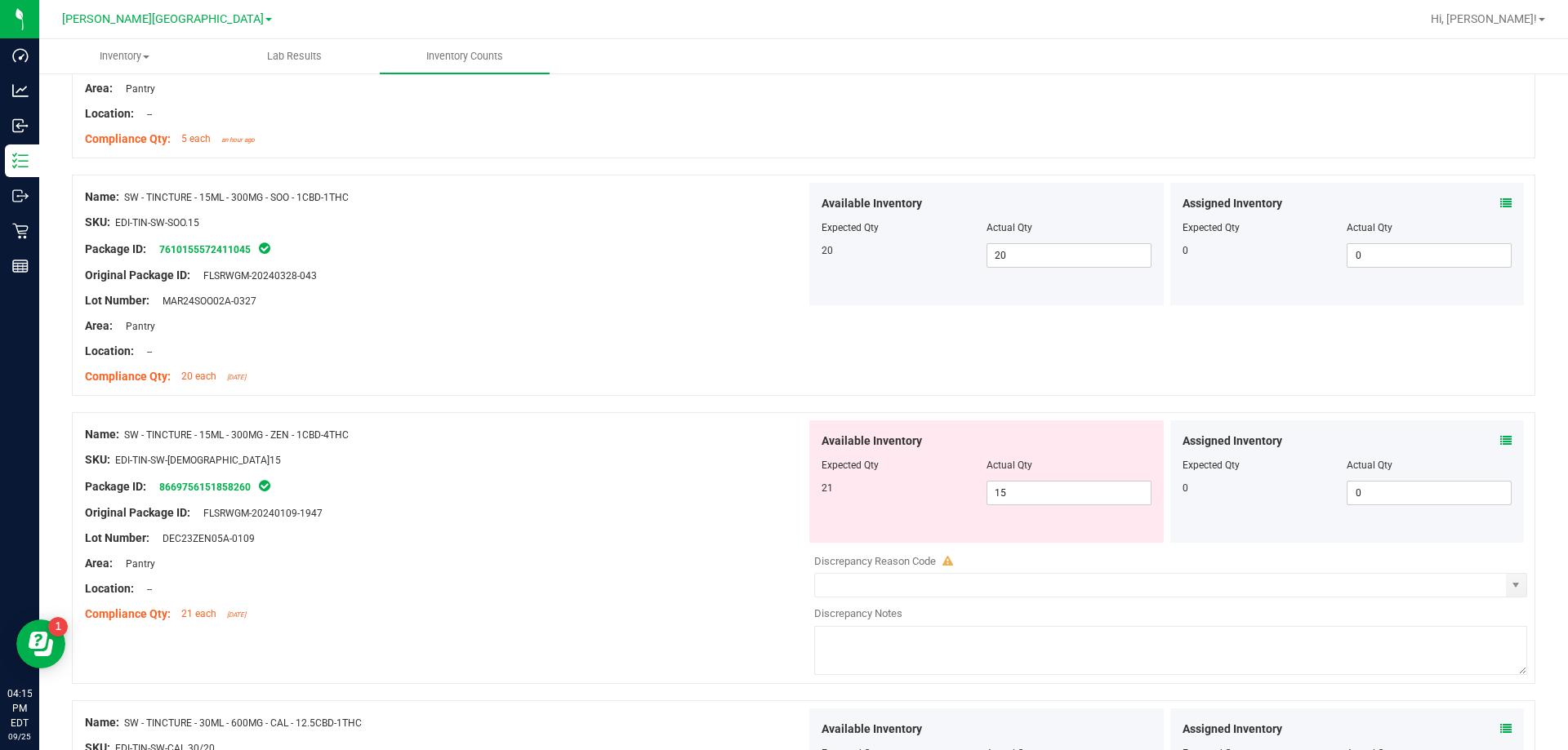
scroll to position [3183, 0]
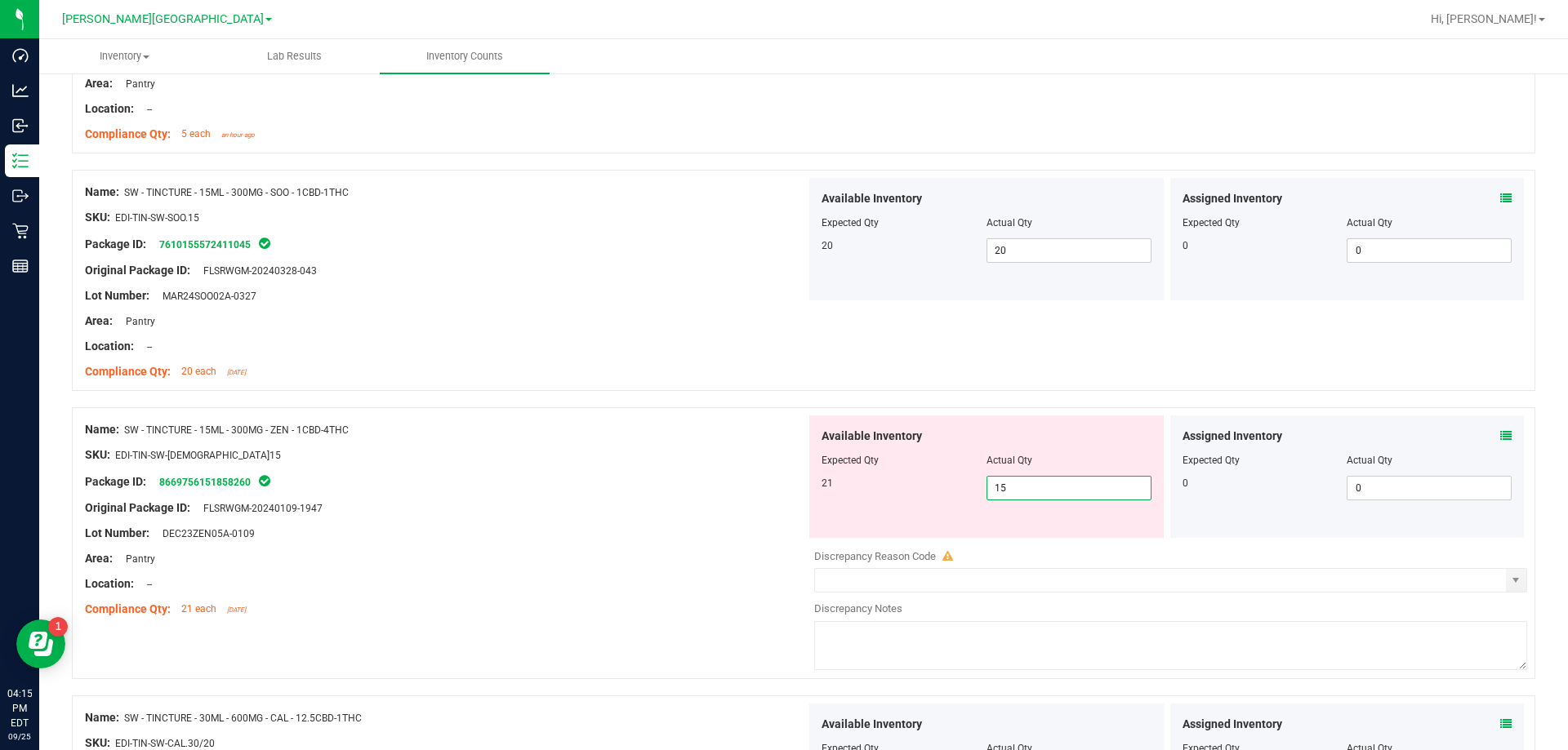
drag, startPoint x: 1002, startPoint y: 488, endPoint x: 950, endPoint y: 482, distance: 52.3
click at [795, 482] on div "21 15 15" at bounding box center [987, 489] width 330 height 25
click at [604, 535] on div "Lot Number: DEC23ZEN05A-0109" at bounding box center [445, 533] width 721 height 17
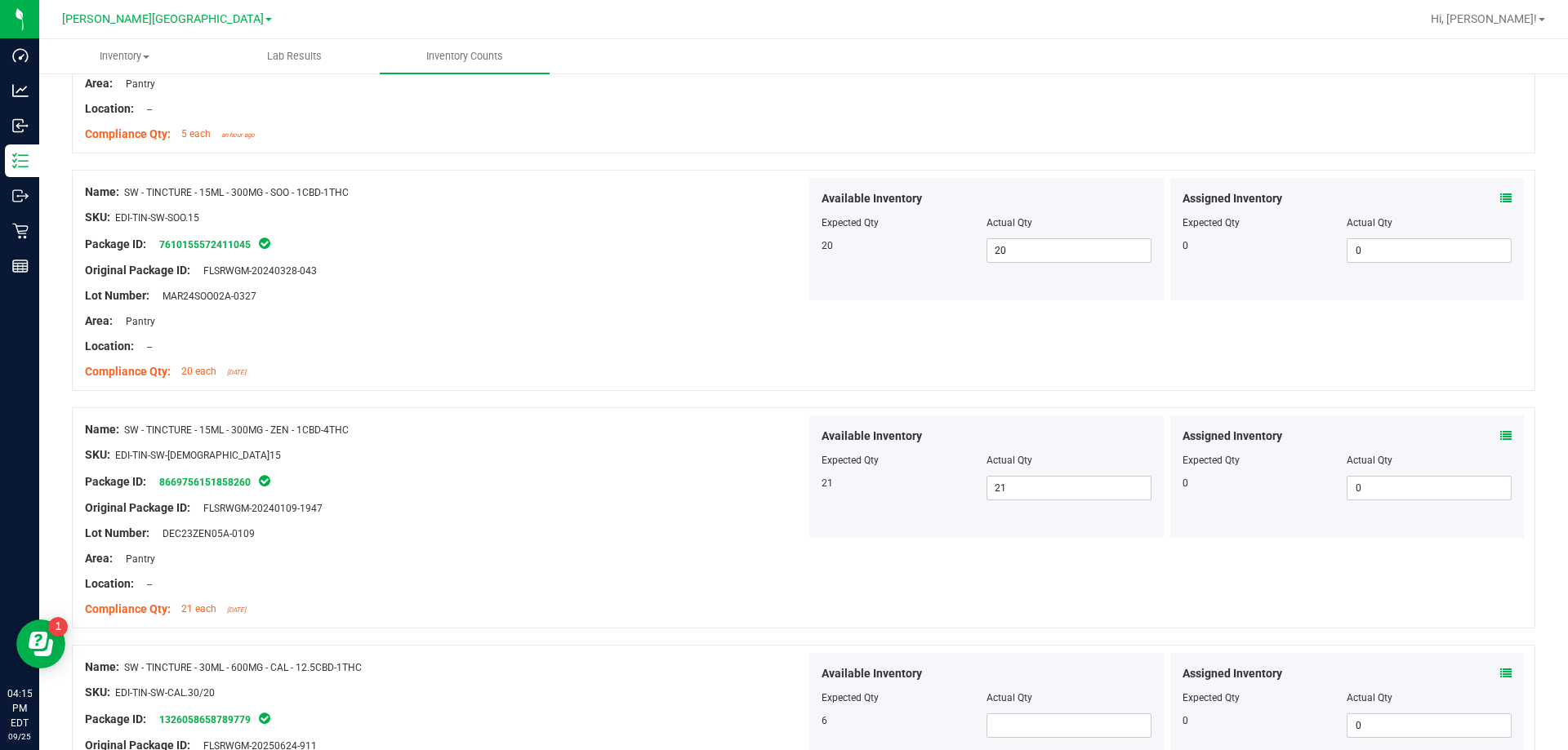
scroll to position [3428, 0]
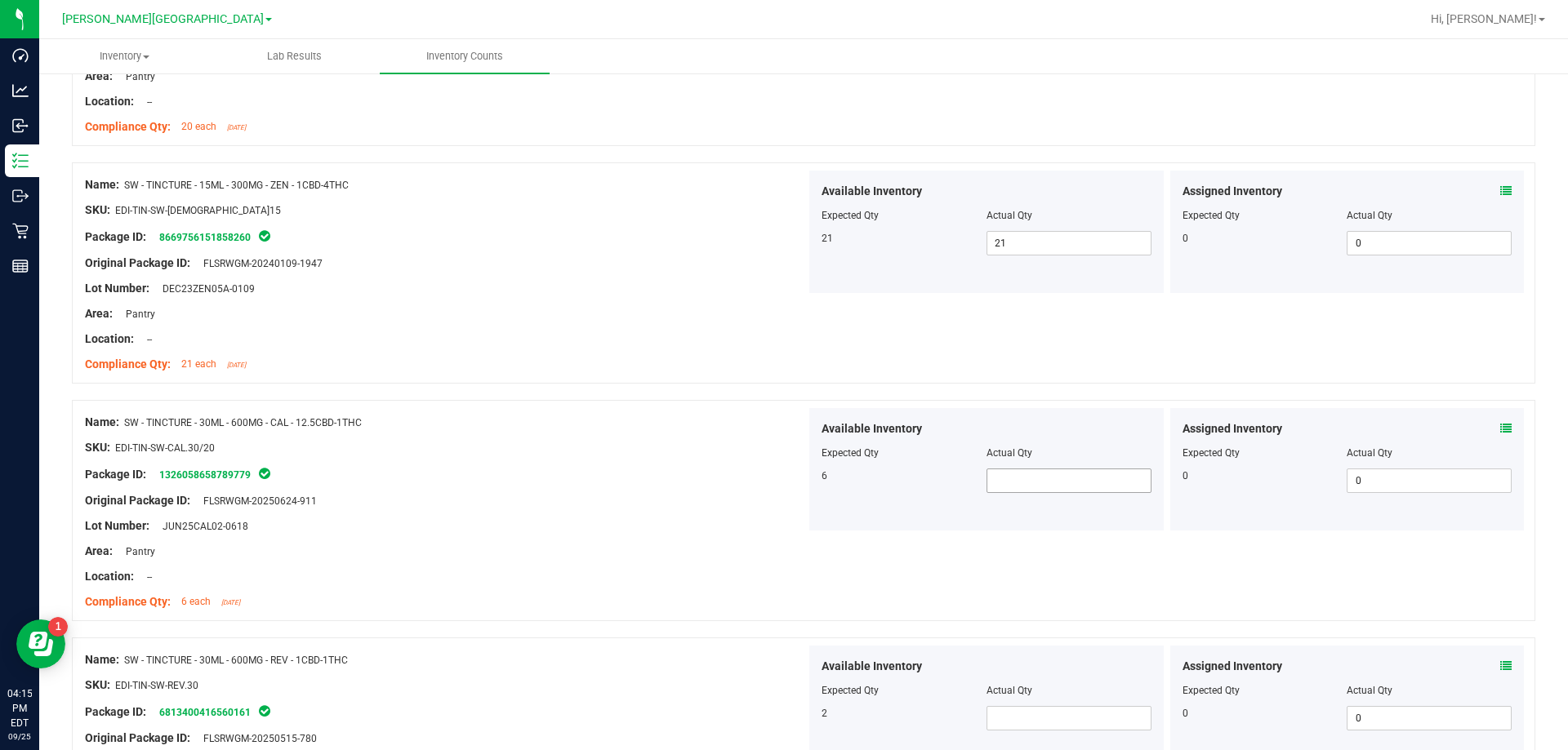
click at [795, 481] on span at bounding box center [1069, 481] width 165 height 25
click at [795, 721] on span at bounding box center [1069, 718] width 165 height 25
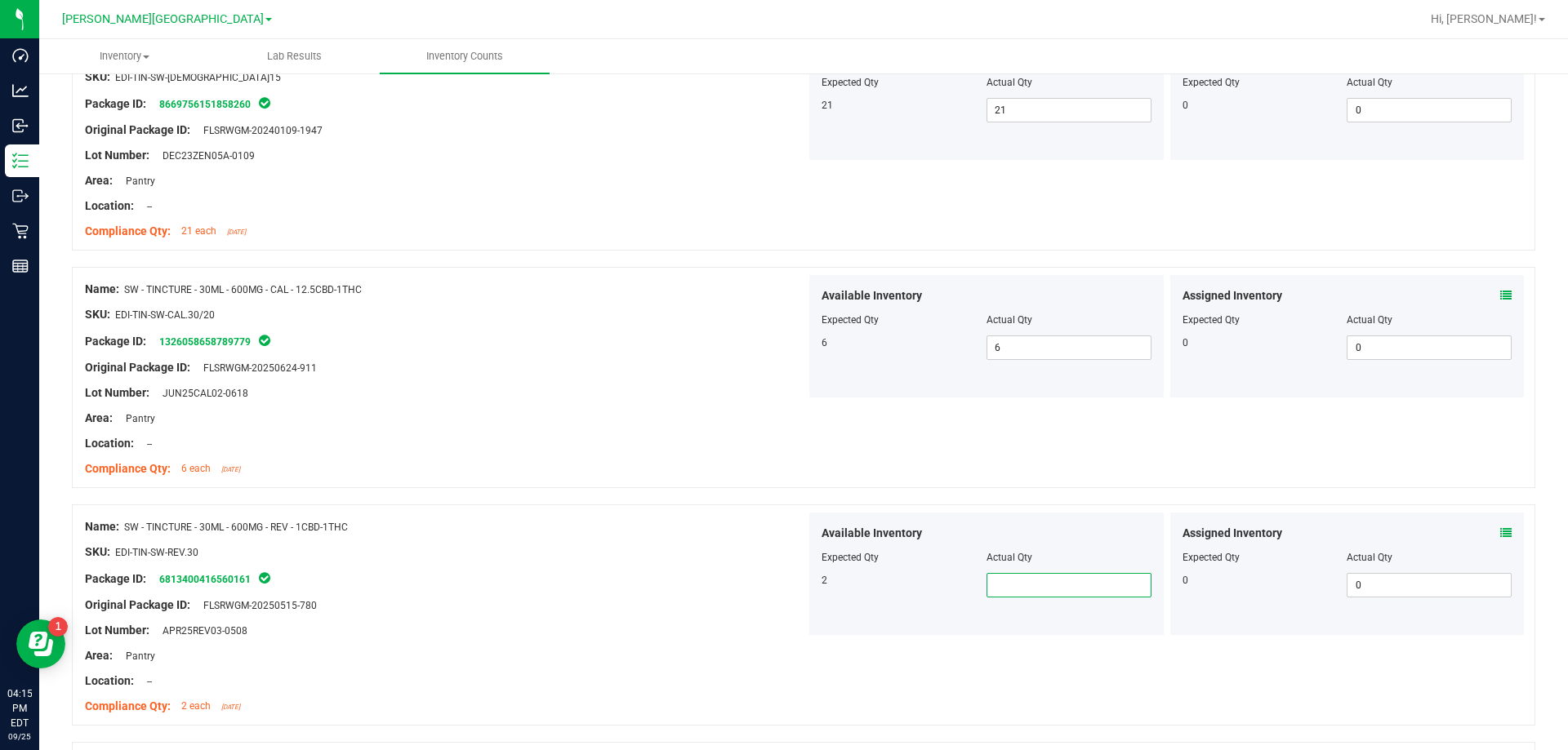
scroll to position [3591, 0]
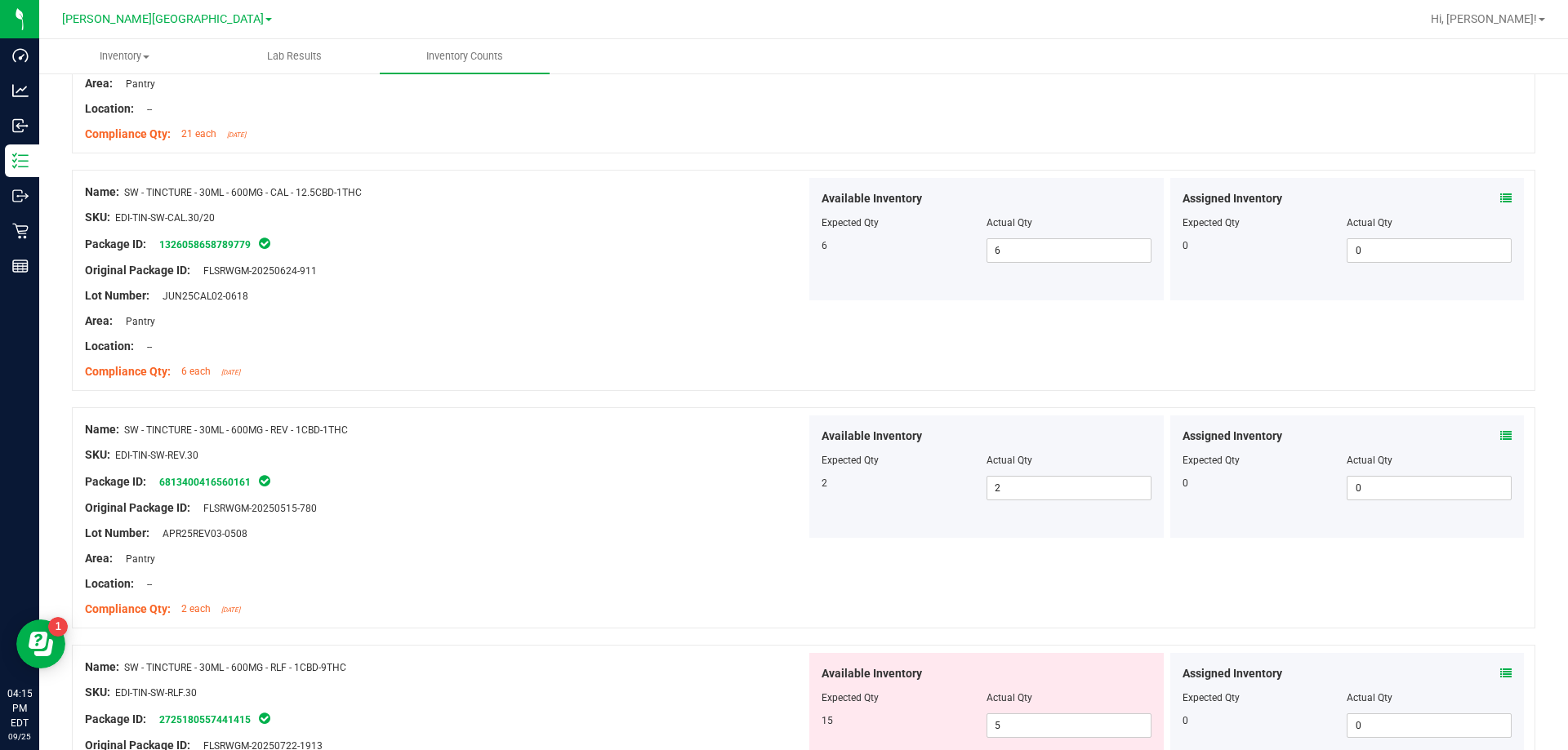
scroll to position [3754, 0]
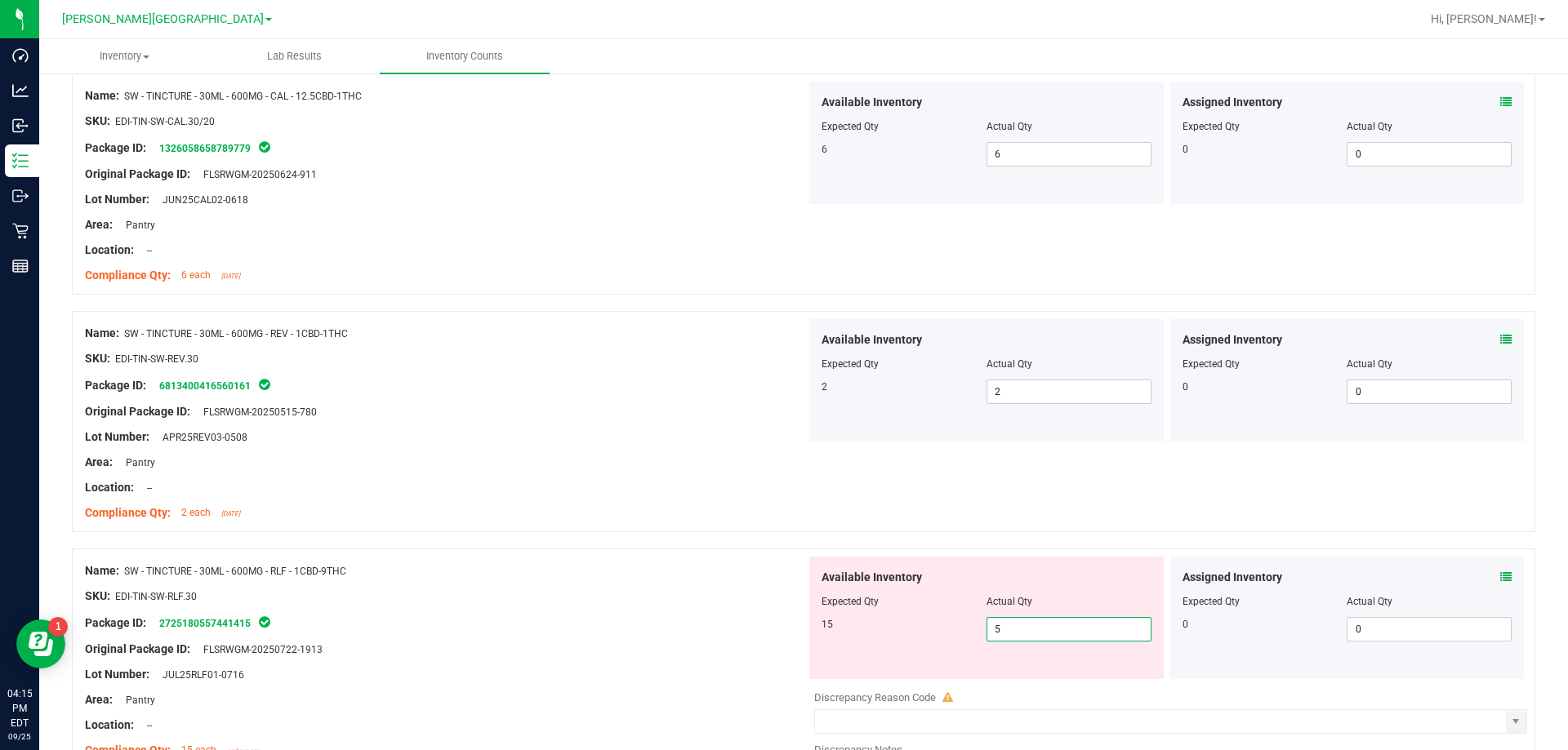
drag, startPoint x: 969, startPoint y: 630, endPoint x: 952, endPoint y: 630, distance: 17.0
click at [795, 630] on div "15 5 5" at bounding box center [987, 630] width 330 height 25
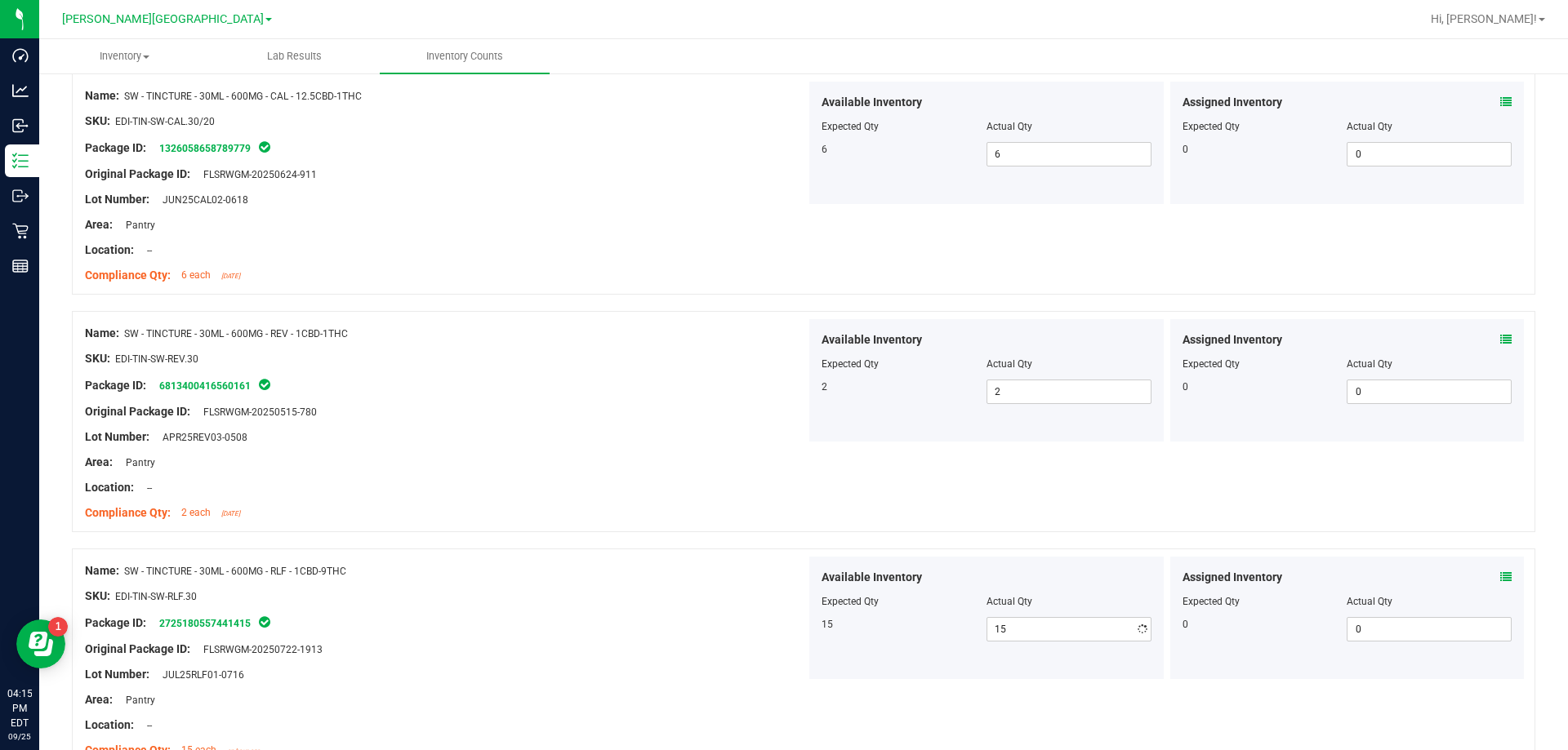
click at [743, 620] on div "Package ID: 2725180557441415" at bounding box center [445, 623] width 721 height 20
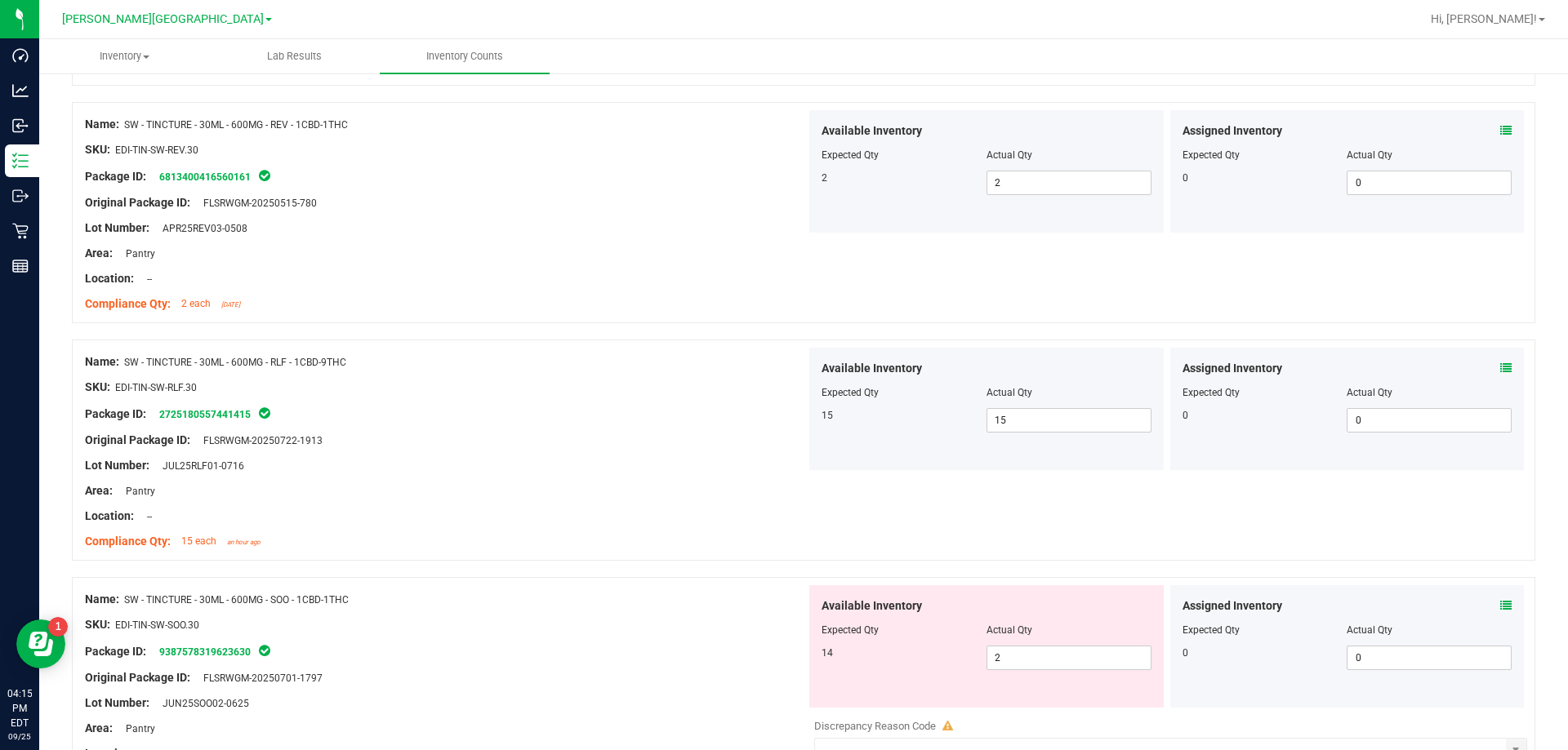
scroll to position [3999, 0]
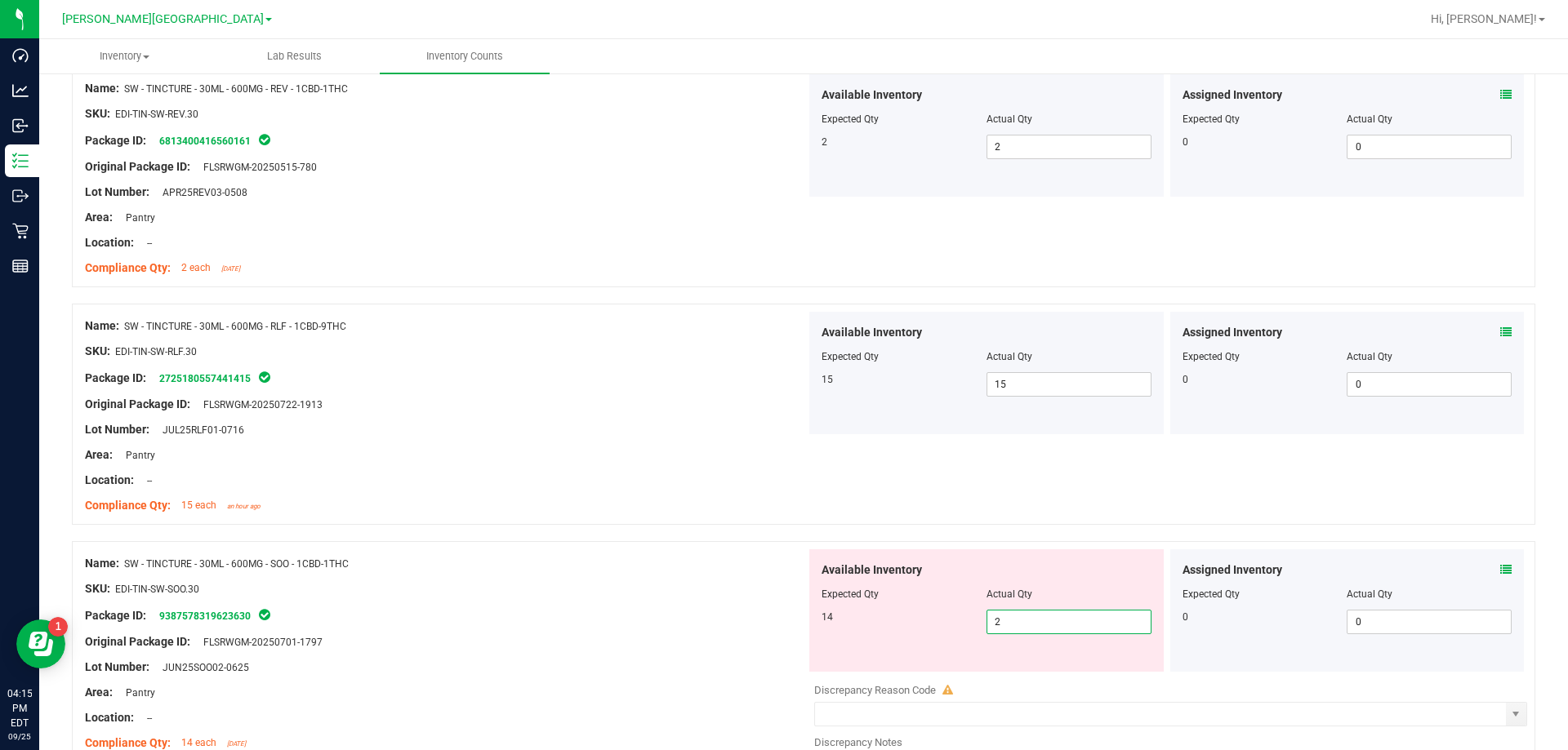
drag, startPoint x: 1011, startPoint y: 622, endPoint x: 951, endPoint y: 620, distance: 60.0
click at [795, 622] on div "14 2 2" at bounding box center [987, 622] width 330 height 25
click at [672, 625] on div at bounding box center [445, 630] width 721 height 8
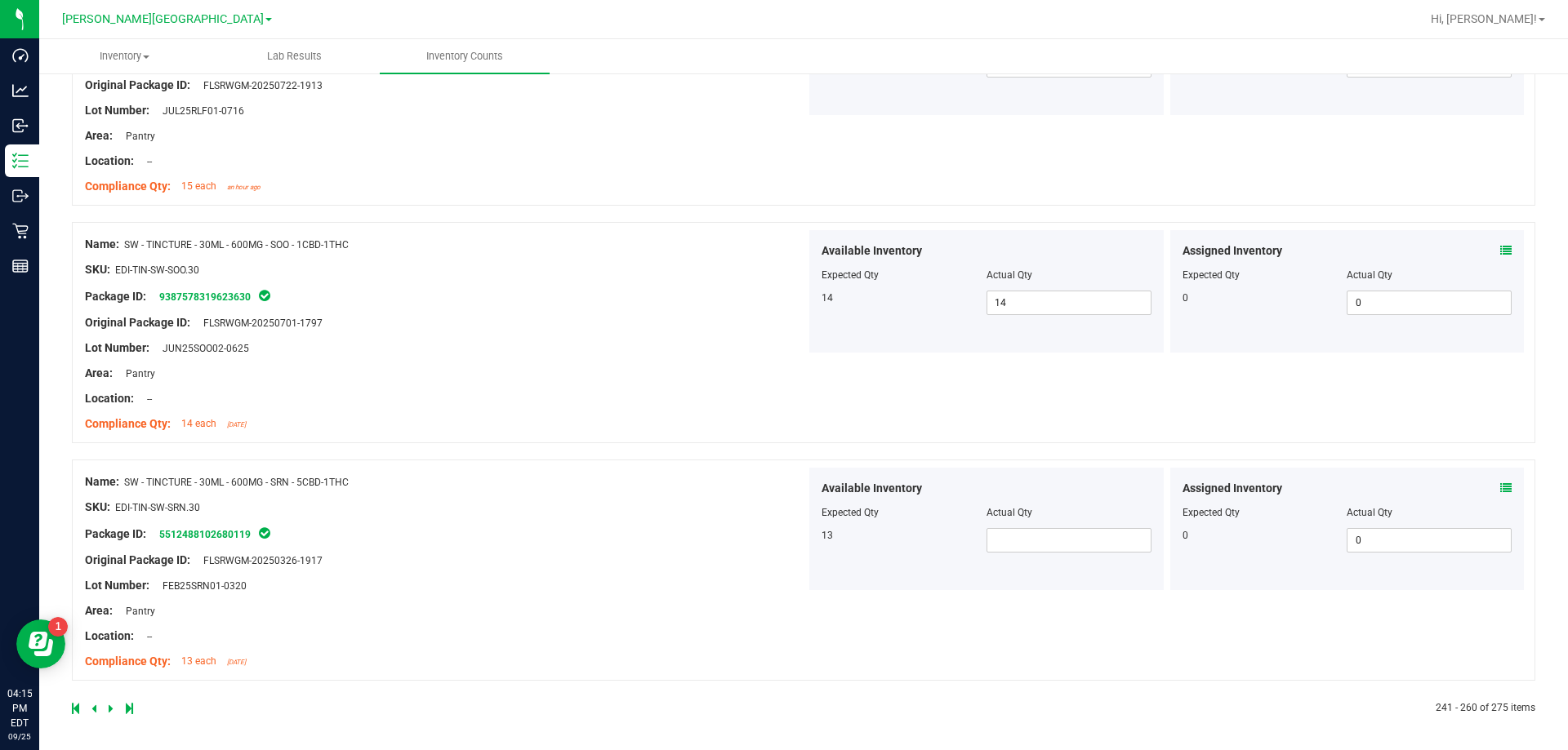
scroll to position [4320, 0]
click at [795, 541] on span at bounding box center [1069, 538] width 165 height 25
click at [770, 589] on div "Lot Number: FEB25SRN01-0320" at bounding box center [445, 583] width 721 height 17
click at [109, 704] on icon at bounding box center [111, 706] width 5 height 10
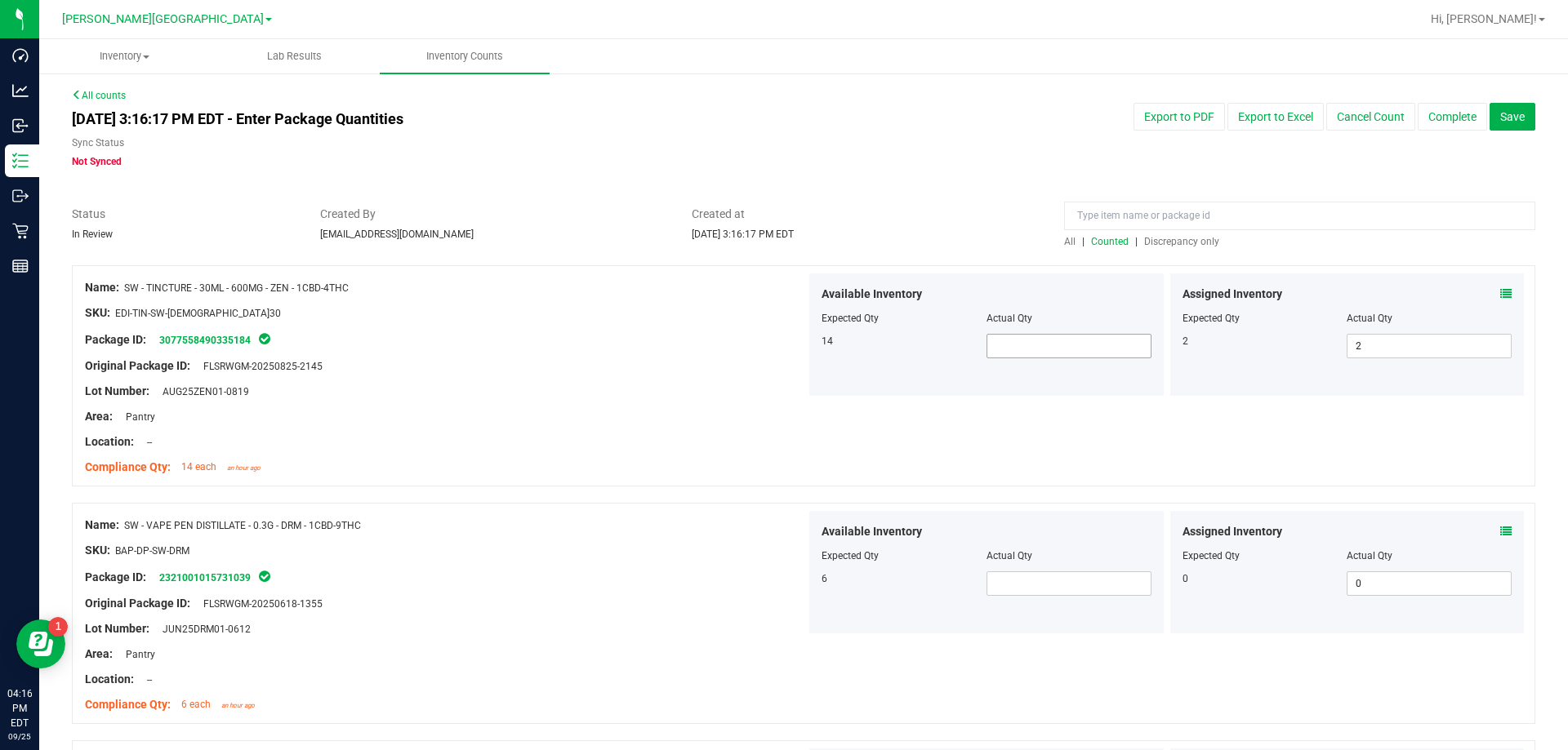
click at [795, 346] on span at bounding box center [1069, 346] width 165 height 25
click at [795, 580] on span at bounding box center [1069, 584] width 165 height 25
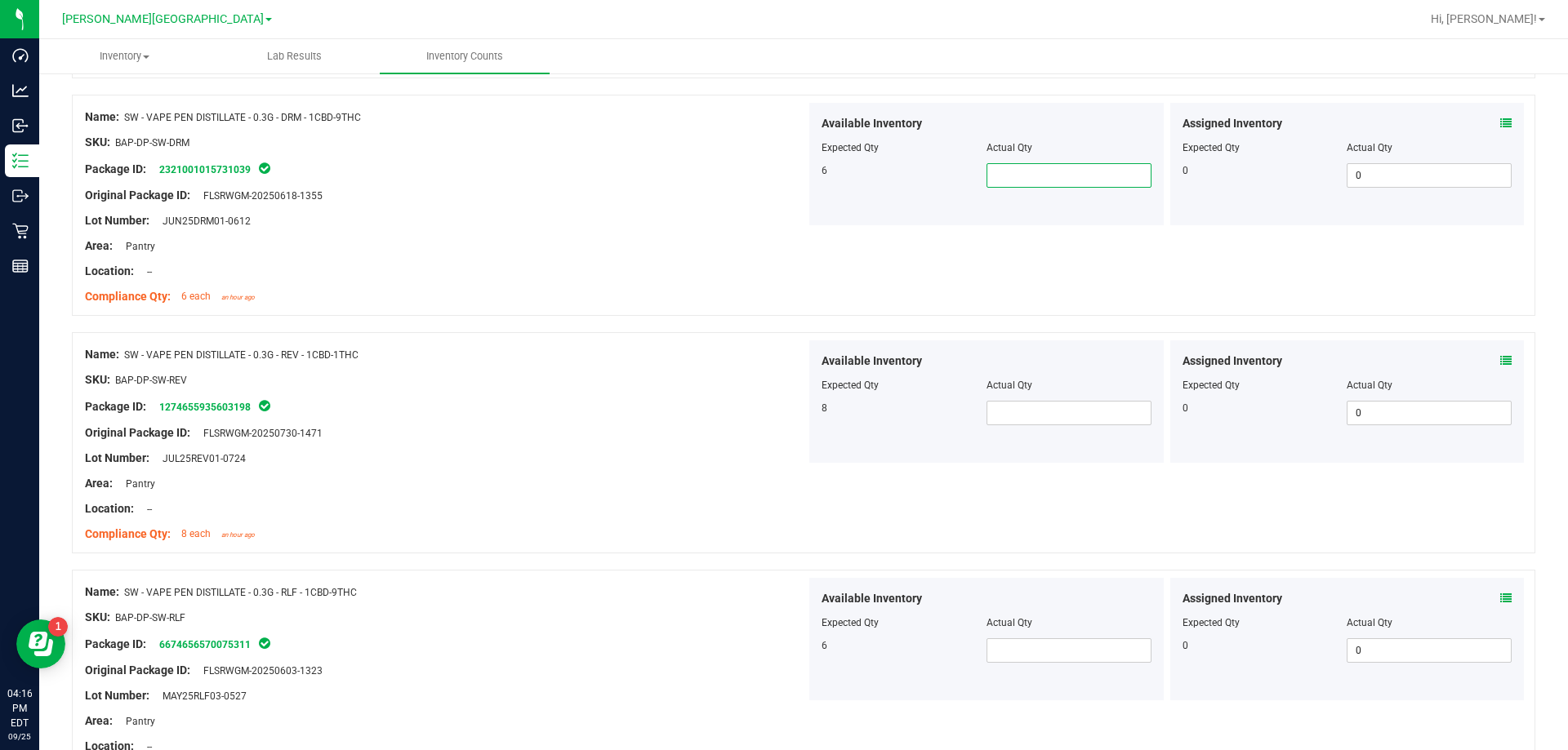
scroll to position [326, 0]
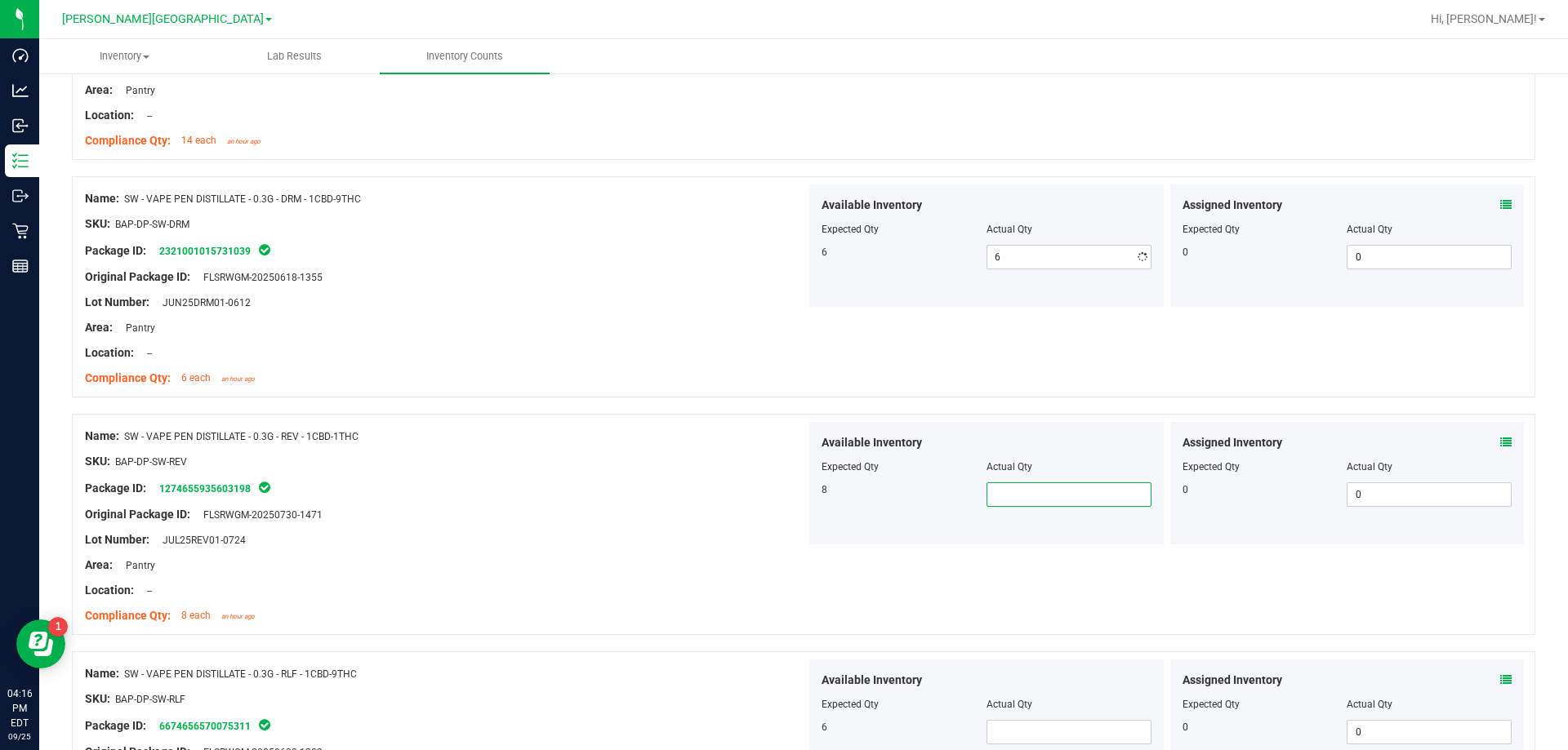
click at [795, 493] on span at bounding box center [1069, 494] width 165 height 25
click at [795, 743] on span at bounding box center [1069, 732] width 165 height 25
click at [692, 607] on div "Compliance Qty: 8 each an hour ago" at bounding box center [445, 616] width 721 height 17
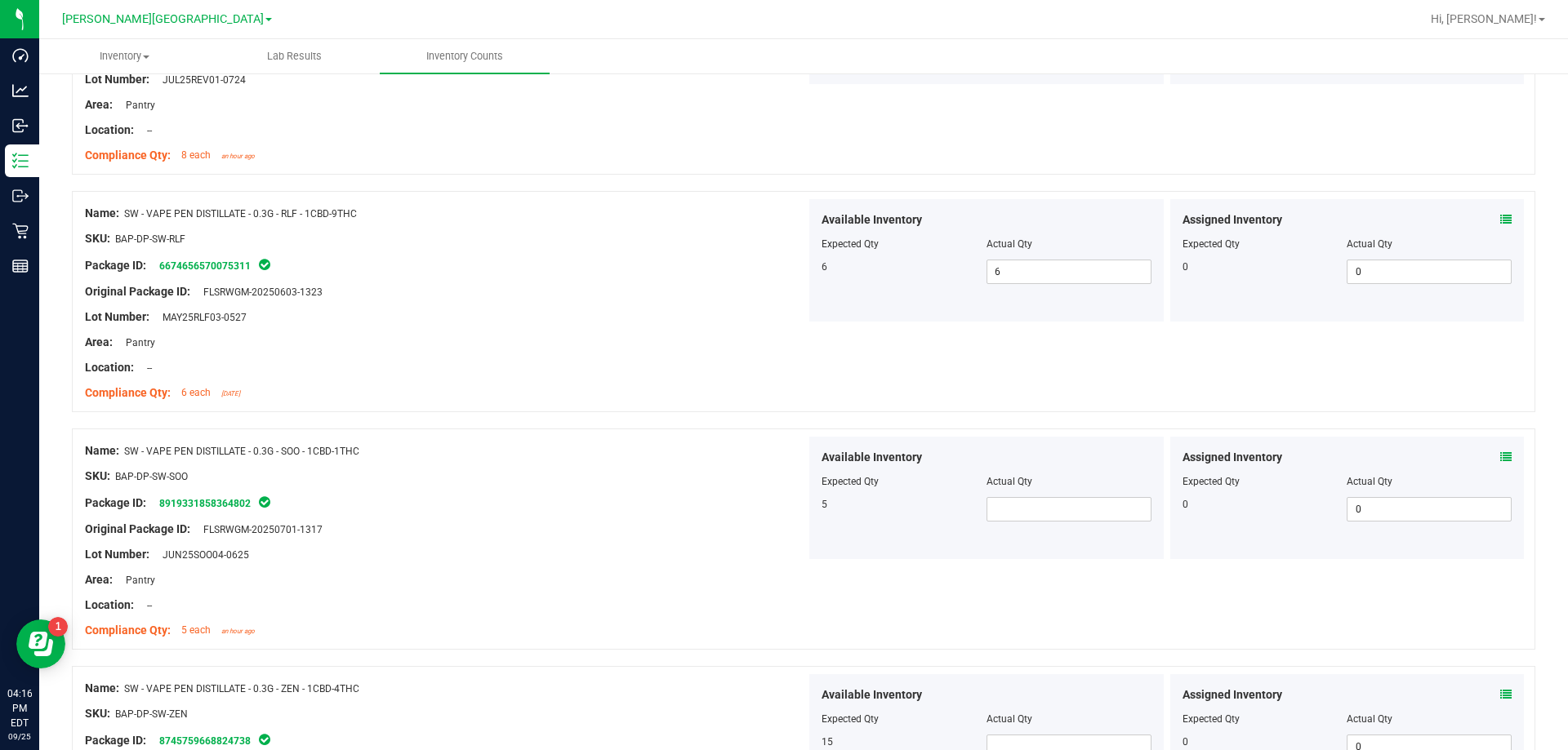
scroll to position [816, 0]
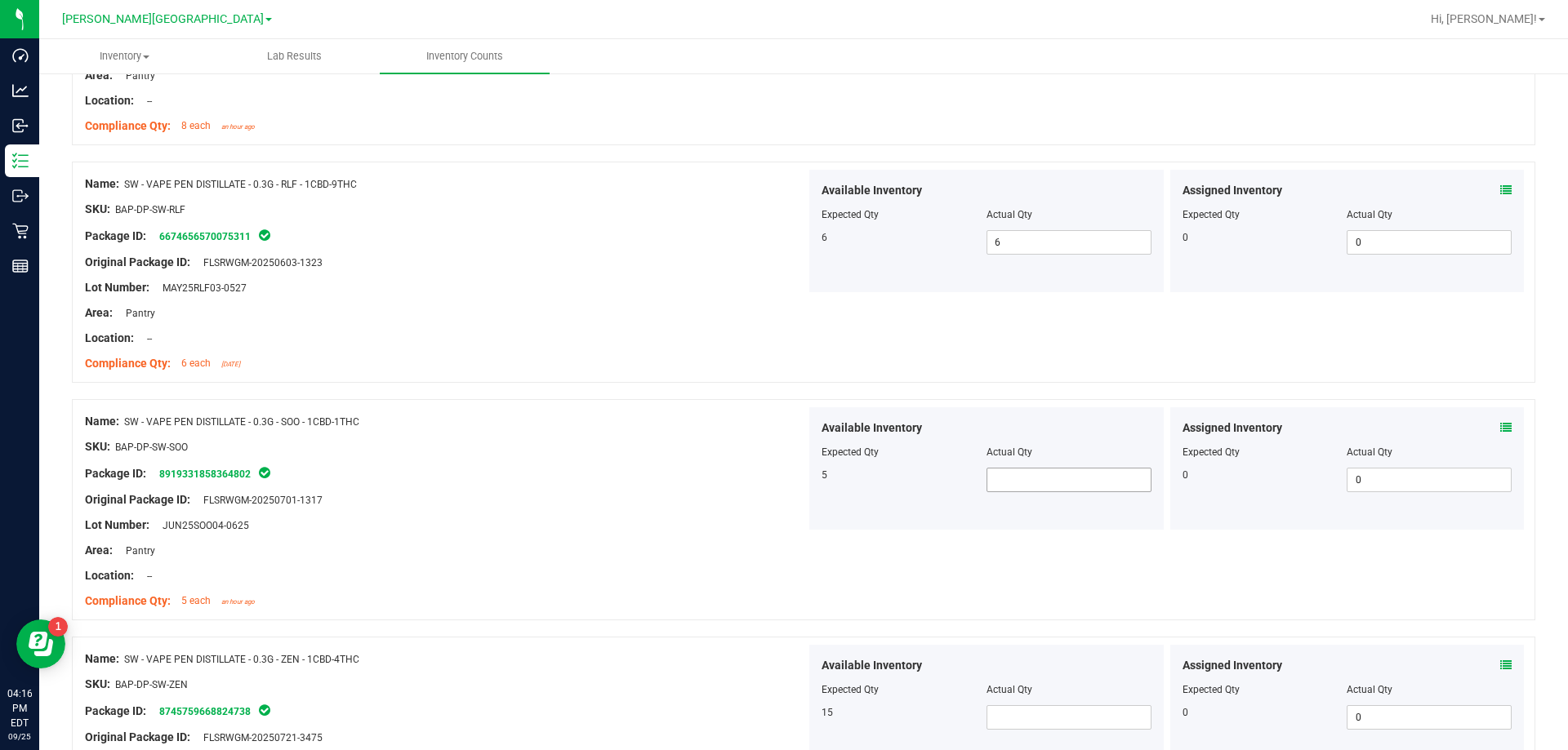
click at [795, 478] on span at bounding box center [1069, 480] width 165 height 25
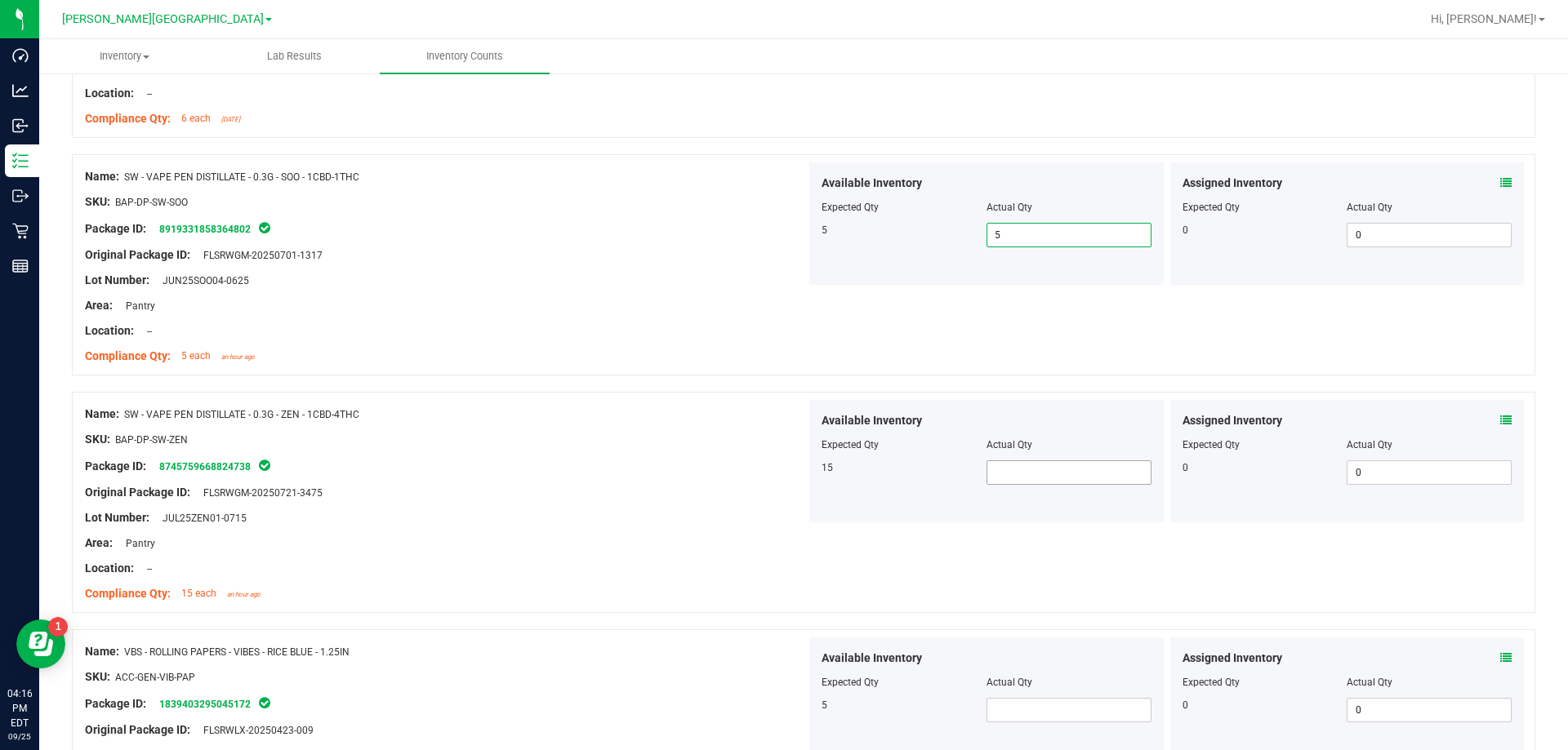
click at [795, 467] on span at bounding box center [1069, 473] width 165 height 25
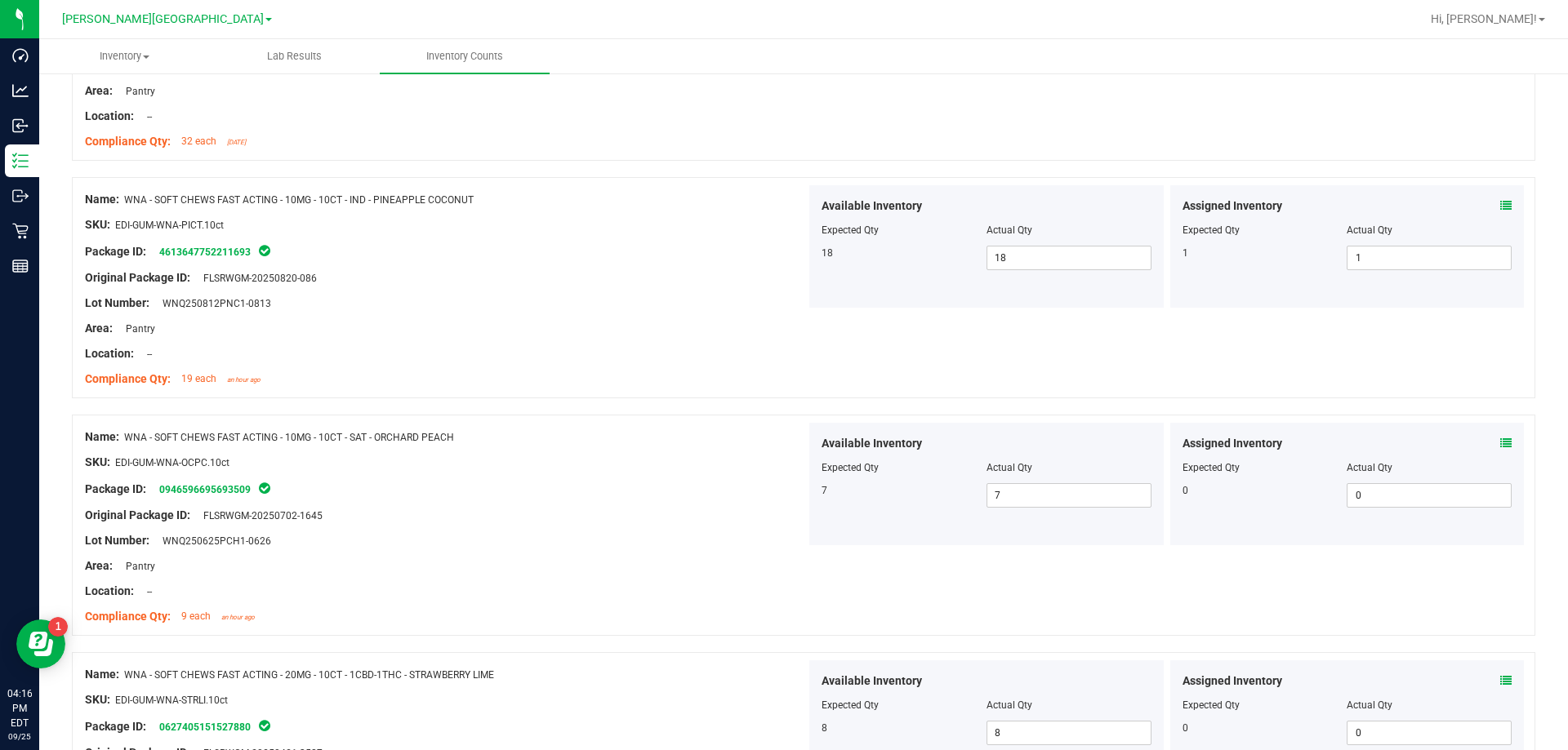
scroll to position [3134, 0]
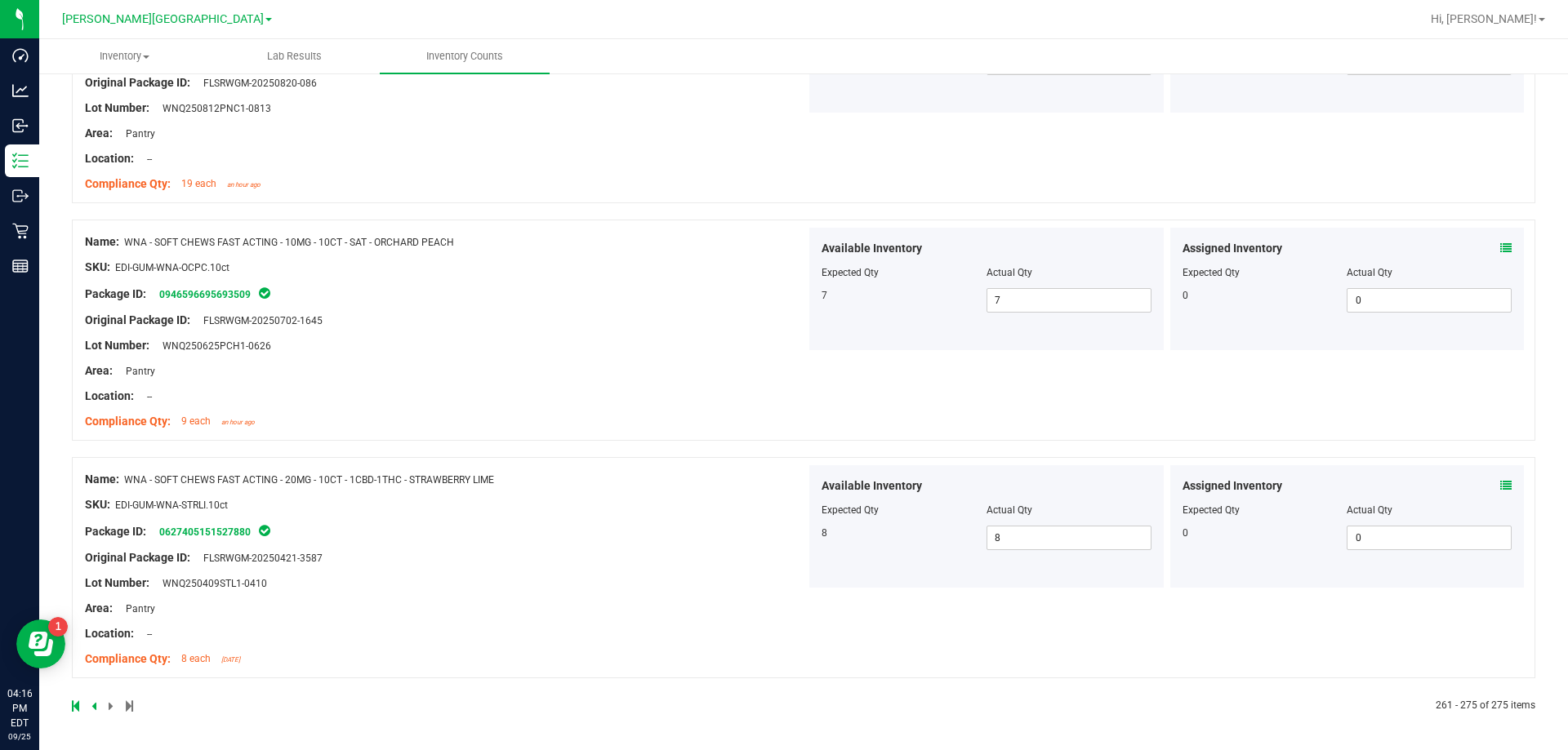
click at [476, 702] on div at bounding box center [438, 706] width 732 height 15
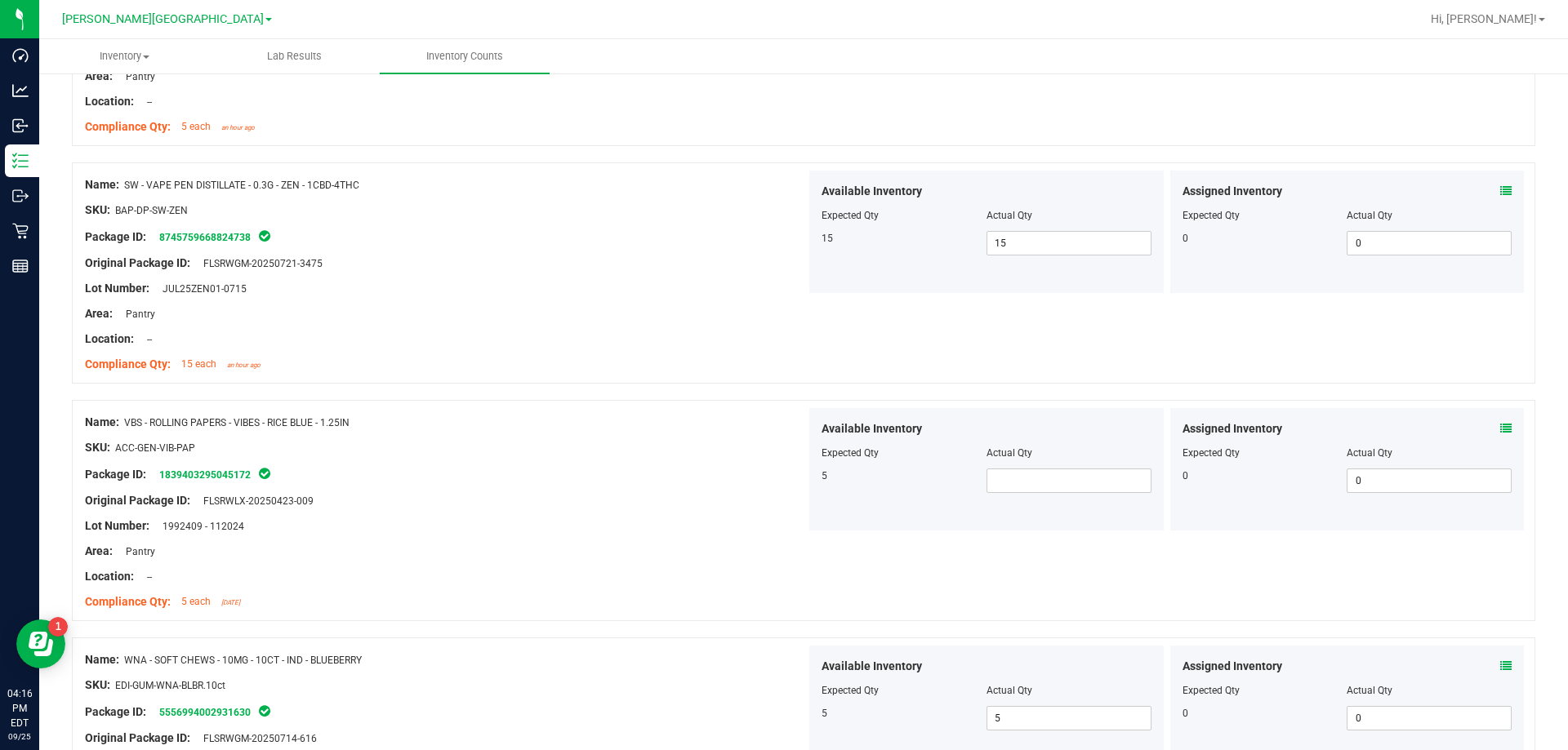
scroll to position [1175, 0]
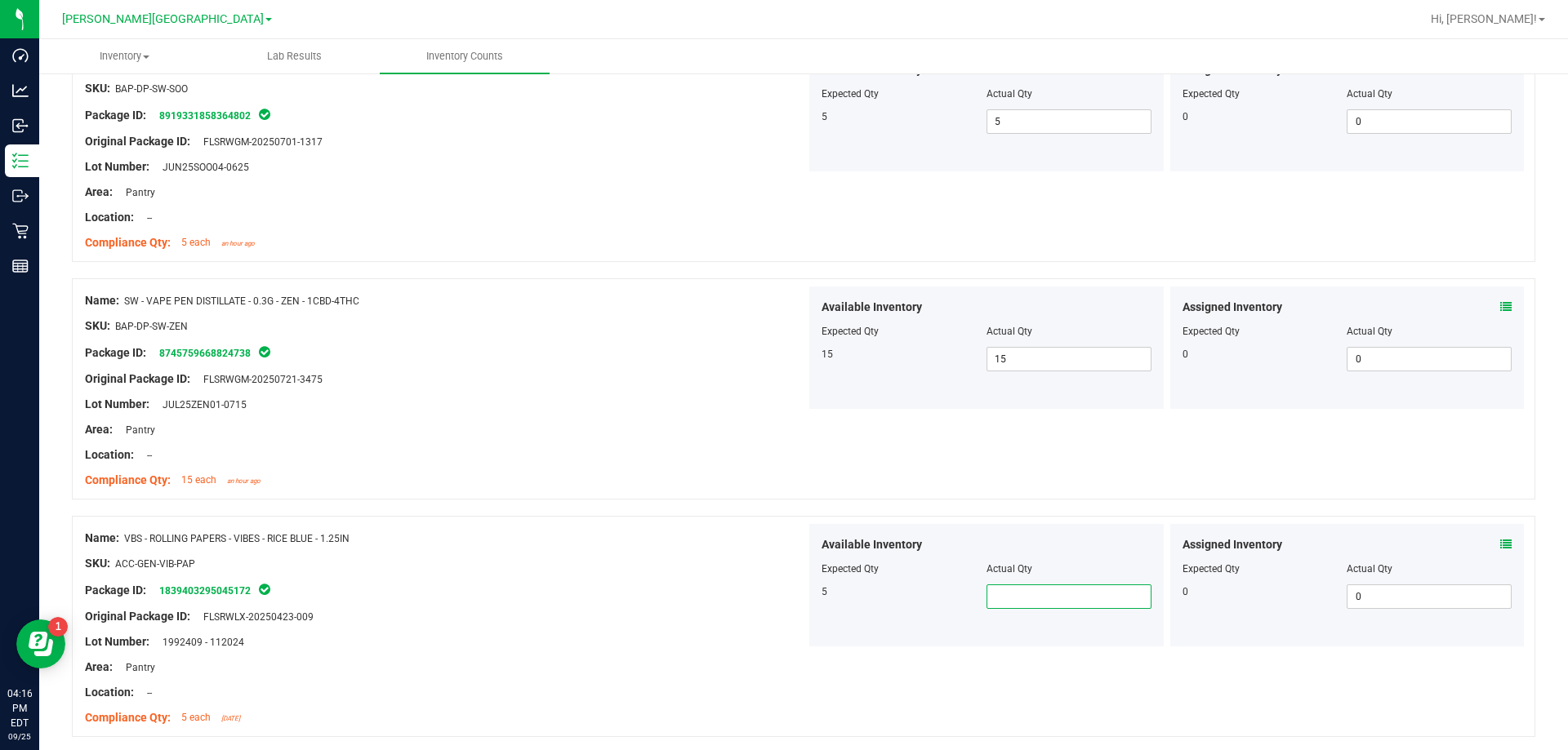
click at [795, 594] on span at bounding box center [1069, 597] width 165 height 25
click at [676, 607] on div at bounding box center [445, 604] width 721 height 8
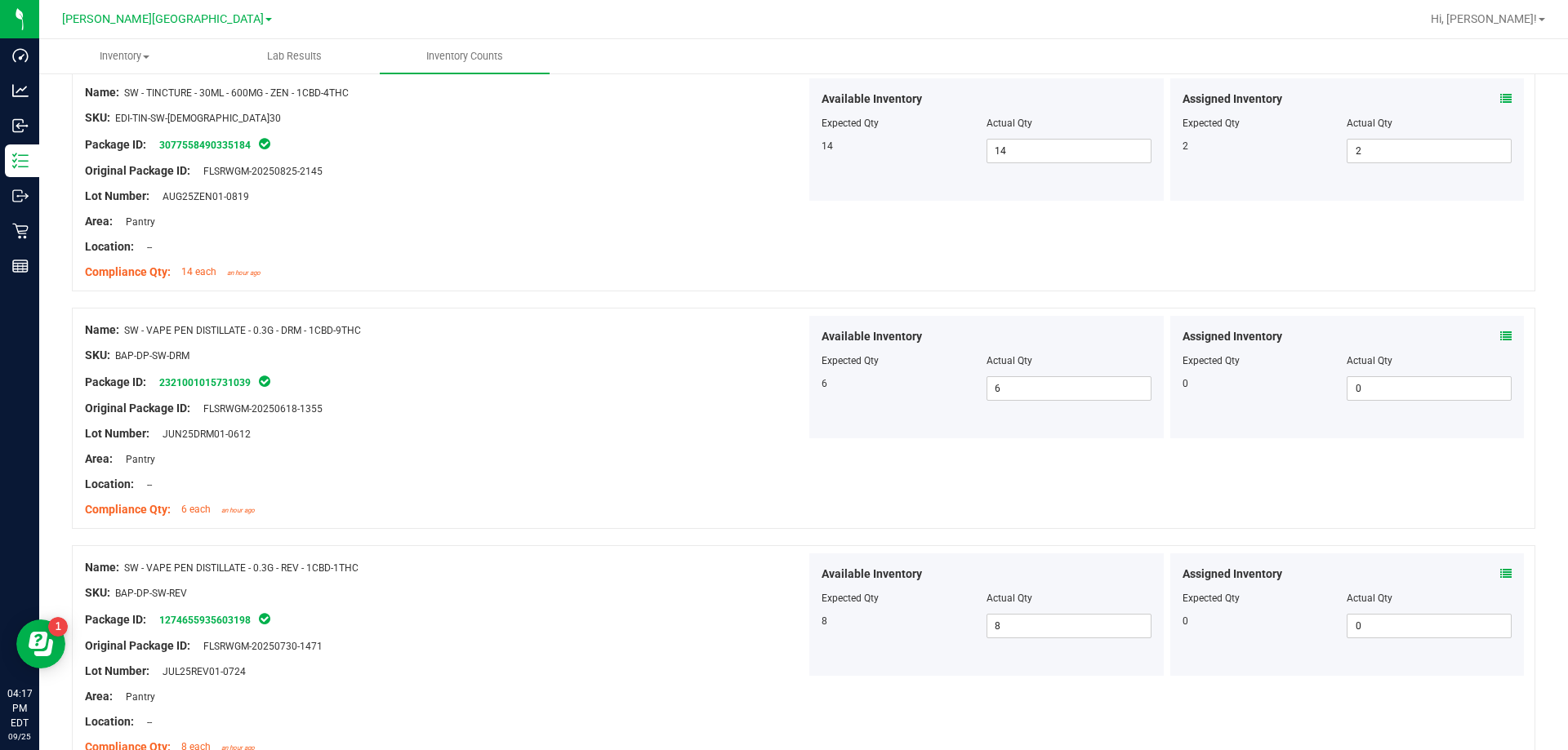
scroll to position [0, 0]
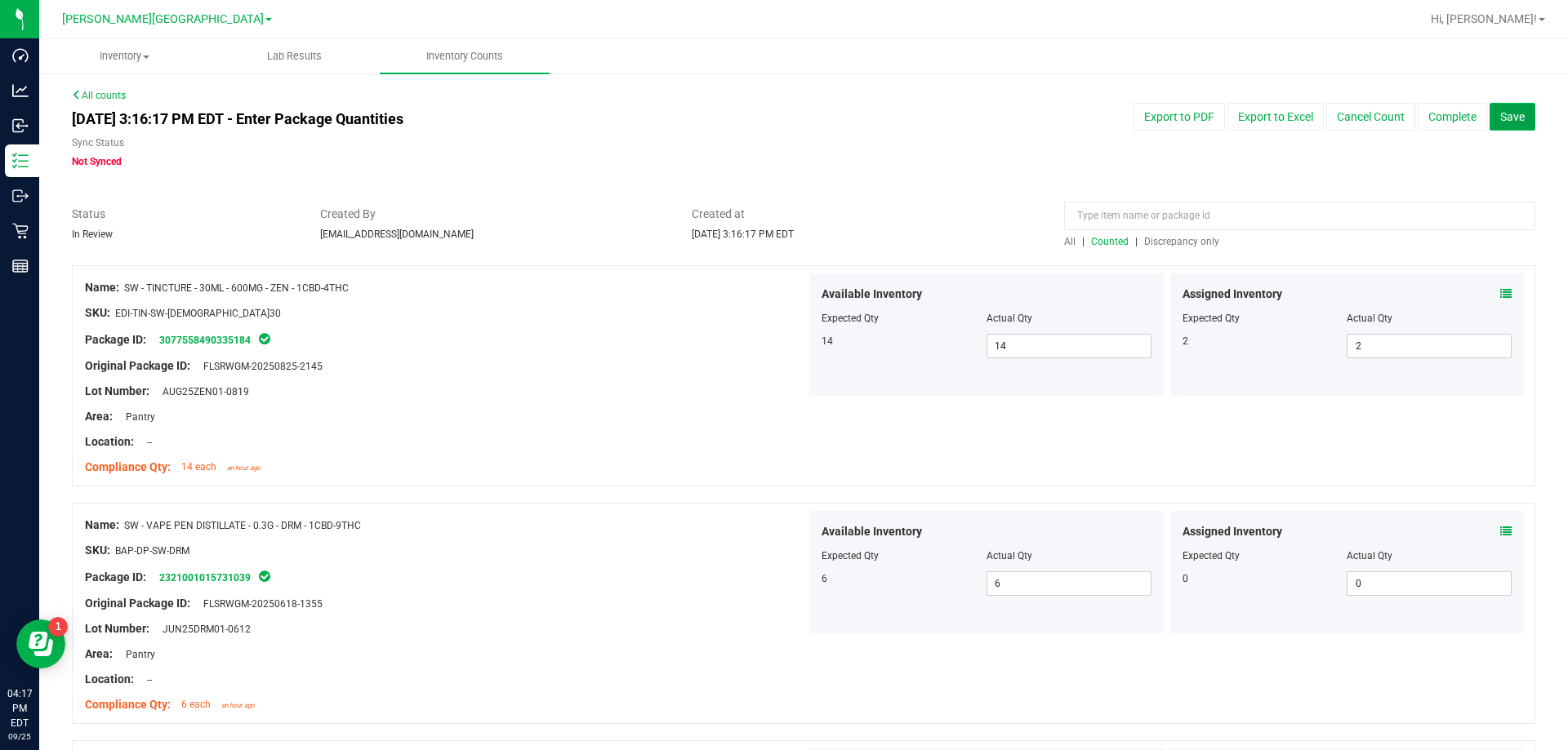
click at [795, 118] on span "Save" at bounding box center [1512, 116] width 25 height 13
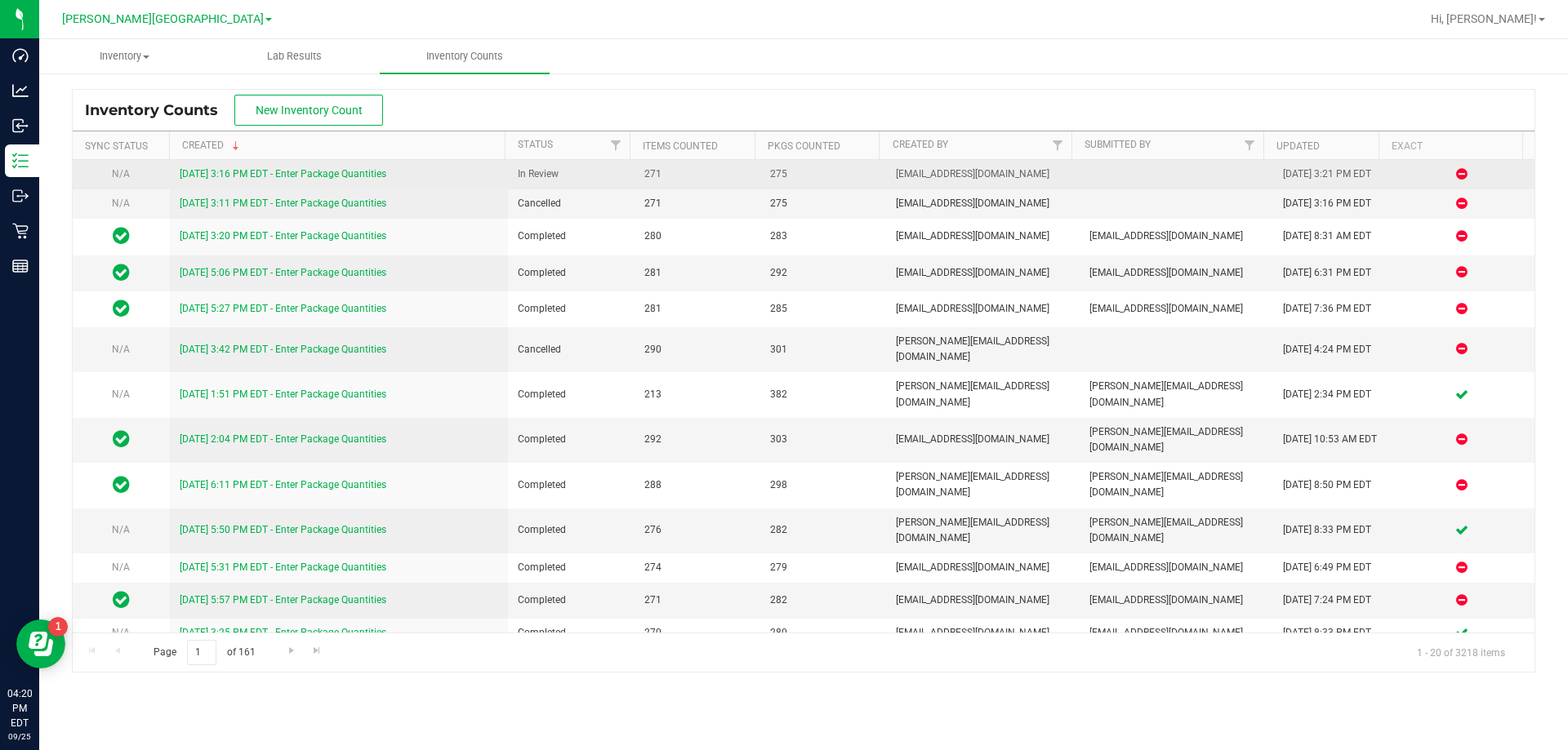
click at [253, 169] on link "[DATE] 3:16 PM EDT - Enter Package Quantities" at bounding box center [283, 174] width 207 height 11
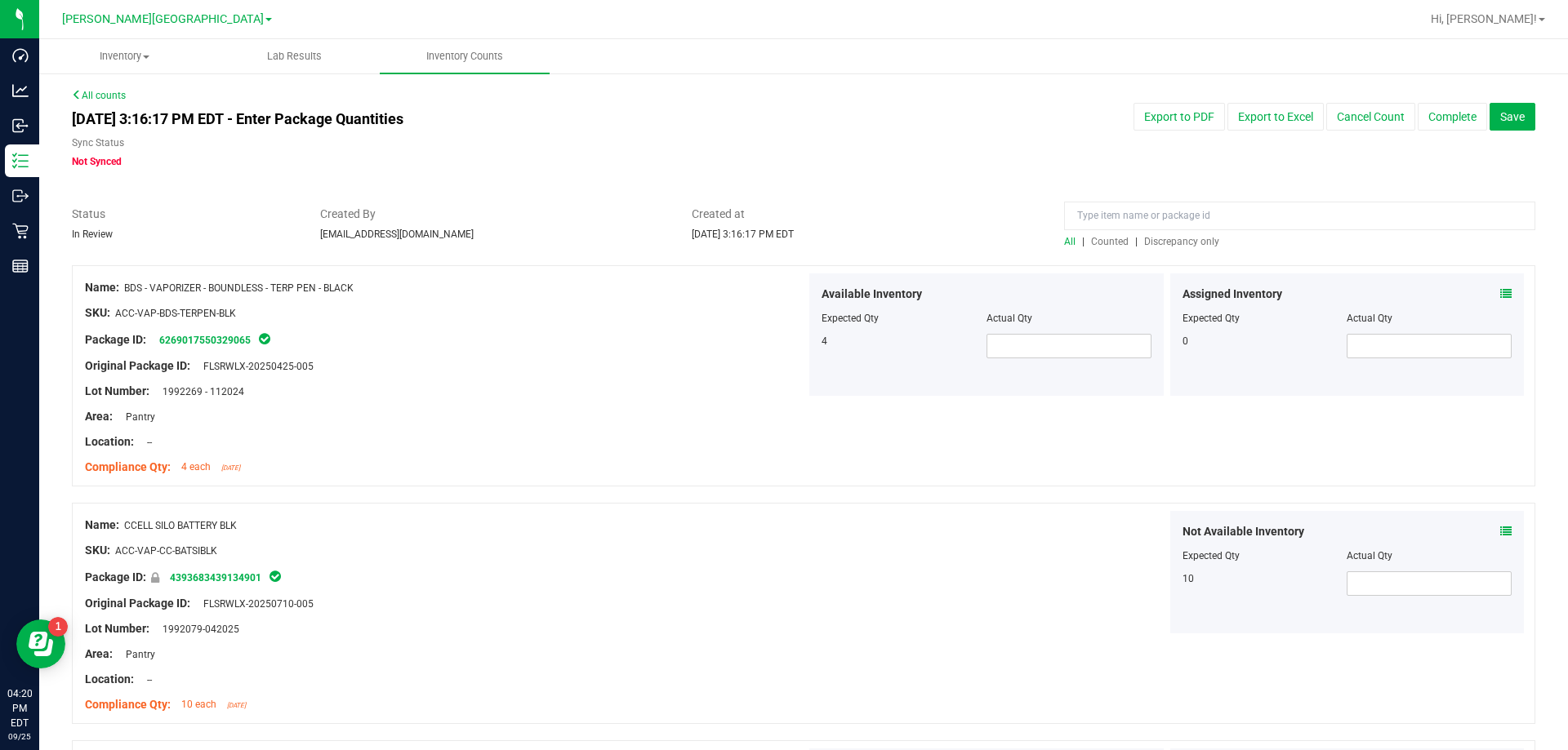
click at [795, 246] on span "Discrepancy only" at bounding box center [1182, 242] width 75 height 11
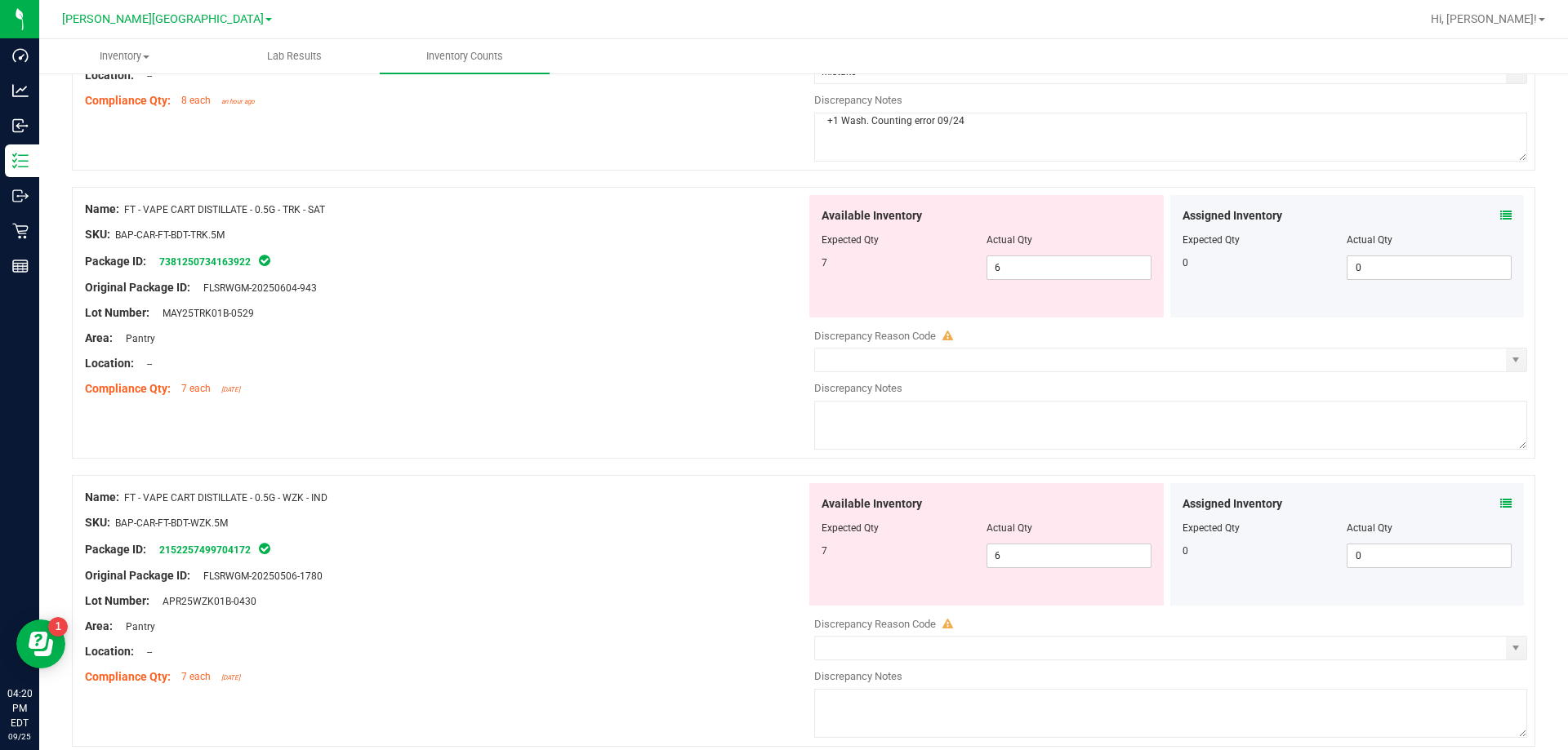
scroll to position [1482, 0]
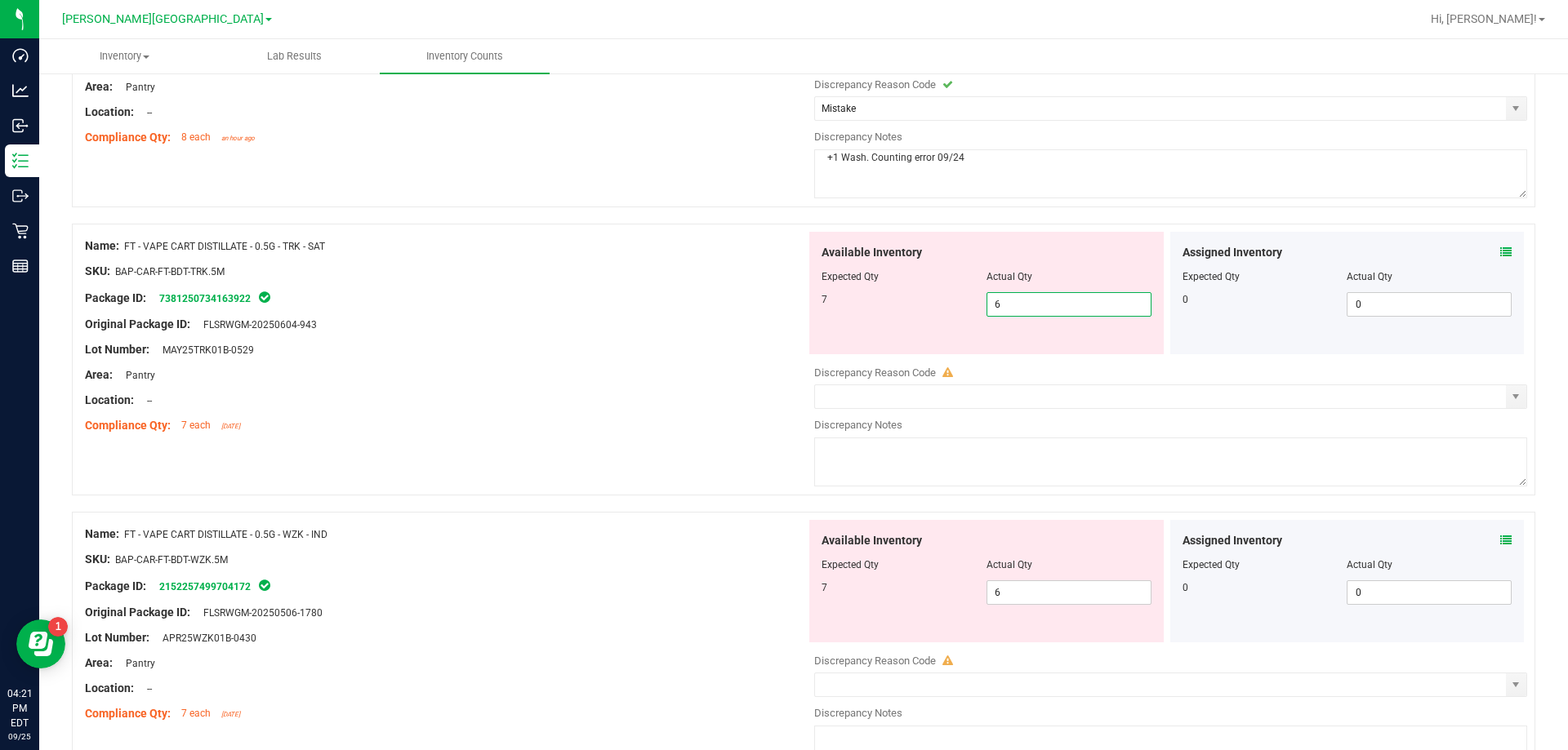
click at [795, 308] on span "6 6" at bounding box center [1069, 304] width 165 height 25
click at [795, 308] on input "6" at bounding box center [1069, 304] width 163 height 23
click at [795, 592] on div "Available Inventory Expected Qty Actual Qty 7 6 6" at bounding box center [1166, 649] width 721 height 259
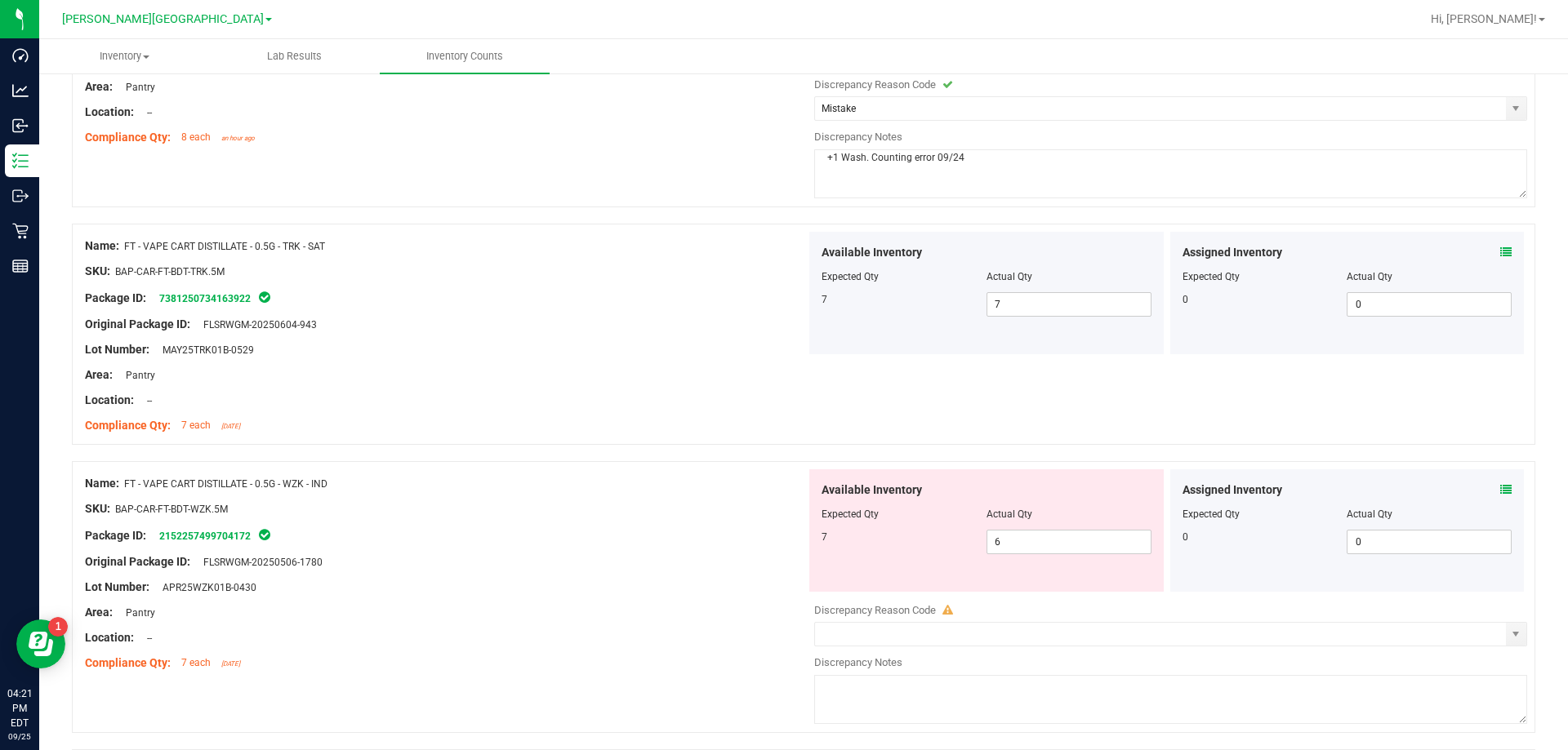
click at [795, 592] on div at bounding box center [1166, 593] width 721 height 2
click at [795, 547] on span "6 6" at bounding box center [1069, 542] width 165 height 25
click at [795, 547] on input "6" at bounding box center [1069, 542] width 163 height 23
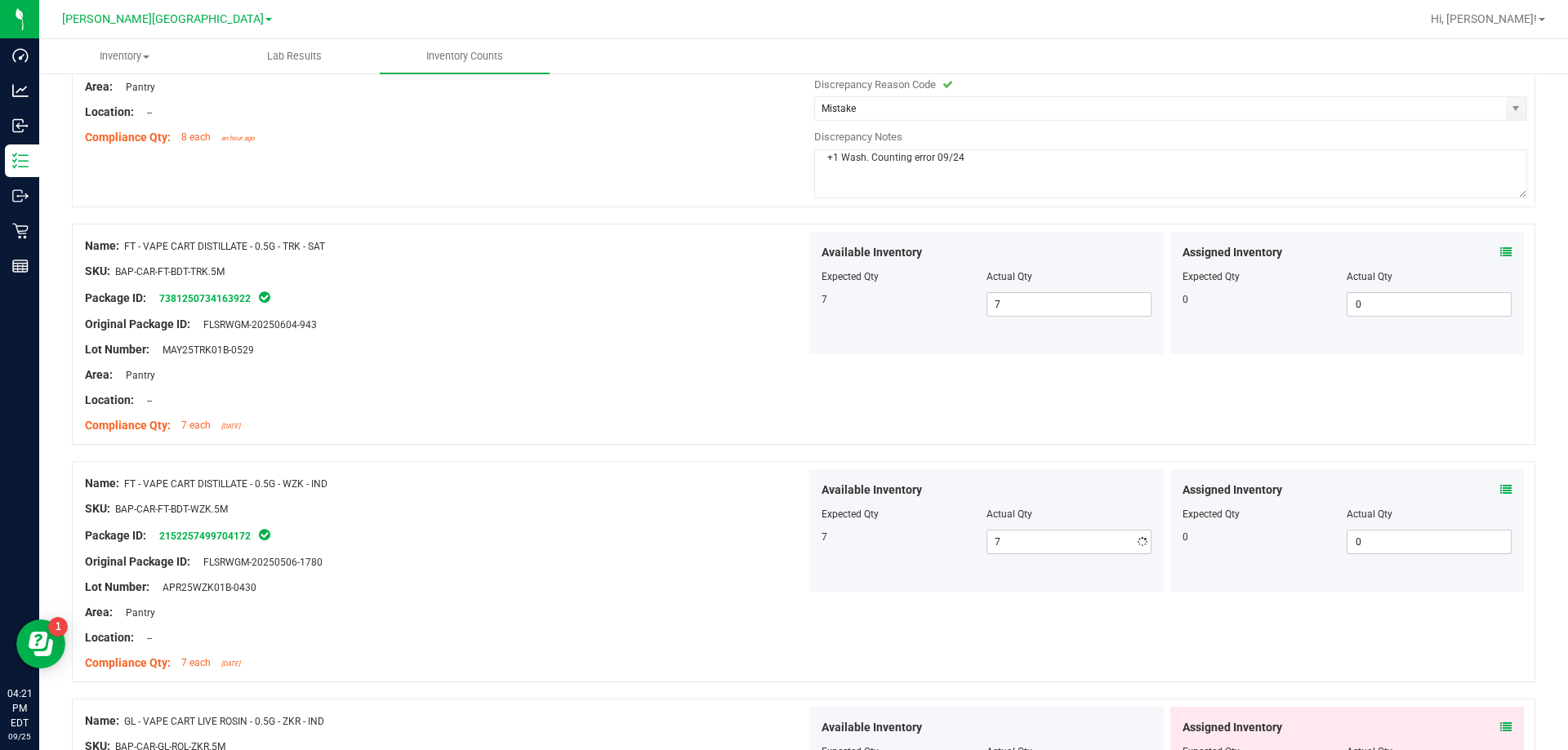
click at [795, 468] on div "Name: FT - VAPE CART DISTILLATE - 0.5G - WZK - IND SKU: BAP-CAR-FT-BDT-WZK.5M P…" at bounding box center [804, 572] width 1463 height 221
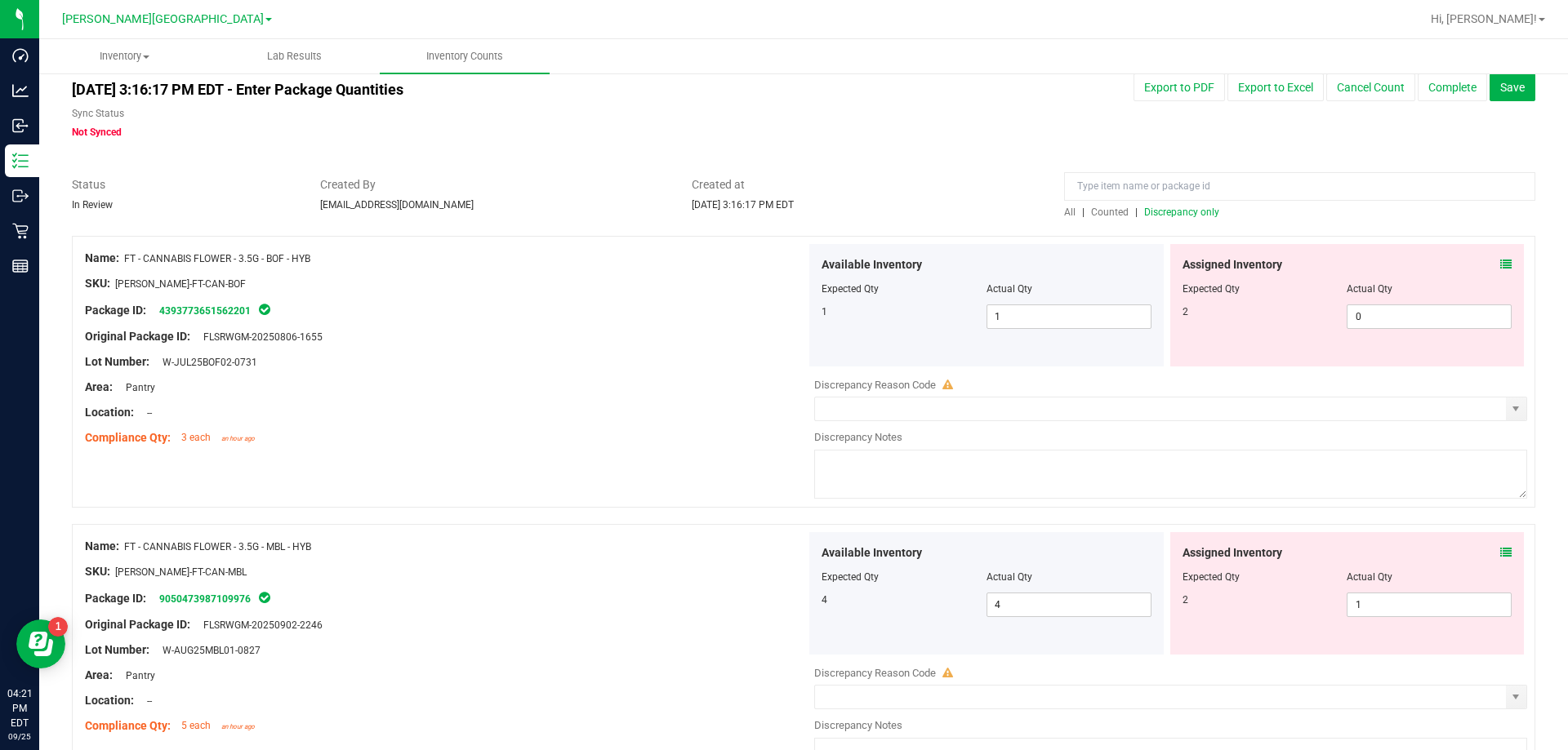
scroll to position [0, 0]
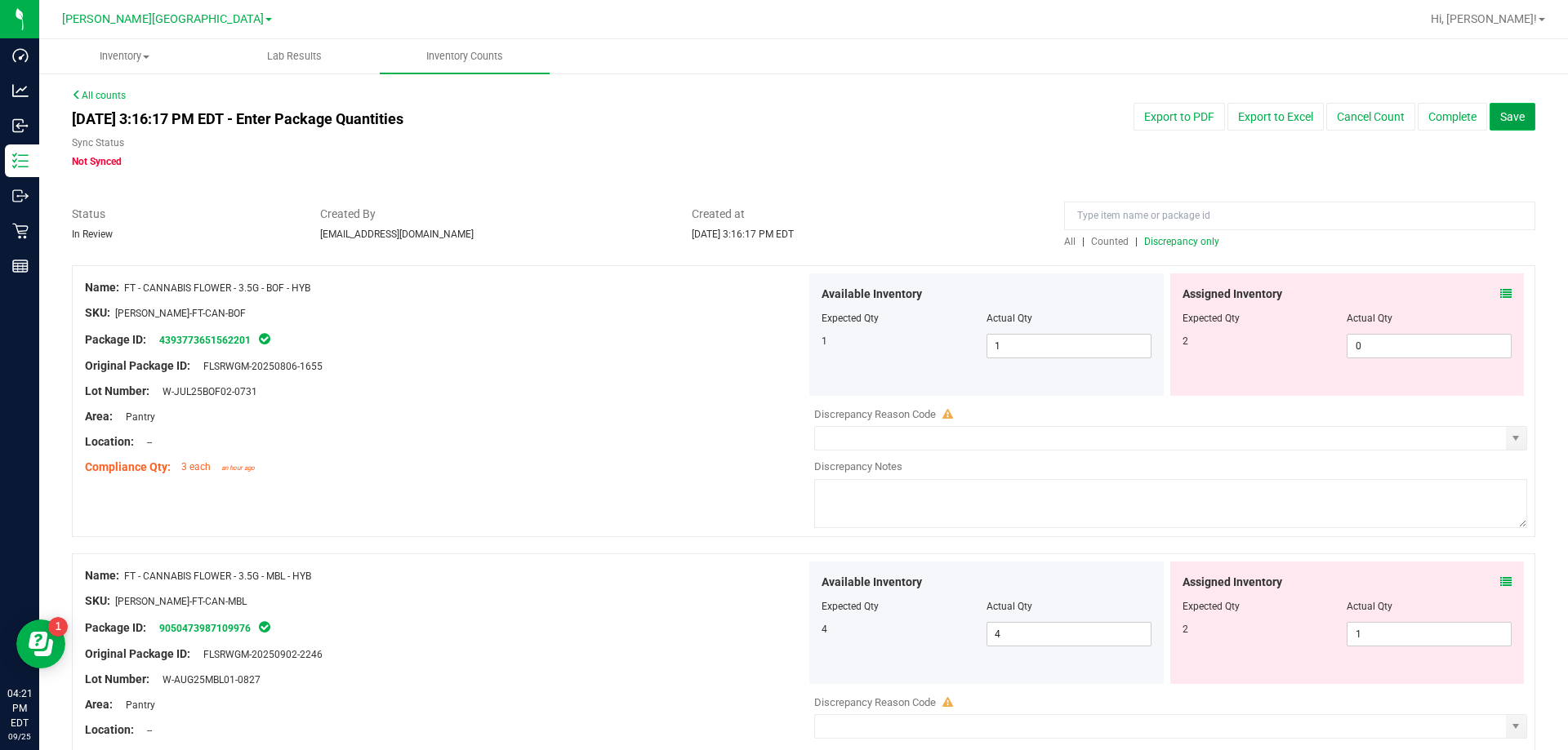
click at [795, 117] on span "Save" at bounding box center [1512, 116] width 25 height 13
